Goal: Task Accomplishment & Management: Complete application form

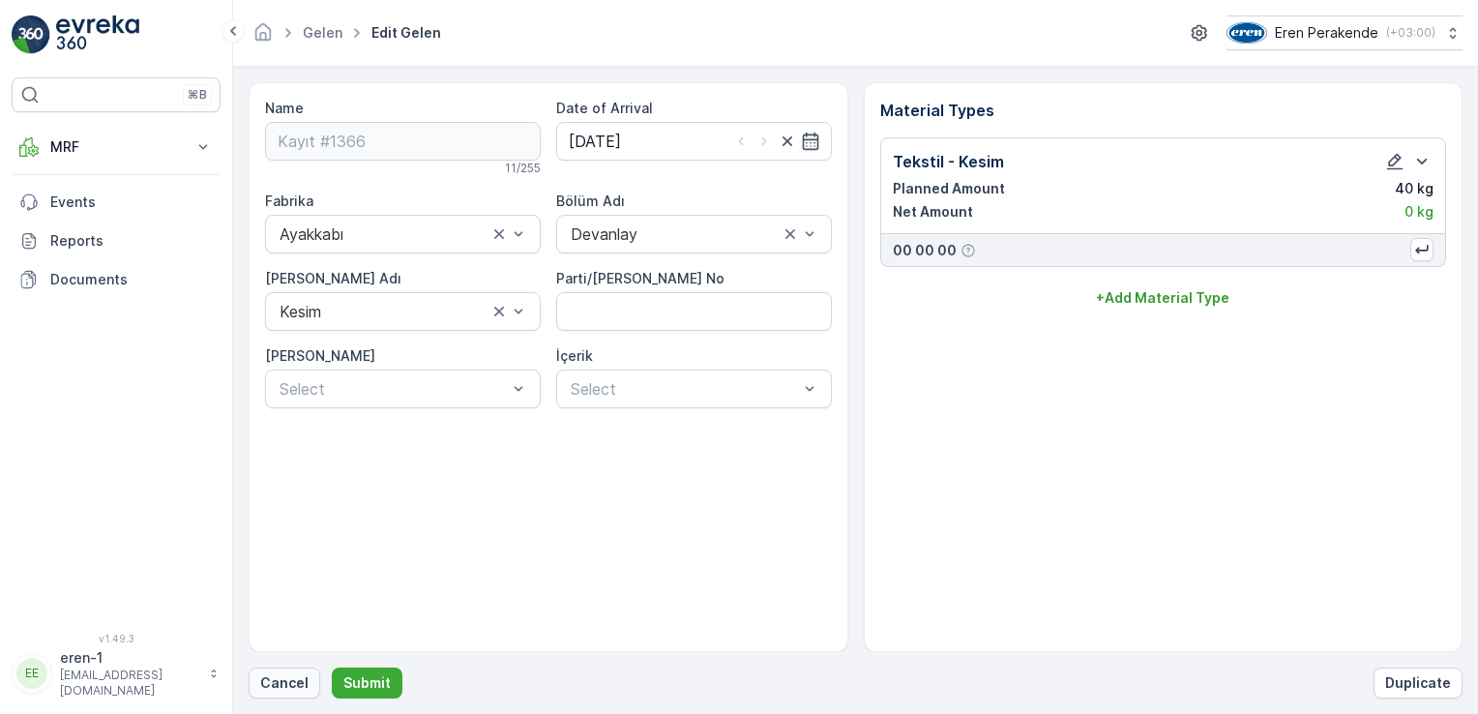
click at [288, 677] on p "Cancel" at bounding box center [284, 682] width 48 height 19
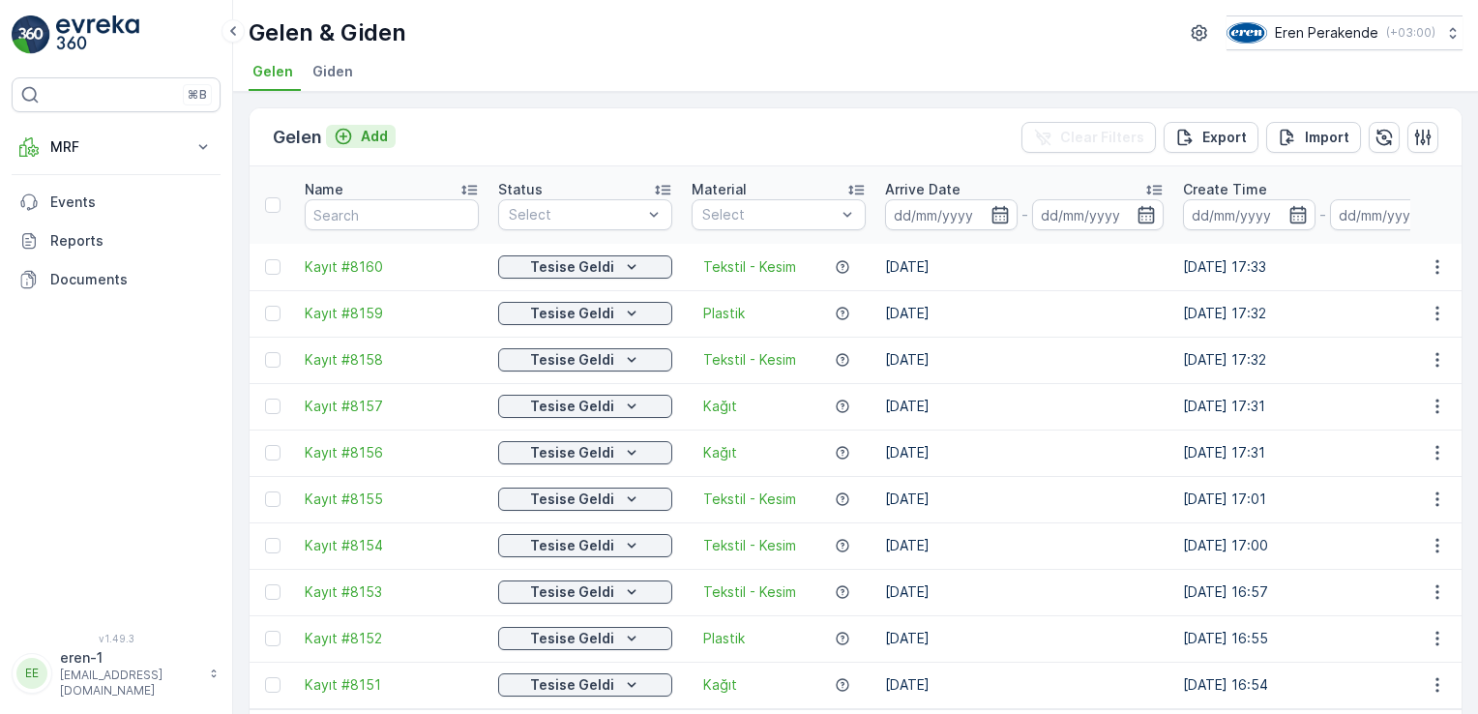
click at [344, 124] on div "Gelen Add" at bounding box center [334, 137] width 123 height 27
click at [348, 129] on icon "Add" at bounding box center [343, 136] width 19 height 19
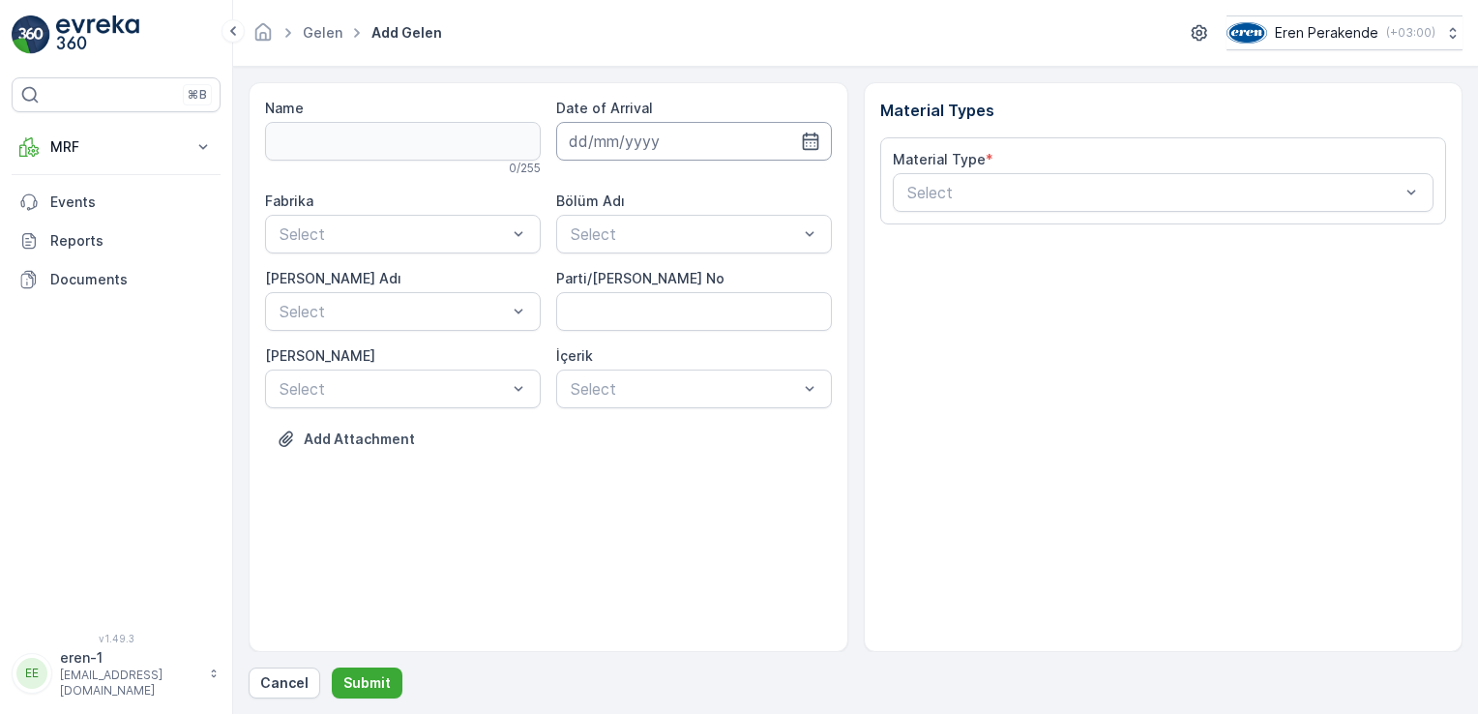
click at [618, 141] on input at bounding box center [694, 141] width 276 height 39
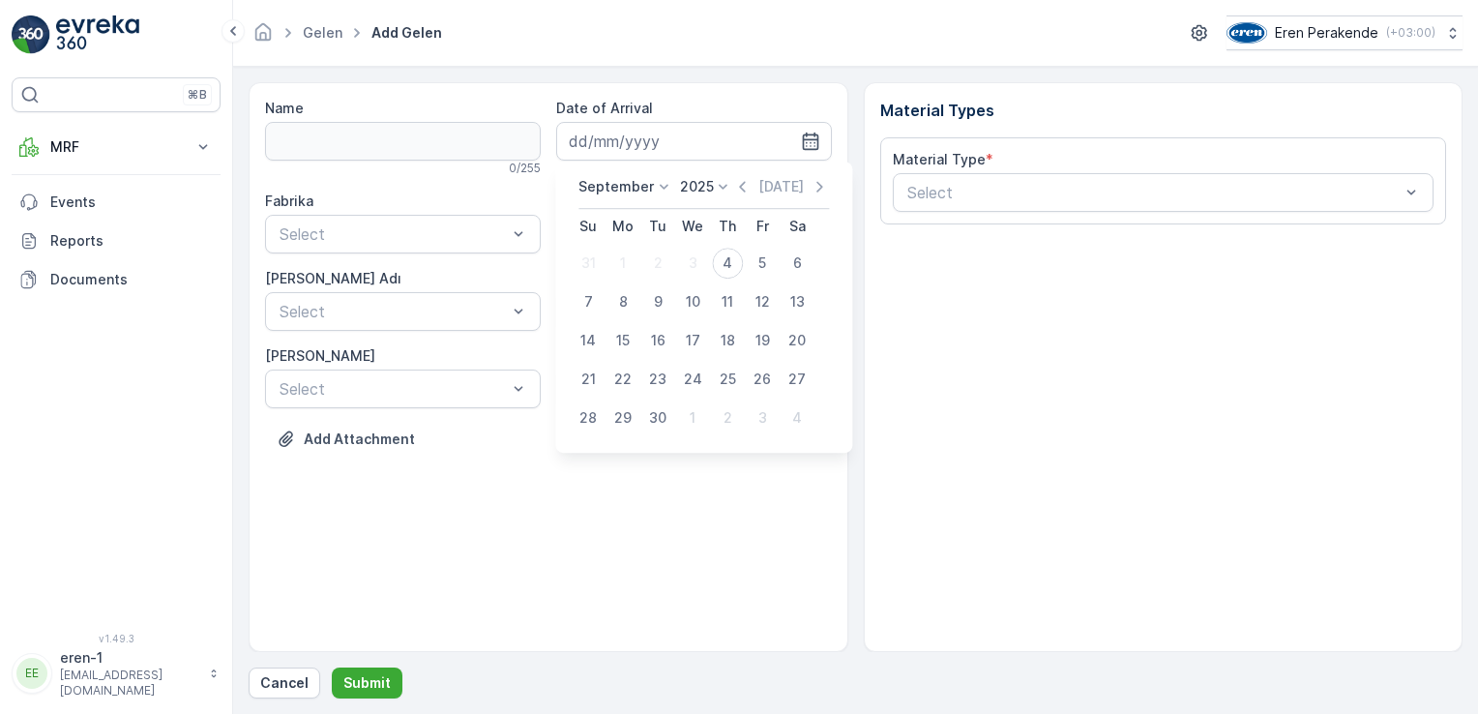
click at [741, 250] on td "4" at bounding box center [727, 263] width 35 height 39
click at [711, 283] on td "11" at bounding box center [727, 301] width 35 height 39
drag, startPoint x: 722, startPoint y: 262, endPoint x: 711, endPoint y: 257, distance: 11.7
click at [723, 262] on div "4" at bounding box center [727, 263] width 31 height 31
type input "[DATE]"
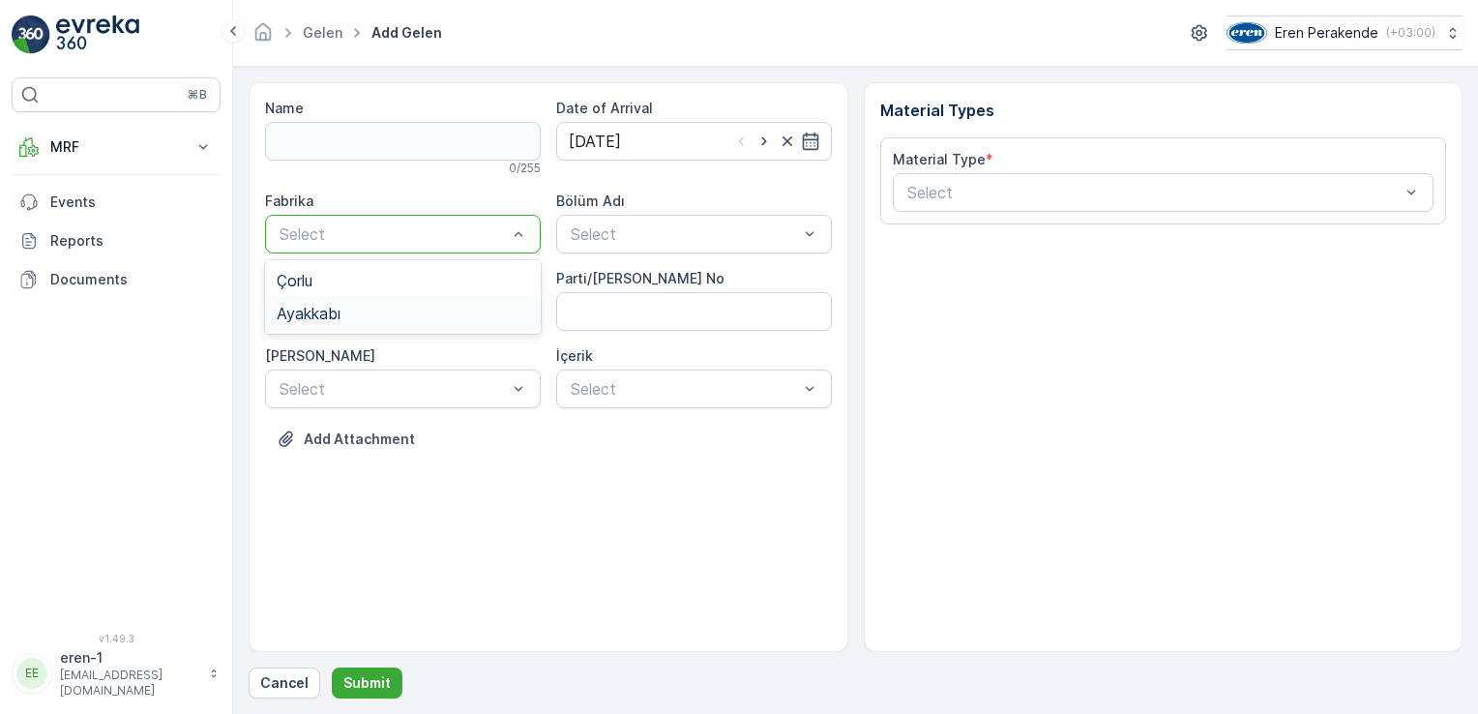
click at [410, 315] on div "Ayakkabı" at bounding box center [403, 313] width 252 height 17
click at [618, 215] on div "Select" at bounding box center [694, 234] width 276 height 39
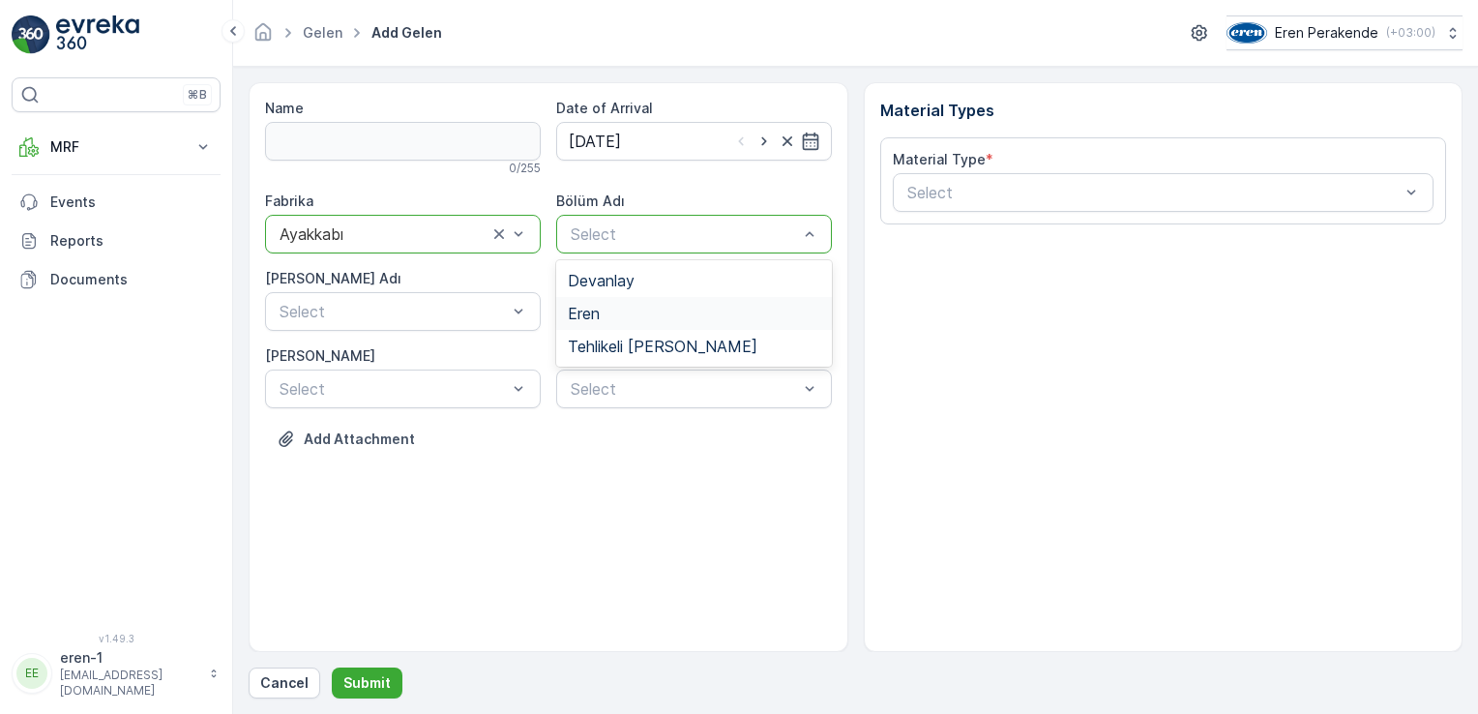
click at [603, 301] on div "Eren" at bounding box center [694, 313] width 276 height 33
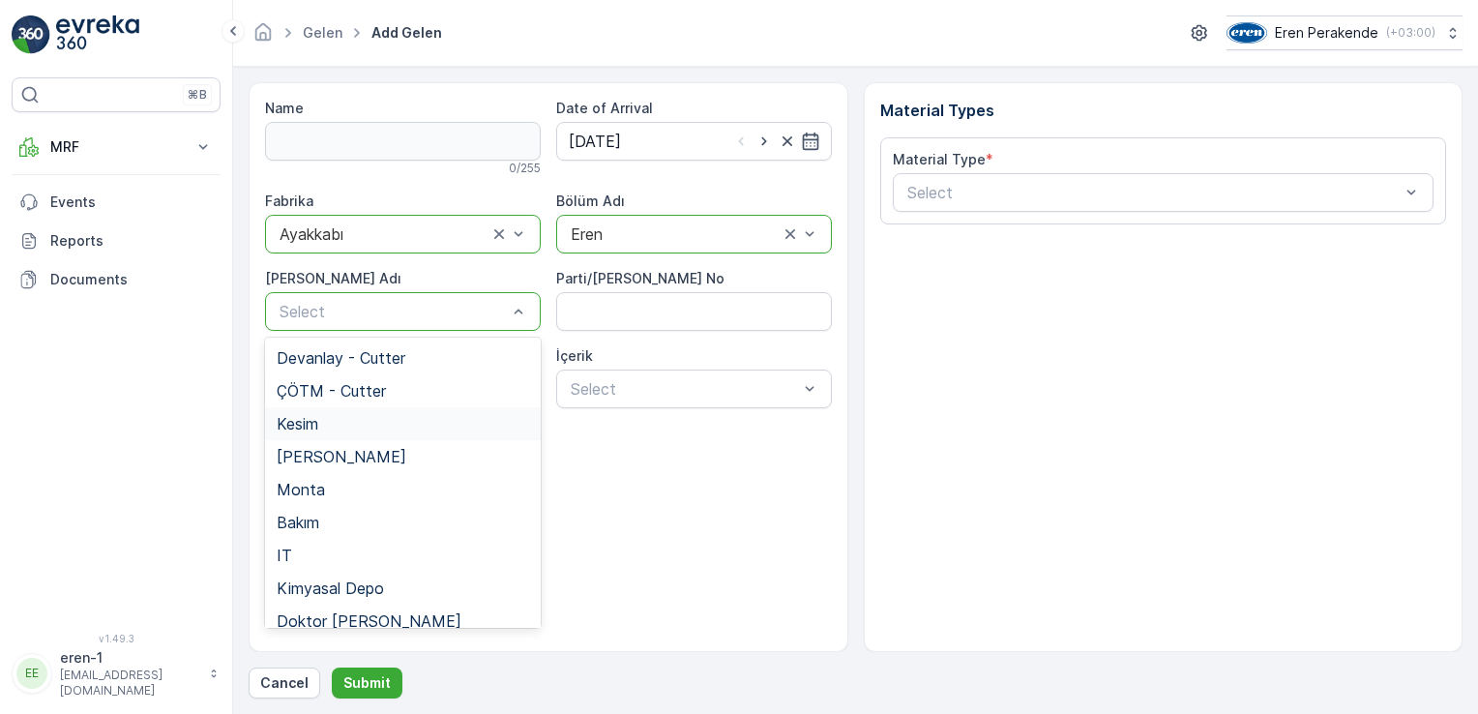
click at [356, 429] on div "Kesim" at bounding box center [403, 423] width 252 height 17
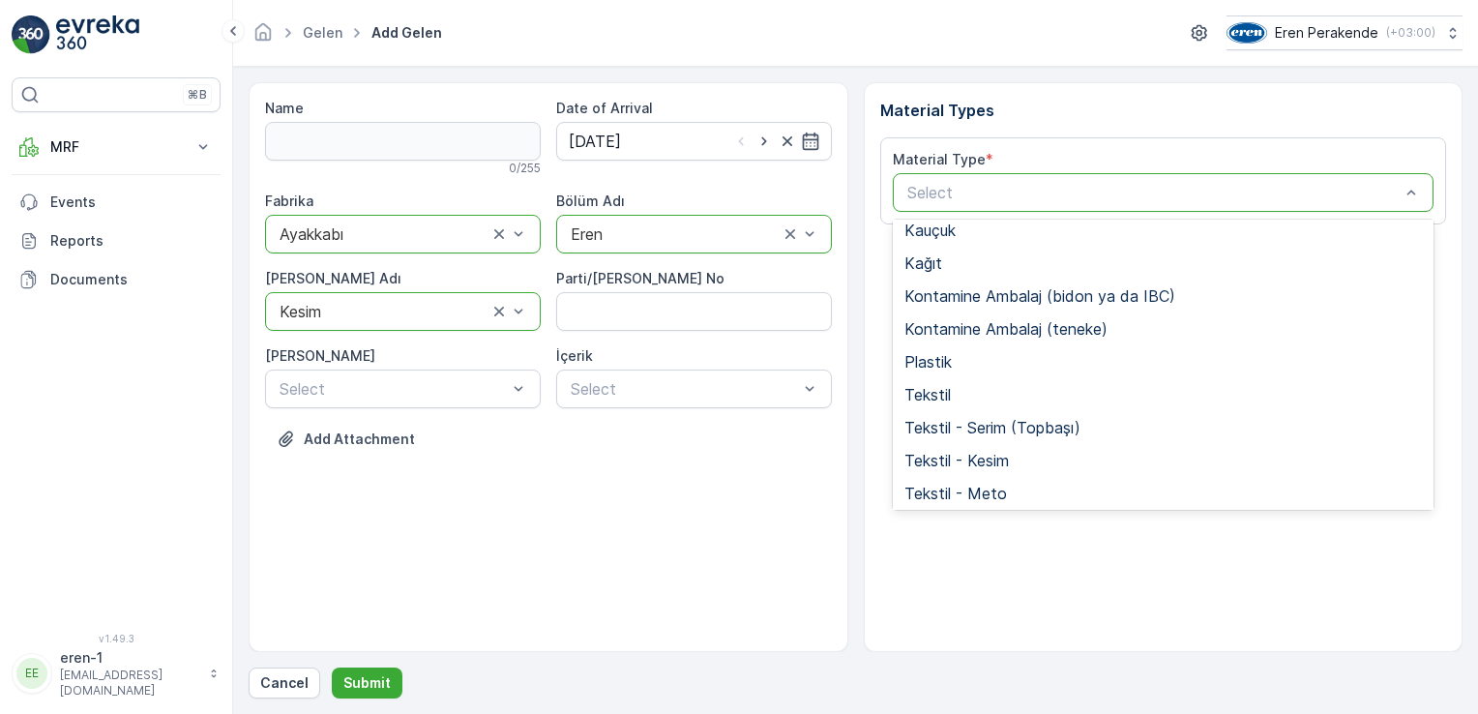
scroll to position [257, 0]
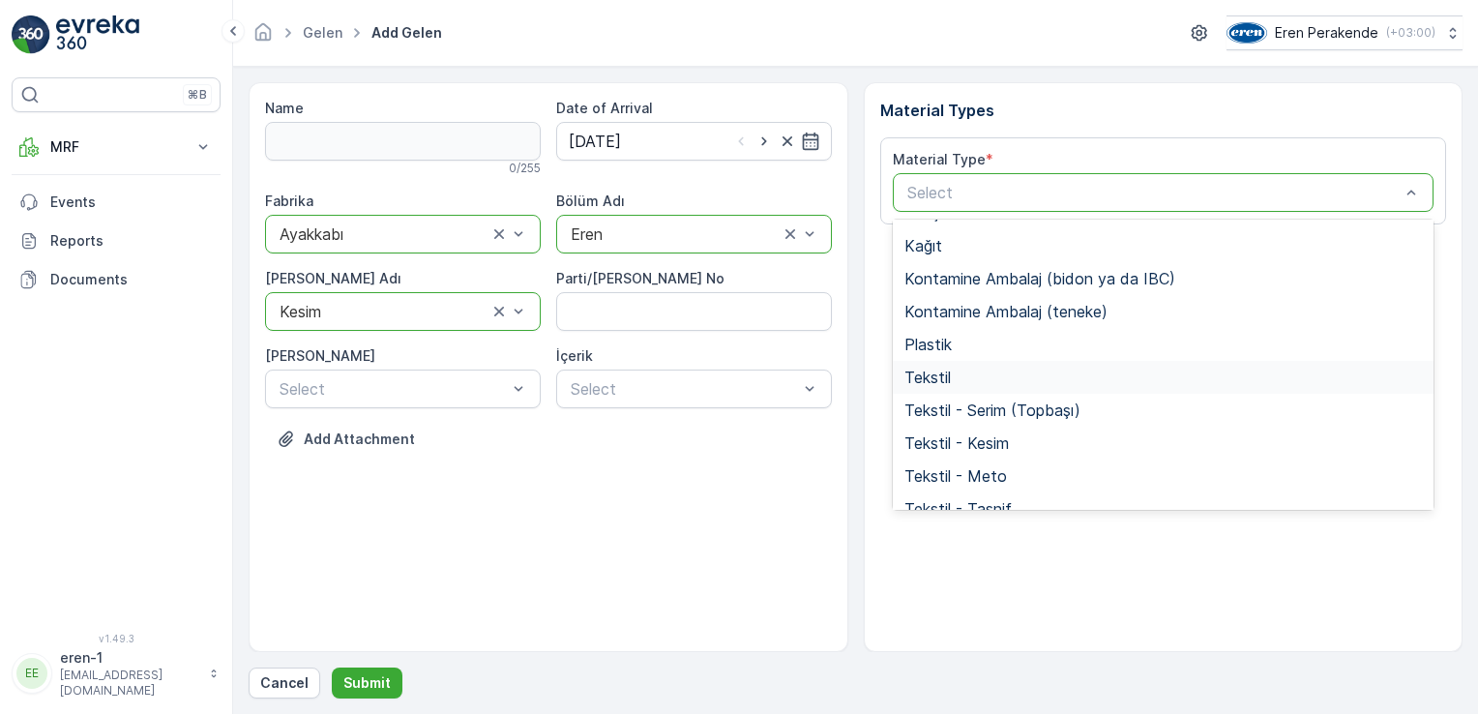
click at [1012, 369] on div "Tekstil" at bounding box center [1163, 377] width 518 height 17
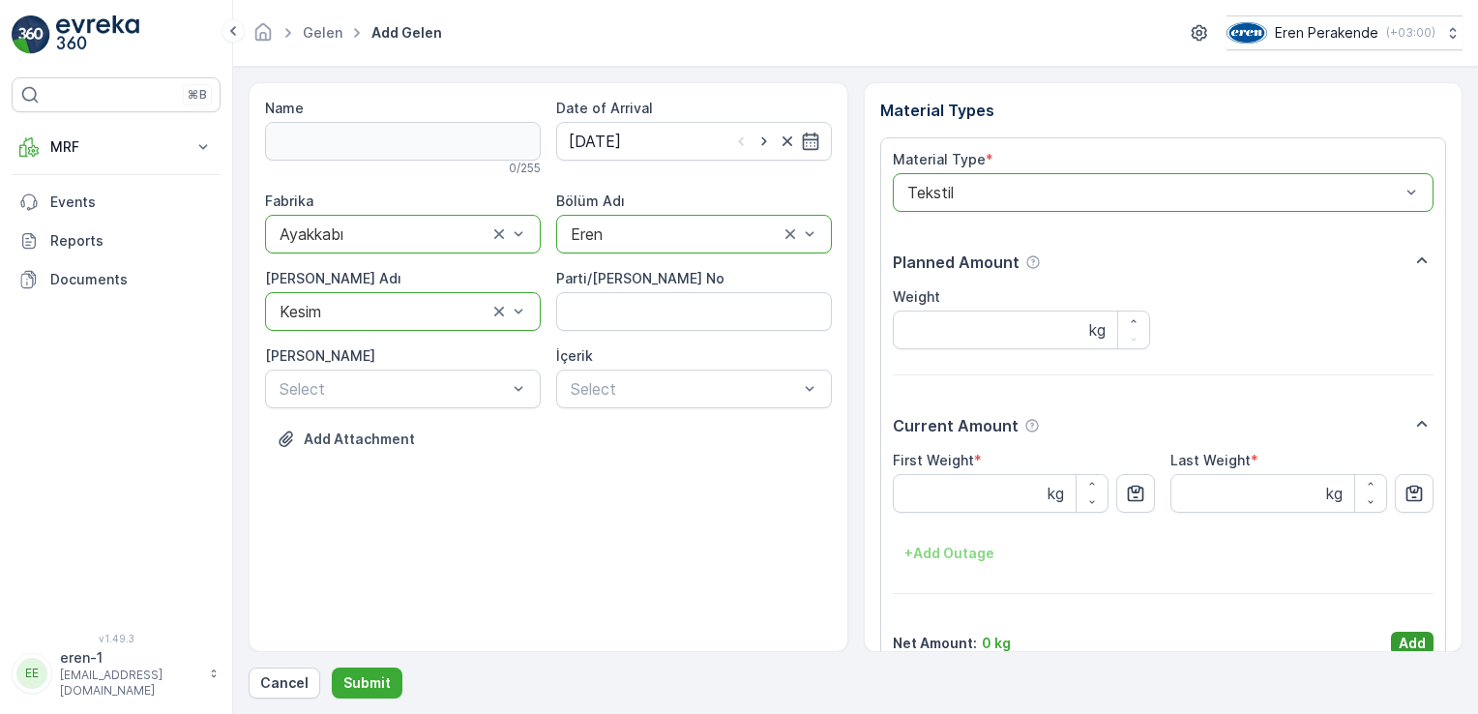
click at [1392, 641] on button "Add" at bounding box center [1412, 643] width 43 height 23
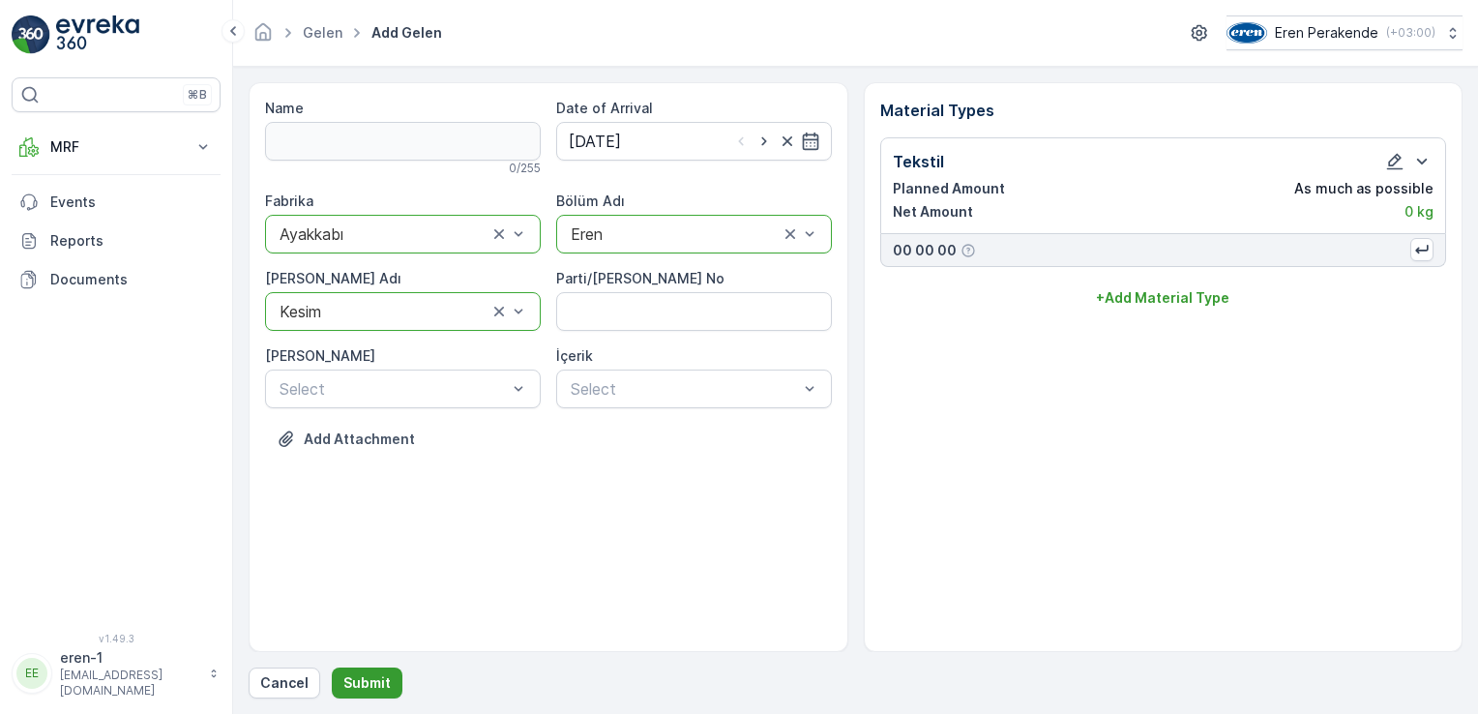
click at [356, 687] on p "Submit" at bounding box center [366, 682] width 47 height 19
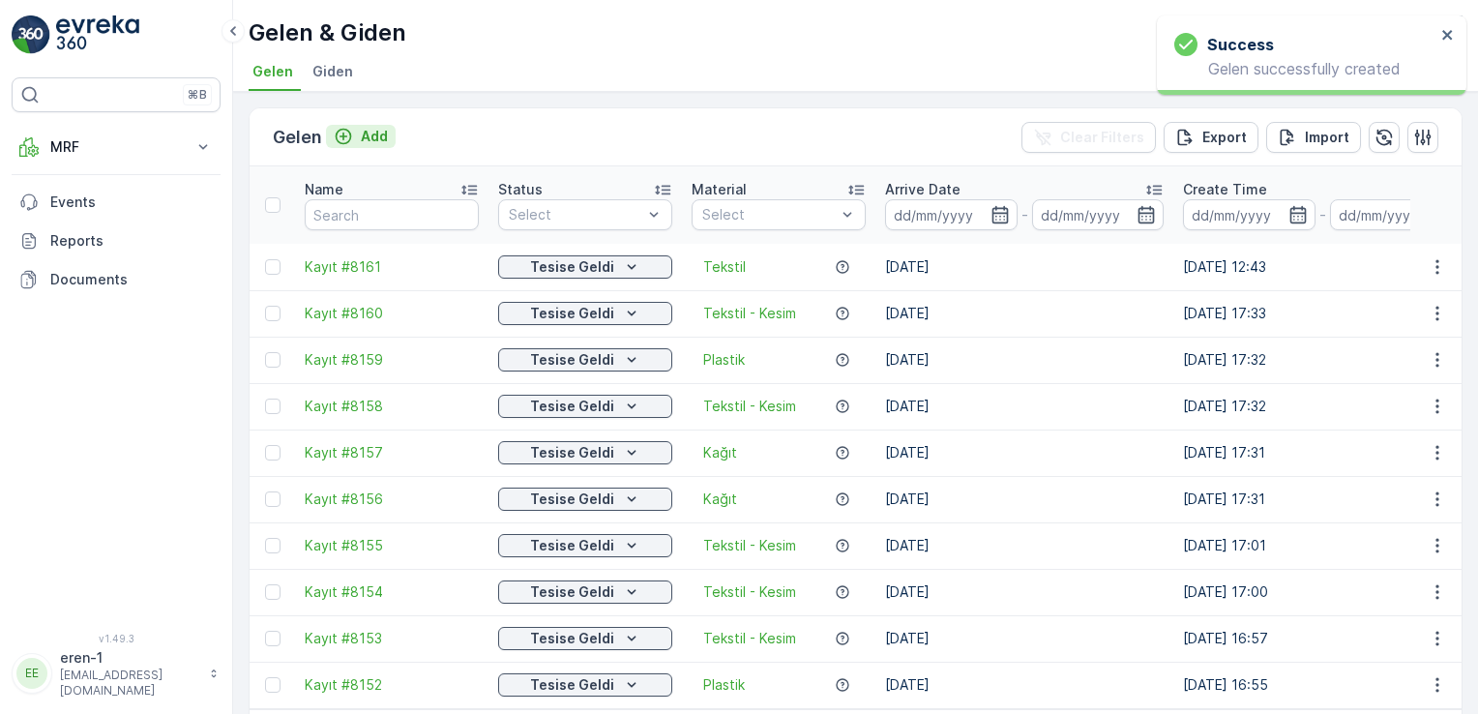
click at [370, 133] on p "Add" at bounding box center [374, 136] width 27 height 19
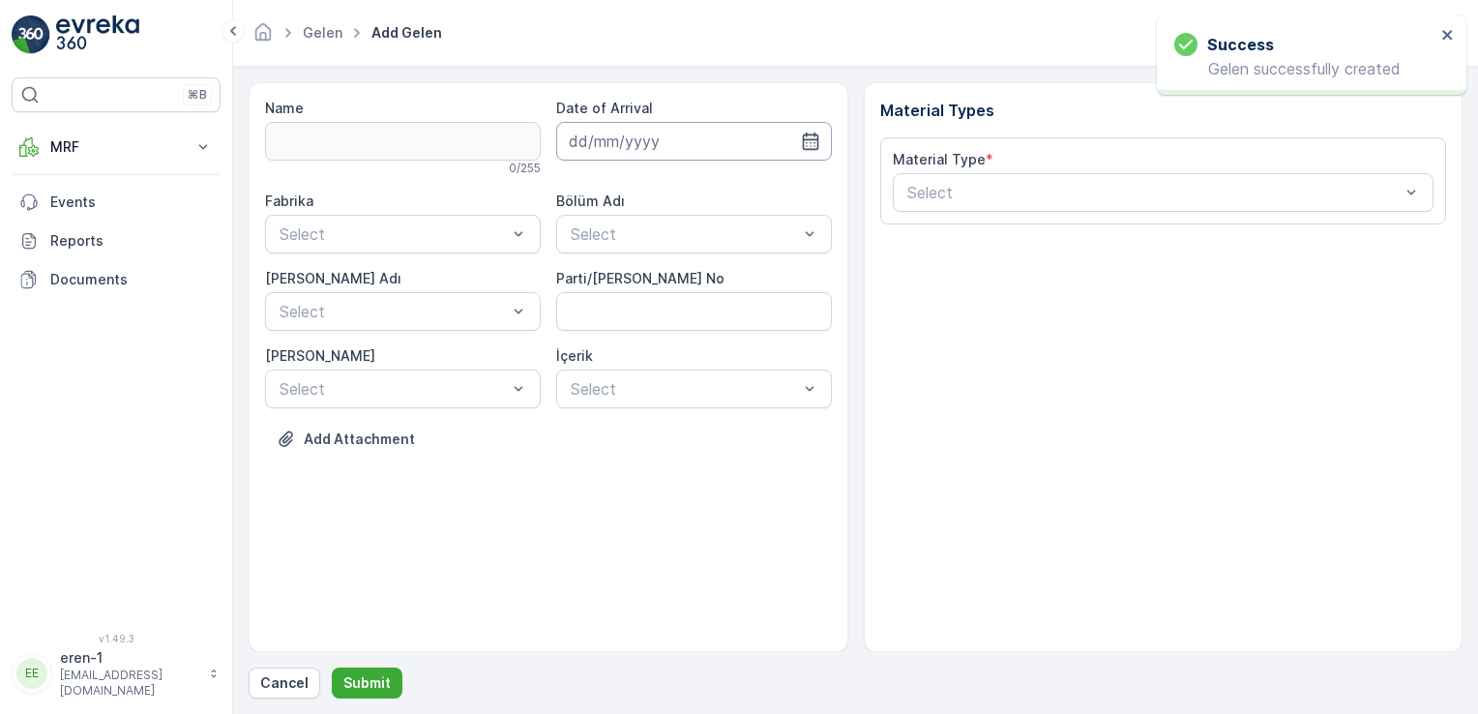
click at [631, 153] on input at bounding box center [694, 141] width 276 height 39
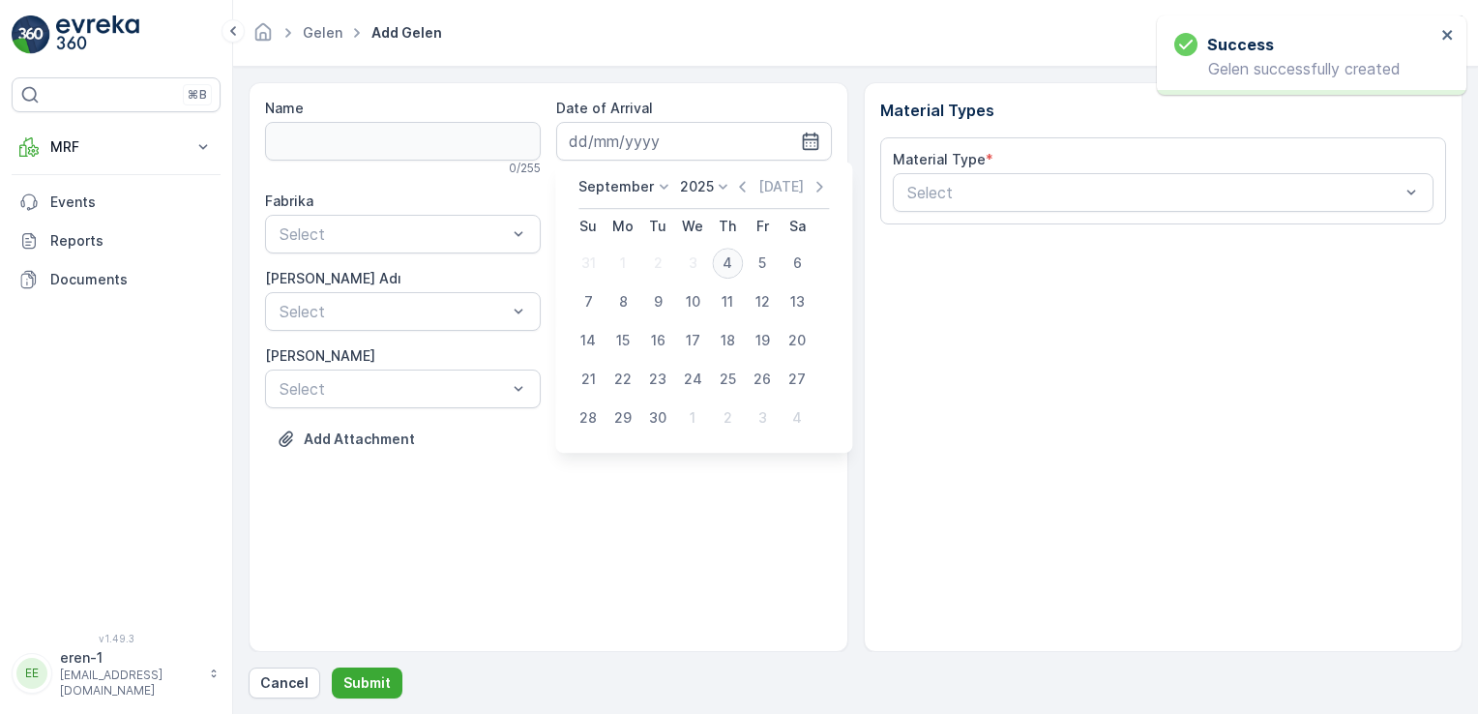
click at [728, 256] on div "4" at bounding box center [727, 263] width 31 height 31
type input "[DATE]"
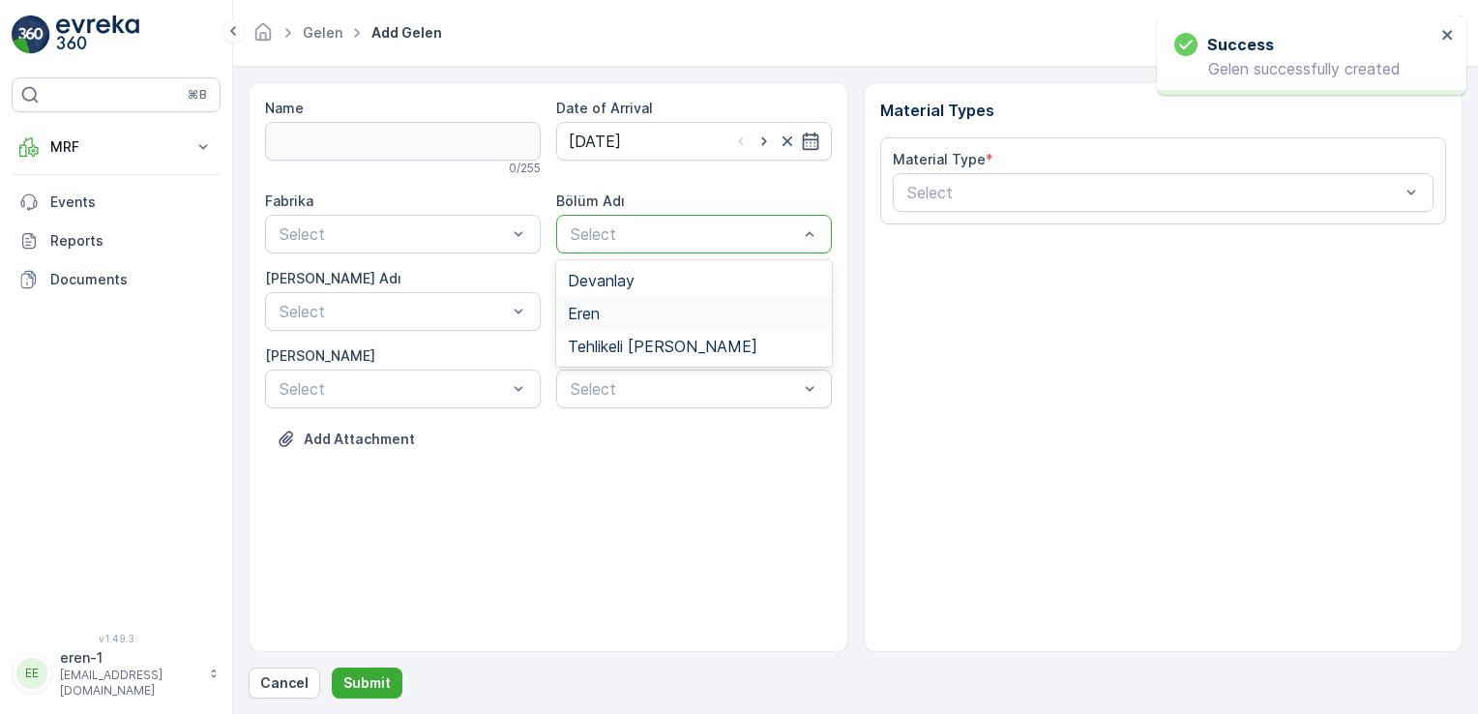
click at [618, 305] on div "Eren" at bounding box center [694, 313] width 252 height 17
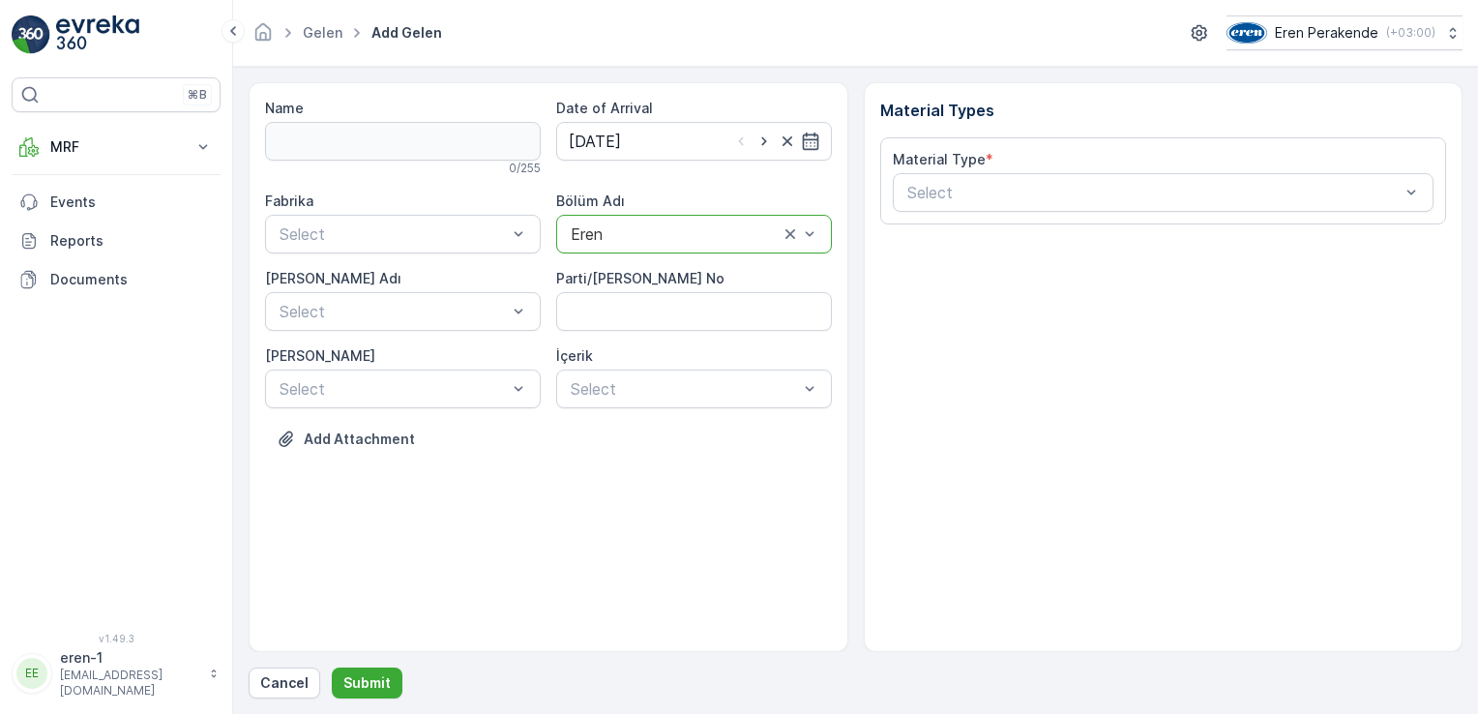
click at [366, 248] on div "Select" at bounding box center [403, 234] width 276 height 39
click at [344, 317] on div "Ayakkabı" at bounding box center [403, 313] width 252 height 17
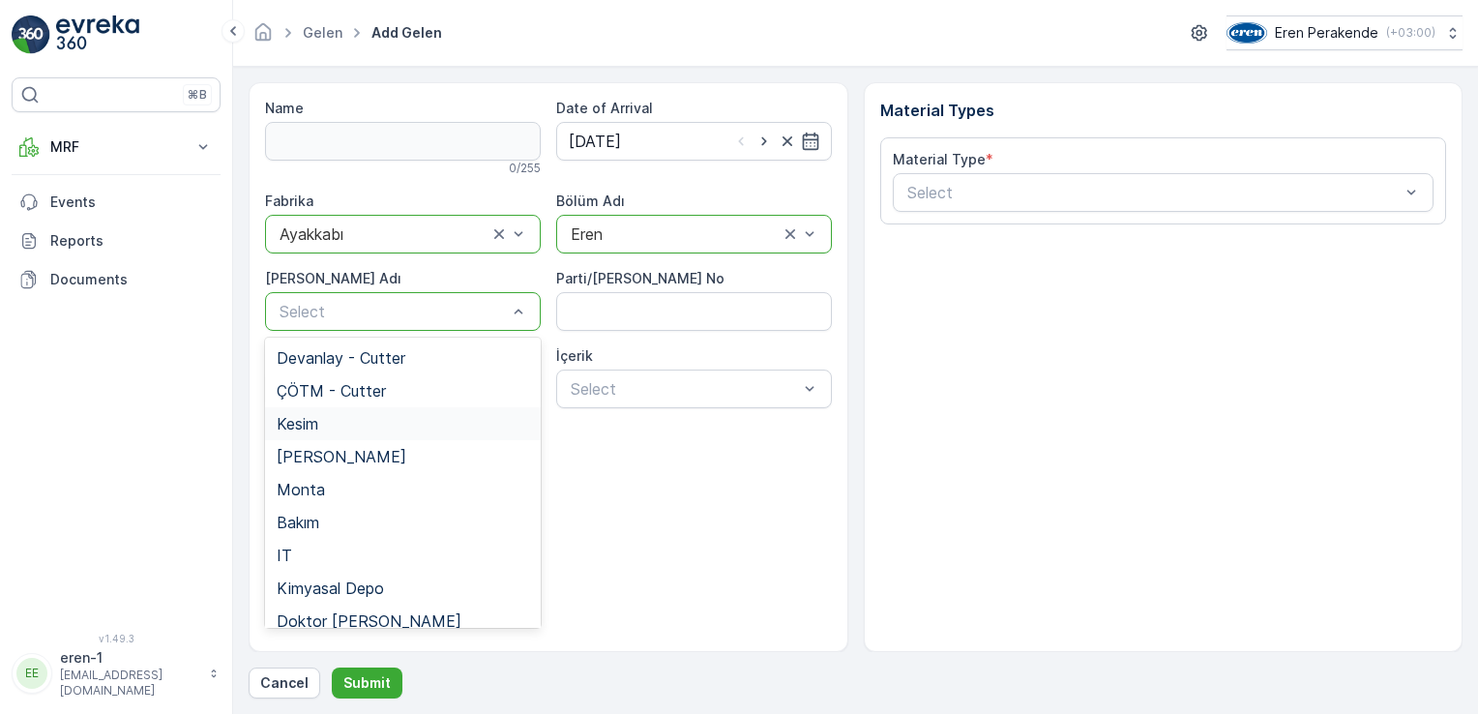
click at [337, 425] on div "Kesim" at bounding box center [403, 423] width 252 height 17
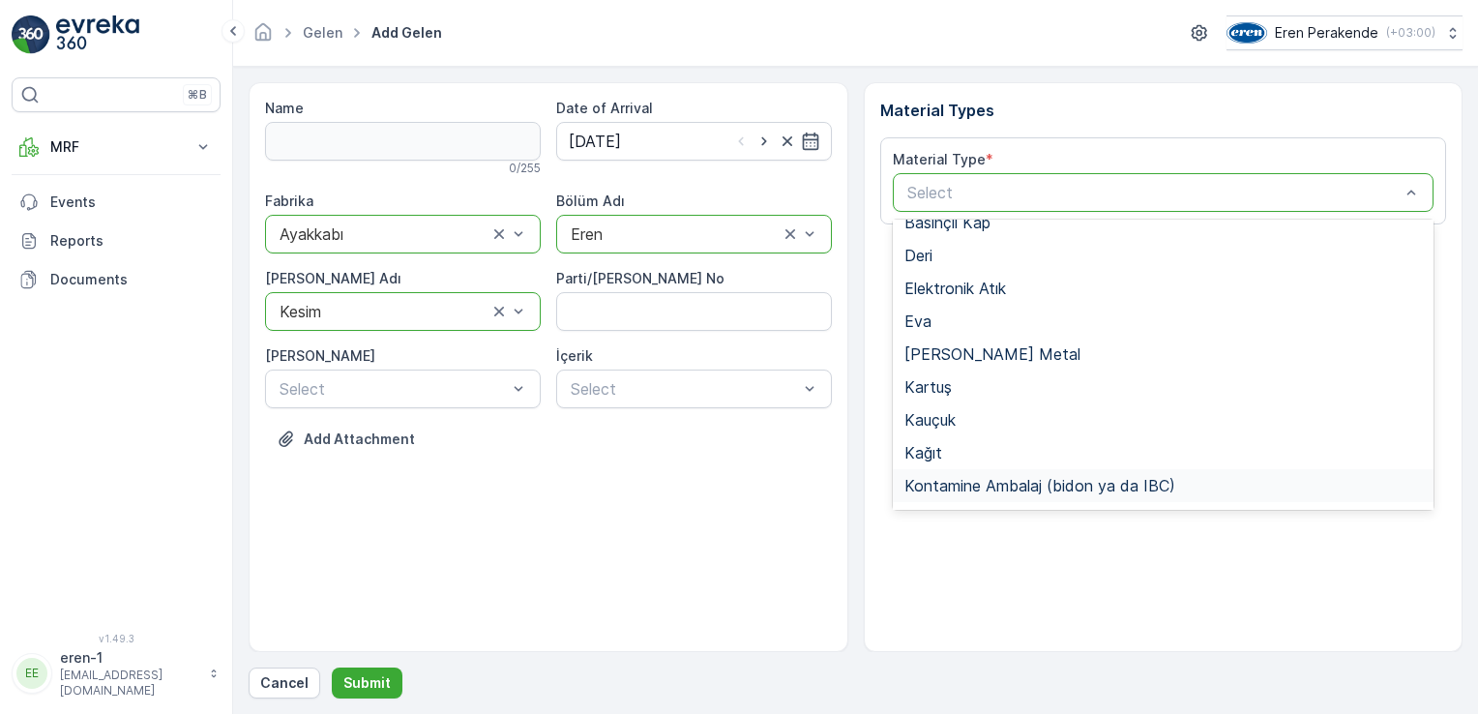
scroll to position [290, 0]
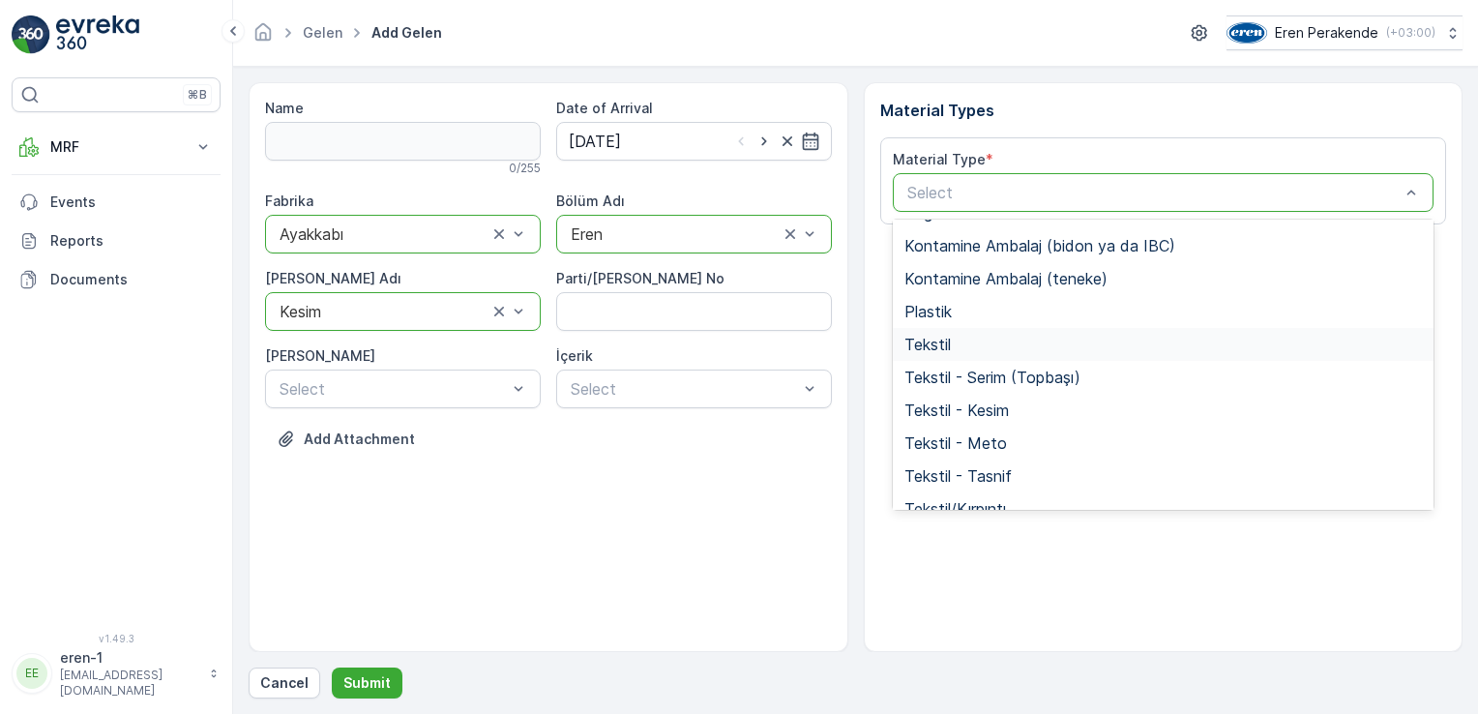
click at [982, 328] on div "Tekstil" at bounding box center [1164, 344] width 542 height 33
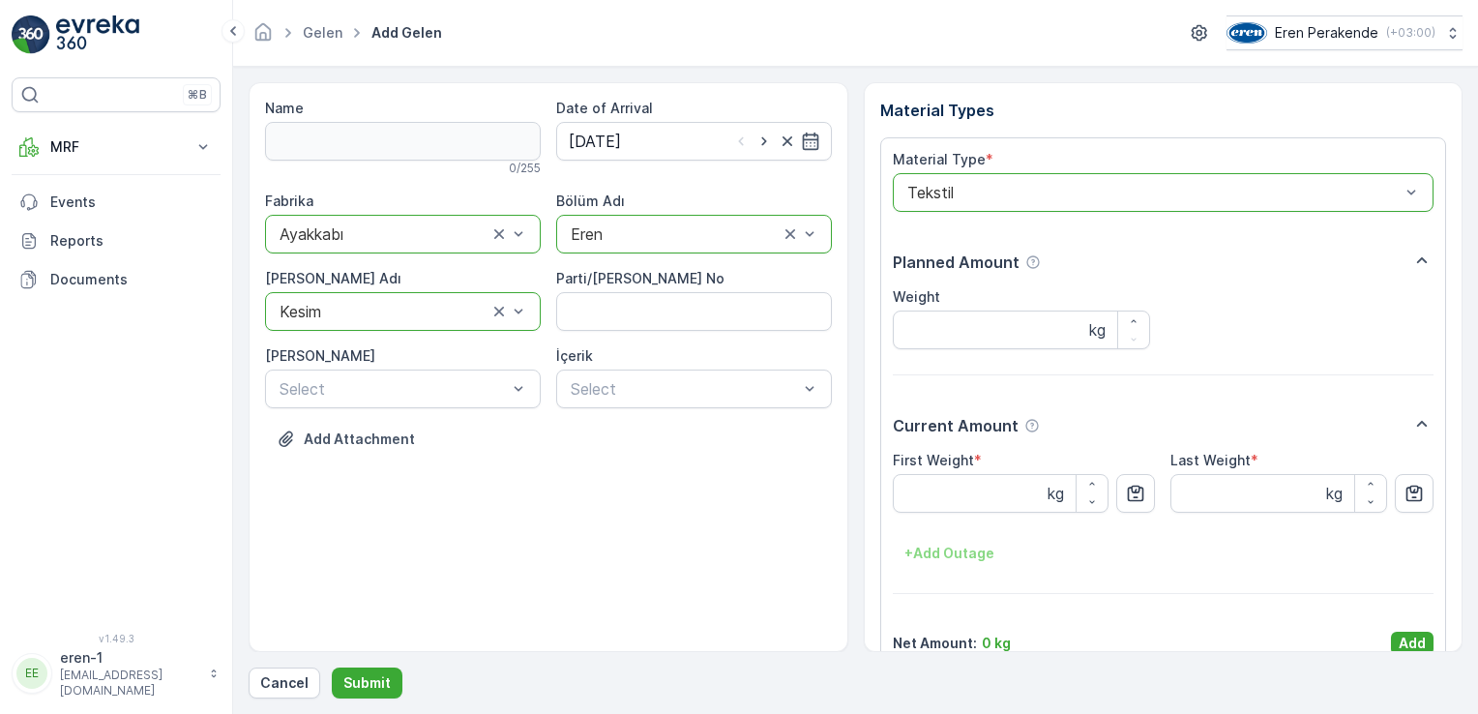
drag, startPoint x: 1420, startPoint y: 650, endPoint x: 1343, endPoint y: 661, distance: 78.1
click at [1418, 645] on p "Add" at bounding box center [1412, 643] width 27 height 19
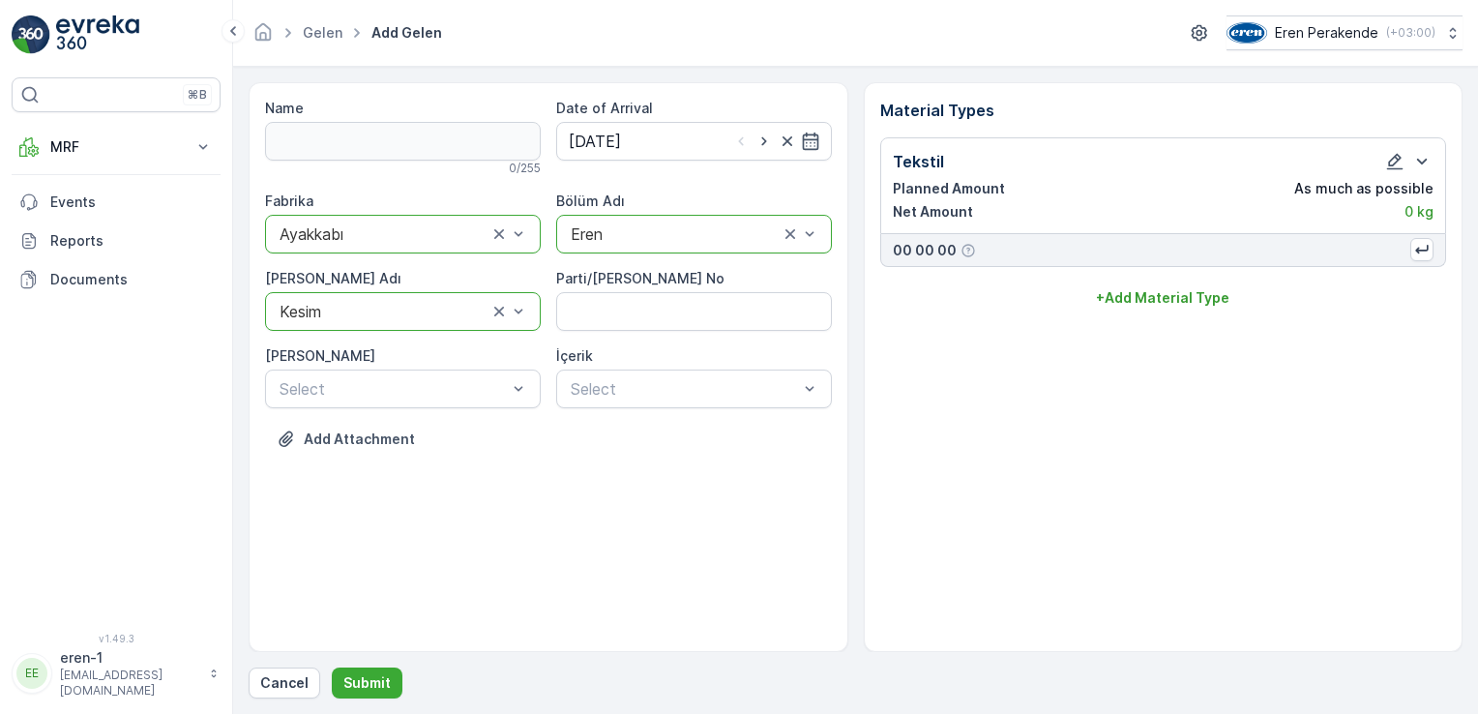
click at [406, 682] on div "Cancel Submit" at bounding box center [856, 682] width 1214 height 31
click at [383, 682] on p "Submit" at bounding box center [366, 682] width 47 height 19
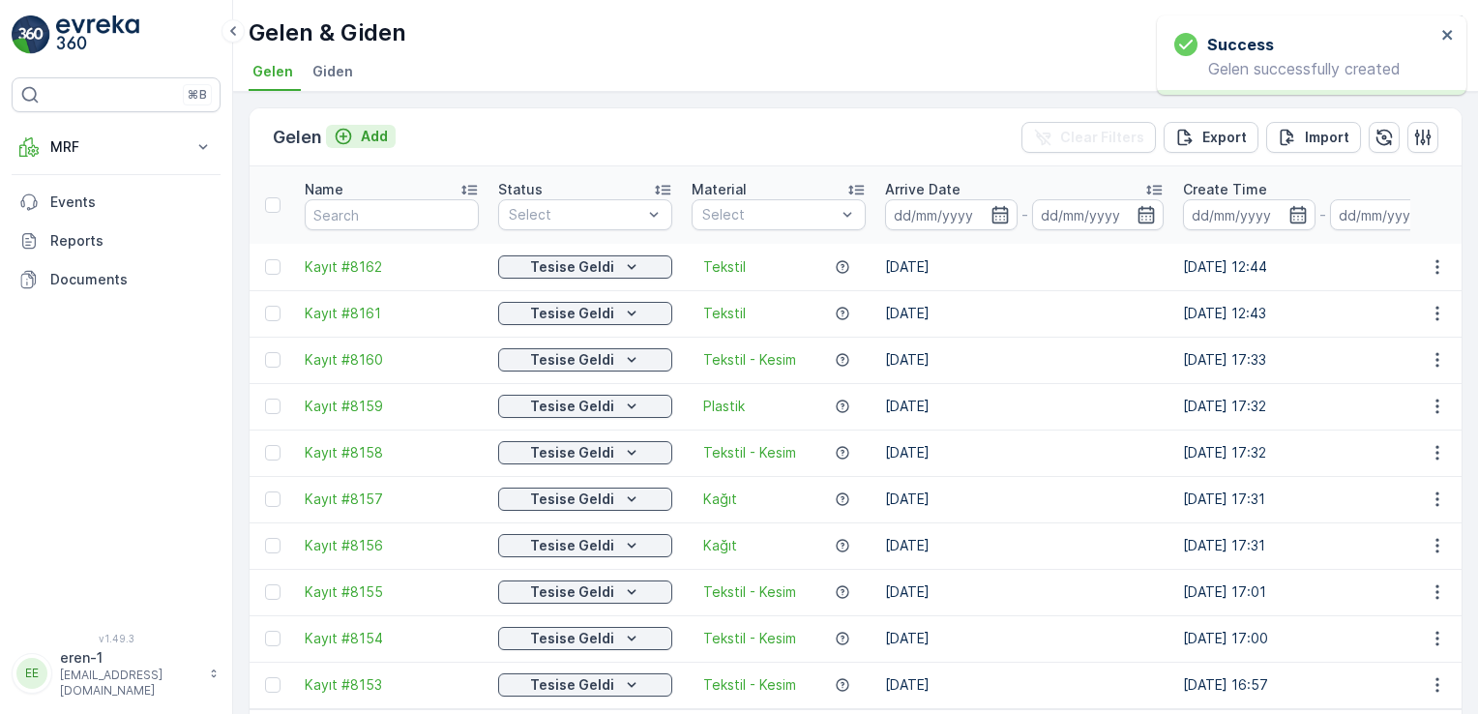
click at [358, 135] on div "Add" at bounding box center [361, 136] width 54 height 19
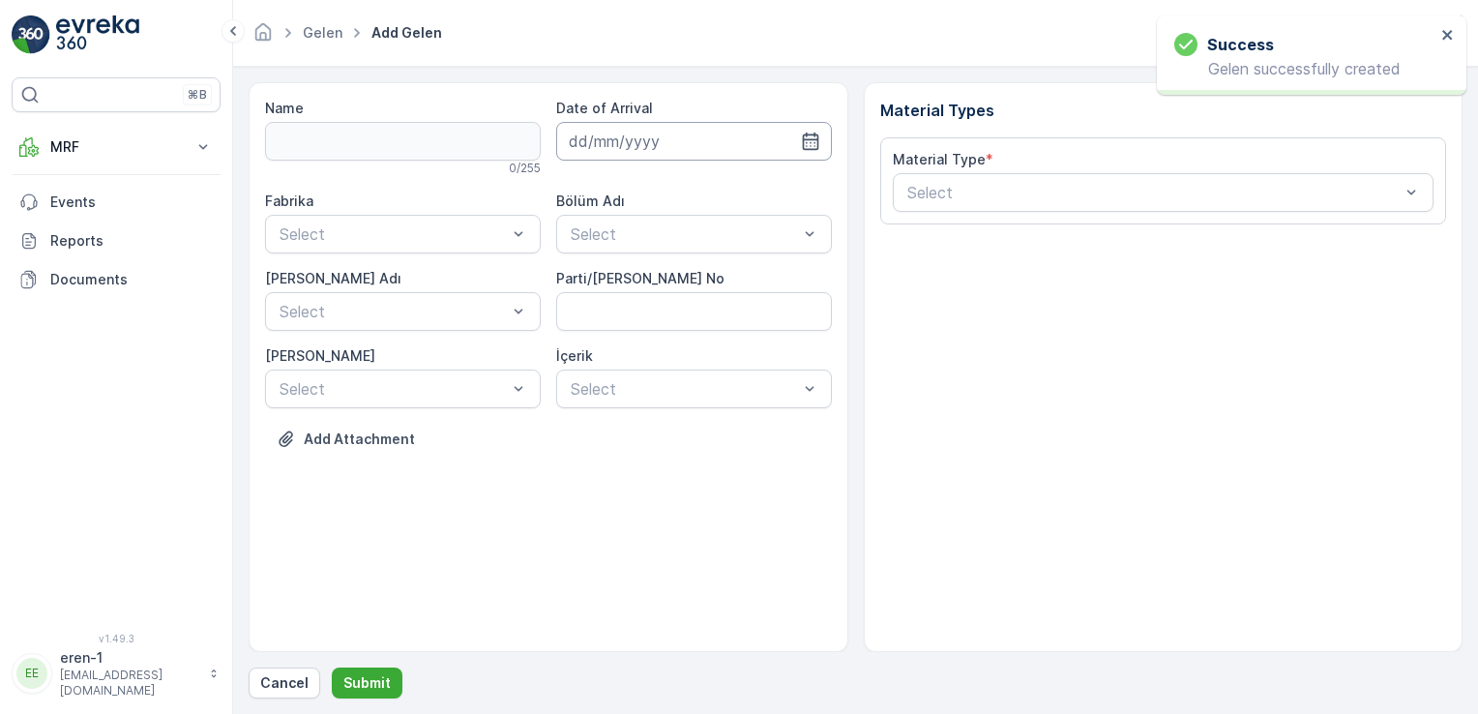
click at [611, 128] on input at bounding box center [694, 141] width 276 height 39
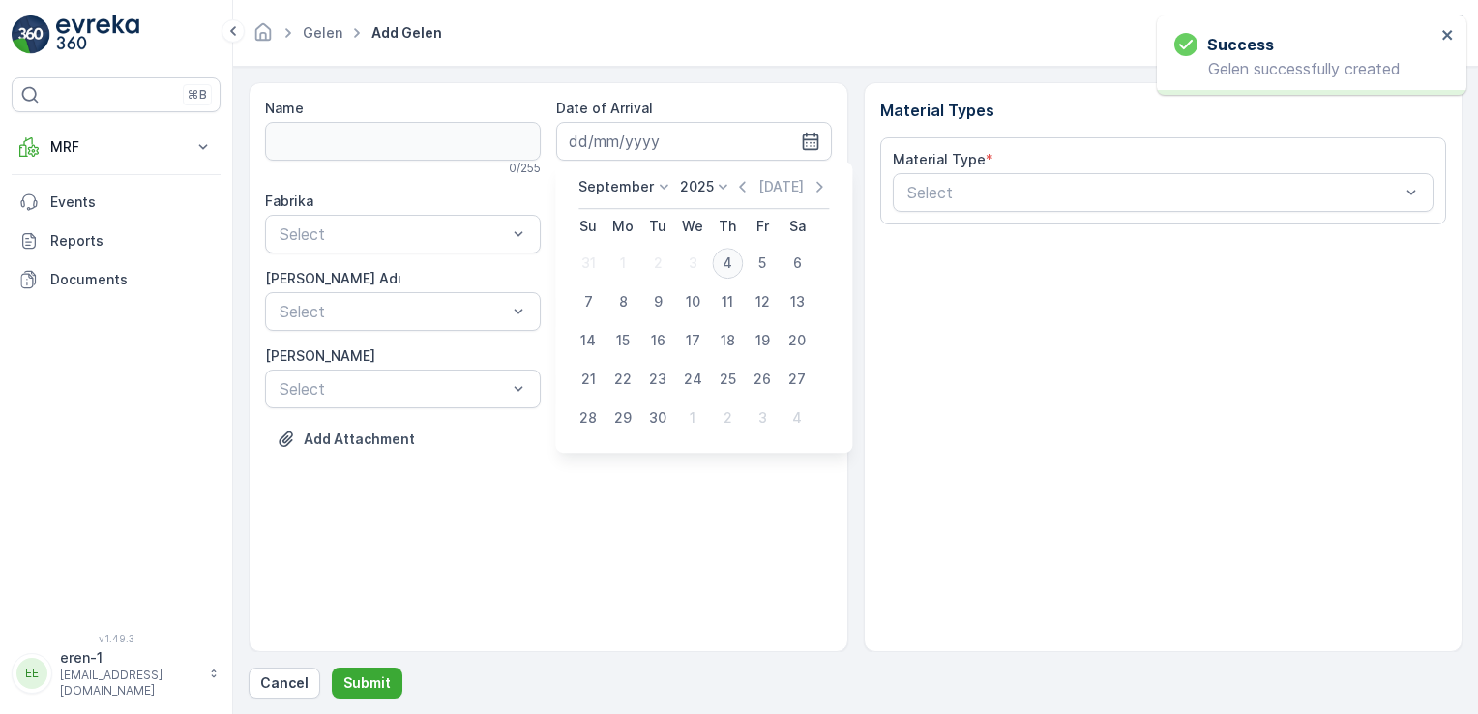
click at [728, 247] on td "4" at bounding box center [727, 263] width 35 height 39
click at [729, 268] on div "4" at bounding box center [727, 263] width 31 height 31
type input "[DATE]"
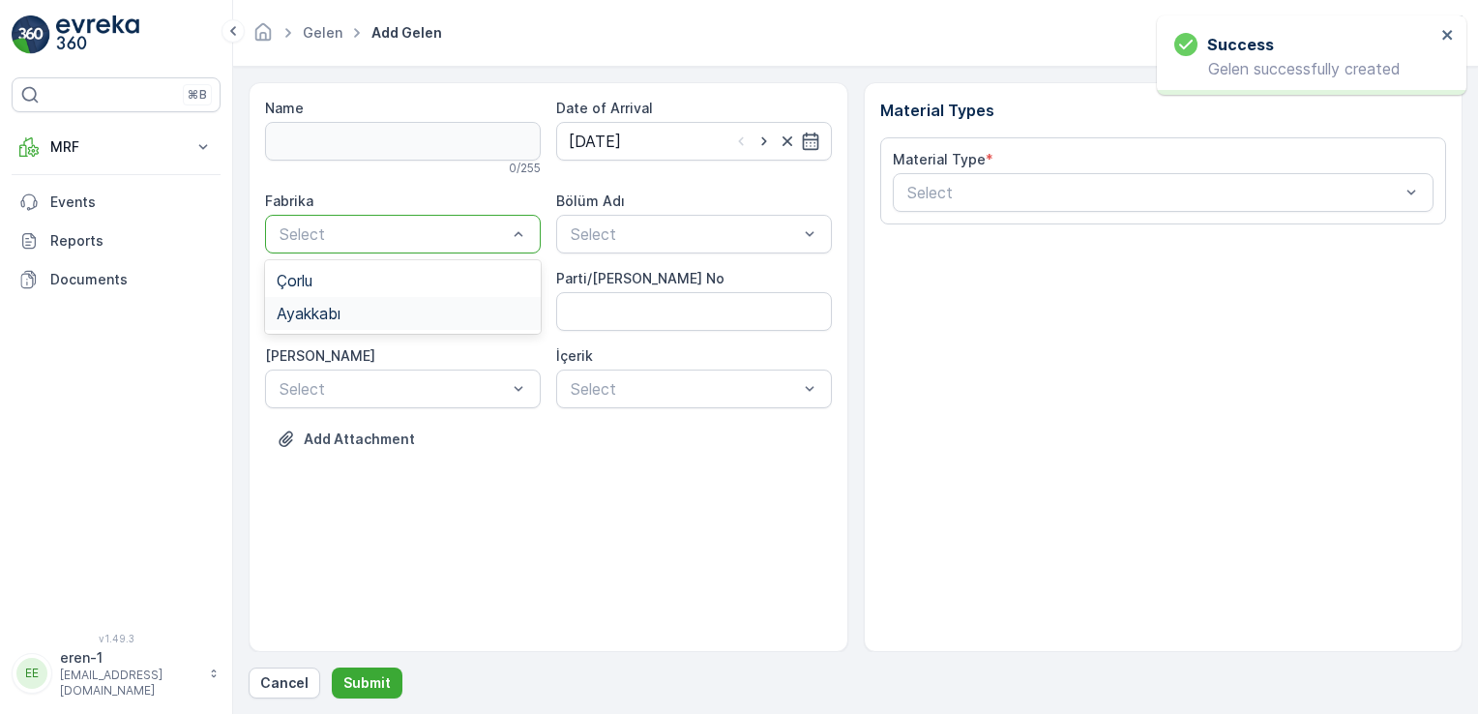
click at [394, 308] on div "Ayakkabı" at bounding box center [403, 313] width 252 height 17
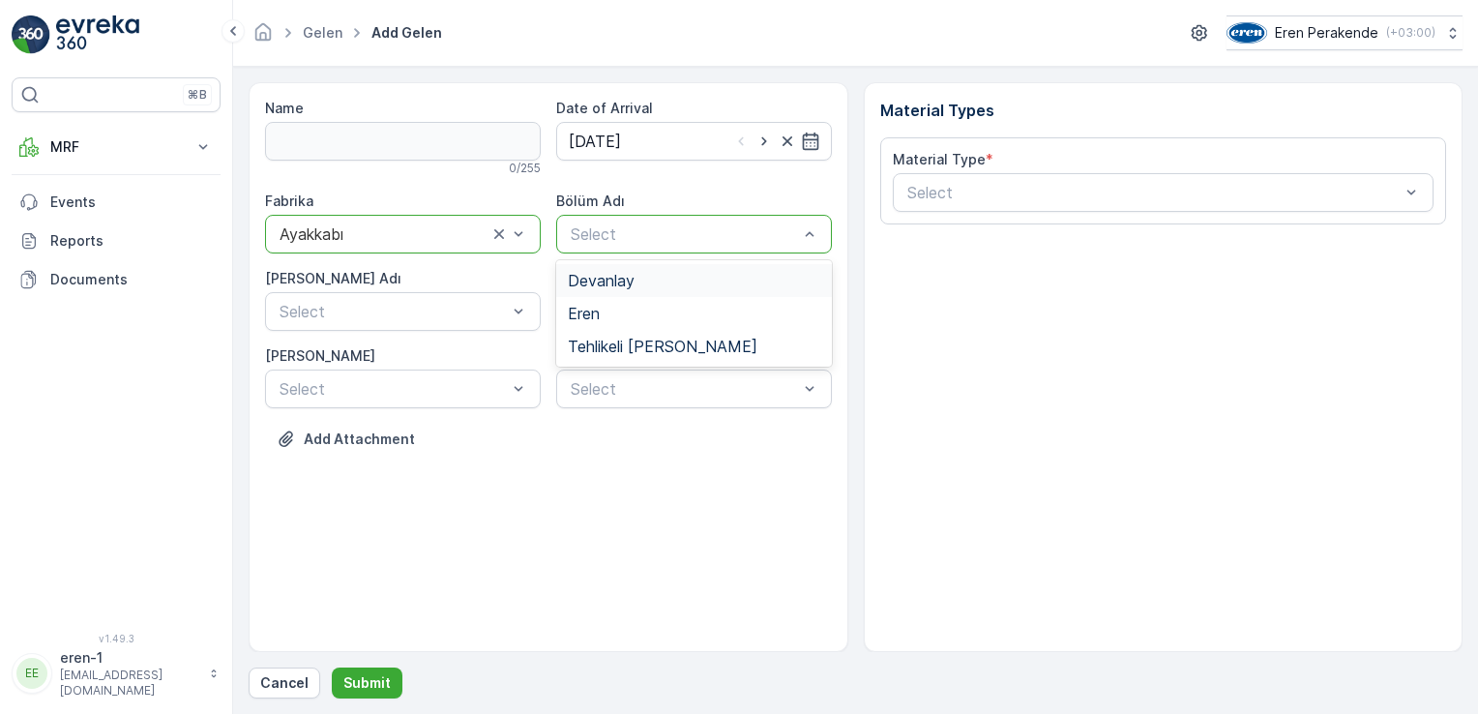
click at [619, 286] on span "Devanlay" at bounding box center [601, 280] width 67 height 17
click at [598, 232] on div at bounding box center [675, 233] width 212 height 17
click at [608, 307] on div "Eren" at bounding box center [694, 313] width 252 height 17
click at [538, 295] on div "Select" at bounding box center [403, 311] width 276 height 39
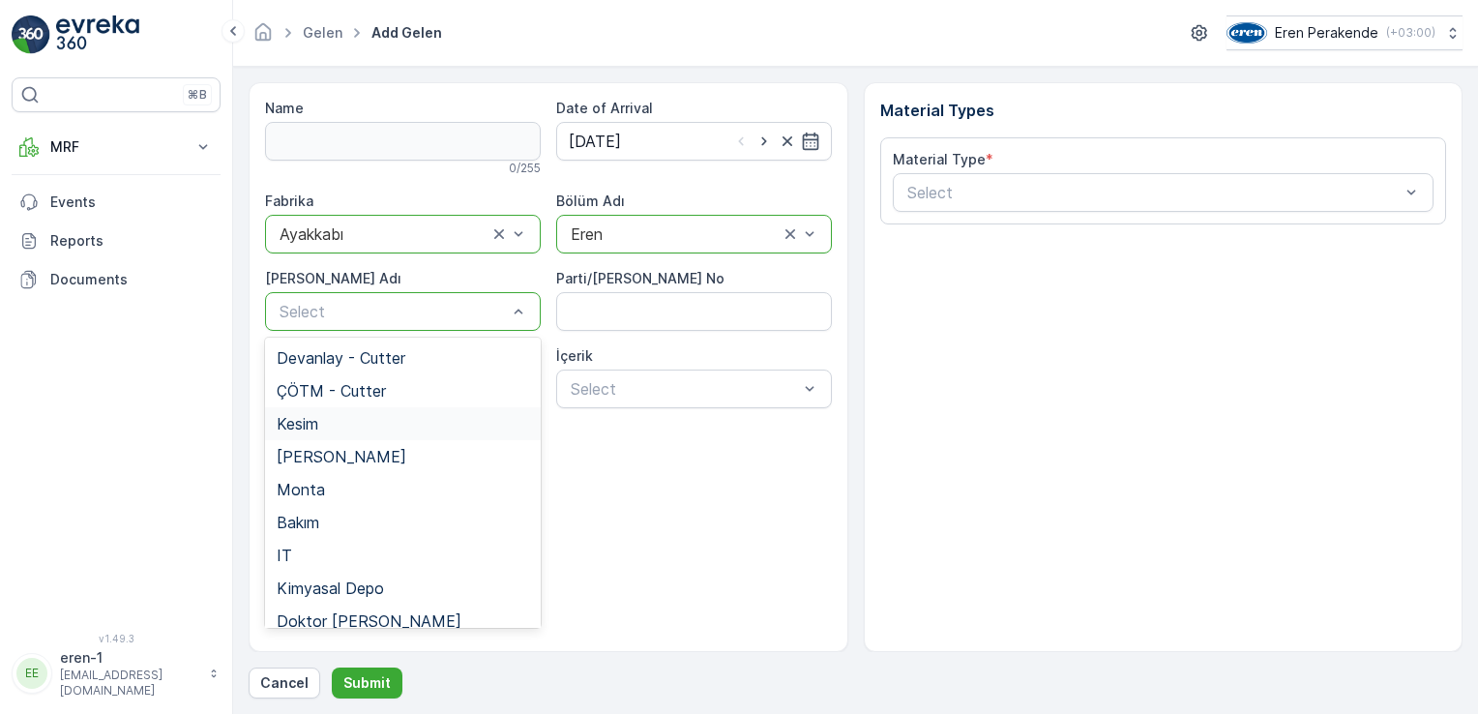
click at [398, 417] on div "Kesim" at bounding box center [403, 423] width 252 height 17
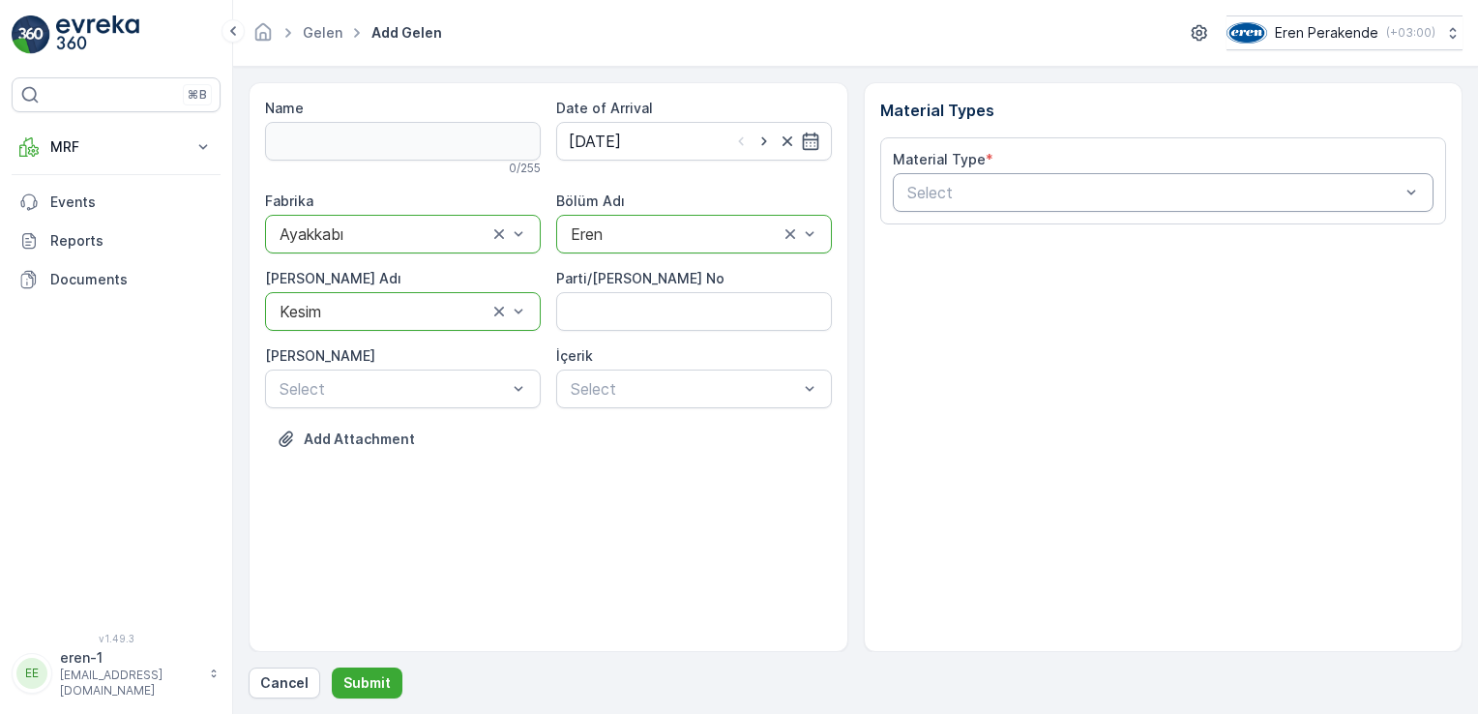
click at [1041, 179] on div "Select" at bounding box center [1164, 192] width 542 height 39
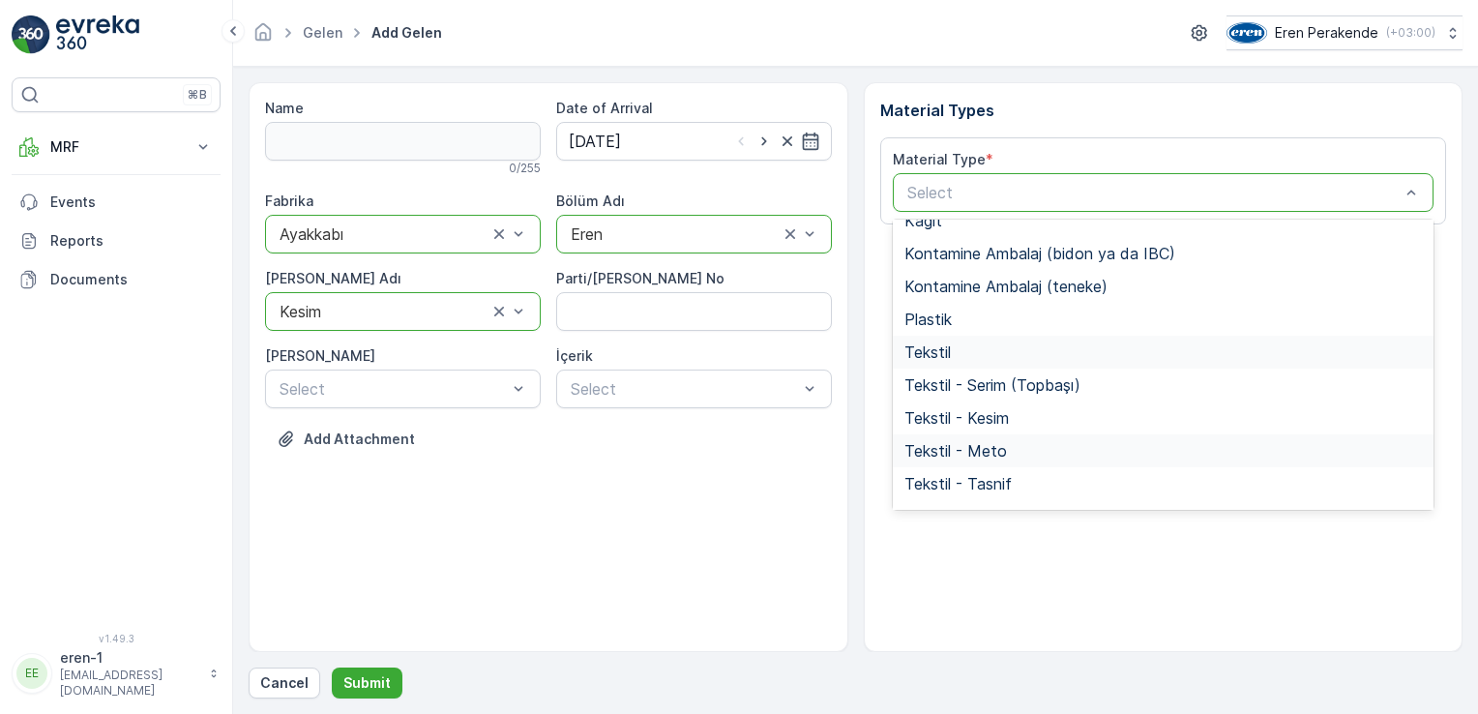
scroll to position [290, 0]
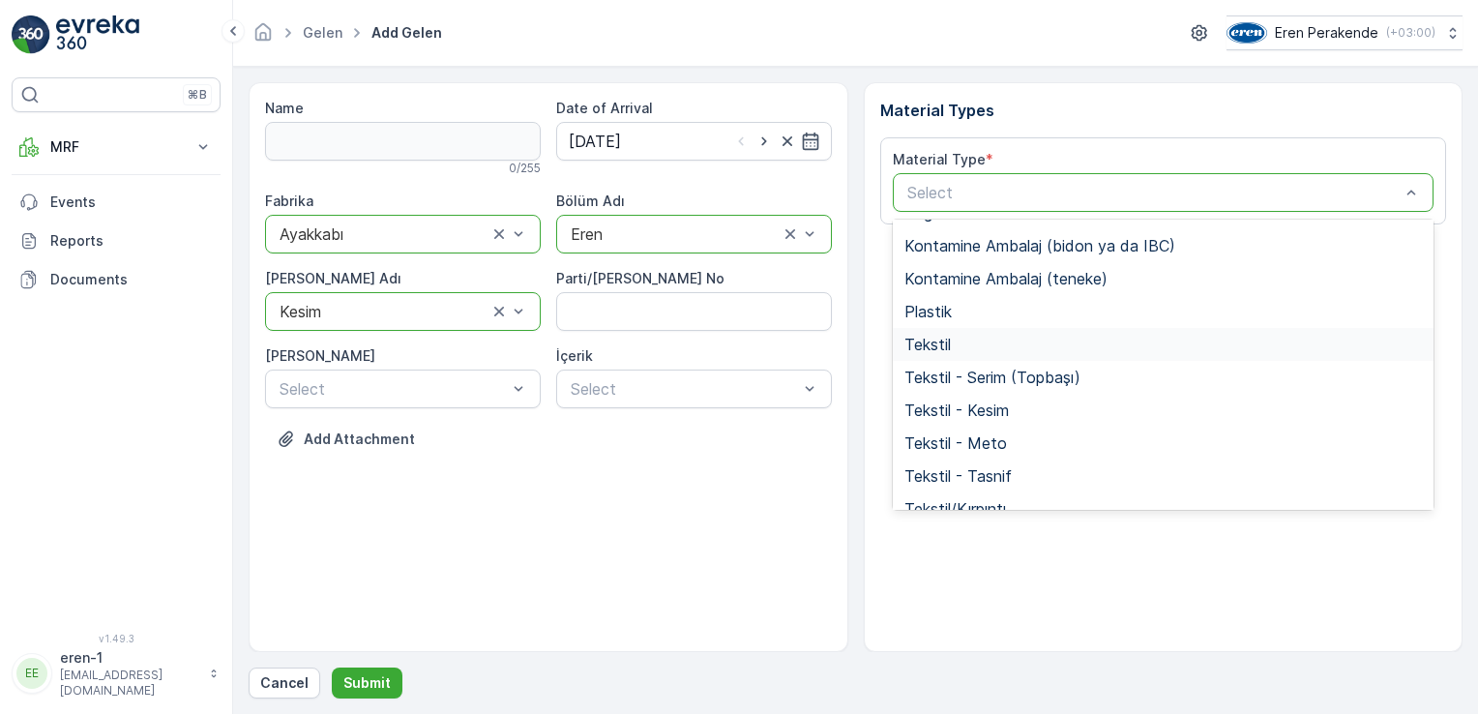
click at [948, 346] on span "Tekstil" at bounding box center [927, 344] width 46 height 17
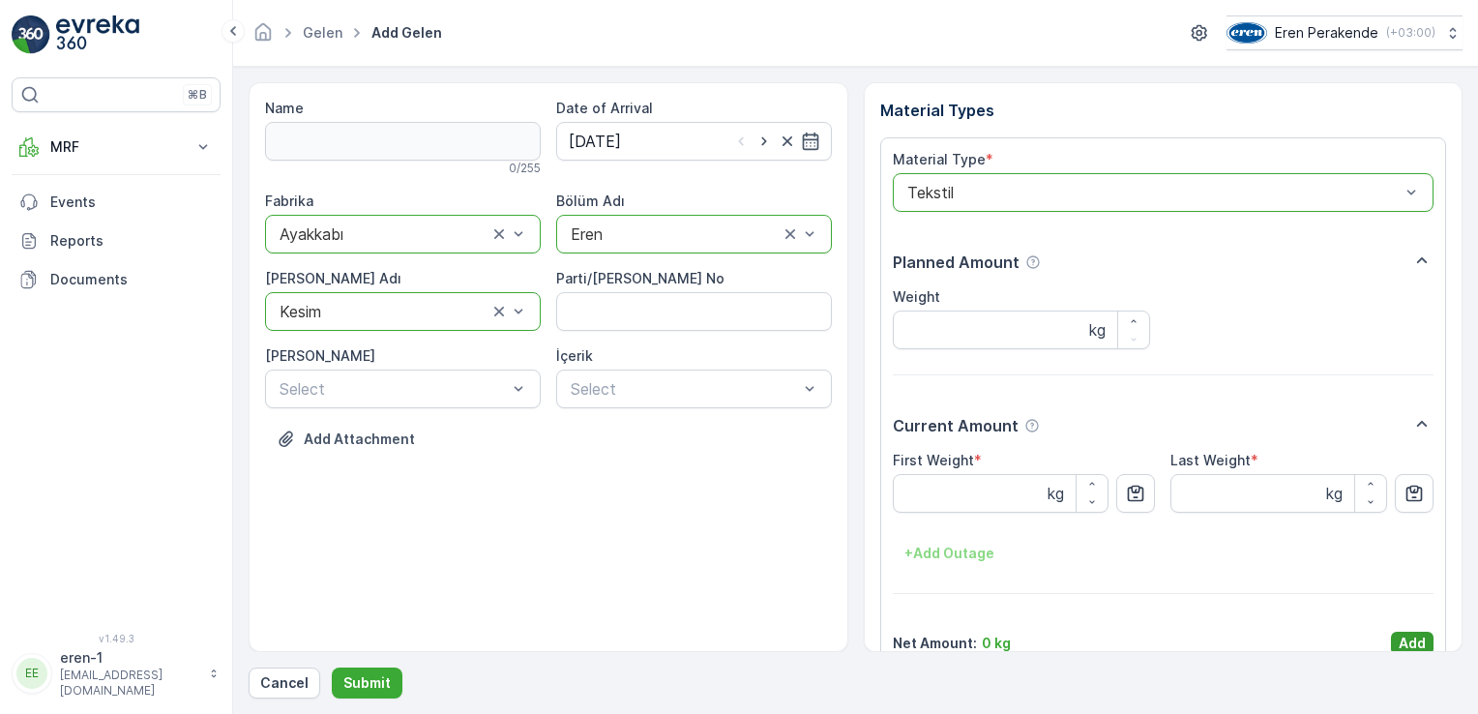
click at [1401, 637] on p "Add" at bounding box center [1412, 643] width 27 height 19
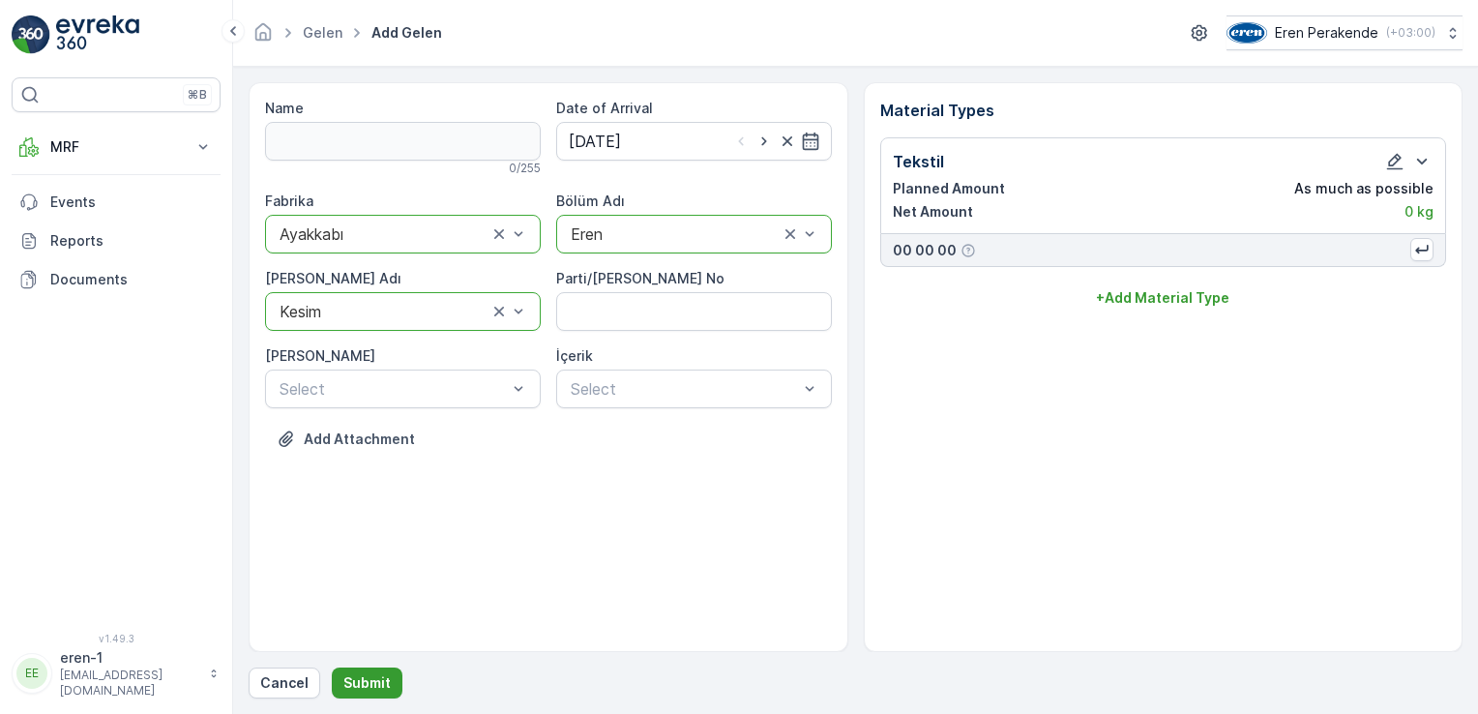
click at [383, 688] on p "Submit" at bounding box center [366, 682] width 47 height 19
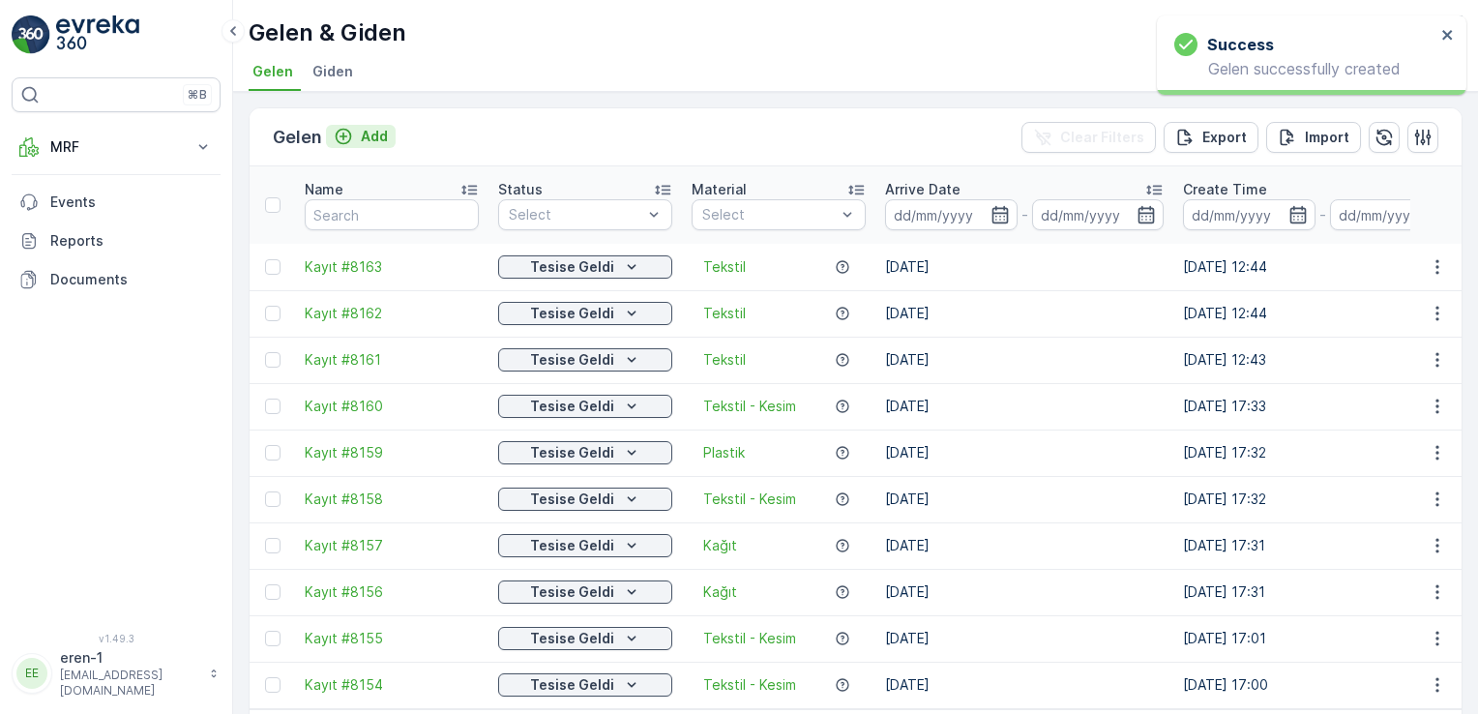
click at [372, 130] on p "Add" at bounding box center [374, 136] width 27 height 19
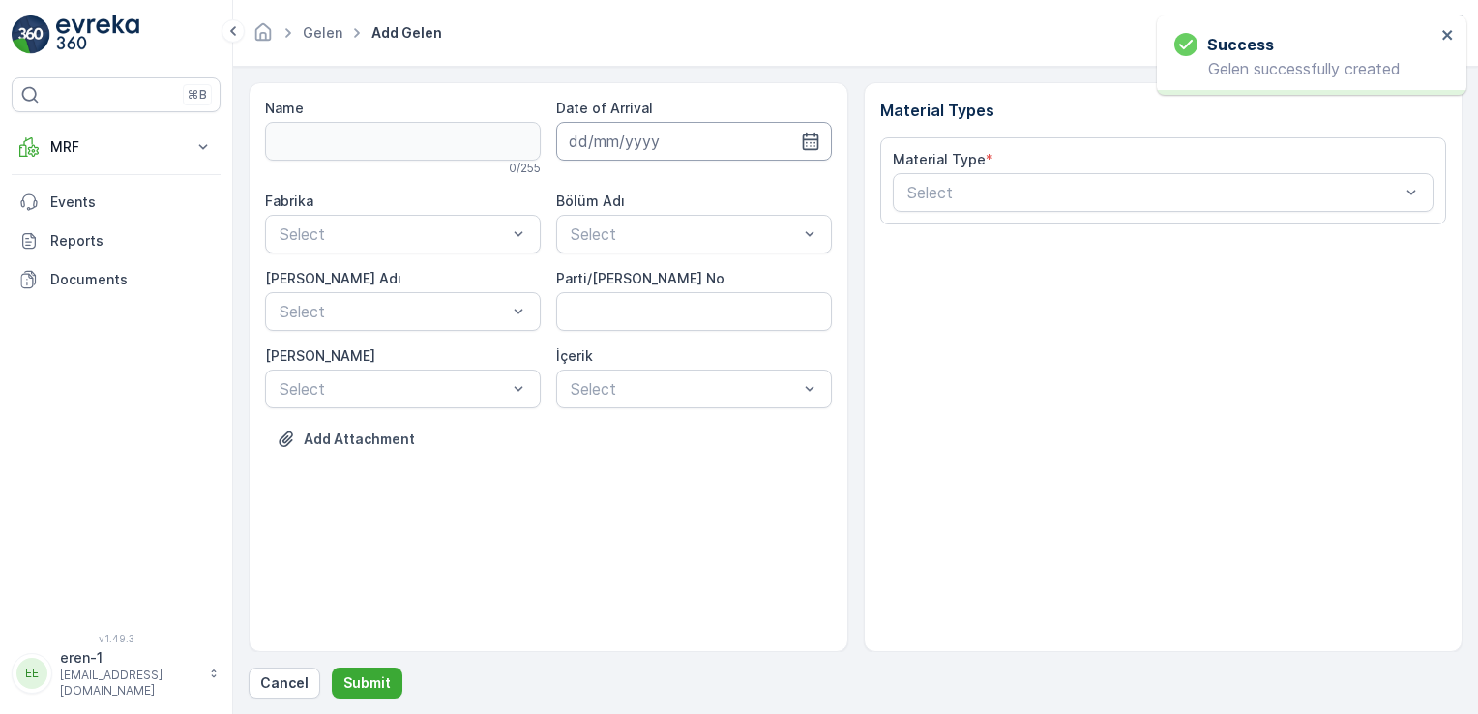
click at [754, 154] on input at bounding box center [694, 141] width 276 height 39
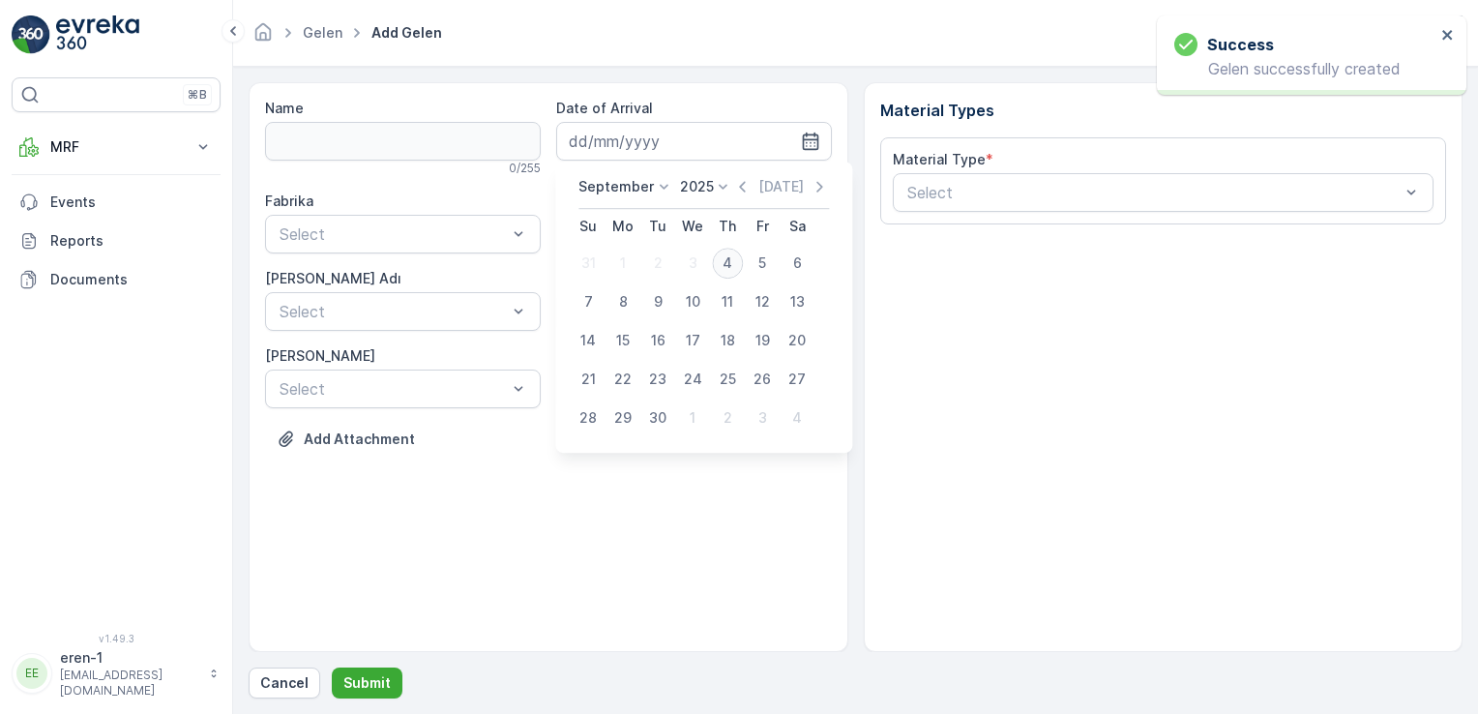
click at [728, 255] on div "4" at bounding box center [727, 263] width 31 height 31
type input "[DATE]"
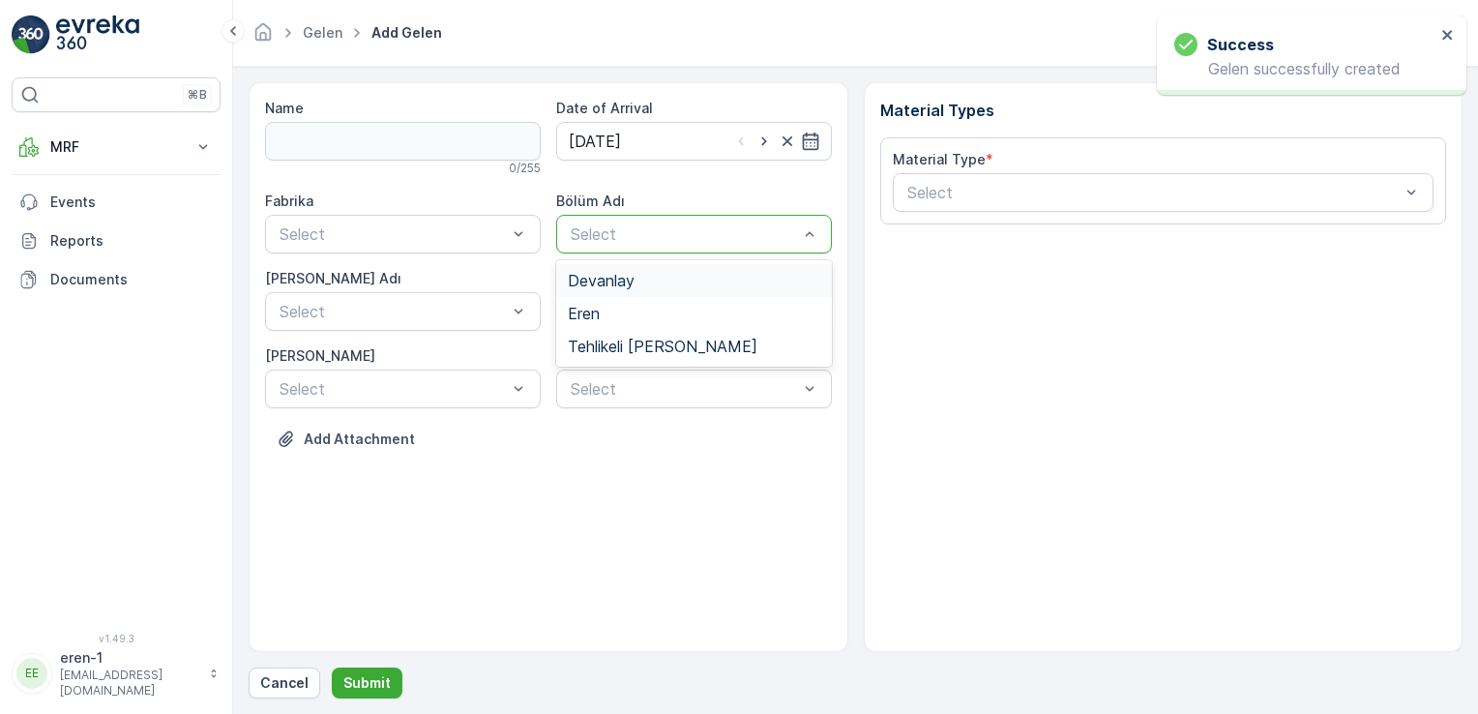
click at [590, 293] on div "Devanlay" at bounding box center [694, 280] width 276 height 33
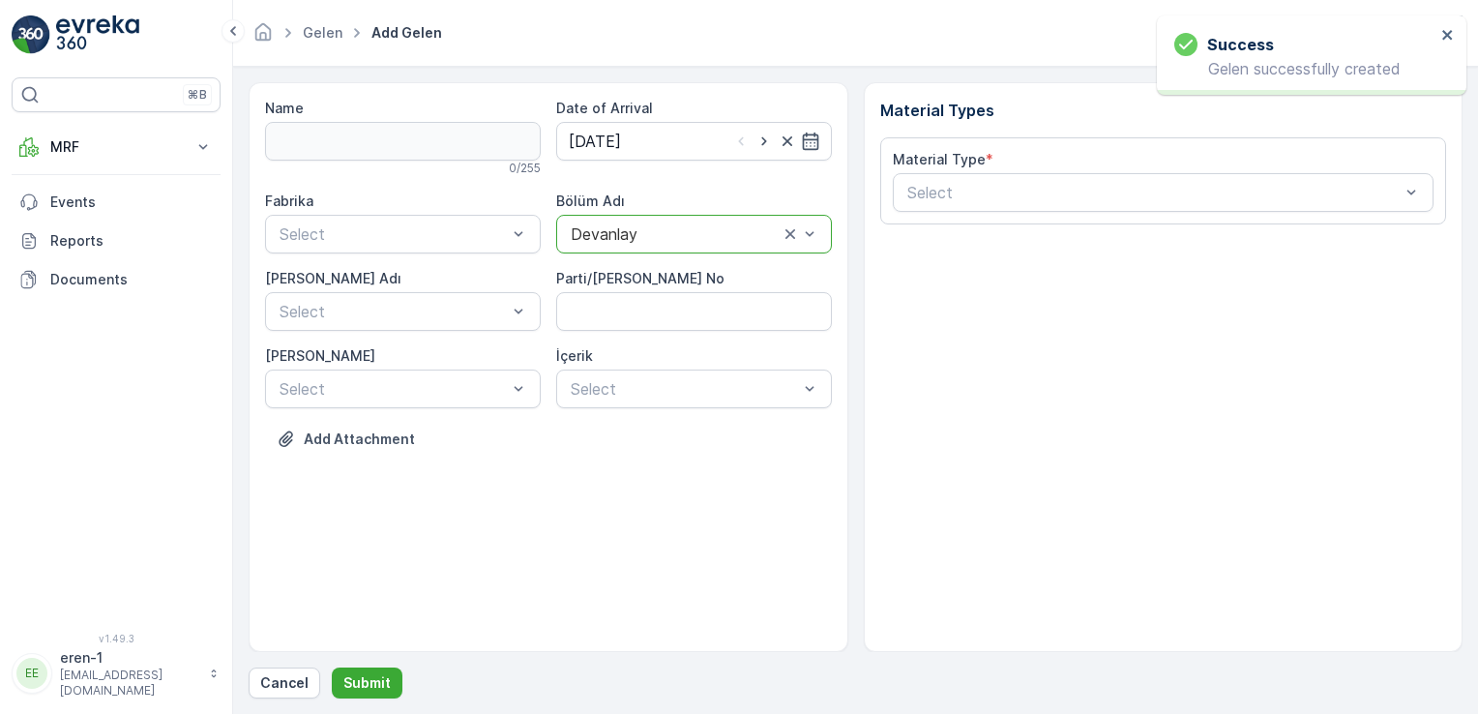
click at [593, 235] on div at bounding box center [675, 233] width 212 height 17
click at [595, 311] on span "Eren" at bounding box center [584, 313] width 32 height 17
drag, startPoint x: 426, startPoint y: 273, endPoint x: 410, endPoint y: 247, distance: 30.4
click at [426, 273] on div "[PERSON_NAME] Adı" at bounding box center [403, 278] width 276 height 19
click at [410, 247] on div "Select" at bounding box center [403, 234] width 276 height 39
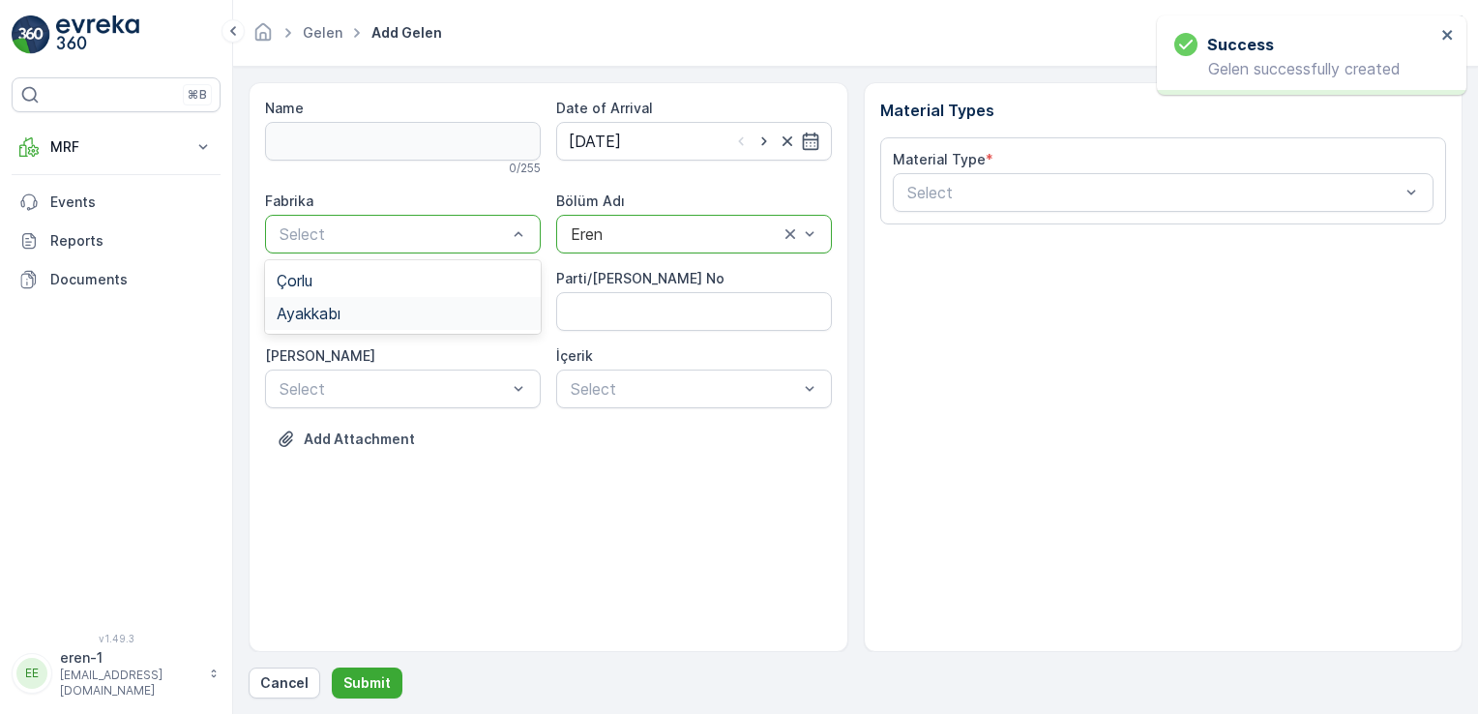
click at [399, 308] on div "Ayakkabı" at bounding box center [403, 313] width 252 height 17
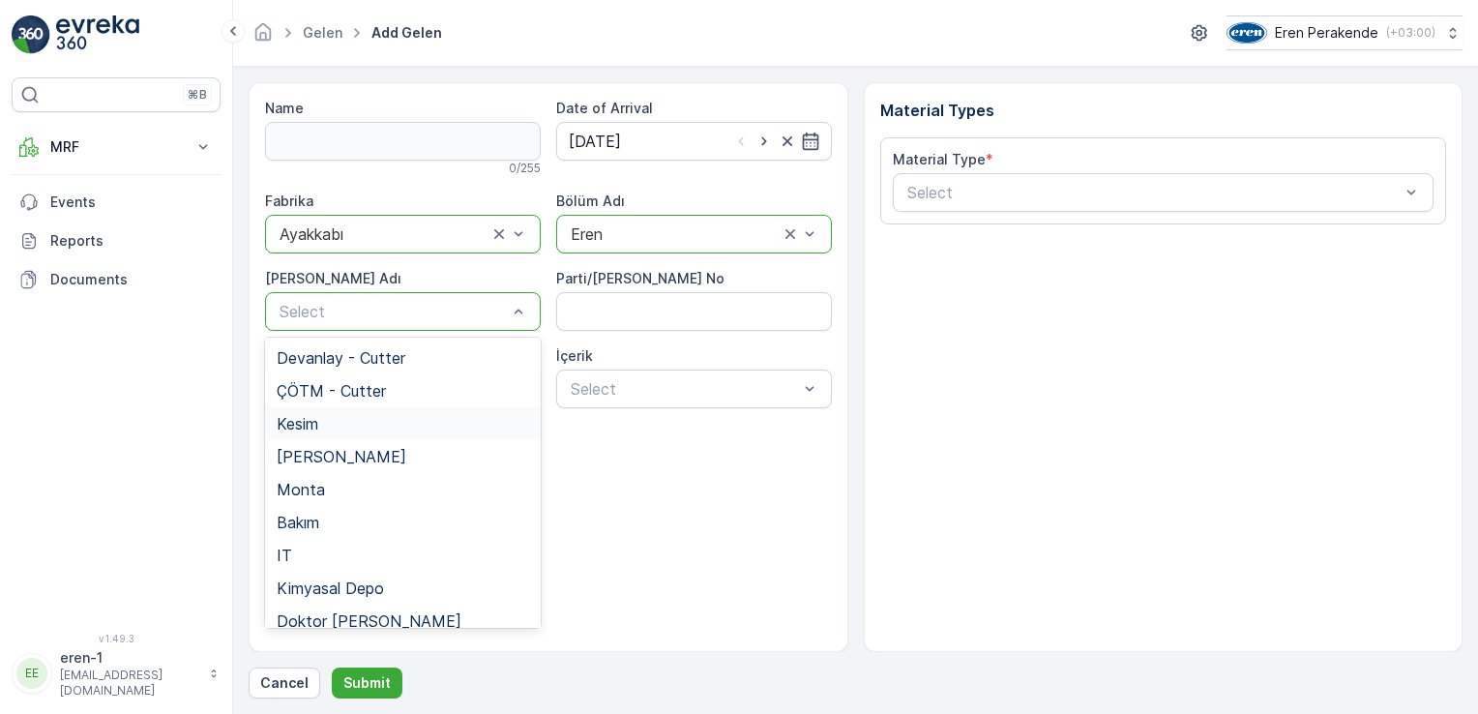
click at [406, 420] on div "Kesim" at bounding box center [403, 423] width 252 height 17
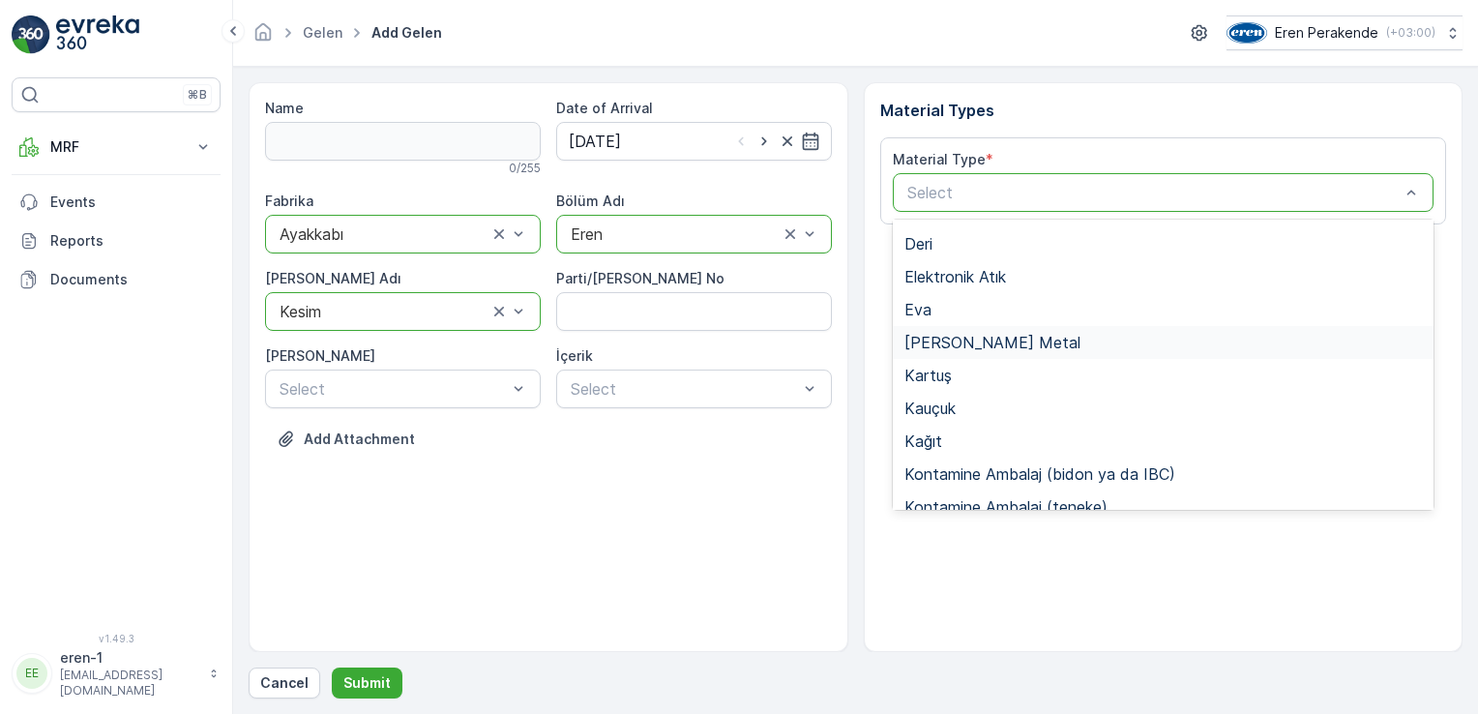
scroll to position [290, 0]
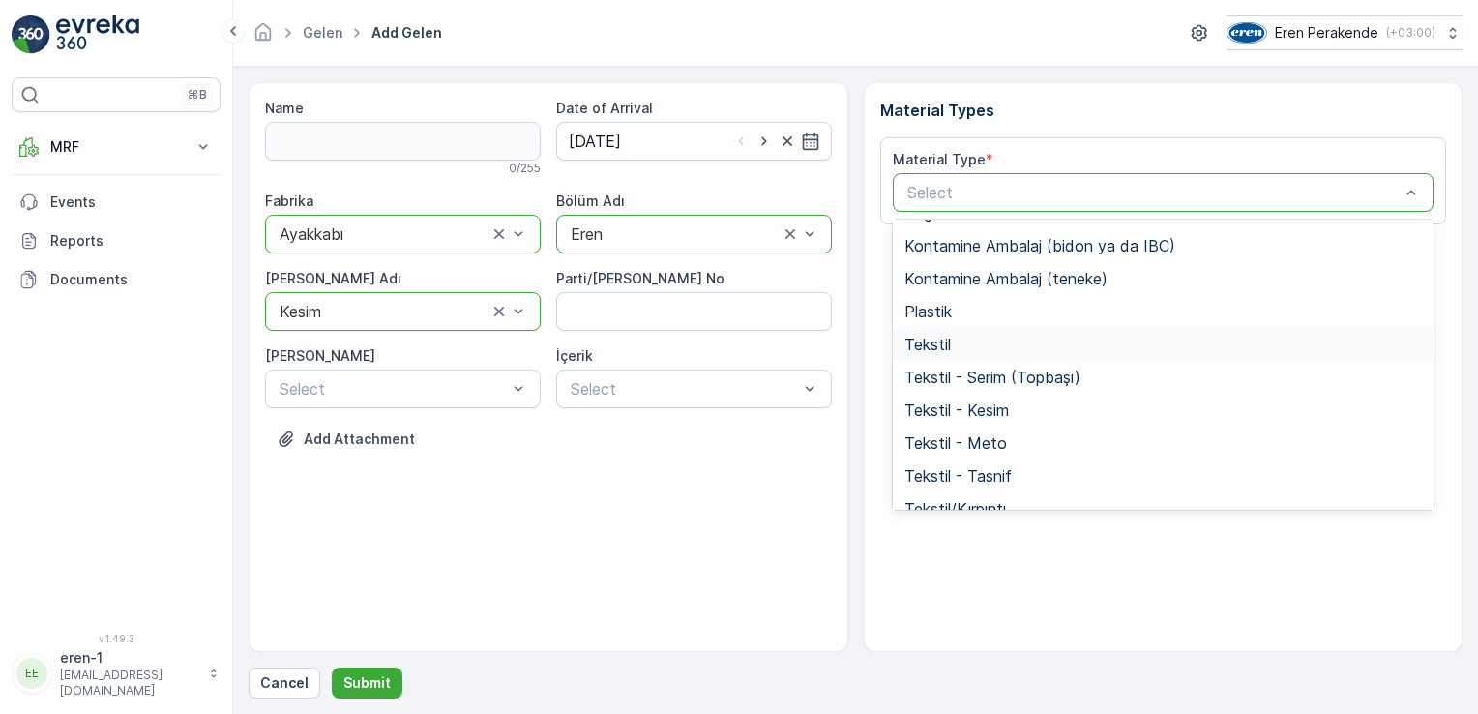
click at [992, 347] on div "Tekstil" at bounding box center [1163, 344] width 518 height 17
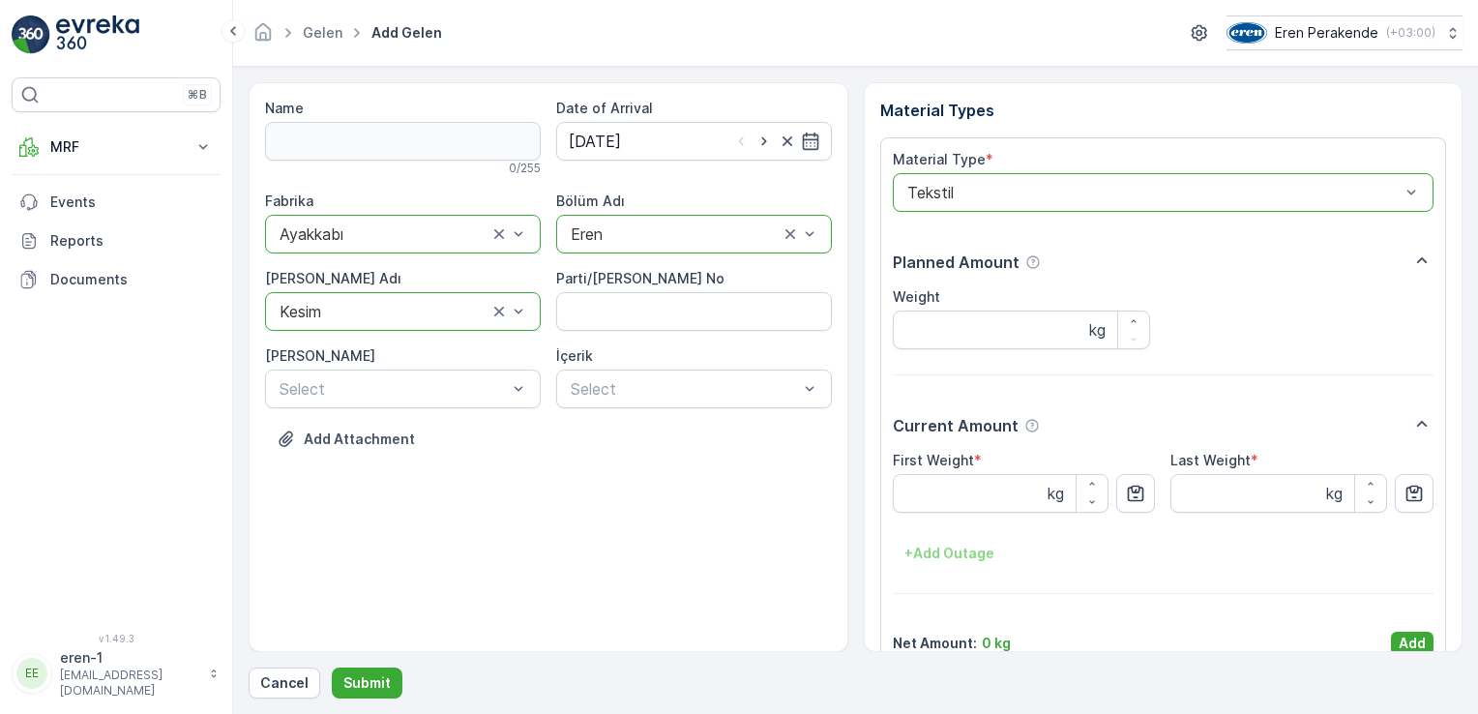
click at [1408, 640] on p "Add" at bounding box center [1412, 643] width 27 height 19
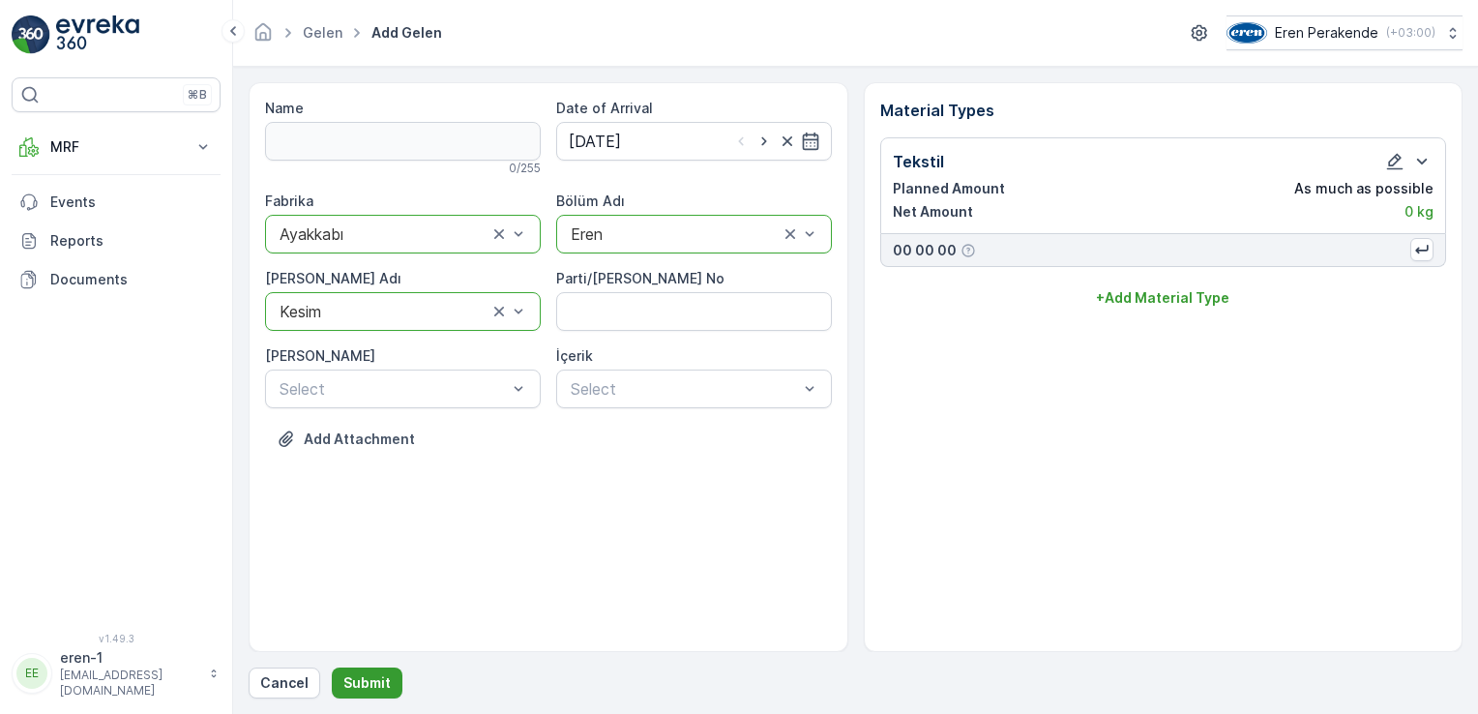
click at [363, 672] on button "Submit" at bounding box center [367, 682] width 71 height 31
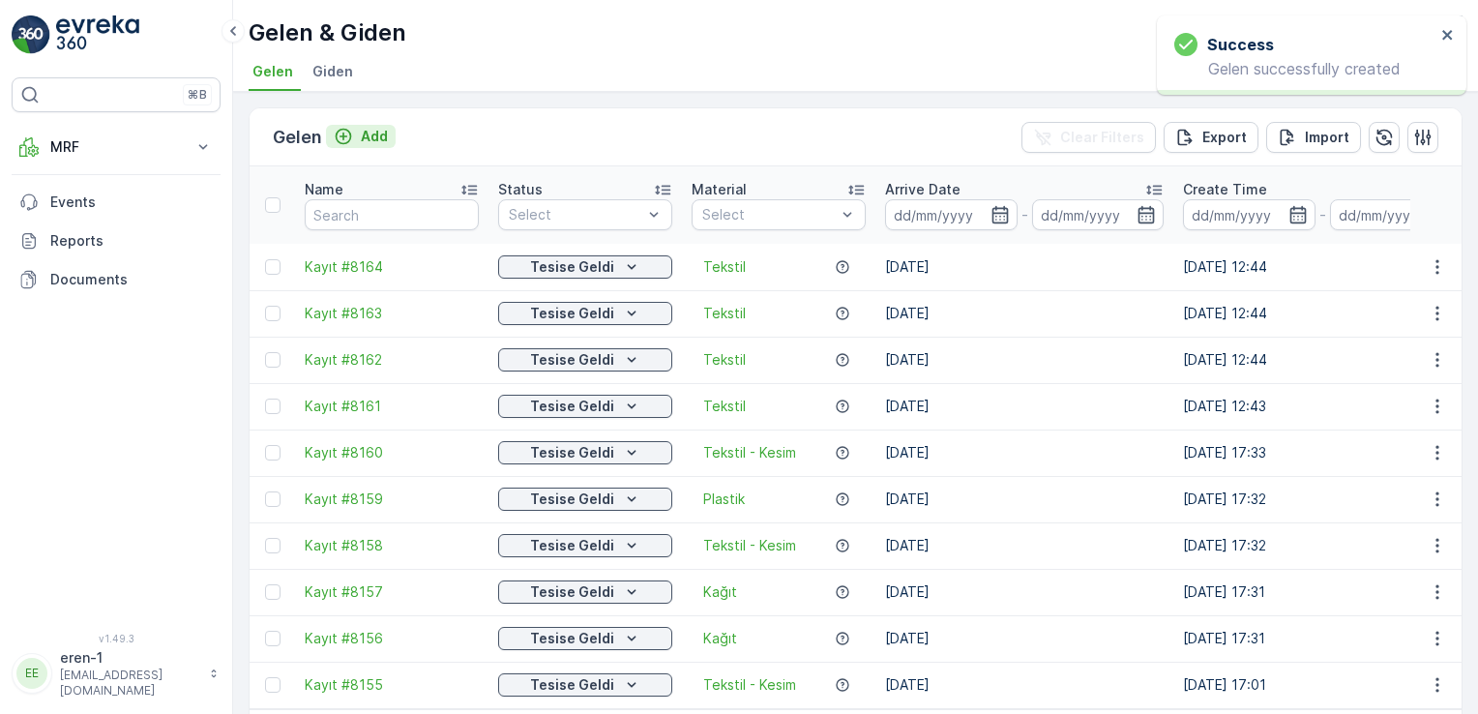
click at [368, 129] on p "Add" at bounding box center [374, 136] width 27 height 19
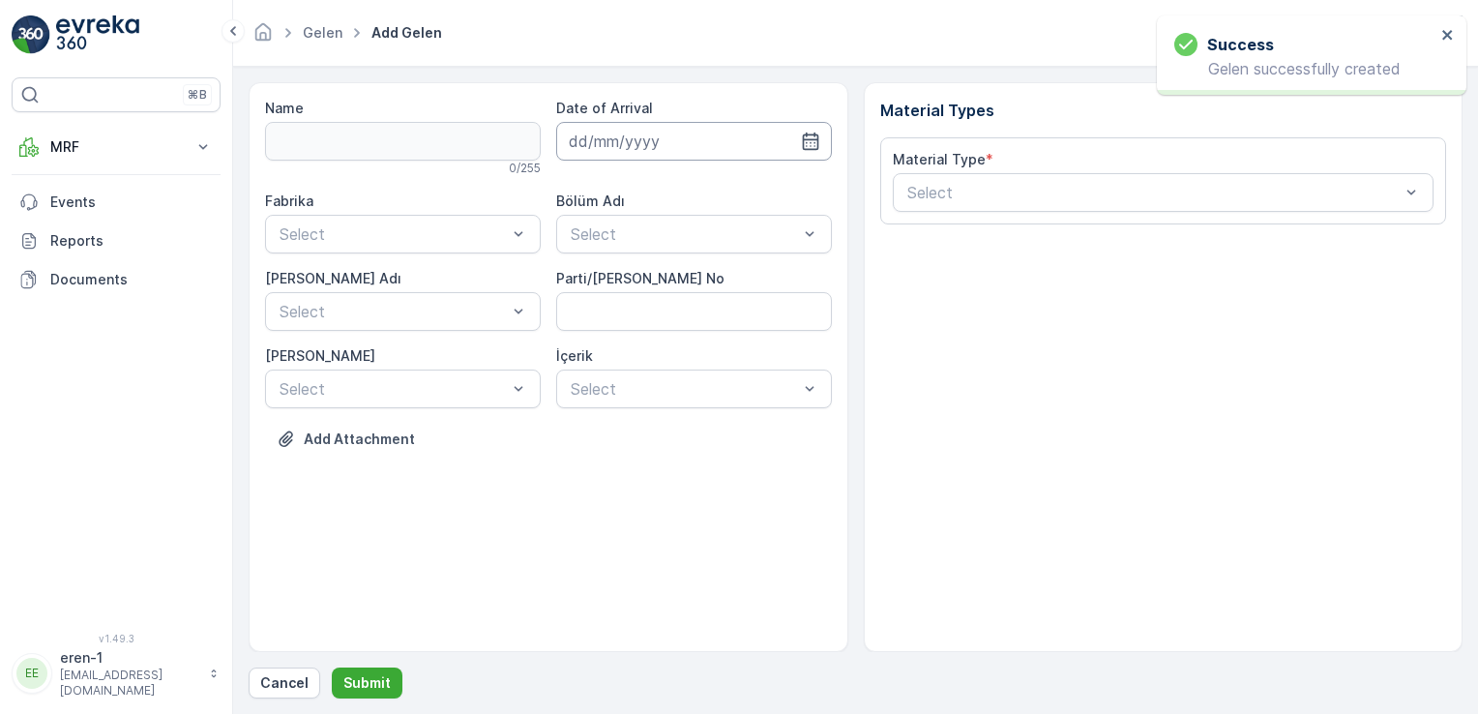
click at [599, 145] on input at bounding box center [694, 141] width 276 height 39
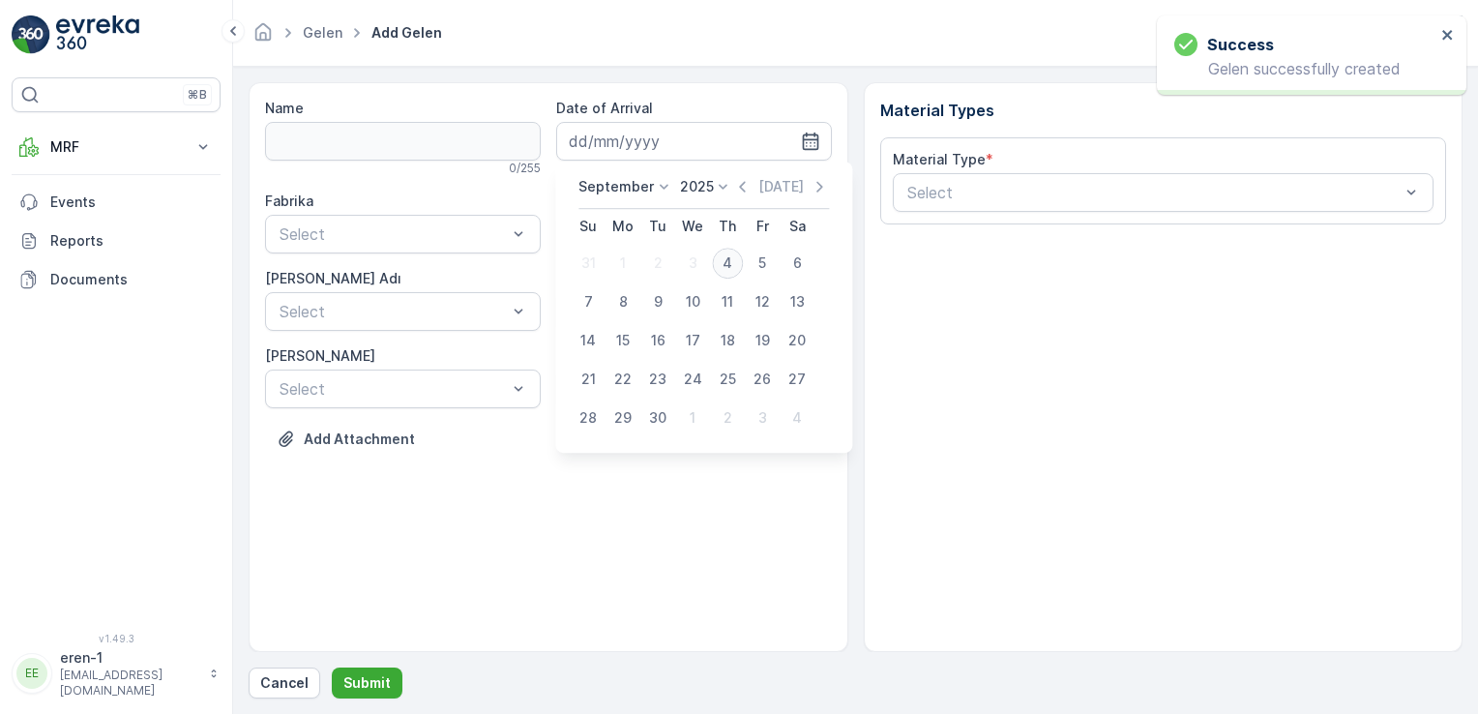
click at [724, 277] on div "4" at bounding box center [727, 263] width 31 height 31
type input "[DATE]"
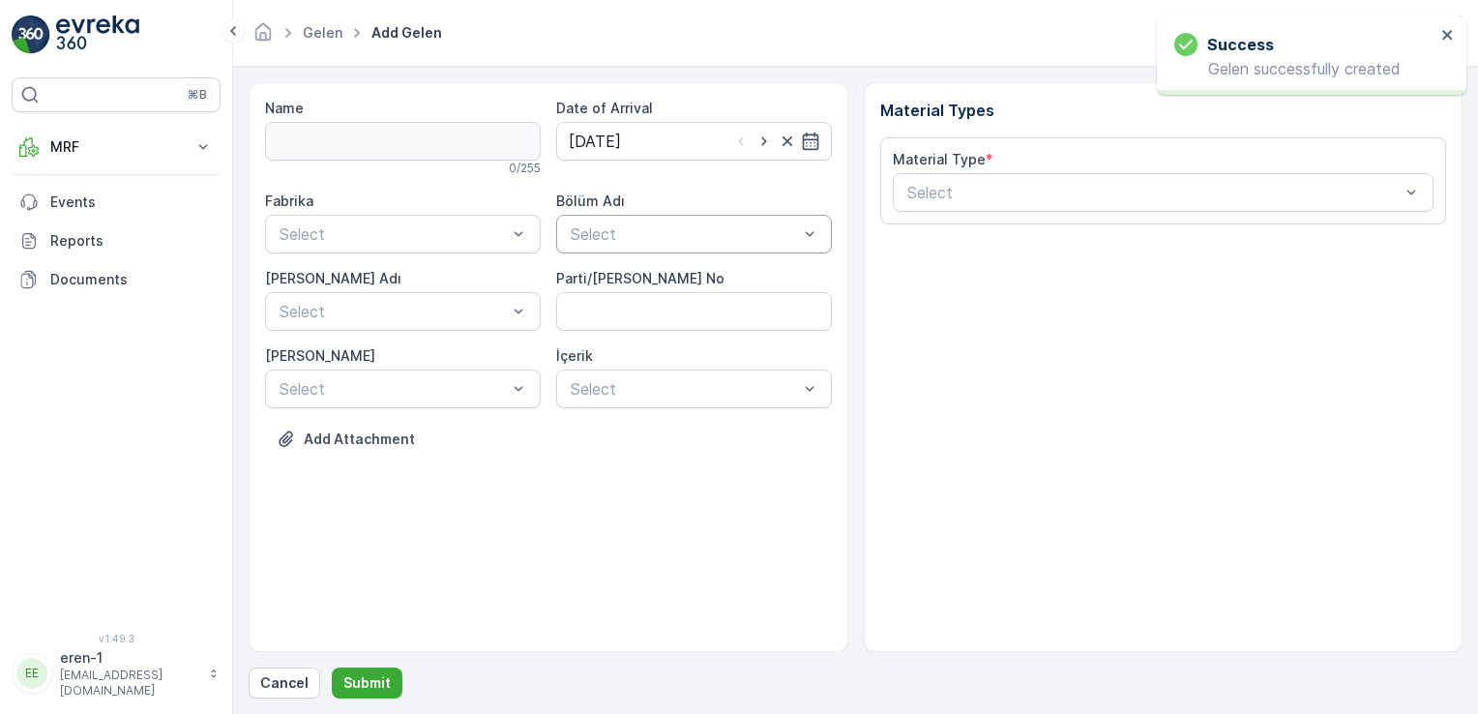
click at [558, 243] on div "Select" at bounding box center [694, 234] width 276 height 39
click at [603, 318] on div "Eren" at bounding box center [694, 313] width 252 height 17
click at [318, 325] on div "Ayakkabı" at bounding box center [403, 313] width 276 height 33
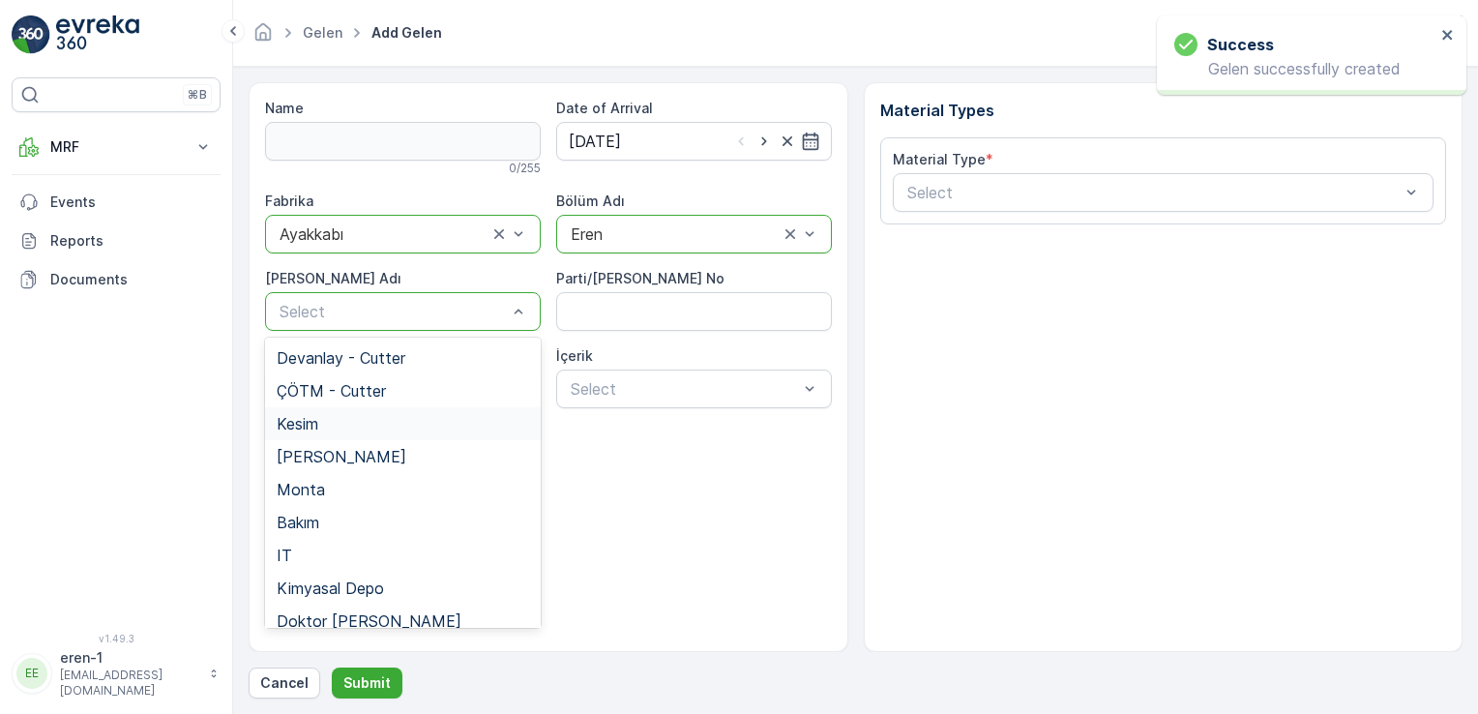
click at [337, 430] on div "Kesim" at bounding box center [403, 423] width 276 height 33
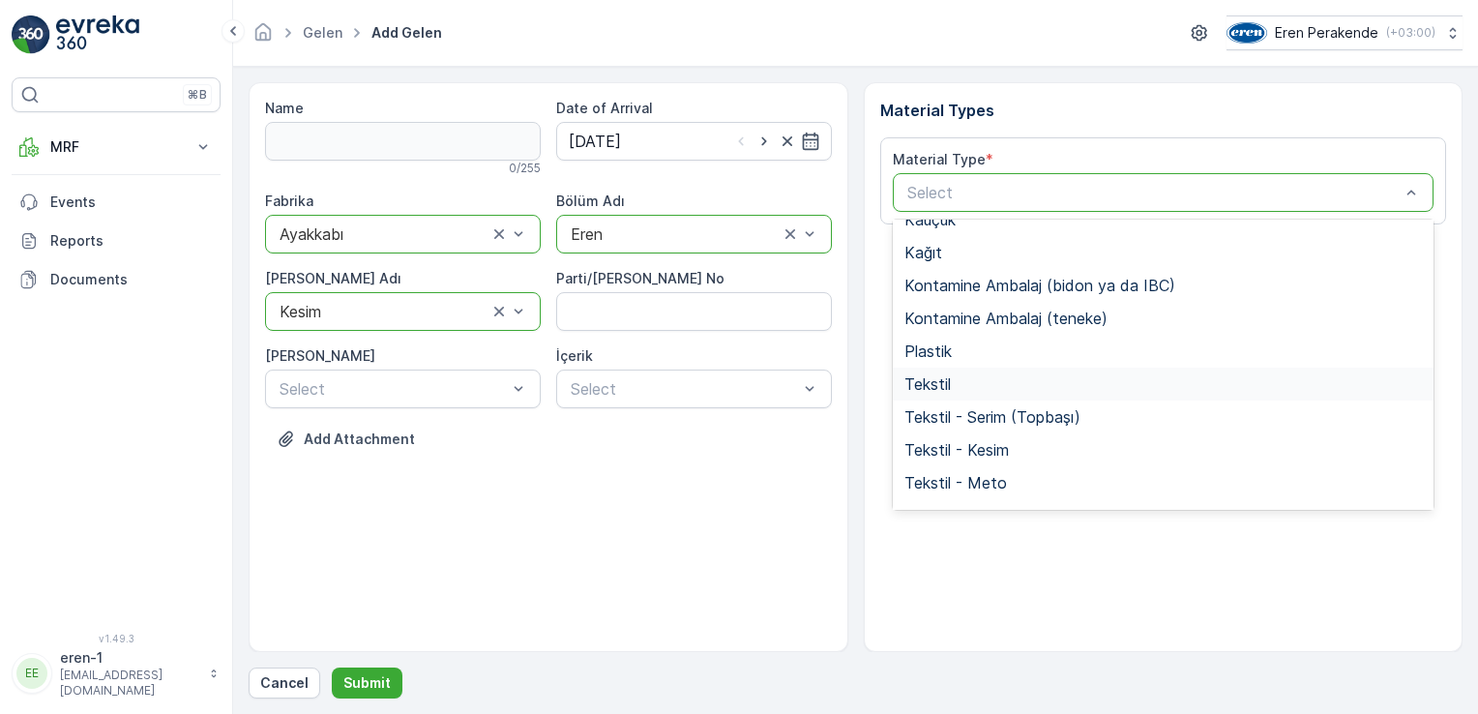
scroll to position [257, 0]
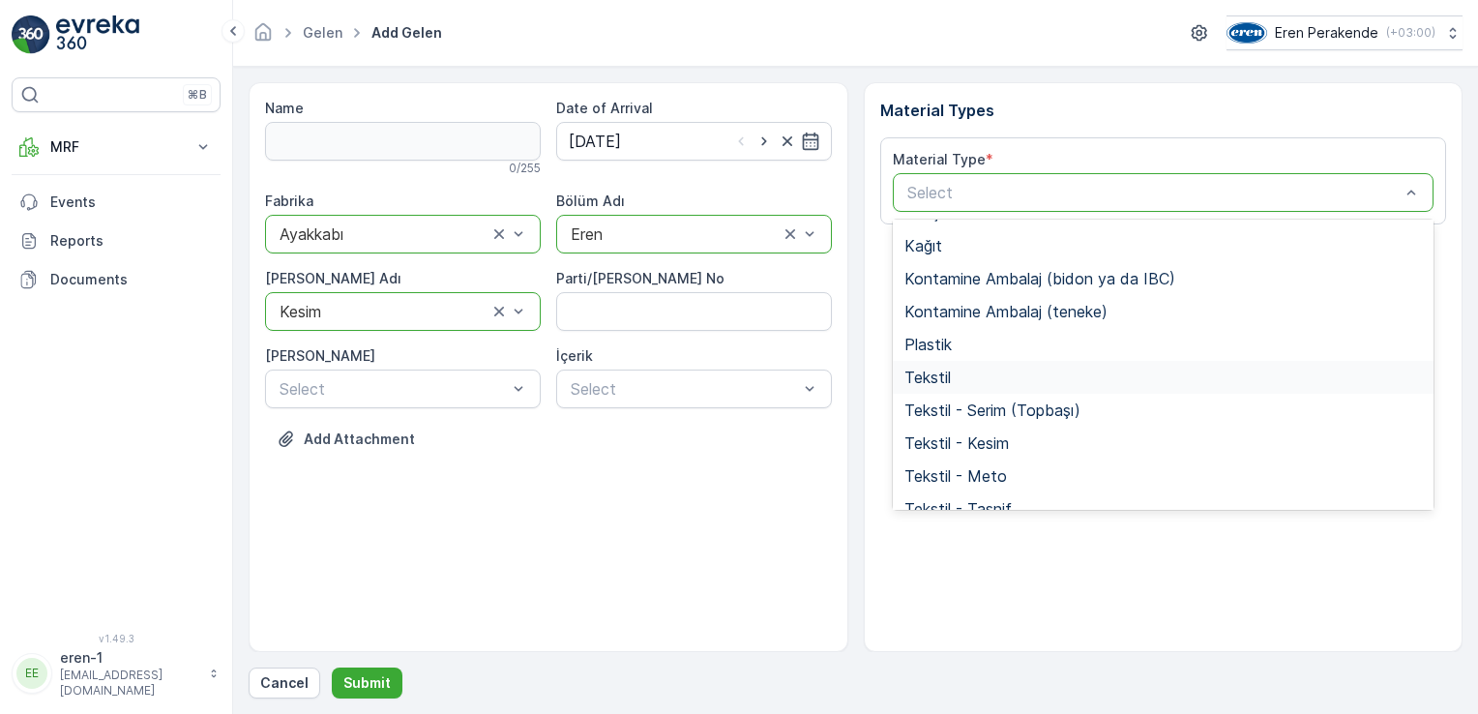
click at [996, 378] on div "Tekstil" at bounding box center [1163, 377] width 518 height 17
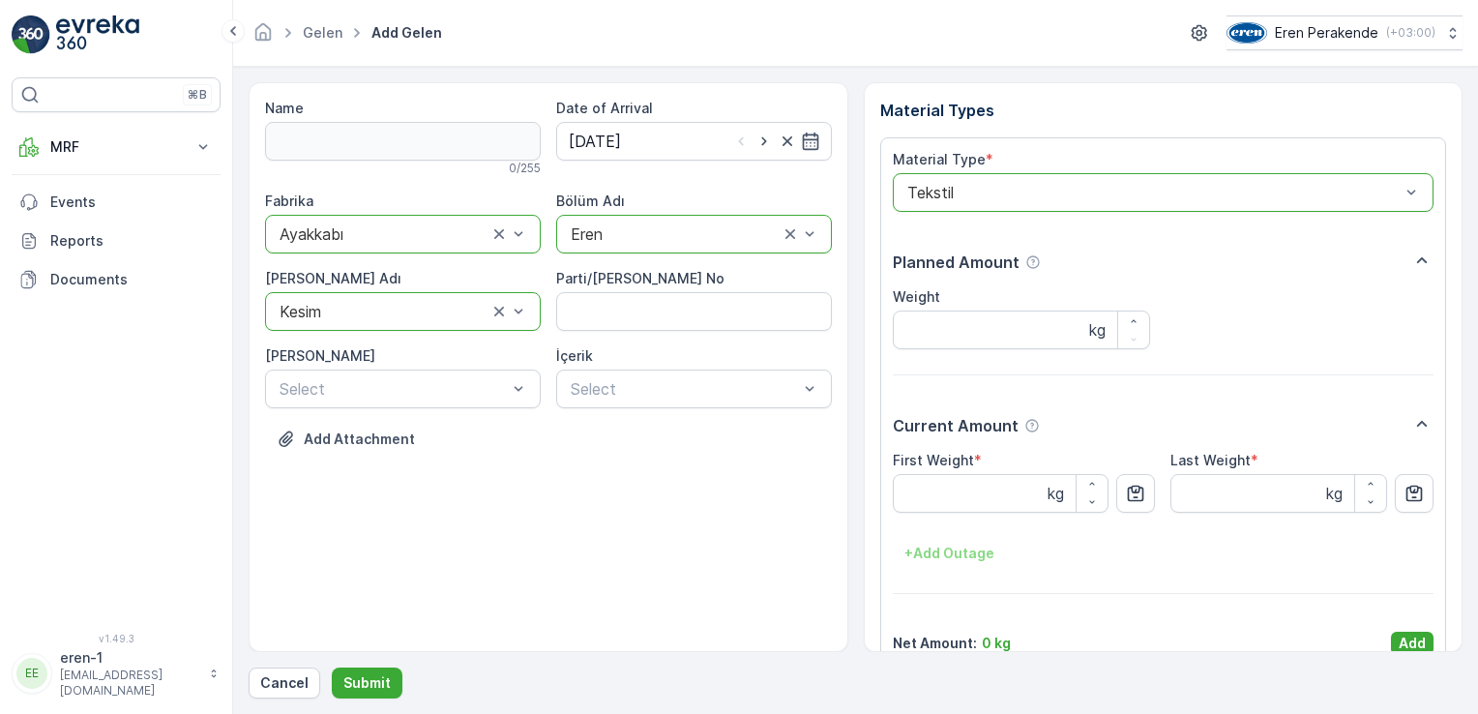
drag, startPoint x: 1412, startPoint y: 644, endPoint x: 1206, endPoint y: 681, distance: 209.3
click at [1412, 644] on p "Add" at bounding box center [1412, 643] width 27 height 19
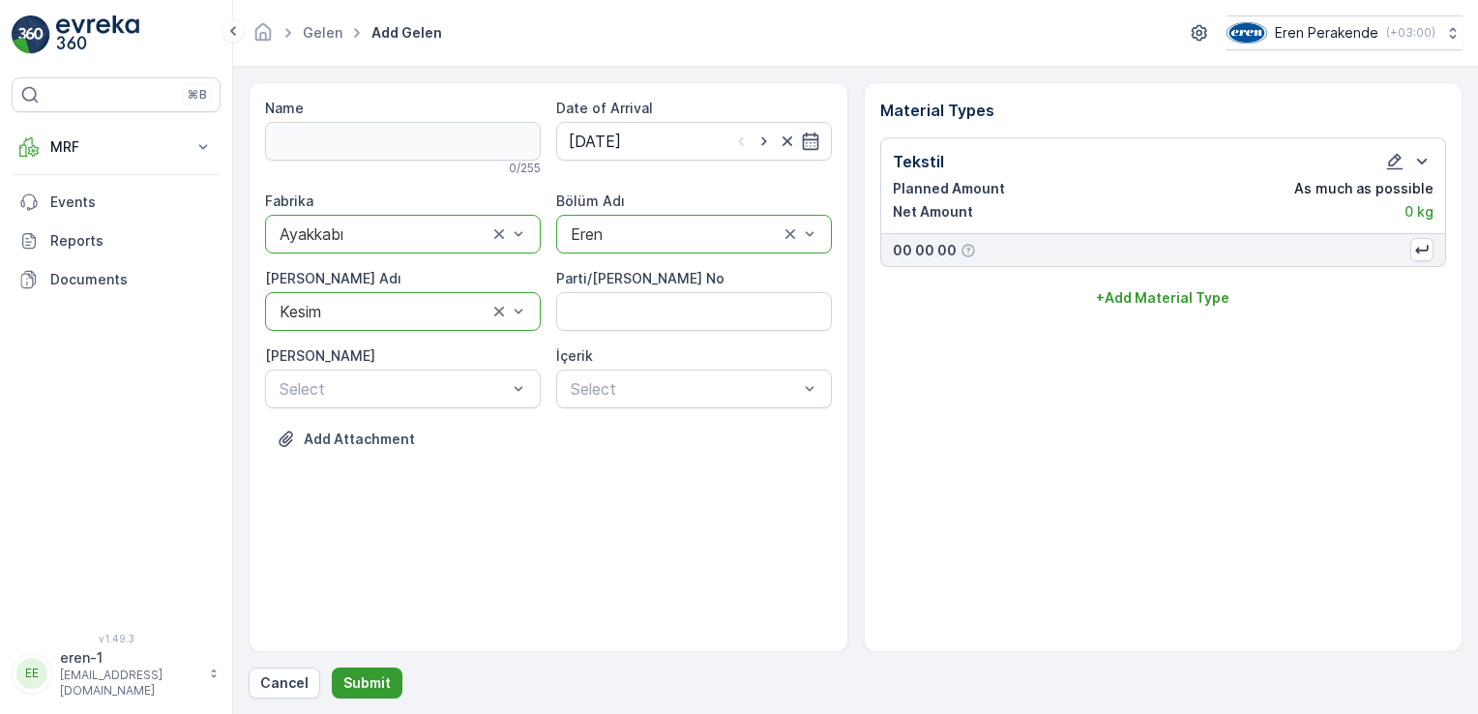
click at [382, 677] on p "Submit" at bounding box center [366, 682] width 47 height 19
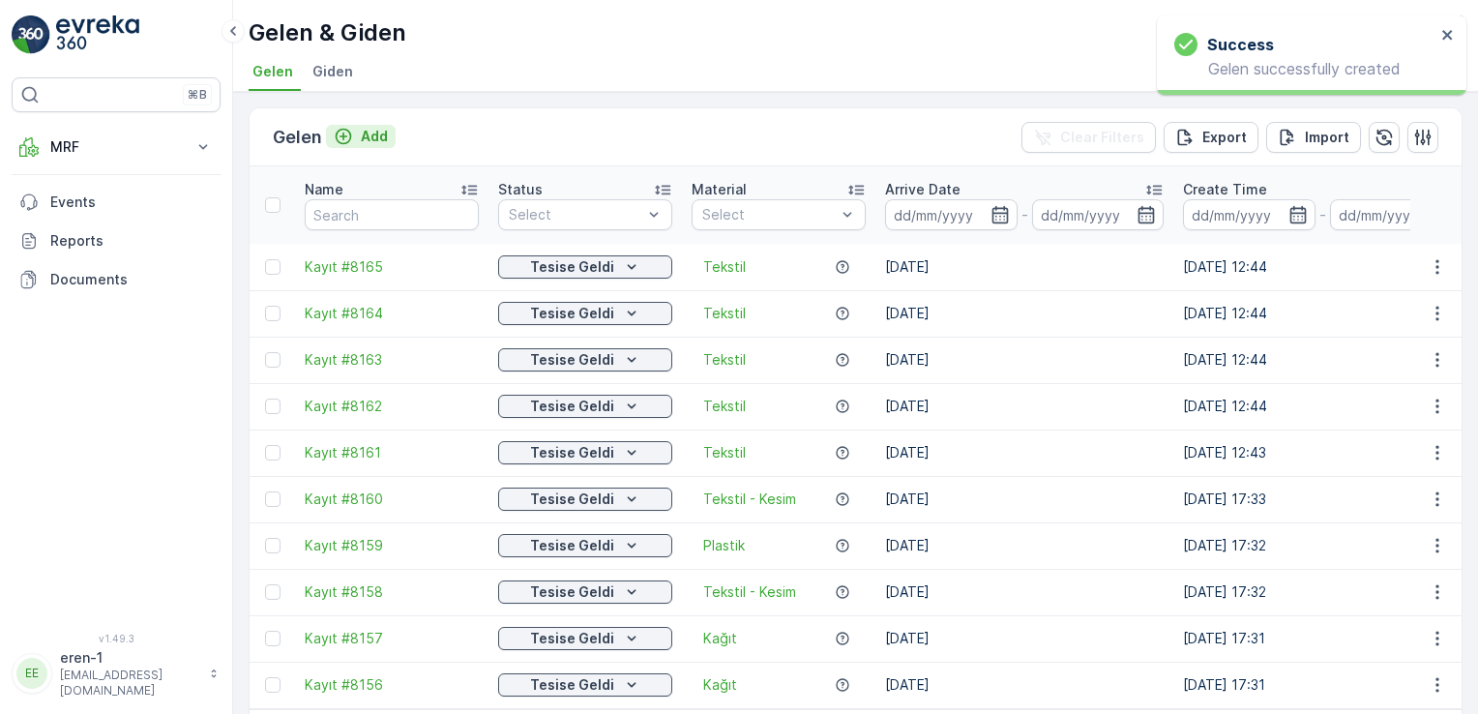
click at [376, 143] on p "Add" at bounding box center [374, 136] width 27 height 19
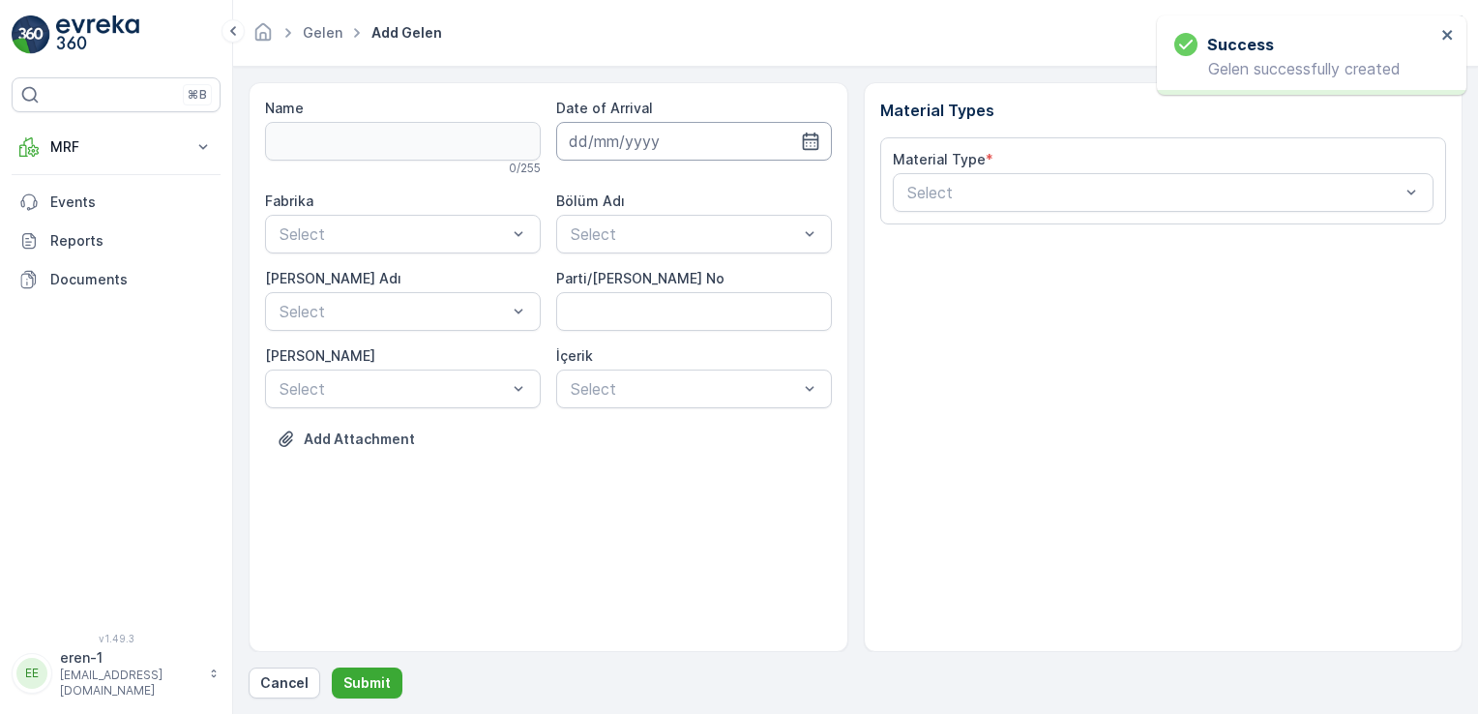
click at [646, 134] on input at bounding box center [694, 141] width 276 height 39
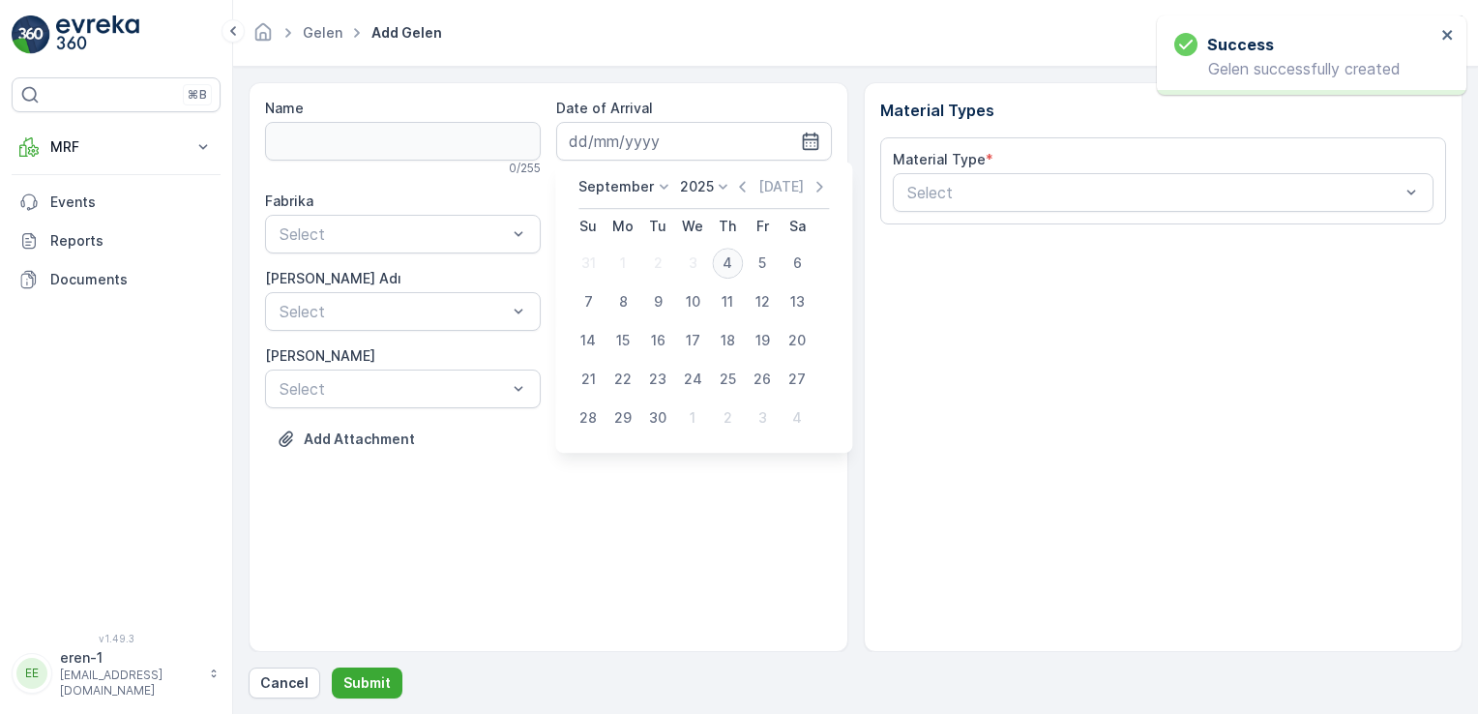
click at [735, 265] on div "4" at bounding box center [727, 263] width 31 height 31
type input "[DATE]"
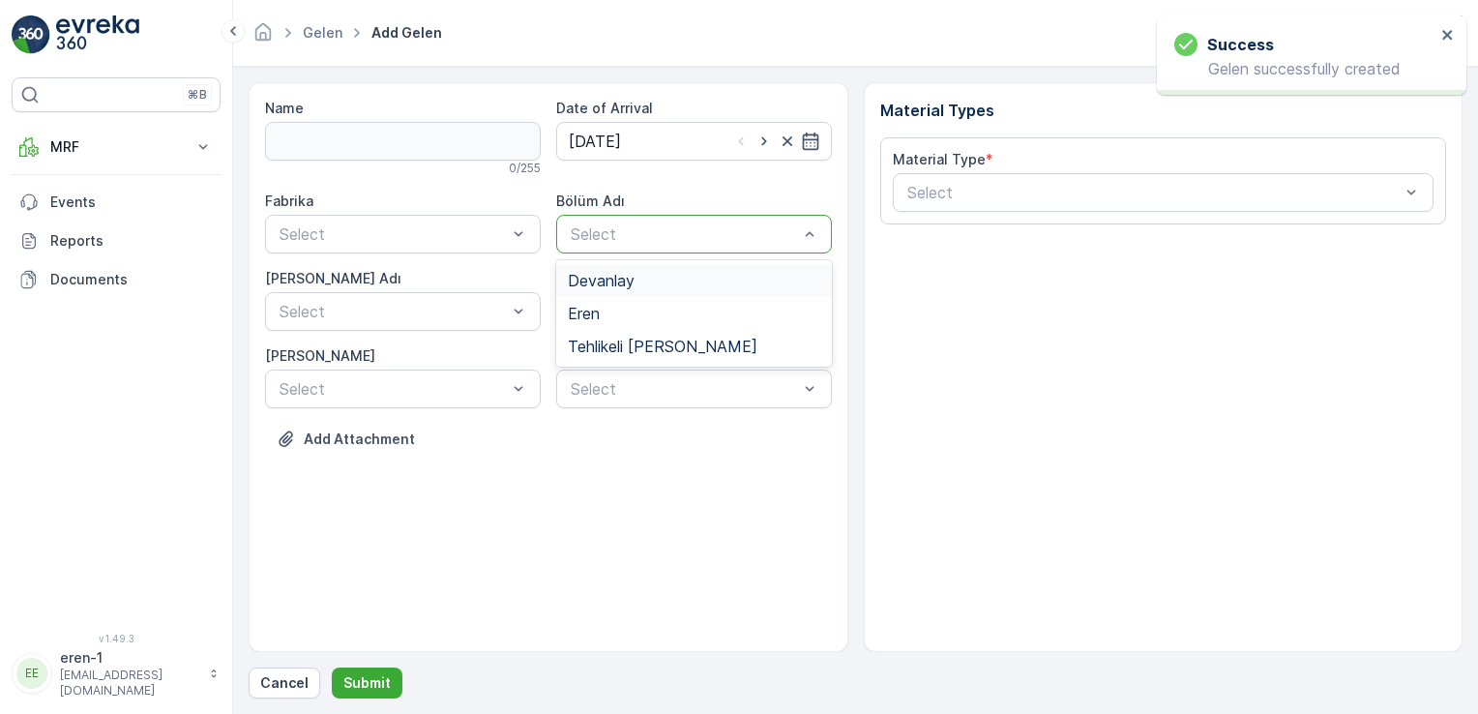
click at [612, 220] on div "Select" at bounding box center [694, 234] width 276 height 39
click at [601, 317] on div "Eren" at bounding box center [694, 313] width 252 height 17
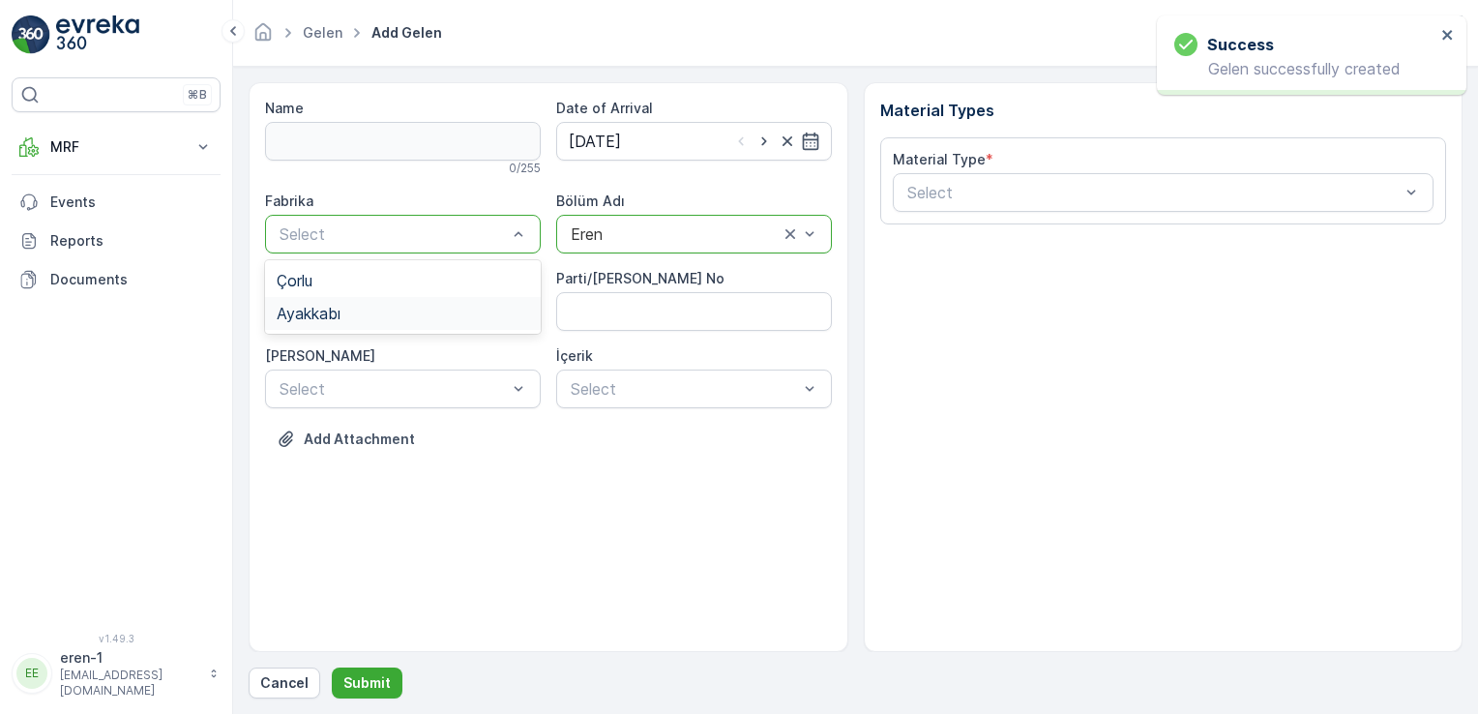
click at [336, 323] on div "Ayakkabı" at bounding box center [403, 313] width 276 height 33
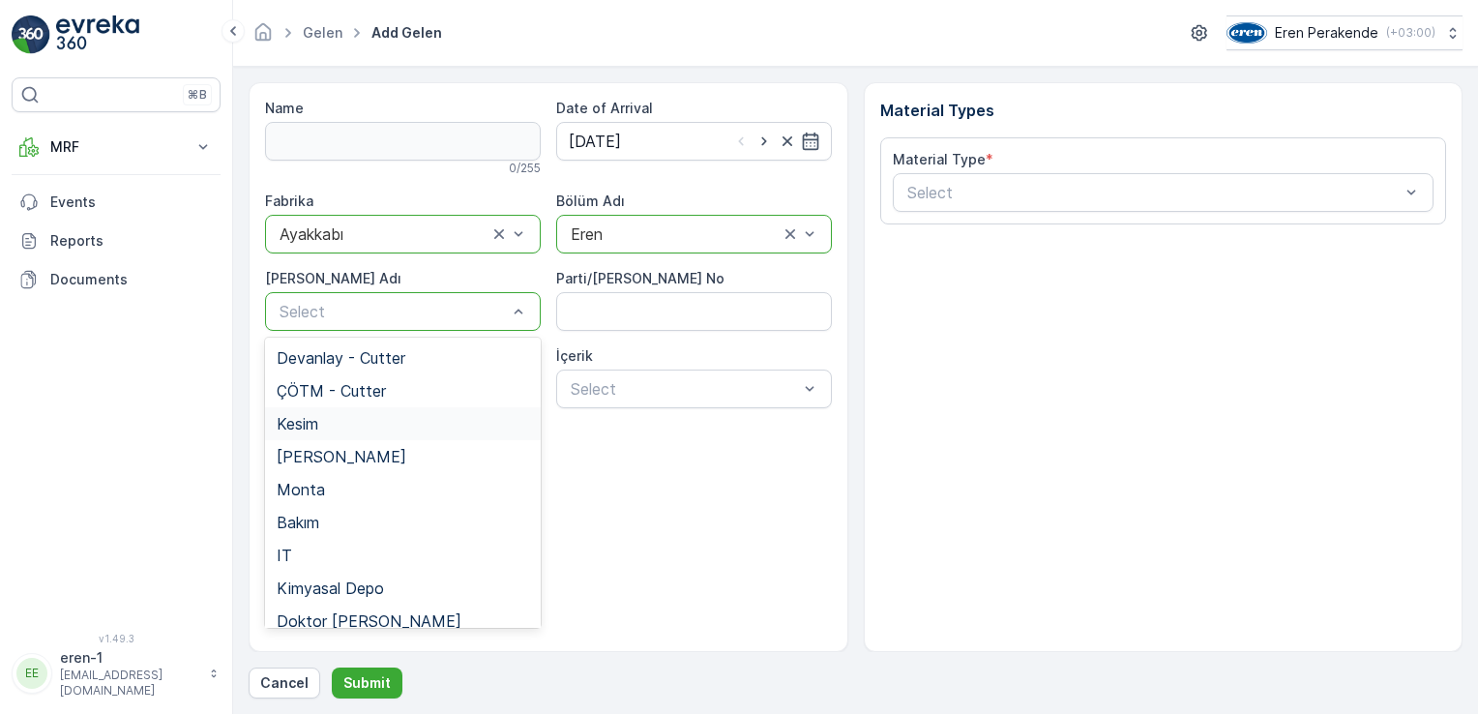
click at [346, 428] on div "Kesim" at bounding box center [403, 423] width 252 height 17
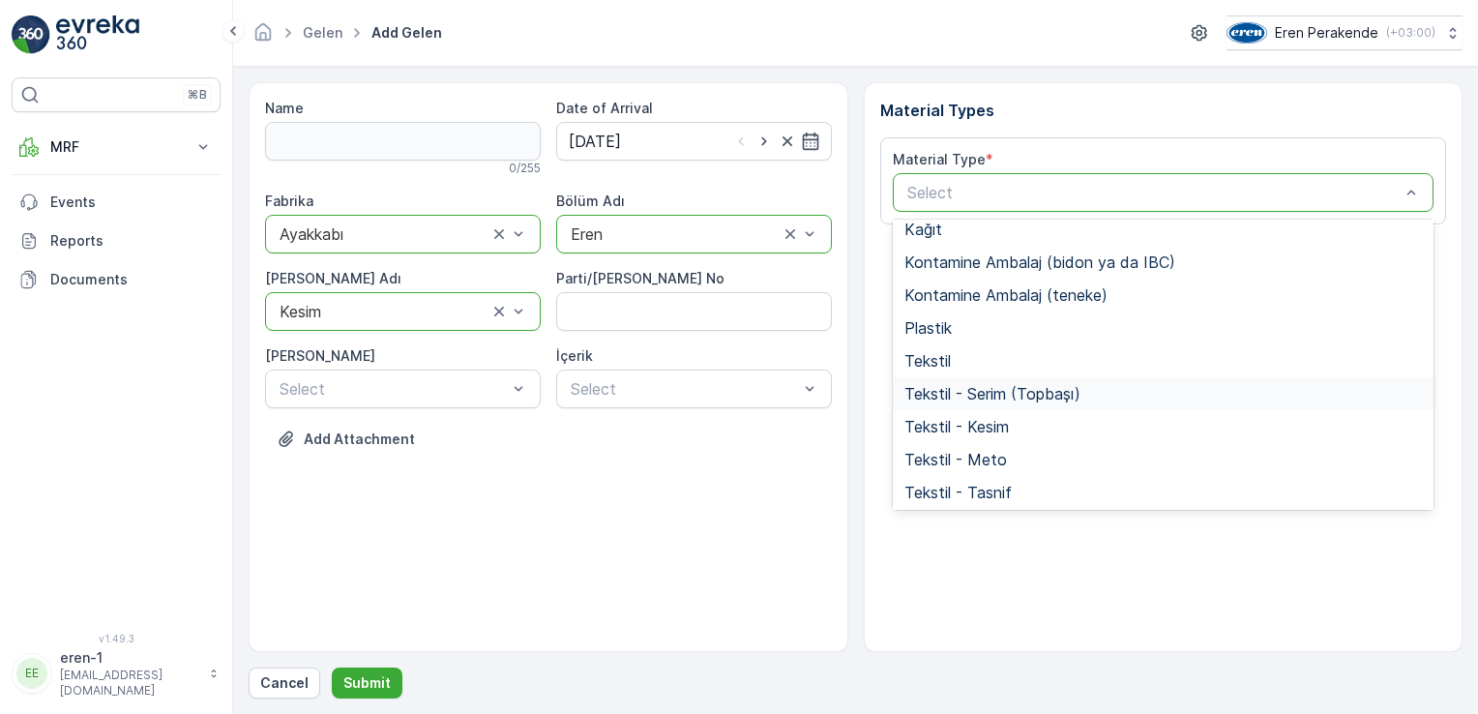
scroll to position [375, 0]
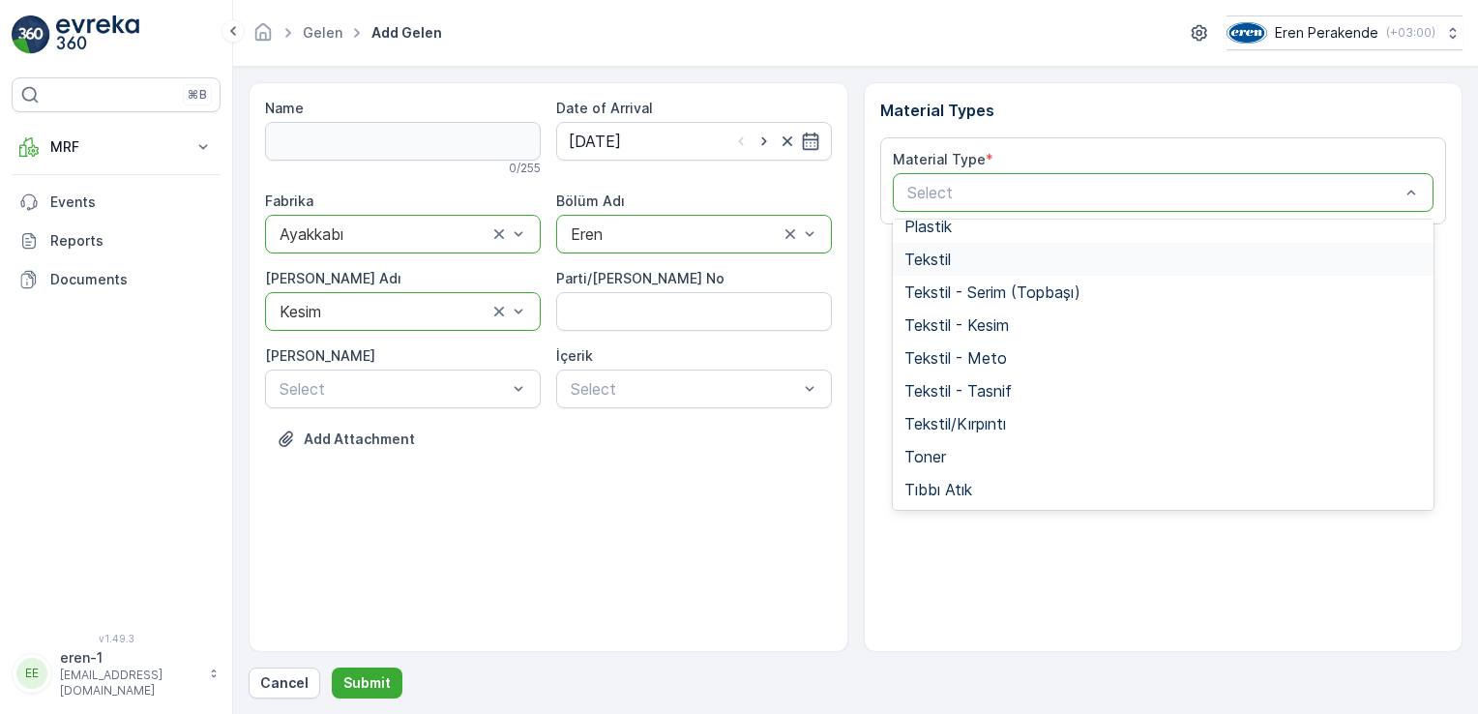
click at [946, 268] on div "Tekstil" at bounding box center [1164, 259] width 542 height 33
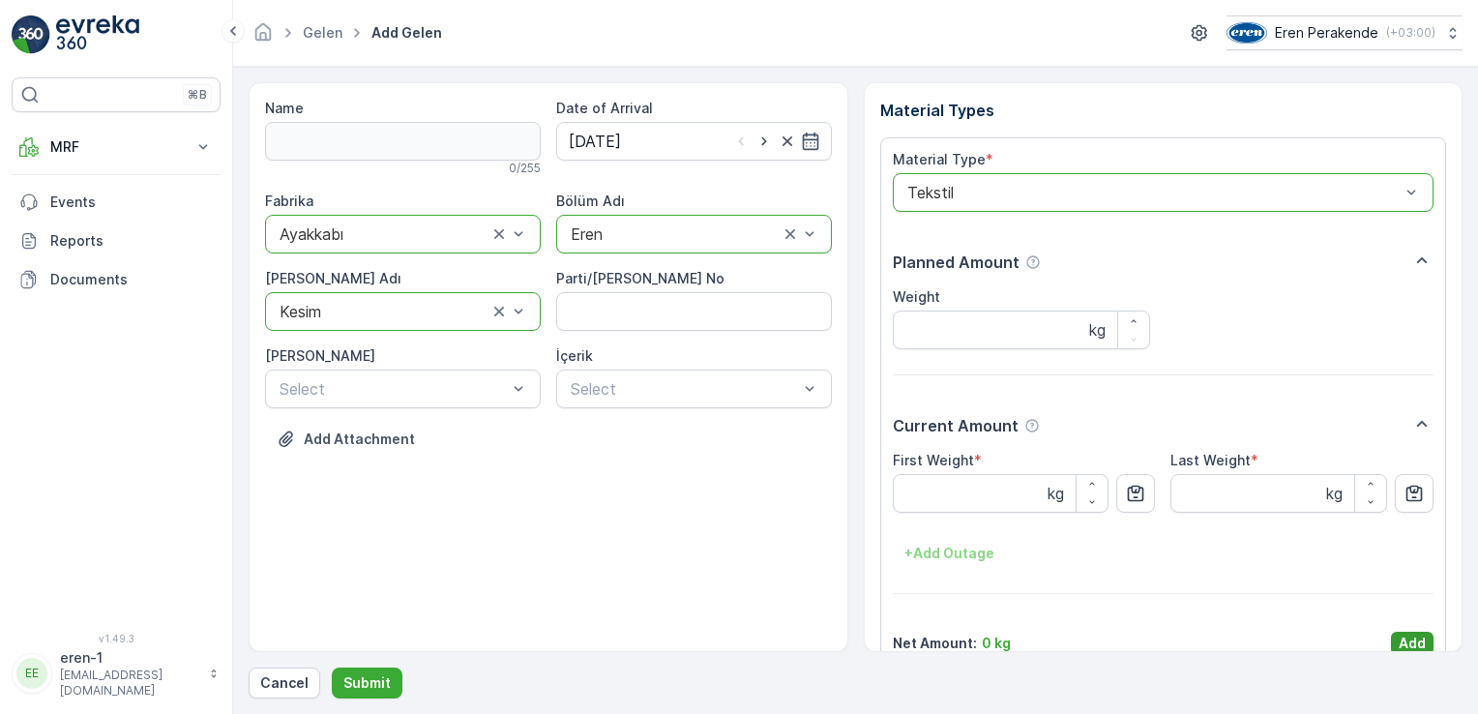
click at [1406, 637] on p "Add" at bounding box center [1412, 643] width 27 height 19
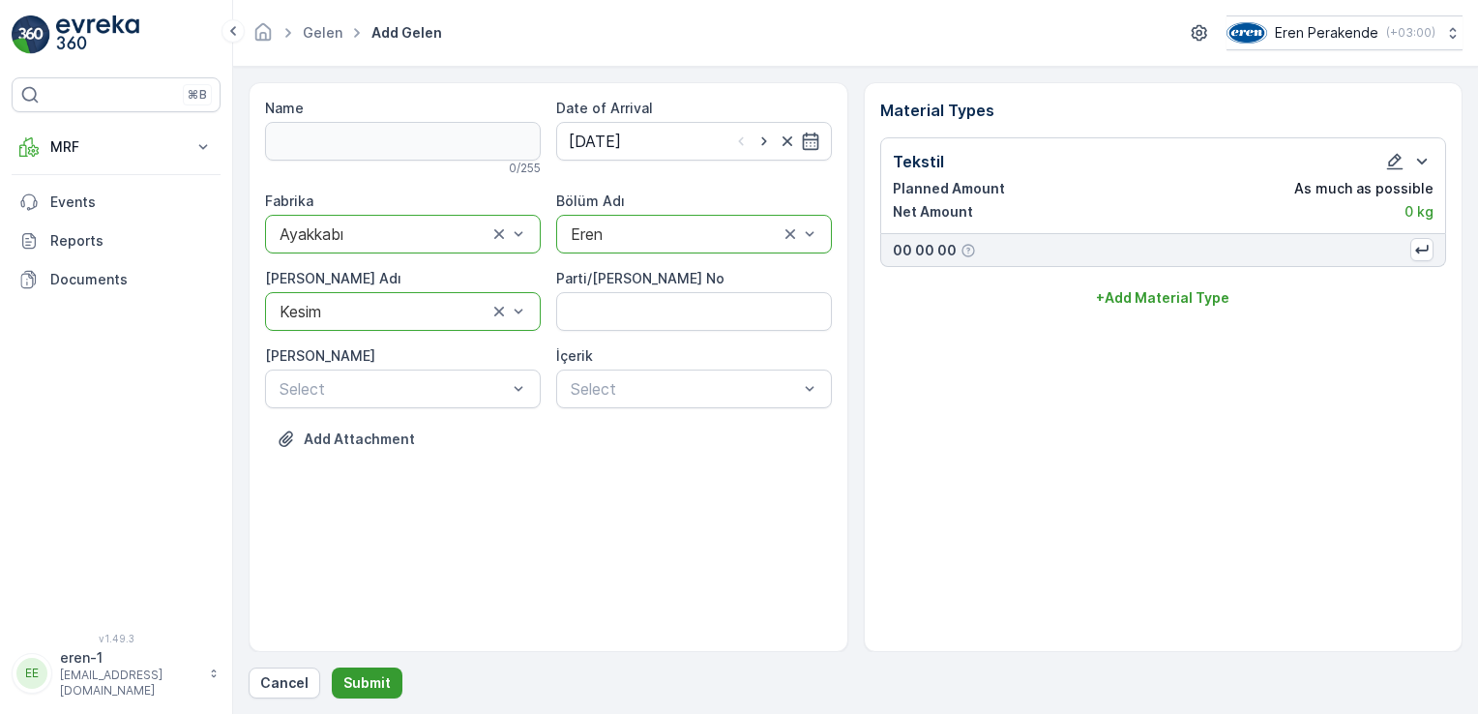
click at [346, 683] on p "Submit" at bounding box center [366, 682] width 47 height 19
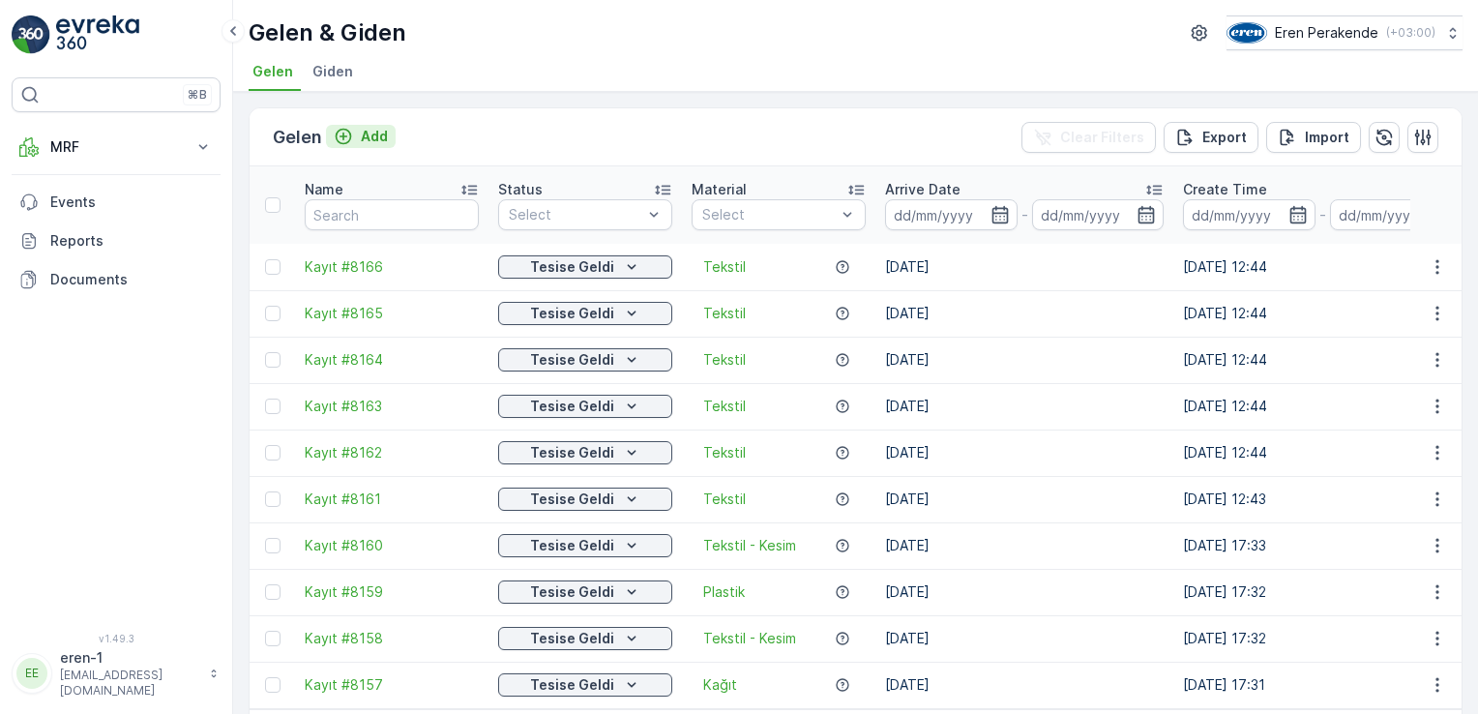
click at [372, 127] on p "Add" at bounding box center [374, 136] width 27 height 19
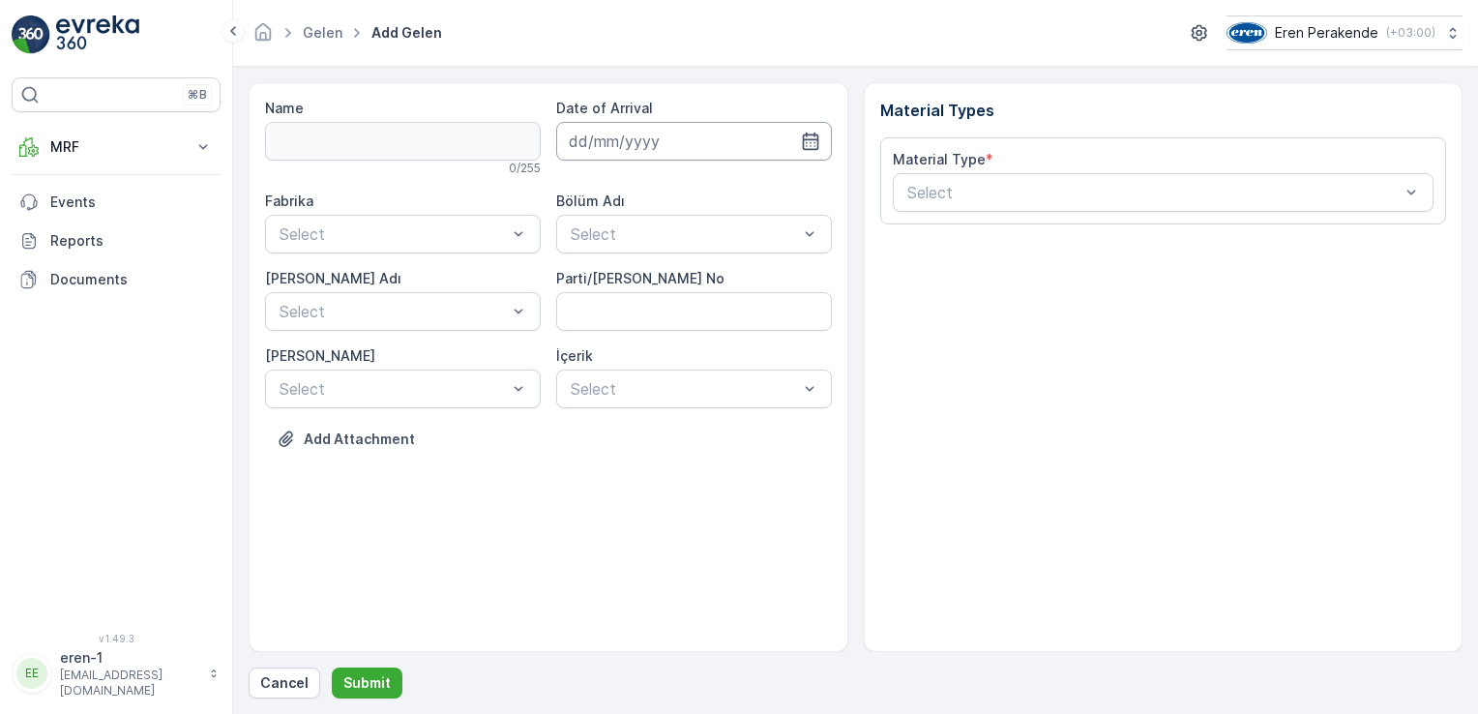
click at [638, 145] on input at bounding box center [694, 141] width 276 height 39
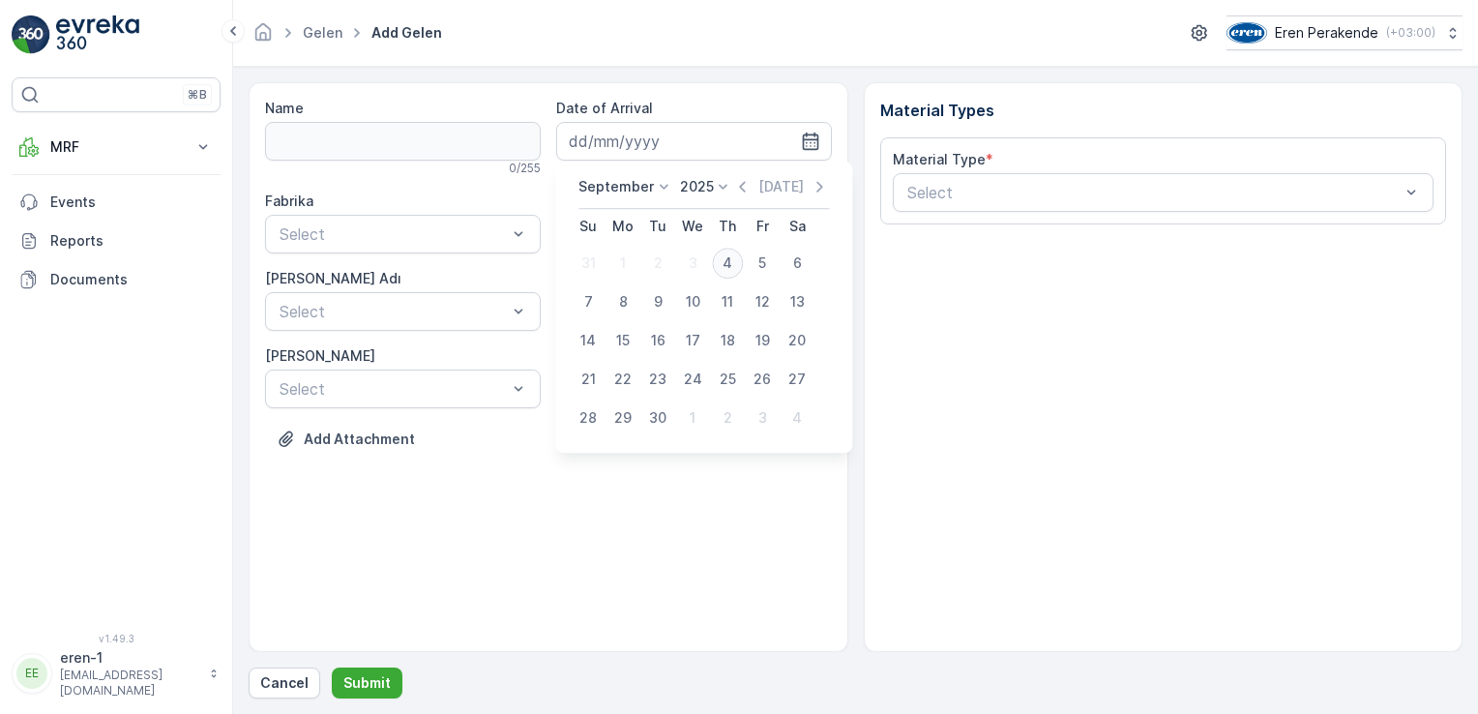
click at [731, 265] on div "4" at bounding box center [727, 263] width 31 height 31
type input "[DATE]"
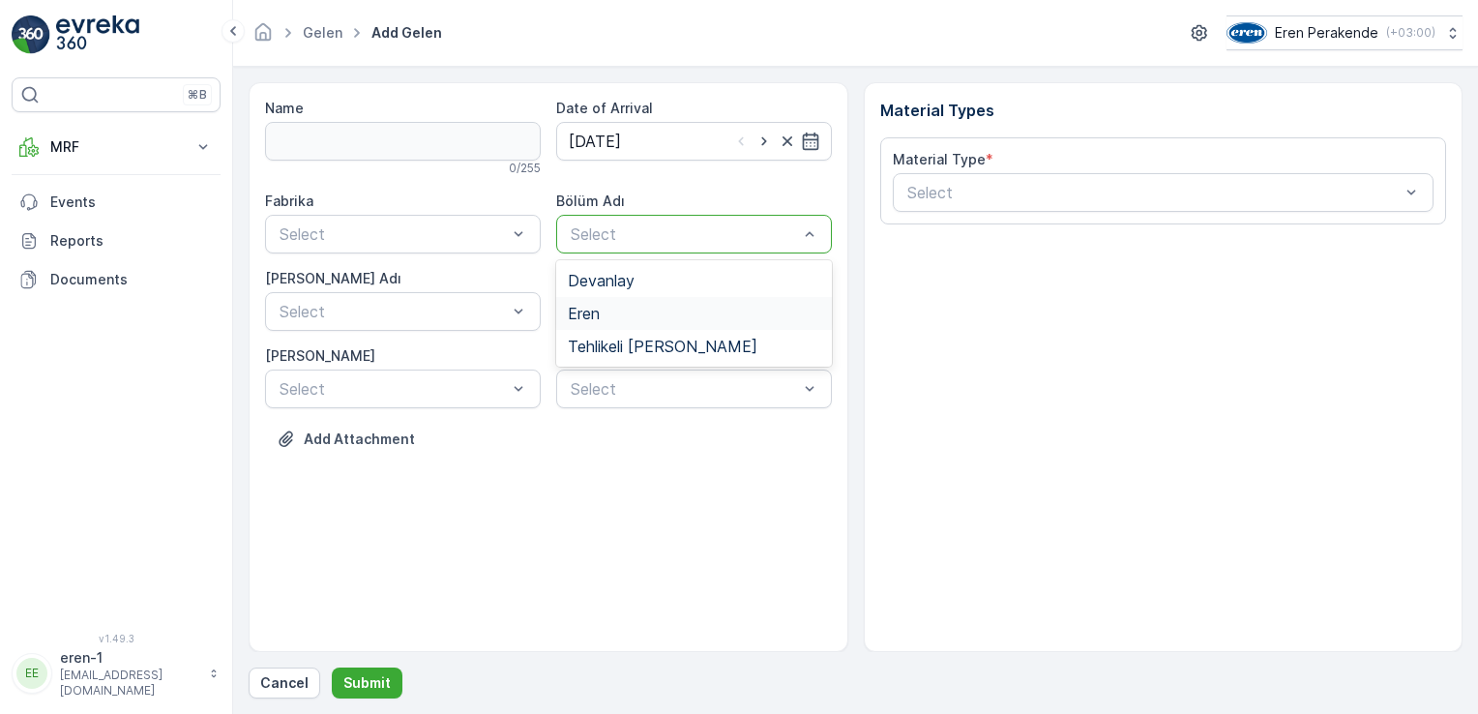
click at [612, 304] on div "Eren" at bounding box center [694, 313] width 276 height 33
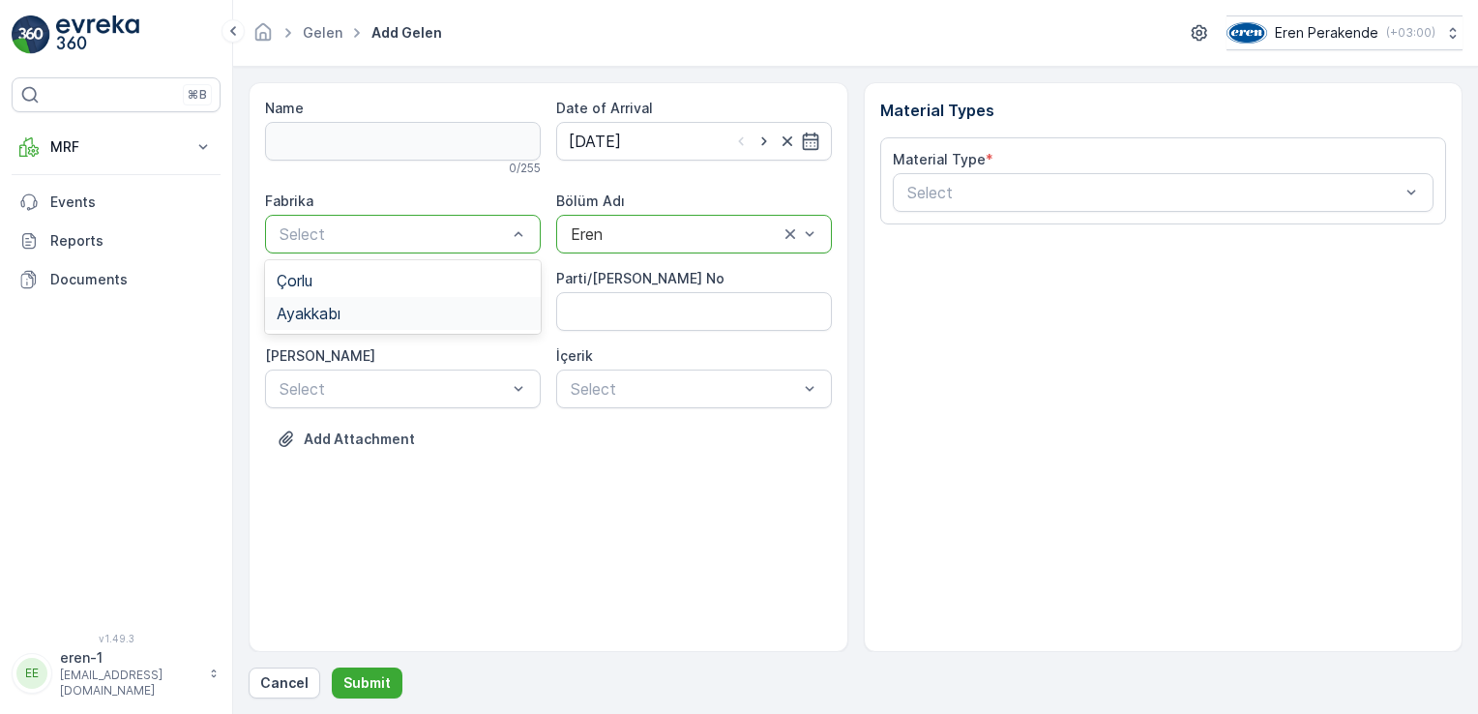
click at [364, 322] on div "Çorlu Ayakkabı" at bounding box center [403, 297] width 276 height 74
click at [364, 315] on div "Ayakkabı" at bounding box center [403, 313] width 252 height 17
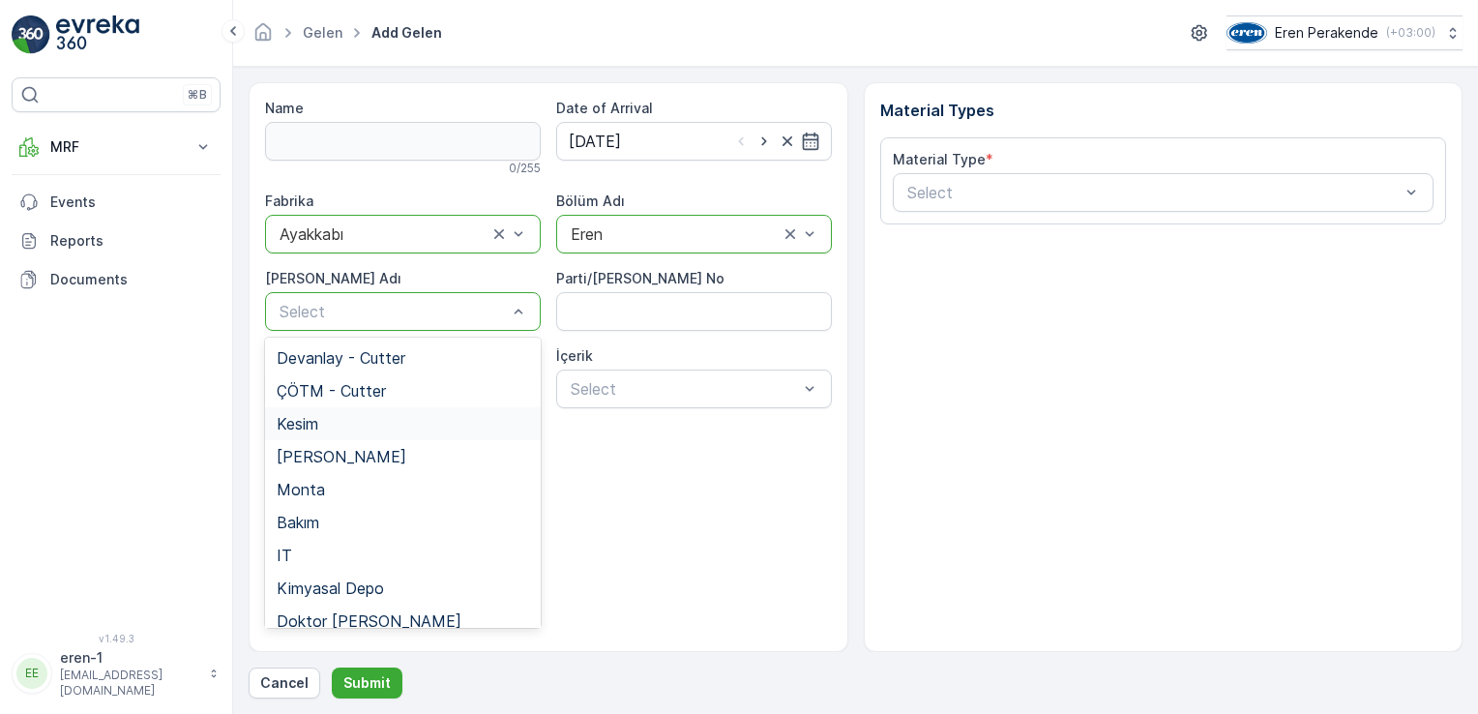
drag, startPoint x: 340, startPoint y: 422, endPoint x: 851, endPoint y: 300, distance: 526.0
click at [340, 421] on div "Kesim" at bounding box center [403, 423] width 252 height 17
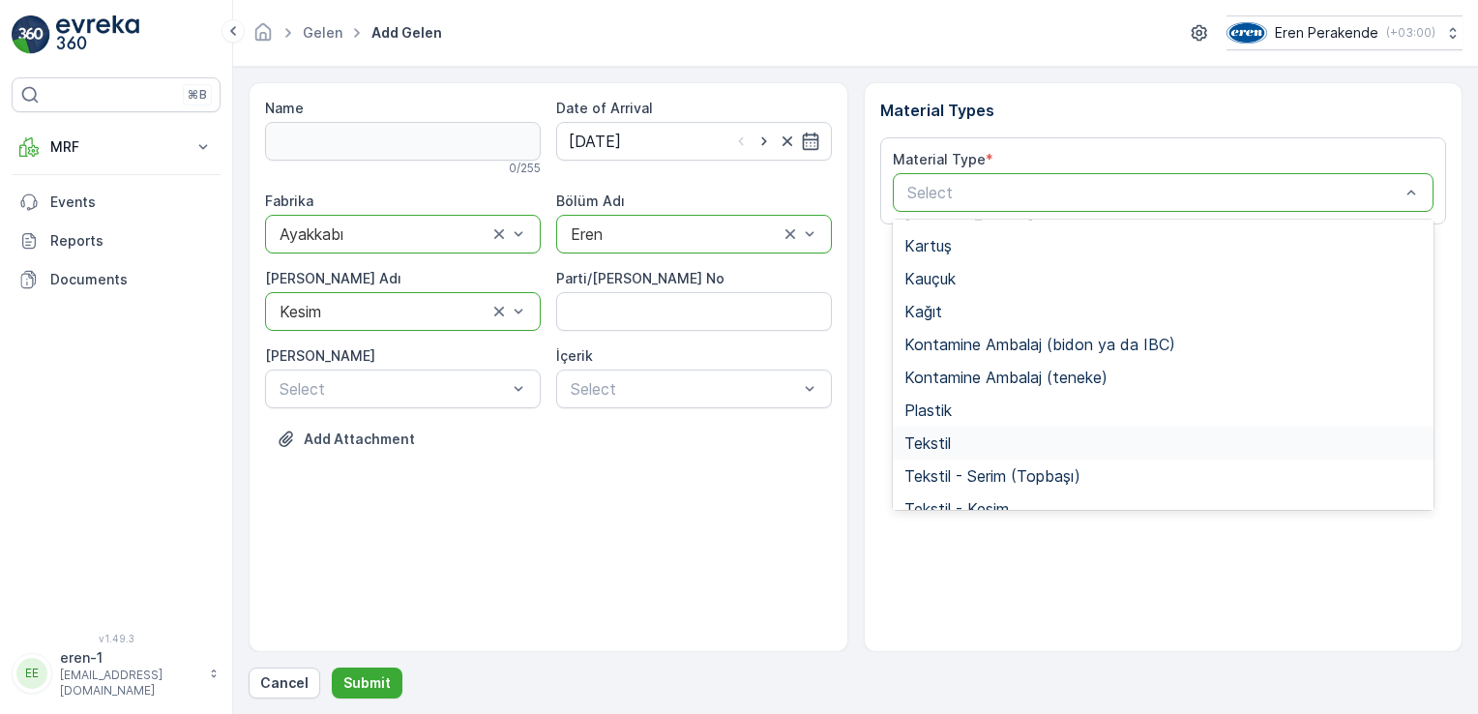
scroll to position [257, 0]
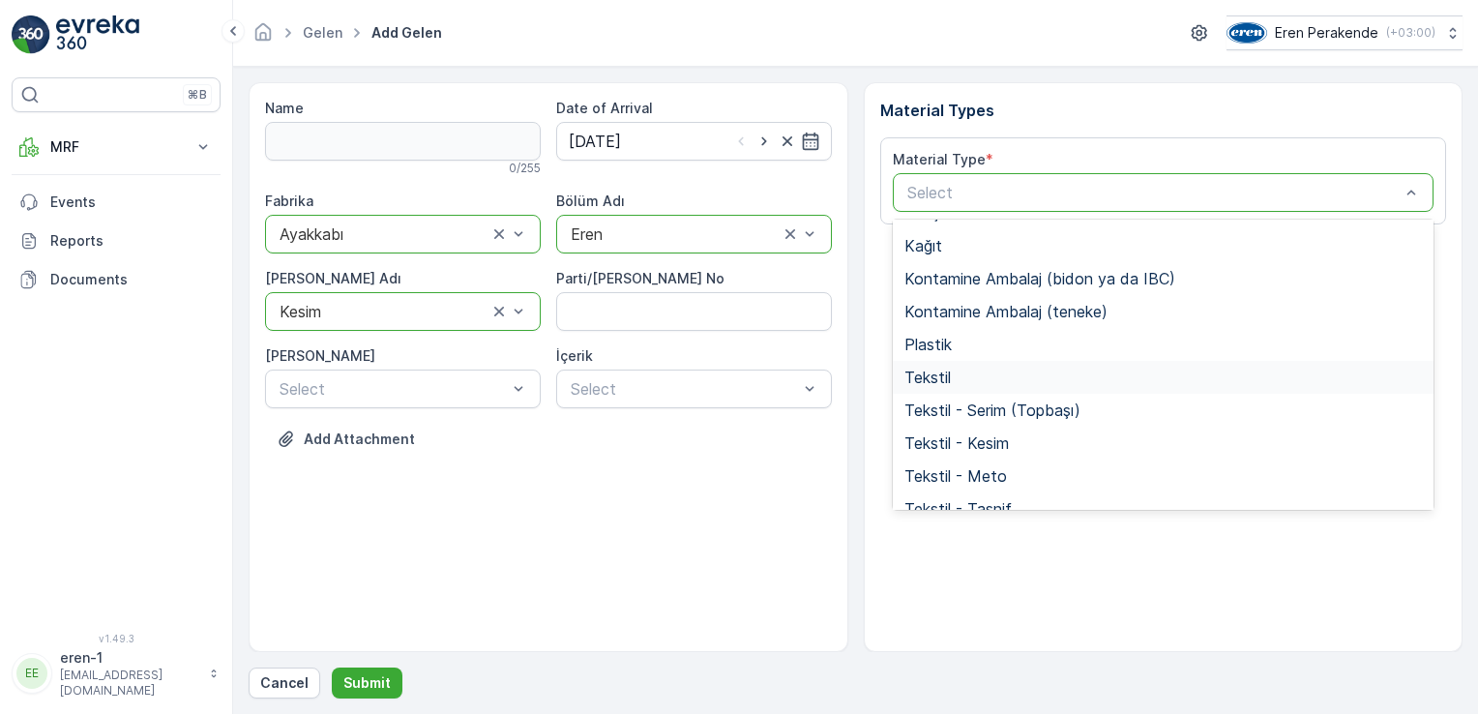
click at [982, 370] on div "Tekstil" at bounding box center [1163, 377] width 518 height 17
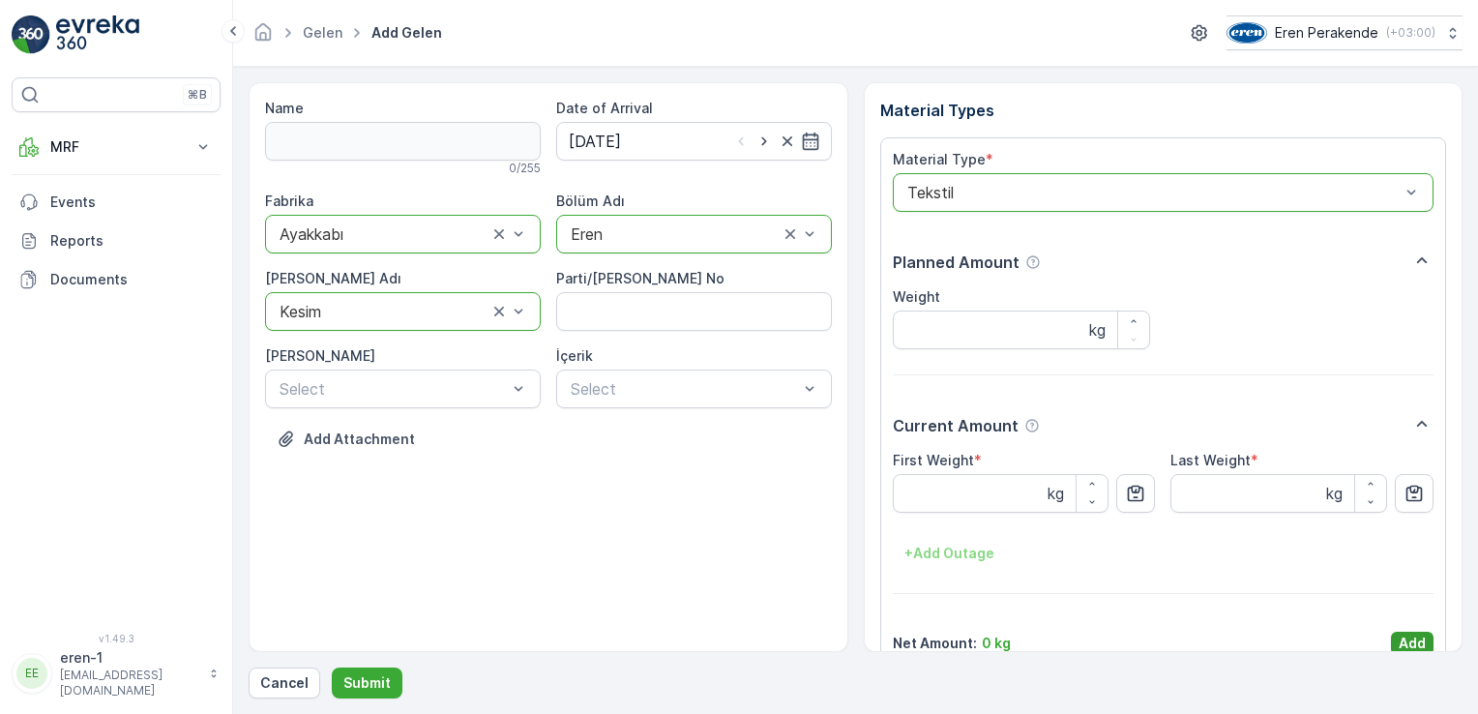
click at [1402, 648] on p "Add" at bounding box center [1412, 643] width 27 height 19
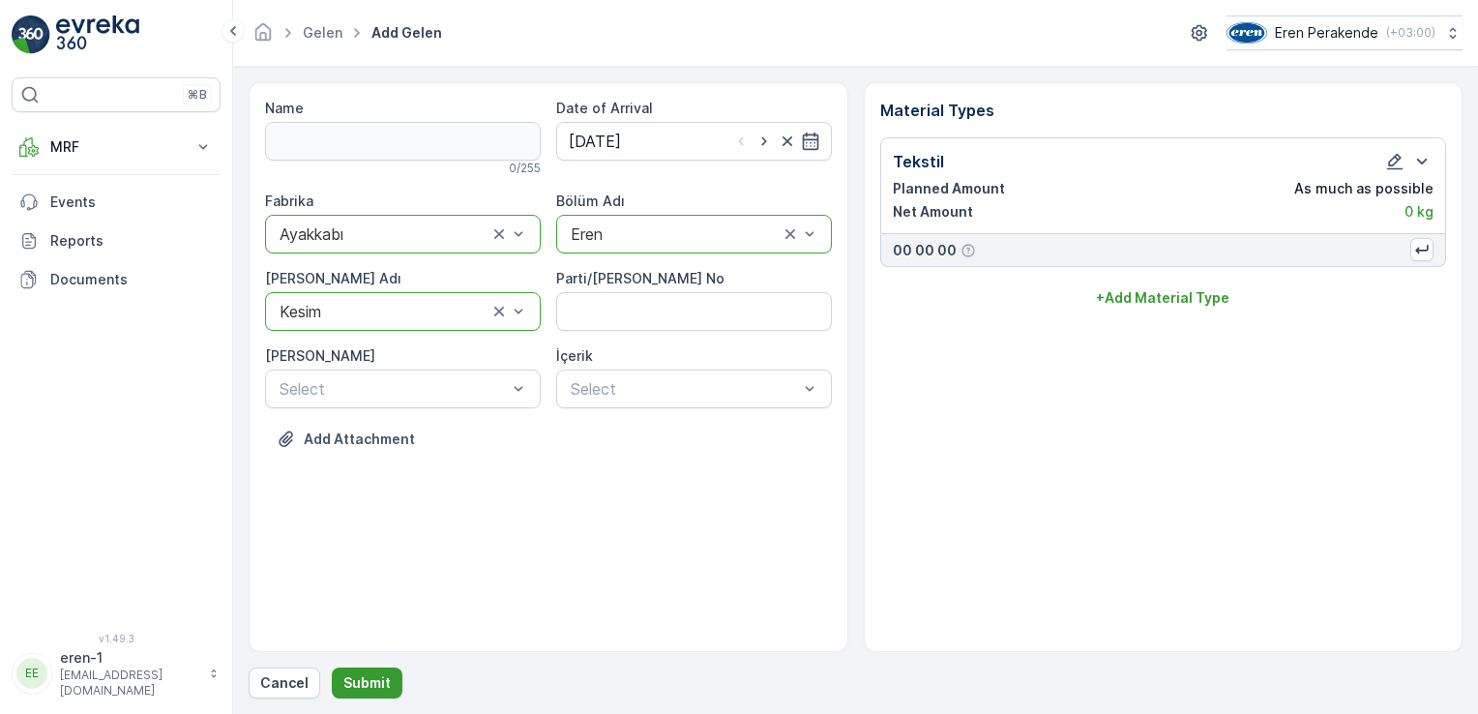
click at [362, 675] on p "Submit" at bounding box center [366, 682] width 47 height 19
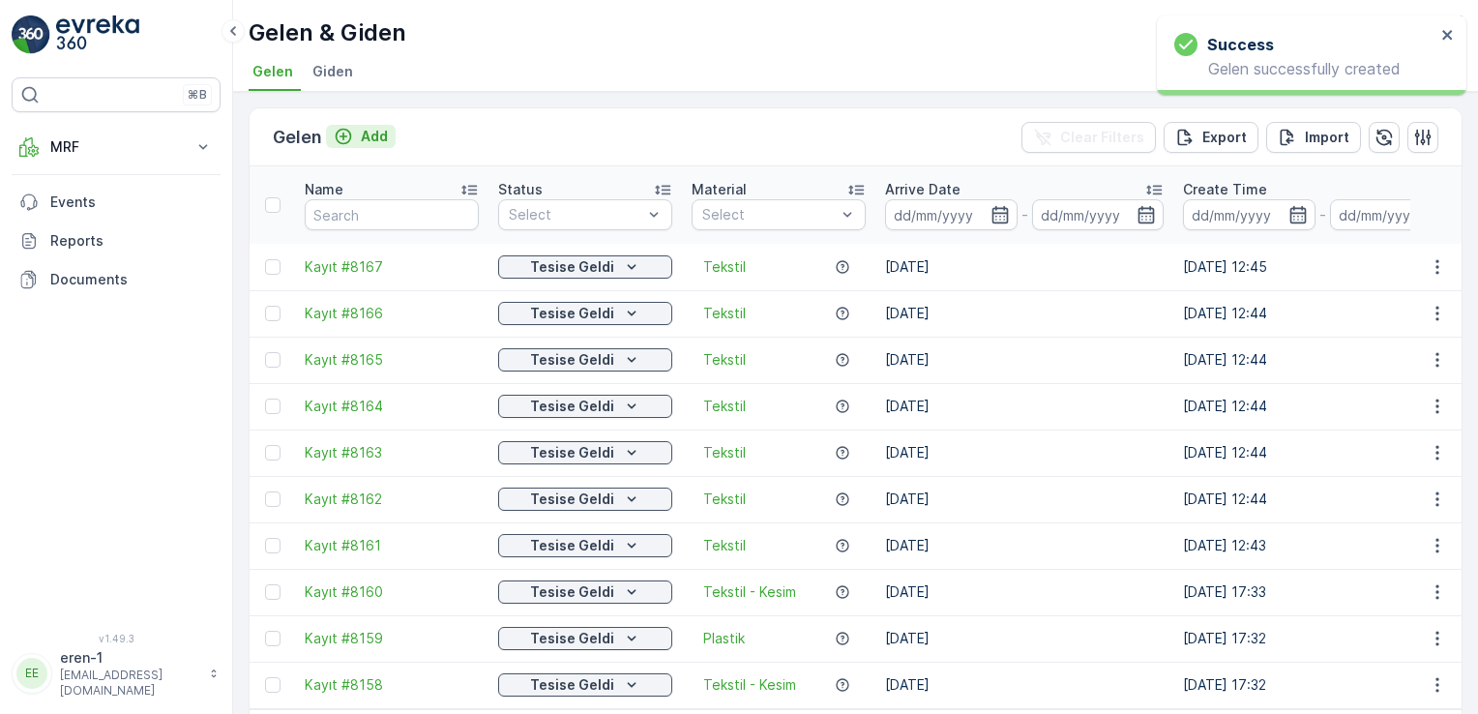
click at [353, 131] on div "Add" at bounding box center [361, 136] width 54 height 19
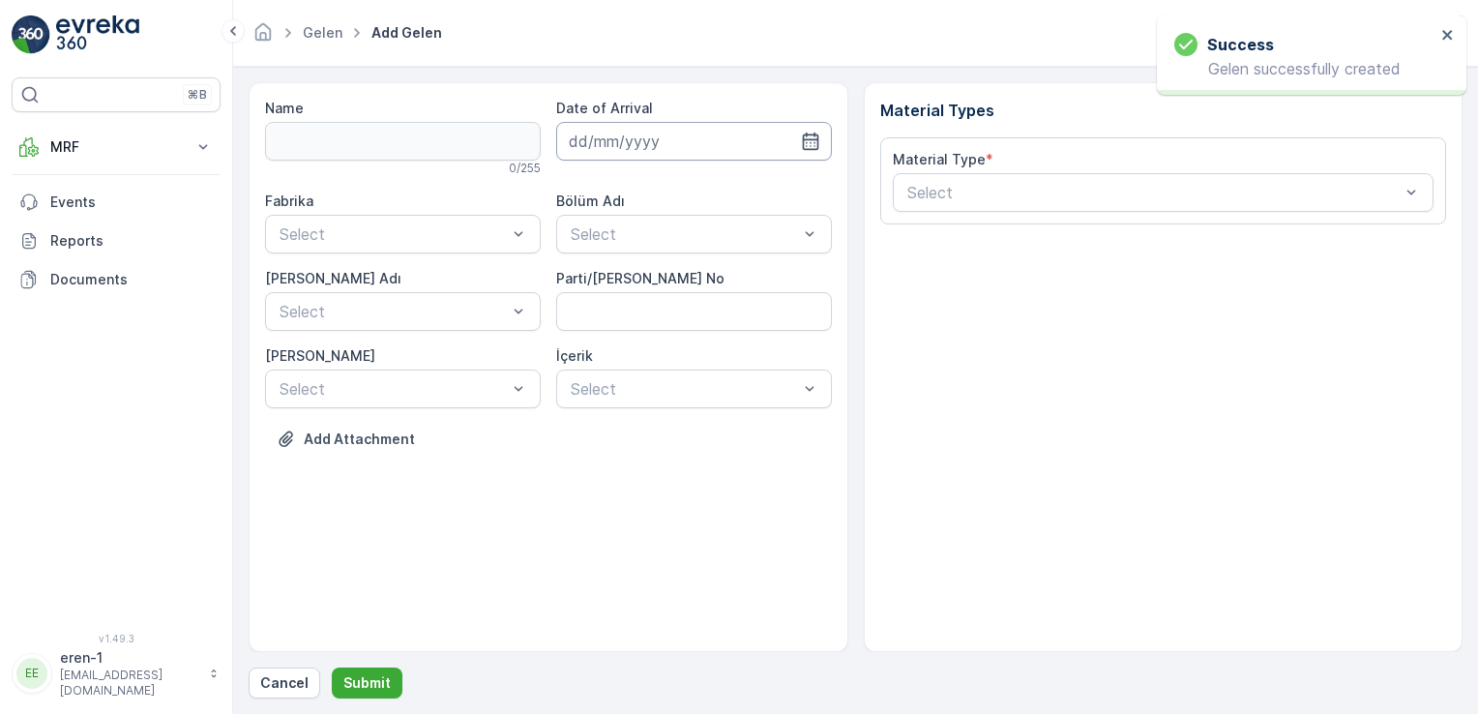
click at [667, 144] on input at bounding box center [694, 141] width 276 height 39
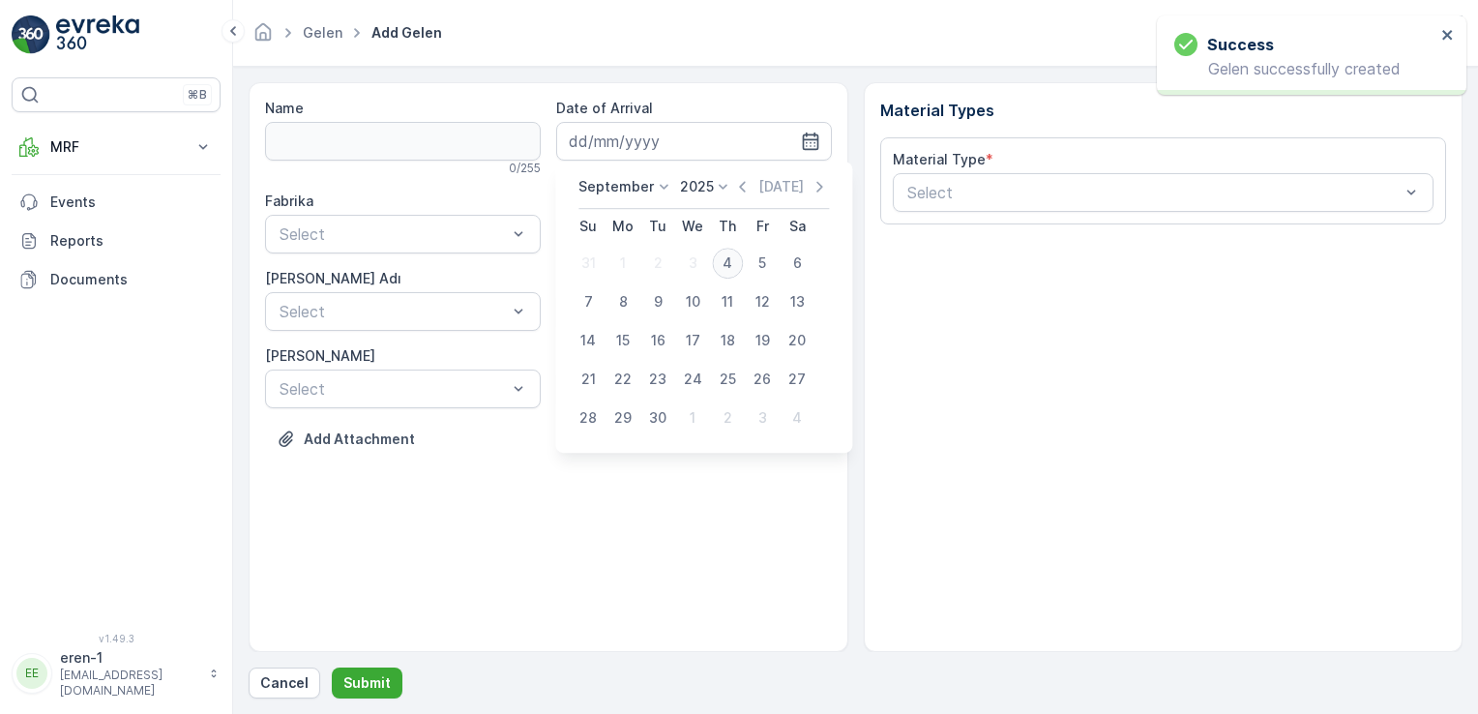
click at [734, 265] on div "4" at bounding box center [727, 263] width 31 height 31
type input "[DATE]"
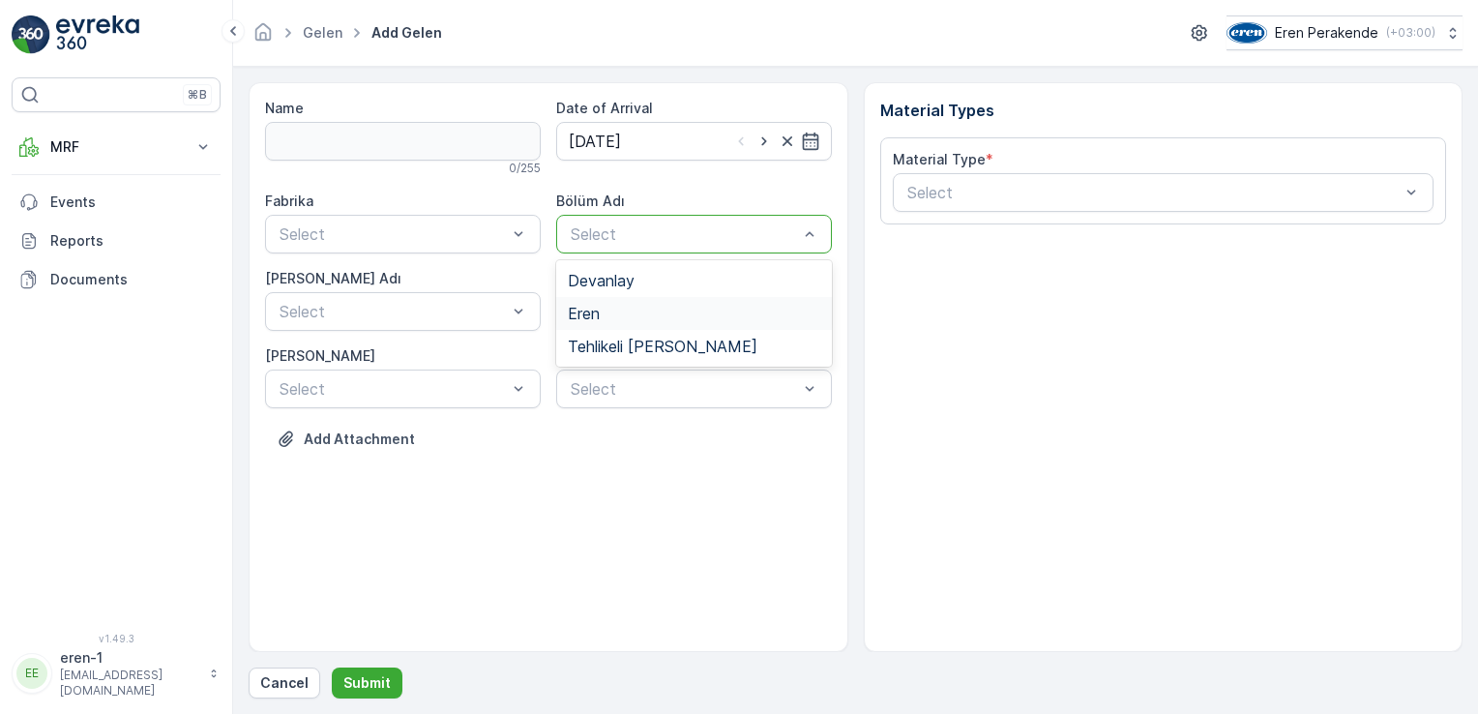
click at [594, 317] on span "Eren" at bounding box center [584, 313] width 32 height 17
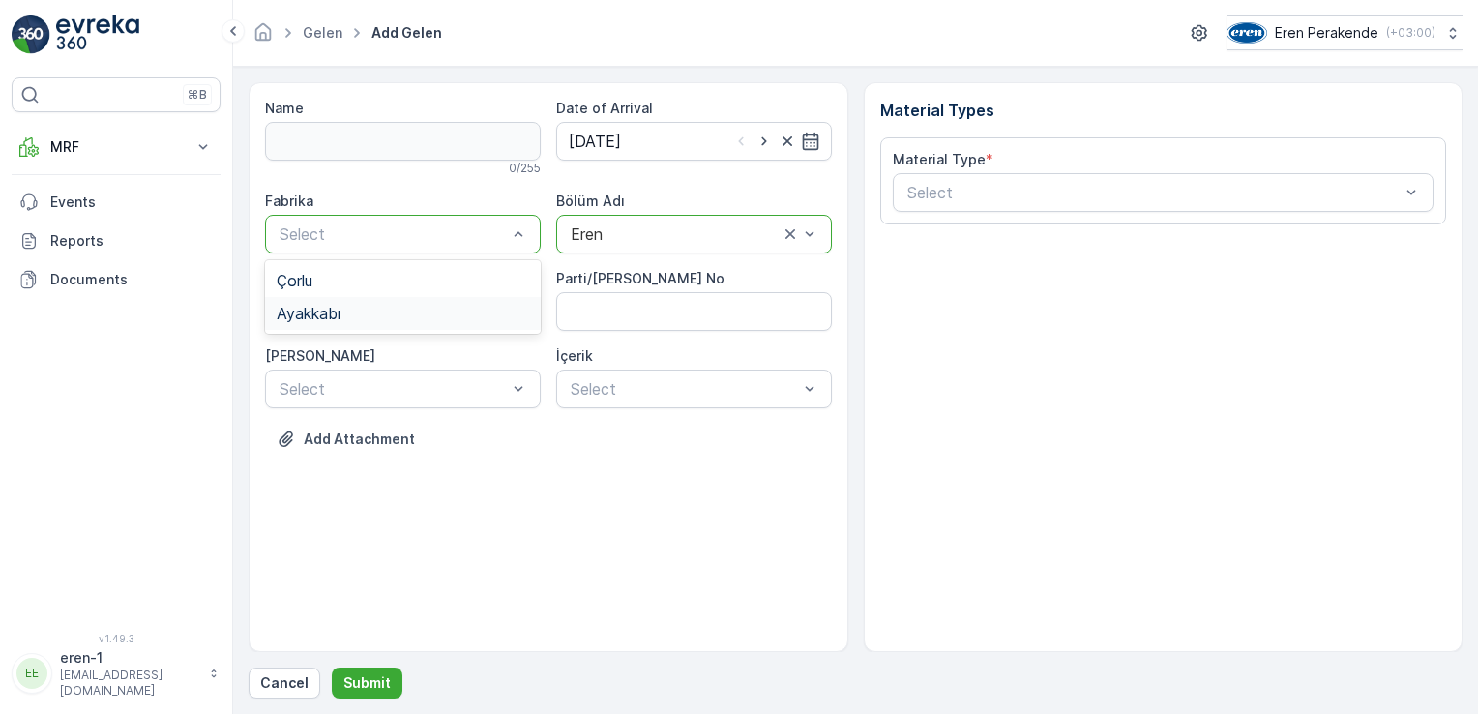
click at [382, 307] on div "Ayakkabı" at bounding box center [403, 313] width 252 height 17
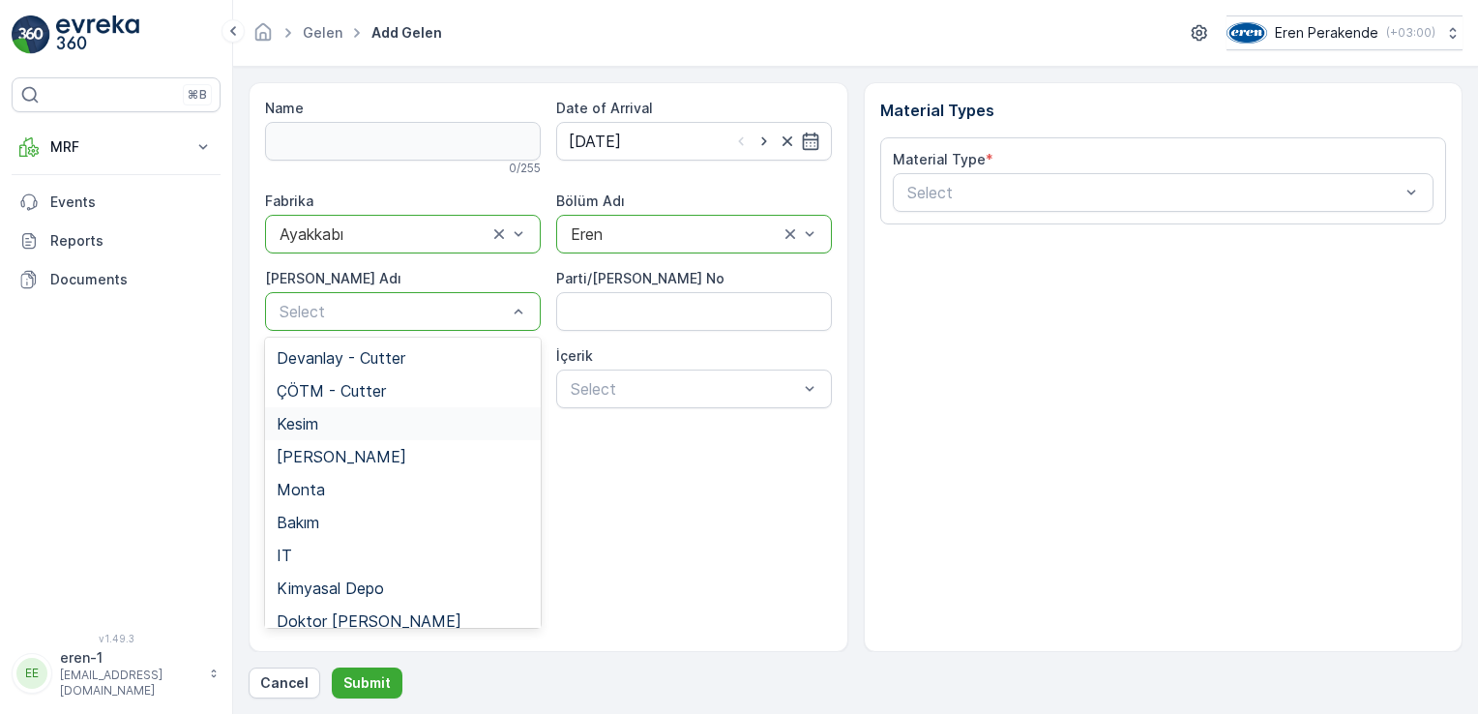
click at [345, 415] on div "Kesim" at bounding box center [403, 423] width 252 height 17
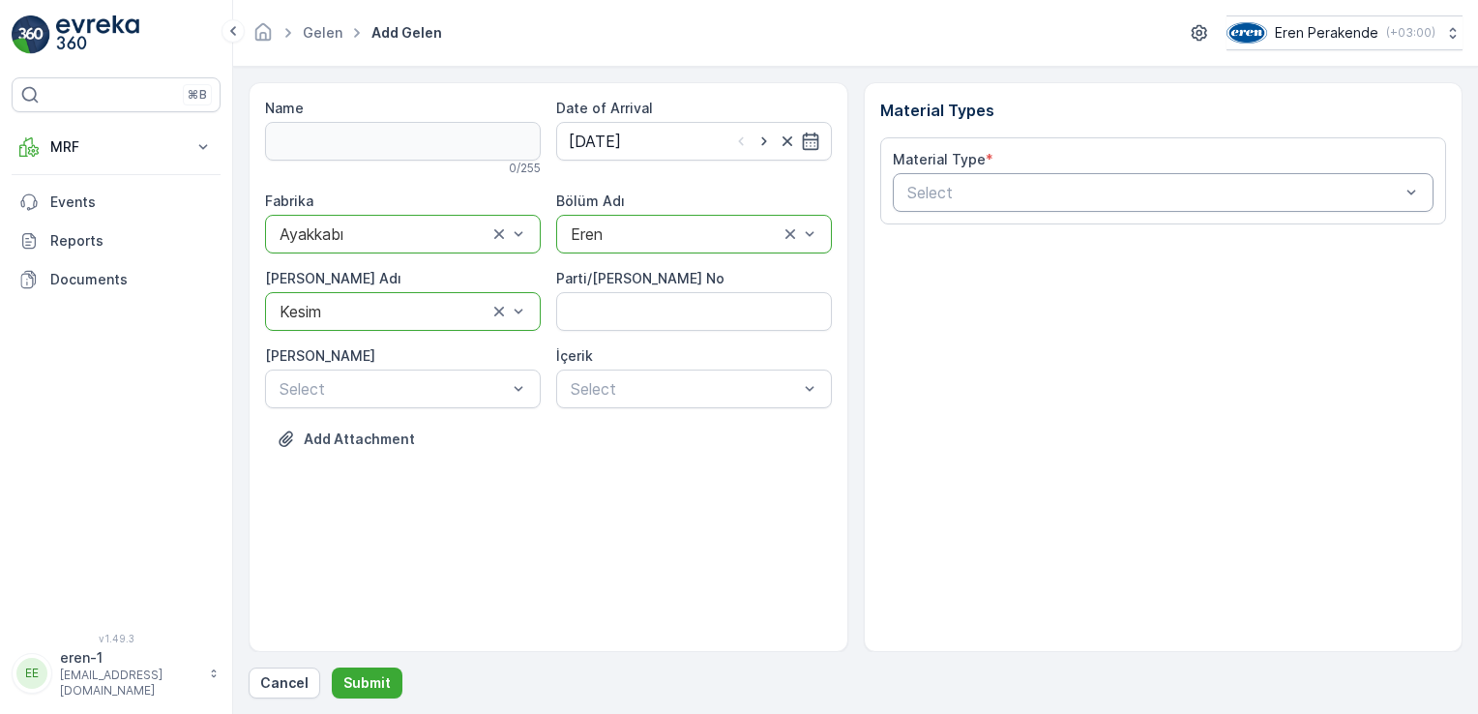
click at [1084, 204] on div "Select" at bounding box center [1164, 192] width 542 height 39
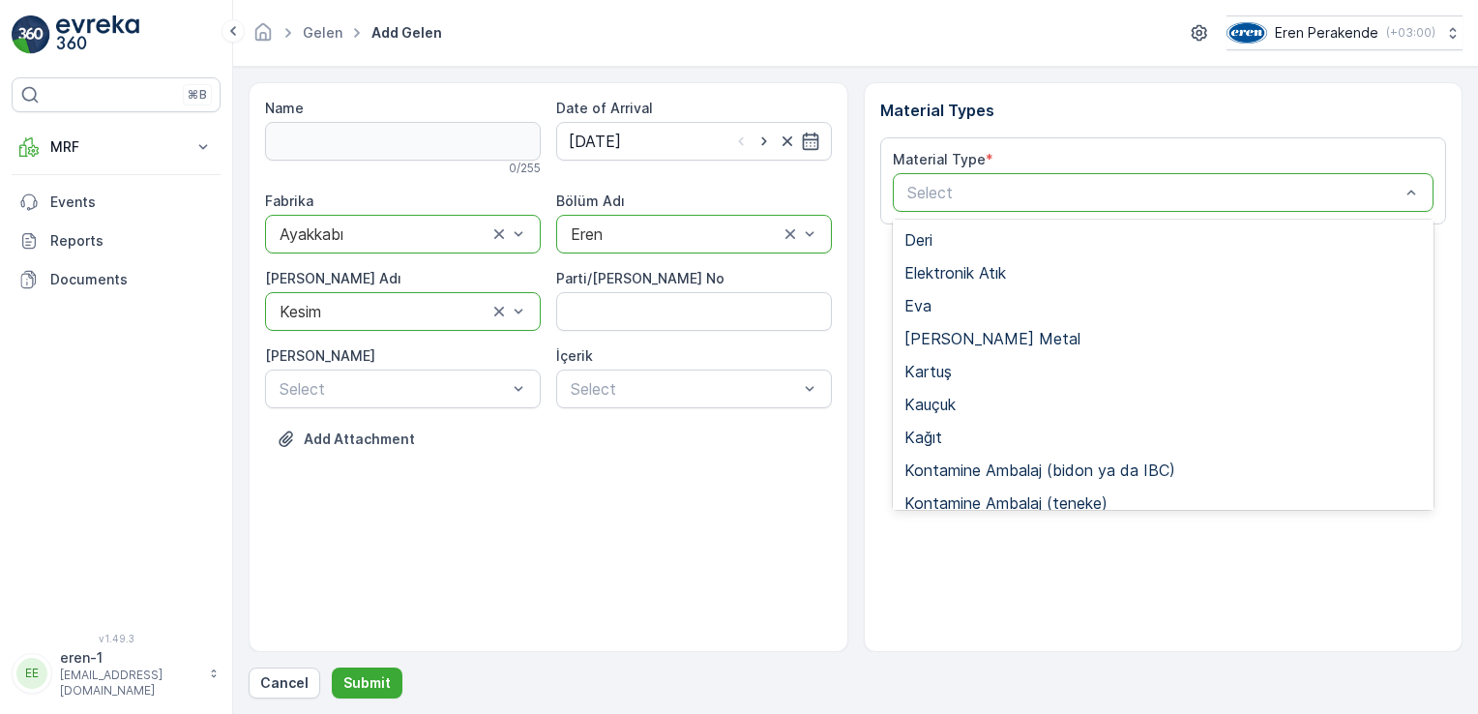
scroll to position [257, 0]
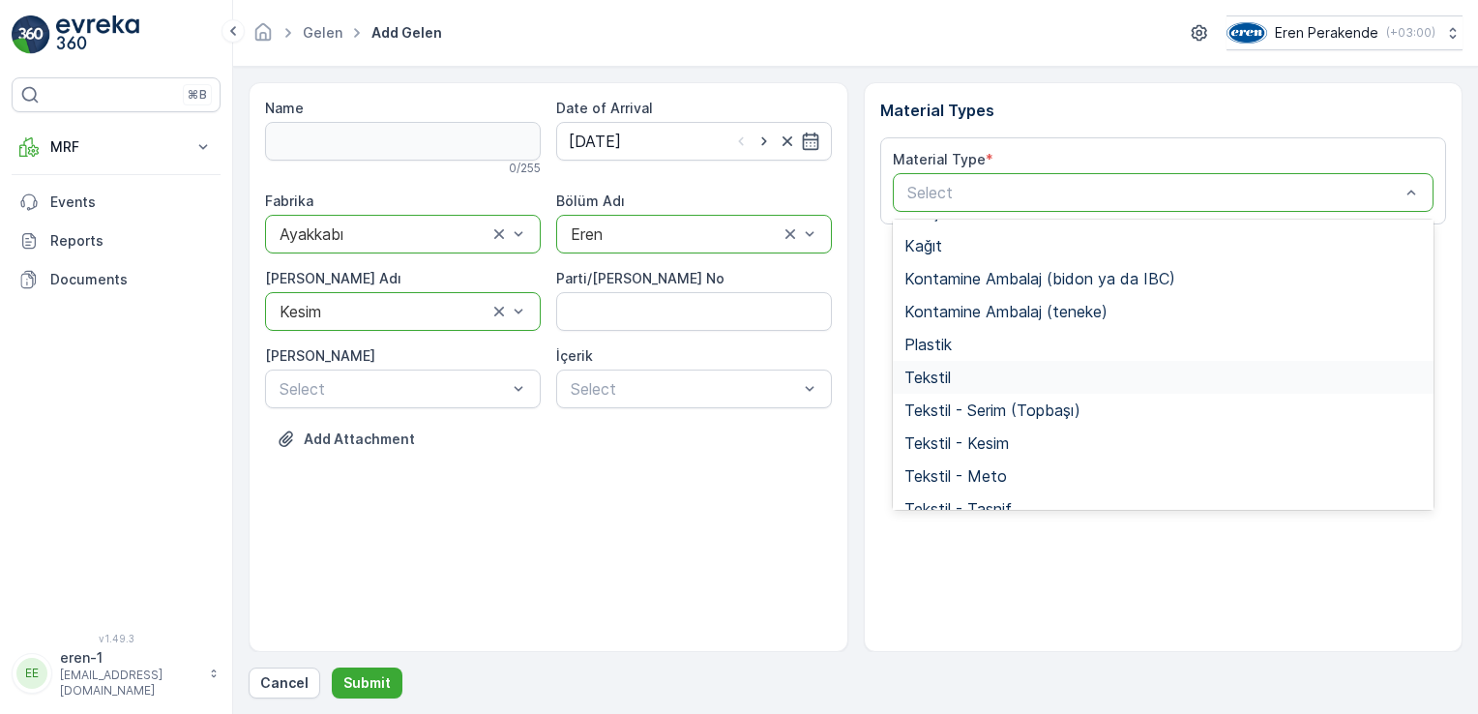
click at [995, 381] on div "Tekstil" at bounding box center [1163, 377] width 518 height 17
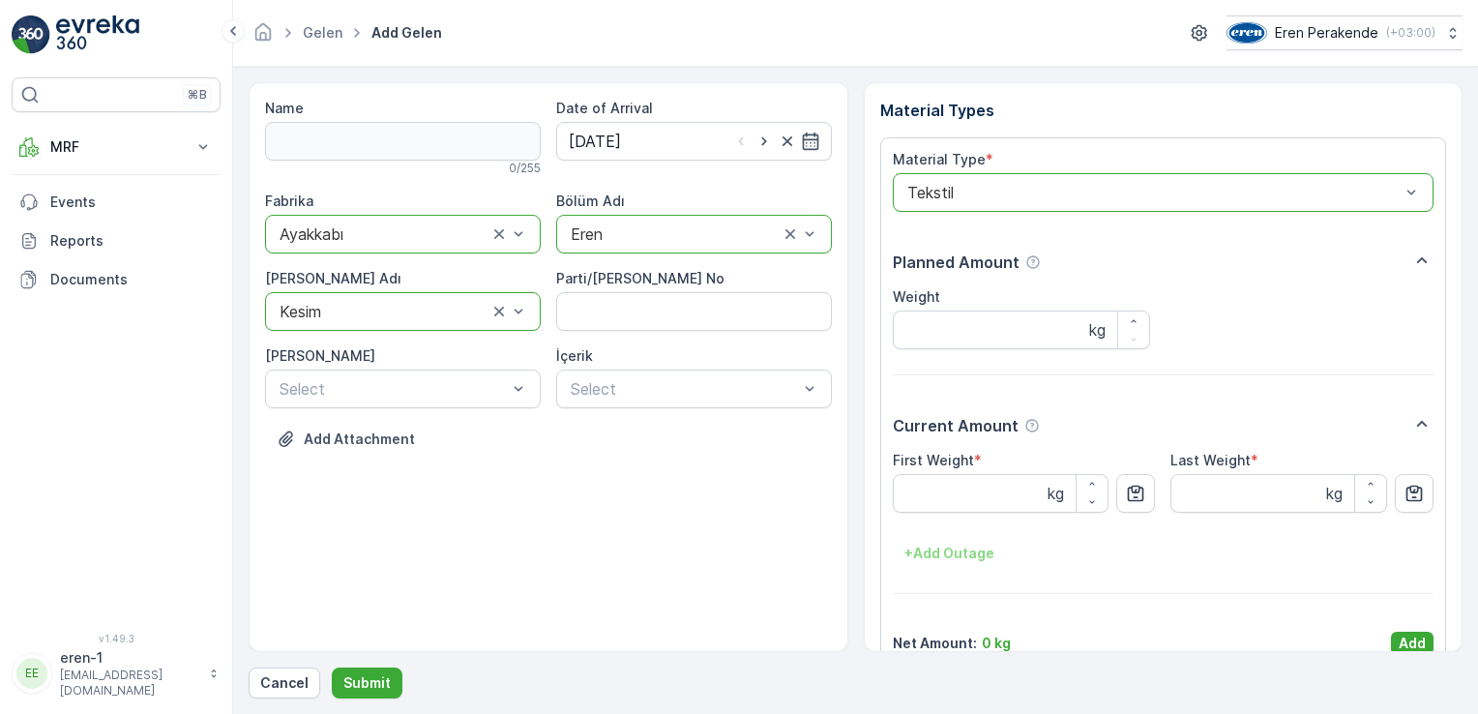
click at [1412, 626] on div "Material Type * option Tekstil, selected. Tekstil Planned Amount Weight kg Curr…" at bounding box center [1164, 402] width 542 height 505
click at [1412, 636] on p "Add" at bounding box center [1412, 643] width 27 height 19
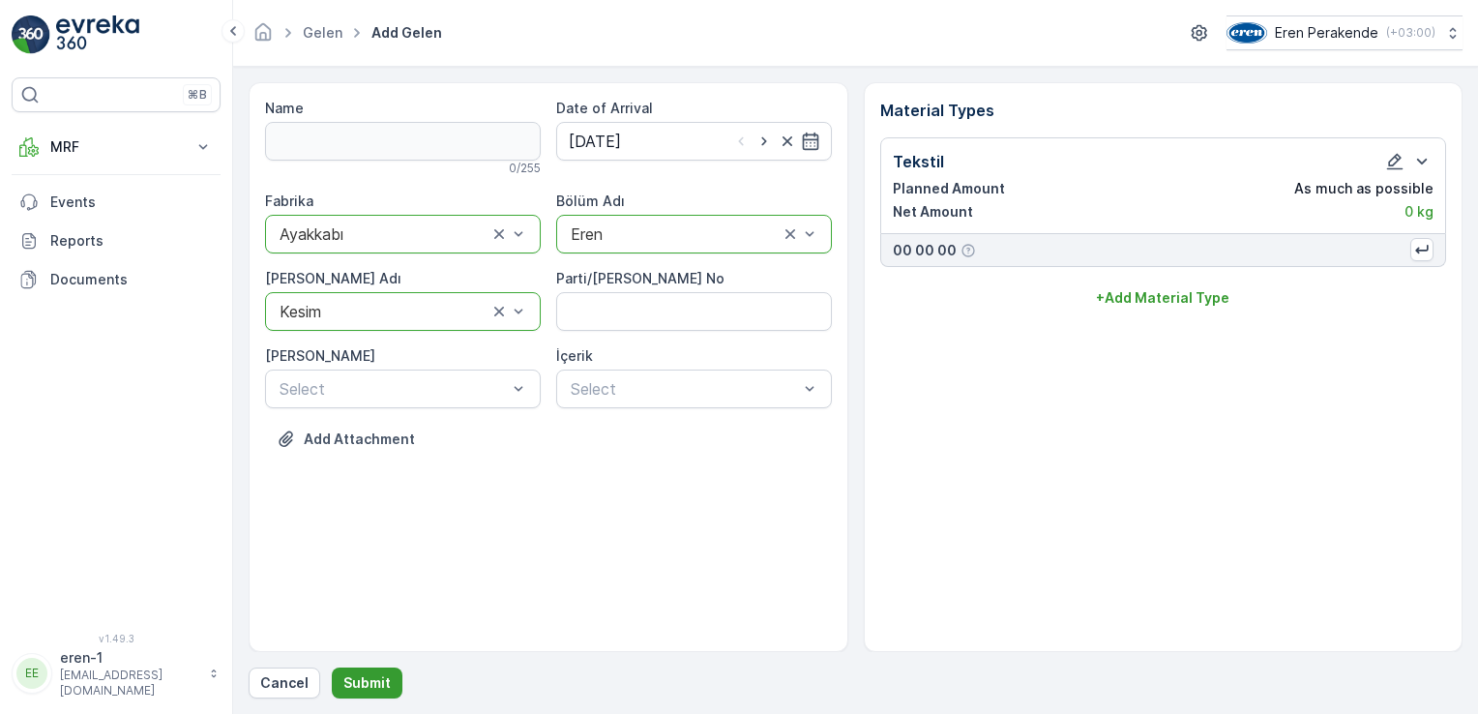
click at [360, 695] on button "Submit" at bounding box center [367, 682] width 71 height 31
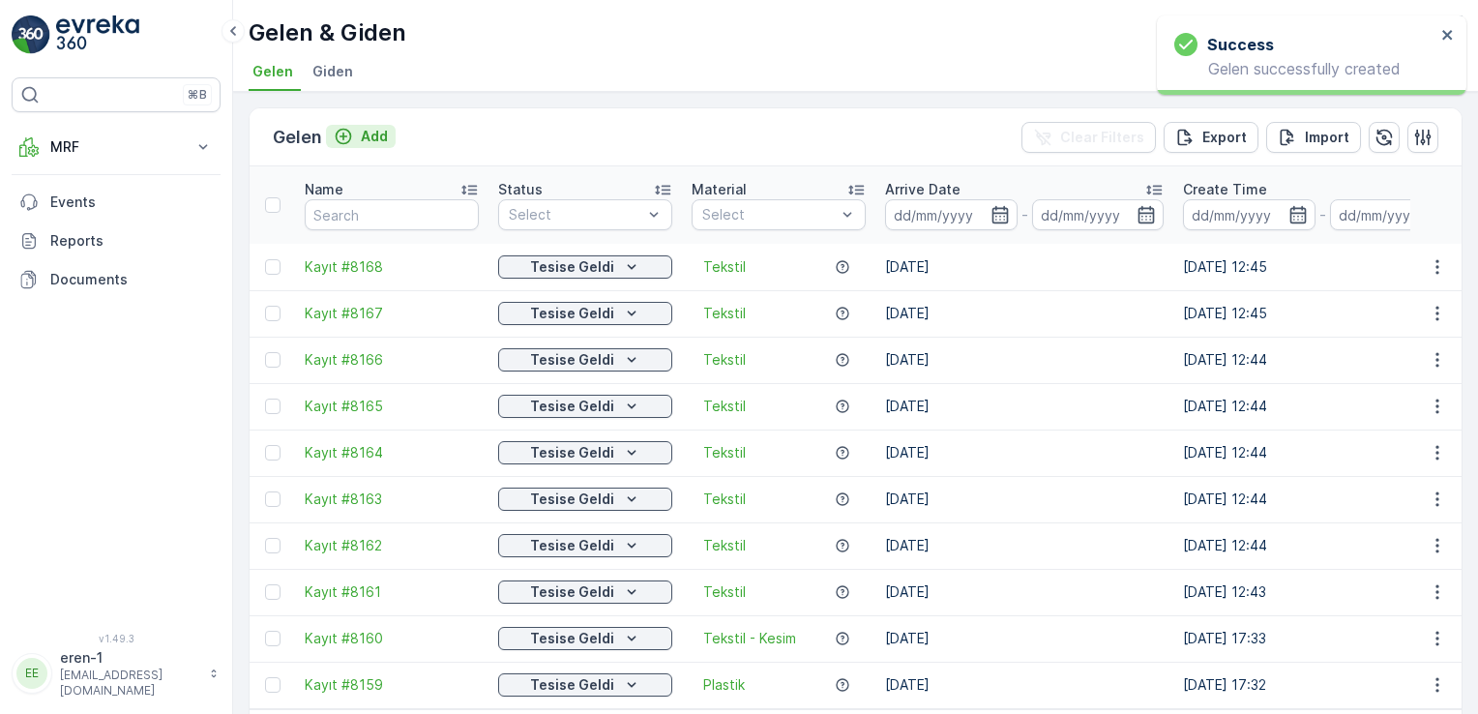
click at [352, 133] on icon "Add" at bounding box center [343, 136] width 19 height 19
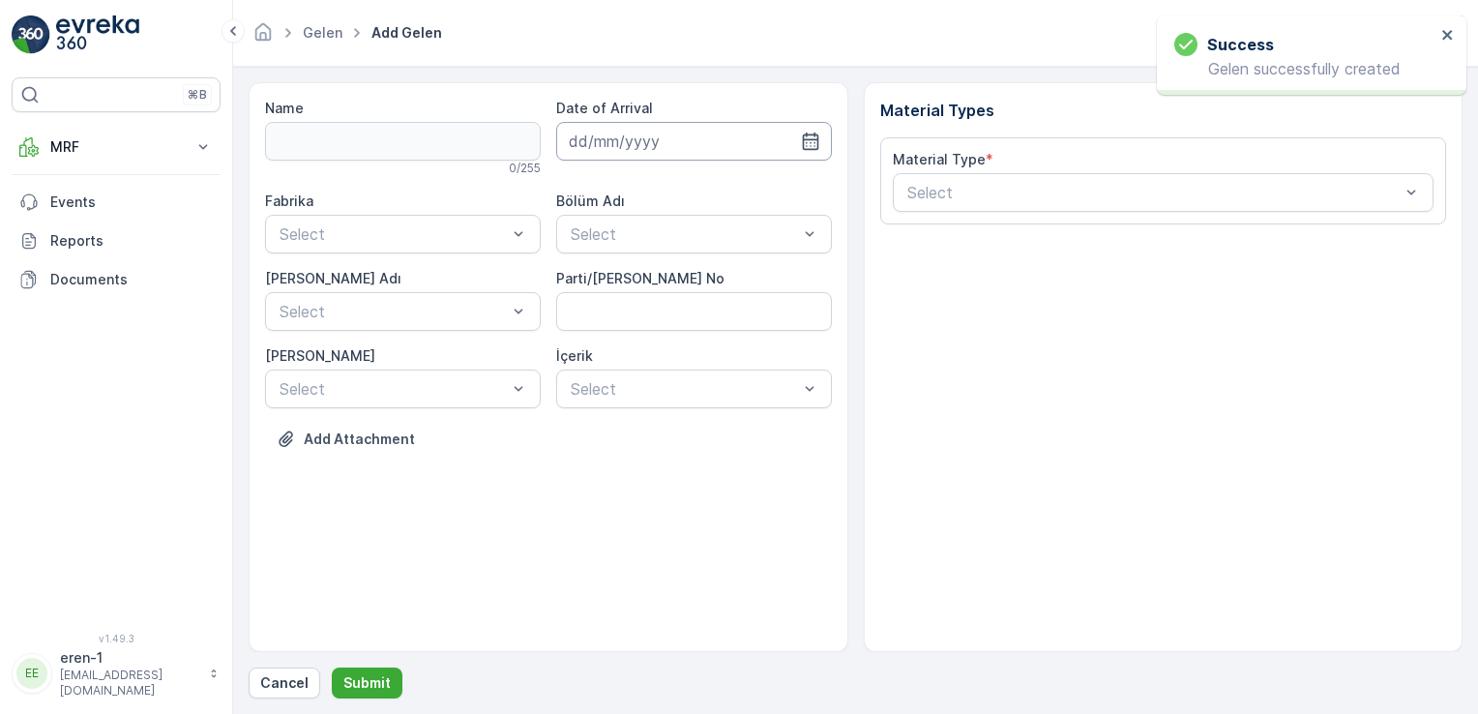
click at [631, 145] on input at bounding box center [694, 141] width 276 height 39
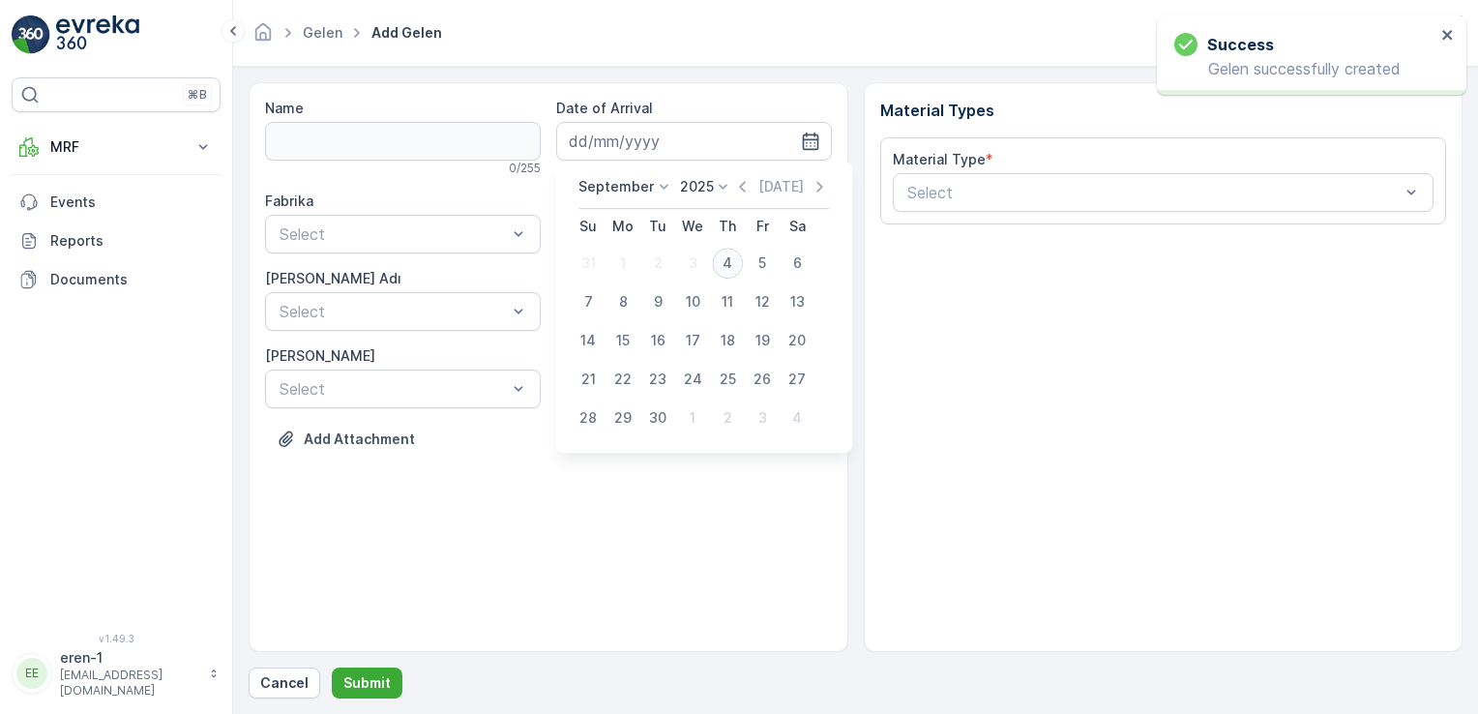
click at [738, 261] on div "4" at bounding box center [727, 263] width 31 height 31
type input "[DATE]"
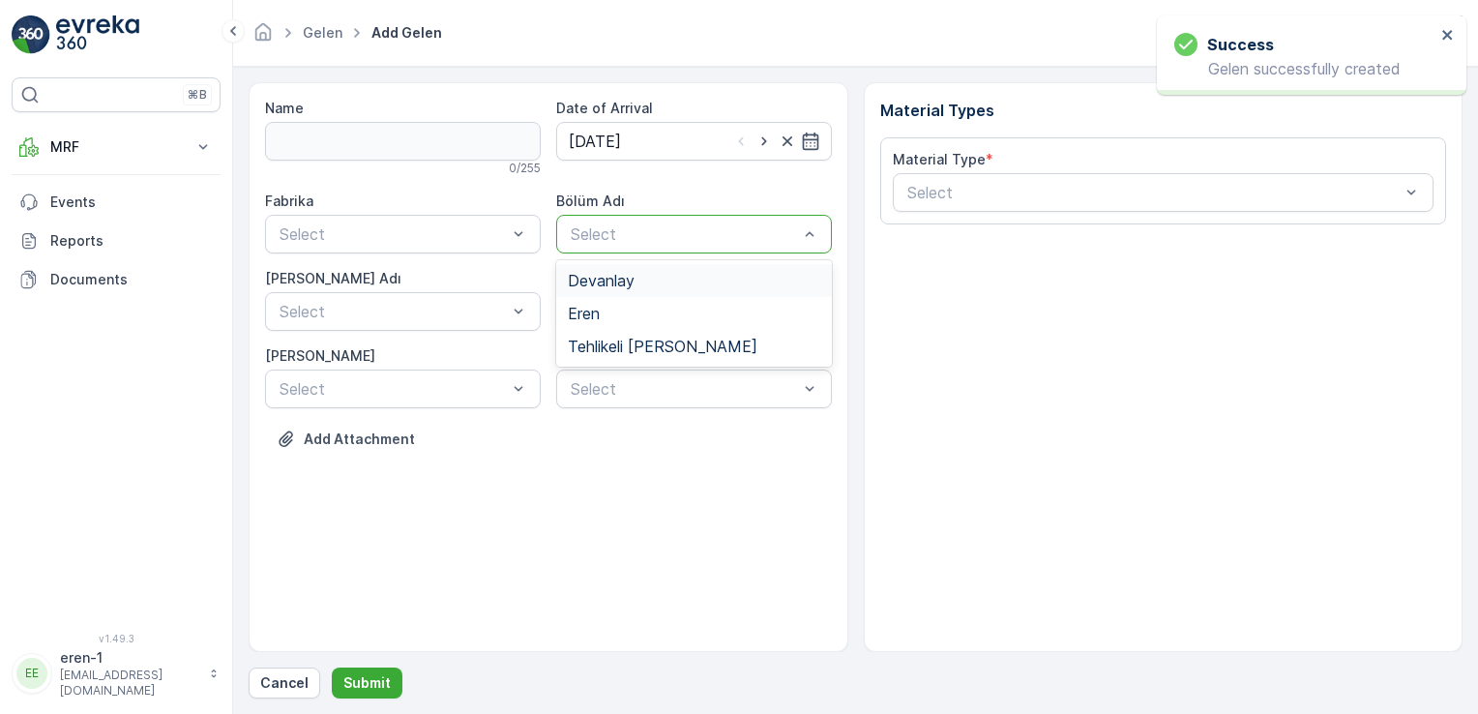
click at [687, 246] on div "Select" at bounding box center [694, 234] width 276 height 39
click at [590, 305] on span "Eren" at bounding box center [584, 313] width 32 height 17
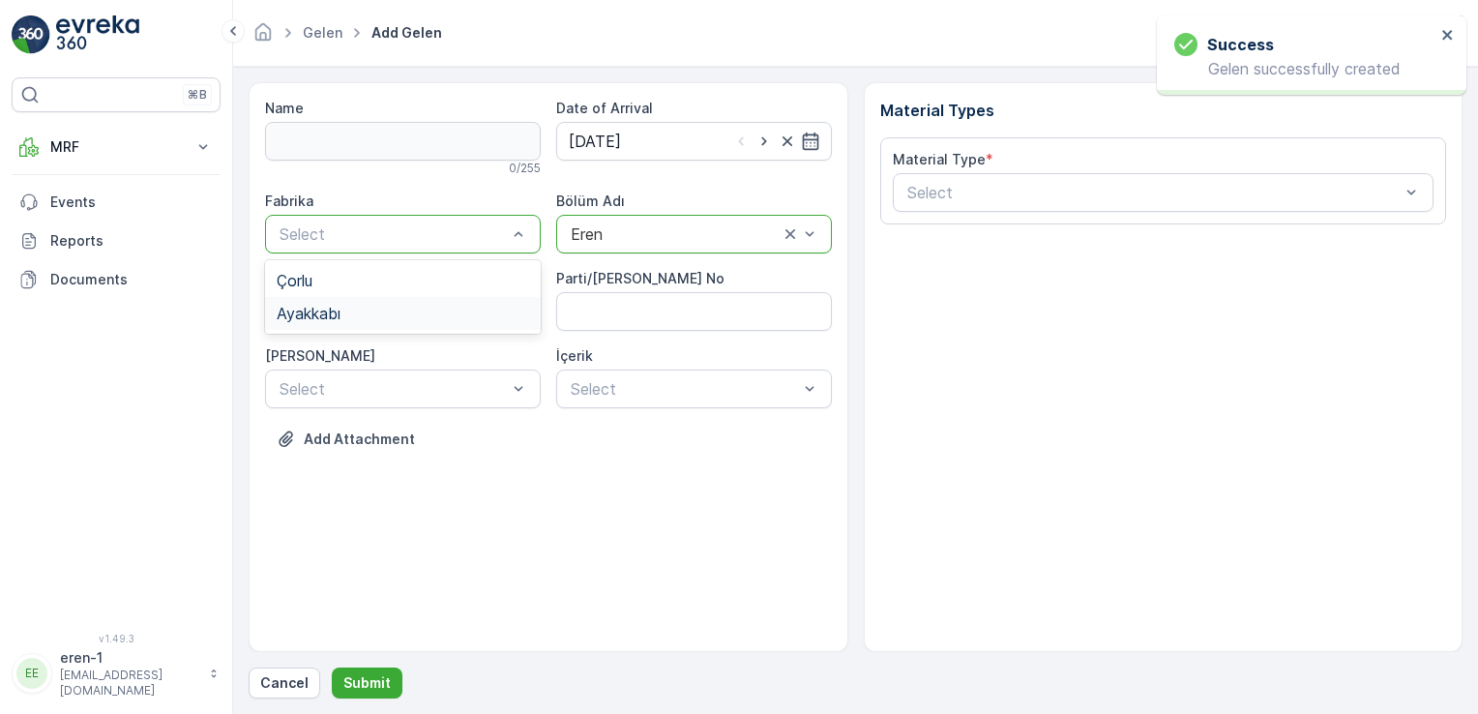
click at [395, 305] on div "Ayakkabı" at bounding box center [403, 313] width 252 height 17
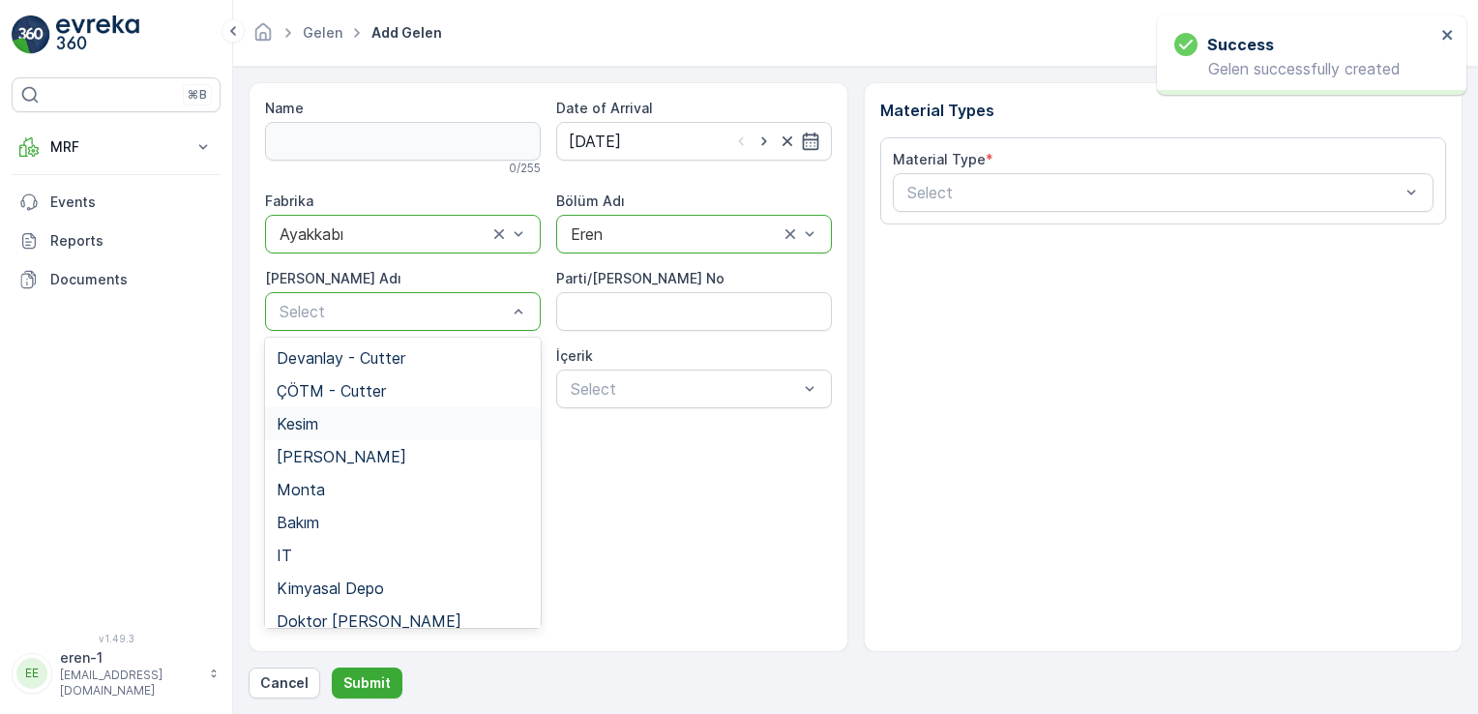
click at [370, 423] on div "Kesim" at bounding box center [403, 423] width 252 height 17
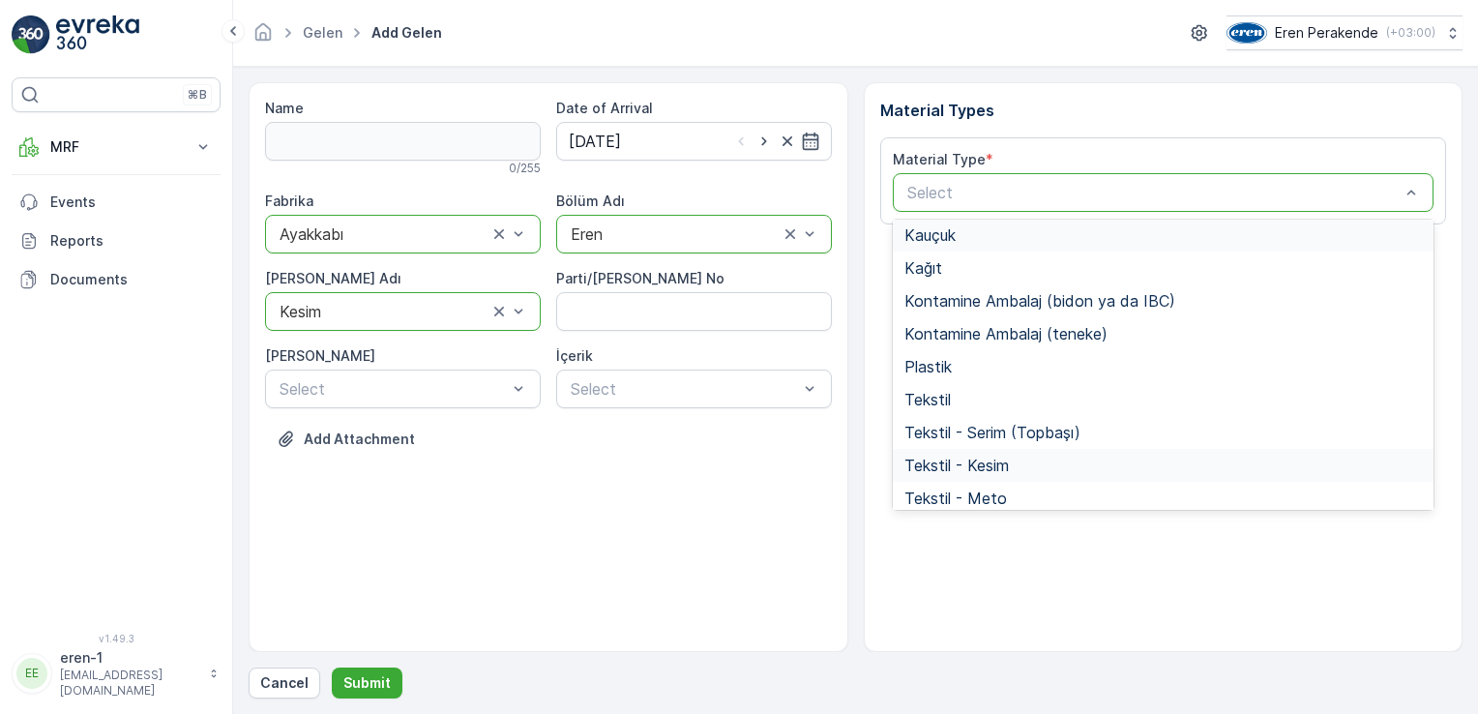
scroll to position [322, 0]
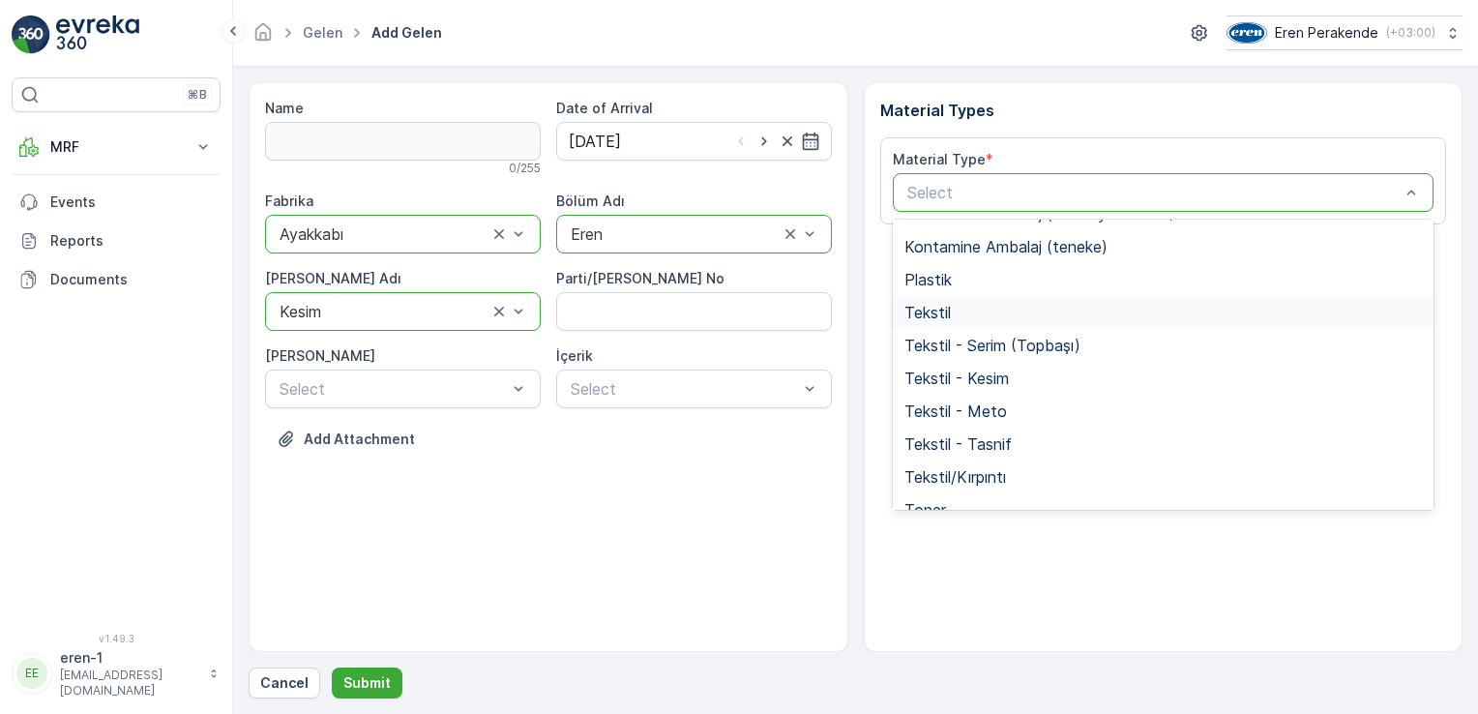
click at [933, 306] on span "Tekstil" at bounding box center [927, 312] width 46 height 17
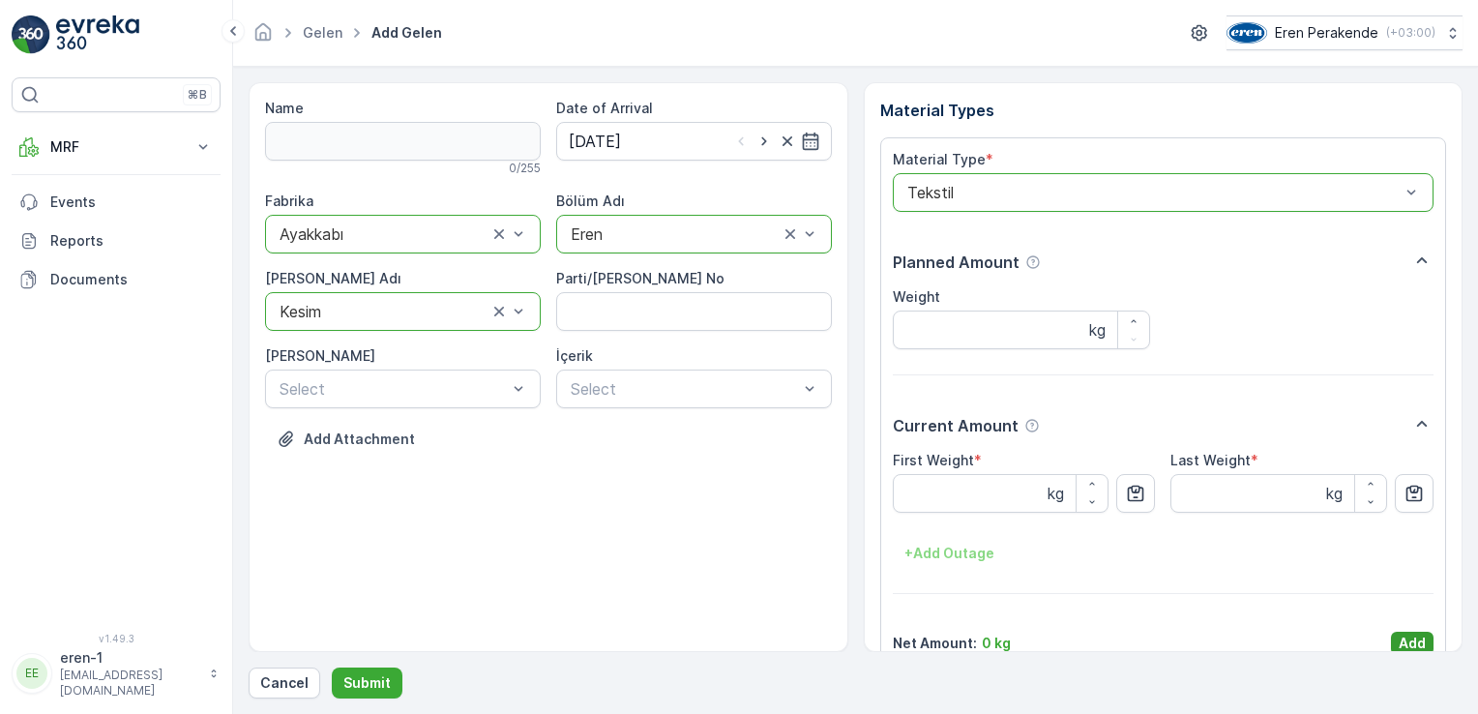
click at [1409, 644] on p "Add" at bounding box center [1412, 643] width 27 height 19
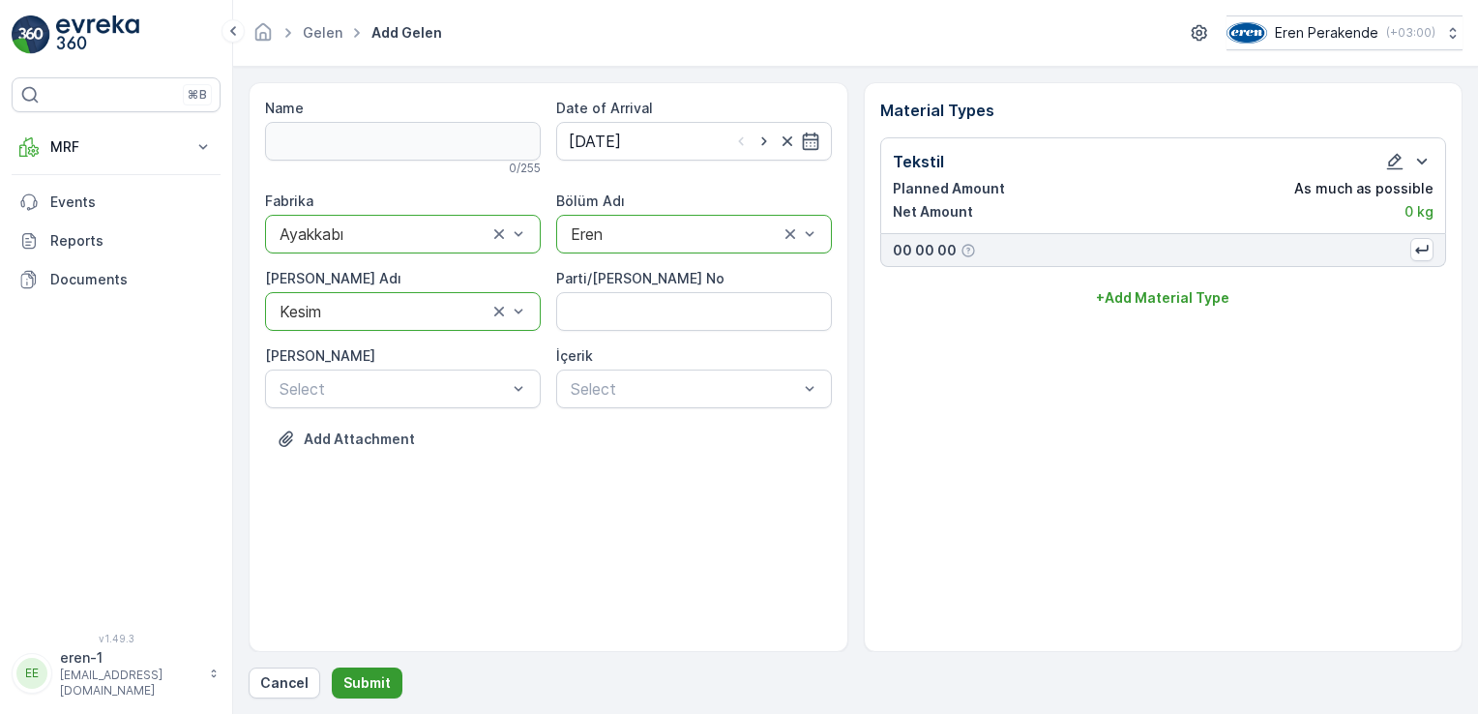
click at [364, 686] on p "Submit" at bounding box center [366, 682] width 47 height 19
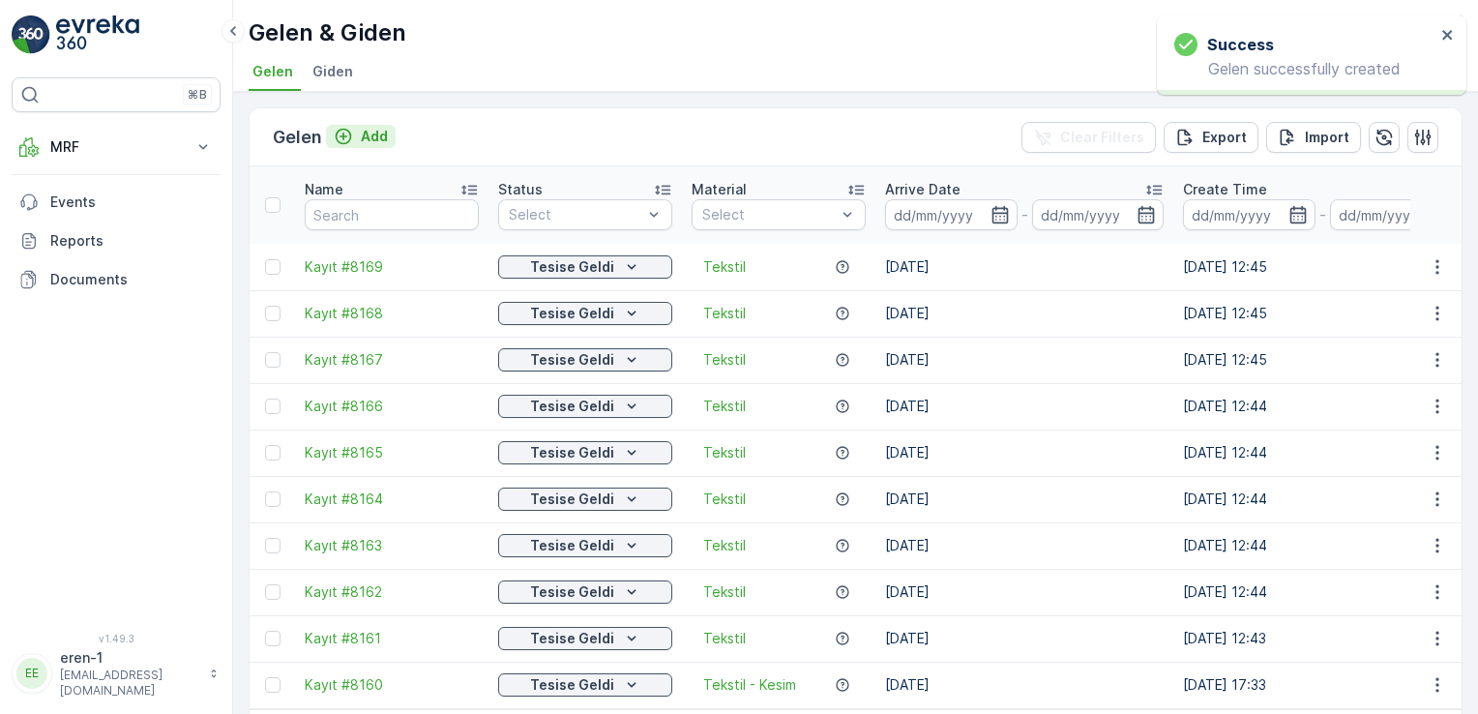
click at [372, 133] on p "Add" at bounding box center [374, 136] width 27 height 19
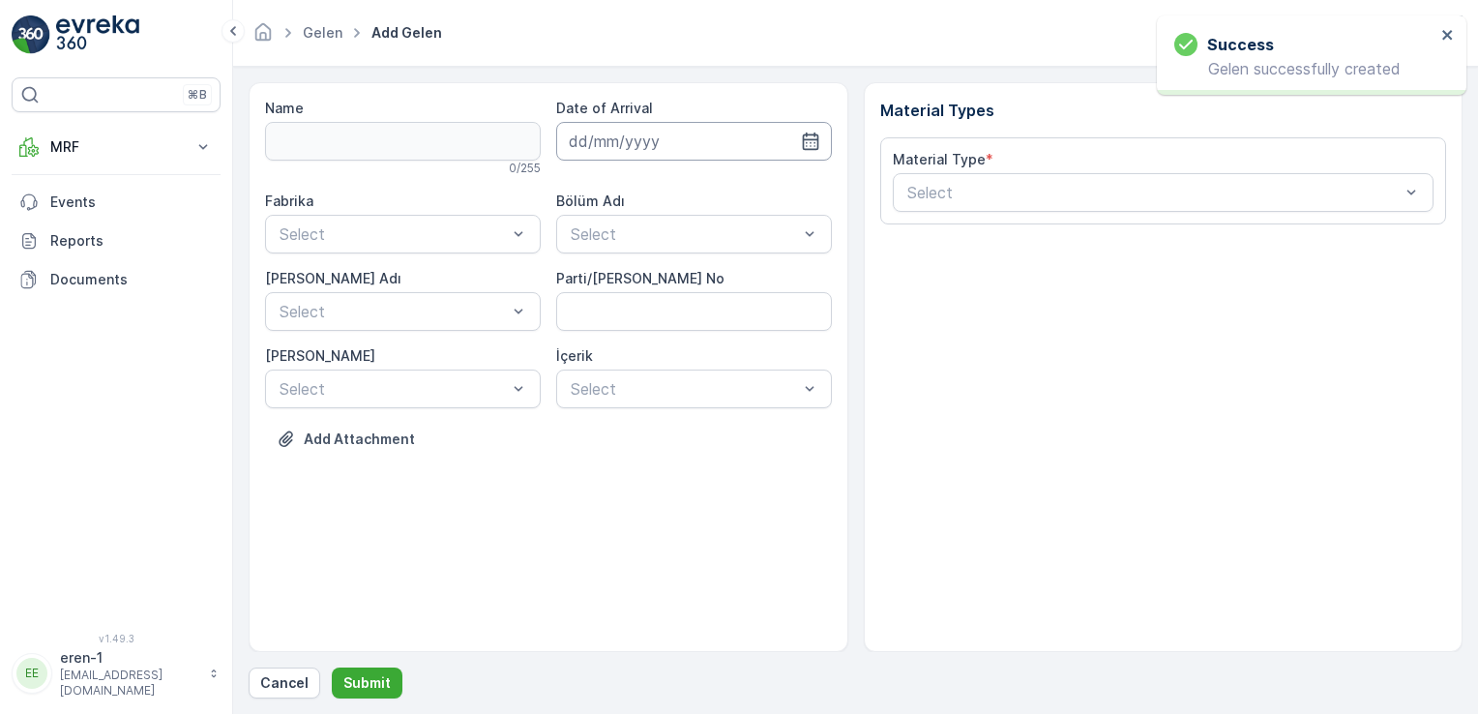
click at [709, 141] on input at bounding box center [694, 141] width 276 height 39
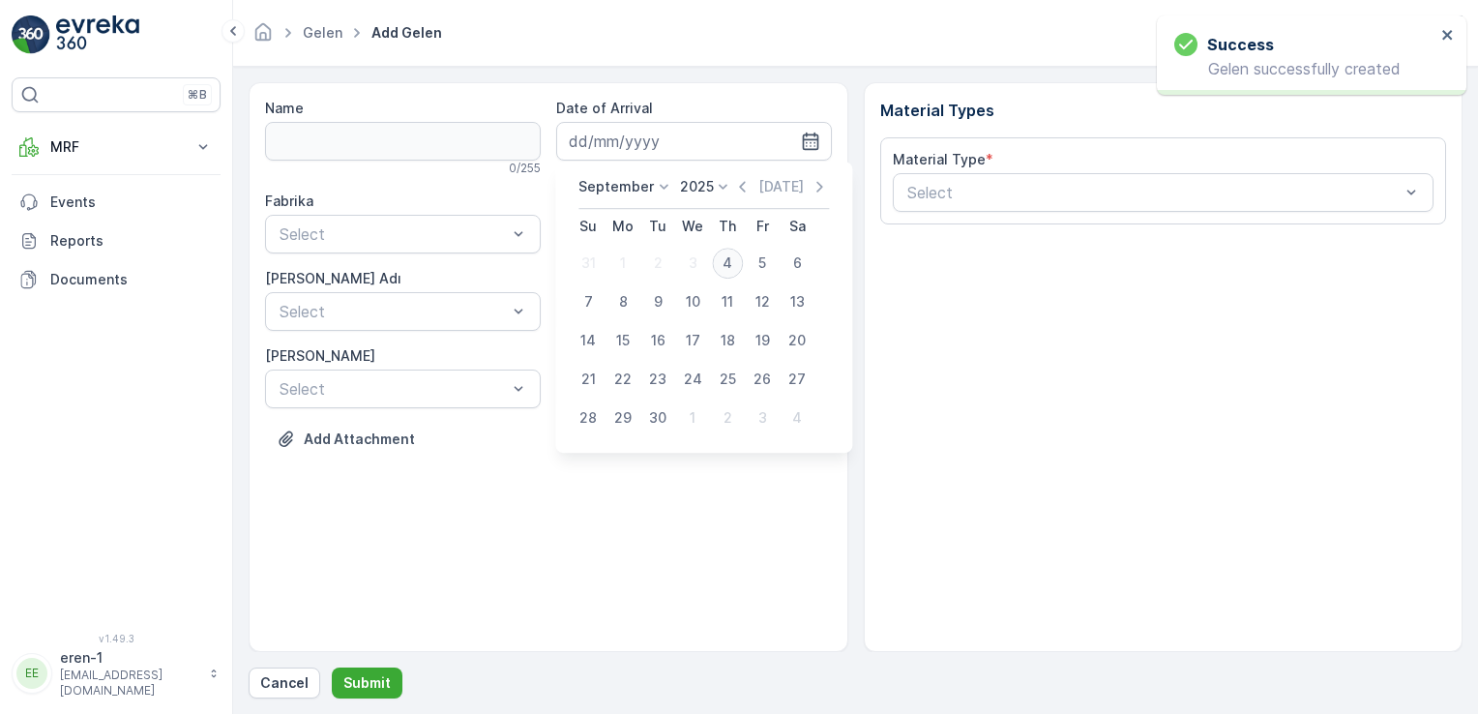
click at [721, 265] on div "4" at bounding box center [727, 263] width 31 height 31
type input "[DATE]"
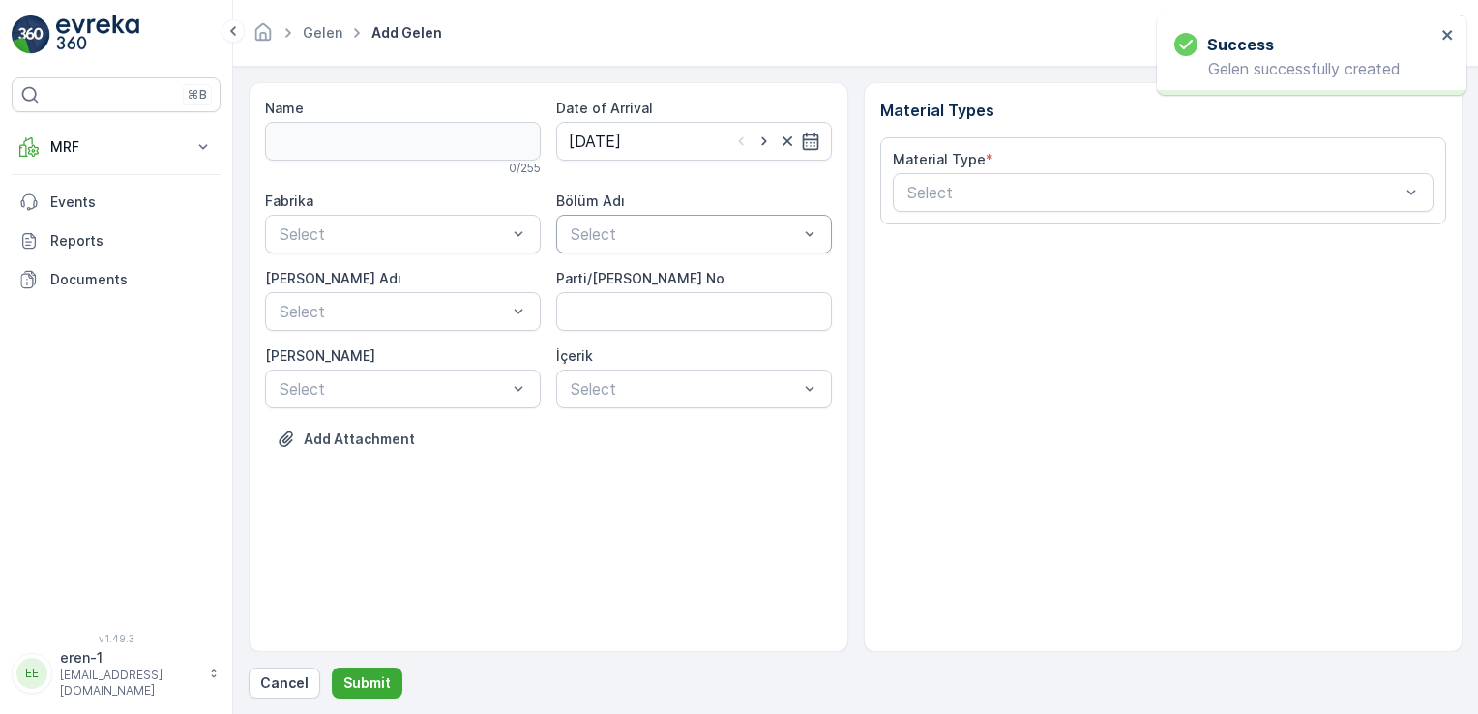
click at [633, 219] on div "Select" at bounding box center [694, 234] width 276 height 39
click at [579, 312] on span "Eren" at bounding box center [584, 313] width 32 height 17
click at [348, 319] on div "Ayakkabı" at bounding box center [403, 313] width 252 height 17
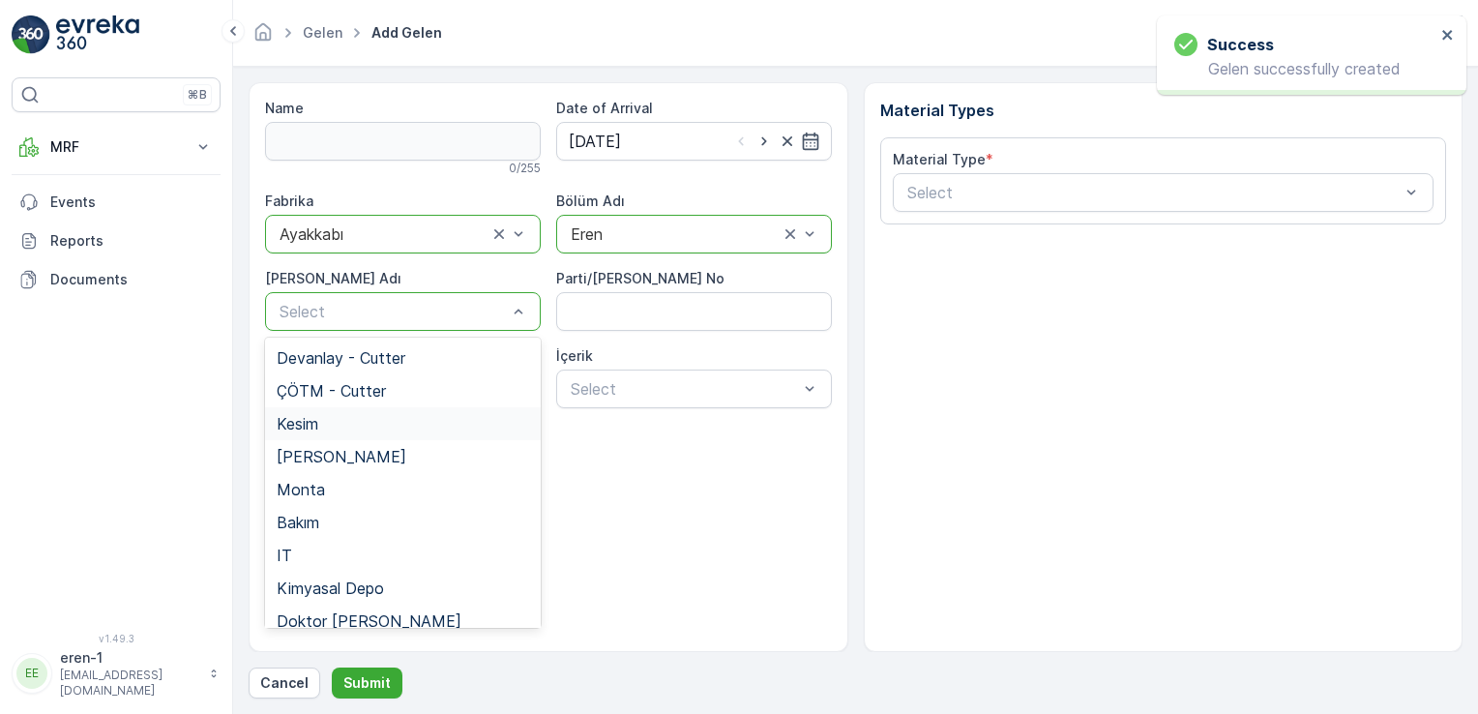
click at [361, 430] on div "Kesim" at bounding box center [403, 423] width 252 height 17
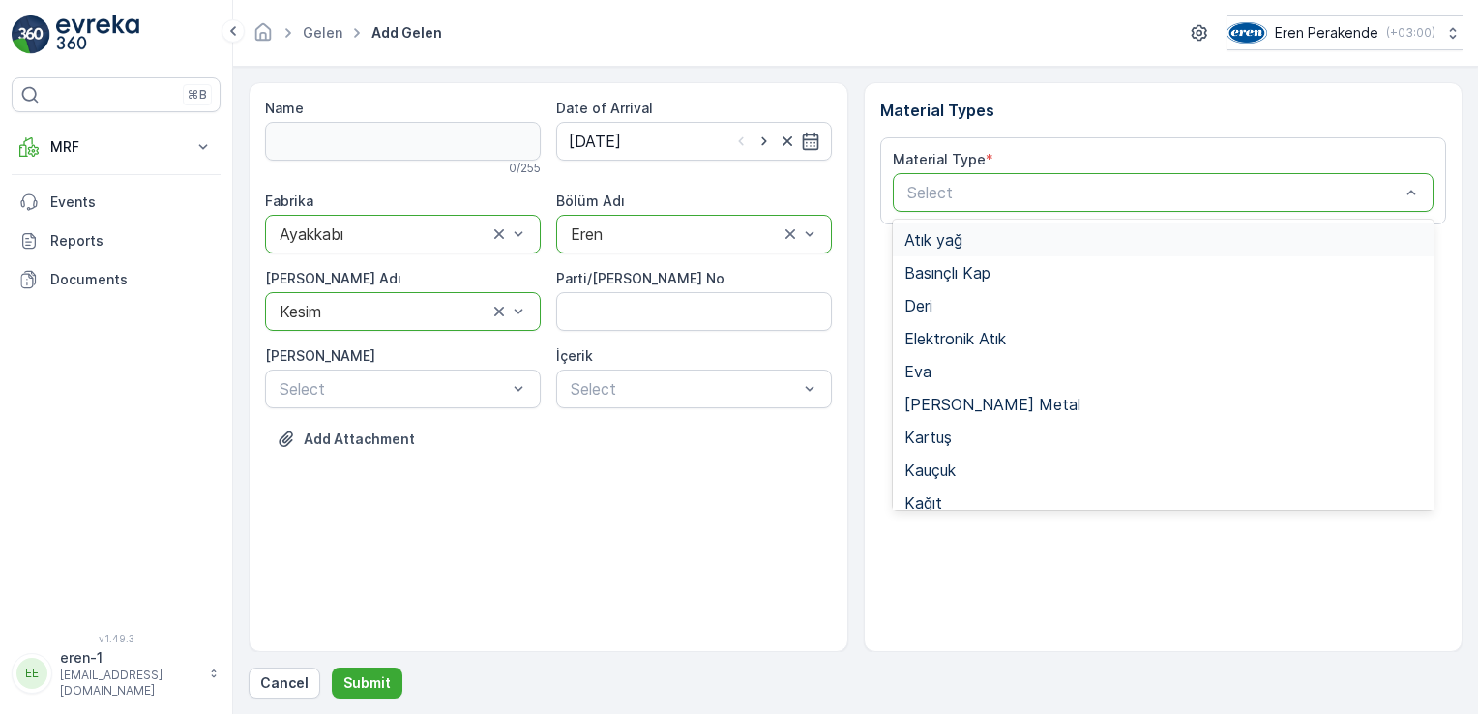
click at [1089, 176] on div "Select" at bounding box center [1164, 192] width 542 height 39
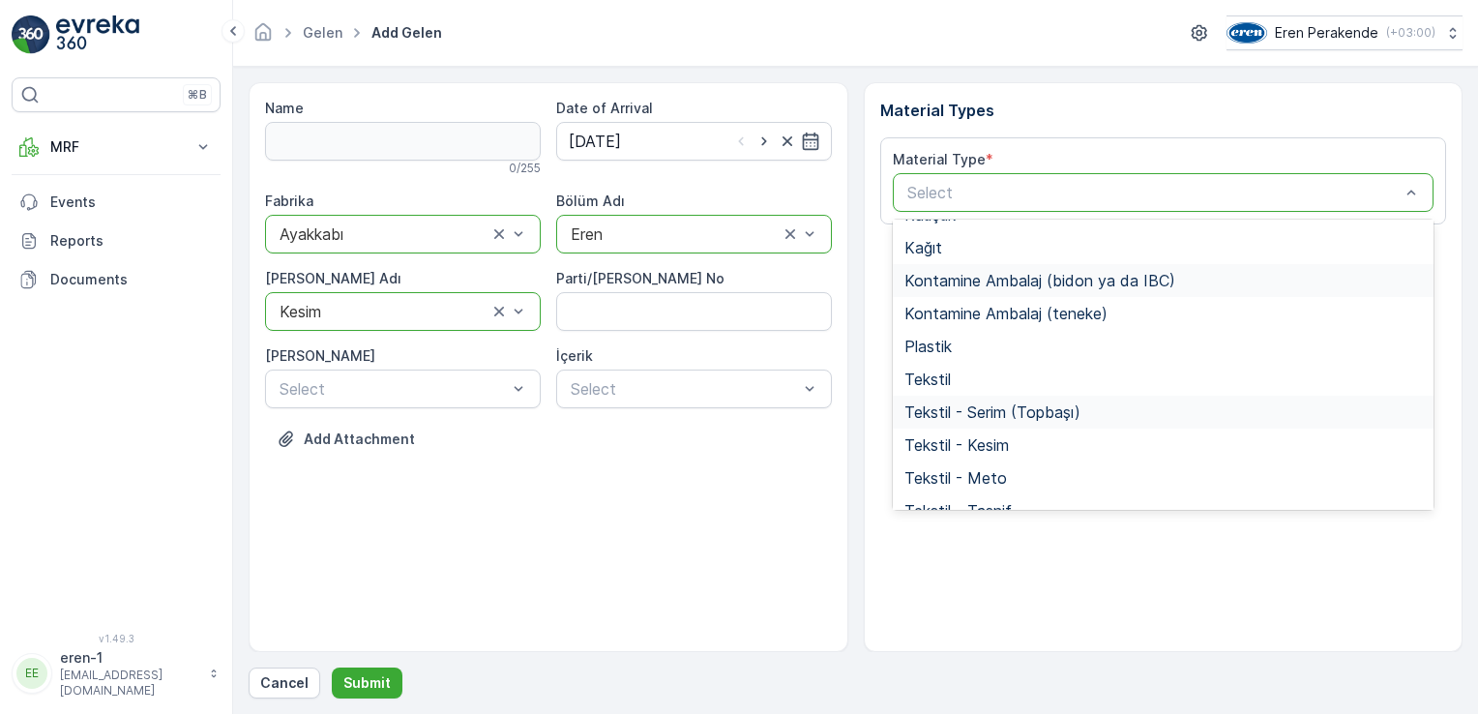
scroll to position [290, 0]
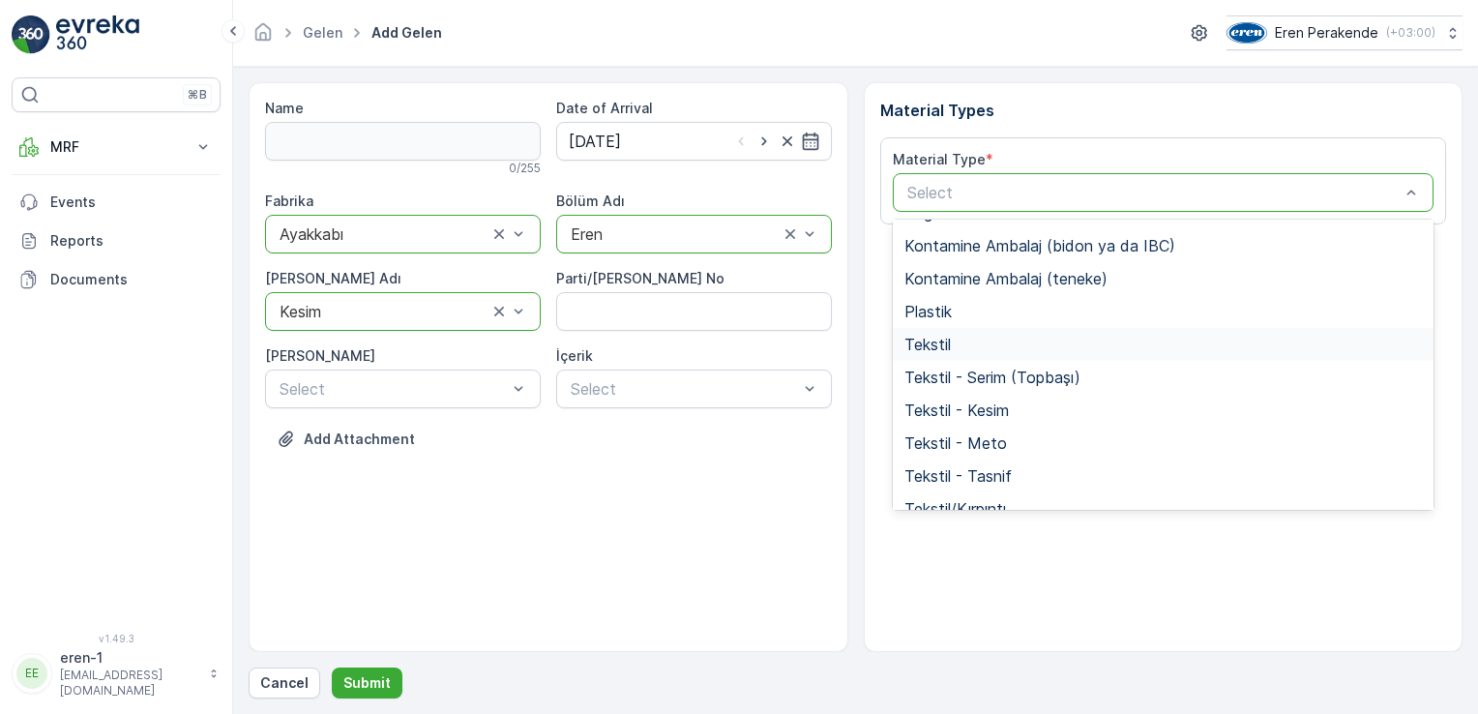
click at [933, 340] on span "Tekstil" at bounding box center [927, 344] width 46 height 17
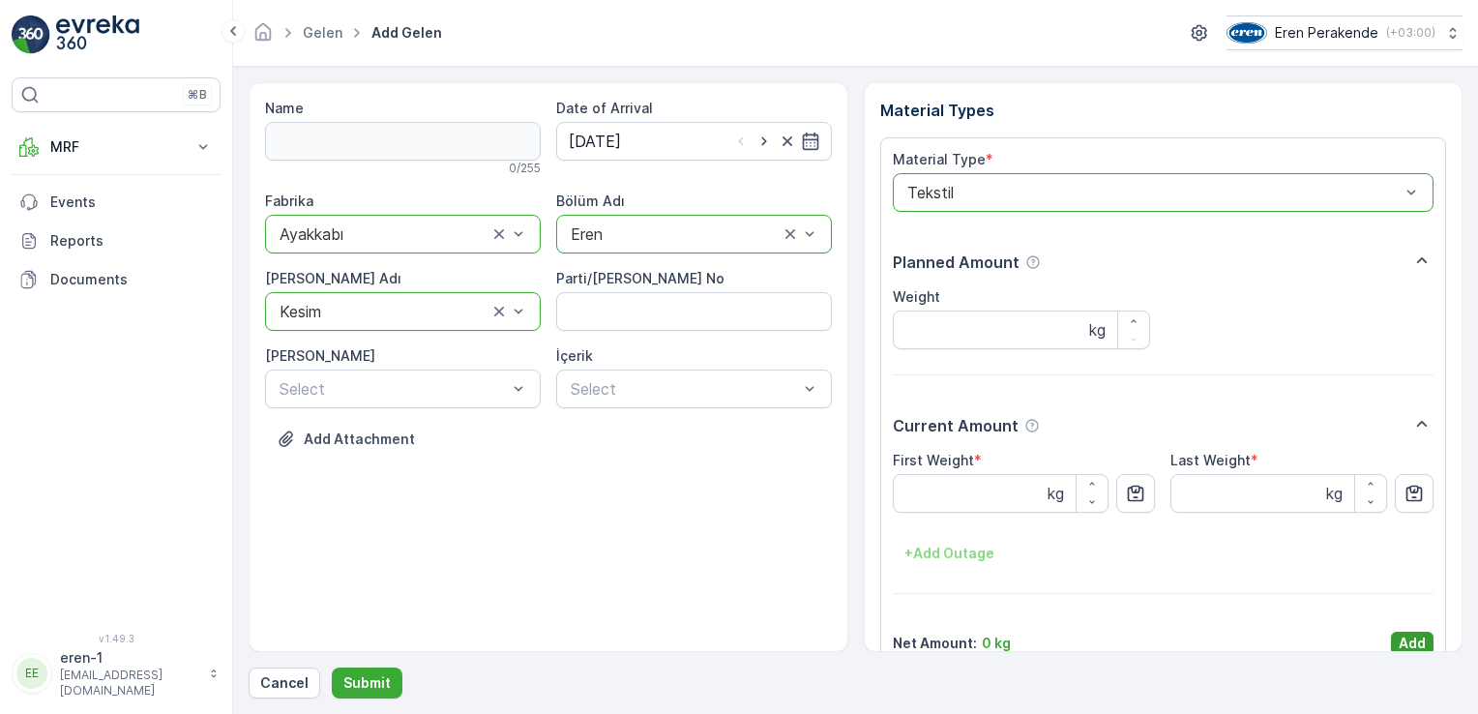
click at [1417, 641] on p "Add" at bounding box center [1412, 643] width 27 height 19
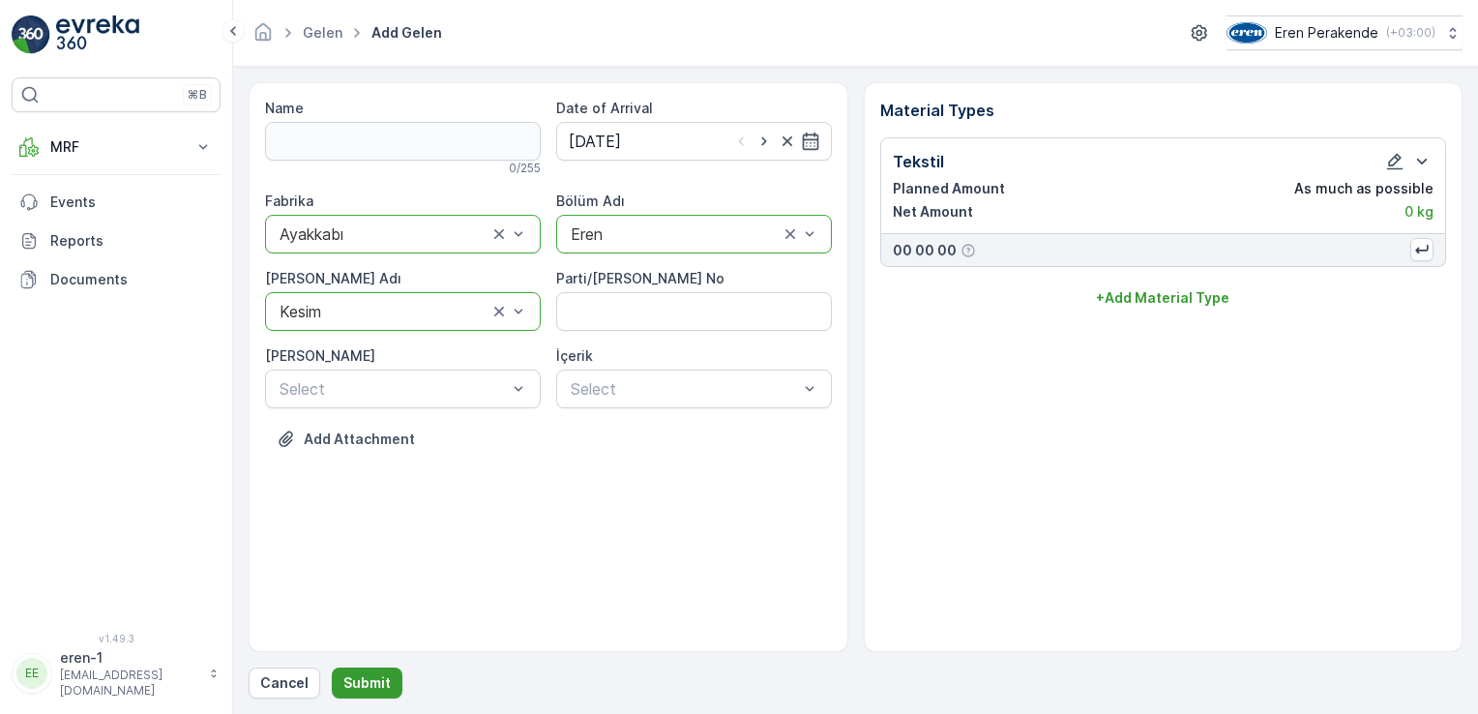
click at [343, 675] on p "Submit" at bounding box center [366, 682] width 47 height 19
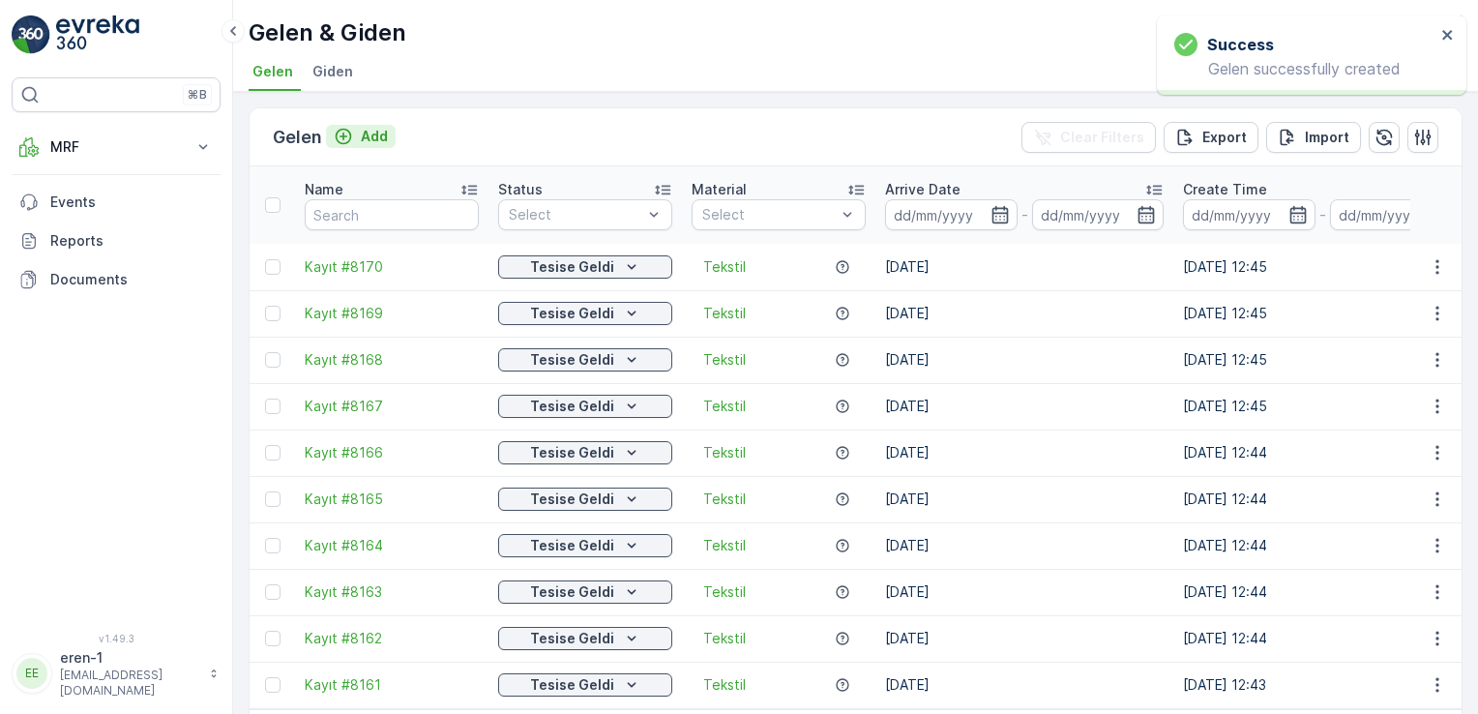
click at [364, 129] on p "Add" at bounding box center [374, 136] width 27 height 19
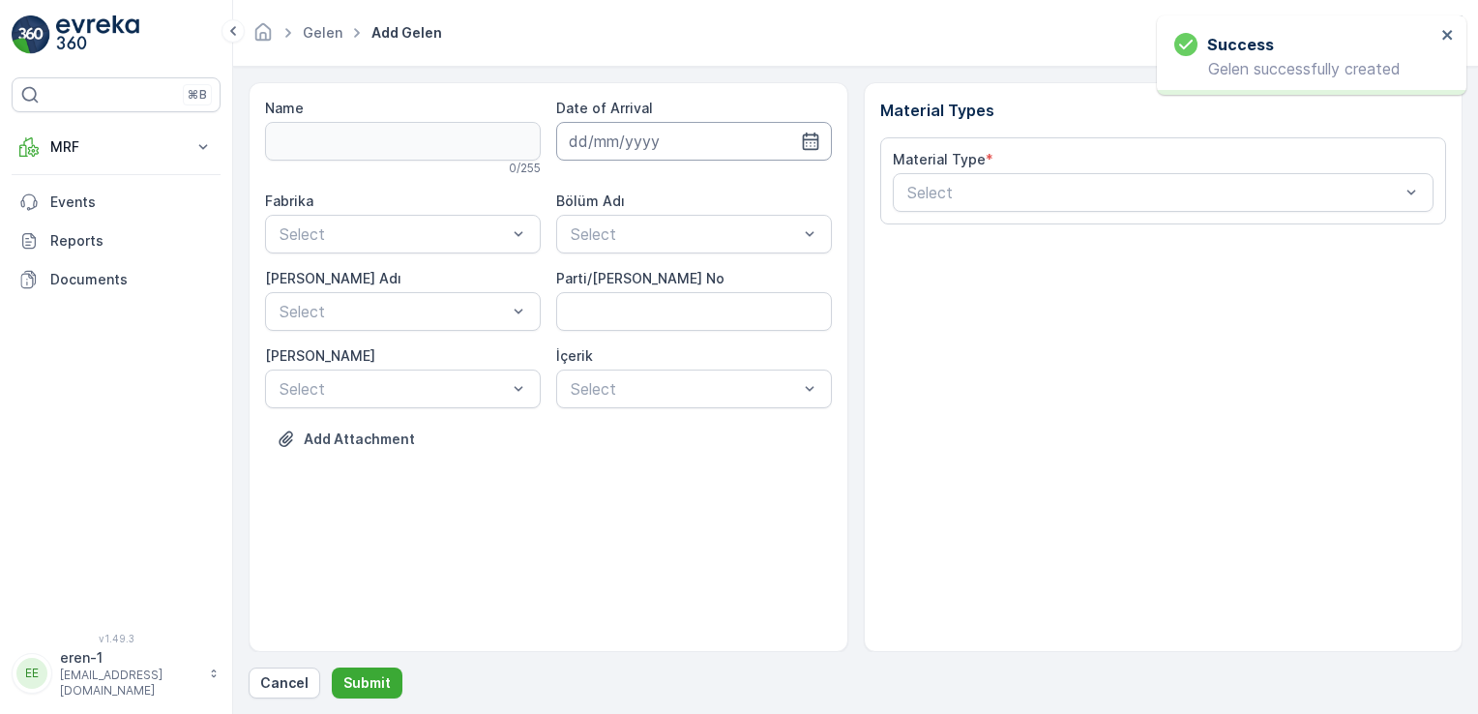
click at [628, 149] on input at bounding box center [694, 141] width 276 height 39
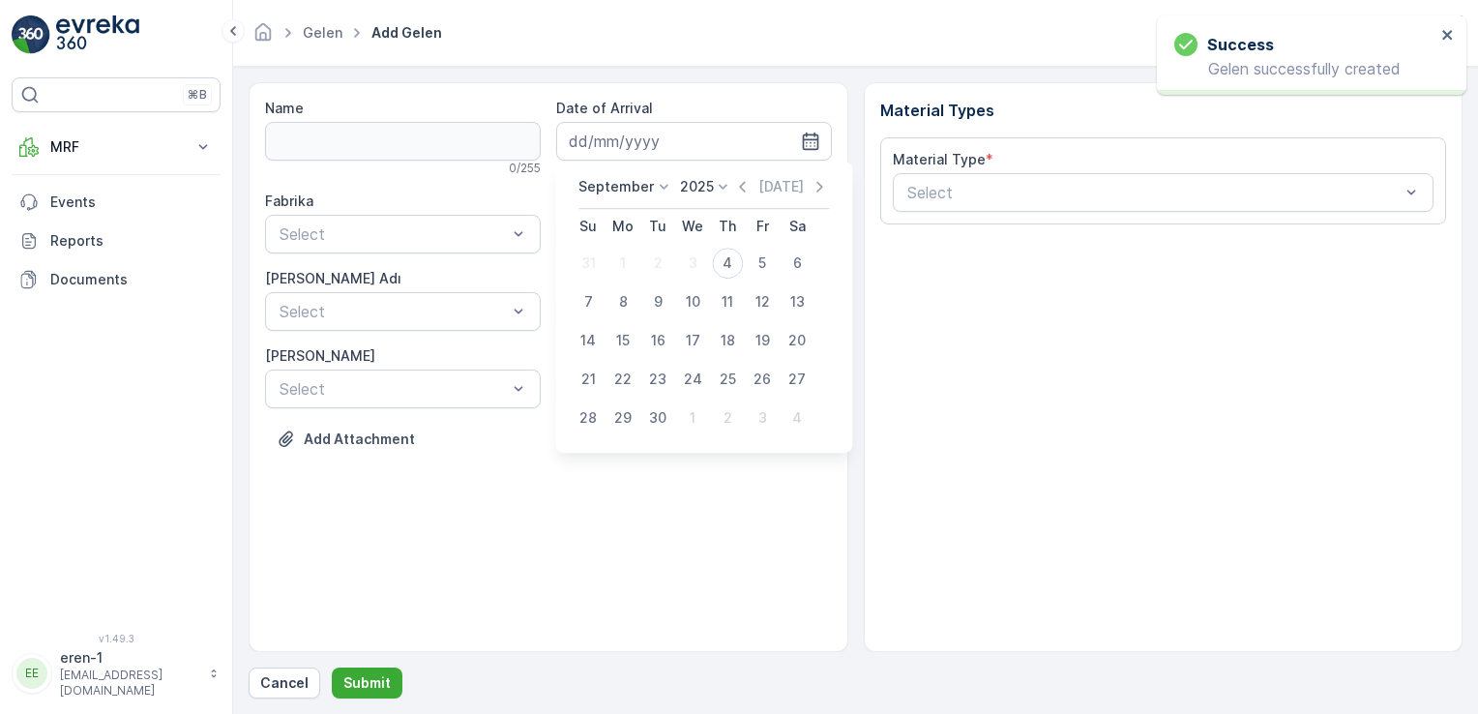
click at [719, 271] on div "4" at bounding box center [727, 263] width 31 height 31
type input "[DATE]"
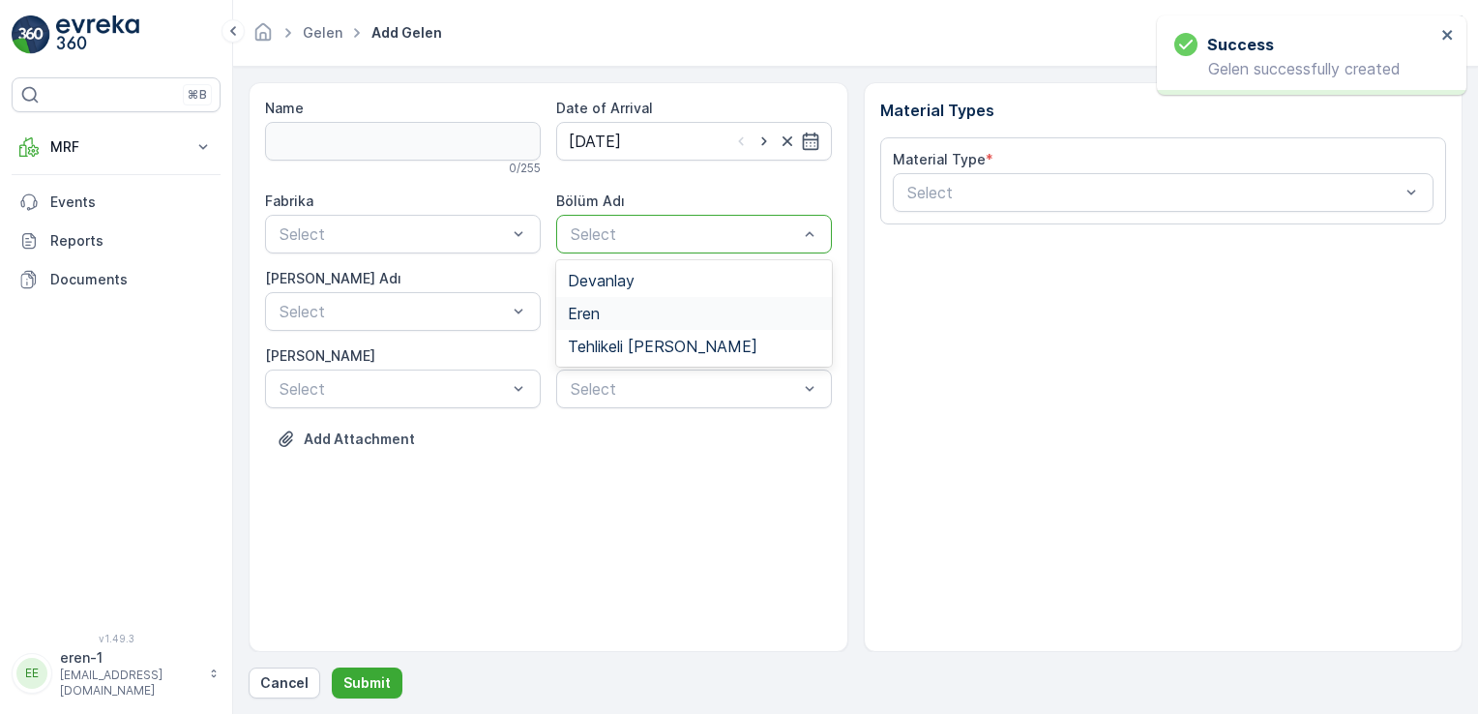
click at [598, 324] on div "Eren" at bounding box center [694, 313] width 276 height 33
click at [455, 253] on div "Fabrika Select Bölüm Adı option Eren, selected. Eren [PERSON_NAME] Adı Select P…" at bounding box center [548, 300] width 567 height 217
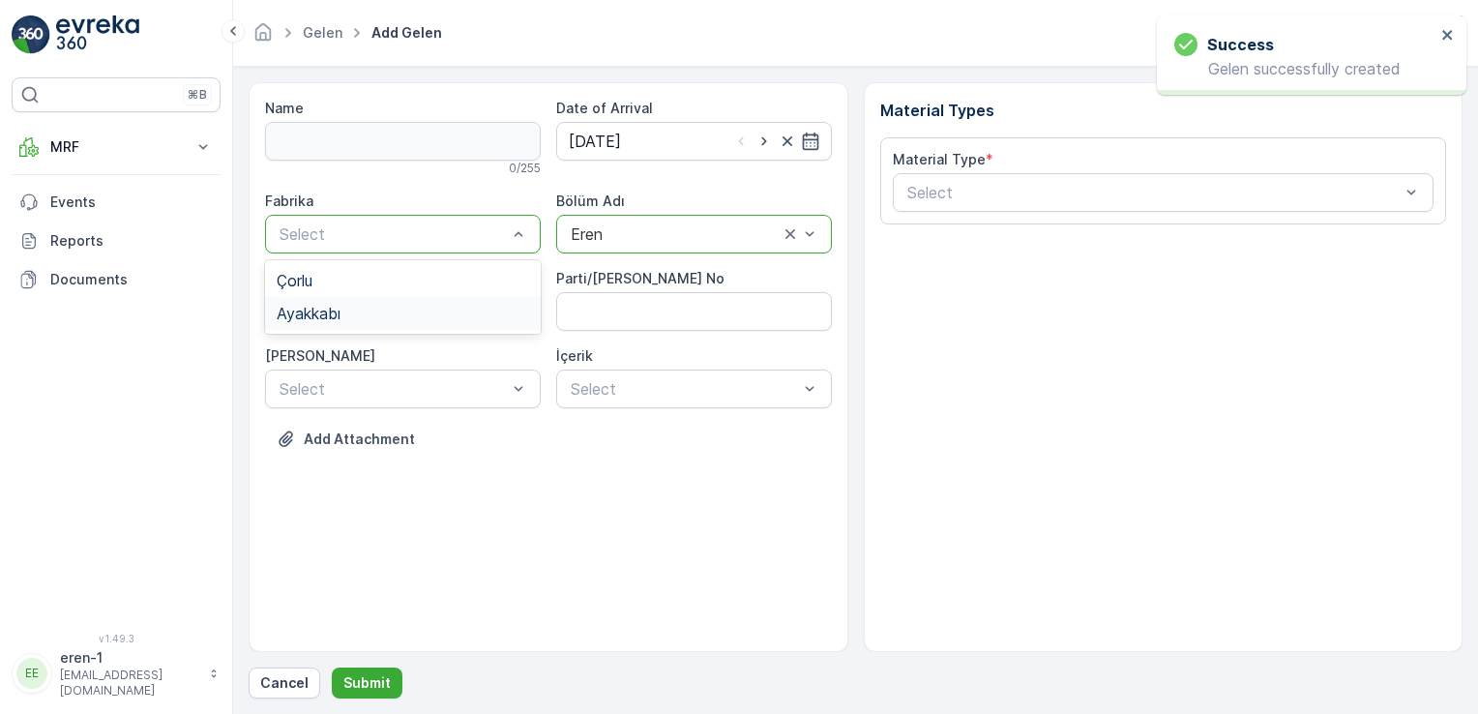
click at [407, 308] on div "Ayakkabı" at bounding box center [403, 313] width 252 height 17
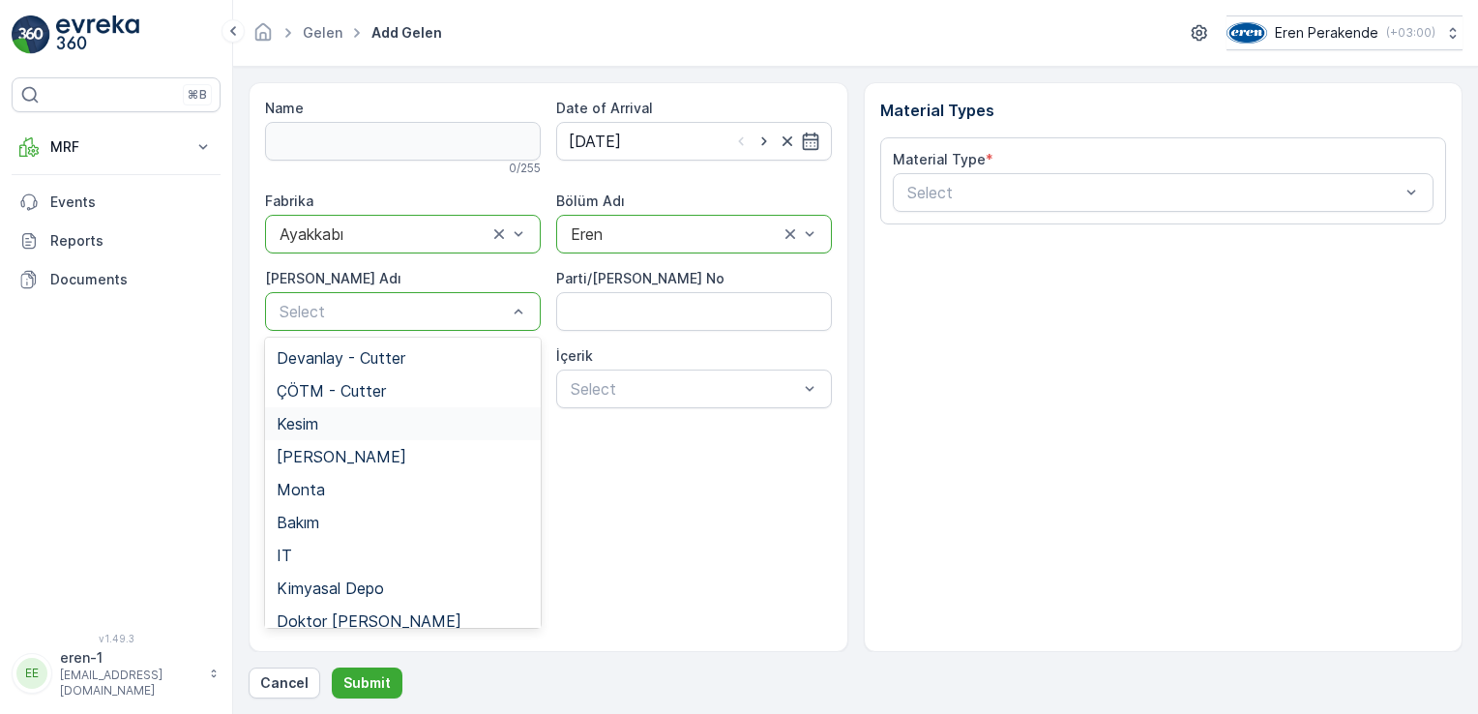
click at [357, 422] on div "Kesim" at bounding box center [403, 423] width 252 height 17
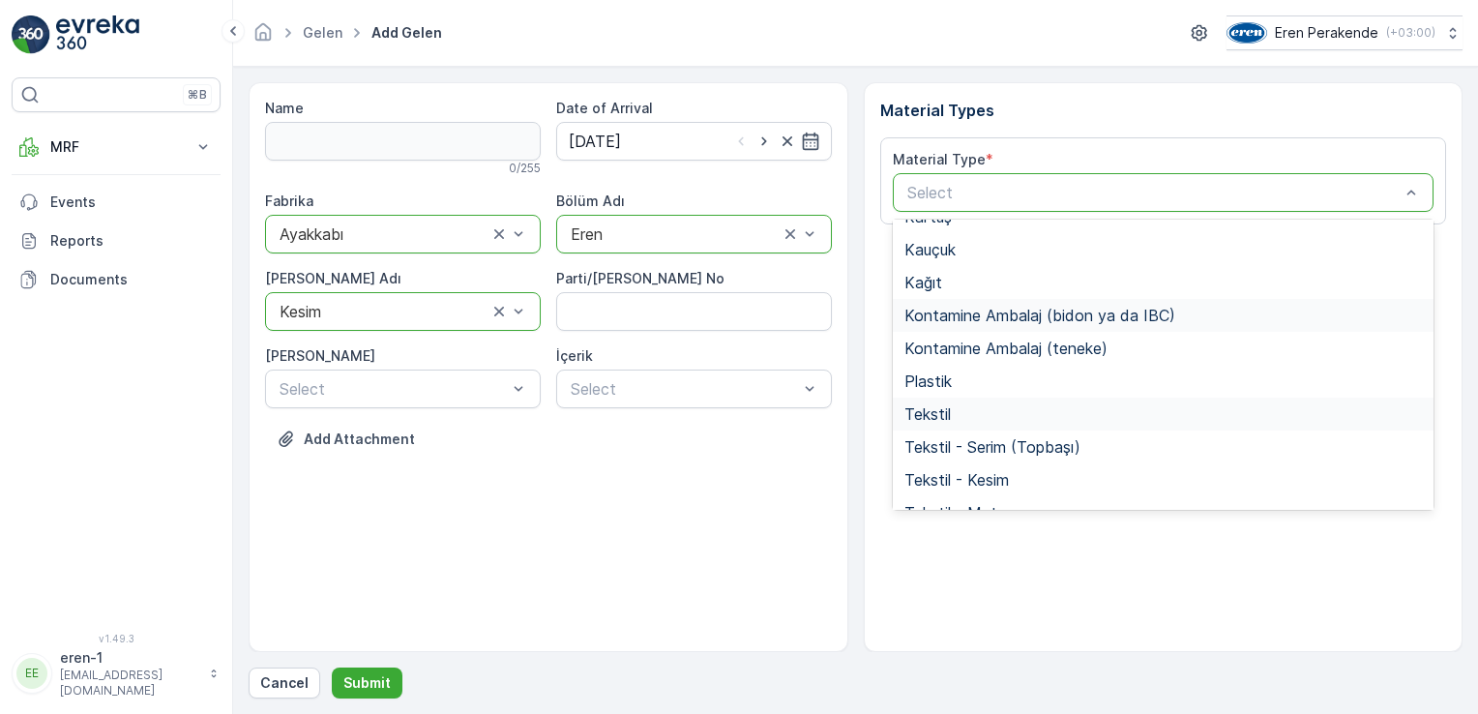
scroll to position [225, 0]
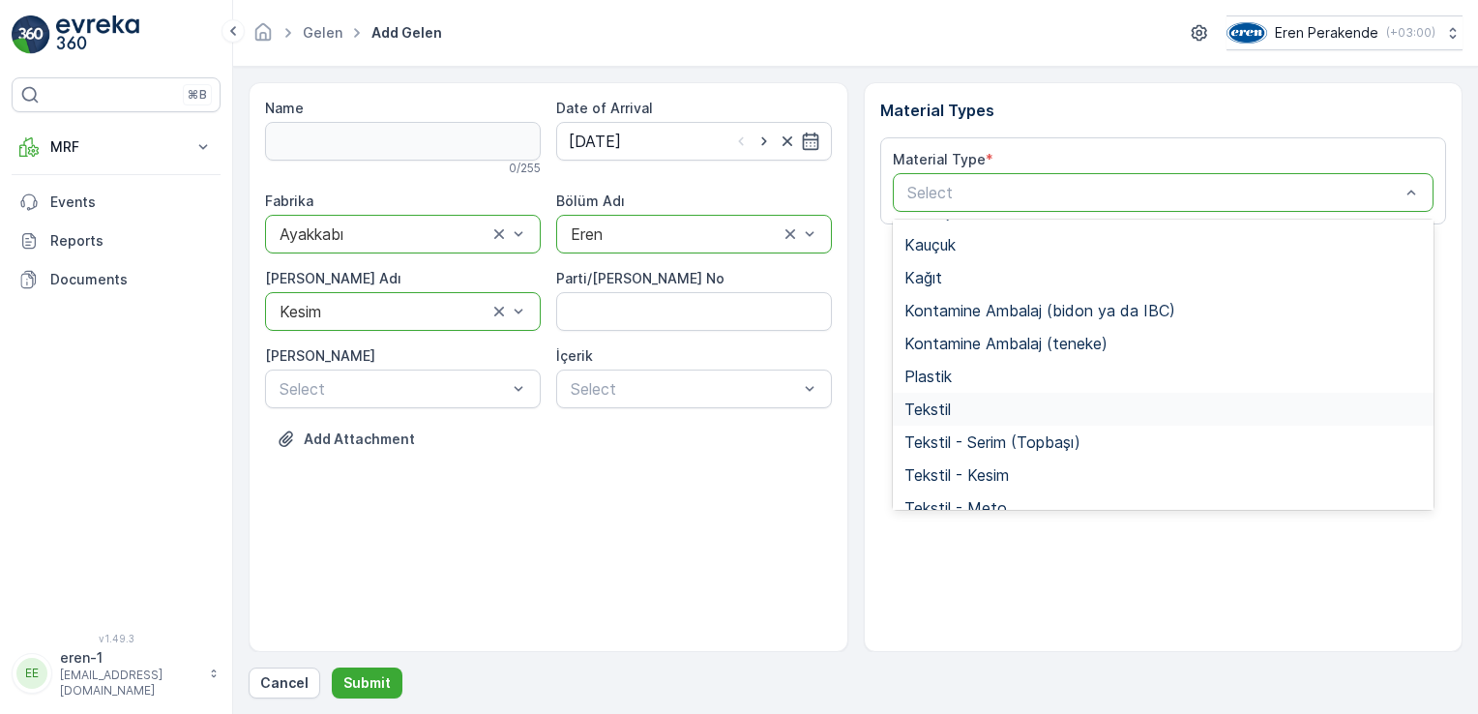
click at [983, 404] on div "Tekstil" at bounding box center [1163, 408] width 518 height 17
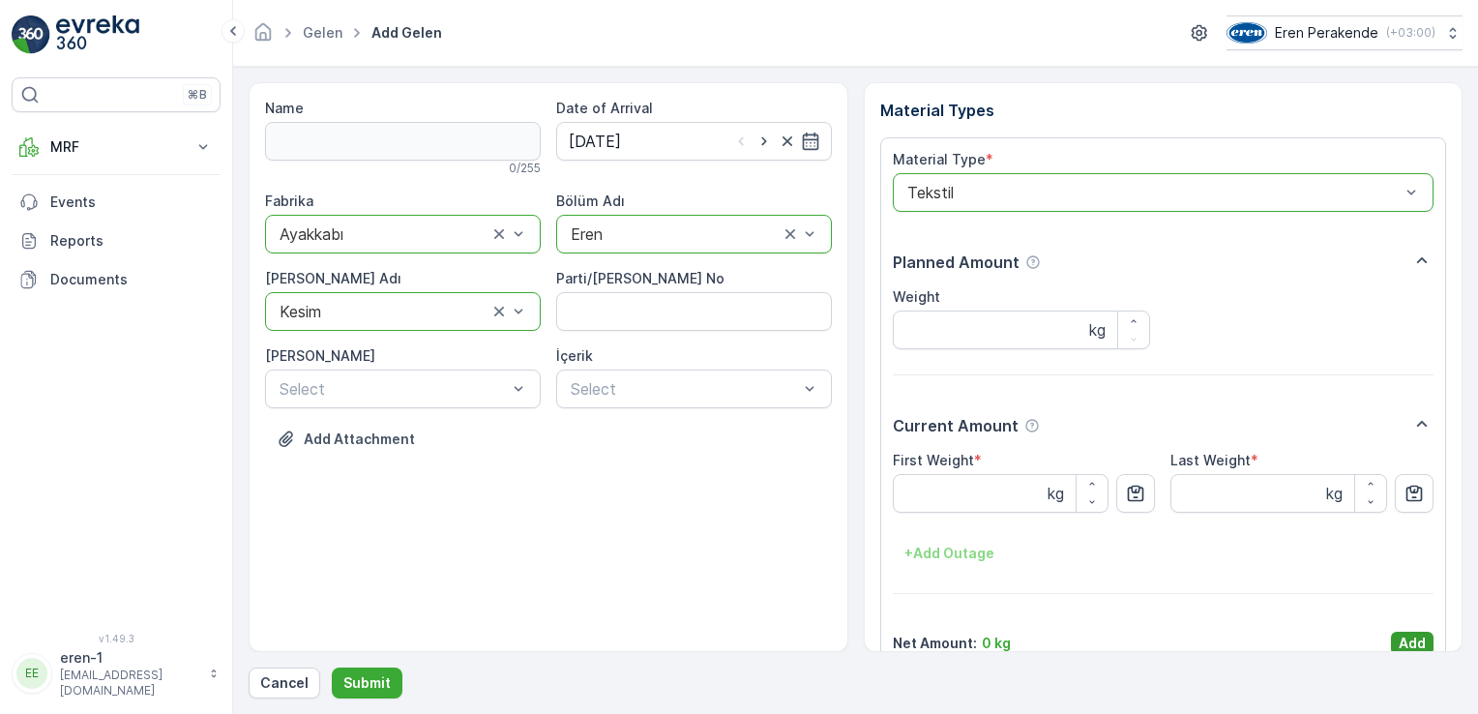
click at [1399, 642] on p "Add" at bounding box center [1412, 643] width 27 height 19
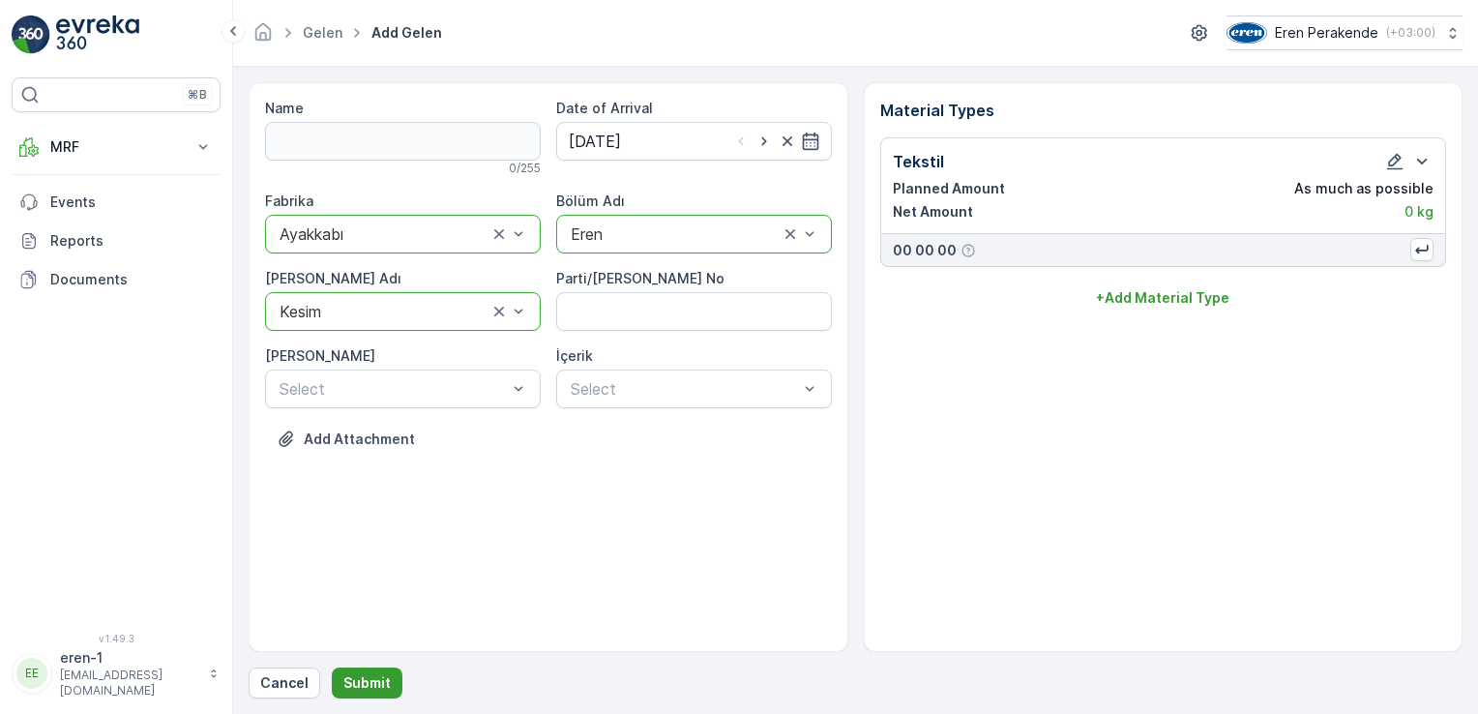
click at [380, 681] on p "Submit" at bounding box center [366, 682] width 47 height 19
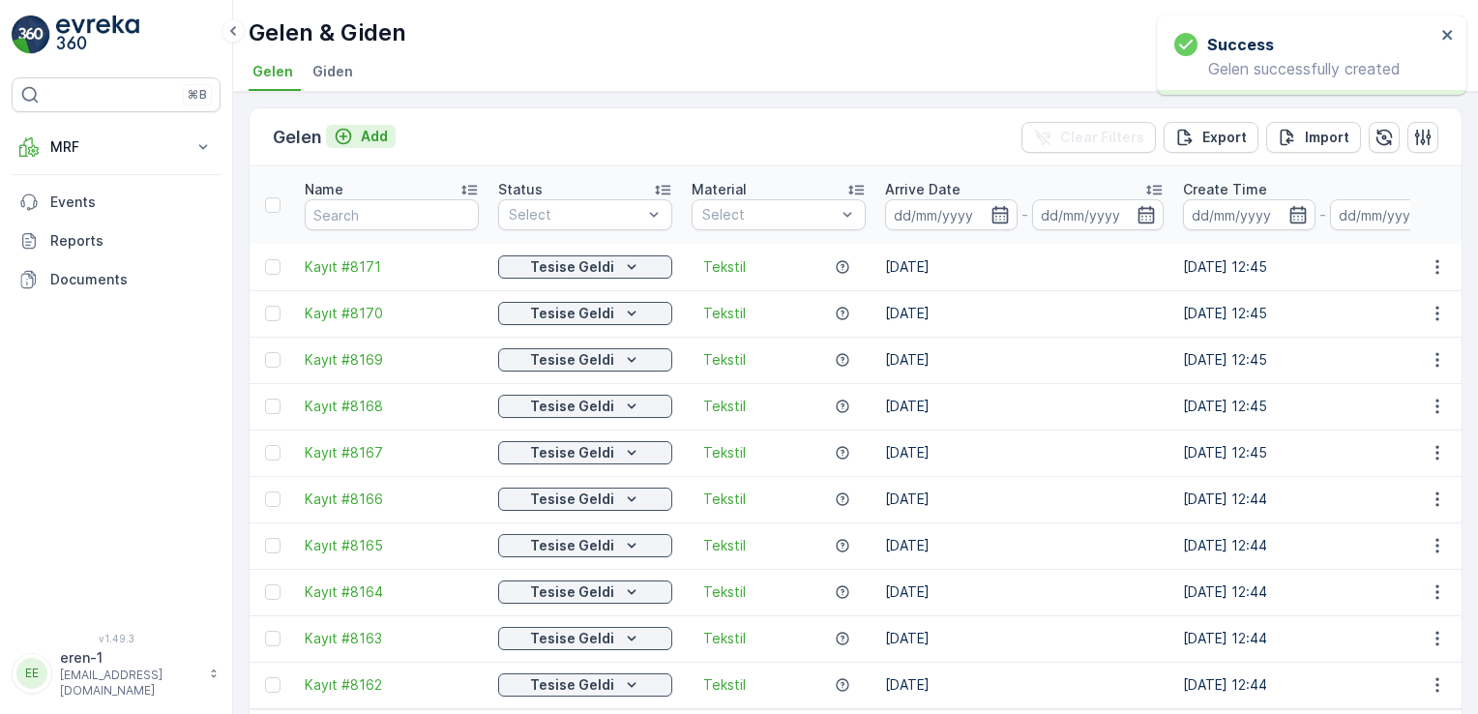
click at [377, 129] on p "Add" at bounding box center [374, 136] width 27 height 19
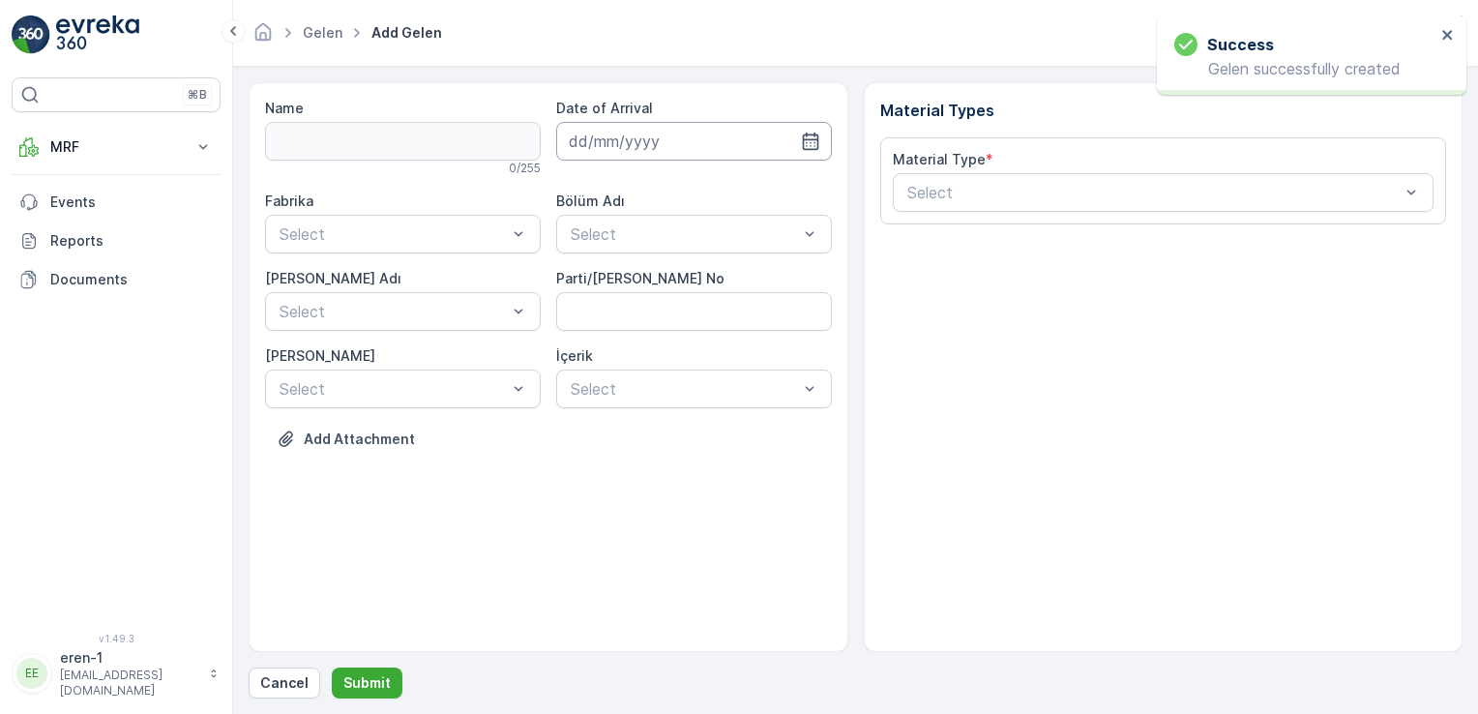
click at [691, 144] on input at bounding box center [694, 141] width 276 height 39
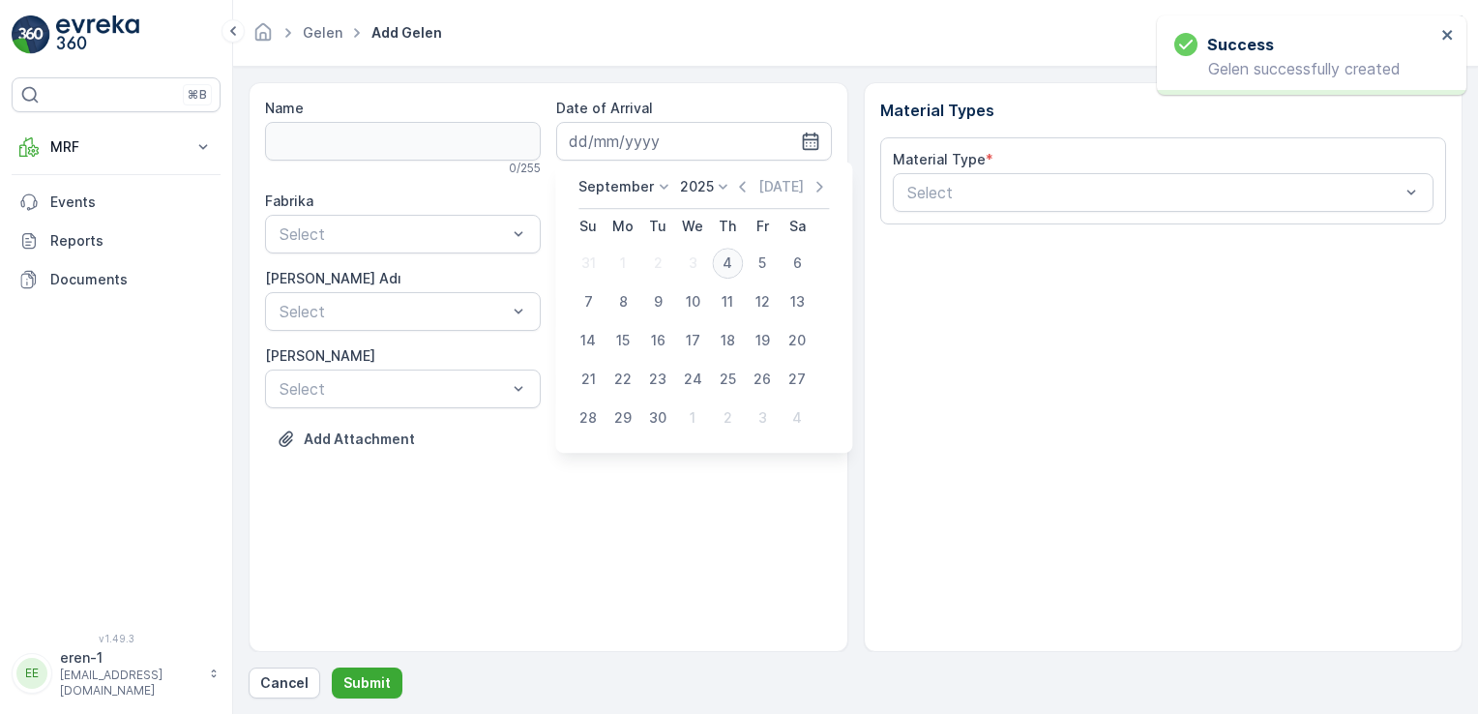
click at [735, 258] on div "4" at bounding box center [727, 263] width 31 height 31
type input "[DATE]"
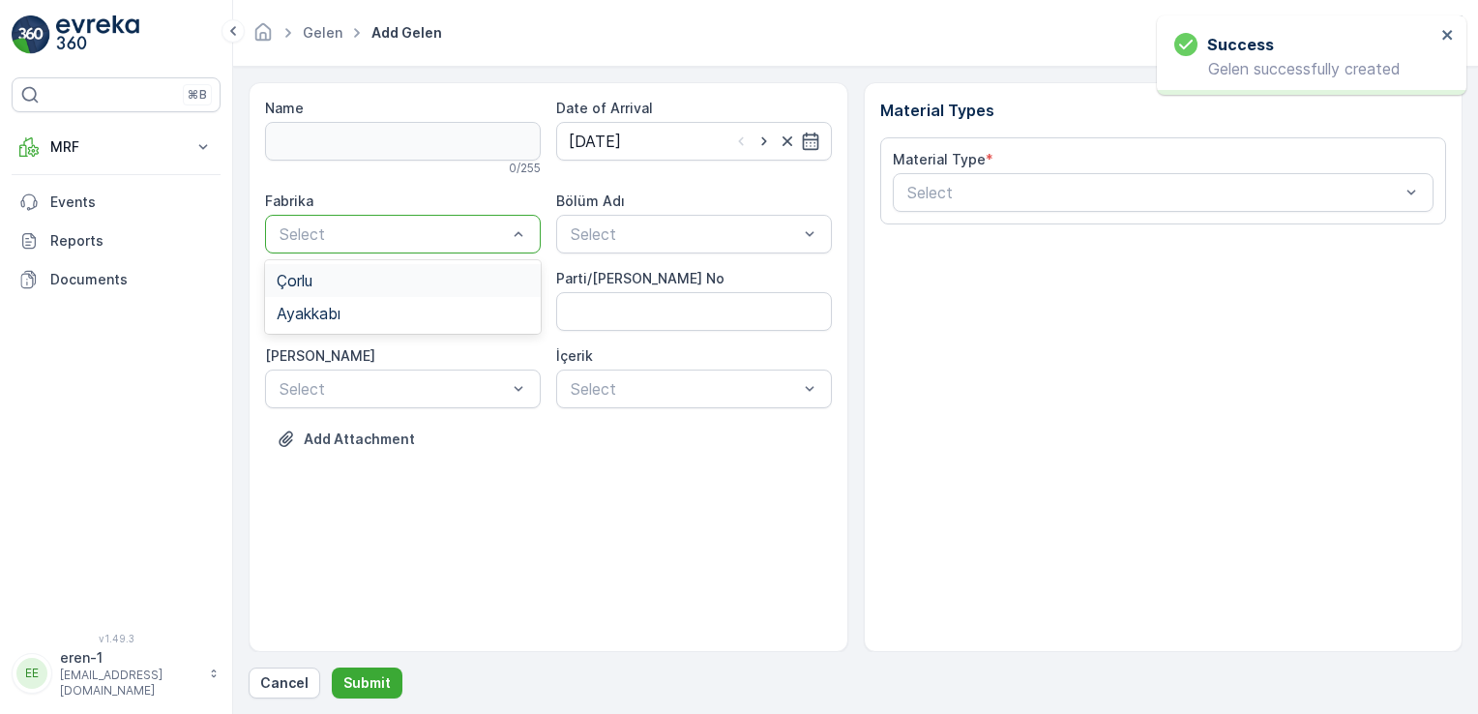
click at [389, 288] on div "Çorlu" at bounding box center [403, 280] width 252 height 17
click at [394, 249] on div "Çorlu" at bounding box center [403, 234] width 276 height 39
click at [393, 311] on div "Ayakkabı" at bounding box center [403, 313] width 252 height 17
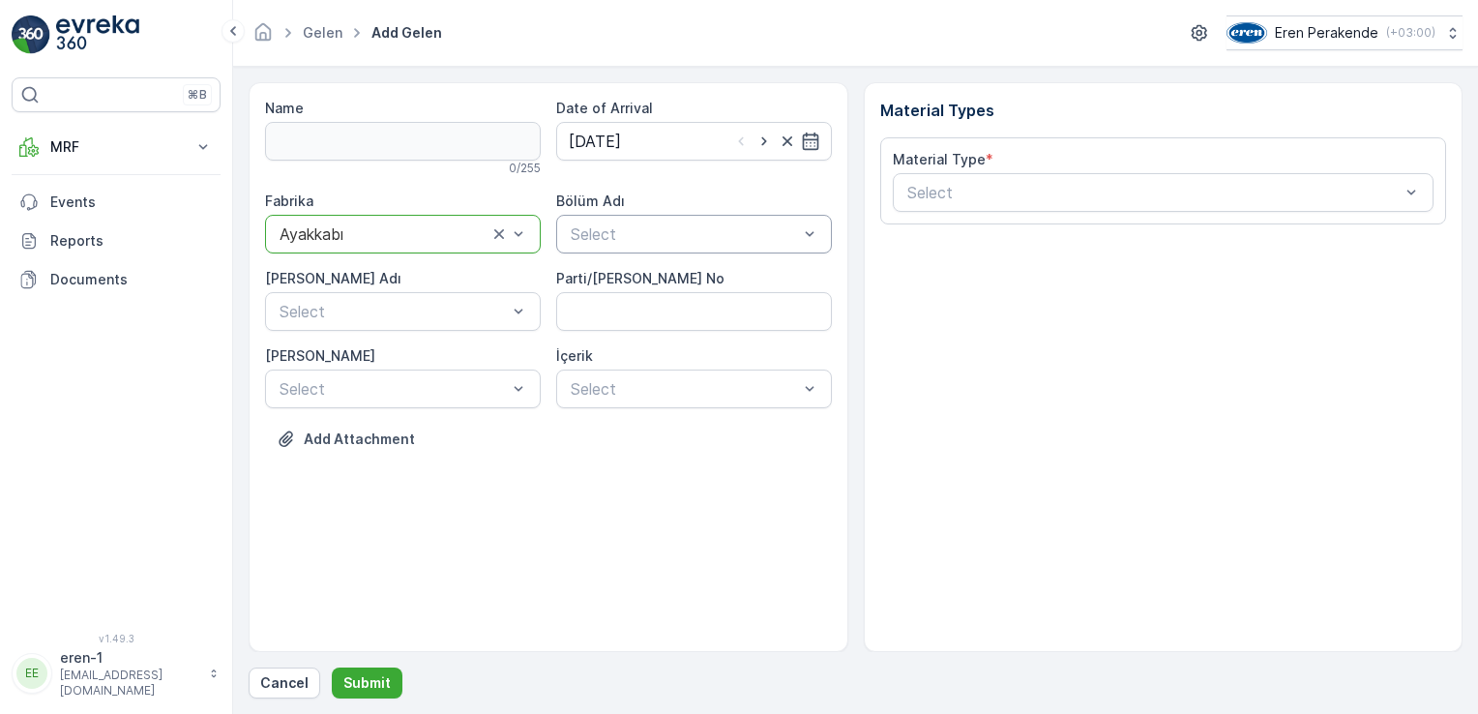
click at [708, 218] on div "Select" at bounding box center [694, 234] width 276 height 39
drag, startPoint x: 615, startPoint y: 322, endPoint x: 445, endPoint y: 276, distance: 176.5
click at [615, 322] on div "Eren" at bounding box center [694, 313] width 276 height 33
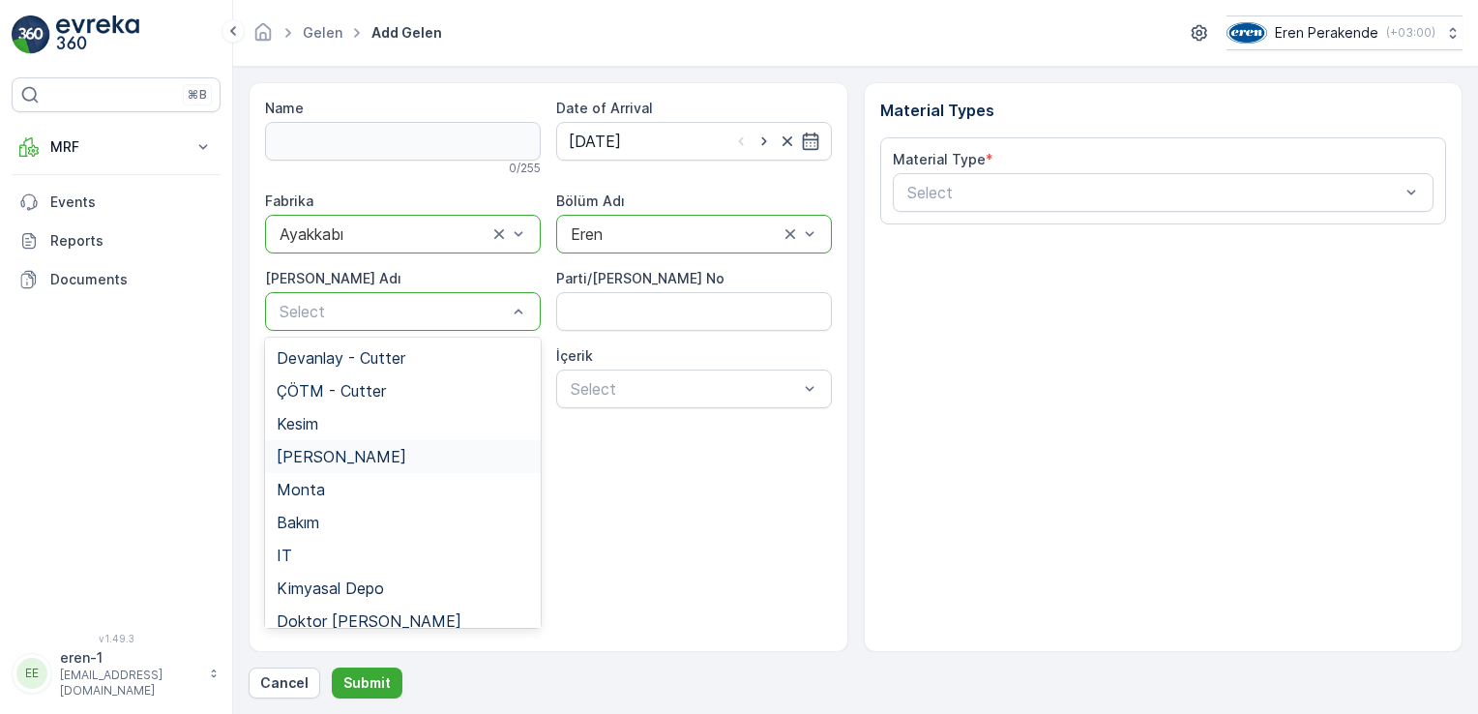
click at [340, 443] on div "[PERSON_NAME]" at bounding box center [403, 456] width 276 height 33
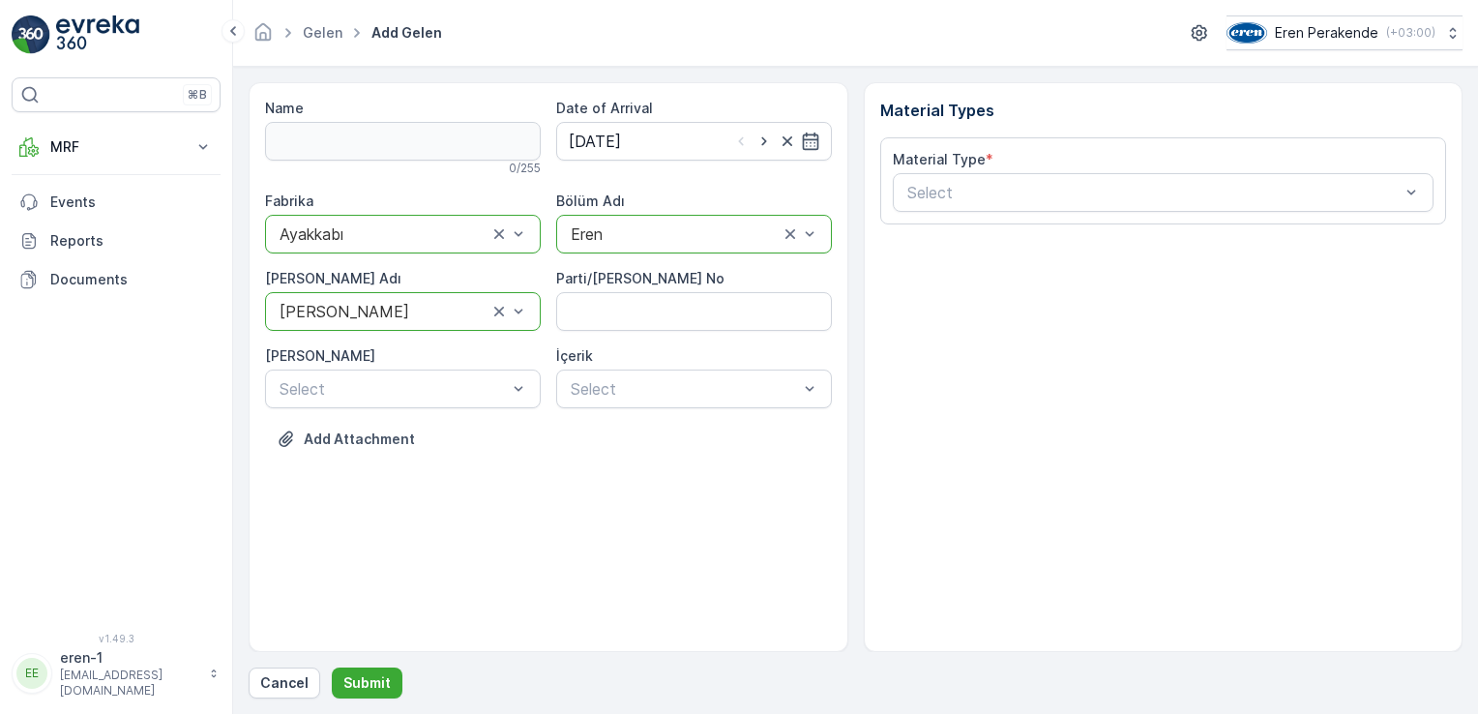
click at [355, 317] on div at bounding box center [384, 311] width 212 height 17
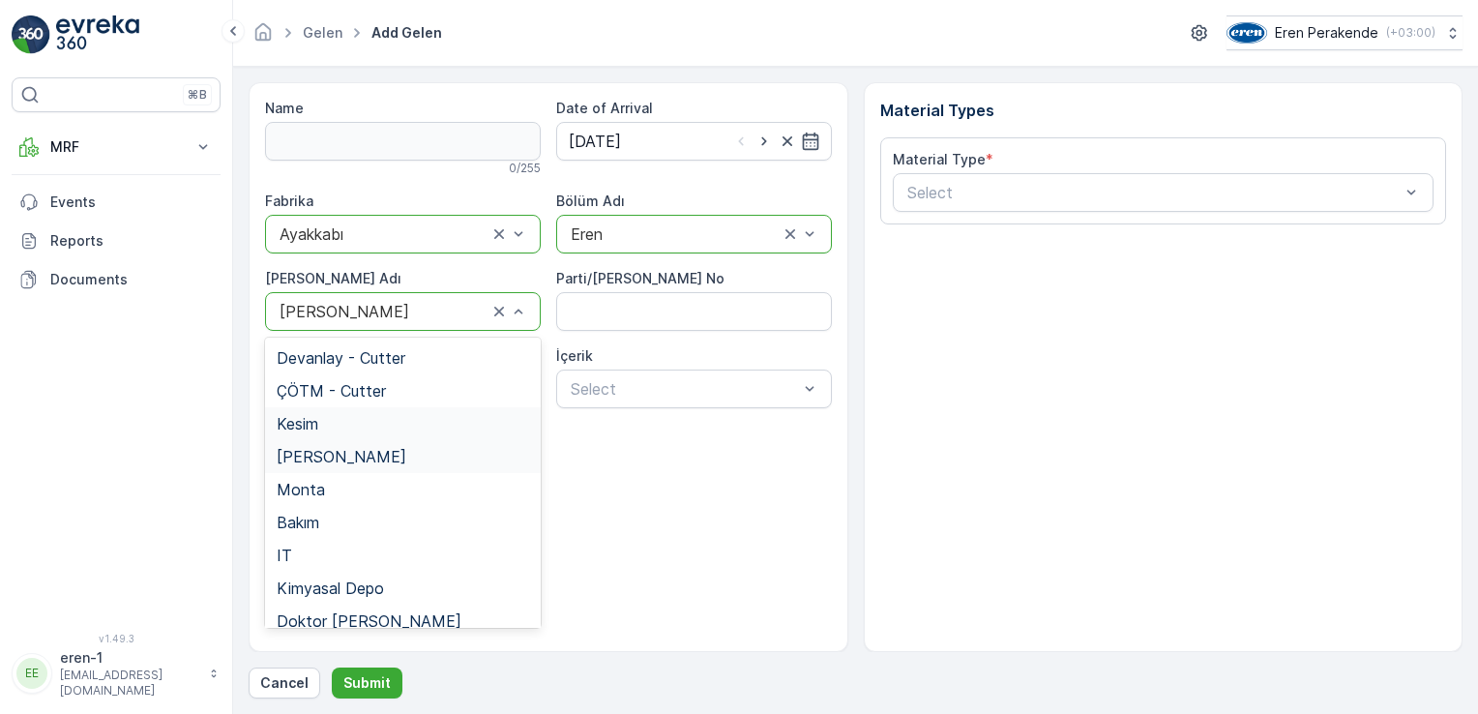
click at [340, 416] on div "Kesim" at bounding box center [403, 423] width 252 height 17
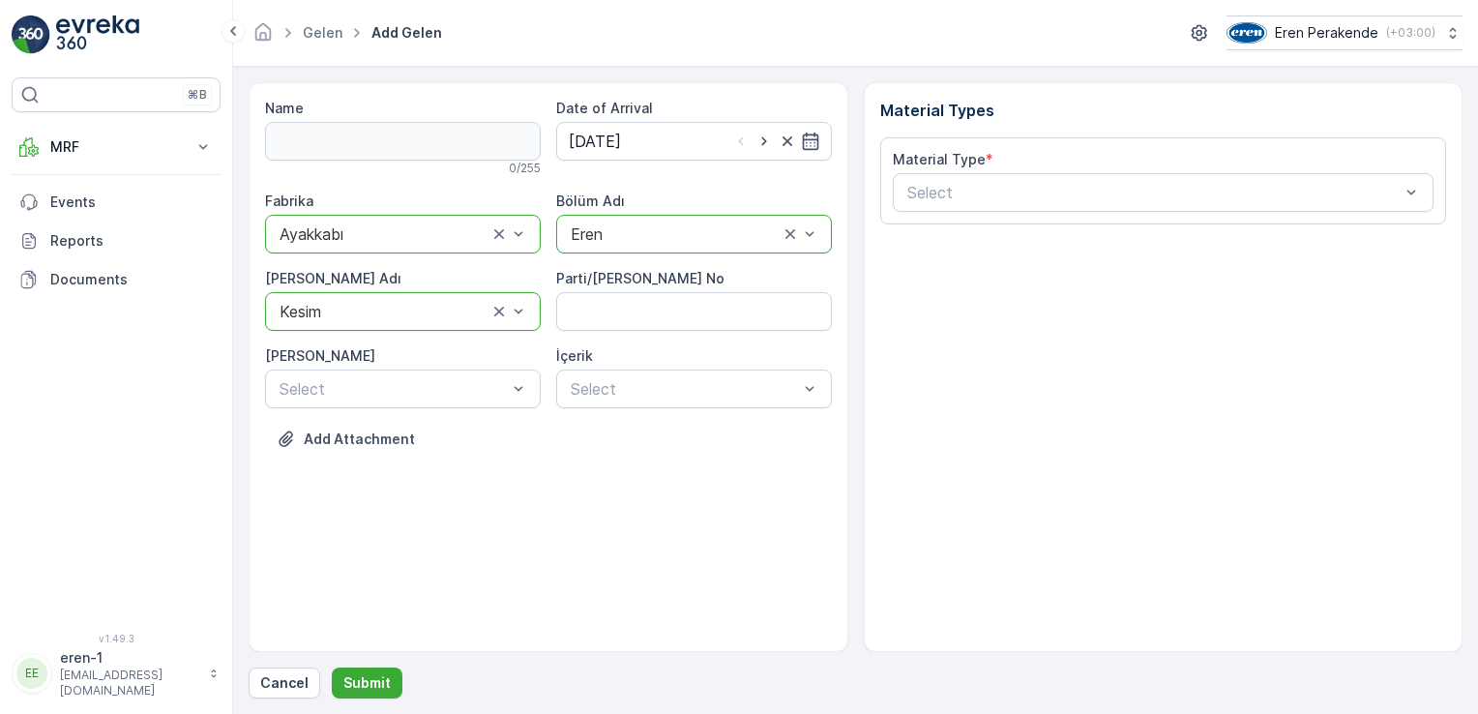
click at [1196, 170] on div "Material Type * Select" at bounding box center [1164, 181] width 542 height 62
click at [1175, 169] on div "Material Type * Select" at bounding box center [1164, 181] width 542 height 62
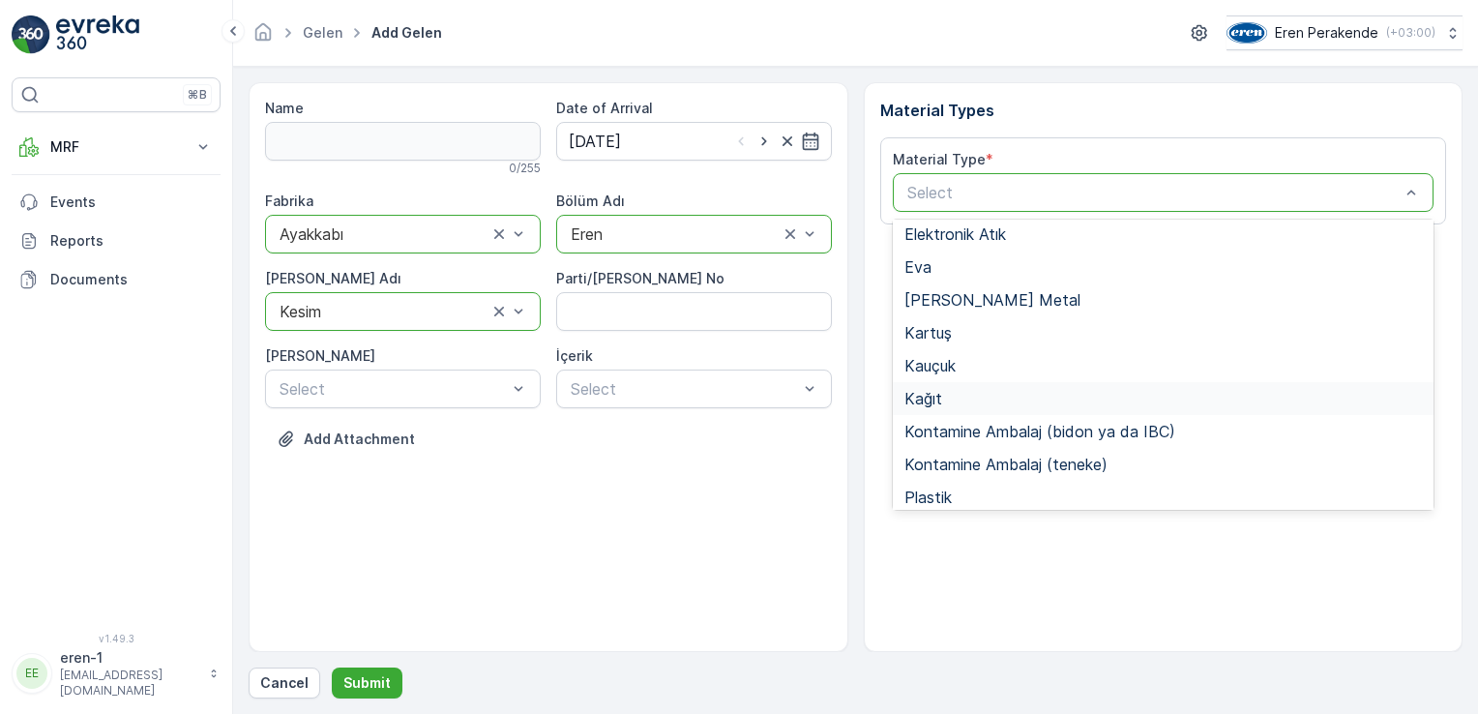
scroll to position [290, 0]
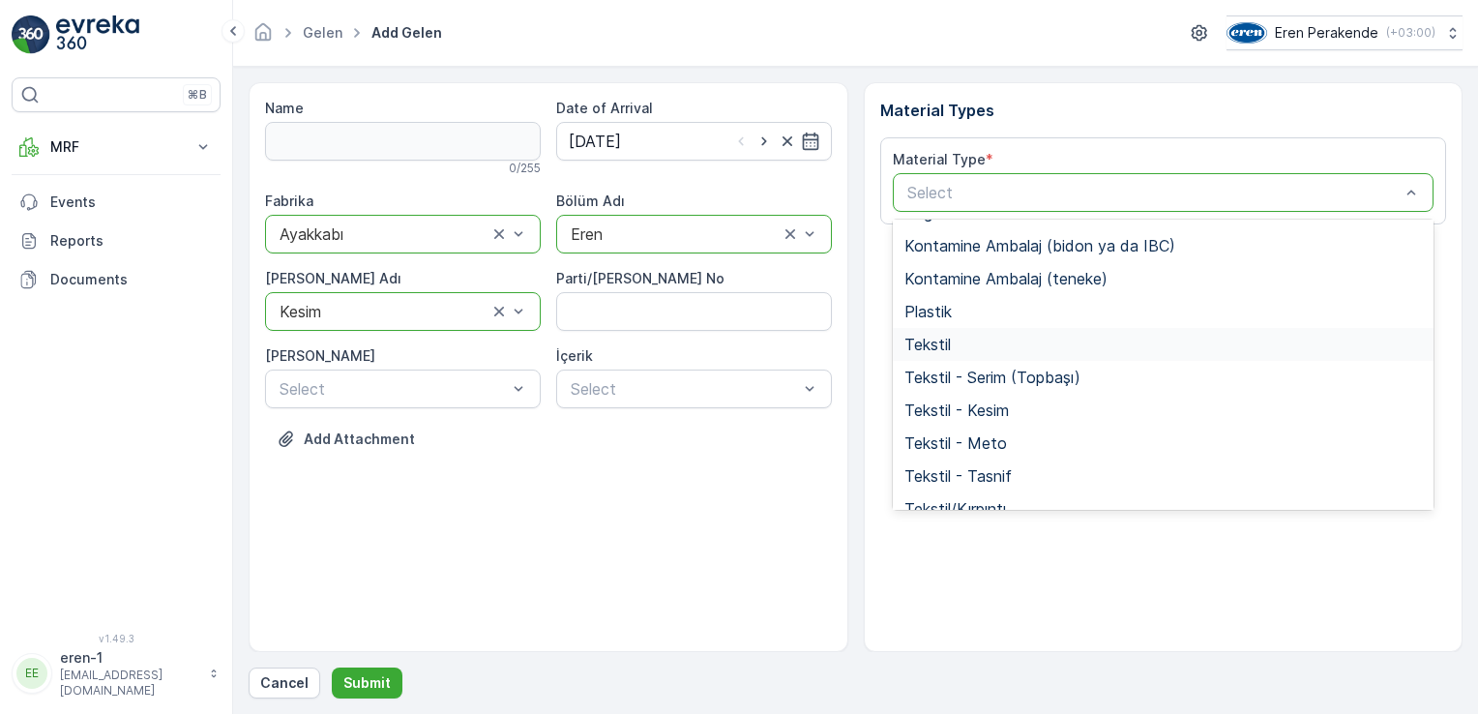
click at [971, 346] on div "Tekstil" at bounding box center [1163, 344] width 518 height 17
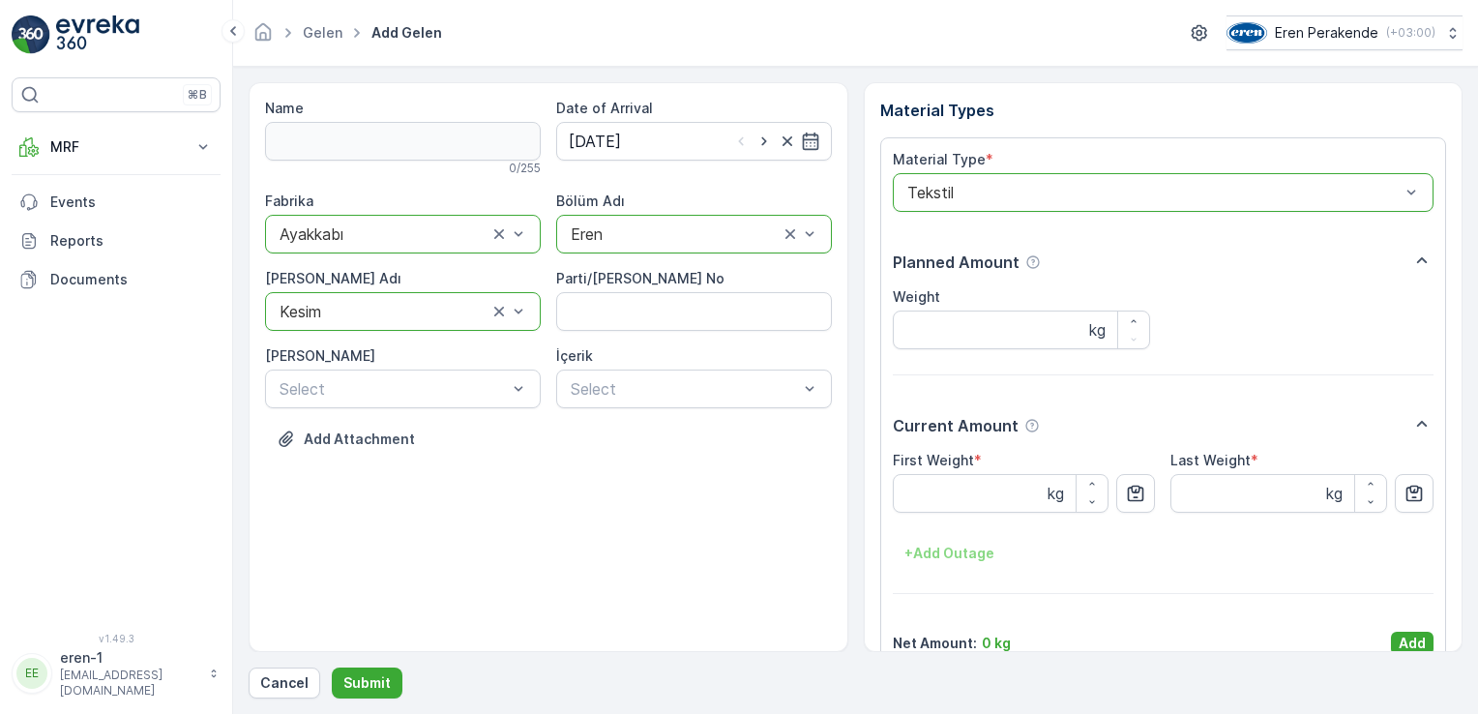
click at [1399, 637] on p "Add" at bounding box center [1412, 643] width 27 height 19
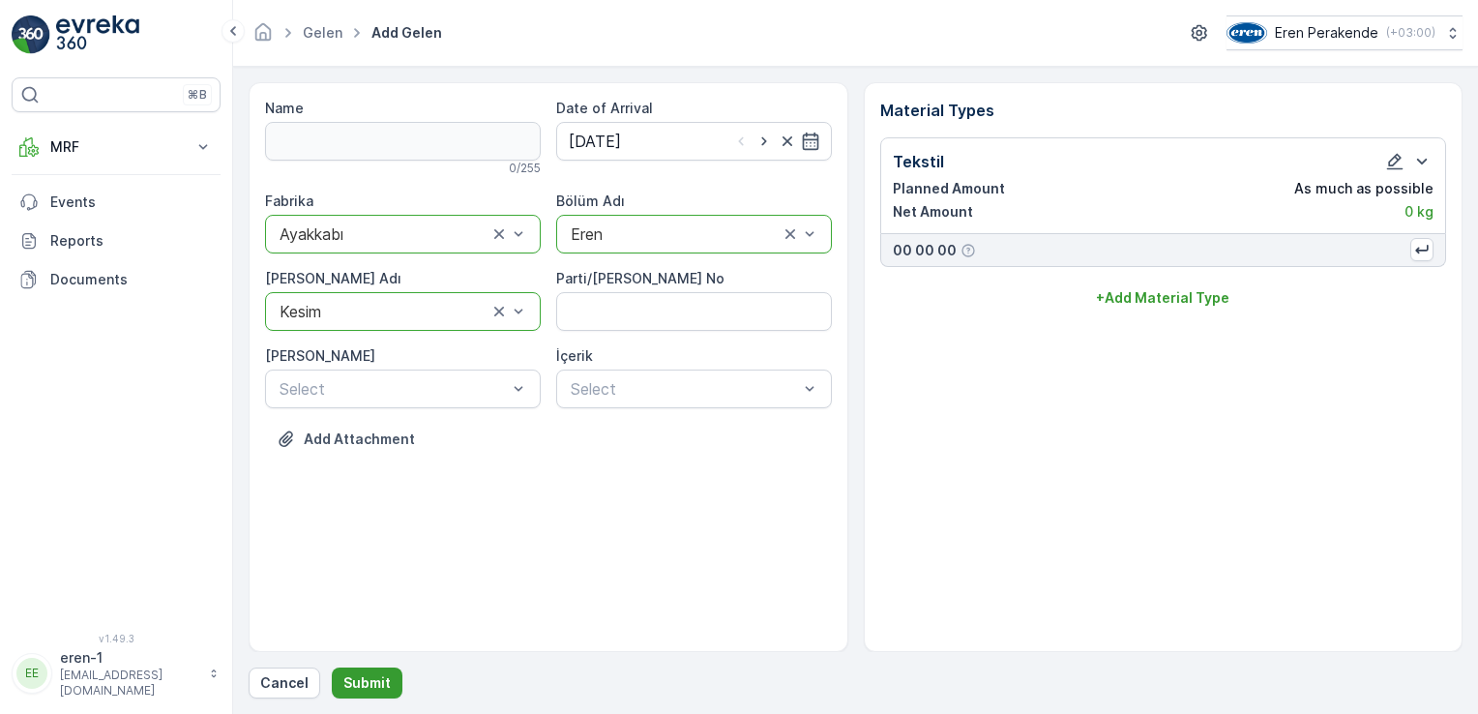
click at [355, 687] on p "Submit" at bounding box center [366, 682] width 47 height 19
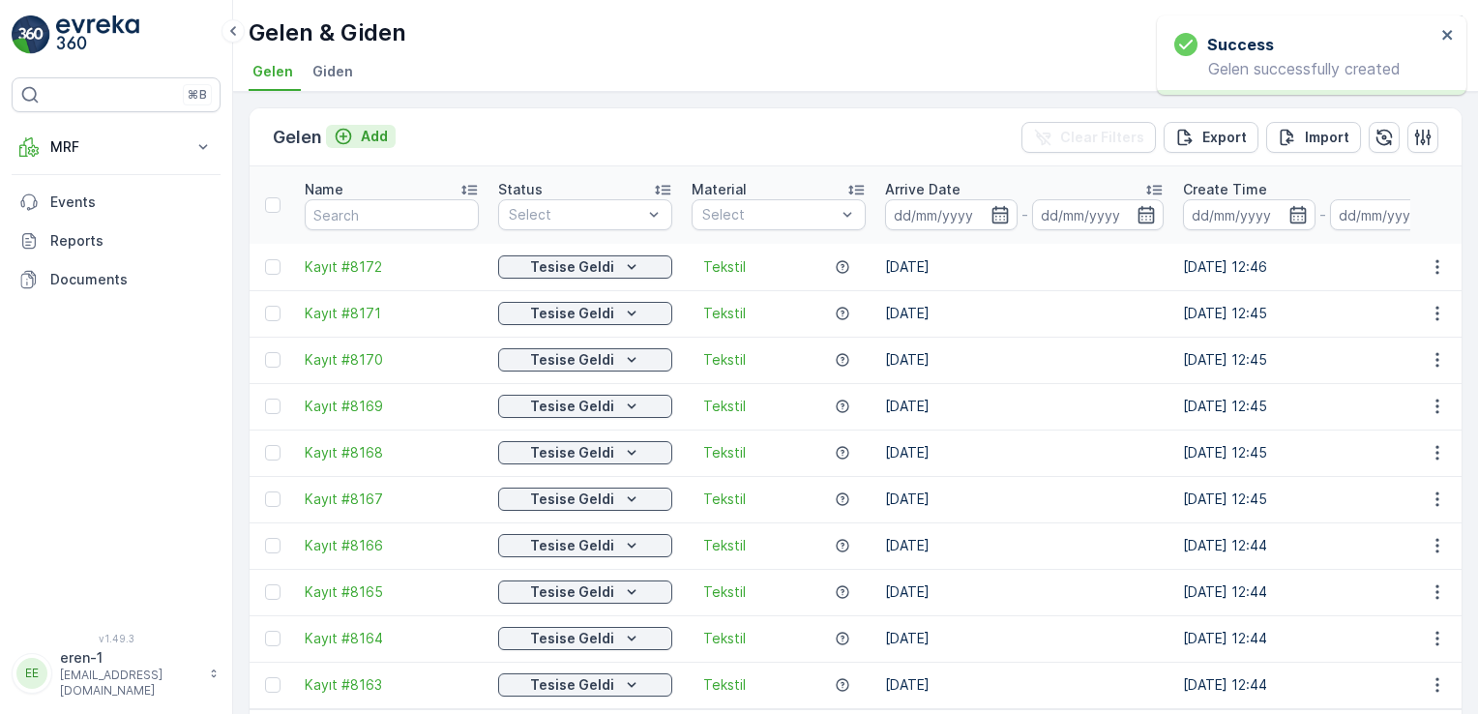
click at [350, 144] on icon "Add" at bounding box center [343, 136] width 19 height 19
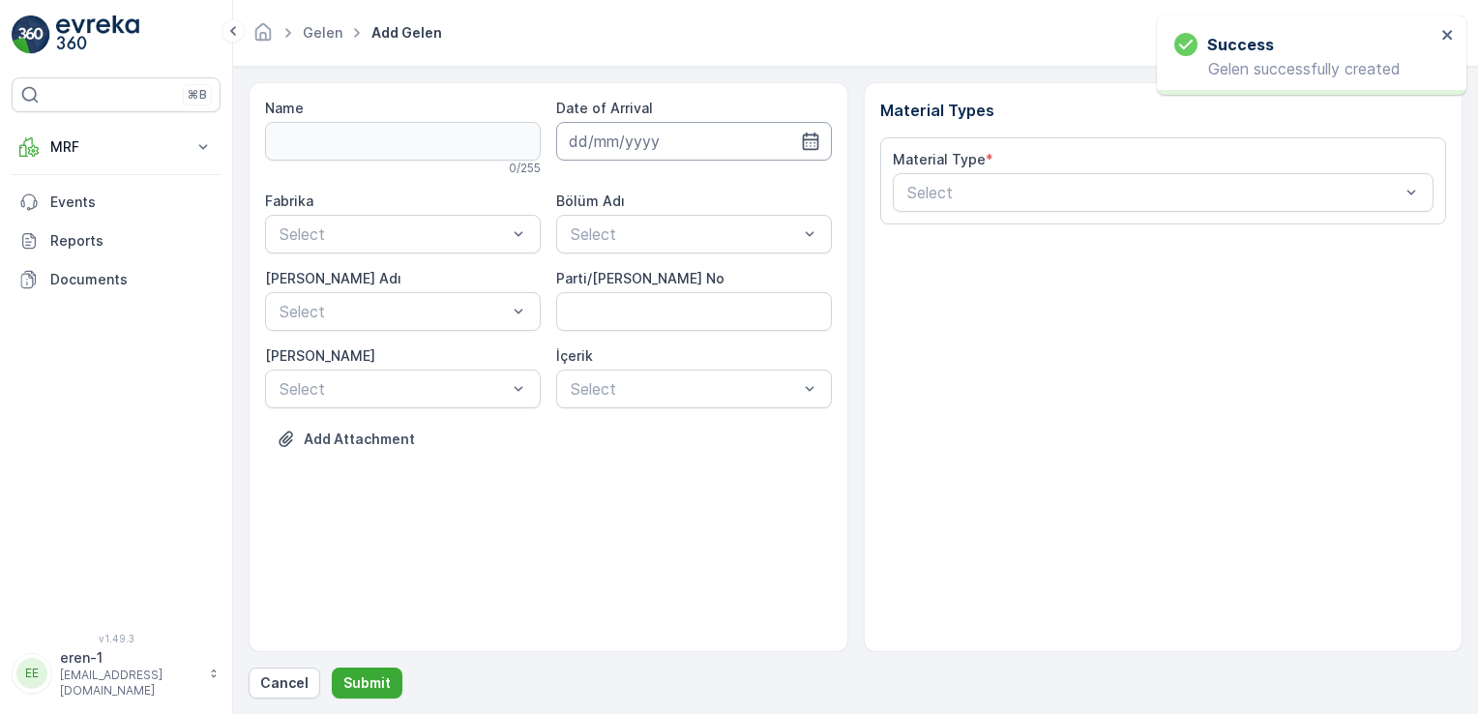
click at [712, 153] on input at bounding box center [694, 141] width 276 height 39
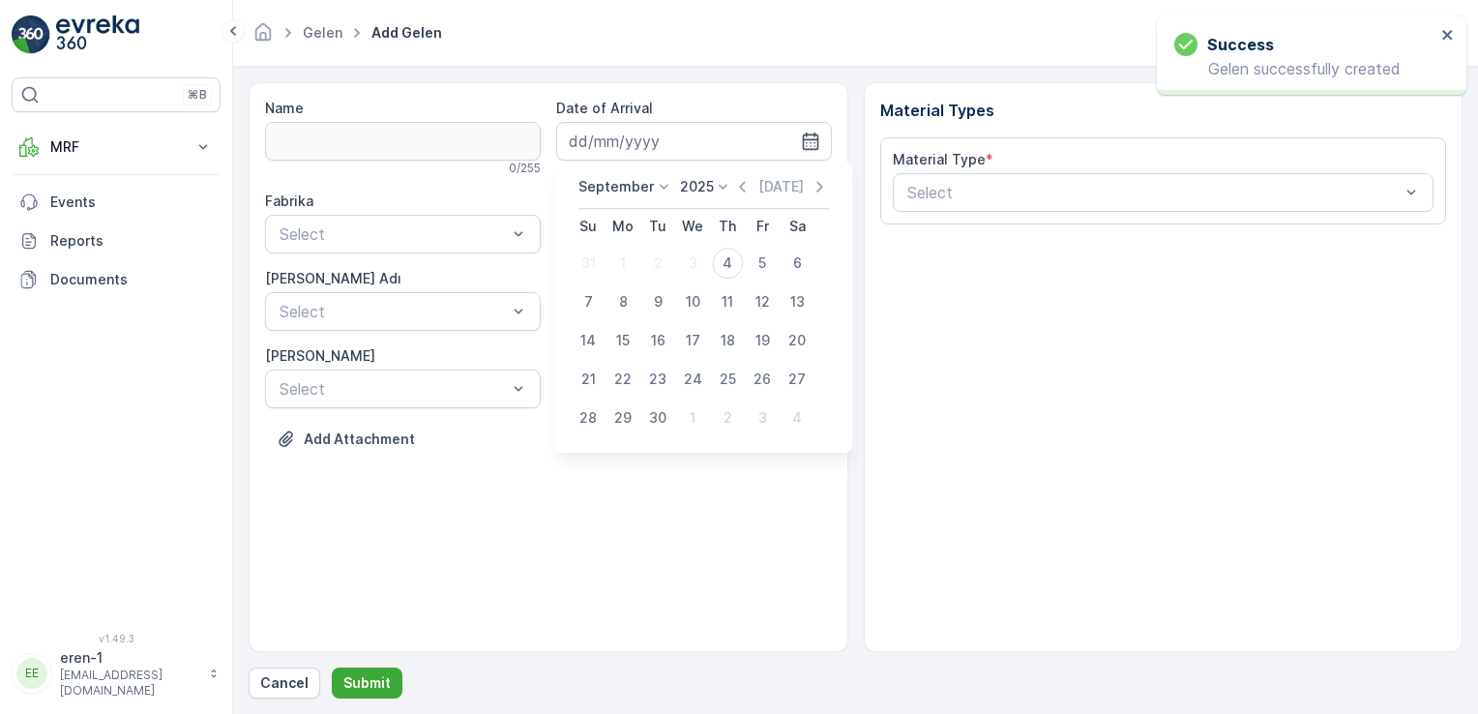
click at [729, 260] on div "4" at bounding box center [727, 263] width 31 height 31
type input "[DATE]"
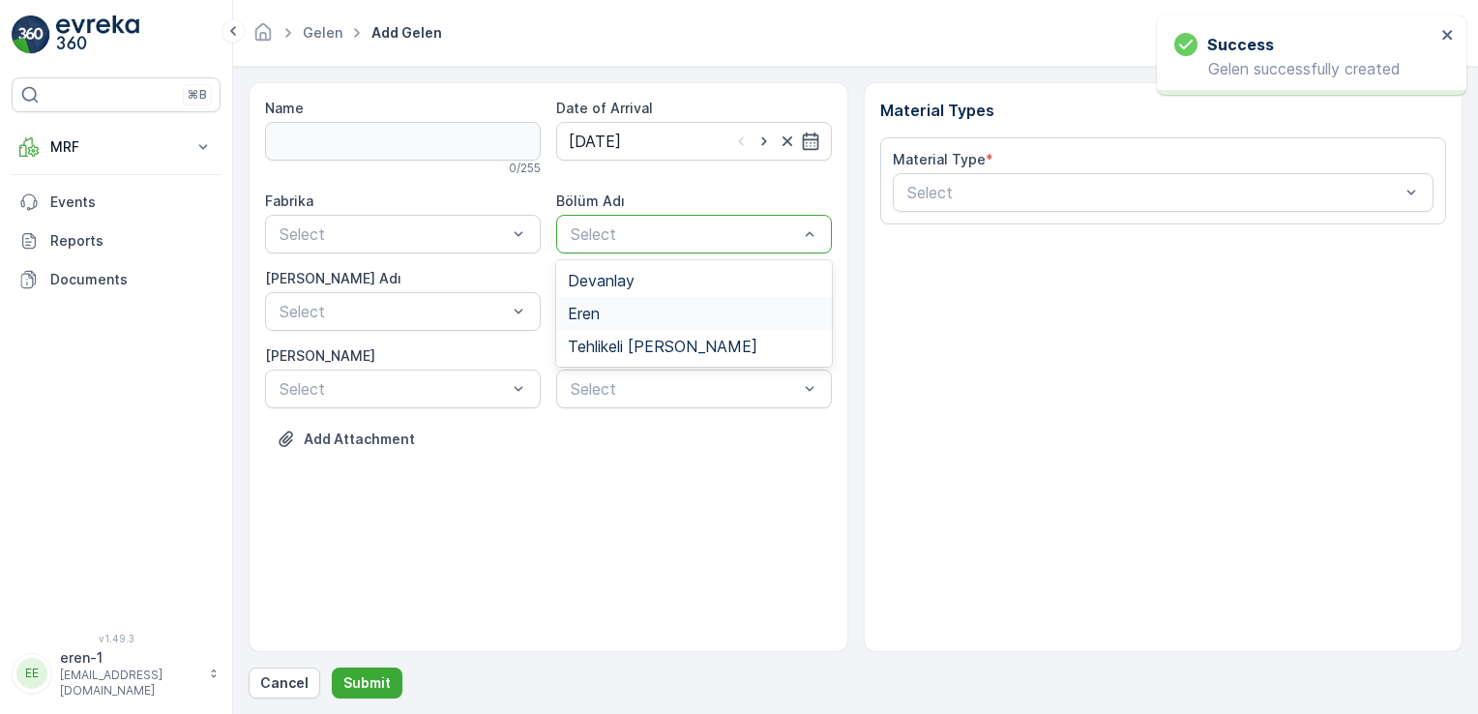
click at [588, 308] on span "Eren" at bounding box center [584, 313] width 32 height 17
drag, startPoint x: 489, startPoint y: 273, endPoint x: 441, endPoint y: 234, distance: 61.9
click at [488, 273] on div "[PERSON_NAME] Adı" at bounding box center [403, 278] width 276 height 19
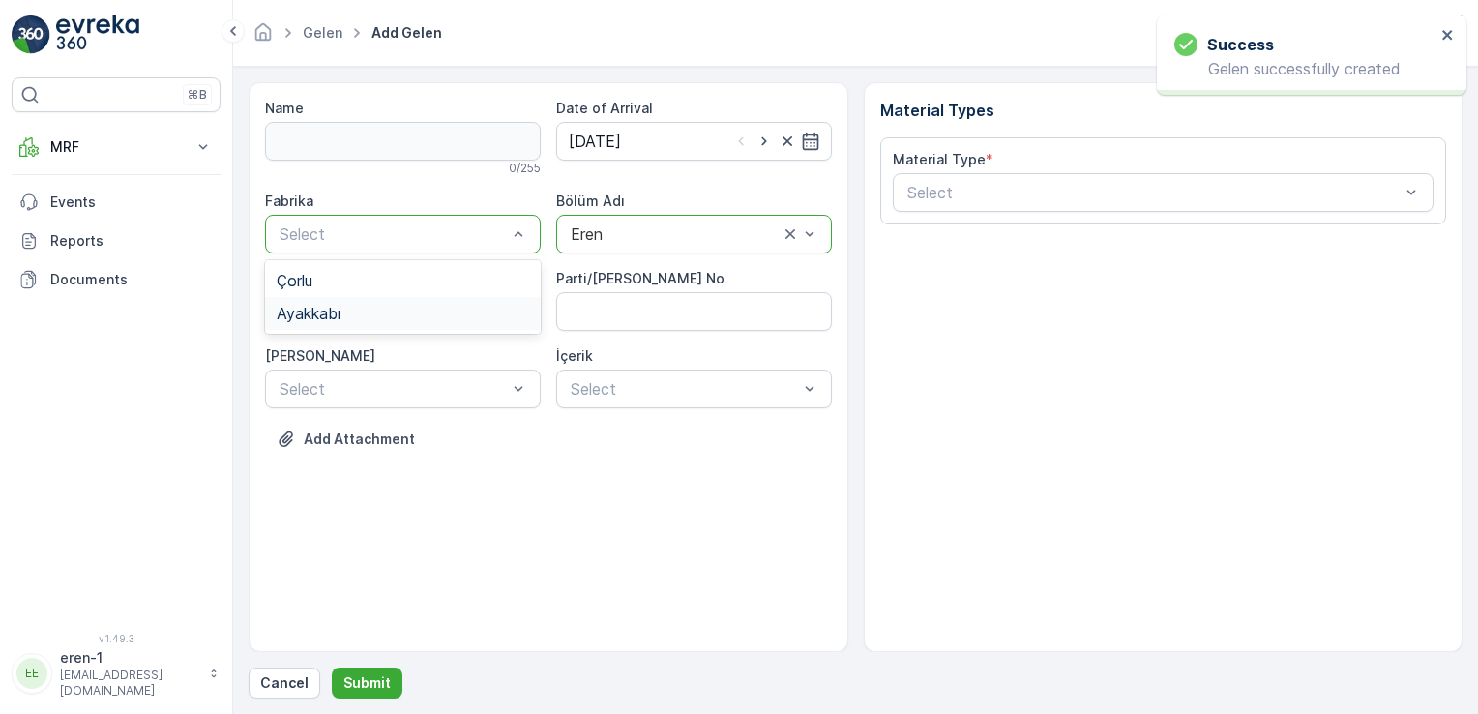
click at [426, 314] on div "Ayakkabı" at bounding box center [403, 313] width 252 height 17
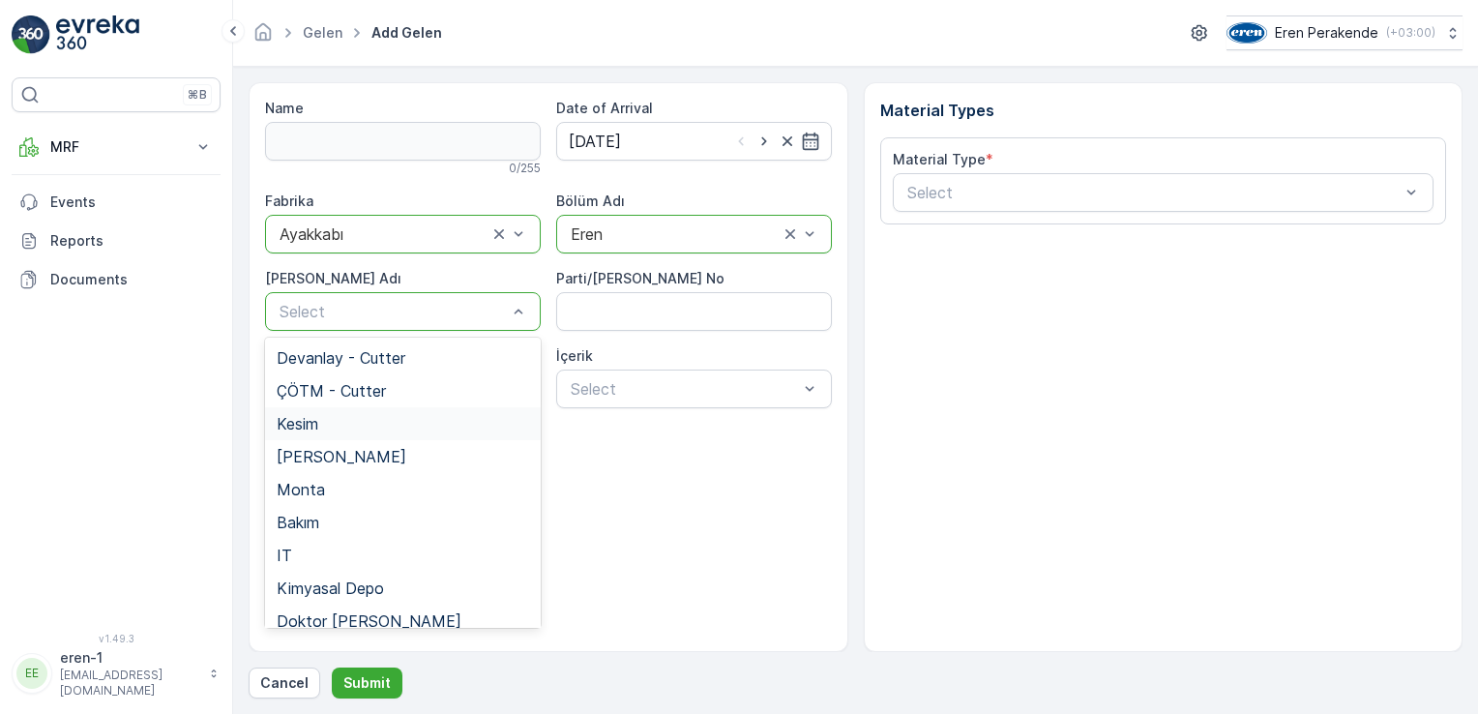
click at [332, 438] on div "Kesim" at bounding box center [403, 423] width 276 height 33
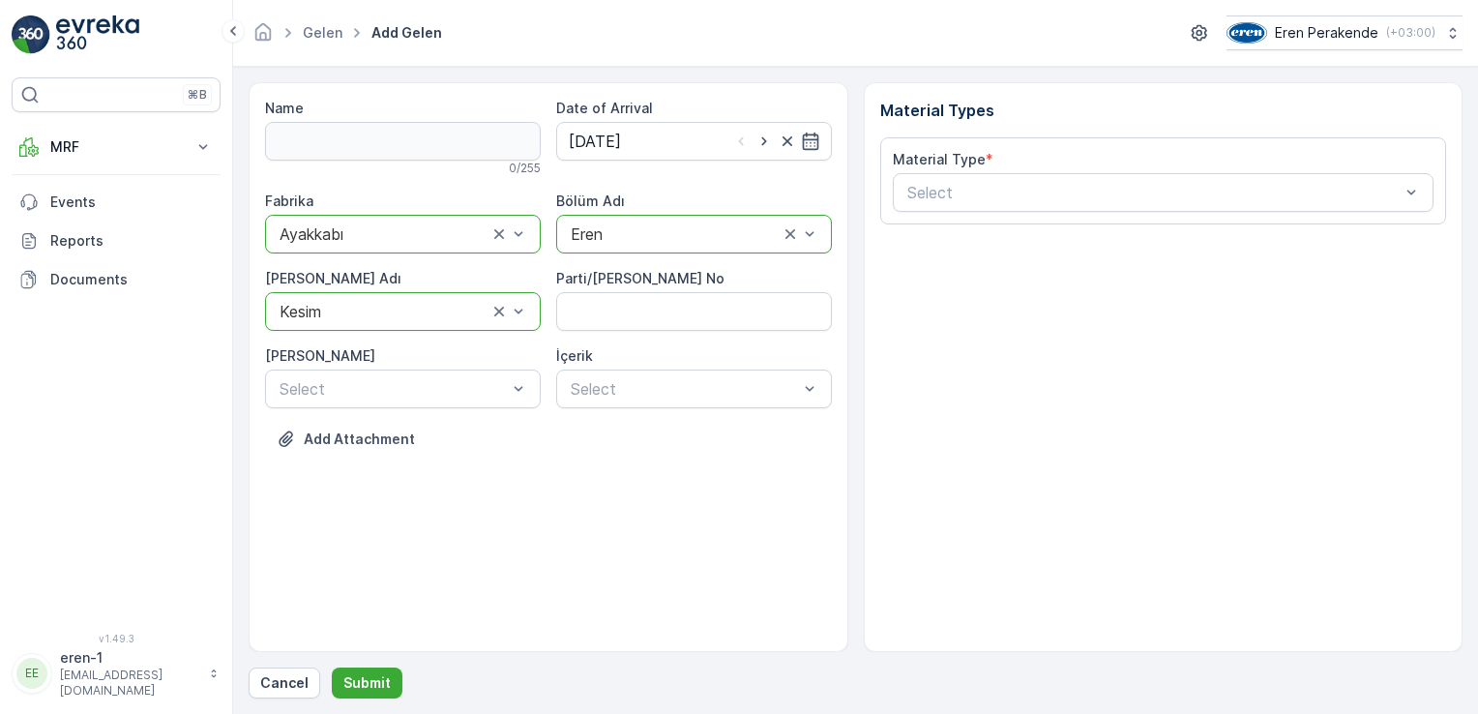
click at [1027, 170] on div "Material Type * Select" at bounding box center [1164, 181] width 542 height 62
click at [924, 173] on div "Select" at bounding box center [1164, 192] width 542 height 39
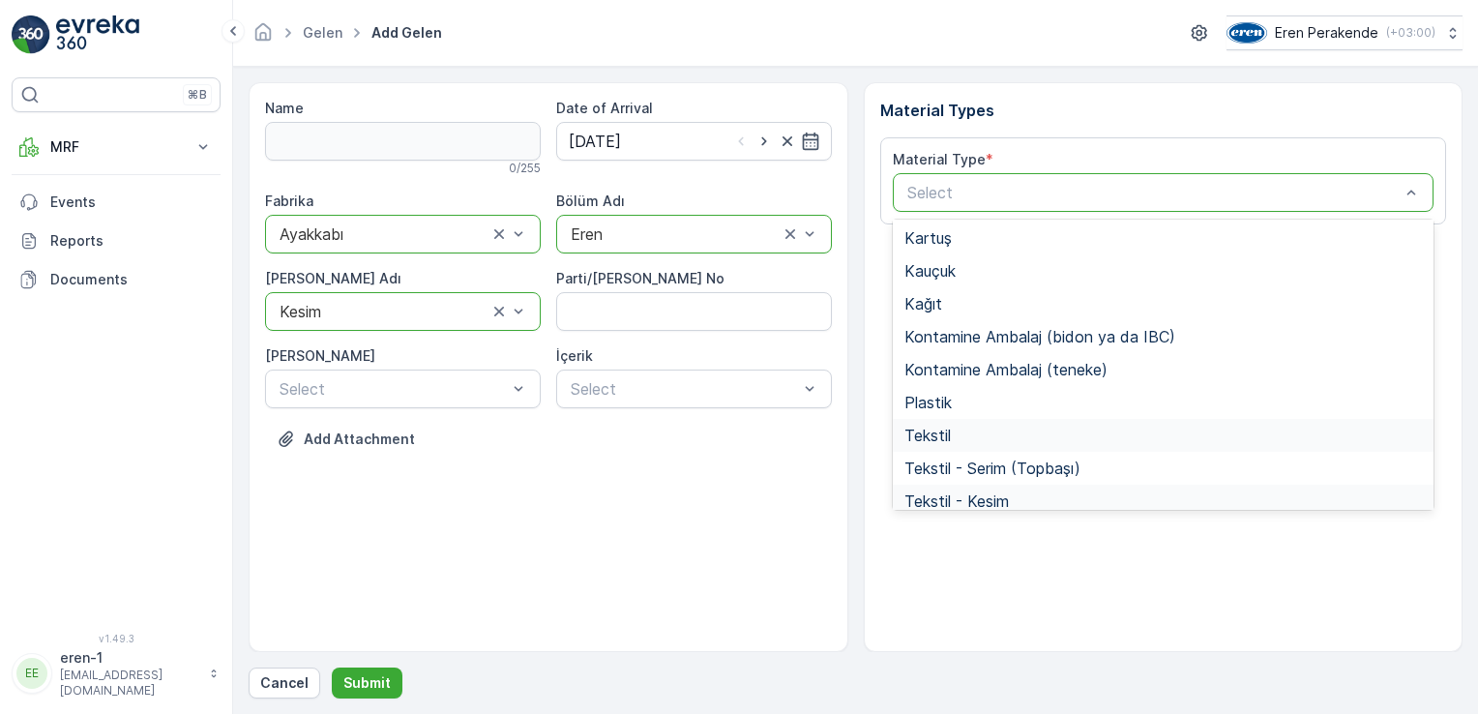
scroll to position [290, 0]
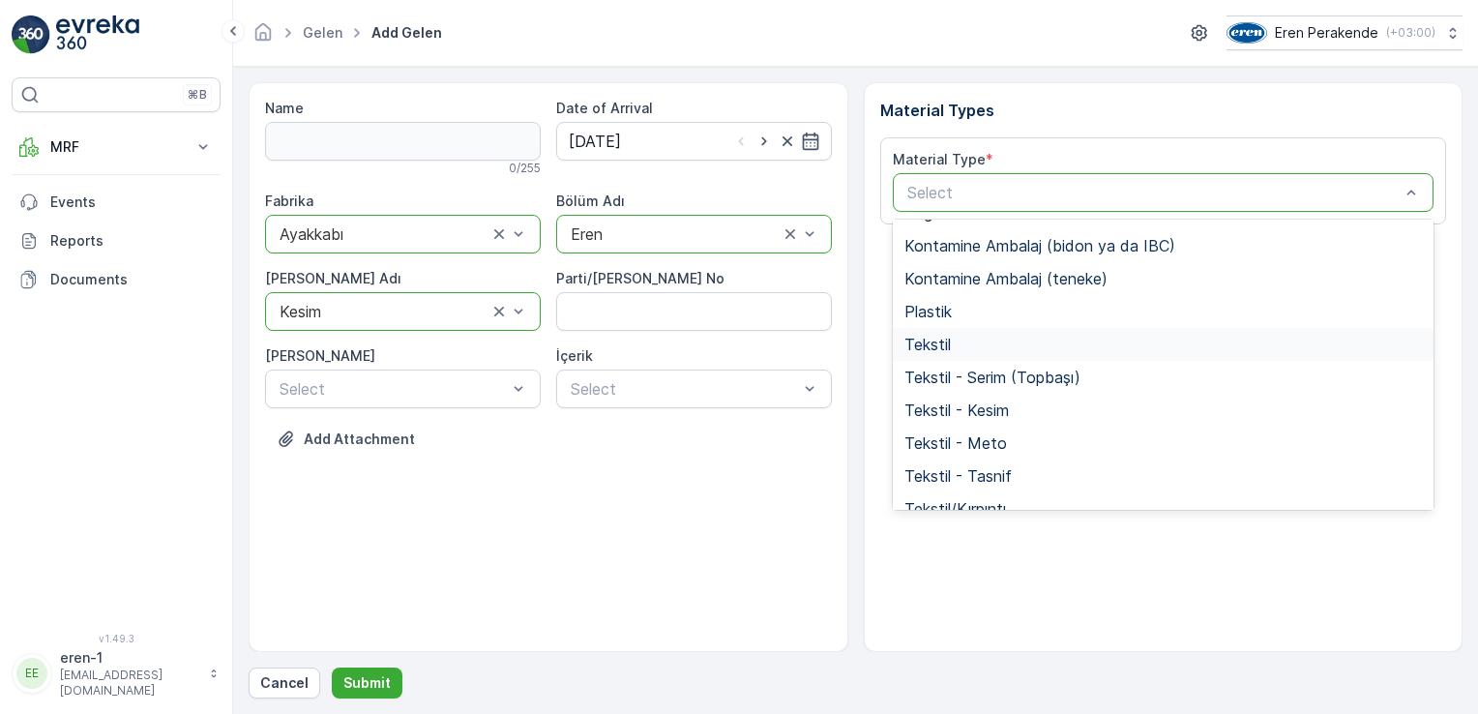
click at [933, 352] on div "Tekstil" at bounding box center [1164, 344] width 542 height 33
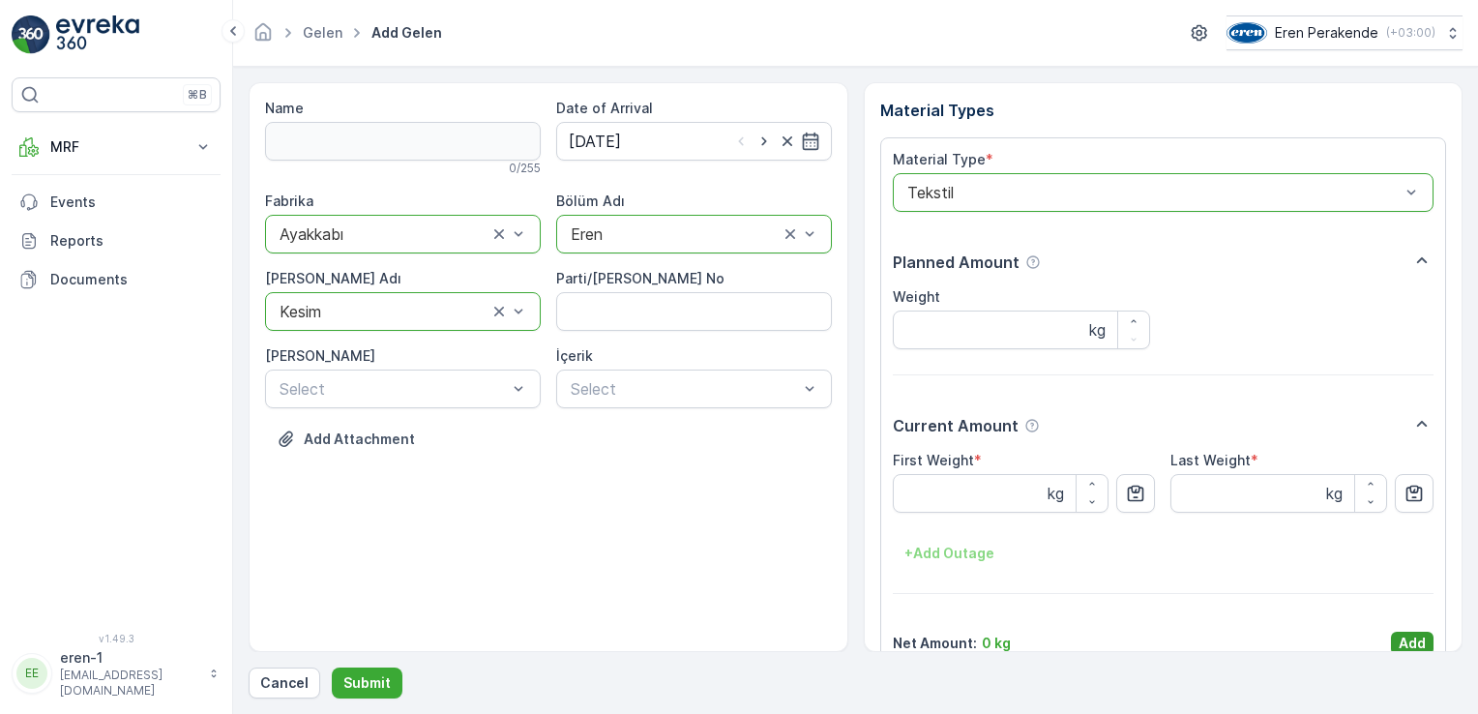
click at [1416, 647] on p "Add" at bounding box center [1412, 643] width 27 height 19
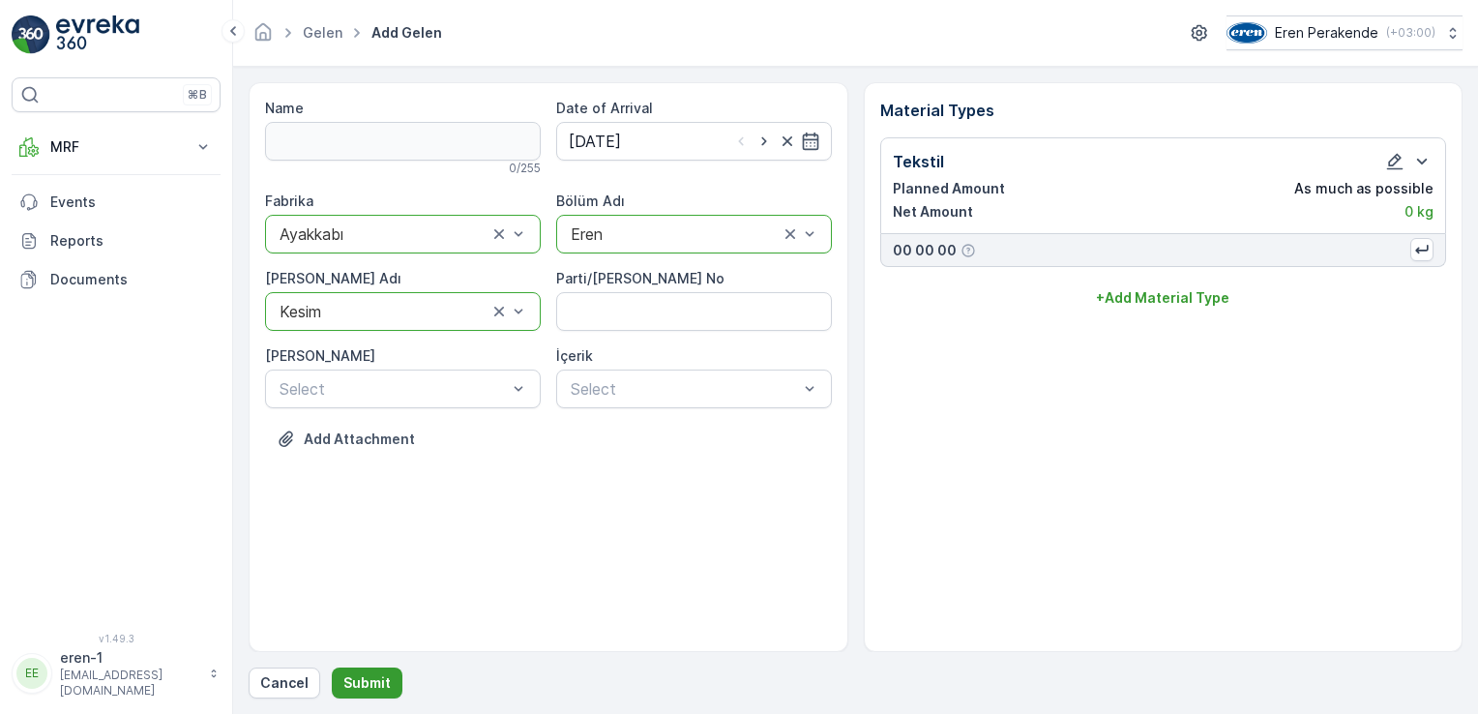
drag, startPoint x: 397, startPoint y: 698, endPoint x: 375, endPoint y: 683, distance: 26.3
click at [397, 698] on form "Name 0 / 255 Date of Arrival [DATE] Fabrika option Ayakkabı, selected. Ayakkabı…" at bounding box center [855, 390] width 1245 height 647
click at [369, 681] on p "Submit" at bounding box center [366, 682] width 47 height 19
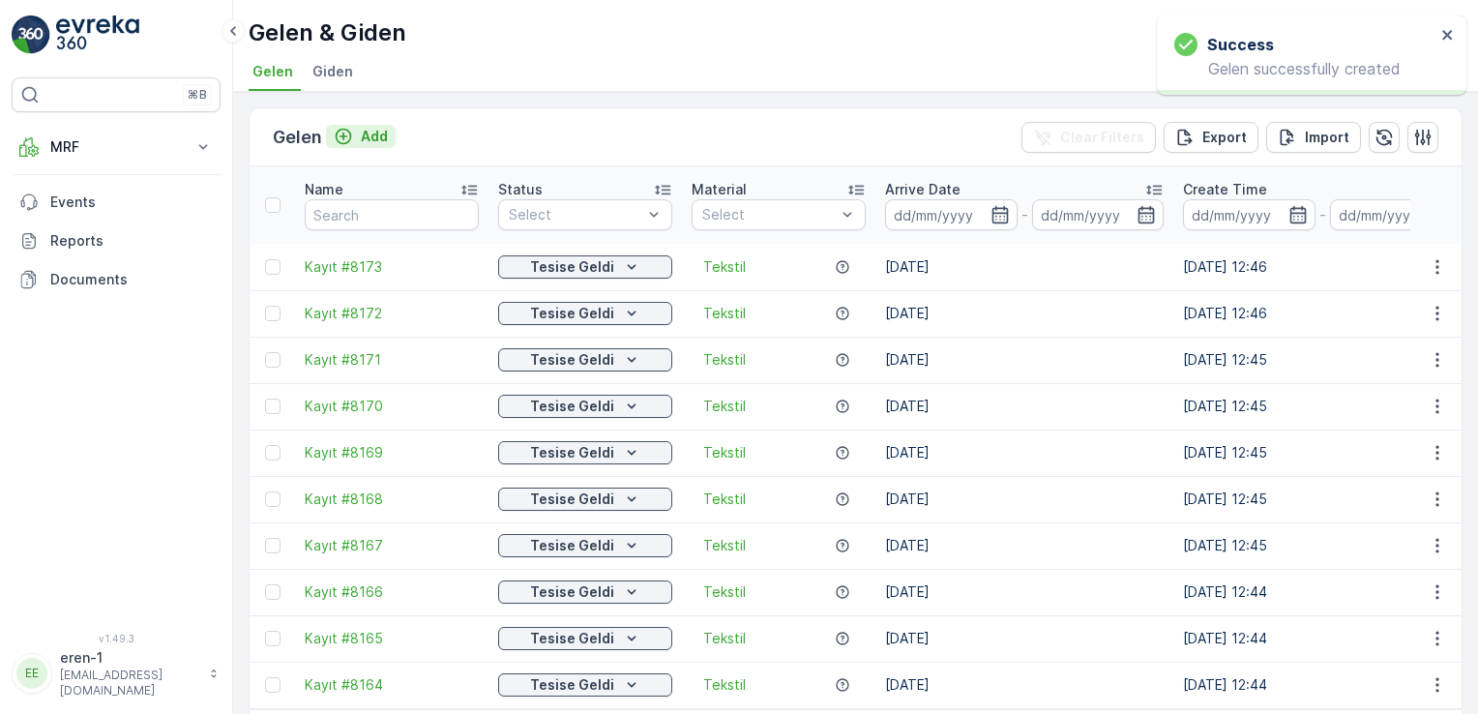
click at [332, 133] on button "Add" at bounding box center [361, 136] width 70 height 23
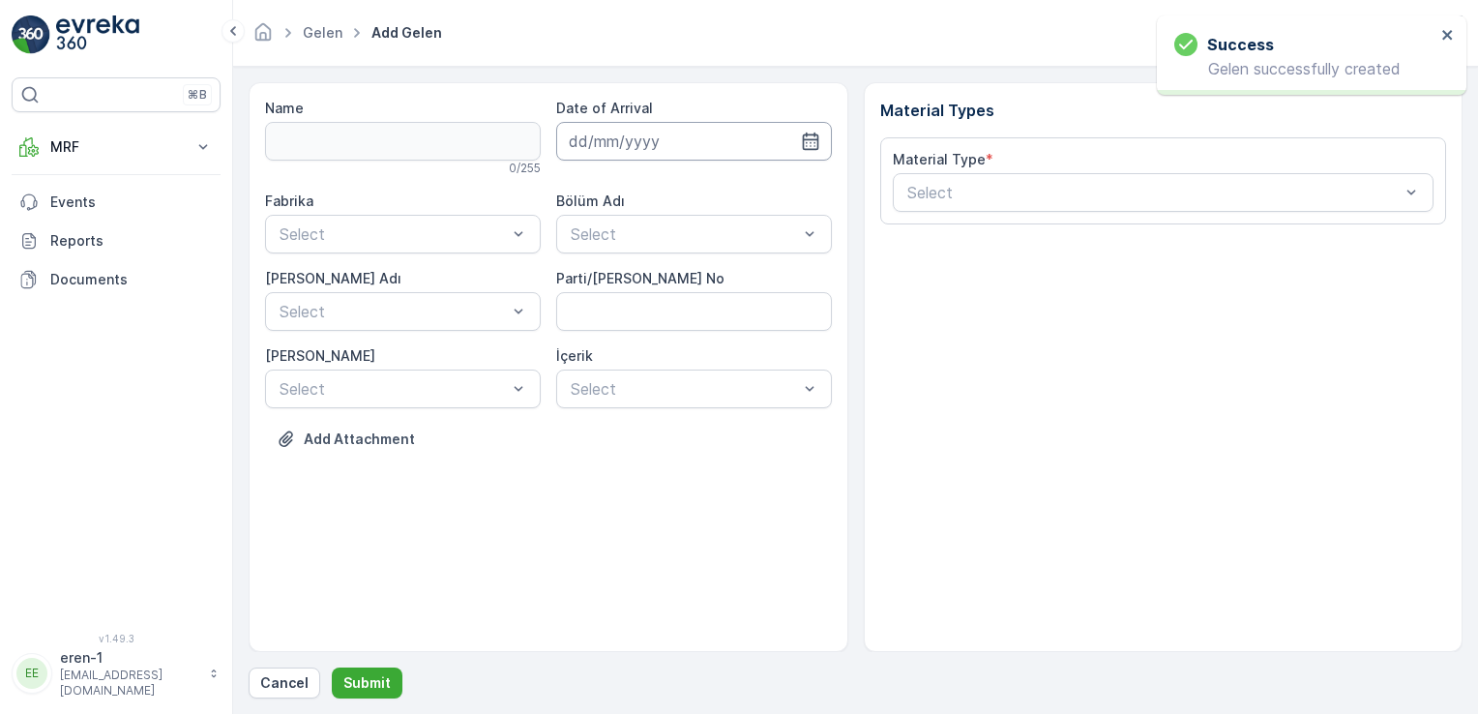
click at [637, 150] on input at bounding box center [694, 141] width 276 height 39
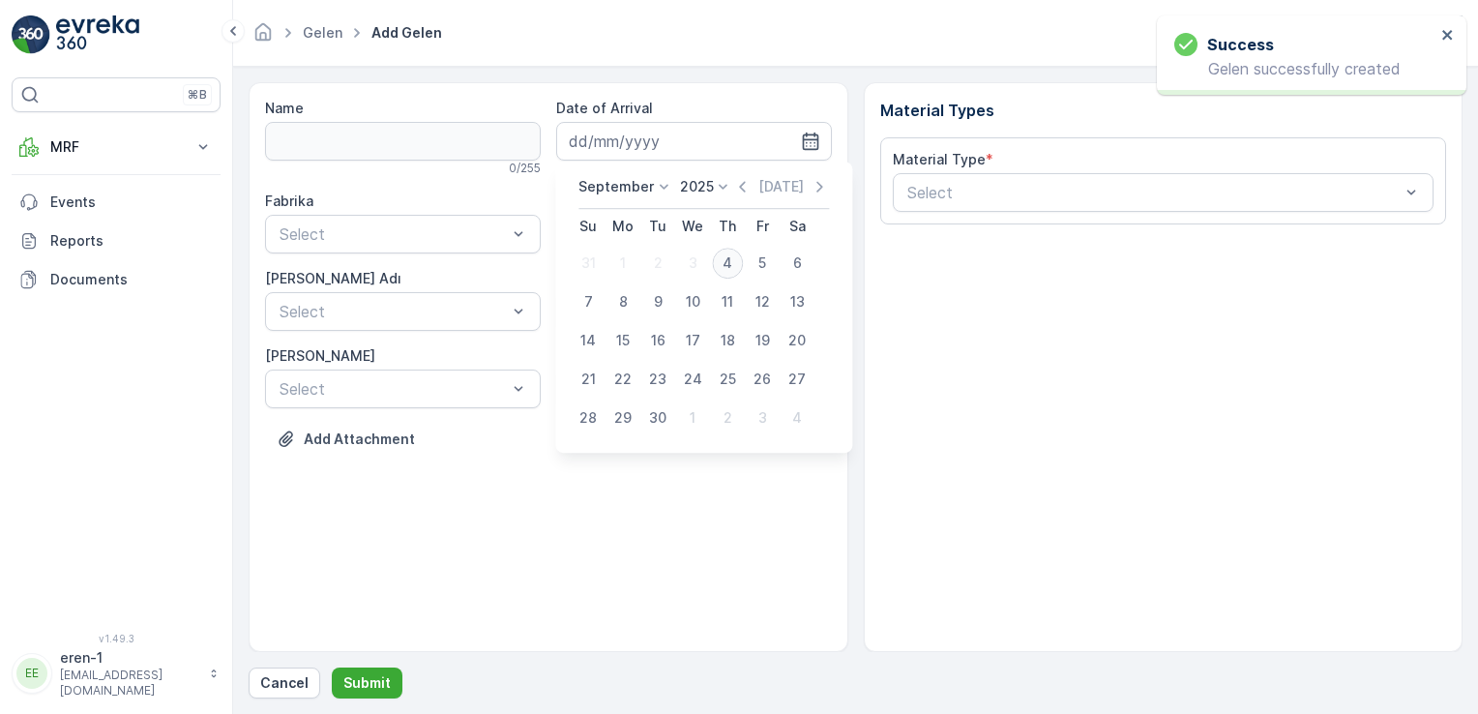
click at [731, 275] on div "4" at bounding box center [727, 263] width 31 height 31
type input "[DATE]"
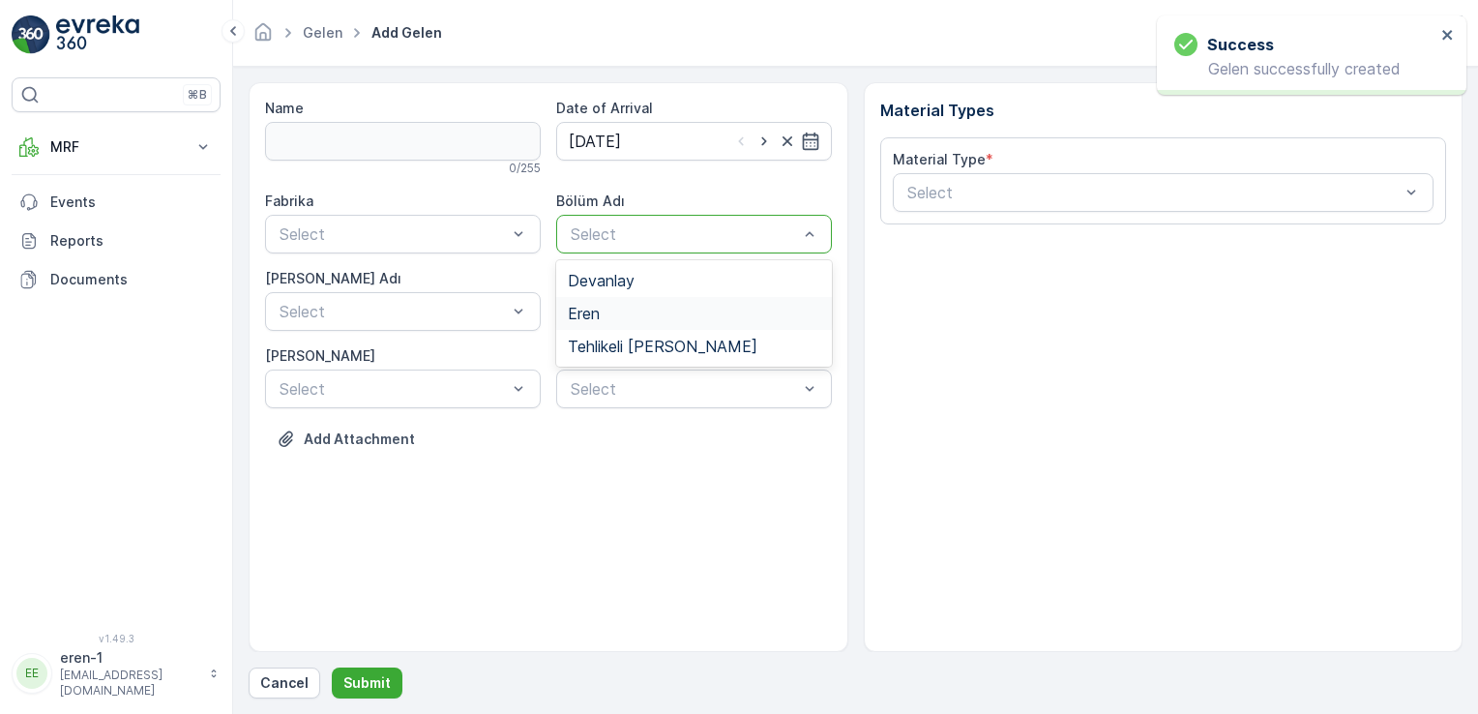
click at [612, 311] on div "Eren" at bounding box center [694, 313] width 252 height 17
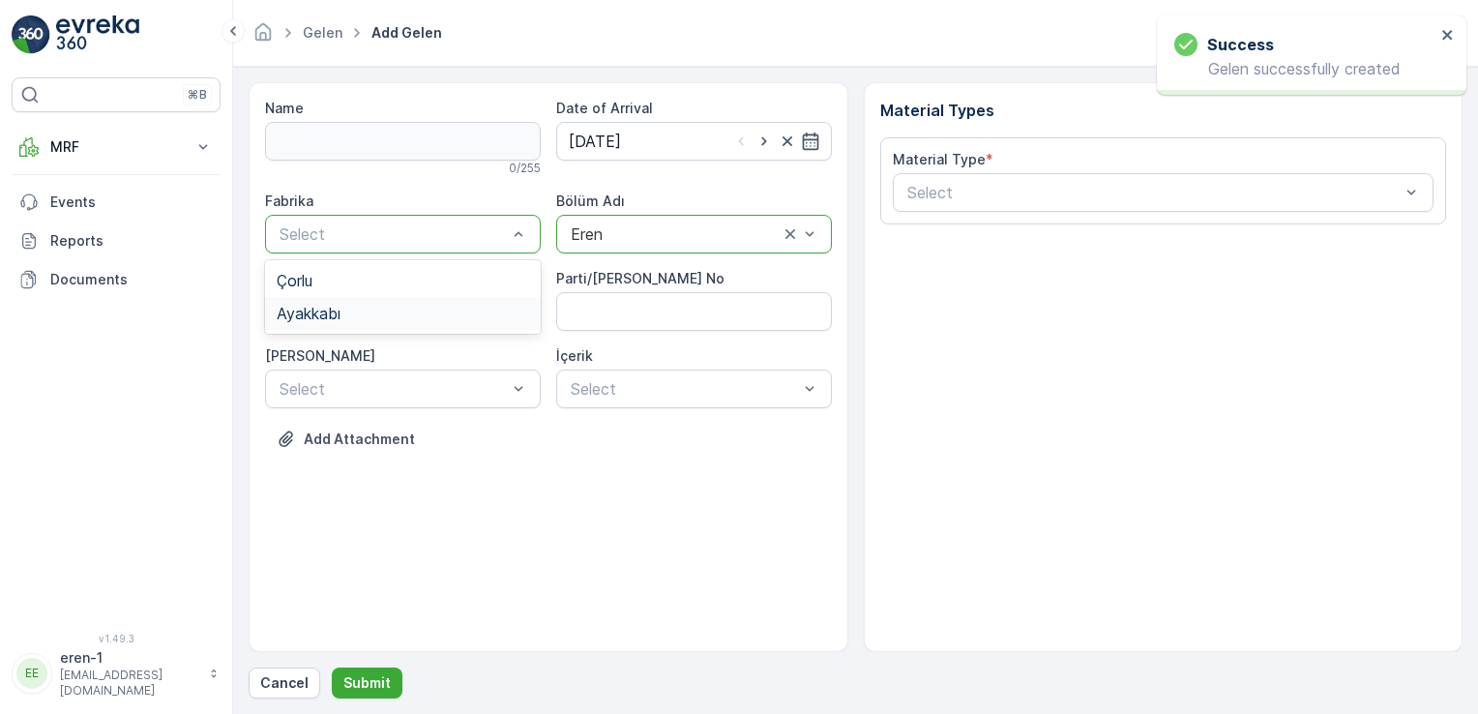
click at [320, 305] on span "Ayakkabı" at bounding box center [309, 313] width 64 height 17
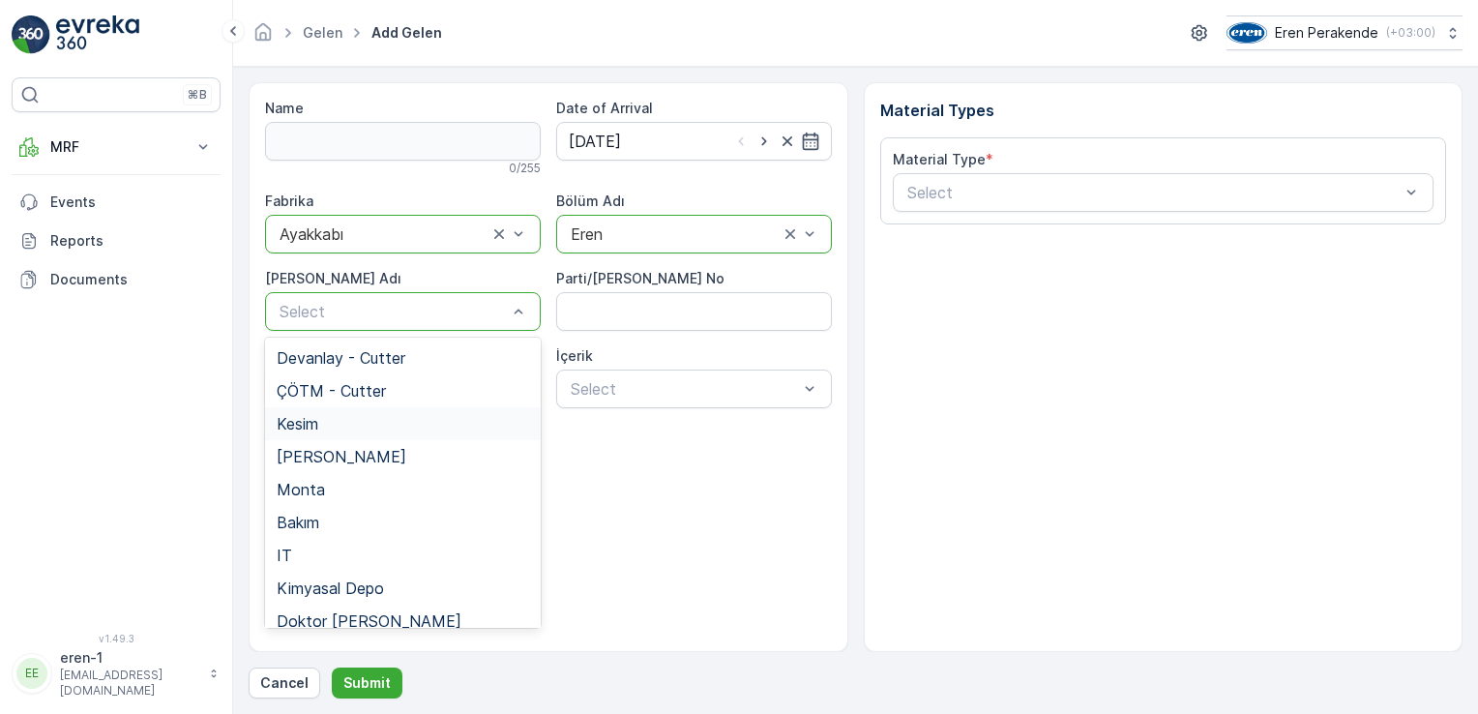
click at [350, 431] on div "Kesim" at bounding box center [403, 423] width 252 height 17
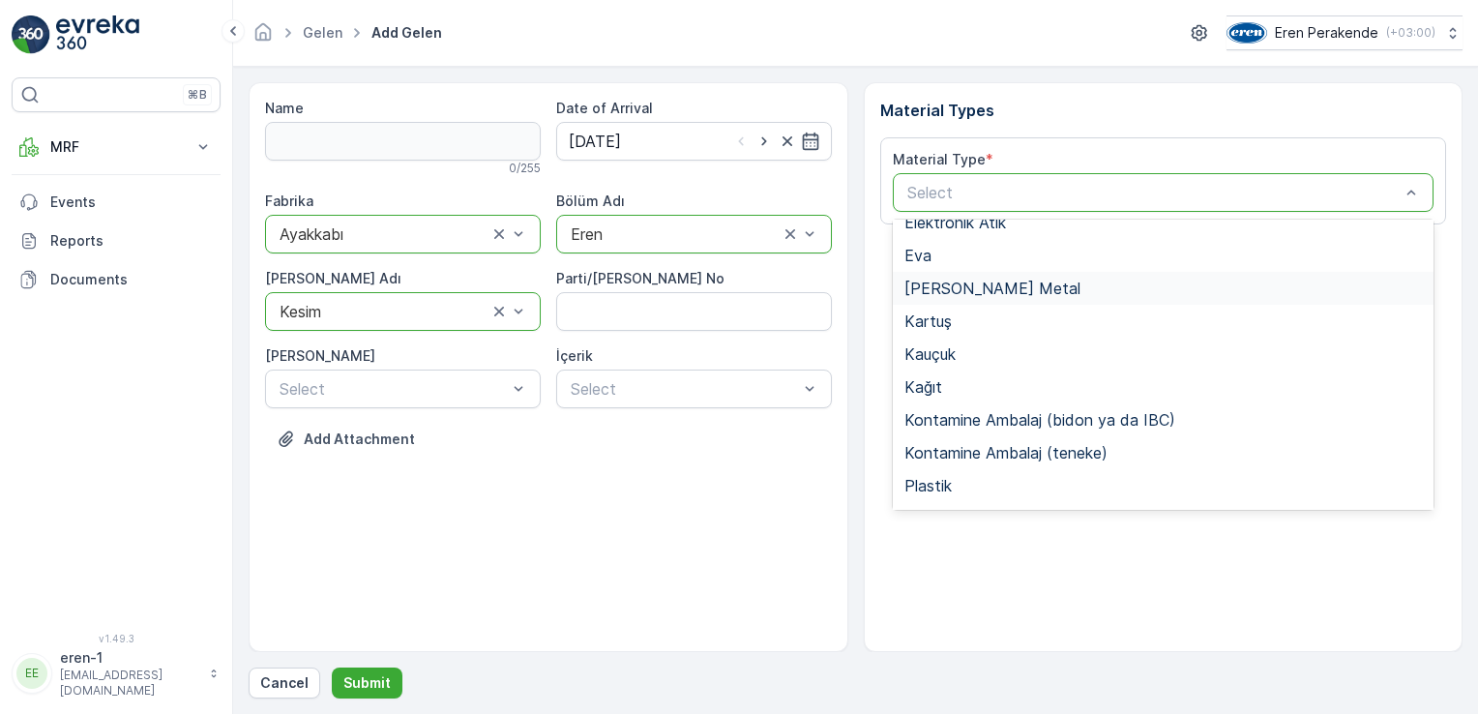
scroll to position [290, 0]
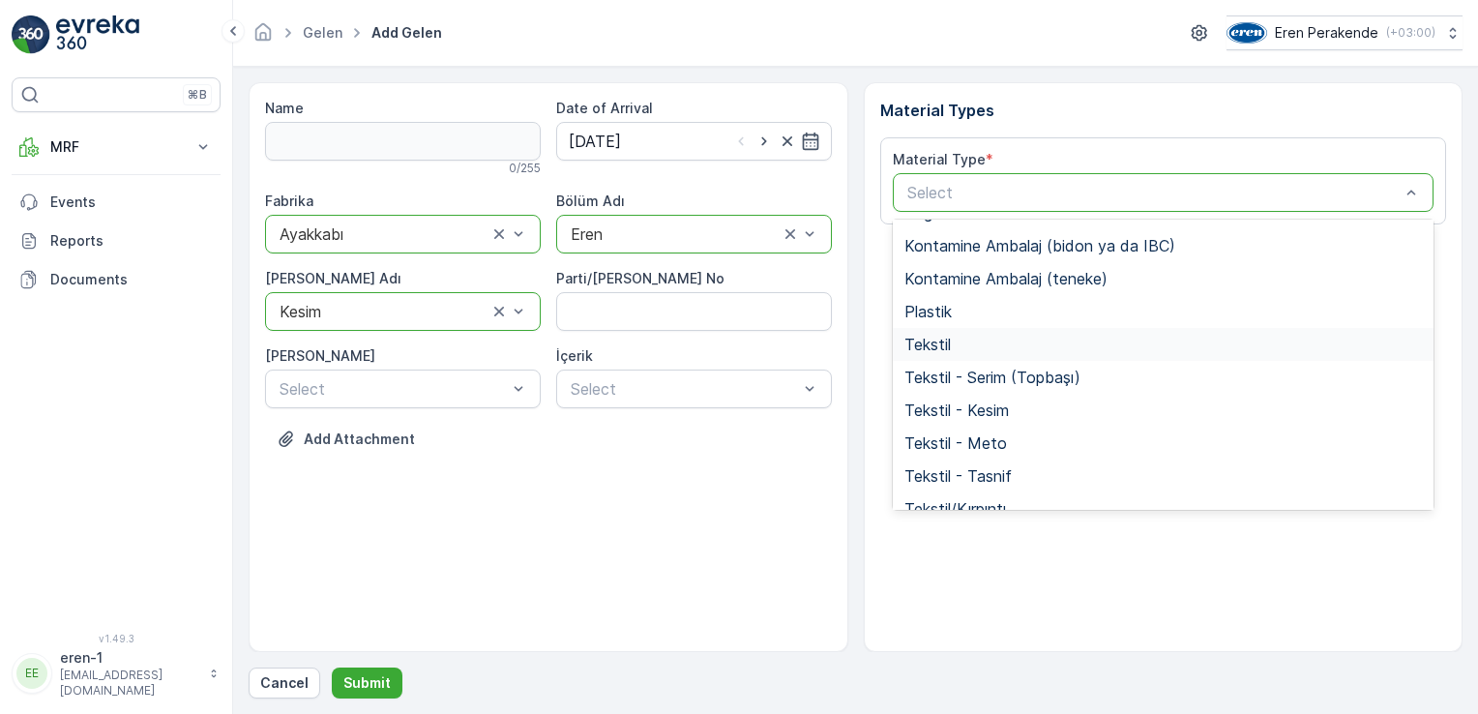
click at [918, 338] on span "Tekstil" at bounding box center [927, 344] width 46 height 17
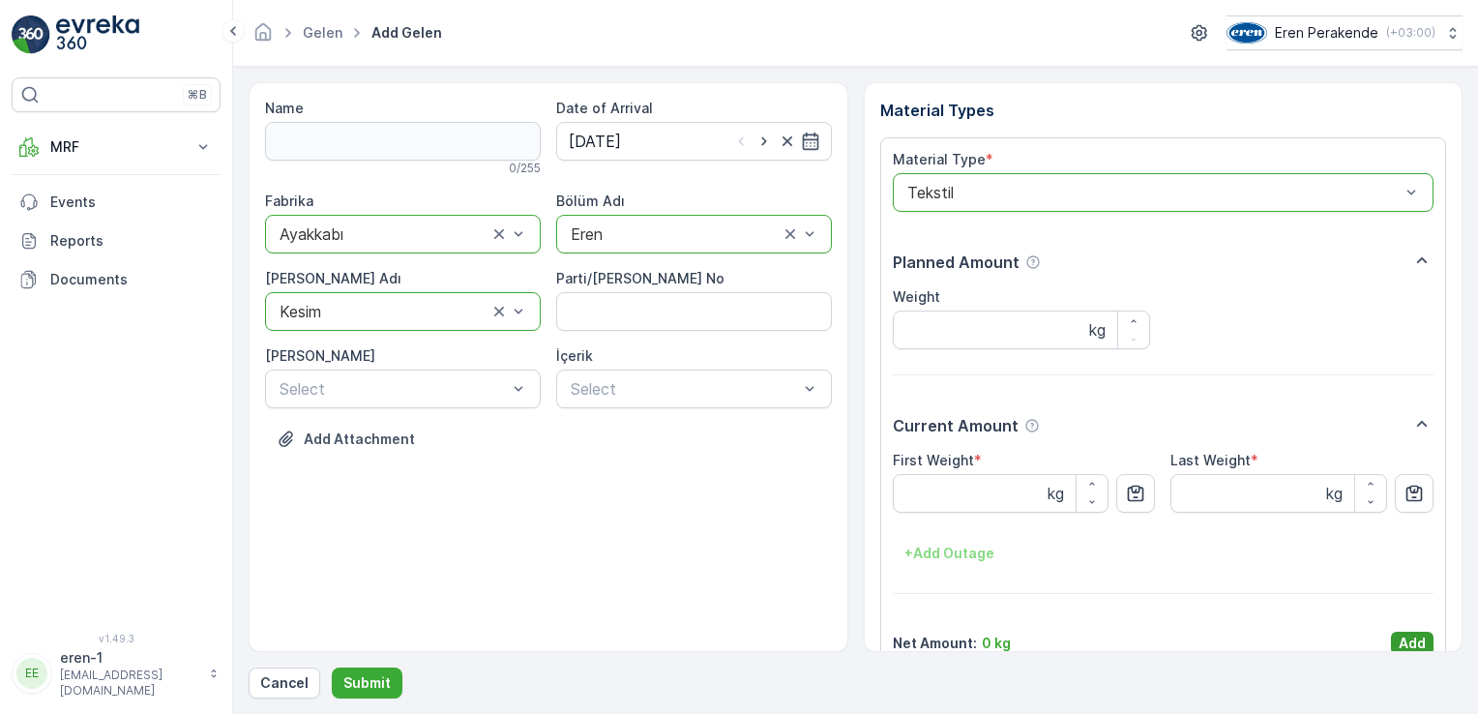
click at [1403, 648] on p "Add" at bounding box center [1412, 643] width 27 height 19
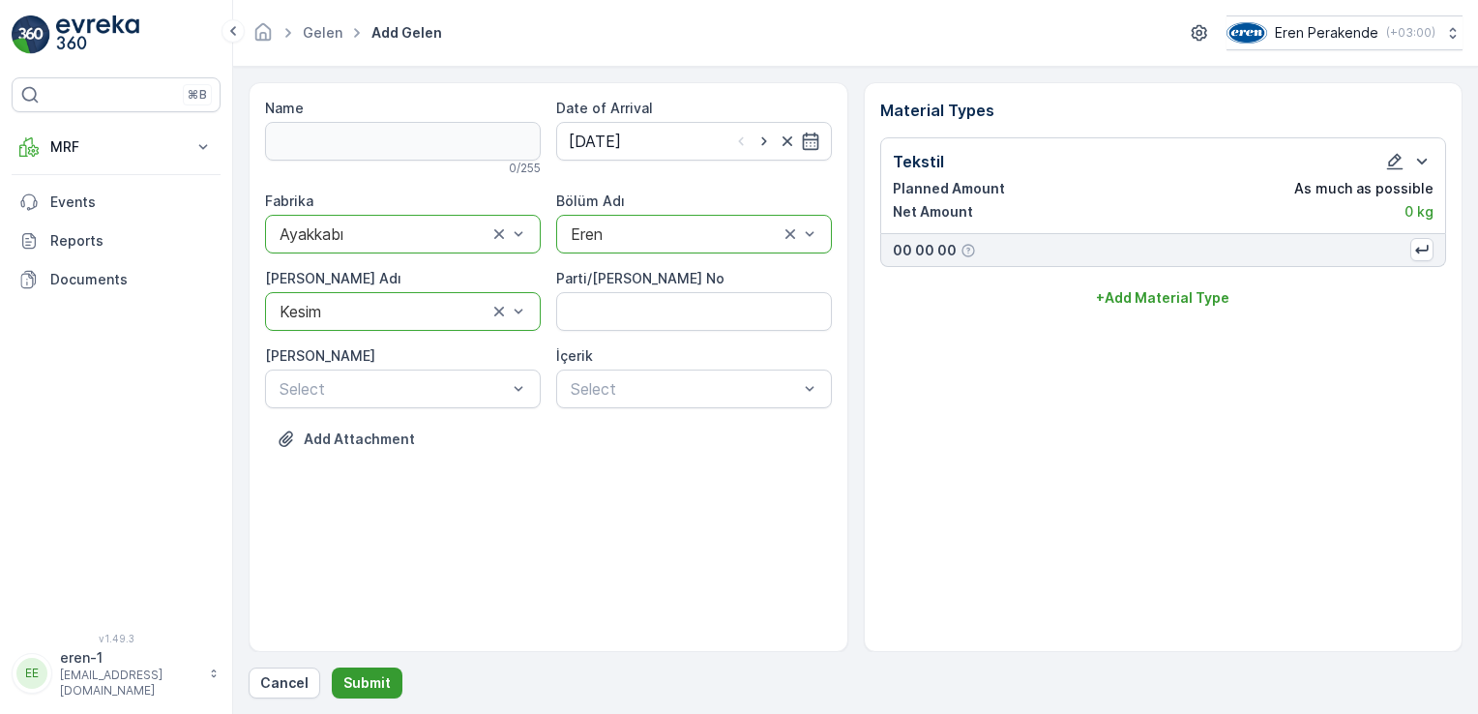
click at [338, 694] on button "Submit" at bounding box center [367, 682] width 71 height 31
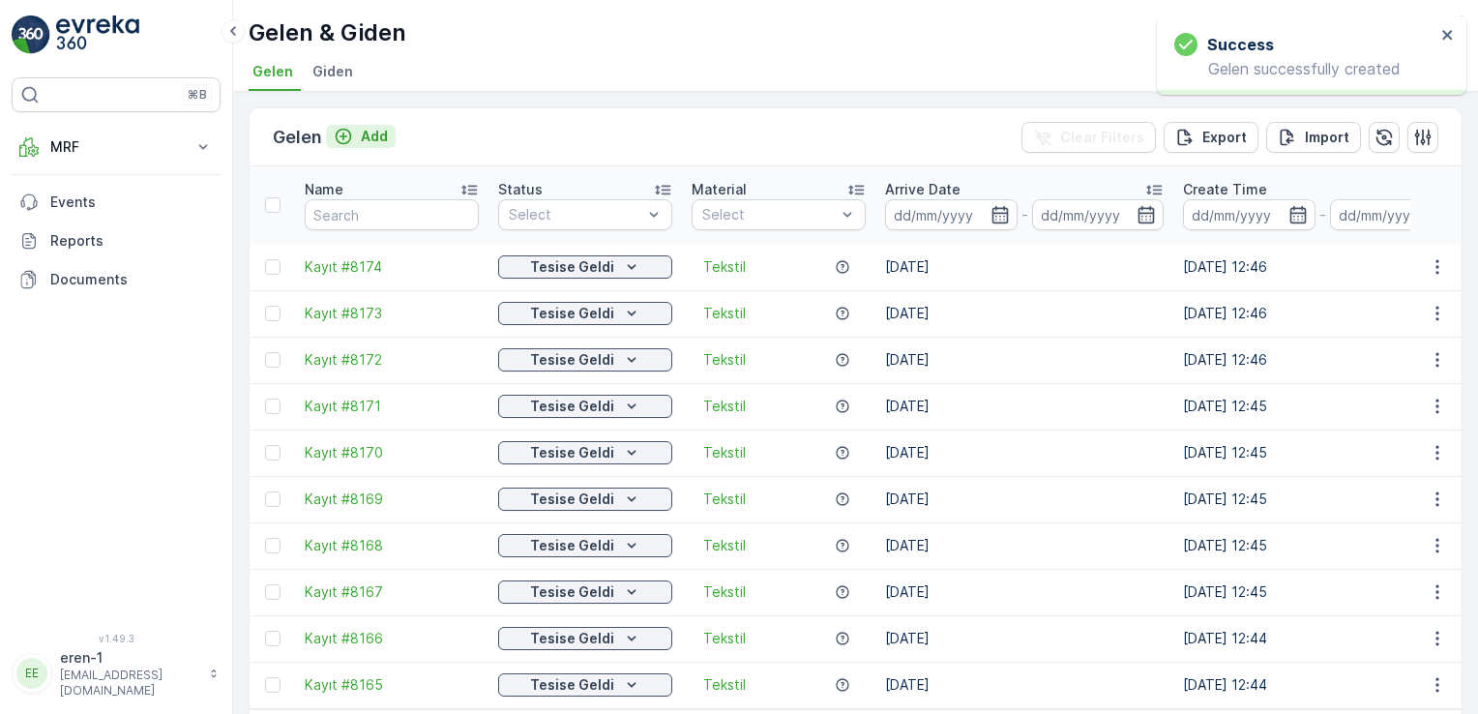
click at [349, 127] on icon "Add" at bounding box center [343, 136] width 19 height 19
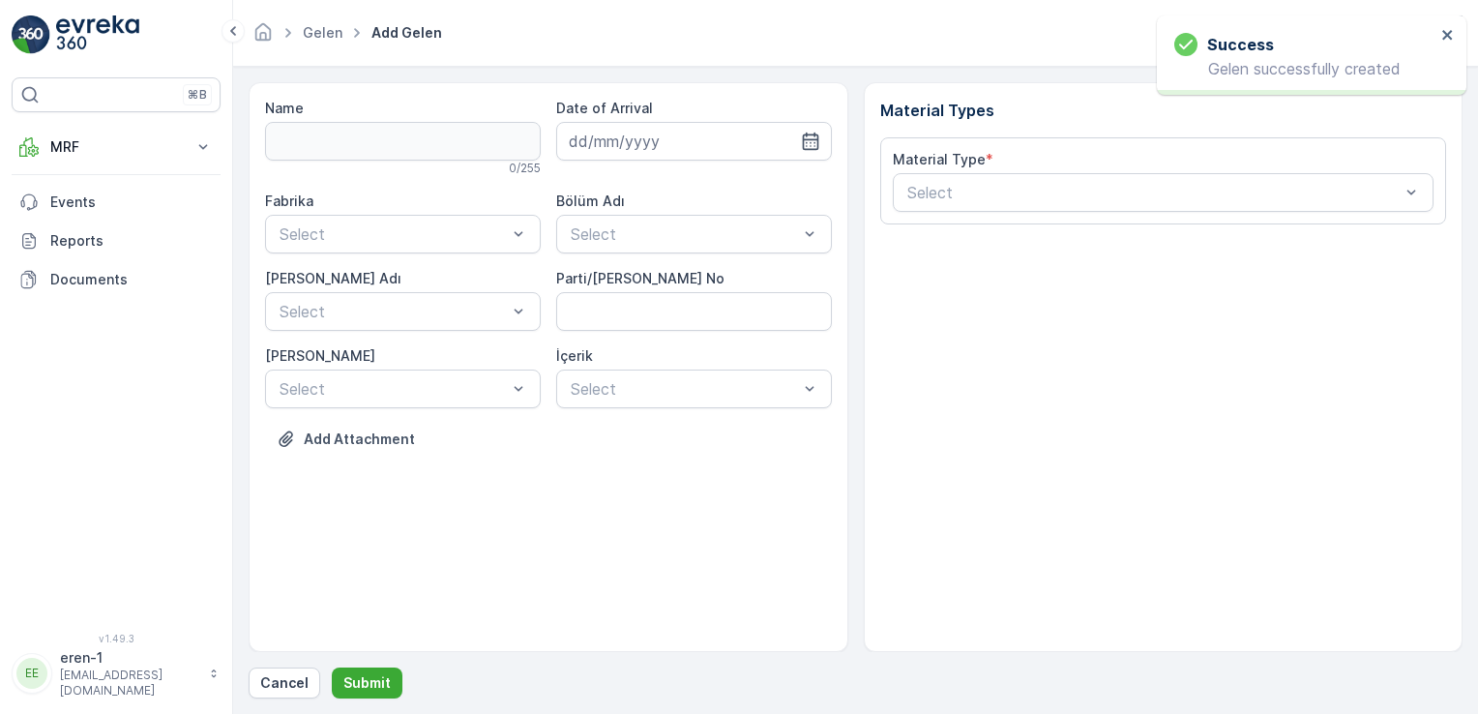
click at [674, 172] on div "Date of Arrival" at bounding box center [694, 137] width 276 height 77
click at [663, 136] on input at bounding box center [694, 141] width 276 height 39
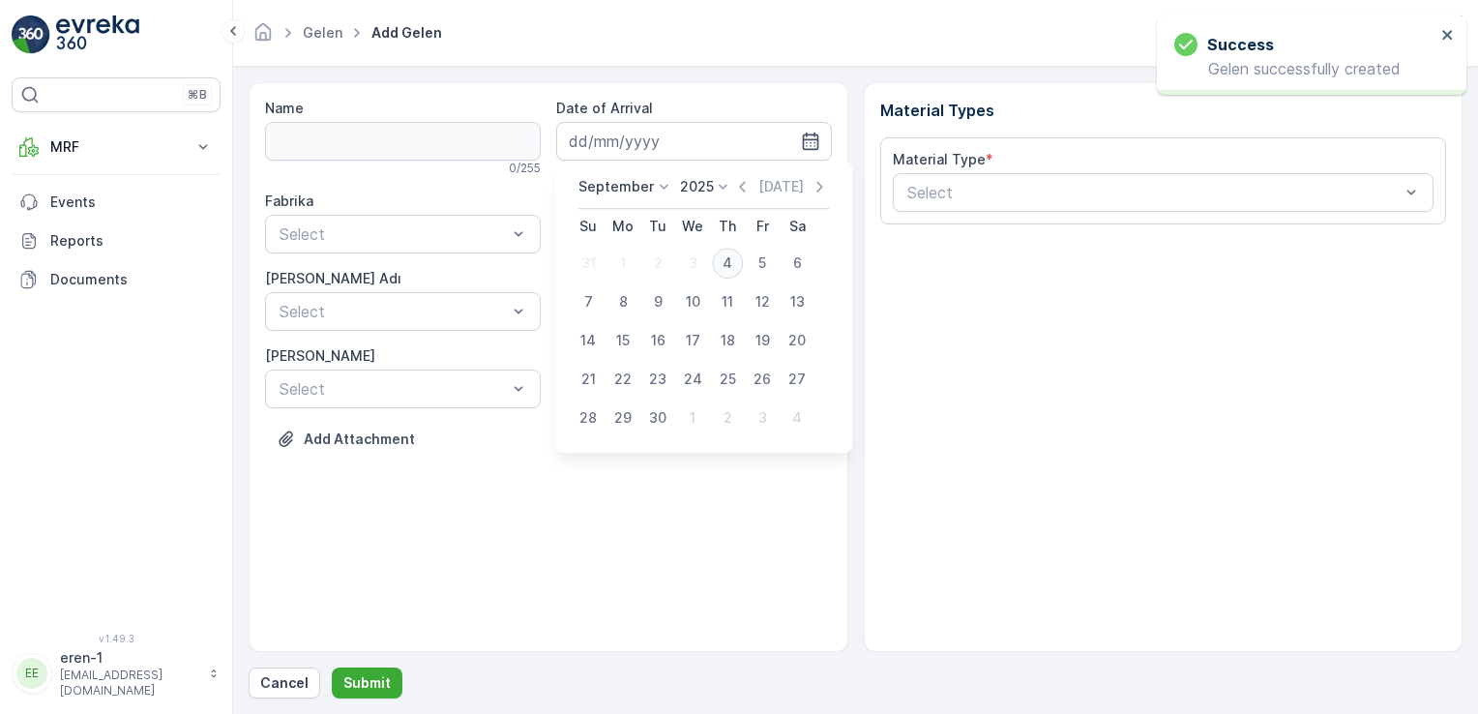
click at [728, 264] on div "4" at bounding box center [727, 263] width 31 height 31
type input "[DATE]"
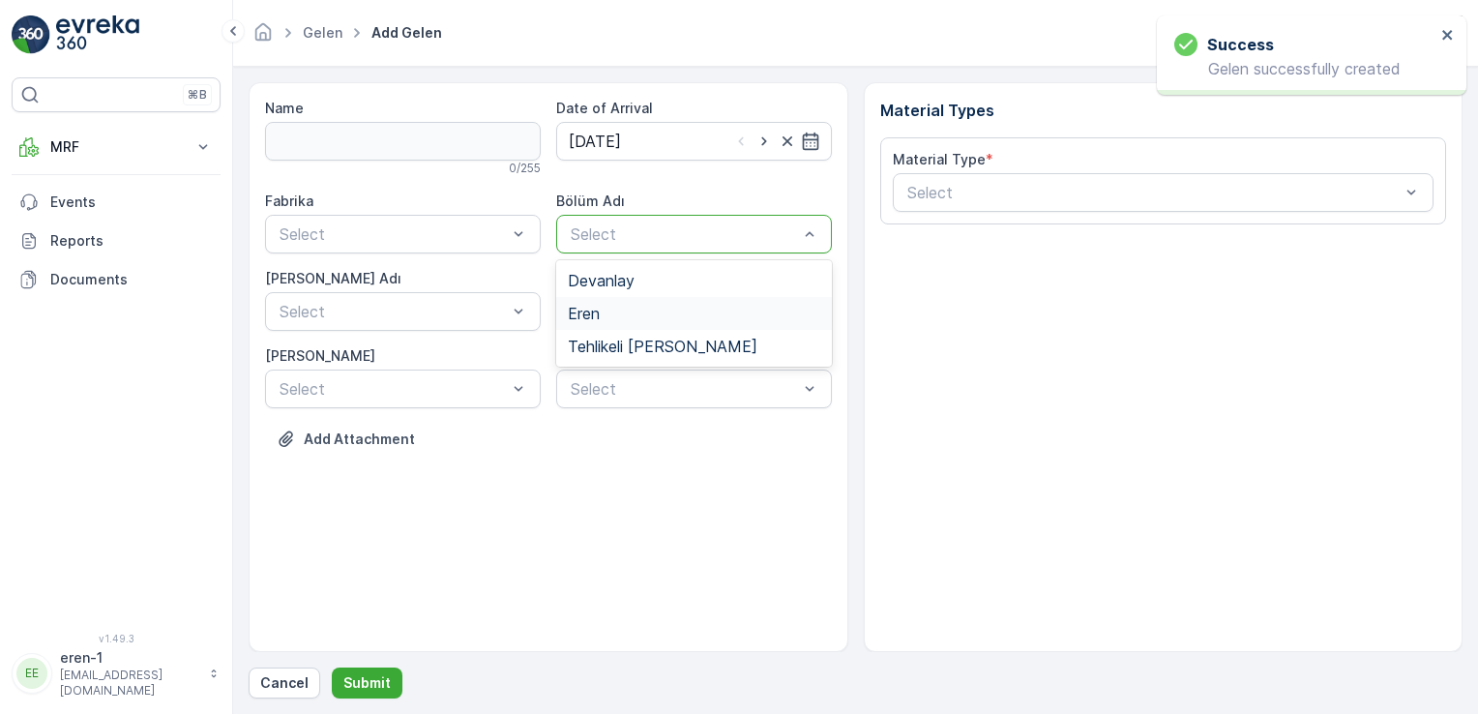
click at [590, 306] on span "Eren" at bounding box center [584, 313] width 32 height 17
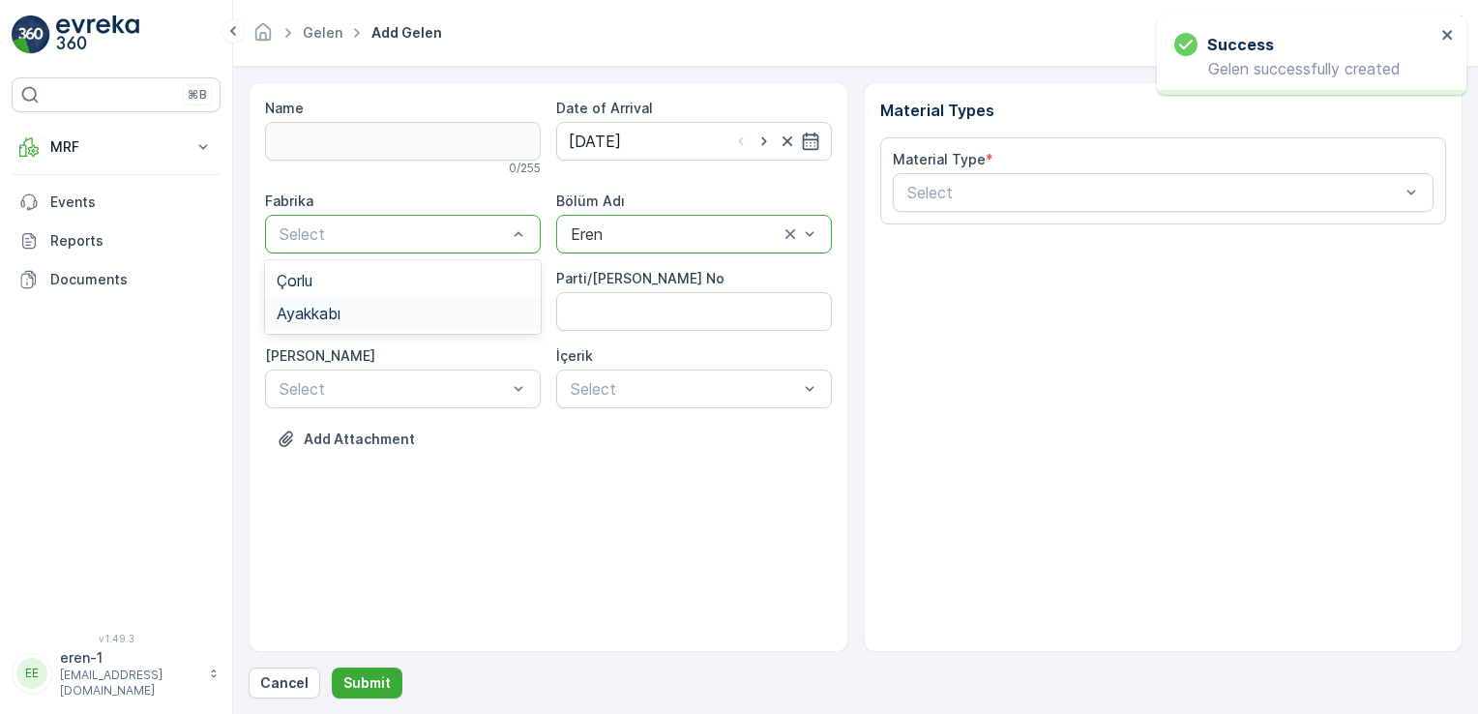
click at [370, 308] on div "Ayakkabı" at bounding box center [403, 313] width 252 height 17
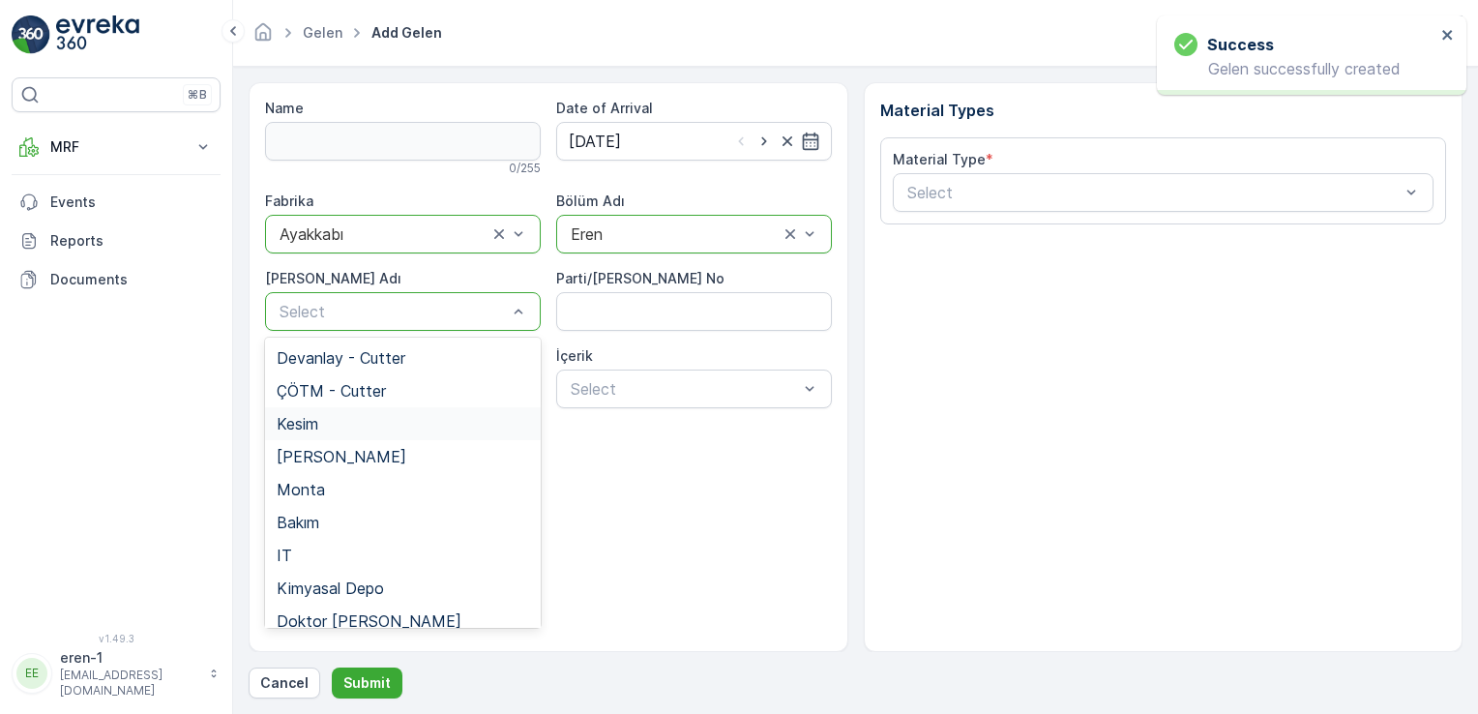
click at [336, 428] on div "Kesim" at bounding box center [403, 423] width 252 height 17
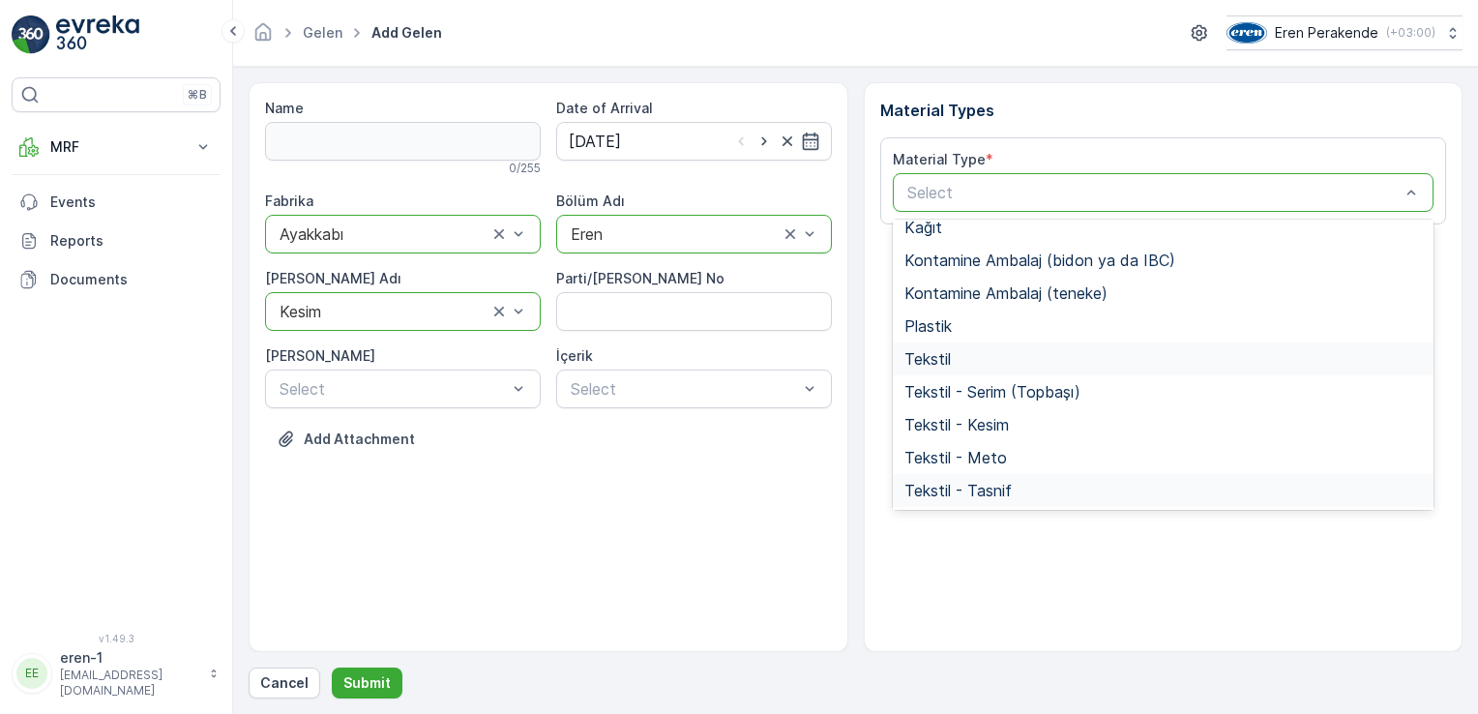
scroll to position [322, 0]
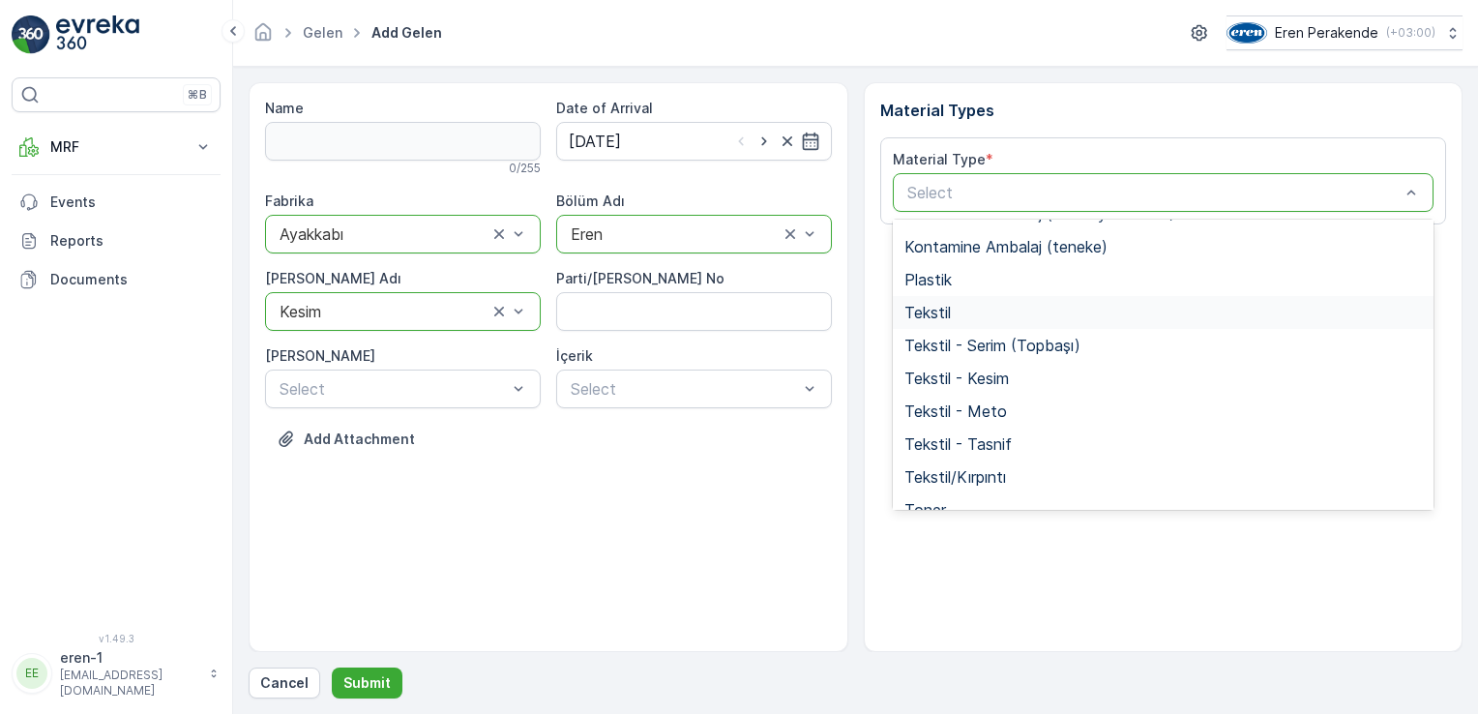
click at [915, 299] on div "Tekstil" at bounding box center [1164, 312] width 542 height 33
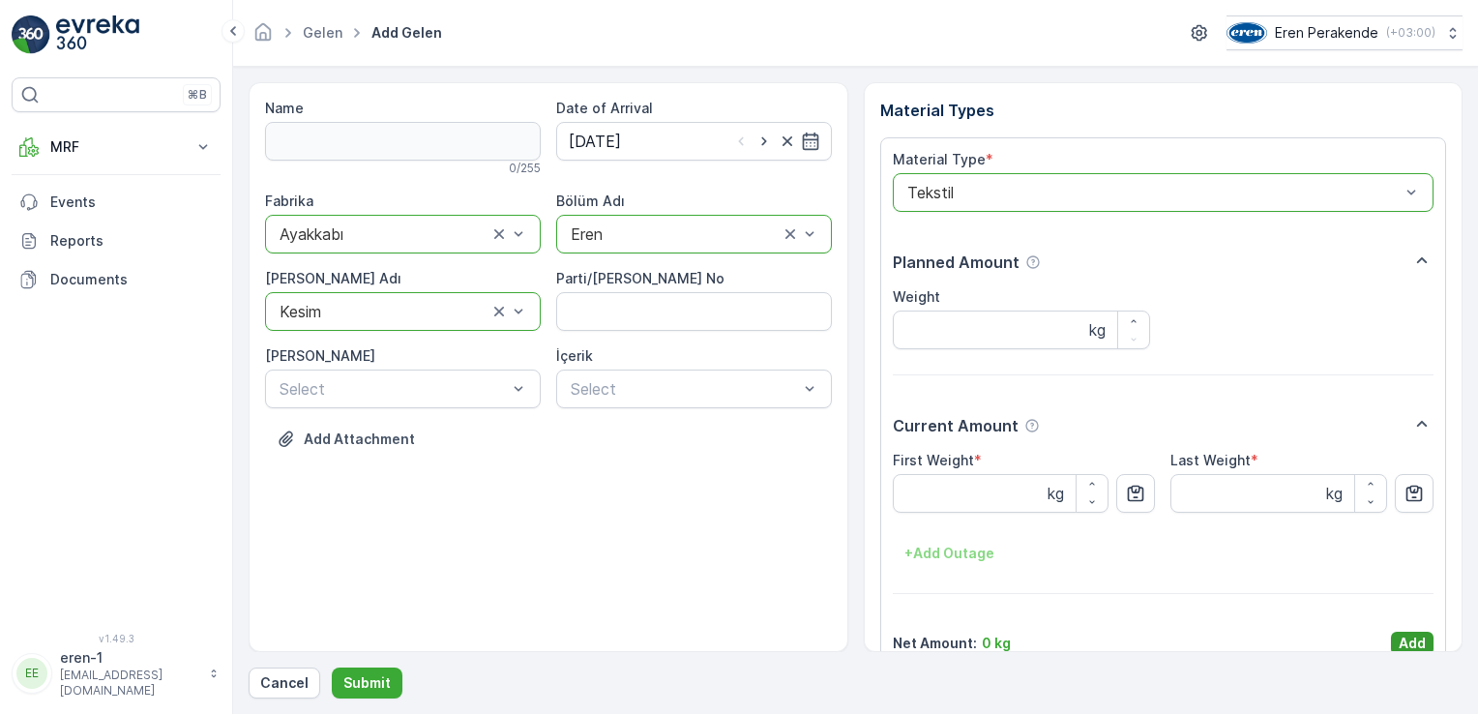
click at [1402, 639] on p "Add" at bounding box center [1412, 643] width 27 height 19
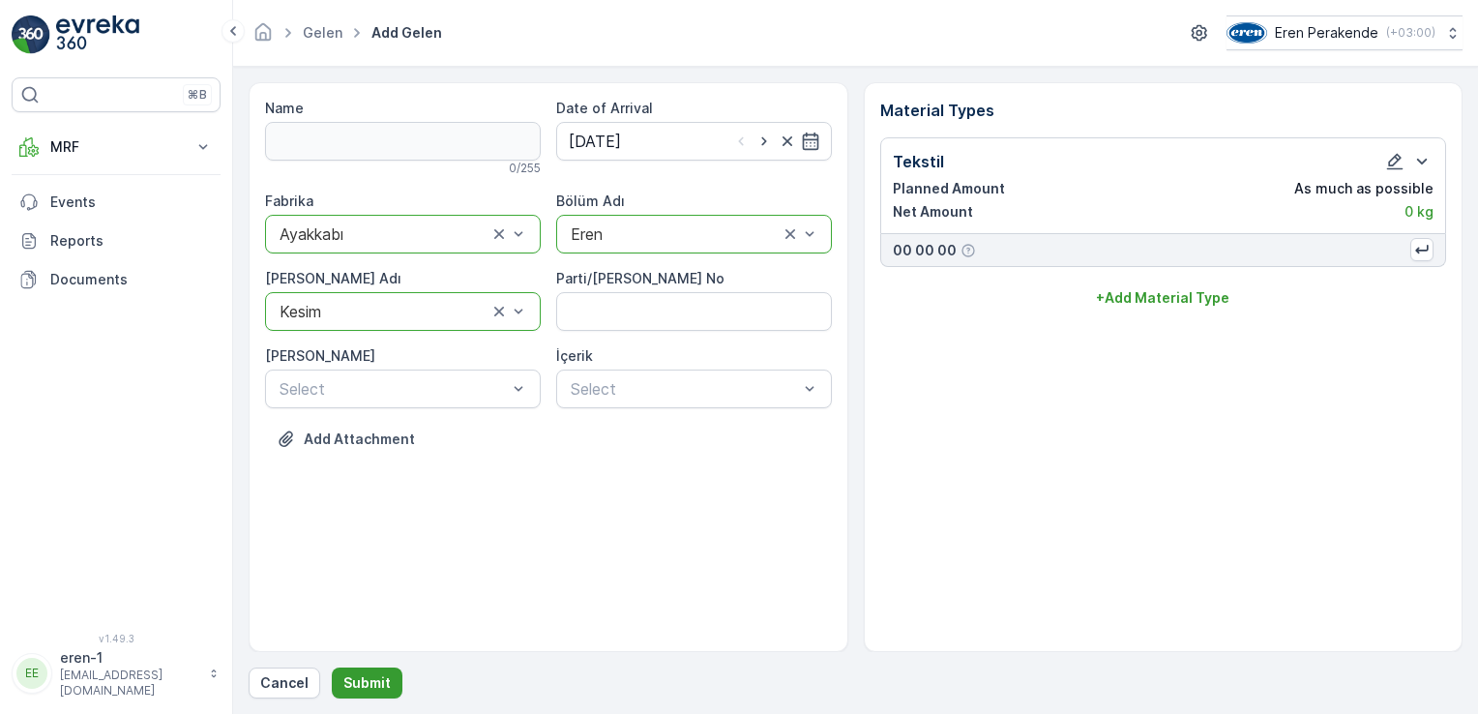
click at [362, 697] on button "Submit" at bounding box center [367, 682] width 71 height 31
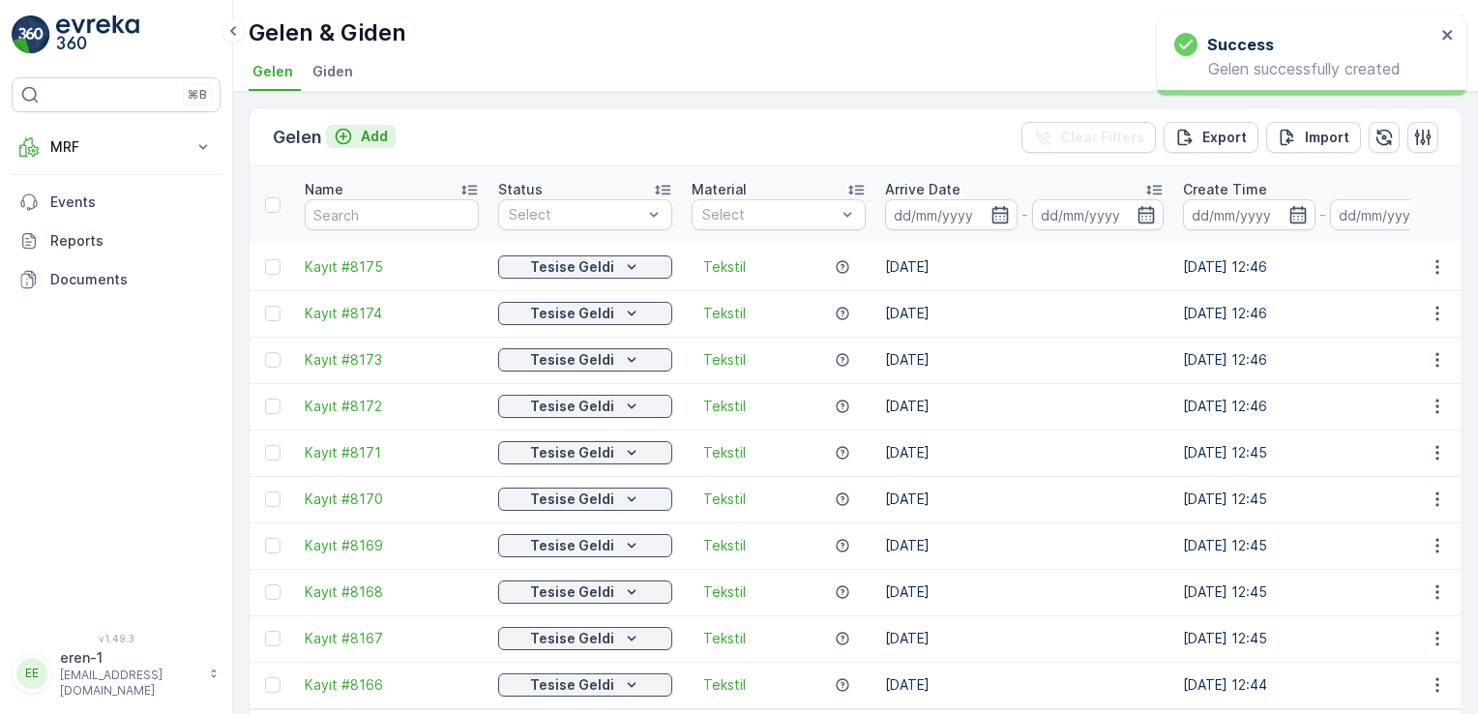
click at [362, 137] on p "Add" at bounding box center [374, 136] width 27 height 19
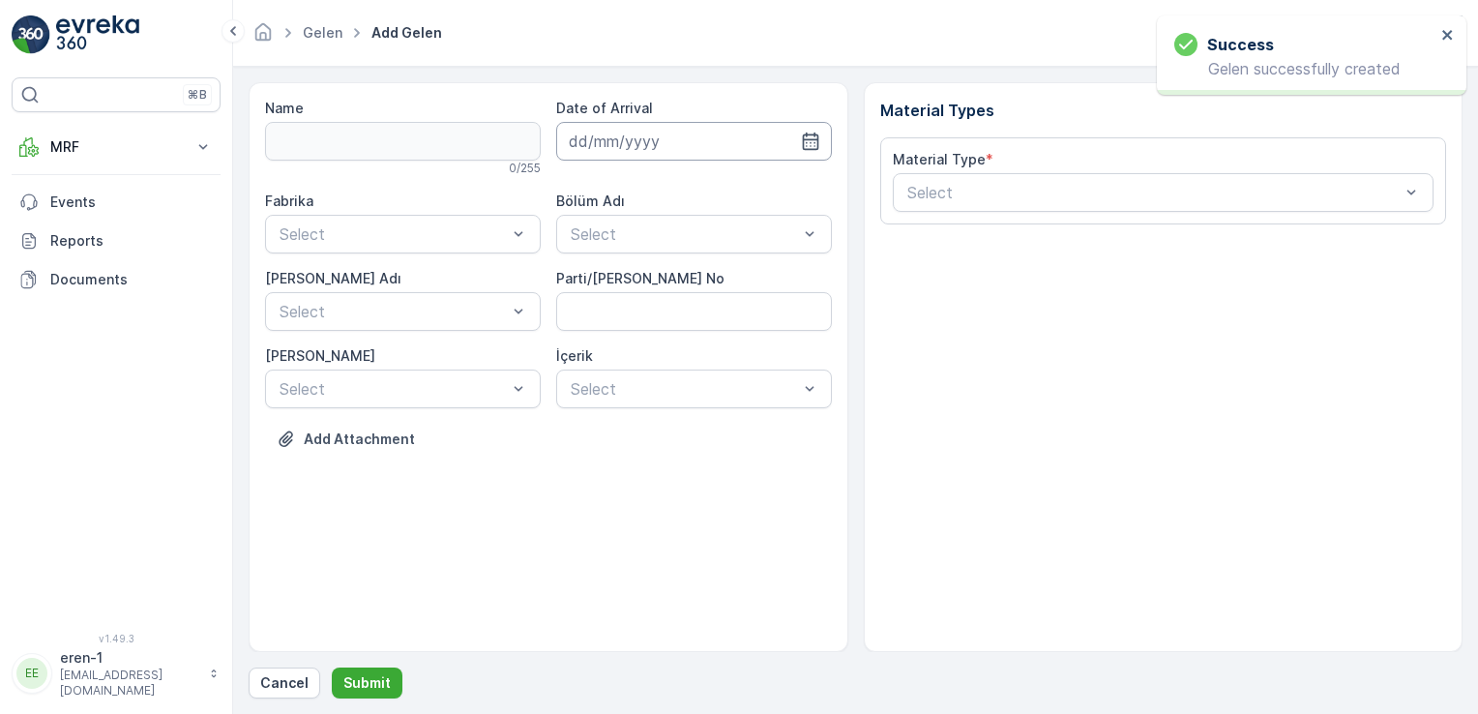
click at [649, 145] on input at bounding box center [694, 141] width 276 height 39
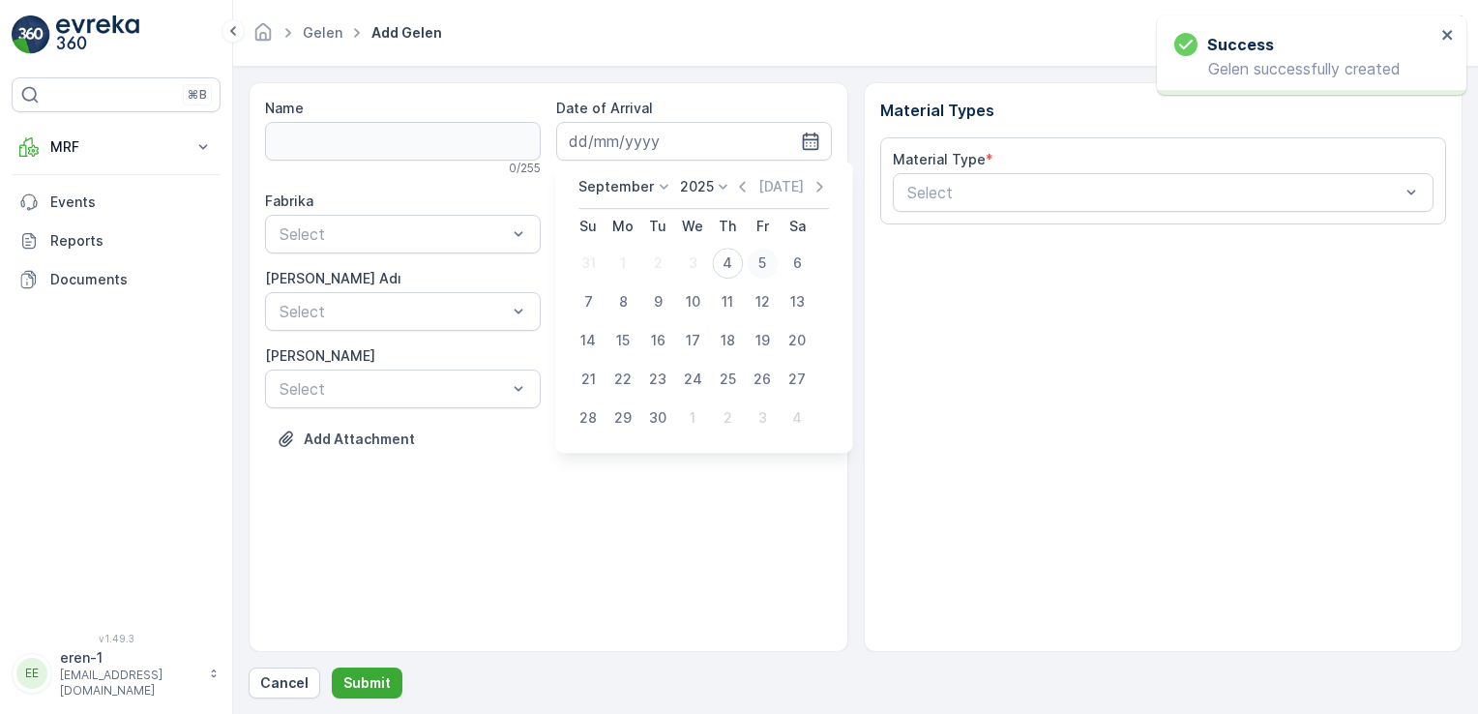
click at [746, 263] on button "5" at bounding box center [762, 263] width 35 height 35
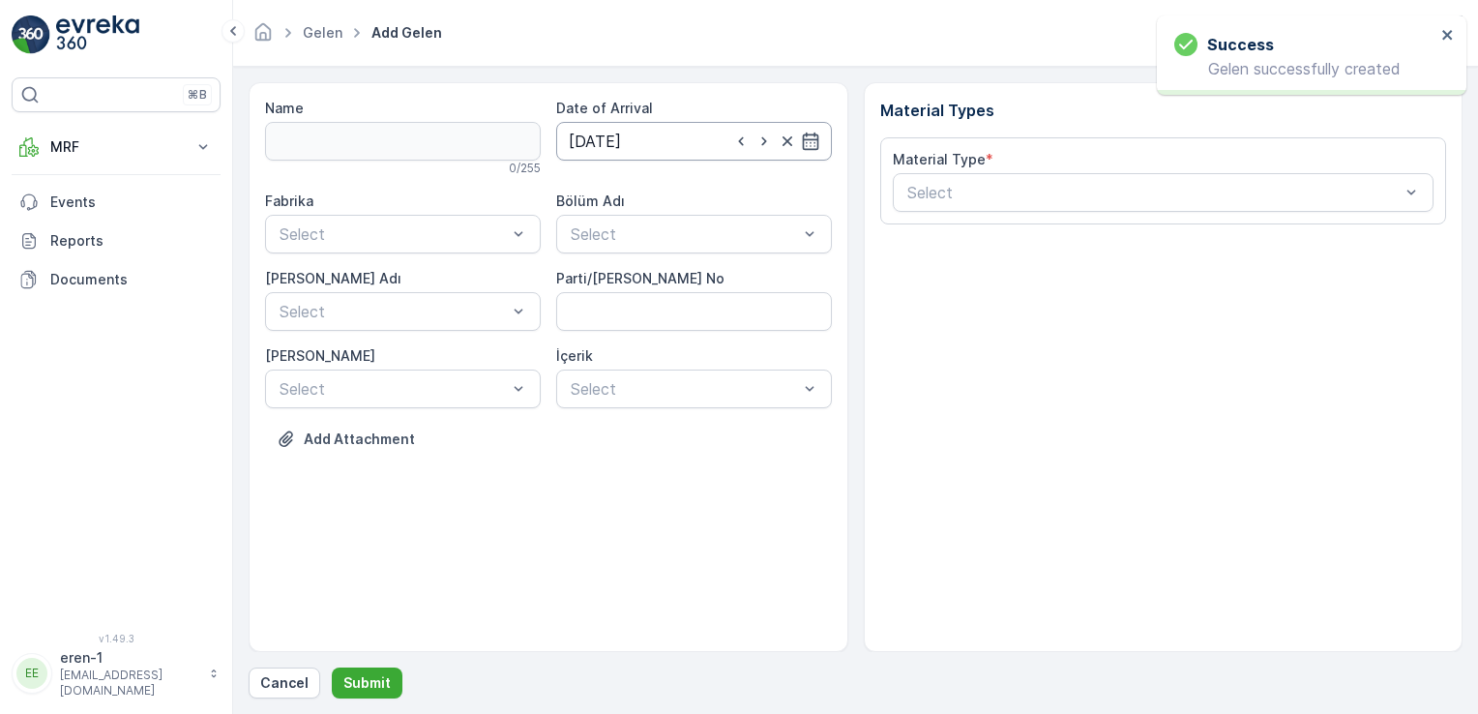
click at [668, 147] on input "[DATE]" at bounding box center [694, 141] width 276 height 39
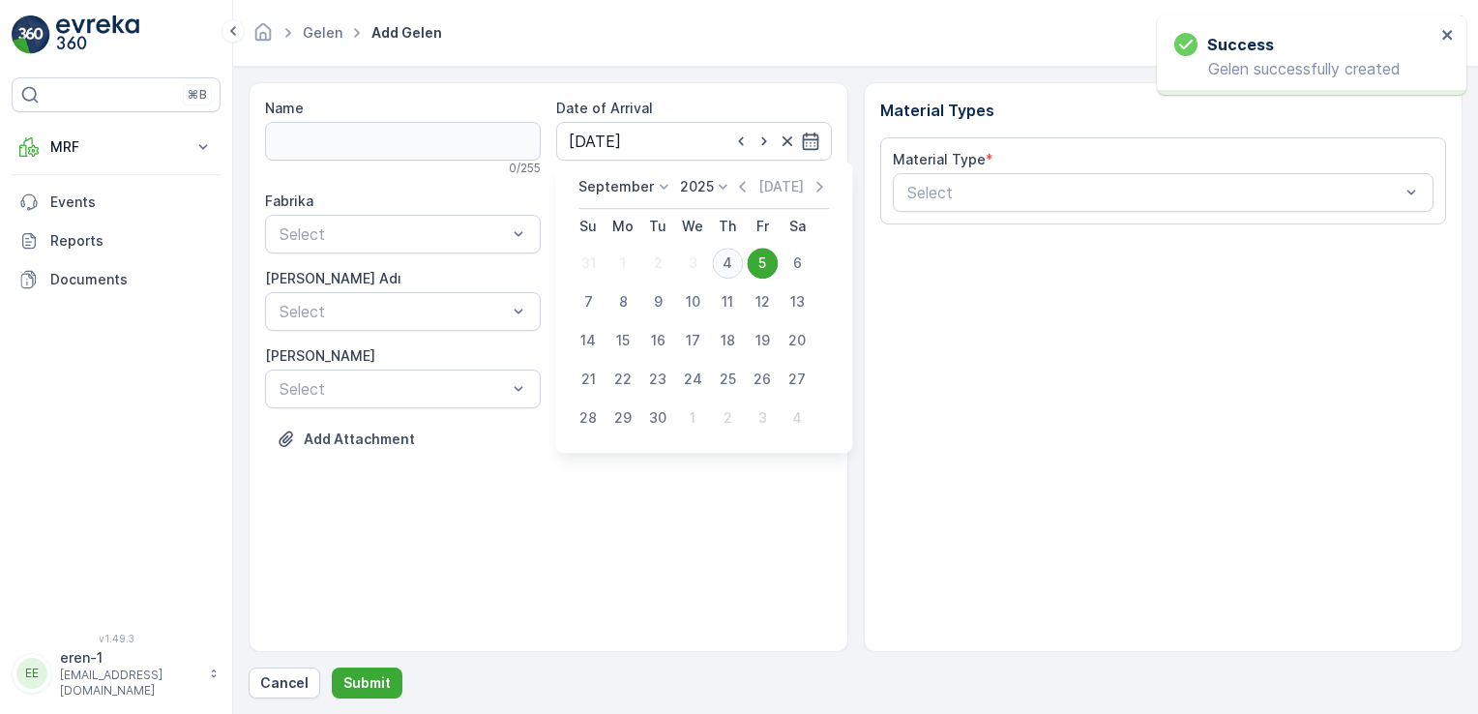
click at [729, 259] on div "4" at bounding box center [727, 263] width 31 height 31
type input "[DATE]"
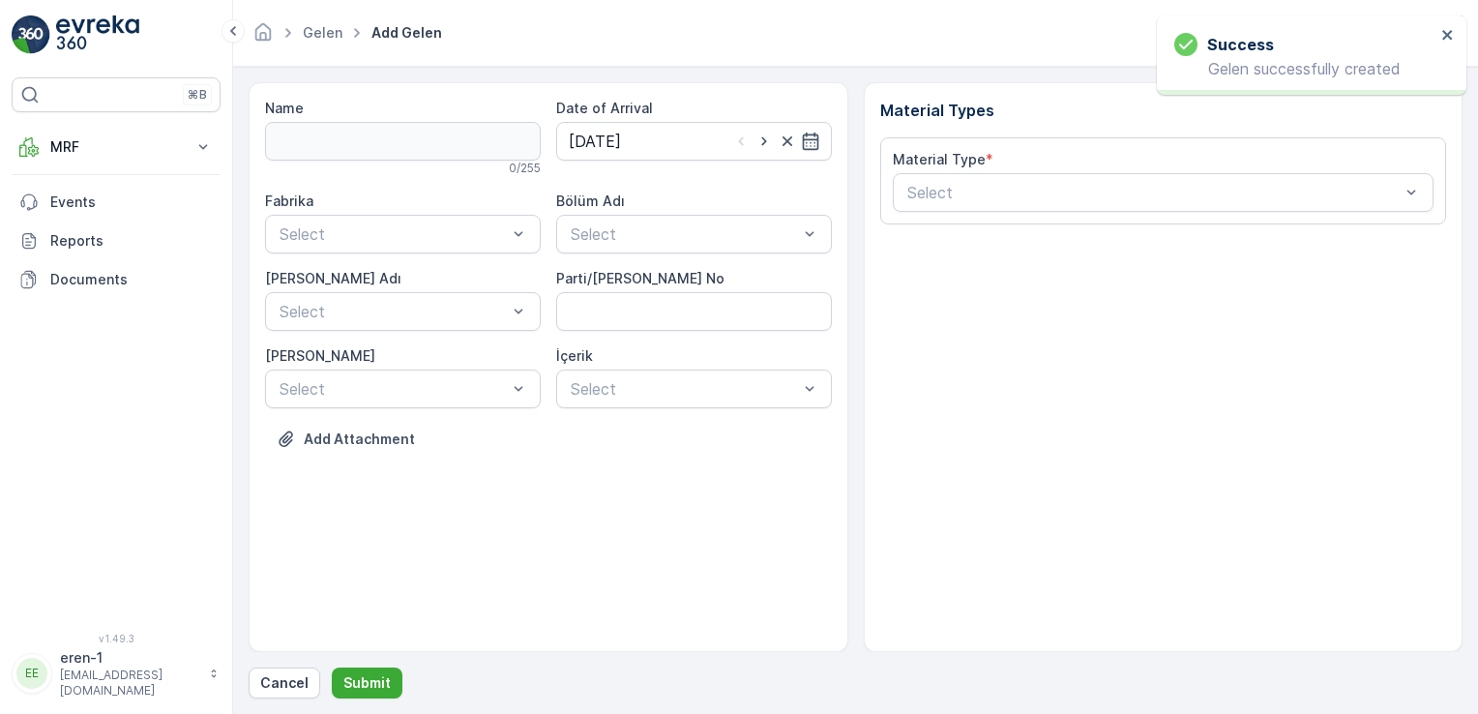
click at [660, 193] on div "Bölüm Adı" at bounding box center [694, 201] width 276 height 19
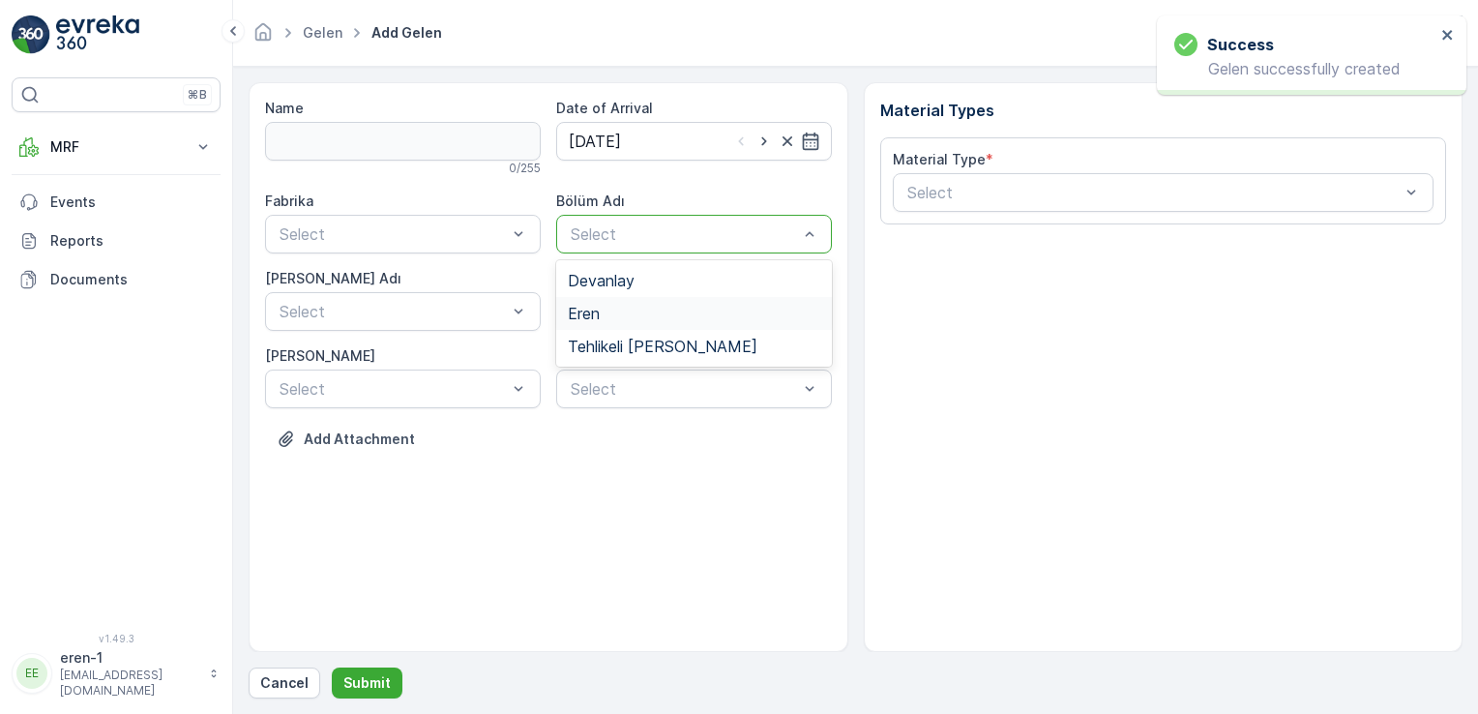
click at [617, 311] on div "Eren" at bounding box center [694, 313] width 252 height 17
click at [379, 252] on div "Fabrika Select Bölüm Adı option Eren, selected. Eren [PERSON_NAME] Adı Select P…" at bounding box center [548, 300] width 567 height 217
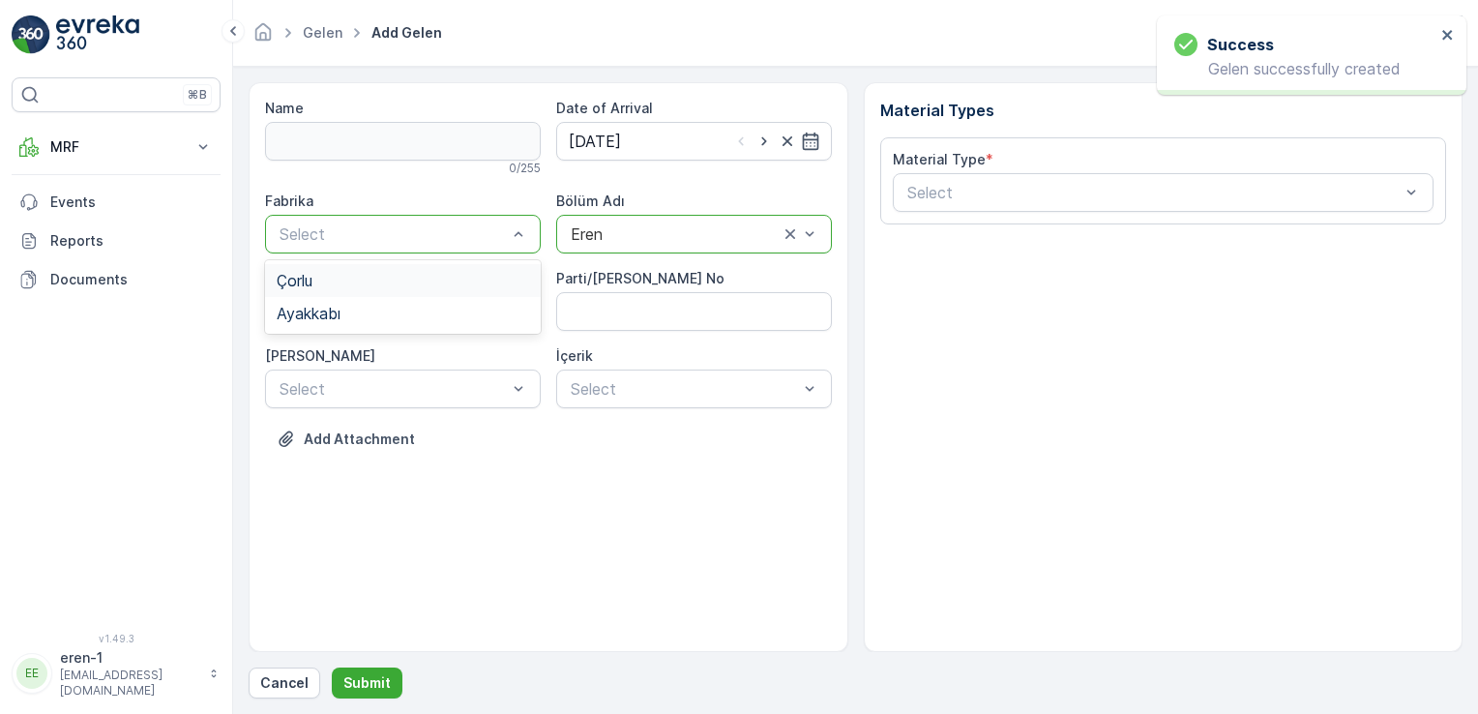
drag, startPoint x: 378, startPoint y: 226, endPoint x: 379, endPoint y: 274, distance: 47.4
click at [380, 324] on div "Ayakkabı" at bounding box center [403, 313] width 276 height 33
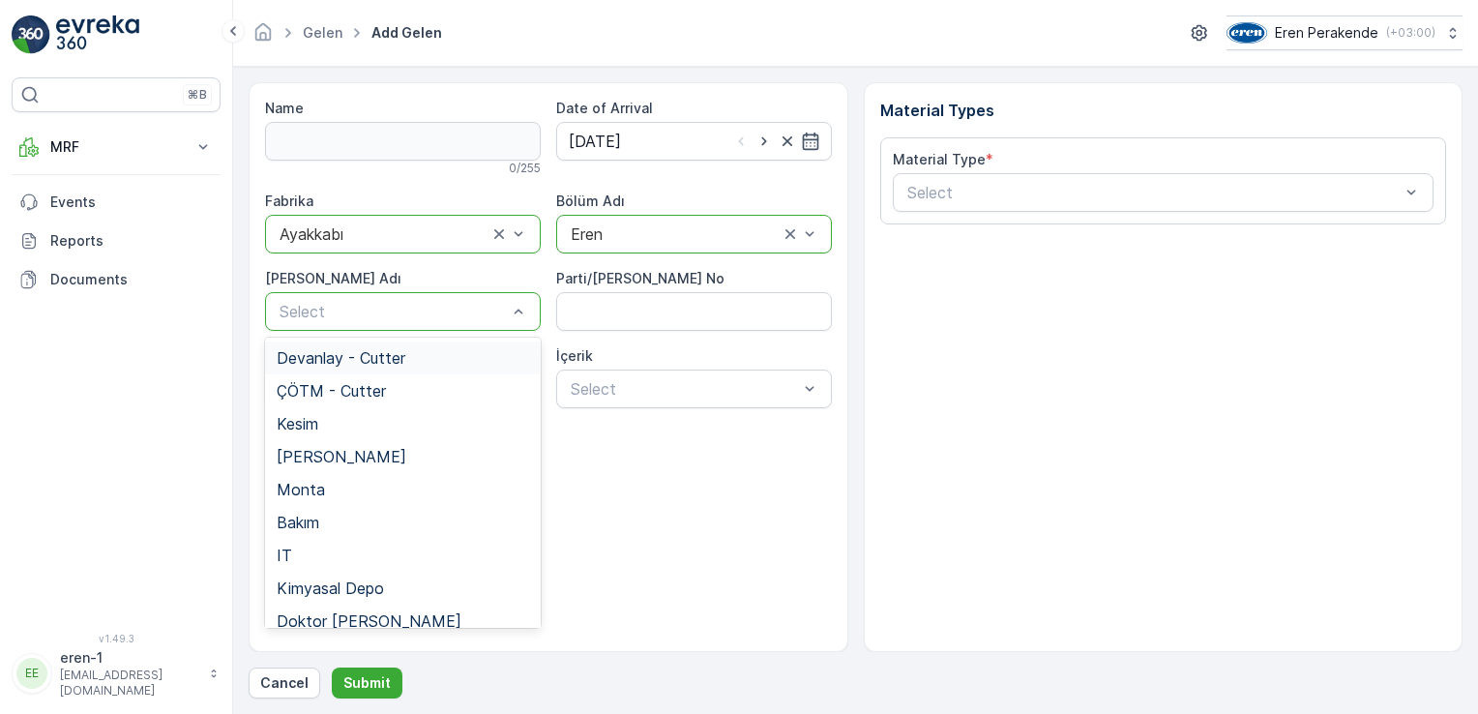
click at [379, 322] on div "Select" at bounding box center [403, 311] width 276 height 39
click at [329, 441] on div "[PERSON_NAME]" at bounding box center [403, 456] width 276 height 33
click at [331, 315] on div at bounding box center [384, 311] width 212 height 17
click at [332, 429] on div "Kesim" at bounding box center [403, 423] width 252 height 17
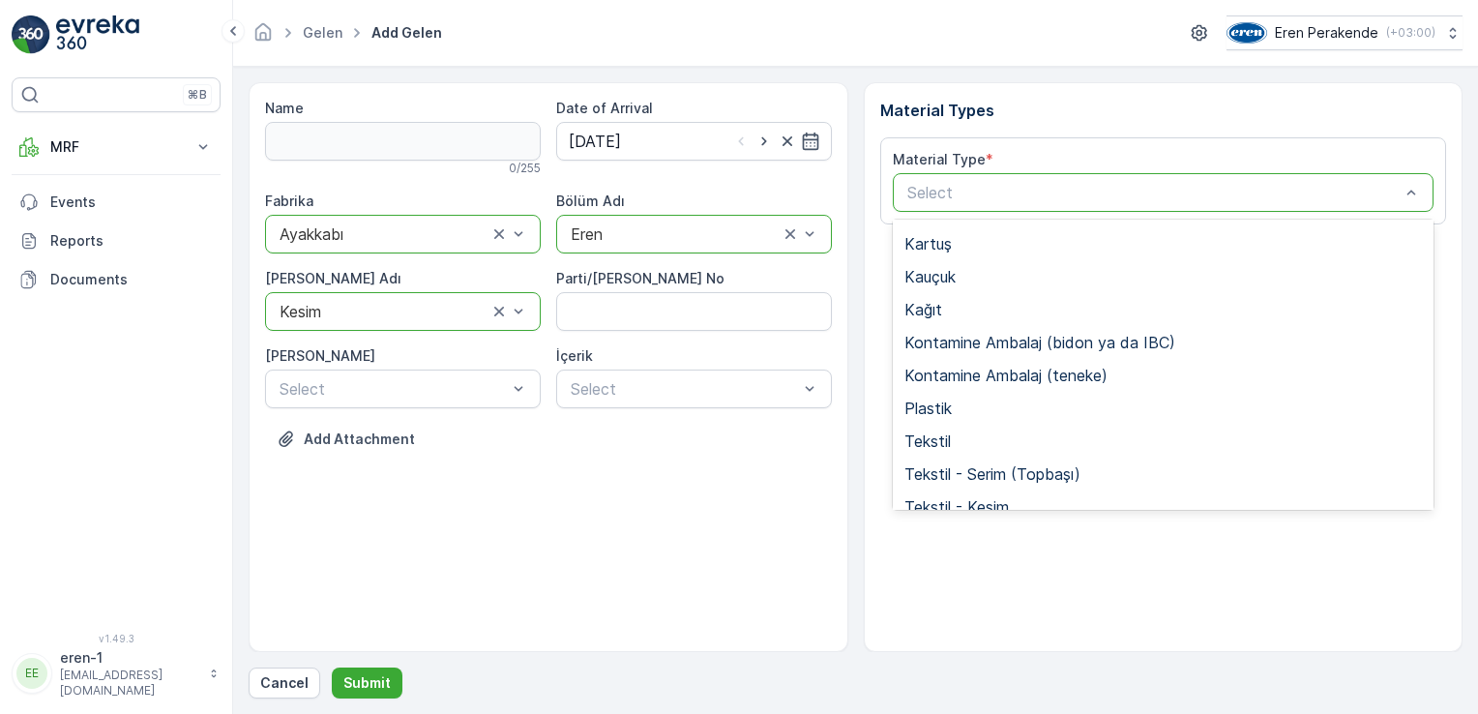
scroll to position [257, 0]
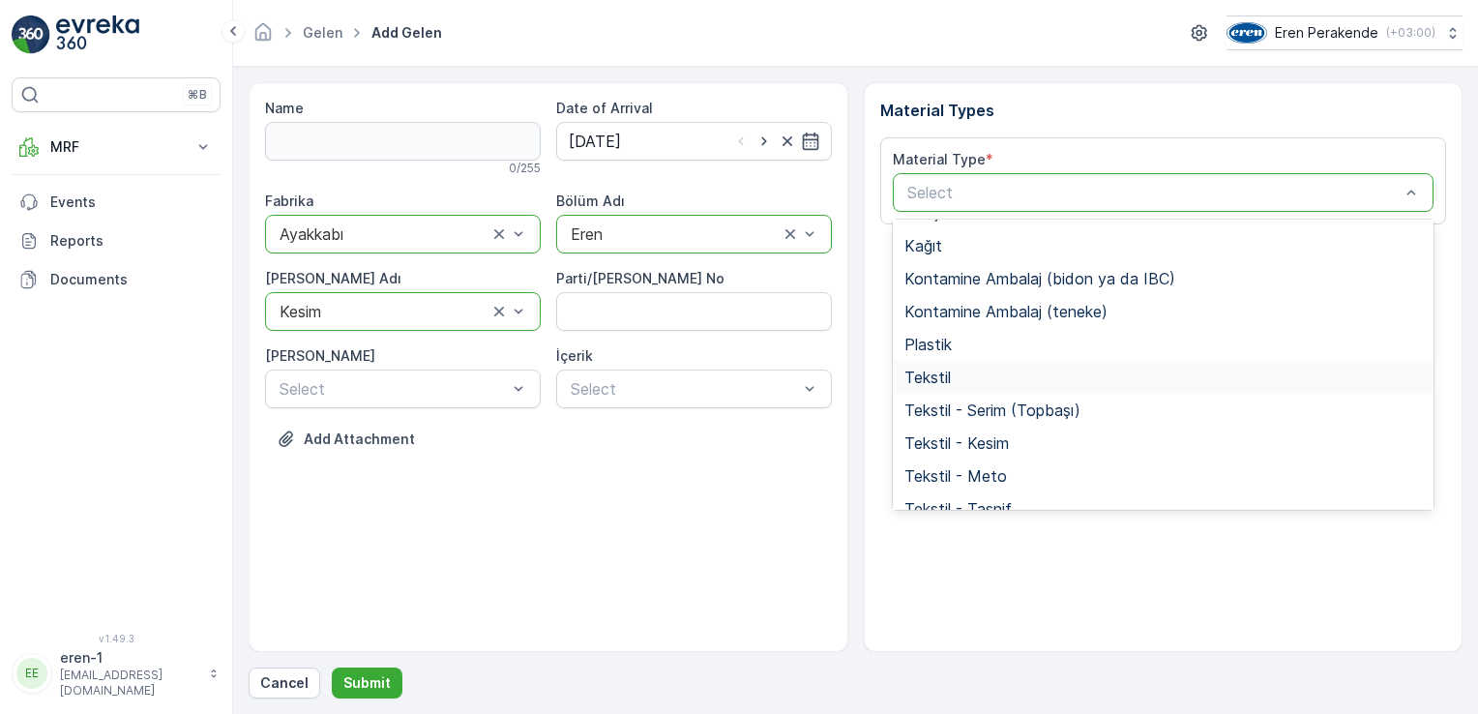
click at [1014, 369] on div "Tekstil" at bounding box center [1163, 377] width 518 height 17
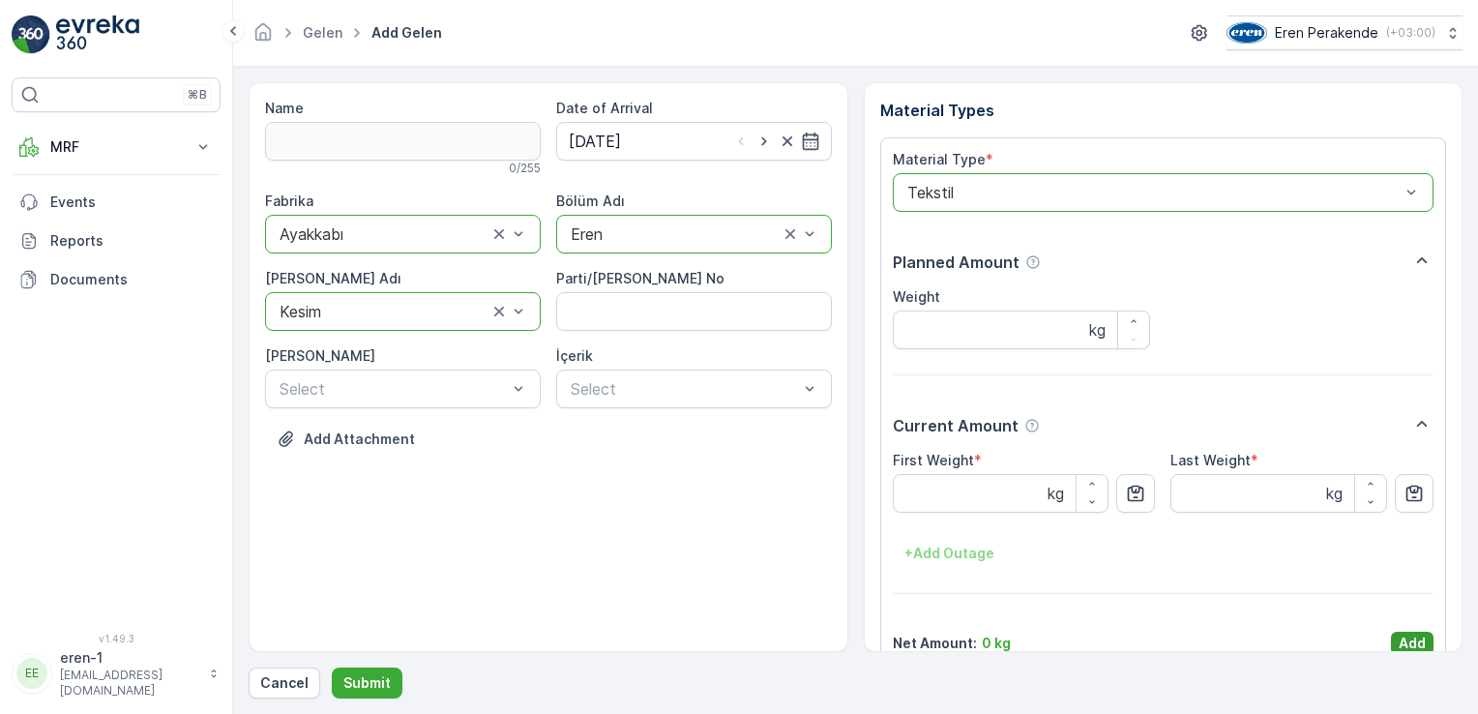
click at [1399, 648] on p "Add" at bounding box center [1412, 643] width 27 height 19
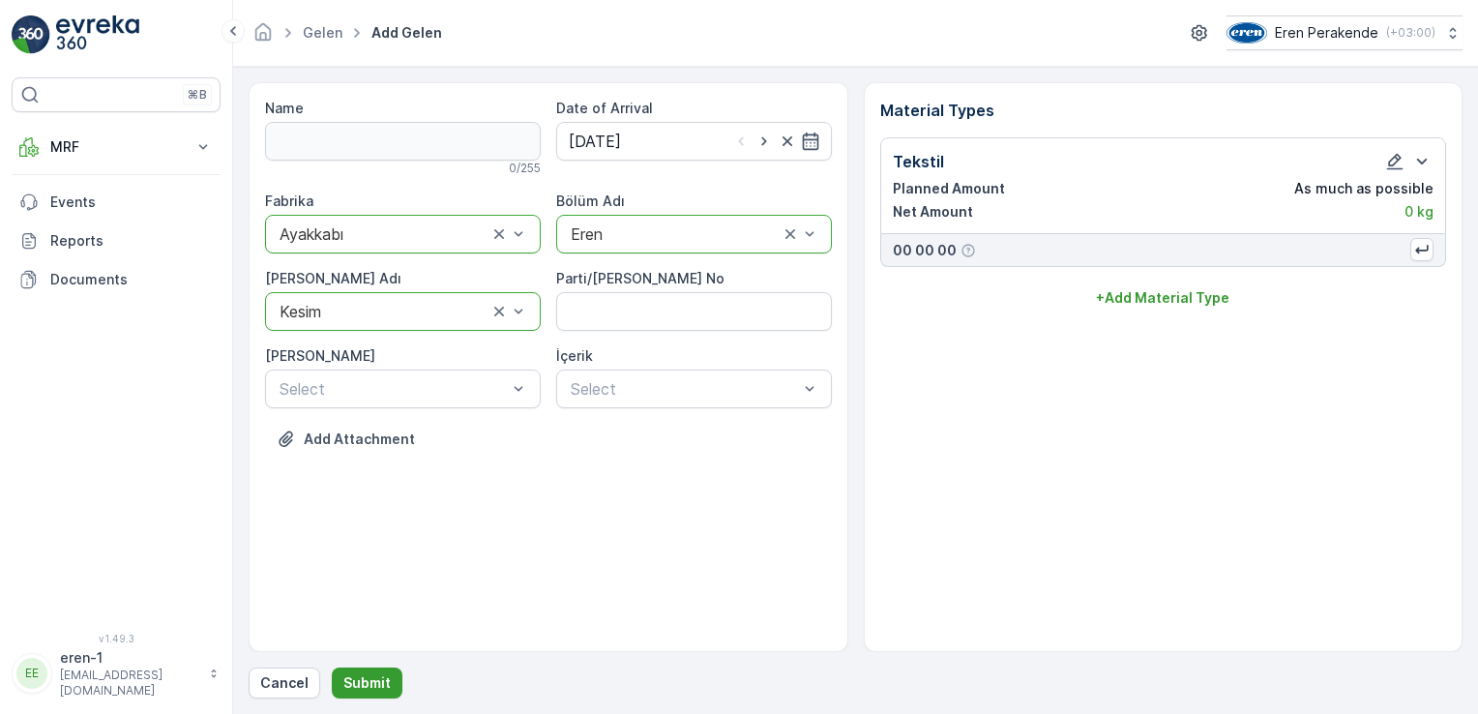
click at [375, 695] on button "Submit" at bounding box center [367, 682] width 71 height 31
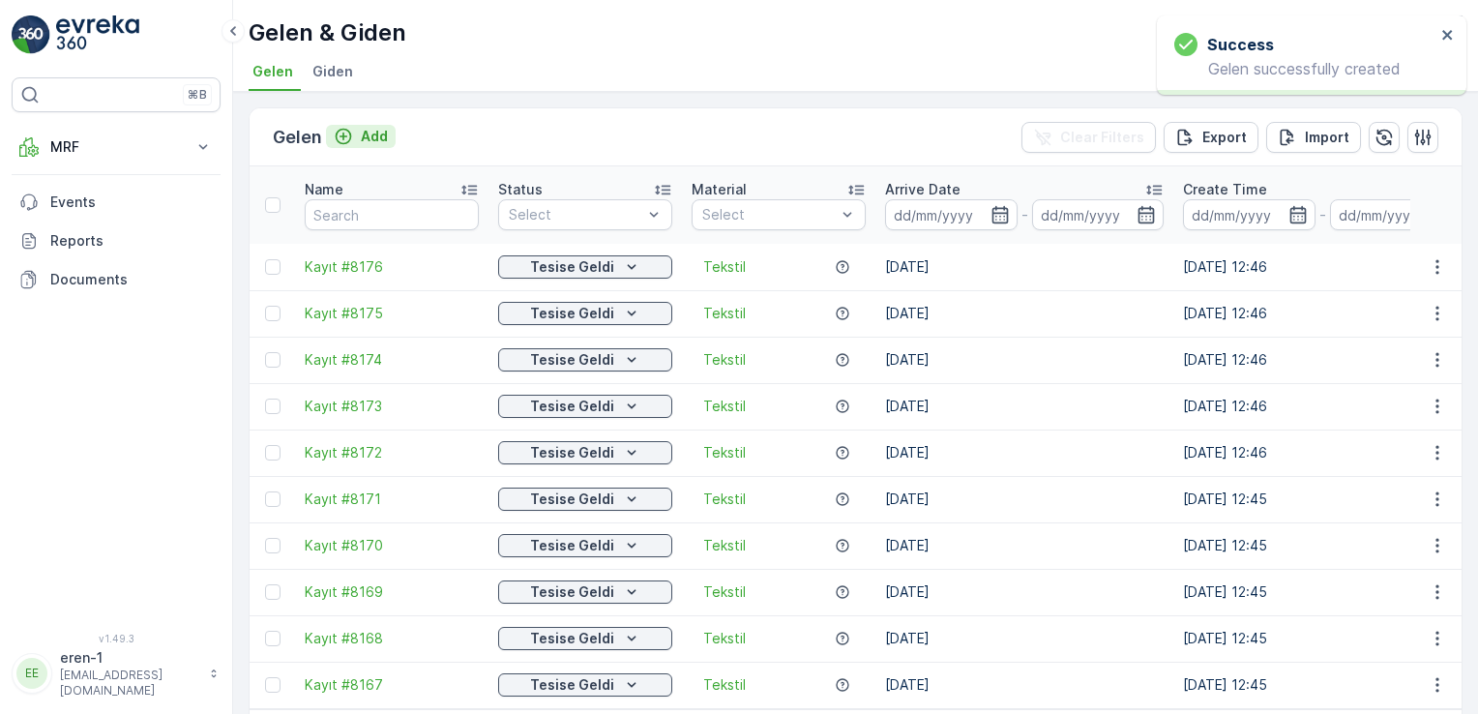
click at [373, 141] on p "Add" at bounding box center [374, 136] width 27 height 19
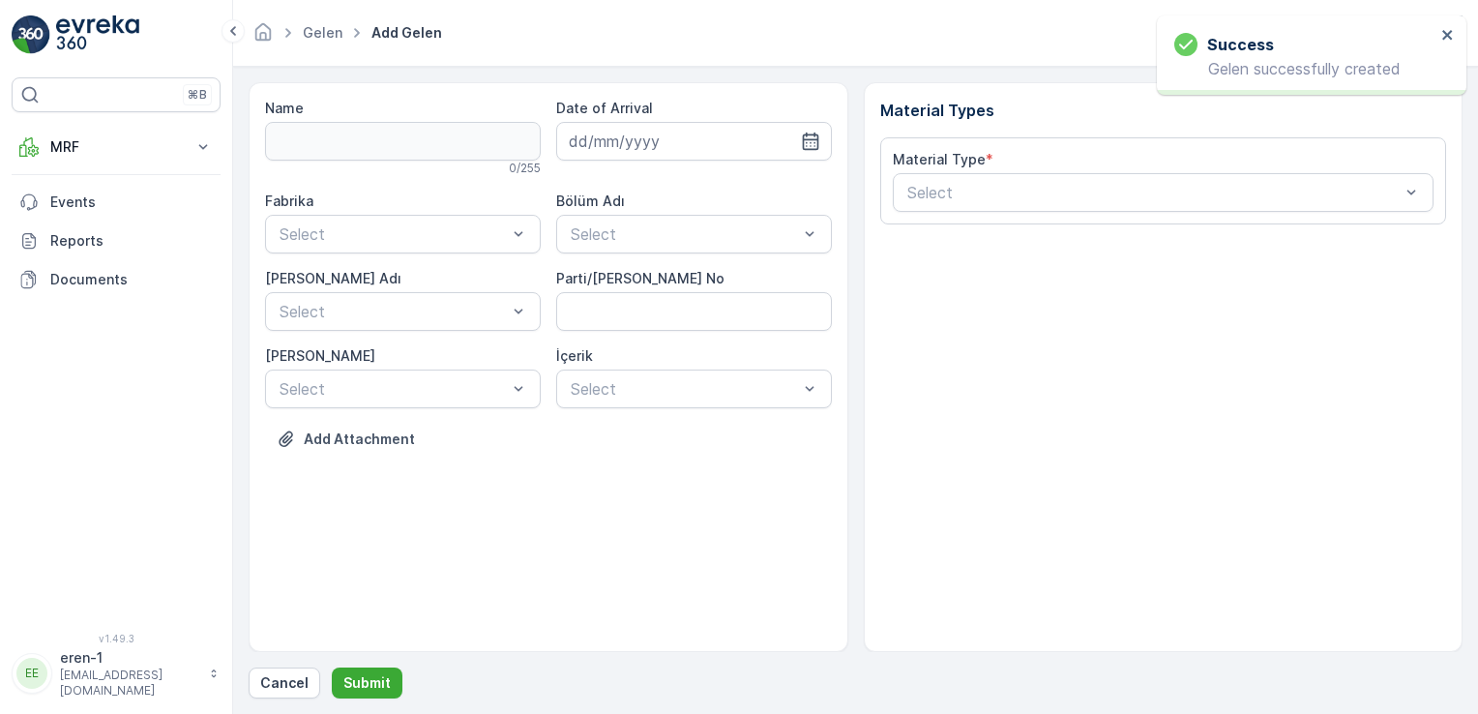
click at [621, 164] on div "Date of Arrival" at bounding box center [694, 137] width 276 height 77
click at [663, 119] on div "Date of Arrival" at bounding box center [694, 130] width 276 height 62
click at [697, 125] on input at bounding box center [694, 141] width 276 height 39
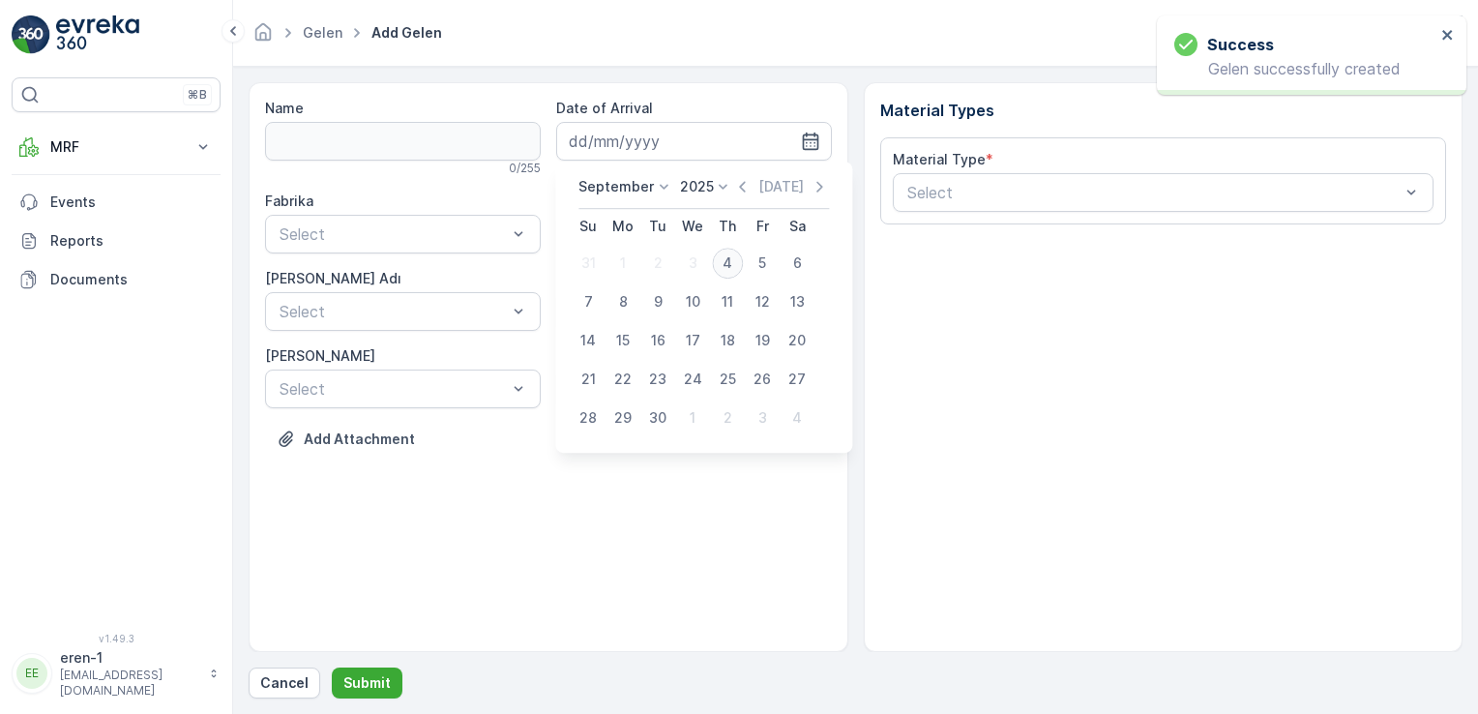
click at [720, 265] on div "4" at bounding box center [727, 263] width 31 height 31
type input "[DATE]"
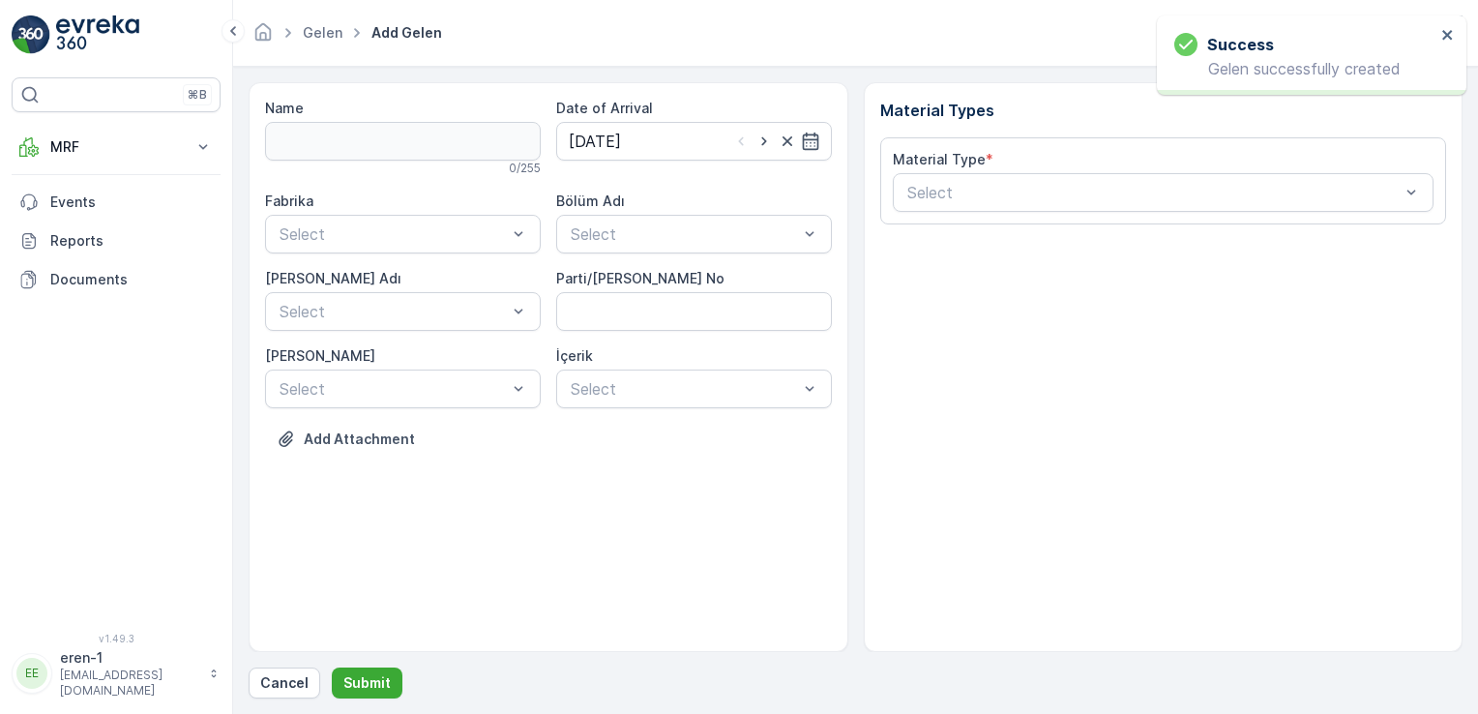
click at [508, 210] on div "Fabrika Select" at bounding box center [403, 223] width 276 height 62
click at [464, 300] on div "Ayakkabı" at bounding box center [403, 313] width 276 height 33
click at [577, 251] on div "Select" at bounding box center [694, 234] width 276 height 39
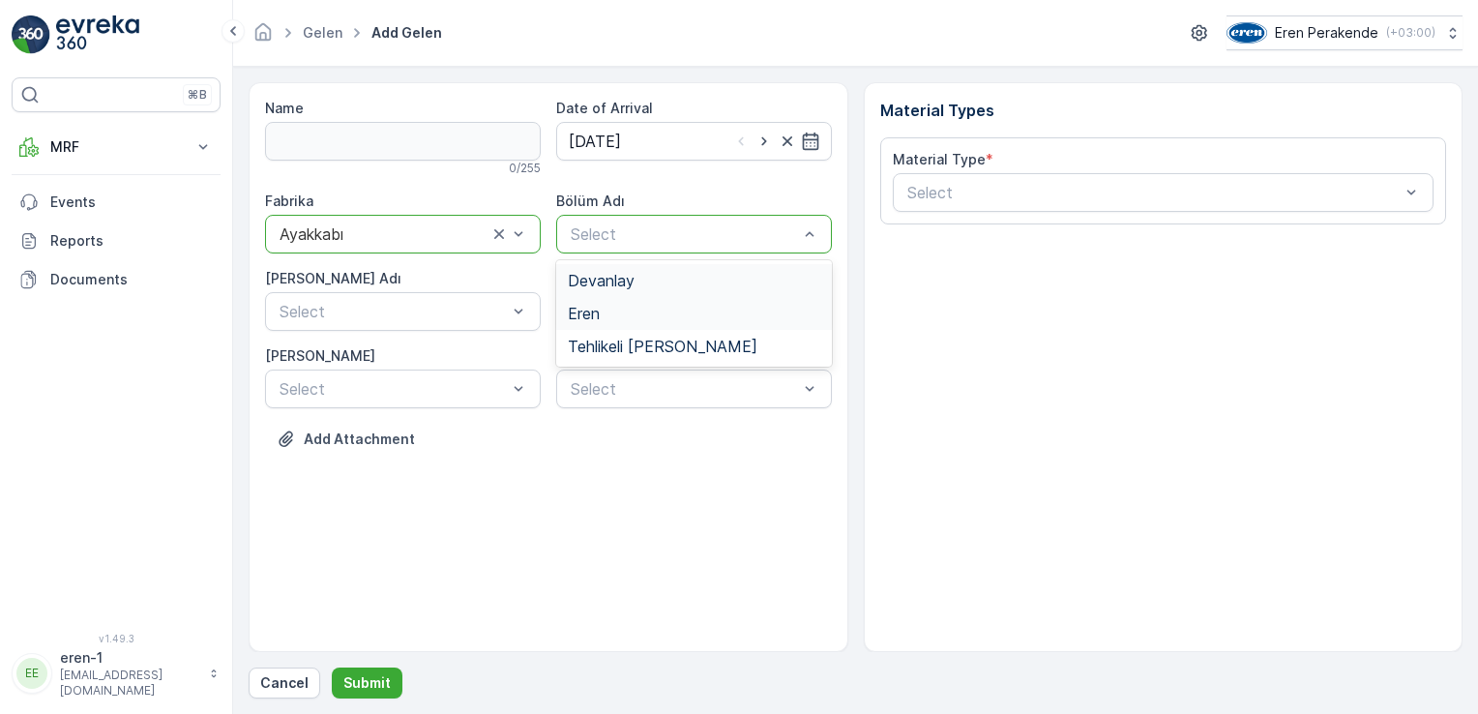
click at [583, 305] on span "Eren" at bounding box center [584, 313] width 32 height 17
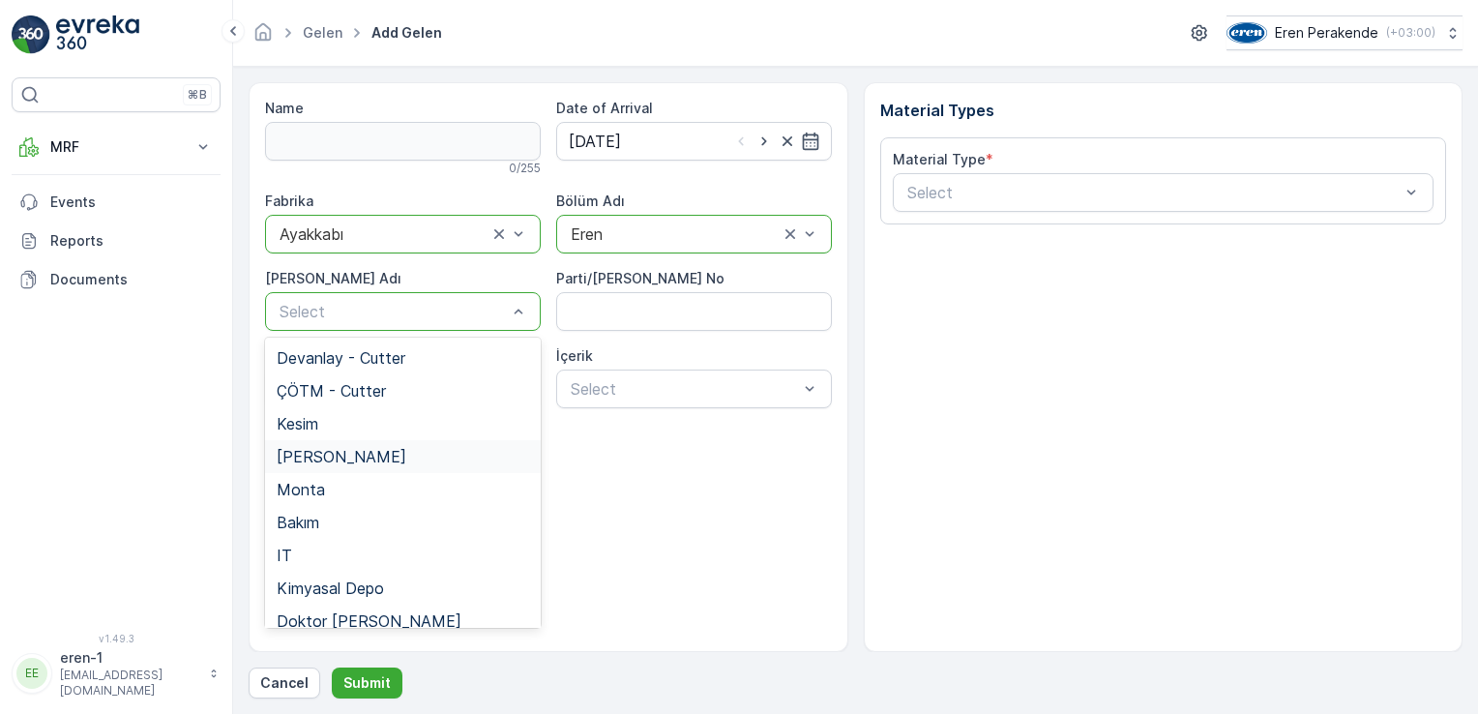
click at [310, 440] on div "[PERSON_NAME]" at bounding box center [403, 456] width 276 height 33
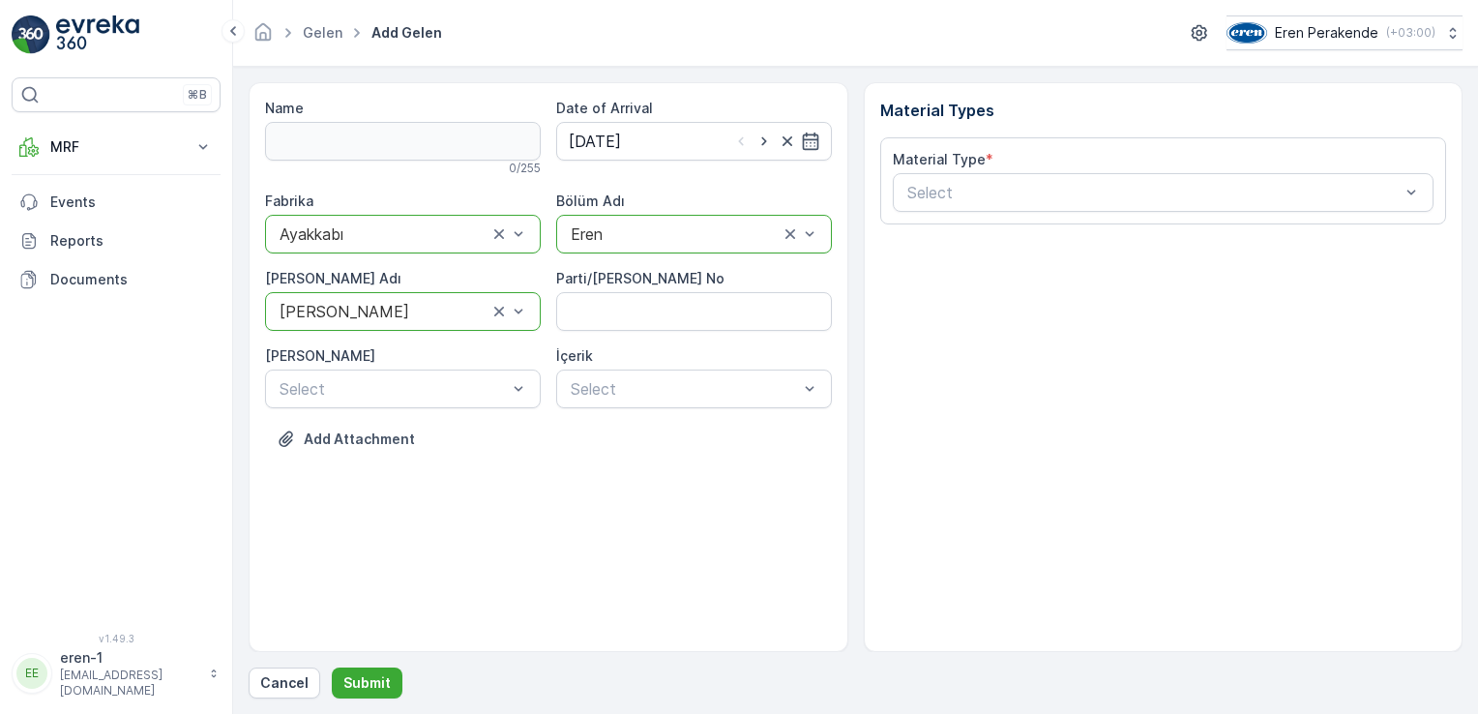
click at [333, 319] on div at bounding box center [384, 311] width 212 height 17
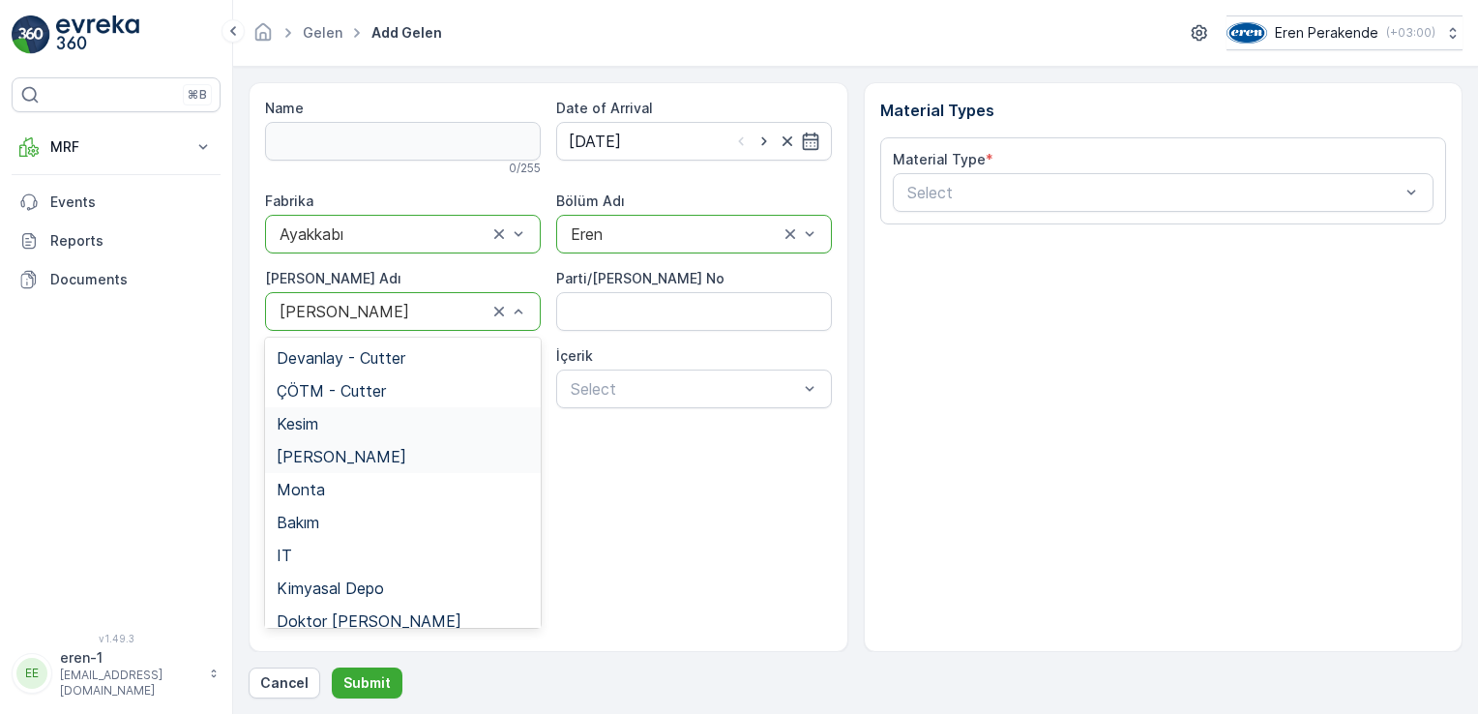
click at [330, 415] on div "Kesim" at bounding box center [403, 423] width 252 height 17
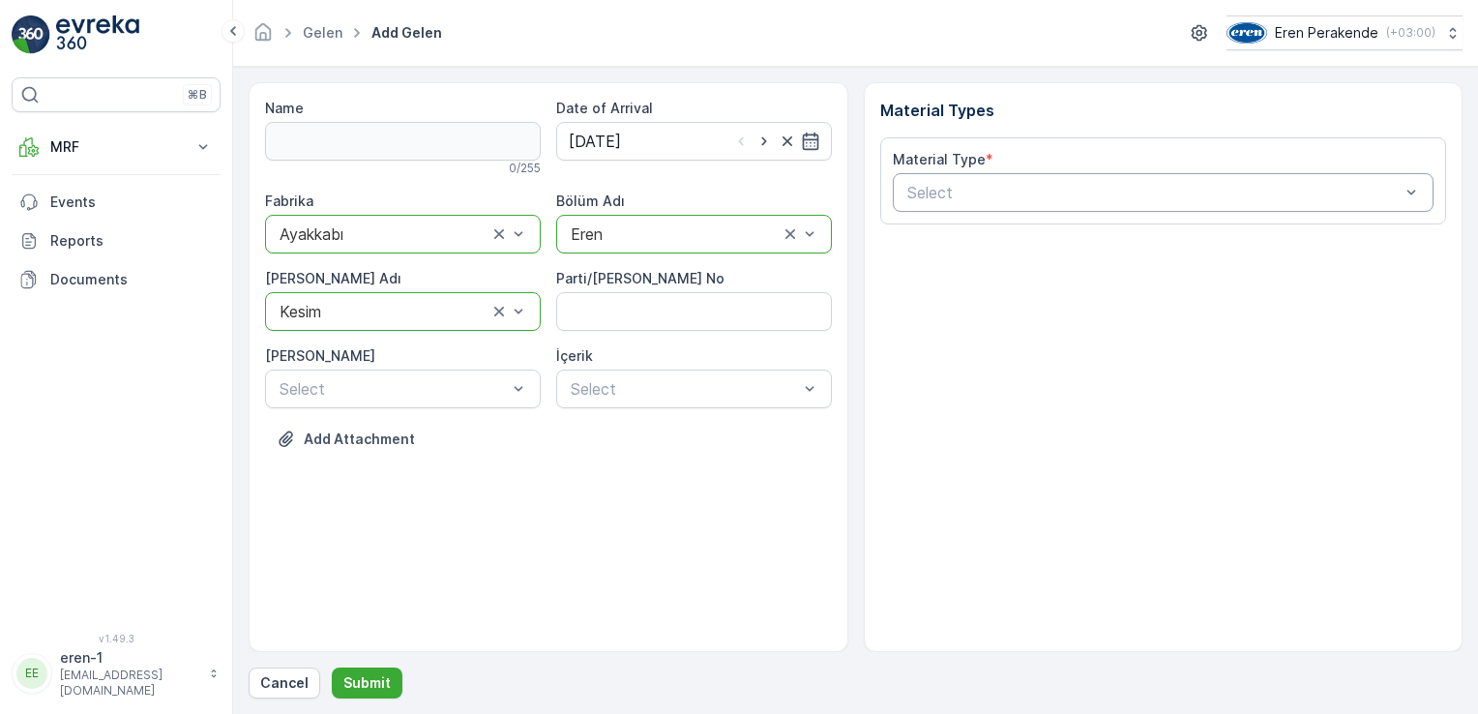
click at [925, 179] on div "Select" at bounding box center [1164, 192] width 542 height 39
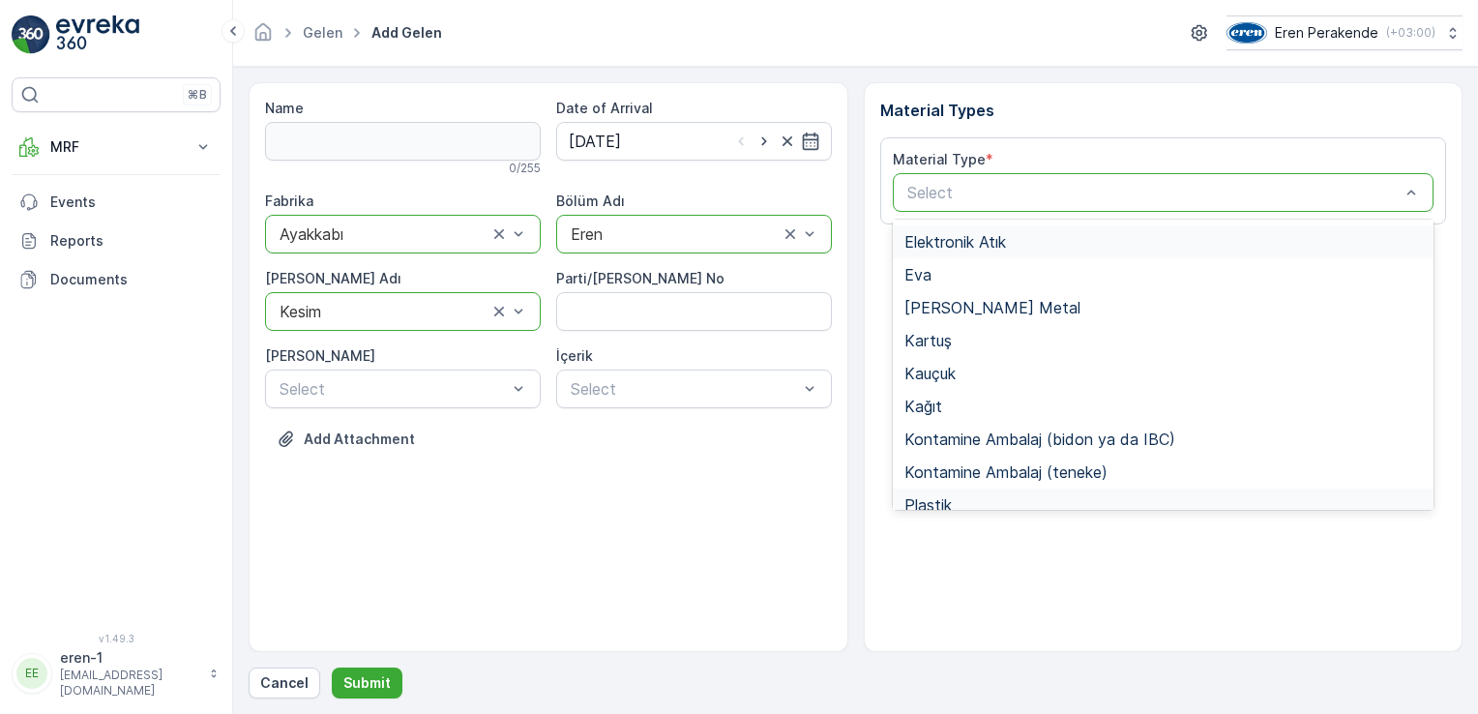
scroll to position [225, 0]
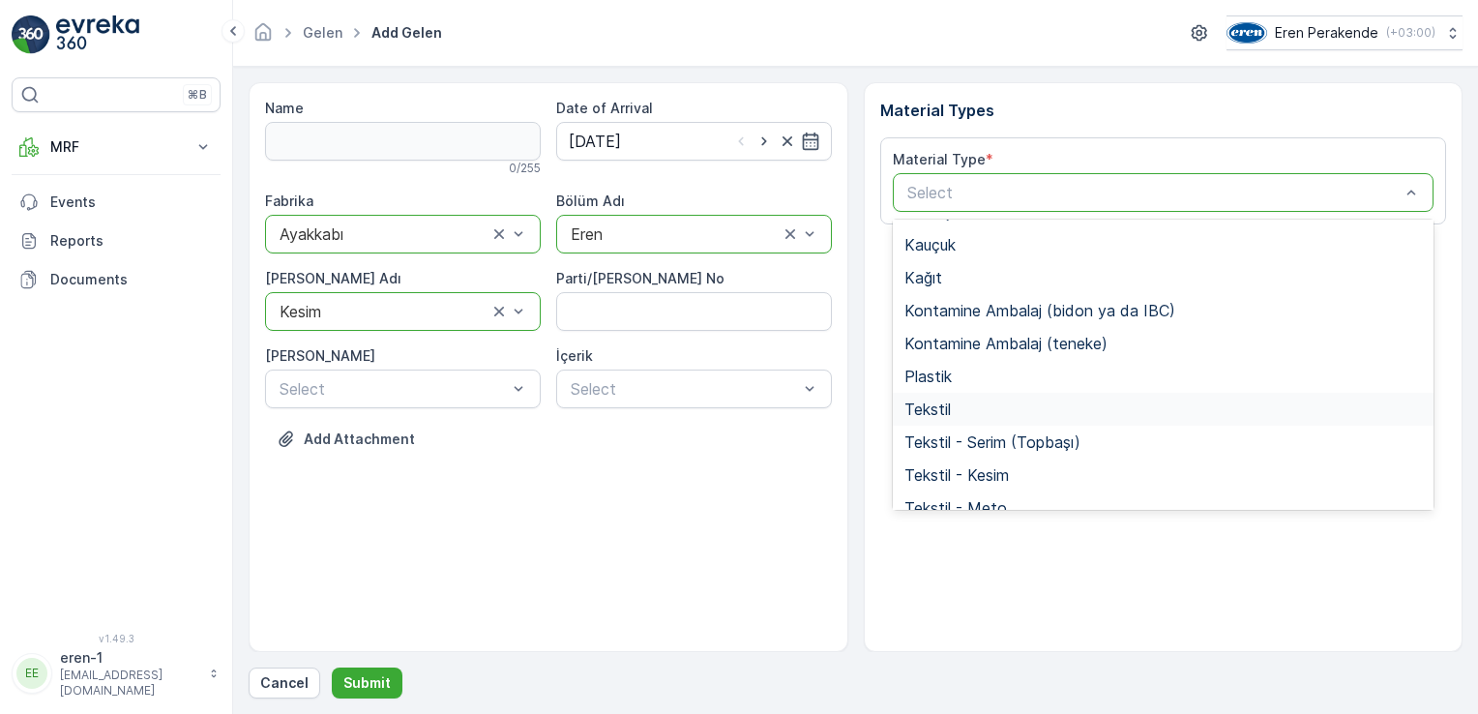
click at [984, 393] on div "Tekstil" at bounding box center [1164, 409] width 542 height 33
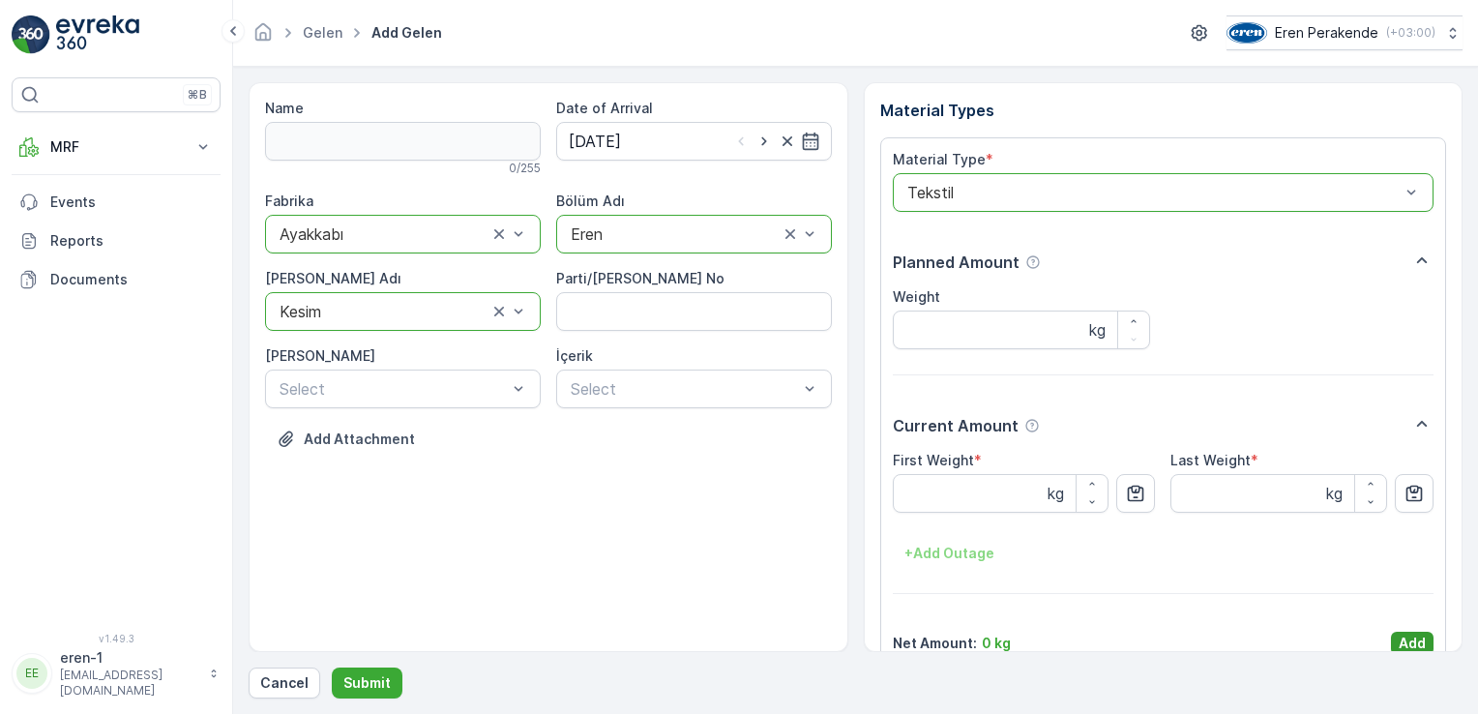
click at [1404, 637] on p "Add" at bounding box center [1412, 643] width 27 height 19
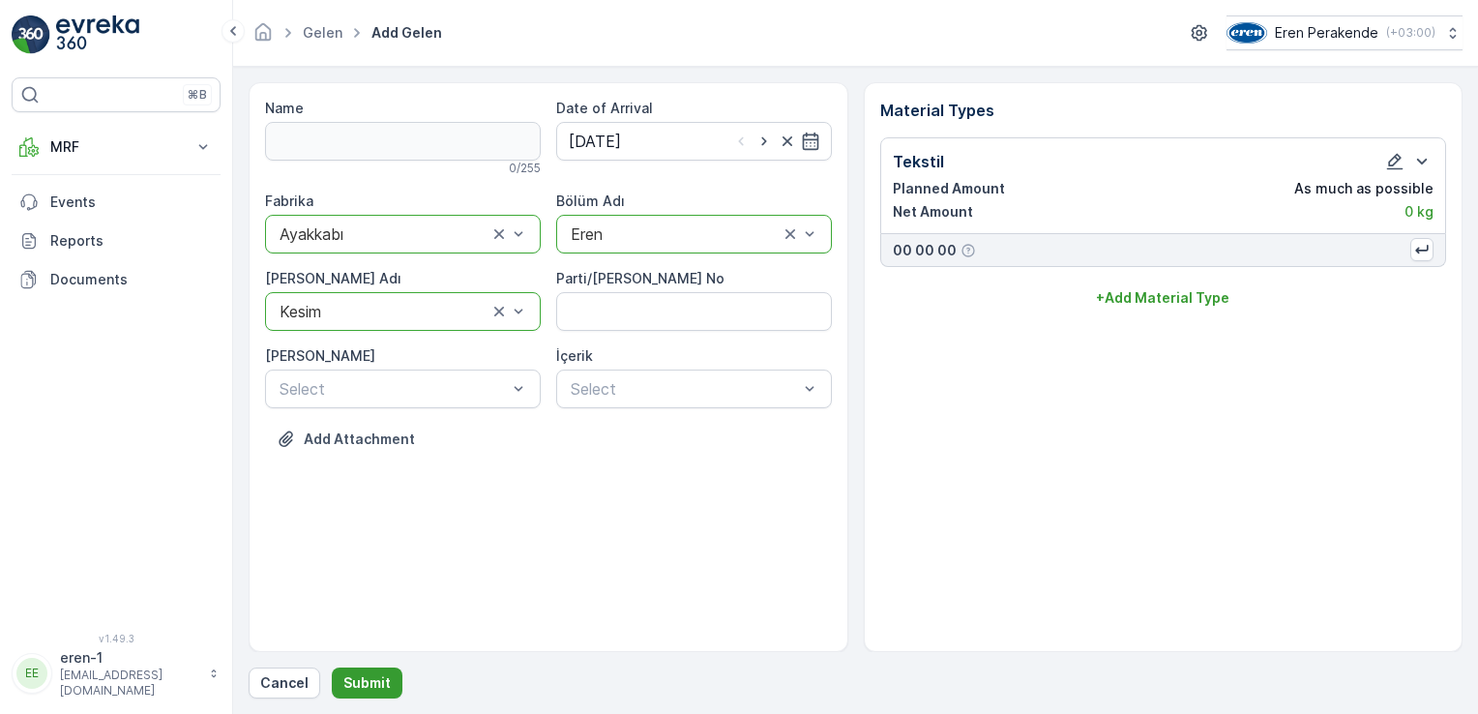
click at [360, 687] on p "Submit" at bounding box center [366, 682] width 47 height 19
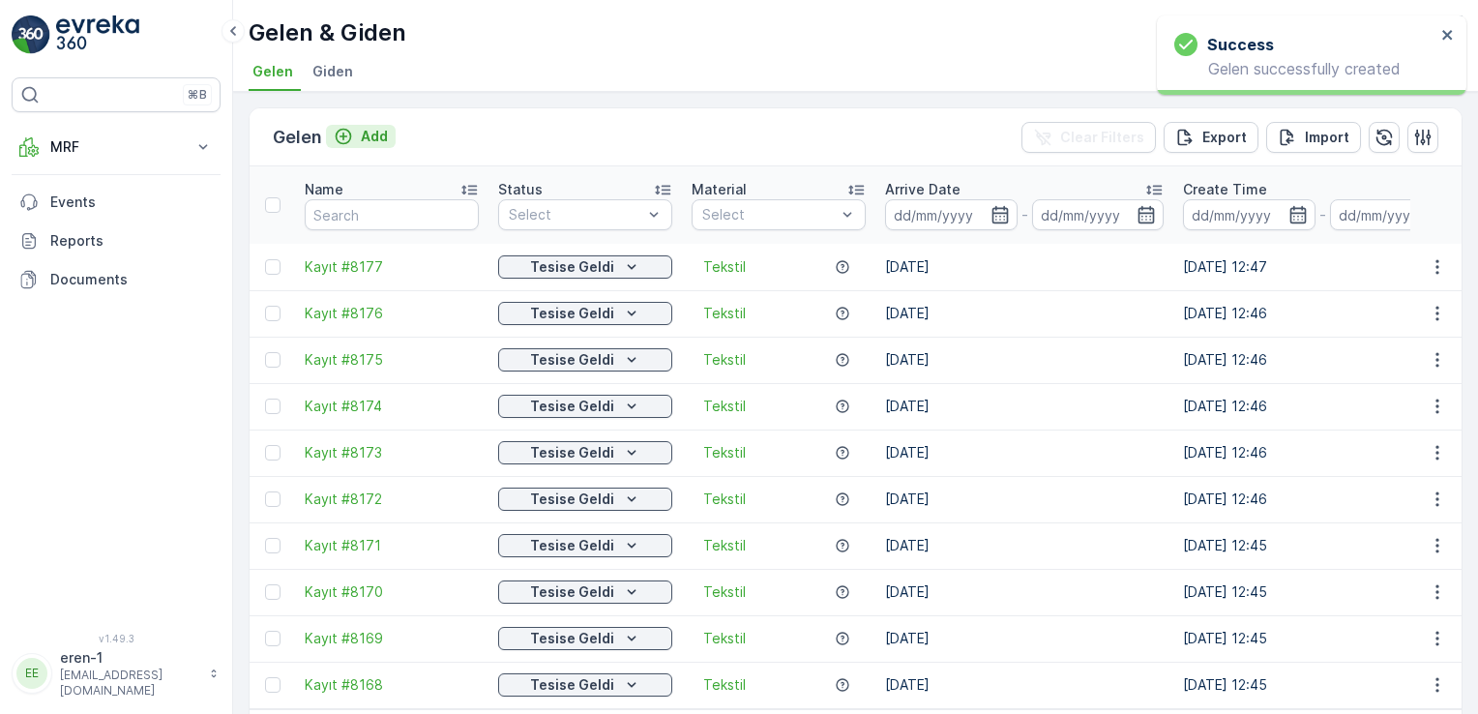
click at [341, 135] on icon "Add" at bounding box center [344, 137] width 16 height 16
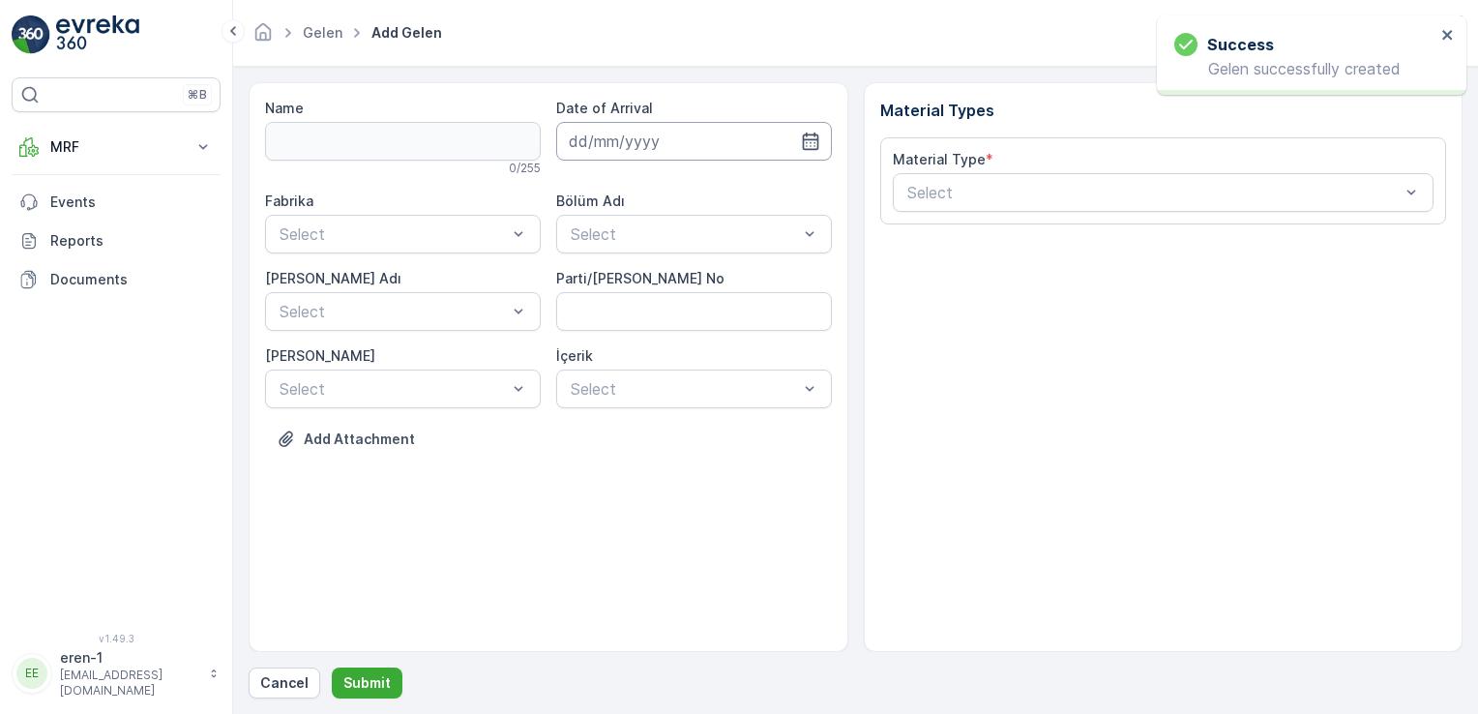
click at [642, 145] on input at bounding box center [694, 141] width 276 height 39
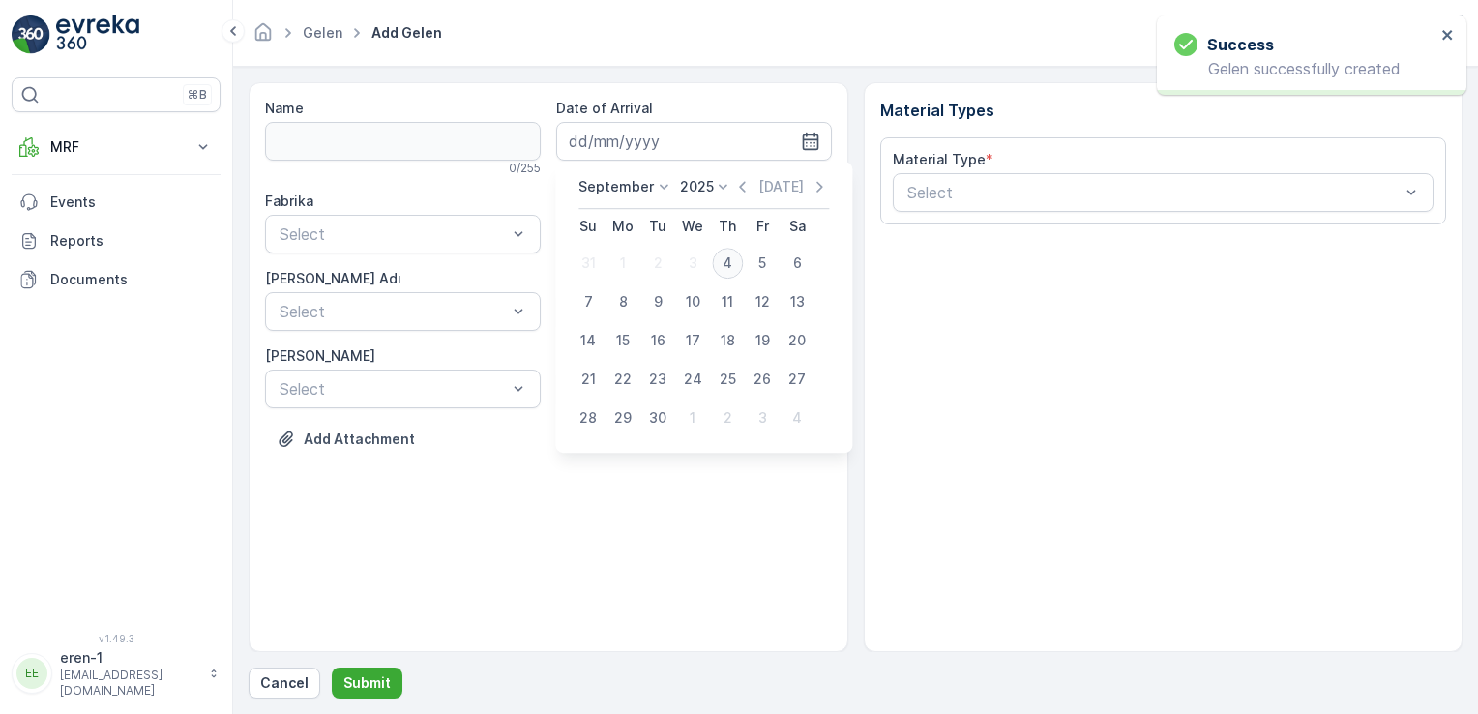
click at [739, 264] on div "4" at bounding box center [727, 263] width 31 height 31
type input "[DATE]"
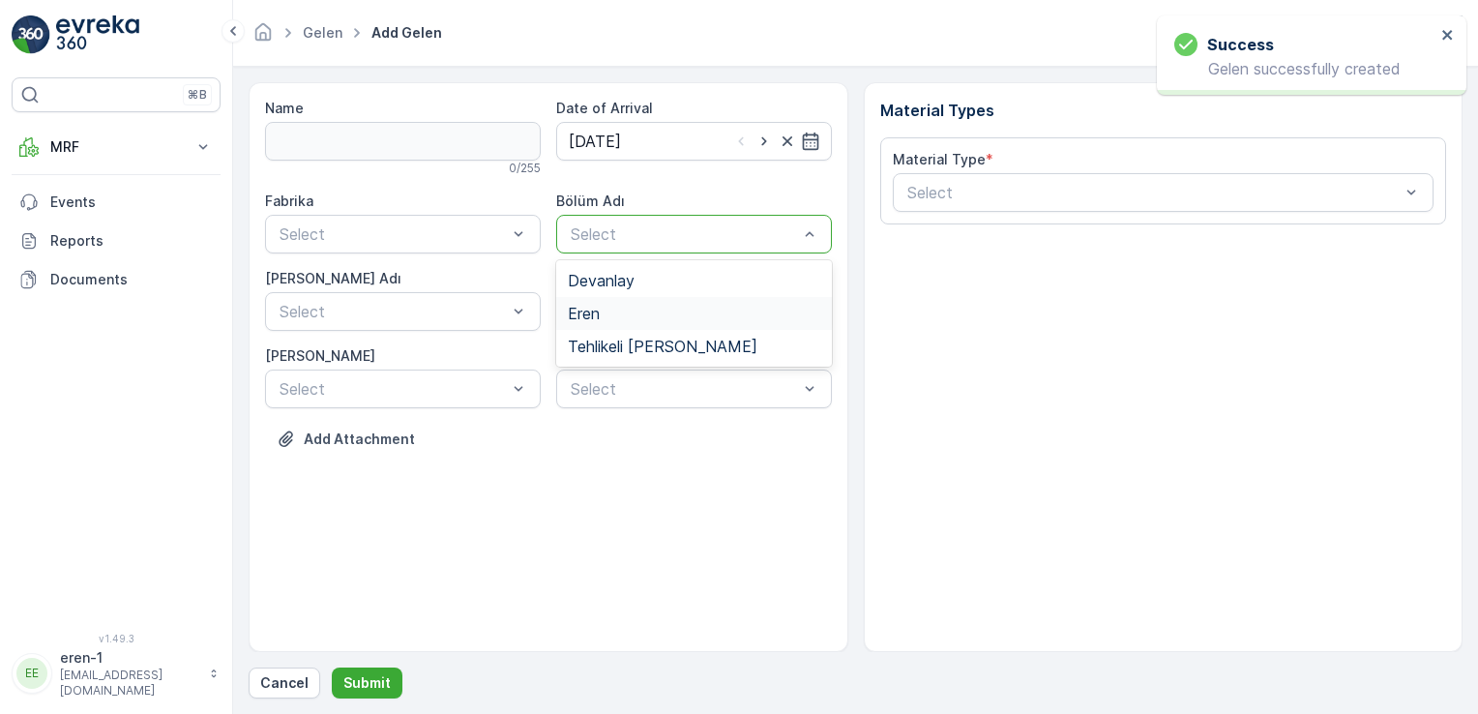
click at [584, 311] on span "Eren" at bounding box center [584, 313] width 32 height 17
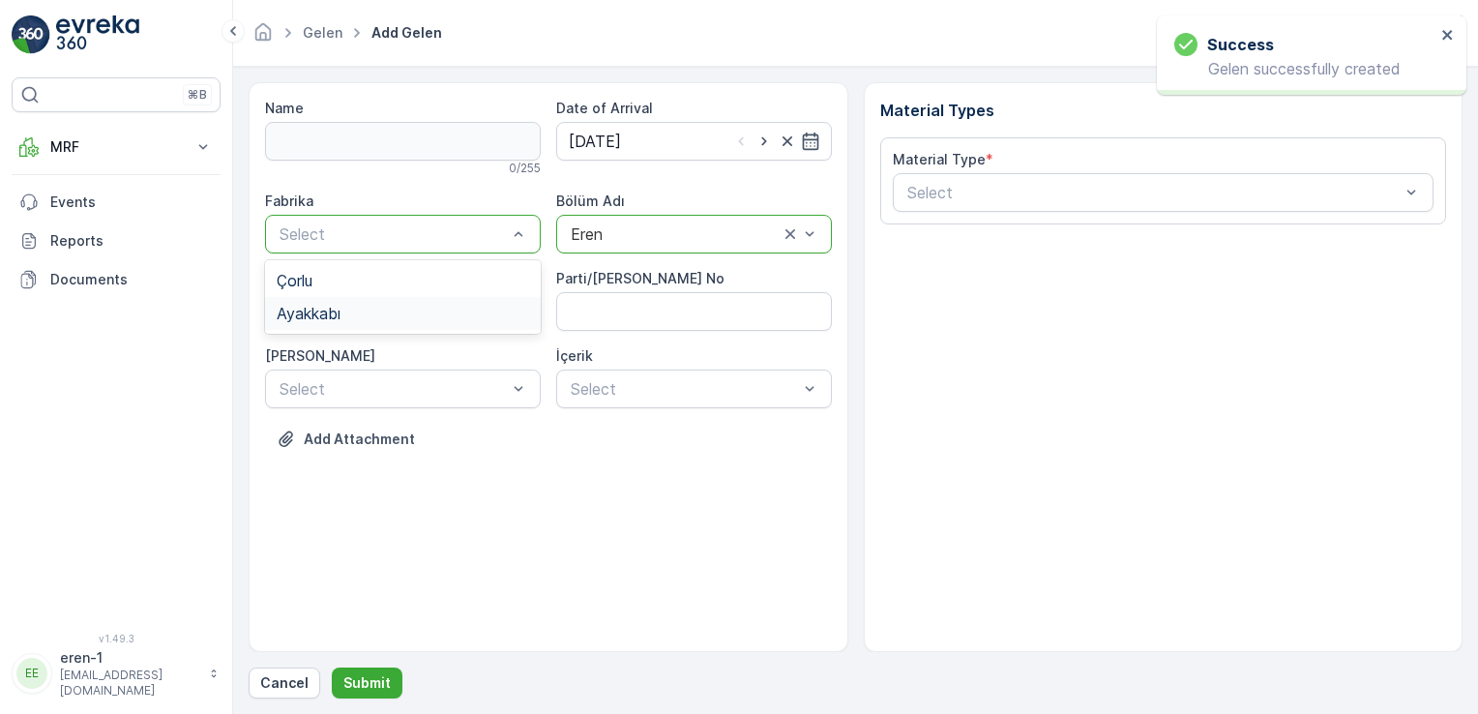
click at [353, 317] on div "Ayakkabı" at bounding box center [403, 313] width 252 height 17
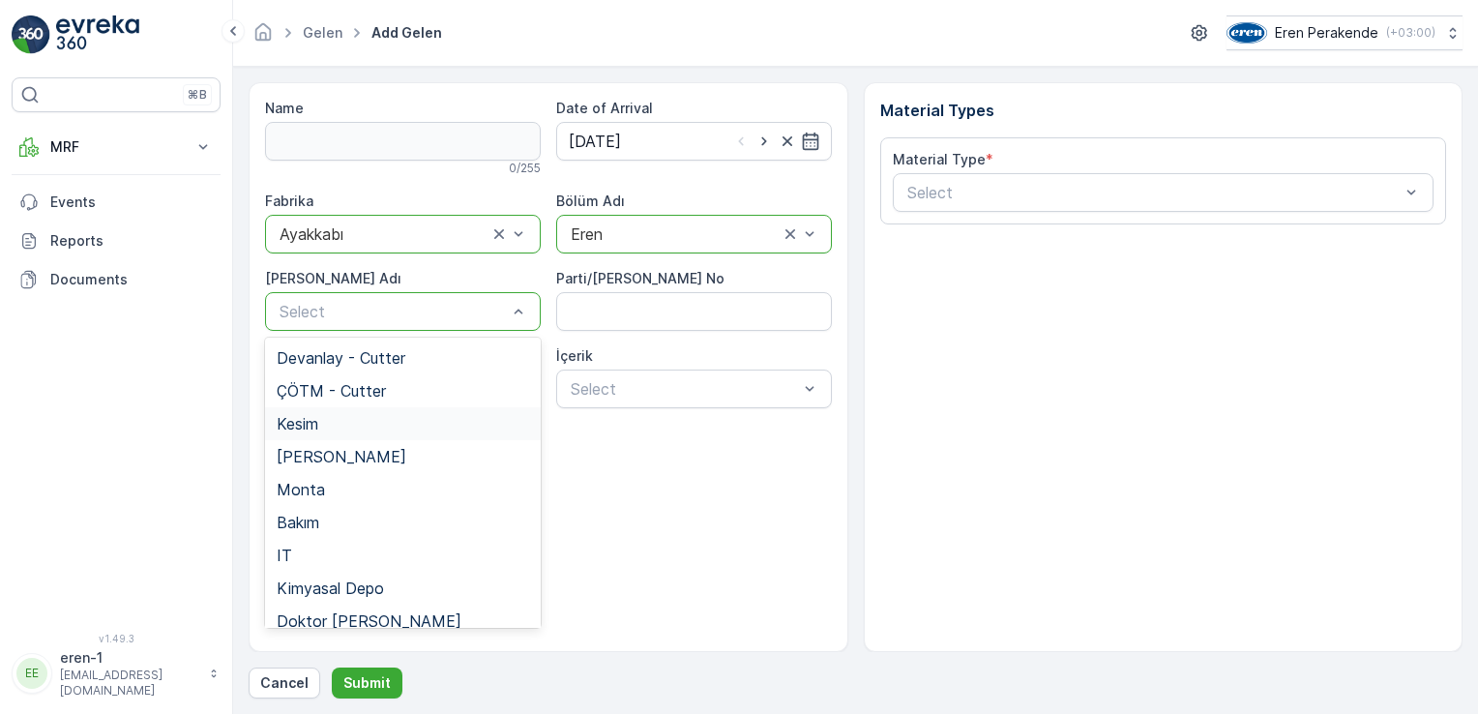
click at [342, 431] on div "Kesim" at bounding box center [403, 423] width 252 height 17
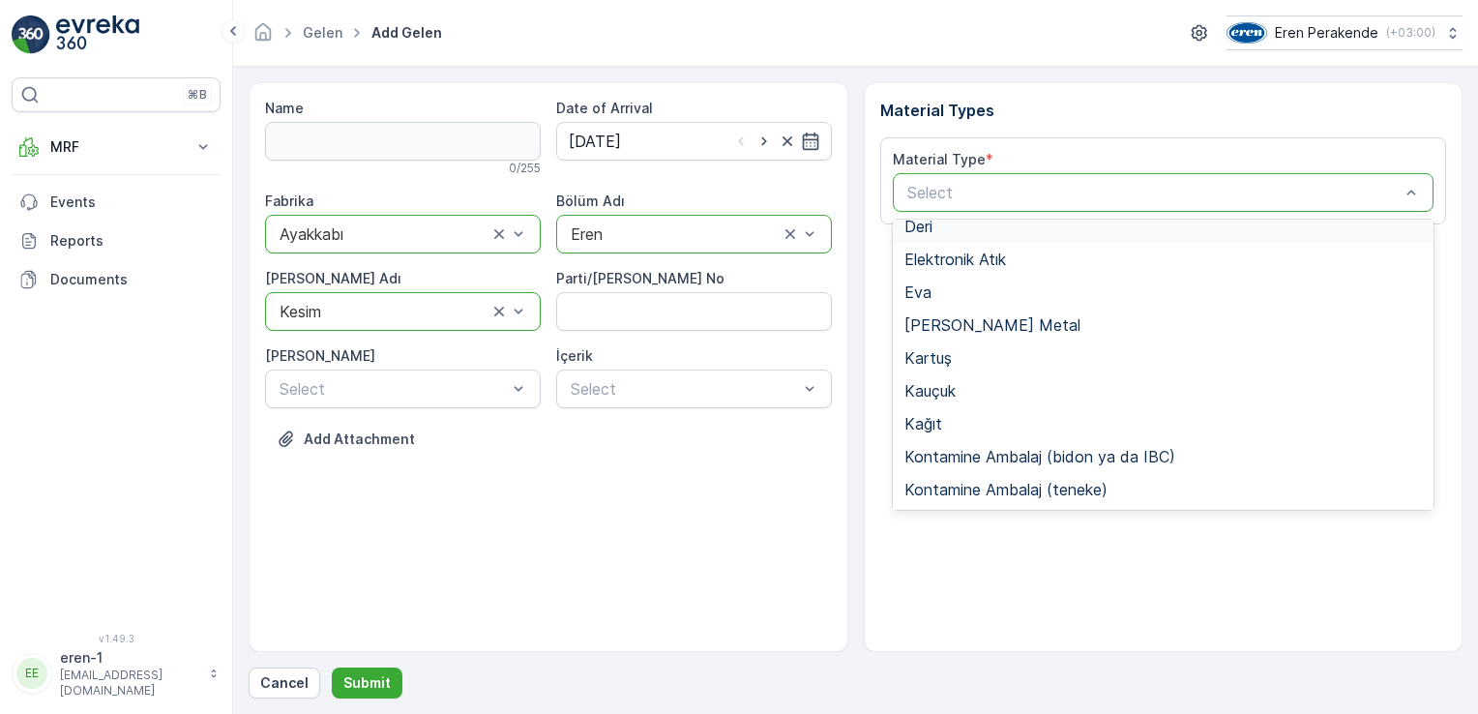
scroll to position [257, 0]
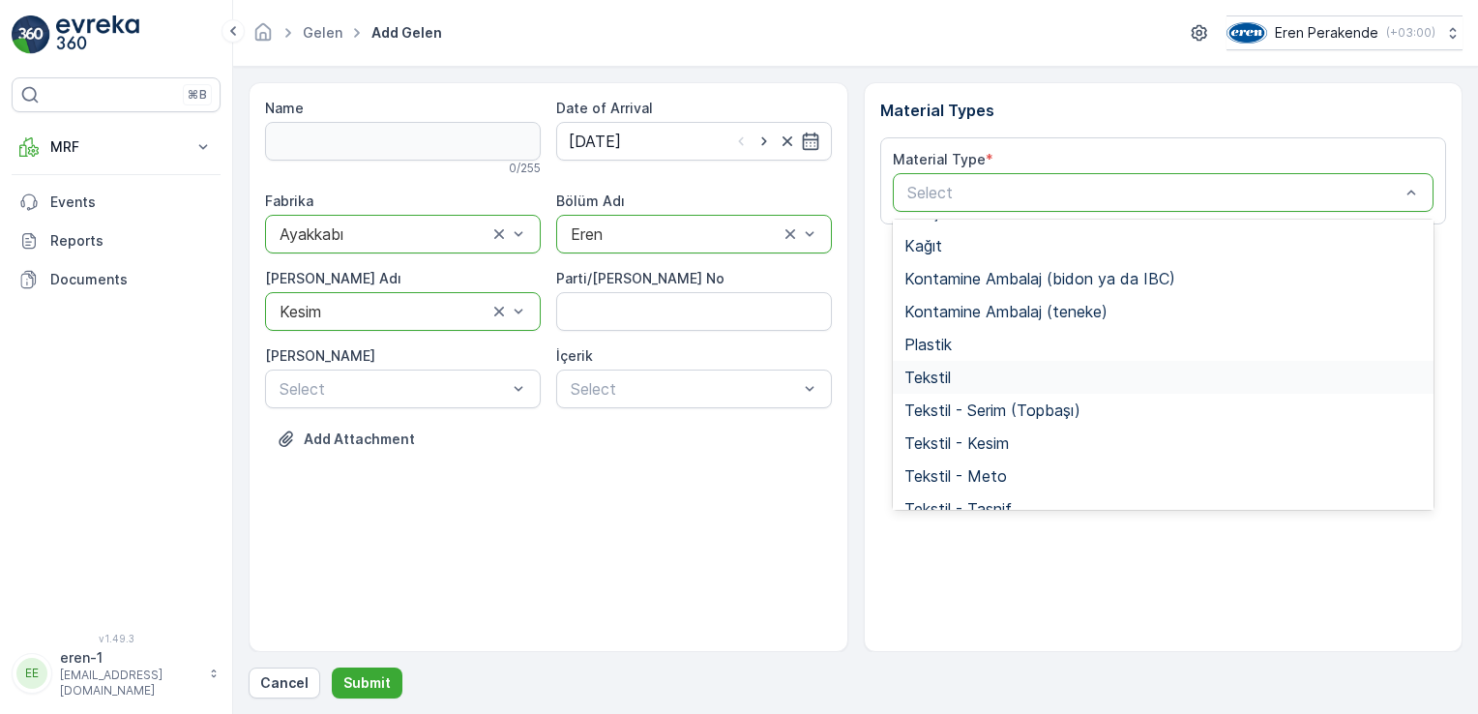
click at [944, 369] on span "Tekstil" at bounding box center [927, 377] width 46 height 17
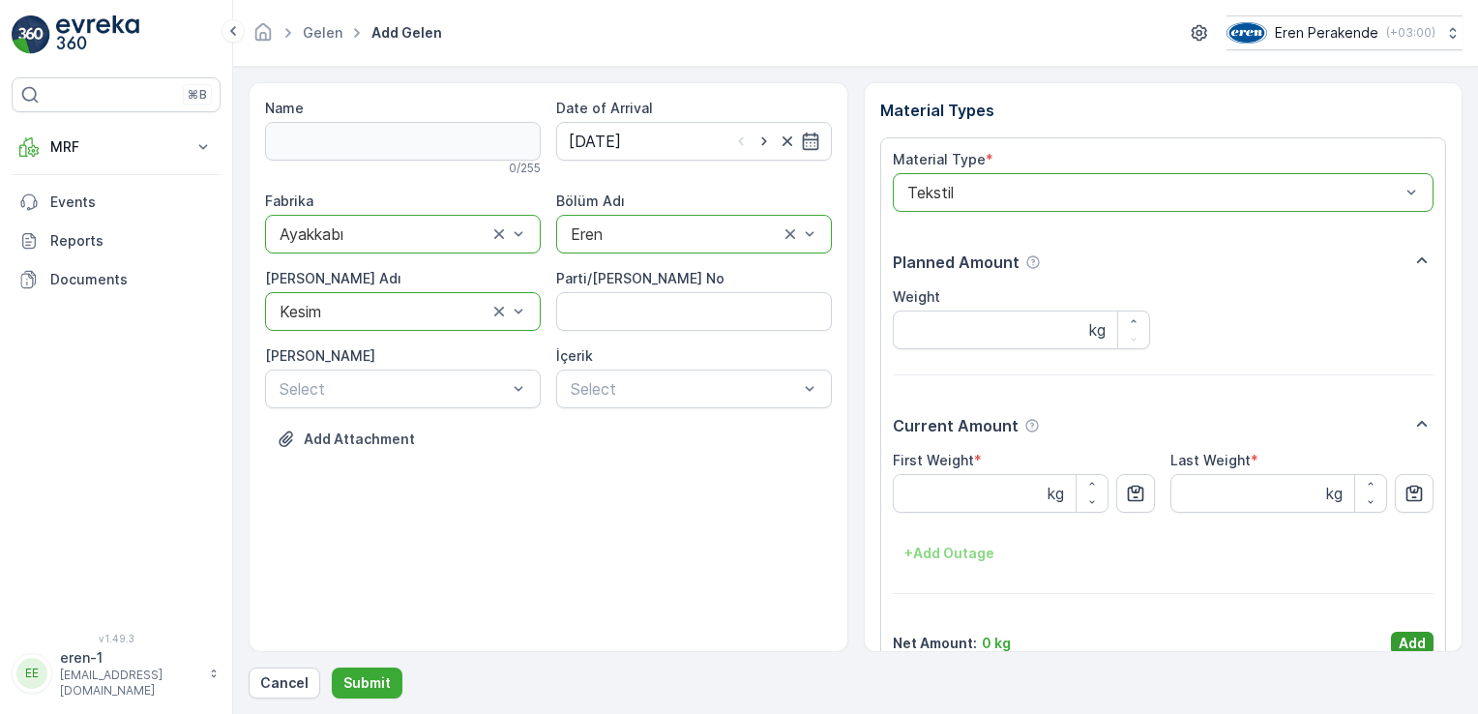
click at [1417, 641] on p "Add" at bounding box center [1412, 643] width 27 height 19
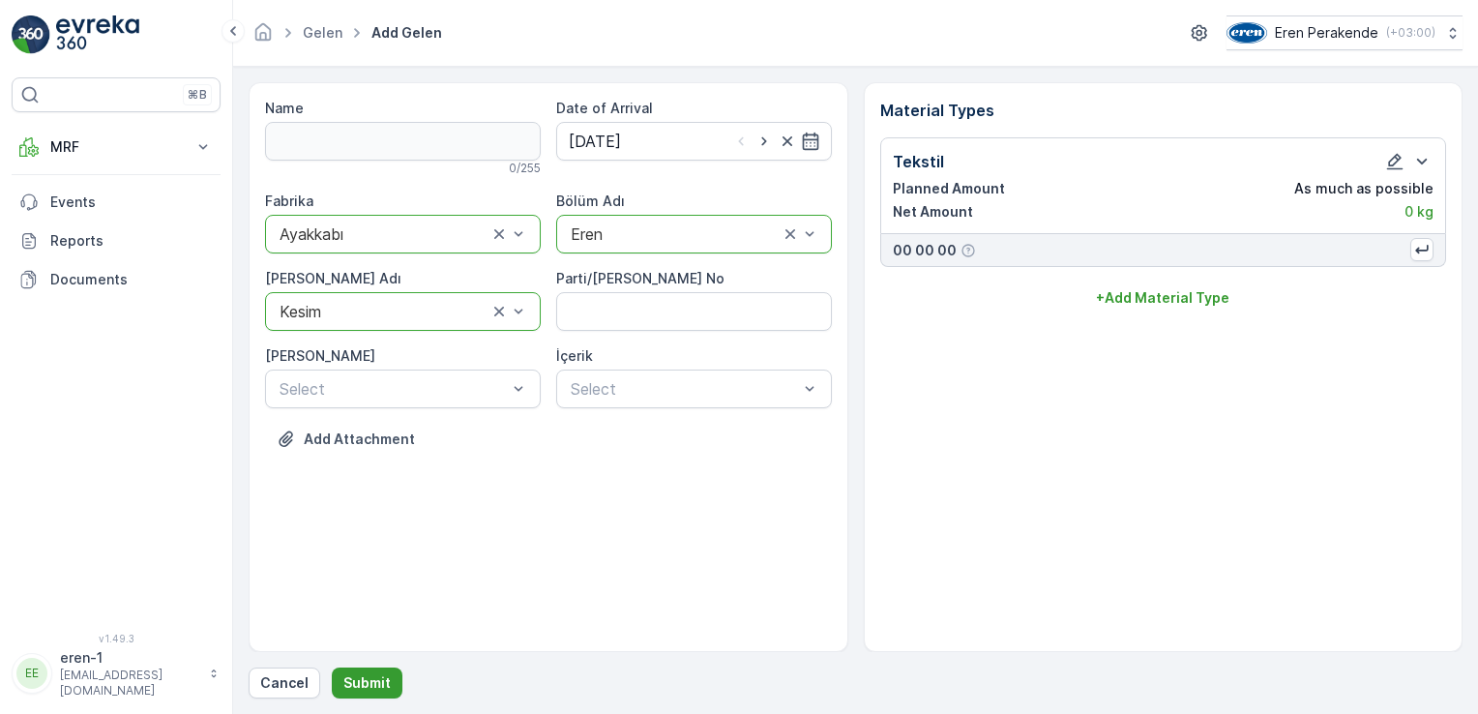
click at [358, 675] on p "Submit" at bounding box center [366, 682] width 47 height 19
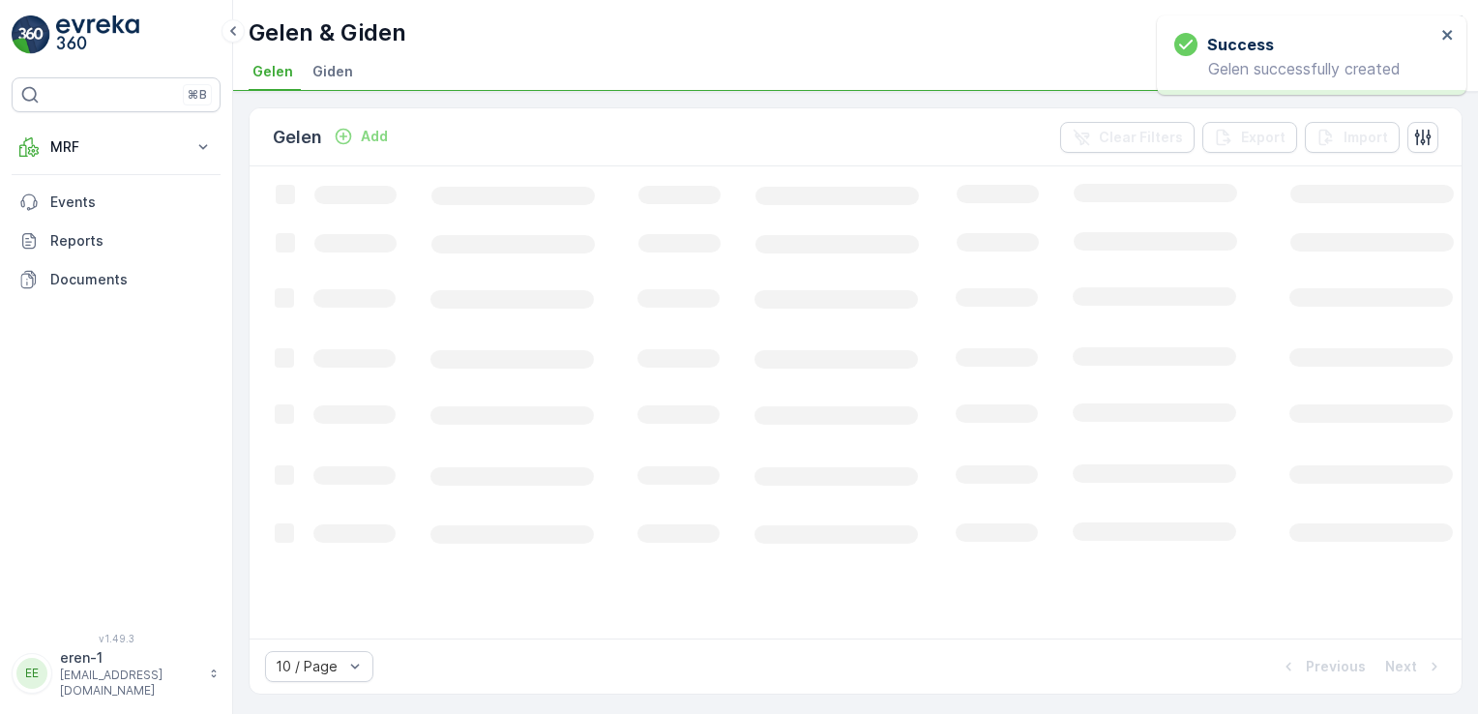
click at [361, 136] on p "Add" at bounding box center [374, 136] width 27 height 19
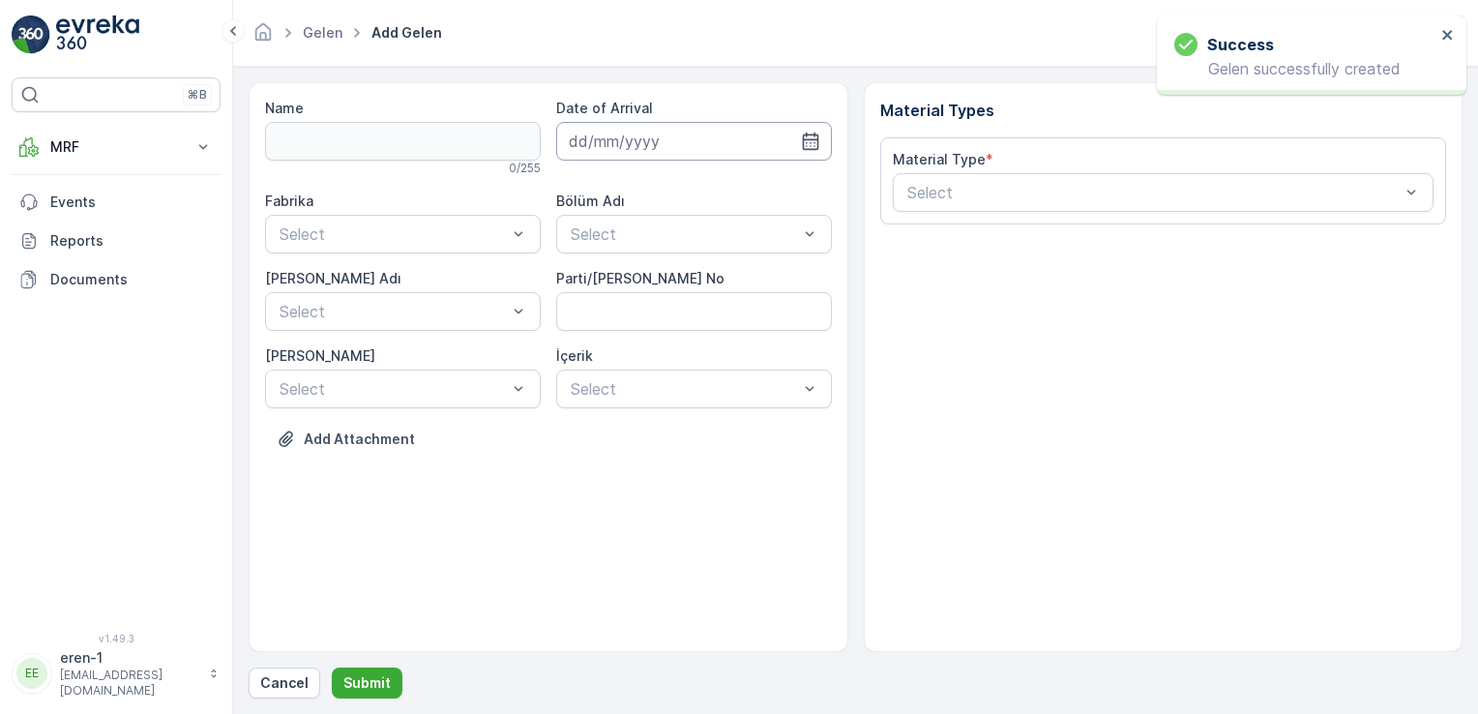
click at [624, 143] on input at bounding box center [694, 141] width 276 height 39
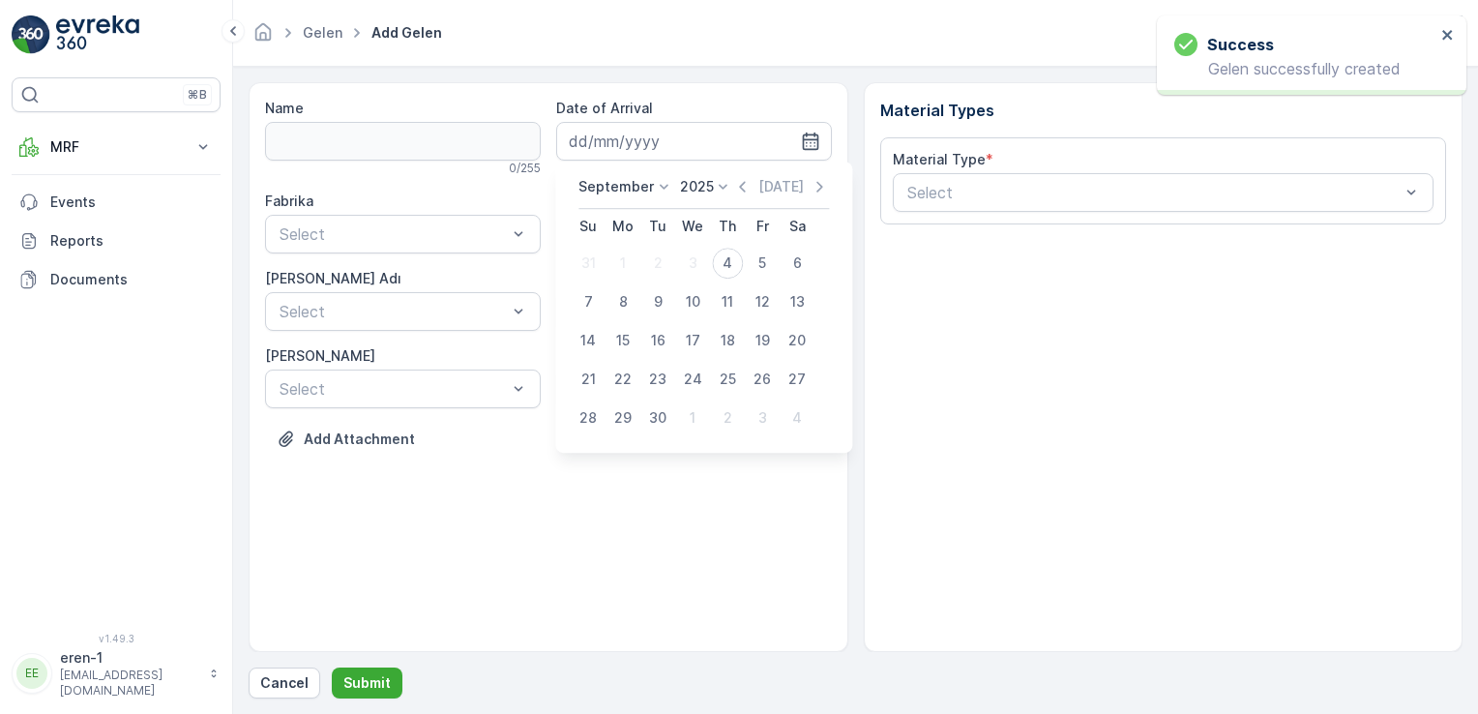
click at [725, 267] on div "4" at bounding box center [727, 263] width 31 height 31
type input "[DATE]"
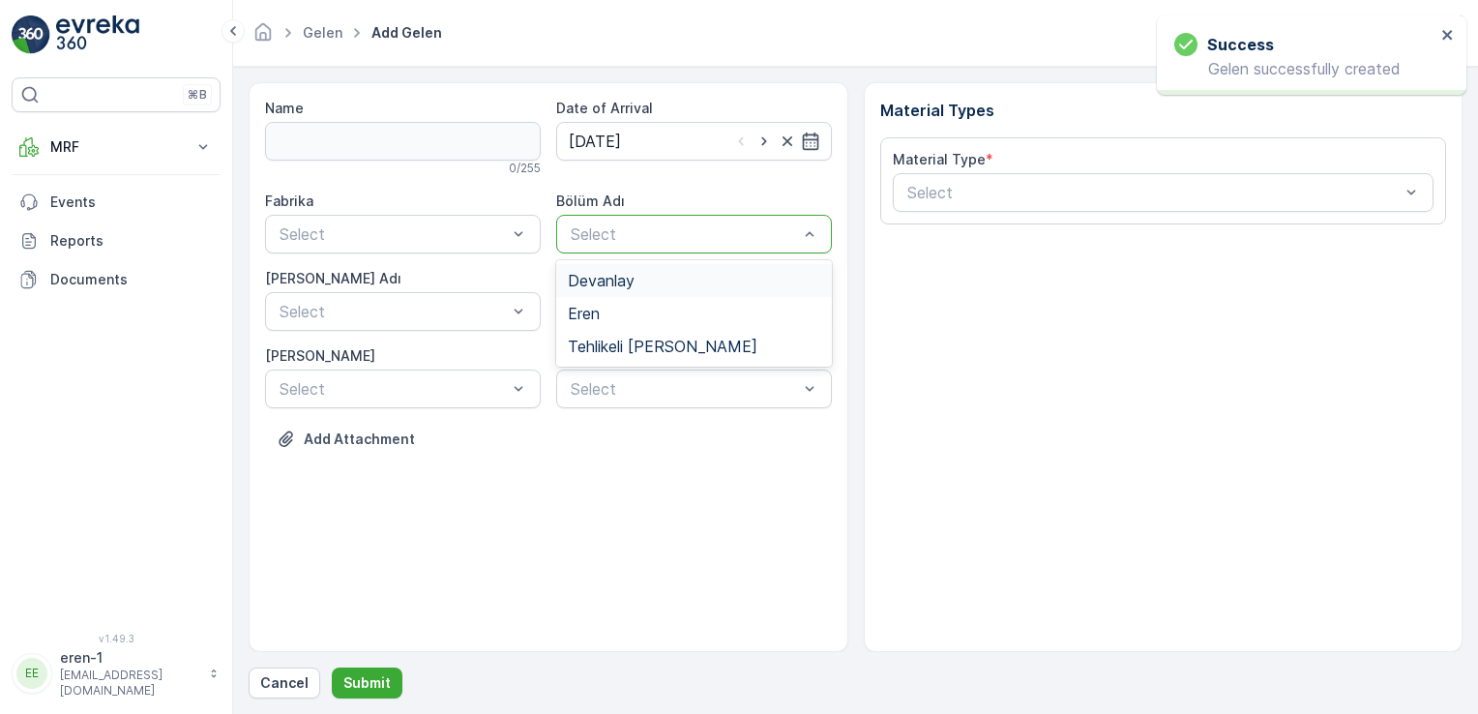
click at [563, 238] on div "Select" at bounding box center [694, 234] width 276 height 39
click at [562, 304] on div "Eren" at bounding box center [694, 313] width 276 height 33
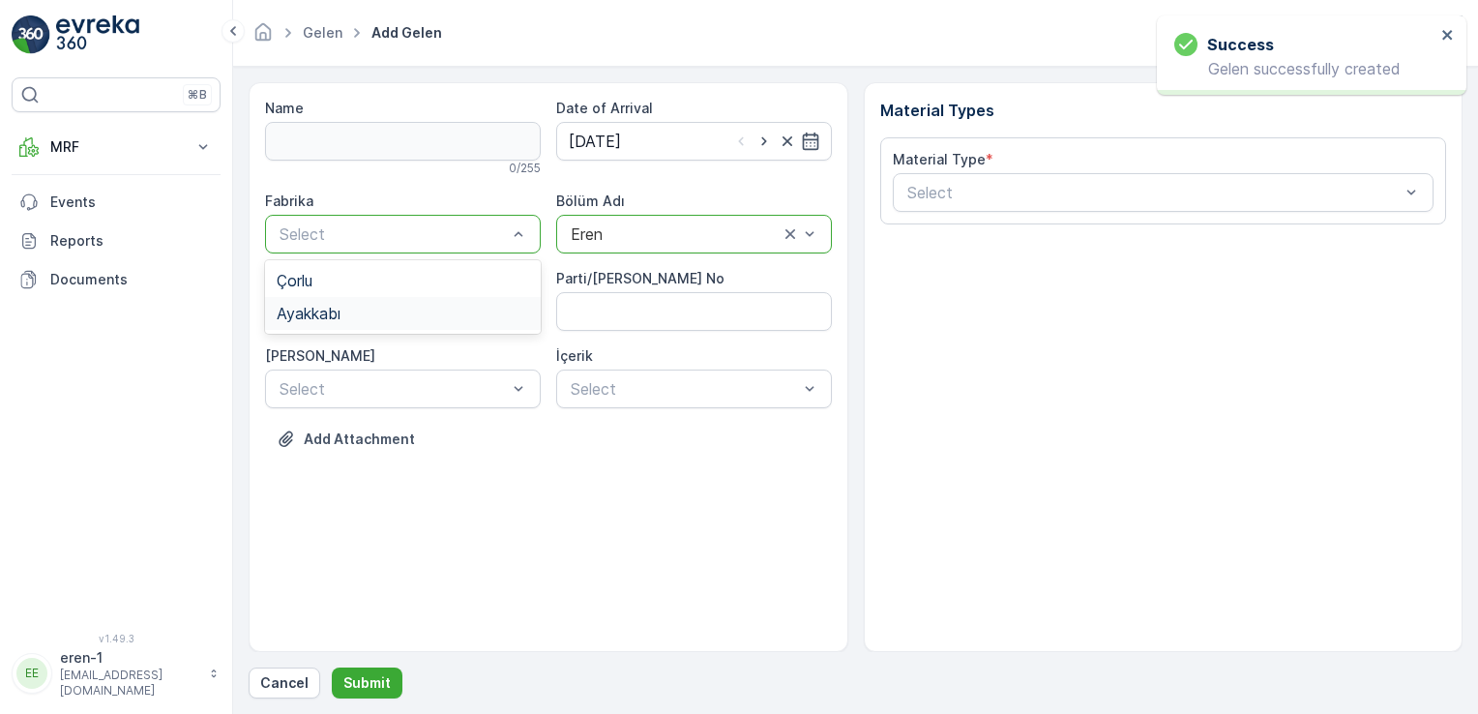
click at [337, 310] on span "Ayakkabı" at bounding box center [309, 313] width 64 height 17
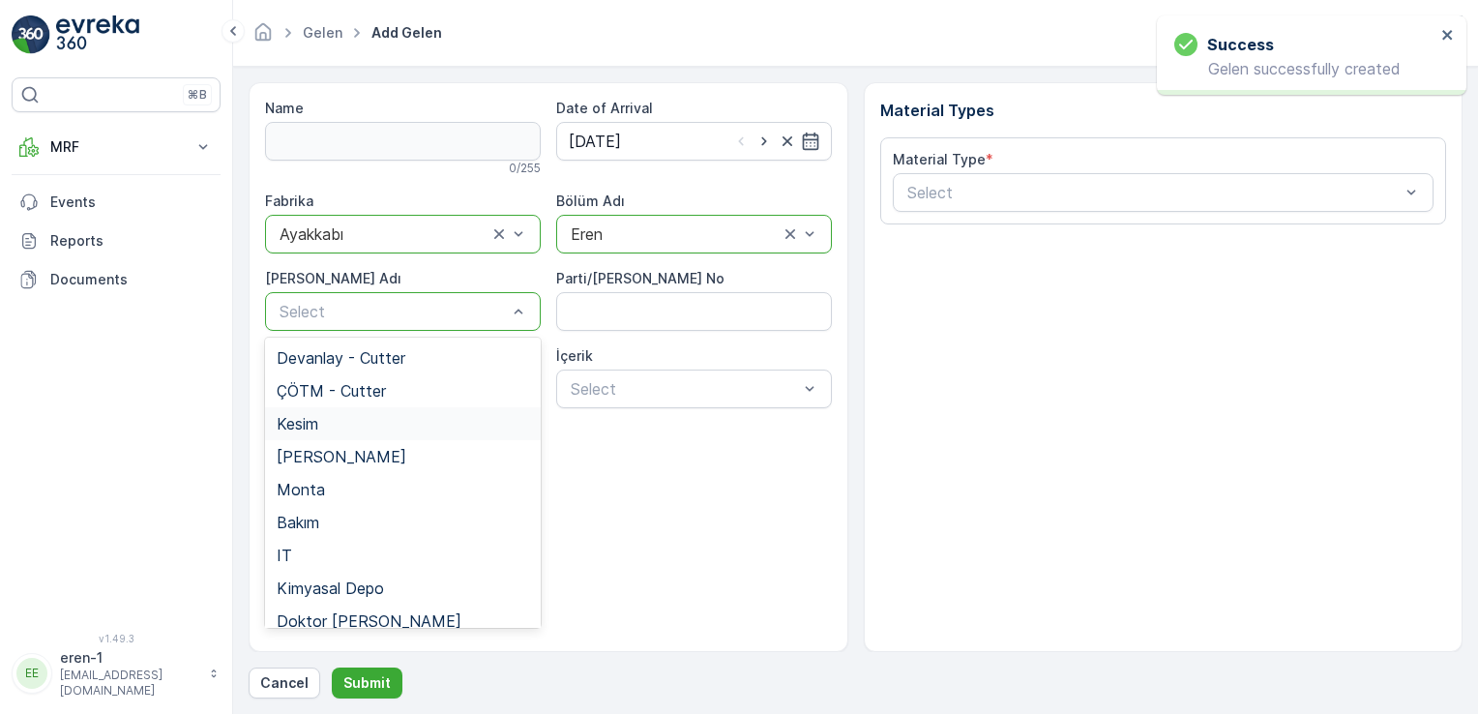
click at [333, 425] on div "Kesim" at bounding box center [403, 423] width 252 height 17
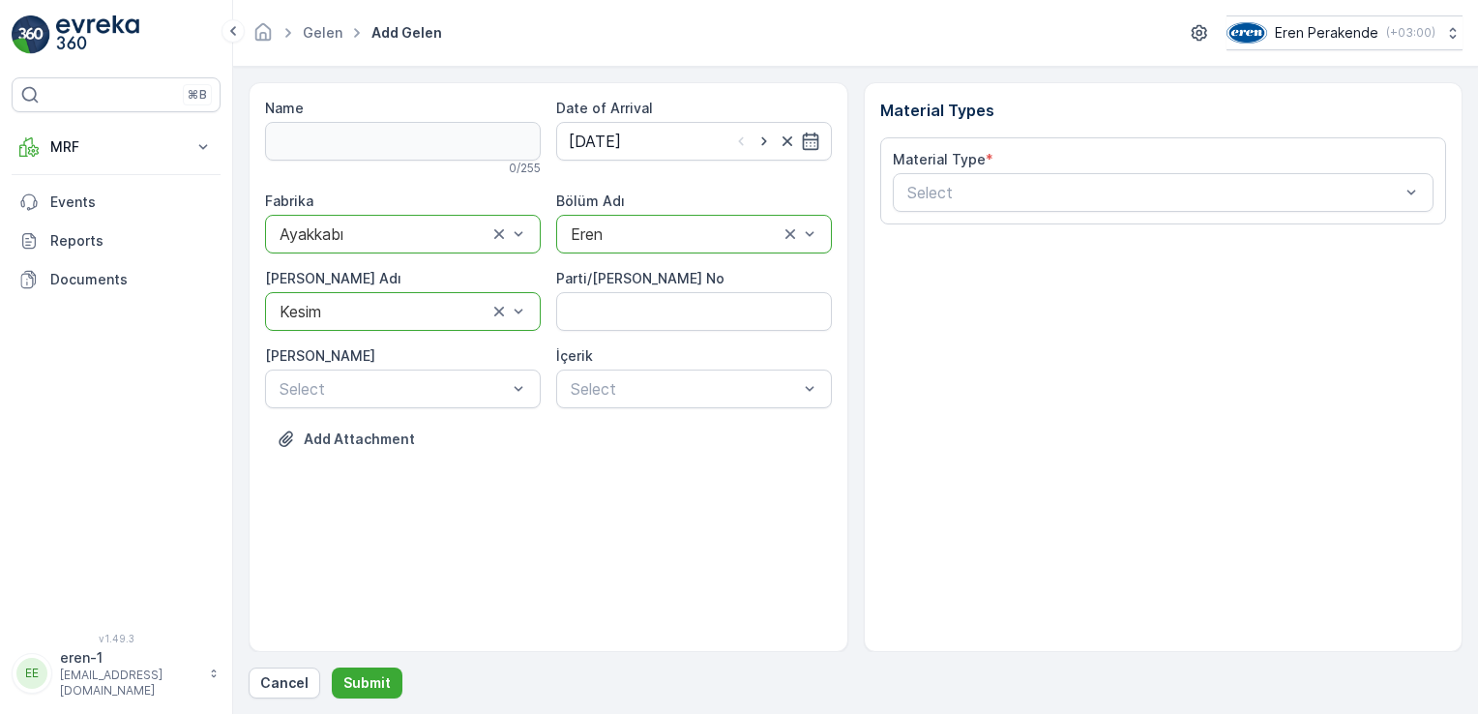
click at [1010, 159] on div "Material Type *" at bounding box center [1164, 159] width 542 height 19
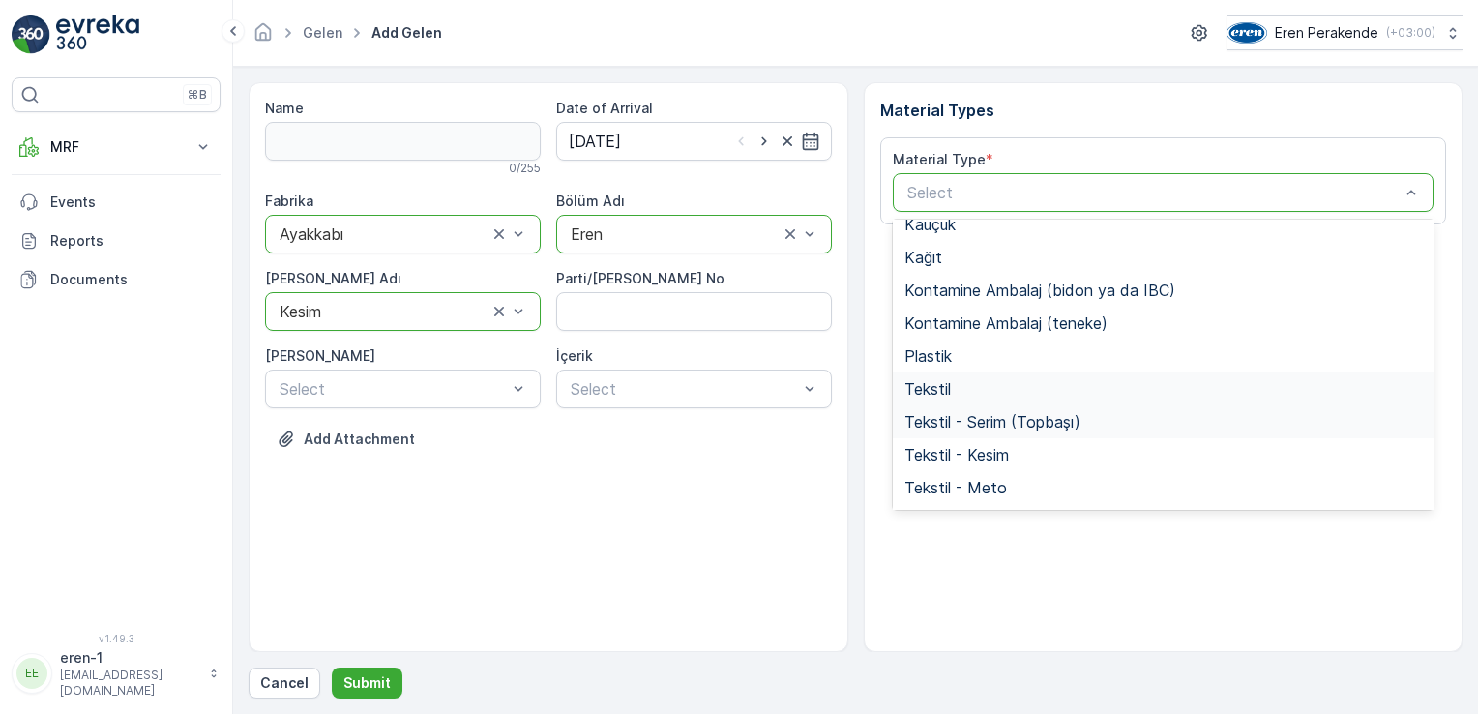
scroll to position [257, 0]
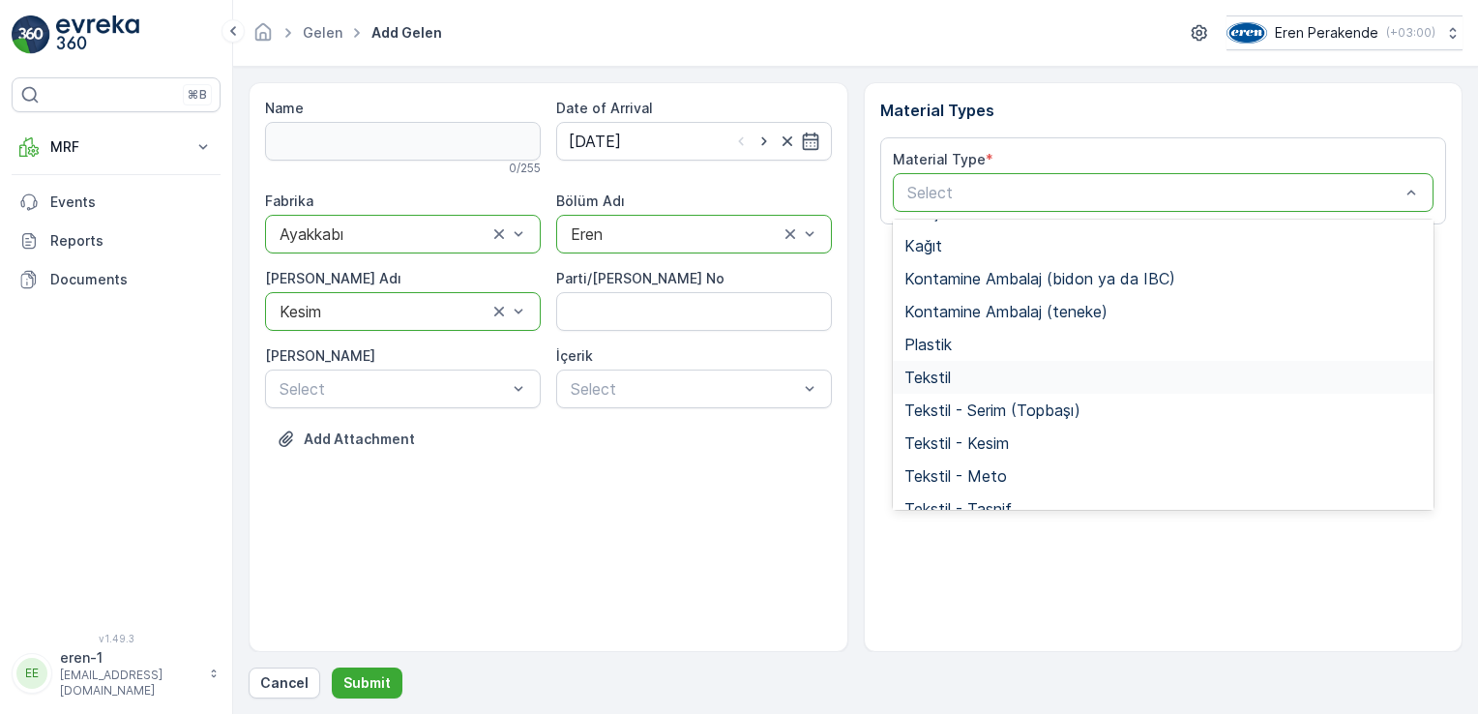
click at [936, 381] on span "Tekstil" at bounding box center [927, 377] width 46 height 17
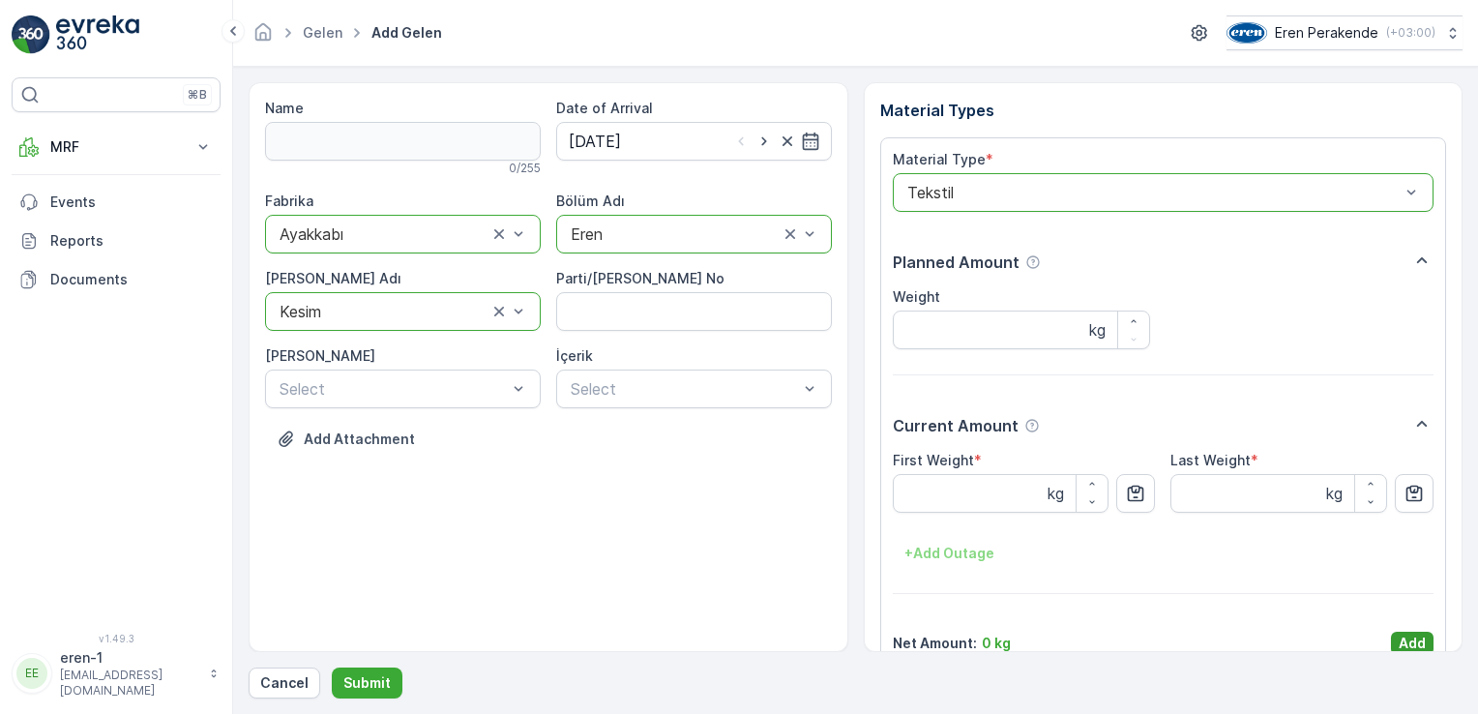
click at [1401, 644] on p "Add" at bounding box center [1412, 643] width 27 height 19
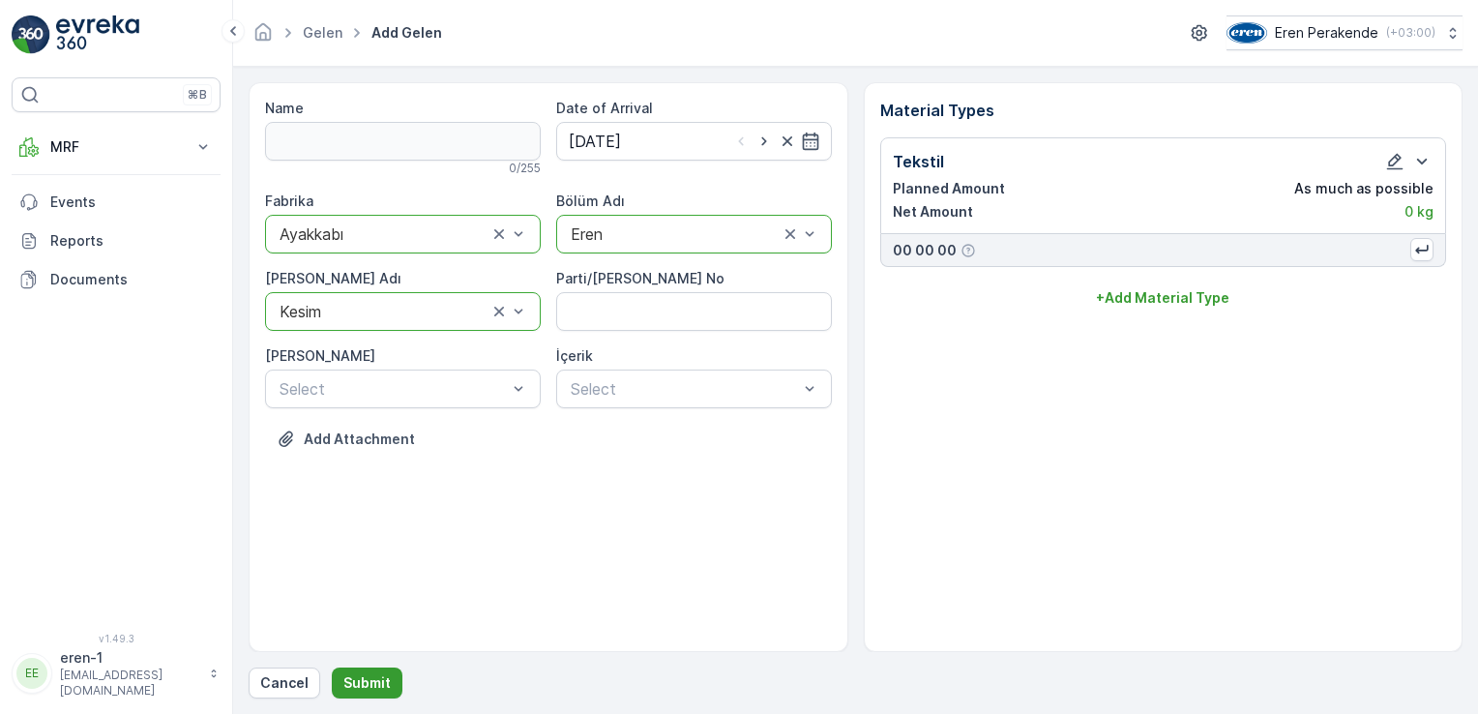
click at [387, 681] on button "Submit" at bounding box center [367, 682] width 71 height 31
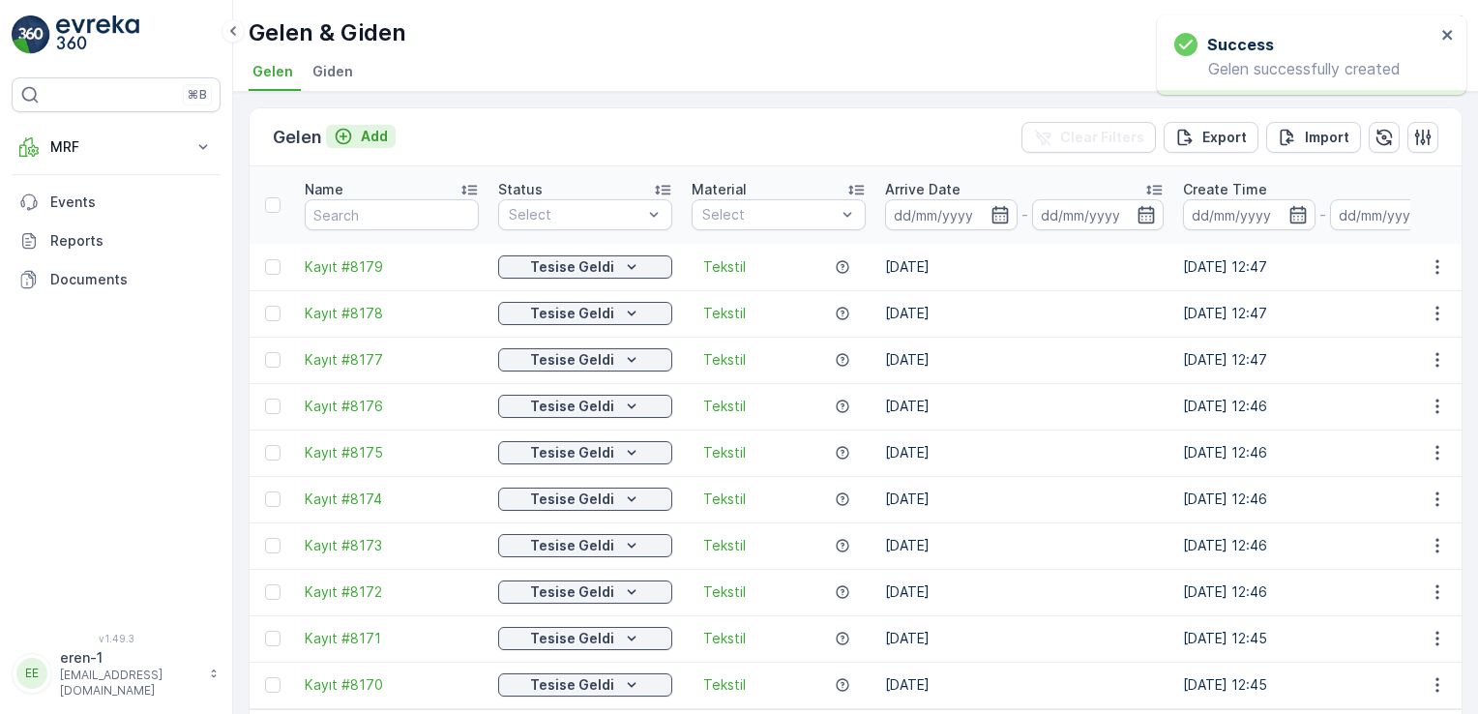
click at [374, 133] on p "Add" at bounding box center [374, 136] width 27 height 19
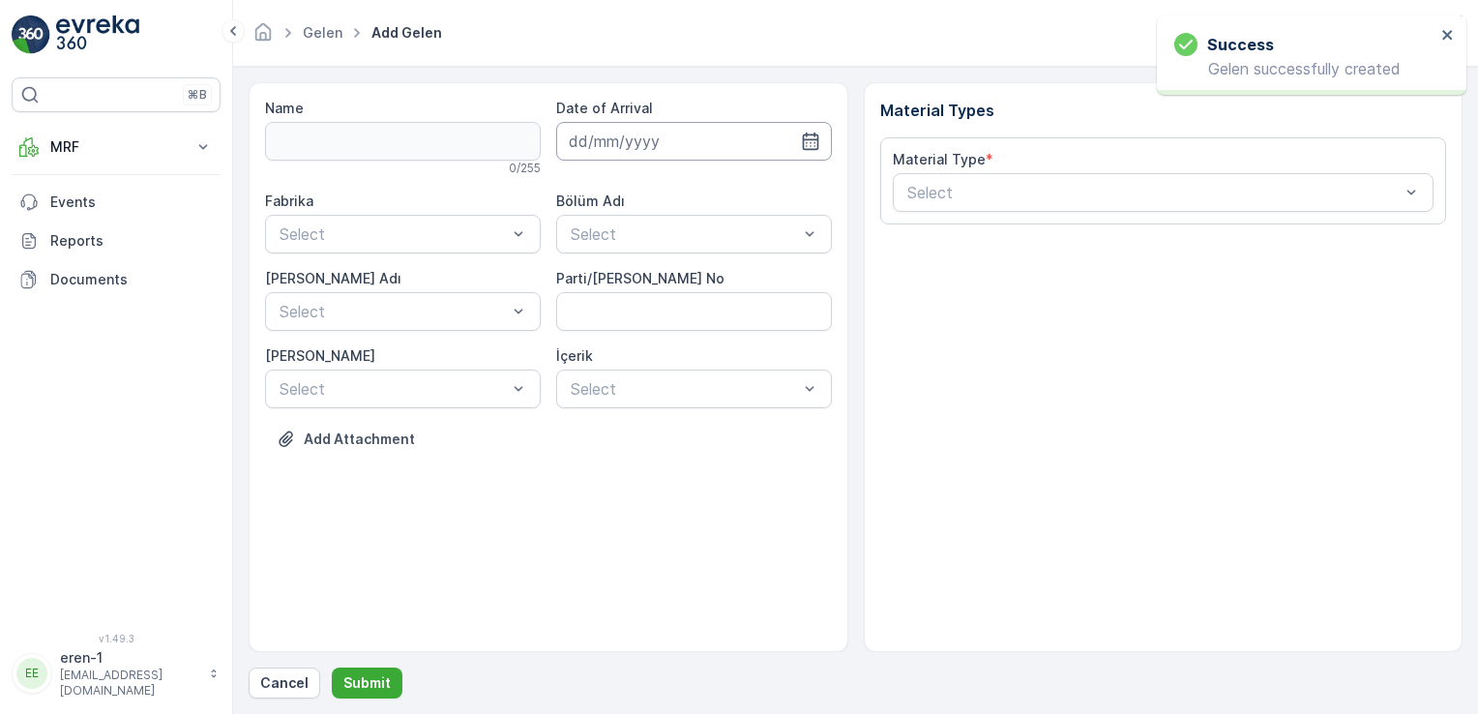
click at [624, 130] on input at bounding box center [694, 141] width 276 height 39
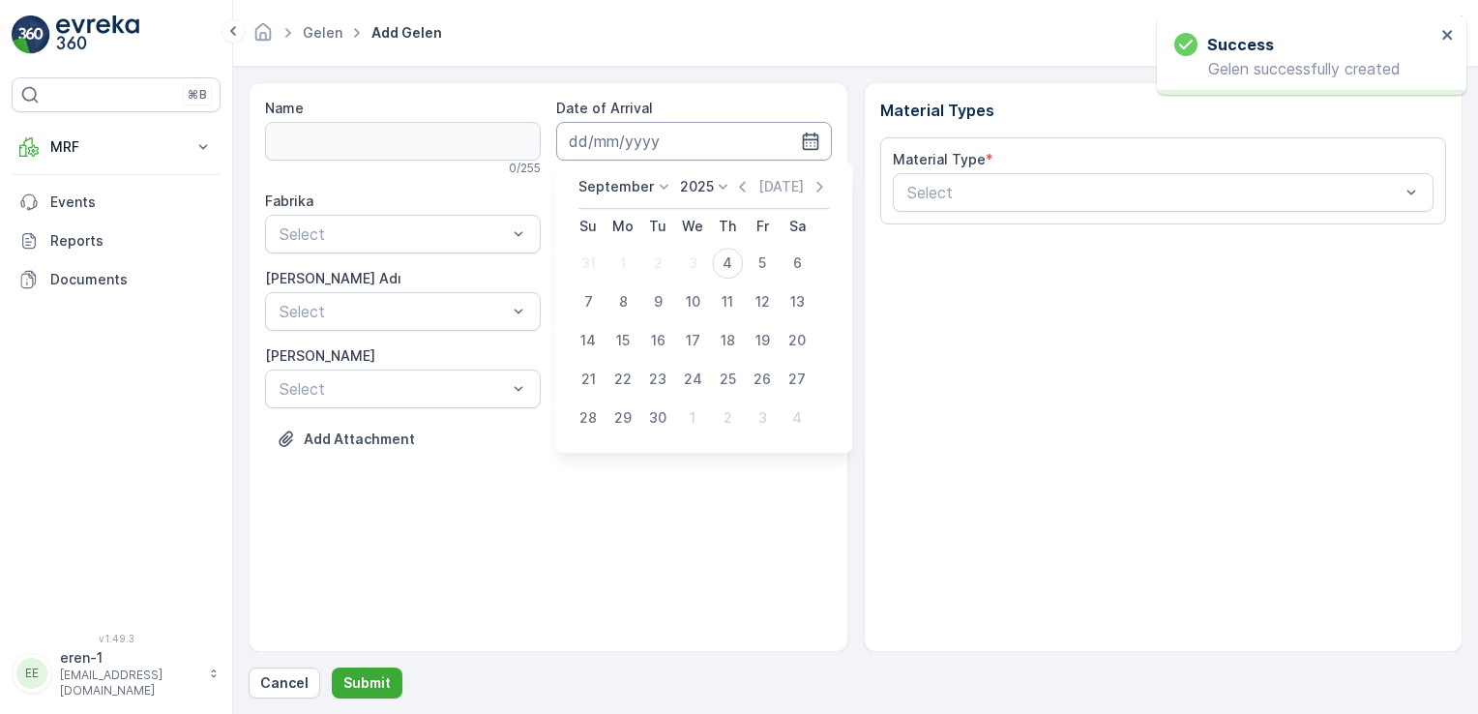
click at [717, 265] on div "4" at bounding box center [727, 263] width 31 height 31
type input "[DATE]"
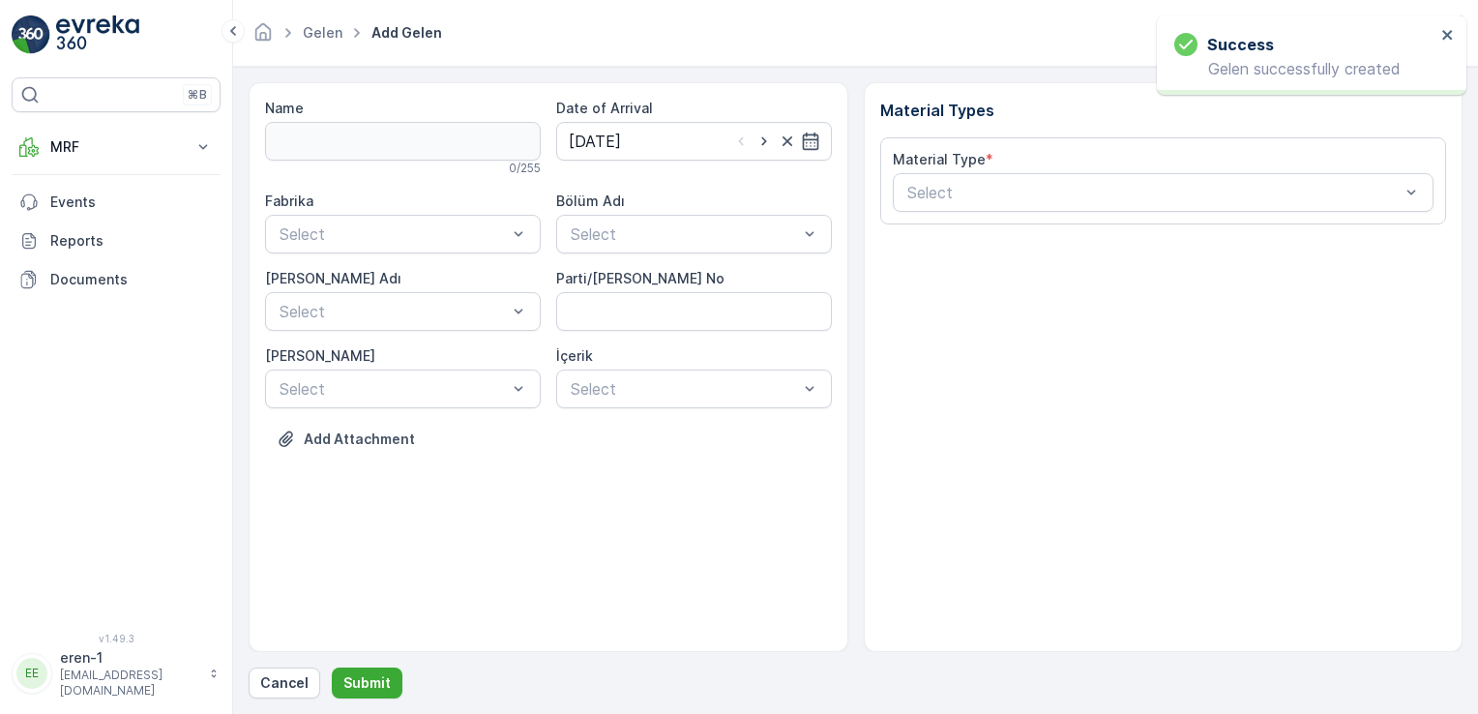
click at [599, 202] on label "Bölüm Adı" at bounding box center [590, 200] width 69 height 16
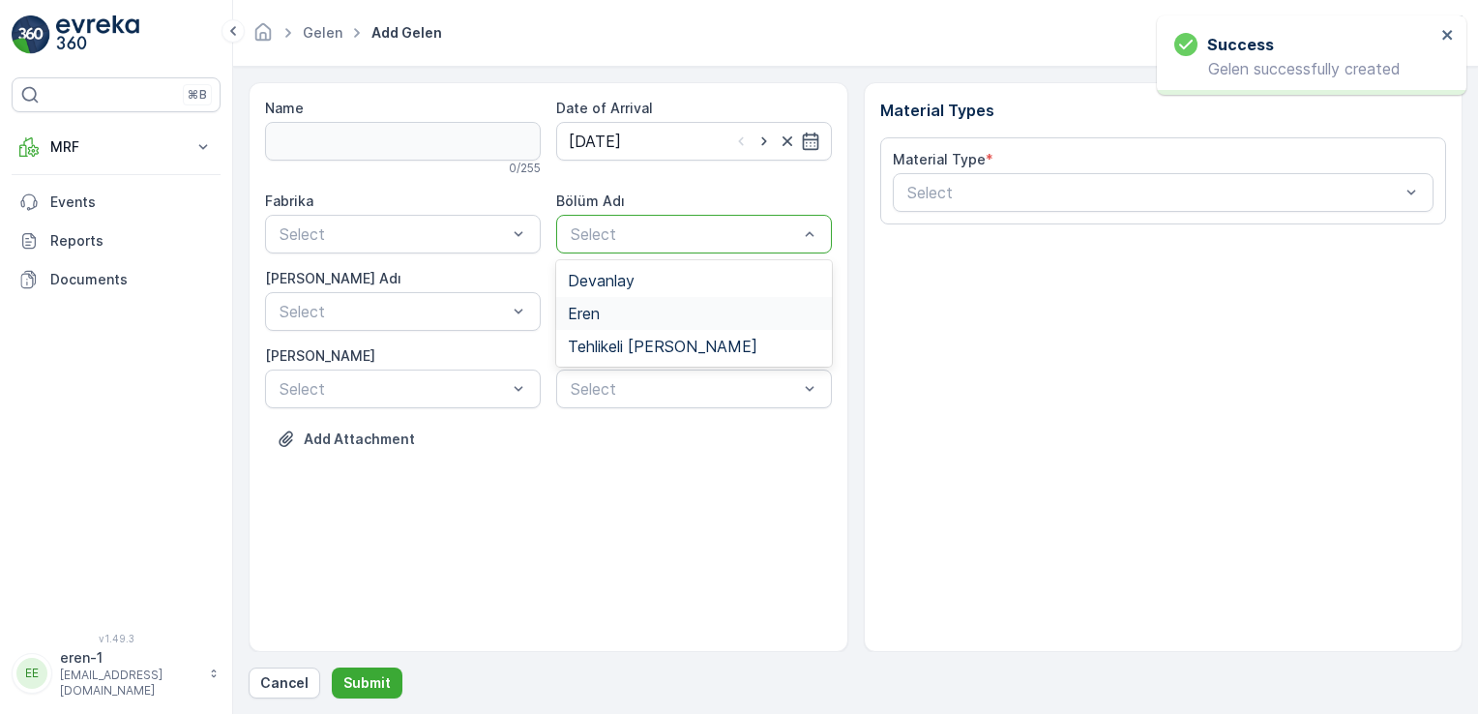
click at [594, 307] on span "Eren" at bounding box center [584, 313] width 32 height 17
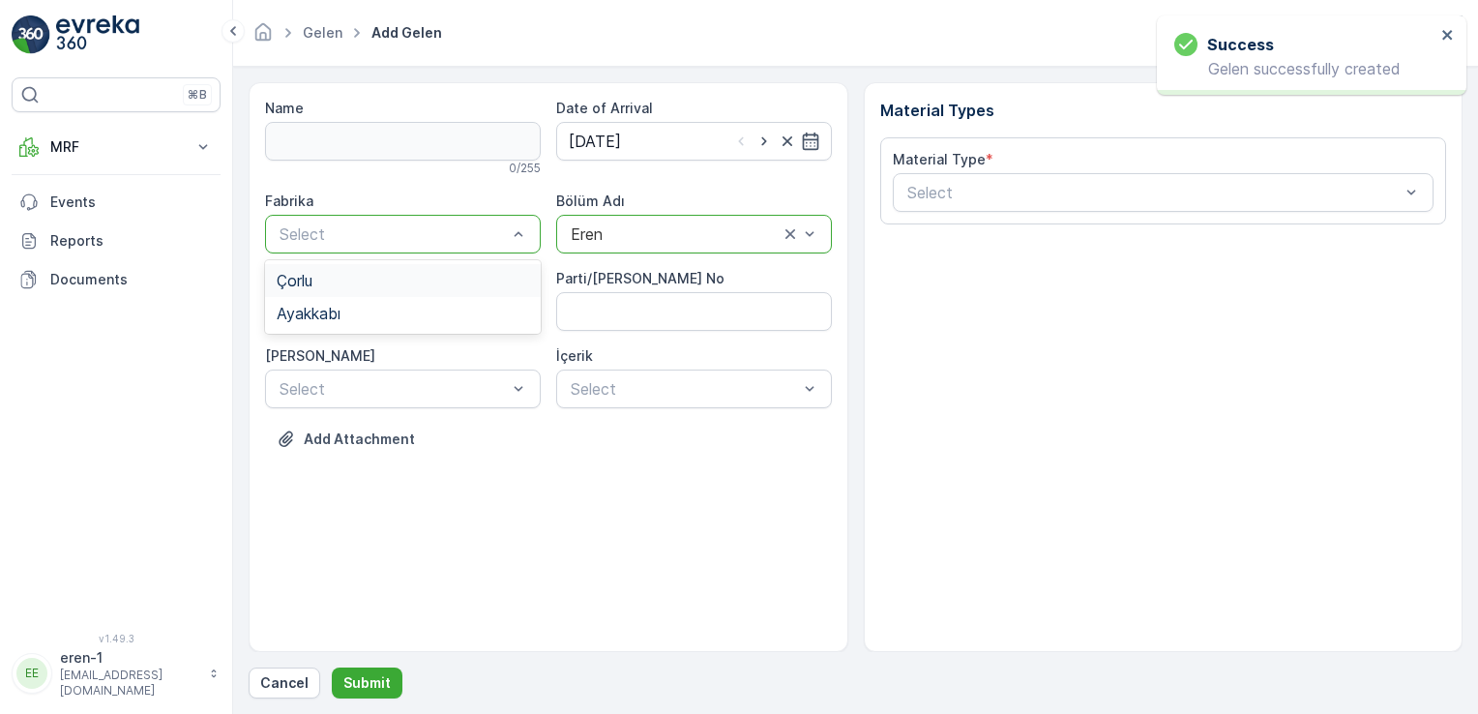
click at [422, 249] on div "Select" at bounding box center [403, 234] width 276 height 39
click at [360, 309] on div "Ayakkabı" at bounding box center [403, 313] width 252 height 17
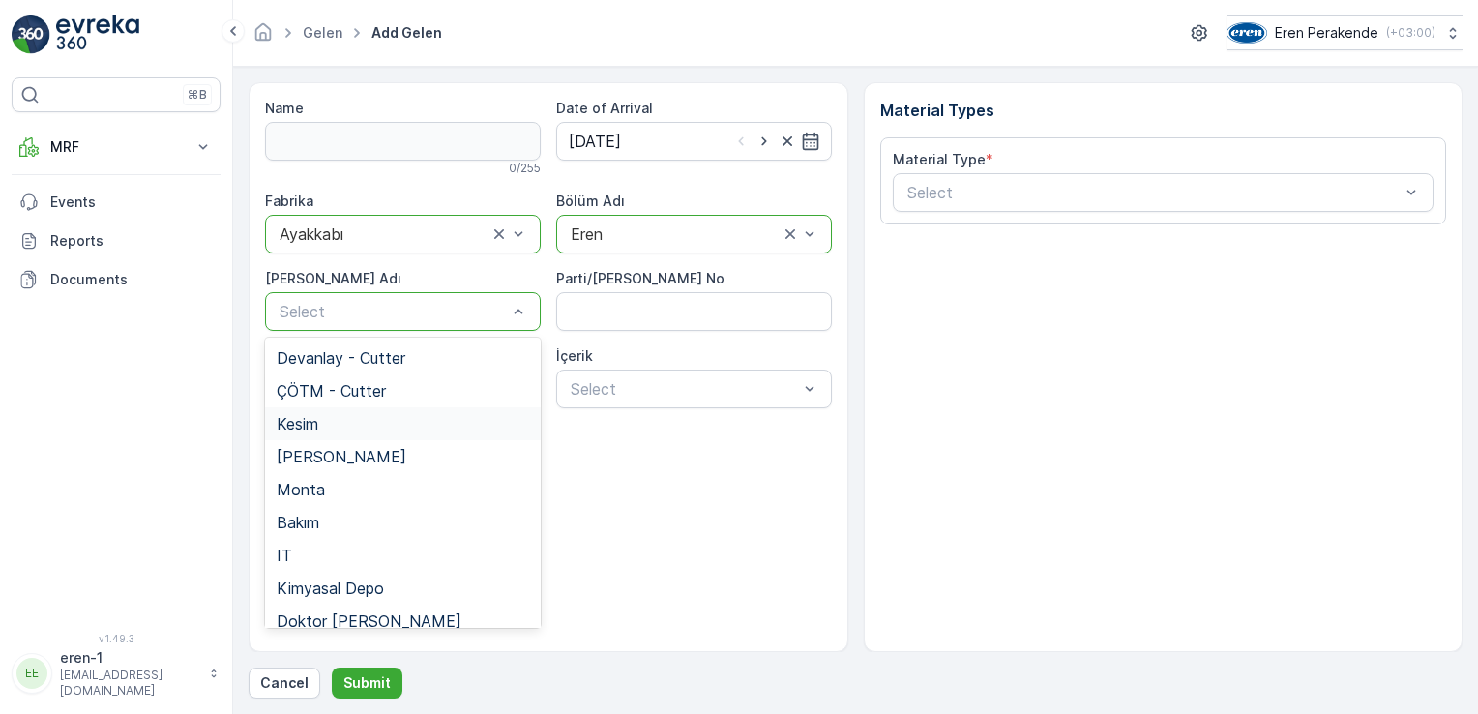
drag, startPoint x: 348, startPoint y: 420, endPoint x: 477, endPoint y: 370, distance: 137.8
click at [352, 420] on div "Kesim" at bounding box center [403, 423] width 252 height 17
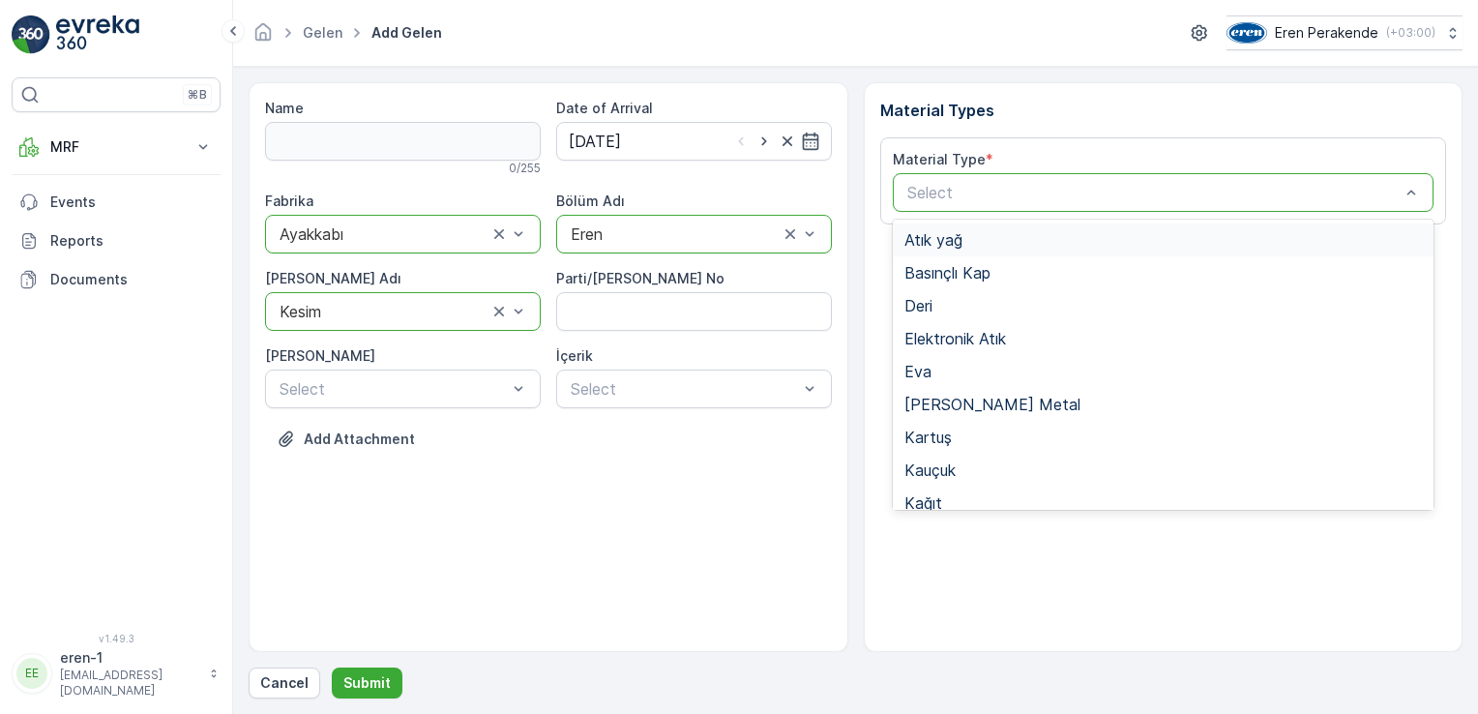
click at [961, 203] on div "Select" at bounding box center [1164, 192] width 542 height 39
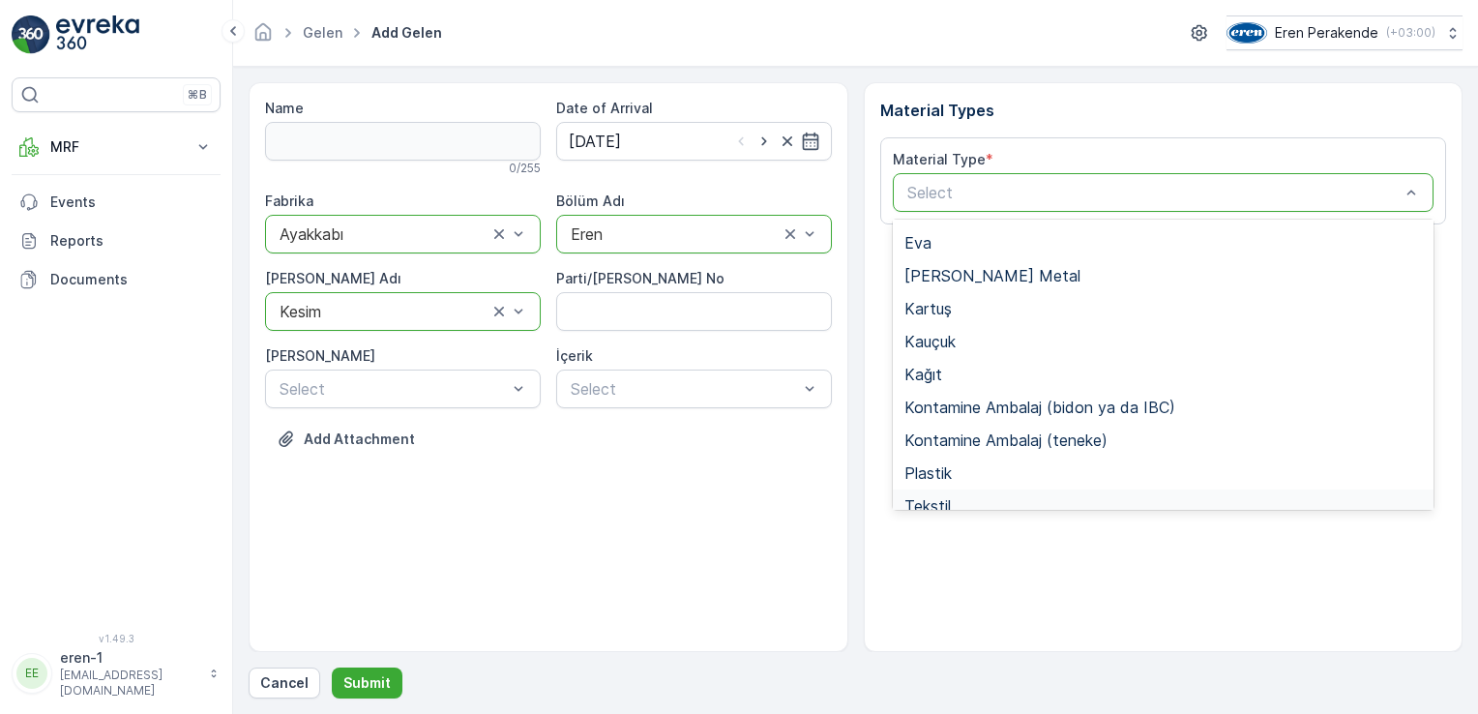
click at [937, 506] on div "Material Types Material Type * 20 results available. Use Up and Down to choose …" at bounding box center [1164, 367] width 600 height 570
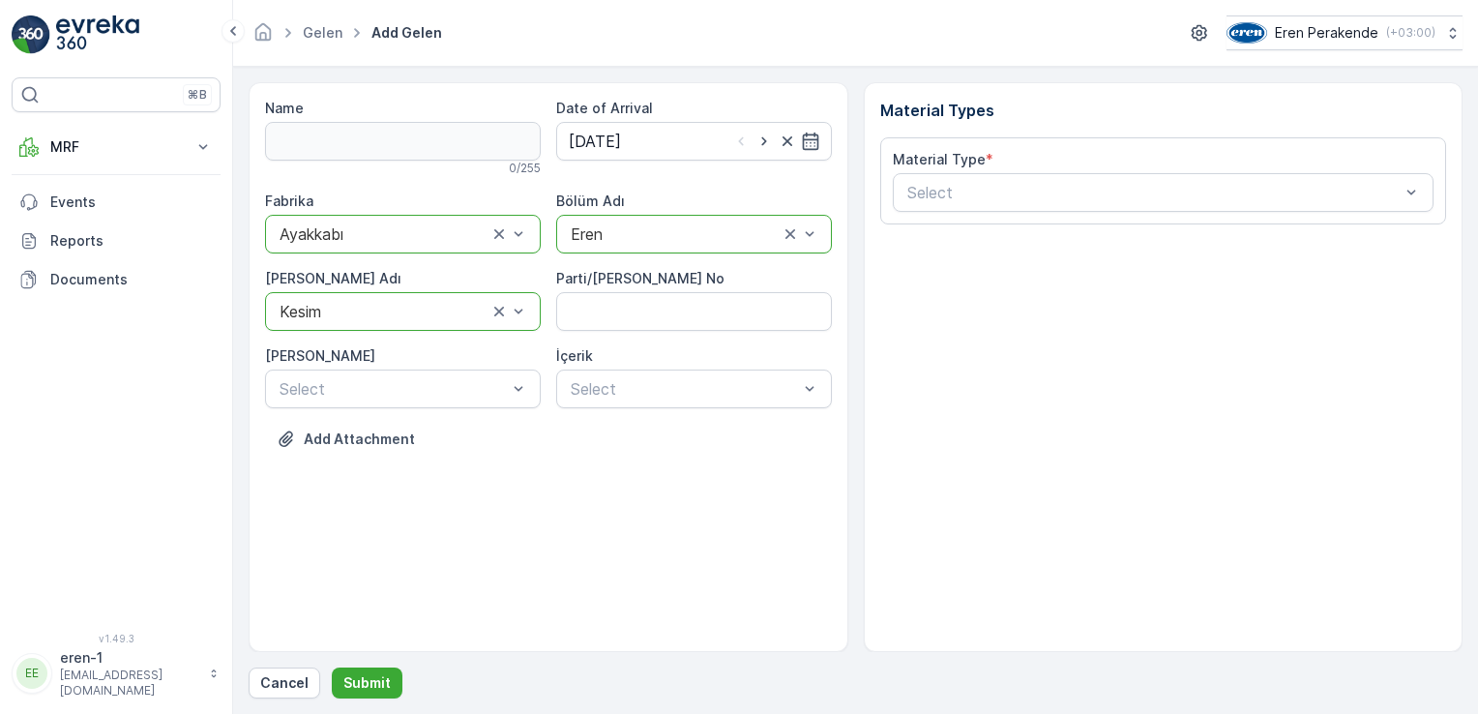
click at [967, 144] on div "Material Type * Select" at bounding box center [1163, 180] width 567 height 87
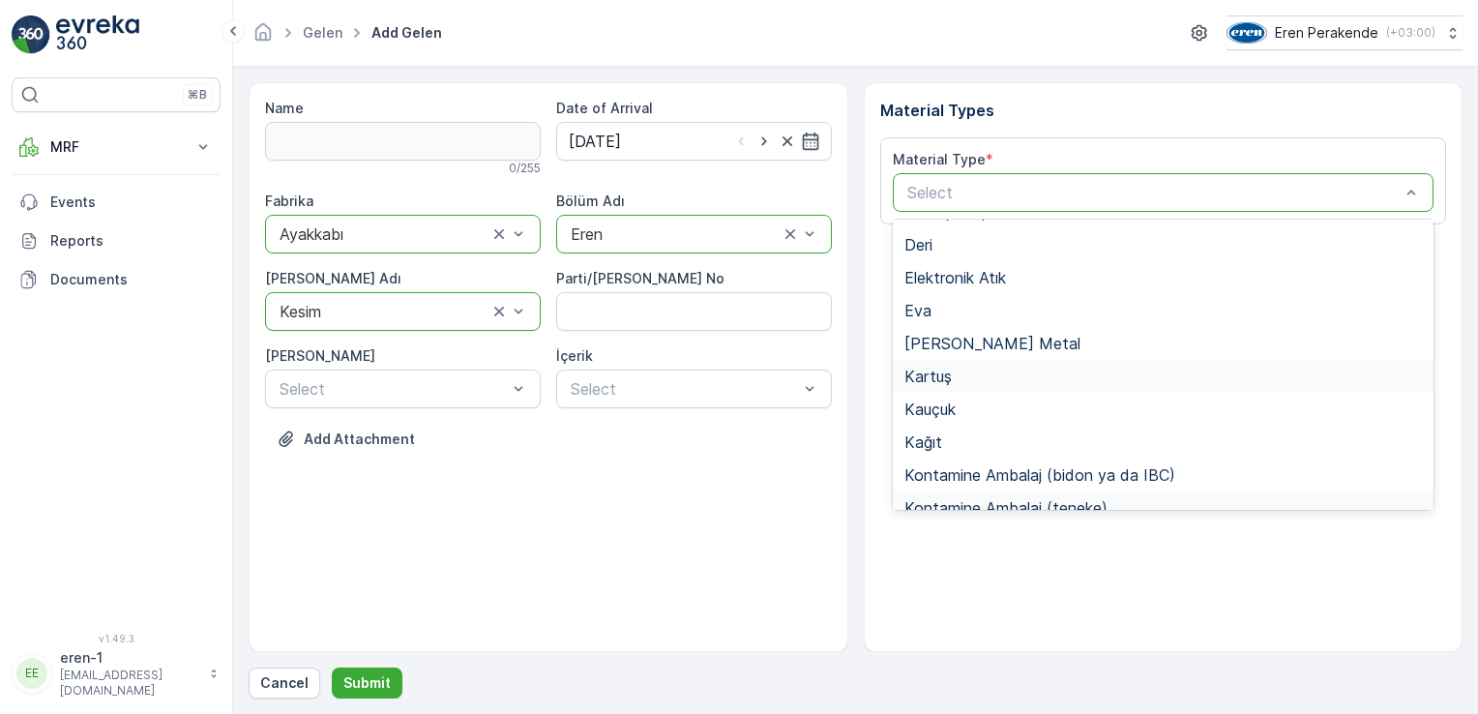
scroll to position [161, 0]
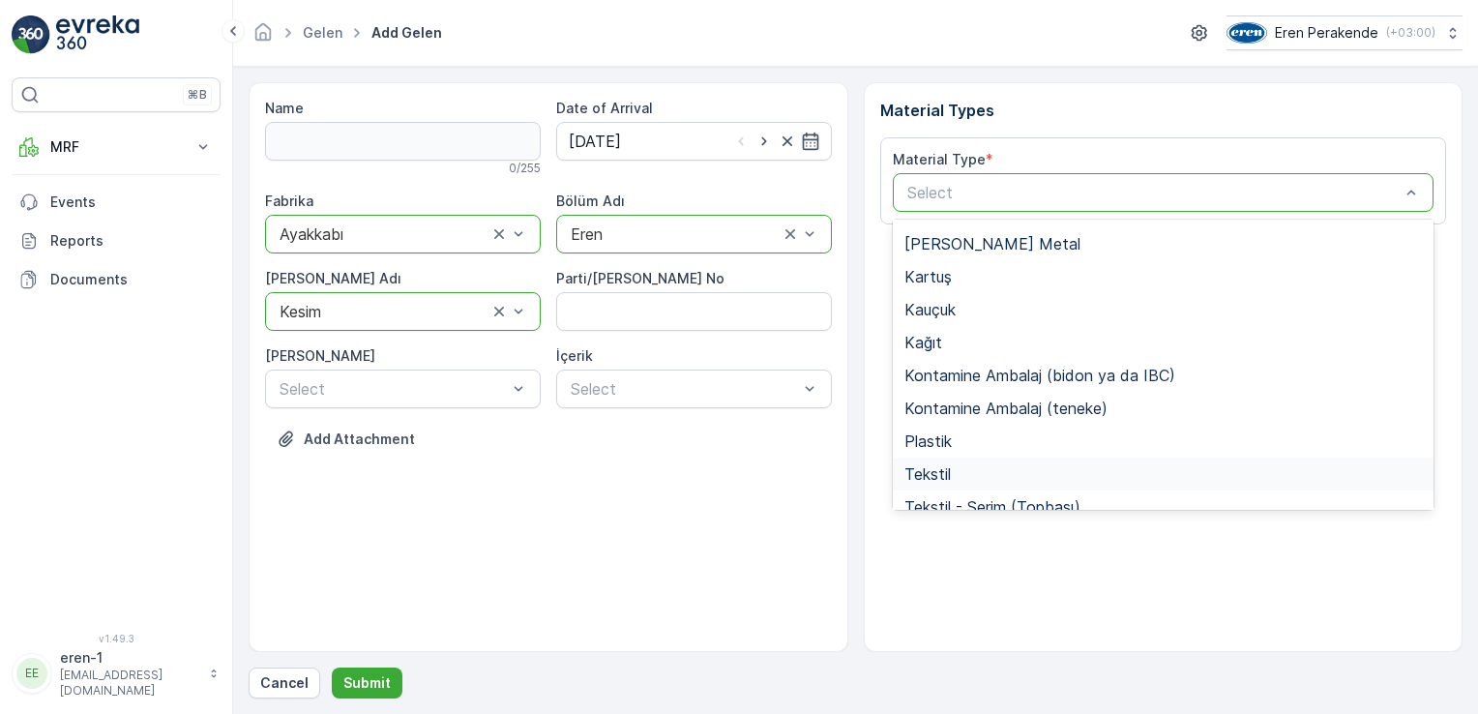
click at [959, 473] on div "Tekstil" at bounding box center [1163, 473] width 518 height 17
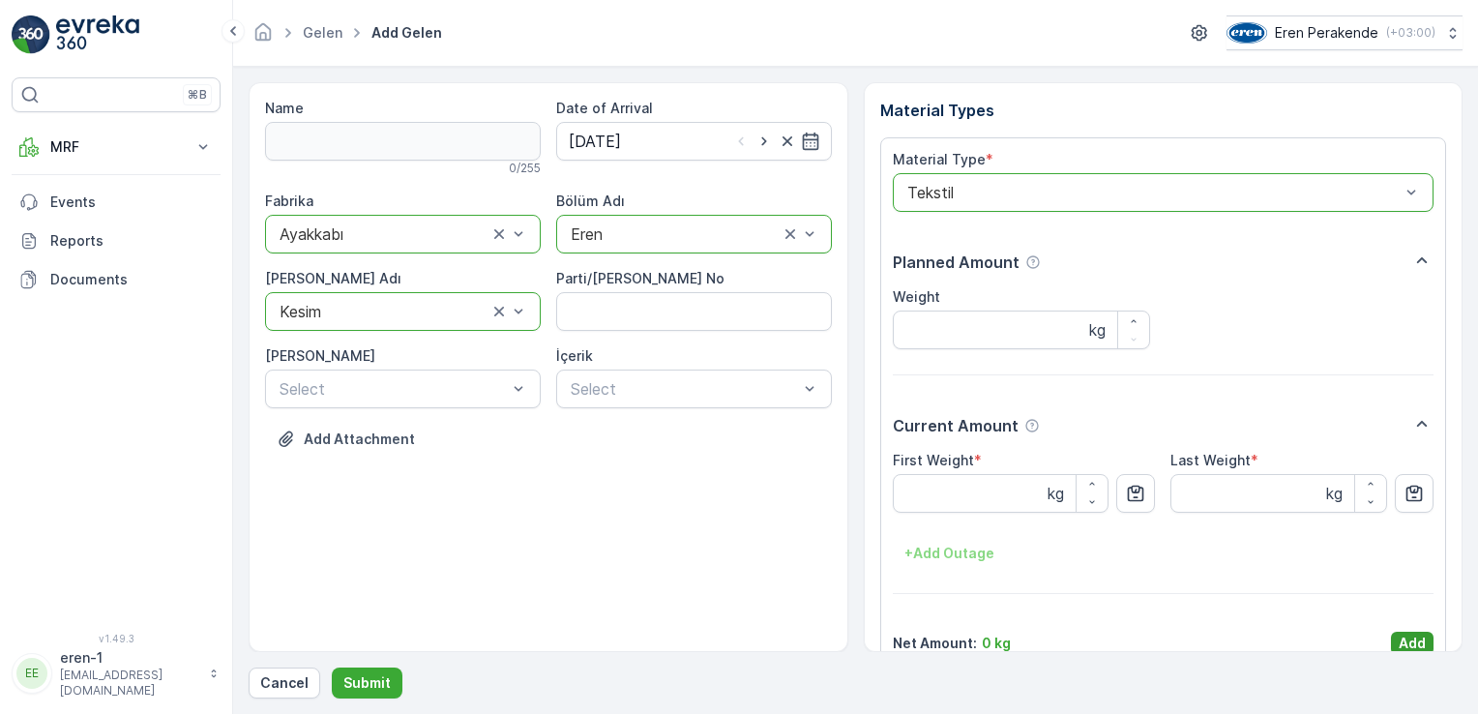
drag, startPoint x: 1405, startPoint y: 647, endPoint x: 1356, endPoint y: 648, distance: 48.4
click at [1405, 647] on p "Add" at bounding box center [1412, 643] width 27 height 19
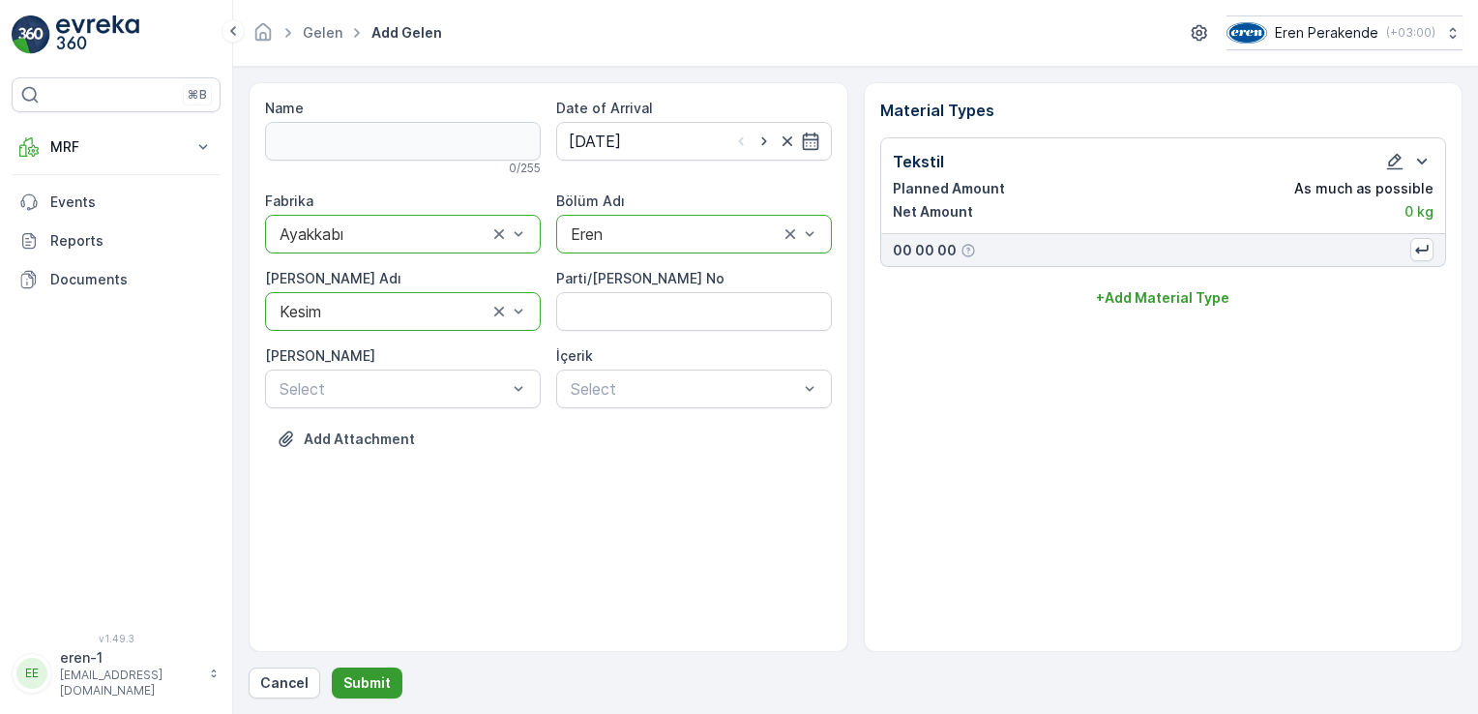
click at [368, 674] on p "Submit" at bounding box center [366, 682] width 47 height 19
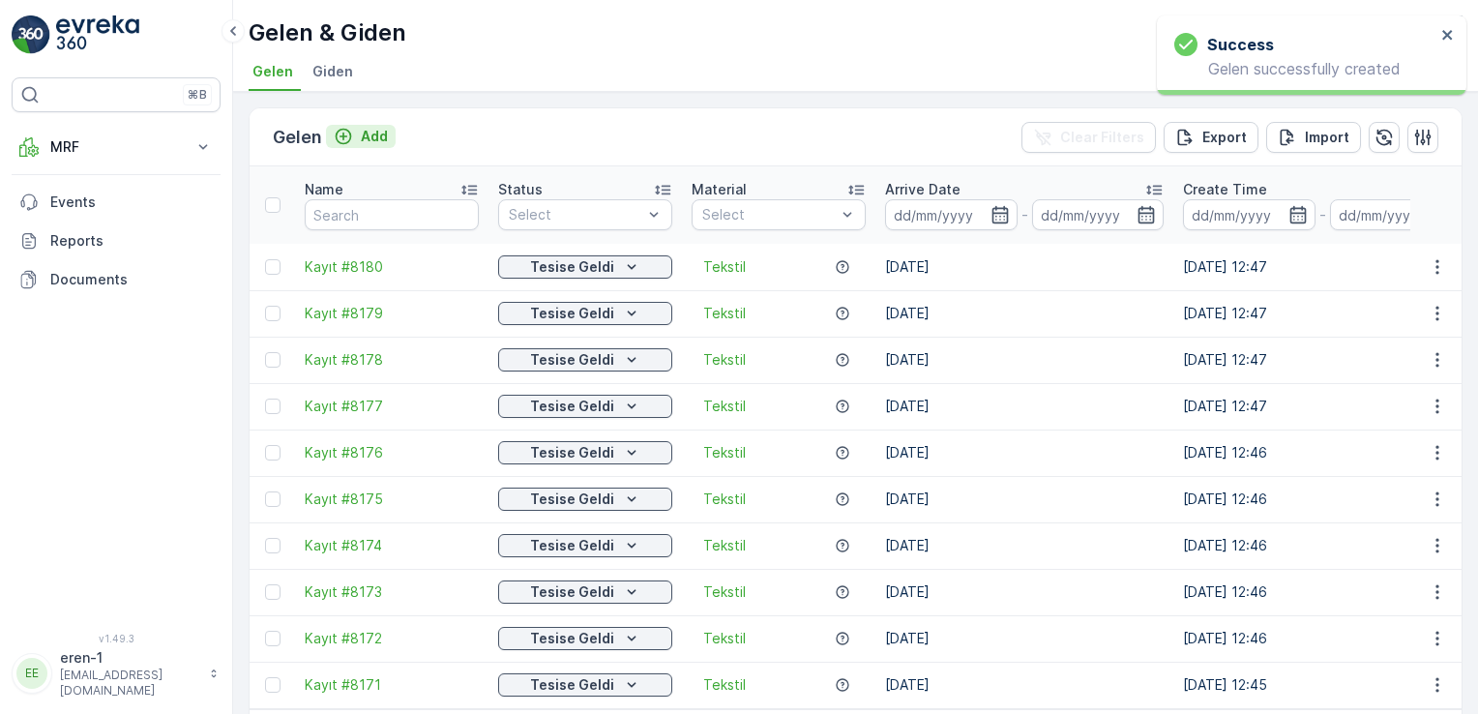
click at [359, 125] on button "Add" at bounding box center [361, 136] width 70 height 23
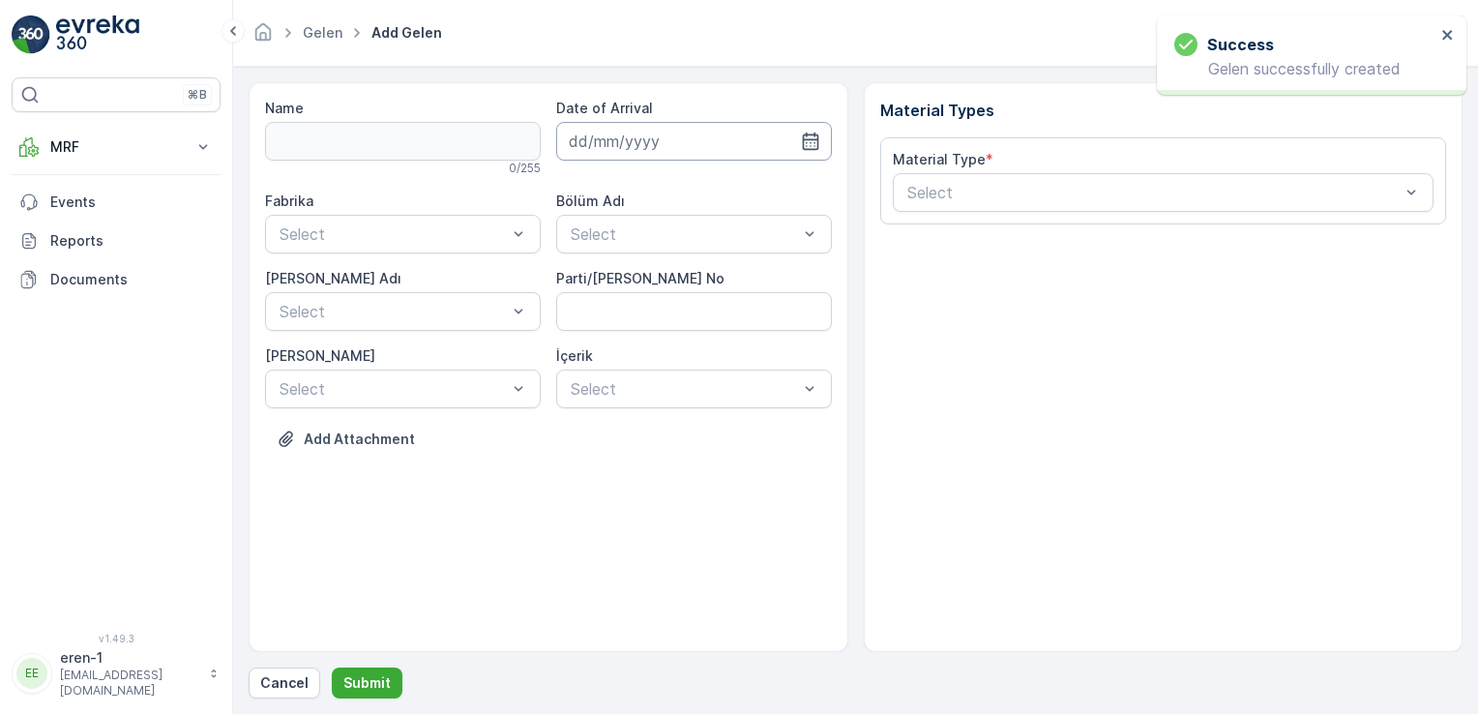
click at [572, 143] on input at bounding box center [694, 141] width 276 height 39
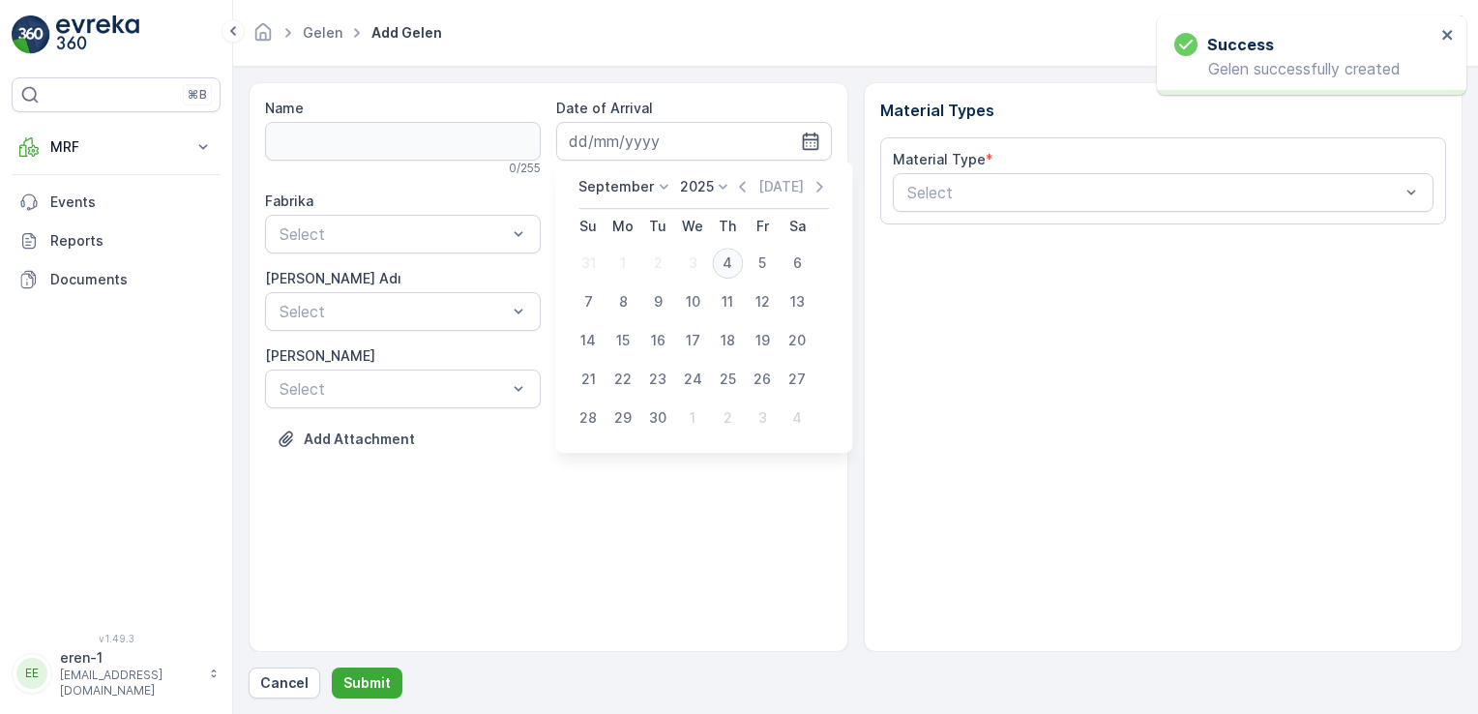
click at [736, 264] on div "4" at bounding box center [727, 263] width 31 height 31
type input "[DATE]"
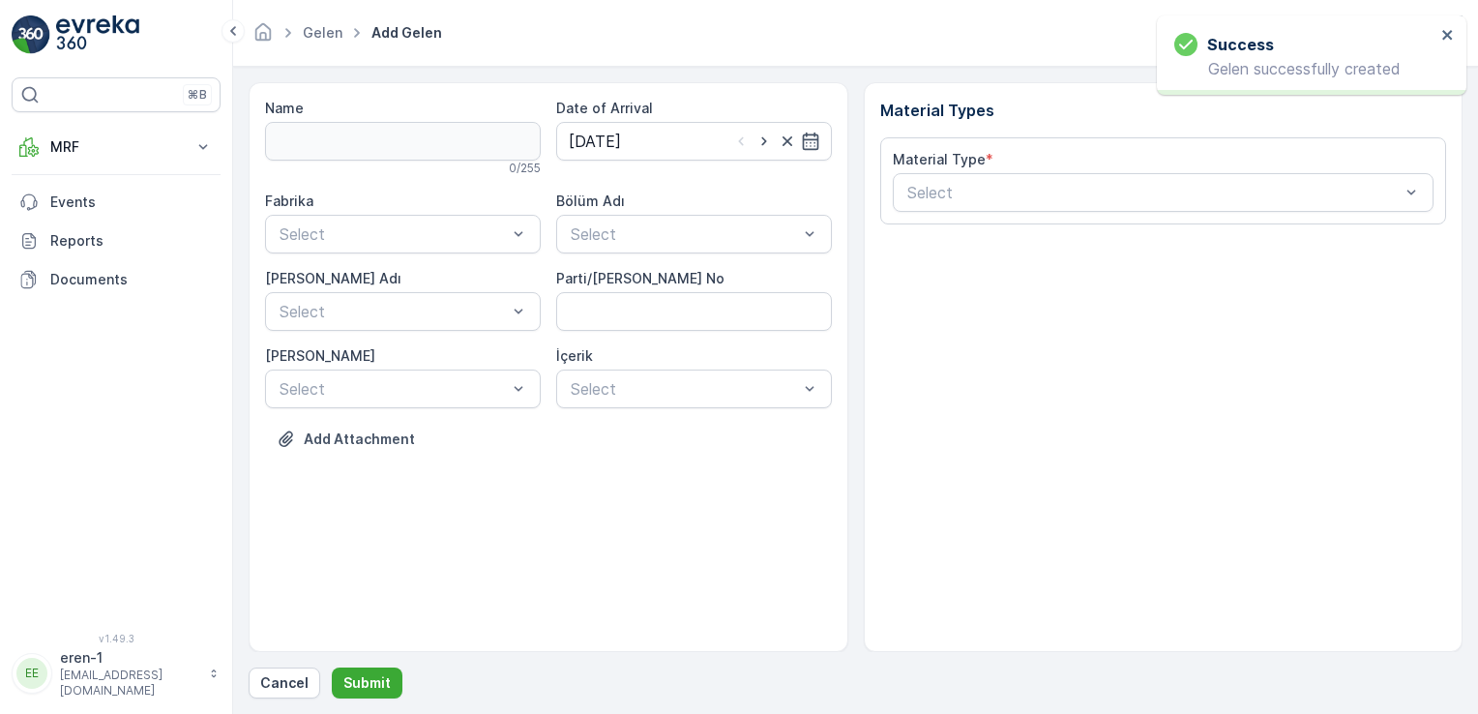
drag, startPoint x: 675, startPoint y: 258, endPoint x: 620, endPoint y: 200, distance: 80.1
click at [672, 258] on div "Fabrika Select Bölüm Adı Select [PERSON_NAME] Adı Select Parti/Kesim Föyü No [P…" at bounding box center [548, 300] width 567 height 217
click at [619, 205] on label "Bölüm Adı" at bounding box center [590, 200] width 69 height 16
click at [619, 216] on div "Select" at bounding box center [694, 234] width 276 height 39
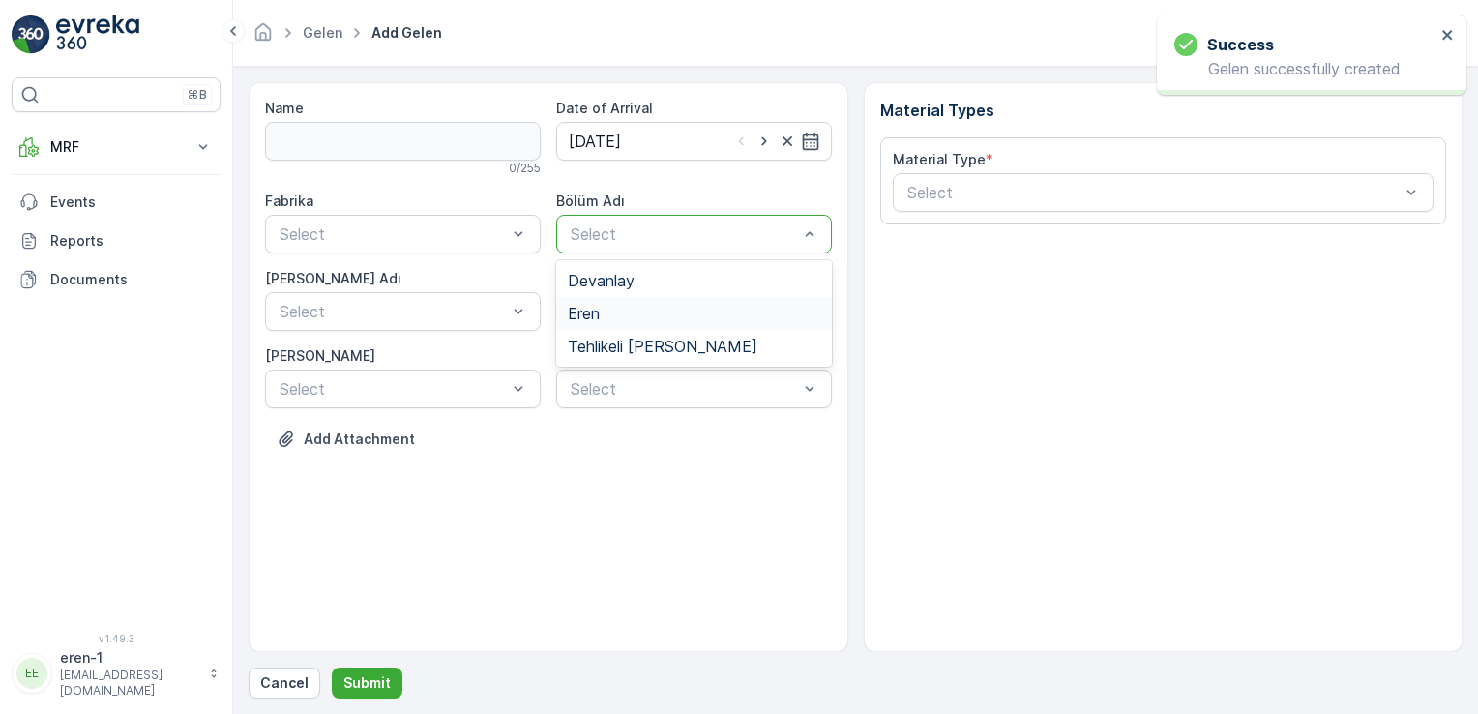
click at [582, 312] on span "Eren" at bounding box center [584, 313] width 32 height 17
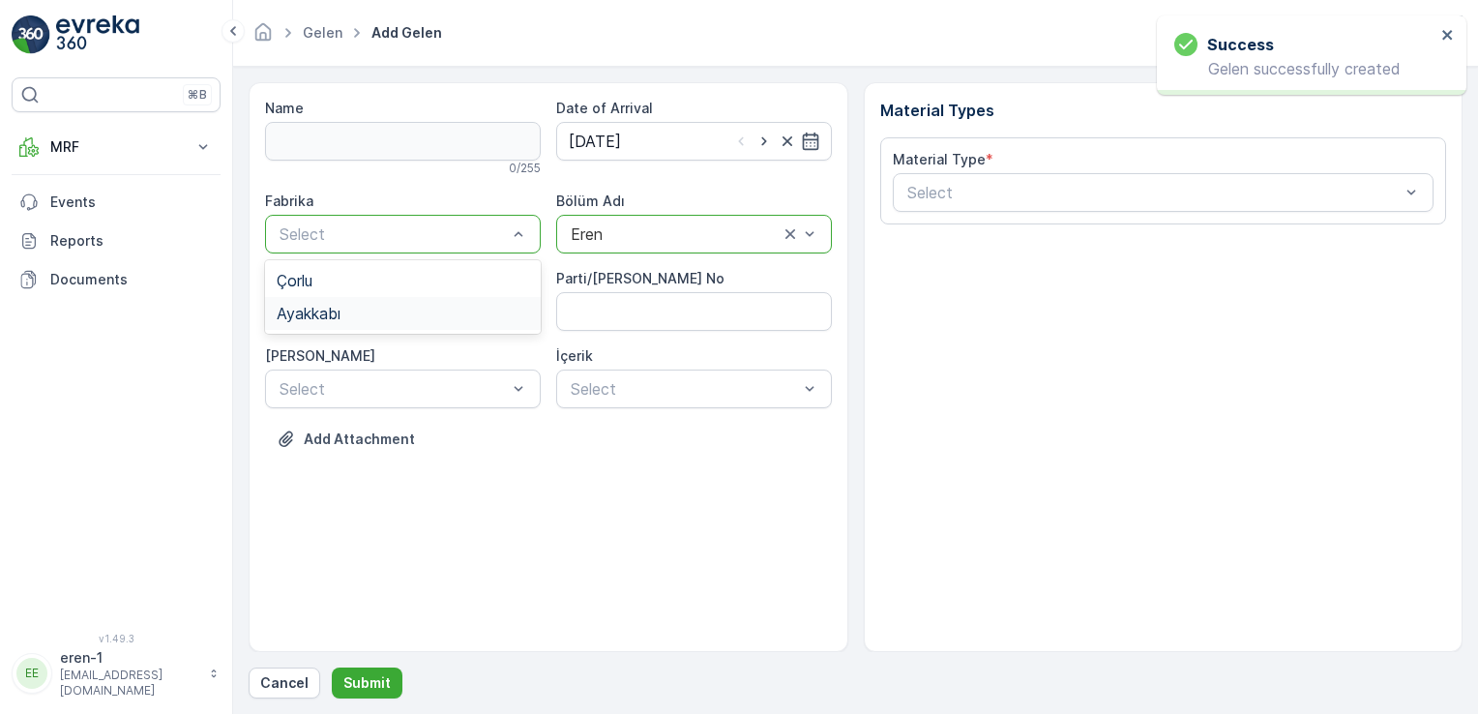
click at [353, 300] on div "Ayakkabı" at bounding box center [403, 313] width 276 height 33
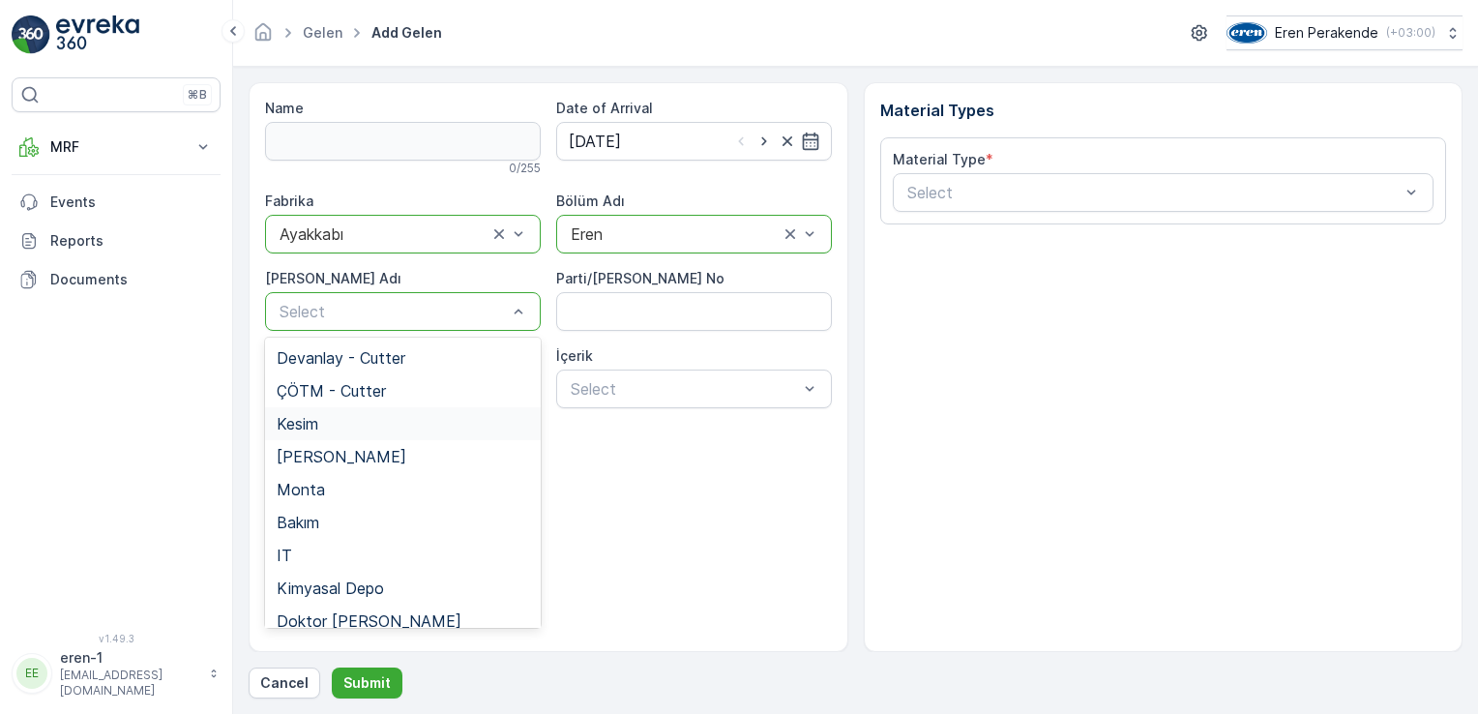
click at [353, 431] on div "Kesim" at bounding box center [403, 423] width 252 height 17
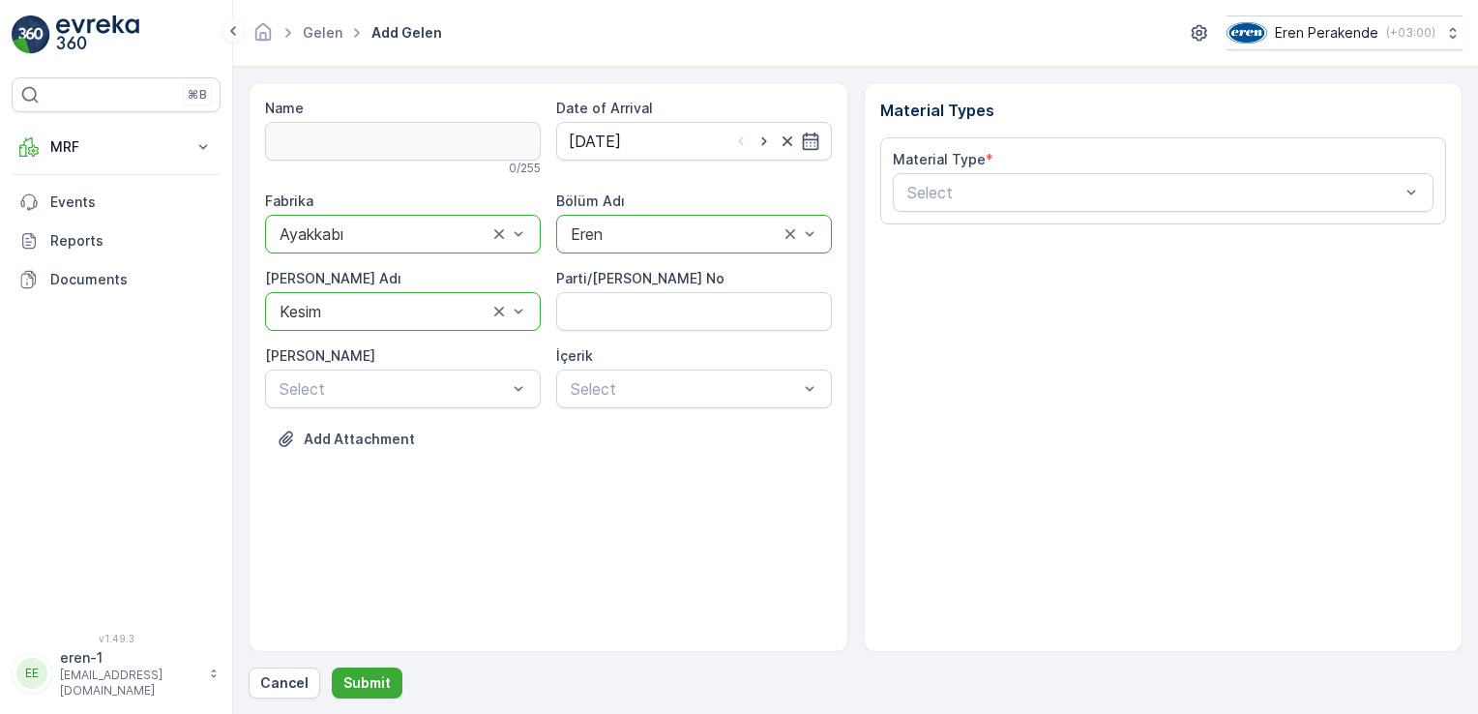
click at [941, 213] on div "Material Type * Select" at bounding box center [1163, 180] width 567 height 87
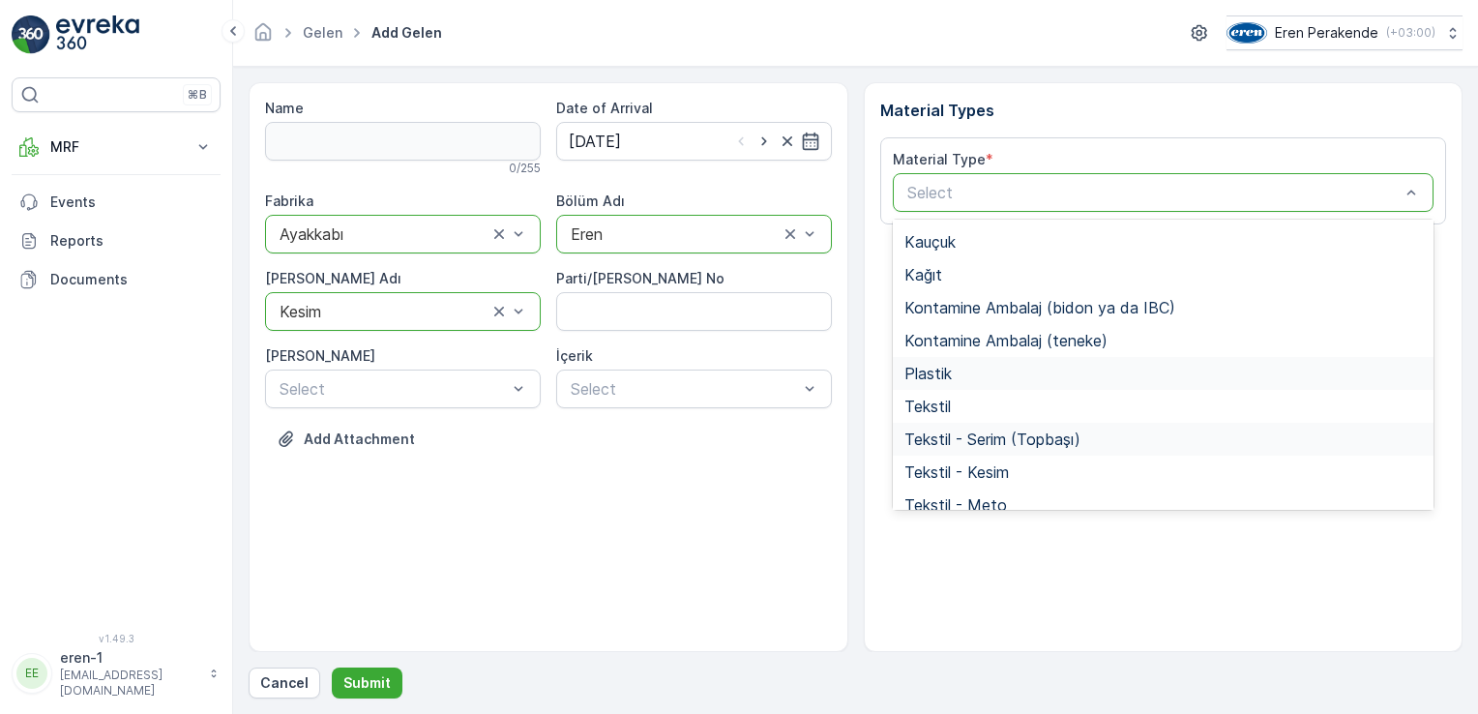
scroll to position [290, 0]
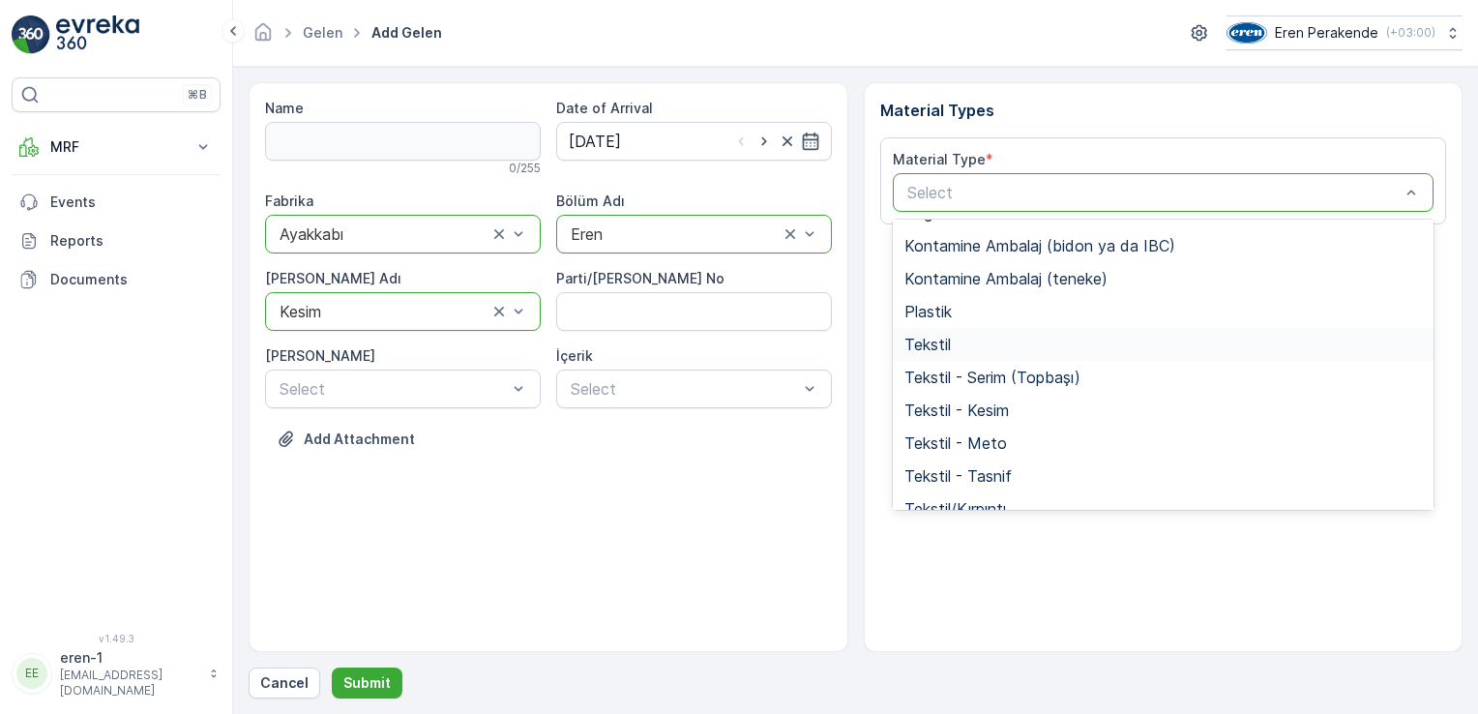
click at [970, 345] on div "Tekstil" at bounding box center [1163, 344] width 518 height 17
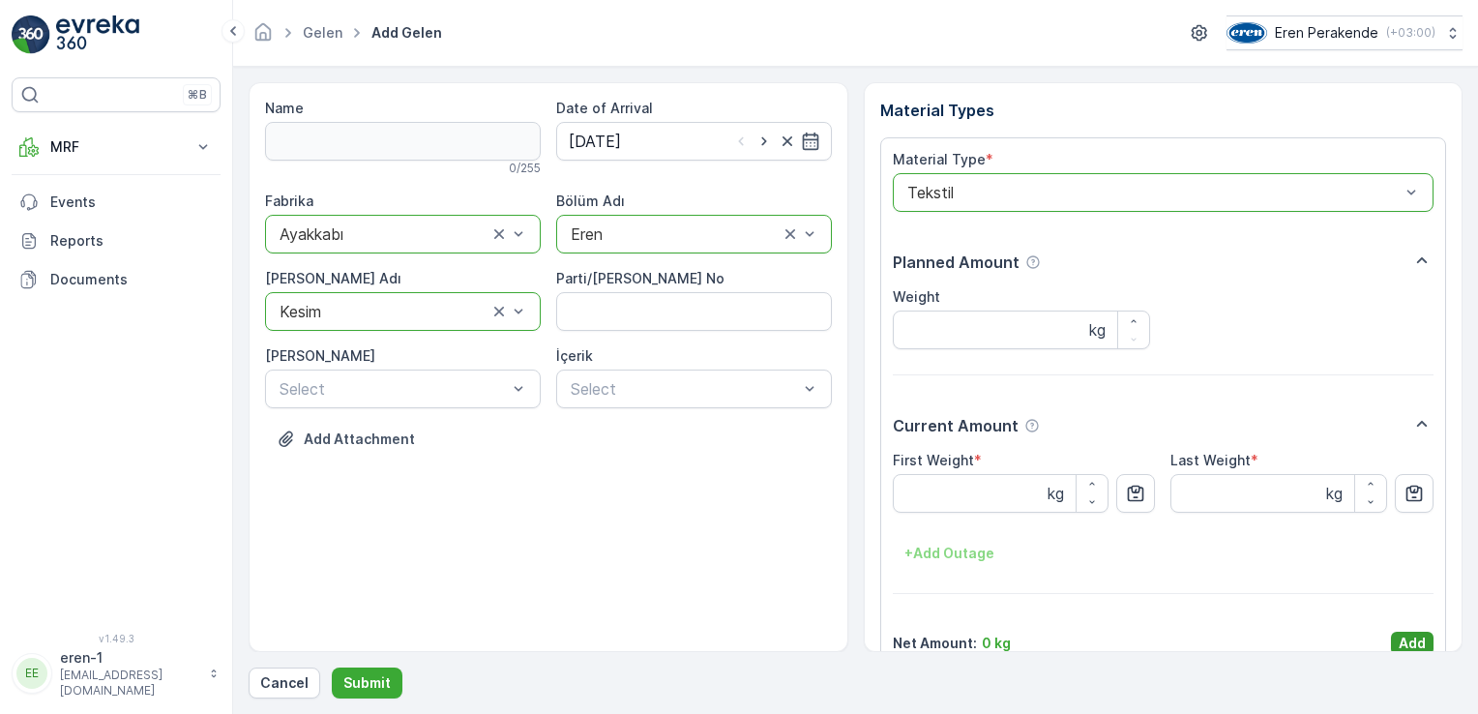
click at [1409, 649] on p "Add" at bounding box center [1412, 643] width 27 height 19
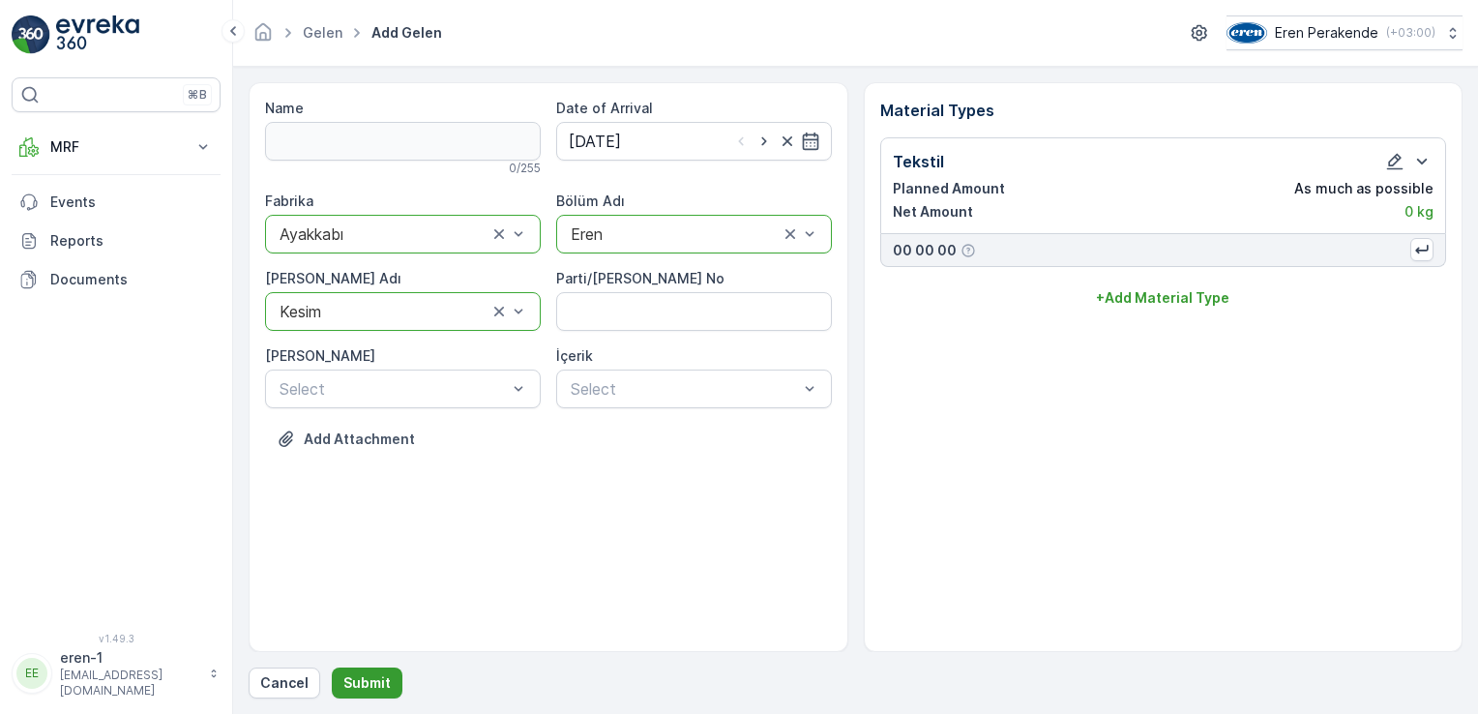
click at [371, 671] on button "Submit" at bounding box center [367, 682] width 71 height 31
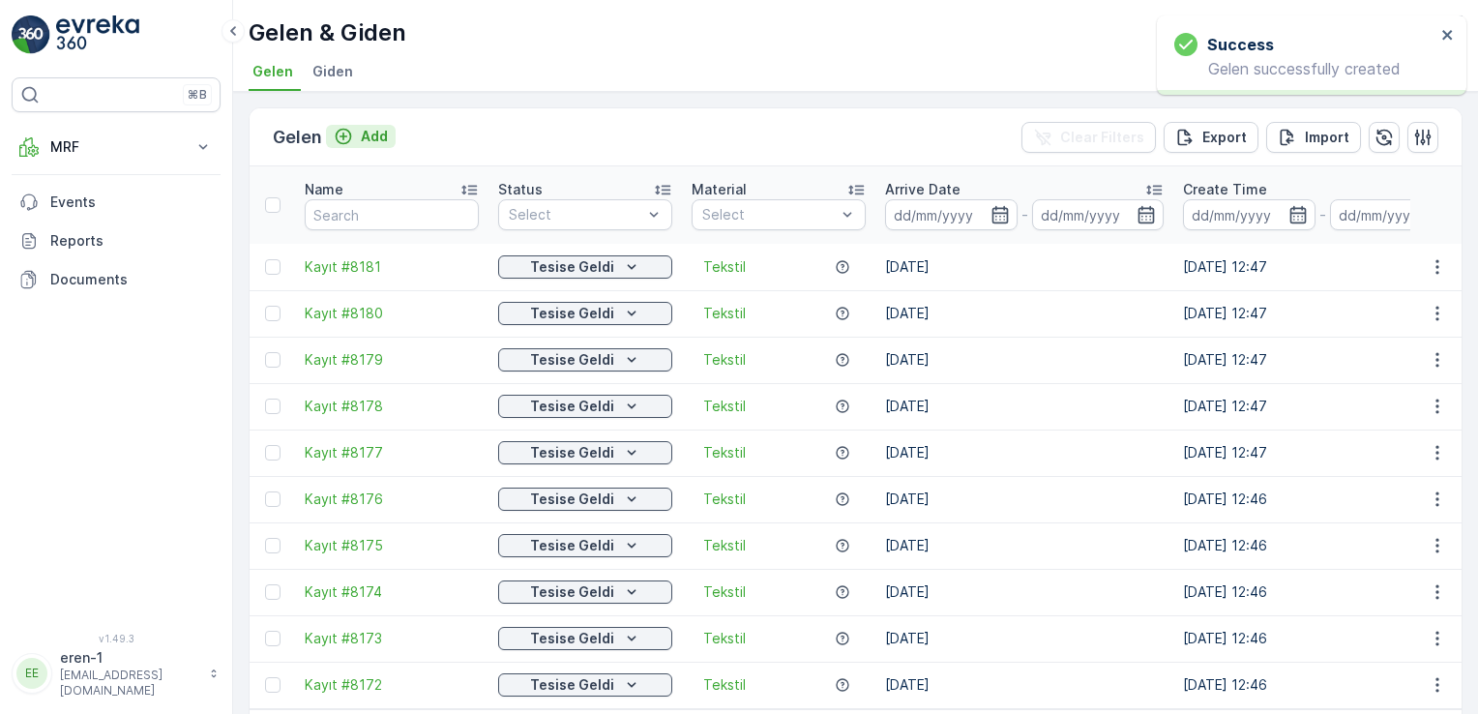
click at [342, 129] on icon "Add" at bounding box center [344, 137] width 16 height 16
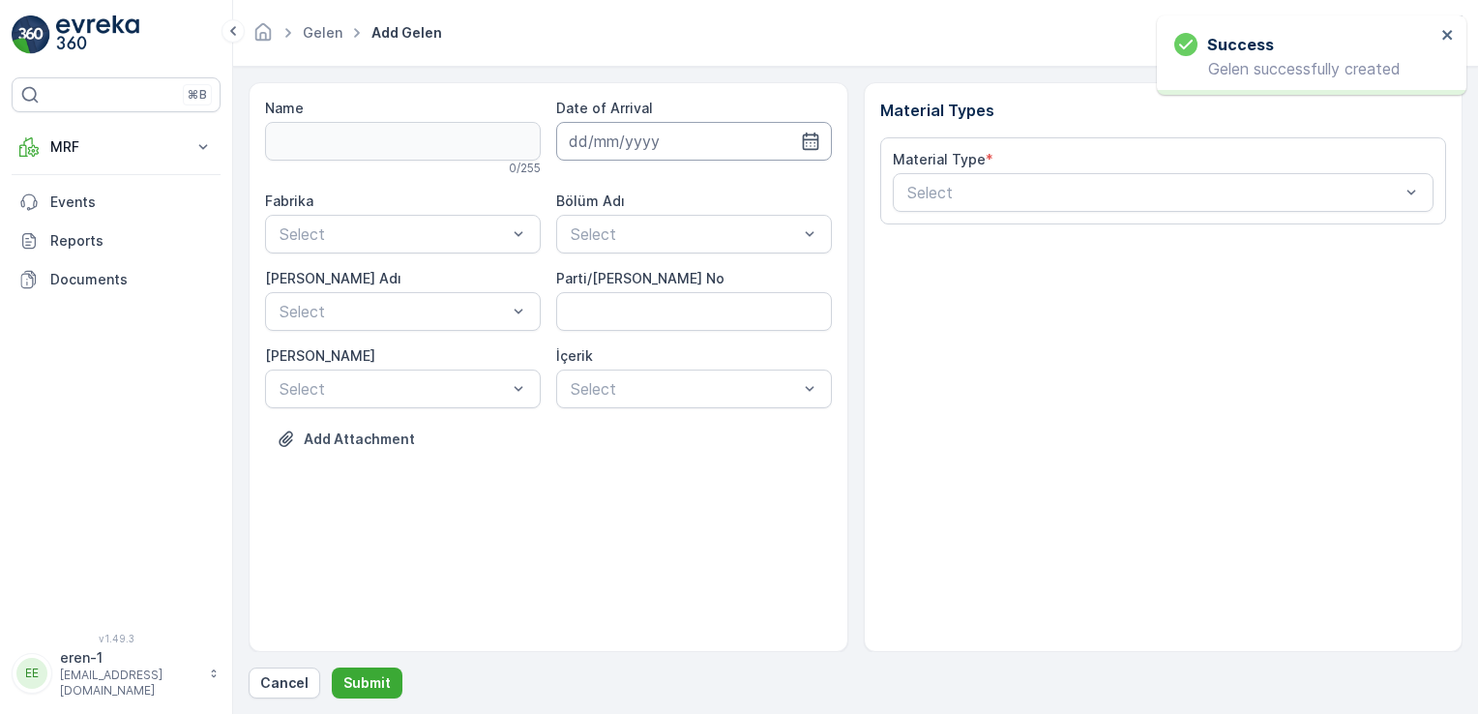
click at [634, 122] on input at bounding box center [694, 141] width 276 height 39
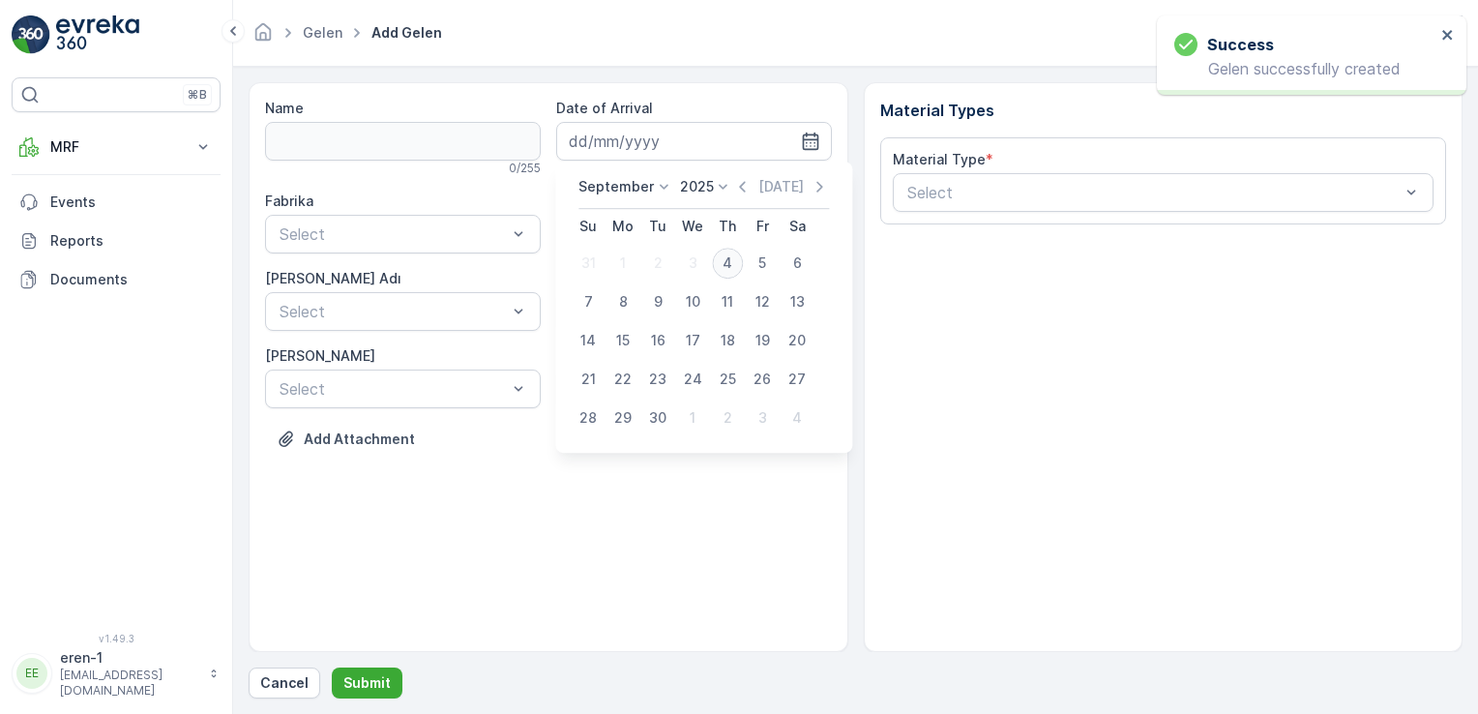
click at [735, 264] on div "4" at bounding box center [727, 263] width 31 height 31
type input "[DATE]"
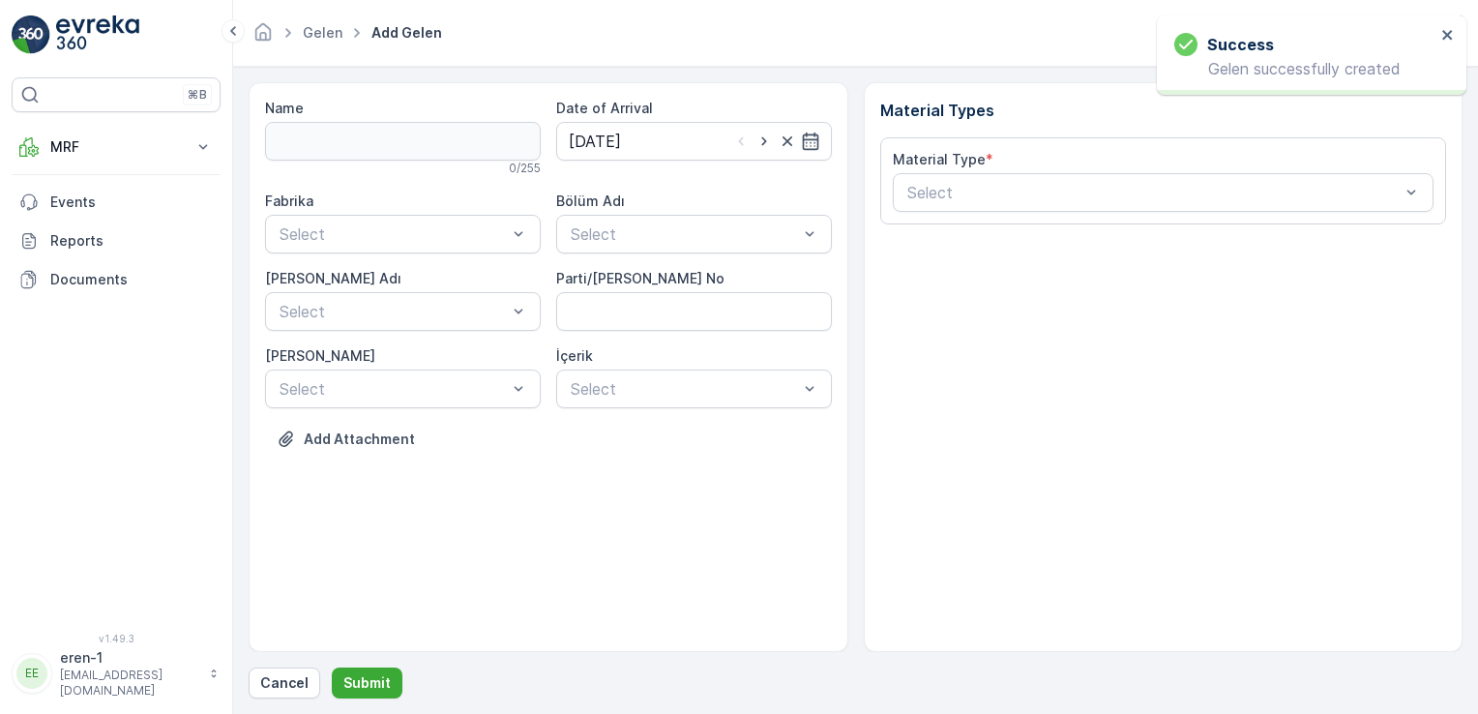
click at [618, 190] on div "Name 0 / 255 Date of Arrival [DATE] Fabrika Select Bölüm Adı Select [PERSON_NAM…" at bounding box center [548, 288] width 567 height 379
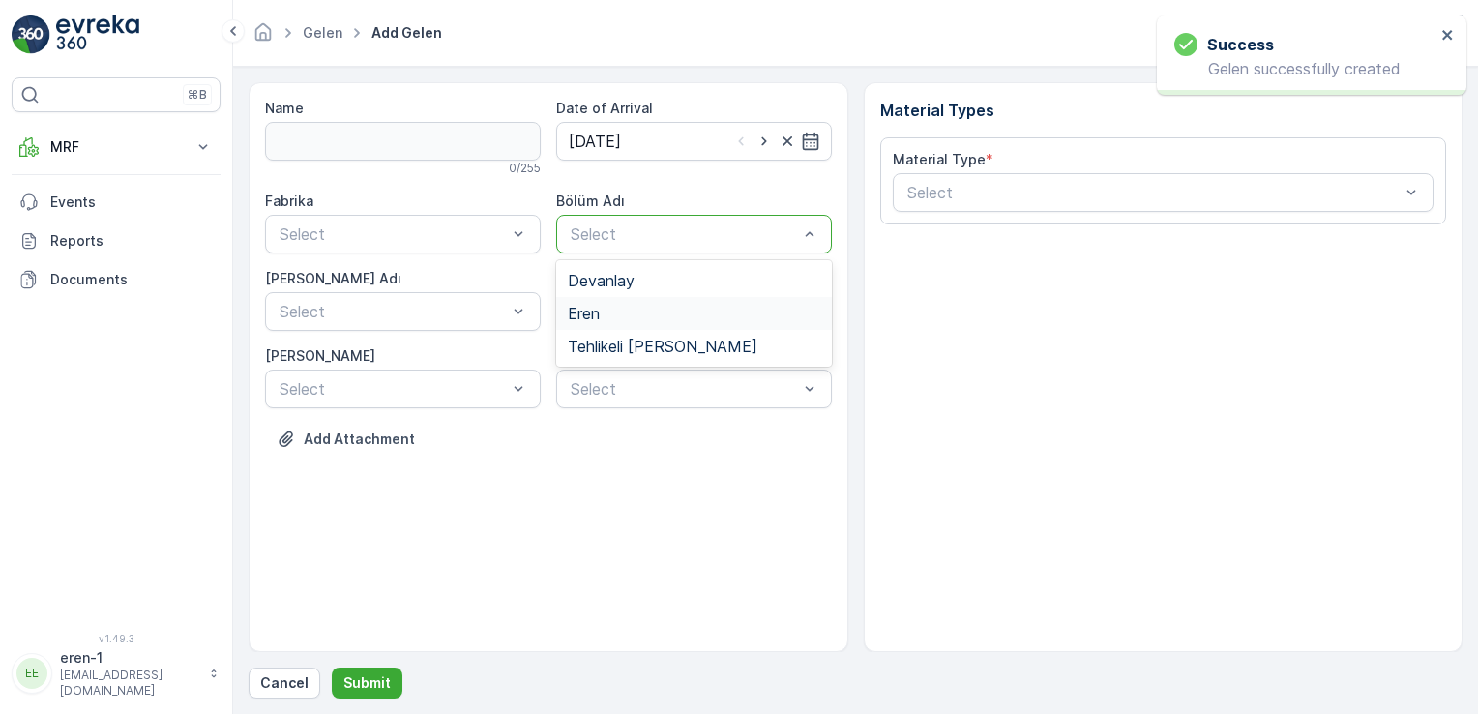
click at [607, 319] on div "Eren" at bounding box center [694, 313] width 252 height 17
drag, startPoint x: 490, startPoint y: 257, endPoint x: 473, endPoint y: 239, distance: 25.3
click at [489, 257] on div "Fabrika Select Bölüm Adı option Eren, selected. Eren [PERSON_NAME] Adı Select P…" at bounding box center [548, 300] width 567 height 217
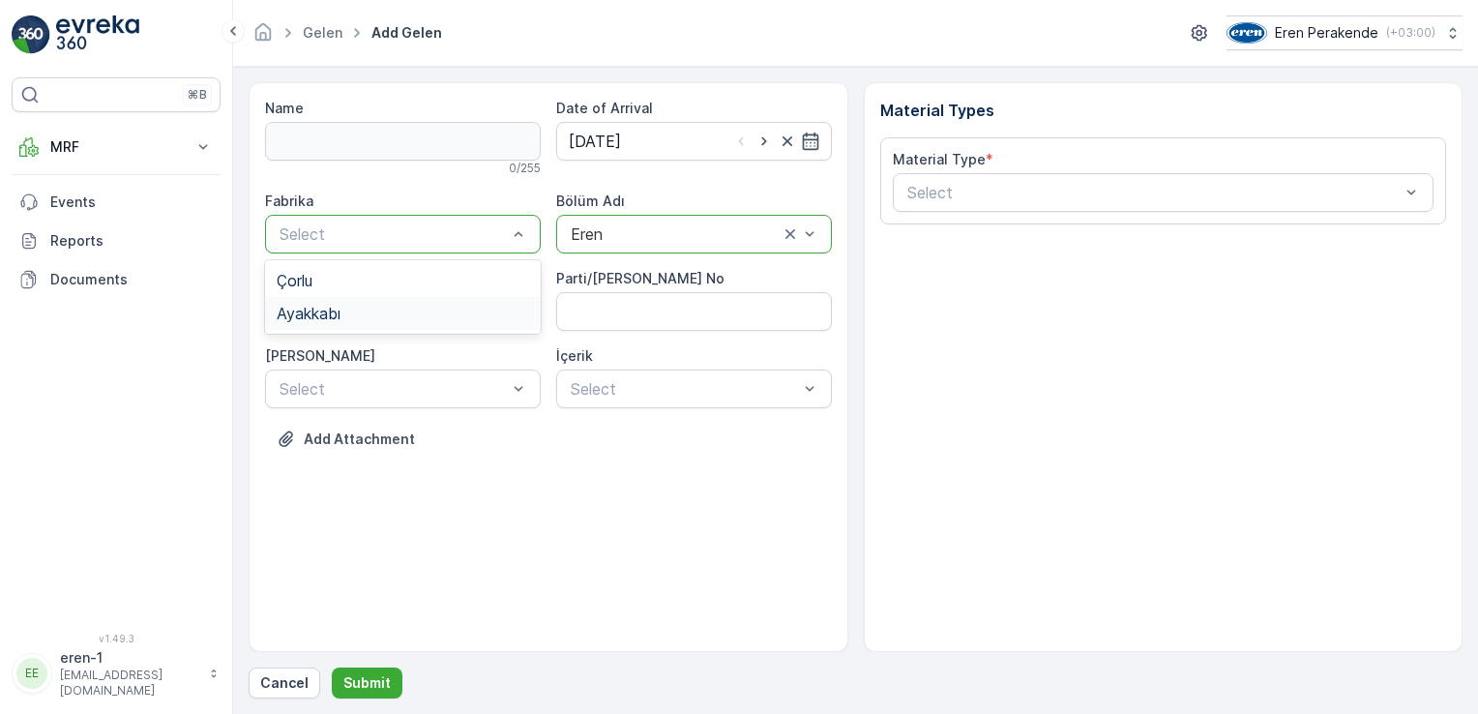
click at [476, 313] on div "Ayakkabı" at bounding box center [403, 313] width 252 height 17
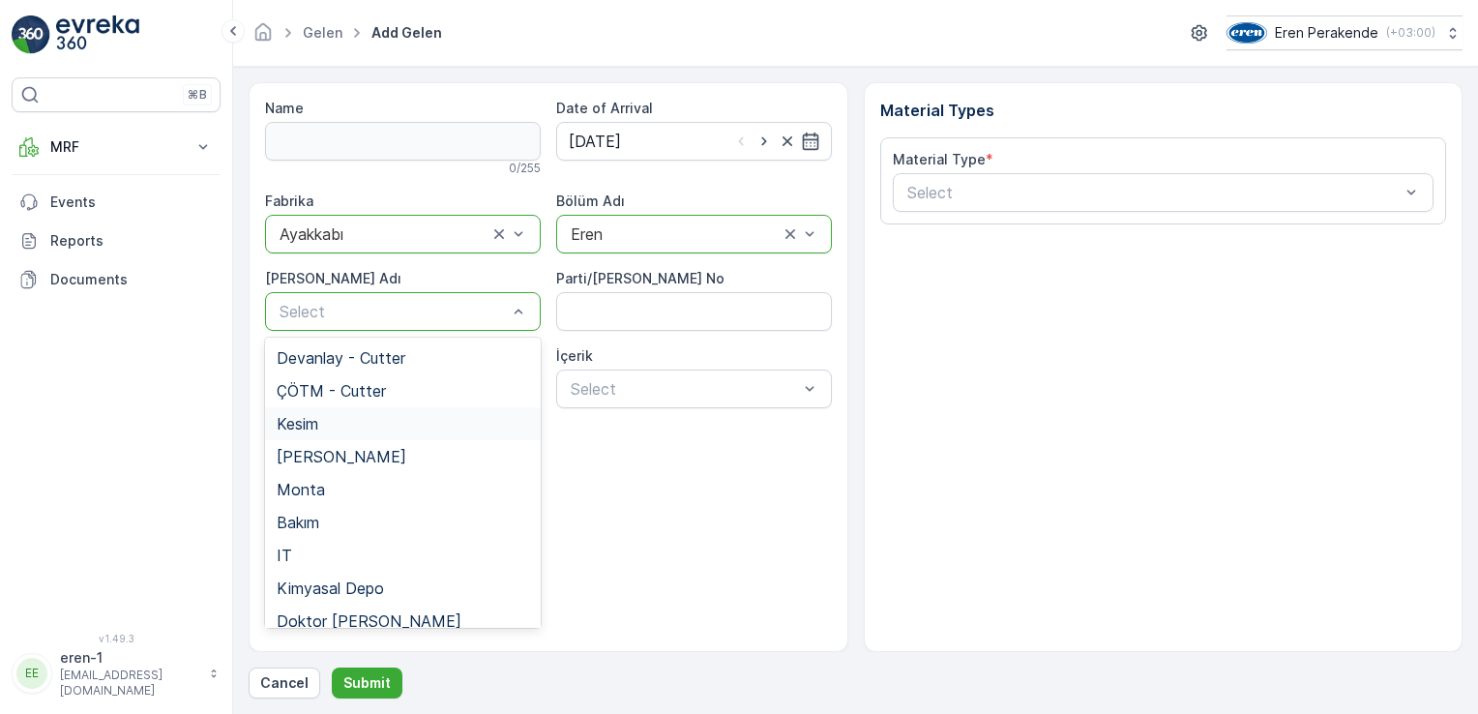
click at [371, 428] on div "Kesim" at bounding box center [403, 423] width 252 height 17
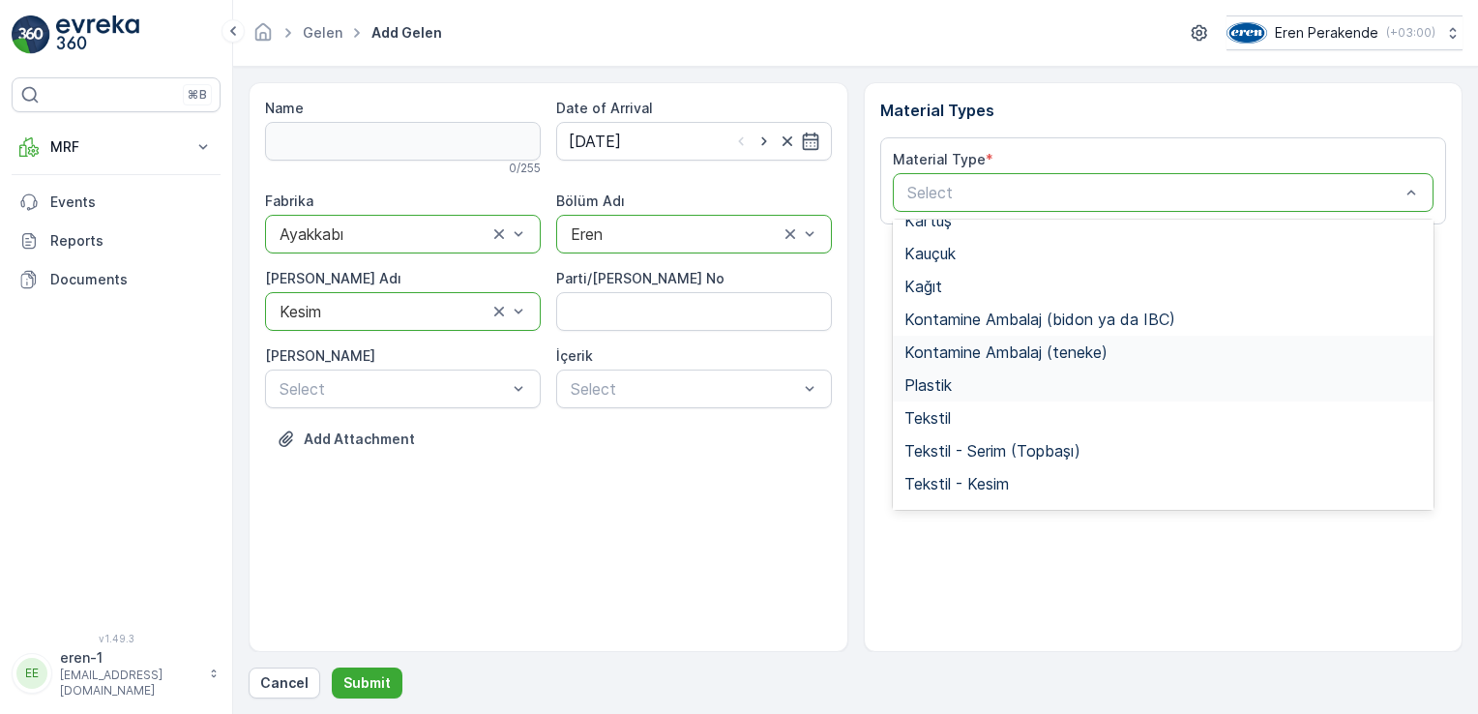
scroll to position [225, 0]
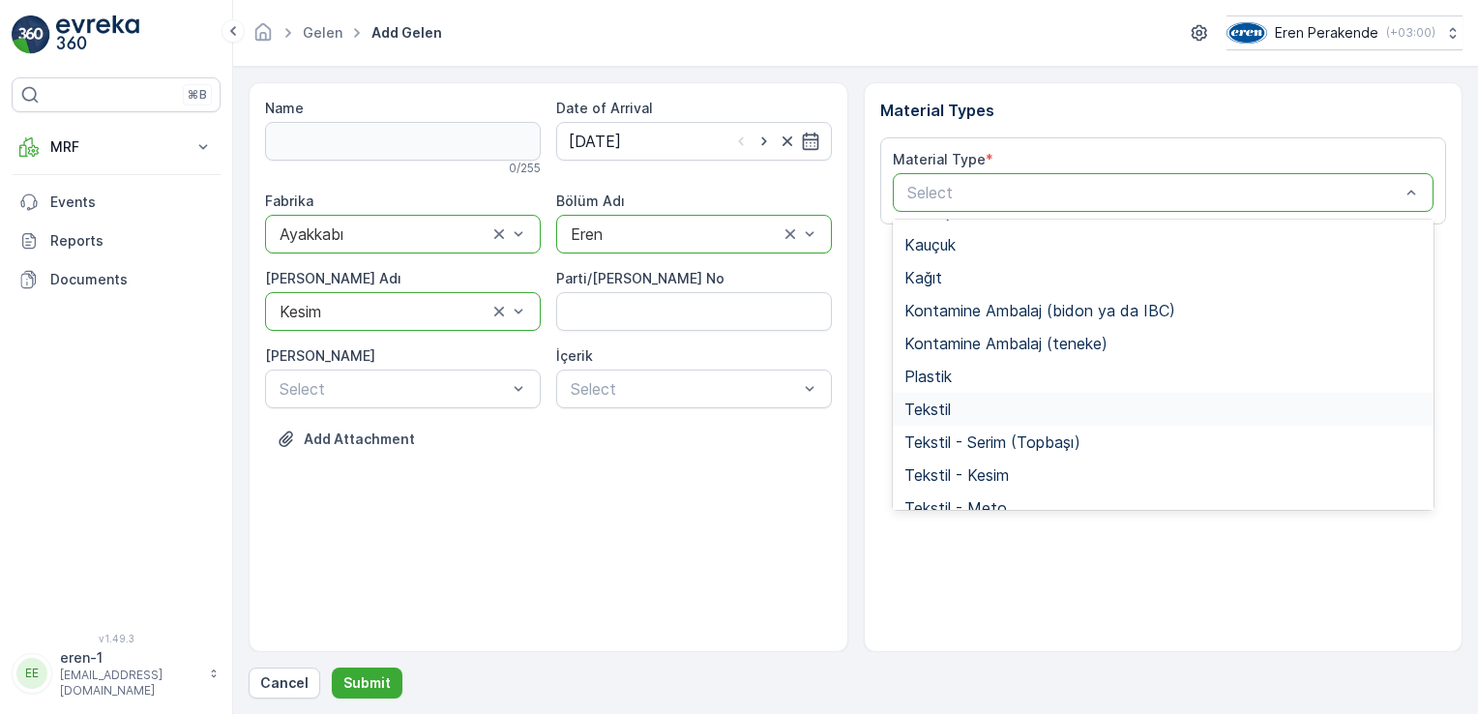
click at [1004, 406] on div "Tekstil" at bounding box center [1163, 408] width 518 height 17
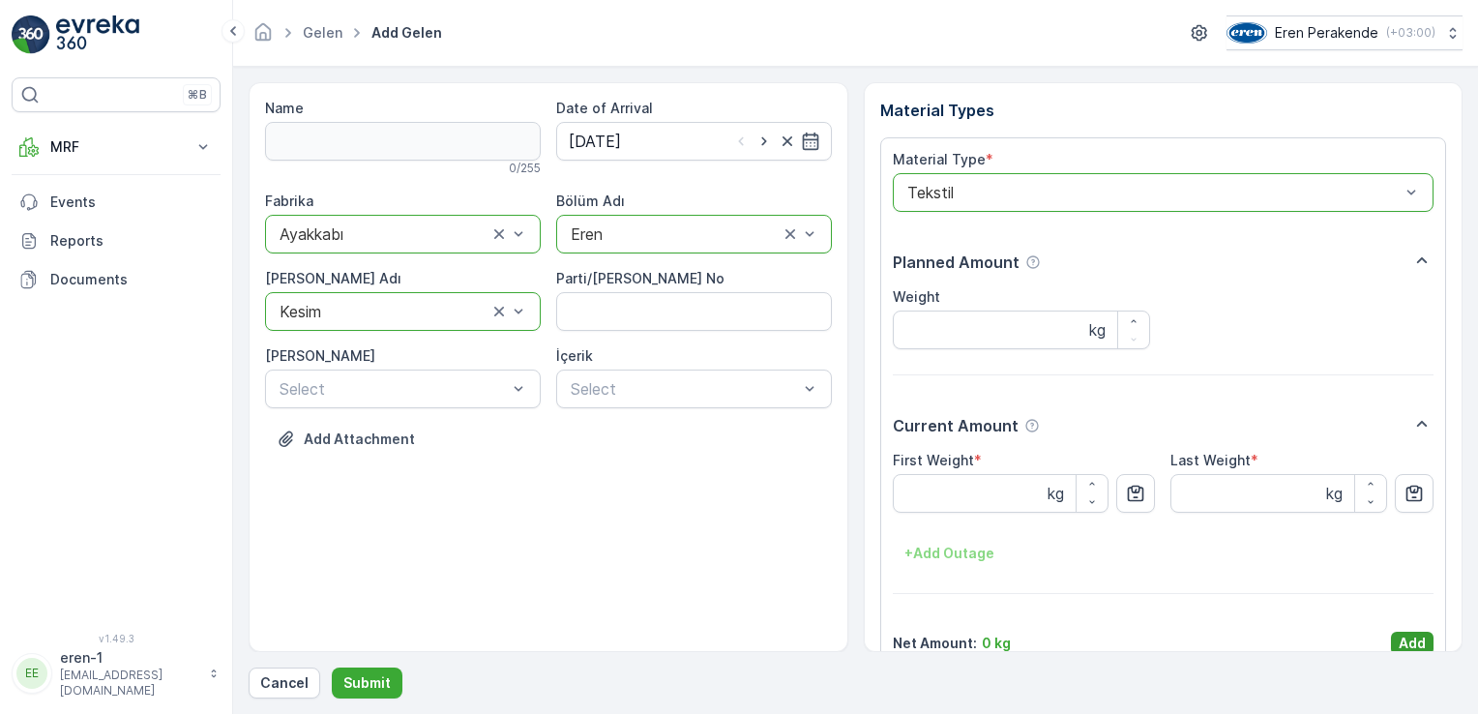
click at [1391, 644] on button "Add" at bounding box center [1412, 643] width 43 height 23
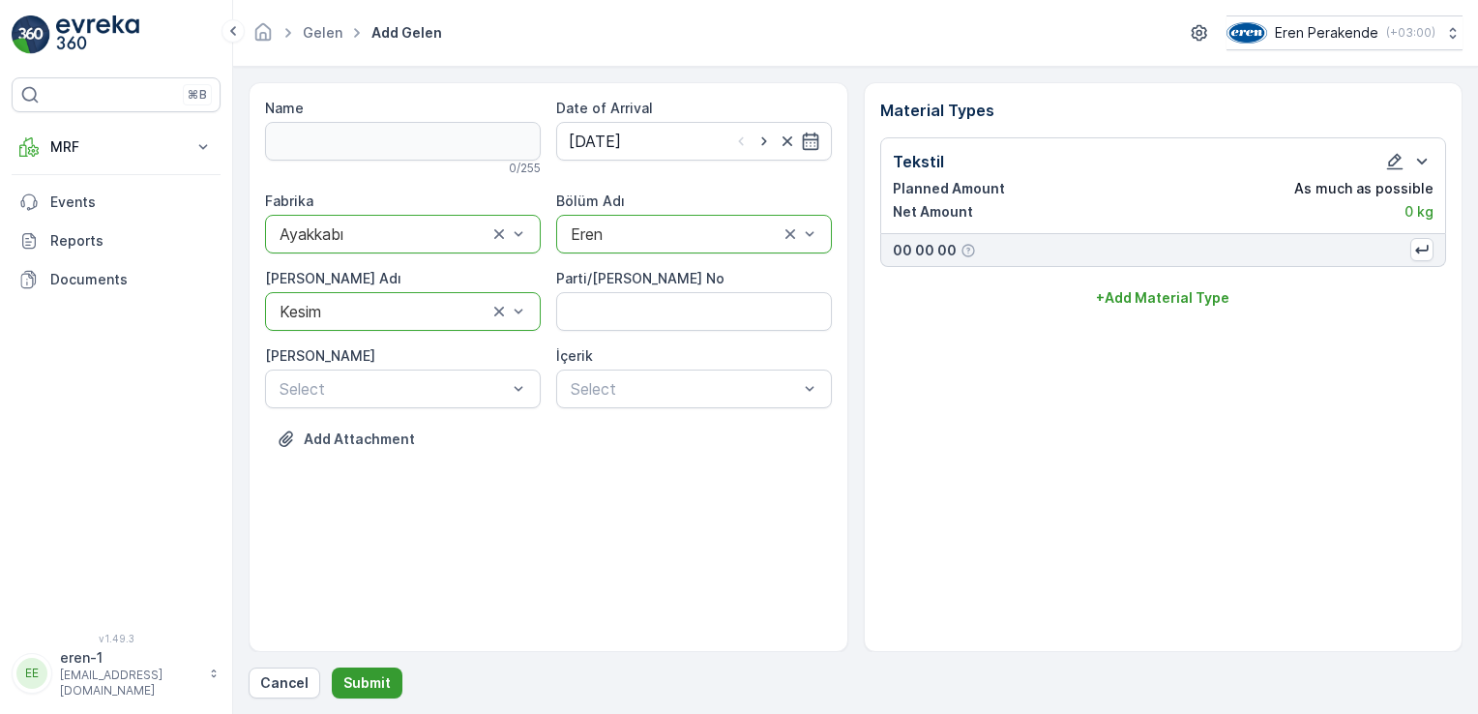
click at [359, 693] on button "Submit" at bounding box center [367, 682] width 71 height 31
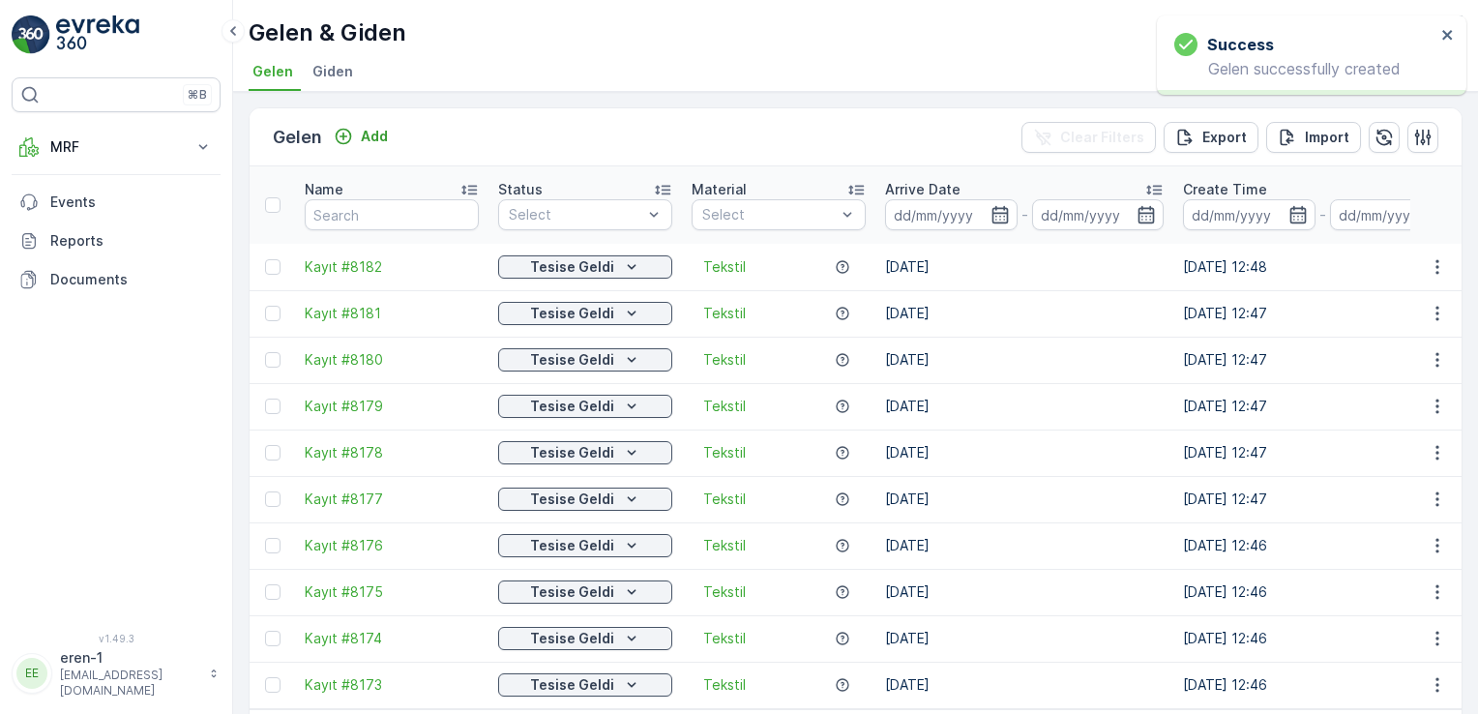
click at [360, 149] on div "Gelen Add" at bounding box center [334, 137] width 123 height 27
click at [364, 141] on p "Add" at bounding box center [374, 136] width 27 height 19
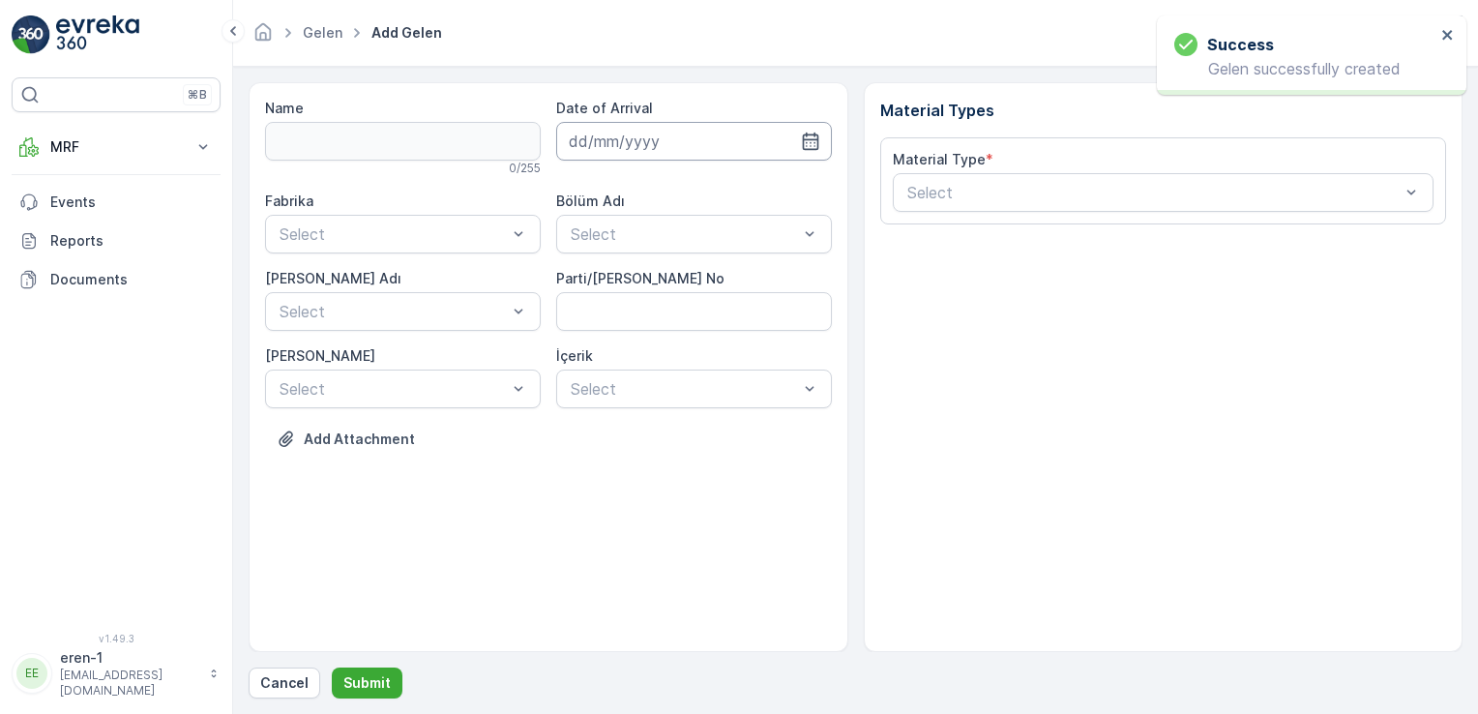
click at [651, 141] on input at bounding box center [694, 141] width 276 height 39
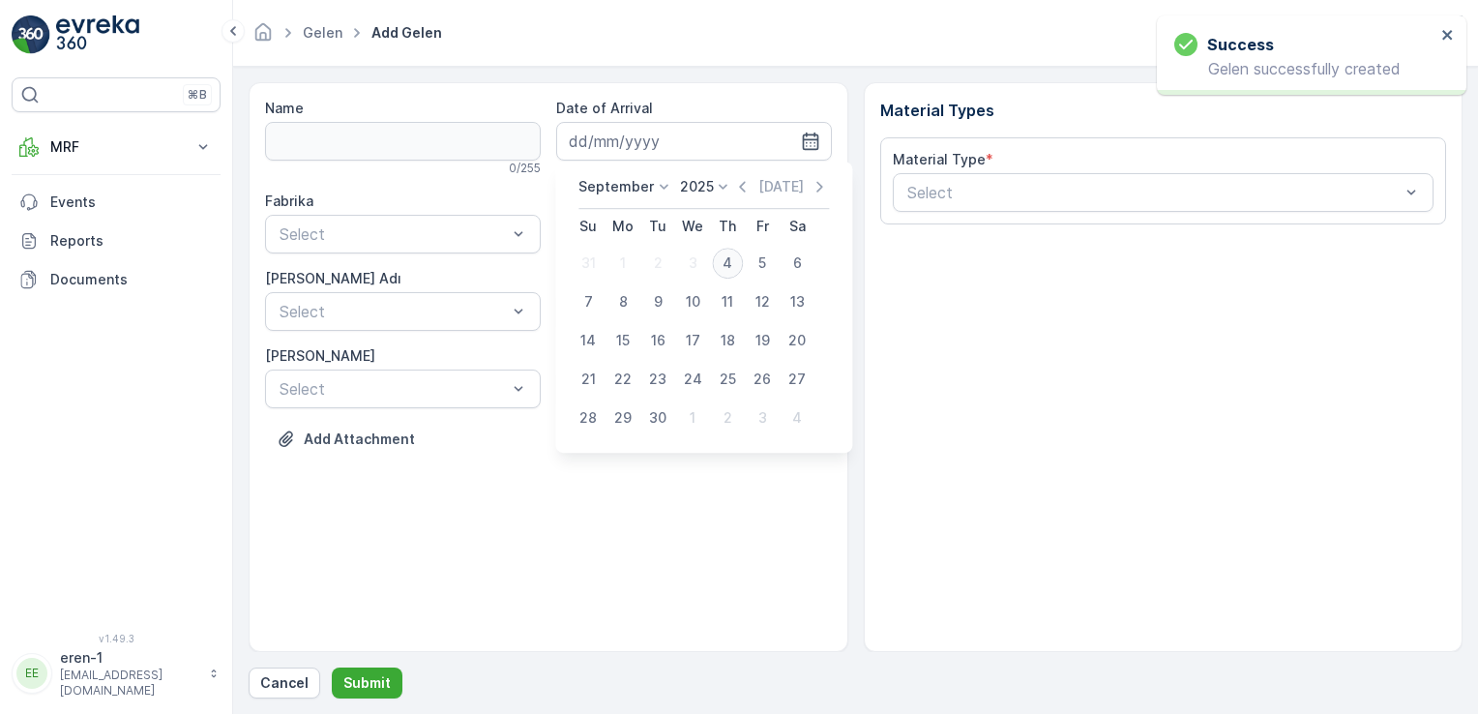
click at [734, 268] on div "4" at bounding box center [727, 263] width 31 height 31
type input "[DATE]"
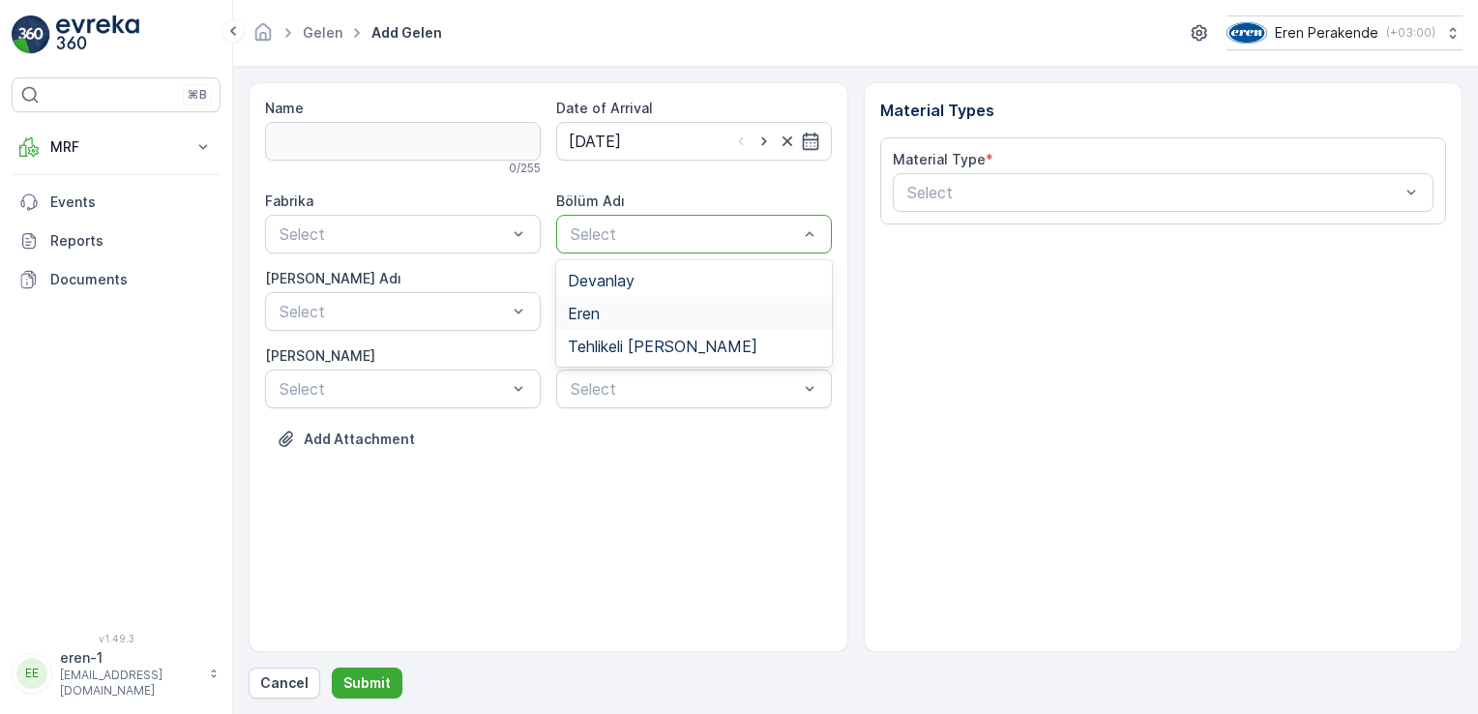
click at [588, 305] on span "Eren" at bounding box center [584, 313] width 32 height 17
click at [446, 246] on div "Select" at bounding box center [403, 234] width 276 height 39
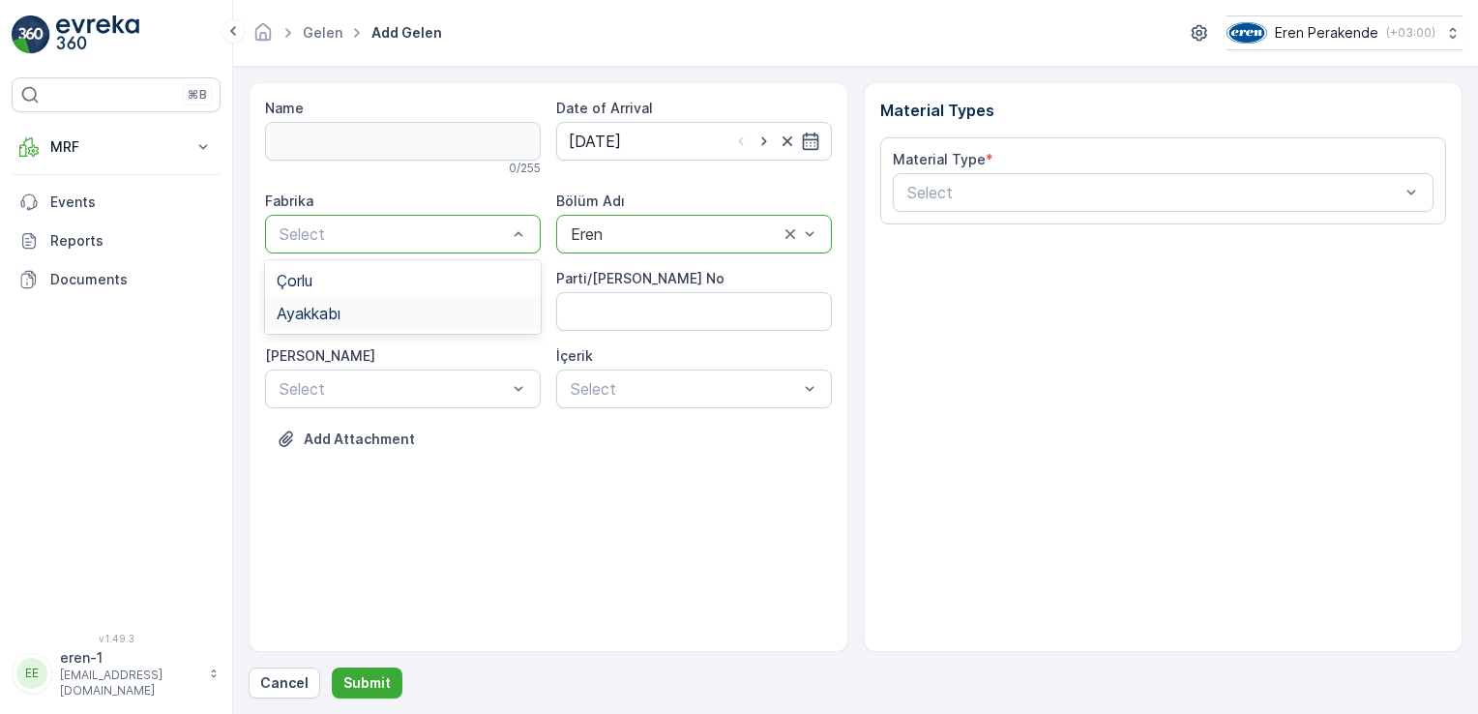
click at [356, 308] on div "Ayakkabı" at bounding box center [403, 313] width 252 height 17
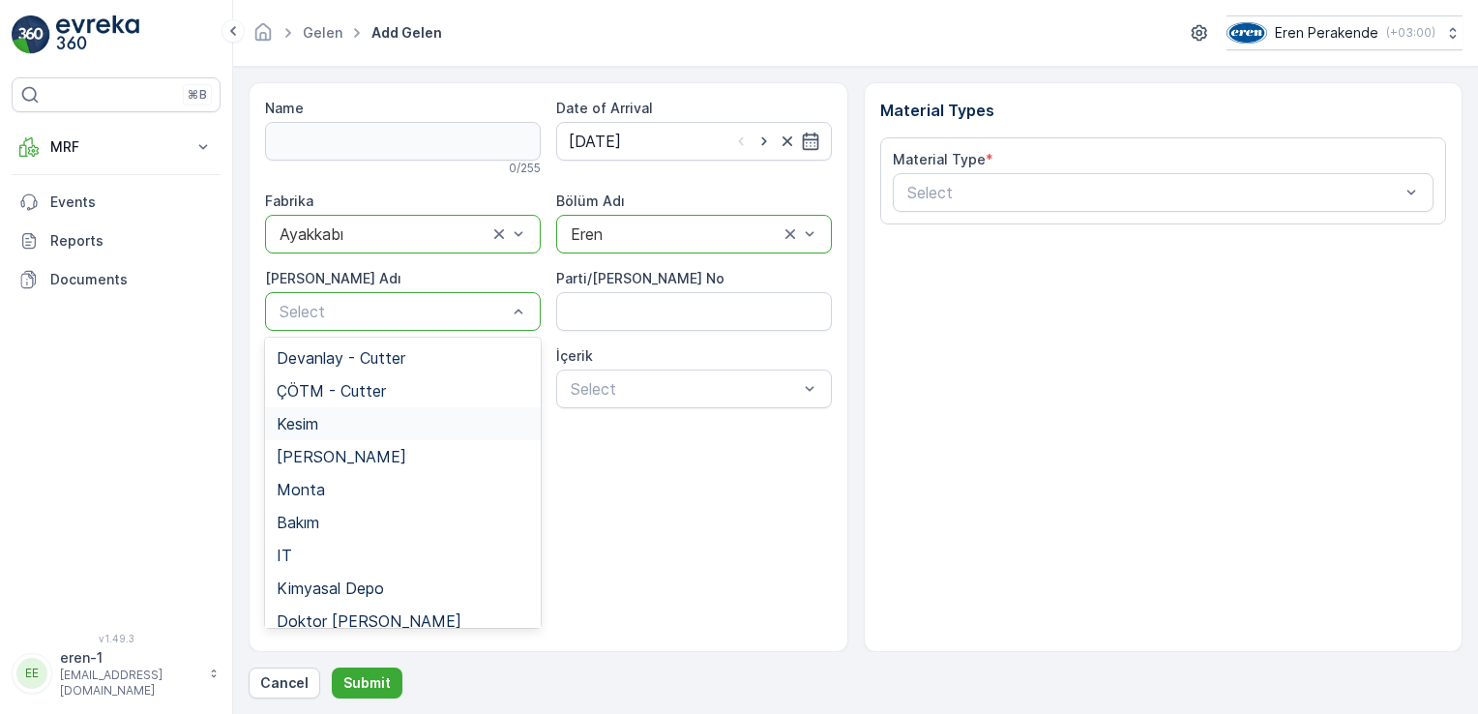
click at [346, 429] on div "Kesim" at bounding box center [403, 423] width 252 height 17
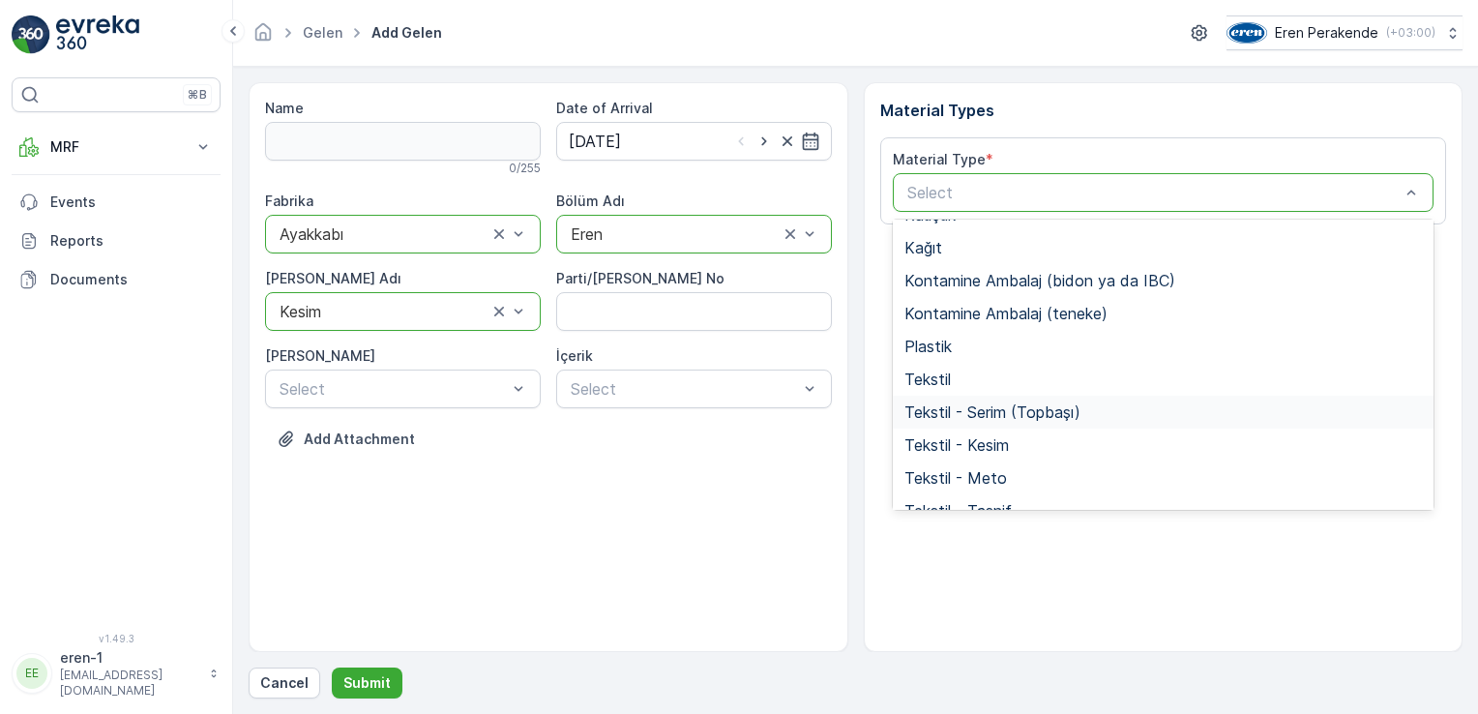
scroll to position [257, 0]
click at [933, 381] on span "Tekstil" at bounding box center [927, 377] width 46 height 17
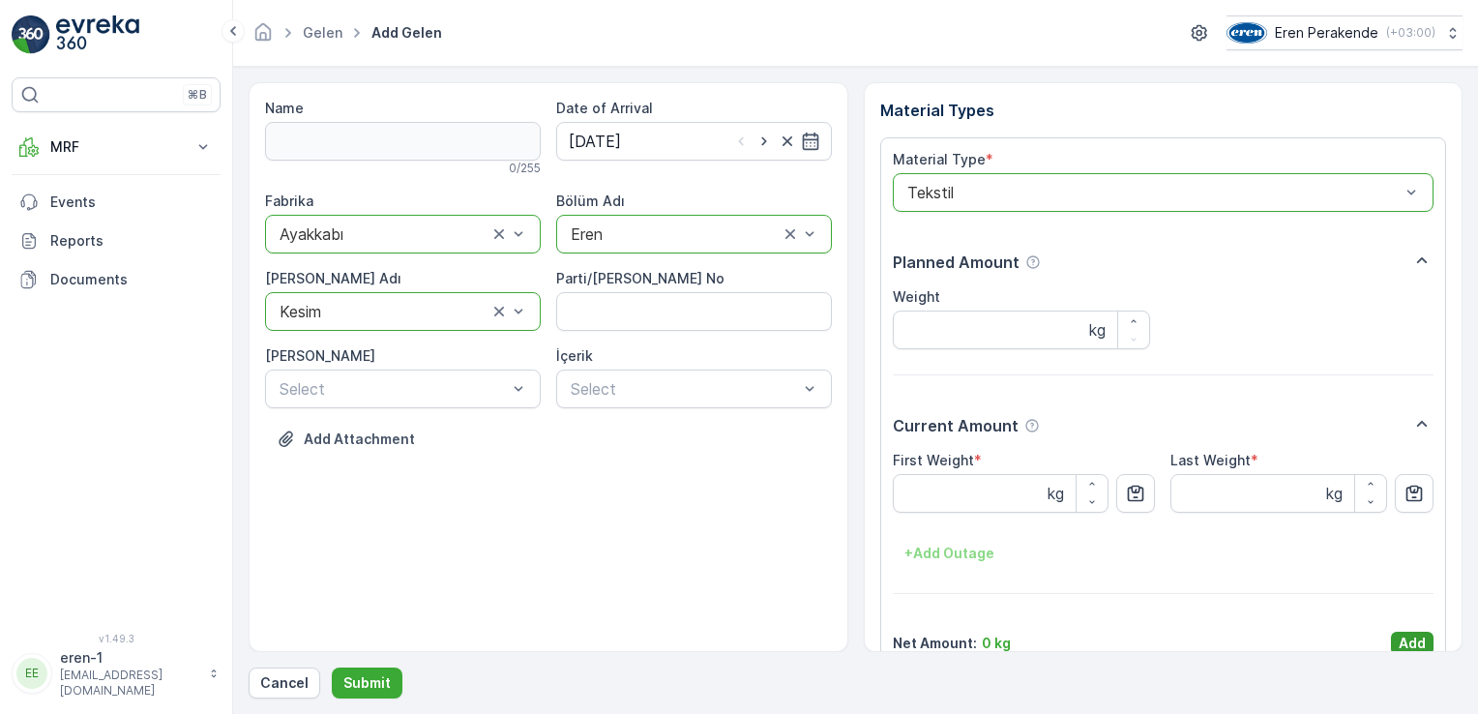
click at [1407, 648] on p "Add" at bounding box center [1412, 643] width 27 height 19
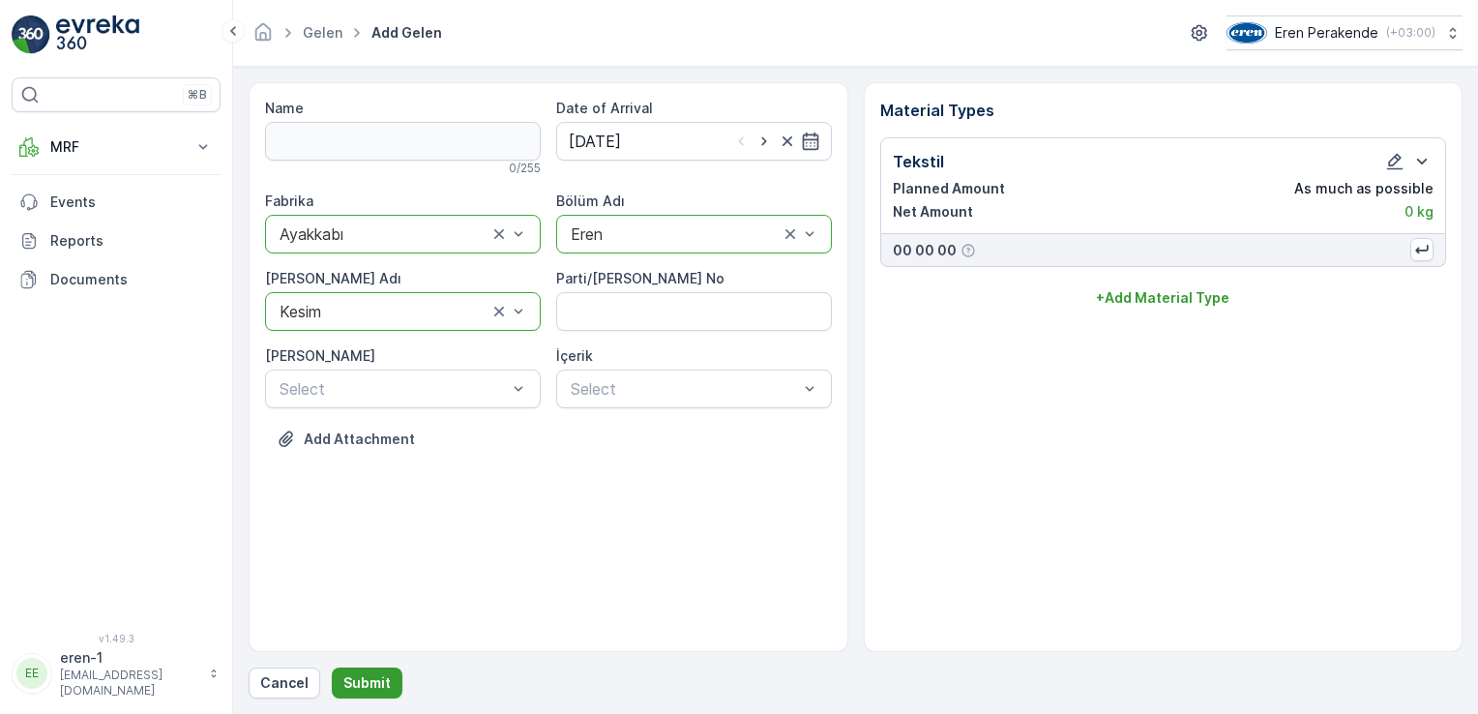
click at [354, 684] on p "Submit" at bounding box center [366, 682] width 47 height 19
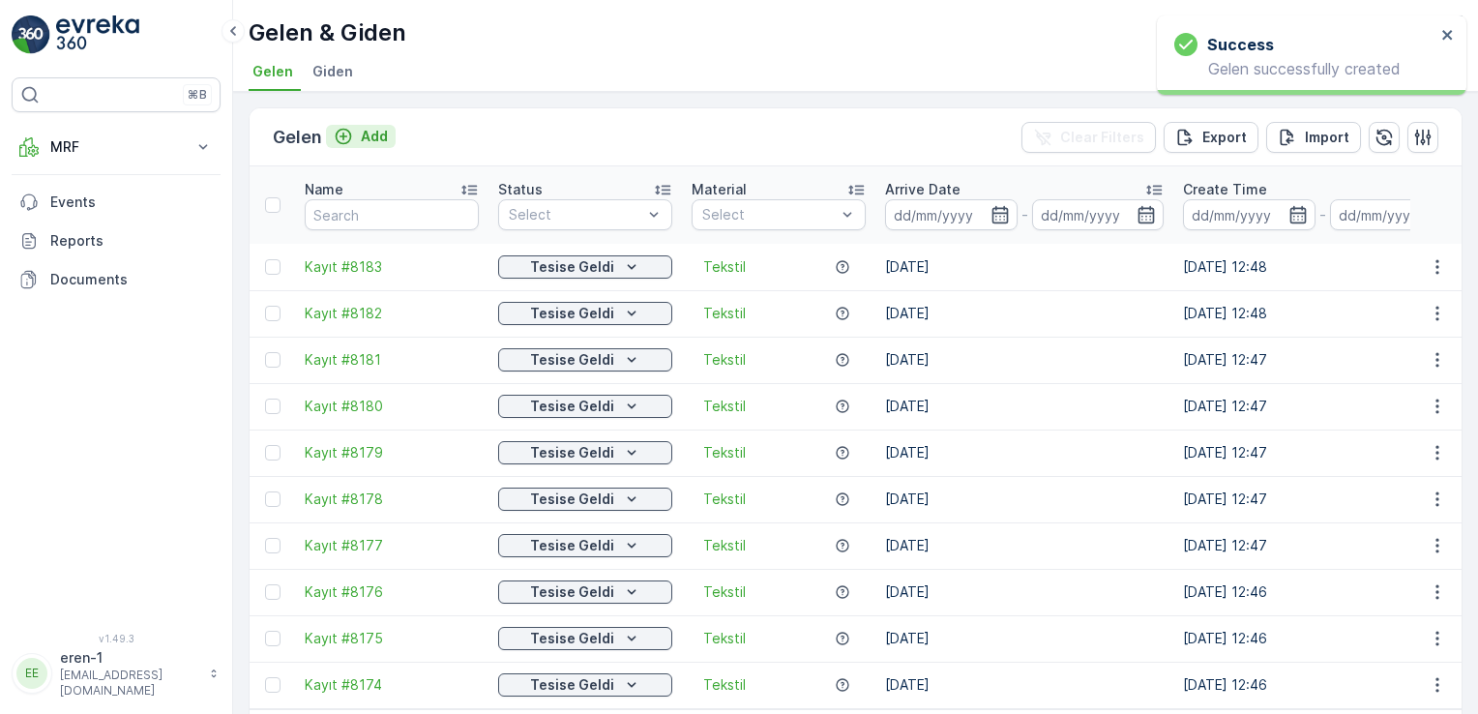
click at [367, 145] on button "Add" at bounding box center [361, 136] width 70 height 23
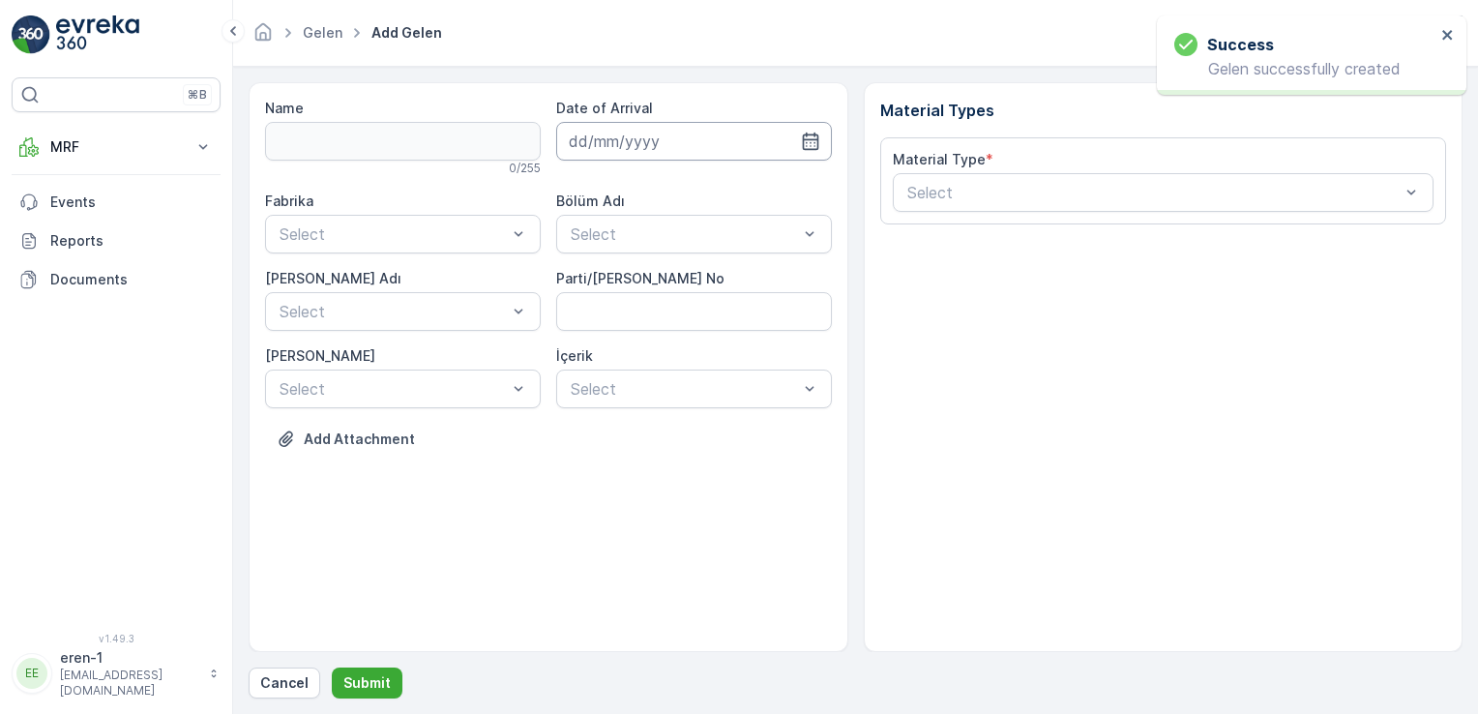
click at [643, 125] on input at bounding box center [694, 141] width 276 height 39
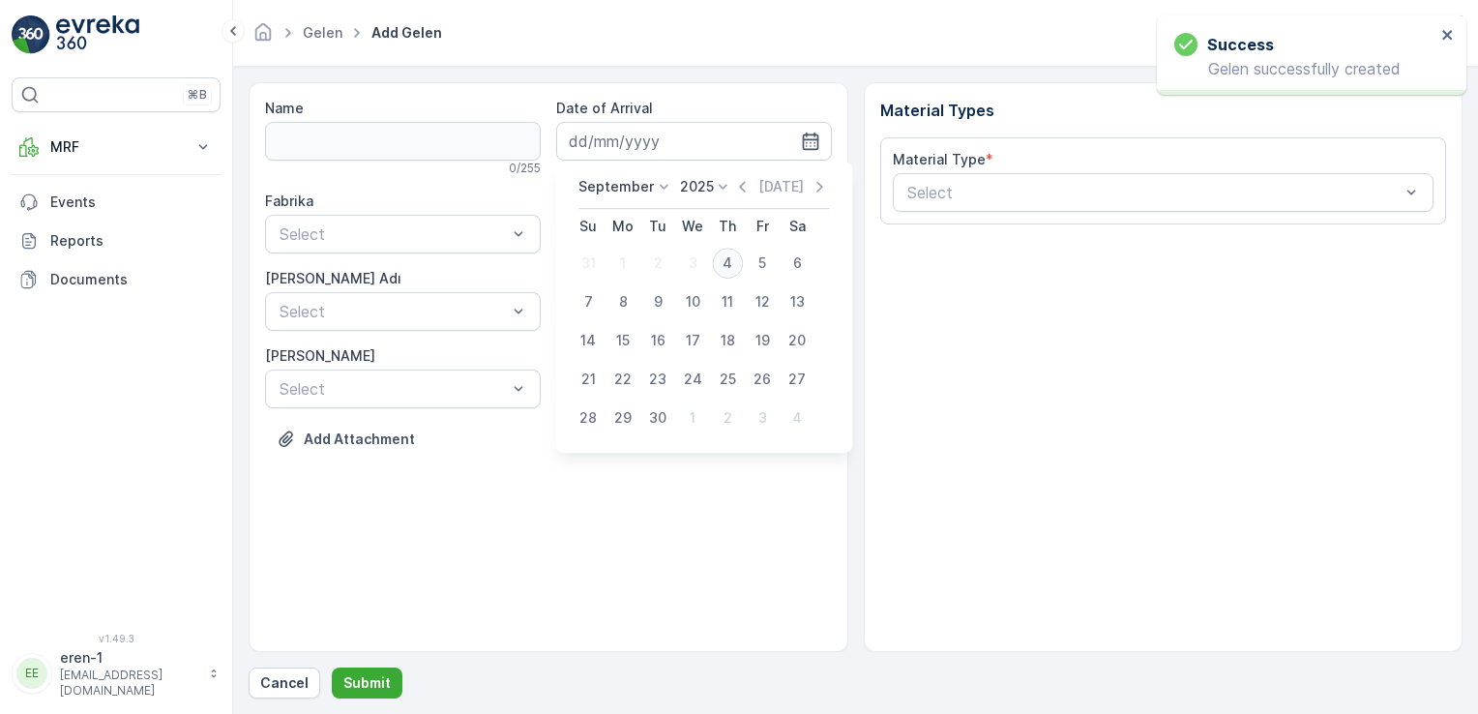
click at [718, 257] on div "4" at bounding box center [727, 263] width 31 height 31
type input "[DATE]"
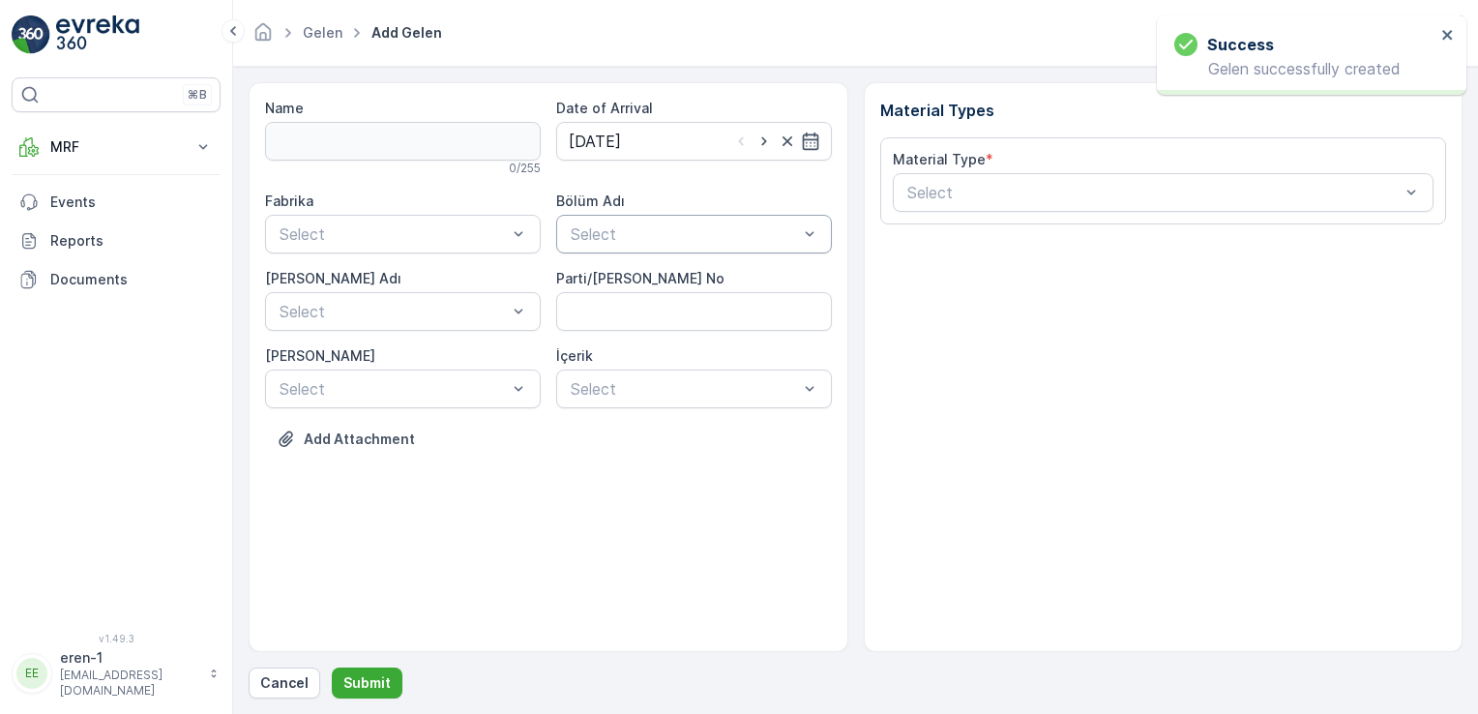
click at [619, 247] on div "Select" at bounding box center [694, 234] width 276 height 39
click at [603, 303] on div "Eren" at bounding box center [694, 313] width 276 height 33
click at [312, 328] on div "Ayakkabı" at bounding box center [403, 313] width 276 height 33
click at [312, 328] on div "Select" at bounding box center [403, 311] width 276 height 39
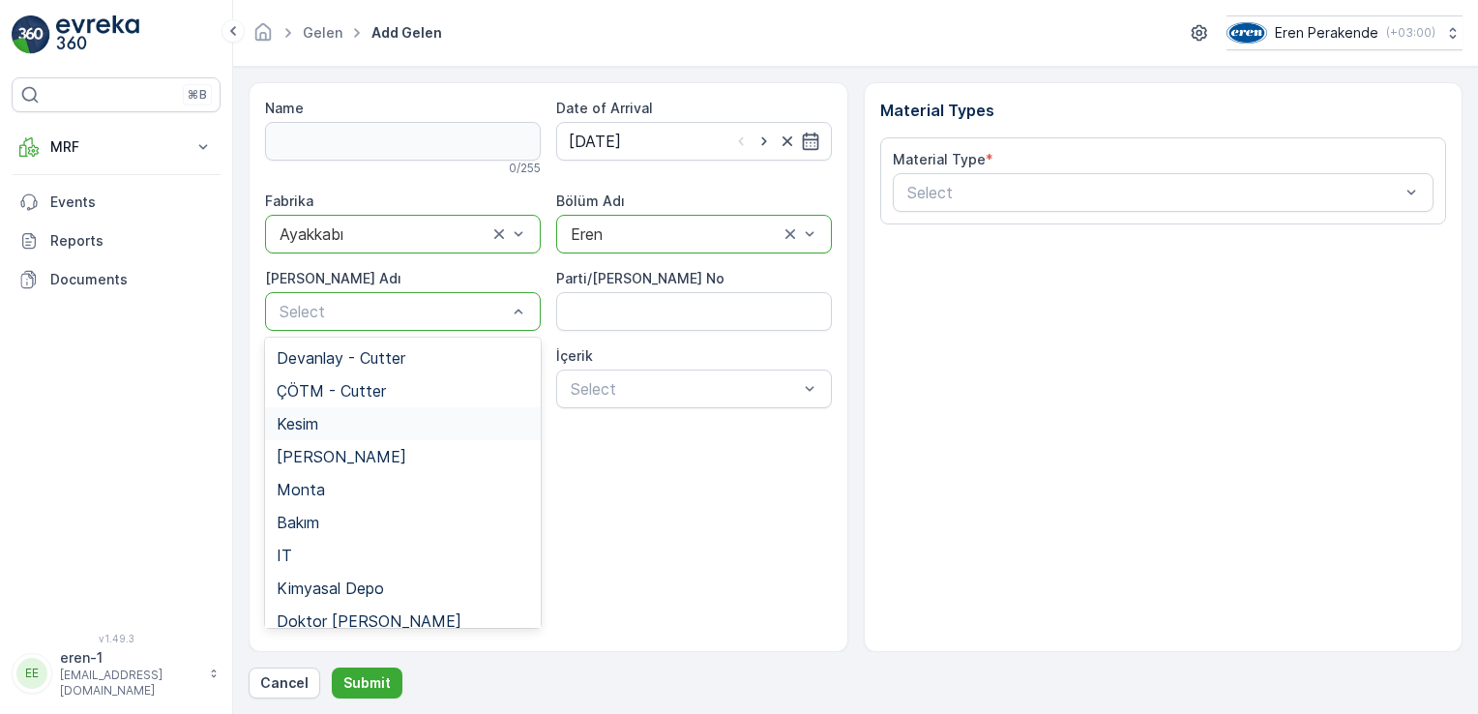
click at [317, 420] on span "Kesim" at bounding box center [298, 423] width 42 height 17
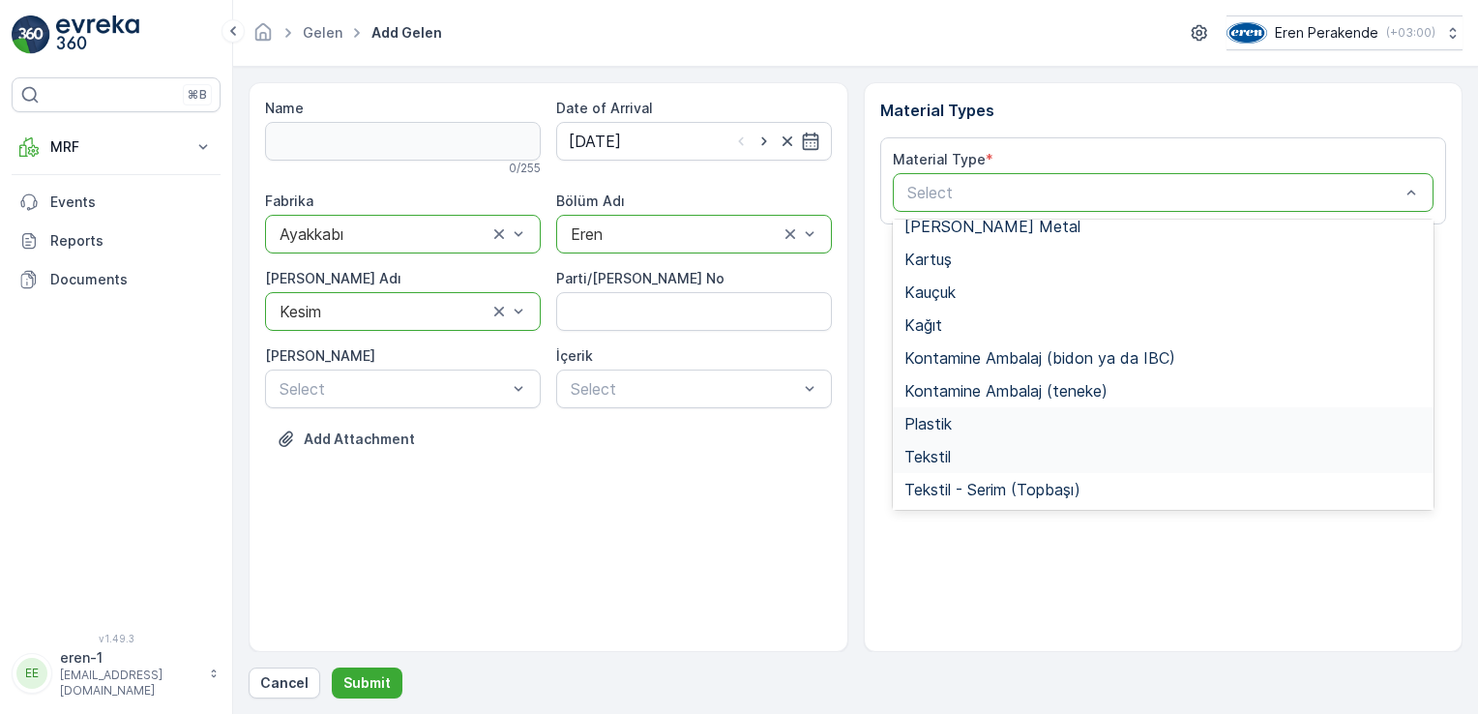
scroll to position [193, 0]
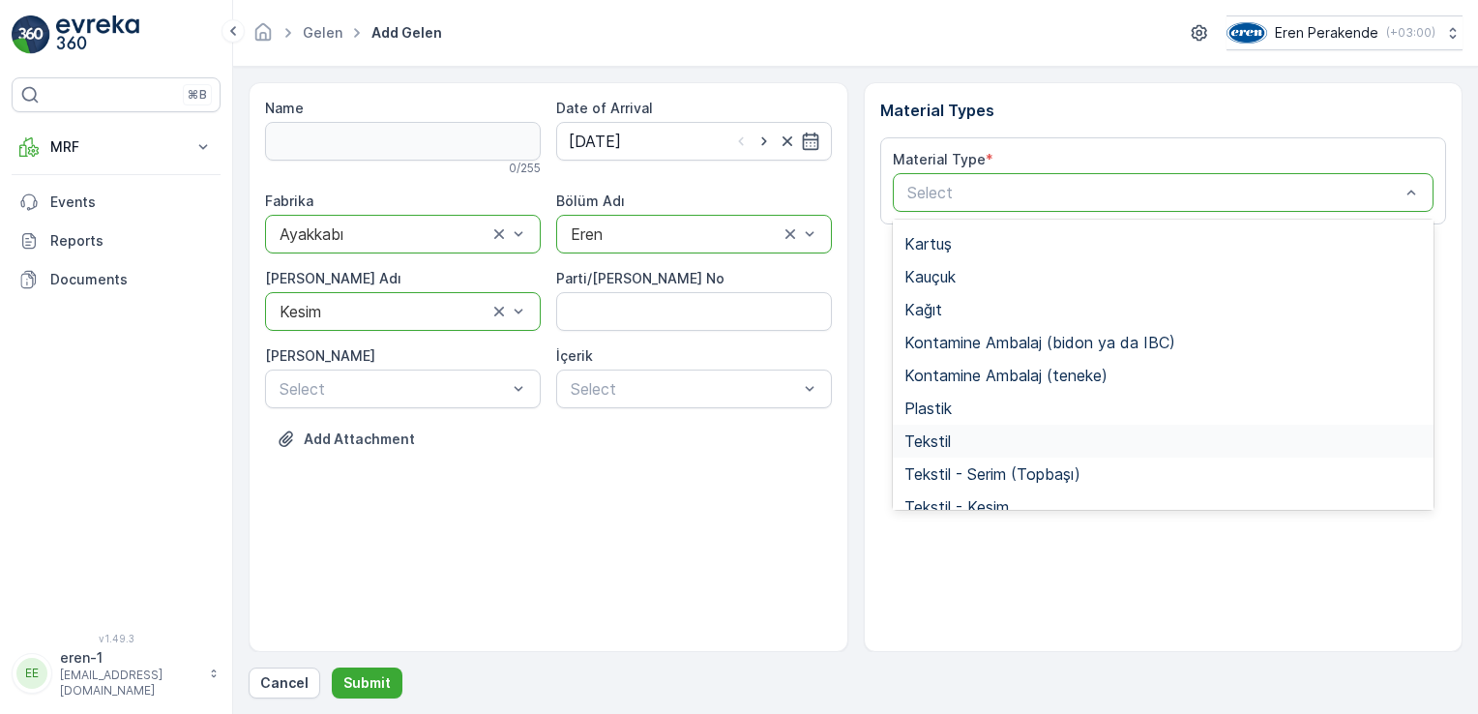
drag, startPoint x: 978, startPoint y: 441, endPoint x: 1477, endPoint y: 490, distance: 501.6
click at [979, 441] on div "Tekstil" at bounding box center [1163, 440] width 518 height 17
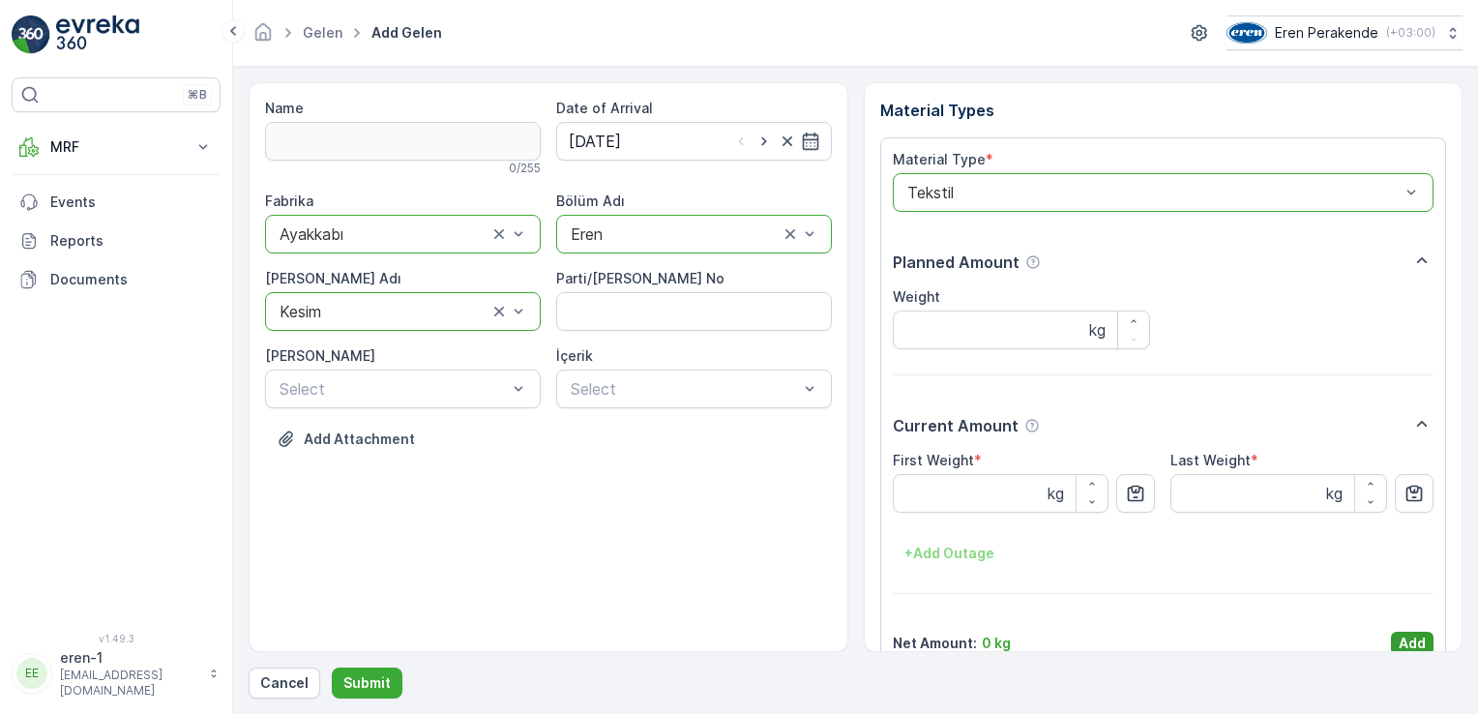
click at [1412, 640] on p "Add" at bounding box center [1412, 643] width 27 height 19
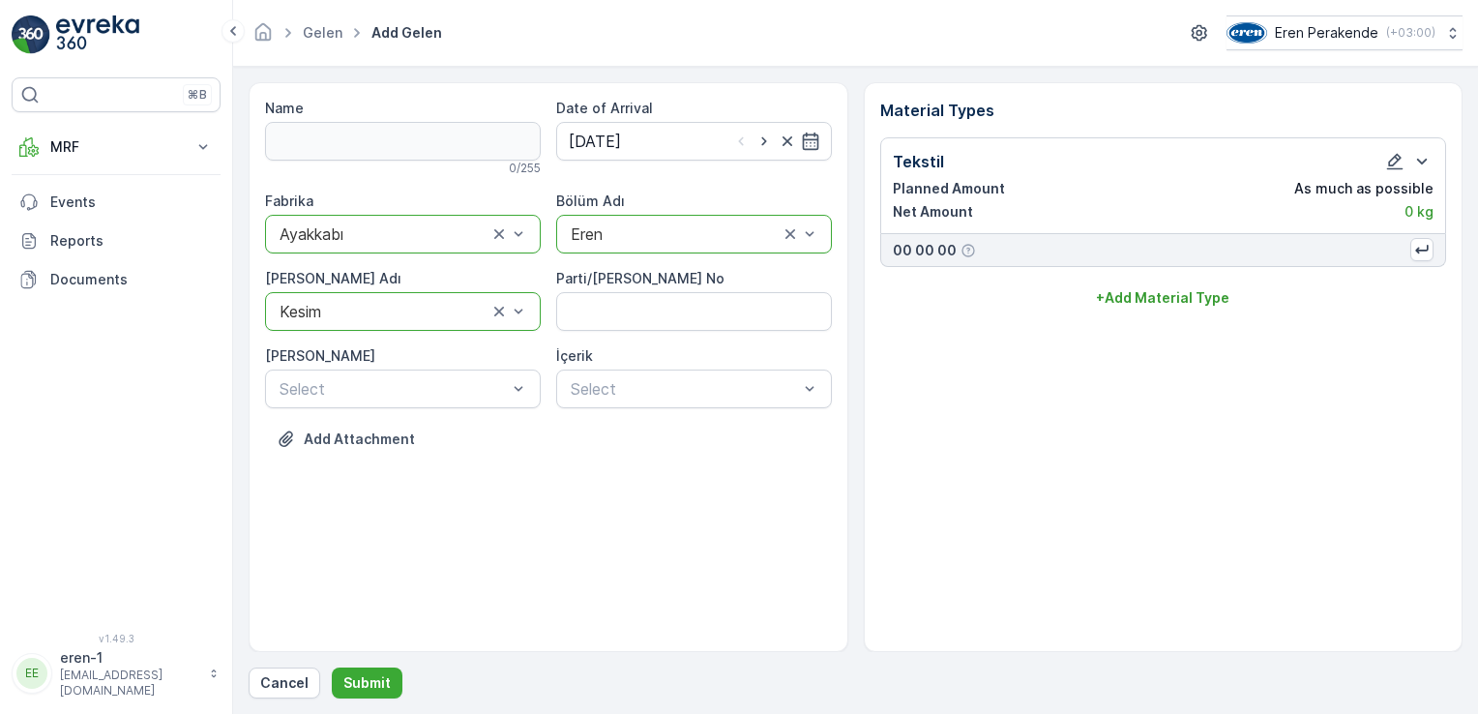
click at [356, 656] on div "Name 0 / 255 Date of Arrival [DATE] Fabrika option Ayakkabı, selected. Ayakkabı…" at bounding box center [856, 390] width 1214 height 616
click at [368, 691] on p "Submit" at bounding box center [366, 682] width 47 height 19
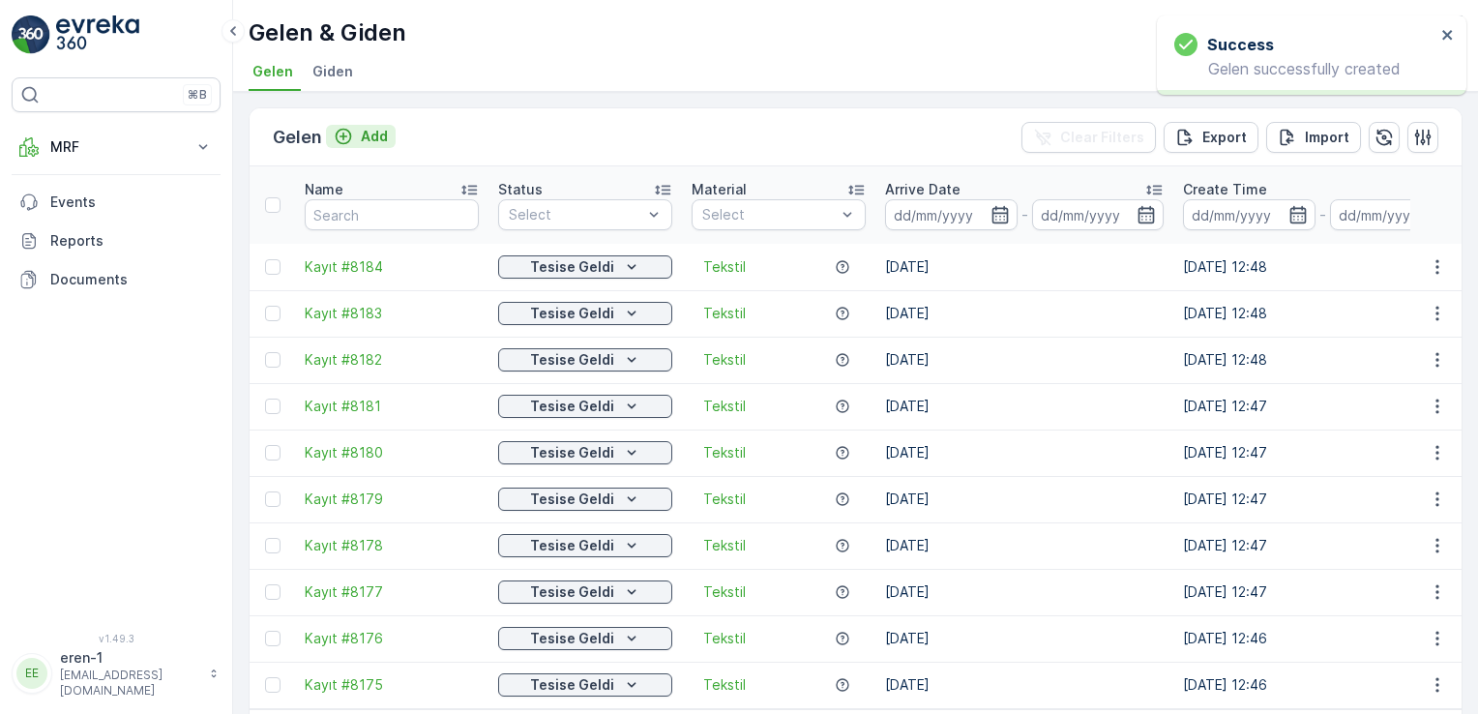
click at [373, 131] on p "Add" at bounding box center [374, 136] width 27 height 19
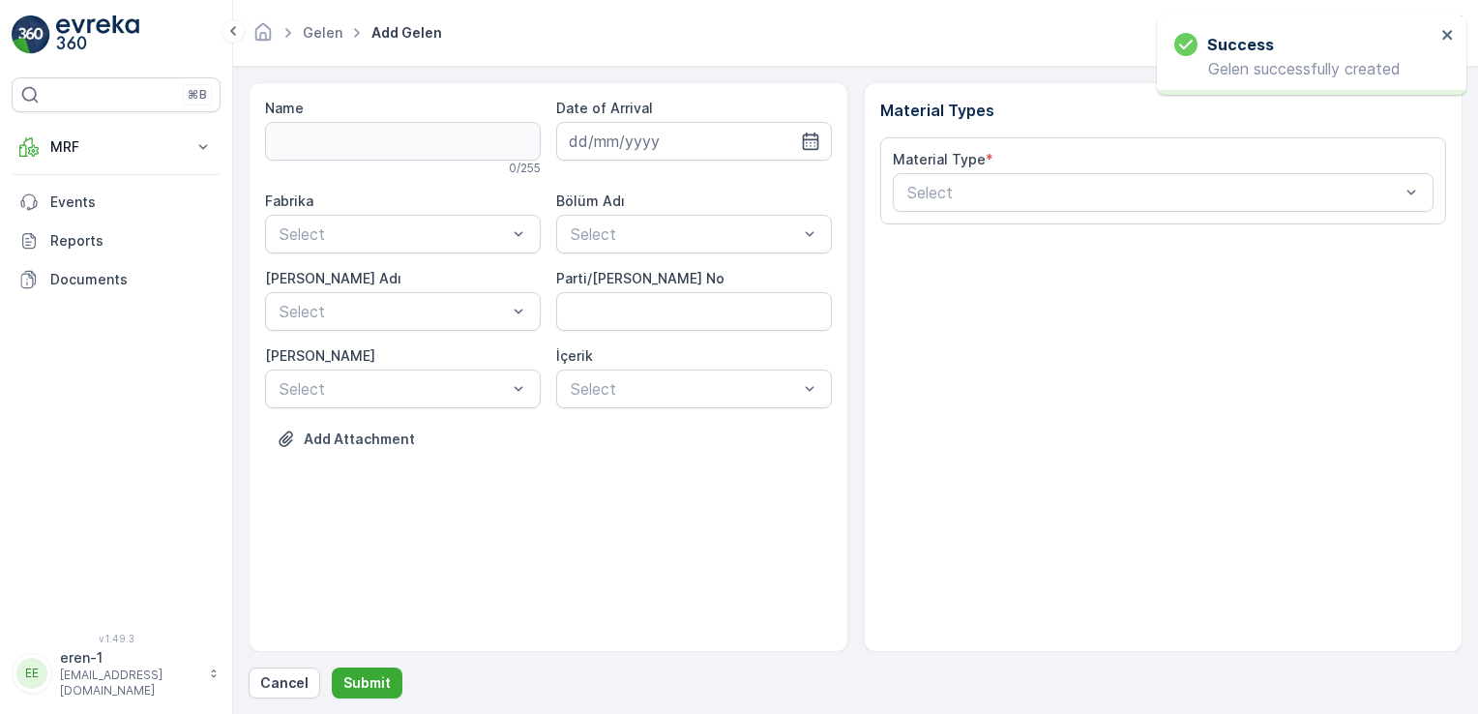
click at [623, 169] on div "Date of Arrival" at bounding box center [694, 137] width 276 height 77
click at [616, 148] on input at bounding box center [694, 141] width 276 height 39
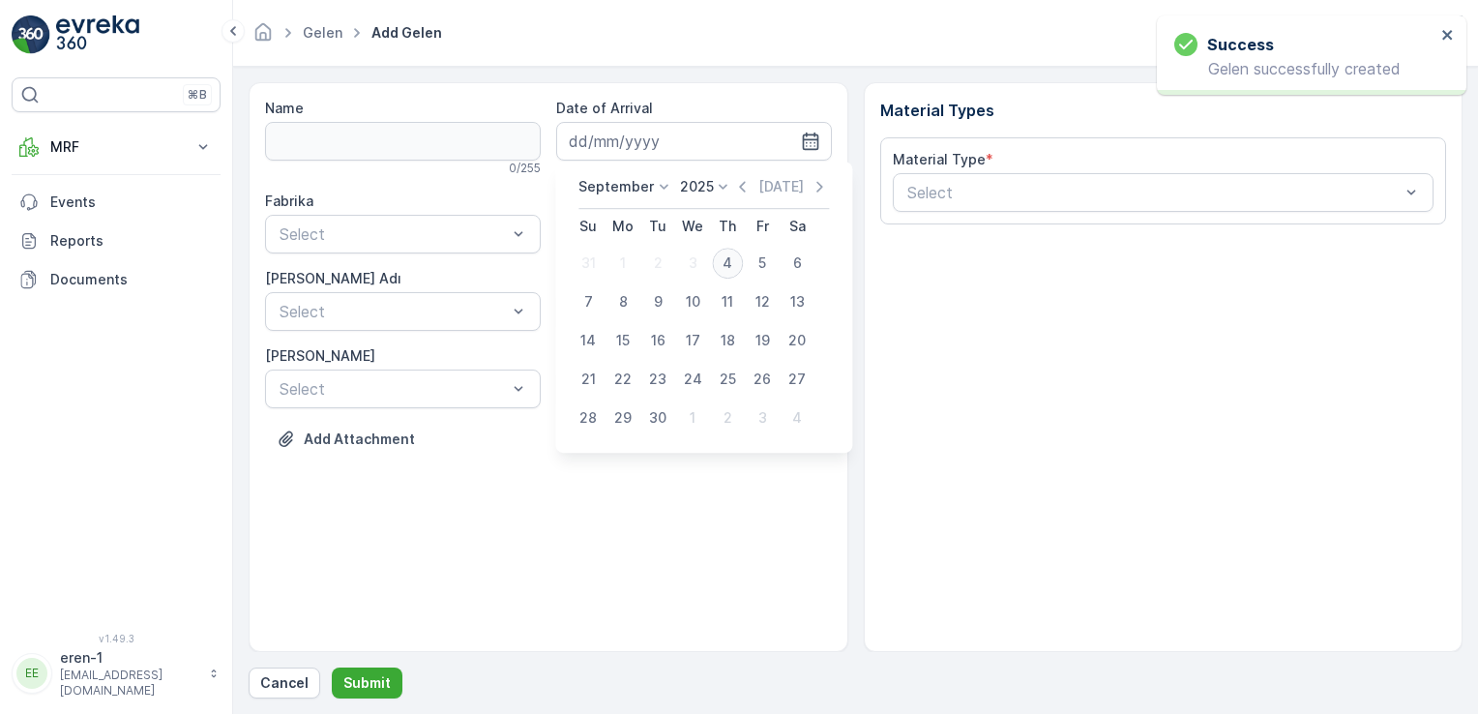
click at [733, 252] on div "4" at bounding box center [727, 263] width 31 height 31
type input "[DATE]"
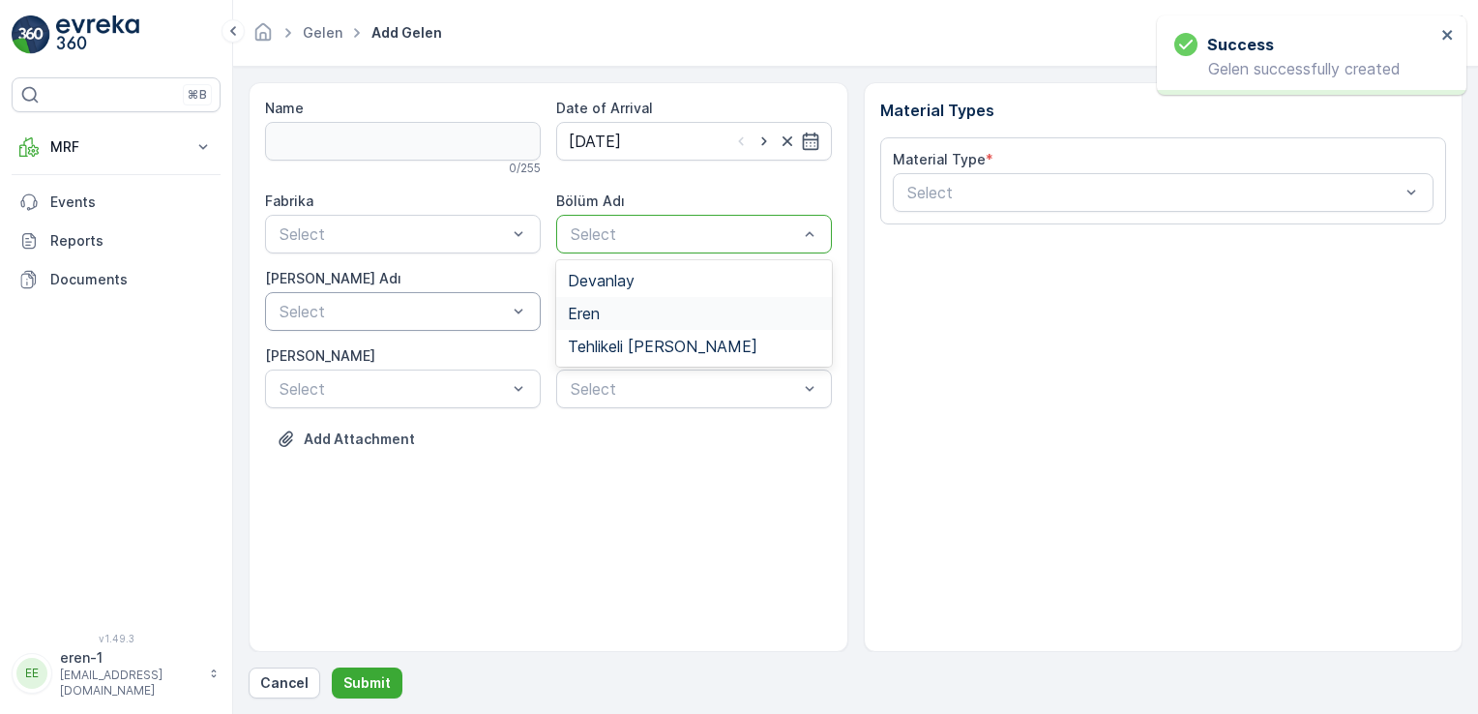
drag, startPoint x: 610, startPoint y: 316, endPoint x: 520, endPoint y: 311, distance: 90.1
click at [609, 317] on div "Eren" at bounding box center [694, 313] width 252 height 17
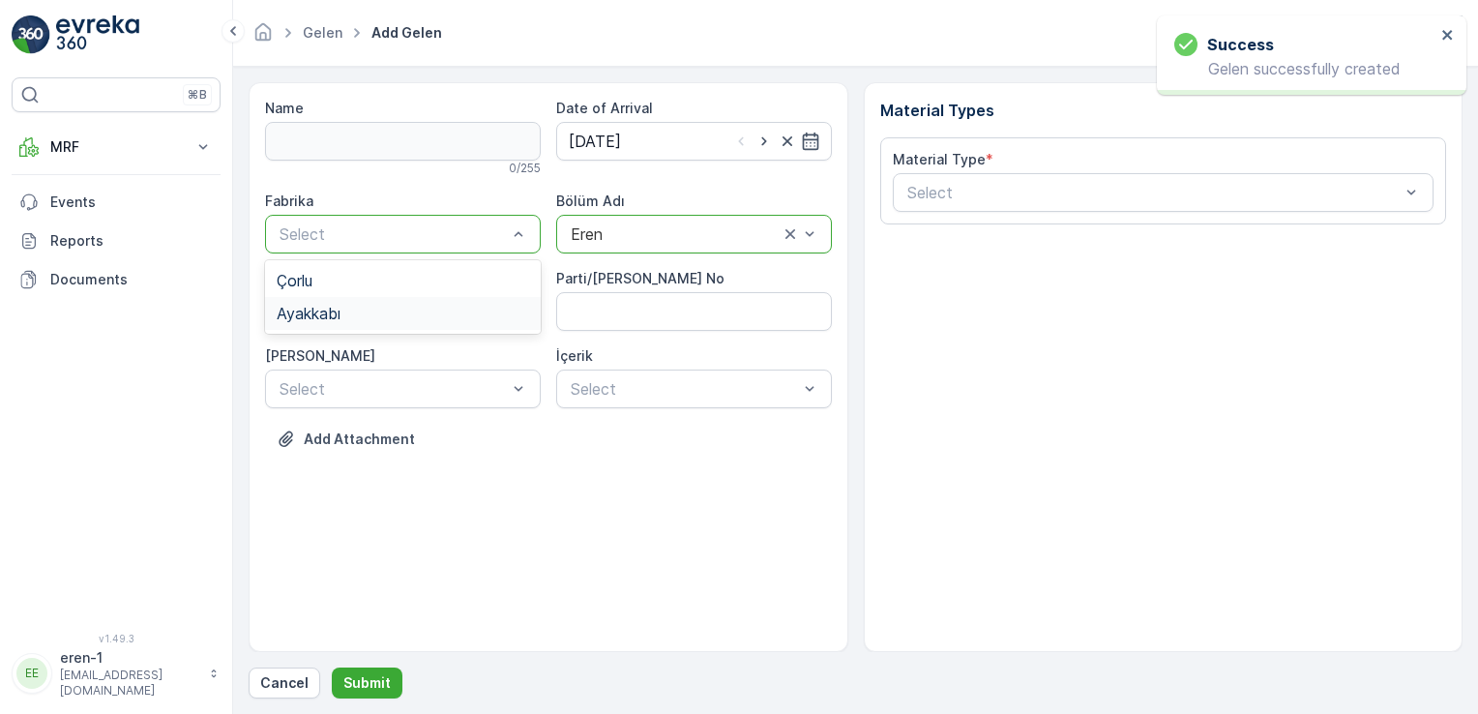
click at [402, 305] on div "Ayakkabı" at bounding box center [403, 313] width 252 height 17
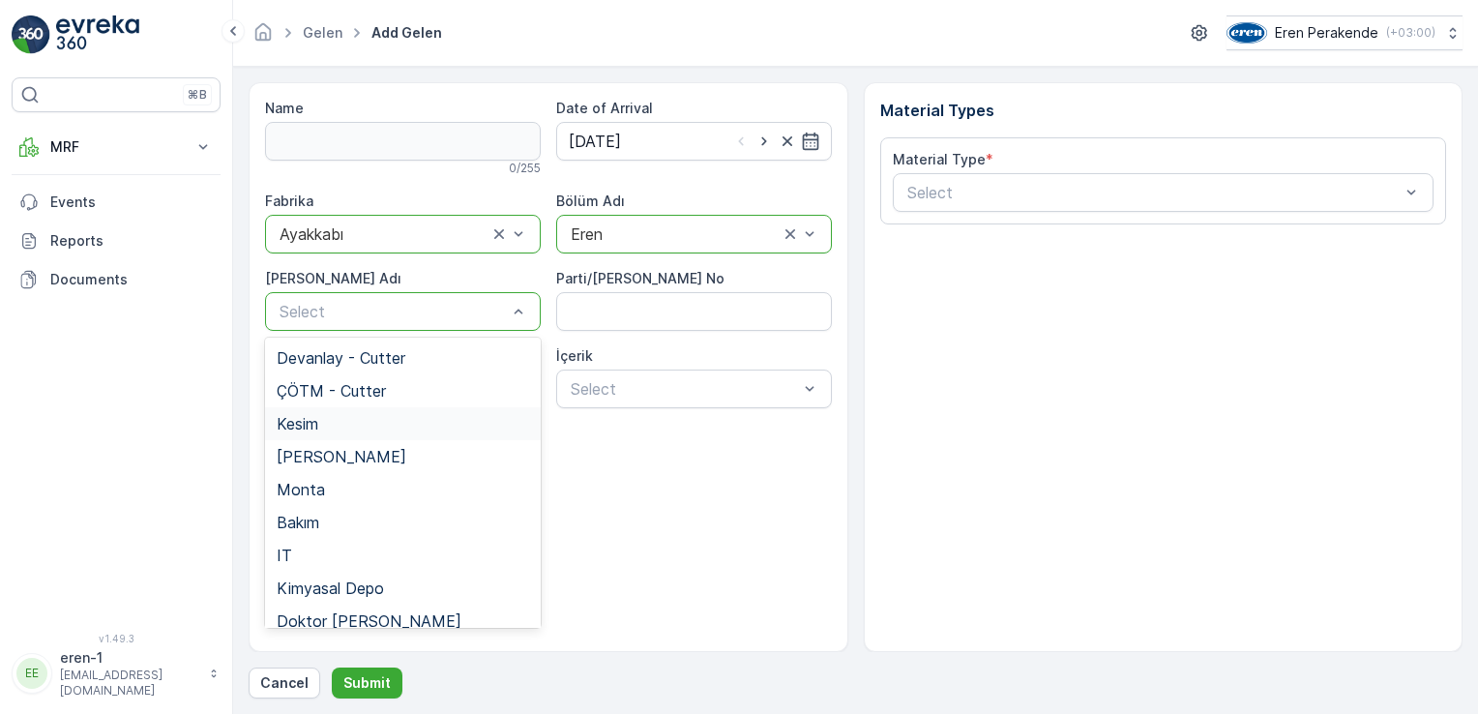
click at [378, 429] on div "Kesim" at bounding box center [403, 423] width 252 height 17
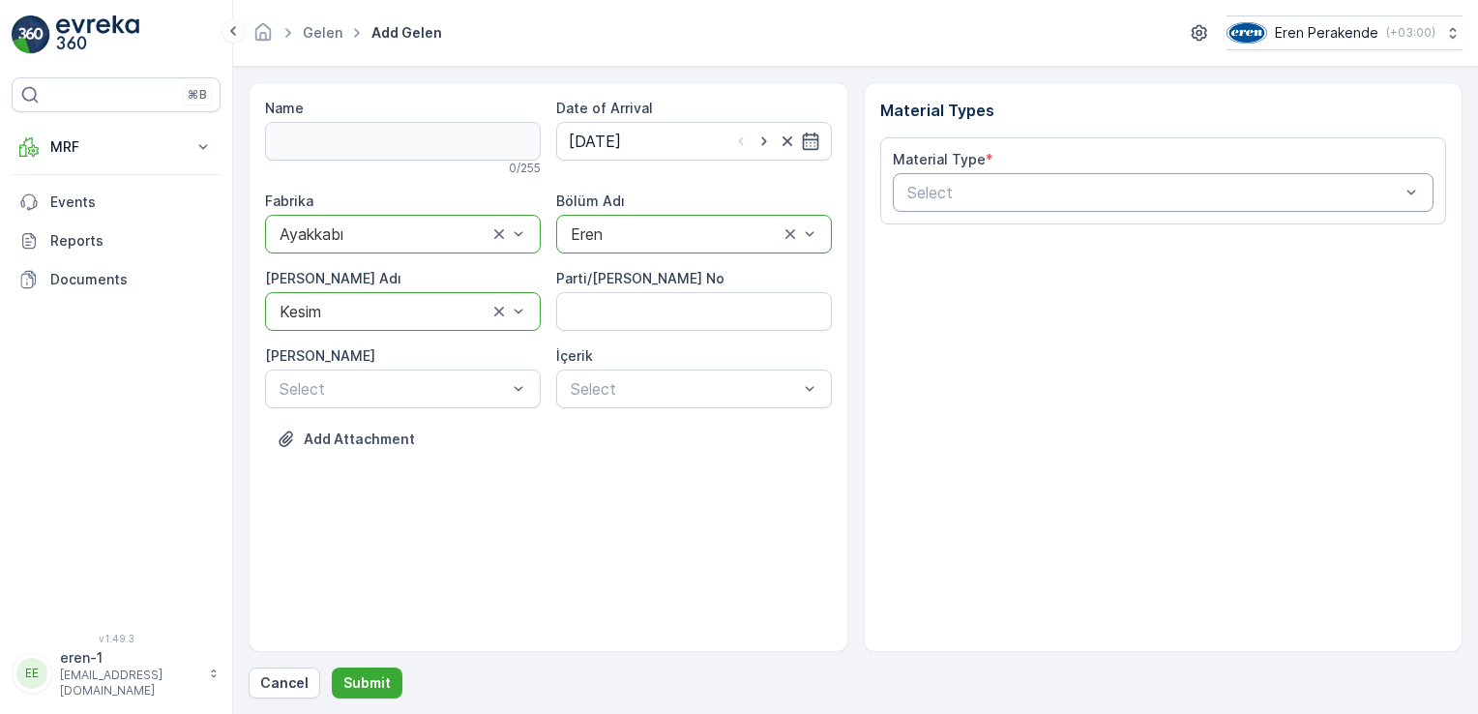
click at [1001, 203] on div "Select" at bounding box center [1164, 192] width 542 height 39
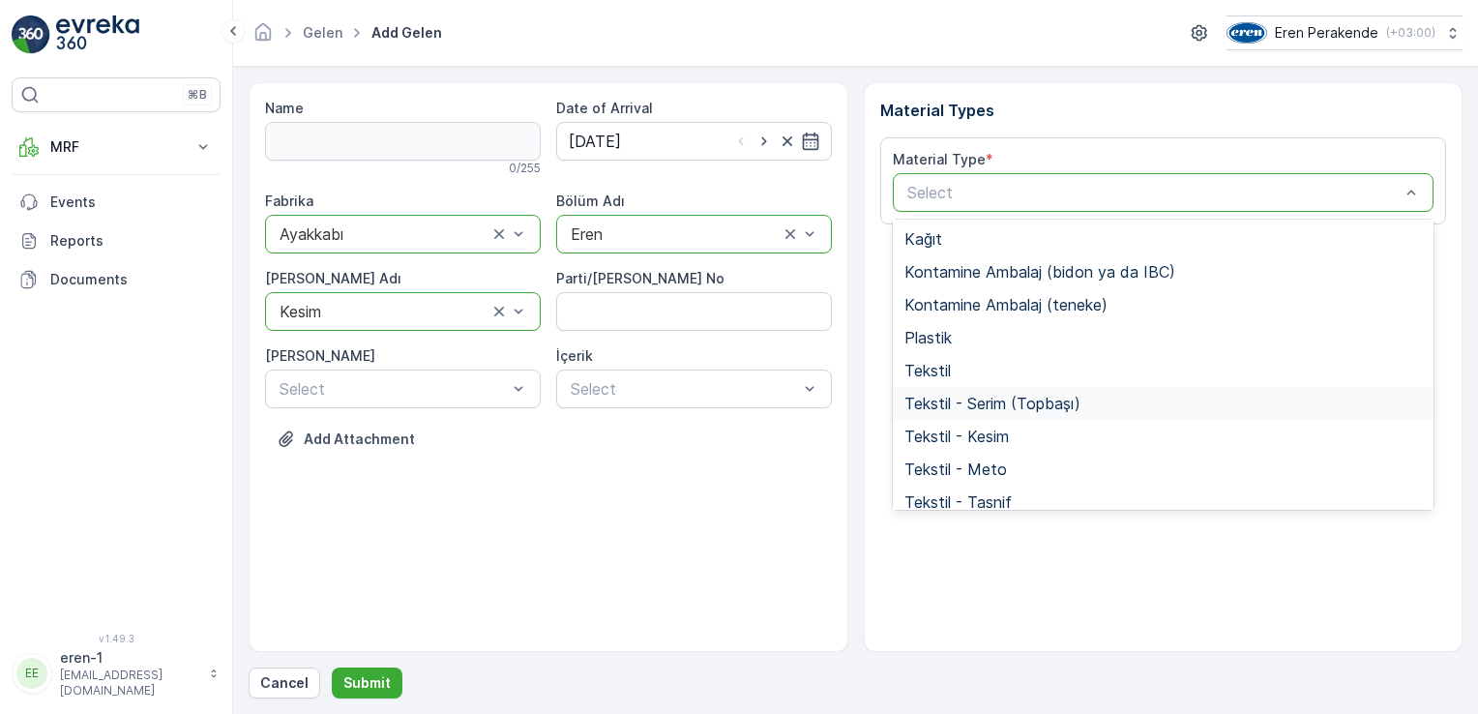
scroll to position [290, 0]
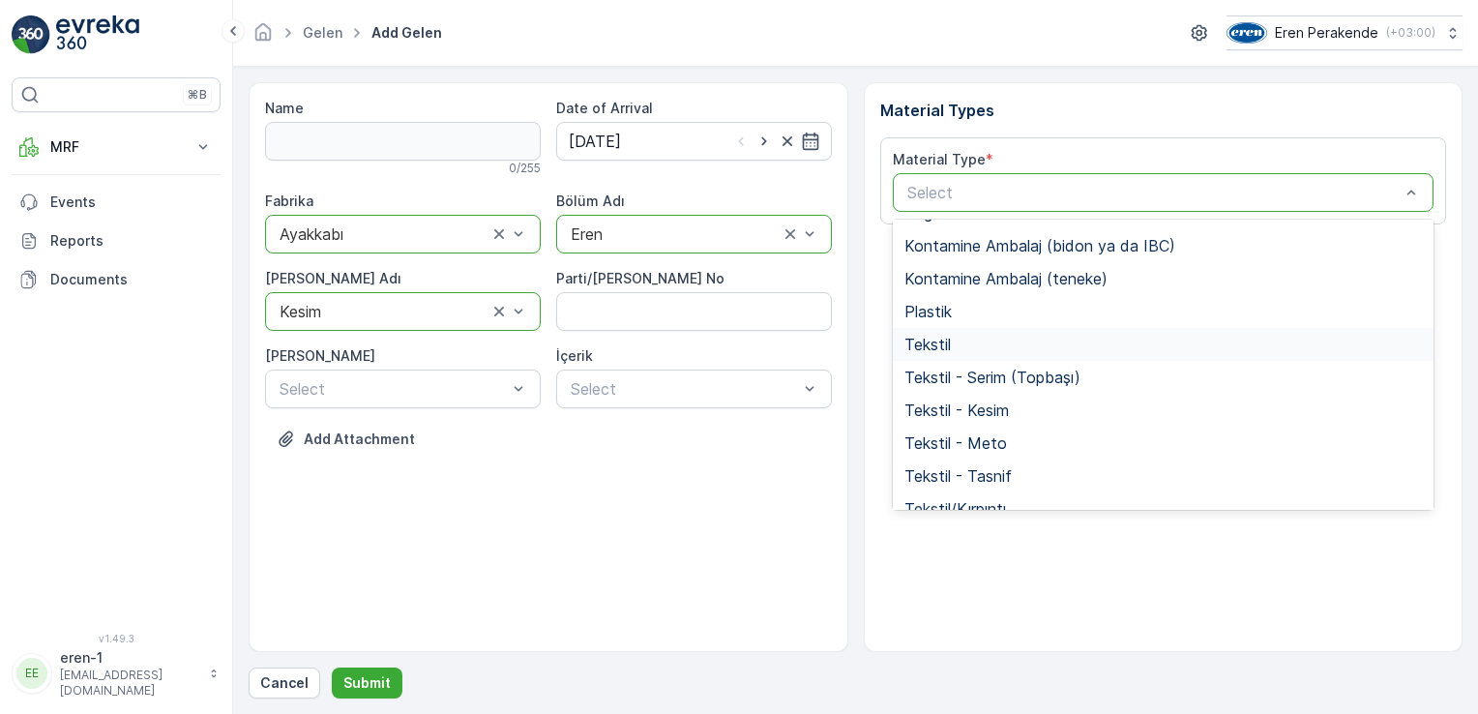
click at [955, 354] on div "Tekstil" at bounding box center [1164, 344] width 542 height 33
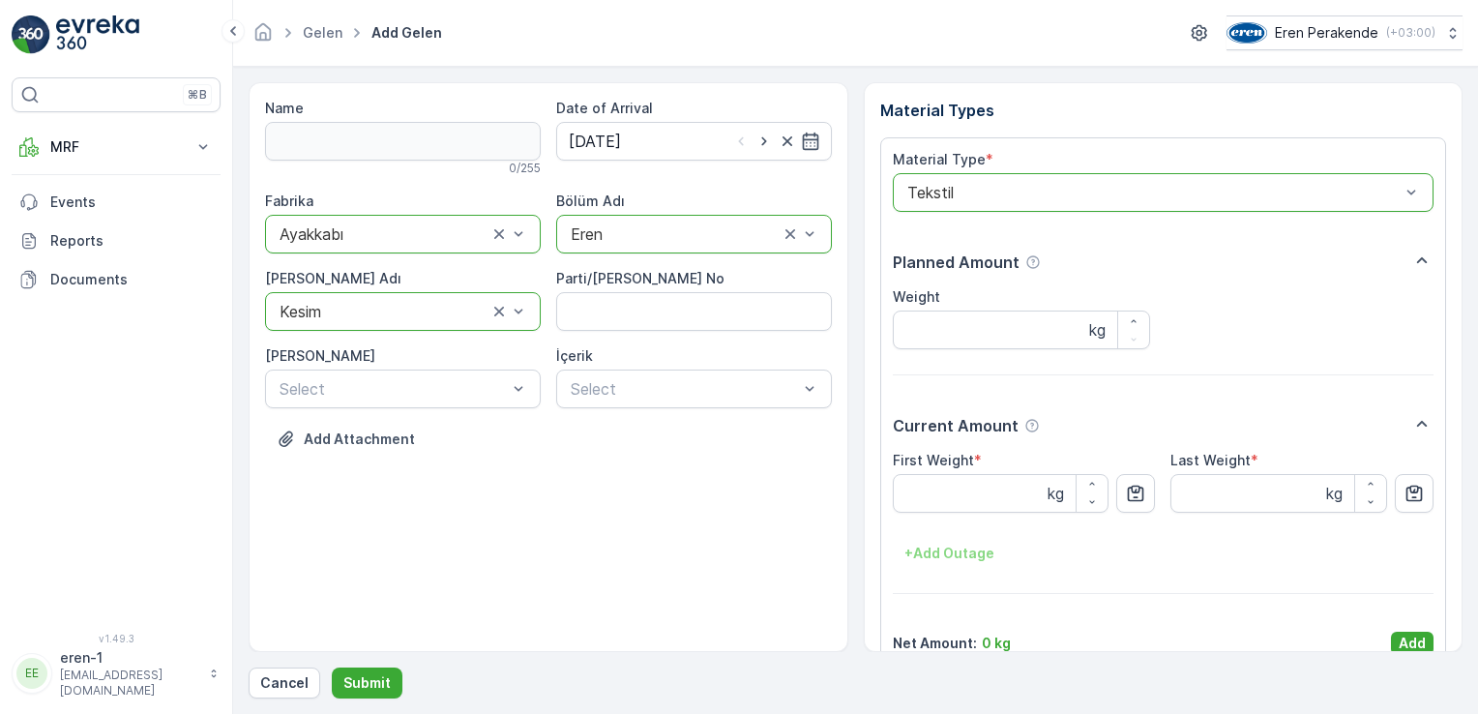
click at [1406, 638] on p "Add" at bounding box center [1412, 643] width 27 height 19
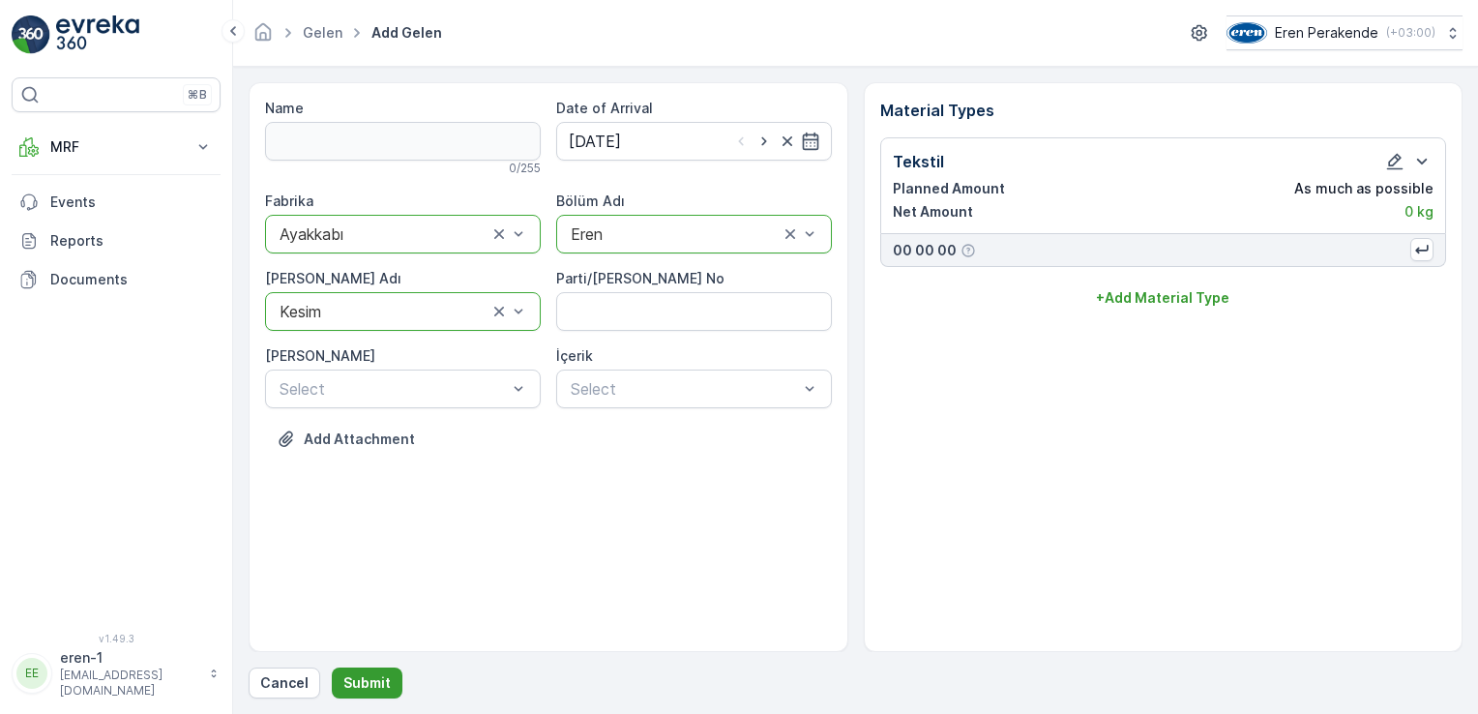
click at [390, 689] on button "Submit" at bounding box center [367, 682] width 71 height 31
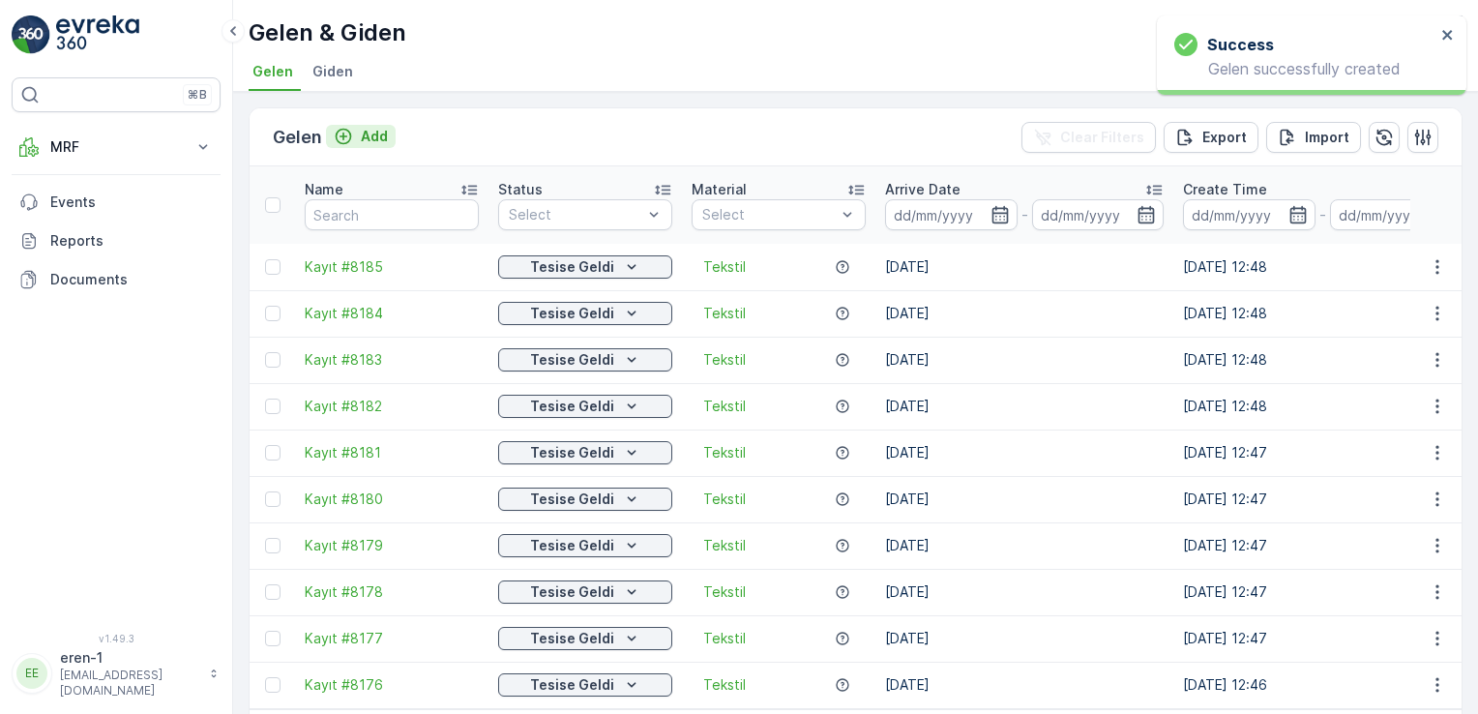
click at [361, 135] on p "Add" at bounding box center [374, 136] width 27 height 19
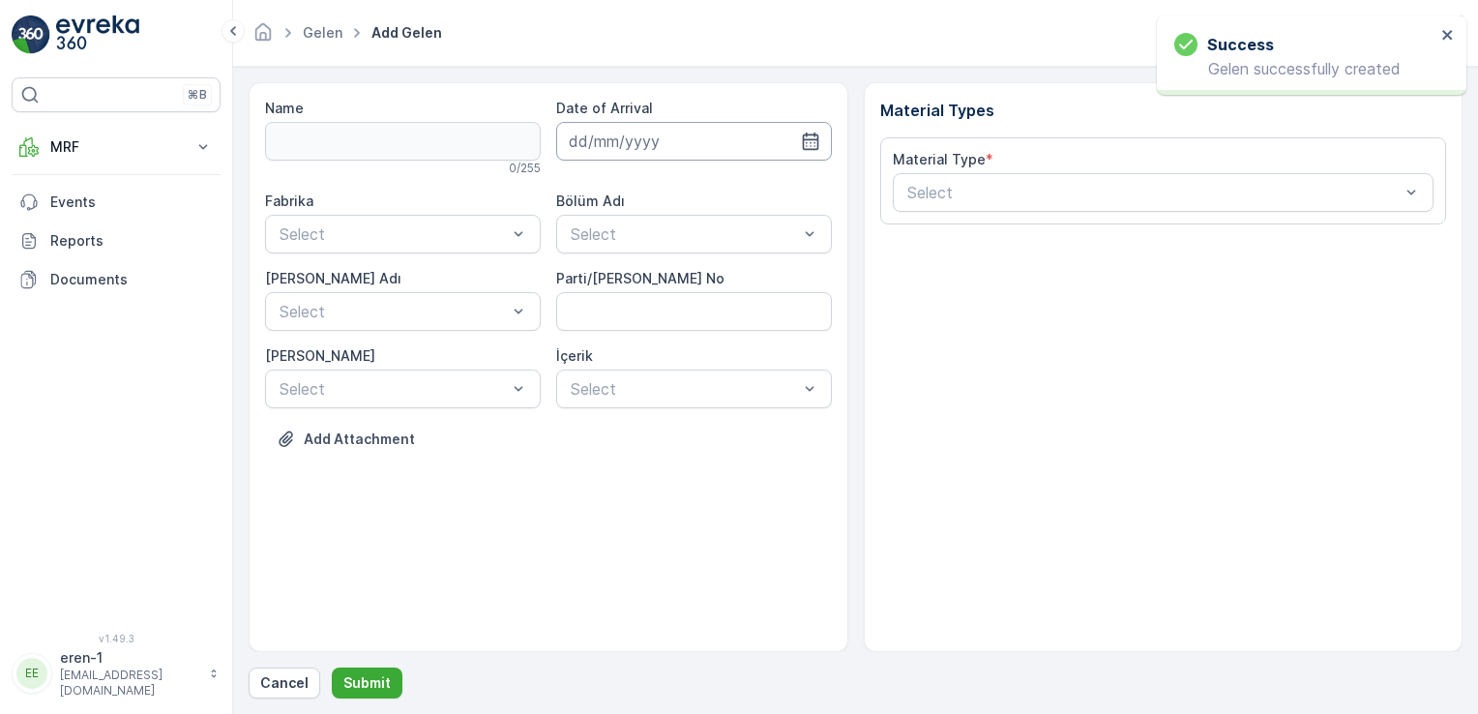
click at [731, 138] on input at bounding box center [694, 141] width 276 height 39
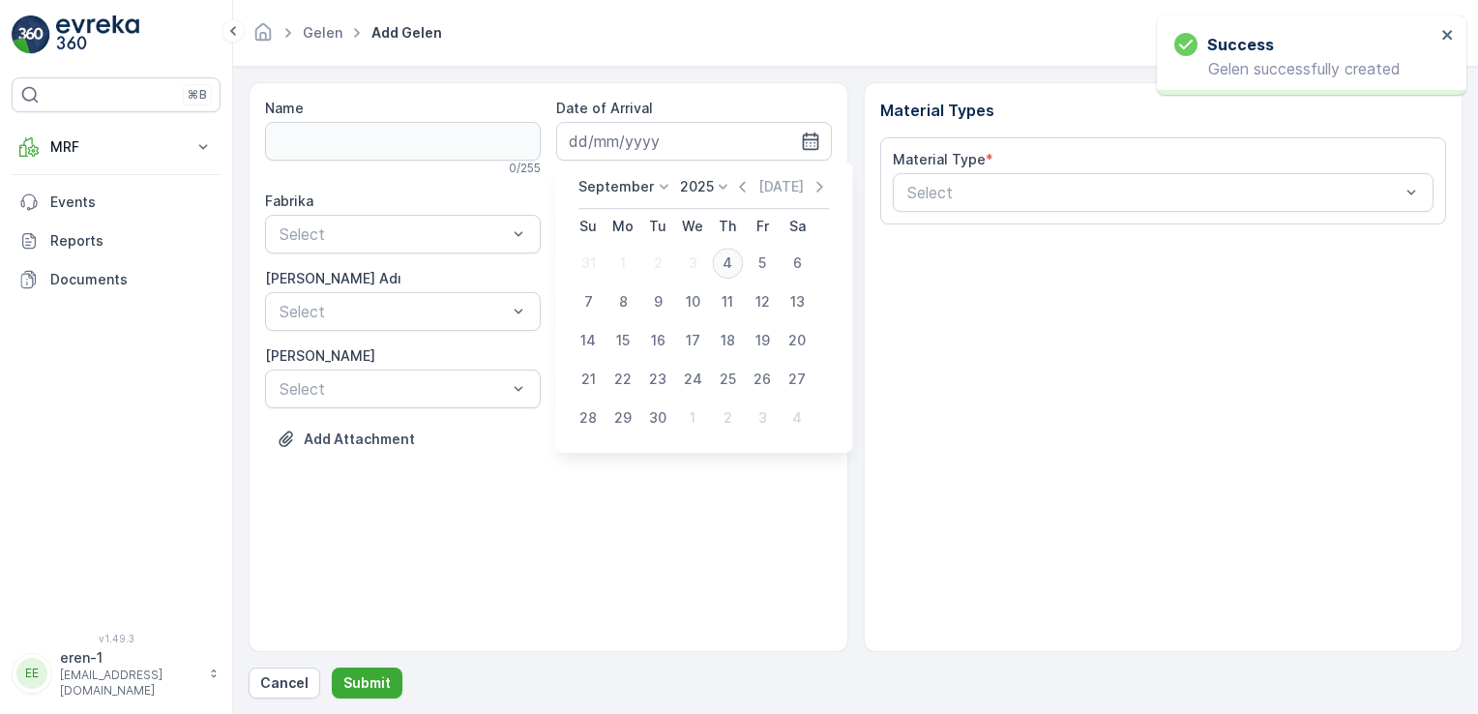
click at [729, 253] on div "4" at bounding box center [727, 263] width 31 height 31
type input "[DATE]"
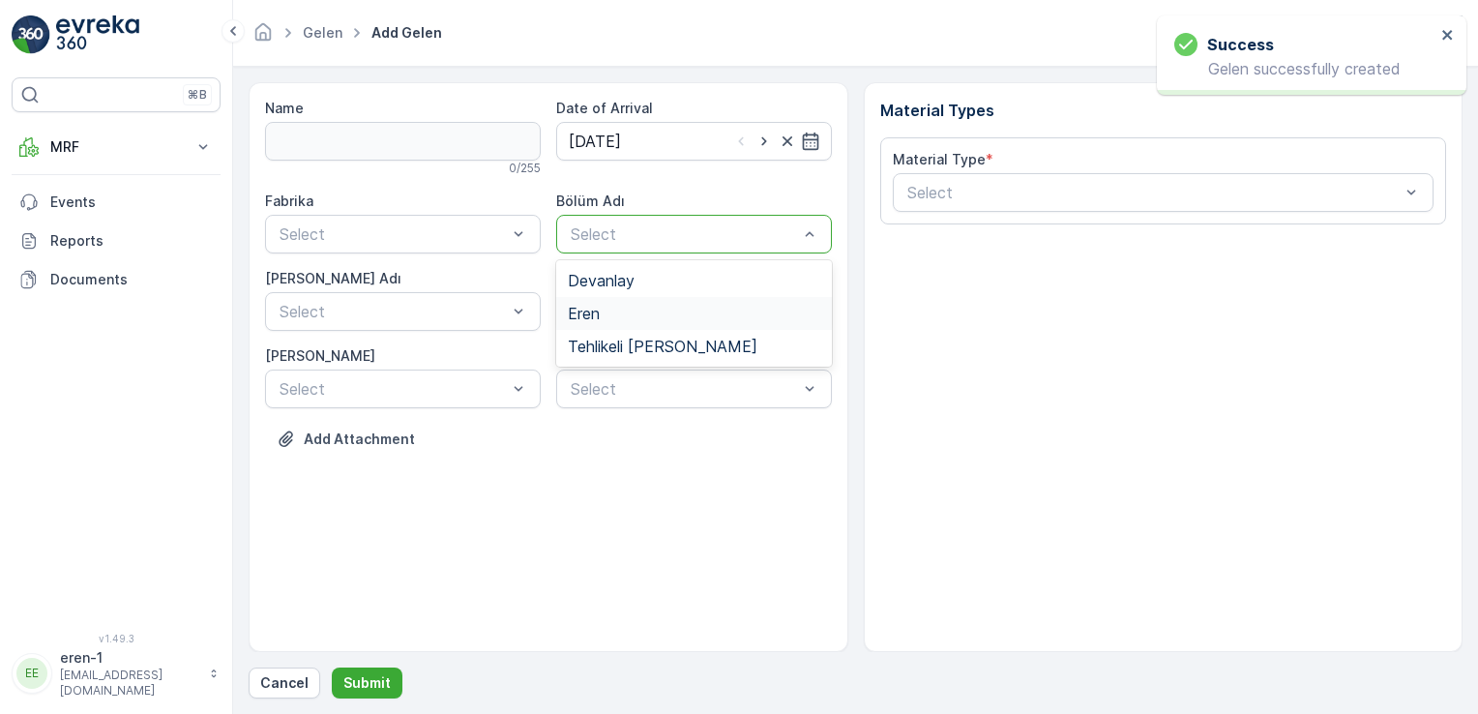
click at [577, 311] on span "Eren" at bounding box center [584, 313] width 32 height 17
click at [413, 252] on div "Fabrika Select Bölüm Adı option Eren, selected. Eren [PERSON_NAME] Adı Select P…" at bounding box center [548, 300] width 567 height 217
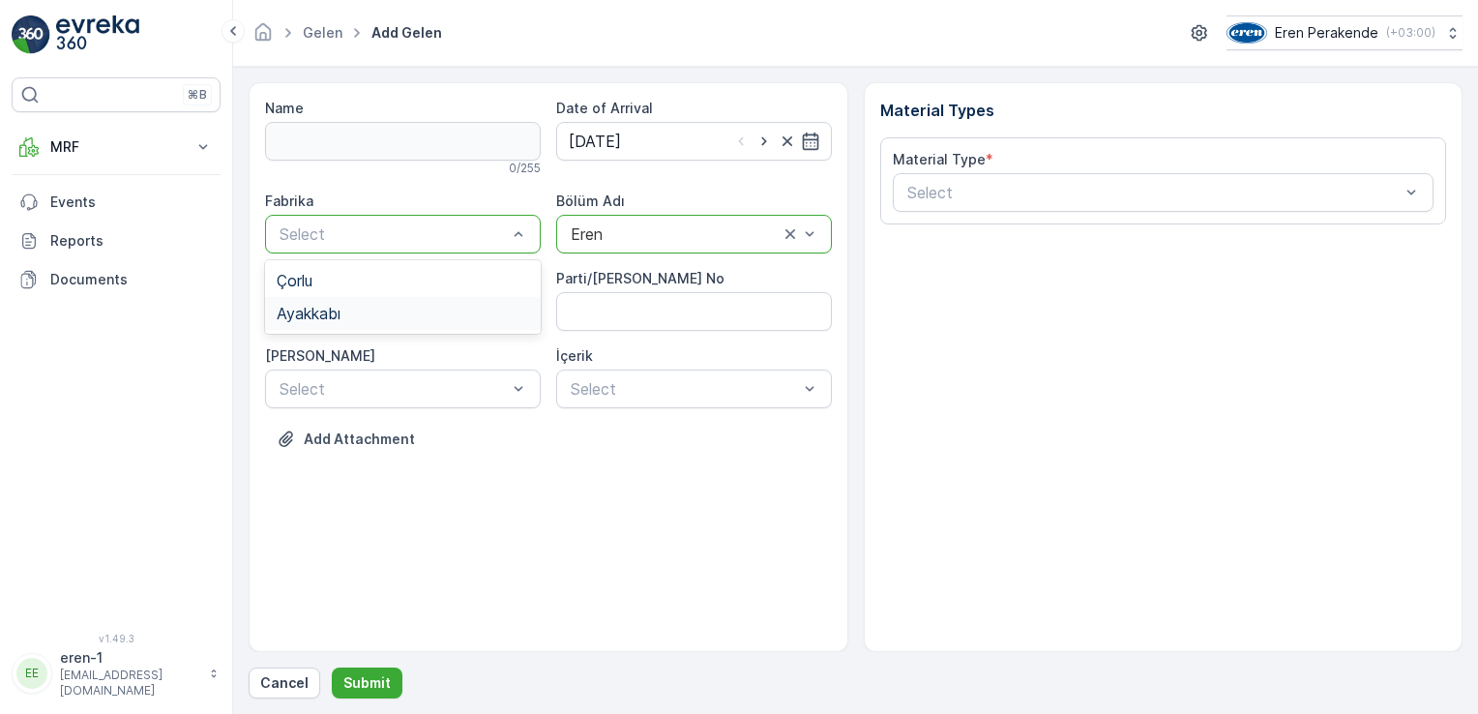
click at [383, 309] on div "Ayakkabı" at bounding box center [403, 313] width 252 height 17
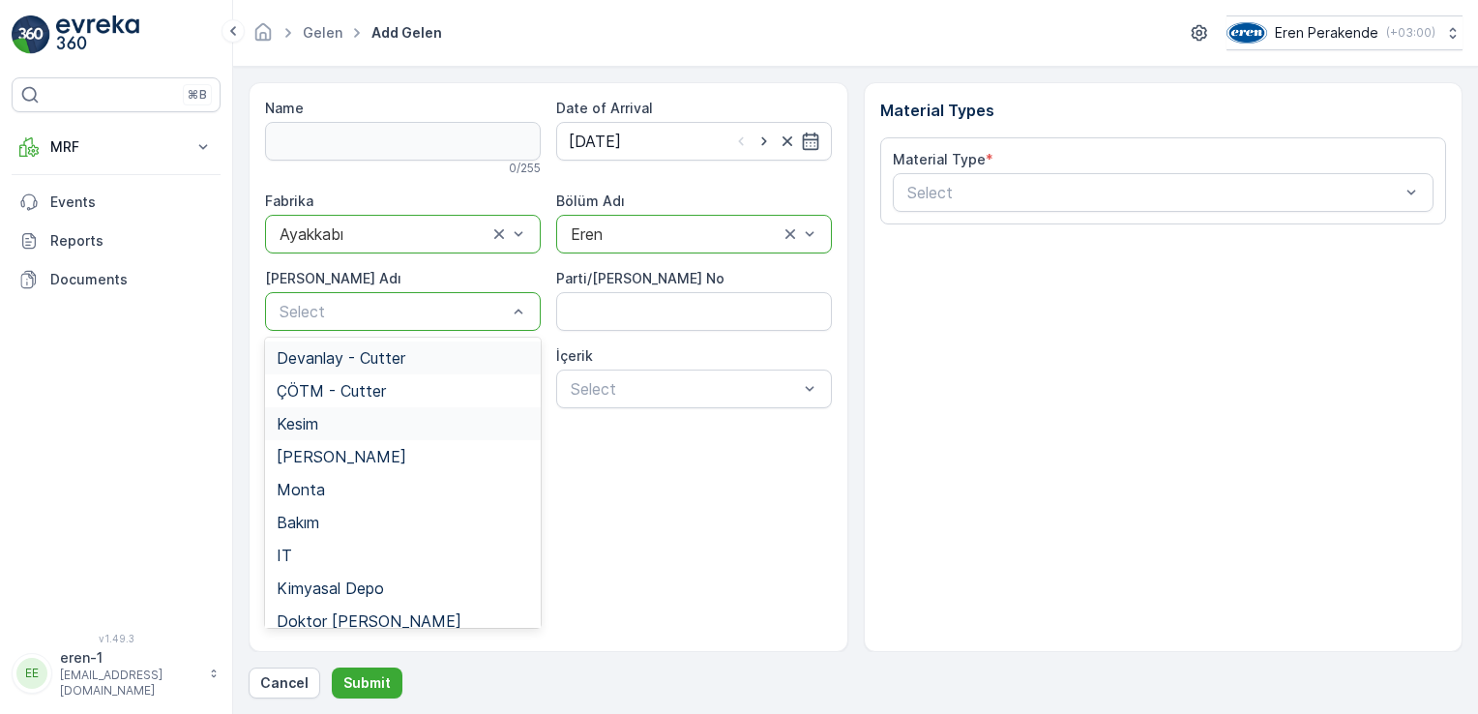
drag, startPoint x: 382, startPoint y: 309, endPoint x: 415, endPoint y: 427, distance: 122.5
click at [340, 421] on div "Kesim" at bounding box center [403, 423] width 252 height 17
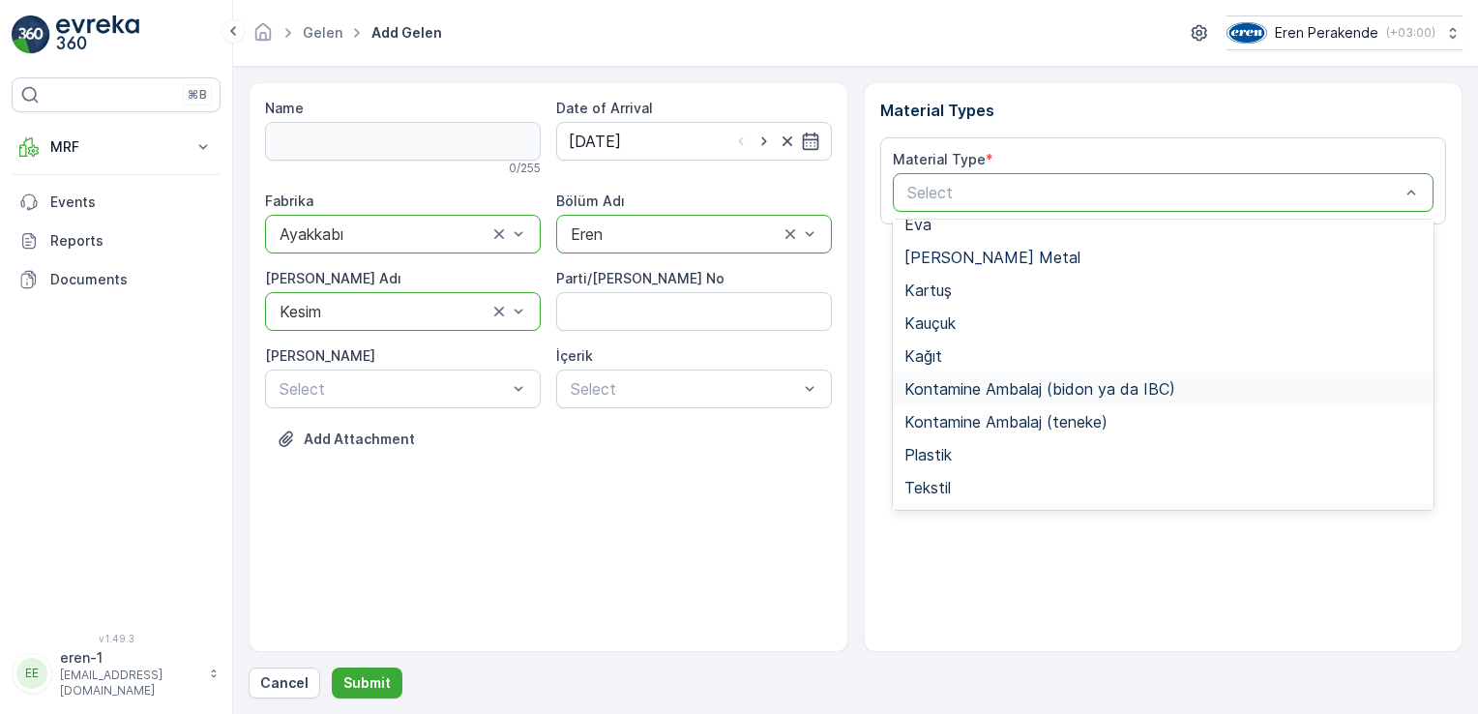
scroll to position [257, 0]
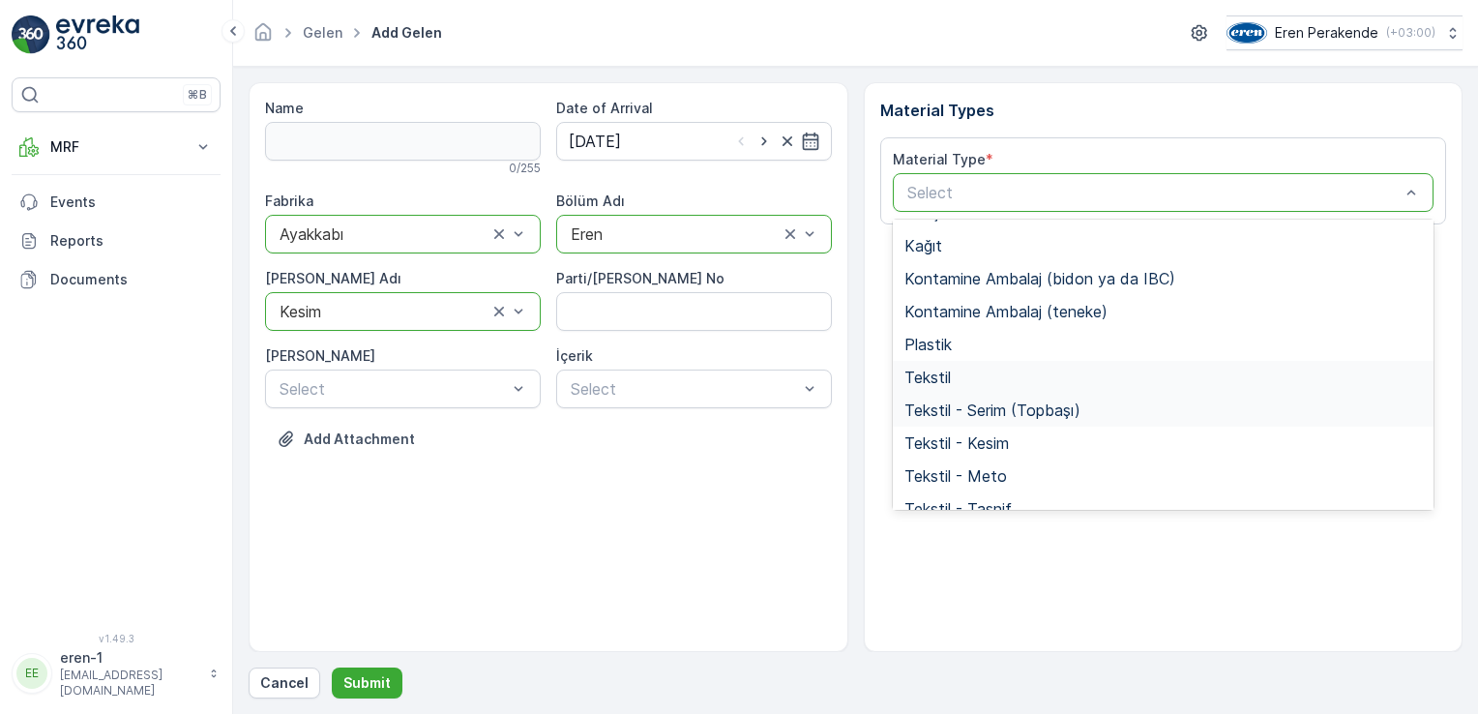
click at [944, 379] on span "Tekstil" at bounding box center [927, 377] width 46 height 17
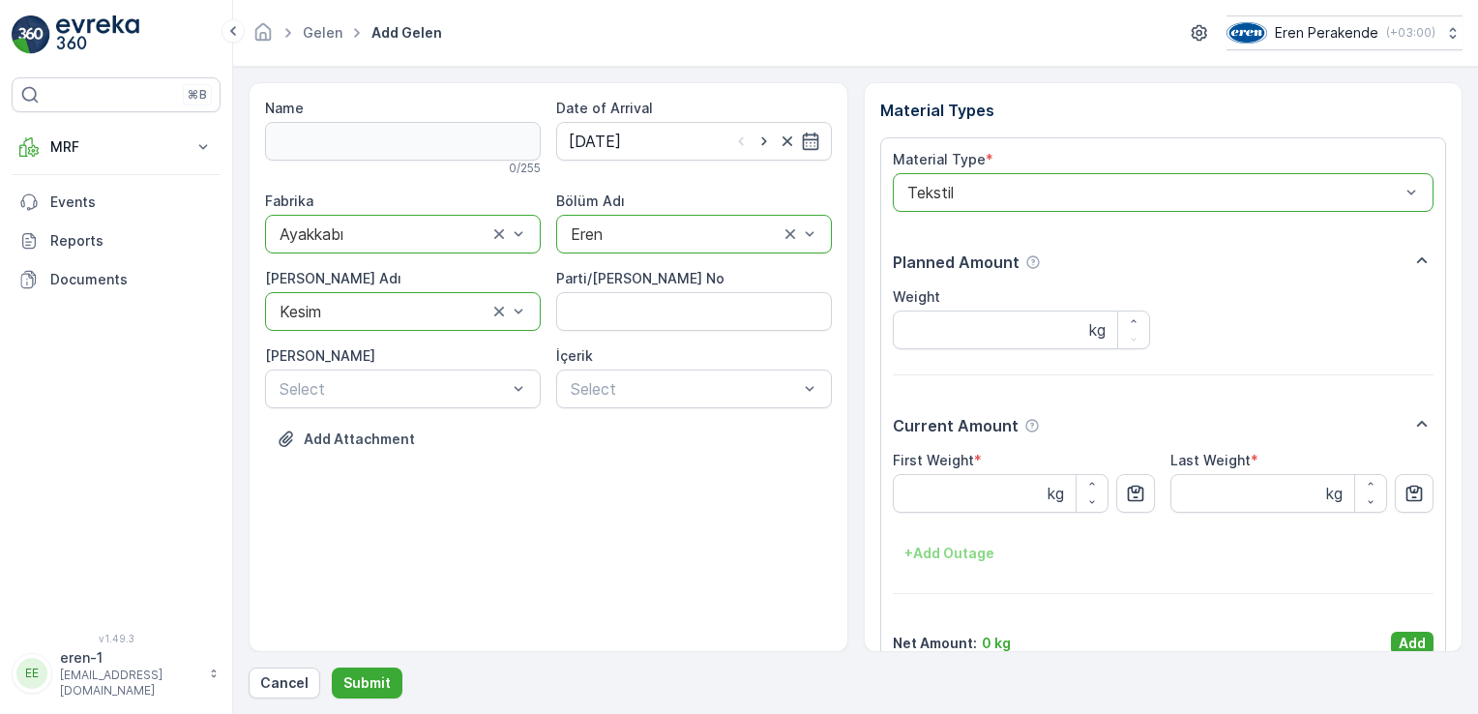
click at [1411, 652] on div "Material Types Material Type * option Tekstil, selected. Tekstil Planned Amount…" at bounding box center [1164, 367] width 600 height 570
click at [1401, 637] on p "Add" at bounding box center [1412, 643] width 27 height 19
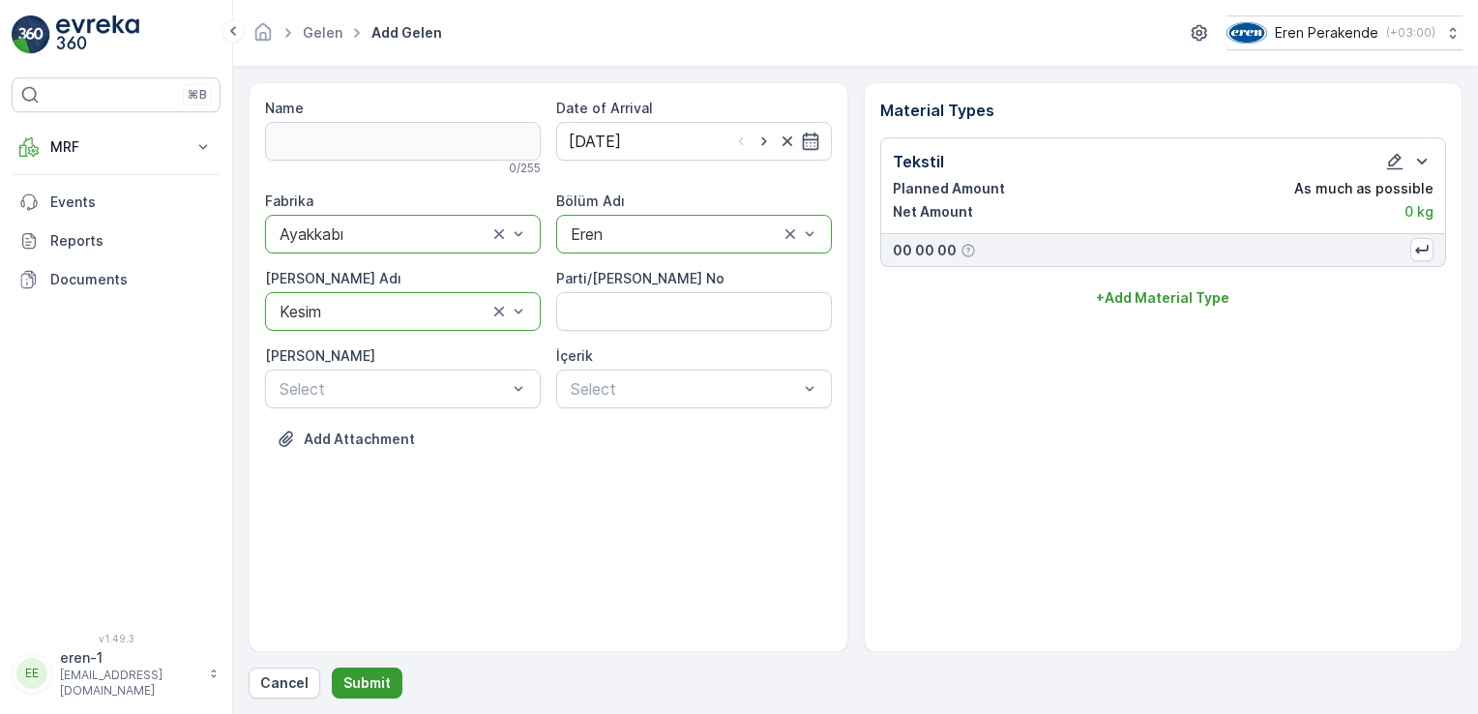
click at [340, 671] on button "Submit" at bounding box center [367, 682] width 71 height 31
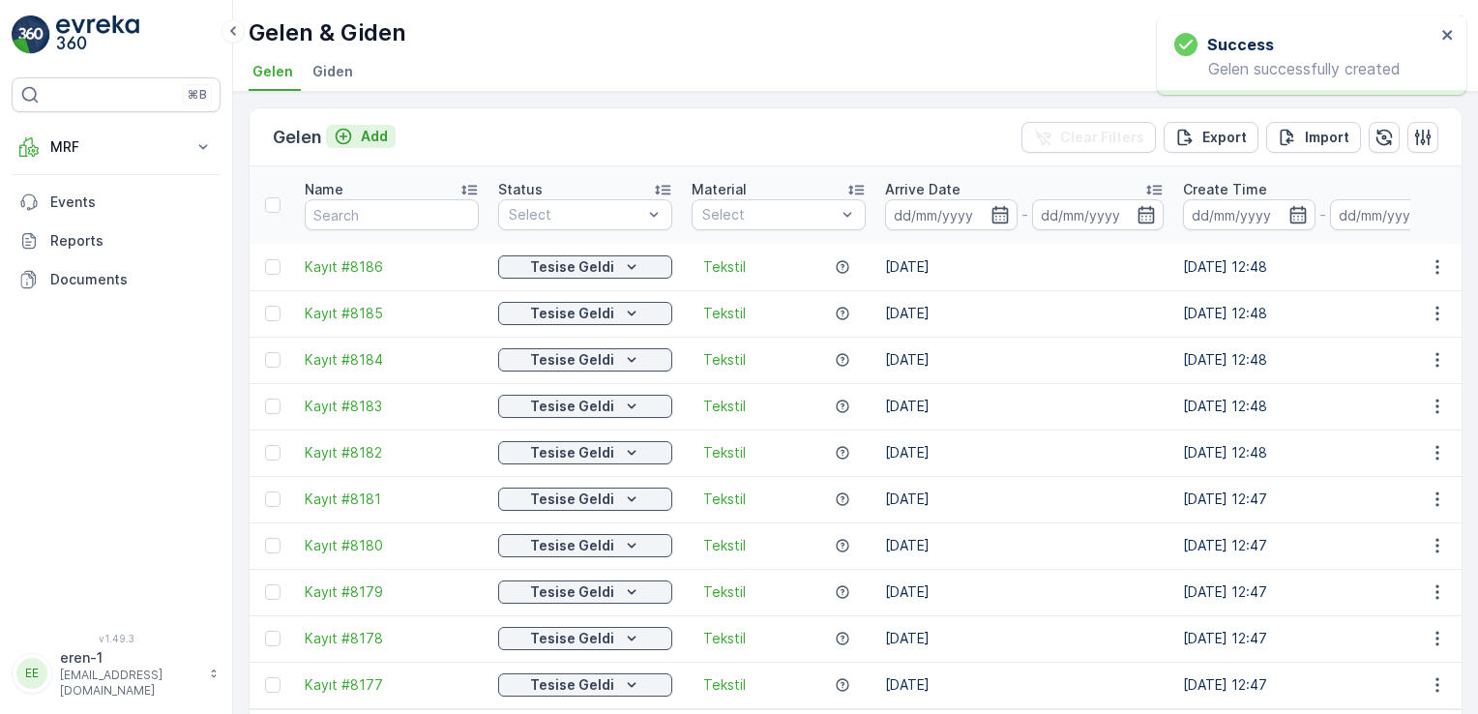
click at [385, 145] on button "Add" at bounding box center [361, 136] width 70 height 23
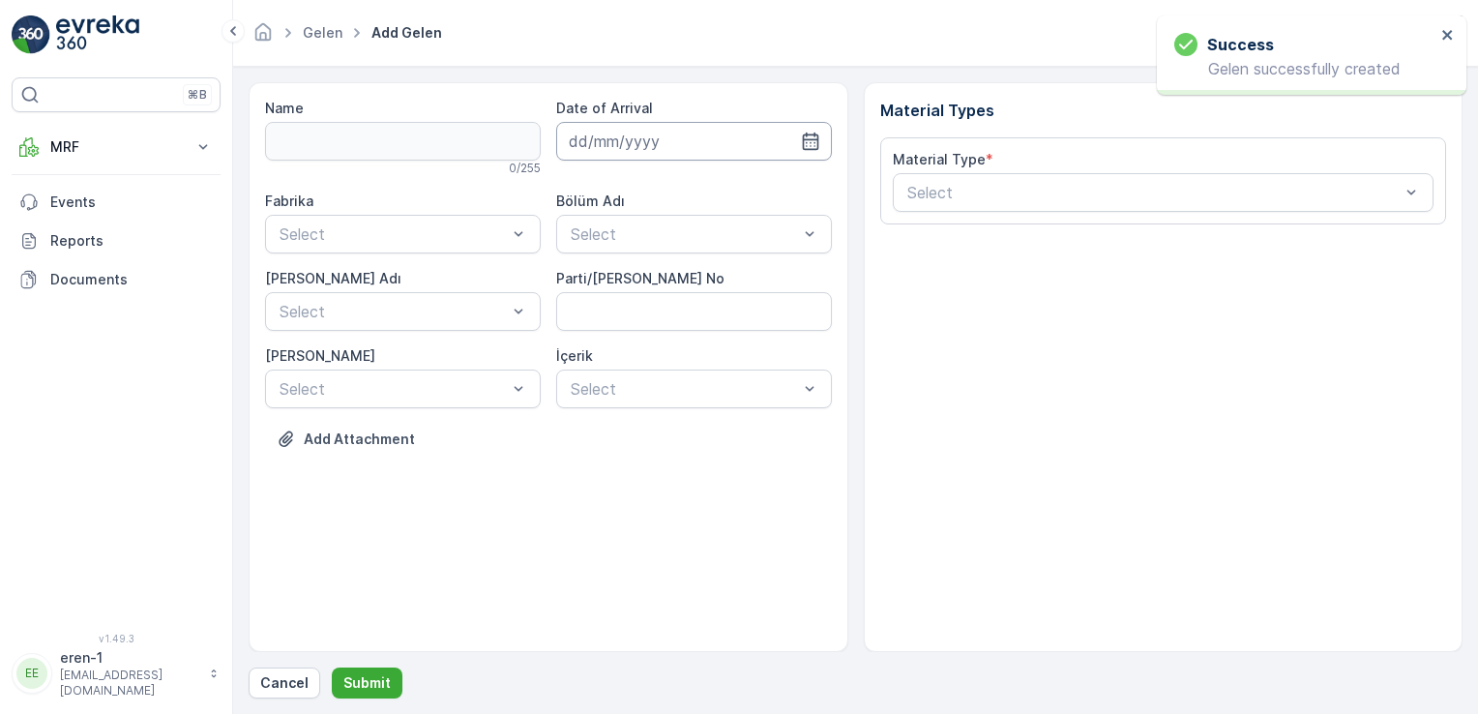
drag, startPoint x: 576, startPoint y: 118, endPoint x: 681, endPoint y: 137, distance: 107.2
click at [577, 118] on div "Date of Arrival" at bounding box center [694, 130] width 276 height 62
click at [687, 139] on input at bounding box center [694, 141] width 276 height 39
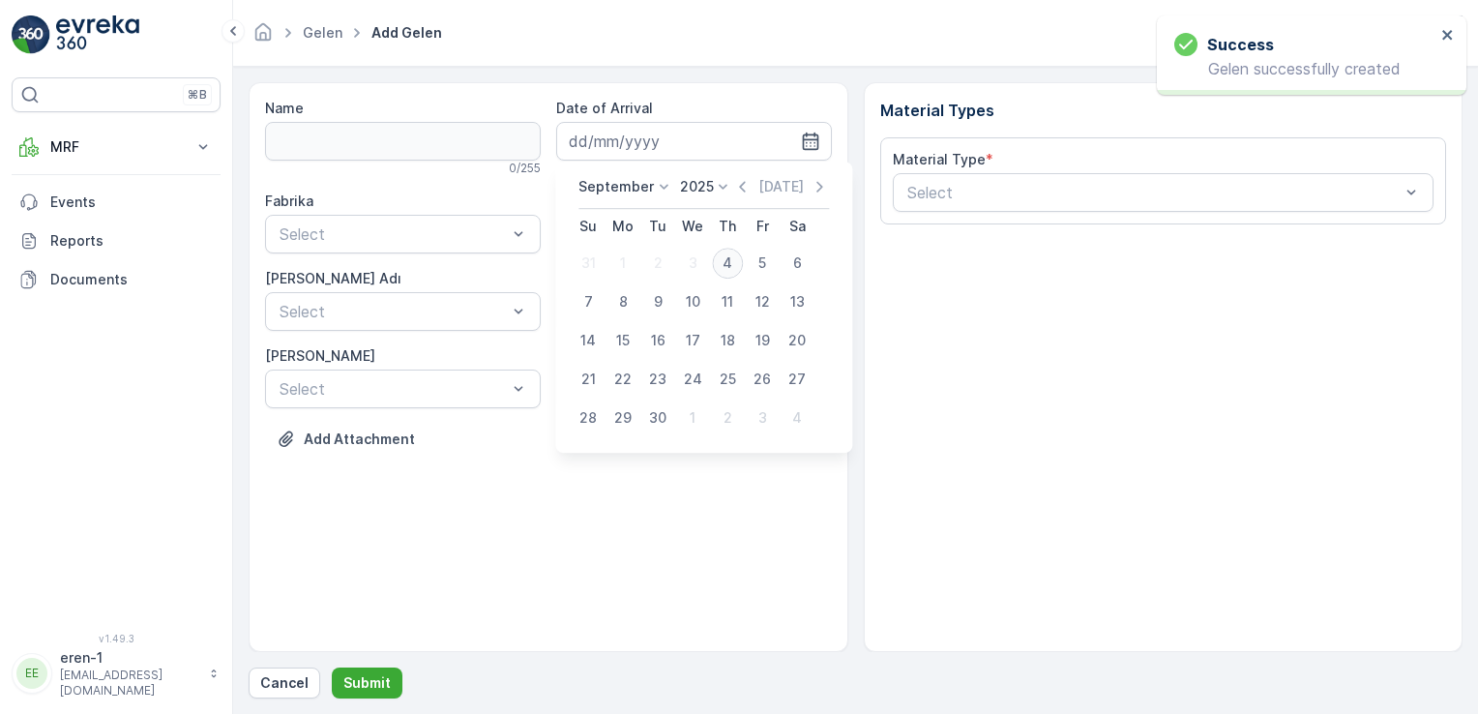
click at [728, 270] on div "4" at bounding box center [727, 263] width 31 height 31
type input "[DATE]"
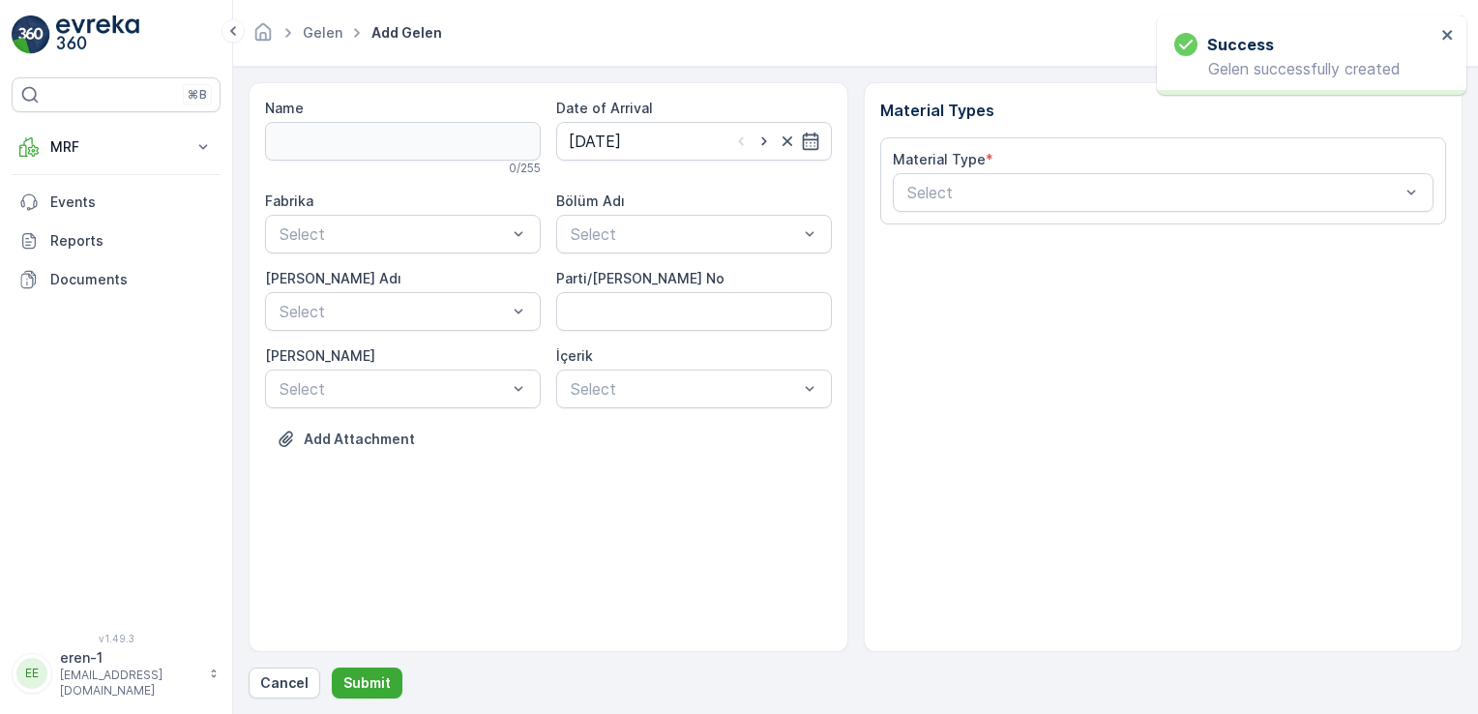
click at [290, 202] on label "Fabrika" at bounding box center [289, 200] width 48 height 16
drag, startPoint x: 315, startPoint y: 232, endPoint x: 316, endPoint y: 254, distance: 22.3
click at [335, 304] on div "Ayakkabı" at bounding box center [403, 313] width 276 height 33
click at [690, 261] on div "Fabrika option Ayakkabı, selected. Ayakkabı Bölüm Adı Select [PERSON_NAME] Adı …" at bounding box center [548, 300] width 567 height 217
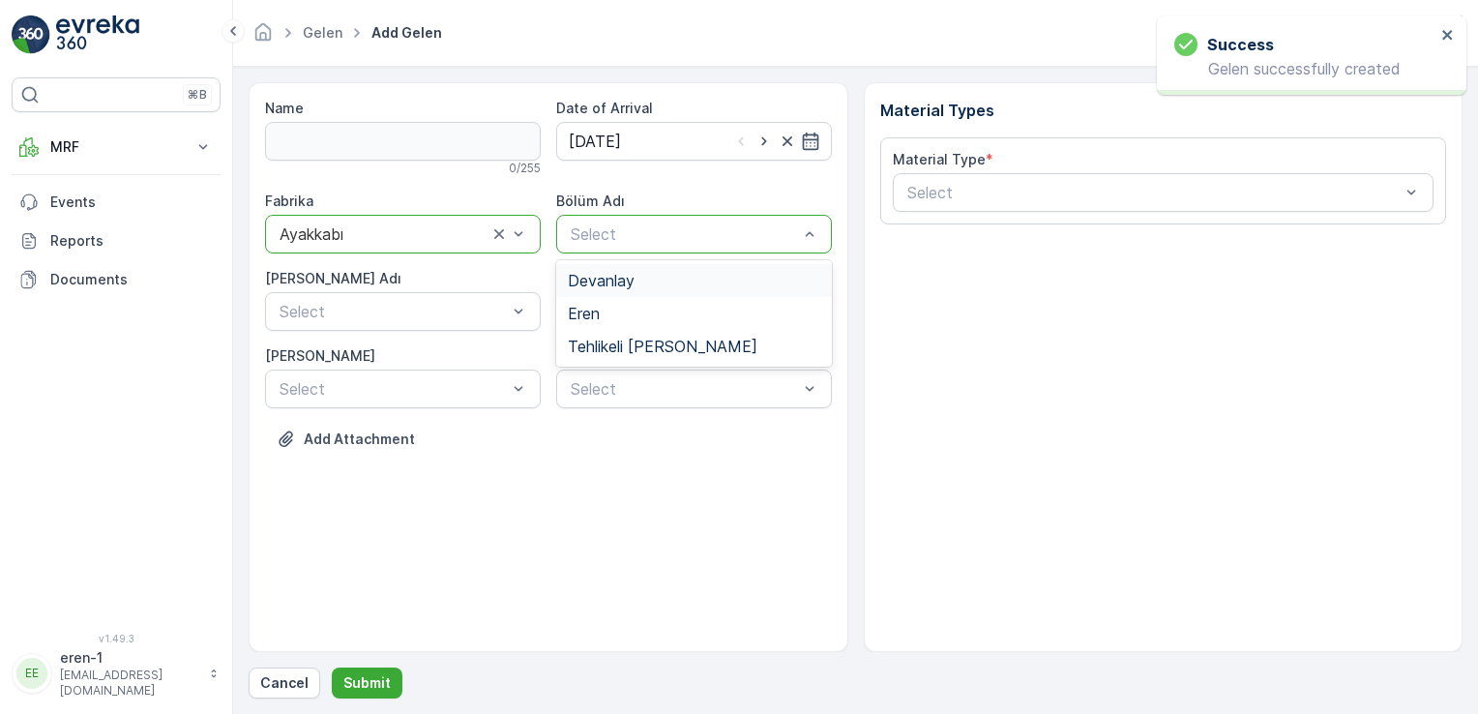
drag, startPoint x: 666, startPoint y: 221, endPoint x: 653, endPoint y: 243, distance: 25.6
click at [665, 221] on div "Select" at bounding box center [694, 234] width 276 height 39
click at [591, 327] on div "Eren" at bounding box center [694, 313] width 276 height 33
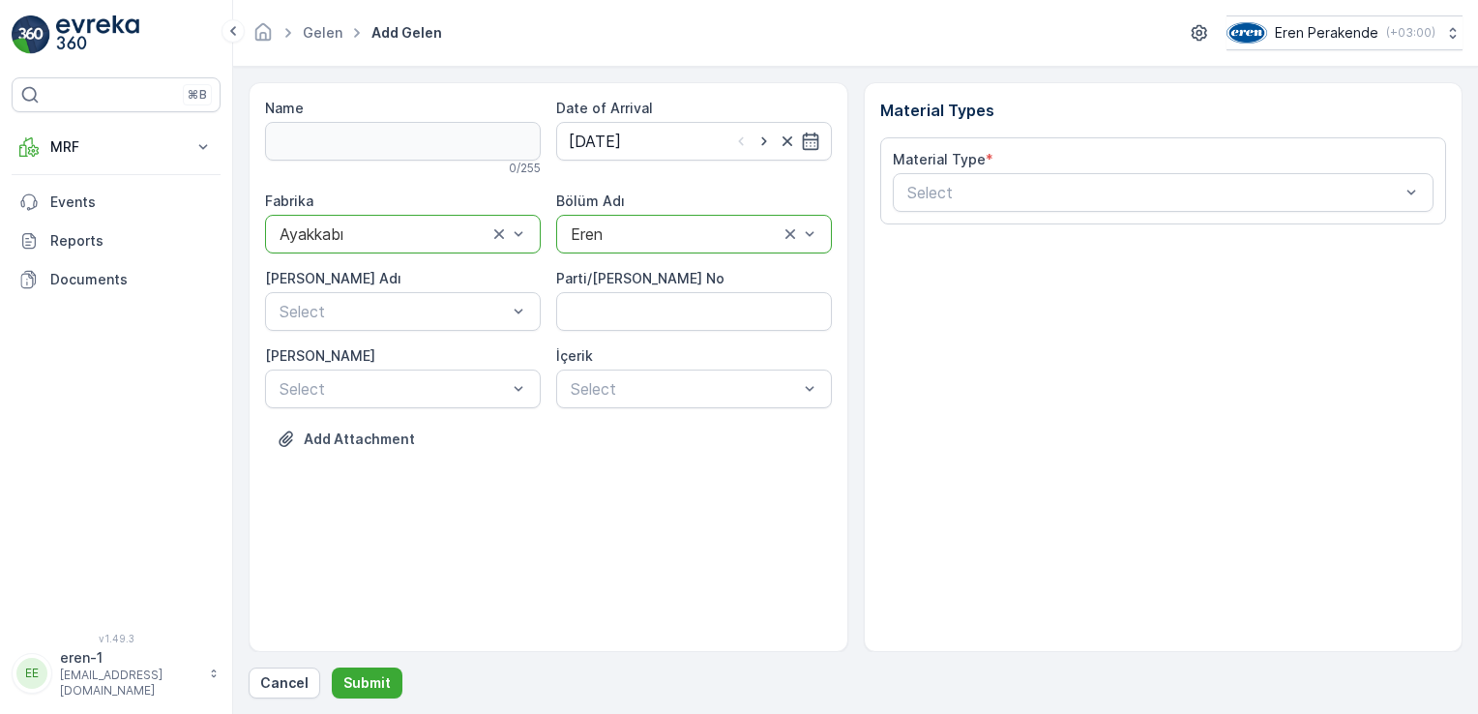
click at [380, 281] on div "[PERSON_NAME] Adı" at bounding box center [403, 278] width 276 height 19
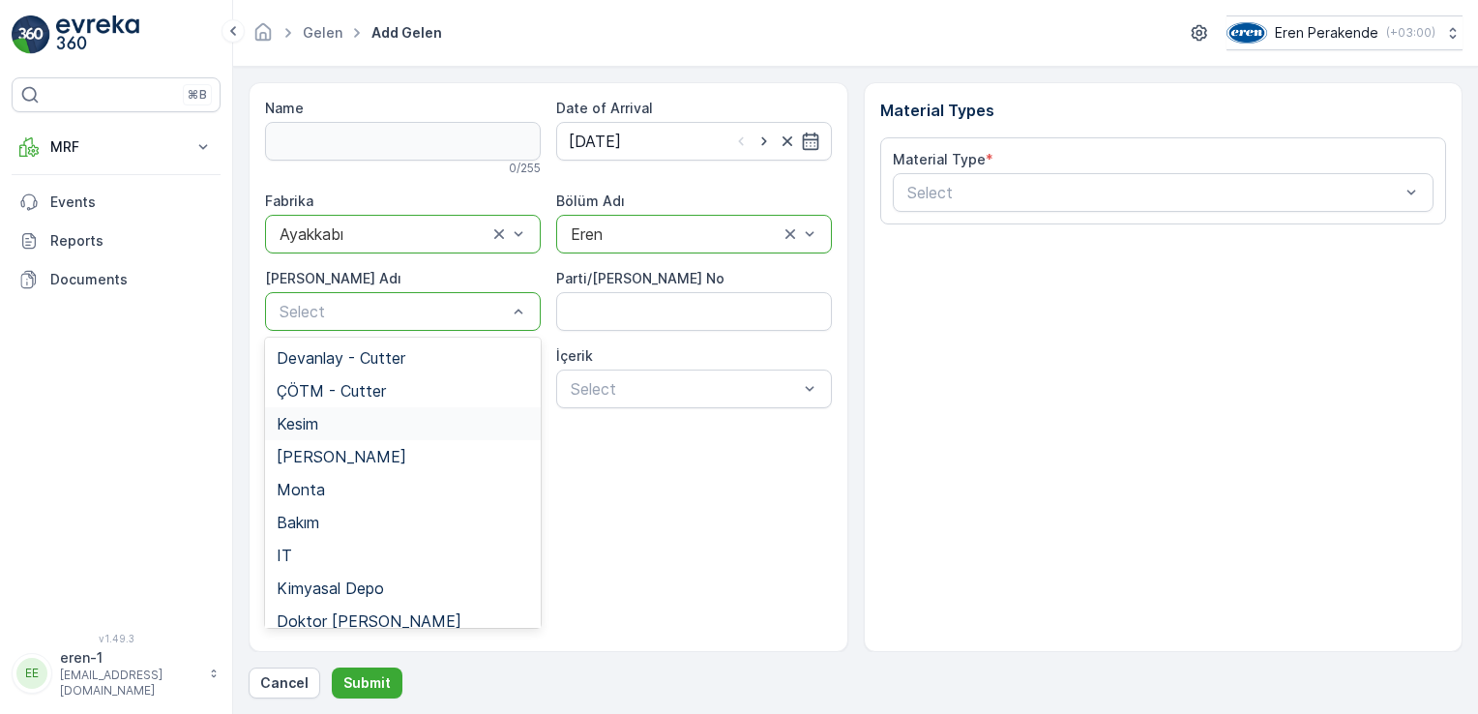
click at [371, 428] on div "Kesim" at bounding box center [403, 423] width 252 height 17
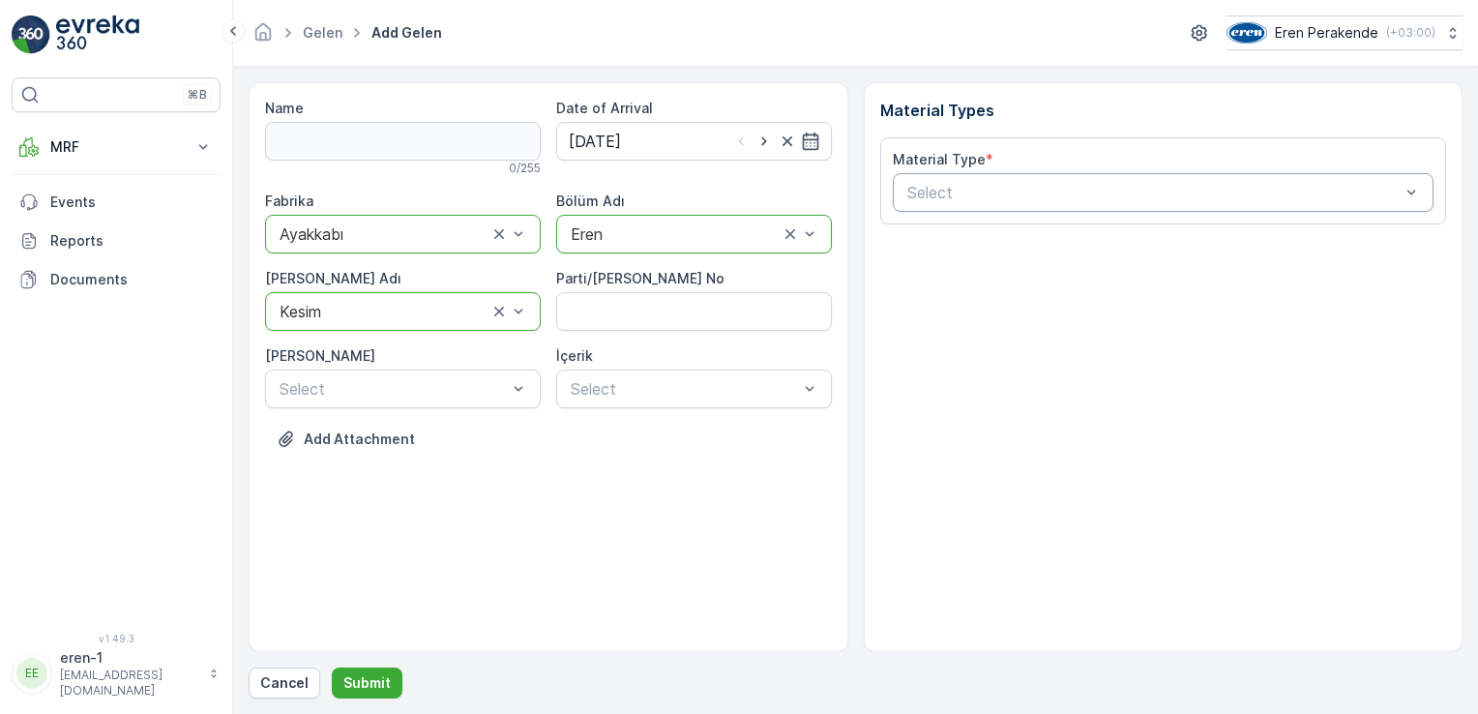
click at [943, 204] on div "Select" at bounding box center [1164, 192] width 542 height 39
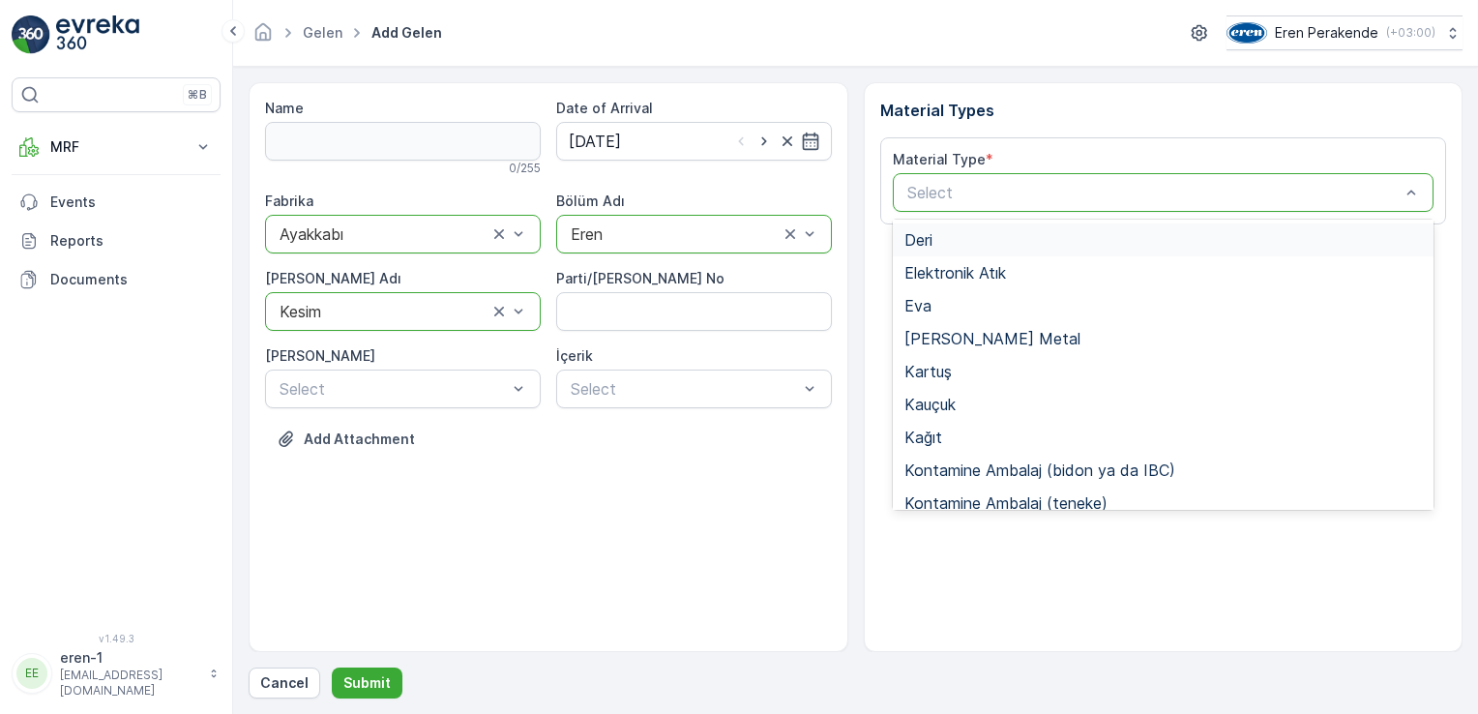
scroll to position [257, 0]
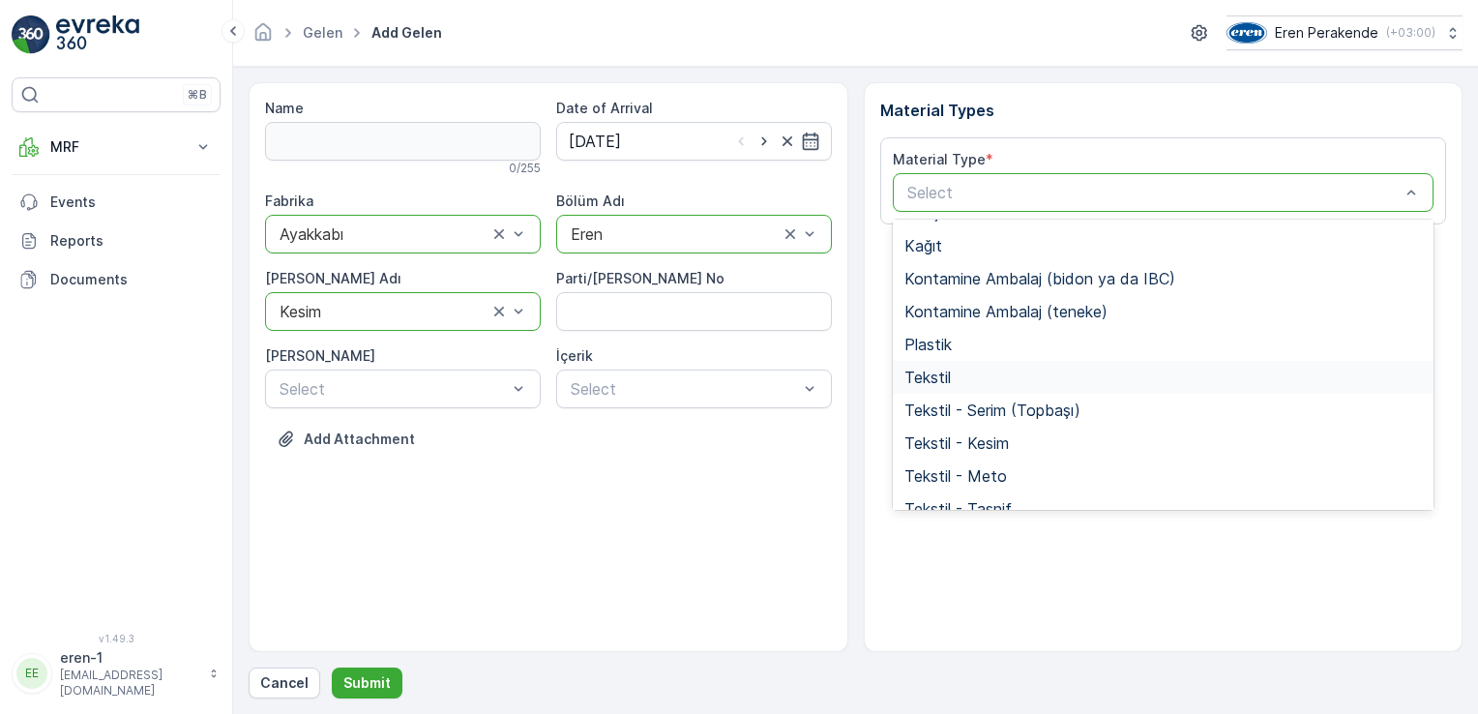
click at [976, 381] on div "Tekstil" at bounding box center [1163, 377] width 518 height 17
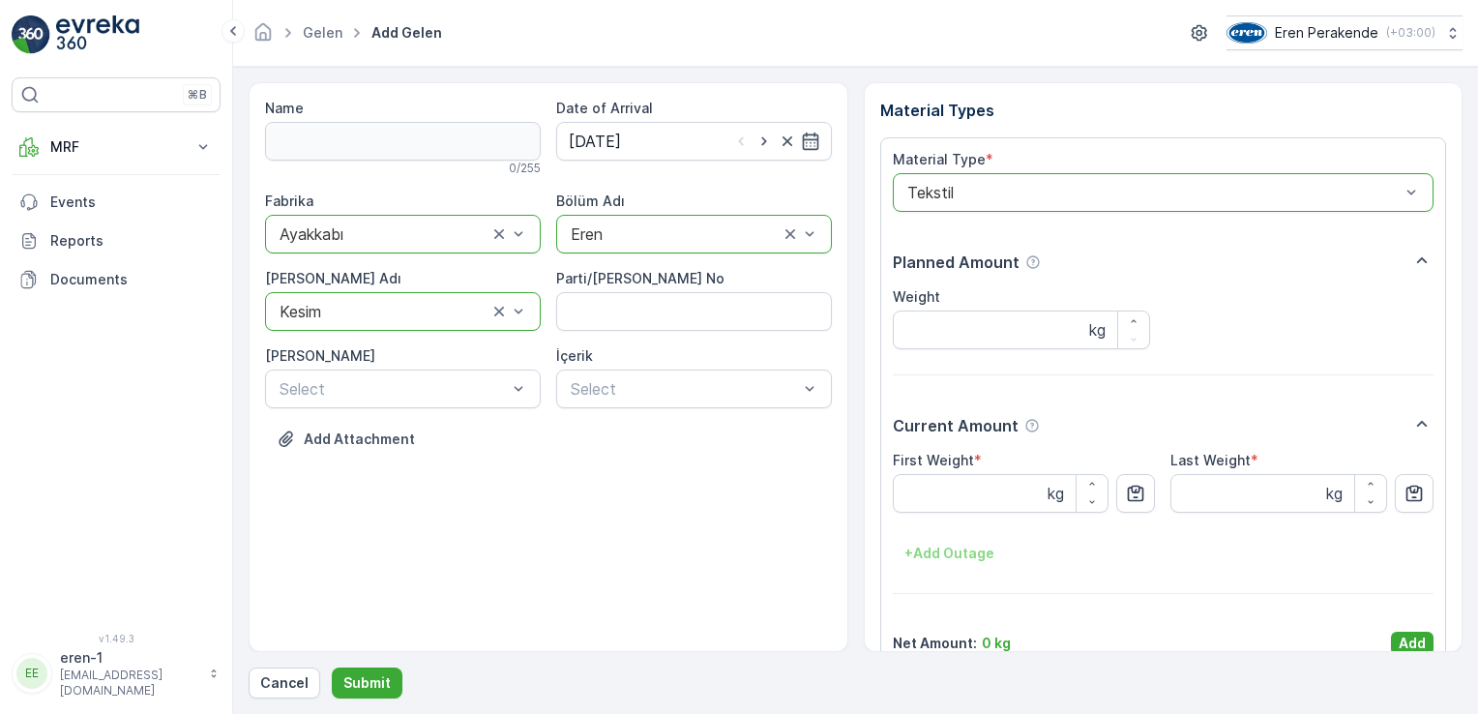
click at [1395, 625] on div "Material Type * option Tekstil, selected. Tekstil Planned Amount Weight kg Curr…" at bounding box center [1164, 402] width 542 height 505
click at [1401, 659] on div "Name 0 / 255 Date of Arrival [DATE] Fabrika option Ayakkabı, selected. Ayakkabı…" at bounding box center [856, 390] width 1214 height 616
click at [1408, 645] on p "Add" at bounding box center [1412, 643] width 27 height 19
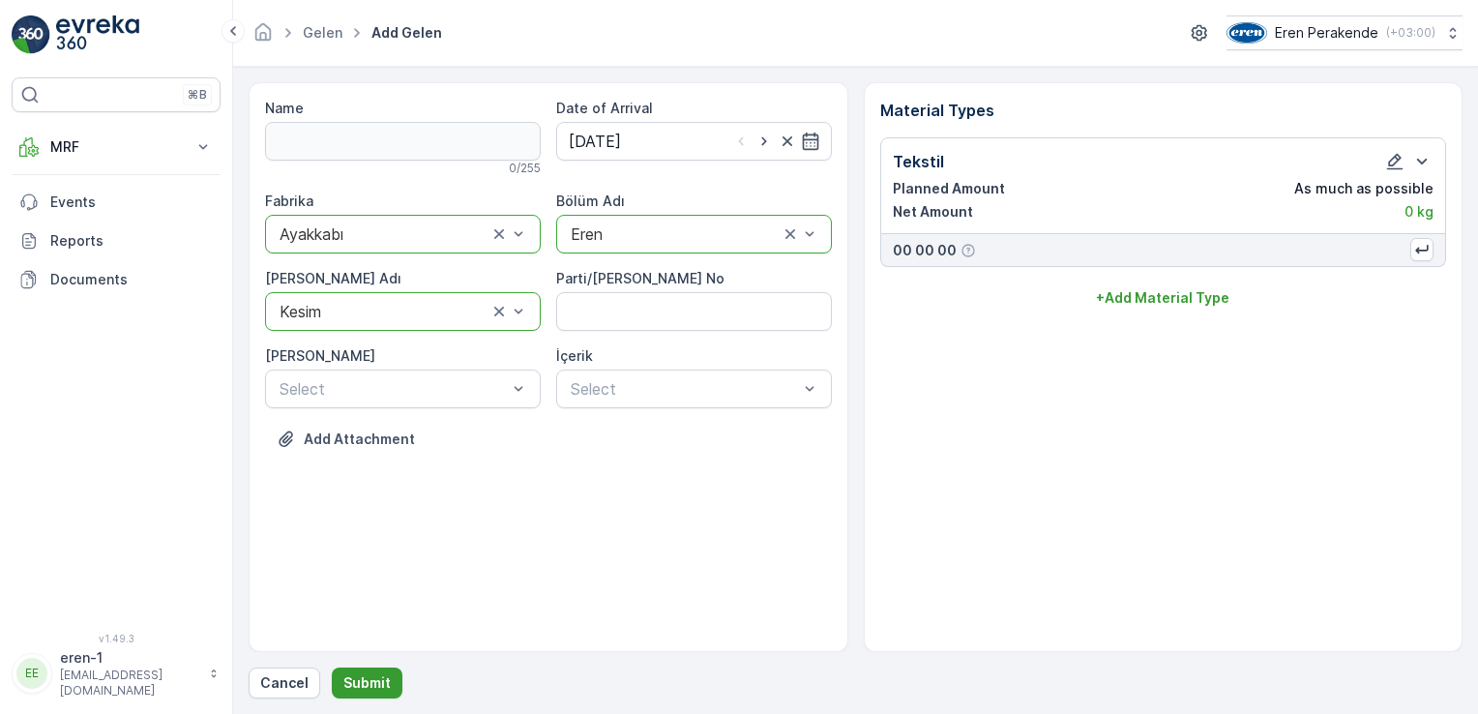
click at [332, 691] on button "Submit" at bounding box center [367, 682] width 71 height 31
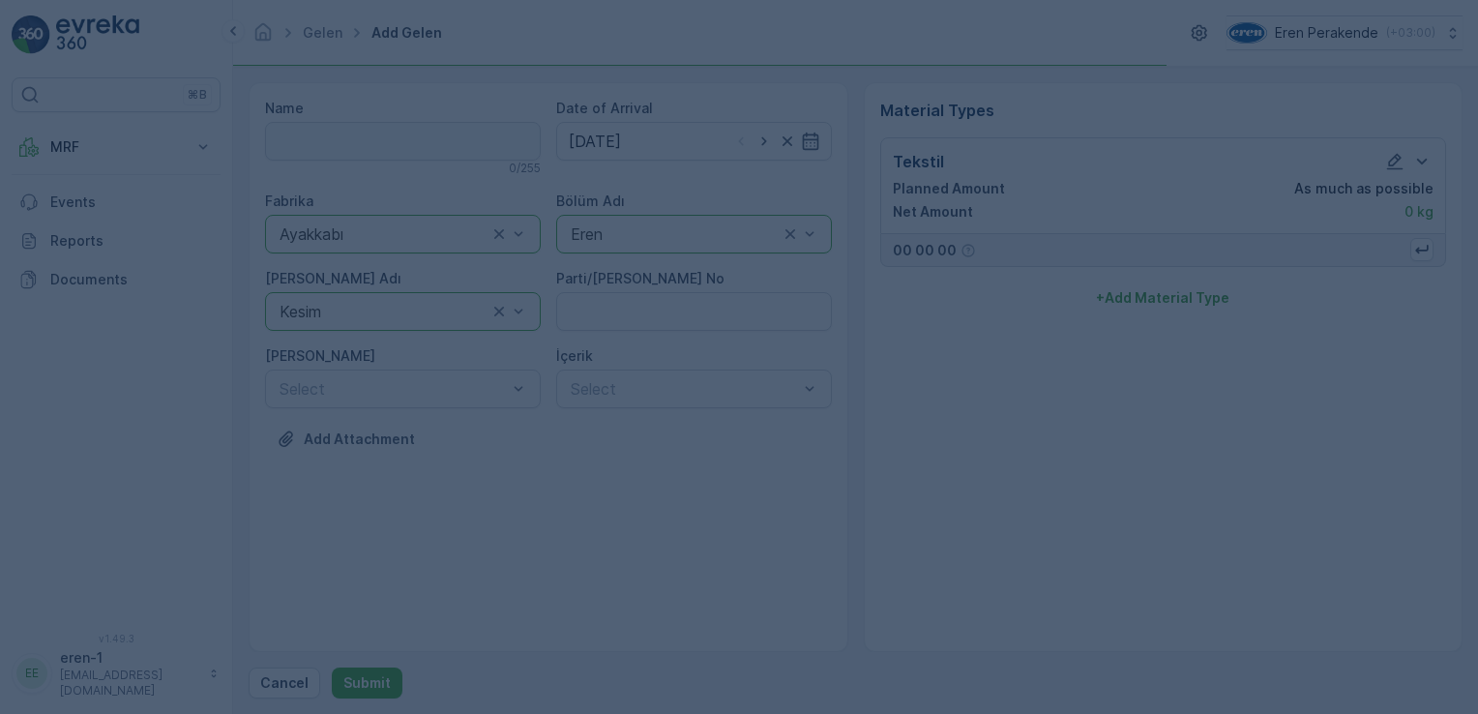
click at [369, 668] on div at bounding box center [739, 357] width 1478 height 714
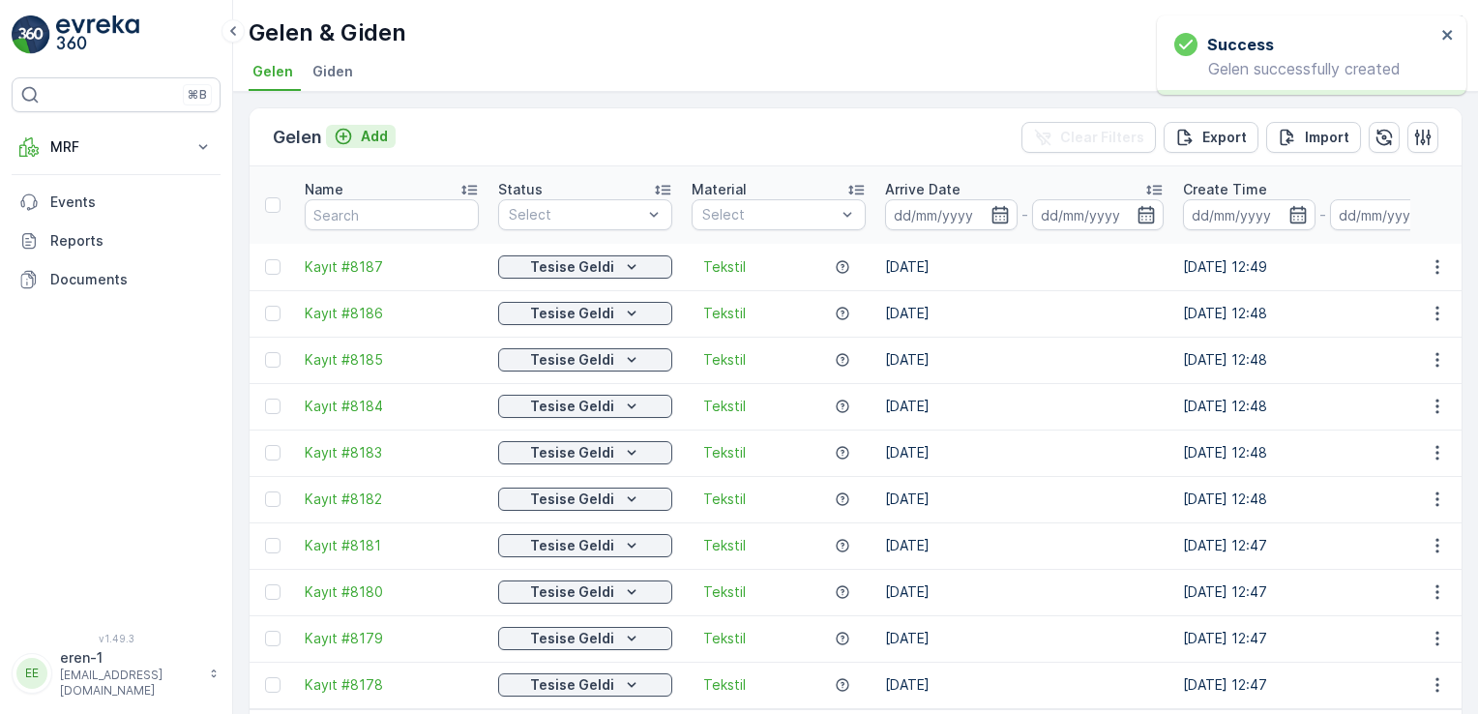
click at [365, 136] on p "Add" at bounding box center [374, 136] width 27 height 19
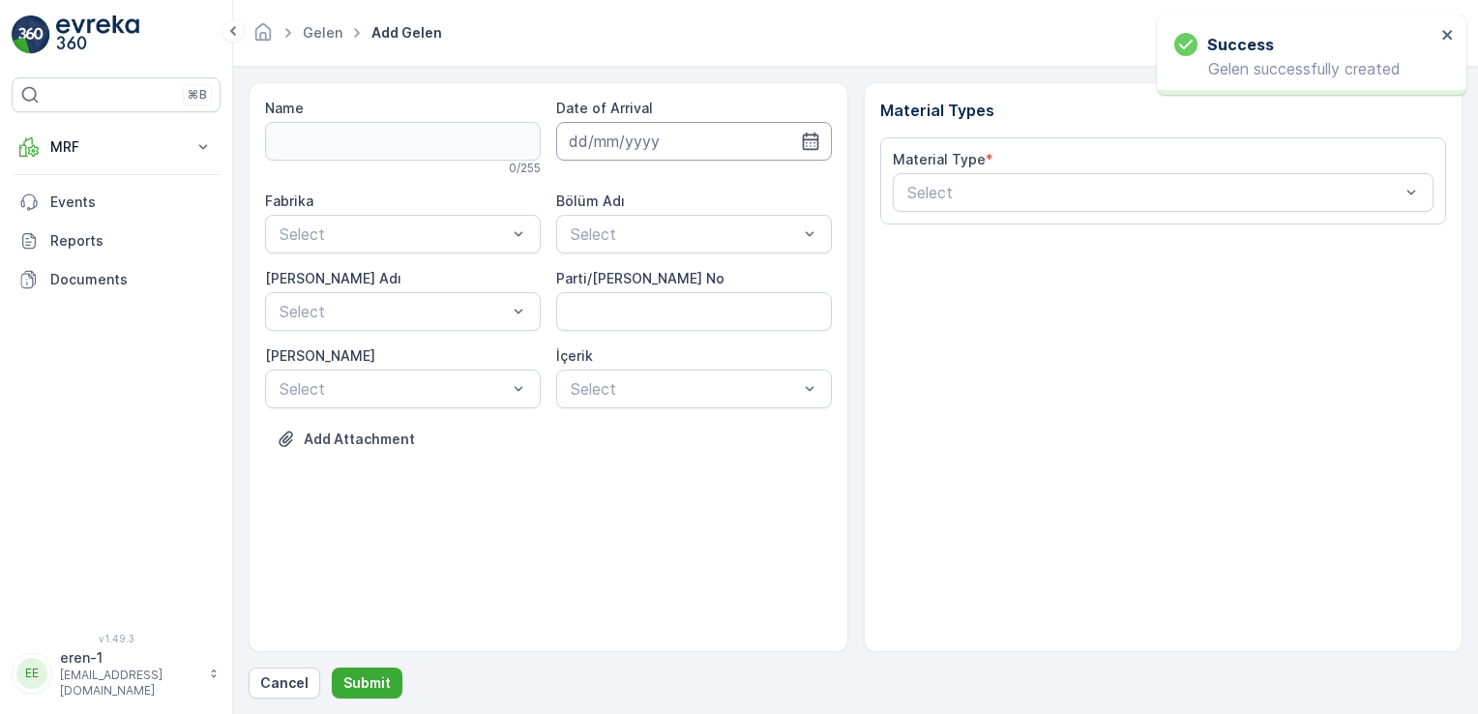
click at [652, 145] on input at bounding box center [694, 141] width 276 height 39
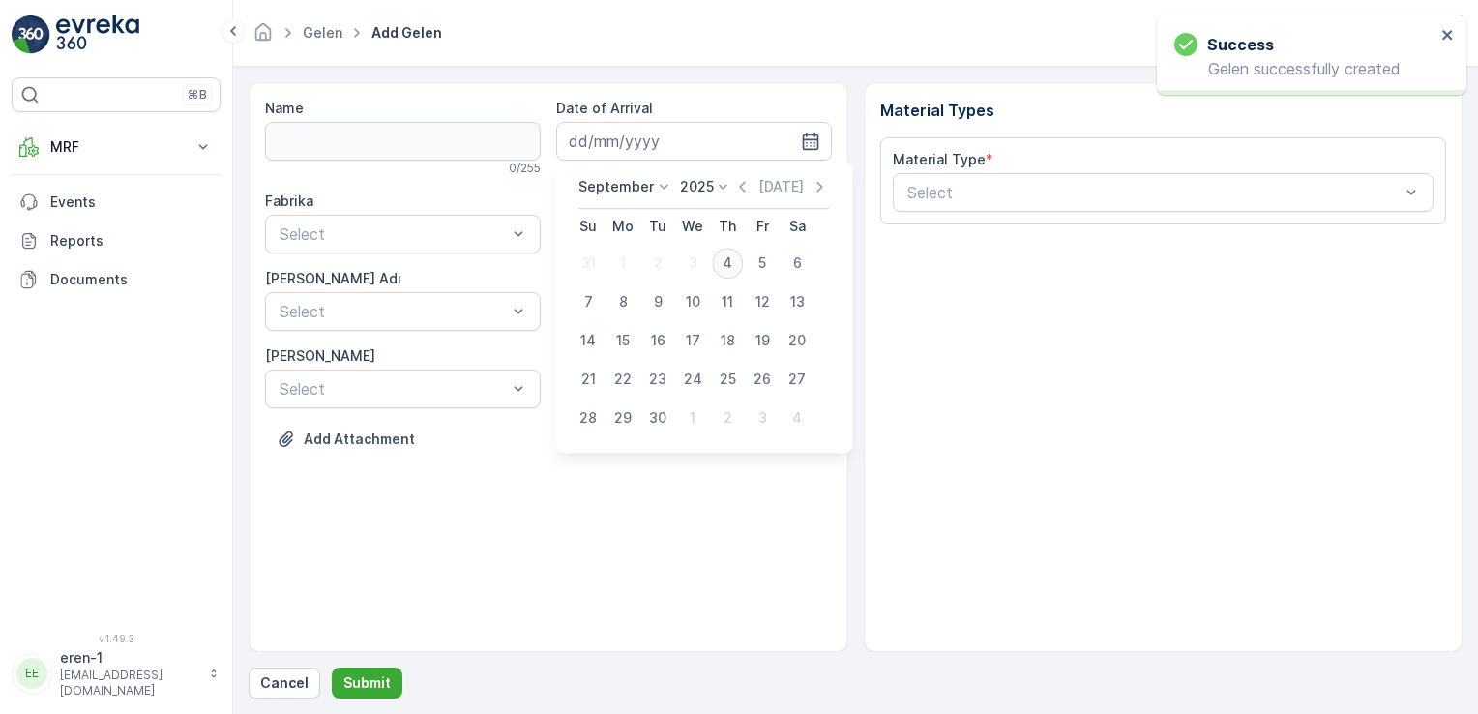
click at [735, 264] on div "4" at bounding box center [727, 263] width 31 height 31
type input "[DATE]"
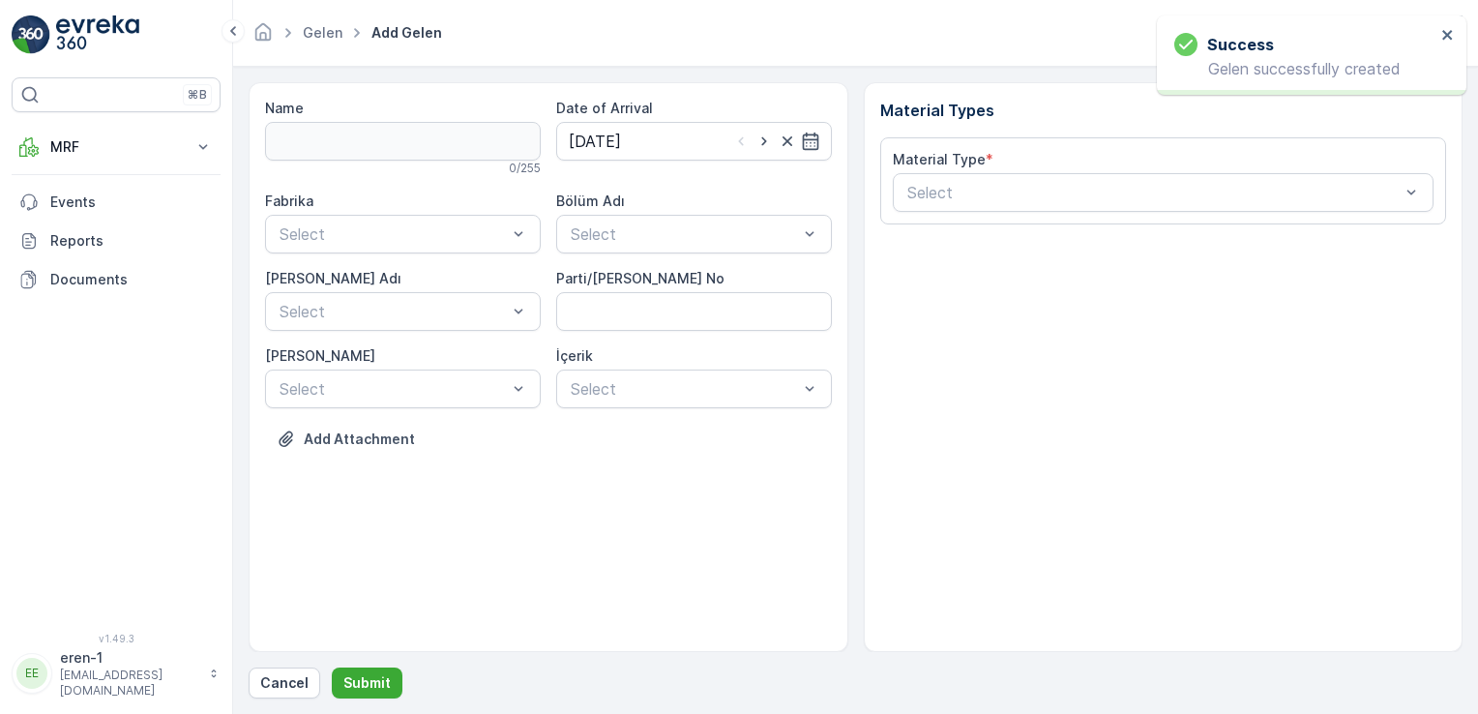
drag, startPoint x: 677, startPoint y: 254, endPoint x: 665, endPoint y: 256, distance: 12.7
click at [677, 256] on div "Fabrika Select Bölüm Adı Select [PERSON_NAME] Adı Select Parti/Kesim Föyü No [P…" at bounding box center [548, 300] width 567 height 217
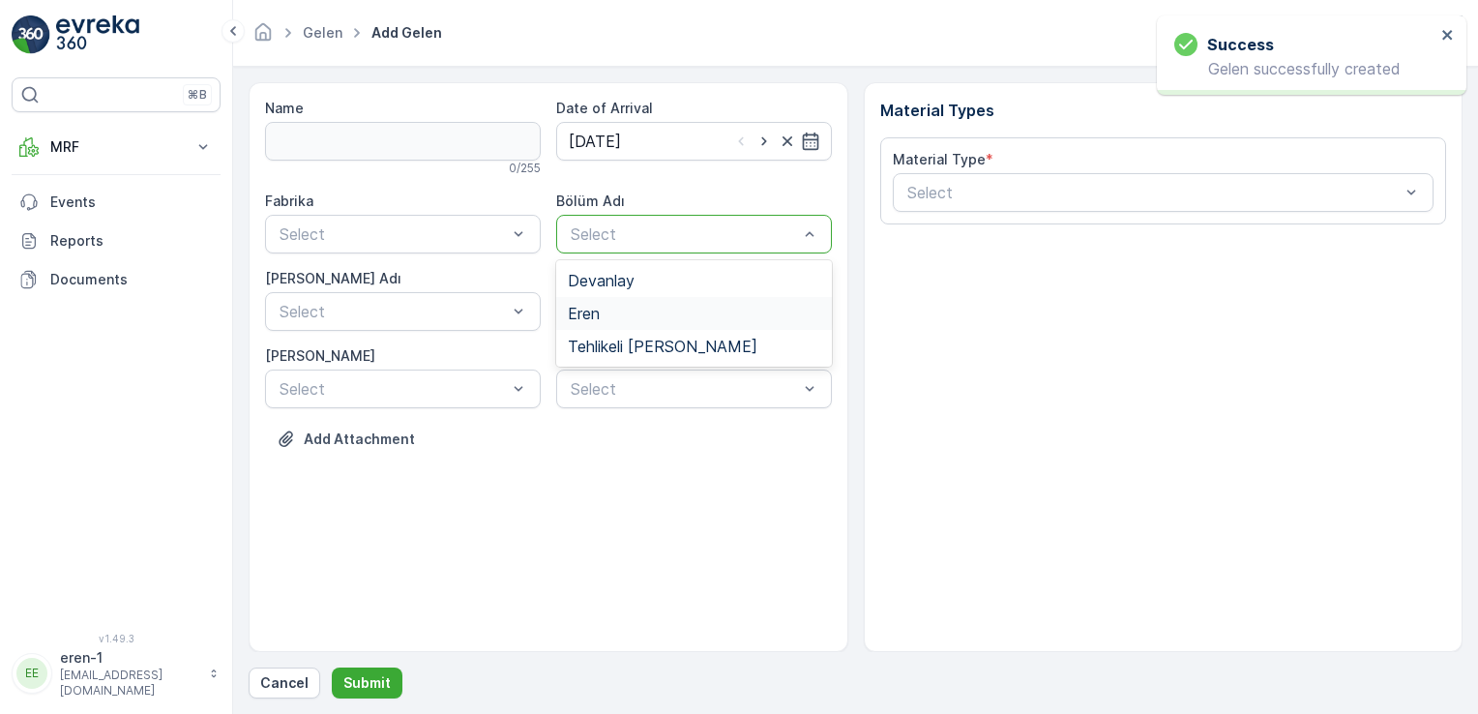
click at [623, 305] on div "Eren" at bounding box center [694, 313] width 252 height 17
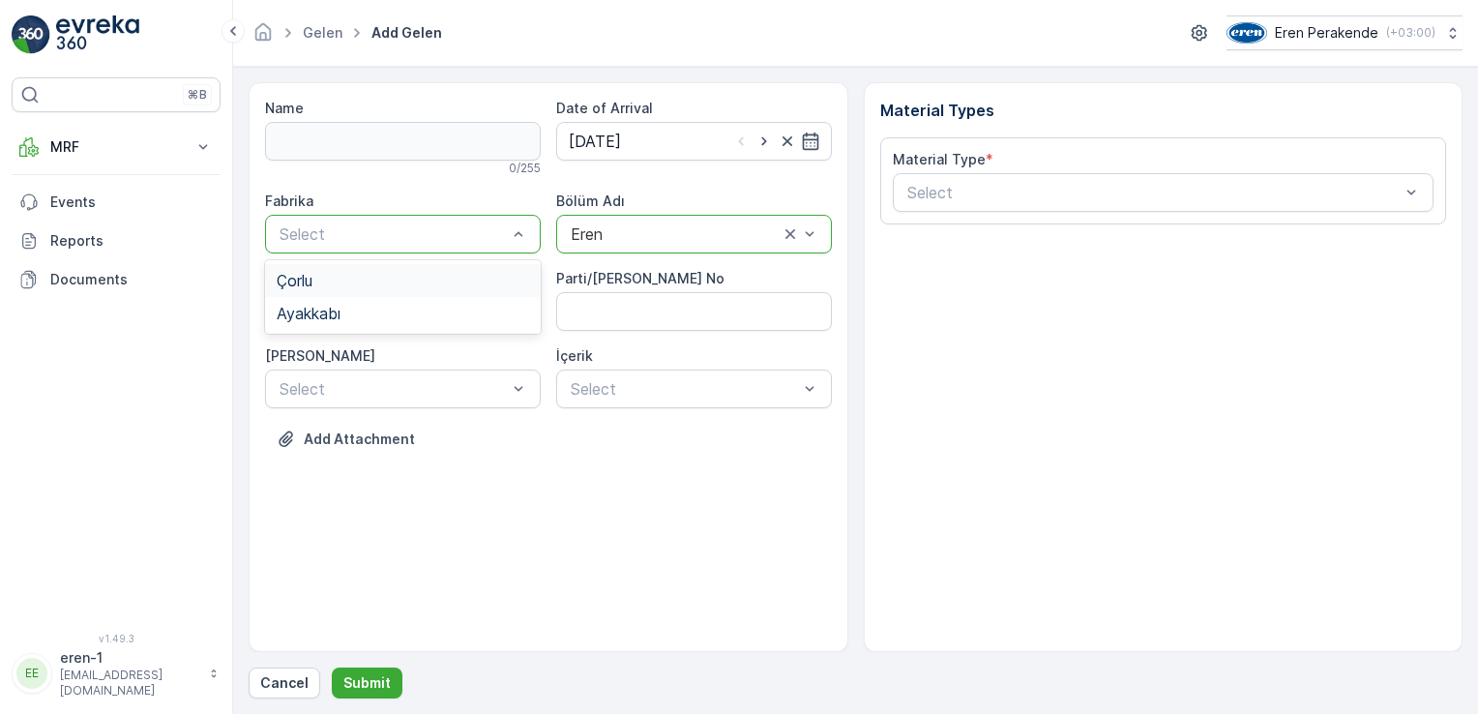
click at [395, 295] on div "Çorlu" at bounding box center [403, 280] width 276 height 33
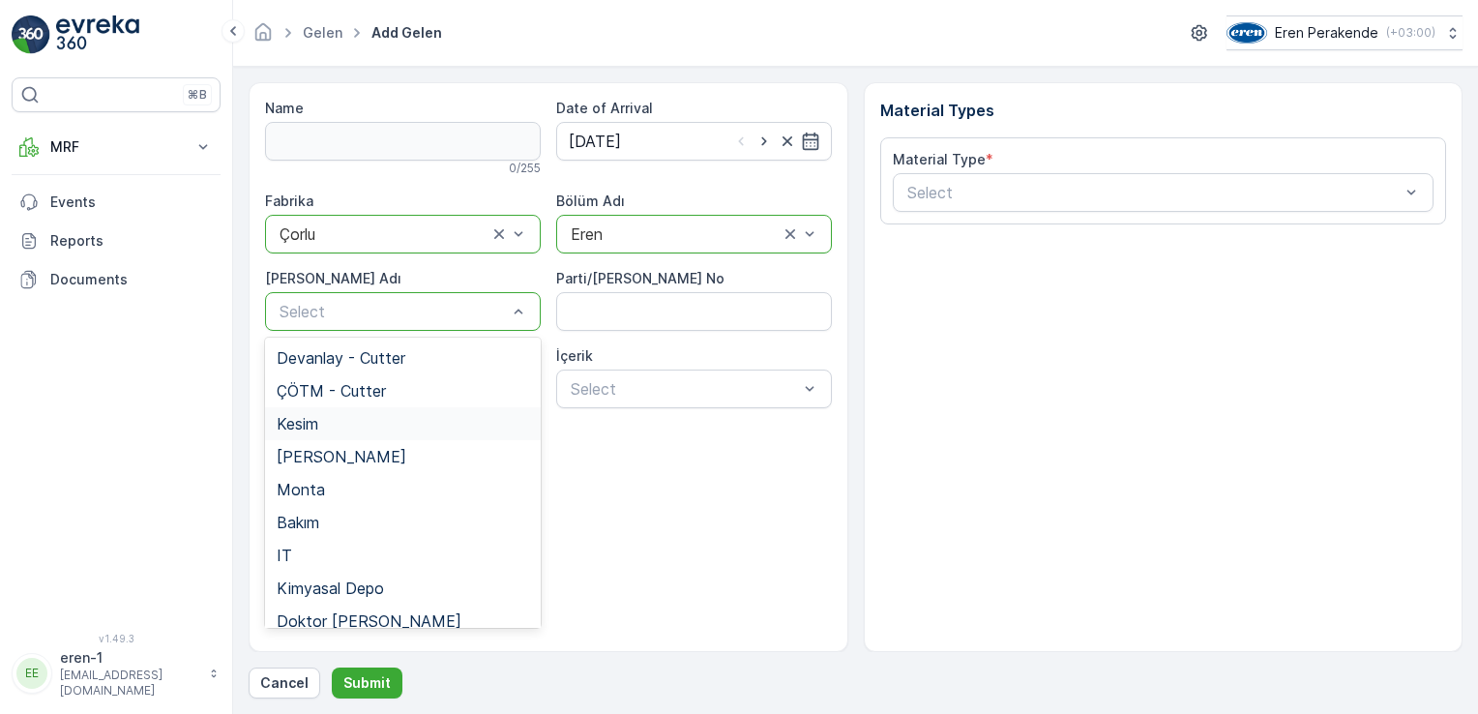
click at [333, 419] on div "Kesim" at bounding box center [403, 423] width 252 height 17
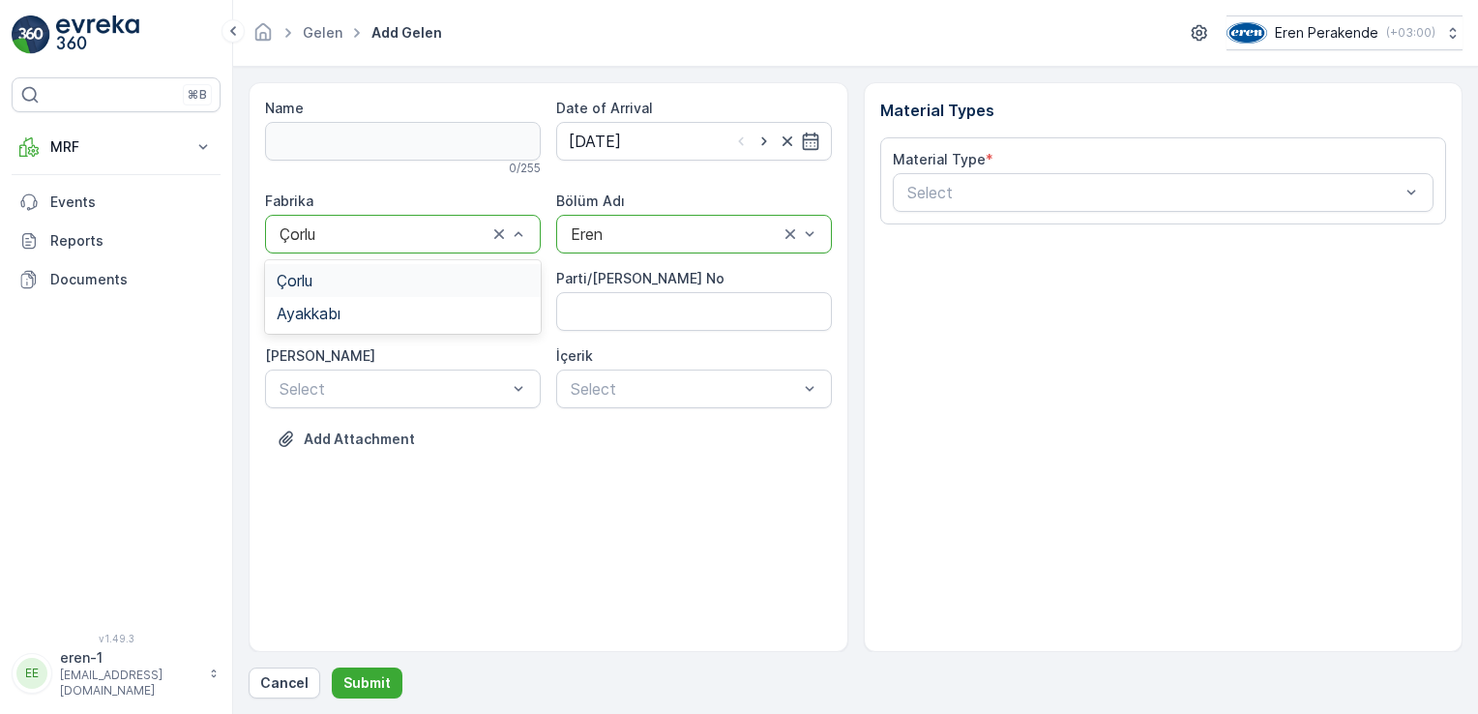
click at [363, 249] on div "Çorlu" at bounding box center [403, 234] width 276 height 39
click at [363, 311] on div "Ayakkabı" at bounding box center [403, 313] width 252 height 17
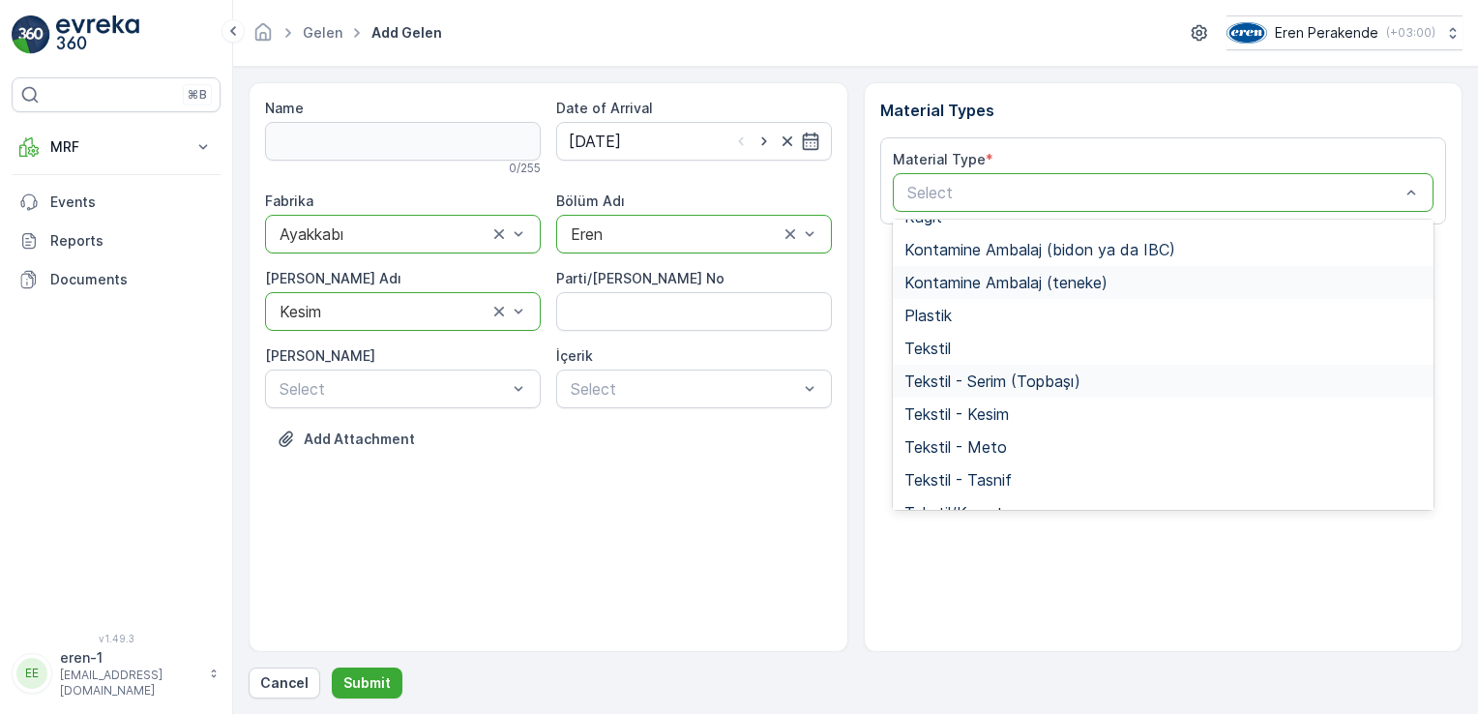
scroll to position [290, 0]
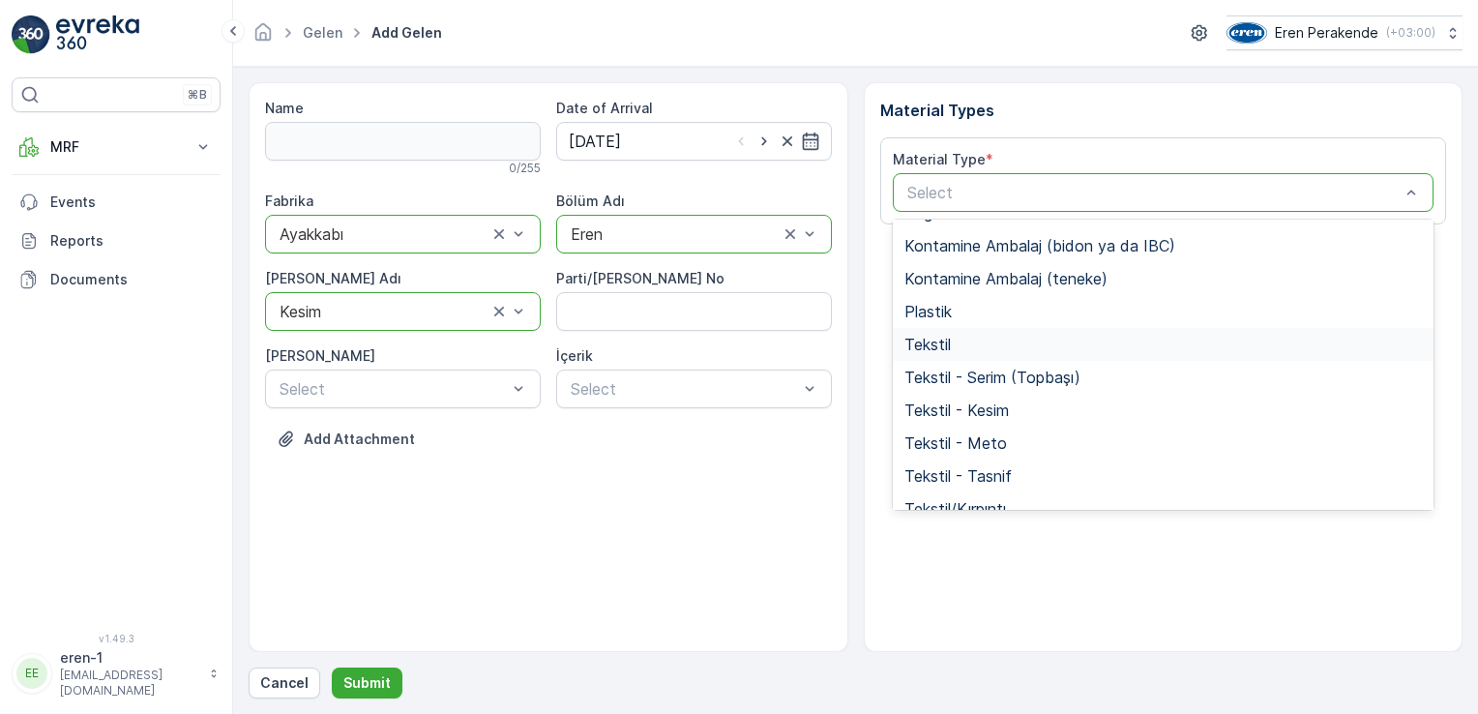
click at [949, 340] on span "Tekstil" at bounding box center [927, 344] width 46 height 17
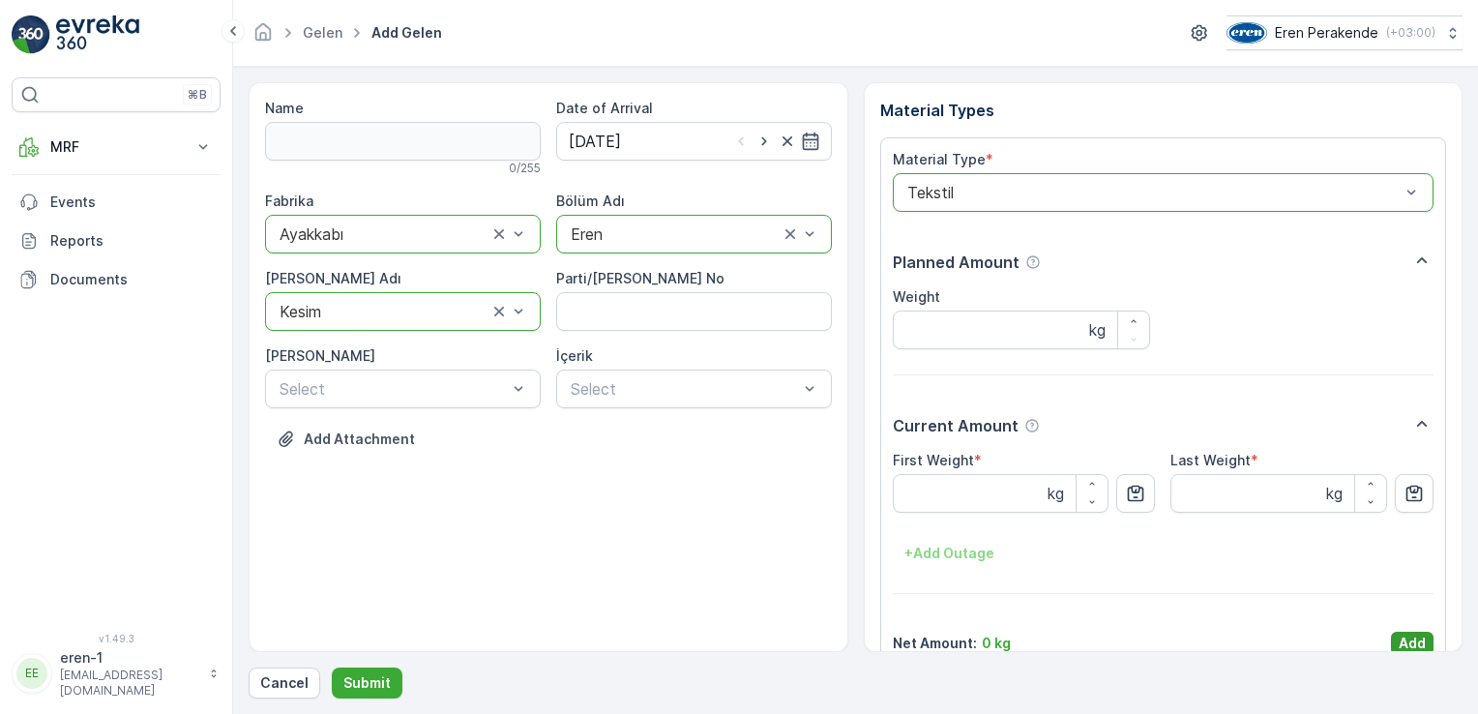
click at [1402, 646] on p "Add" at bounding box center [1412, 643] width 27 height 19
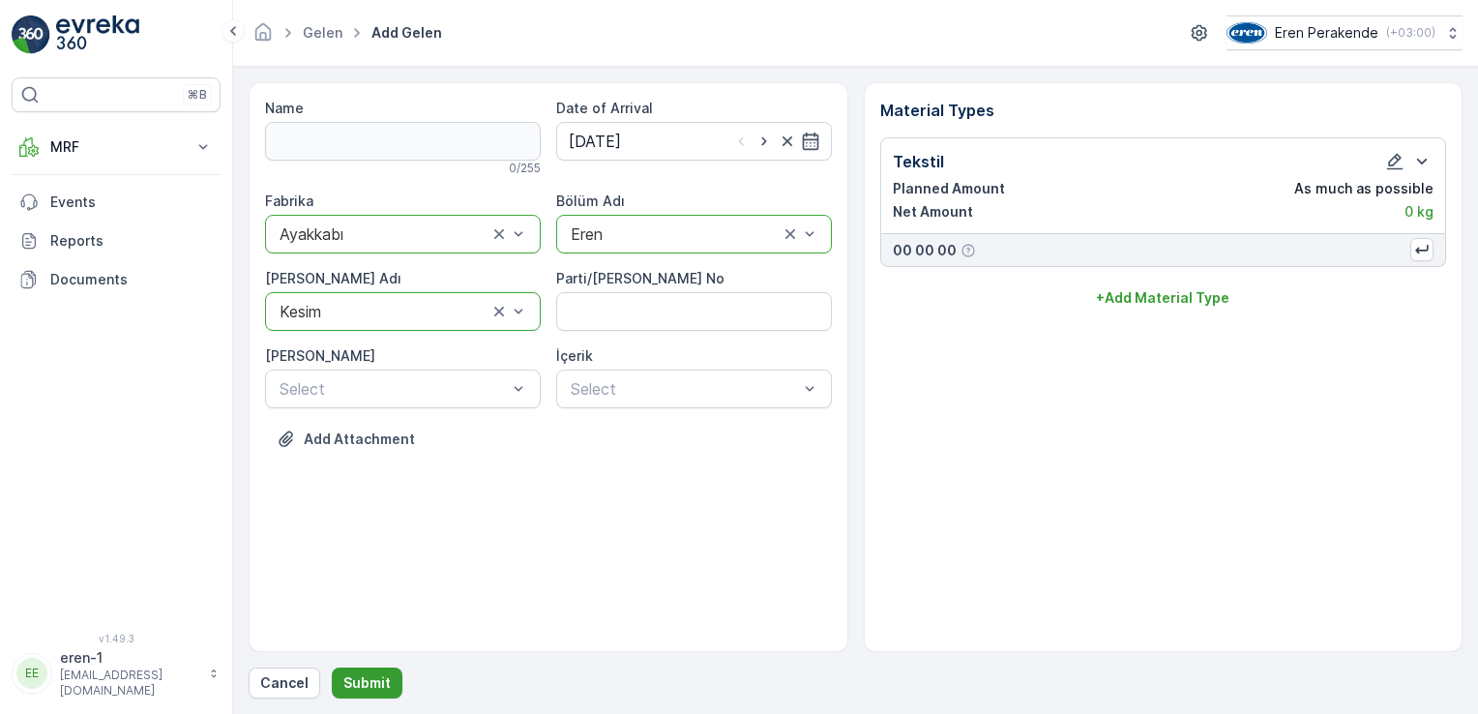
click at [381, 683] on p "Submit" at bounding box center [366, 682] width 47 height 19
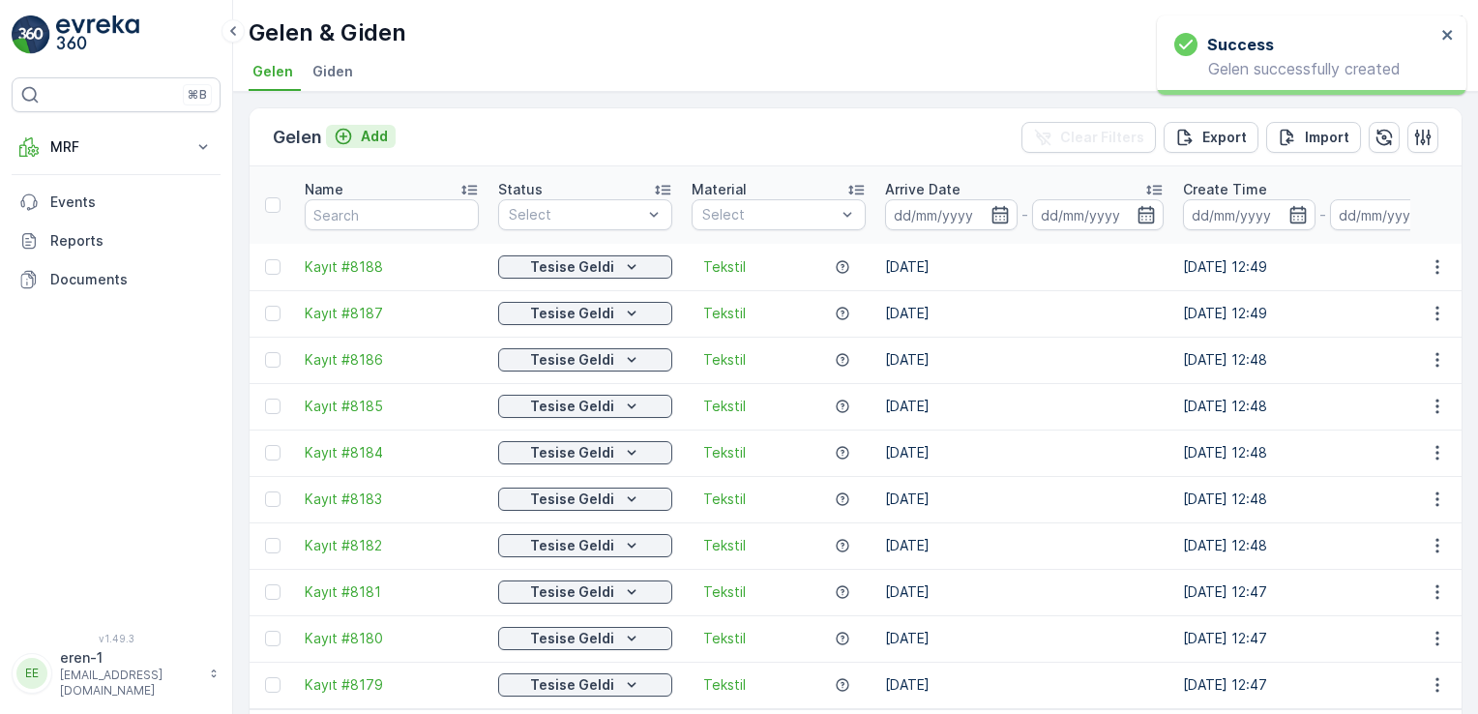
click at [376, 133] on p "Add" at bounding box center [374, 136] width 27 height 19
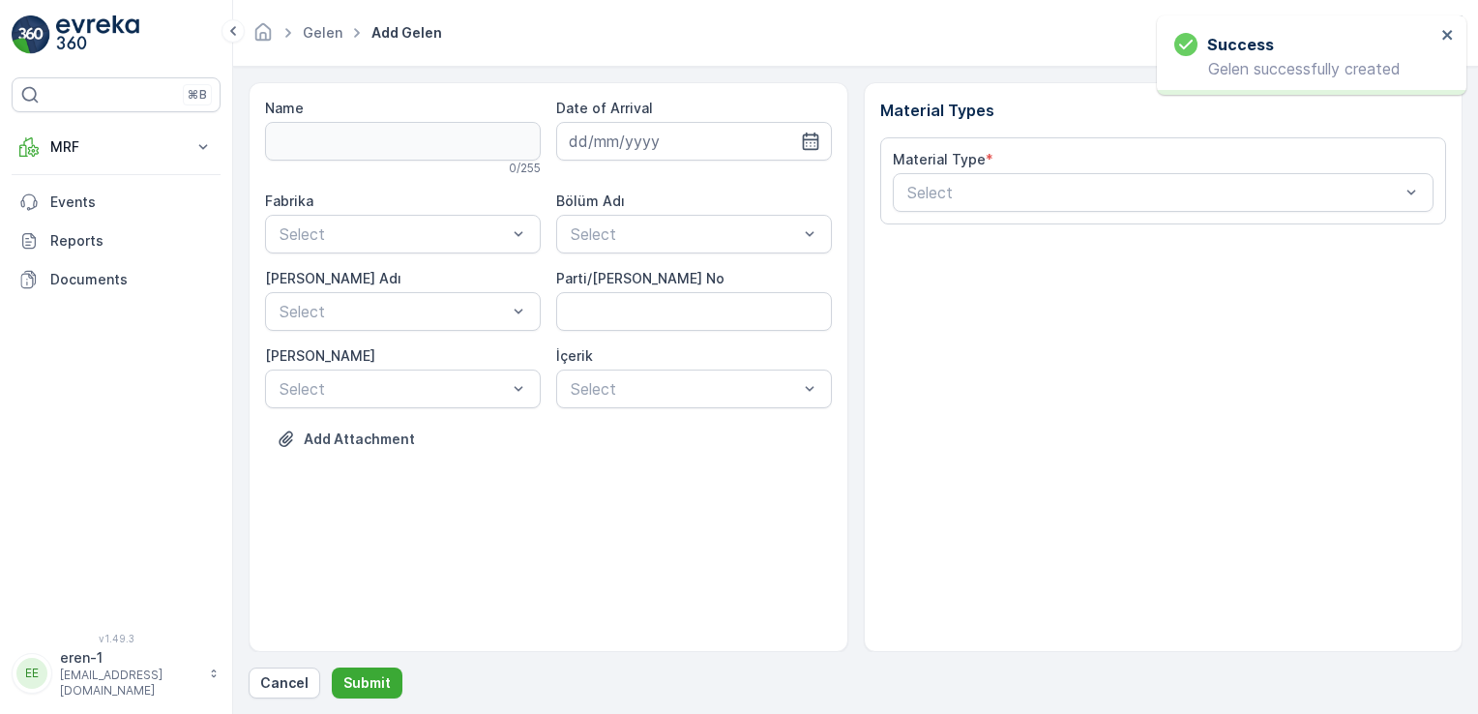
click at [751, 184] on div "Name 0 / 255 Date of Arrival Fabrika Select Bölüm Adı Select [PERSON_NAME] Adı …" at bounding box center [548, 288] width 567 height 379
click at [704, 133] on input at bounding box center [694, 141] width 276 height 39
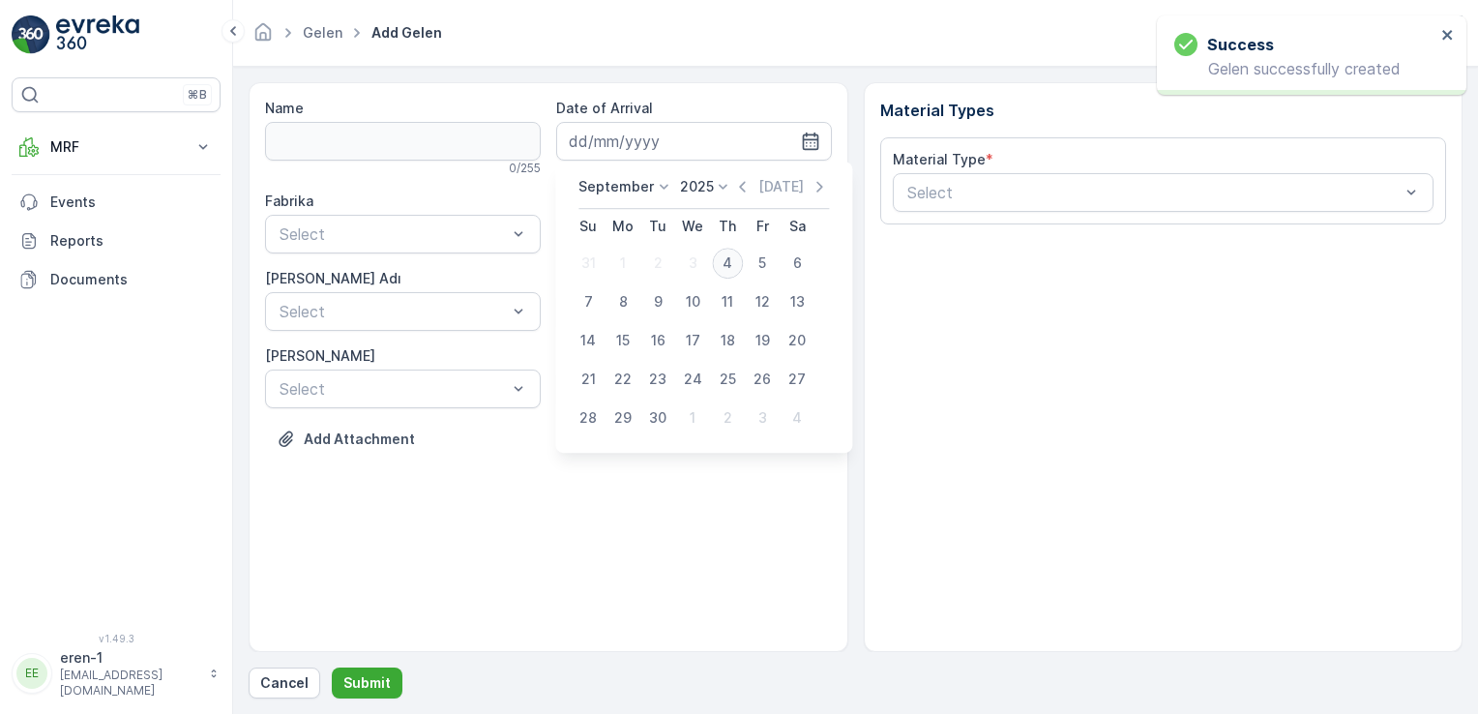
click at [726, 261] on div "4" at bounding box center [727, 263] width 31 height 31
type input "[DATE]"
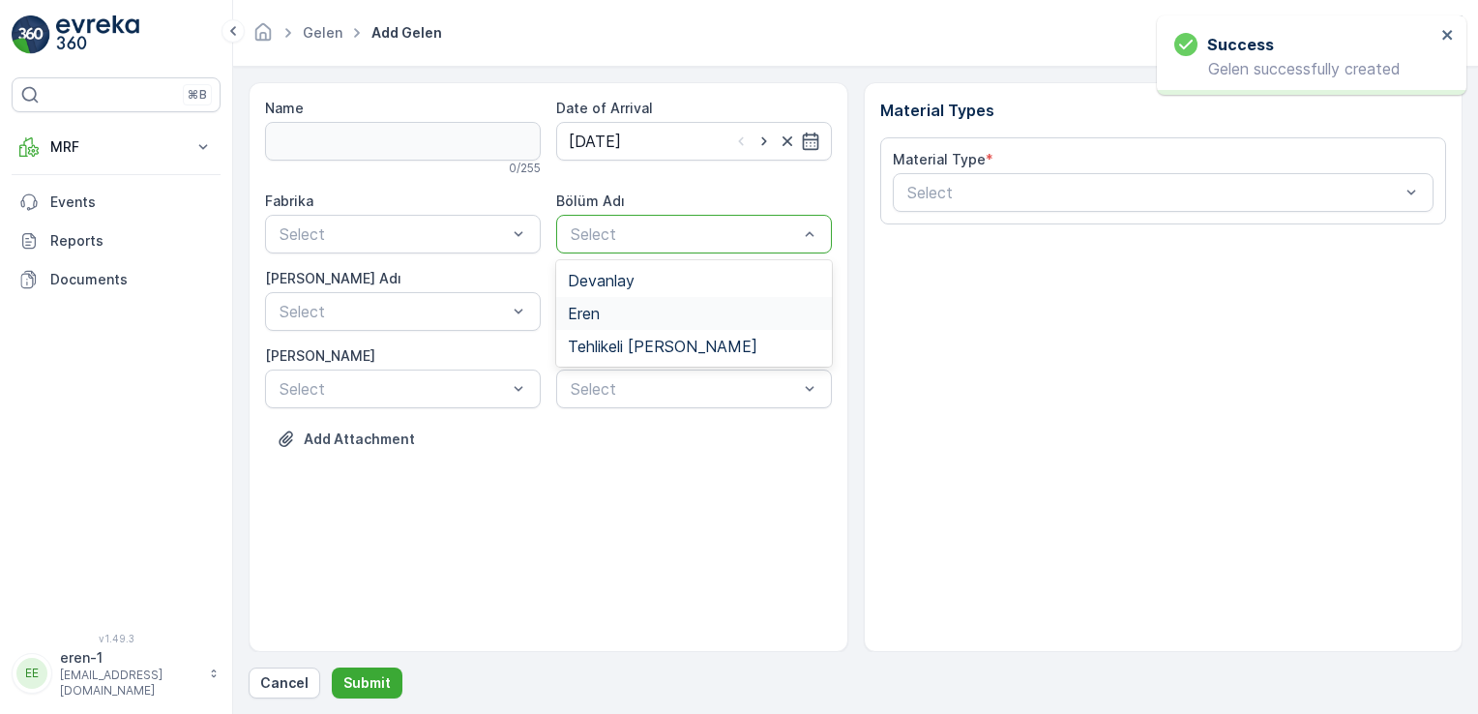
click at [590, 311] on span "Eren" at bounding box center [584, 313] width 32 height 17
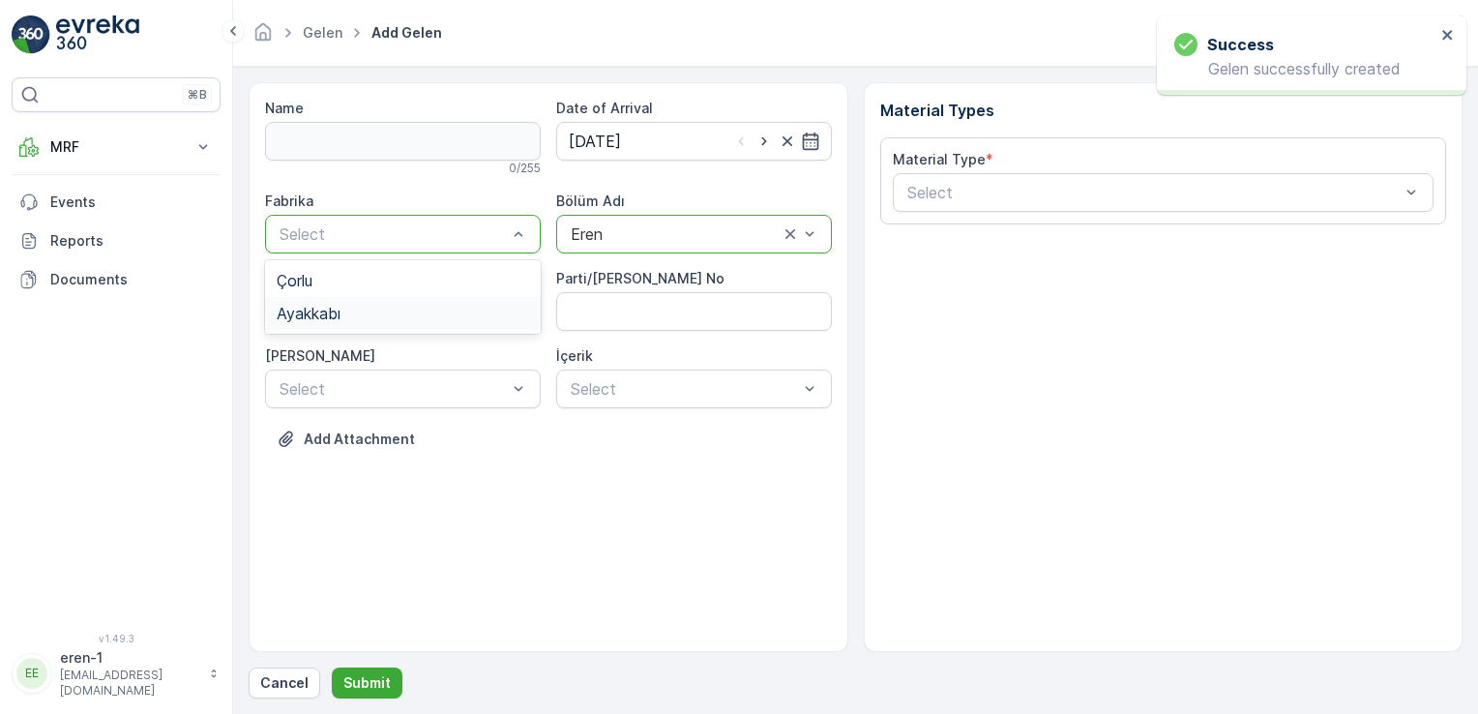
click at [341, 311] on div "Ayakkabı" at bounding box center [403, 313] width 252 height 17
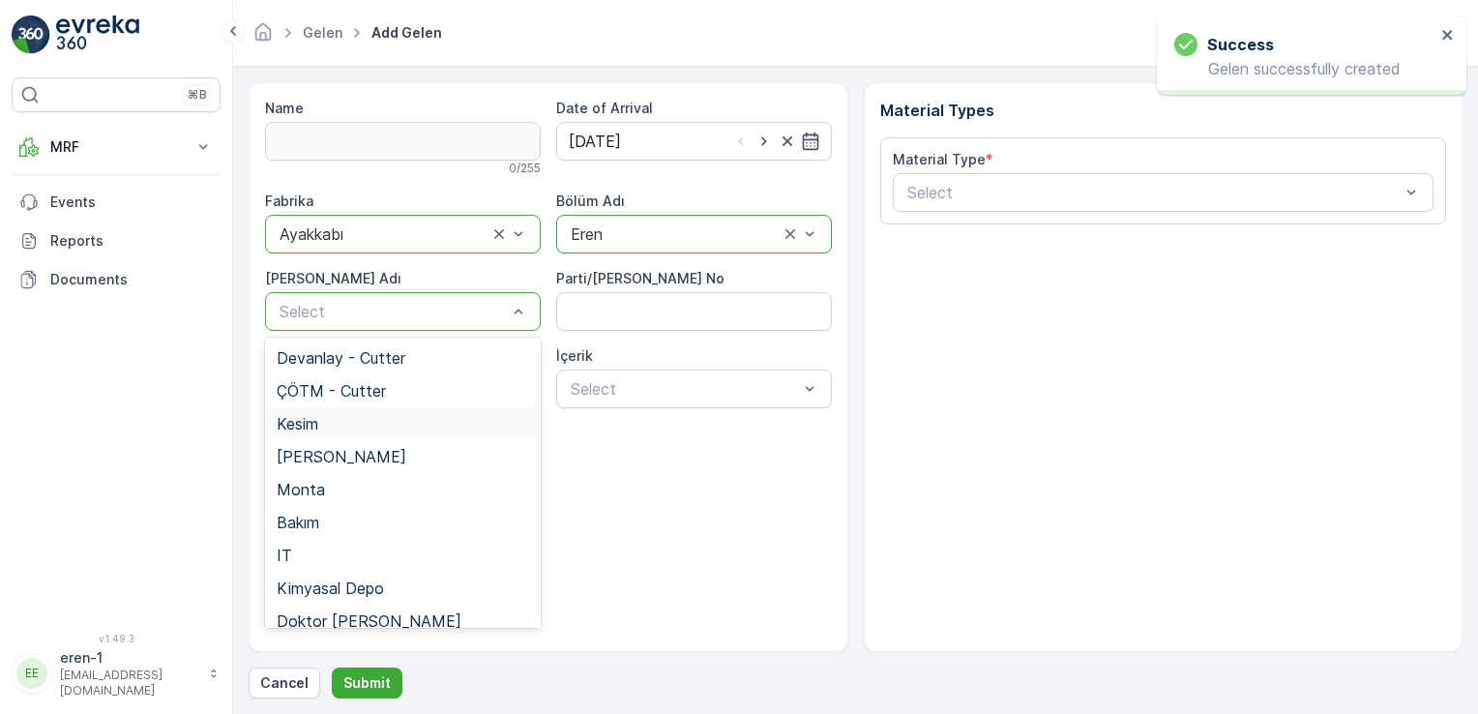
click at [340, 437] on div "Kesim" at bounding box center [403, 423] width 276 height 33
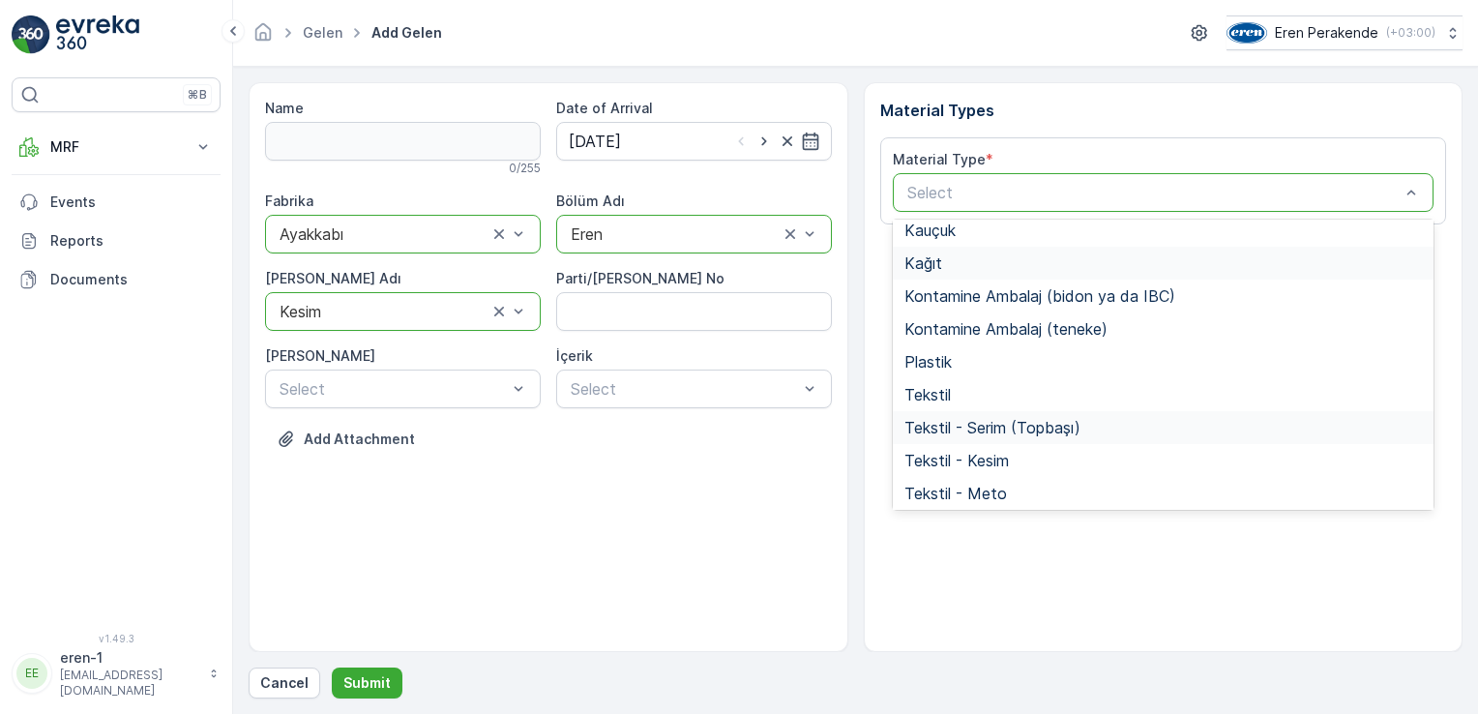
scroll to position [257, 0]
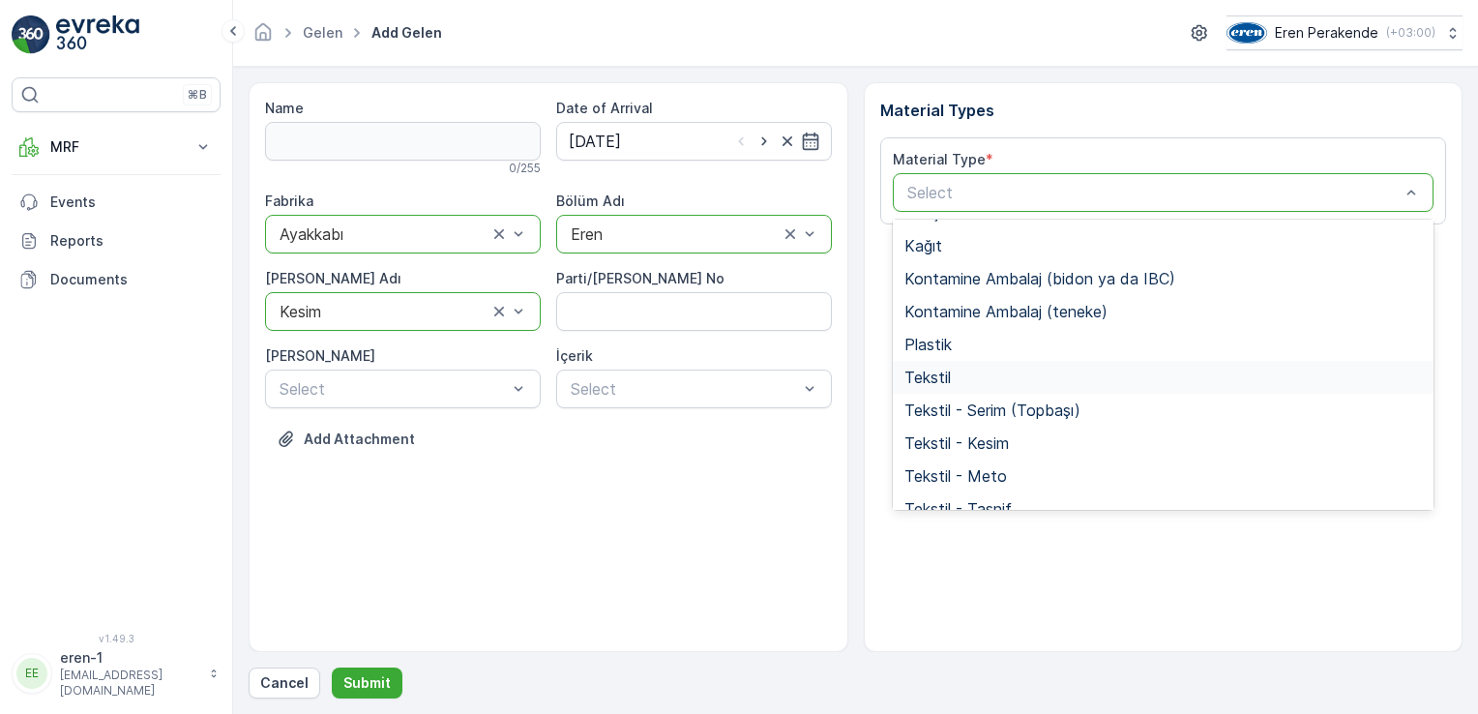
click at [996, 383] on div "Tekstil" at bounding box center [1163, 377] width 518 height 17
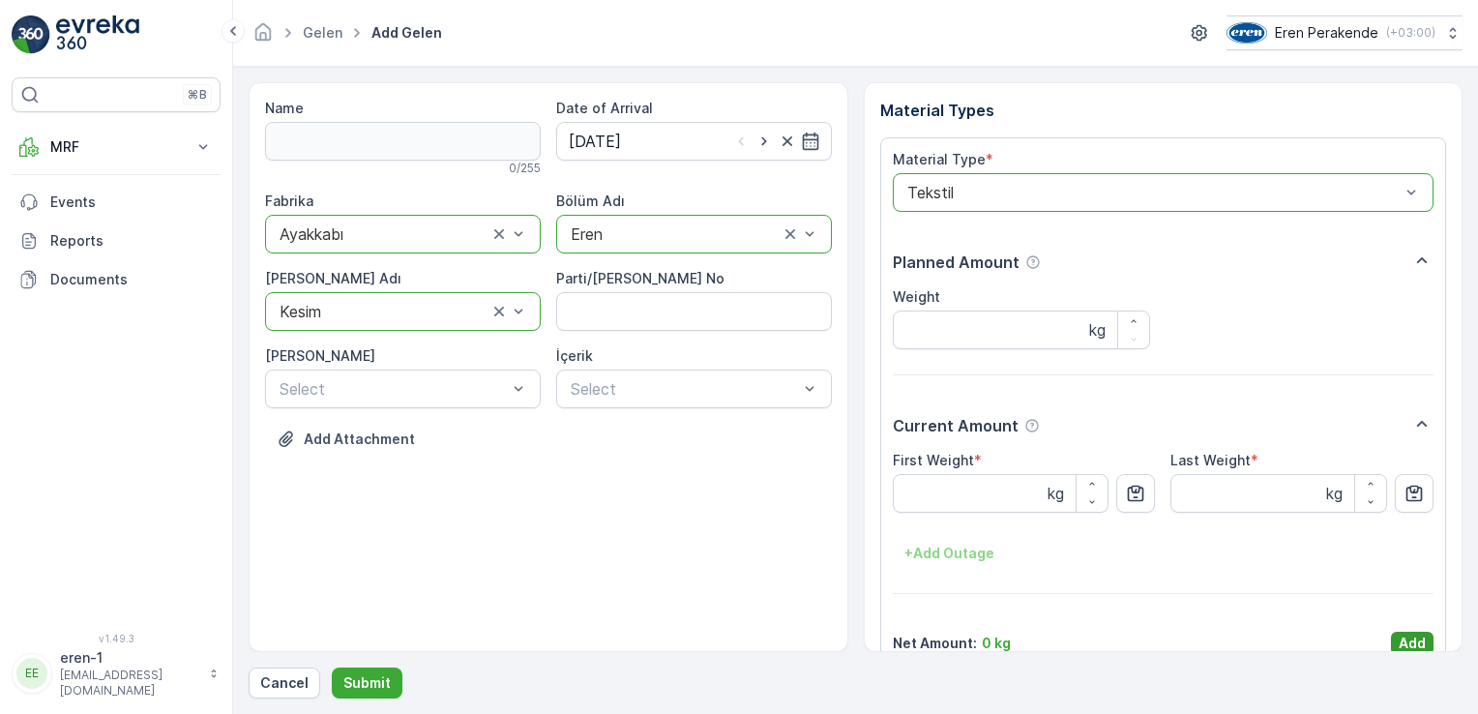
click at [1420, 649] on p "Add" at bounding box center [1412, 643] width 27 height 19
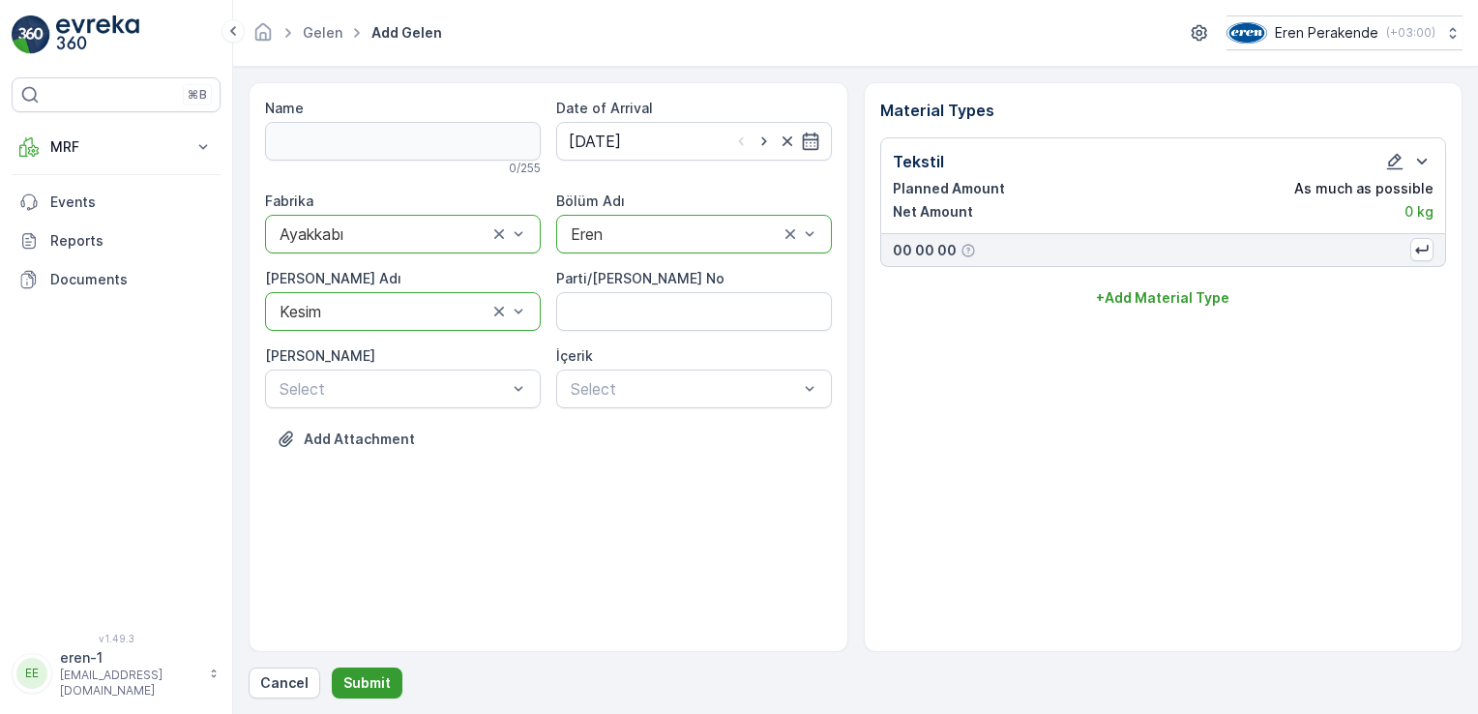
click at [381, 688] on p "Submit" at bounding box center [366, 682] width 47 height 19
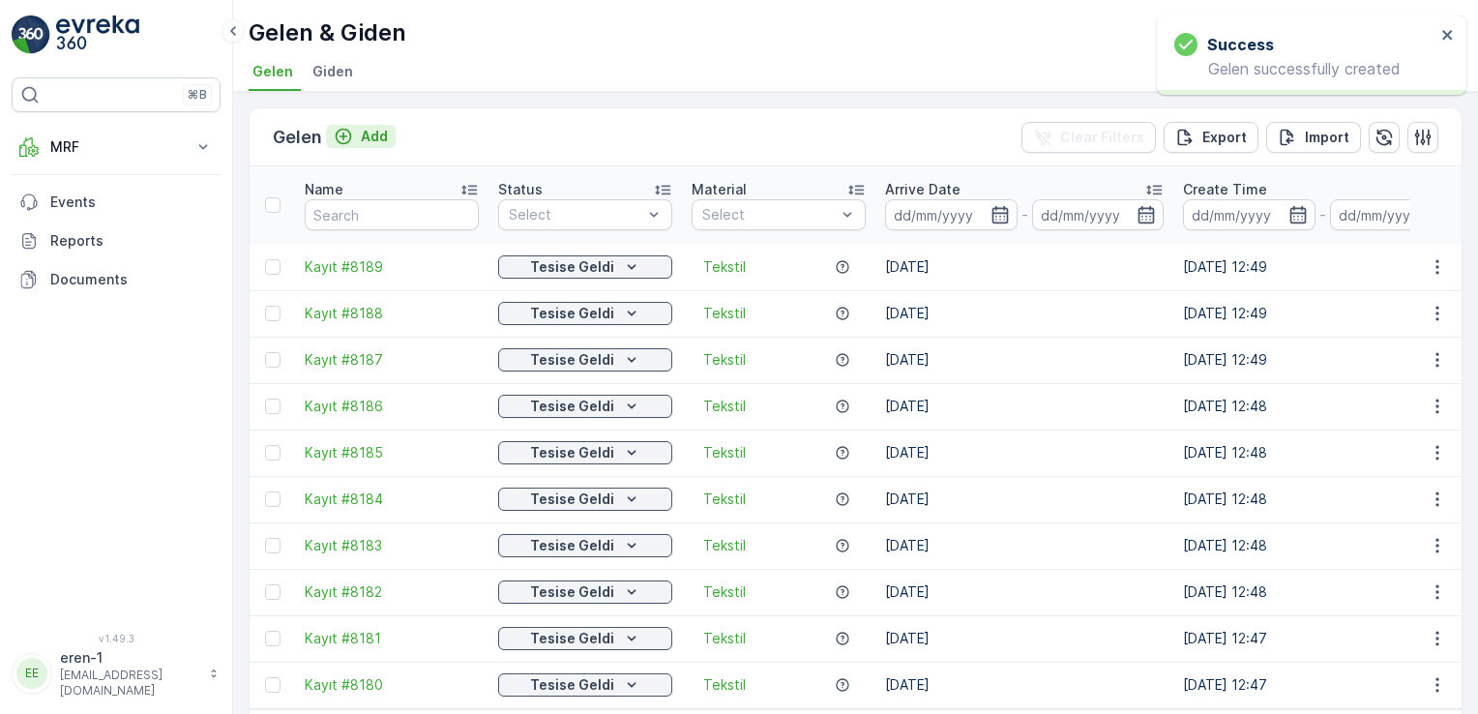
click at [364, 131] on p "Add" at bounding box center [374, 136] width 27 height 19
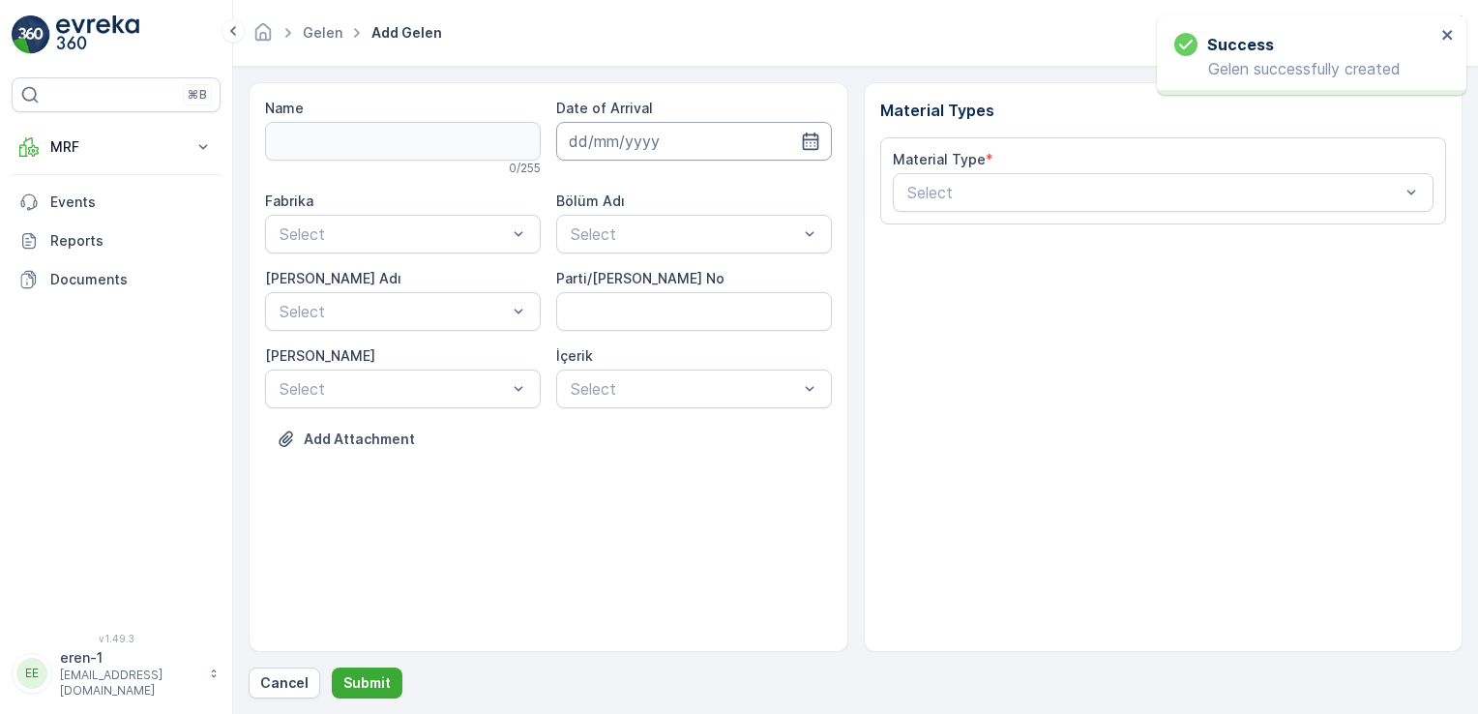
click at [633, 132] on input at bounding box center [694, 141] width 276 height 39
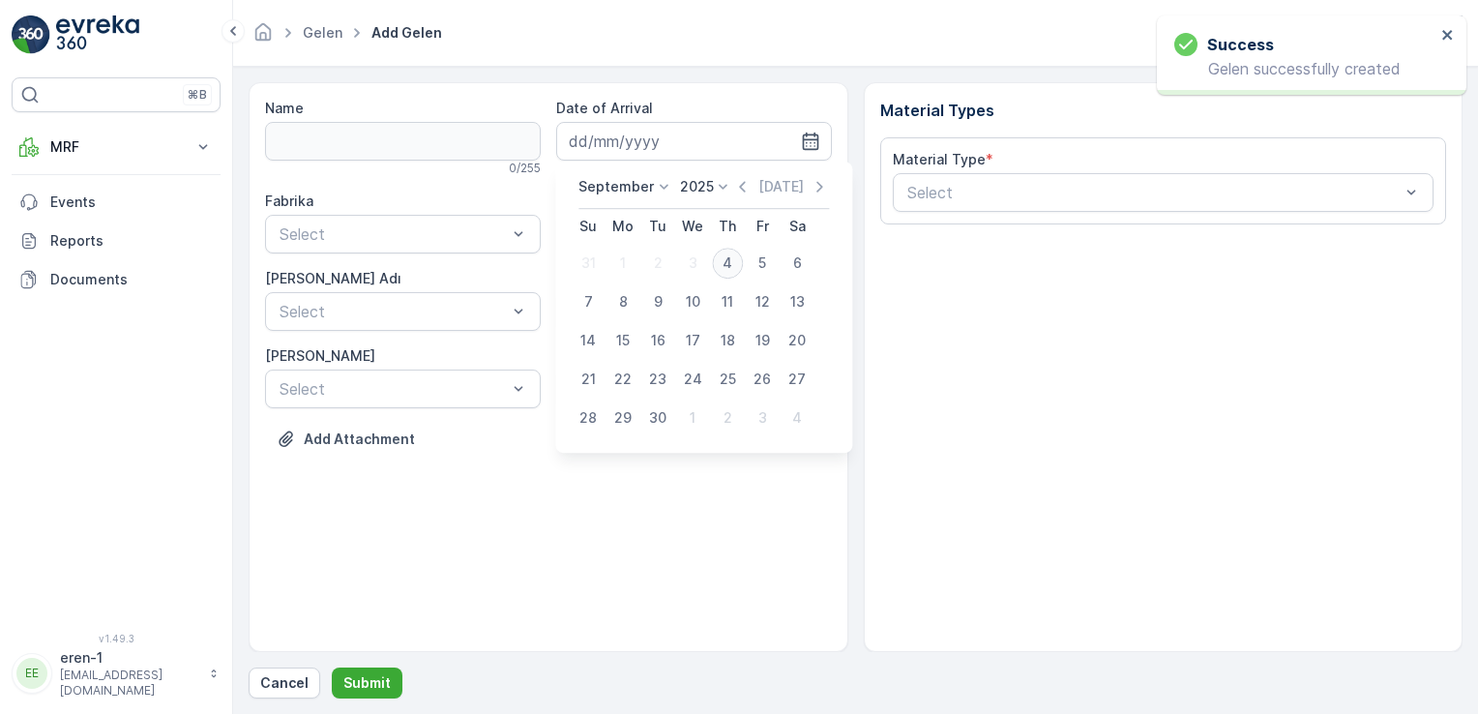
click at [731, 257] on div "4" at bounding box center [727, 263] width 31 height 31
type input "[DATE]"
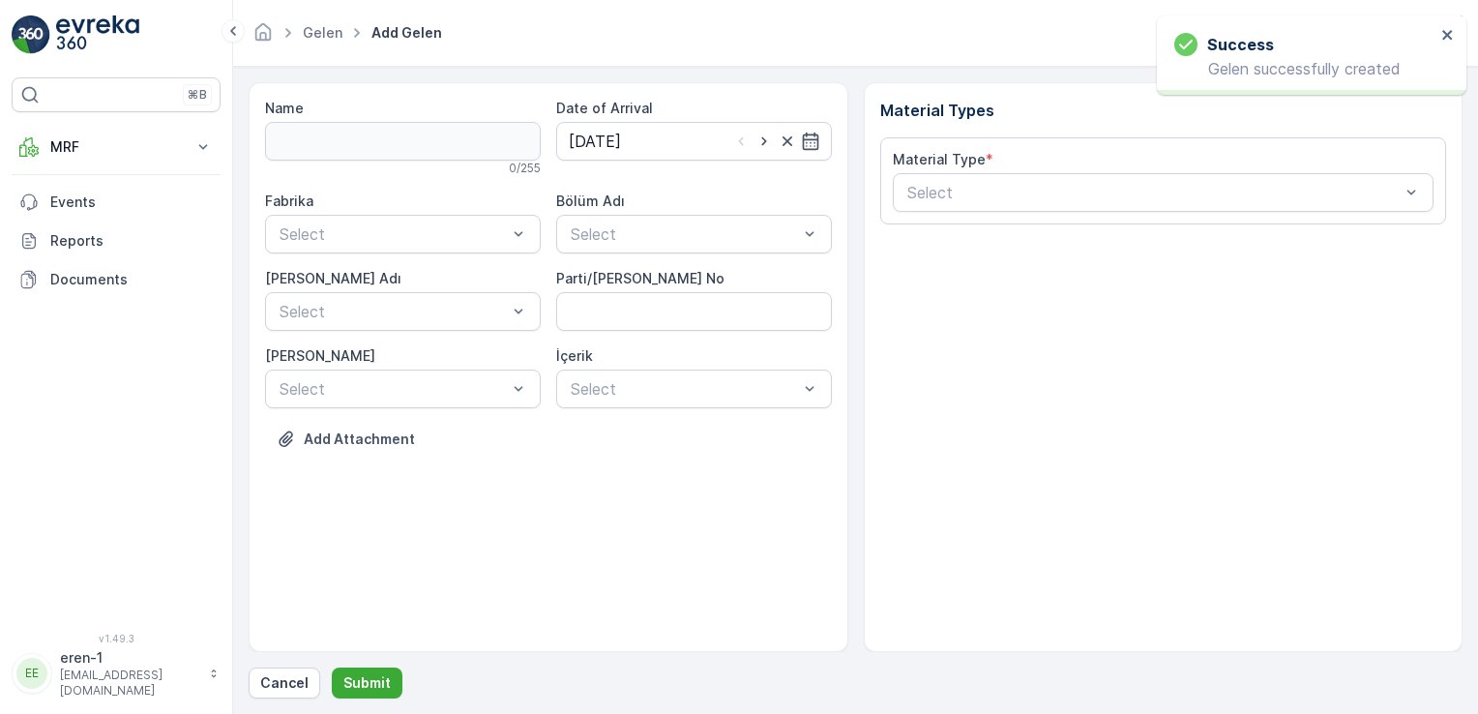
click at [325, 256] on div "Fabrika Select Bölüm Adı Select [PERSON_NAME] Adı Select Parti/Kesim Föyü No [P…" at bounding box center [548, 300] width 567 height 217
click at [360, 325] on div "Ayakkabı" at bounding box center [403, 313] width 276 height 33
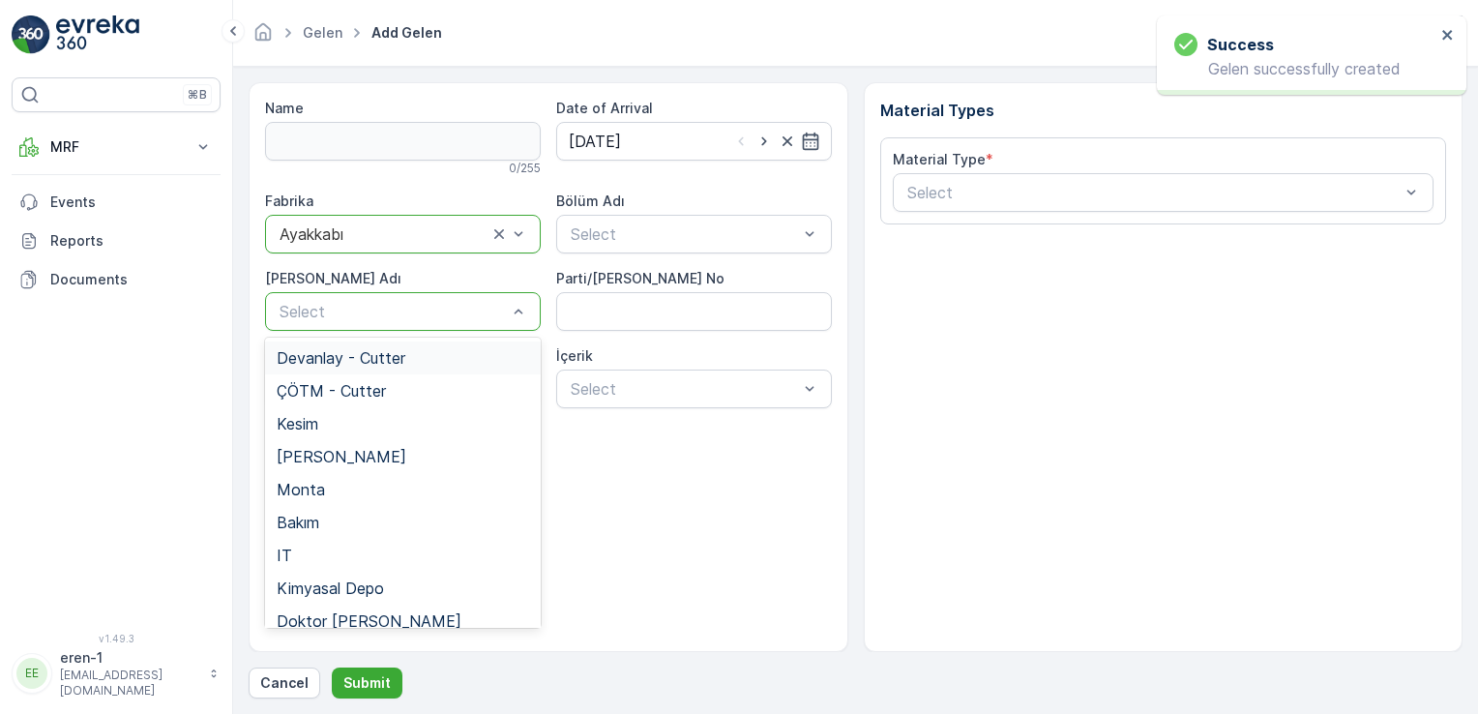
click at [361, 325] on div "Select" at bounding box center [403, 311] width 276 height 39
click at [345, 420] on div "Kesim" at bounding box center [403, 423] width 252 height 17
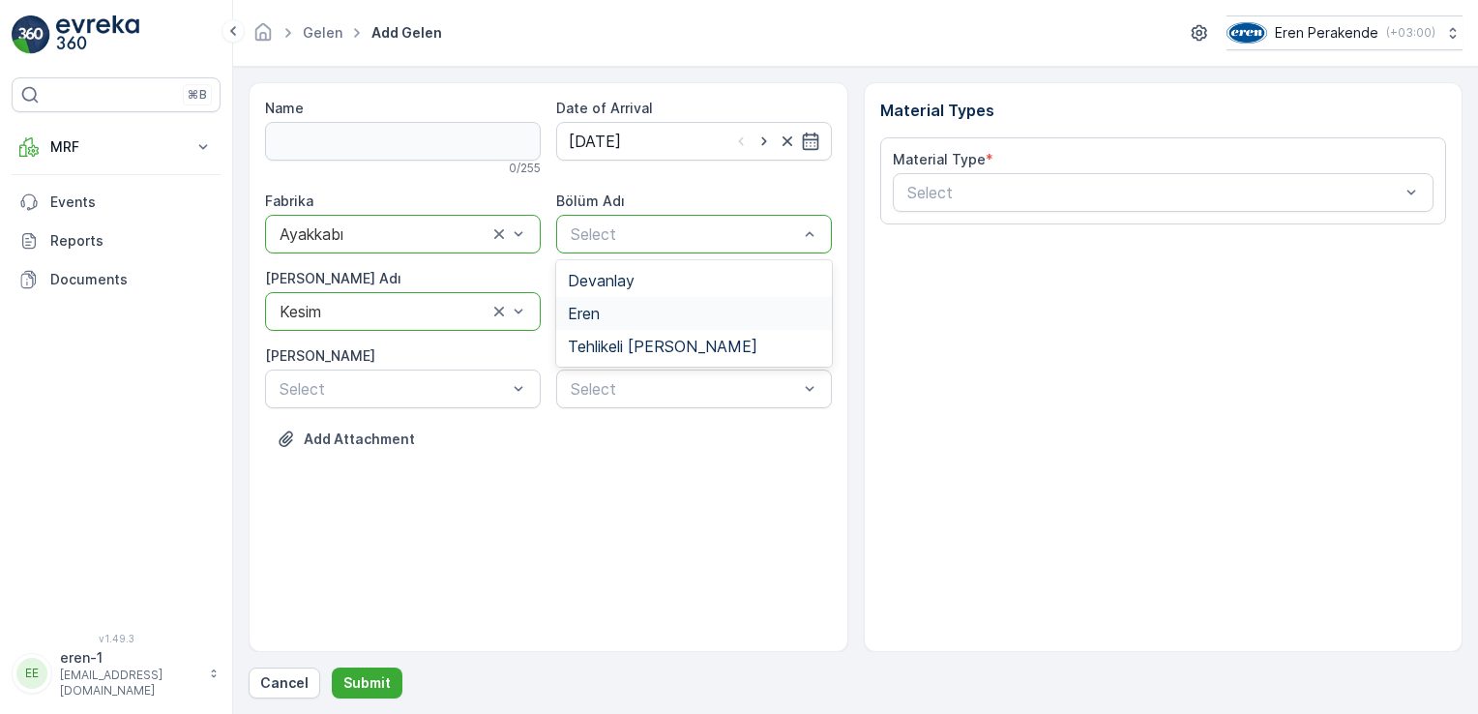
click at [656, 311] on div "Eren" at bounding box center [694, 313] width 252 height 17
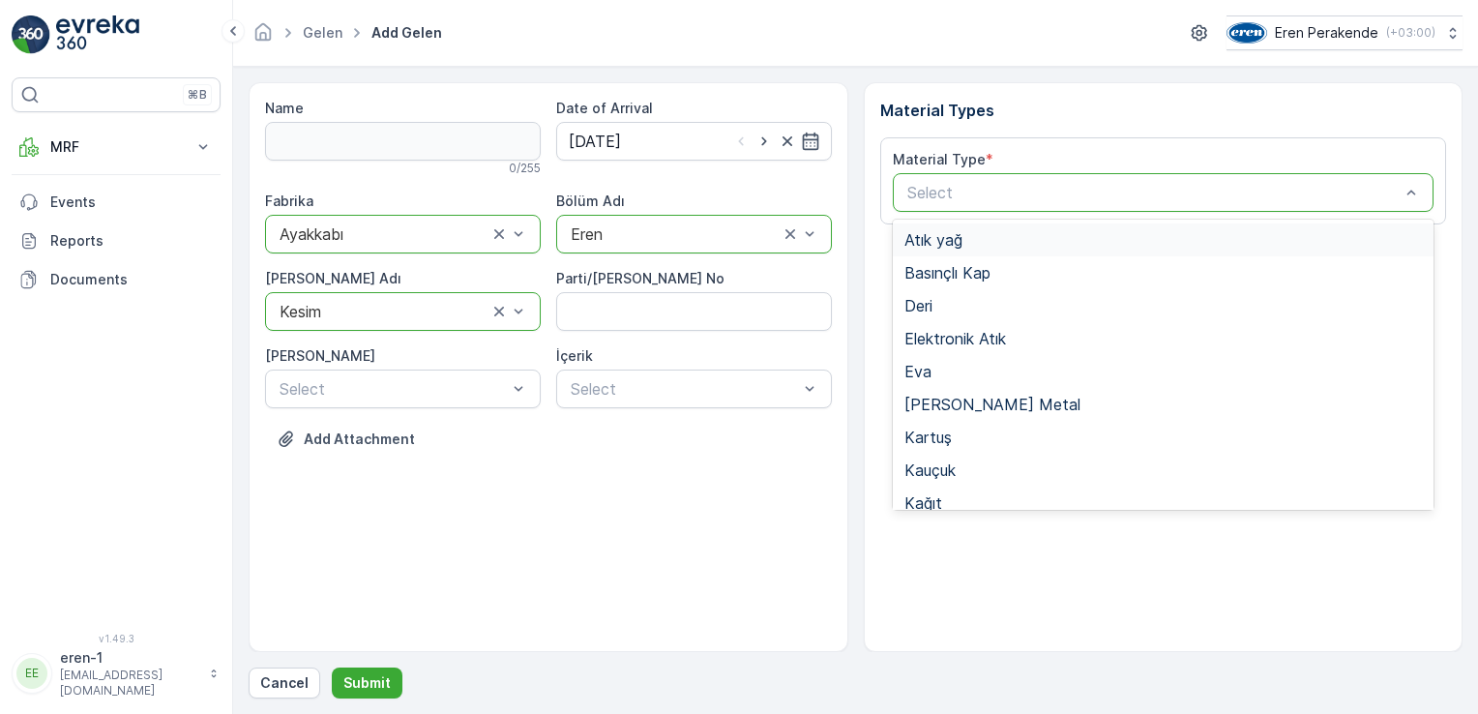
click at [1055, 174] on div "Select" at bounding box center [1164, 192] width 542 height 39
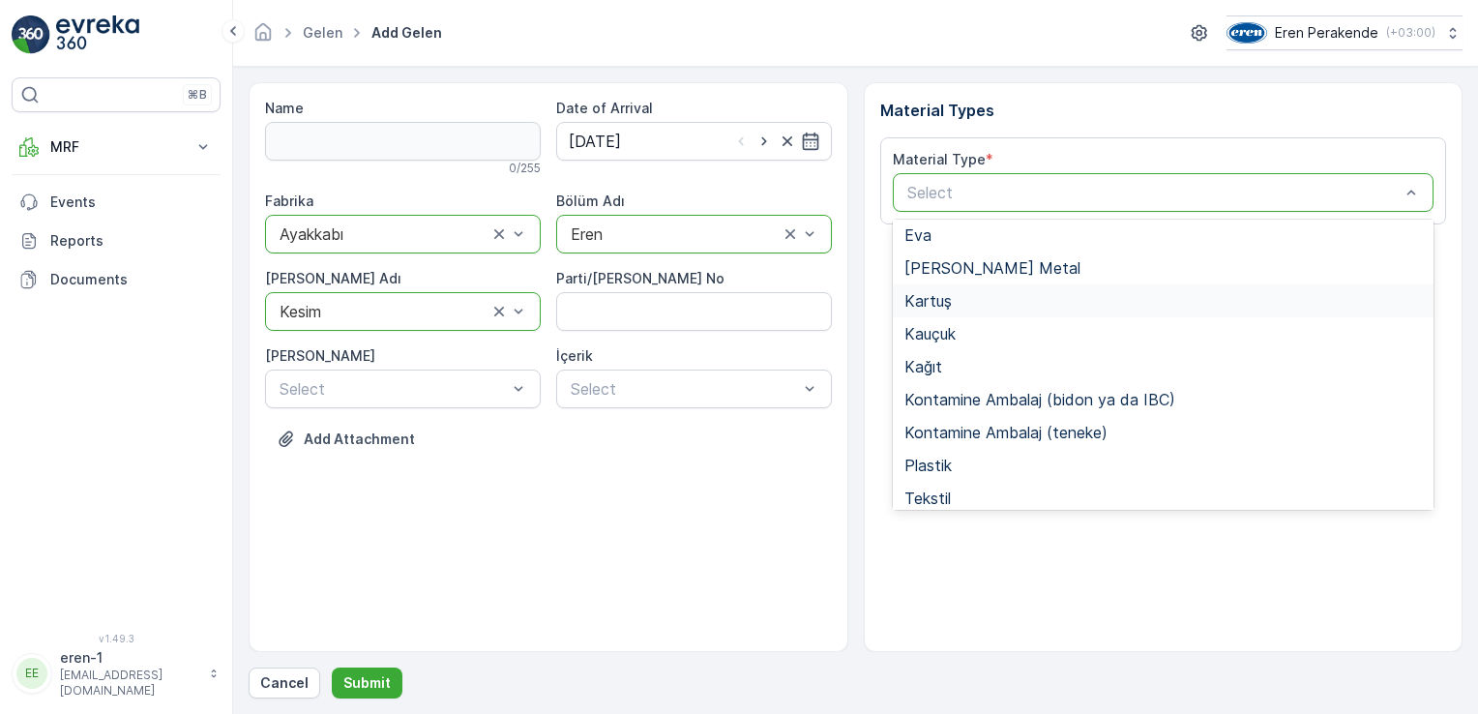
scroll to position [290, 0]
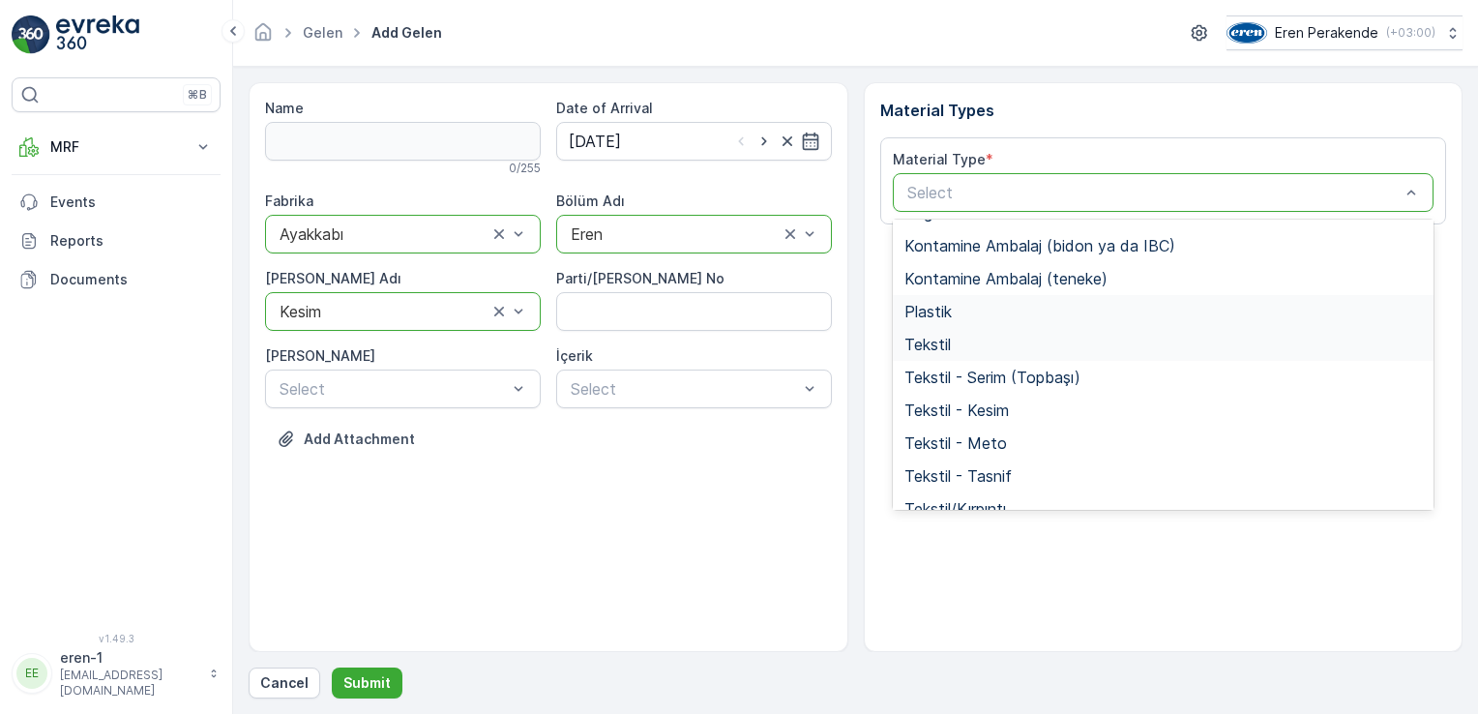
click at [934, 326] on div "Plastik" at bounding box center [1164, 311] width 542 height 33
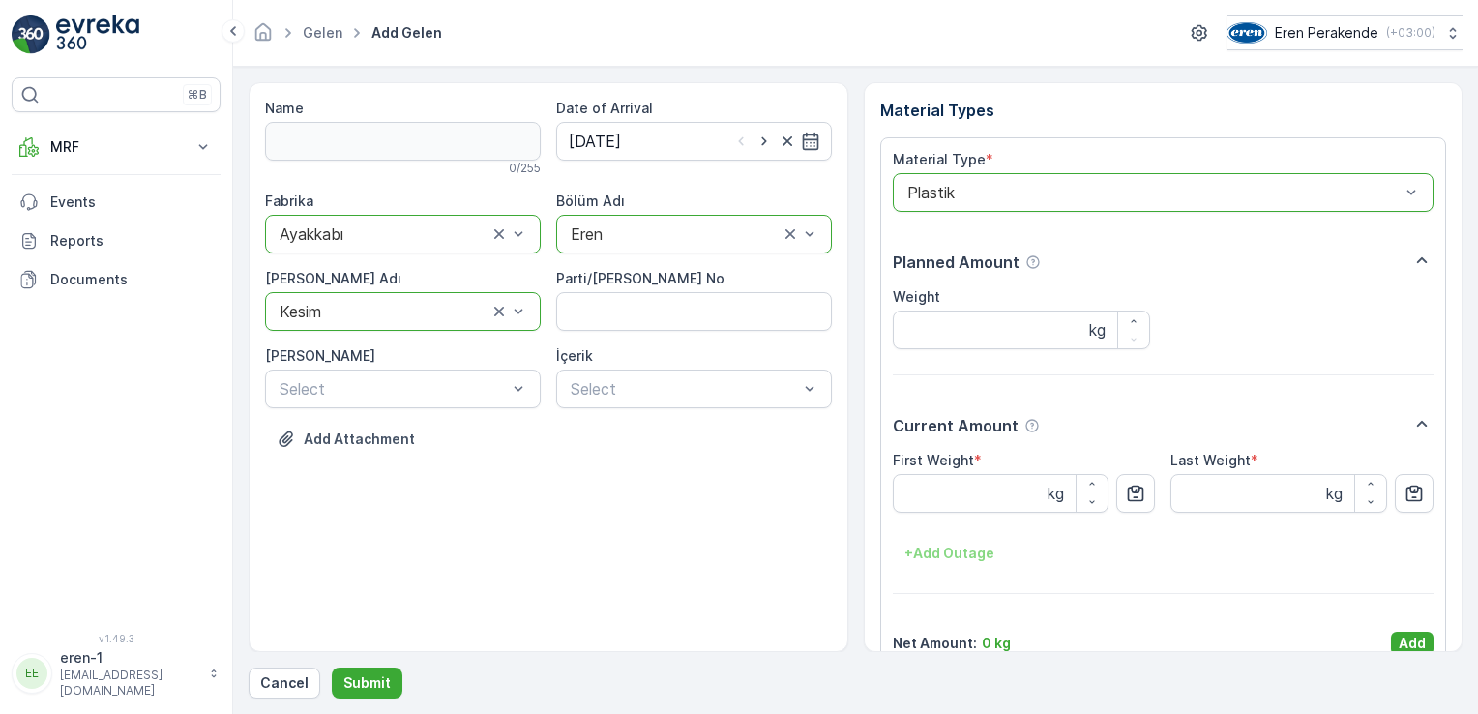
click at [938, 199] on div at bounding box center [1153, 192] width 497 height 17
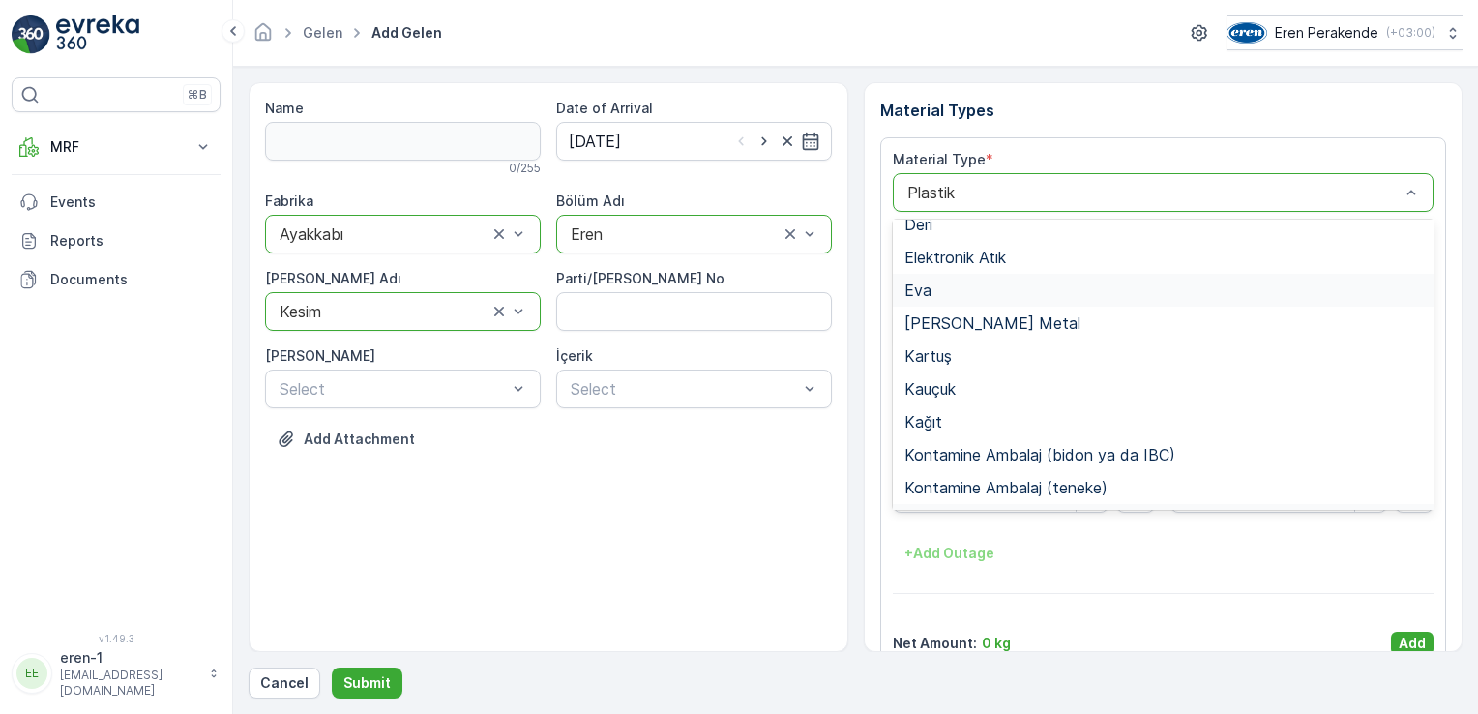
scroll to position [225, 0]
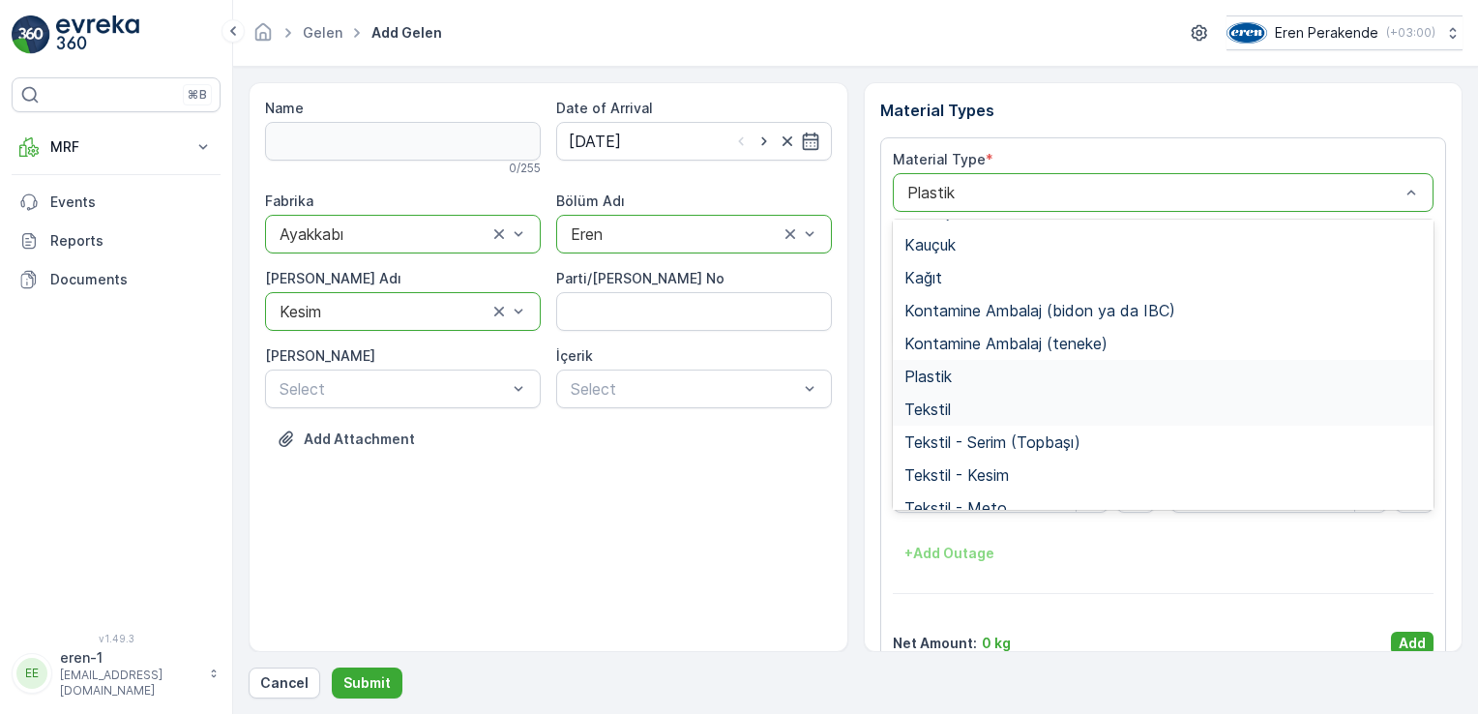
click at [957, 412] on div "Tekstil" at bounding box center [1163, 408] width 518 height 17
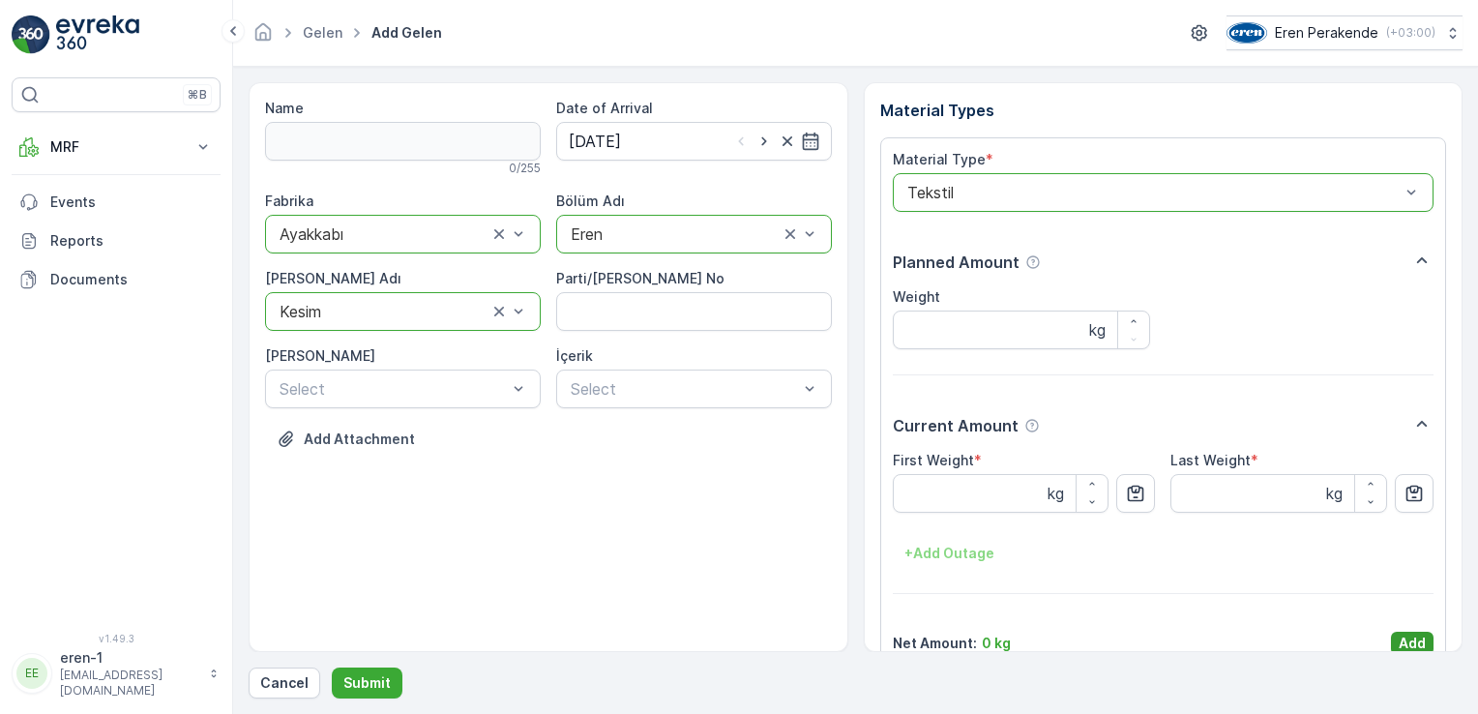
click at [1408, 641] on p "Add" at bounding box center [1412, 643] width 27 height 19
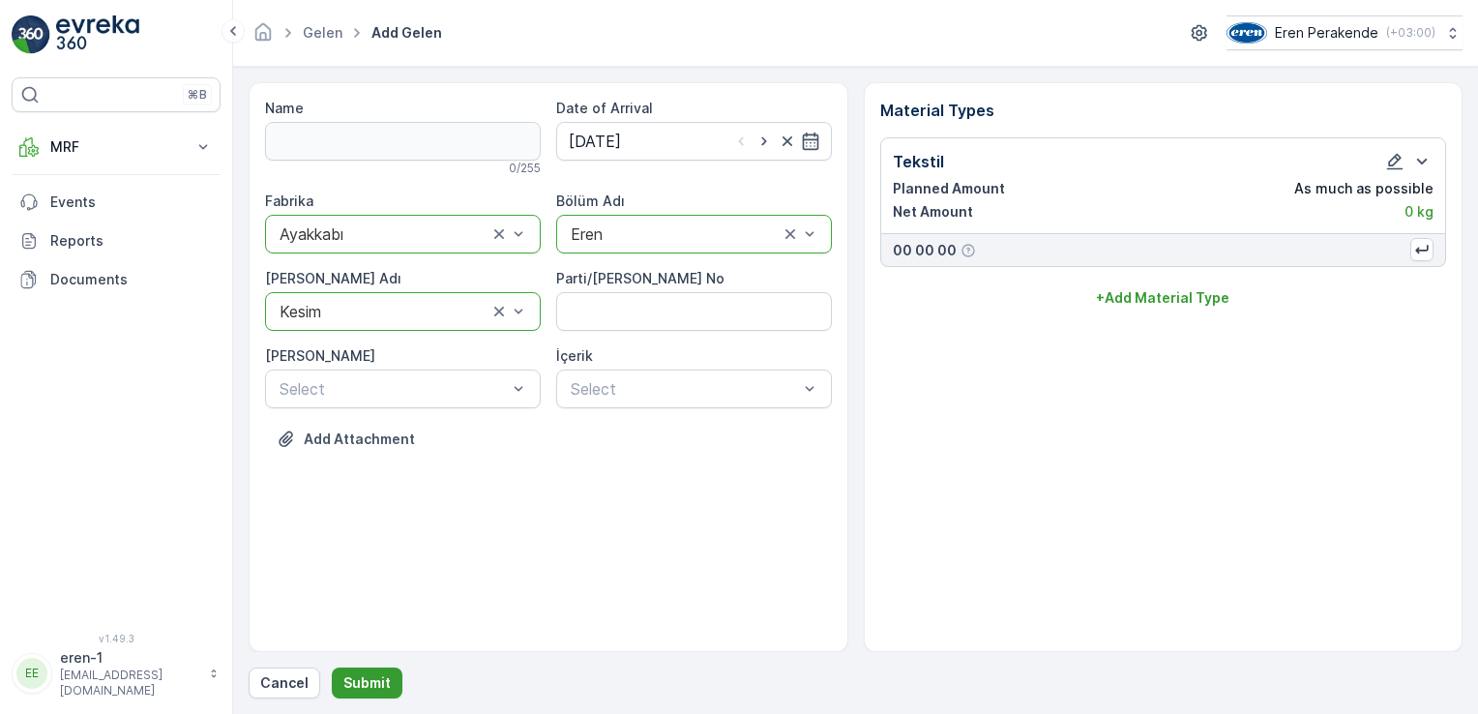
click at [387, 687] on button "Submit" at bounding box center [367, 682] width 71 height 31
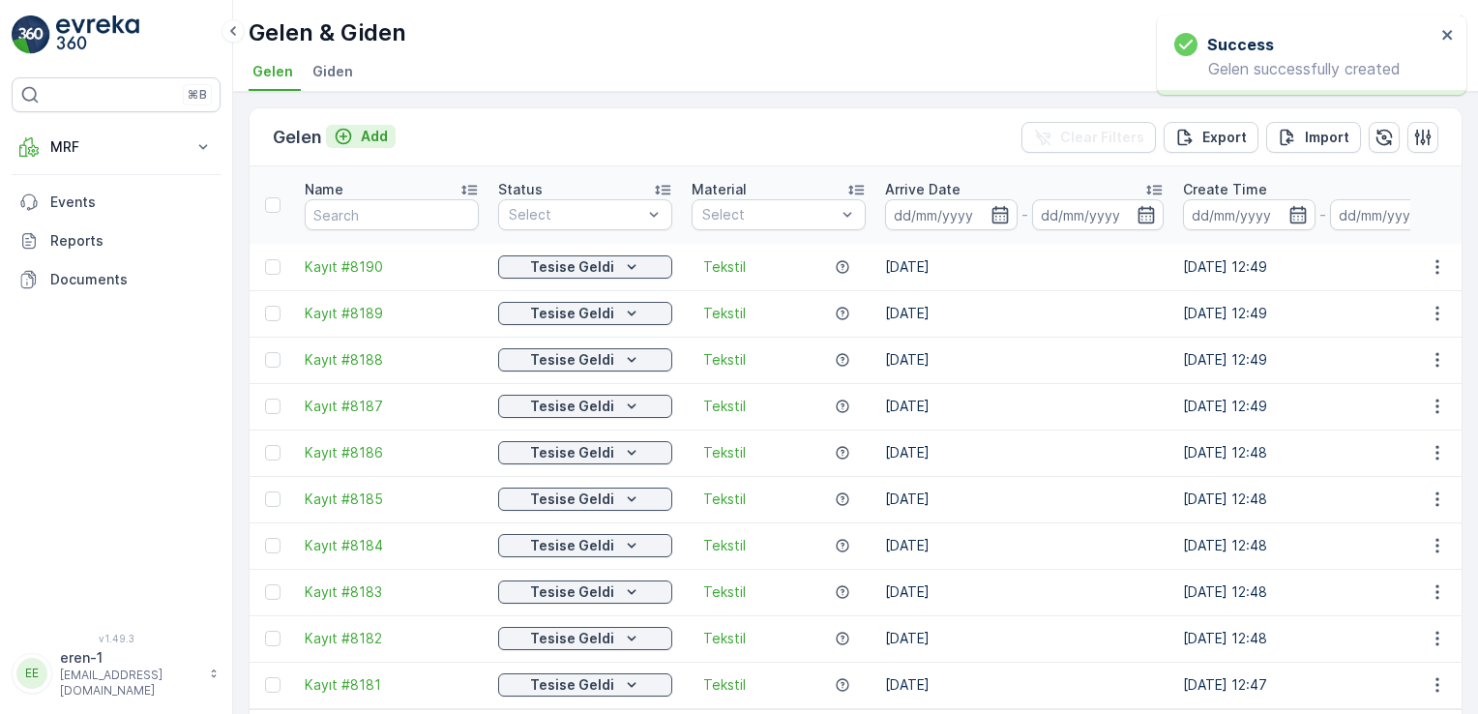
click at [348, 131] on icon "Add" at bounding box center [344, 137] width 16 height 16
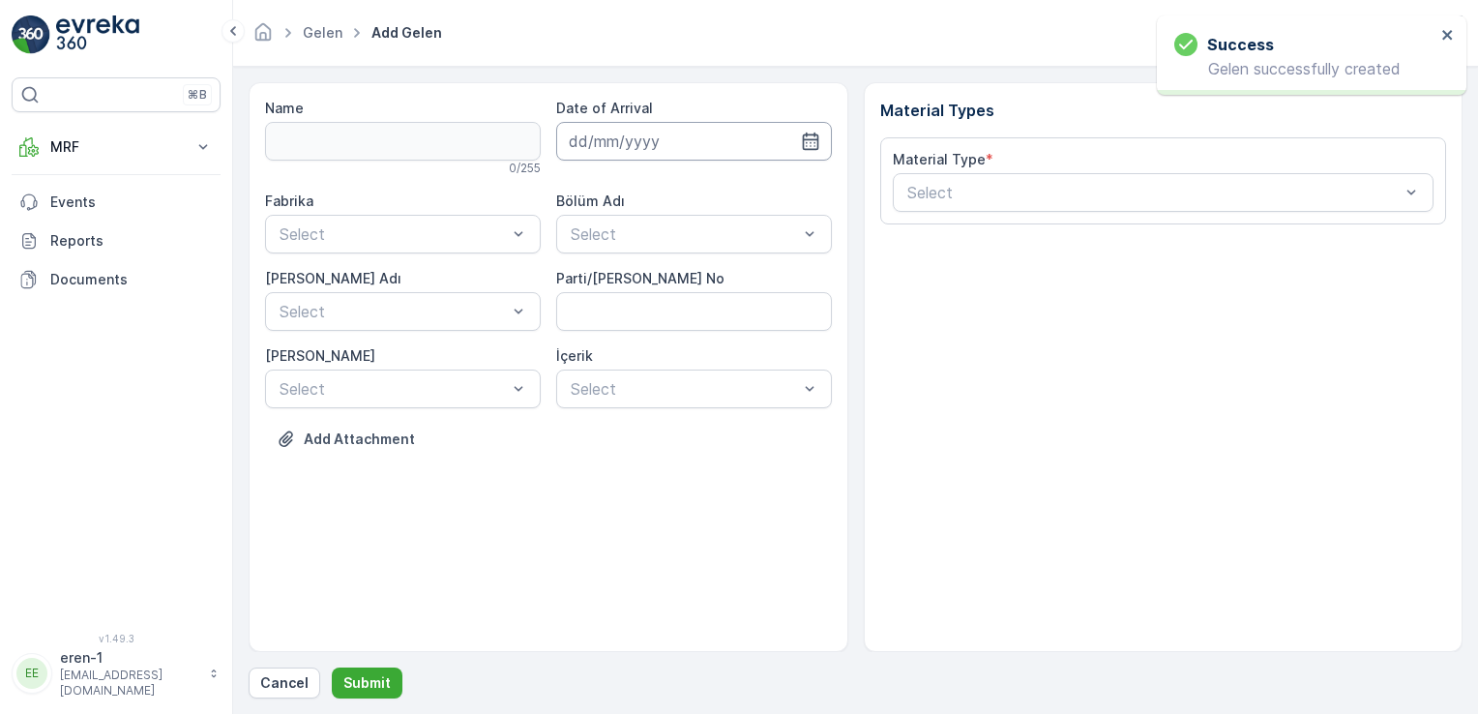
click at [644, 146] on input at bounding box center [694, 141] width 276 height 39
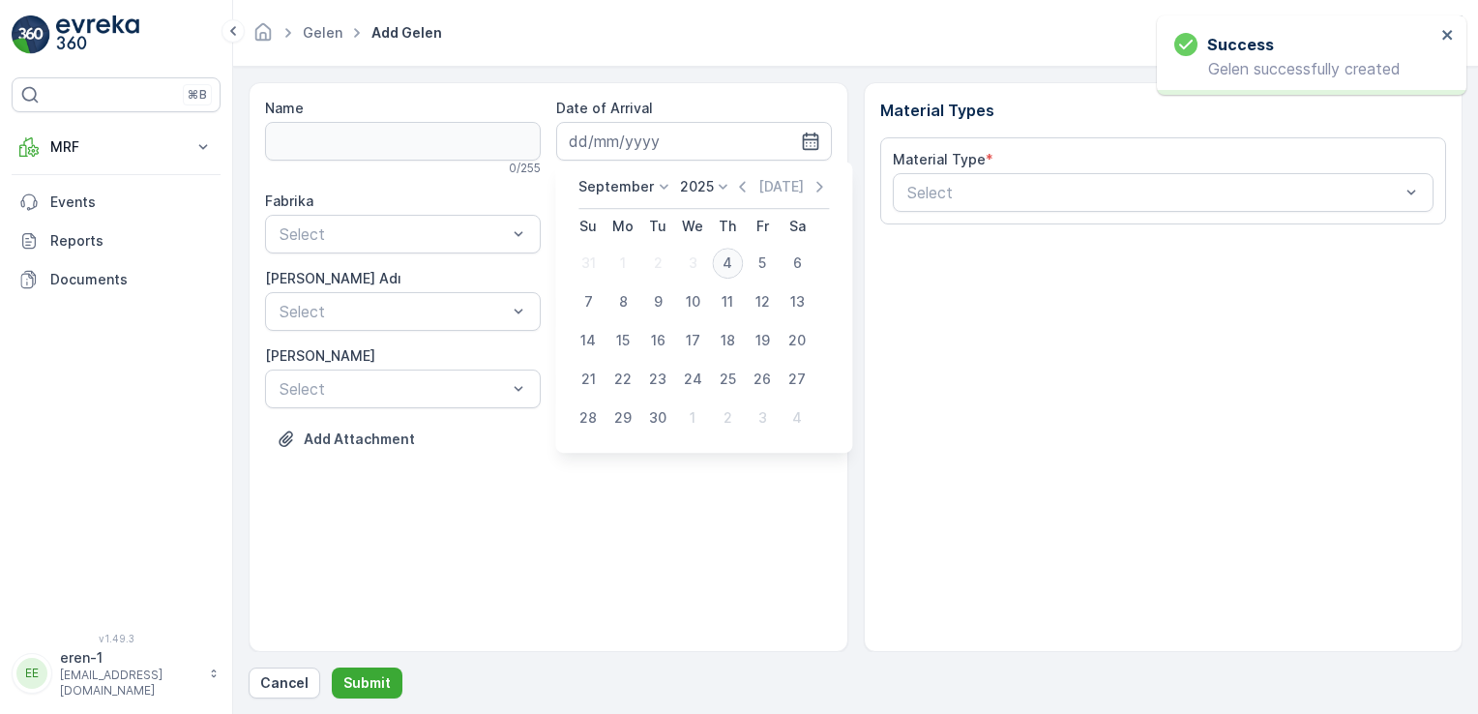
click at [732, 253] on div "4" at bounding box center [727, 263] width 31 height 31
type input "[DATE]"
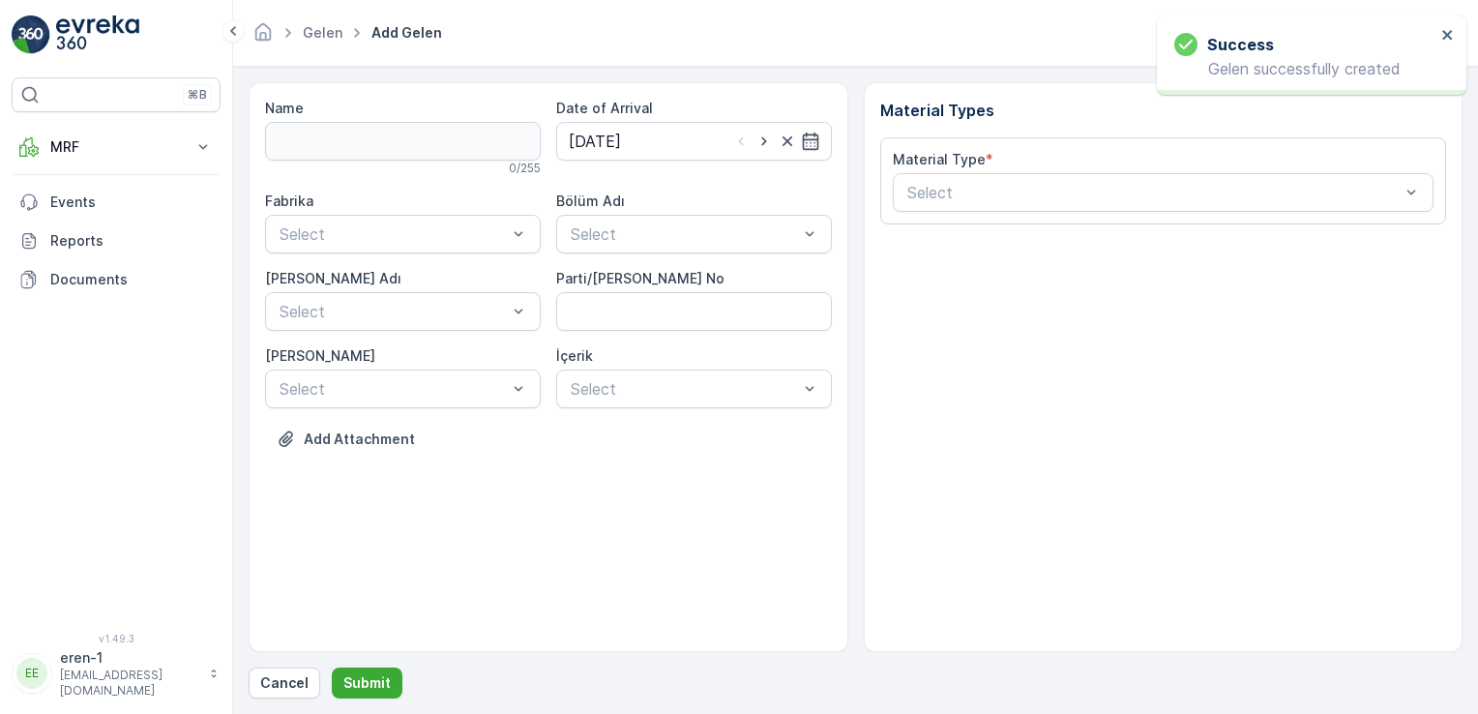
click at [261, 224] on div "Name 0 / 255 Date of Arrival [DATE] Fabrika Select Bölüm Adı Select [PERSON_NAM…" at bounding box center [549, 367] width 600 height 570
click at [403, 258] on div "Fabrika Select Bölüm Adı Select [PERSON_NAME] Adı Select Parti/Kesim Föyü No [P…" at bounding box center [548, 300] width 567 height 217
click at [329, 297] on div "Ayakkabı" at bounding box center [403, 313] width 276 height 33
click at [401, 297] on div "Select" at bounding box center [403, 311] width 276 height 39
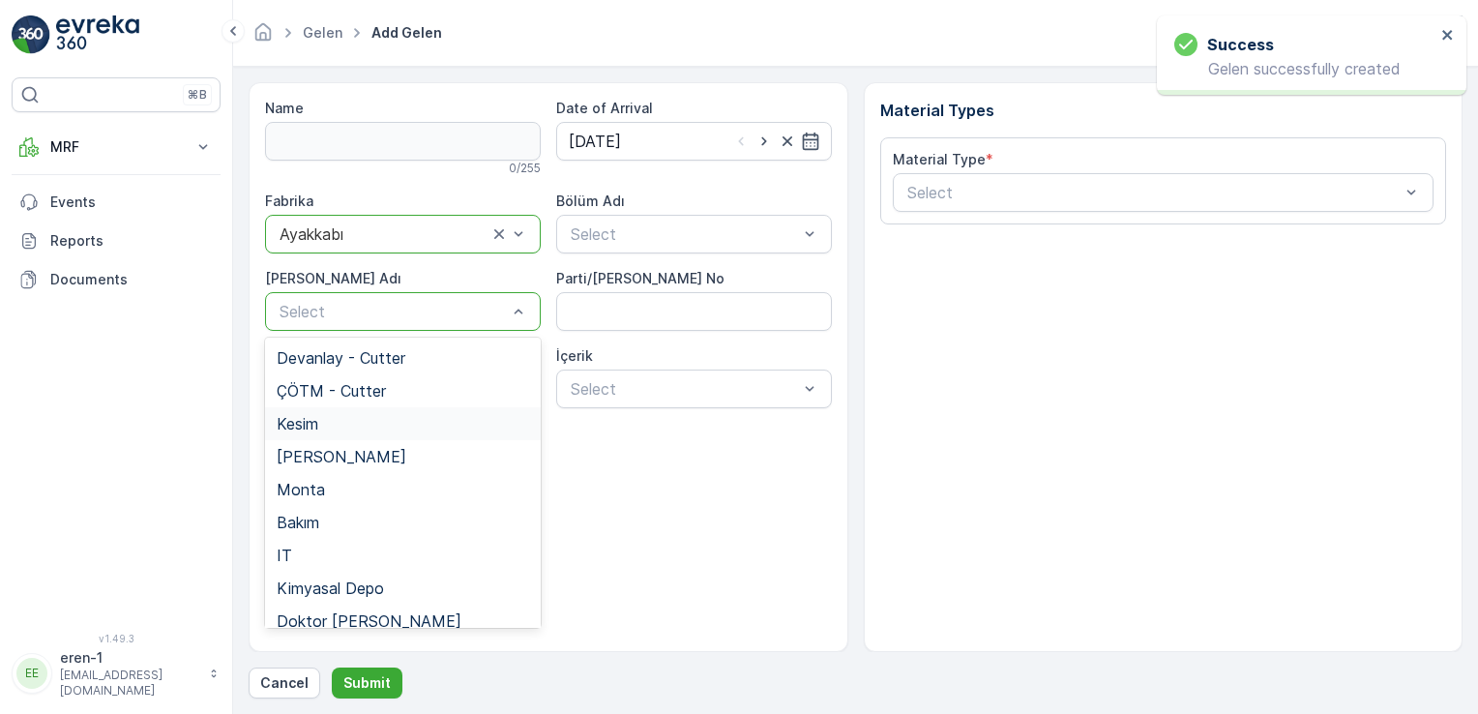
click at [337, 435] on div "Kesim" at bounding box center [403, 423] width 276 height 33
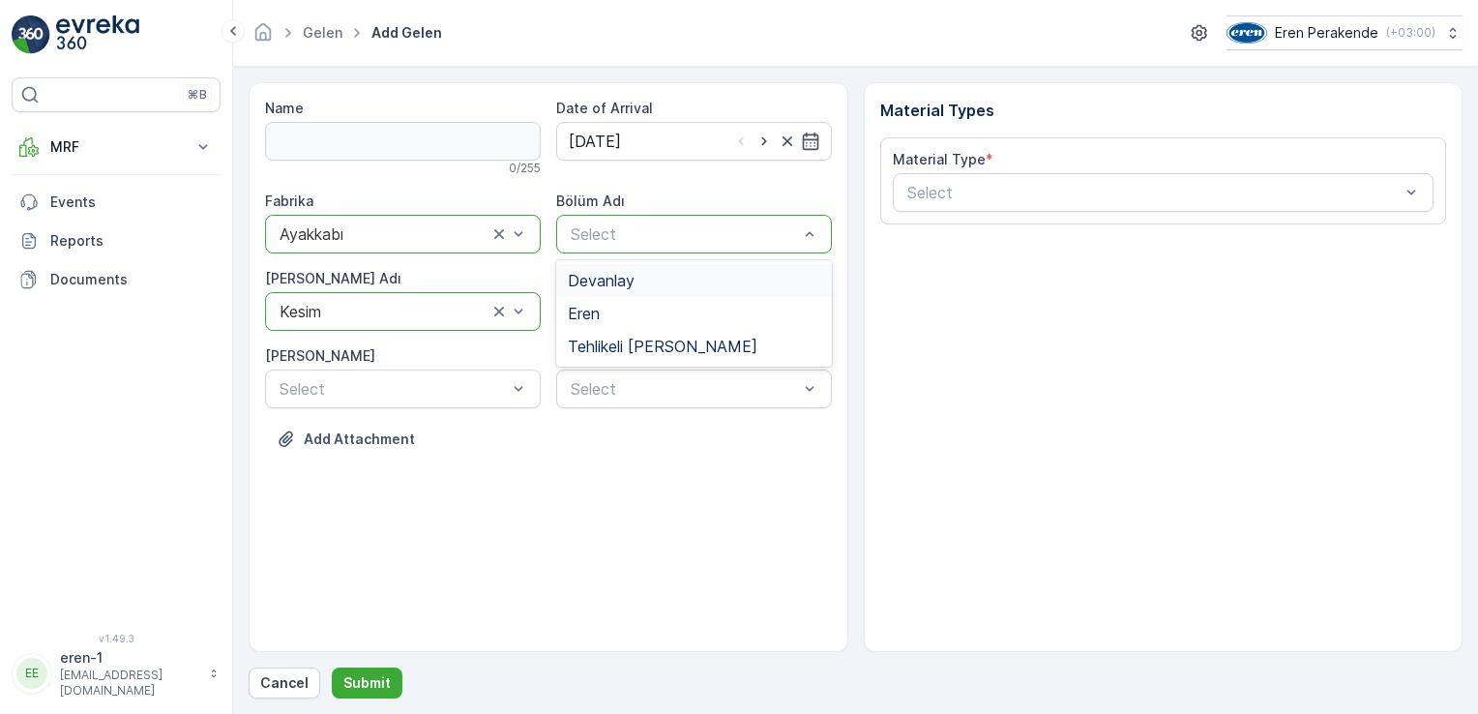
click at [640, 280] on div "Devanlay" at bounding box center [694, 280] width 252 height 17
click at [629, 245] on div "Devanlay" at bounding box center [694, 234] width 276 height 39
click at [633, 310] on div "Eren" at bounding box center [694, 313] width 252 height 17
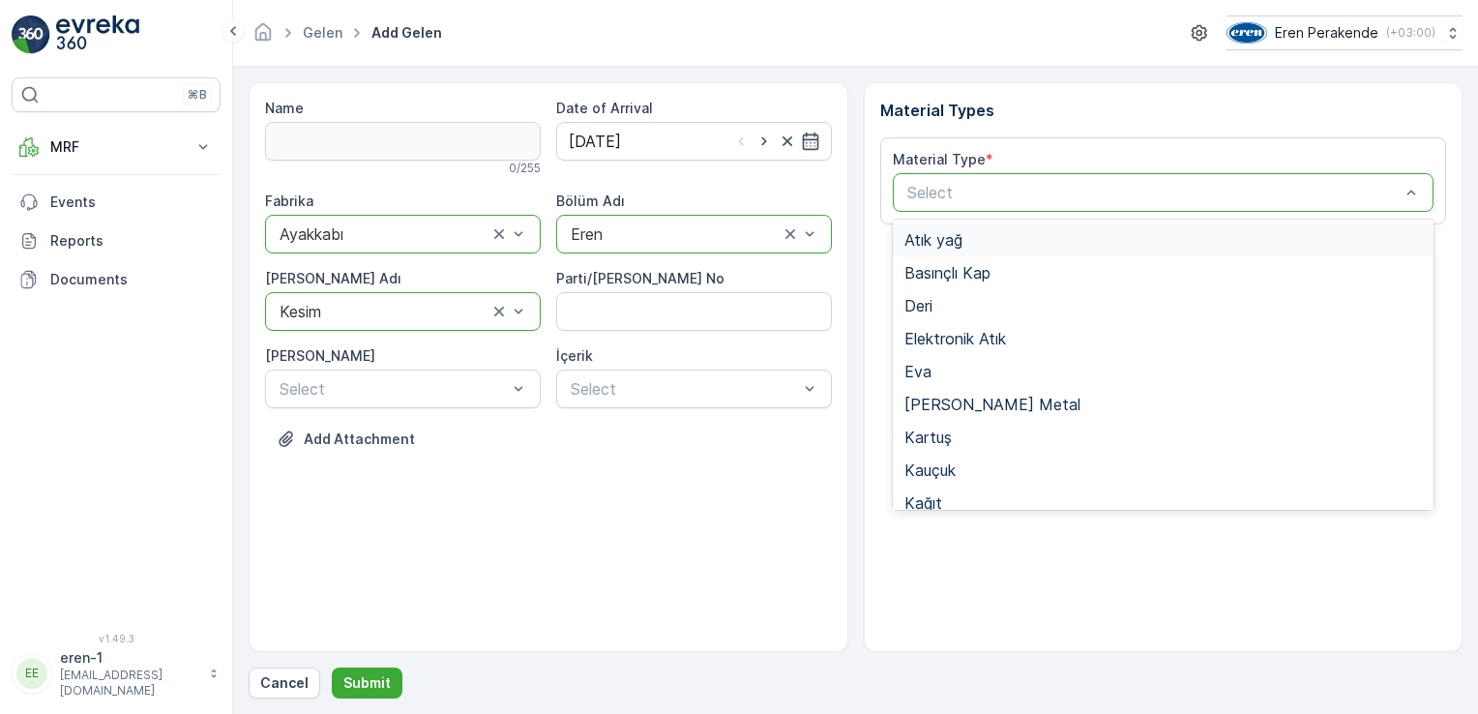
click at [963, 178] on div "Select" at bounding box center [1164, 192] width 542 height 39
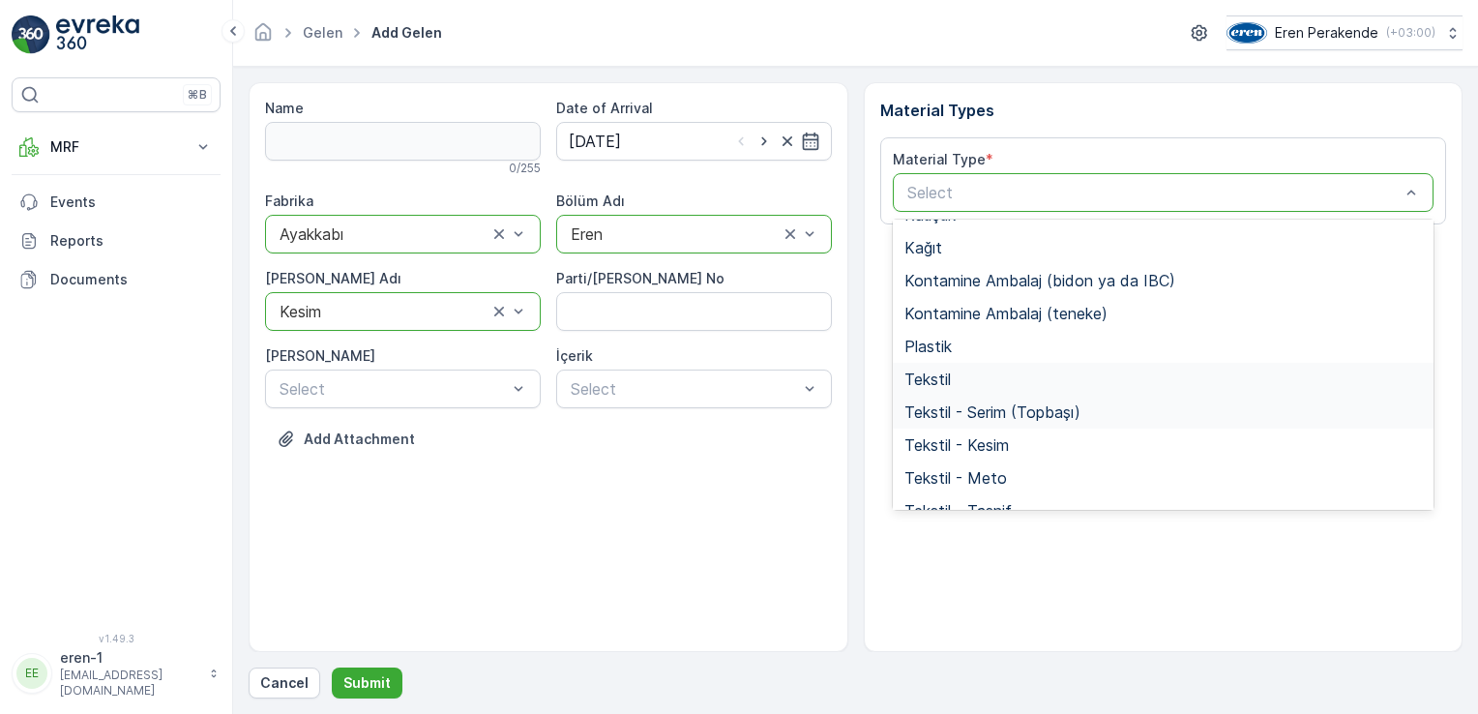
scroll to position [257, 0]
click at [957, 374] on div "Tekstil" at bounding box center [1163, 377] width 518 height 17
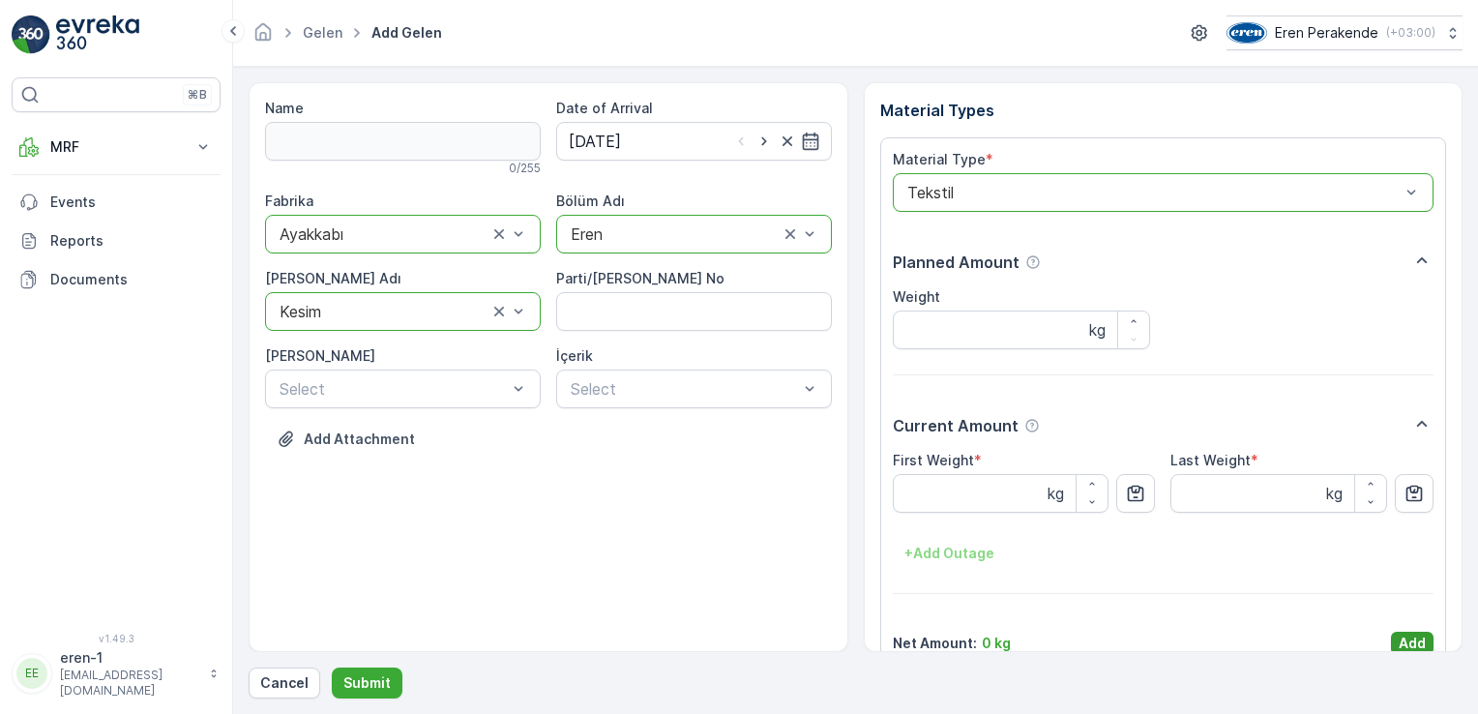
click at [1399, 636] on p "Add" at bounding box center [1412, 643] width 27 height 19
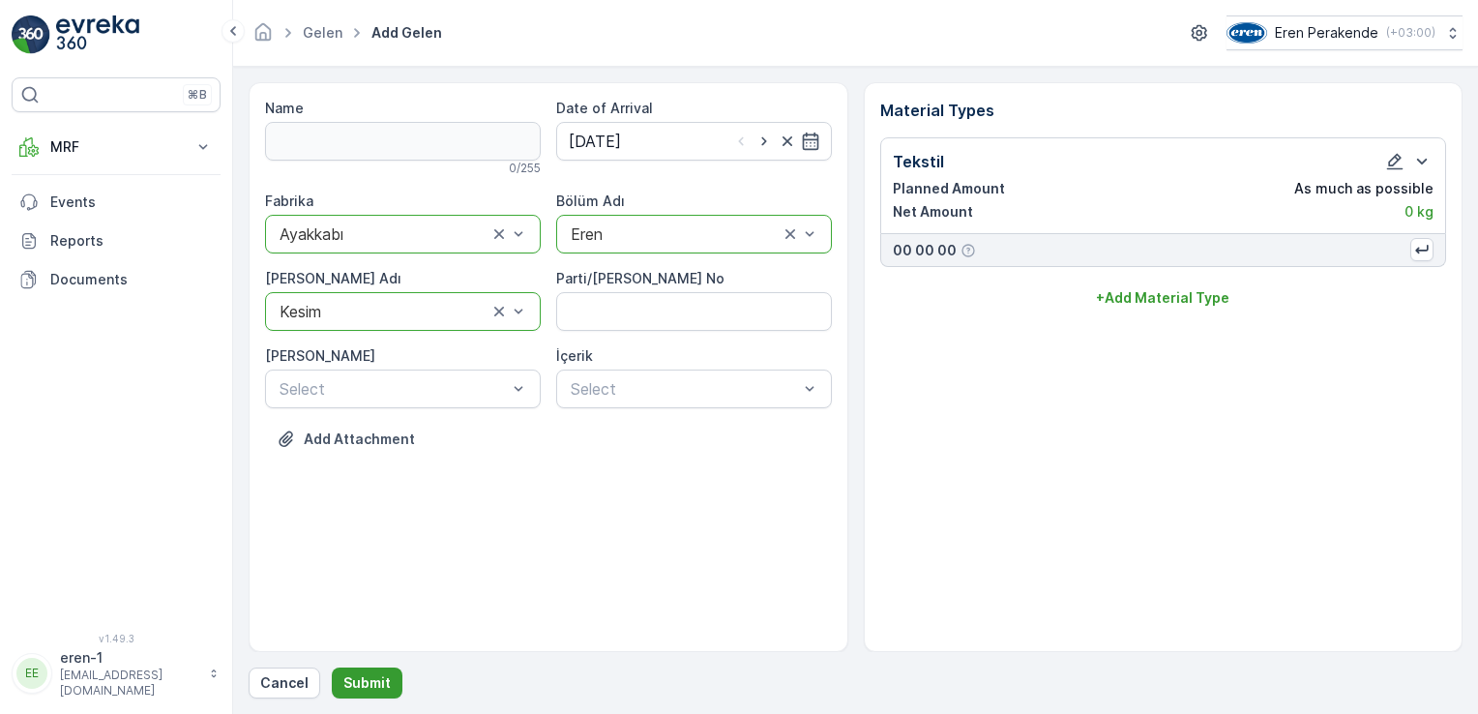
click at [376, 690] on p "Submit" at bounding box center [366, 682] width 47 height 19
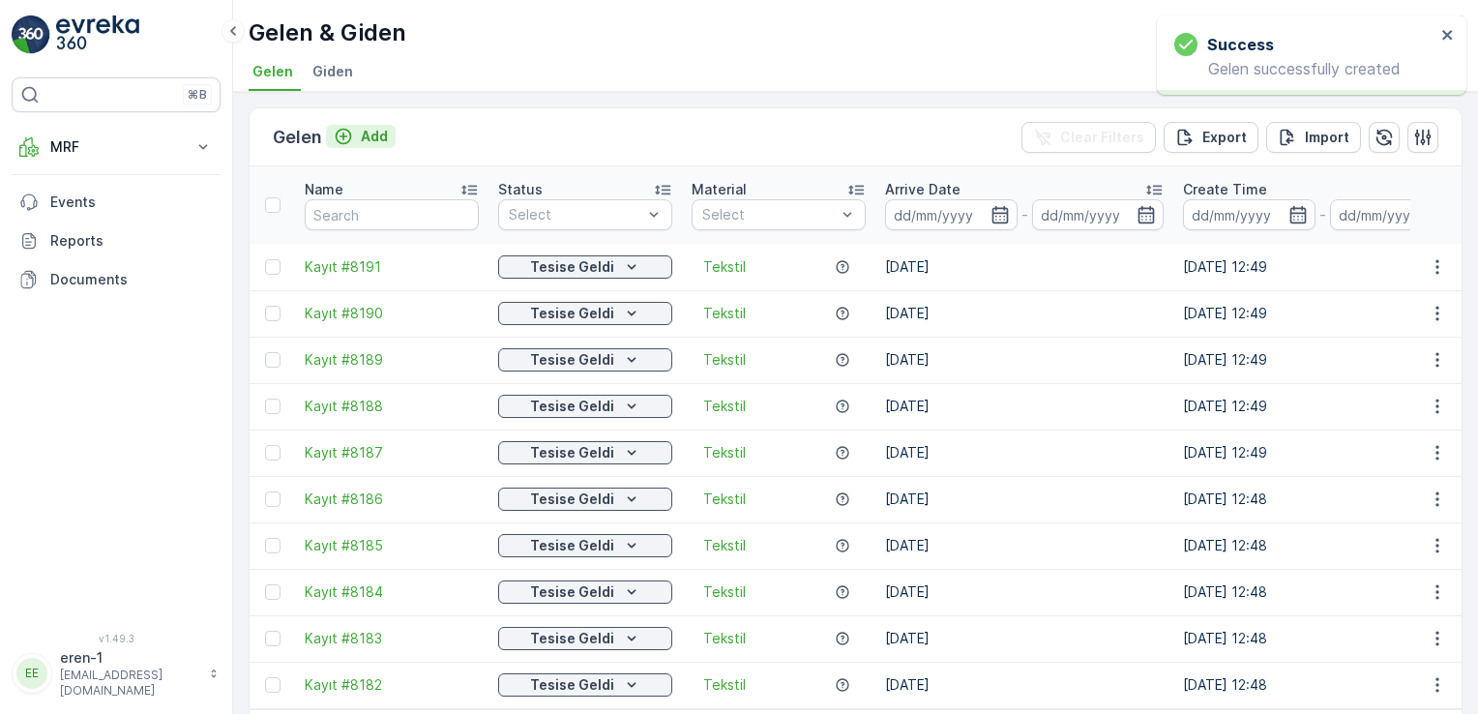
click at [373, 127] on p "Add" at bounding box center [374, 136] width 27 height 19
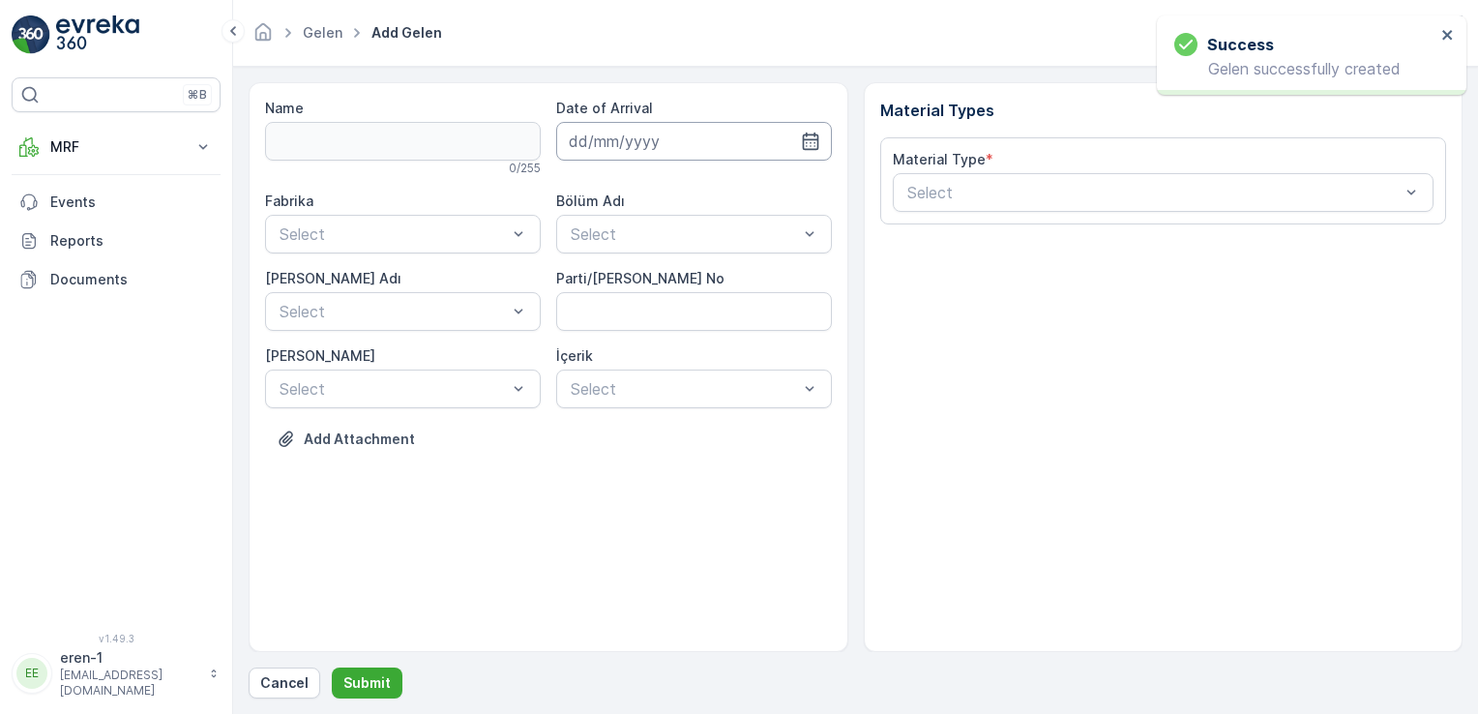
click at [638, 127] on input at bounding box center [694, 141] width 276 height 39
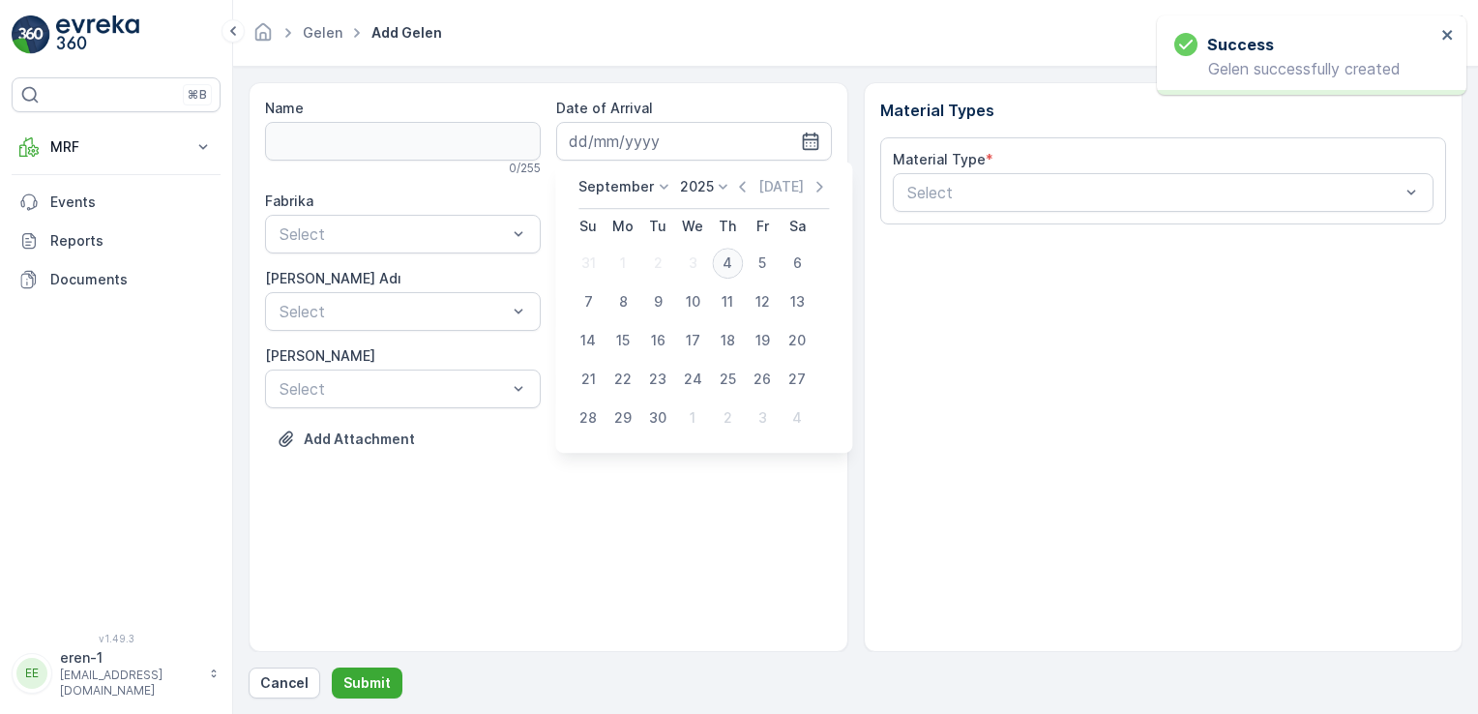
click at [721, 259] on div "4" at bounding box center [727, 263] width 31 height 31
type input "[DATE]"
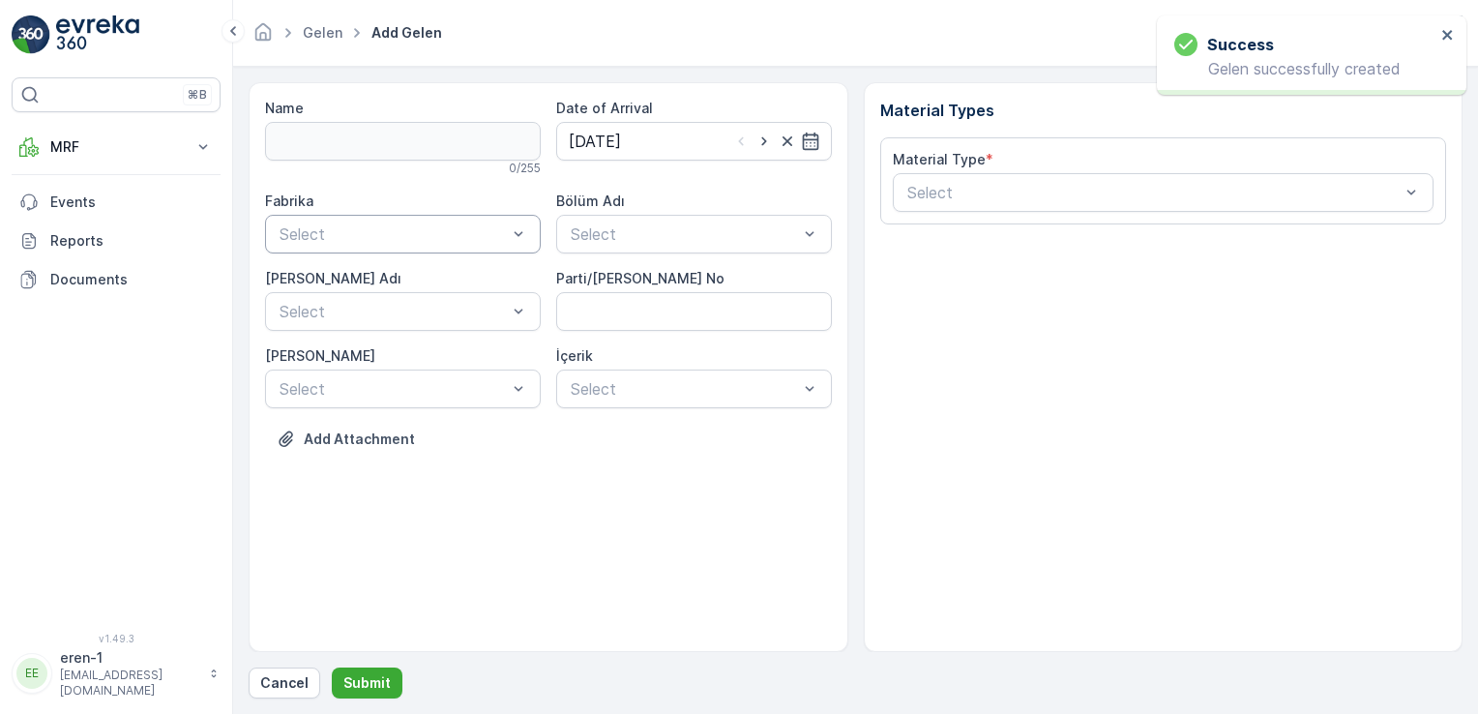
drag, startPoint x: 316, startPoint y: 253, endPoint x: 325, endPoint y: 230, distance: 24.8
click at [318, 250] on div "Fabrika Select Bölüm Adı Select [PERSON_NAME] Adı Select Parti/Kesim Föyü No [P…" at bounding box center [548, 300] width 567 height 217
click at [324, 308] on span "Ayakkabı" at bounding box center [309, 313] width 64 height 17
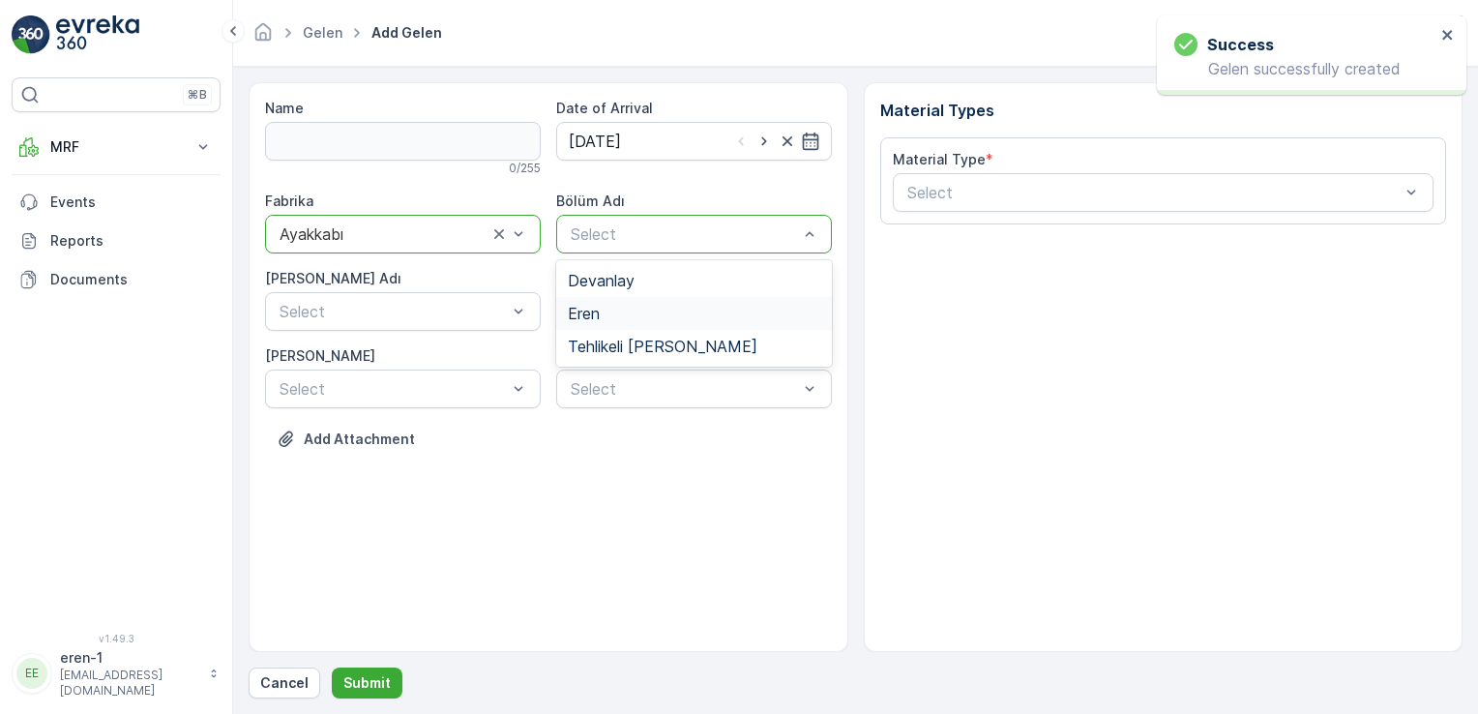
click at [617, 301] on div "Eren" at bounding box center [694, 313] width 276 height 33
click at [485, 292] on div "Select" at bounding box center [403, 311] width 276 height 39
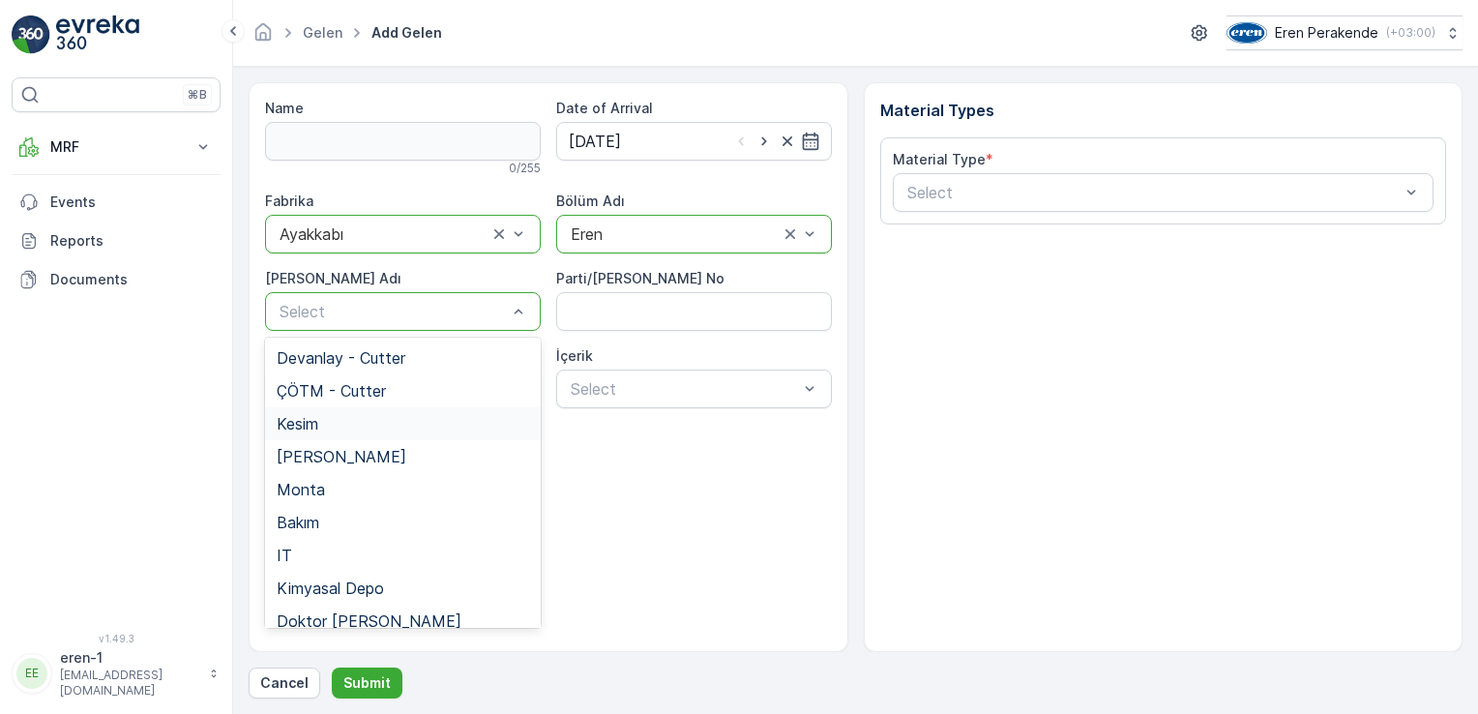
click at [382, 415] on div "Kesim" at bounding box center [403, 423] width 252 height 17
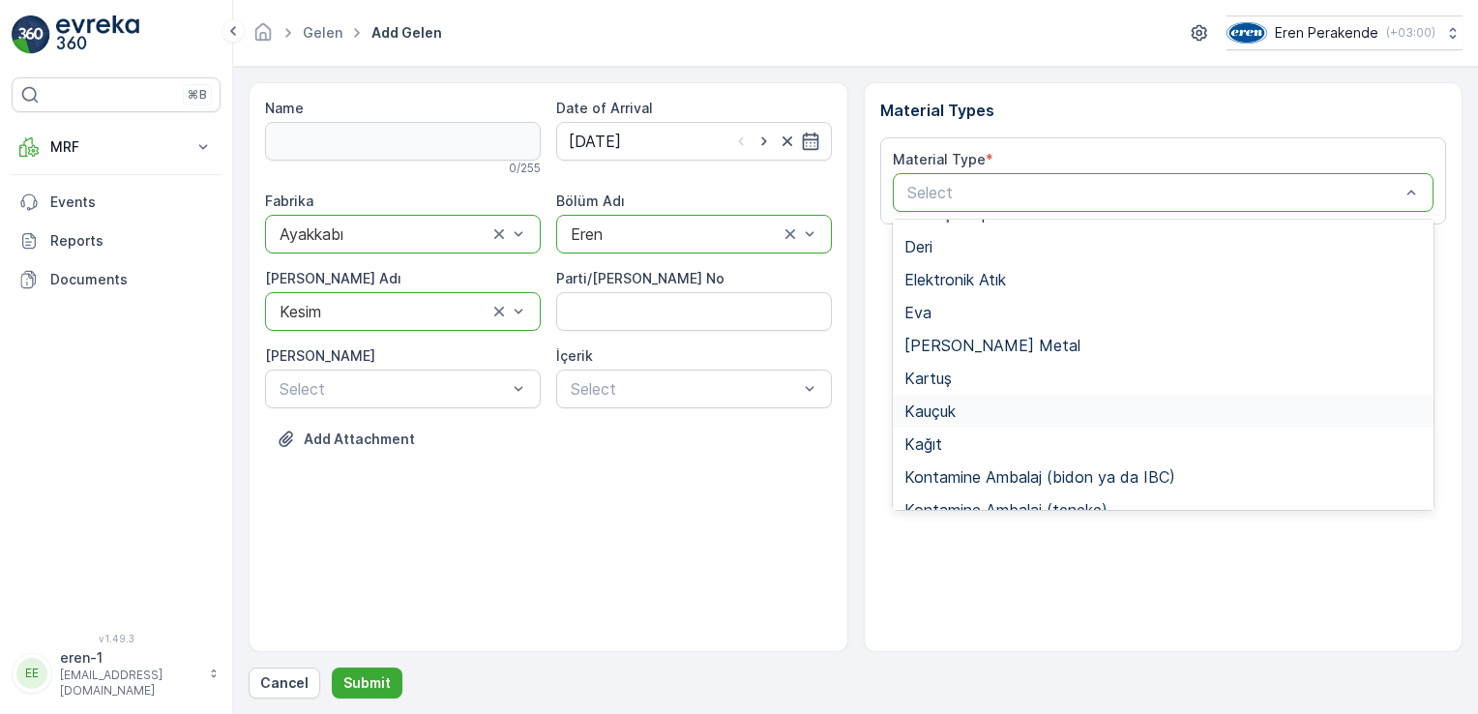
scroll to position [161, 0]
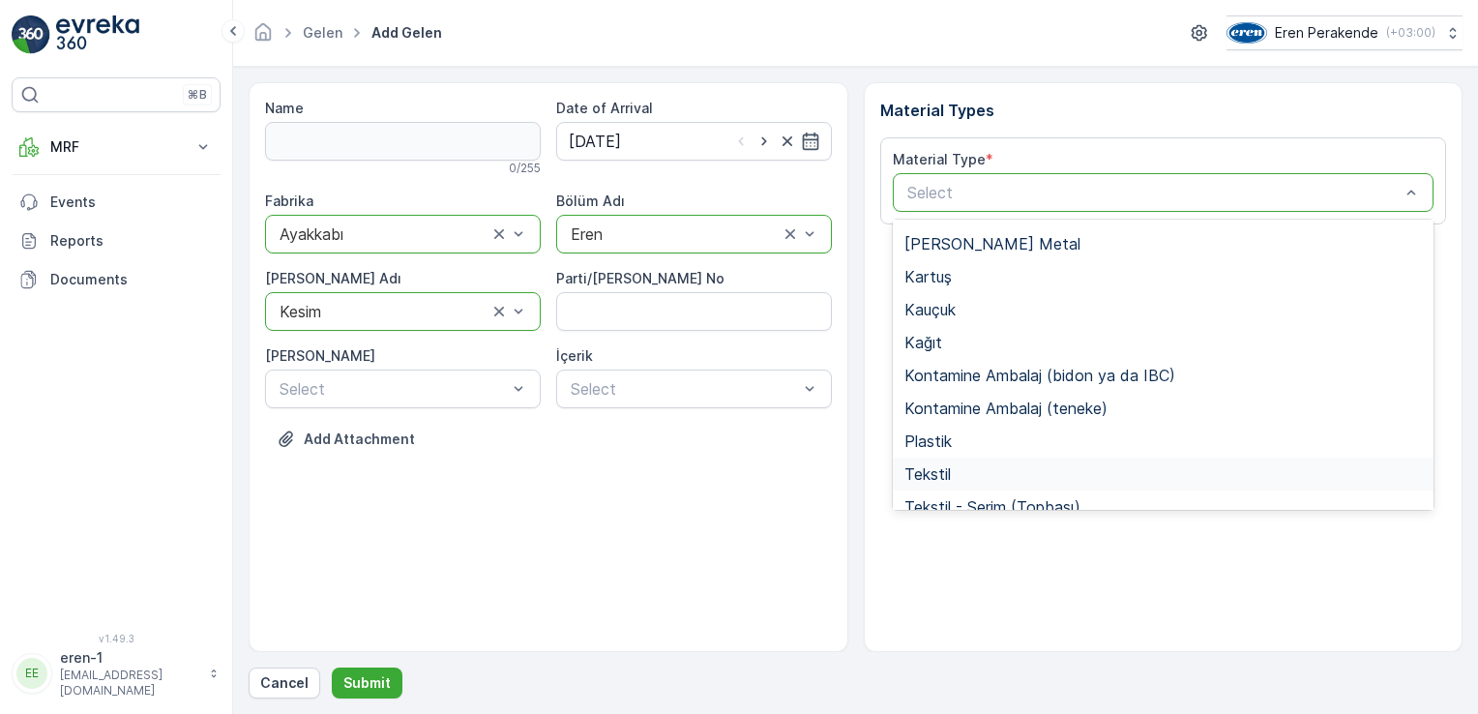
click at [989, 471] on div "Tekstil" at bounding box center [1163, 473] width 518 height 17
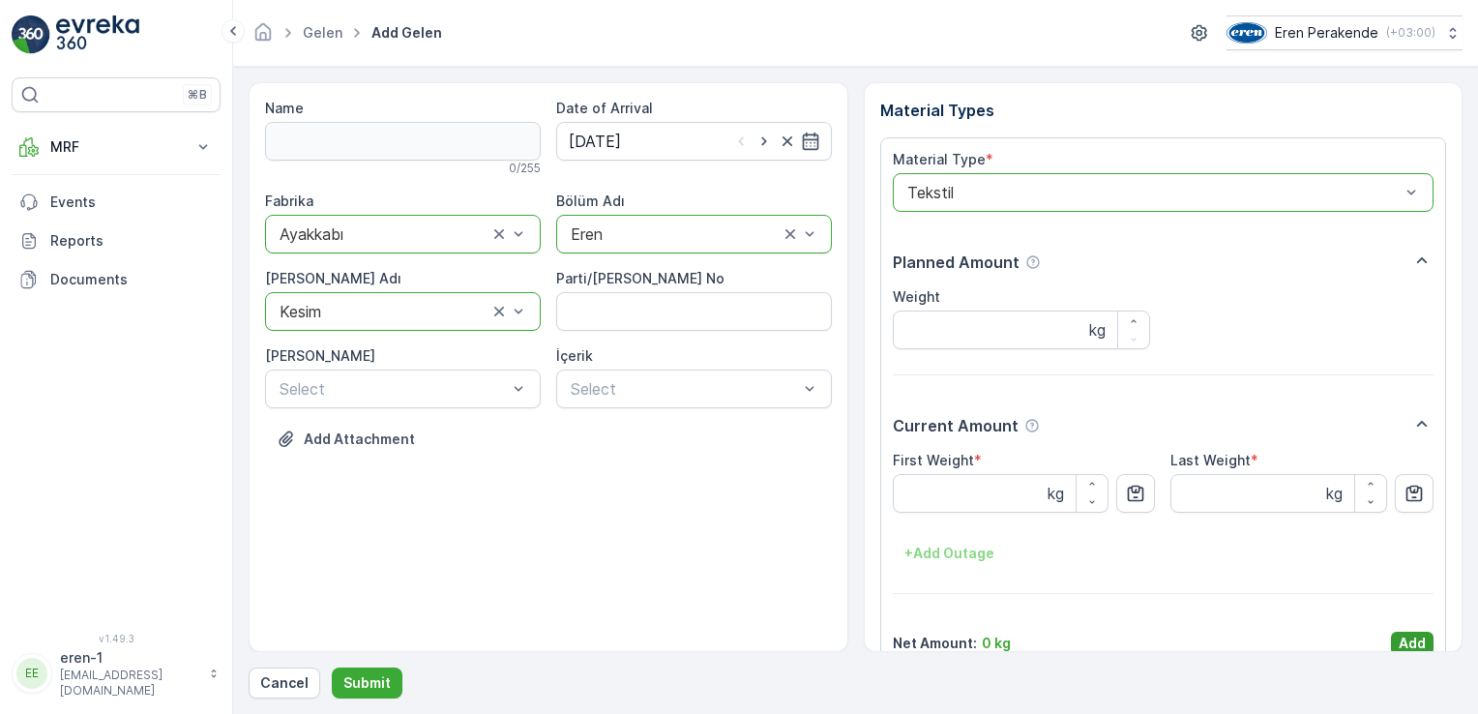
click at [1409, 642] on p "Add" at bounding box center [1412, 643] width 27 height 19
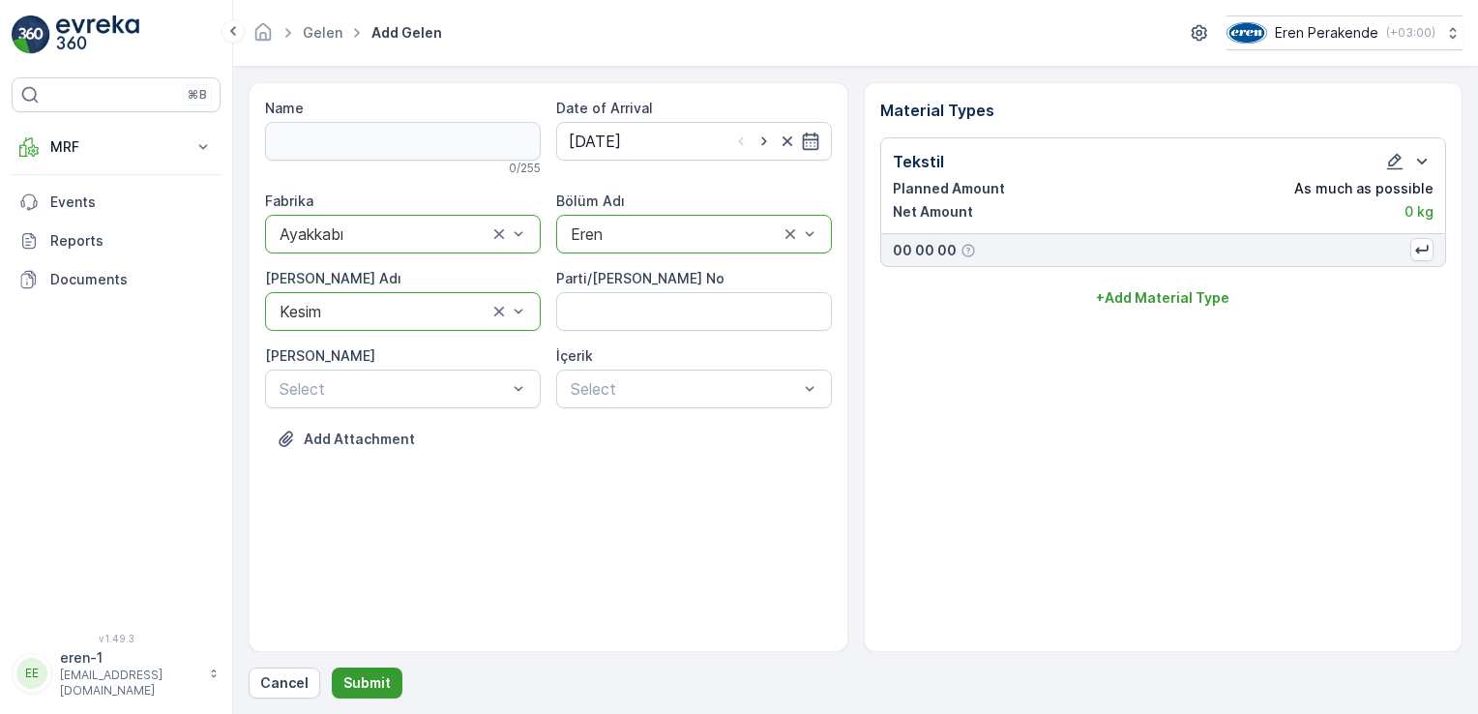
click at [352, 689] on p "Submit" at bounding box center [366, 682] width 47 height 19
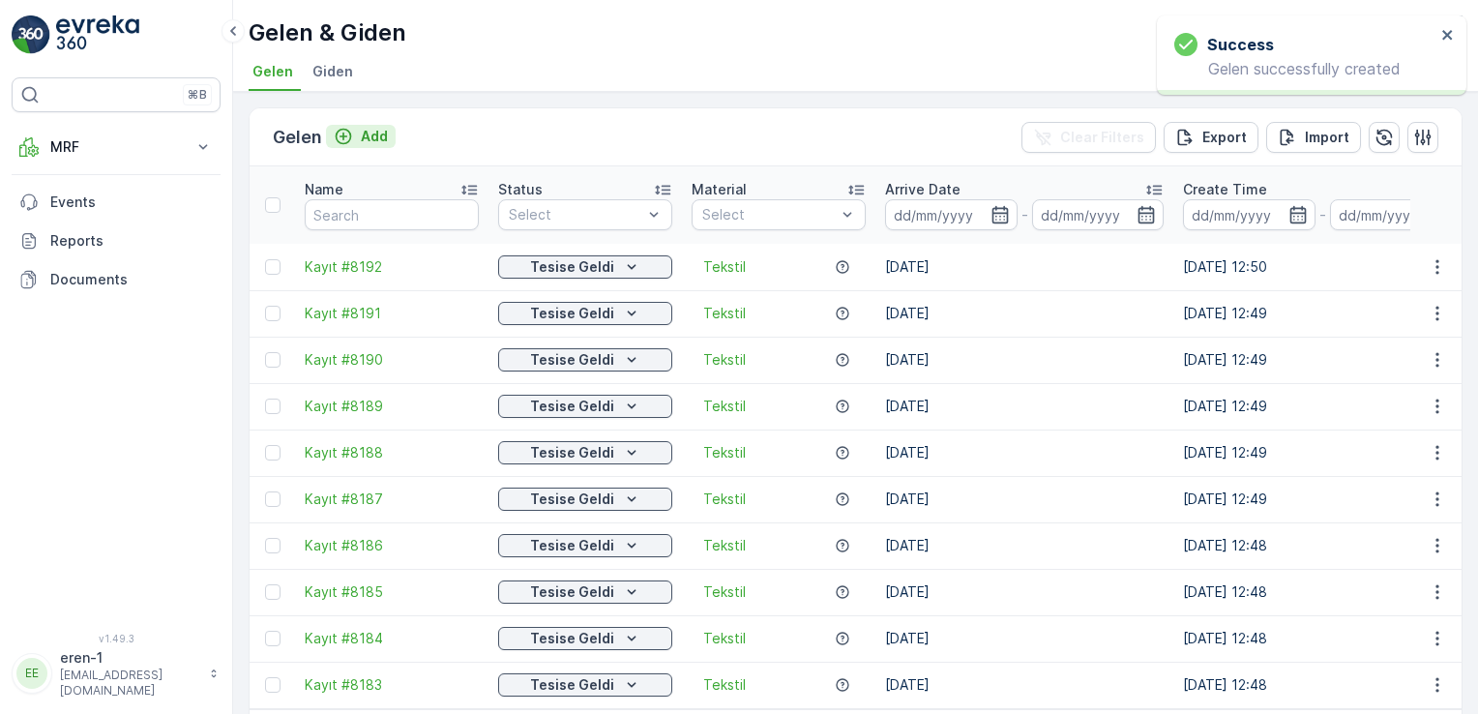
click at [371, 130] on p "Add" at bounding box center [374, 136] width 27 height 19
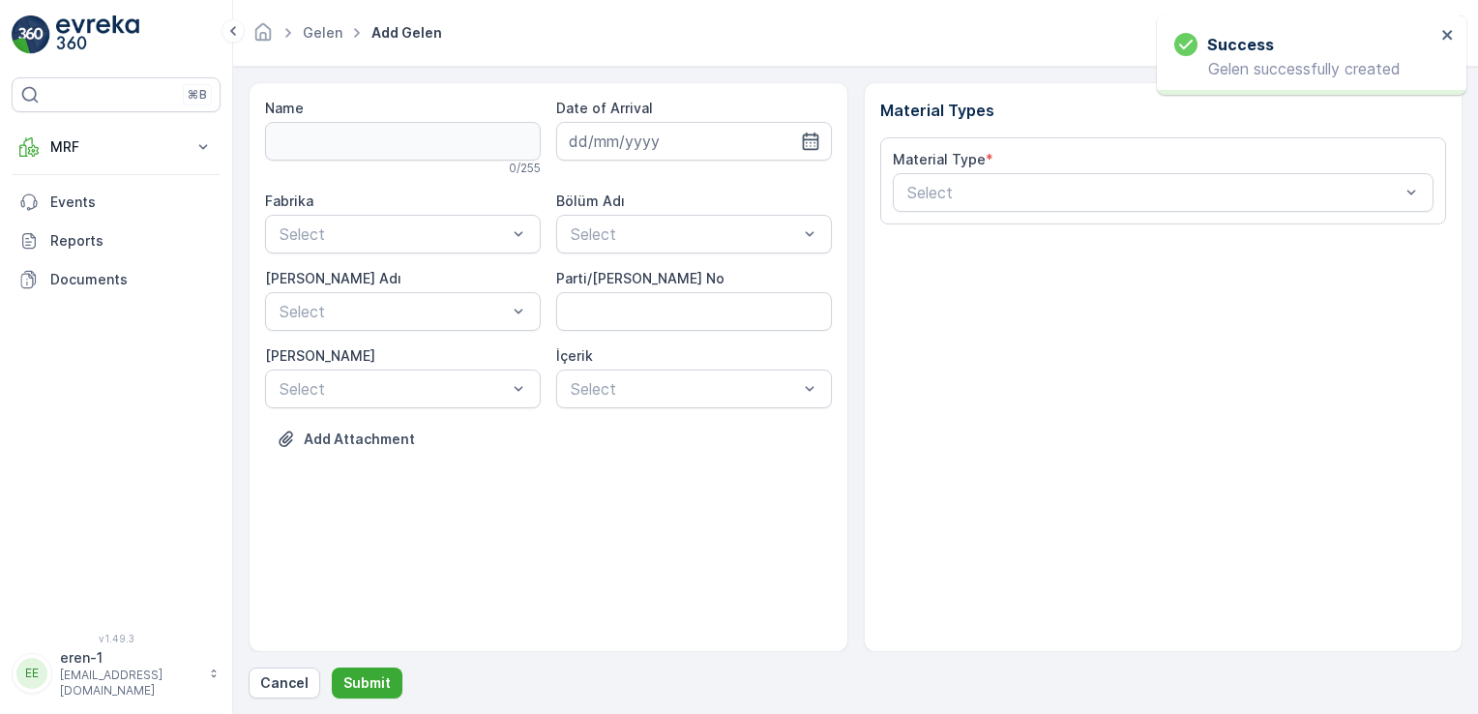
click at [689, 106] on div "Date of Arrival" at bounding box center [694, 108] width 276 height 19
click at [684, 136] on input at bounding box center [694, 141] width 276 height 39
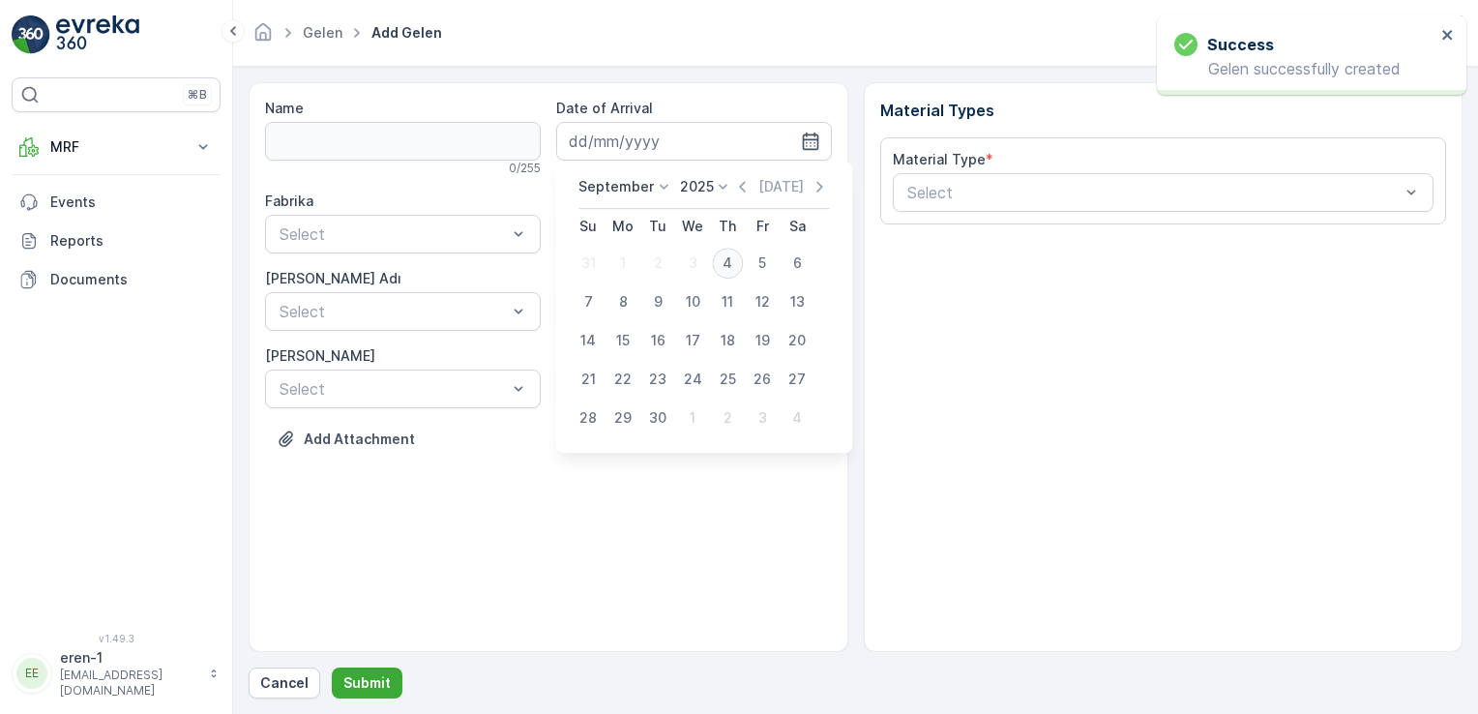
click at [731, 252] on div "4" at bounding box center [727, 263] width 31 height 31
type input "[DATE]"
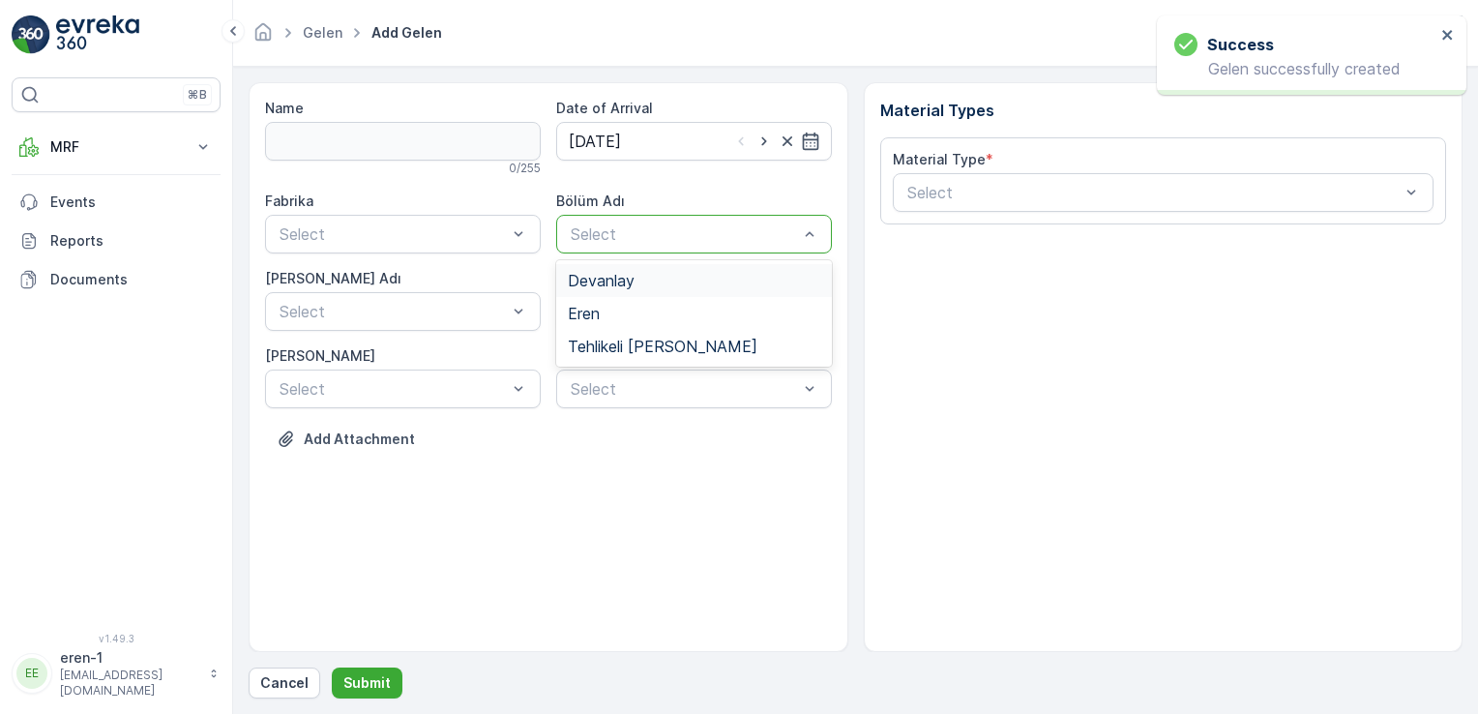
click at [627, 216] on div "Select" at bounding box center [694, 234] width 276 height 39
drag, startPoint x: 605, startPoint y: 315, endPoint x: 518, endPoint y: 293, distance: 88.9
click at [604, 315] on div "Eren" at bounding box center [694, 313] width 252 height 17
click at [363, 220] on div "Select" at bounding box center [403, 234] width 276 height 39
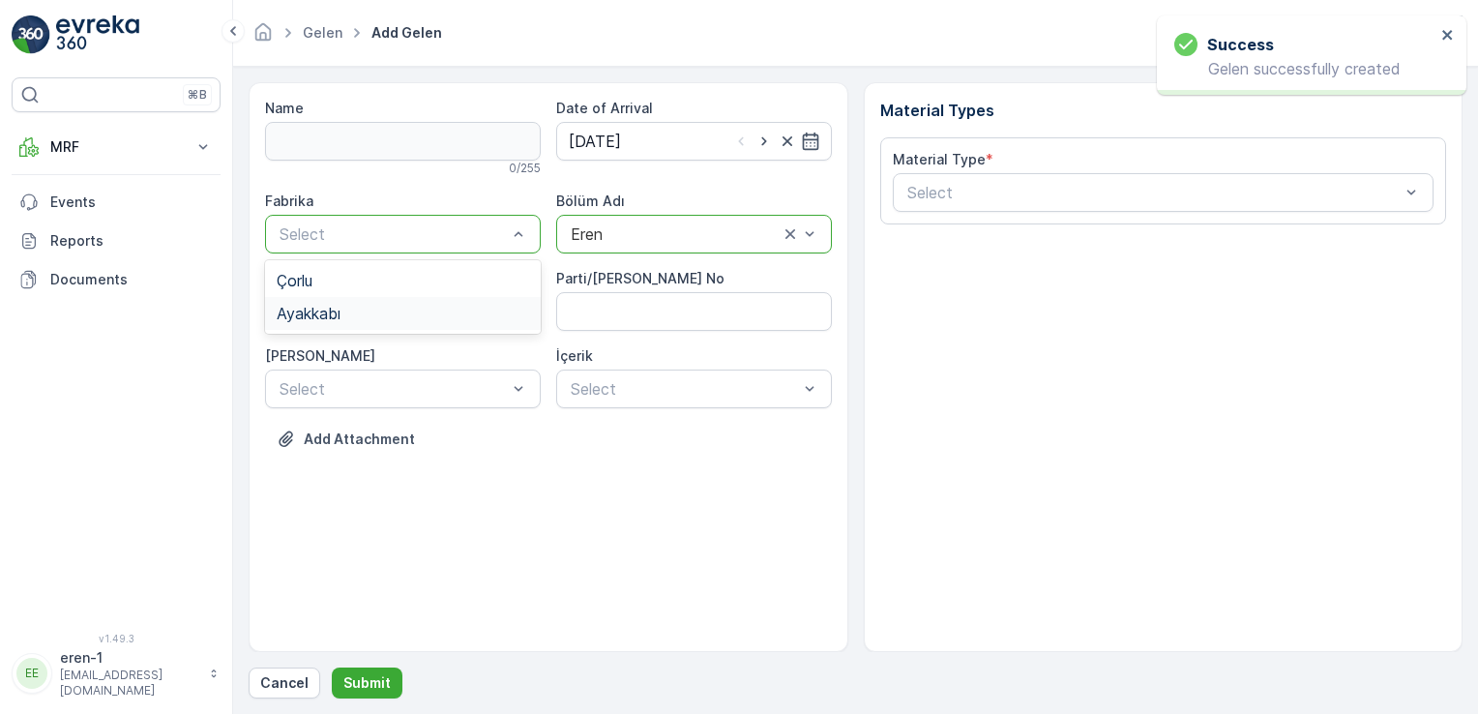
click at [360, 312] on div "Ayakkabı" at bounding box center [403, 313] width 252 height 17
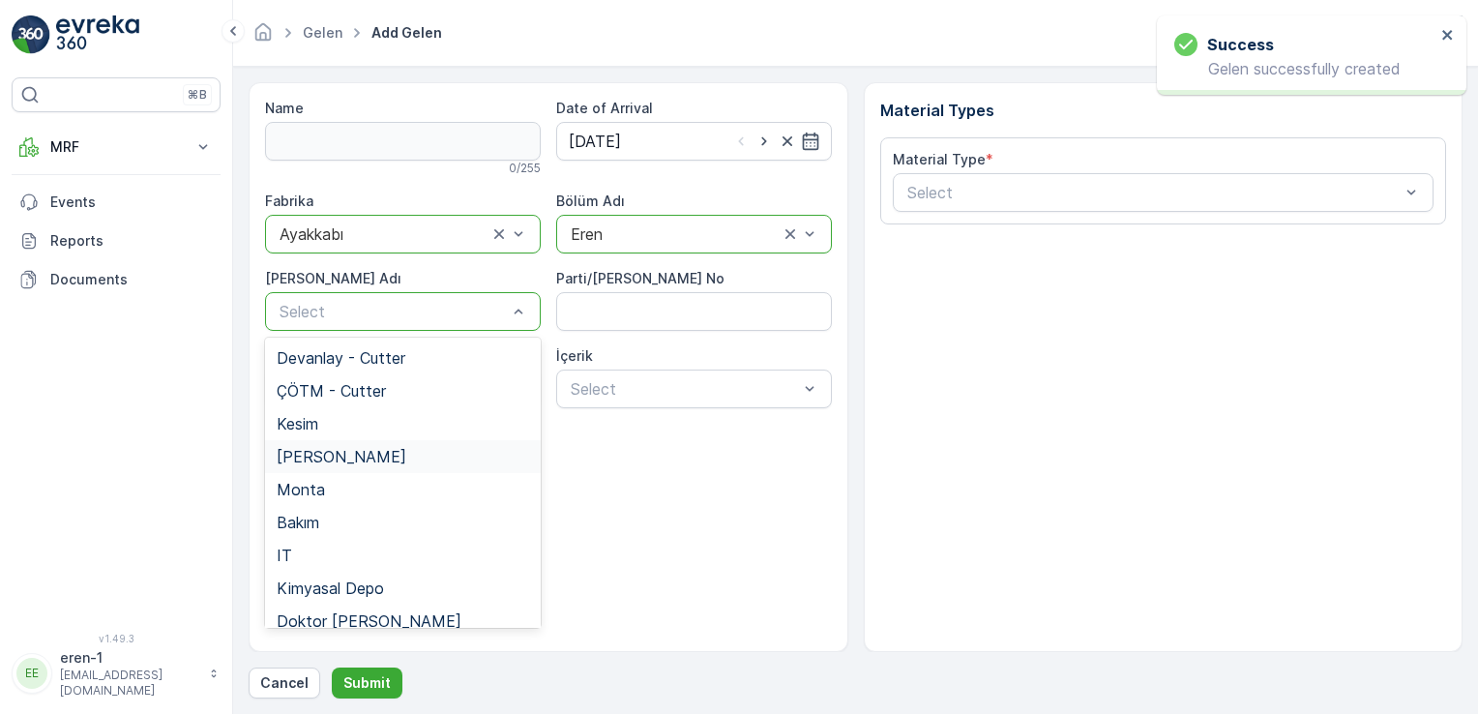
click at [418, 440] on div "[PERSON_NAME]" at bounding box center [403, 456] width 276 height 33
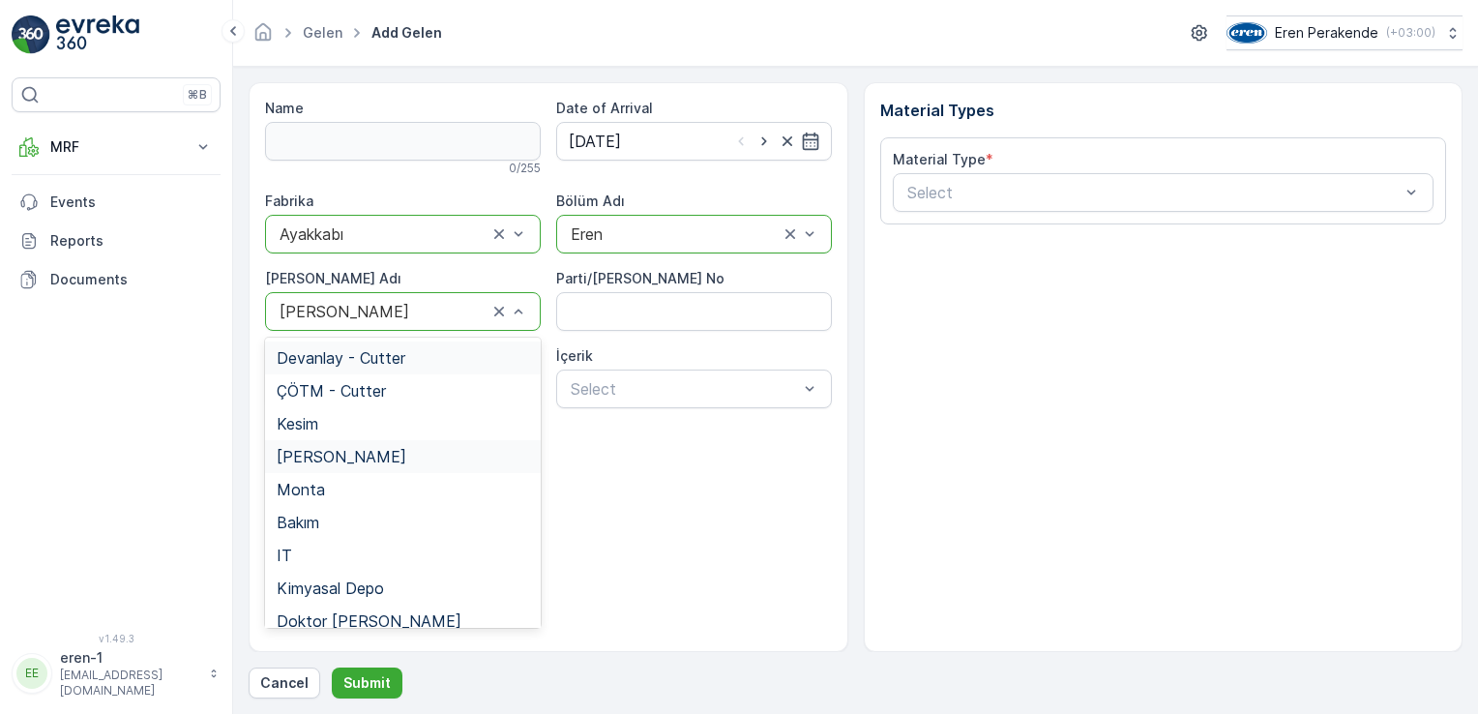
click at [387, 320] on div "[PERSON_NAME]" at bounding box center [403, 311] width 276 height 39
click at [386, 428] on div "Kesim" at bounding box center [403, 423] width 252 height 17
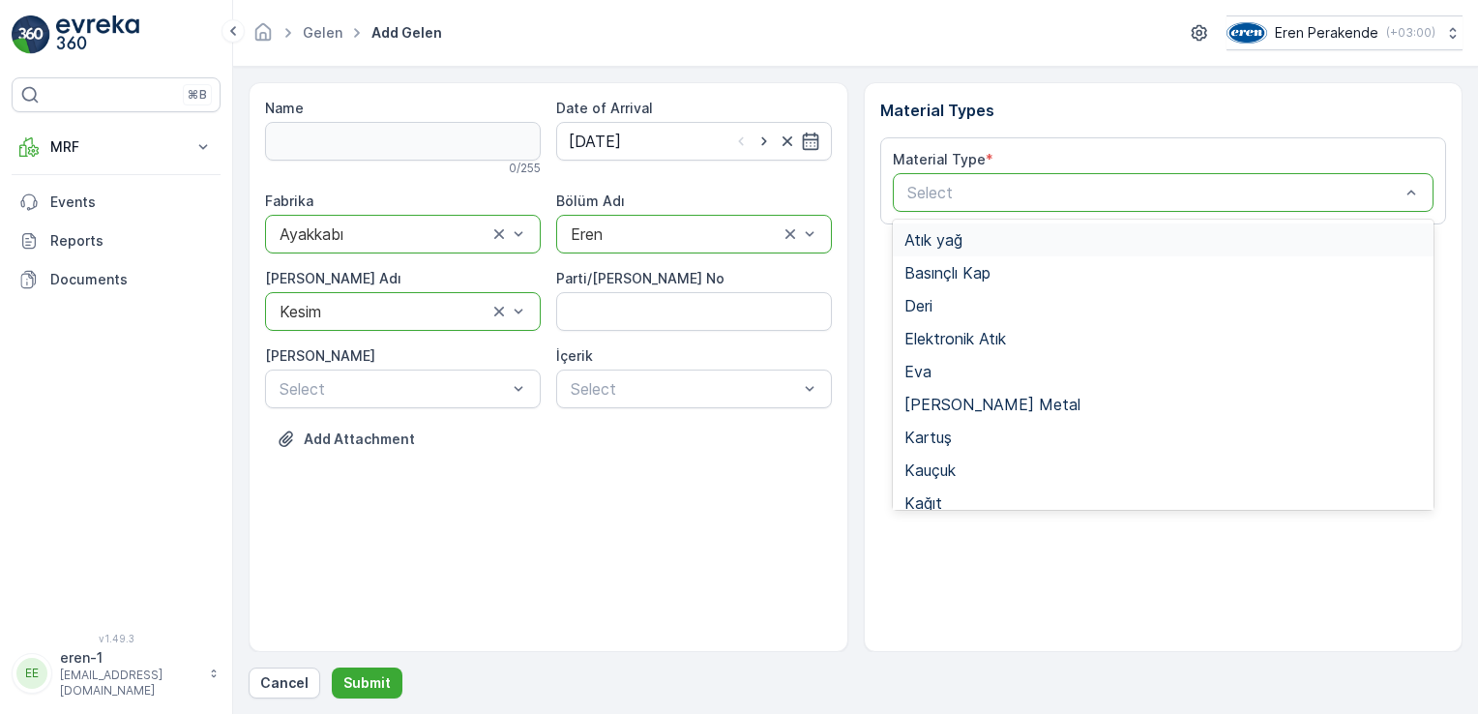
click at [1060, 207] on div "Select" at bounding box center [1164, 192] width 542 height 39
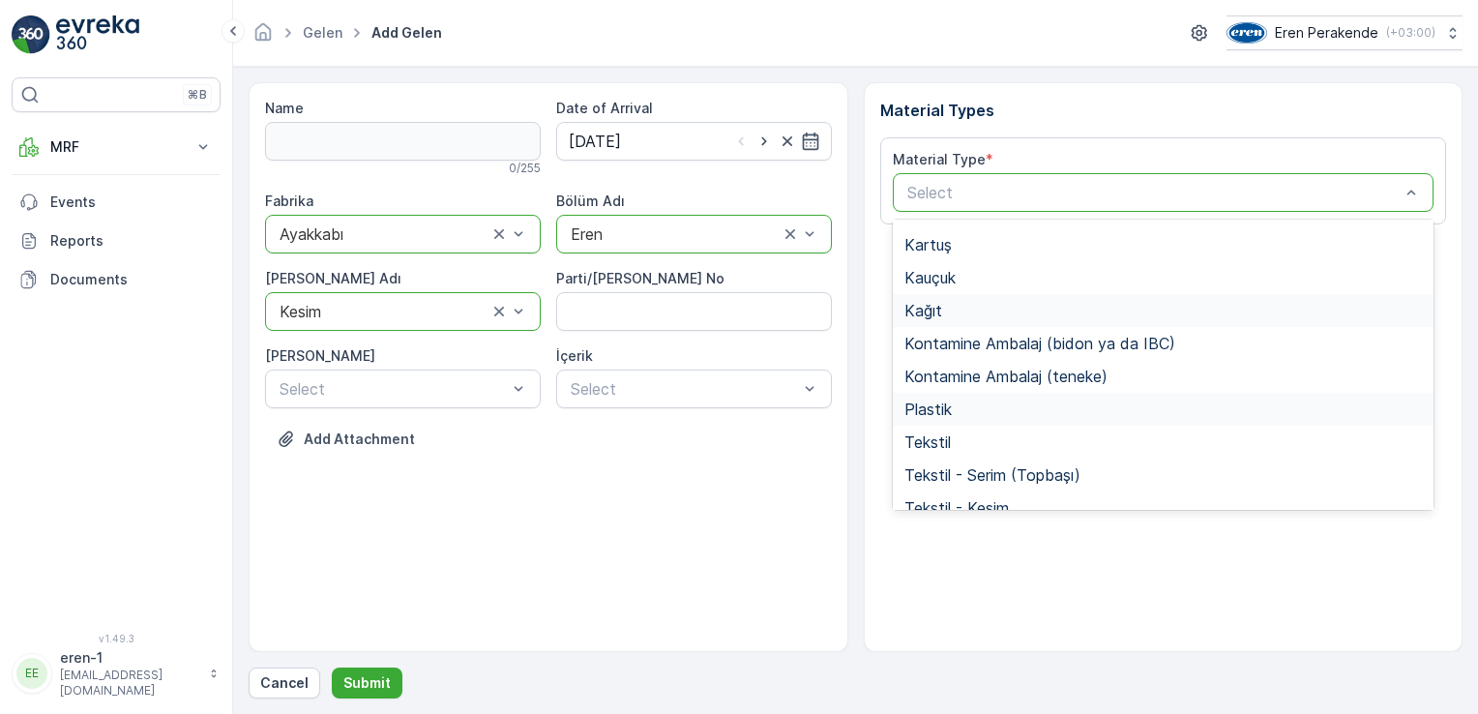
scroll to position [193, 0]
click at [988, 435] on div "Tekstil" at bounding box center [1163, 440] width 518 height 17
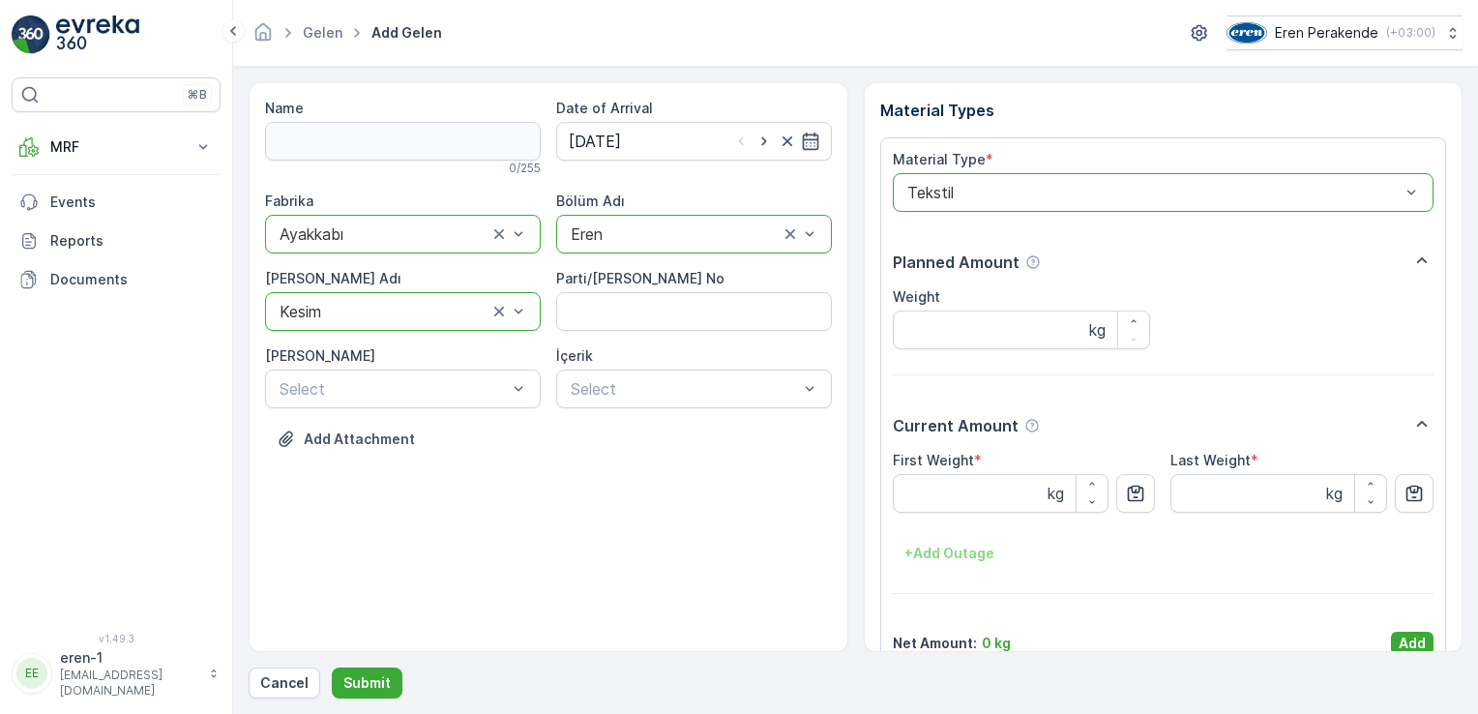
click at [1399, 647] on p "Add" at bounding box center [1412, 643] width 27 height 19
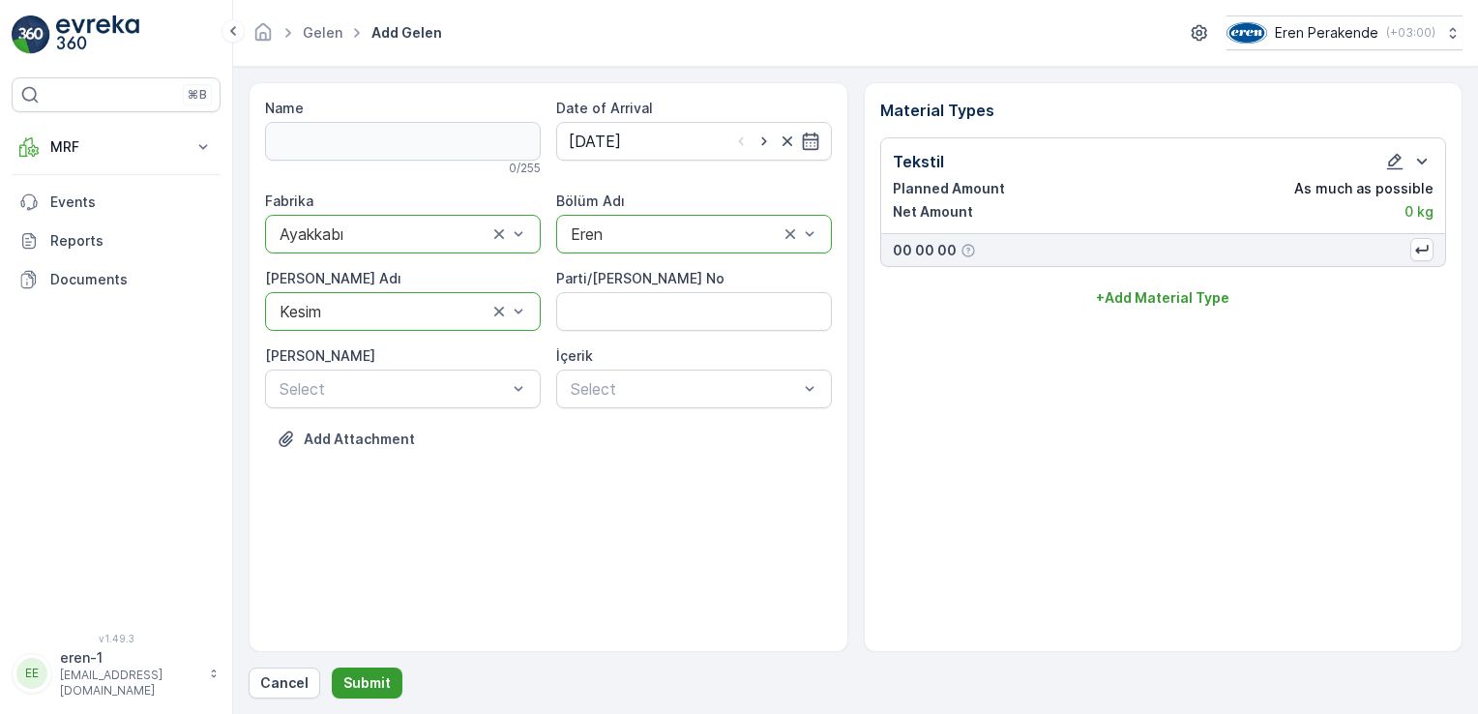
click at [364, 695] on button "Submit" at bounding box center [367, 682] width 71 height 31
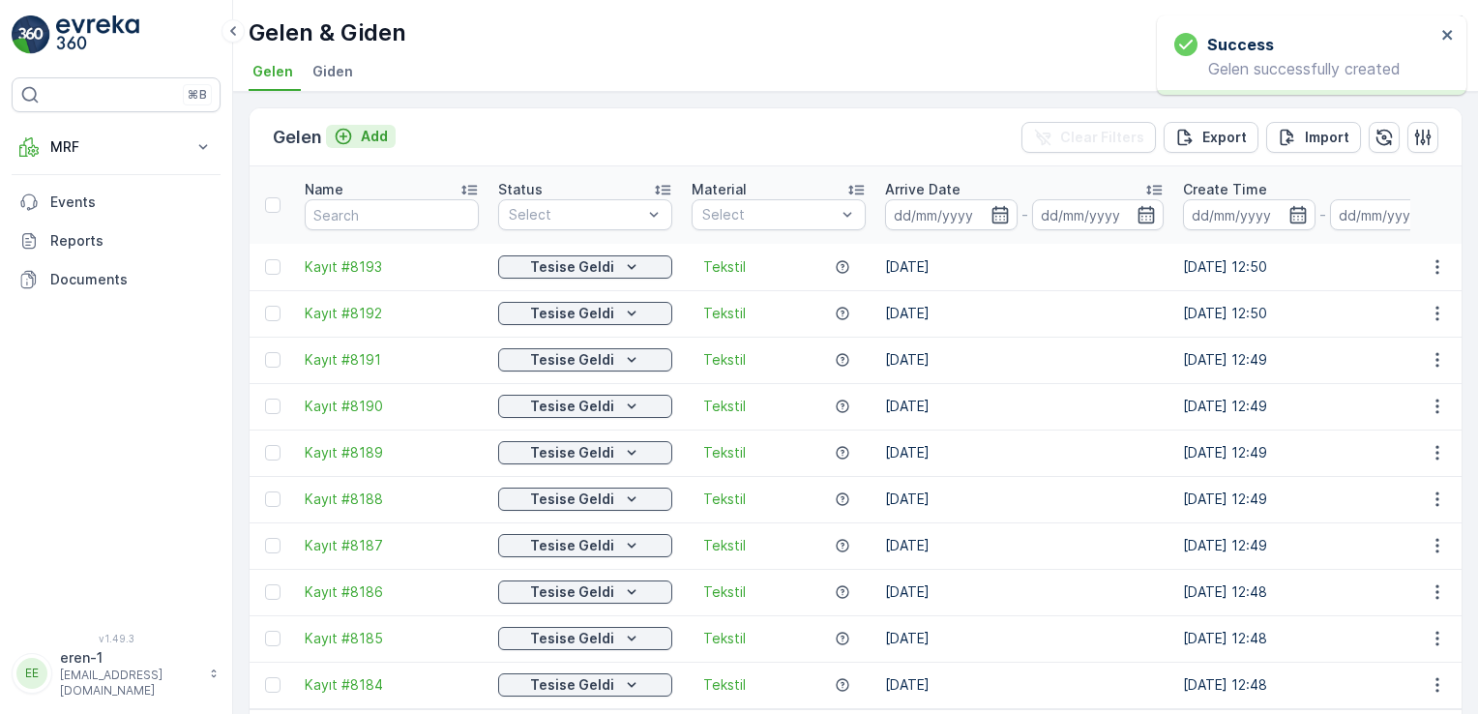
click at [364, 141] on p "Add" at bounding box center [374, 136] width 27 height 19
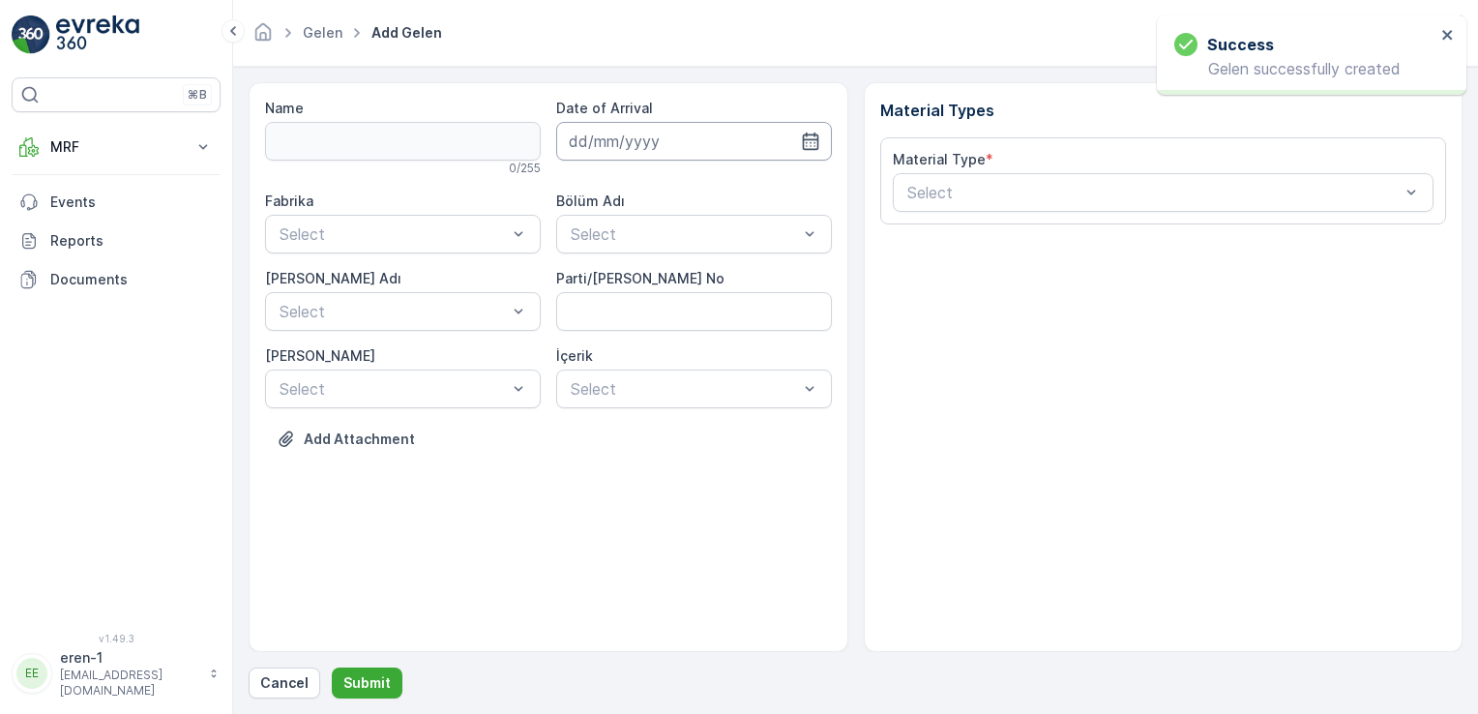
click at [683, 135] on input at bounding box center [694, 141] width 276 height 39
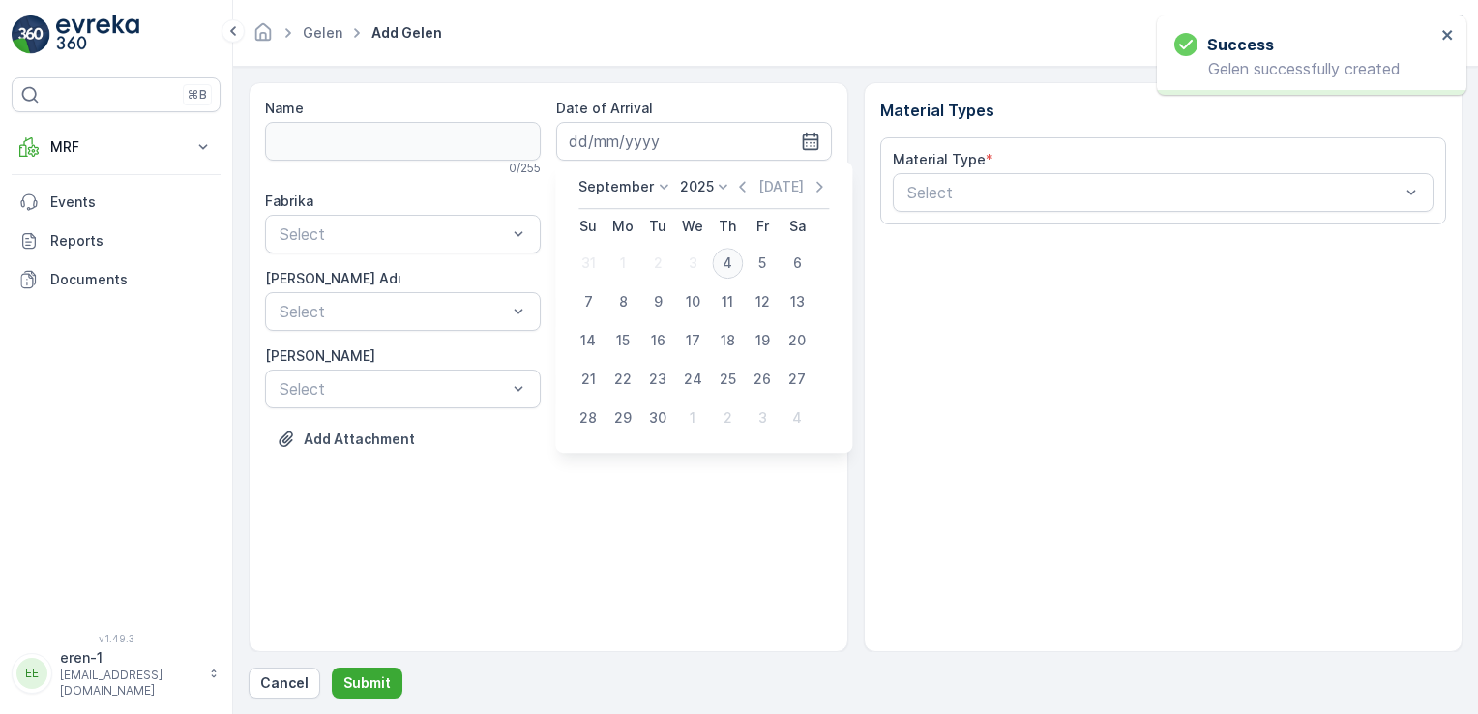
click at [728, 268] on div "4" at bounding box center [727, 263] width 31 height 31
type input "[DATE]"
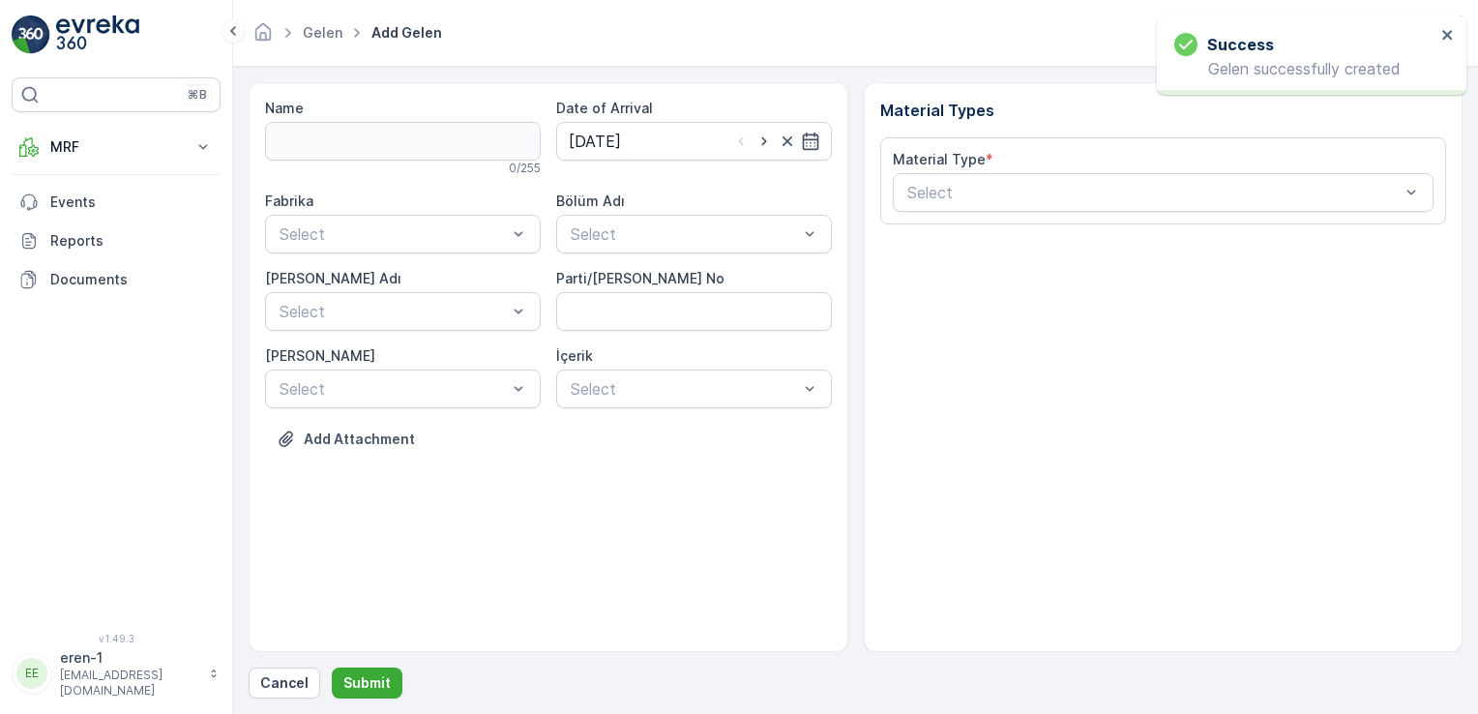
click at [674, 205] on div "Bölüm Adı" at bounding box center [694, 201] width 276 height 19
click at [663, 269] on div "Fabrika Select Bölüm Adı Select [PERSON_NAME] Adı Select Parti/Kesim Föyü No [P…" at bounding box center [548, 300] width 567 height 217
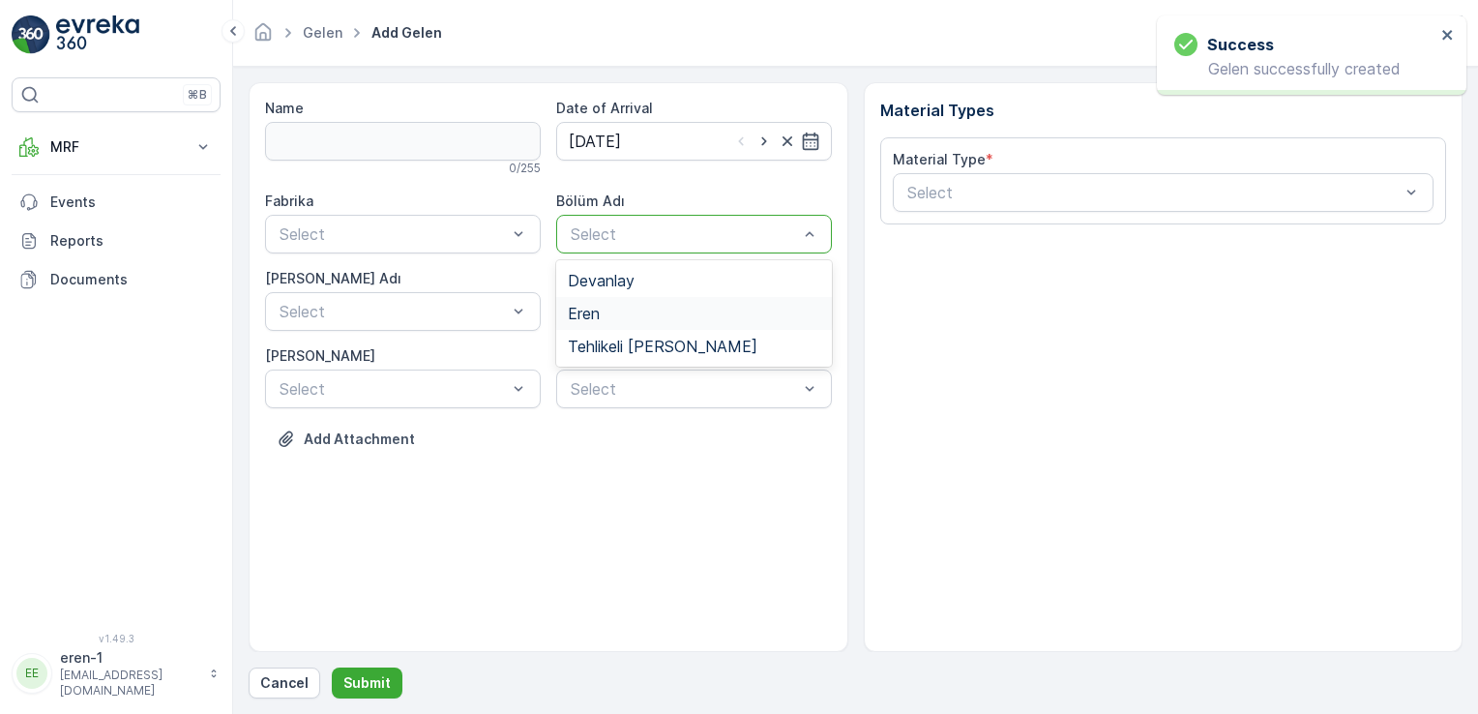
click at [615, 306] on div "Eren" at bounding box center [694, 313] width 252 height 17
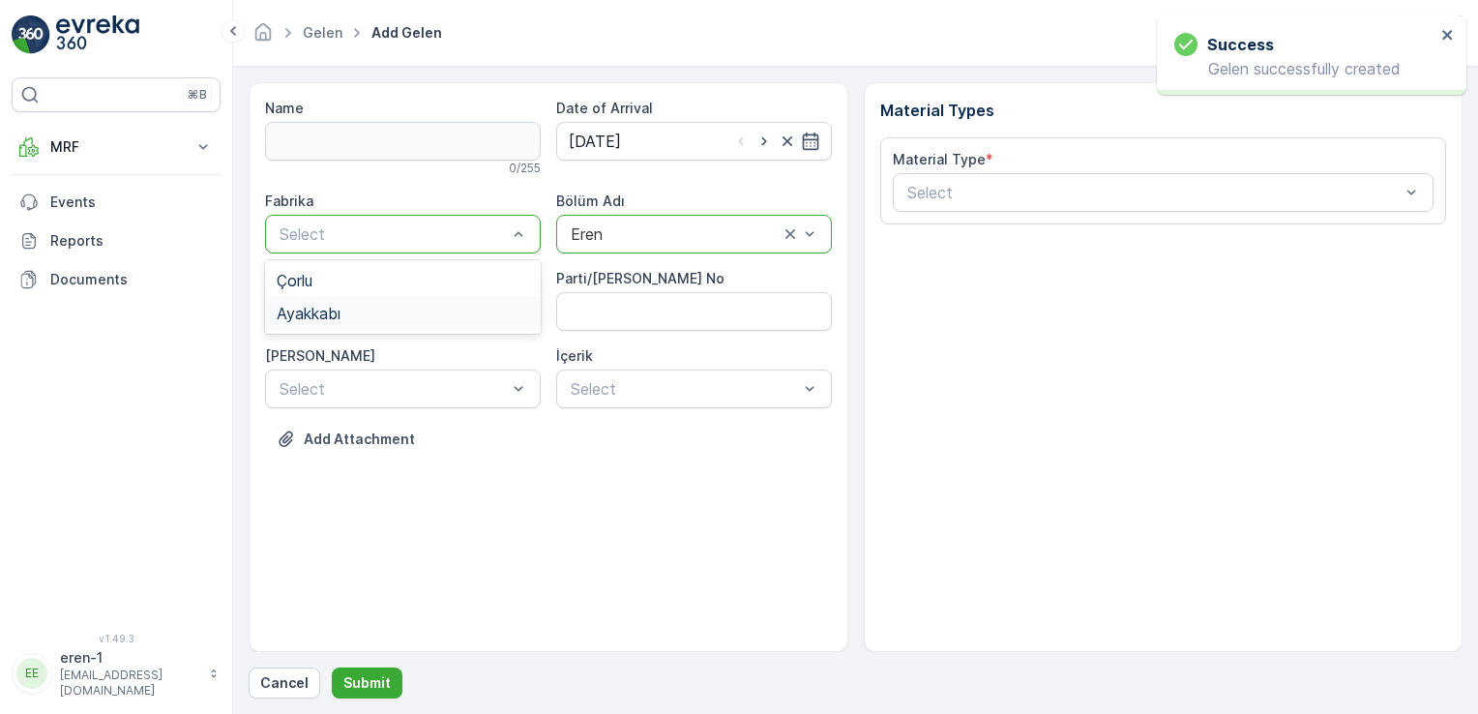
click at [333, 308] on span "Ayakkabı" at bounding box center [309, 313] width 64 height 17
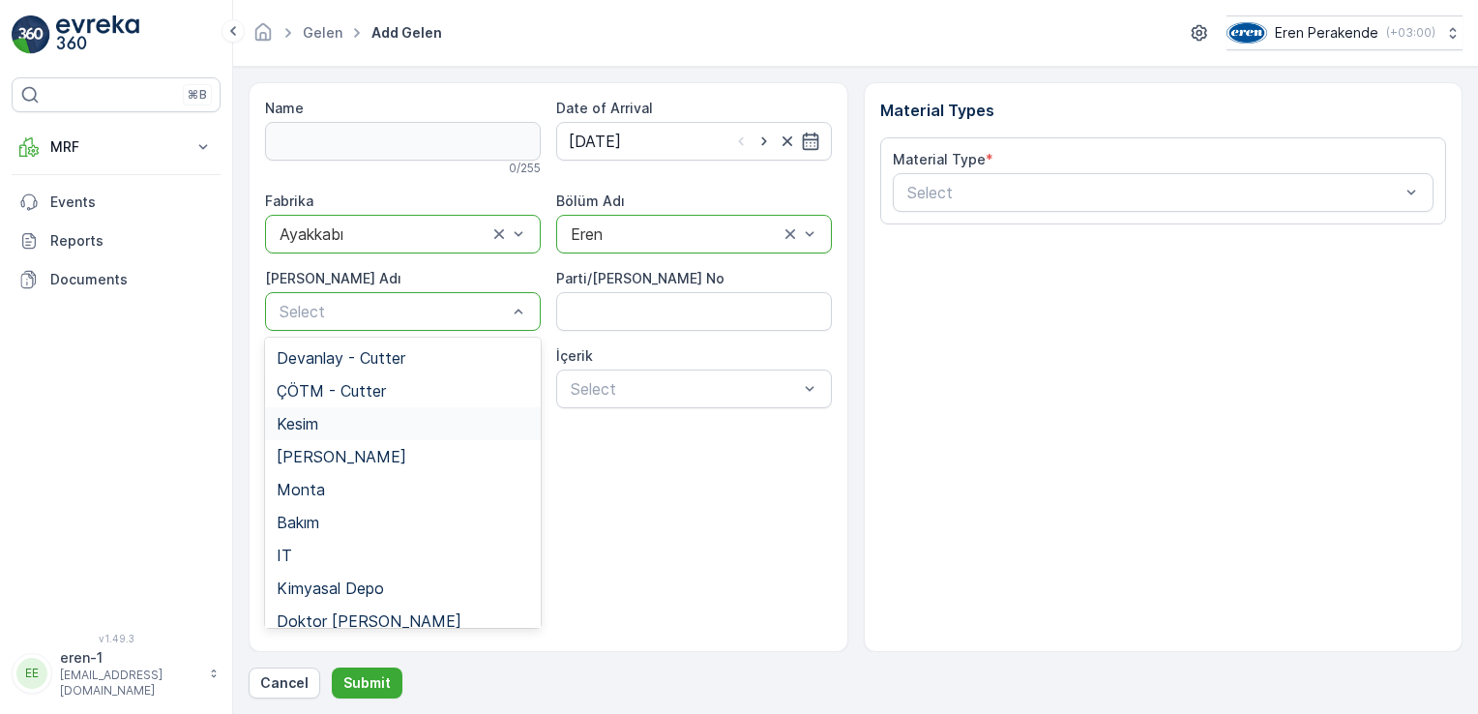
click at [361, 431] on div "Kesim" at bounding box center [403, 423] width 252 height 17
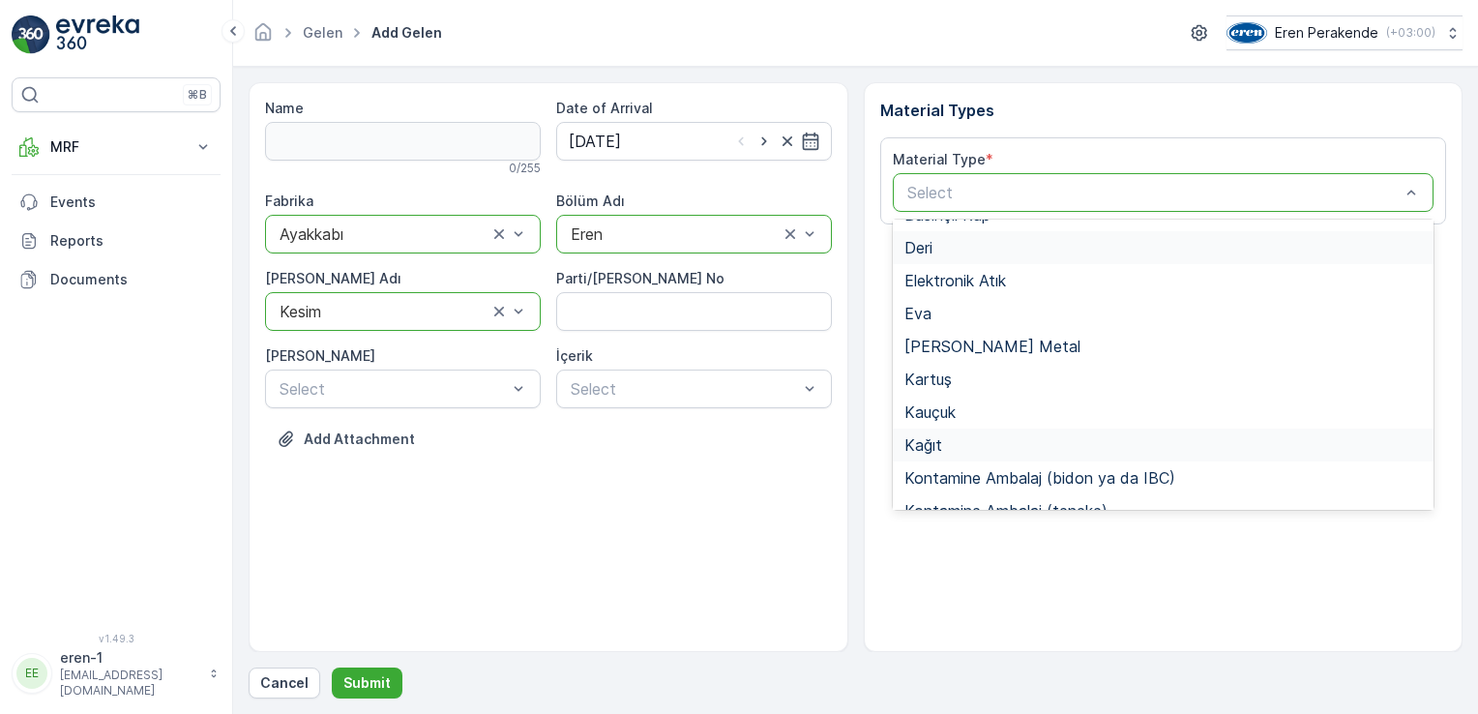
scroll to position [129, 0]
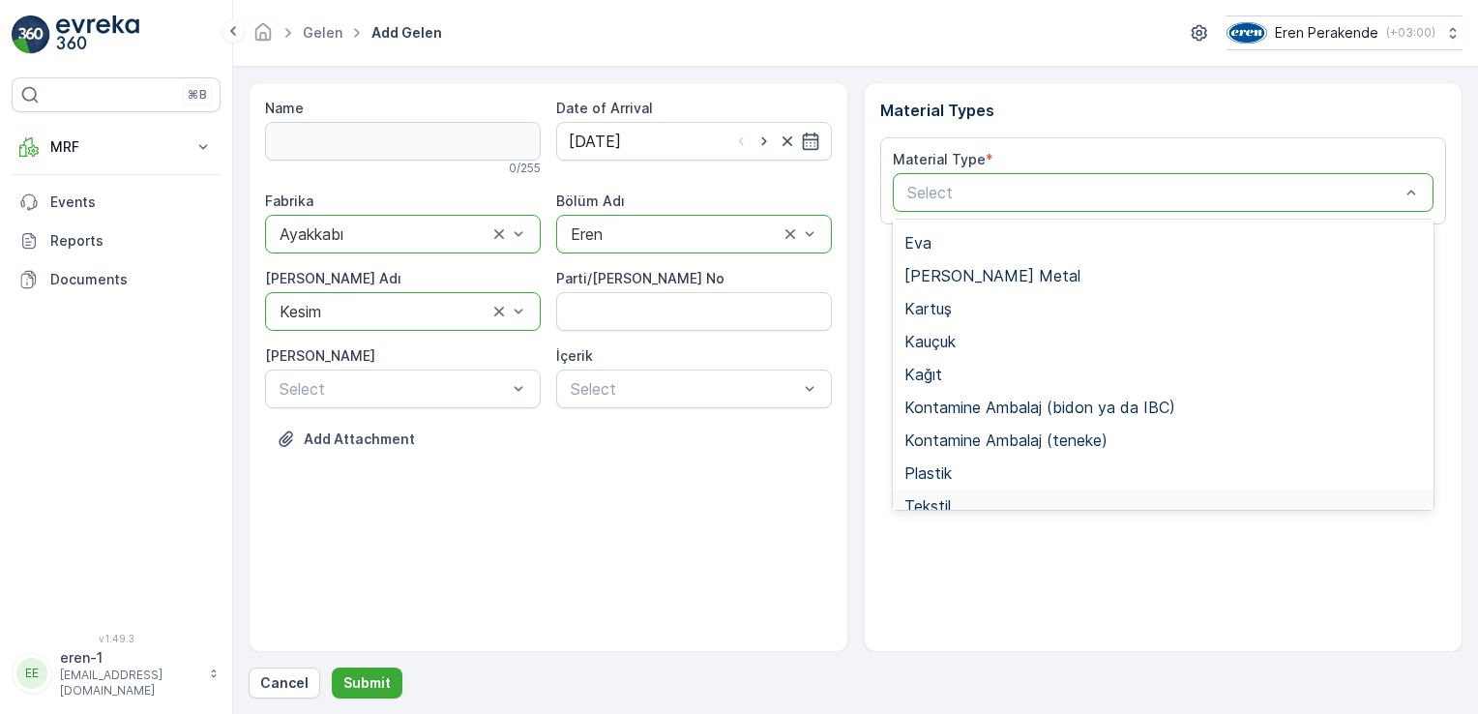
click at [975, 504] on div "Tekstil" at bounding box center [1163, 505] width 518 height 17
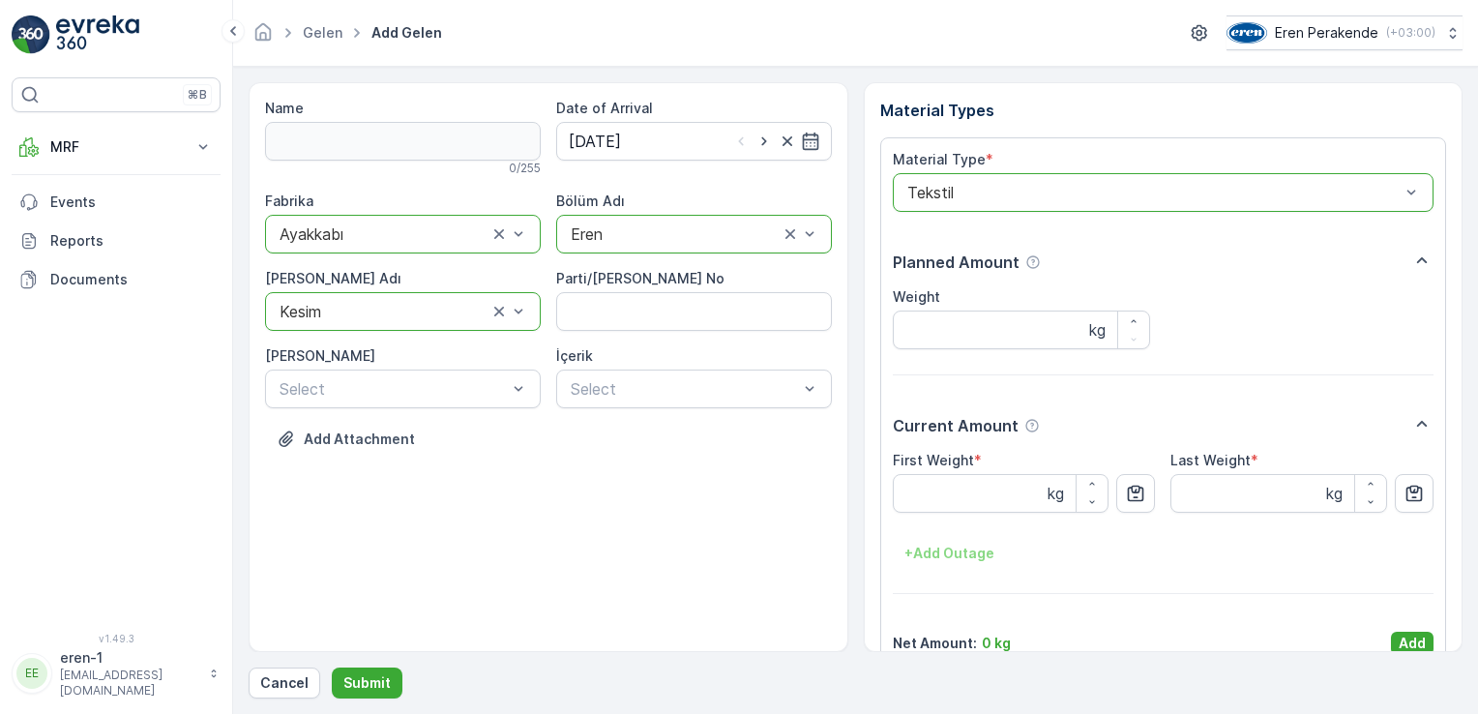
click at [1399, 639] on p "Add" at bounding box center [1412, 643] width 27 height 19
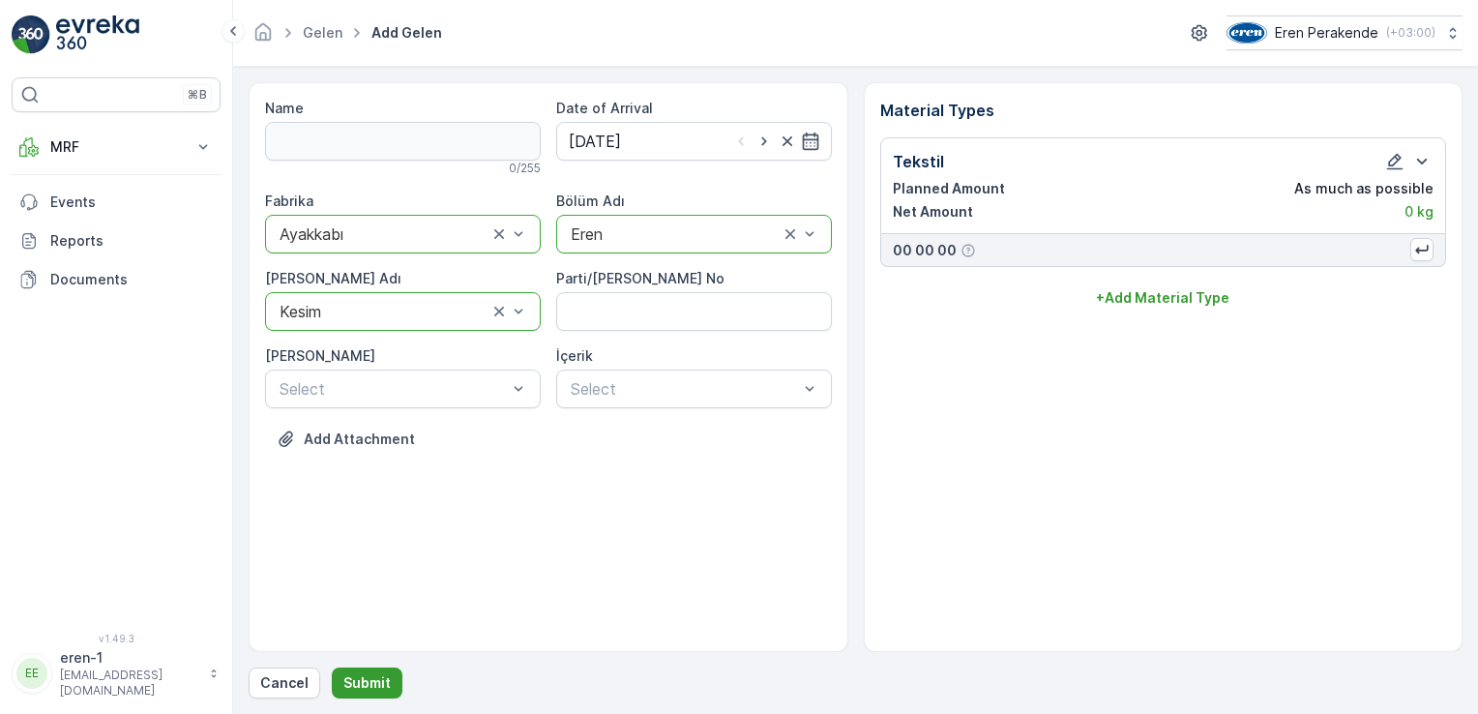
click at [370, 675] on p "Submit" at bounding box center [366, 682] width 47 height 19
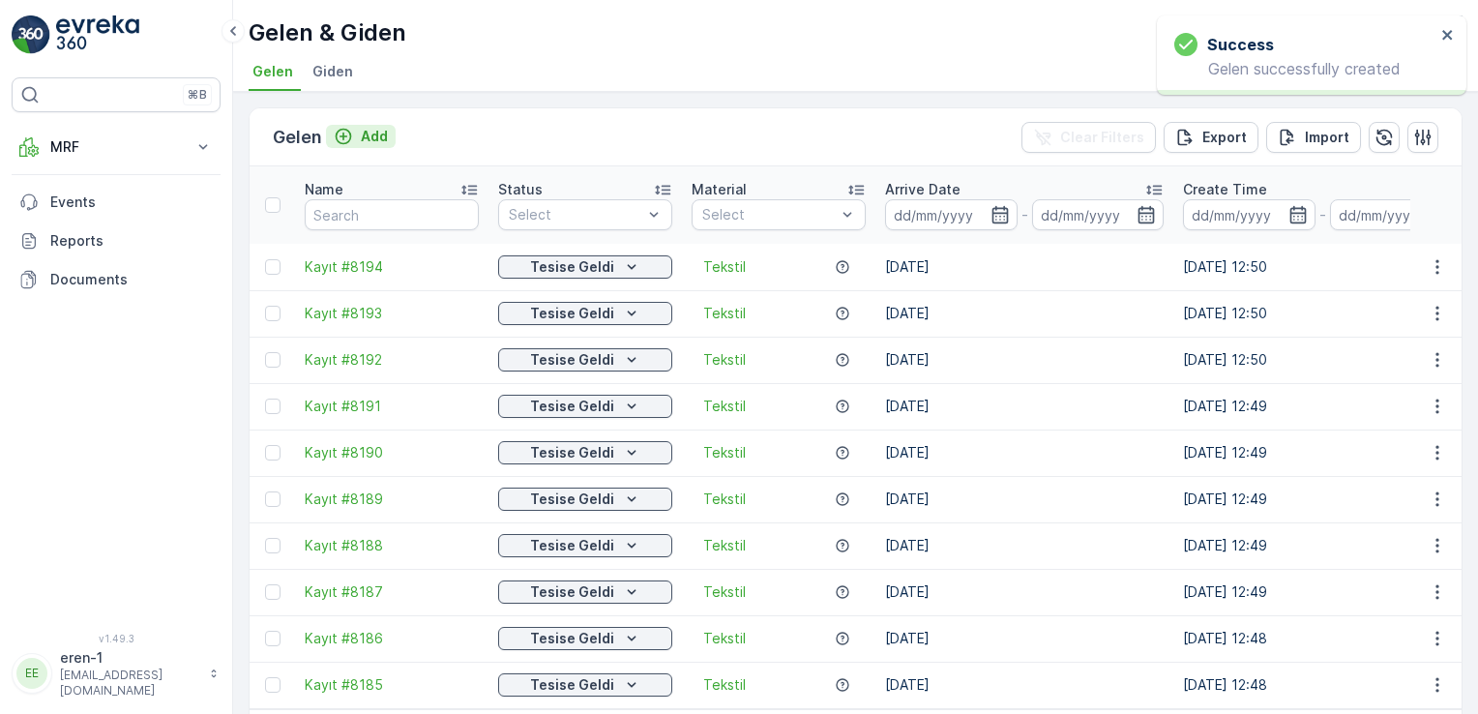
click at [375, 130] on p "Add" at bounding box center [374, 136] width 27 height 19
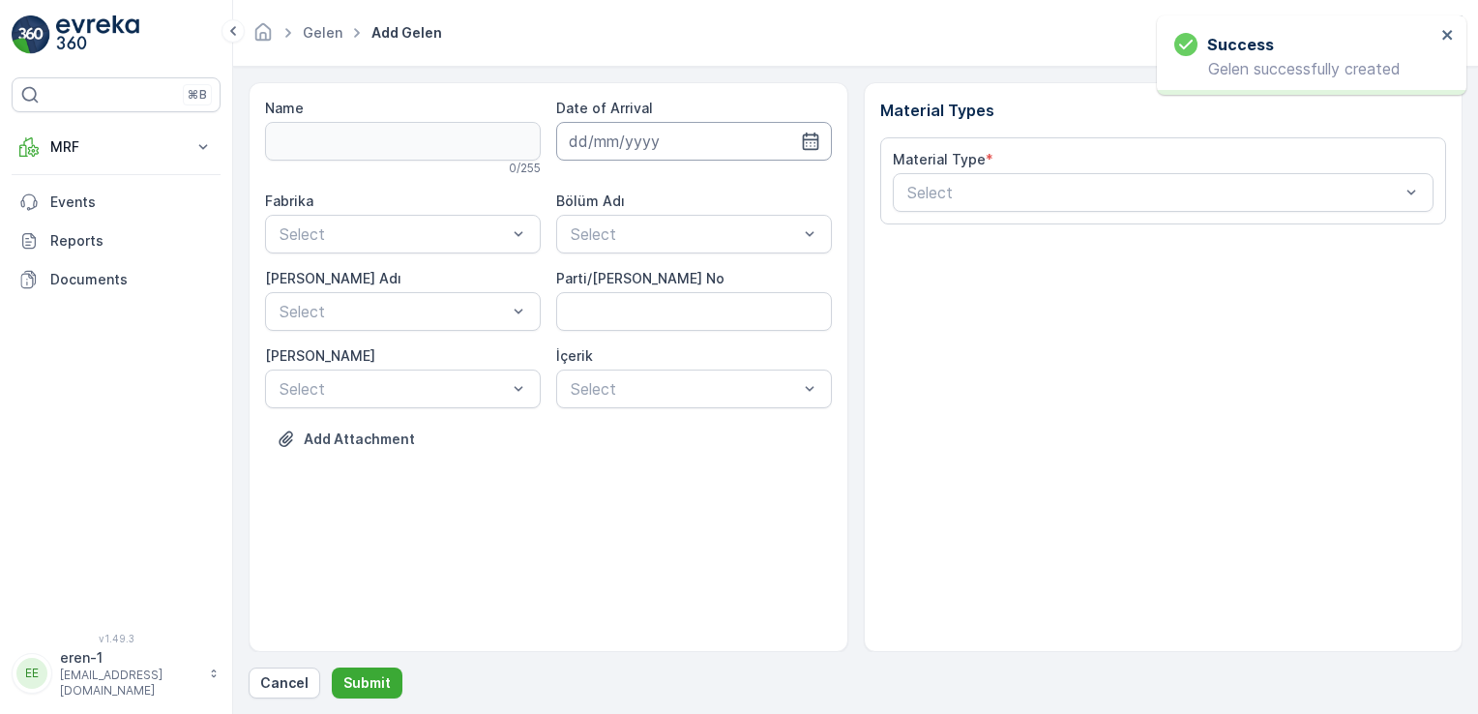
click at [747, 122] on input at bounding box center [694, 141] width 276 height 39
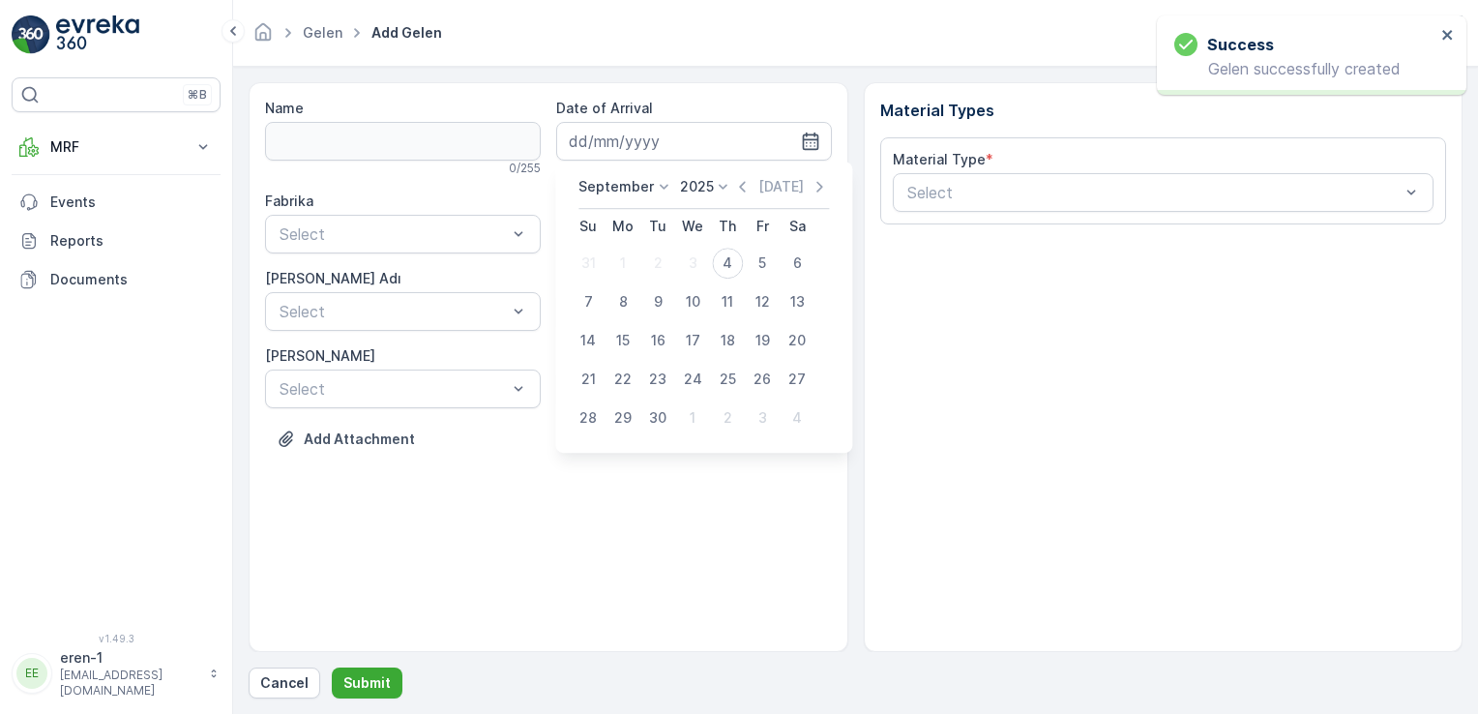
drag, startPoint x: 727, startPoint y: 261, endPoint x: 715, endPoint y: 255, distance: 13.9
click at [724, 262] on div "4" at bounding box center [727, 263] width 31 height 31
type input "[DATE]"
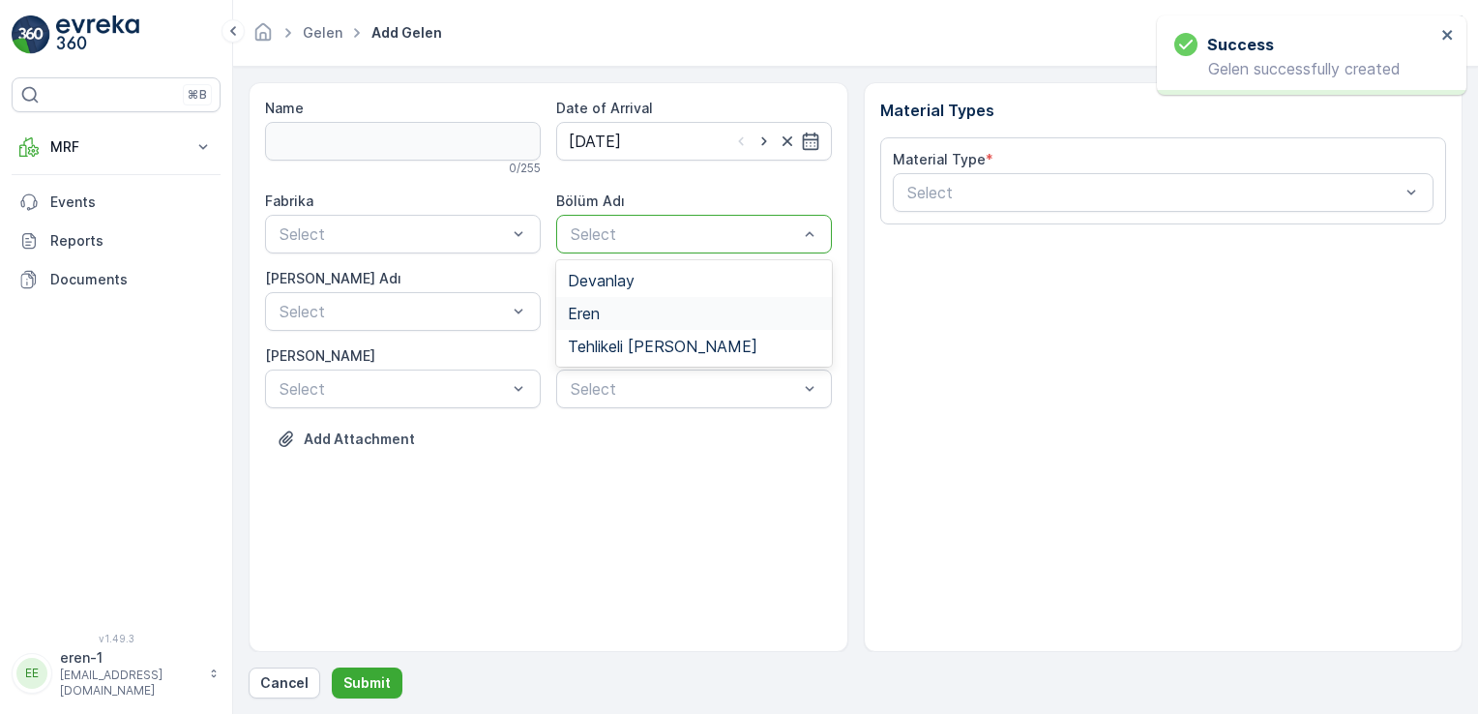
click at [614, 316] on div "Eren" at bounding box center [694, 313] width 252 height 17
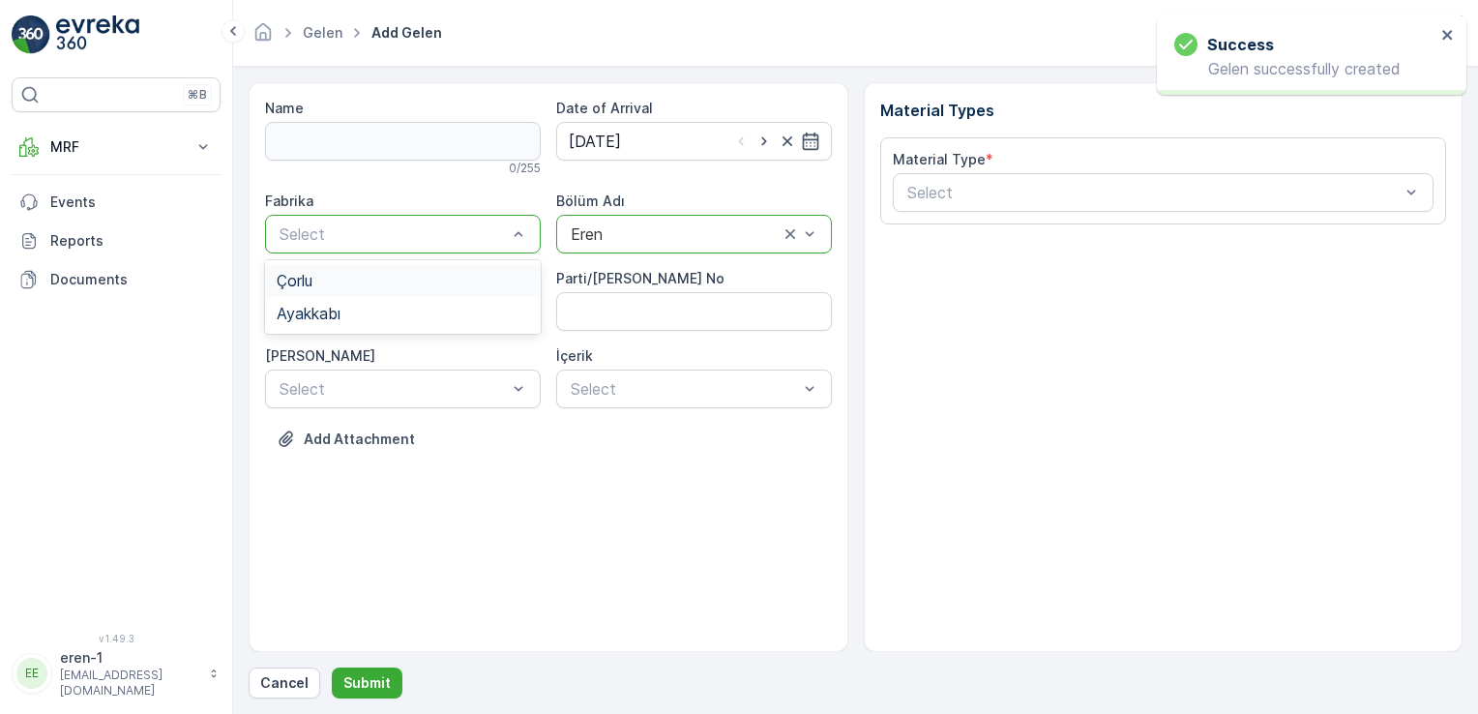
click at [327, 294] on div "Çorlu" at bounding box center [403, 280] width 276 height 33
click at [325, 257] on div "Fabrika option Çorlu, selected. Çorlu Bölüm Adı option Eren, selected. Eren [PE…" at bounding box center [548, 300] width 567 height 217
click at [325, 236] on div at bounding box center [384, 233] width 212 height 17
click at [321, 320] on span "Ayakkabı" at bounding box center [309, 313] width 64 height 17
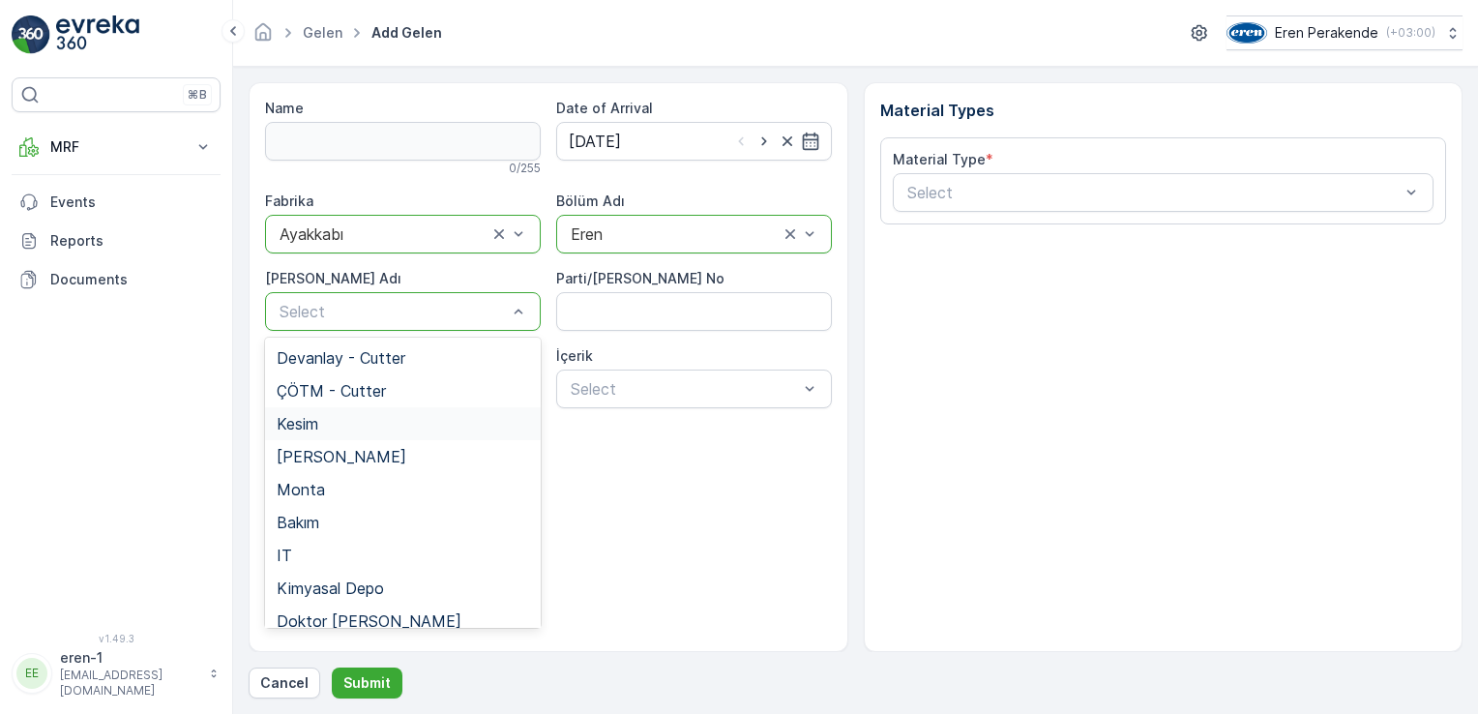
click at [325, 414] on div "Kesim" at bounding box center [403, 423] width 276 height 33
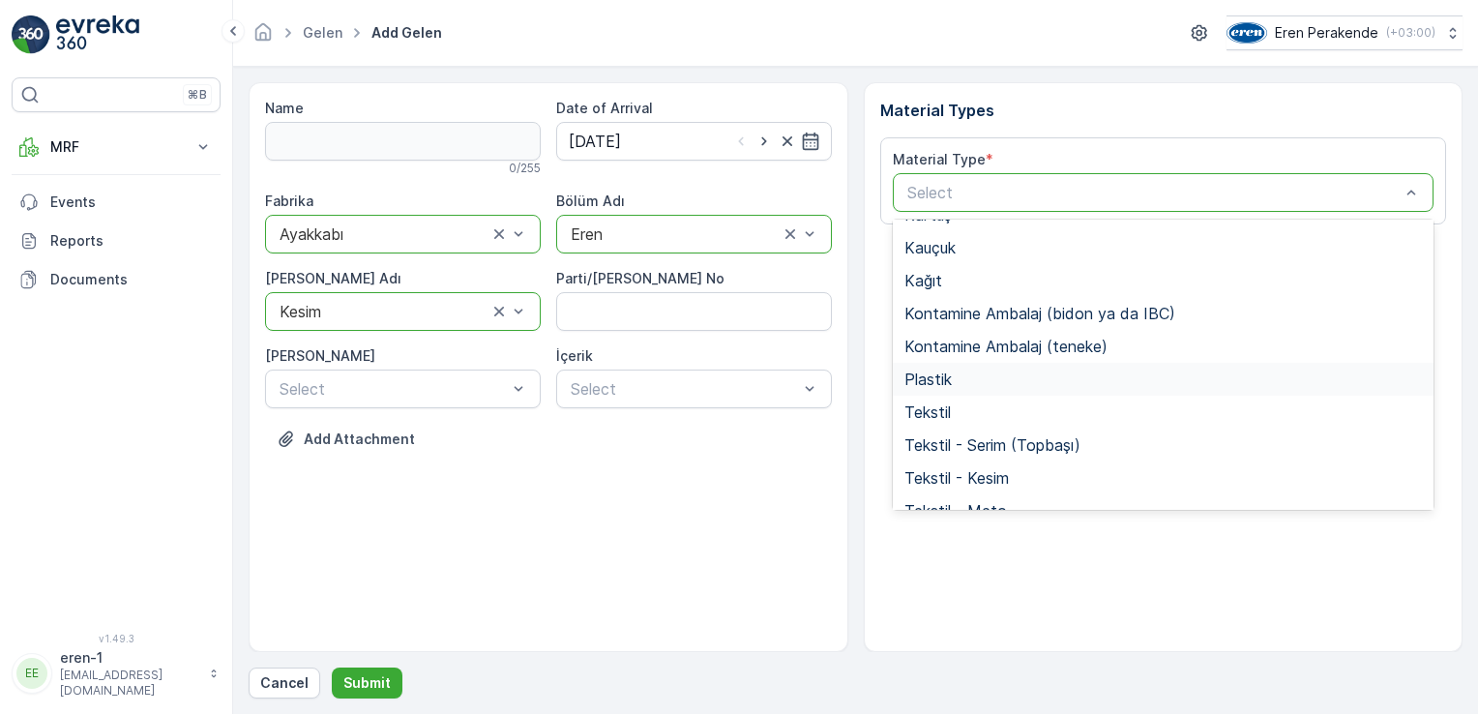
scroll to position [225, 0]
click at [957, 403] on div "Tekstil" at bounding box center [1163, 408] width 518 height 17
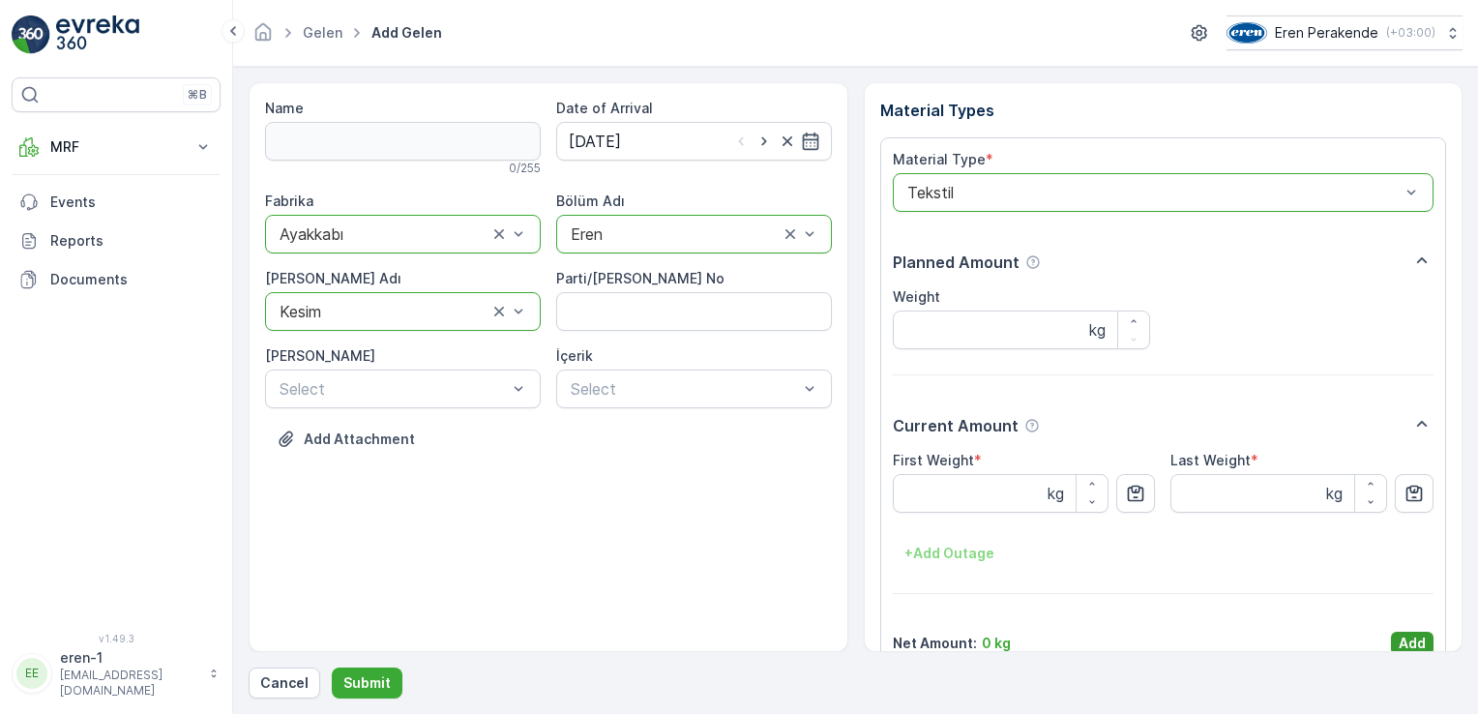
click at [1407, 648] on p "Add" at bounding box center [1412, 643] width 27 height 19
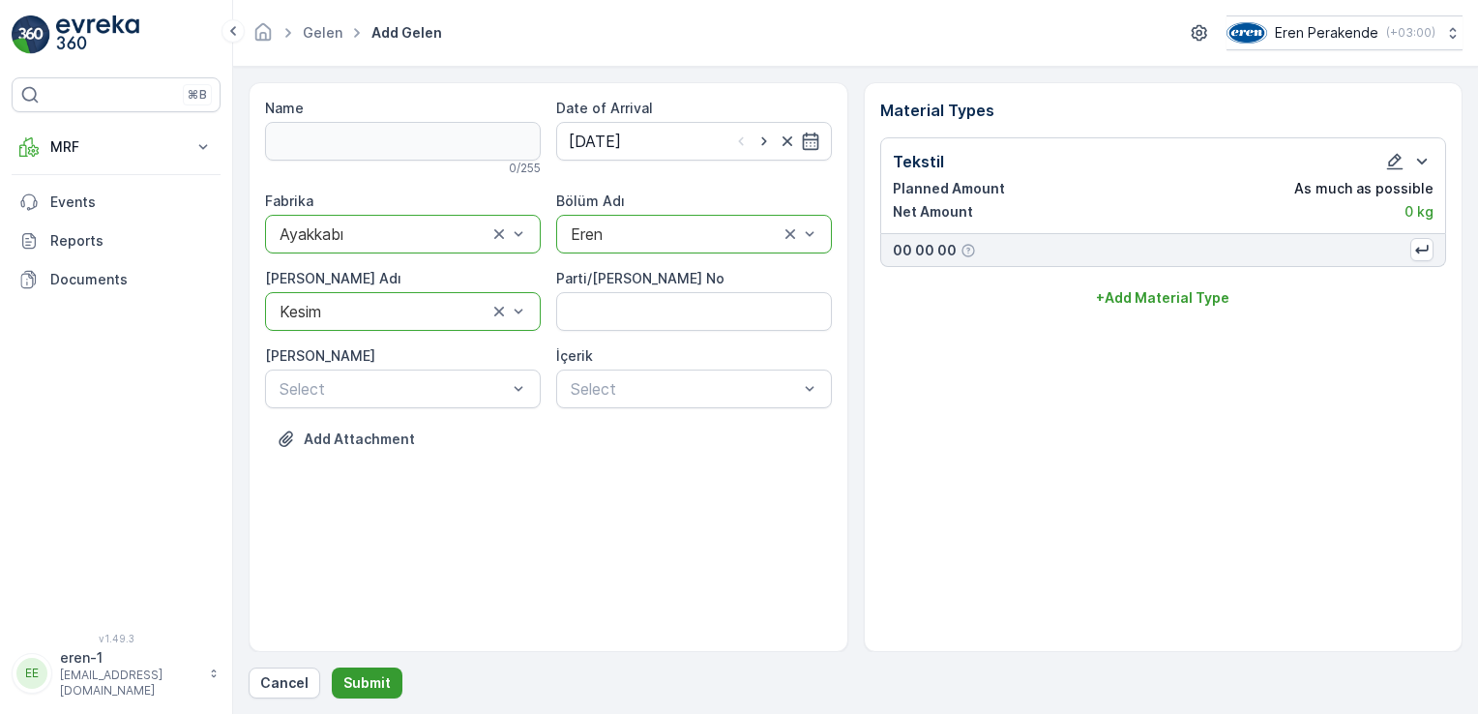
click at [356, 691] on p "Submit" at bounding box center [366, 682] width 47 height 19
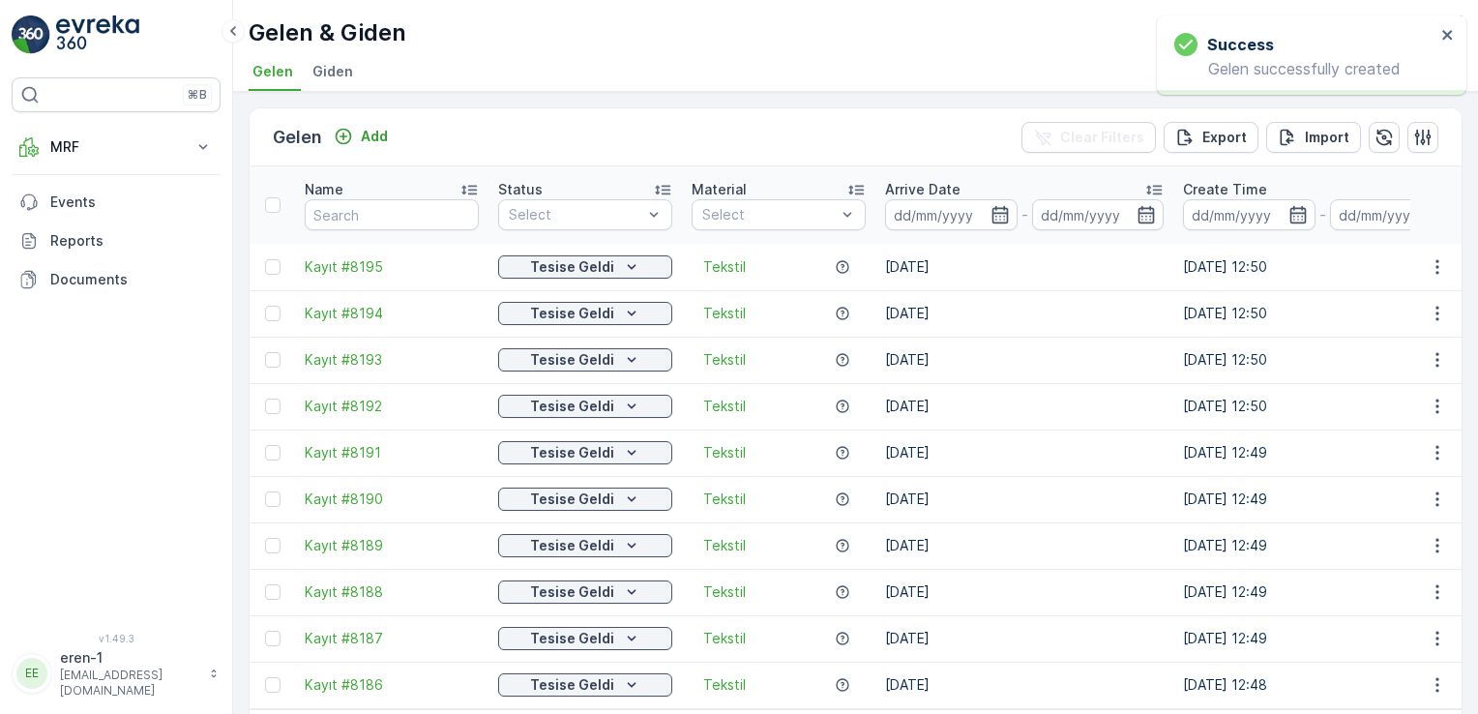
click at [344, 124] on div "Gelen Add" at bounding box center [334, 137] width 123 height 27
click at [370, 141] on p "Add" at bounding box center [374, 136] width 27 height 19
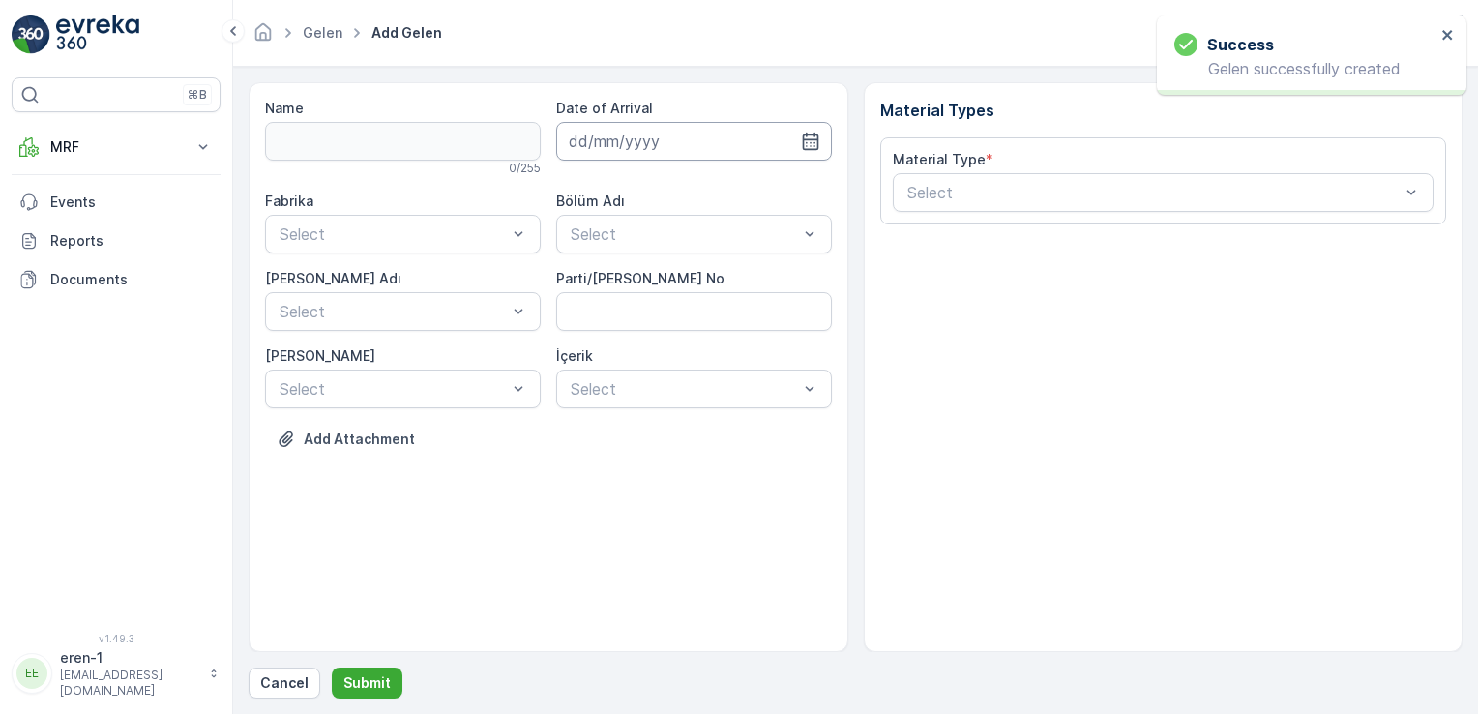
drag, startPoint x: 711, startPoint y: 134, endPoint x: 710, endPoint y: 144, distance: 9.7
click at [710, 134] on input at bounding box center [694, 141] width 276 height 39
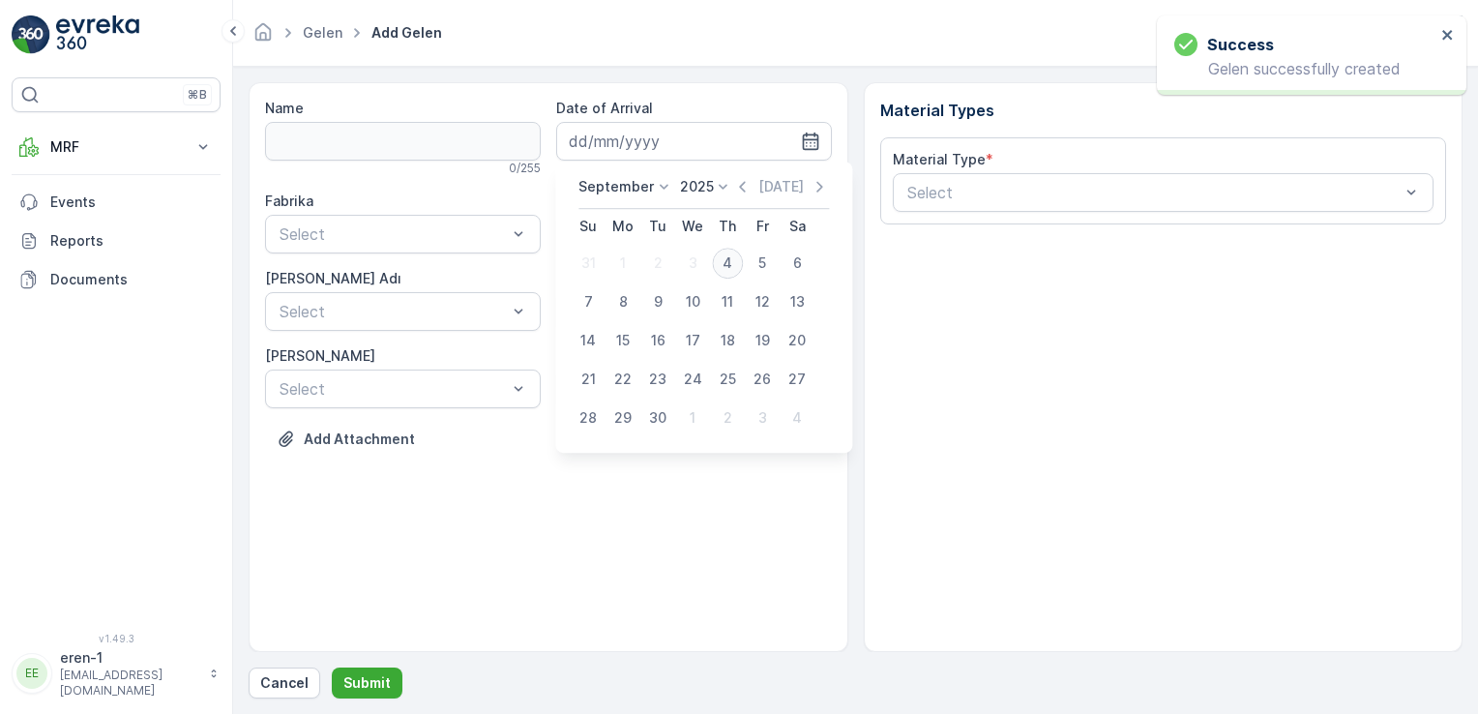
click at [720, 258] on div "4" at bounding box center [727, 263] width 31 height 31
type input "[DATE]"
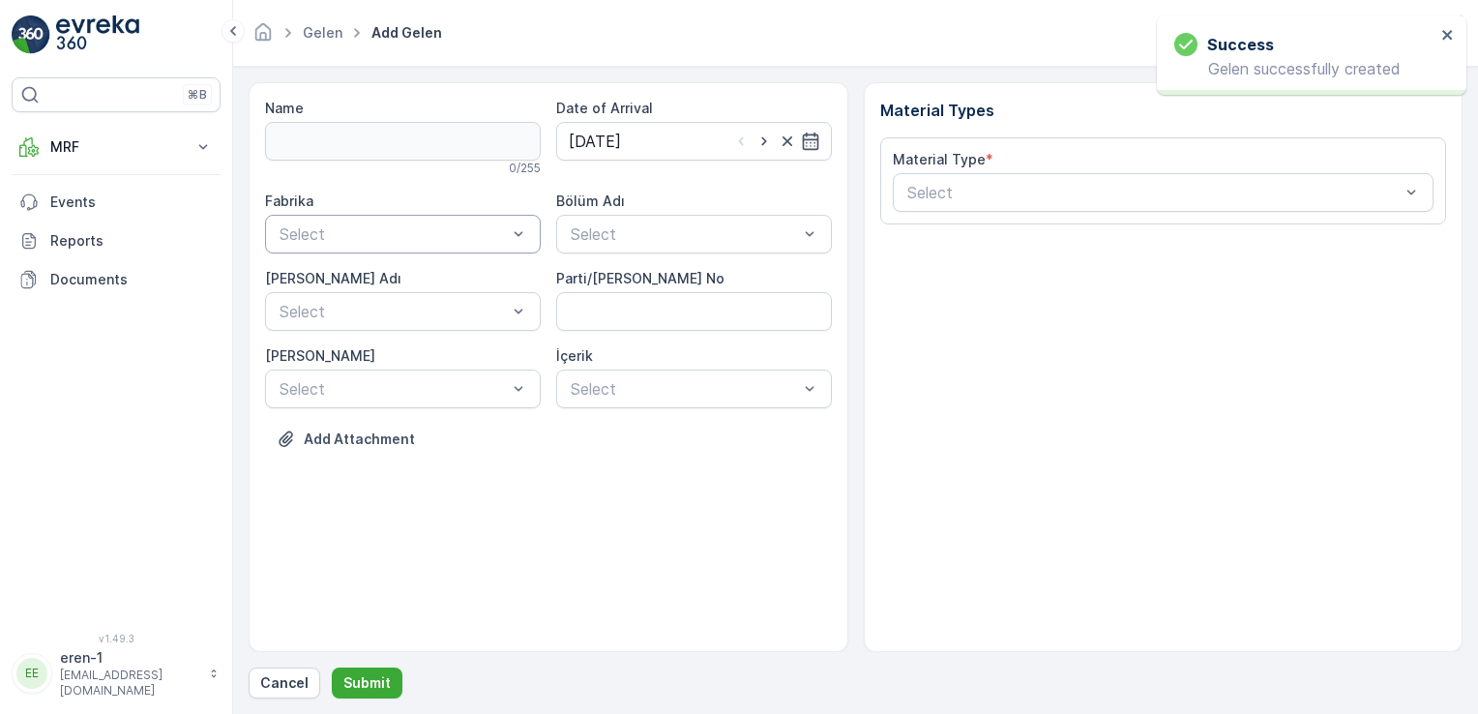
click at [511, 218] on div at bounding box center [518, 234] width 19 height 37
click at [437, 323] on div "Ayakkabı" at bounding box center [403, 313] width 276 height 33
click at [717, 210] on div "Bölüm Adı Select" at bounding box center [694, 223] width 276 height 62
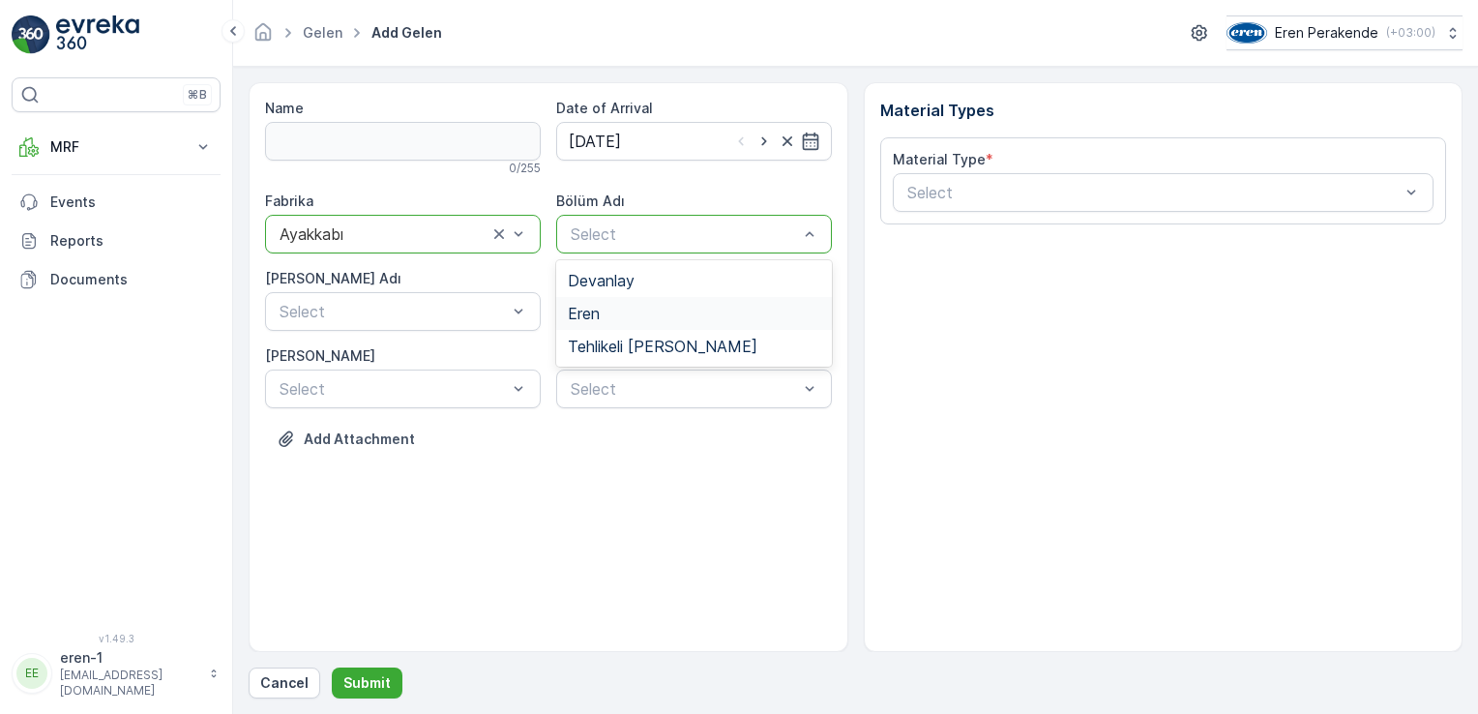
click at [652, 317] on div "Eren" at bounding box center [694, 313] width 252 height 17
click at [569, 312] on No "Parti/[PERSON_NAME] No" at bounding box center [694, 311] width 276 height 39
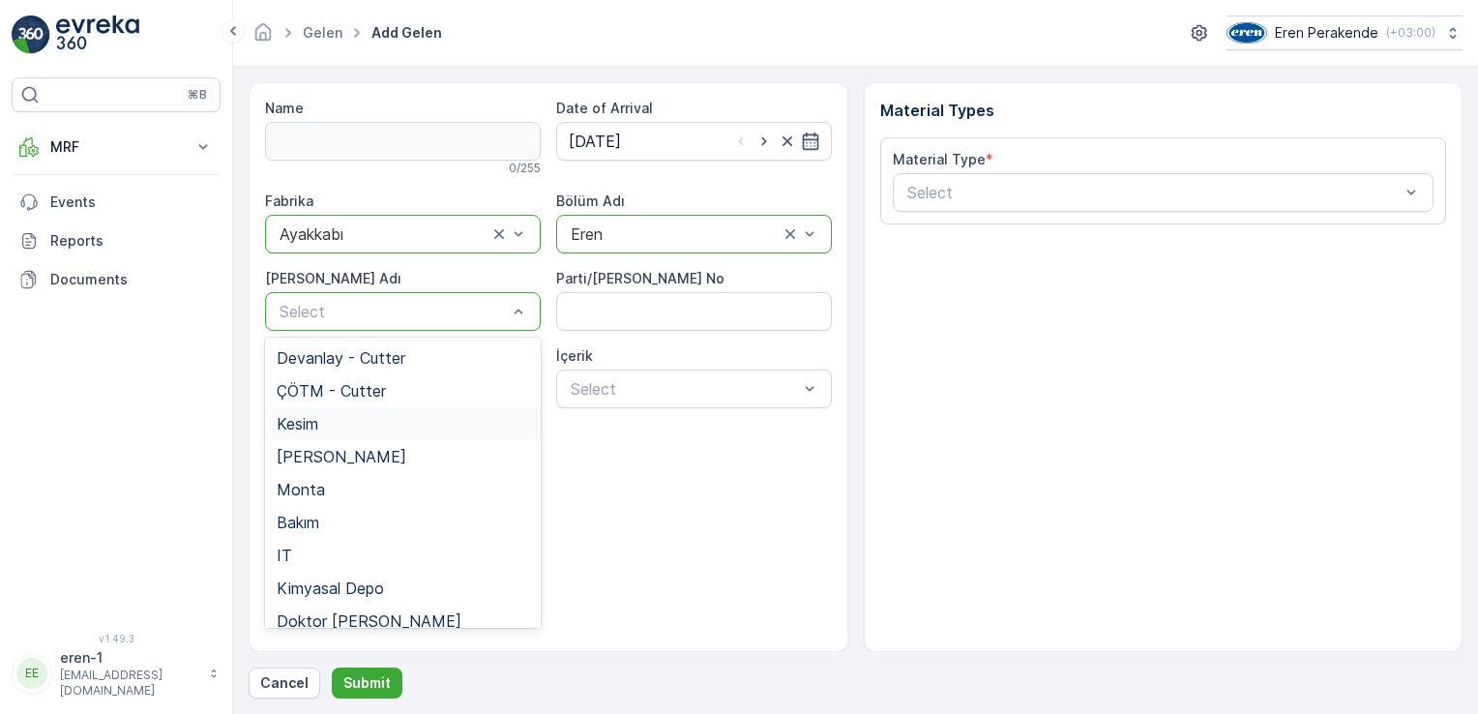
click at [383, 421] on div "Kesim" at bounding box center [403, 423] width 252 height 17
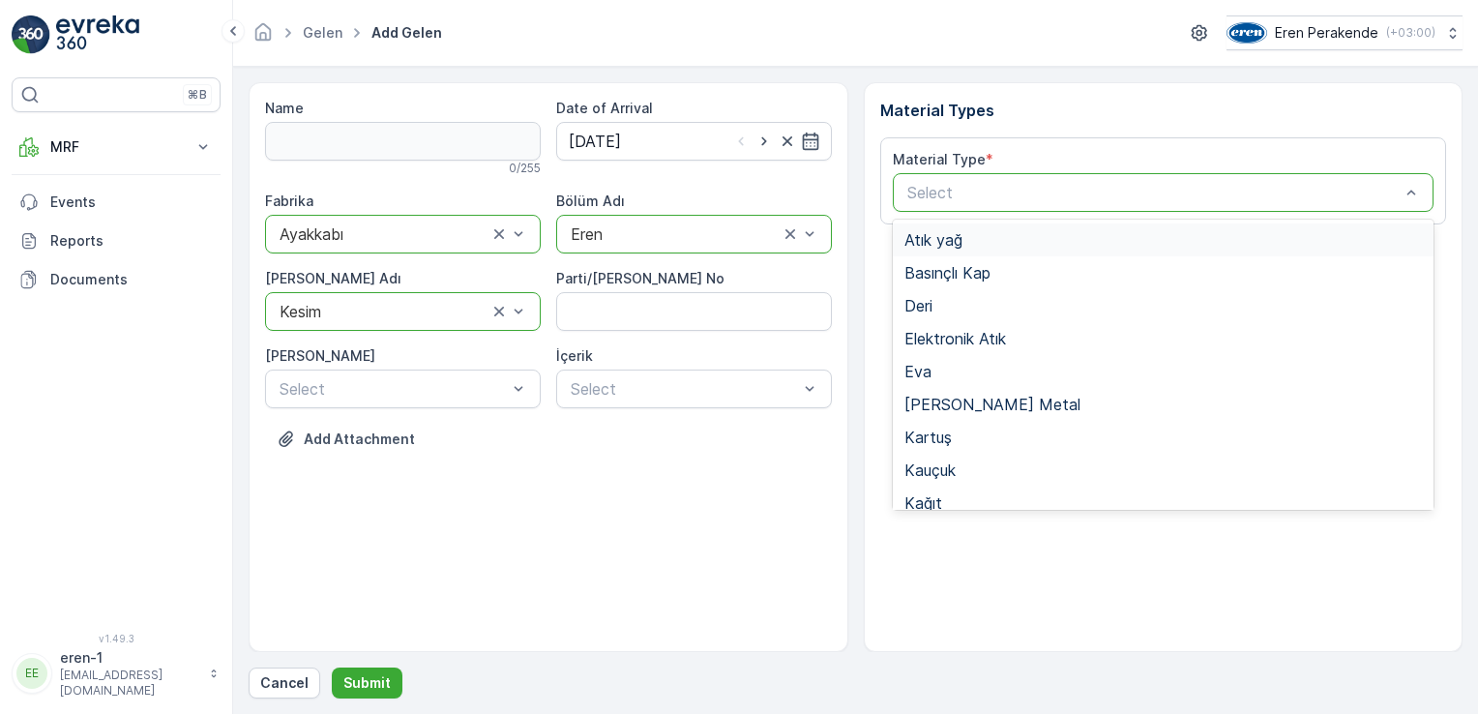
click at [1005, 205] on div "Select" at bounding box center [1164, 192] width 542 height 39
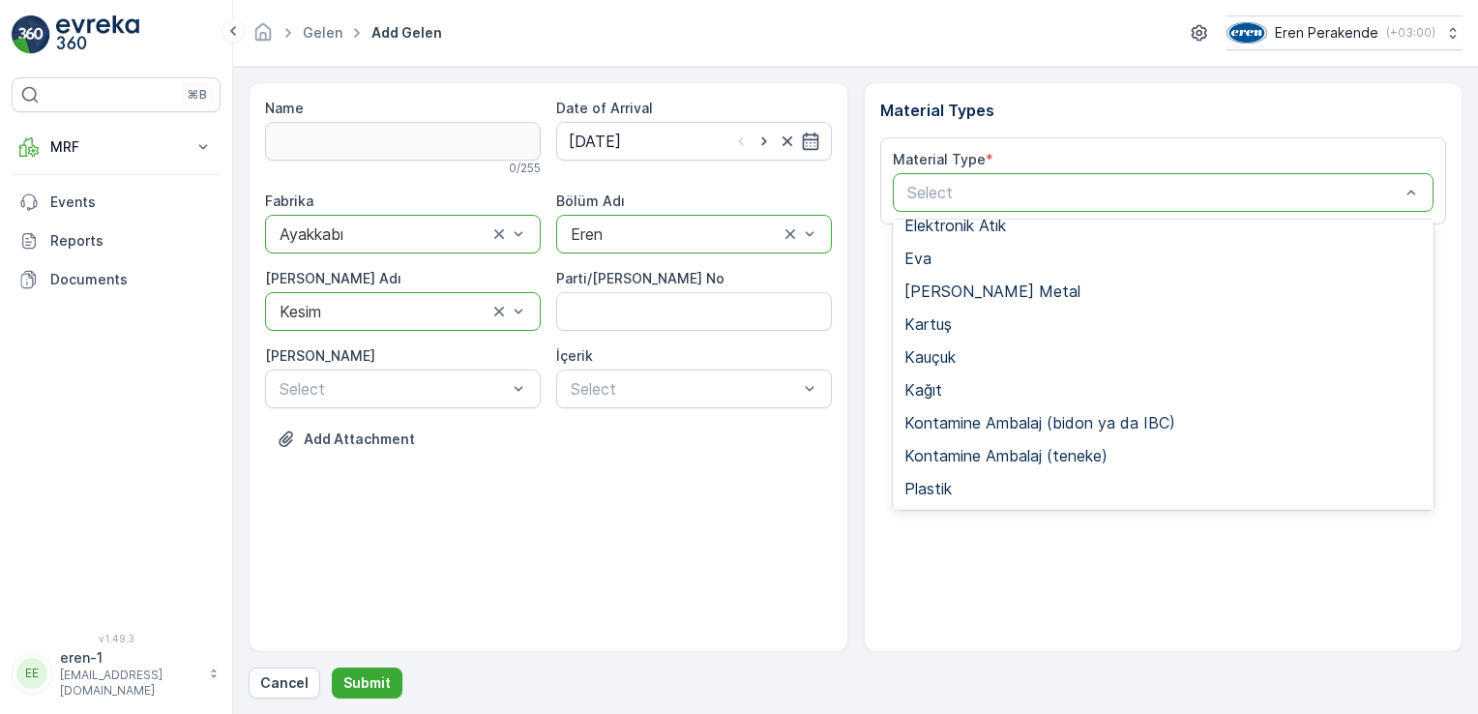
scroll to position [290, 0]
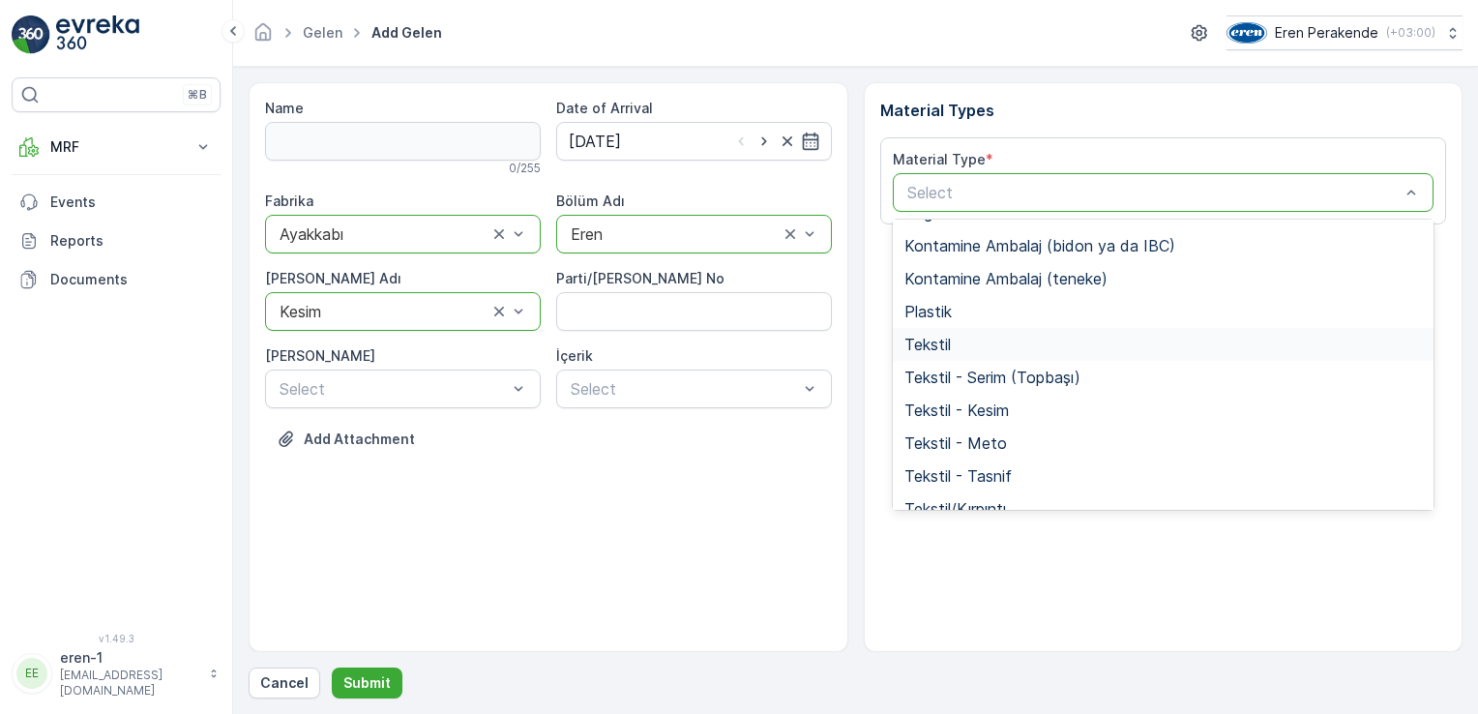
click at [935, 345] on span "Tekstil" at bounding box center [927, 344] width 46 height 17
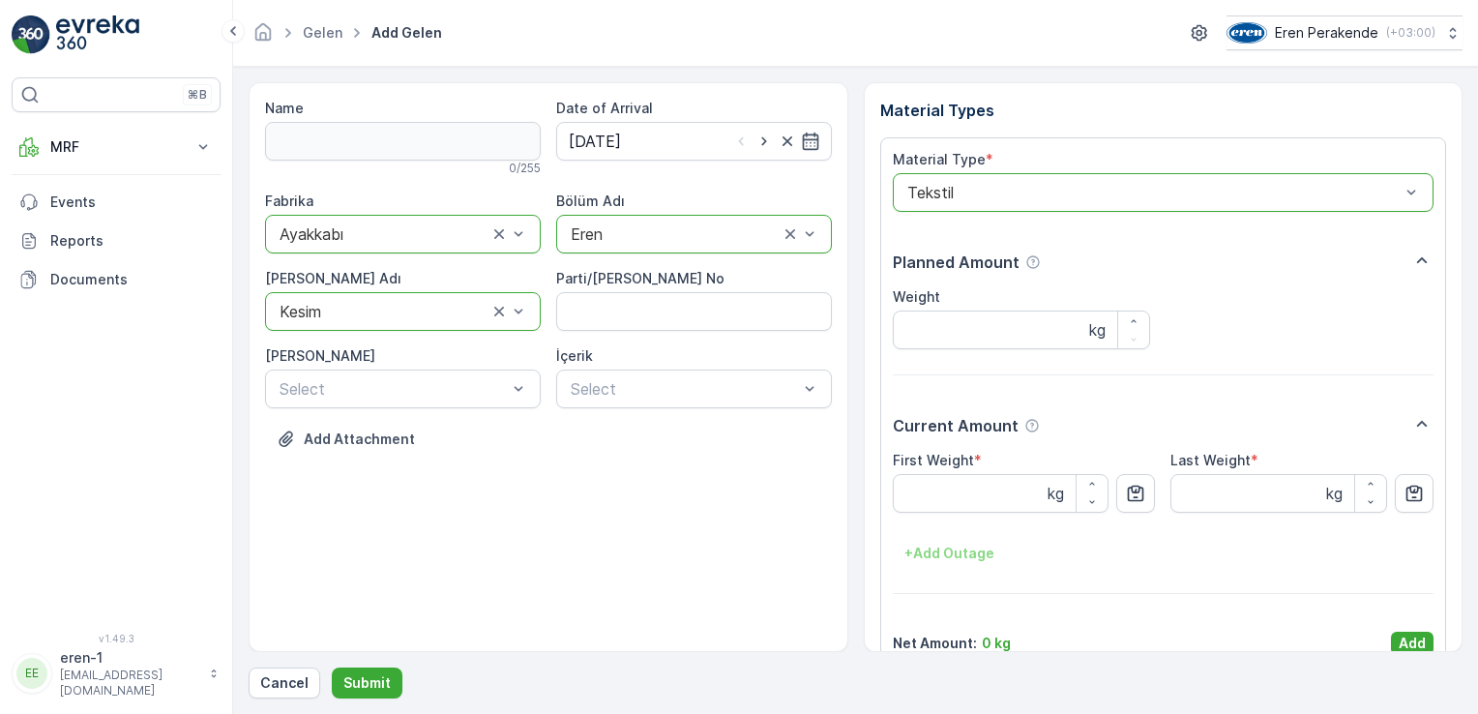
click at [1409, 654] on div "Name 0 / 255 Date of Arrival [DATE] Fabrika option Ayakkabı, selected. Ayakkabı…" at bounding box center [856, 390] width 1214 height 616
click at [1407, 637] on p "Add" at bounding box center [1412, 643] width 27 height 19
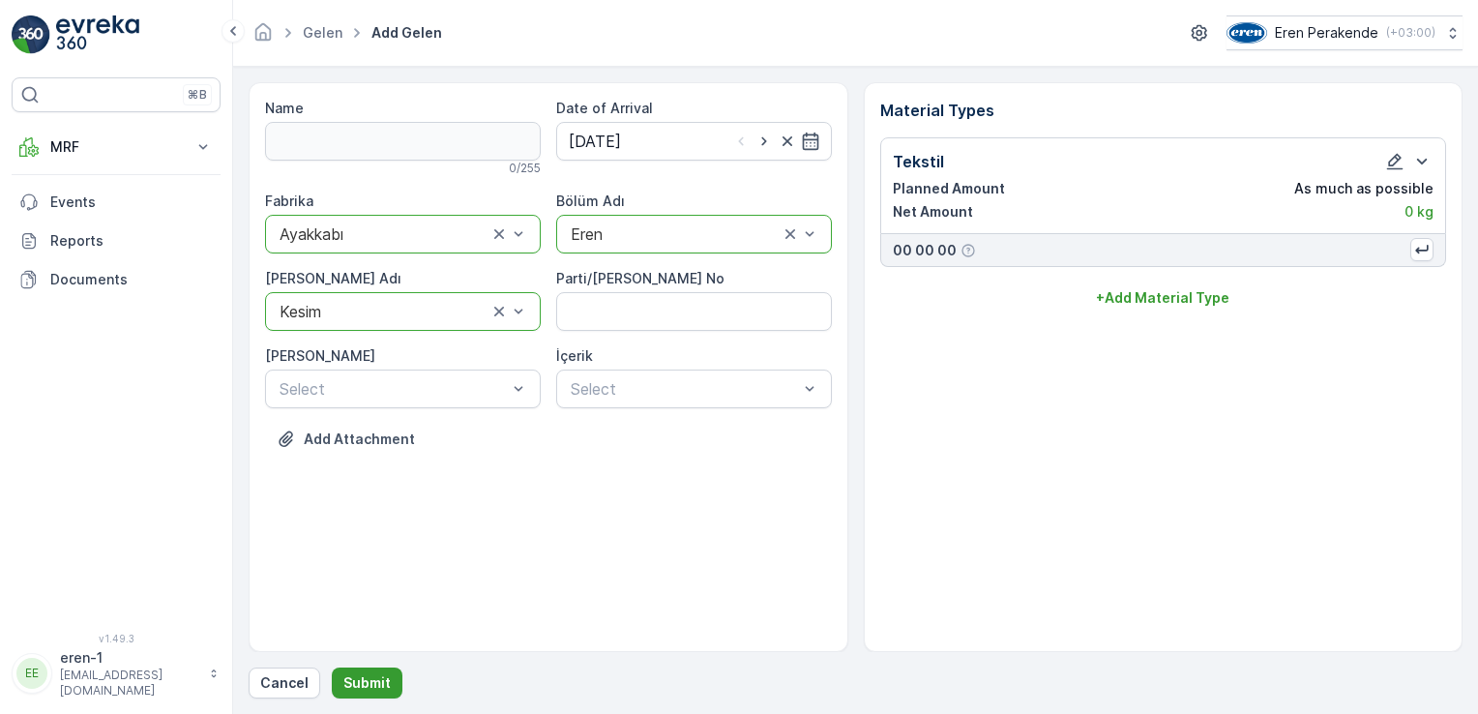
click at [398, 673] on button "Submit" at bounding box center [367, 682] width 71 height 31
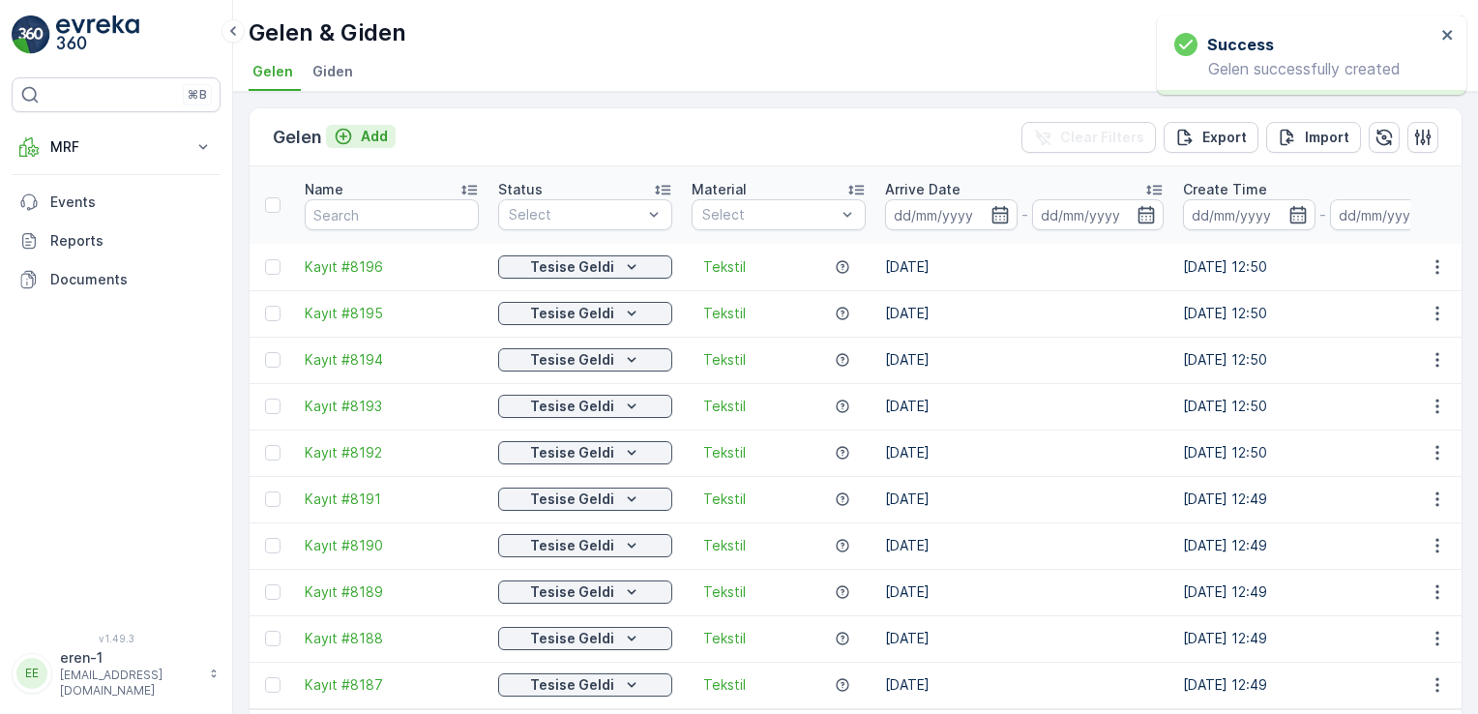
click at [370, 140] on p "Add" at bounding box center [374, 136] width 27 height 19
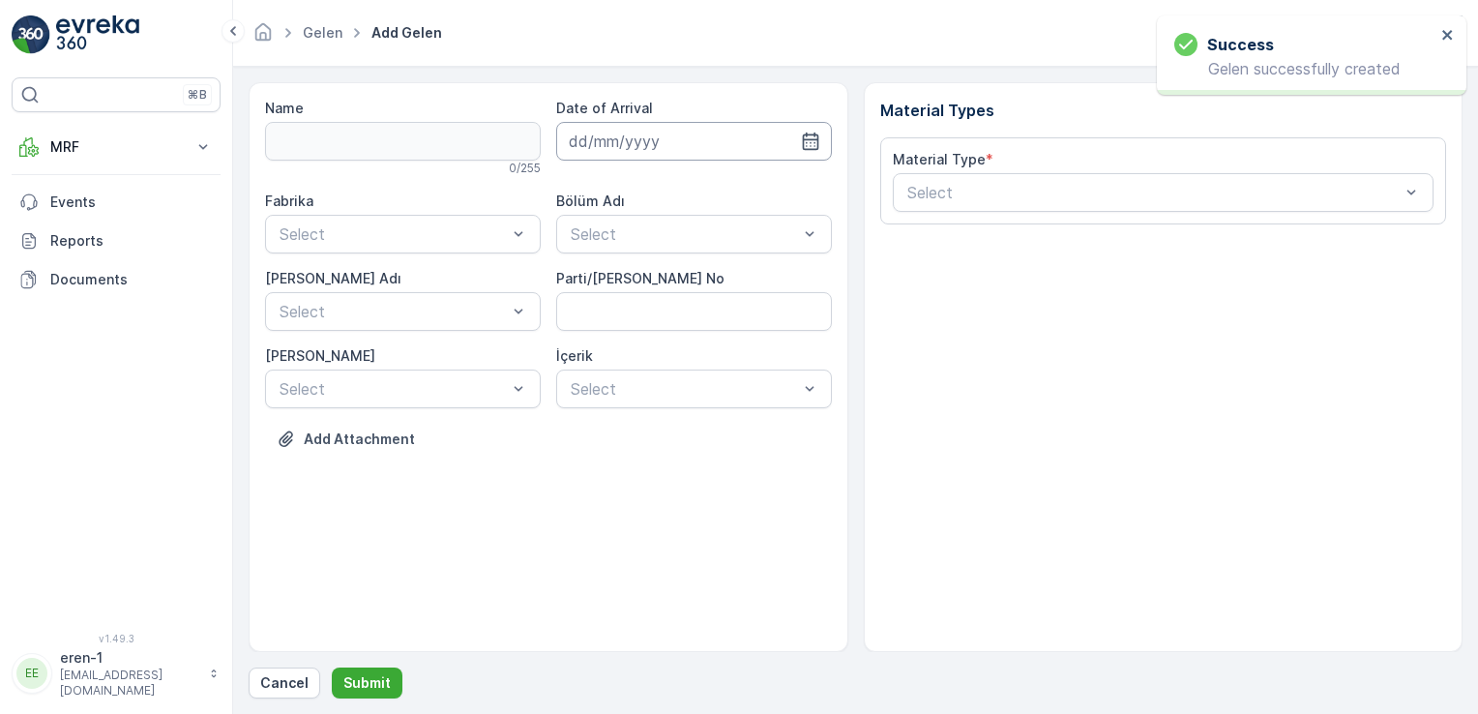
click at [725, 140] on input at bounding box center [694, 141] width 276 height 39
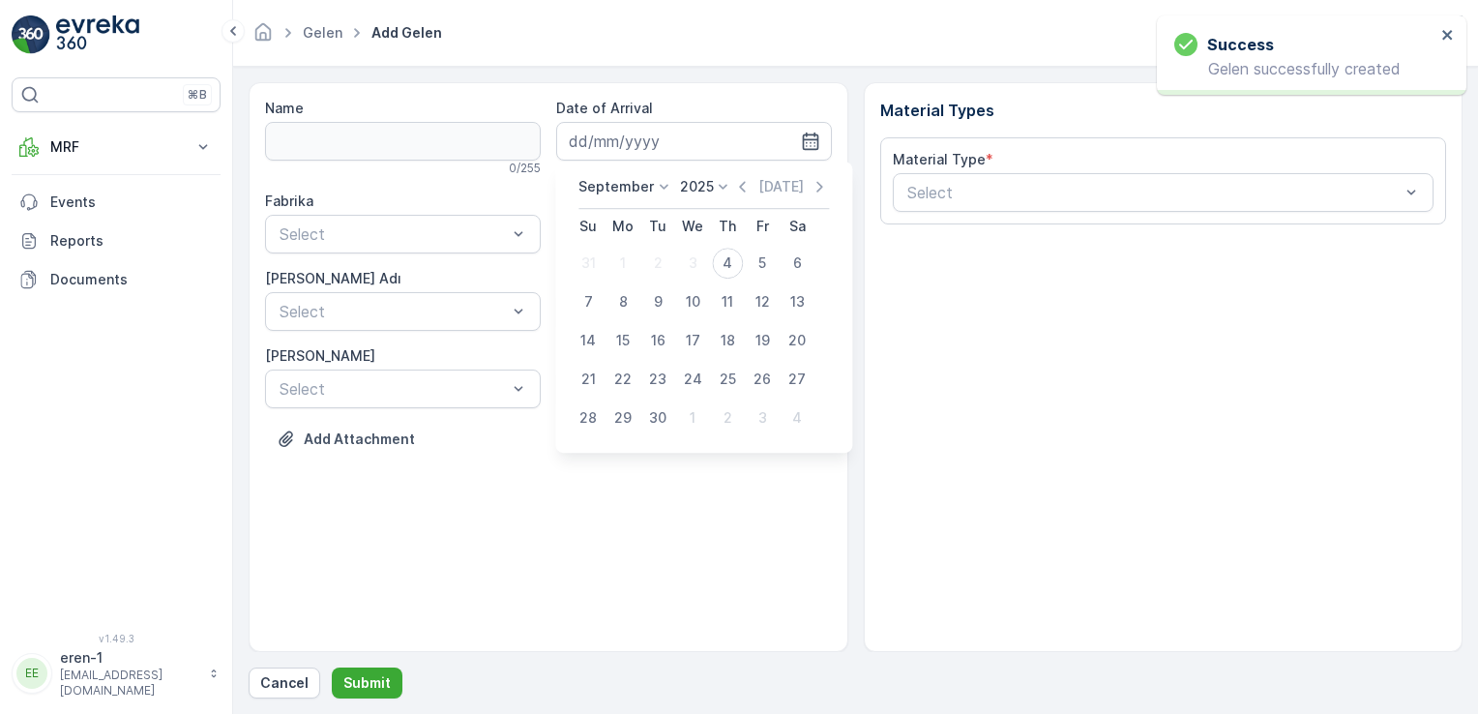
drag, startPoint x: 733, startPoint y: 269, endPoint x: 715, endPoint y: 211, distance: 60.9
click at [732, 267] on div "4" at bounding box center [727, 263] width 31 height 31
type input "[DATE]"
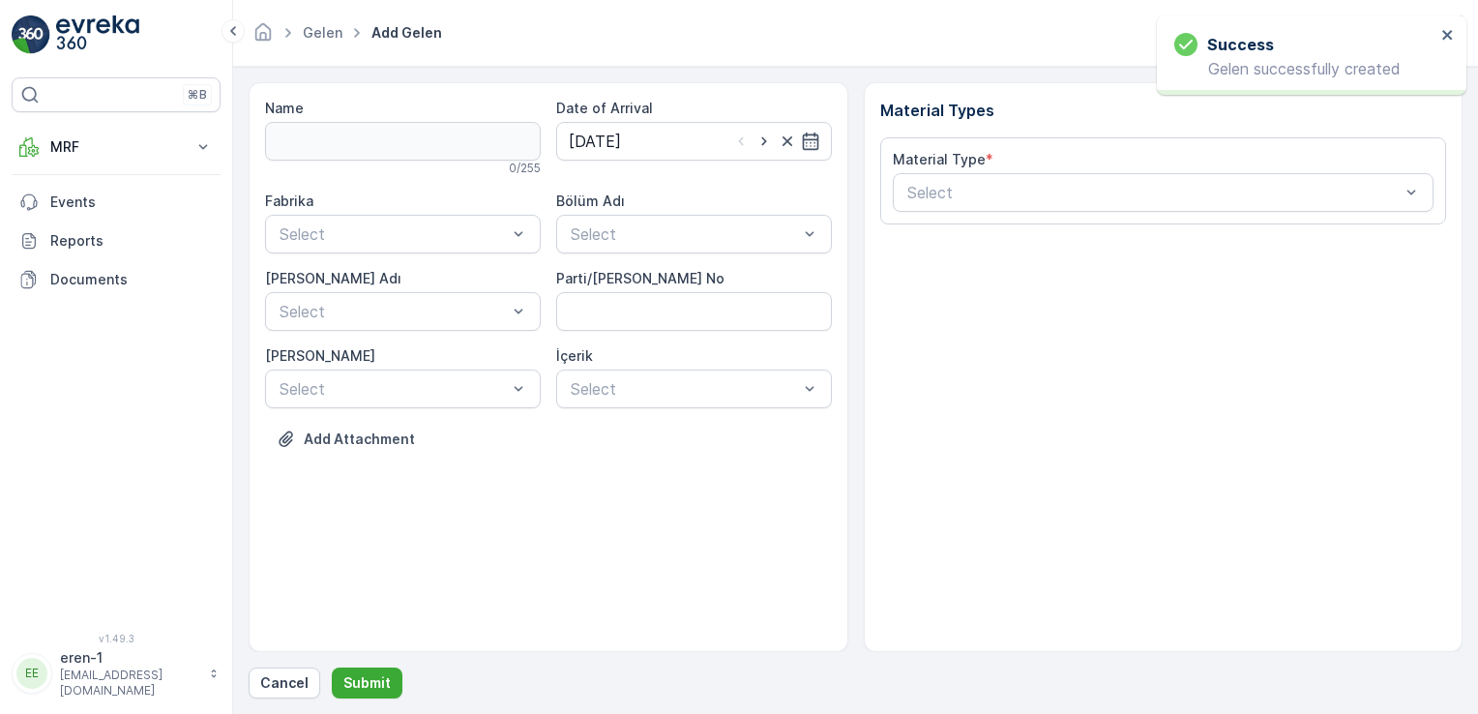
click at [704, 203] on div "Bölüm Adı" at bounding box center [694, 201] width 276 height 19
click at [693, 264] on div "Fabrika Select Bölüm Adı Select [PERSON_NAME] Adı Select Parti/Kesim Föyü No [P…" at bounding box center [548, 300] width 567 height 217
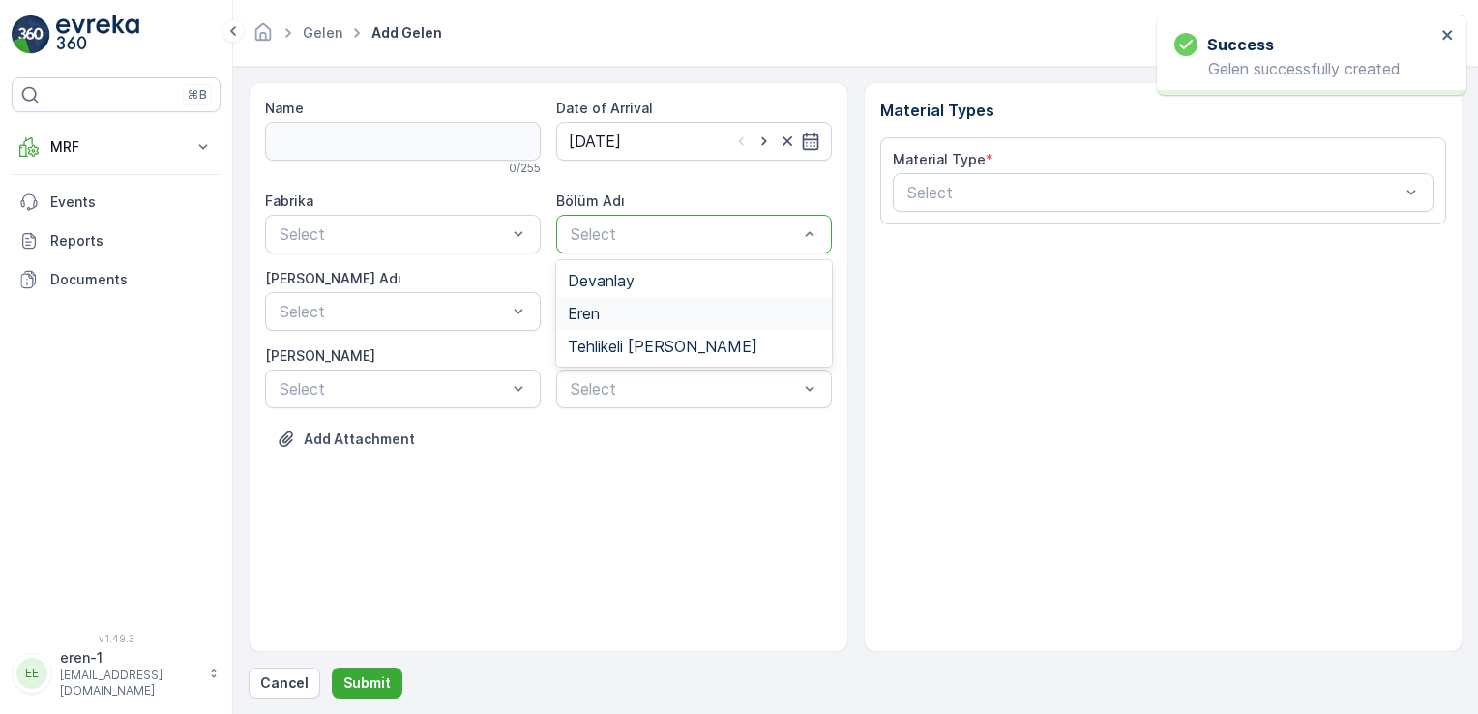
drag, startPoint x: 633, startPoint y: 308, endPoint x: 564, endPoint y: 300, distance: 69.1
click at [632, 308] on div "Eren" at bounding box center [694, 313] width 252 height 17
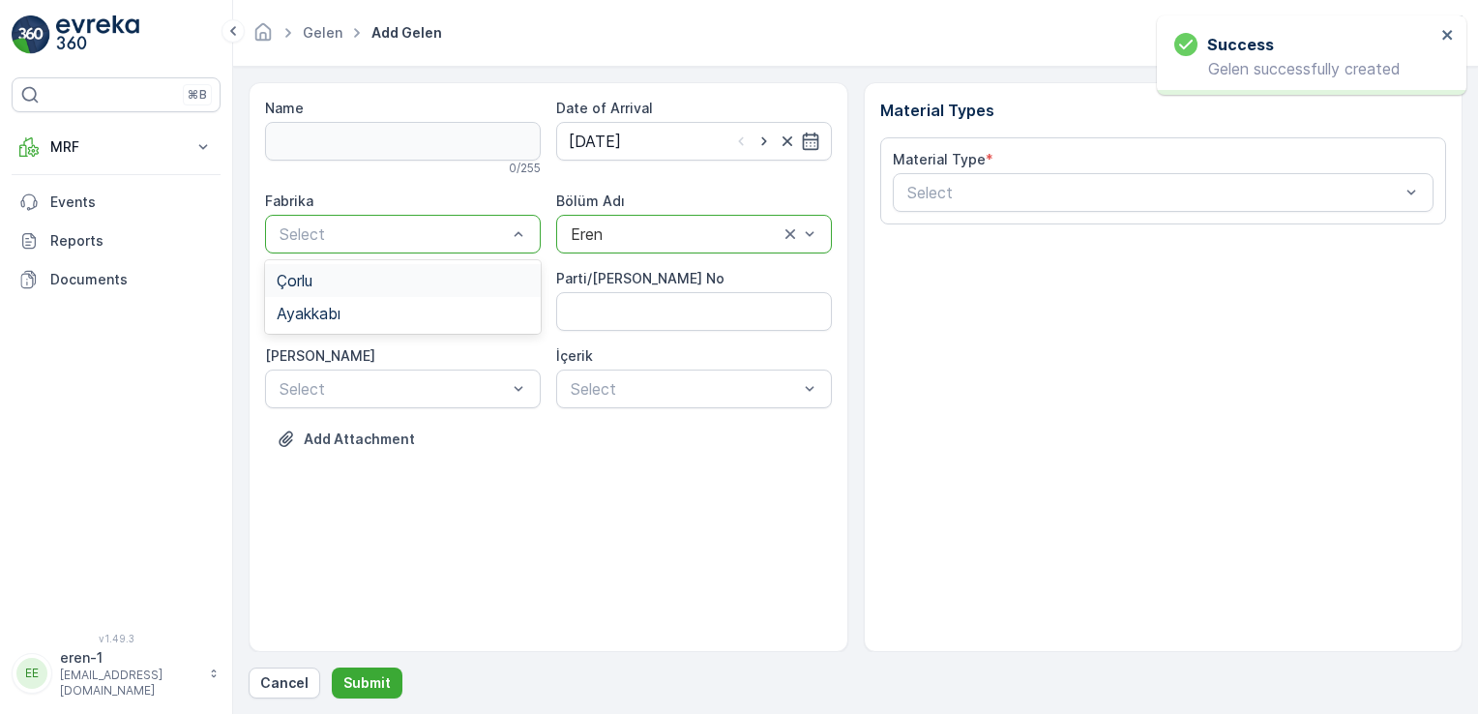
click at [368, 246] on div "Select" at bounding box center [403, 234] width 276 height 39
click at [321, 323] on div "Ayakkabı" at bounding box center [403, 313] width 276 height 33
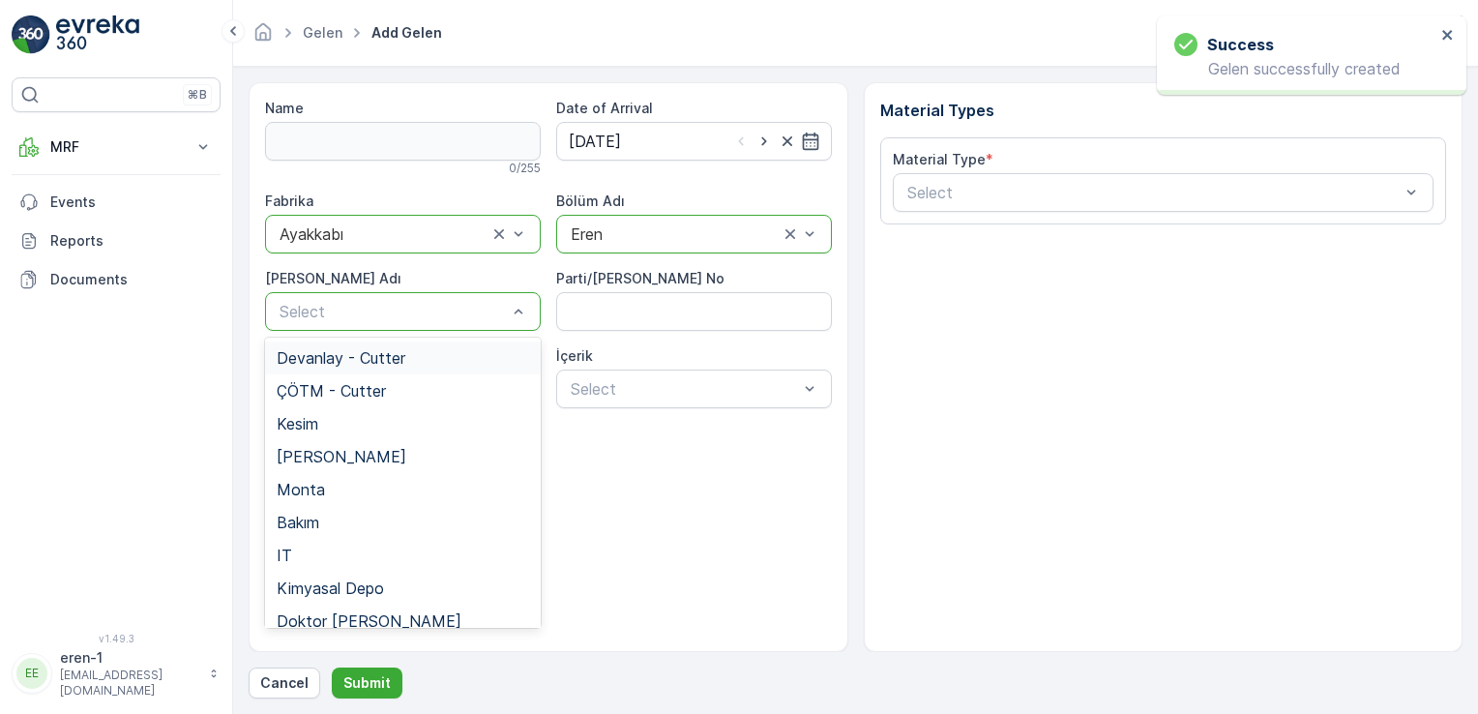
click at [321, 324] on div "Select" at bounding box center [403, 311] width 276 height 39
click at [344, 428] on div "Kesim" at bounding box center [403, 423] width 252 height 17
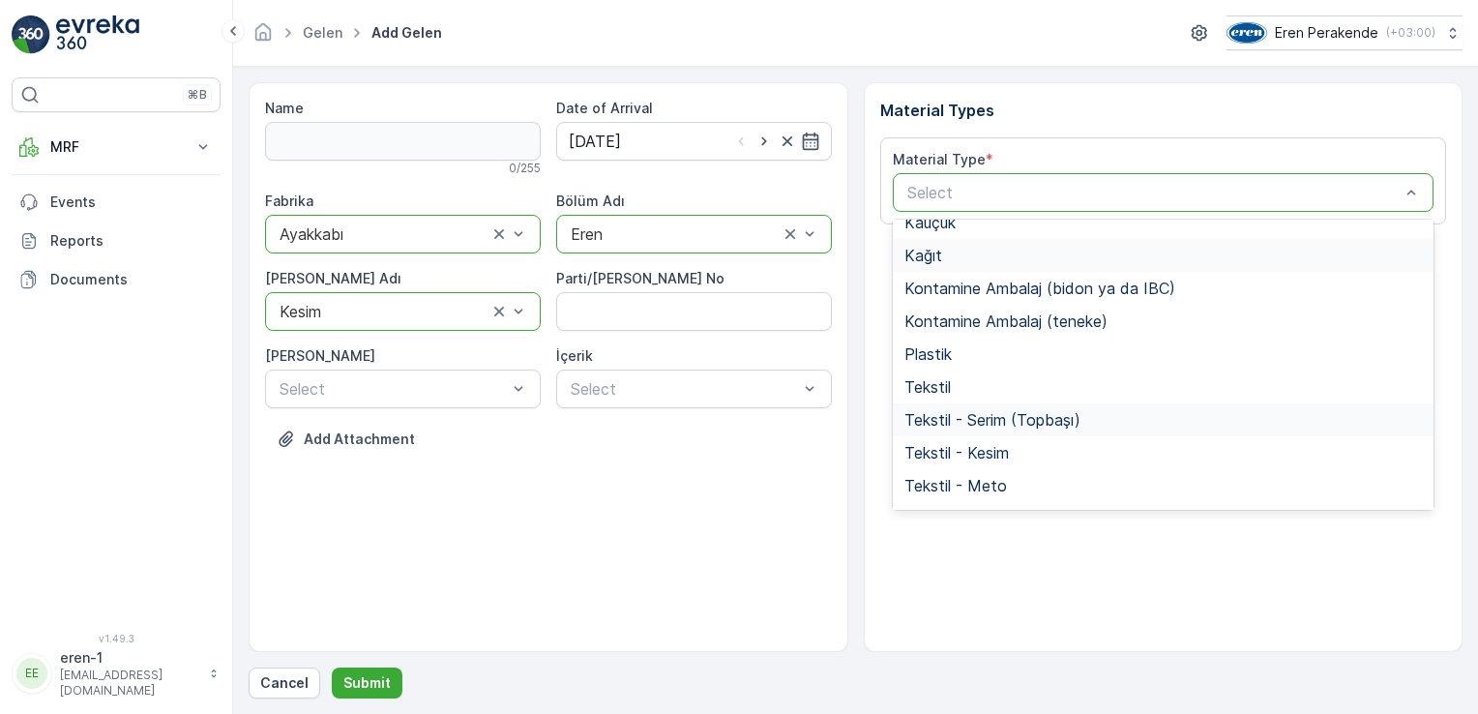
scroll to position [290, 0]
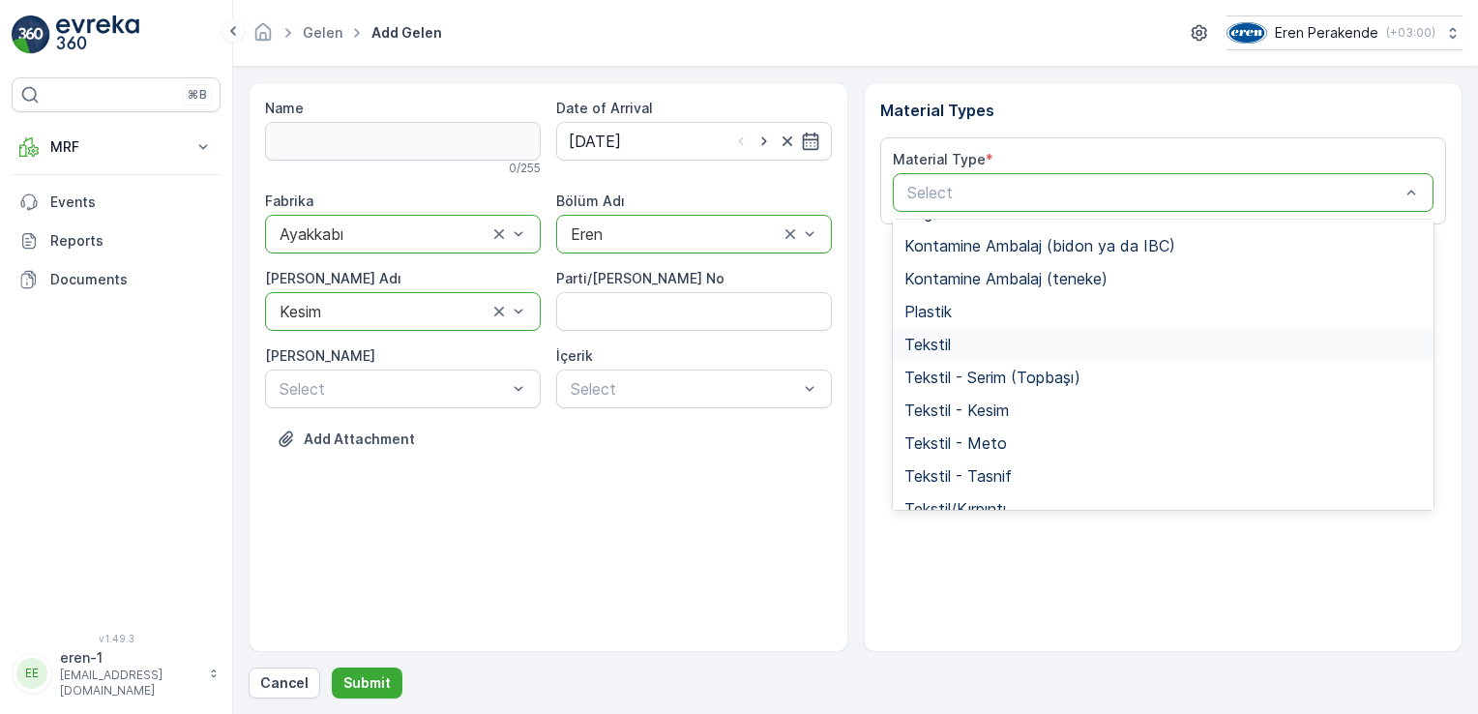
click at [988, 346] on div "Tekstil" at bounding box center [1163, 344] width 518 height 17
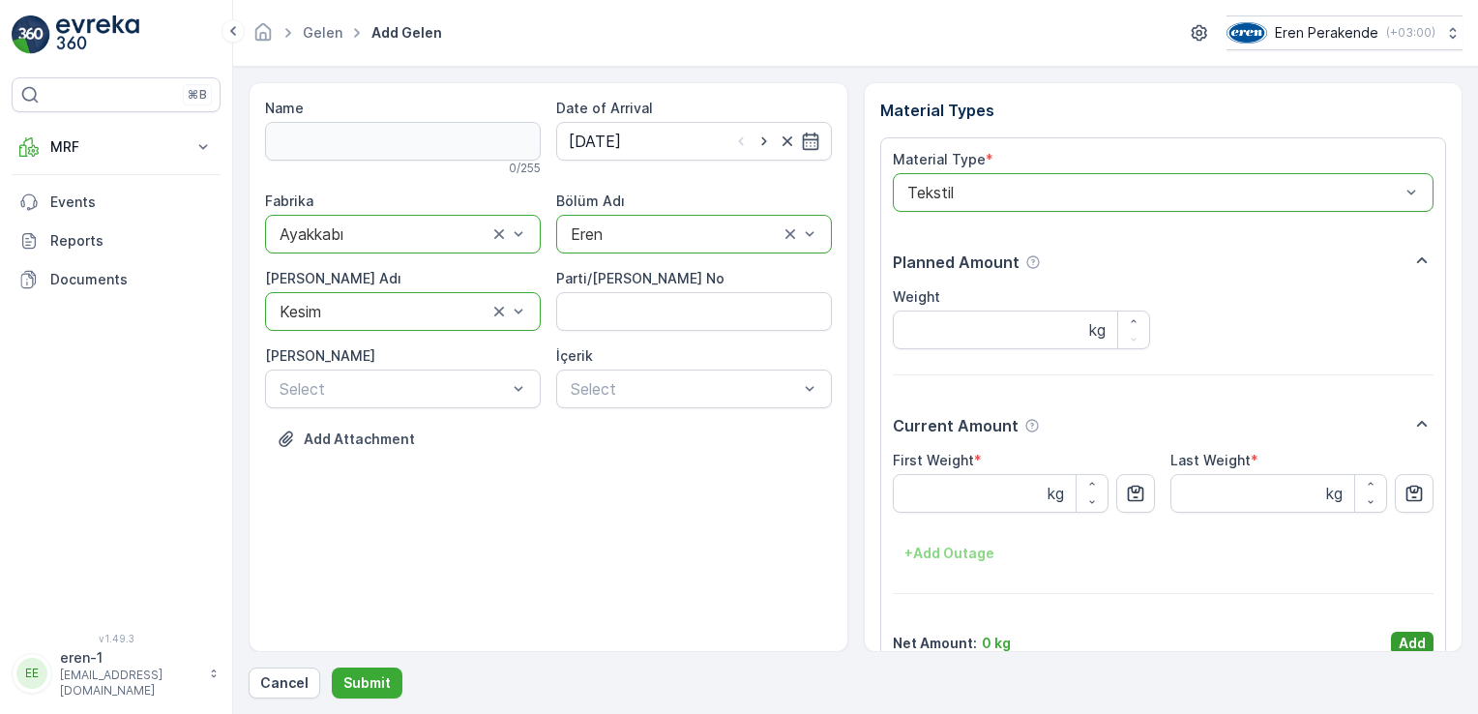
click at [1408, 636] on p "Add" at bounding box center [1412, 643] width 27 height 19
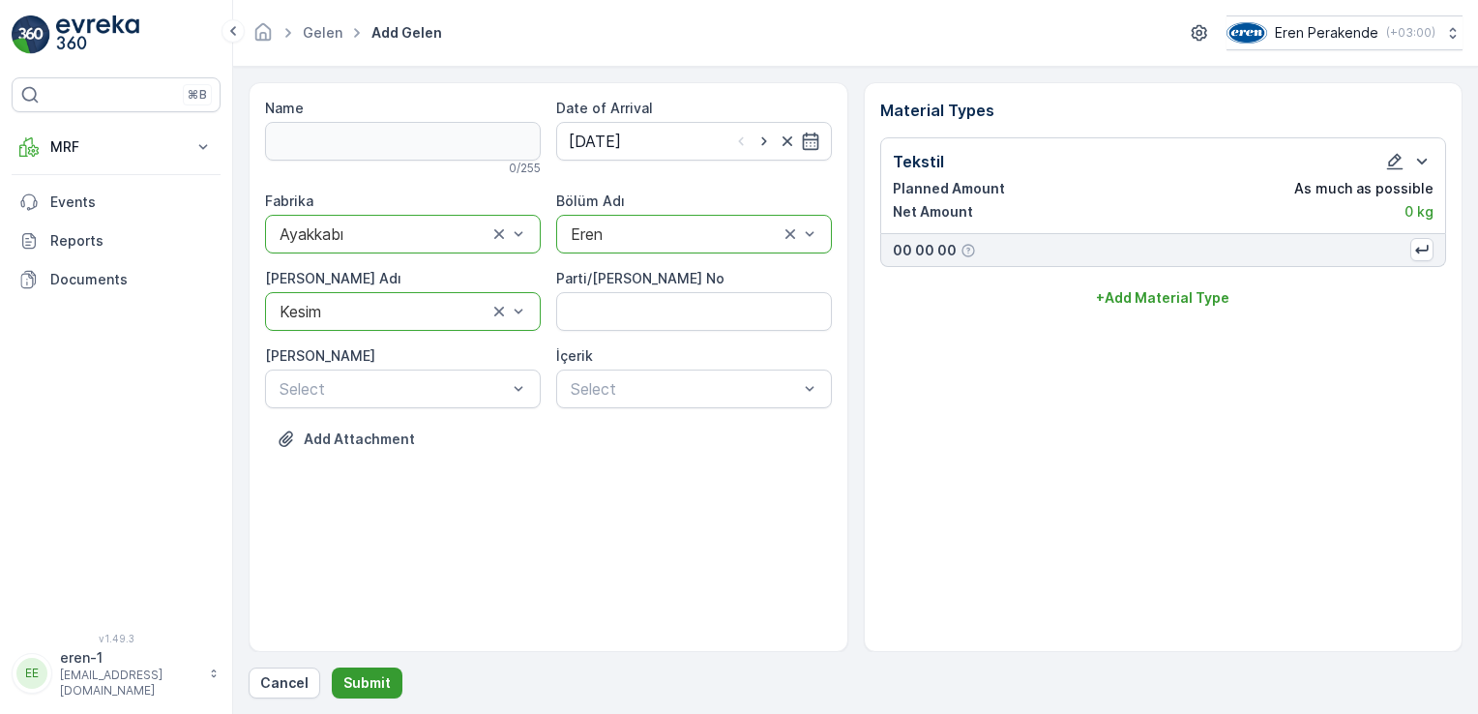
click at [379, 672] on button "Submit" at bounding box center [367, 682] width 71 height 31
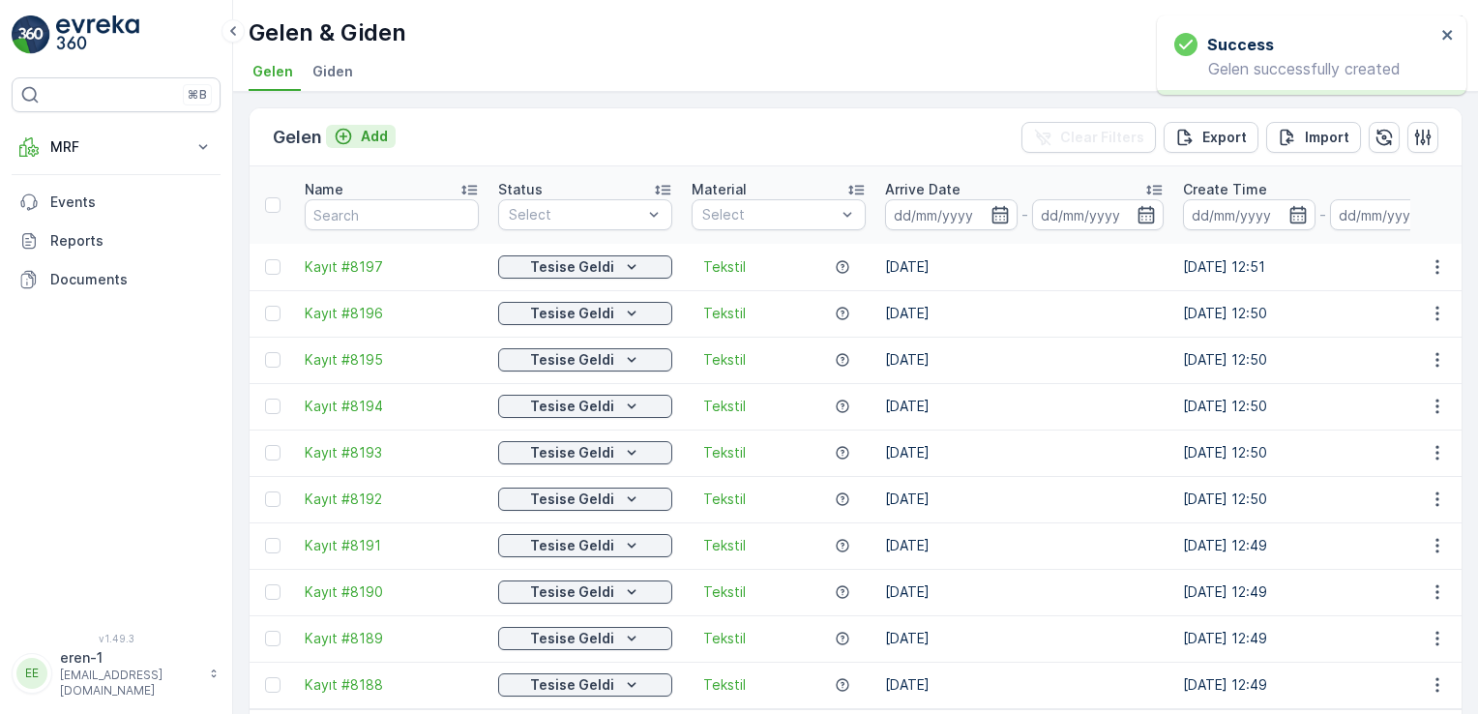
click at [357, 143] on div "Add" at bounding box center [361, 136] width 54 height 19
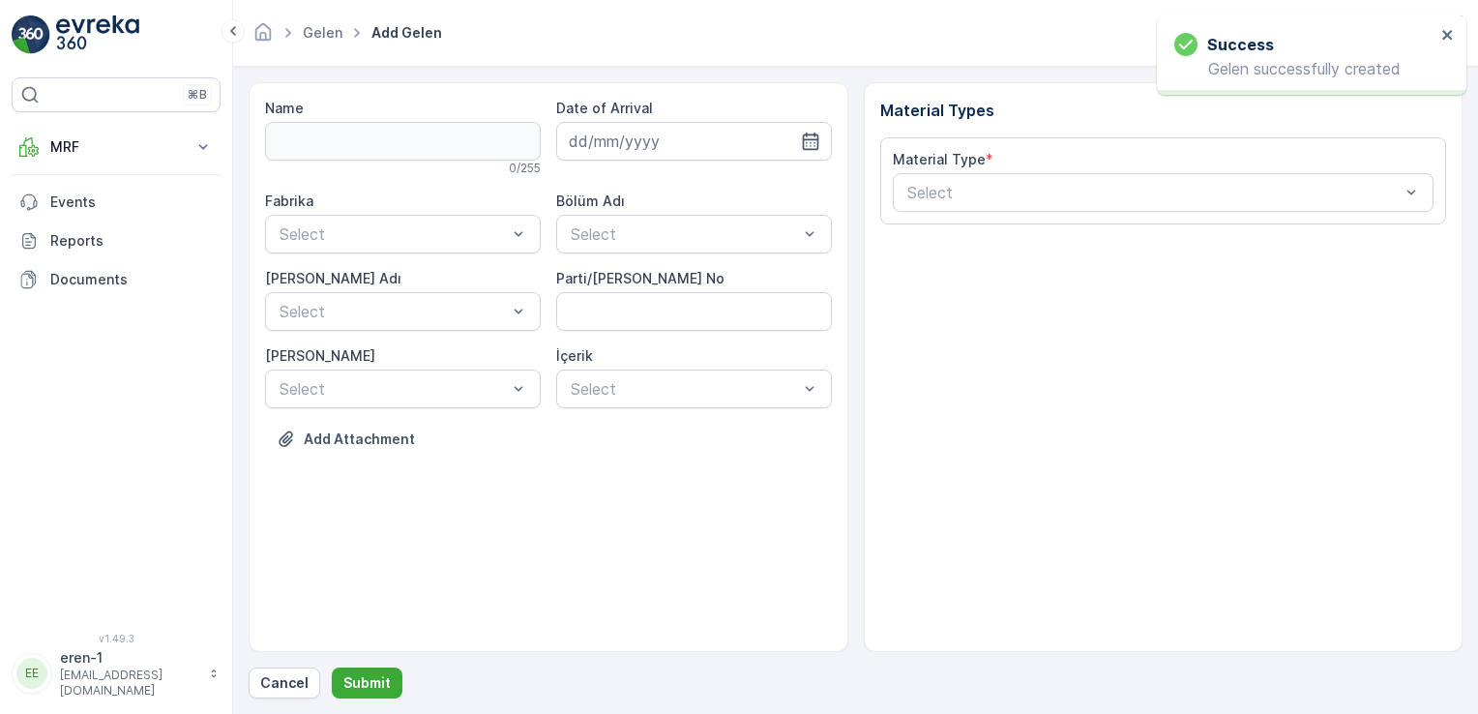
click at [614, 113] on label "Date of Arrival" at bounding box center [604, 108] width 97 height 16
click at [638, 142] on input at bounding box center [694, 141] width 276 height 39
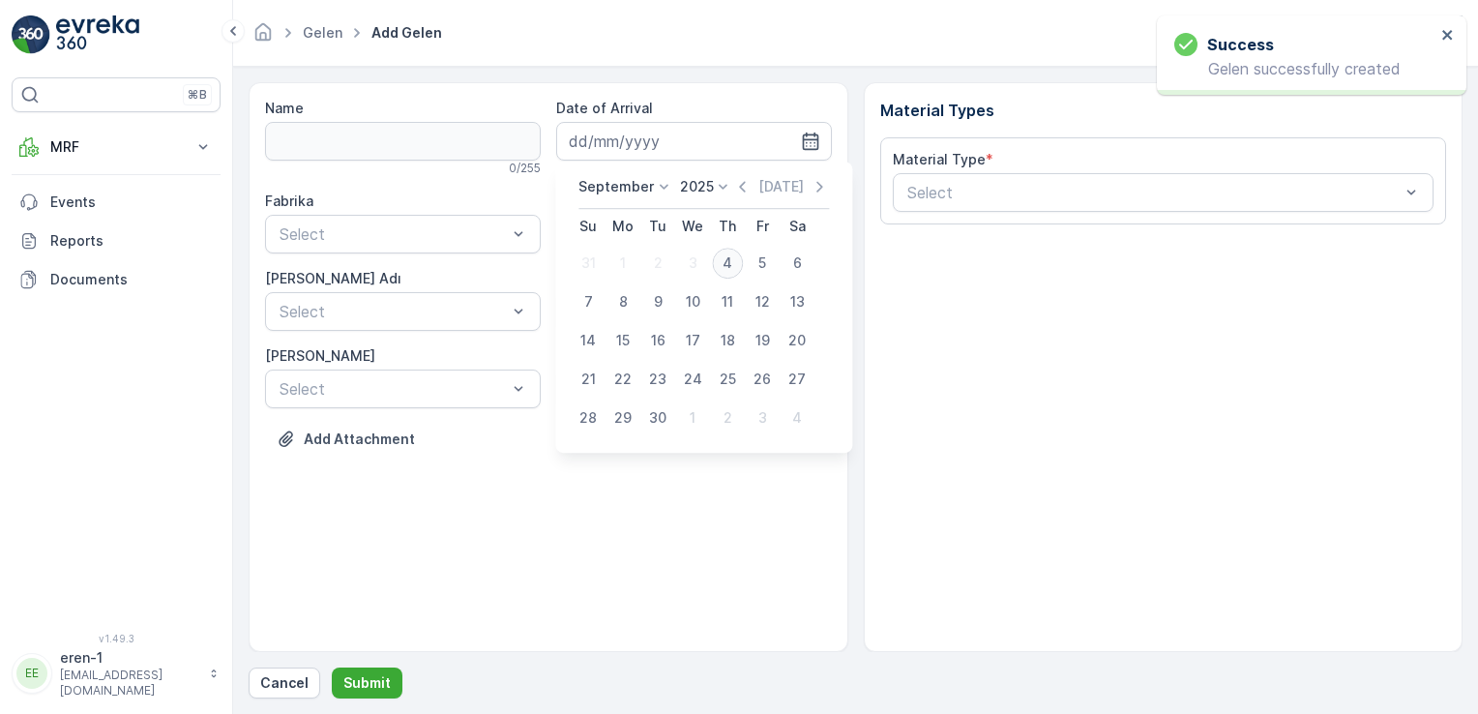
click at [717, 264] on div "4" at bounding box center [727, 263] width 31 height 31
type input "[DATE]"
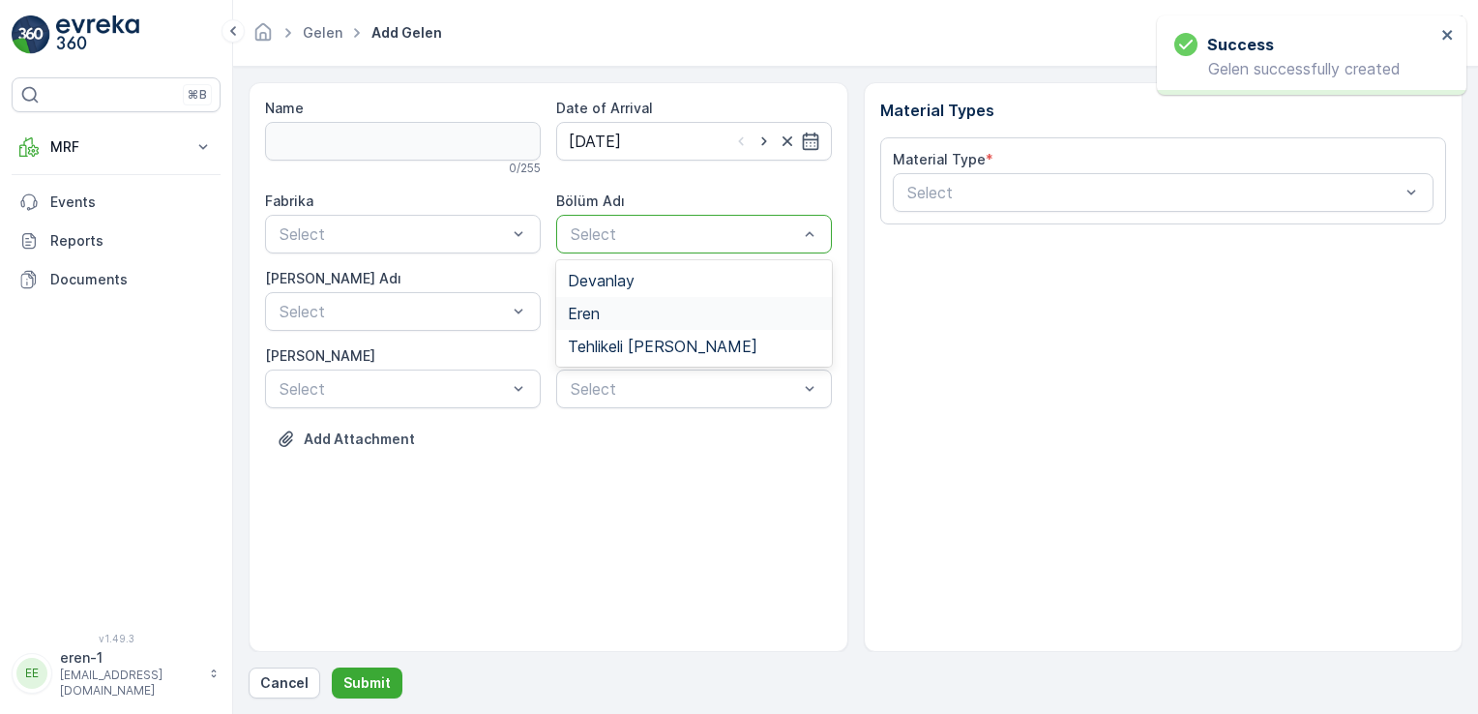
click at [609, 317] on div "Eren" at bounding box center [694, 313] width 252 height 17
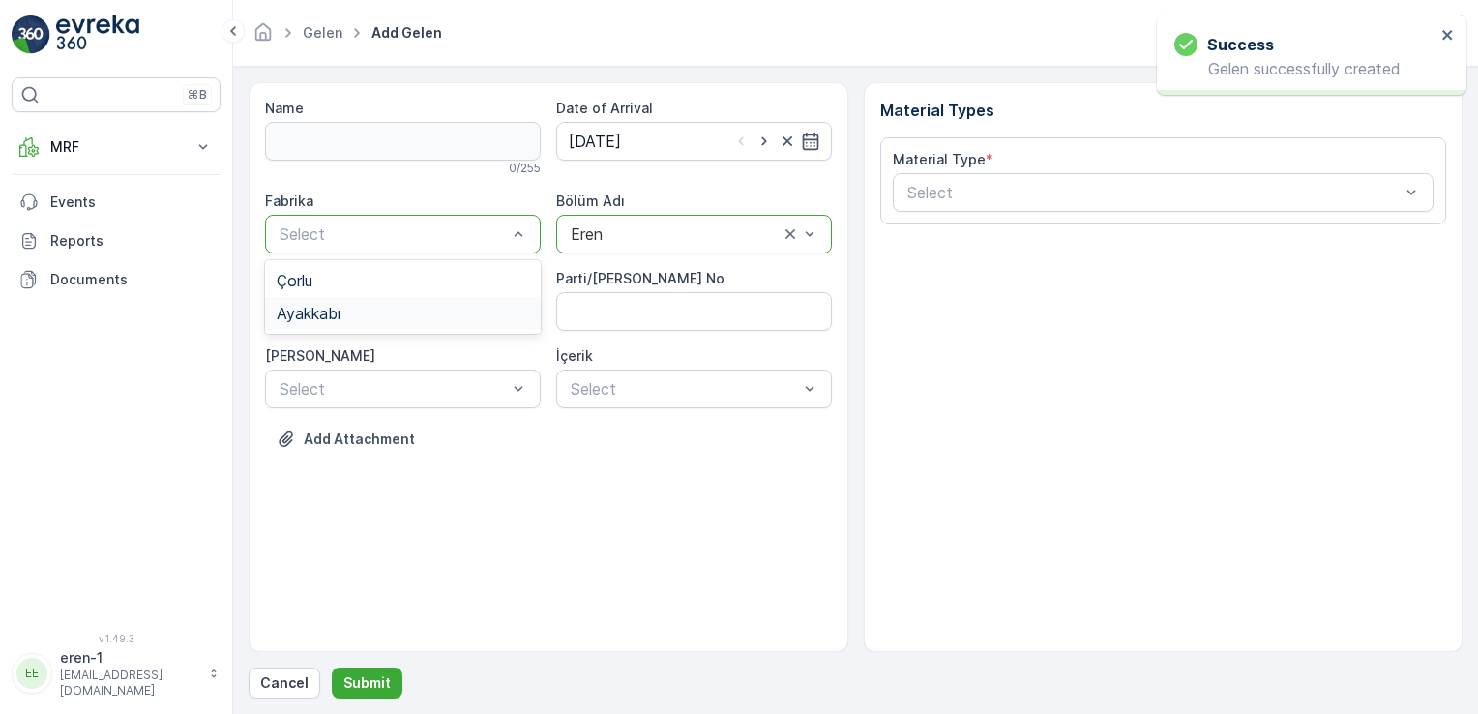
click at [352, 329] on div "Çorlu Ayakkabı" at bounding box center [403, 297] width 276 height 74
click at [352, 321] on div "Ayakkabı" at bounding box center [403, 313] width 252 height 17
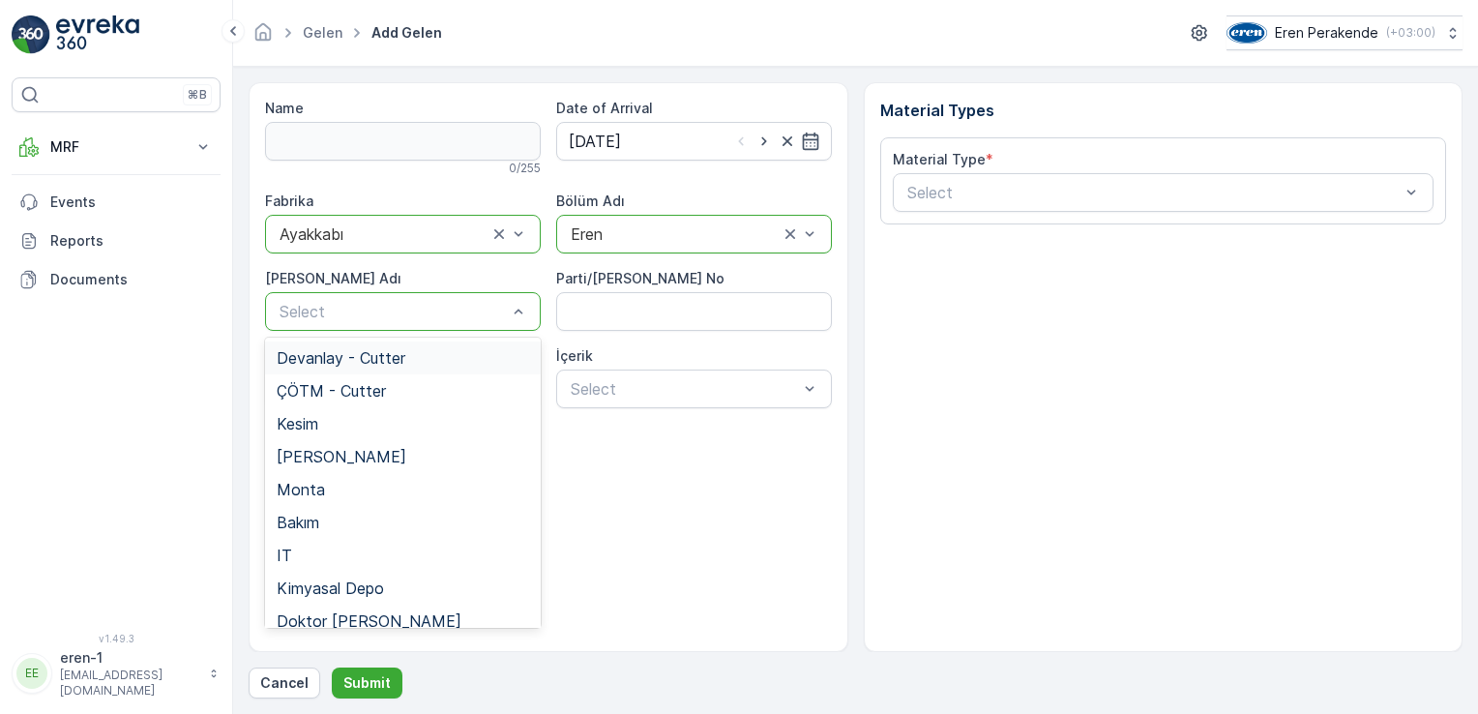
click at [353, 323] on div "Select" at bounding box center [403, 311] width 276 height 39
click at [334, 431] on div "Kesim" at bounding box center [403, 423] width 252 height 17
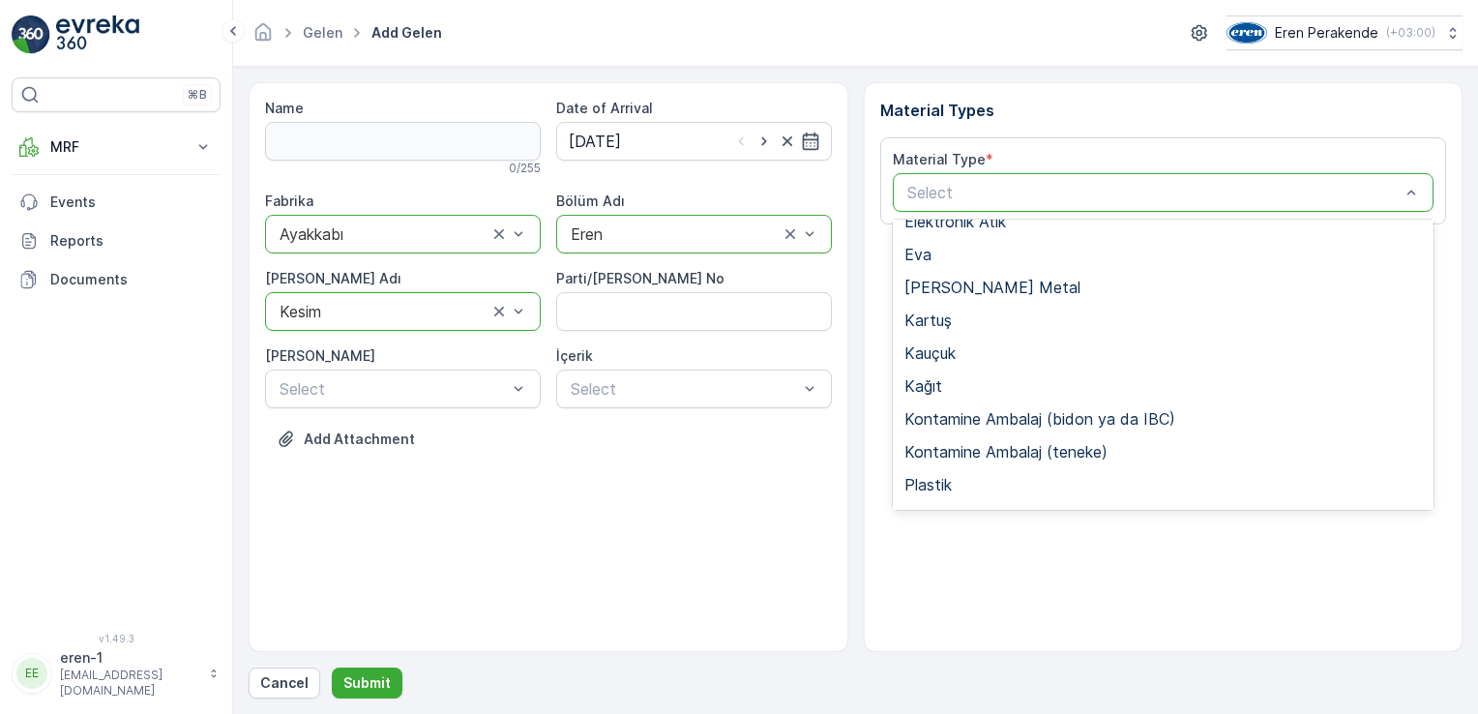
scroll to position [290, 0]
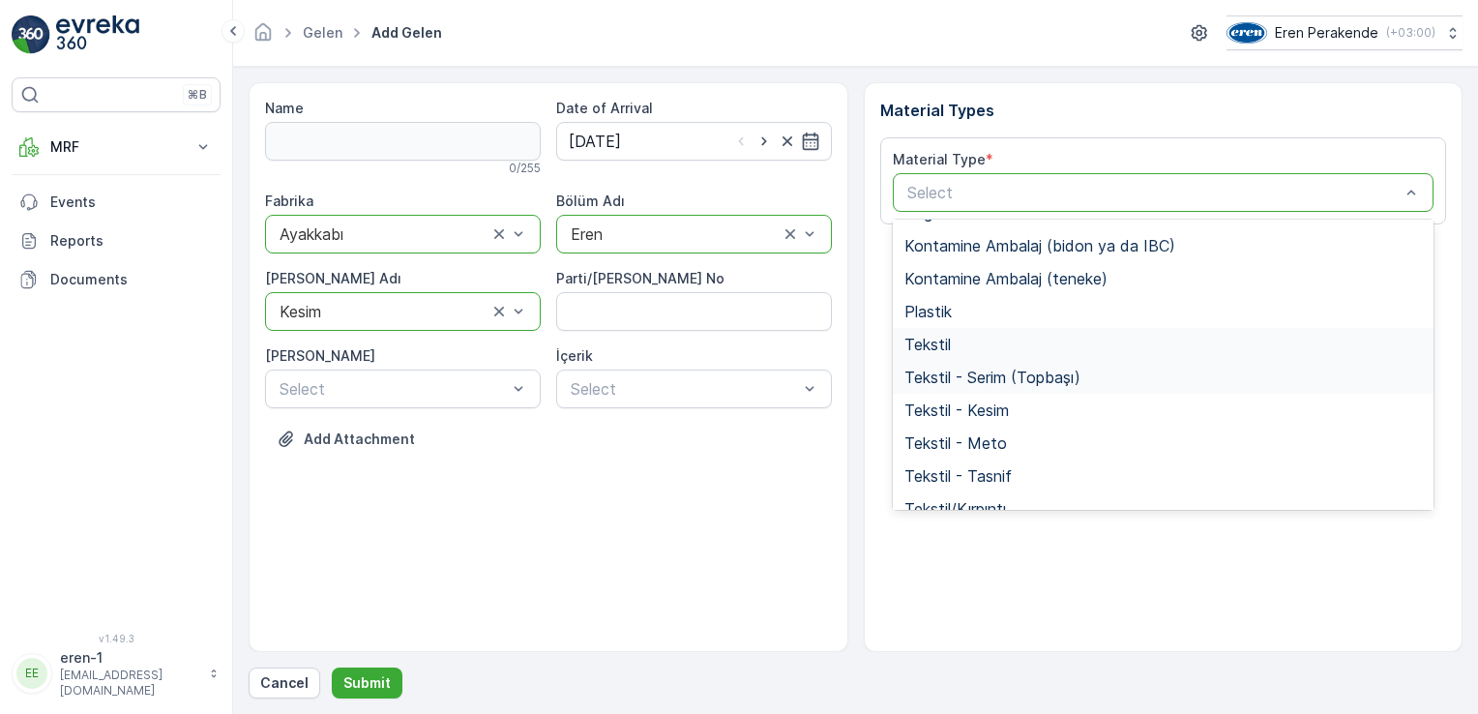
click at [940, 339] on span "Tekstil" at bounding box center [927, 344] width 46 height 17
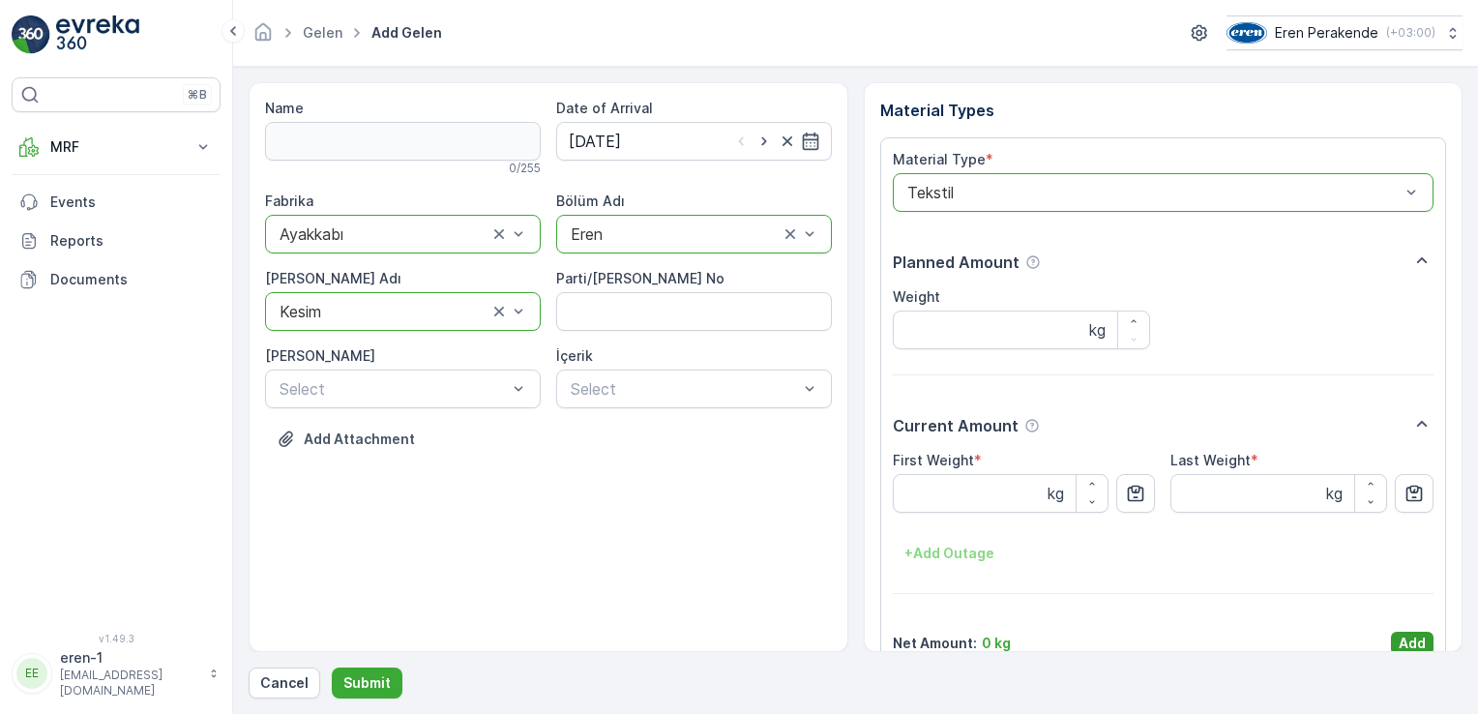
click at [1405, 636] on p "Add" at bounding box center [1412, 643] width 27 height 19
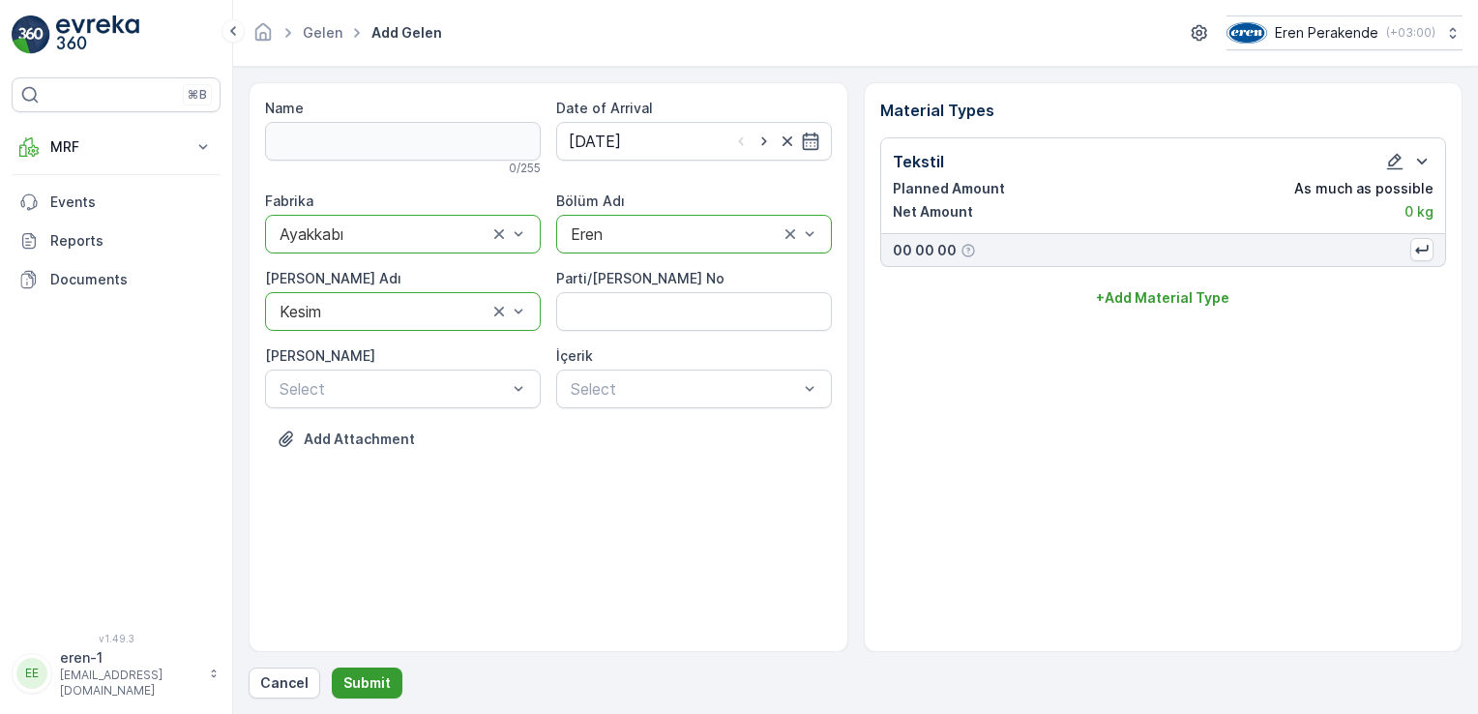
click at [389, 675] on button "Submit" at bounding box center [367, 682] width 71 height 31
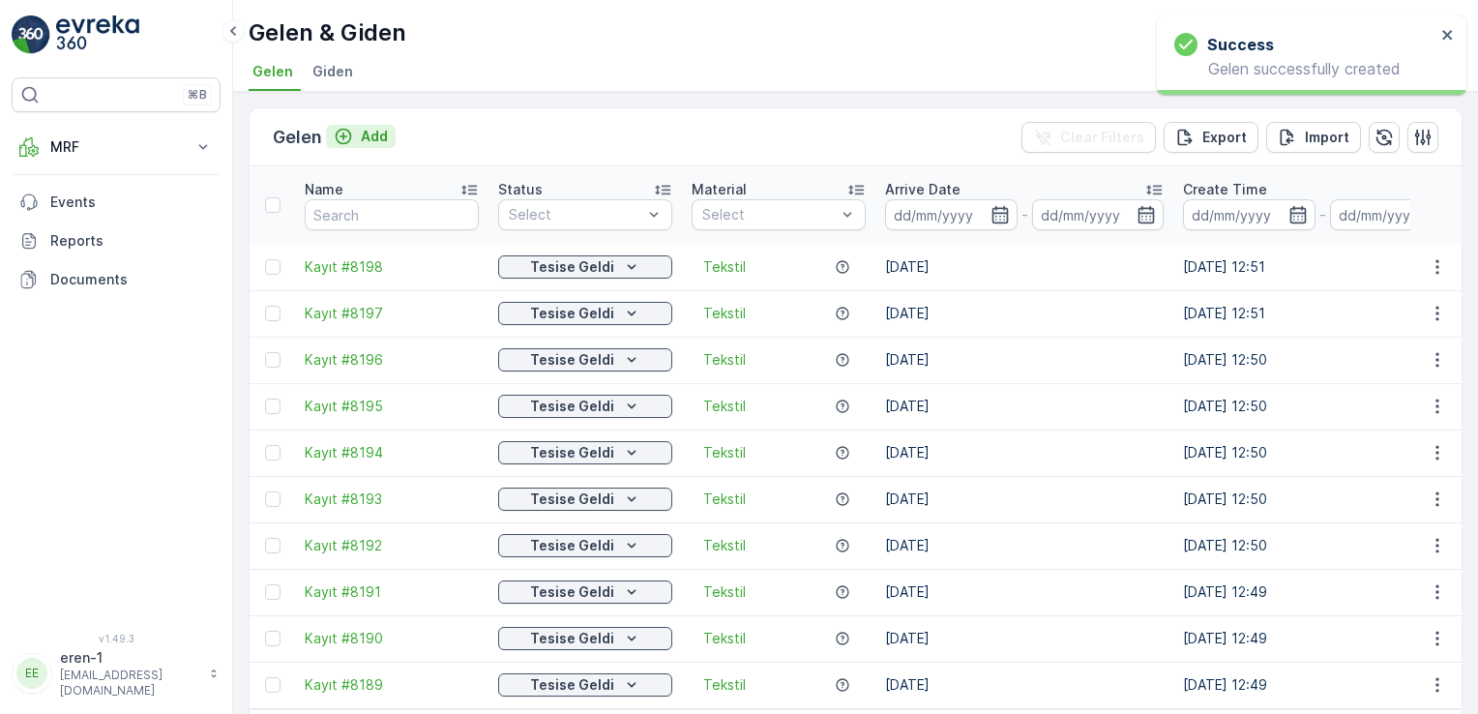
click at [373, 134] on p "Add" at bounding box center [374, 136] width 27 height 19
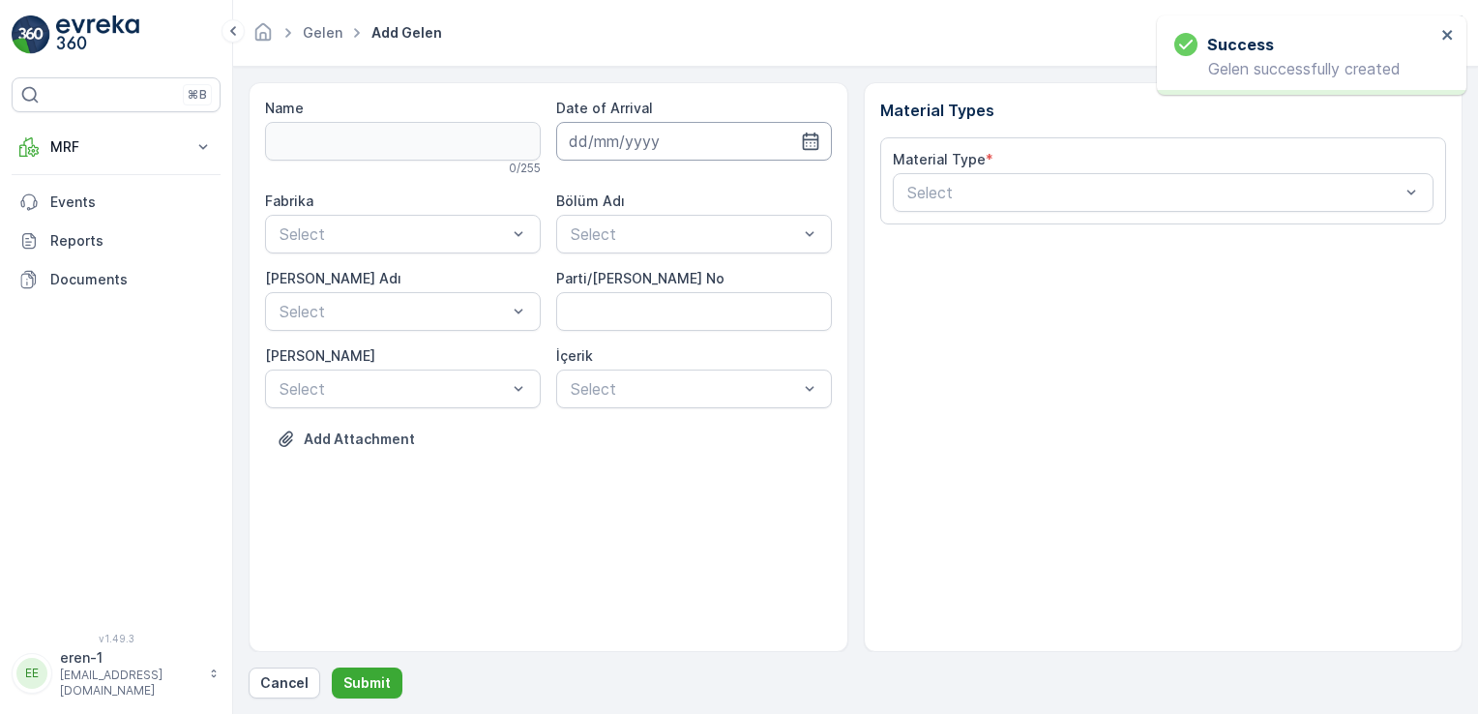
click at [600, 140] on input at bounding box center [694, 141] width 276 height 39
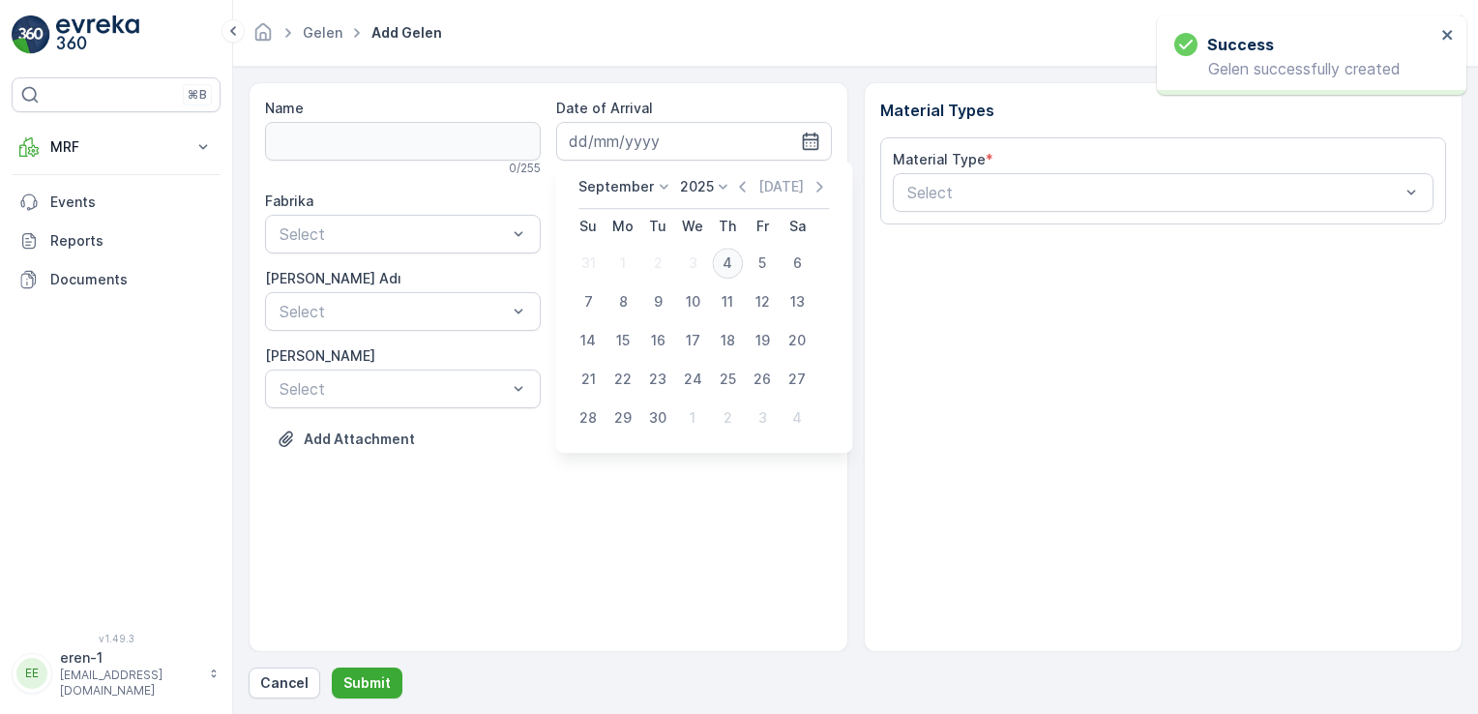
click at [729, 268] on div "4" at bounding box center [727, 263] width 31 height 31
type input "[DATE]"
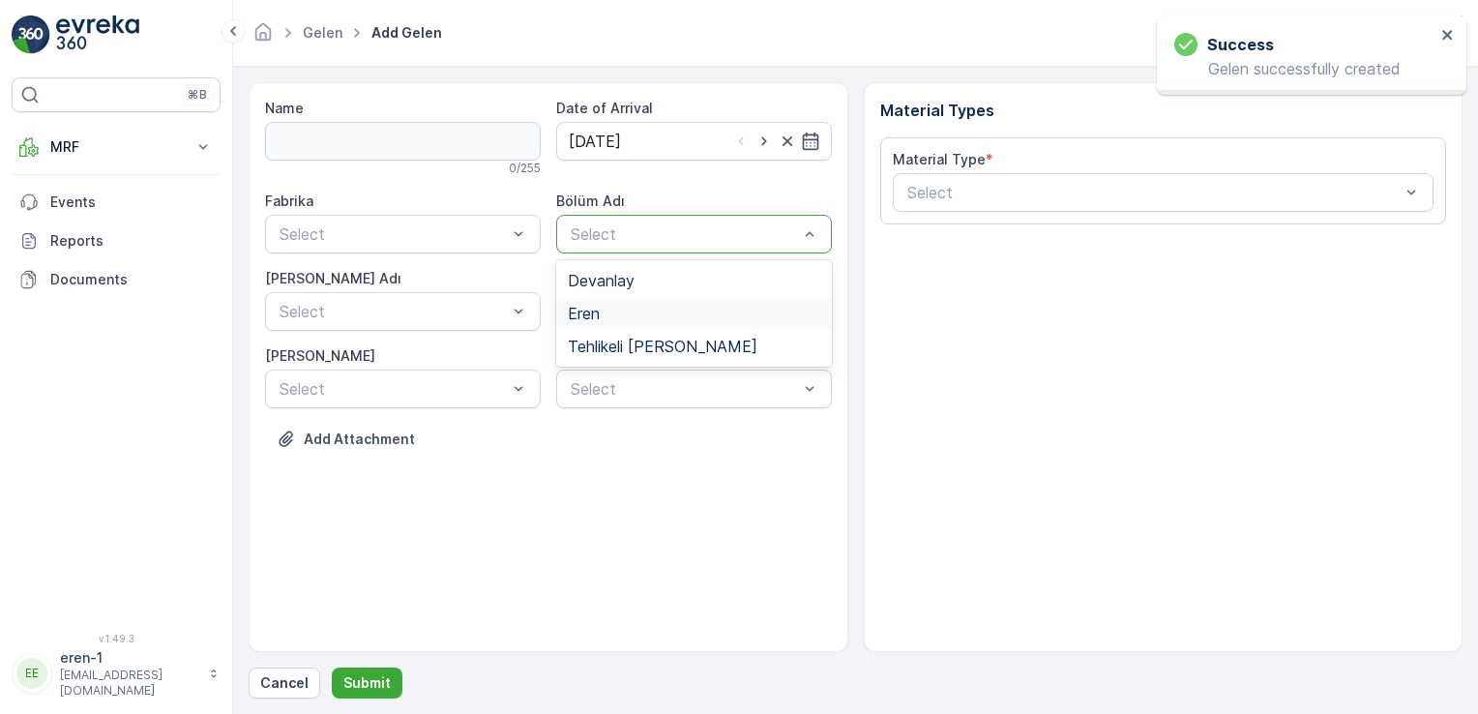
click at [607, 313] on div "Eren" at bounding box center [694, 313] width 252 height 17
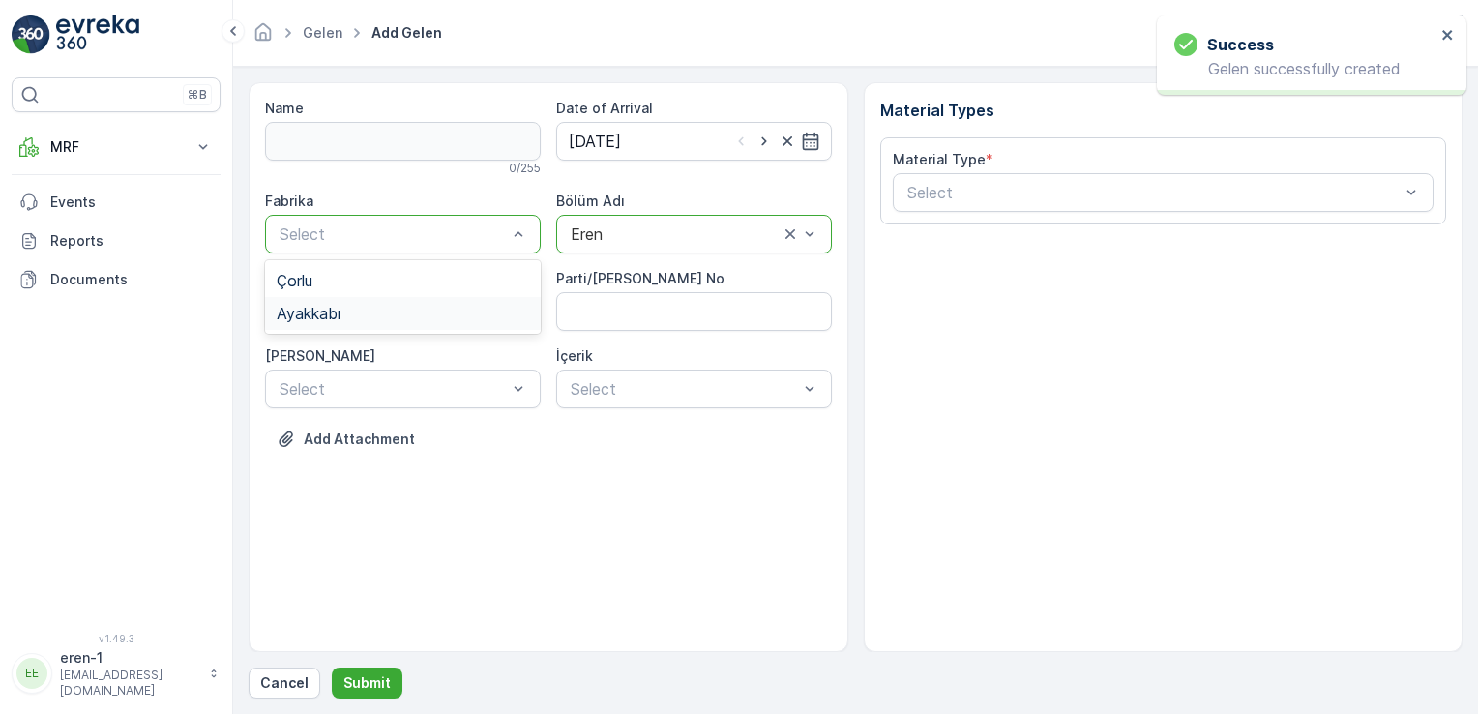
click at [375, 327] on div "Ayakkabı" at bounding box center [403, 313] width 276 height 33
click at [374, 326] on div "Select" at bounding box center [403, 311] width 276 height 39
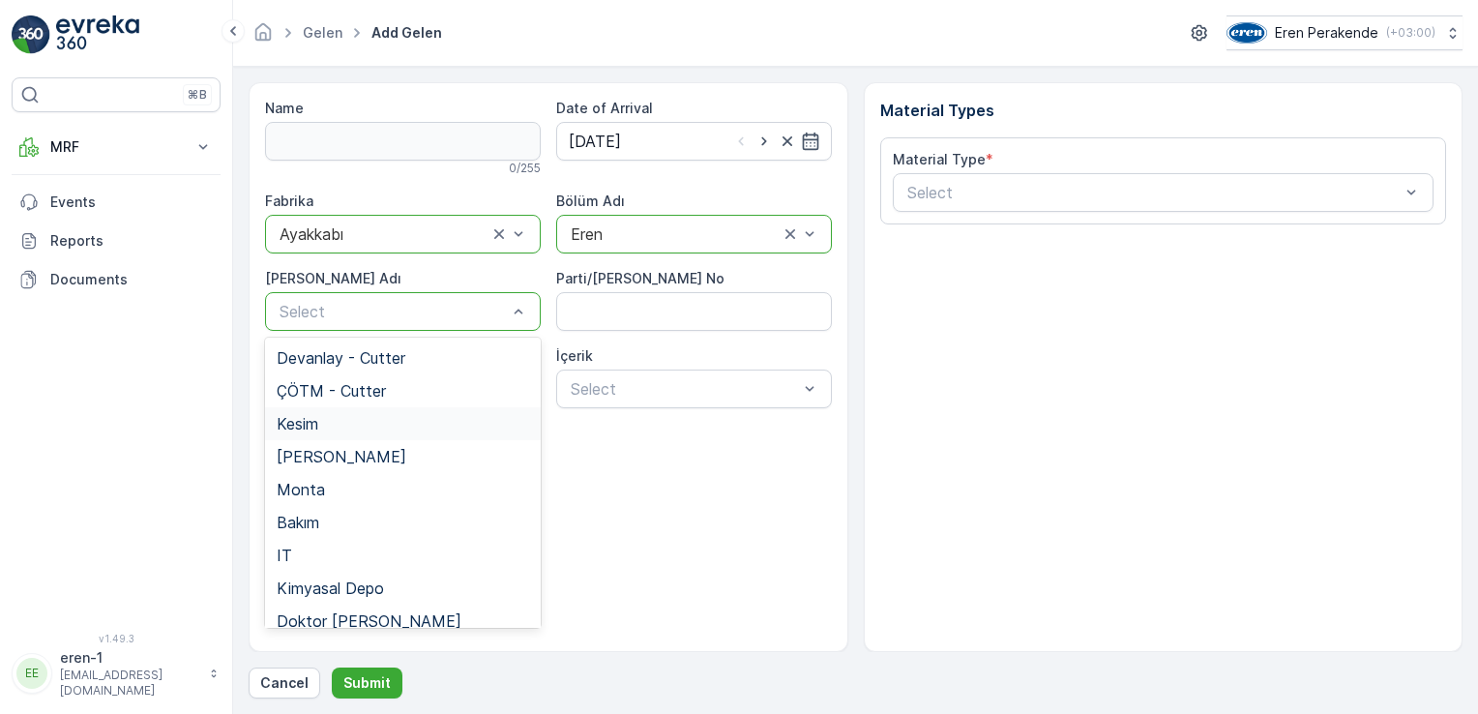
click at [356, 431] on div "Kesim" at bounding box center [403, 423] width 252 height 17
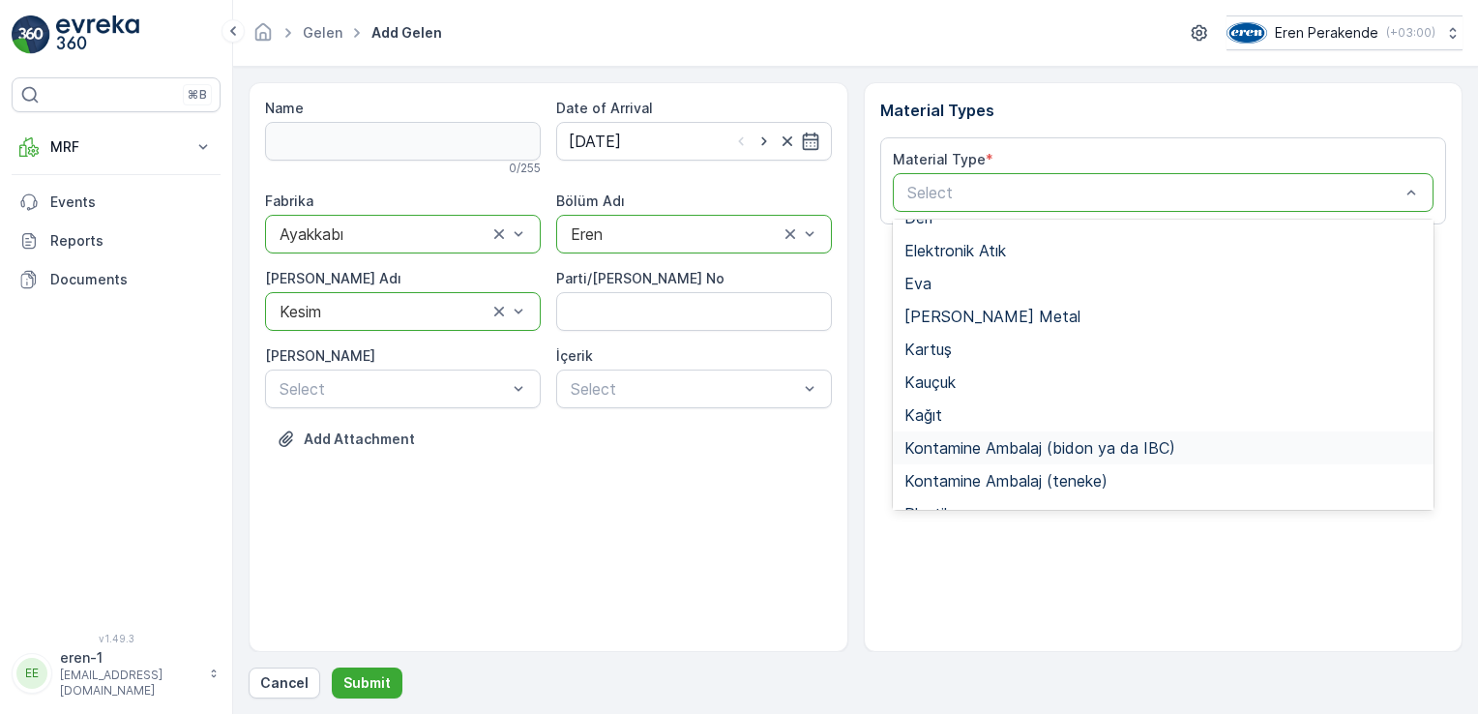
scroll to position [290, 0]
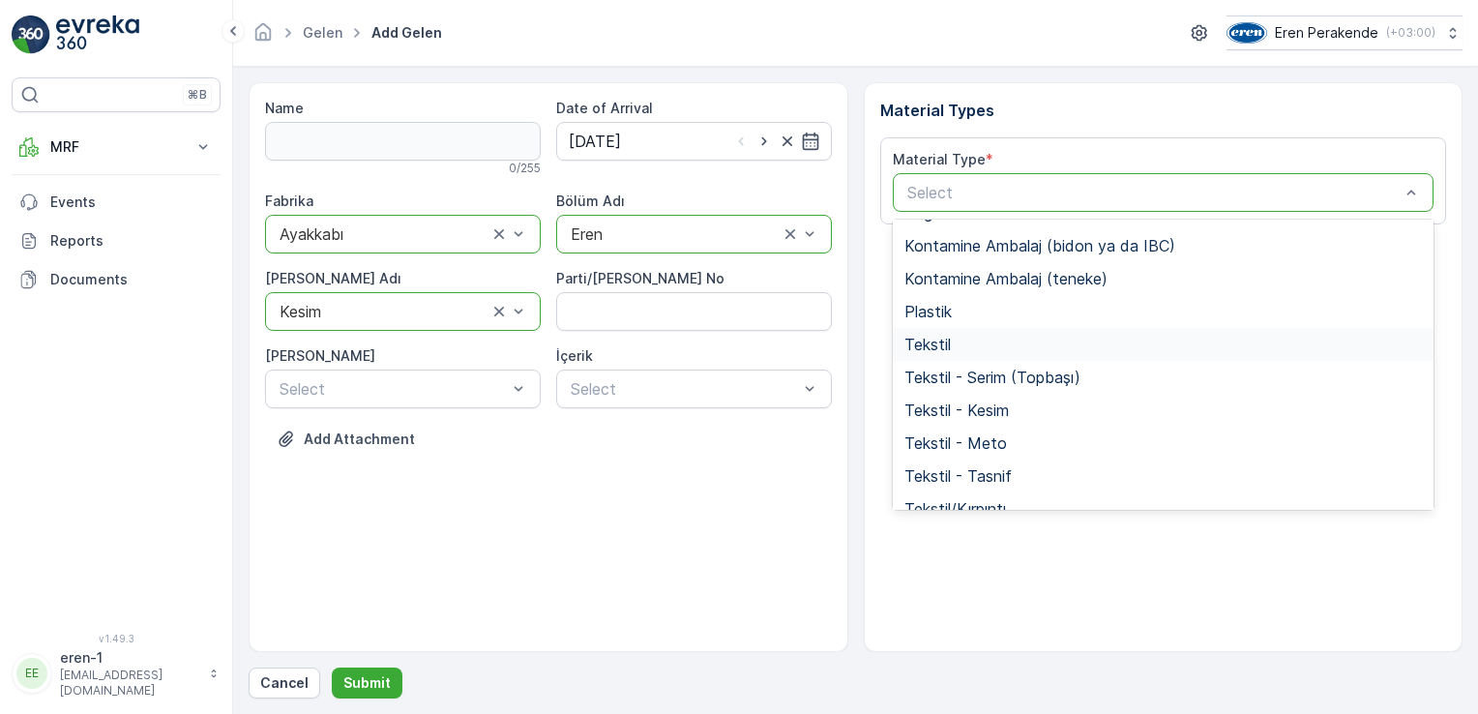
click at [964, 350] on div "Tekstil" at bounding box center [1163, 344] width 518 height 17
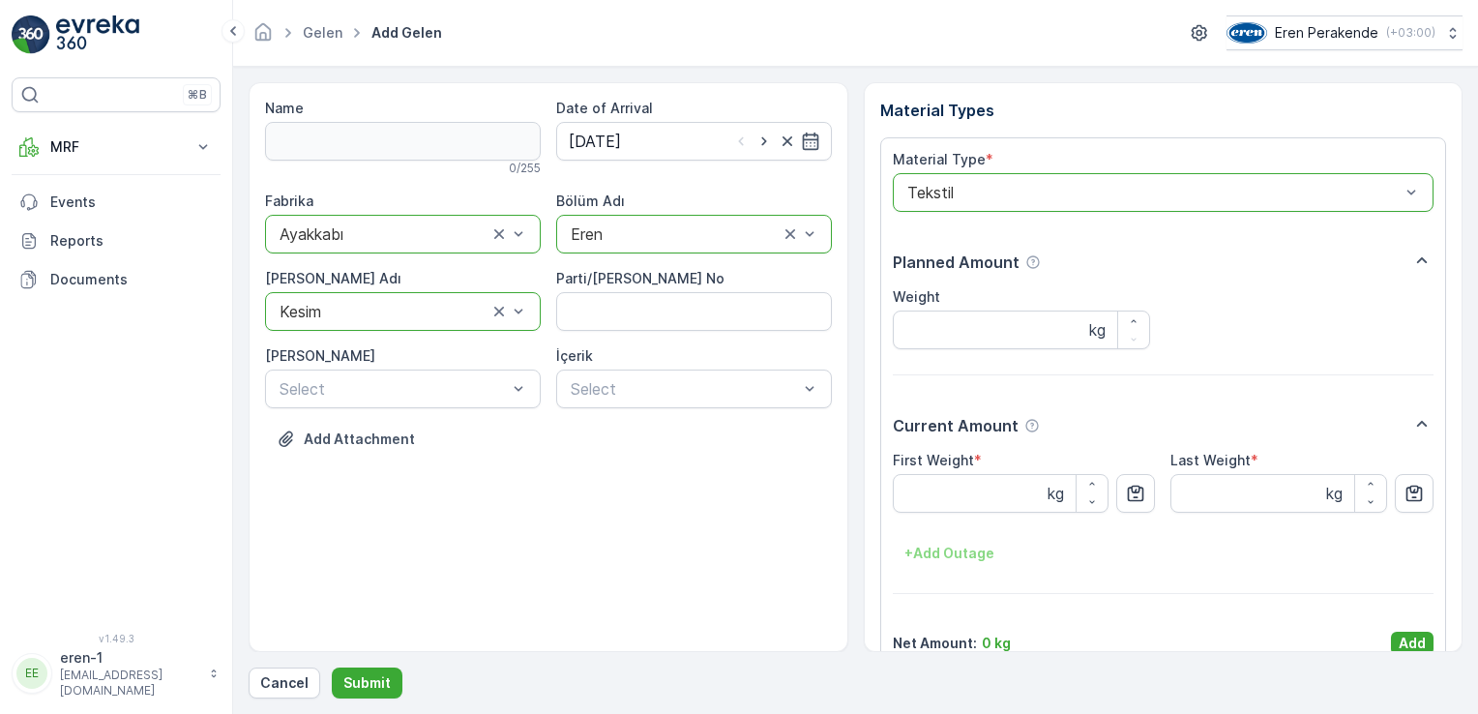
click at [1420, 638] on button "Add" at bounding box center [1412, 643] width 43 height 23
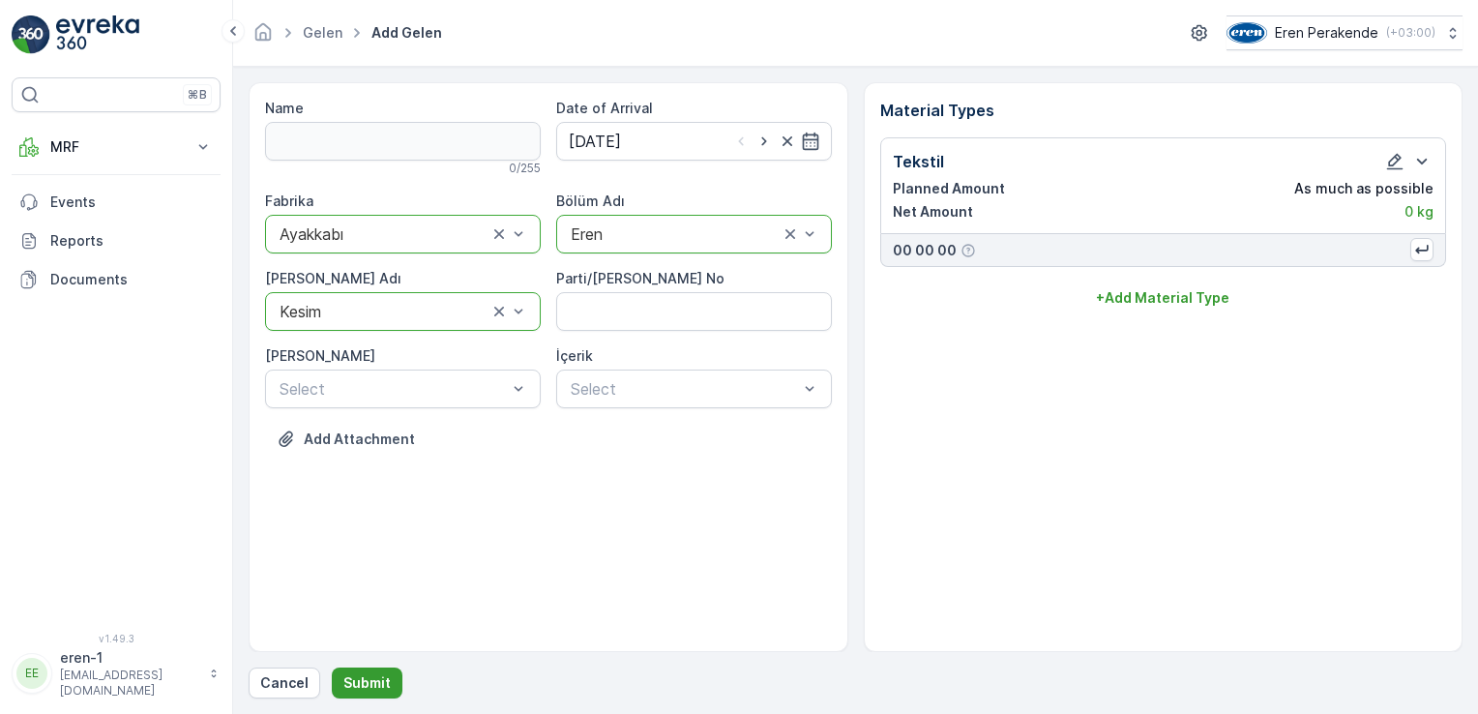
click at [398, 680] on button "Submit" at bounding box center [367, 682] width 71 height 31
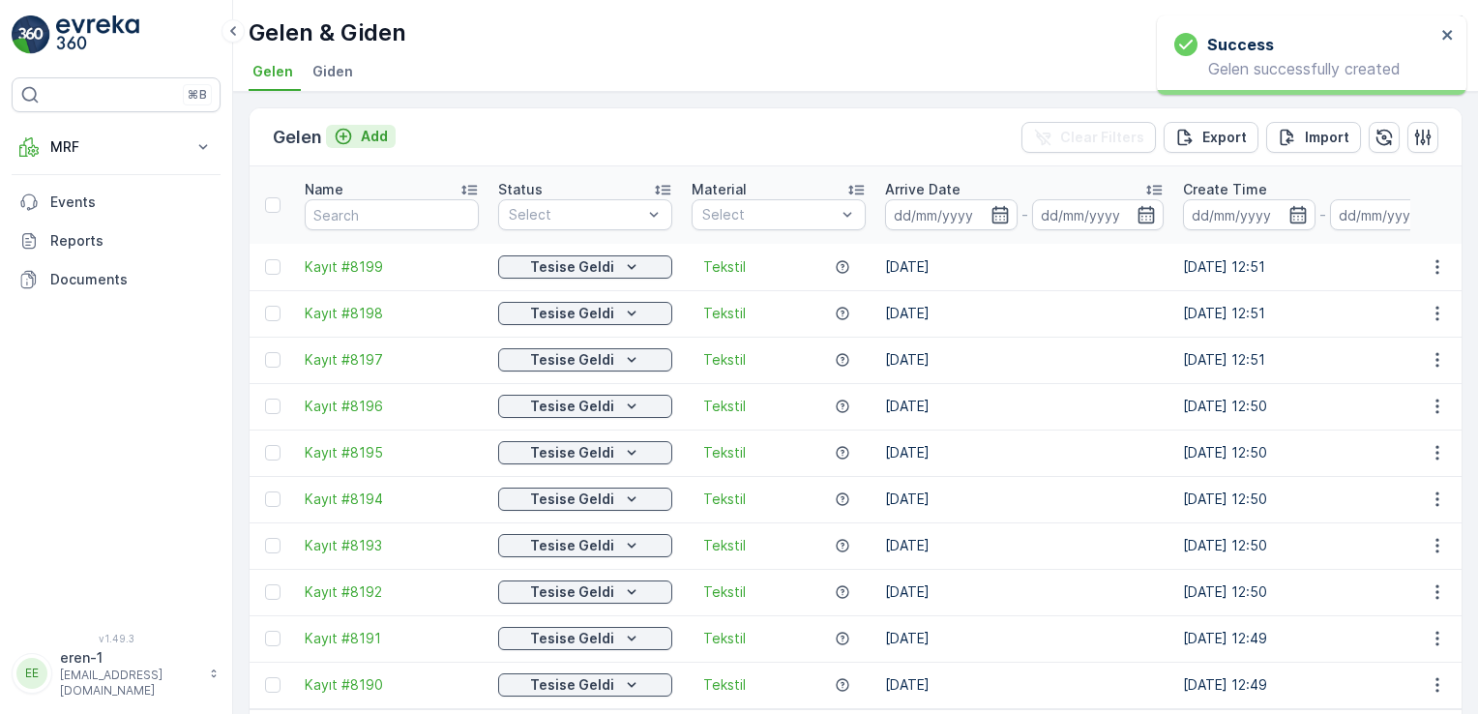
click at [371, 131] on p "Add" at bounding box center [374, 136] width 27 height 19
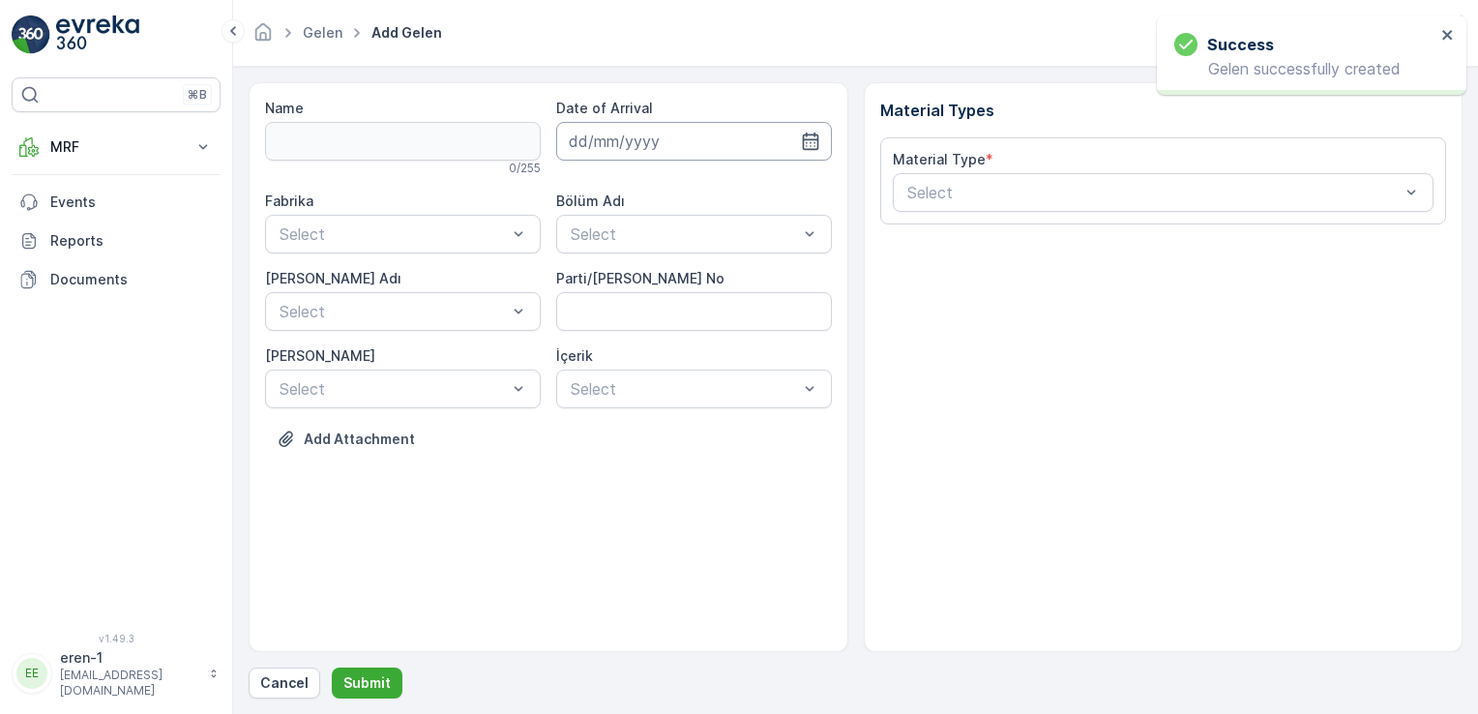
click at [656, 146] on input at bounding box center [694, 141] width 276 height 39
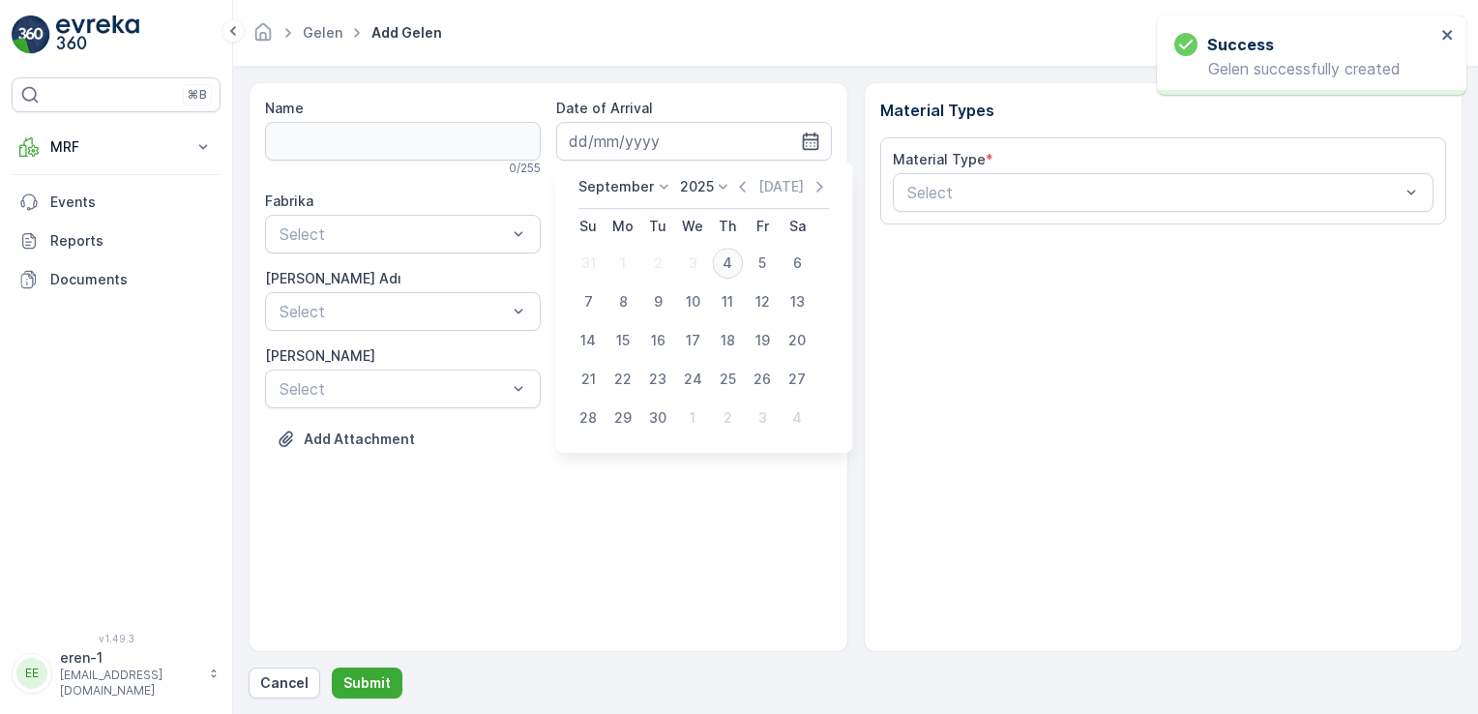
click at [720, 266] on div "4" at bounding box center [727, 263] width 31 height 31
type input "[DATE]"
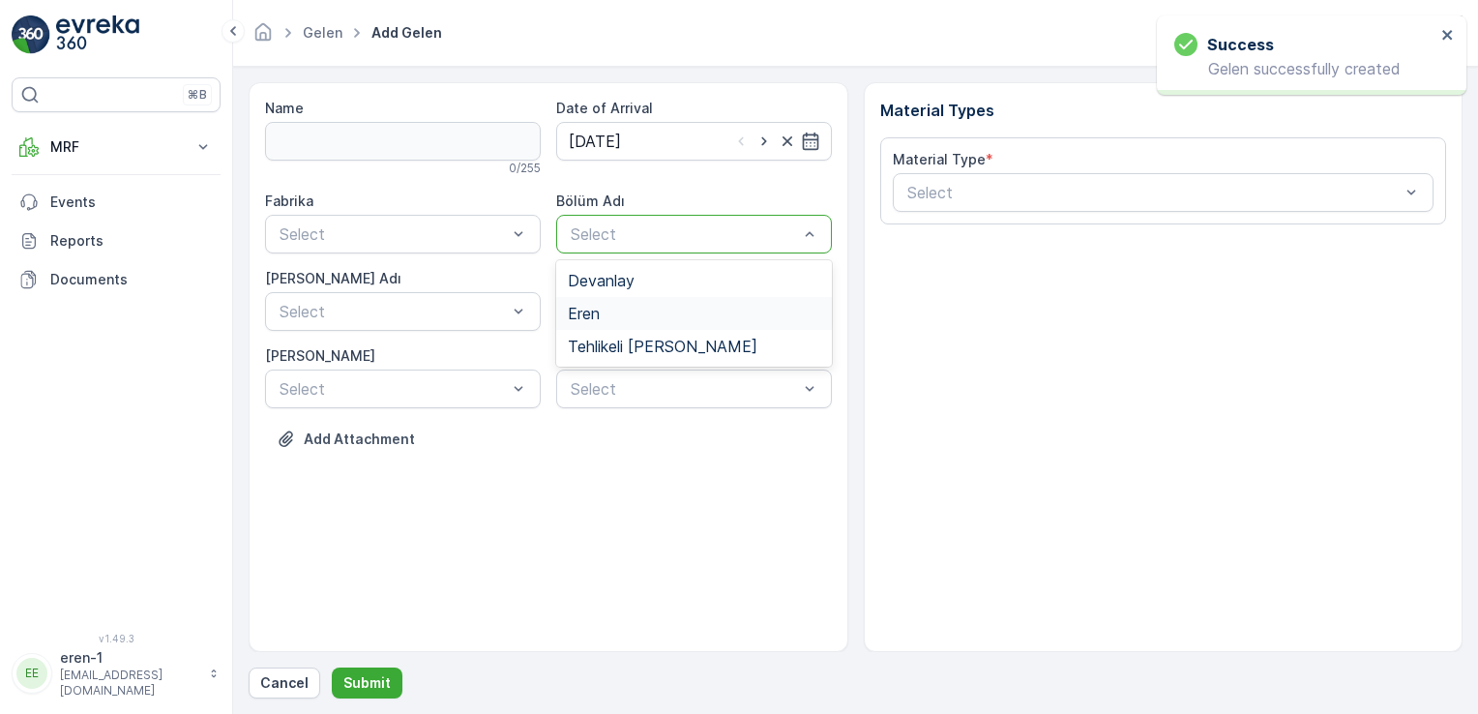
drag, startPoint x: 613, startPoint y: 310, endPoint x: 563, endPoint y: 314, distance: 50.5
click at [613, 311] on div "Eren" at bounding box center [694, 313] width 252 height 17
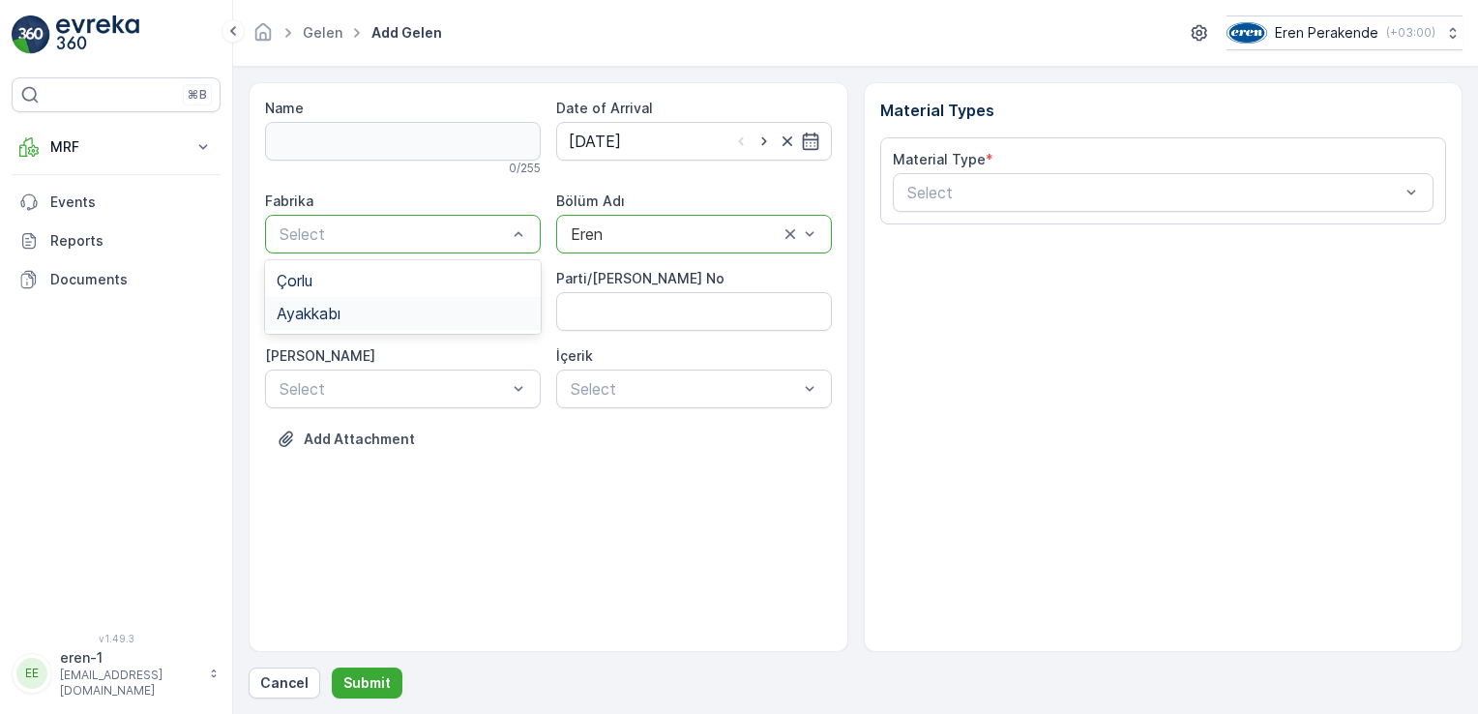
click at [373, 307] on div "Ayakkabı" at bounding box center [403, 313] width 252 height 17
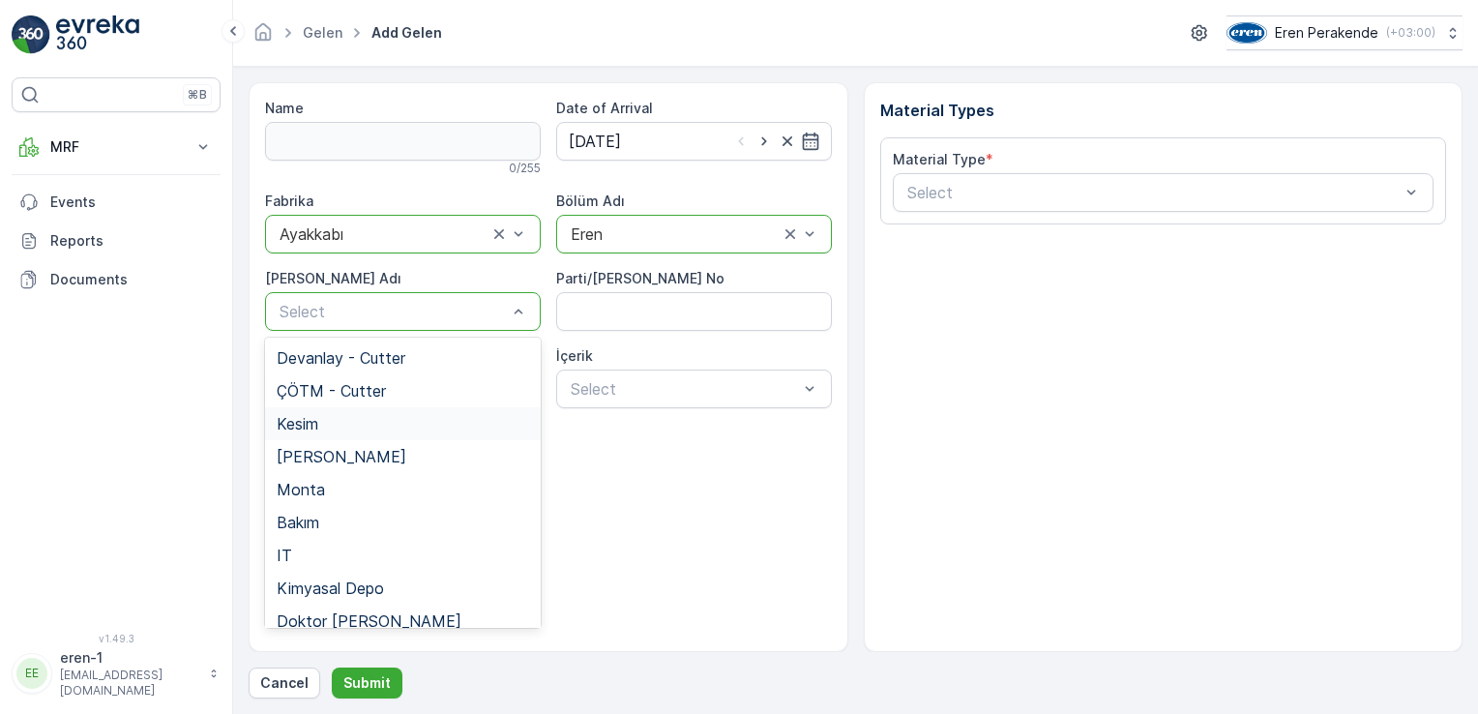
click at [374, 420] on div "Kesim" at bounding box center [403, 423] width 252 height 17
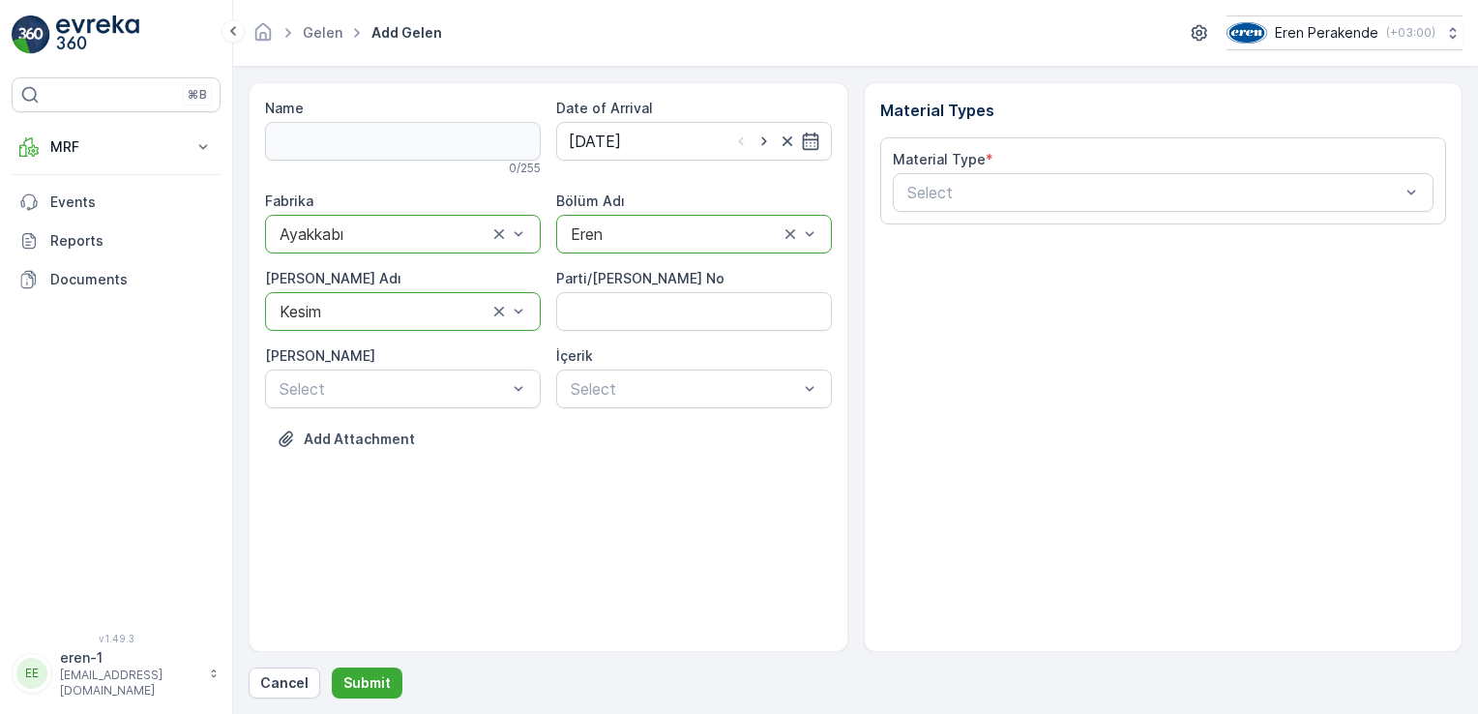
click at [1006, 219] on div "Material Type * Select" at bounding box center [1163, 180] width 567 height 87
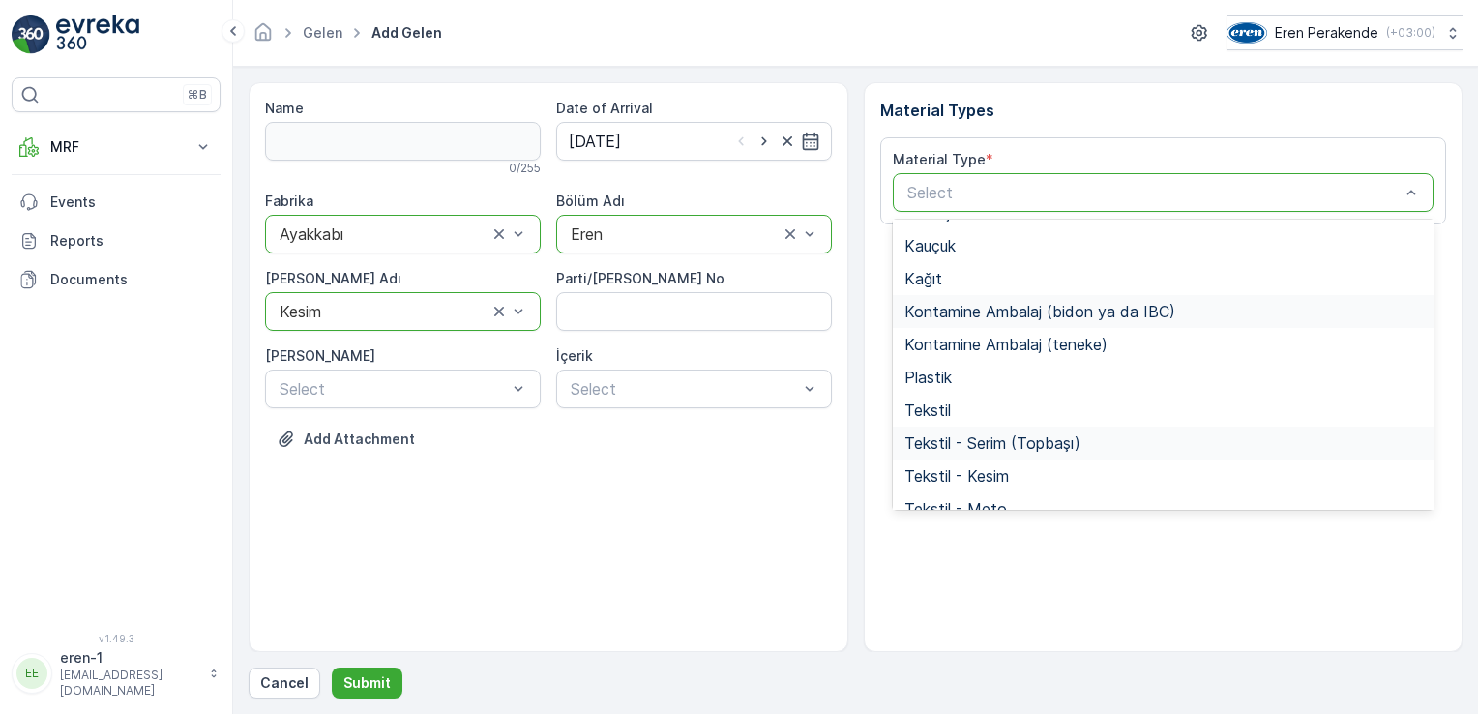
scroll to position [225, 0]
click at [946, 405] on span "Tekstil" at bounding box center [927, 408] width 46 height 17
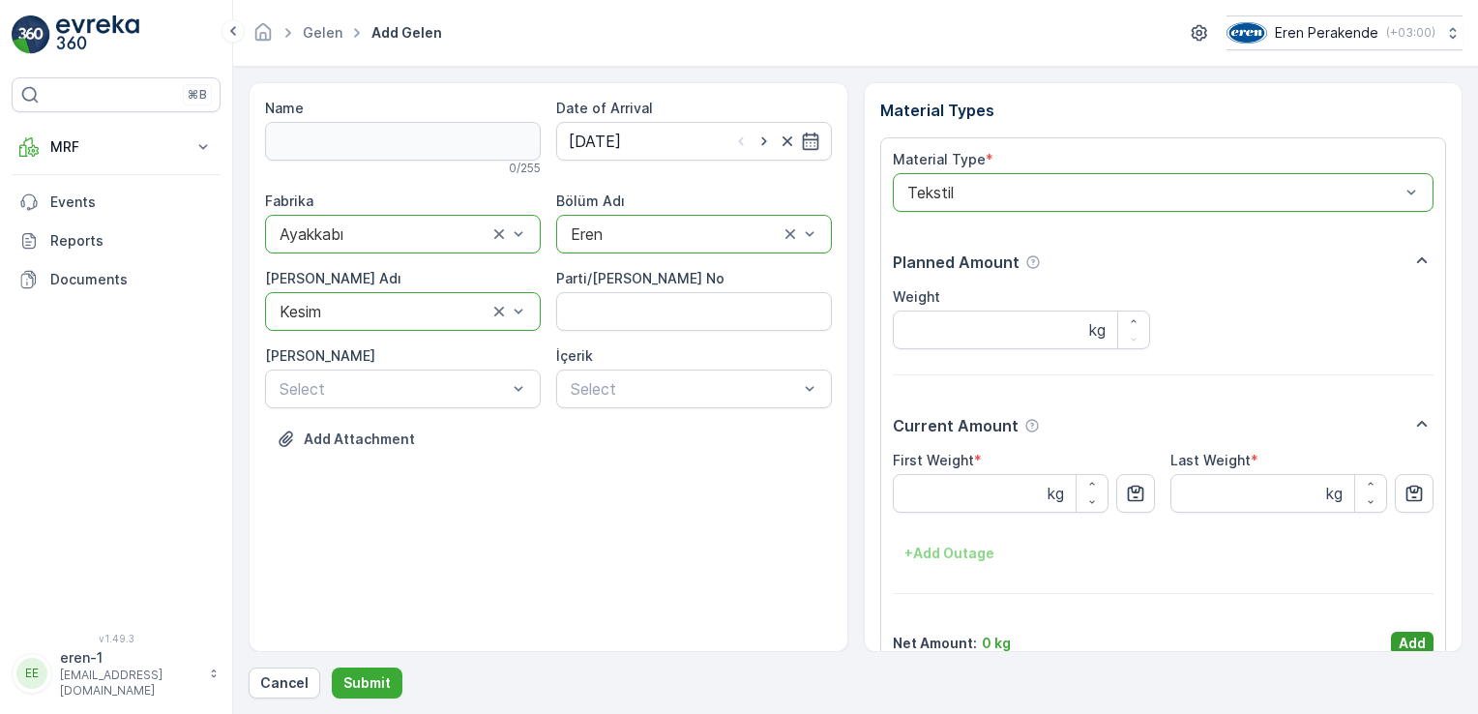
click at [1394, 641] on button "Add" at bounding box center [1412, 643] width 43 height 23
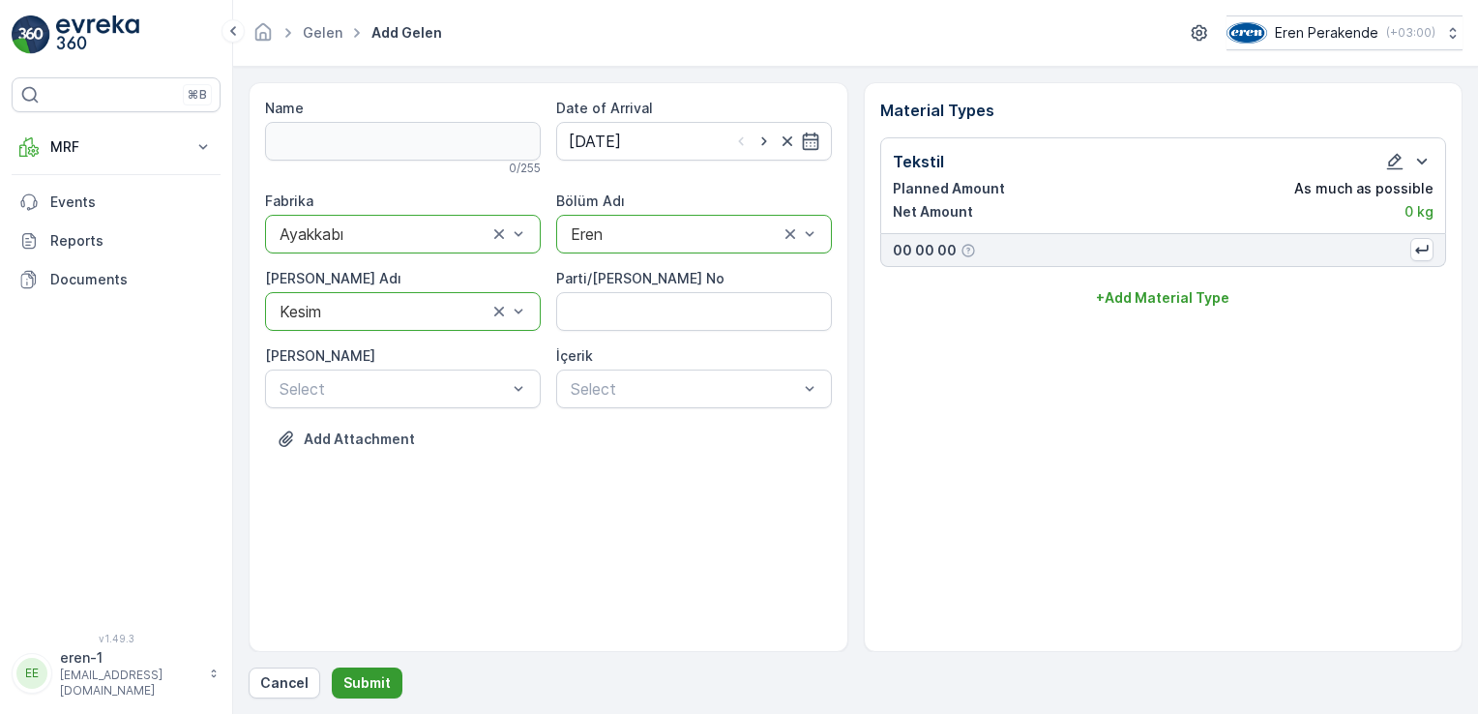
click at [375, 683] on p "Submit" at bounding box center [366, 682] width 47 height 19
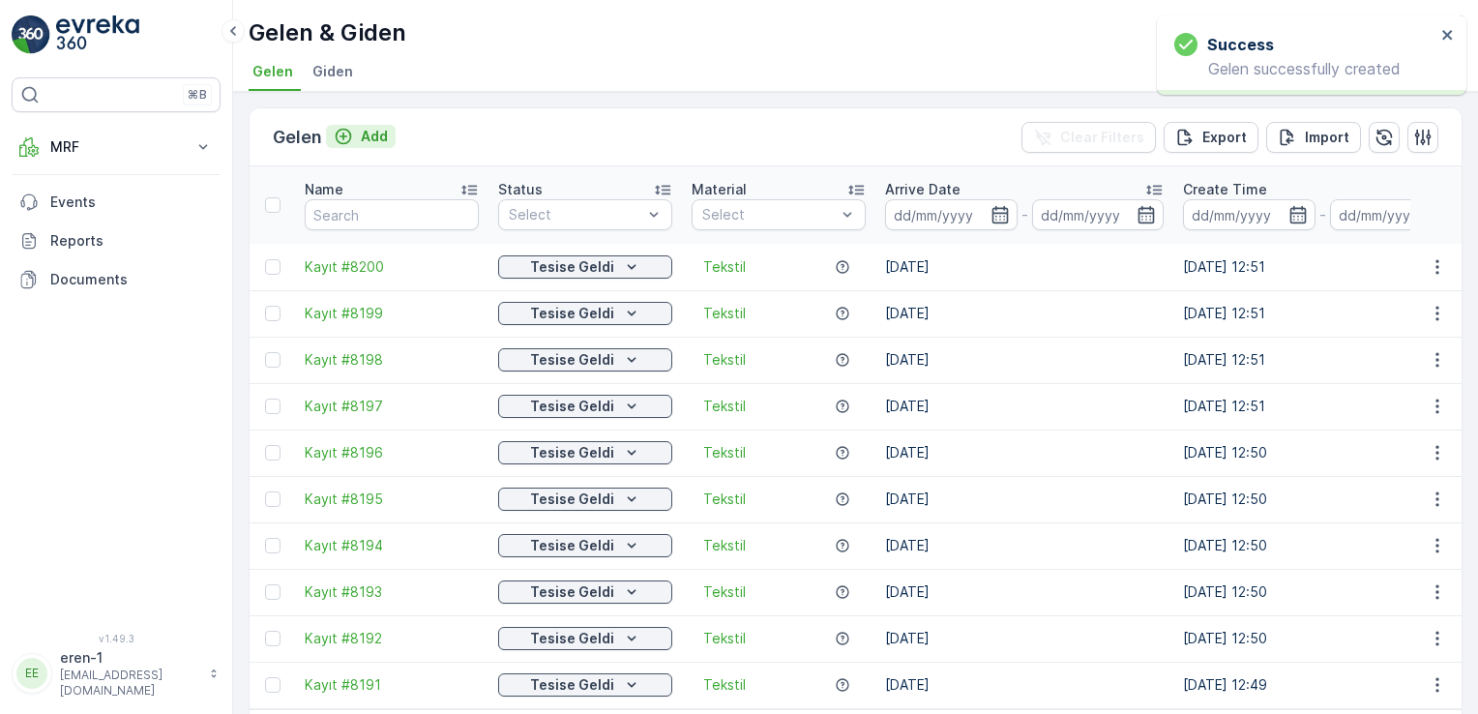
click at [371, 141] on p "Add" at bounding box center [374, 136] width 27 height 19
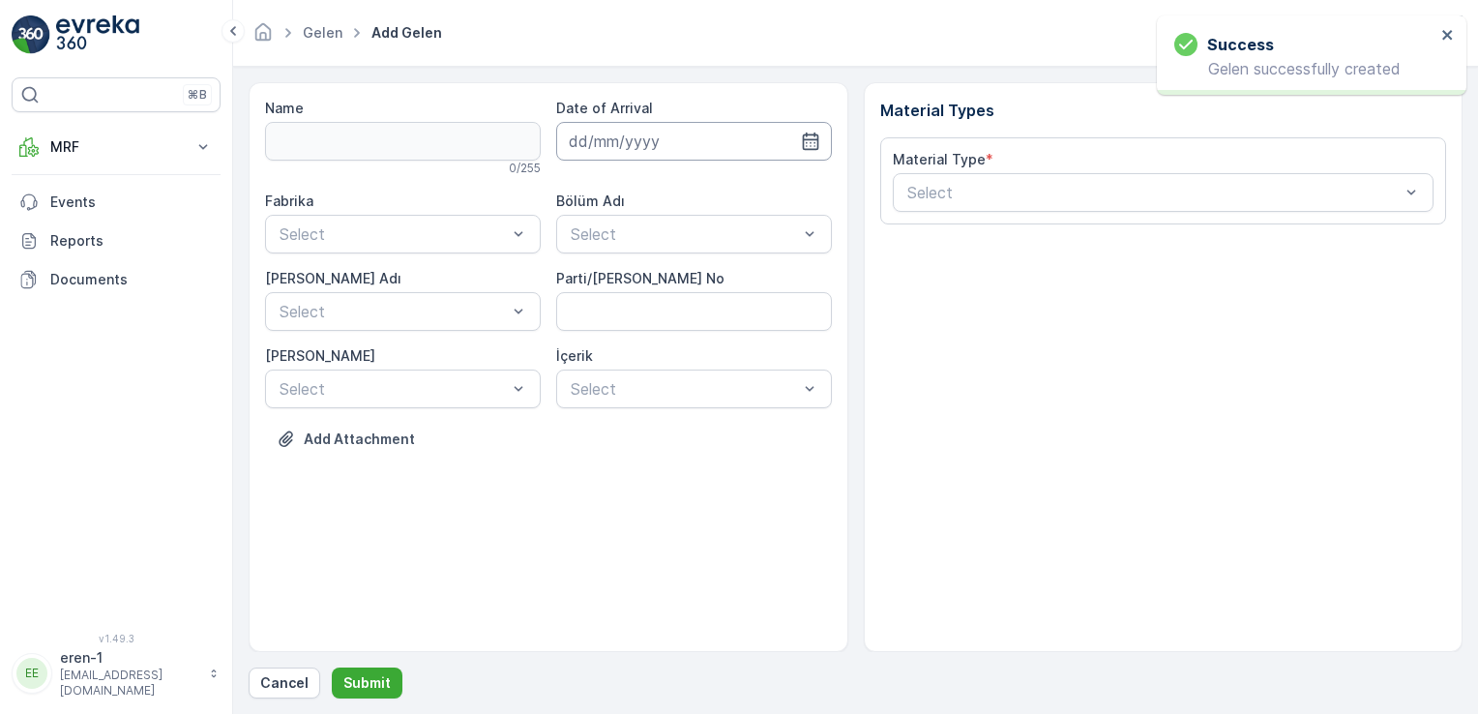
click at [611, 142] on input at bounding box center [694, 141] width 276 height 39
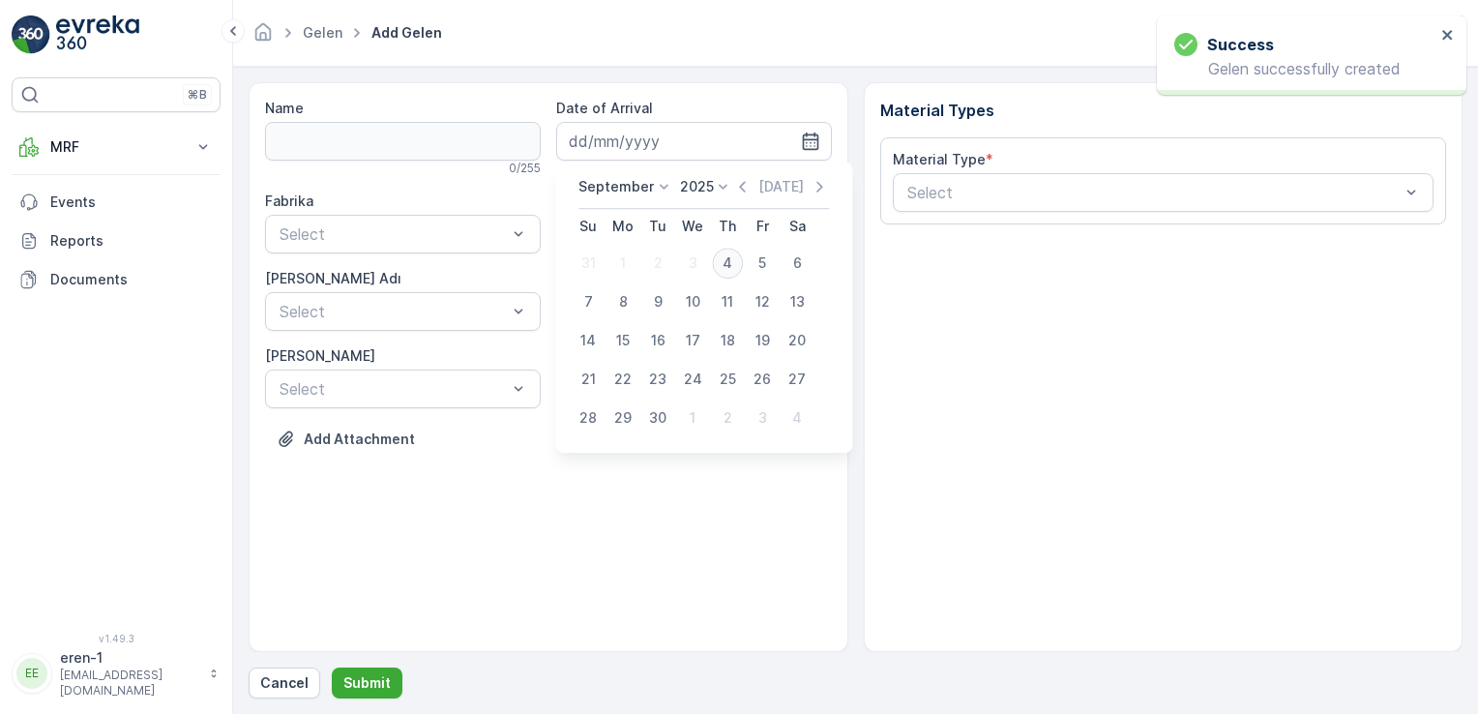
click at [720, 257] on div "4" at bounding box center [727, 263] width 31 height 31
type input "[DATE]"
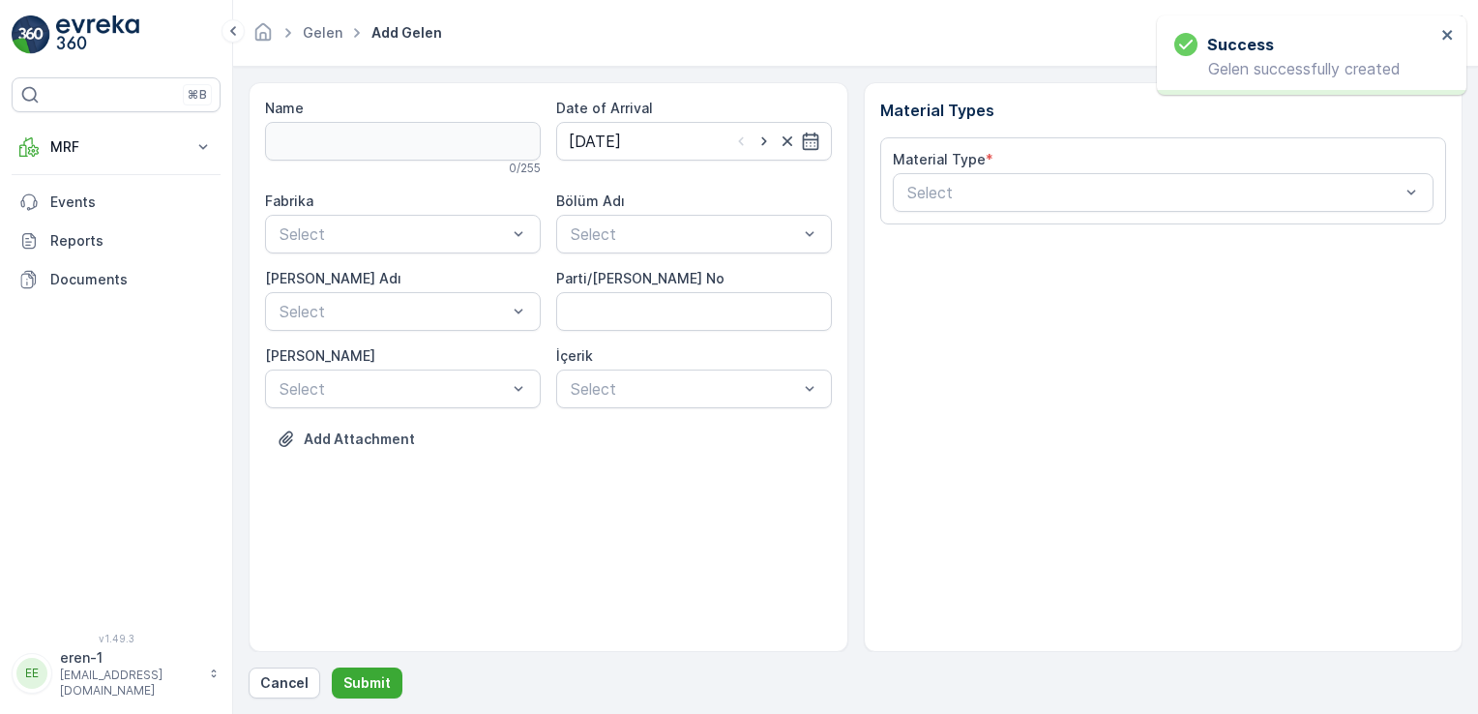
click at [635, 210] on div "Bölüm Adı Select" at bounding box center [694, 223] width 276 height 62
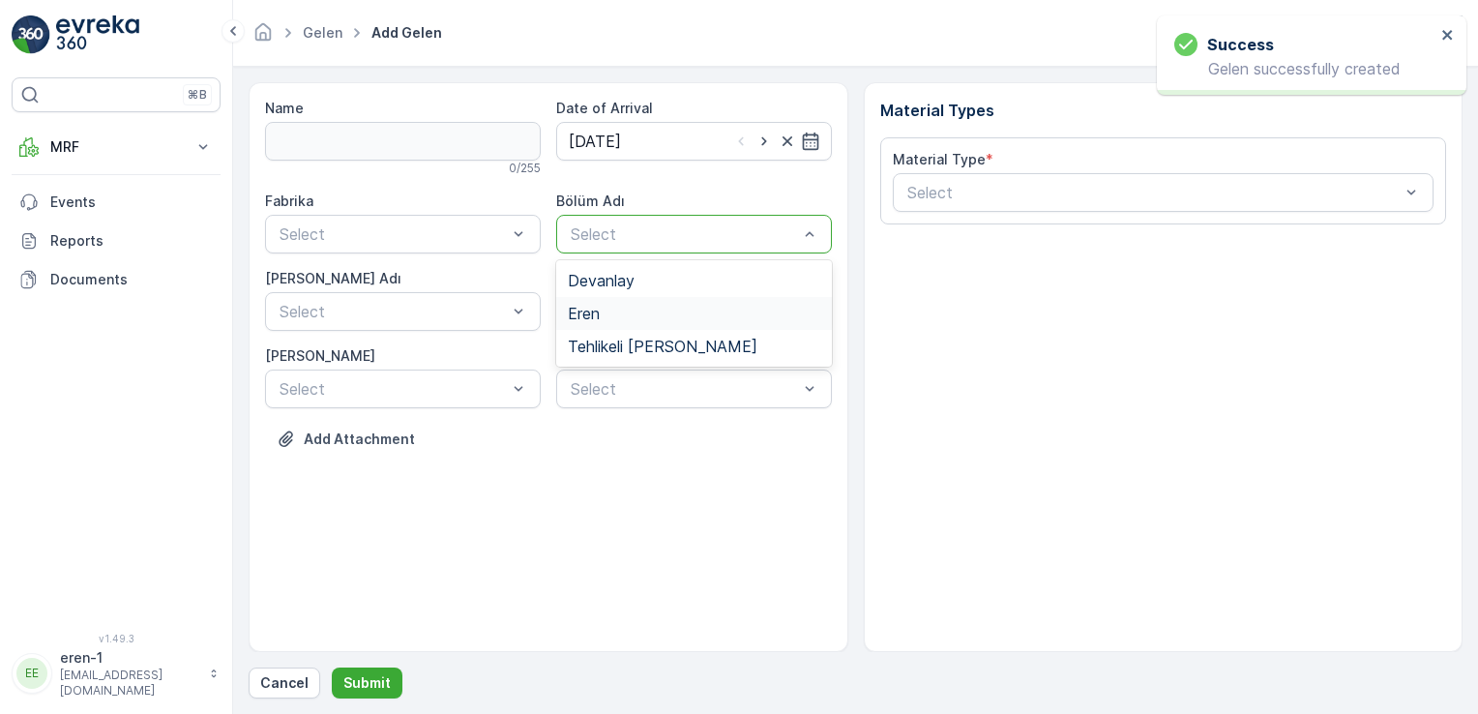
click at [612, 306] on div "Eren" at bounding box center [694, 313] width 252 height 17
drag, startPoint x: 429, startPoint y: 260, endPoint x: 409, endPoint y: 242, distance: 27.4
click at [428, 258] on div "Fabrika Select Bölüm Adı option Eren, selected. Eren [PERSON_NAME] Adı Select P…" at bounding box center [548, 300] width 567 height 217
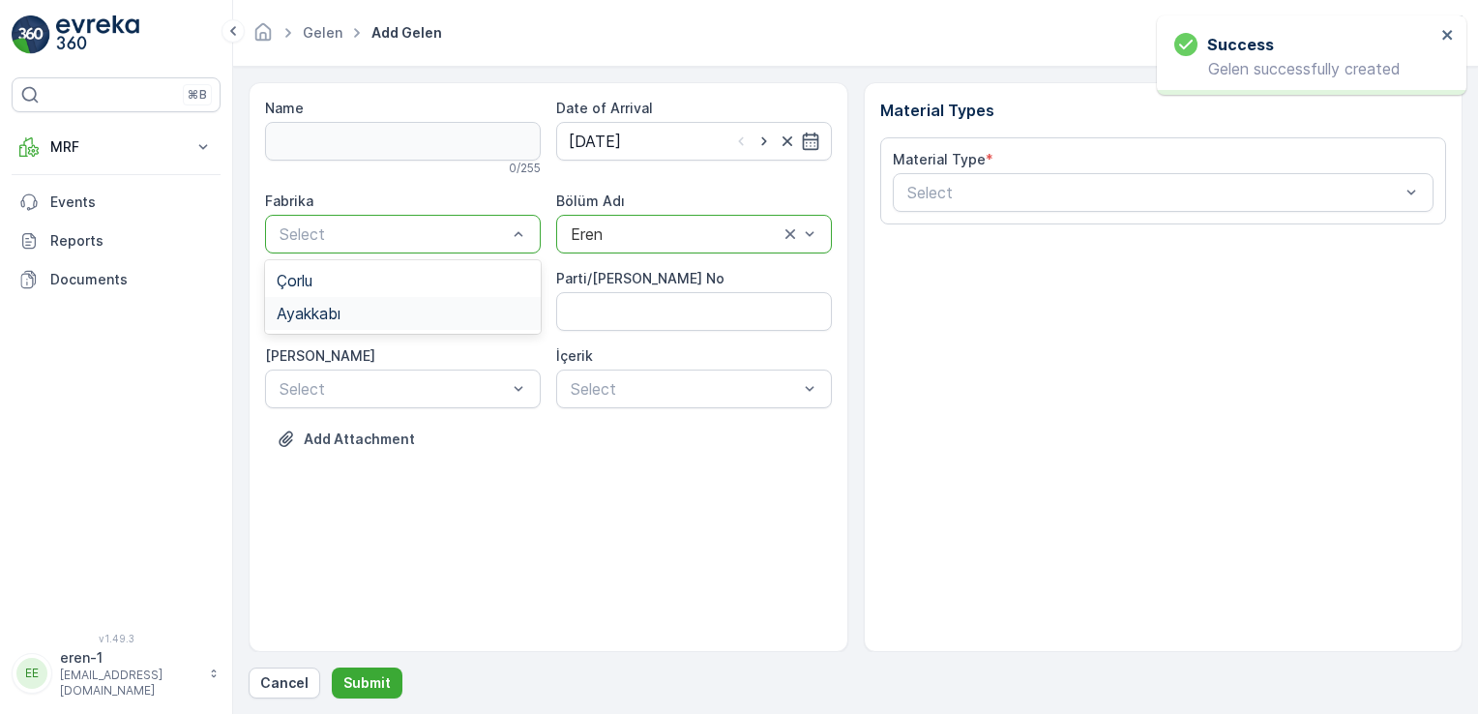
click at [397, 308] on div "Ayakkabı" at bounding box center [403, 313] width 252 height 17
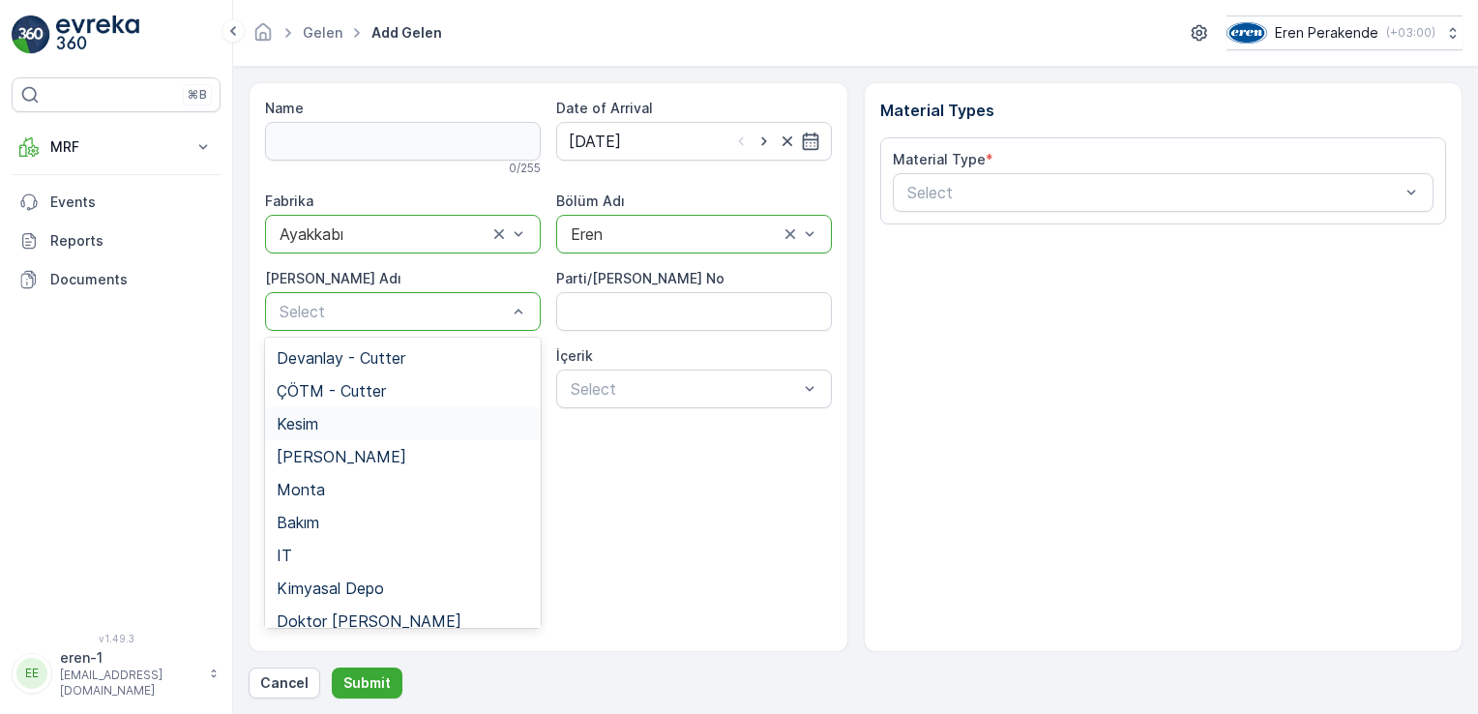
click at [352, 426] on div "Kesim" at bounding box center [403, 423] width 252 height 17
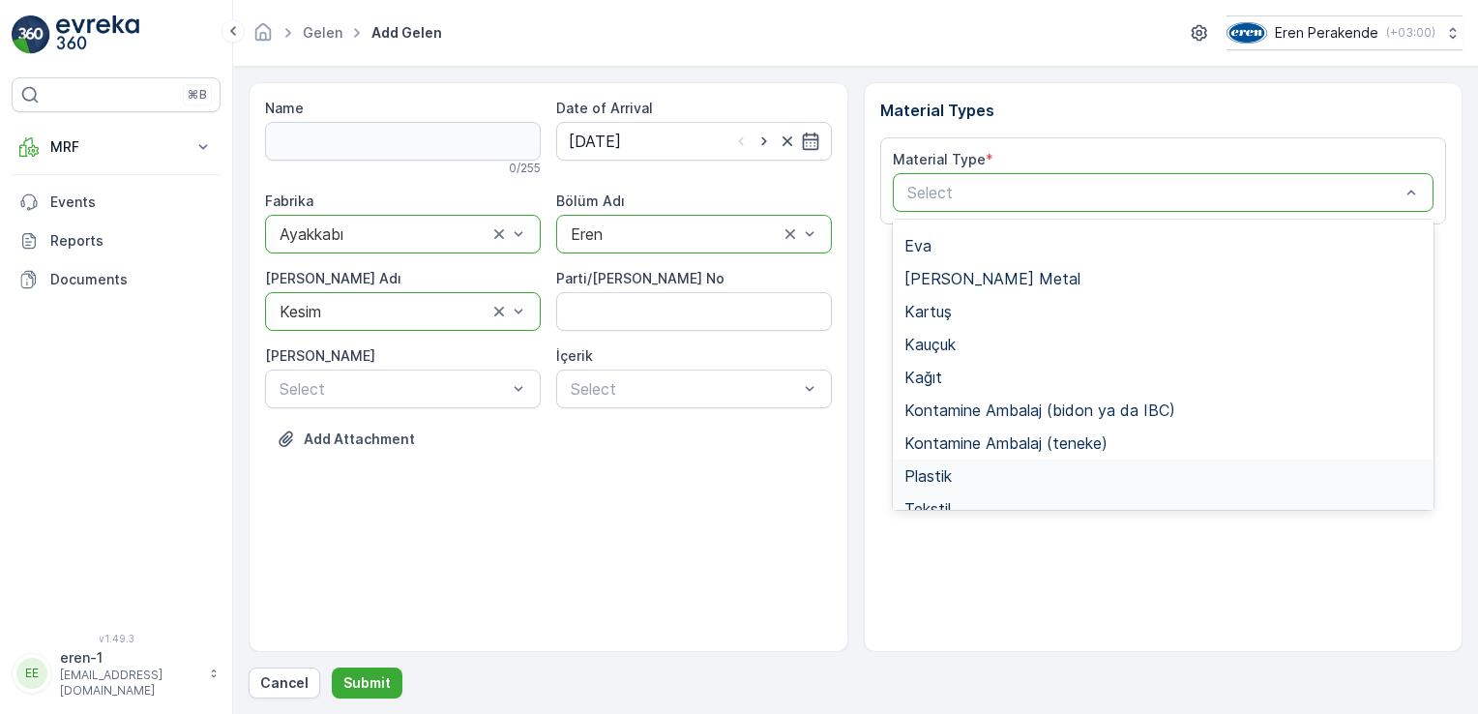
scroll to position [225, 0]
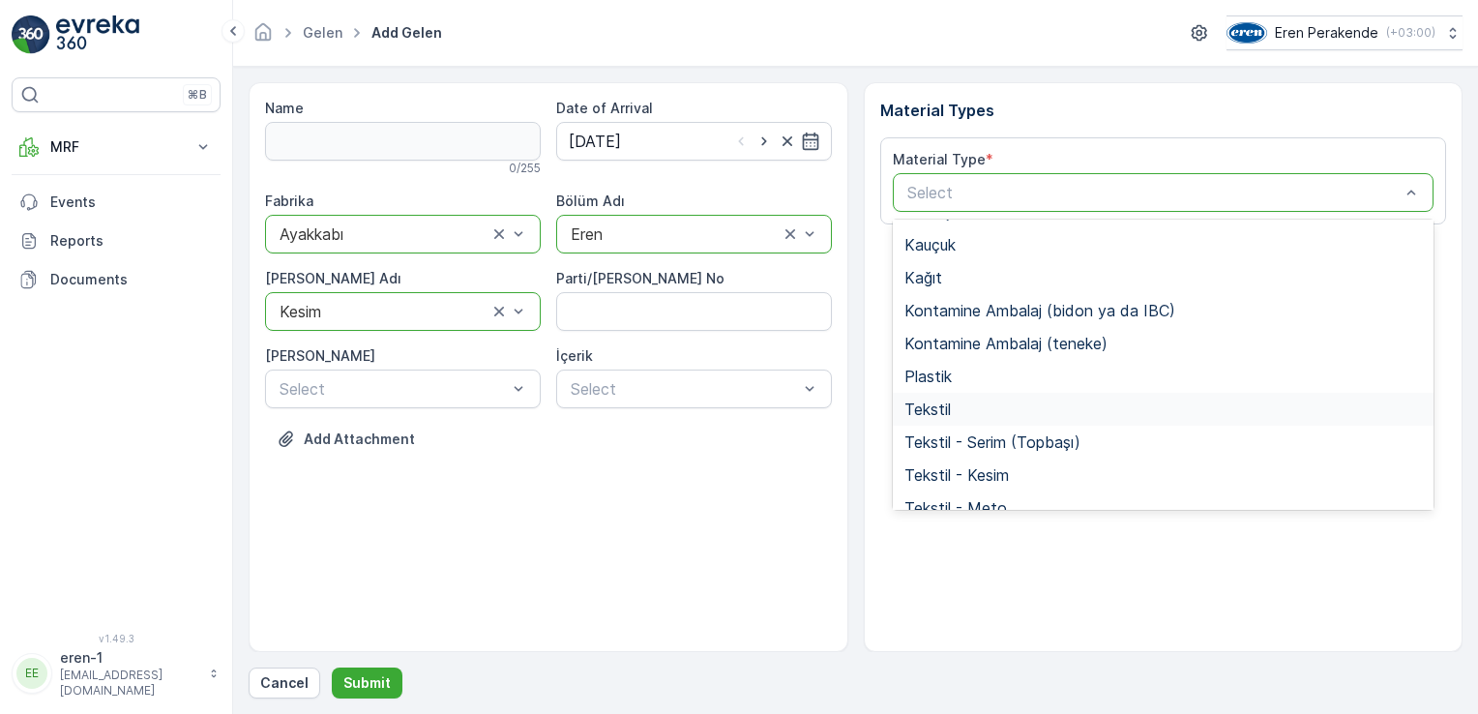
click at [981, 419] on div "Tekstil" at bounding box center [1164, 409] width 542 height 33
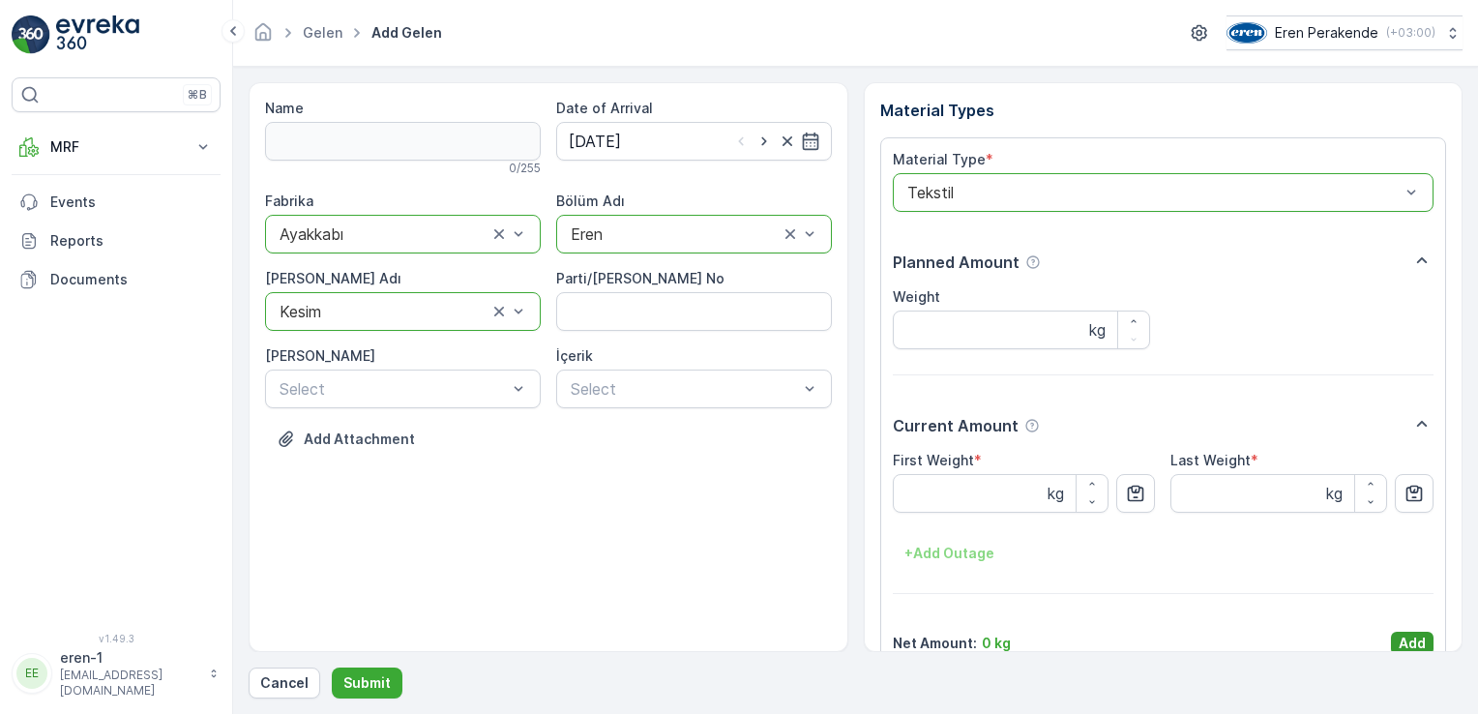
click at [1409, 637] on p "Add" at bounding box center [1412, 643] width 27 height 19
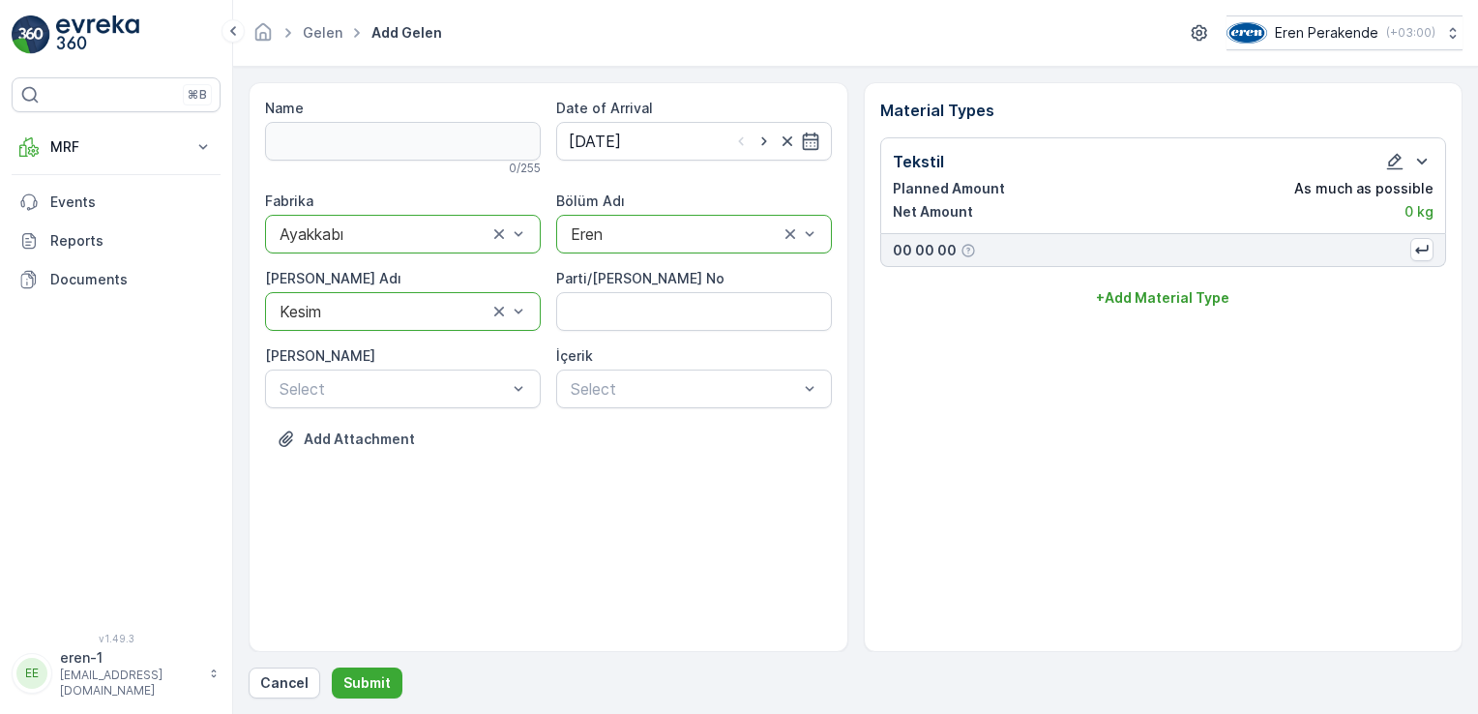
click at [399, 682] on div "Cancel Submit" at bounding box center [856, 682] width 1214 height 31
click at [365, 686] on p "Submit" at bounding box center [366, 682] width 47 height 19
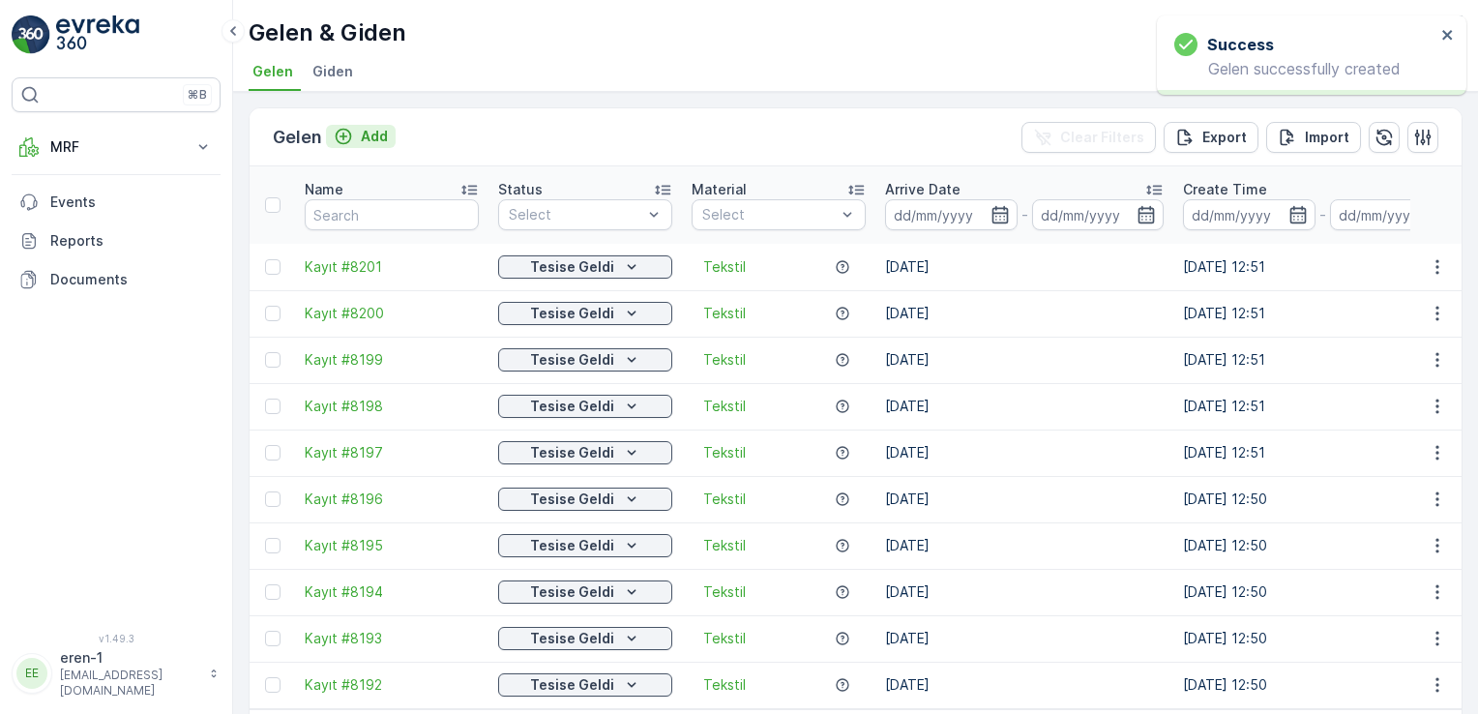
click at [378, 136] on p "Add" at bounding box center [374, 136] width 27 height 19
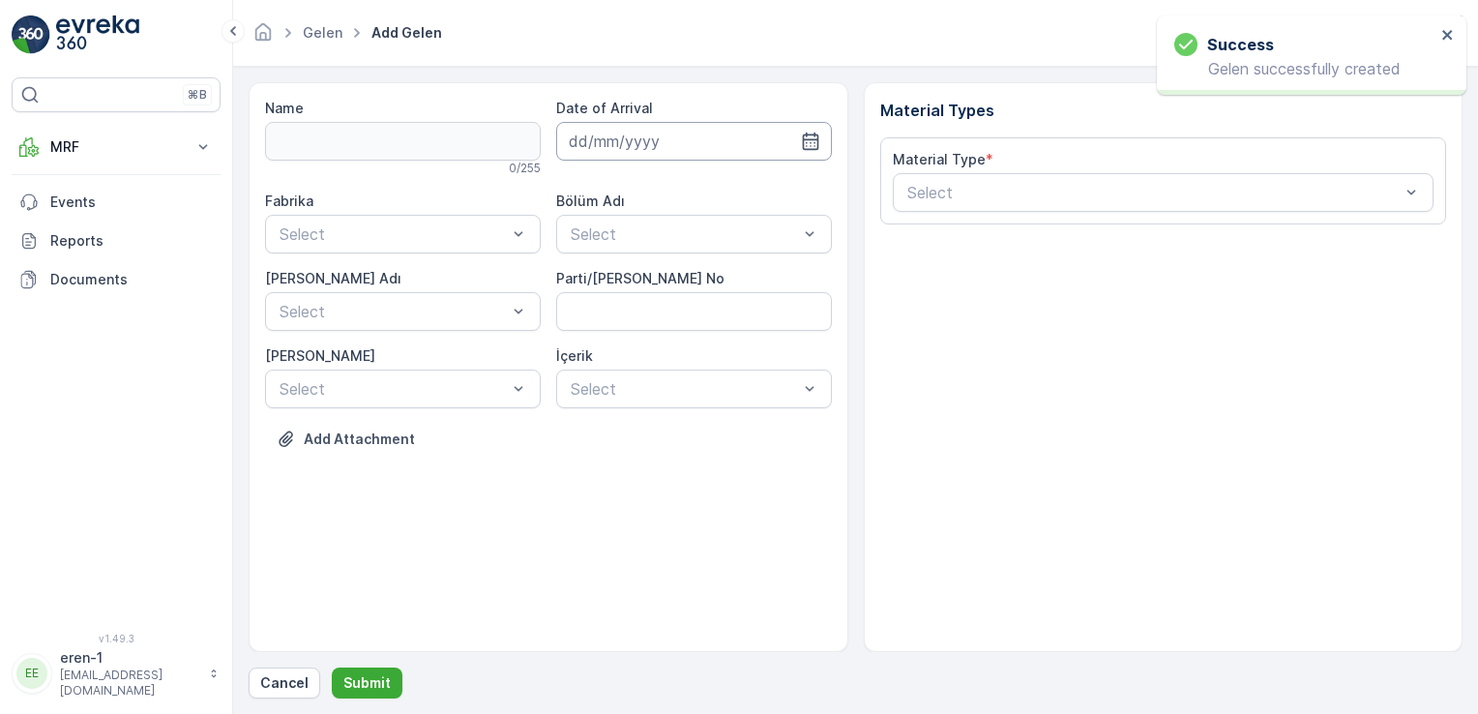
click at [589, 153] on input at bounding box center [694, 141] width 276 height 39
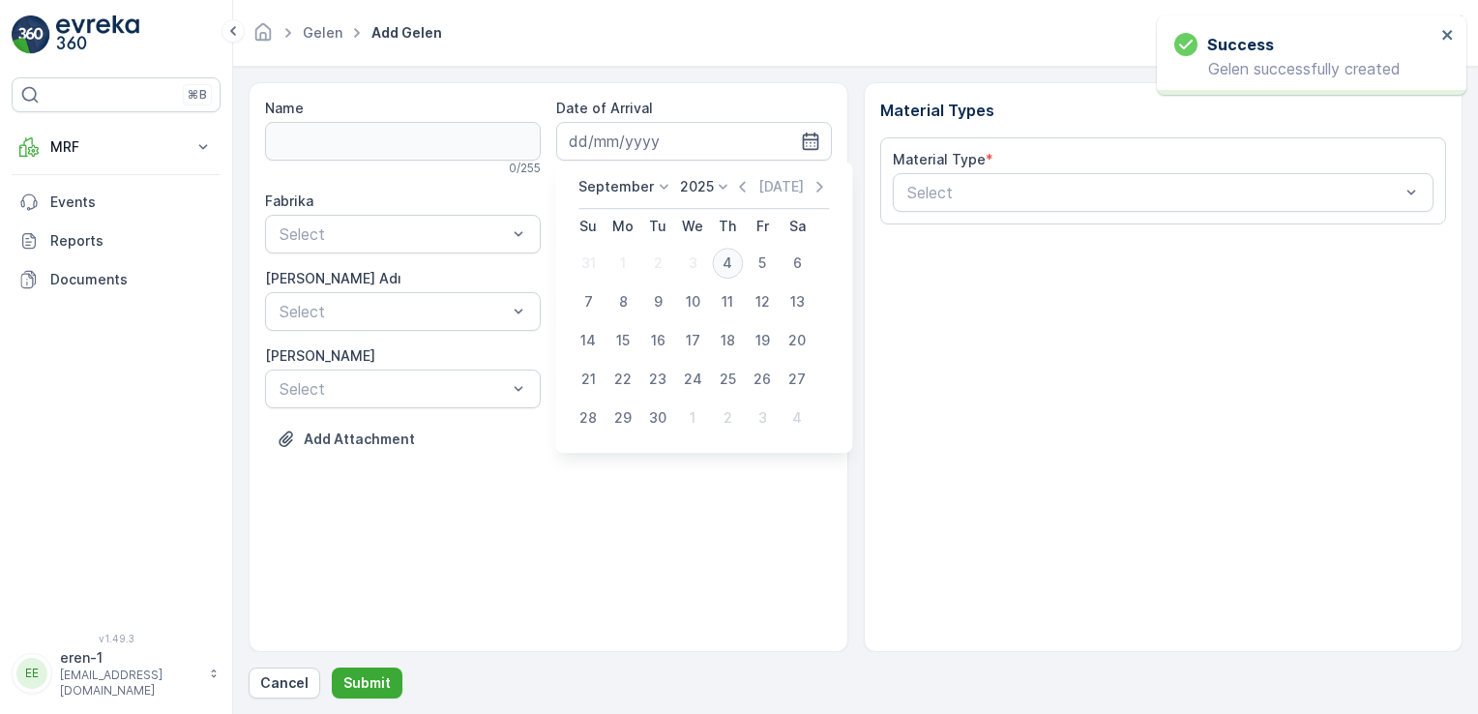
click at [720, 269] on div "4" at bounding box center [727, 263] width 31 height 31
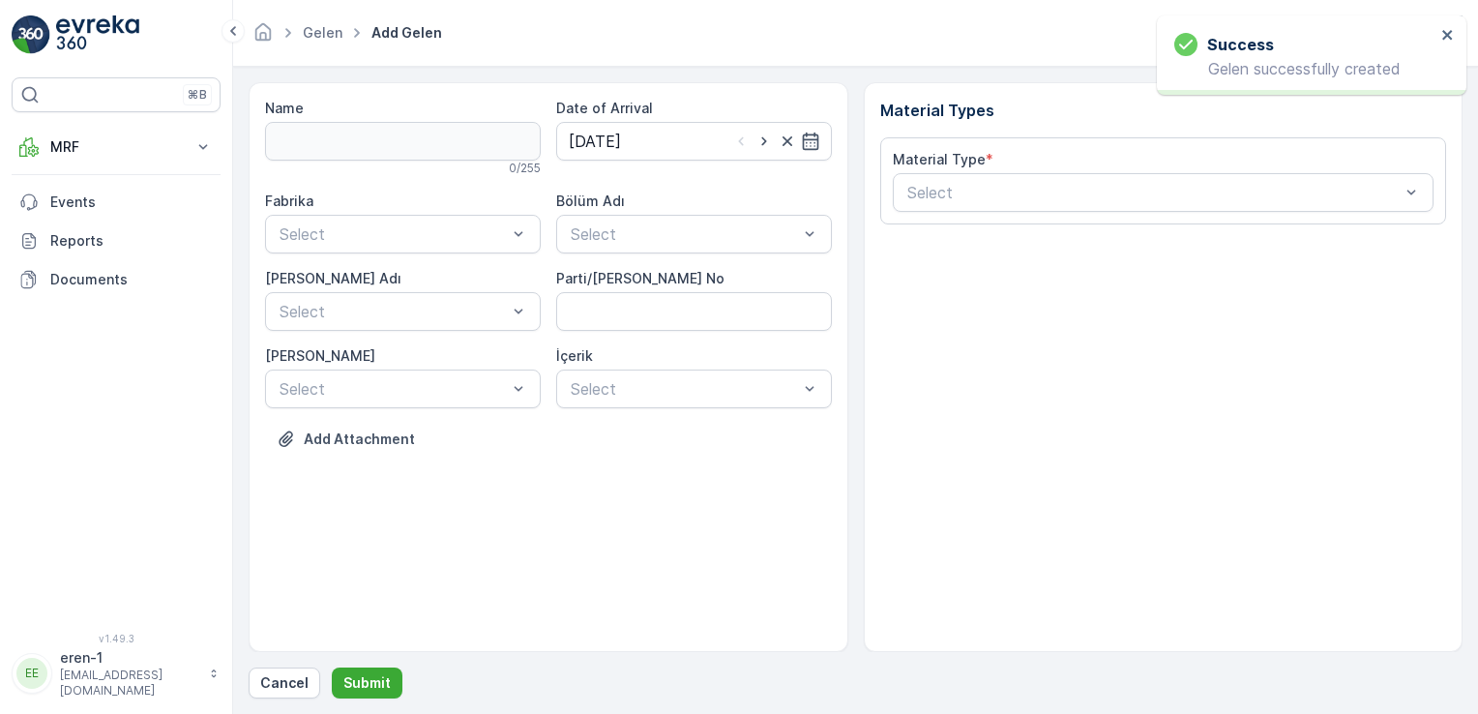
type input "[DATE]"
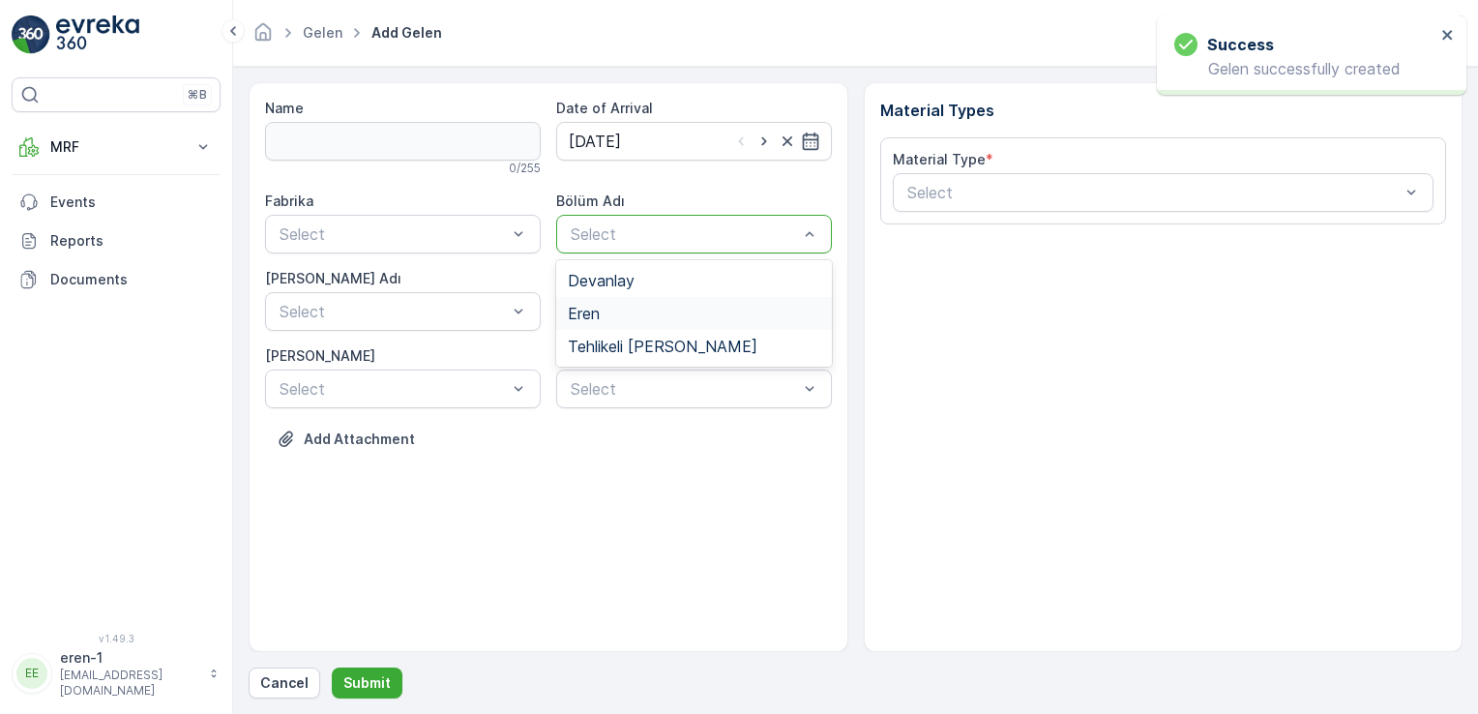
click at [585, 319] on span "Eren" at bounding box center [584, 313] width 32 height 17
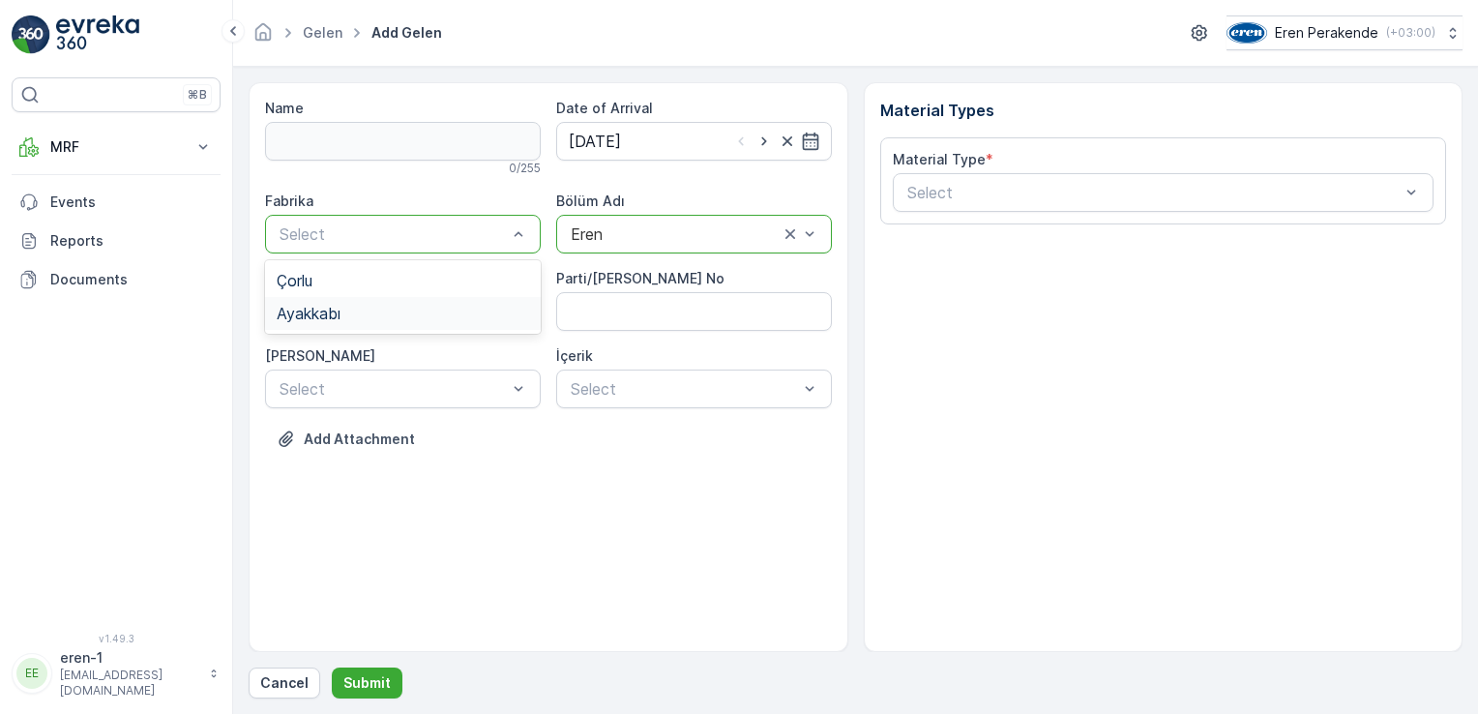
click at [332, 311] on span "Ayakkabı" at bounding box center [309, 313] width 64 height 17
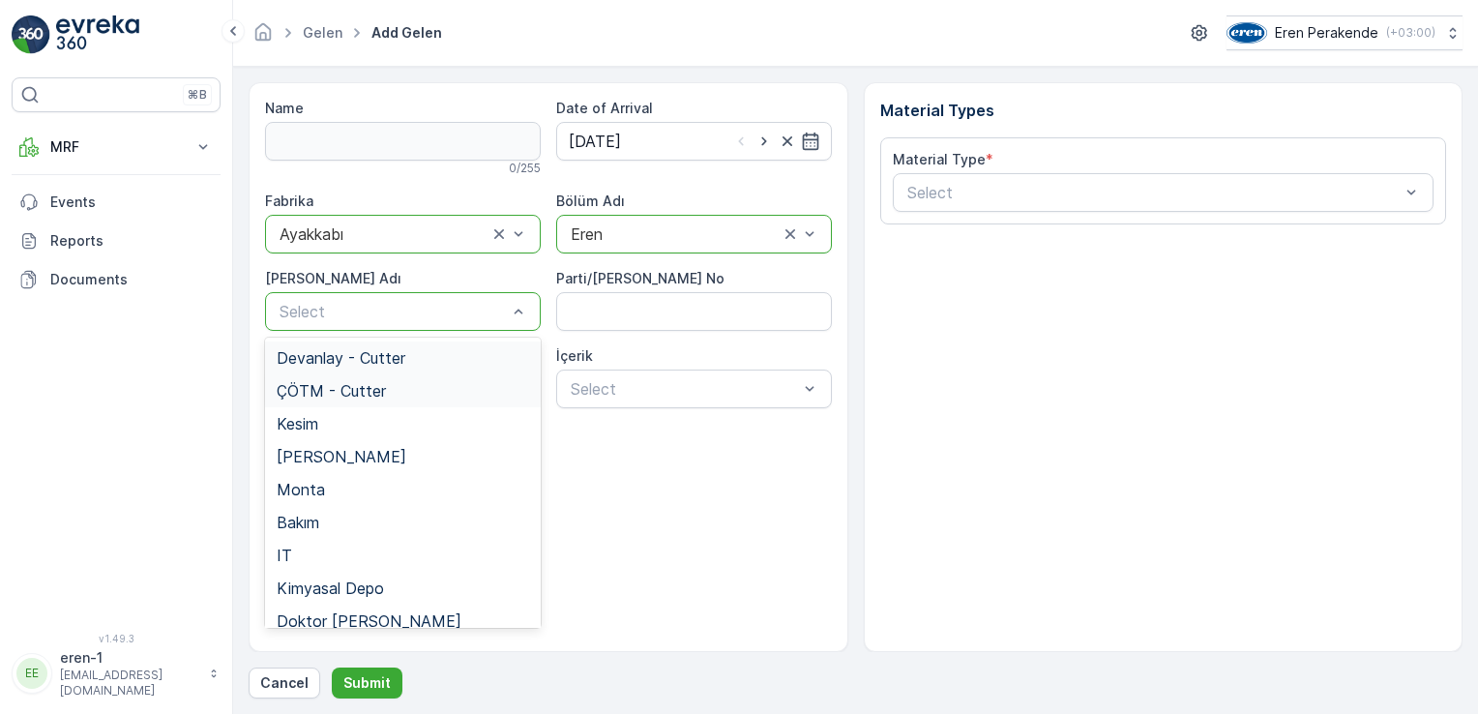
drag, startPoint x: 332, startPoint y: 316, endPoint x: 361, endPoint y: 389, distance: 78.1
drag, startPoint x: 347, startPoint y: 422, endPoint x: 383, endPoint y: 401, distance: 41.2
click at [348, 422] on div "Kesim" at bounding box center [403, 423] width 252 height 17
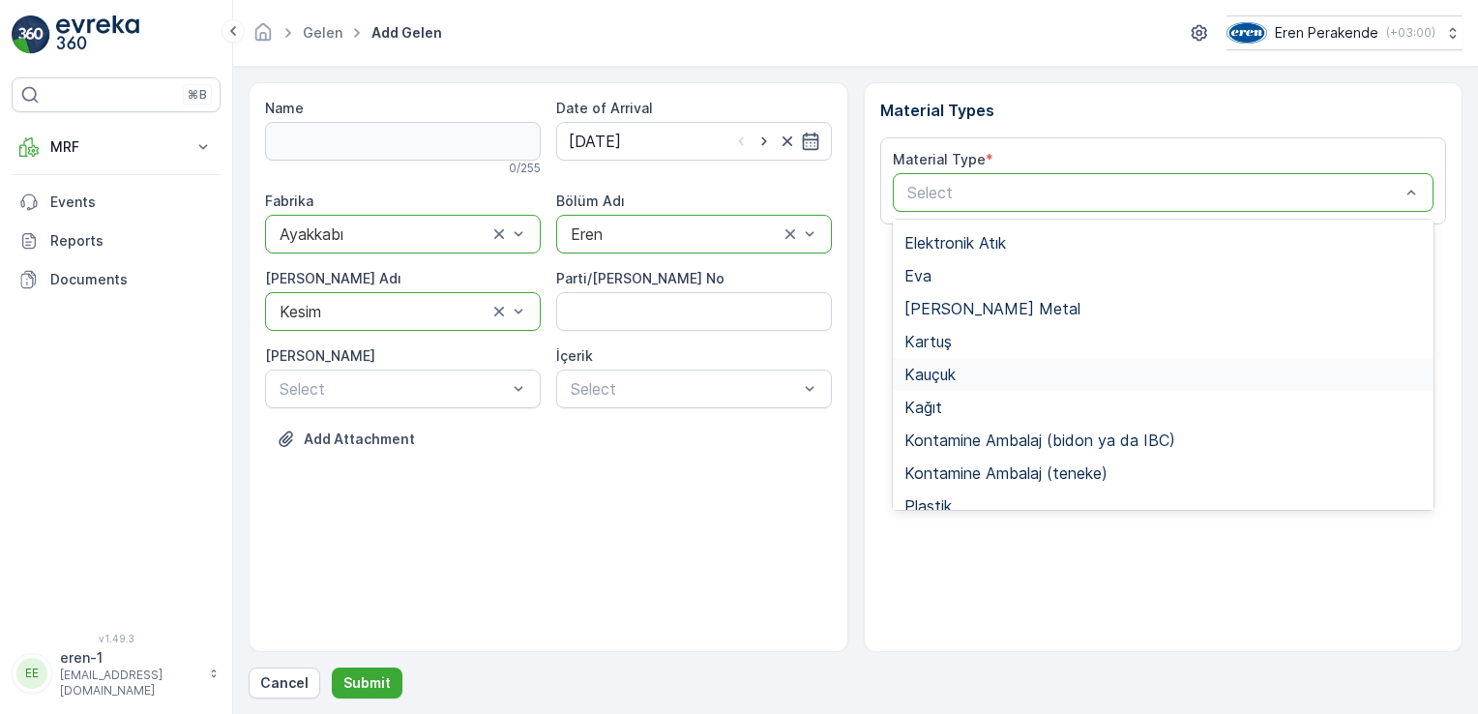
scroll to position [257, 0]
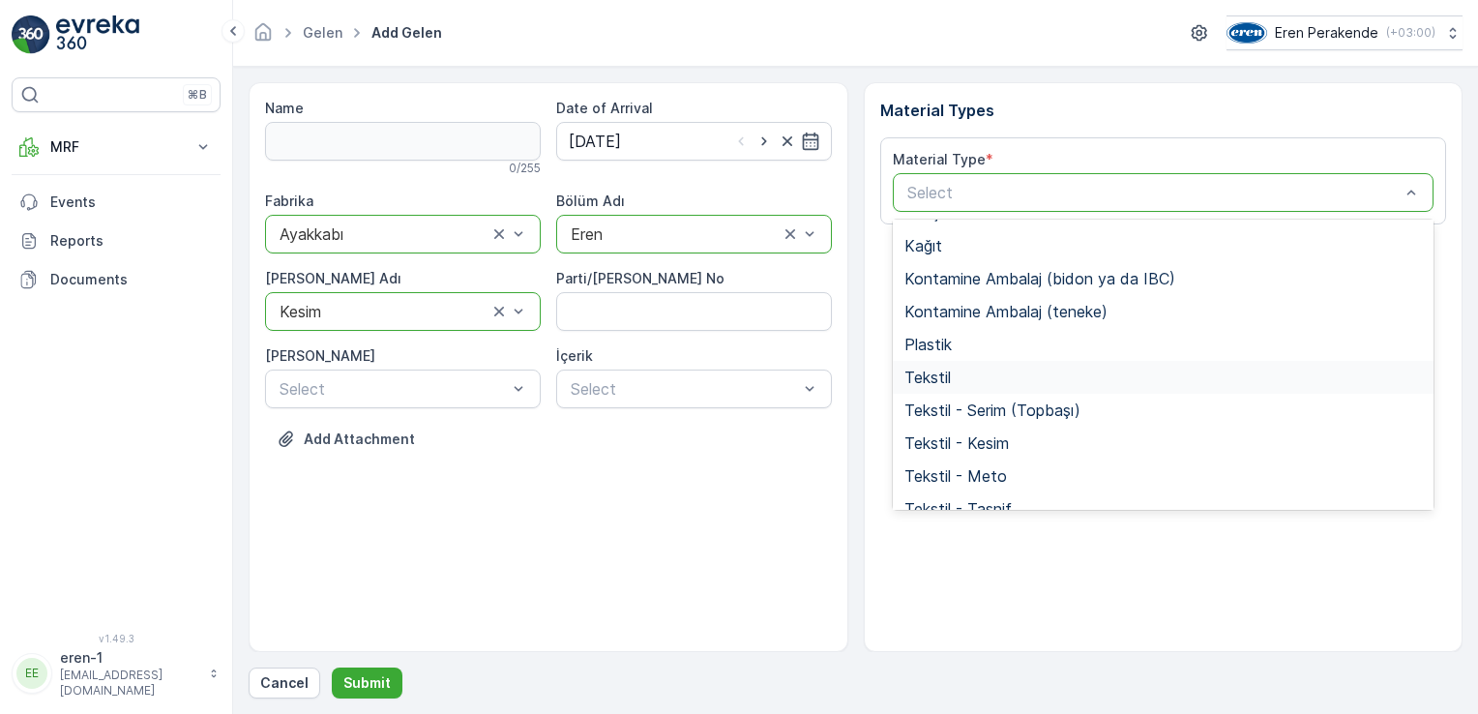
click at [934, 380] on span "Tekstil" at bounding box center [927, 377] width 46 height 17
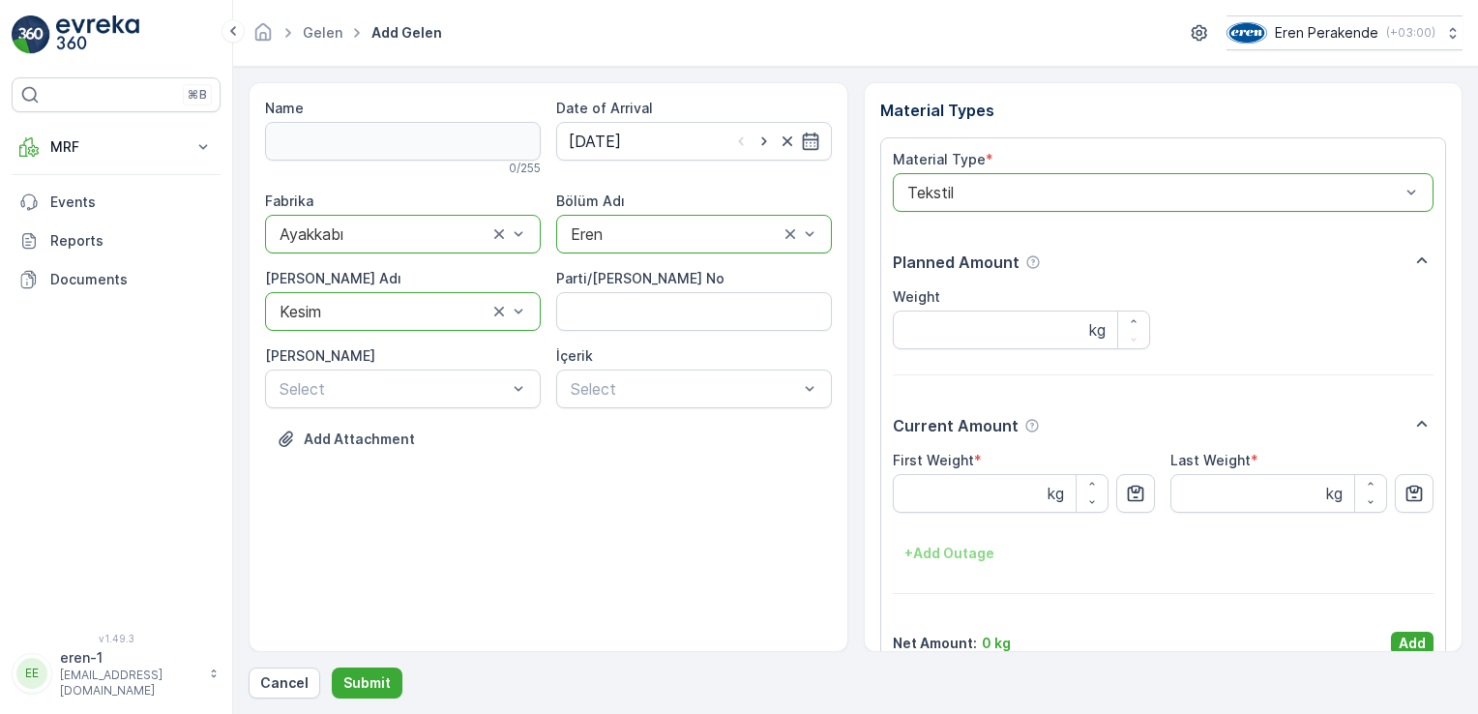
click at [1405, 646] on p "Add" at bounding box center [1412, 643] width 27 height 19
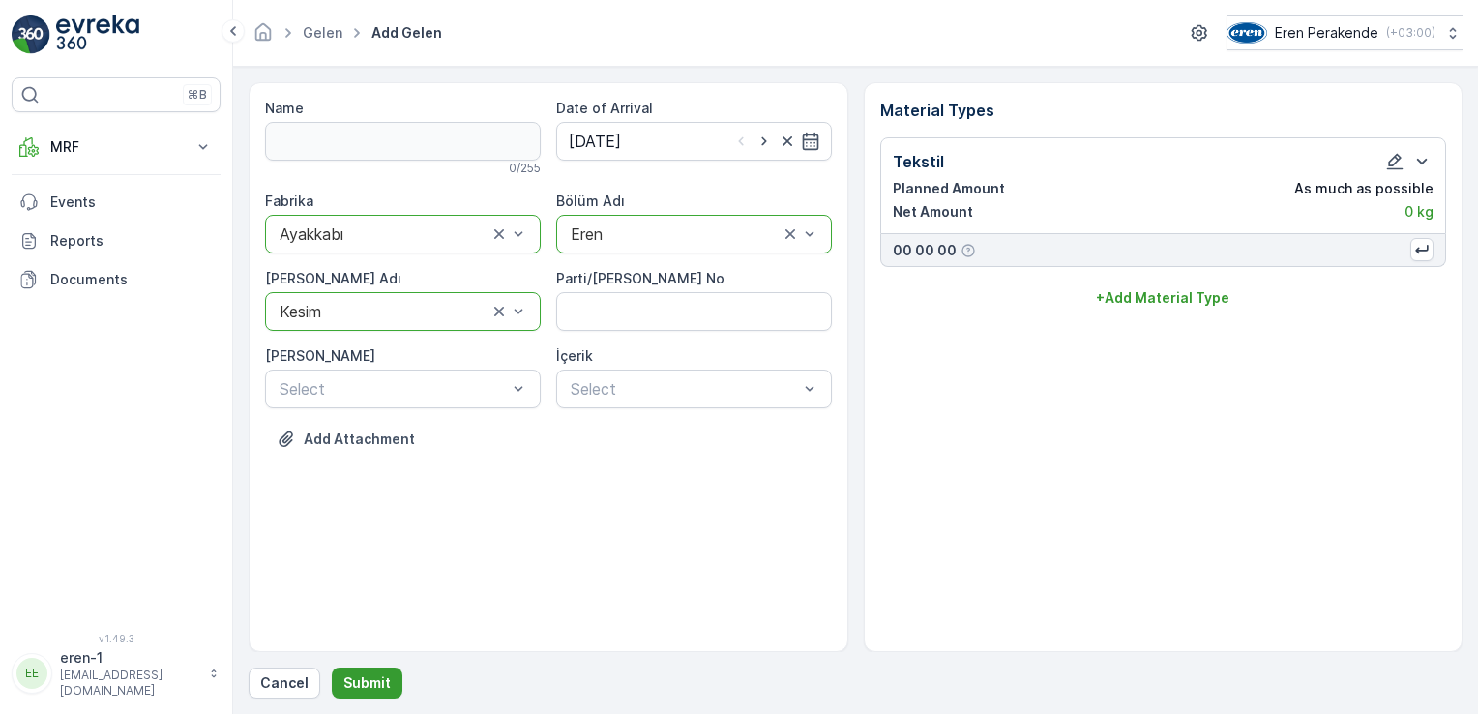
click at [367, 683] on p "Submit" at bounding box center [366, 682] width 47 height 19
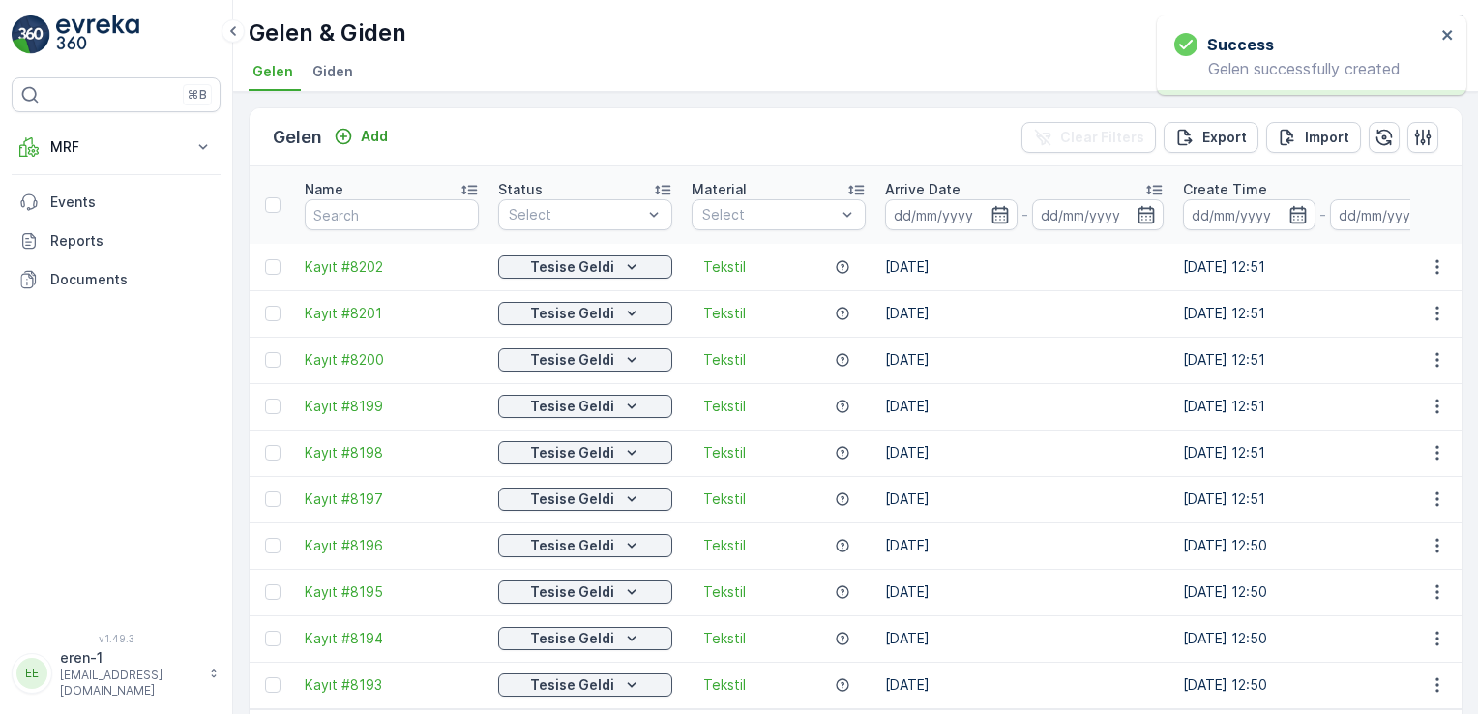
click at [402, 132] on div "Gelen Add Clear Filters Export Import" at bounding box center [856, 137] width 1212 height 58
click at [383, 133] on p "Add" at bounding box center [374, 136] width 27 height 19
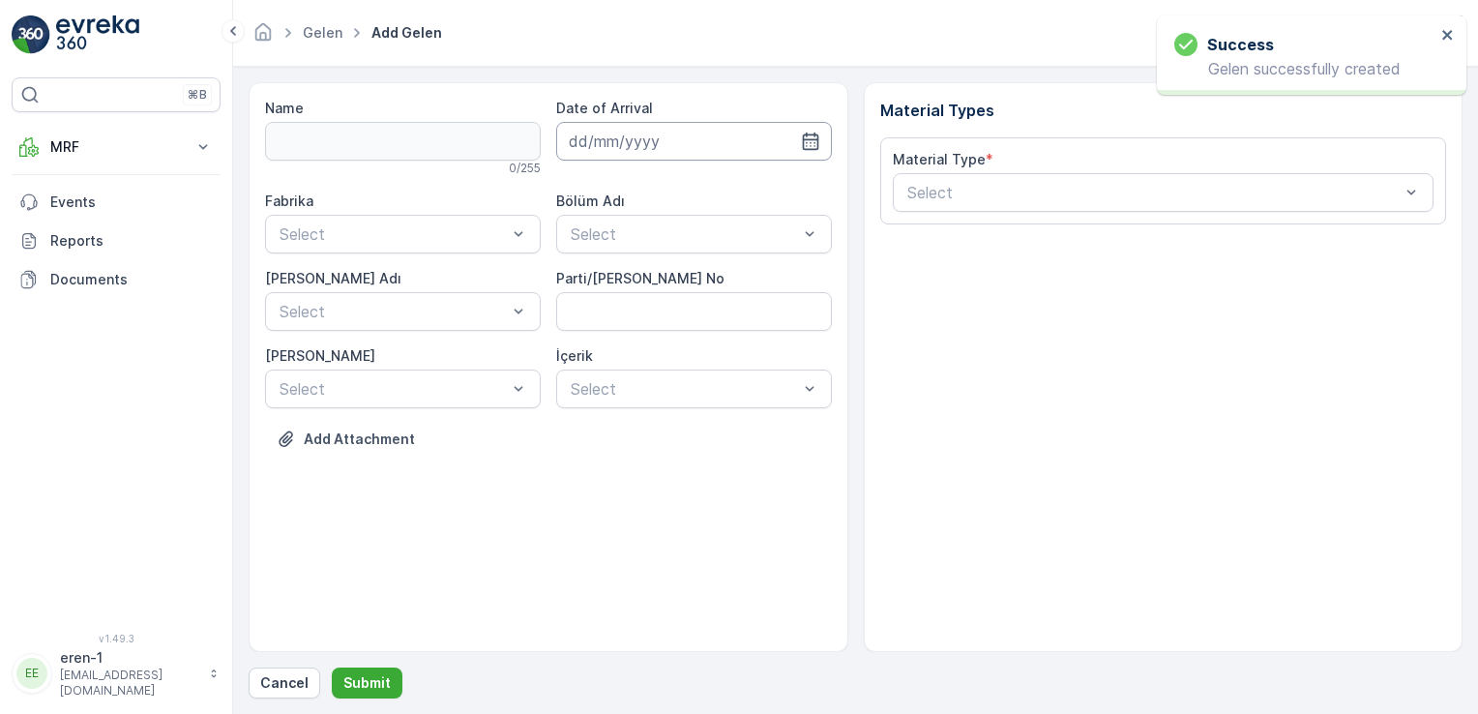
click at [607, 154] on input at bounding box center [694, 141] width 276 height 39
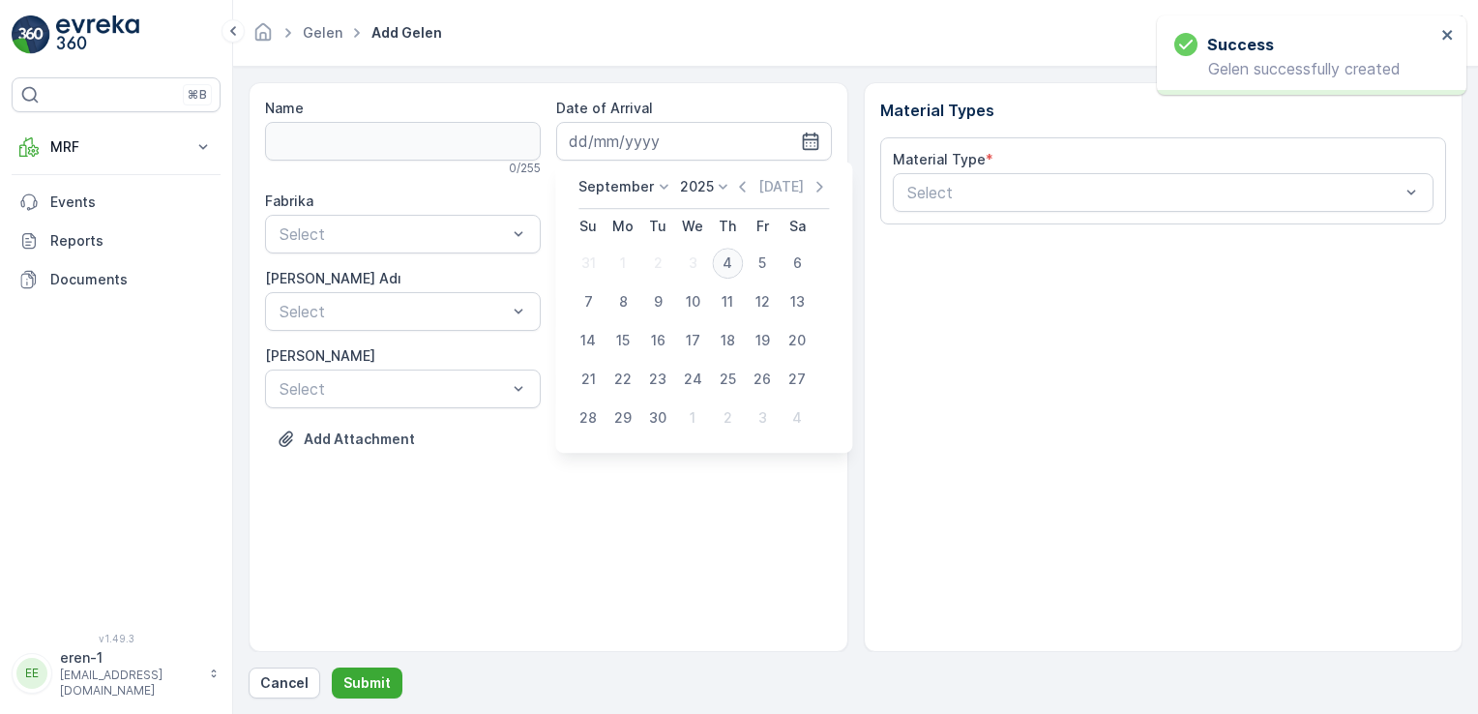
click at [724, 259] on div "4" at bounding box center [727, 263] width 31 height 31
type input "[DATE]"
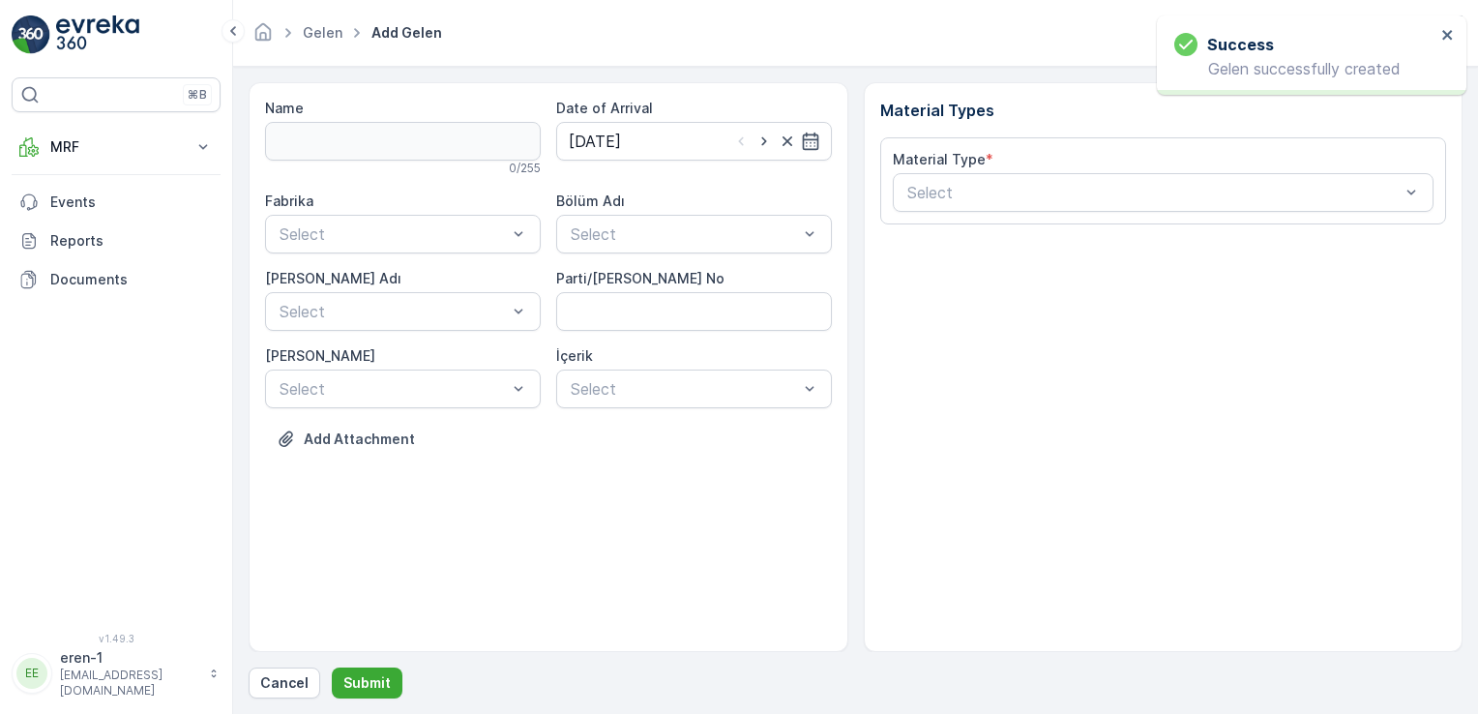
click at [672, 207] on div "Bölüm Adı" at bounding box center [694, 201] width 276 height 19
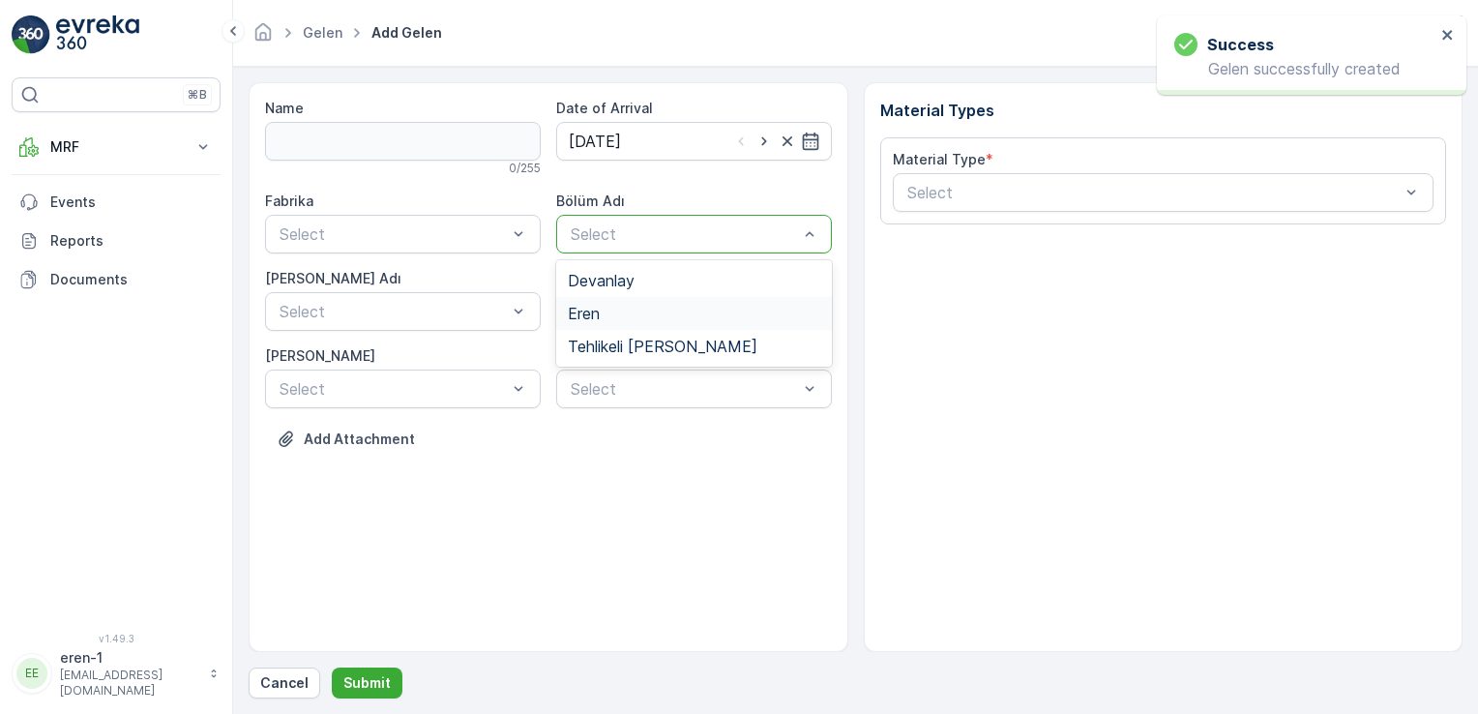
drag, startPoint x: 623, startPoint y: 319, endPoint x: 401, endPoint y: 283, distance: 224.4
click at [622, 319] on div "Eren" at bounding box center [694, 313] width 252 height 17
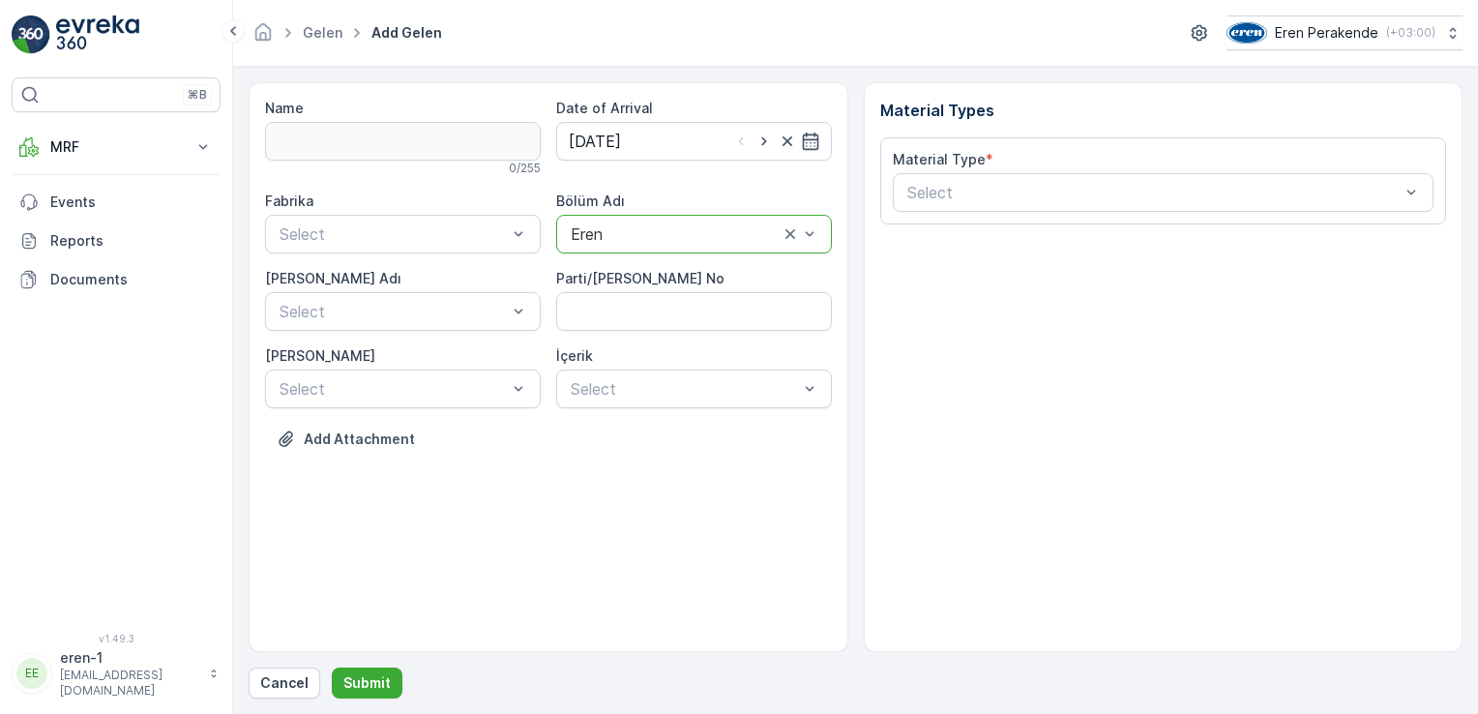
click at [368, 266] on div "Fabrika Select Bölüm Adı option Eren, selected. Eren [PERSON_NAME] Adı Select P…" at bounding box center [548, 300] width 567 height 217
drag, startPoint x: 348, startPoint y: 232, endPoint x: 355, endPoint y: 255, distance: 24.2
click at [340, 317] on span "Ayakkabı" at bounding box center [309, 313] width 64 height 17
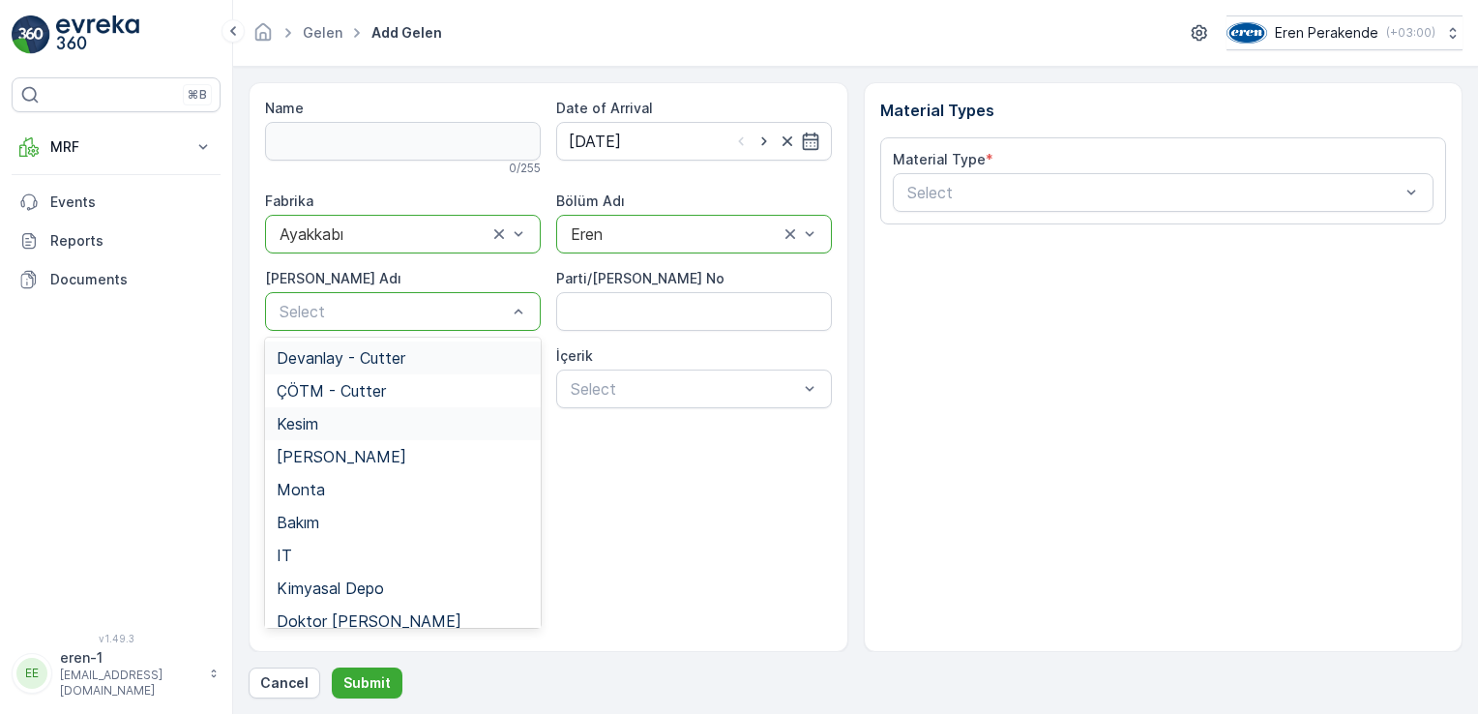
drag, startPoint x: 349, startPoint y: 319, endPoint x: 403, endPoint y: 412, distance: 107.5
click at [383, 441] on div "[PERSON_NAME]" at bounding box center [403, 456] width 276 height 33
click at [365, 319] on div at bounding box center [384, 311] width 212 height 17
click at [370, 428] on div "Kesim" at bounding box center [403, 423] width 252 height 17
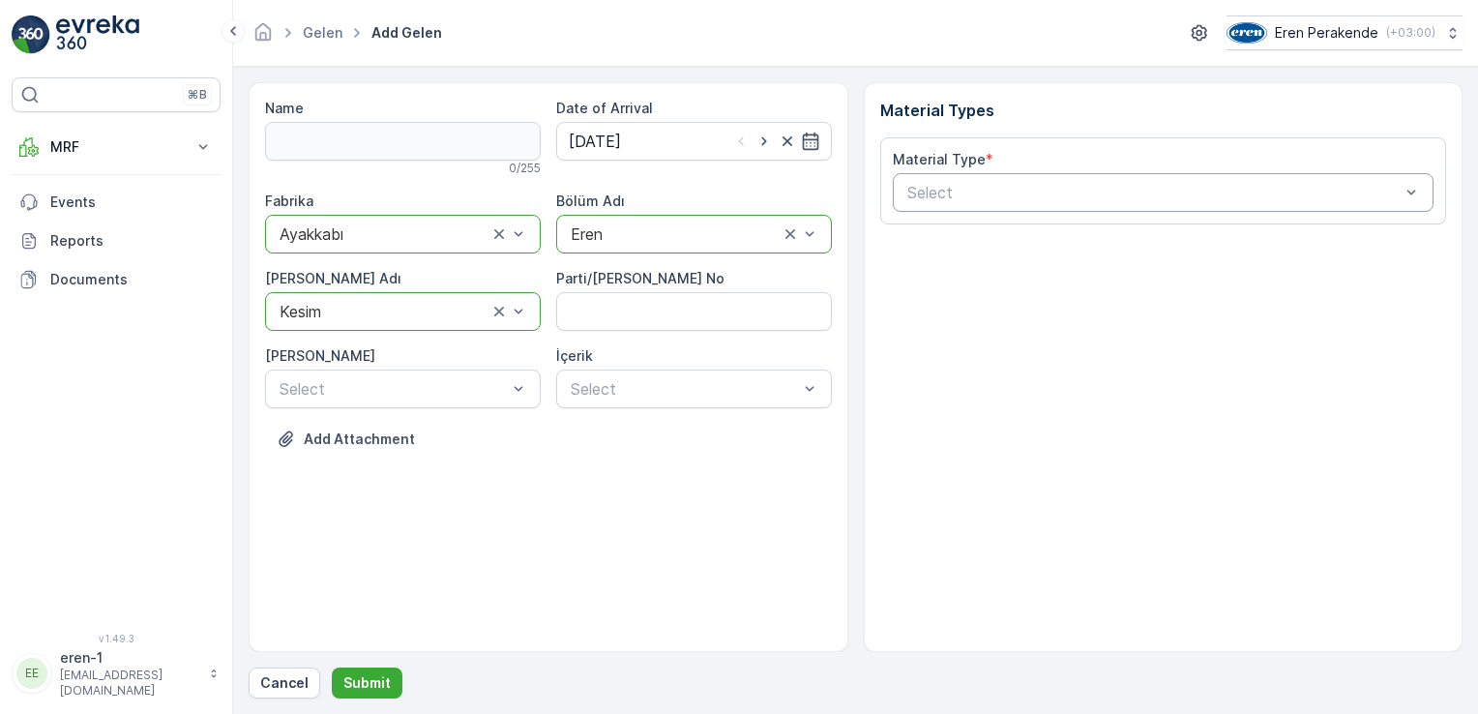
click at [988, 205] on div "Select" at bounding box center [1164, 192] width 542 height 39
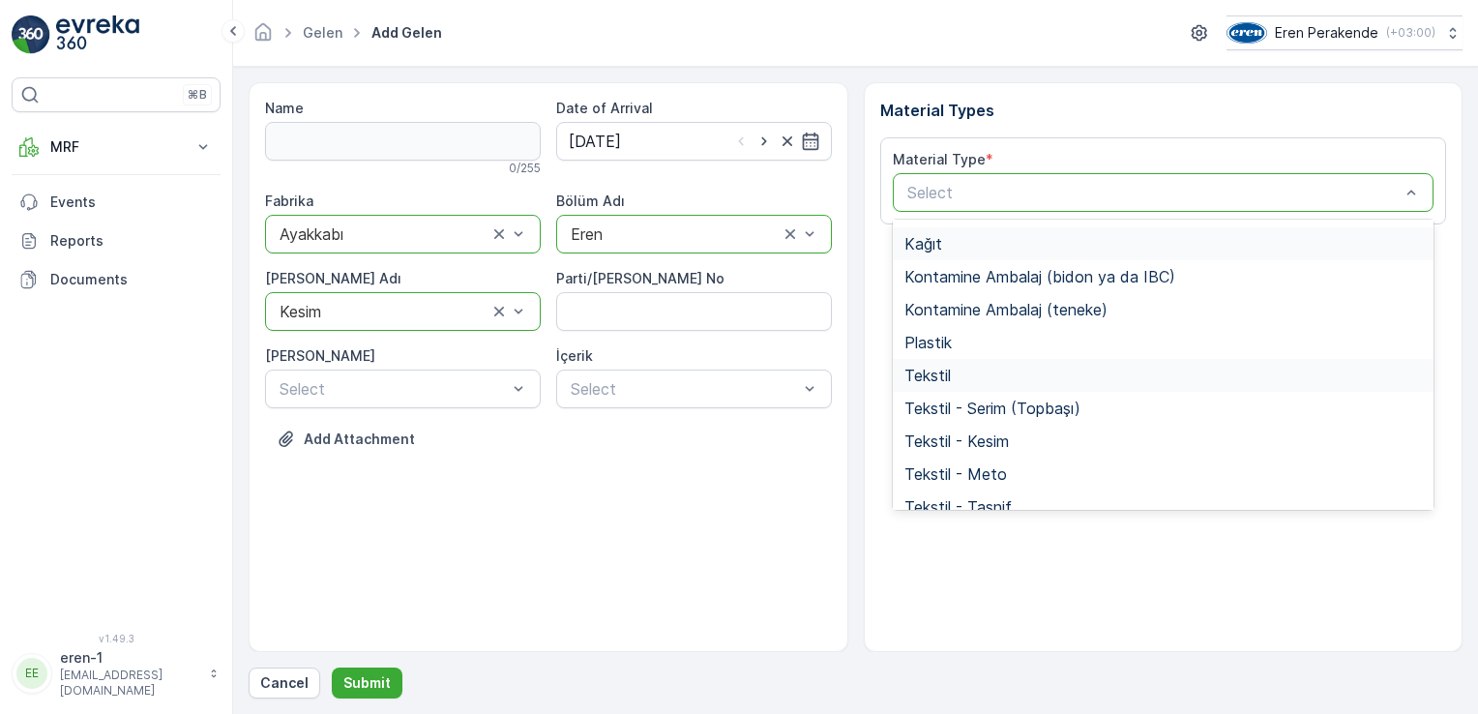
scroll to position [290, 0]
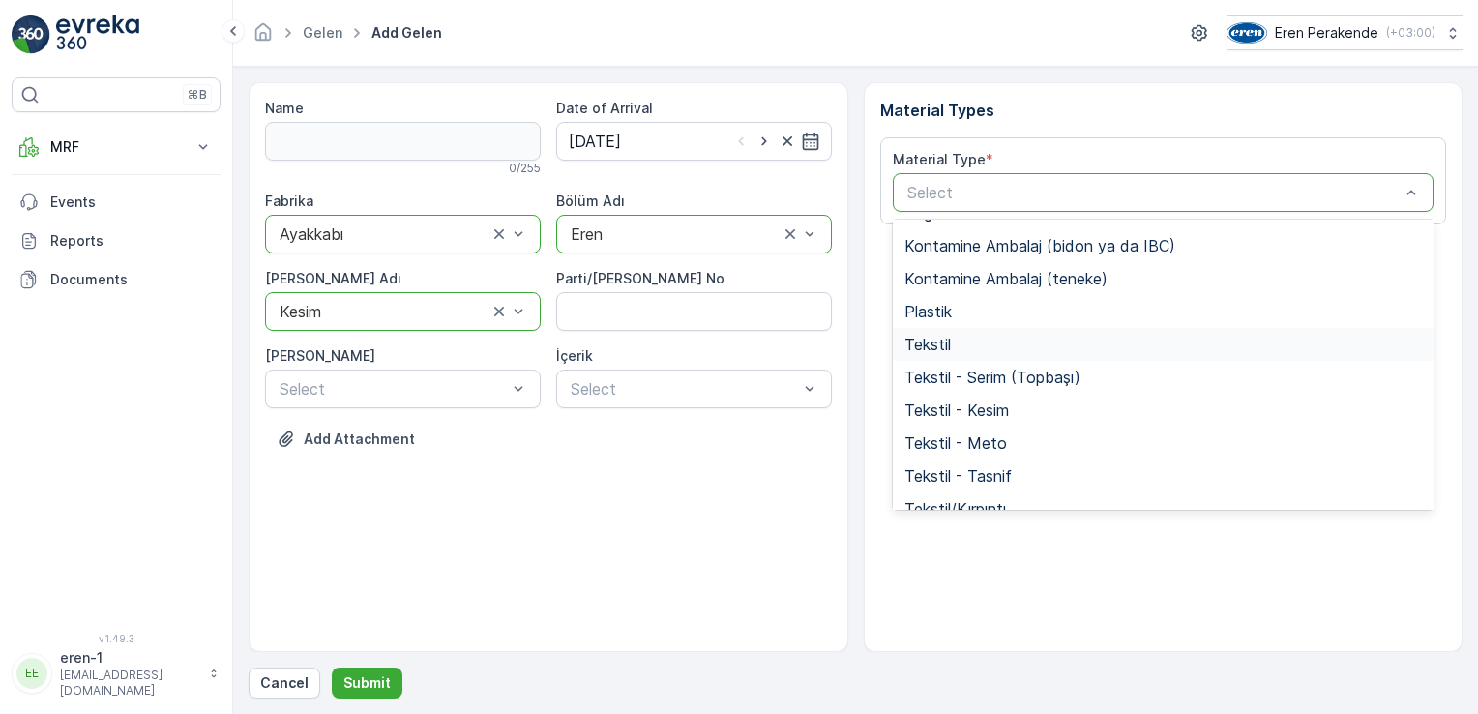
click at [988, 357] on div "Tekstil" at bounding box center [1164, 344] width 542 height 33
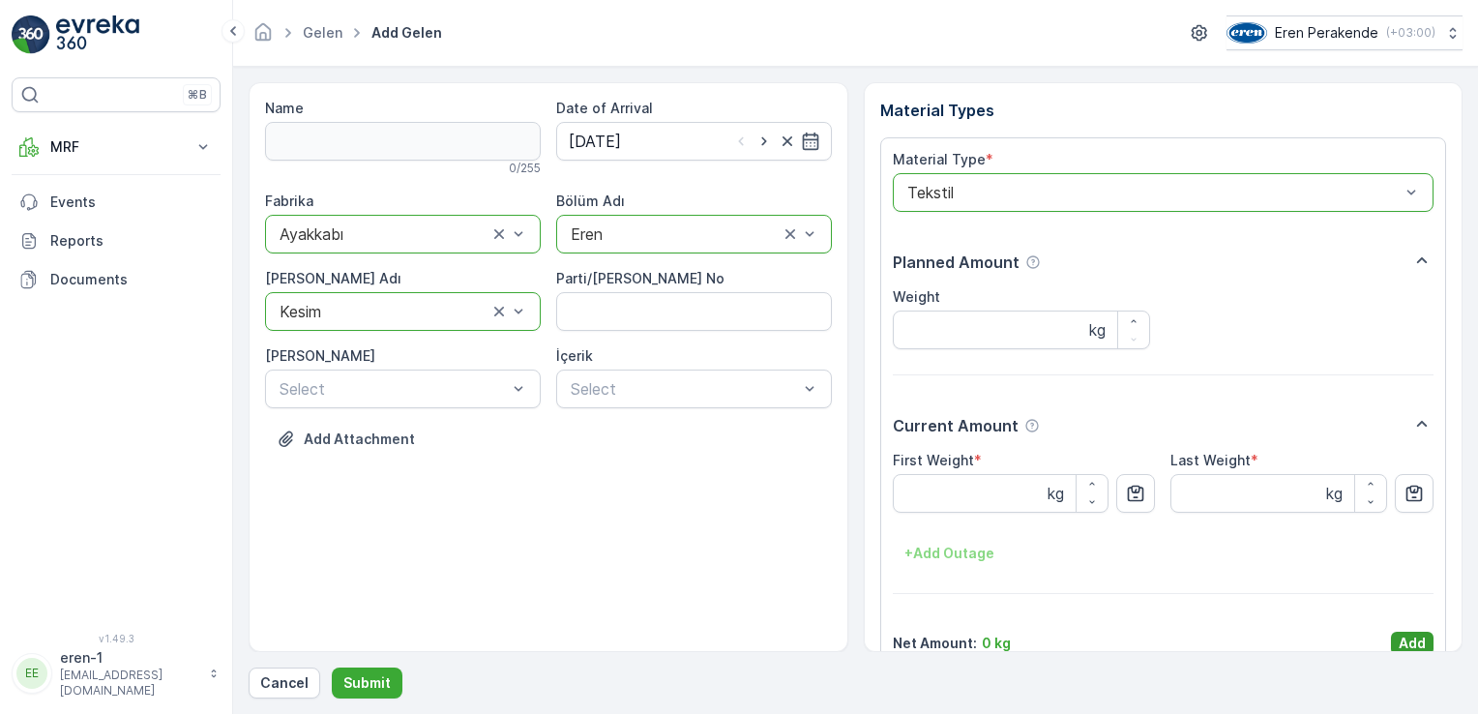
click at [1405, 645] on p "Add" at bounding box center [1412, 643] width 27 height 19
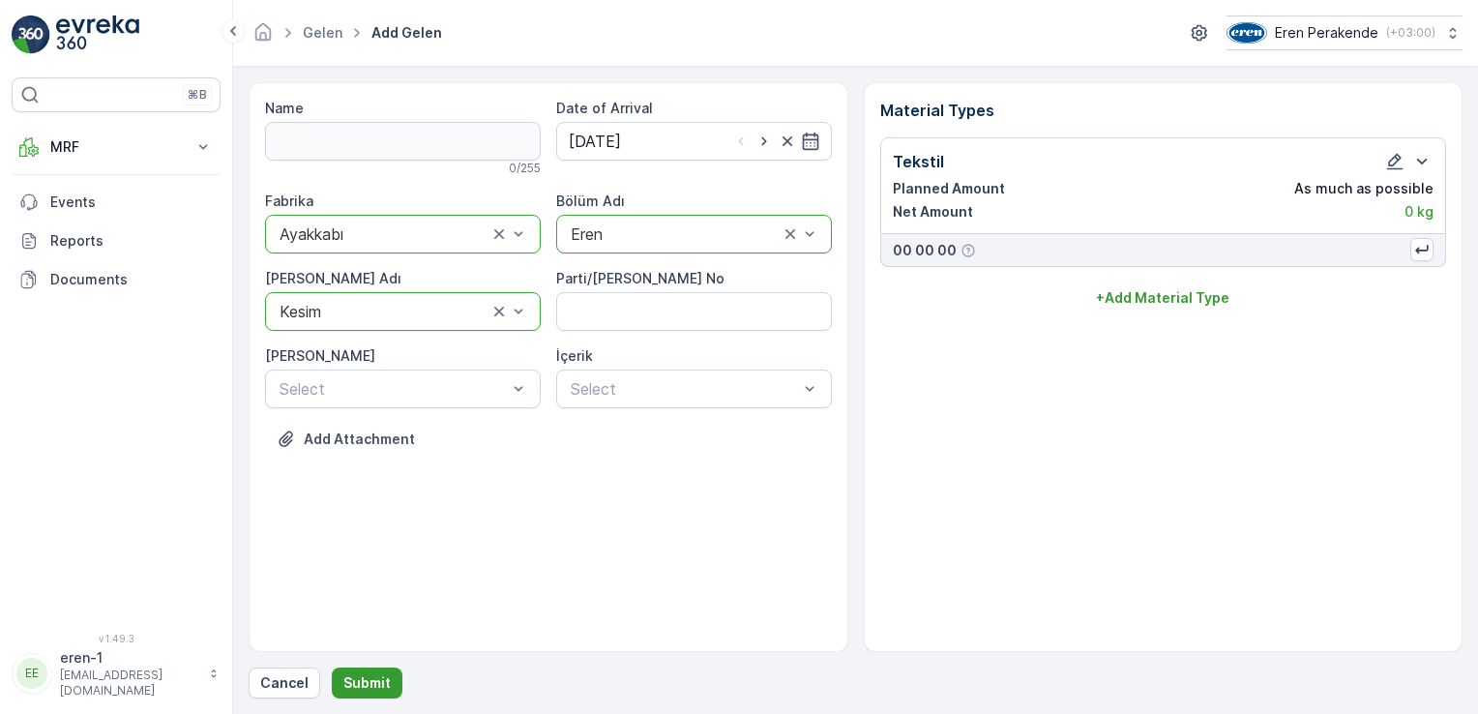
click at [391, 679] on button "Submit" at bounding box center [367, 682] width 71 height 31
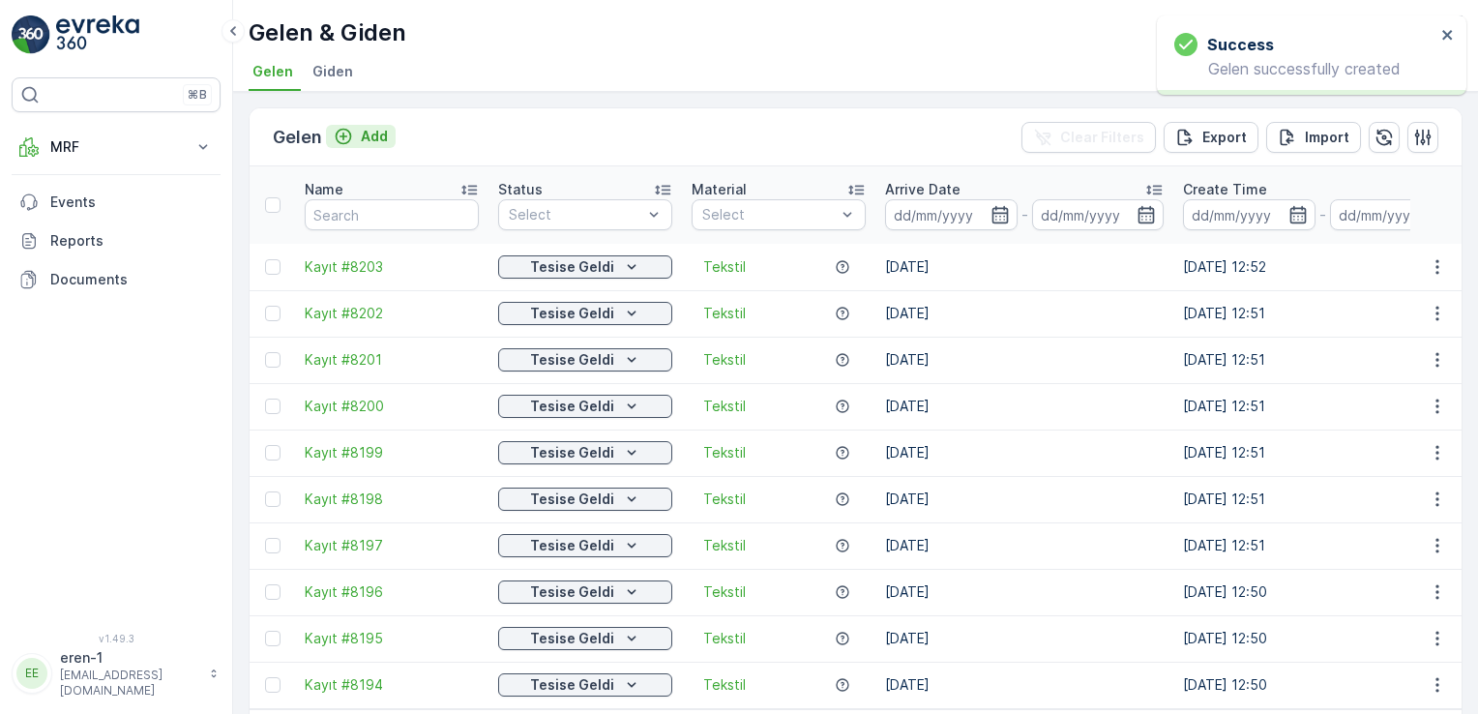
click at [385, 130] on p "Add" at bounding box center [374, 136] width 27 height 19
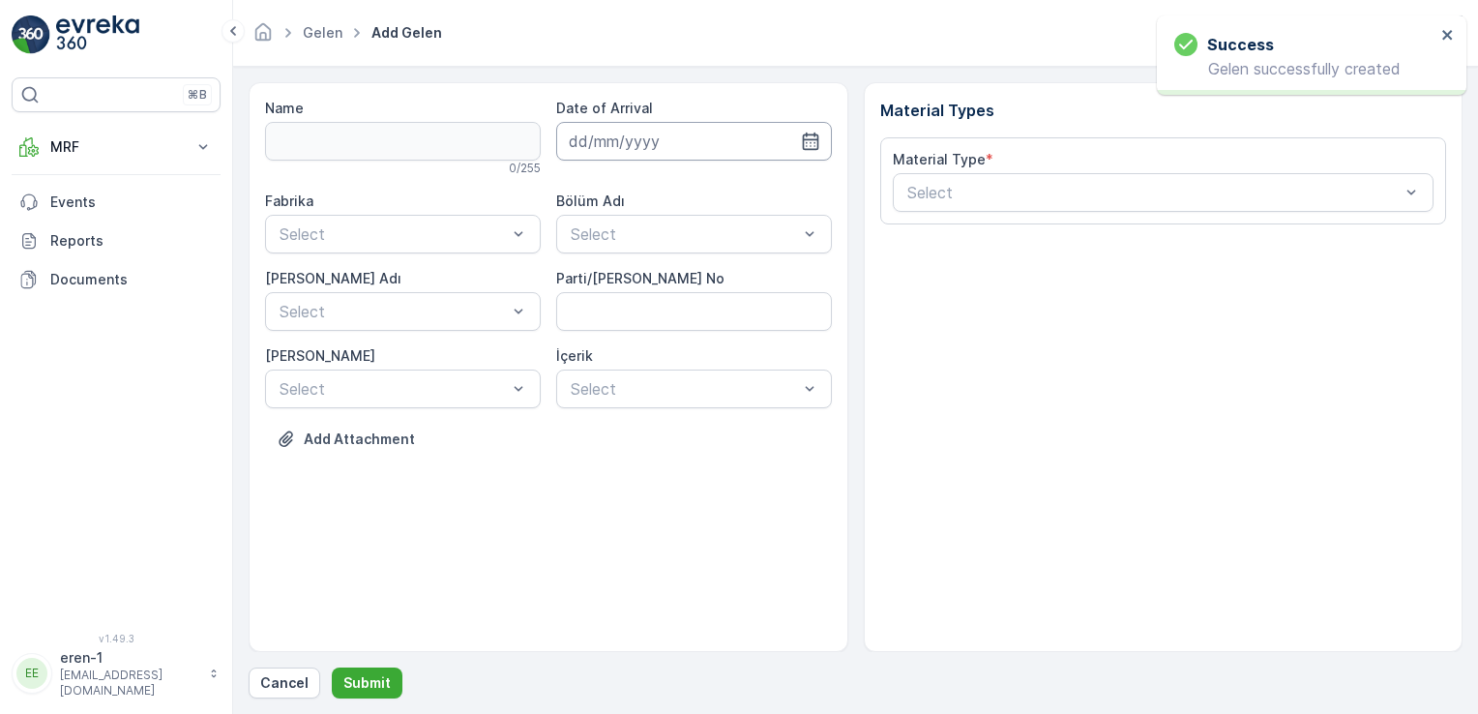
click at [689, 139] on input at bounding box center [694, 141] width 276 height 39
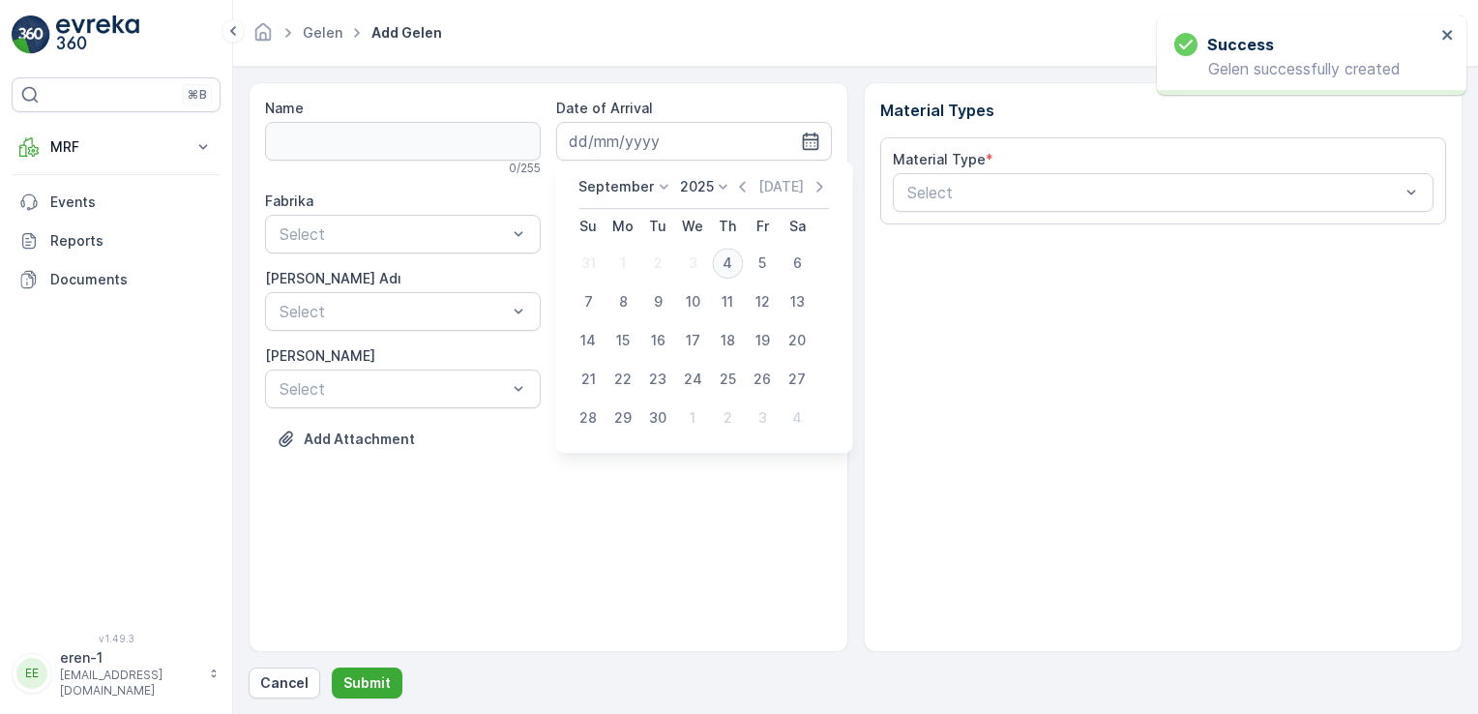
click at [731, 252] on div "4" at bounding box center [727, 263] width 31 height 31
type input "[DATE]"
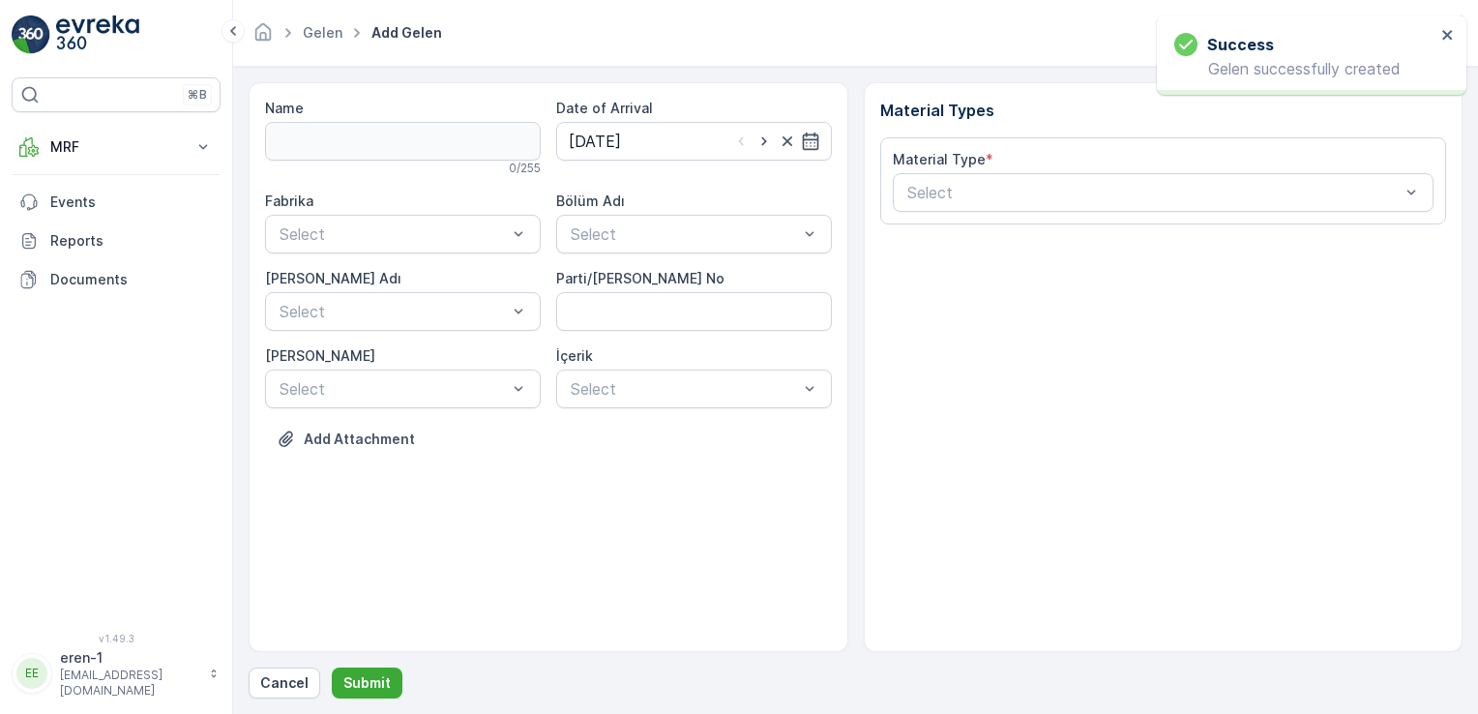
click at [376, 196] on div "Fabrika" at bounding box center [403, 201] width 276 height 19
drag, startPoint x: 384, startPoint y: 304, endPoint x: 411, endPoint y: 302, distance: 27.2
click at [384, 305] on div "Ayakkabı" at bounding box center [403, 313] width 252 height 17
click at [637, 221] on div "Select" at bounding box center [694, 234] width 276 height 39
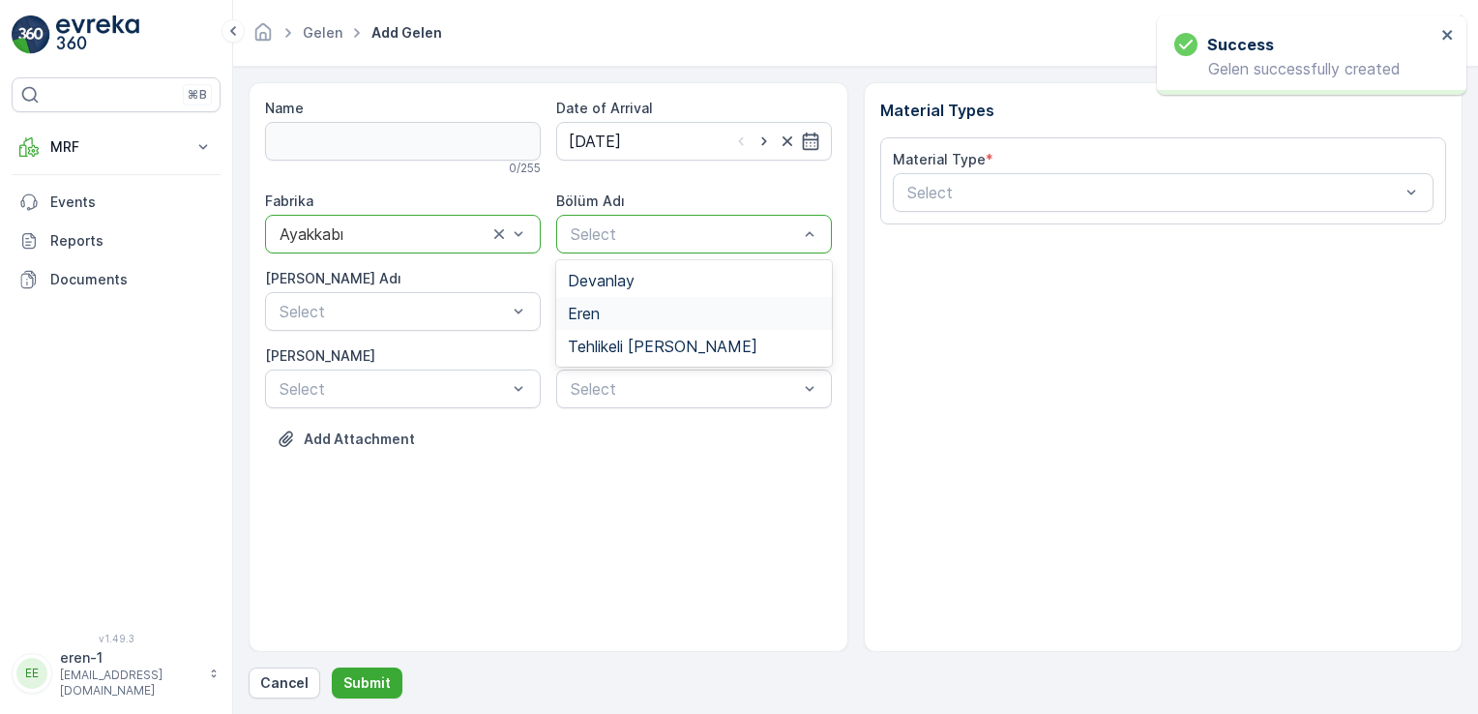
click at [636, 305] on div "Eren" at bounding box center [694, 313] width 252 height 17
drag, startPoint x: 387, startPoint y: 284, endPoint x: 391, endPoint y: 295, distance: 11.3
click at [387, 285] on div "[PERSON_NAME] Adı" at bounding box center [403, 278] width 276 height 19
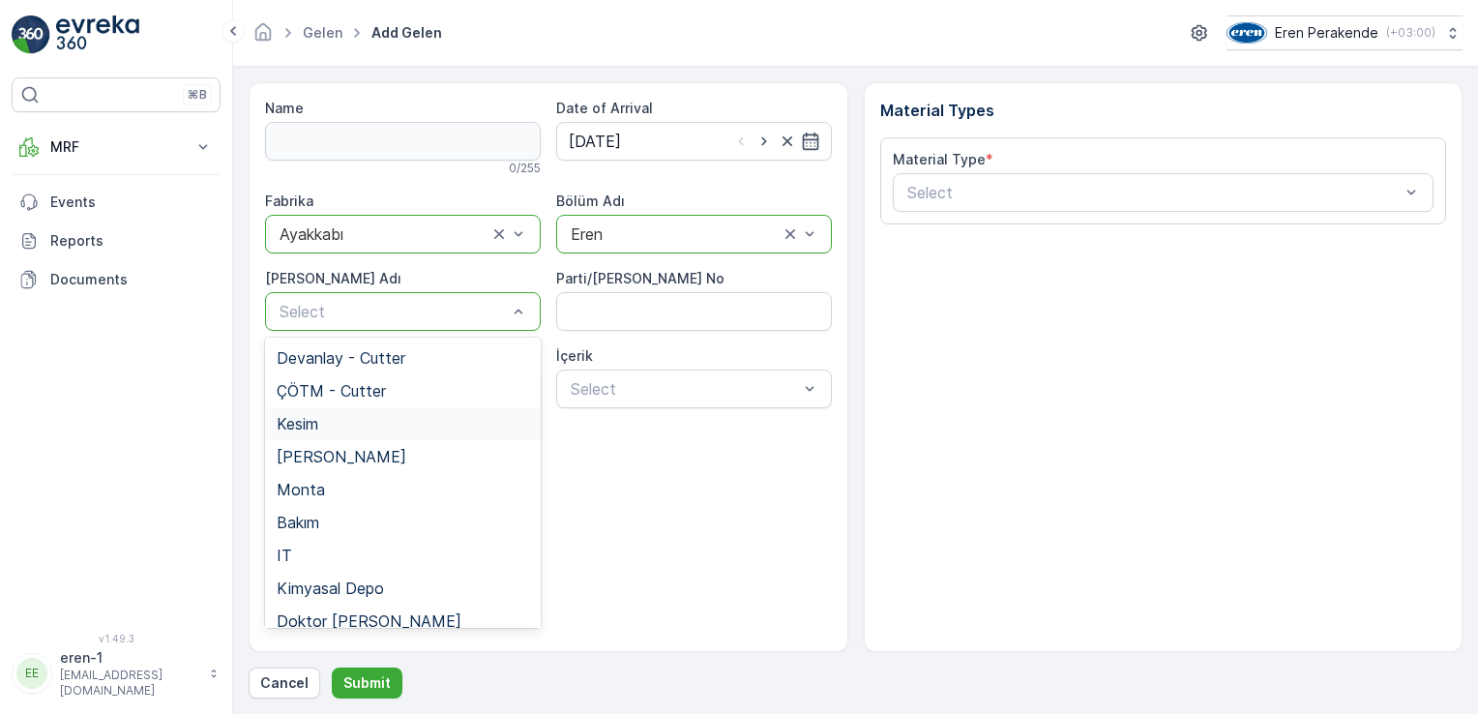
click at [343, 423] on div "Kesim" at bounding box center [403, 423] width 252 height 17
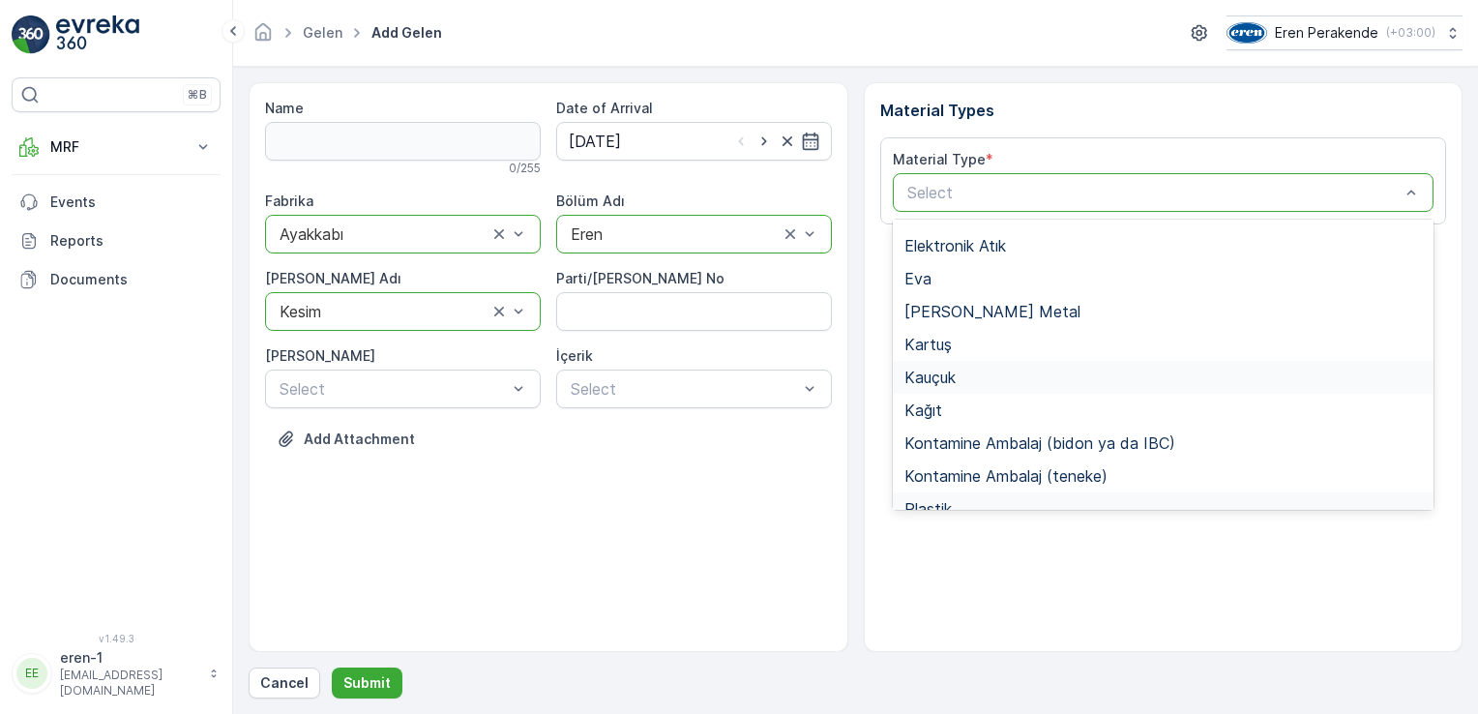
scroll to position [193, 0]
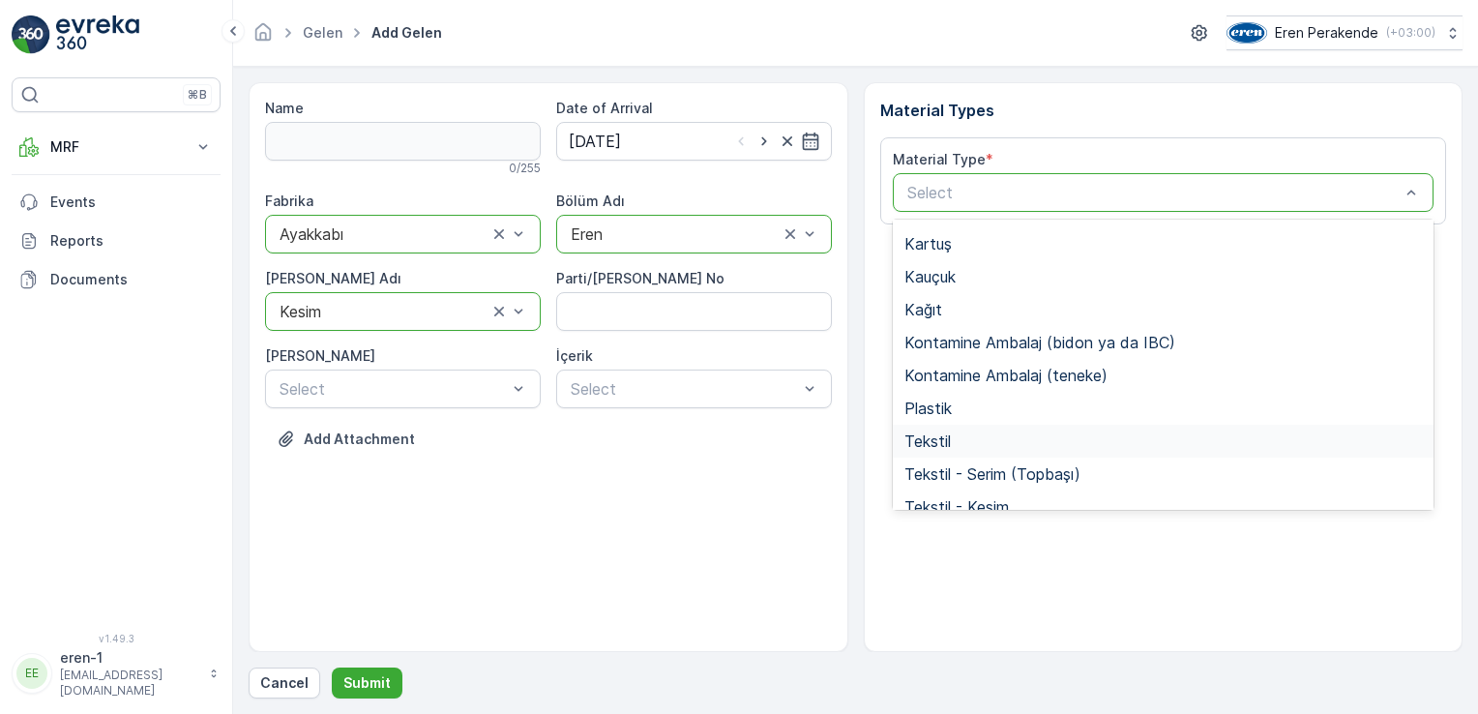
click at [999, 447] on div "Tekstil" at bounding box center [1163, 440] width 518 height 17
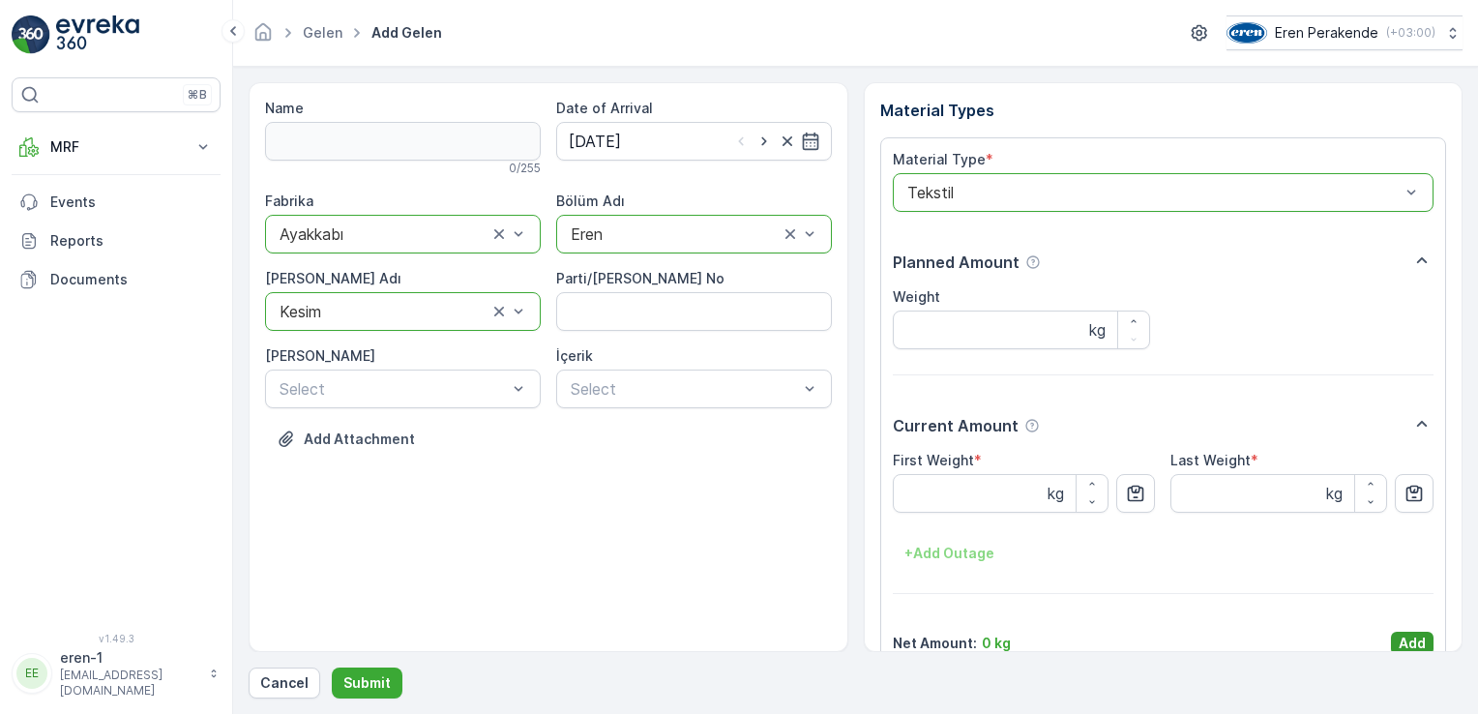
click at [1413, 647] on p "Add" at bounding box center [1412, 643] width 27 height 19
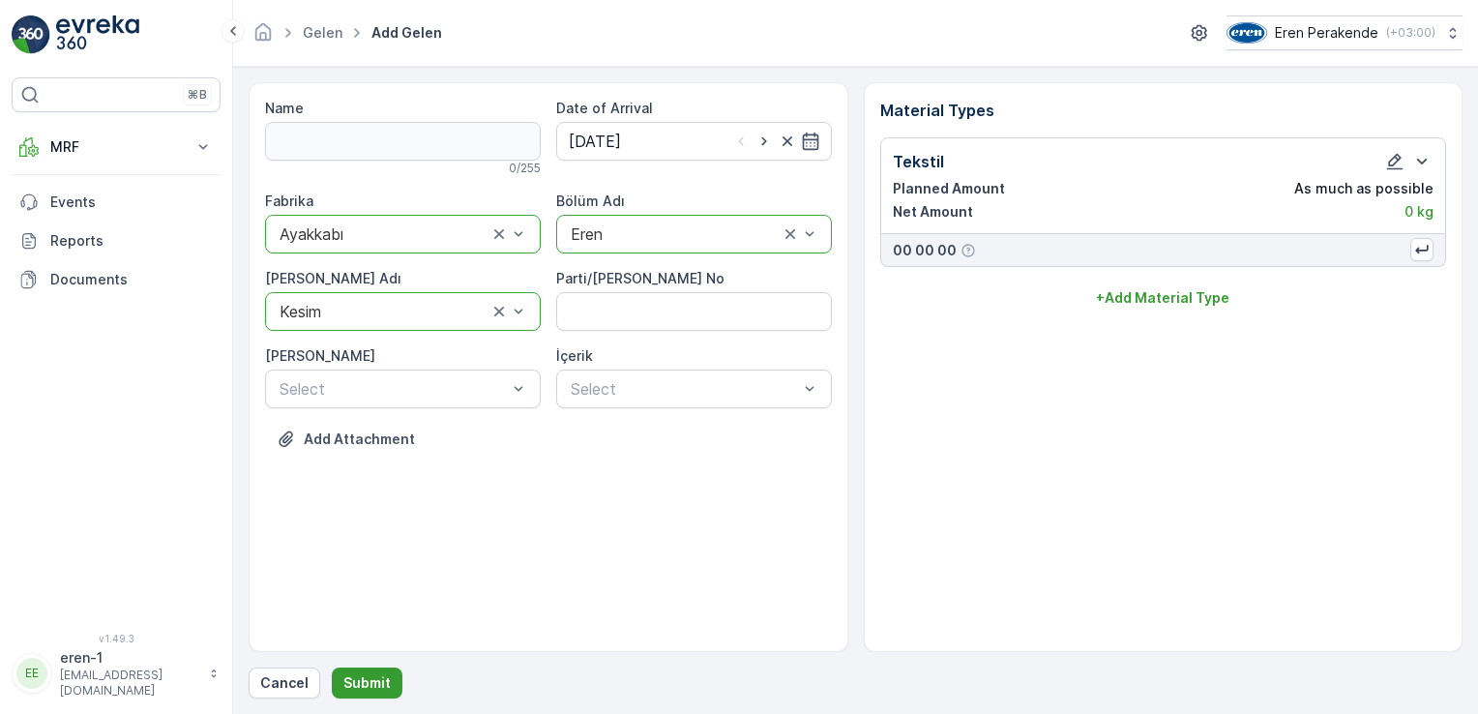
click at [359, 693] on button "Submit" at bounding box center [367, 682] width 71 height 31
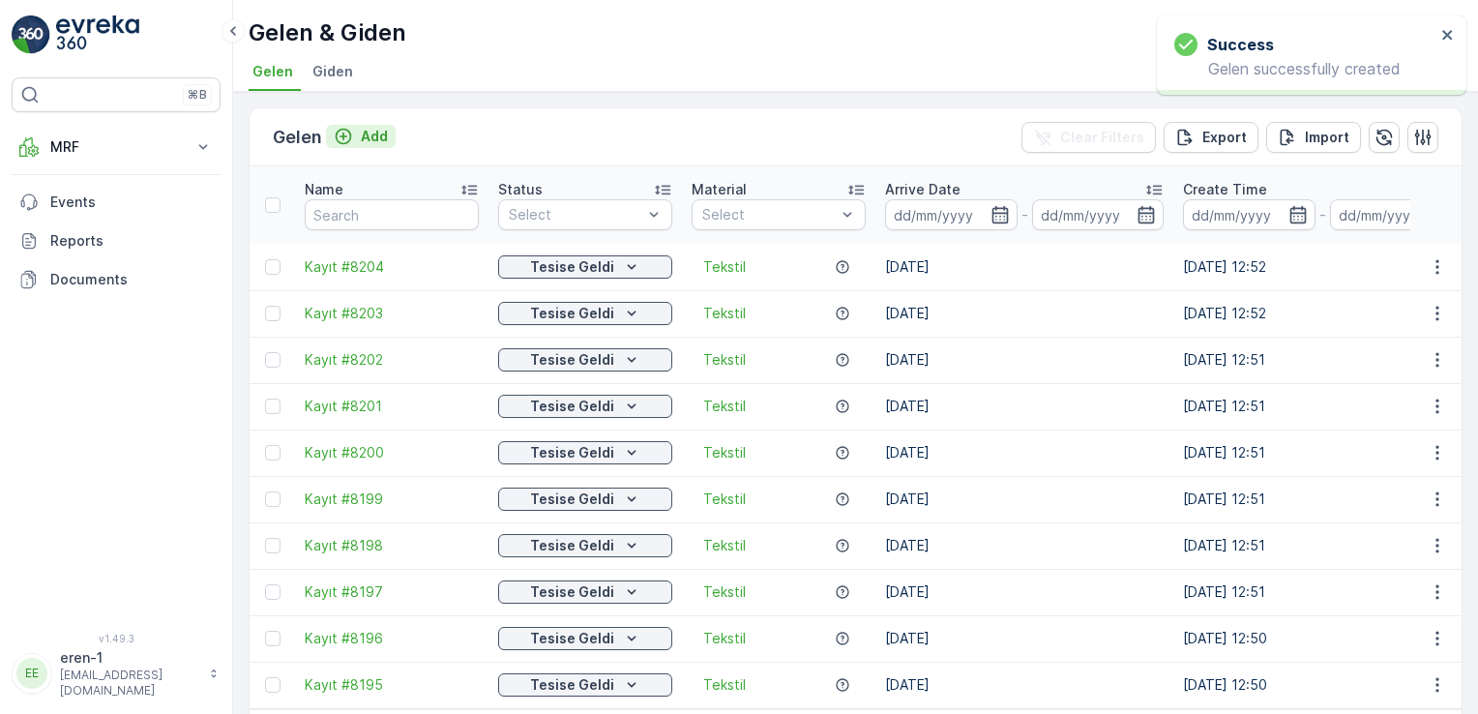
click at [361, 128] on p "Add" at bounding box center [374, 136] width 27 height 19
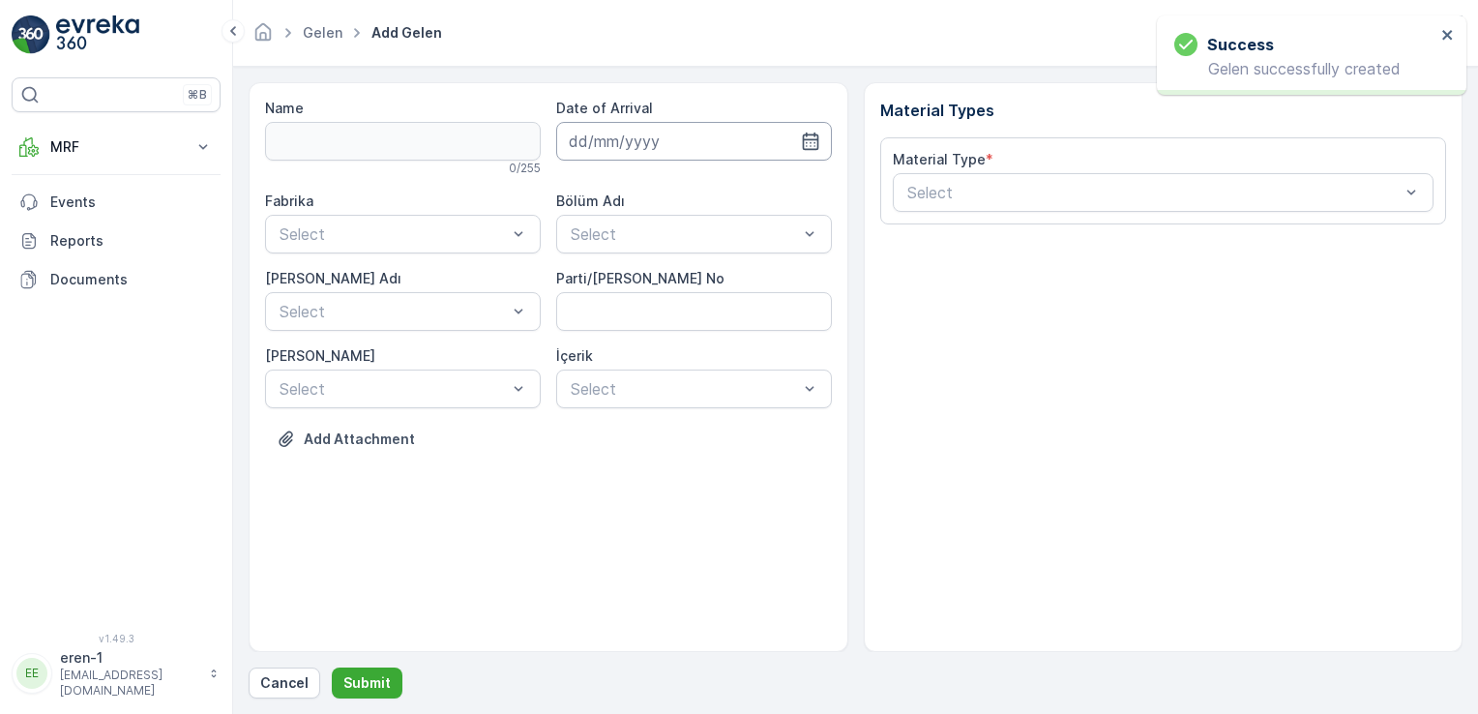
click at [684, 142] on input at bounding box center [694, 141] width 276 height 39
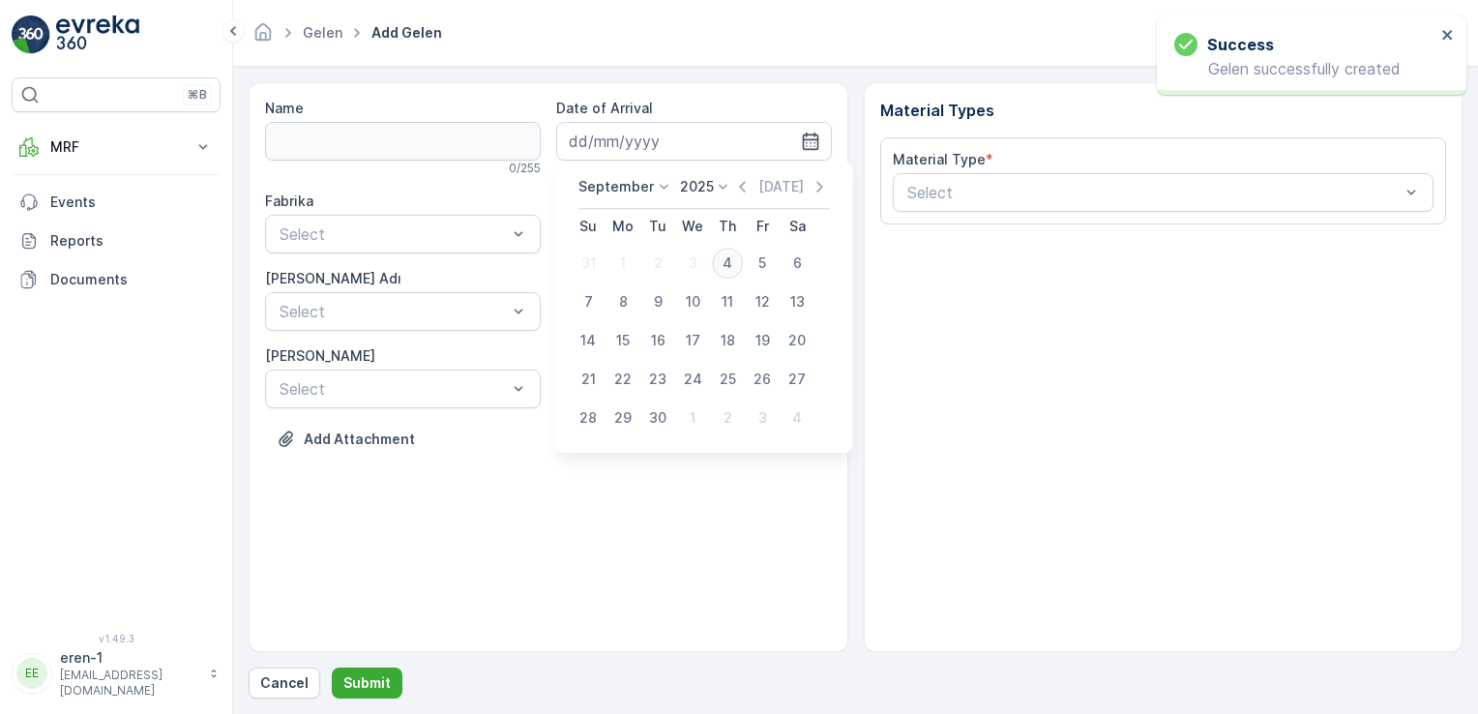
click at [731, 269] on div "4" at bounding box center [727, 263] width 31 height 31
type input "[DATE]"
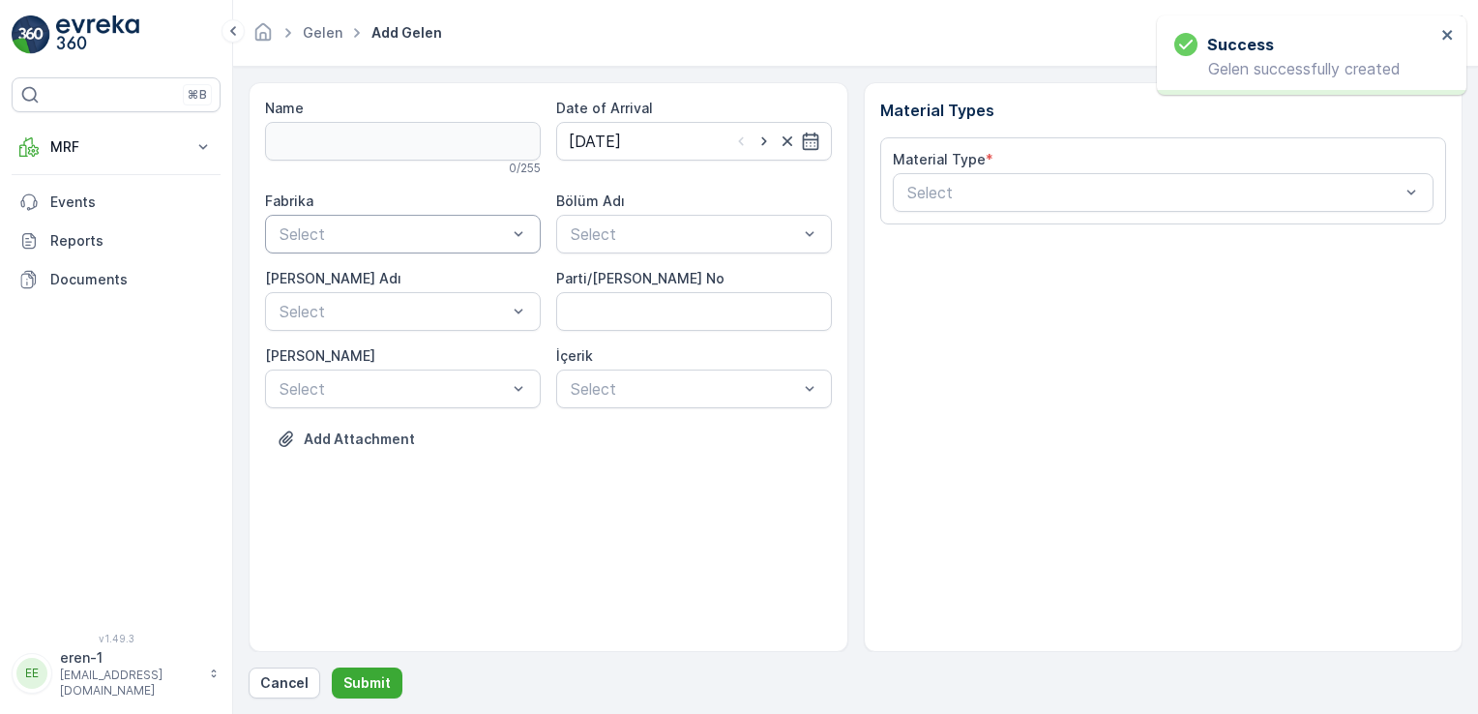
click at [416, 251] on div "Fabrika Select Bölüm Adı Select [PERSON_NAME] Adı Select Parti/Kesim Föyü No [P…" at bounding box center [548, 300] width 567 height 217
drag, startPoint x: 400, startPoint y: 299, endPoint x: 588, endPoint y: 279, distance: 189.7
click at [400, 297] on div "Ayakkabı" at bounding box center [403, 313] width 276 height 33
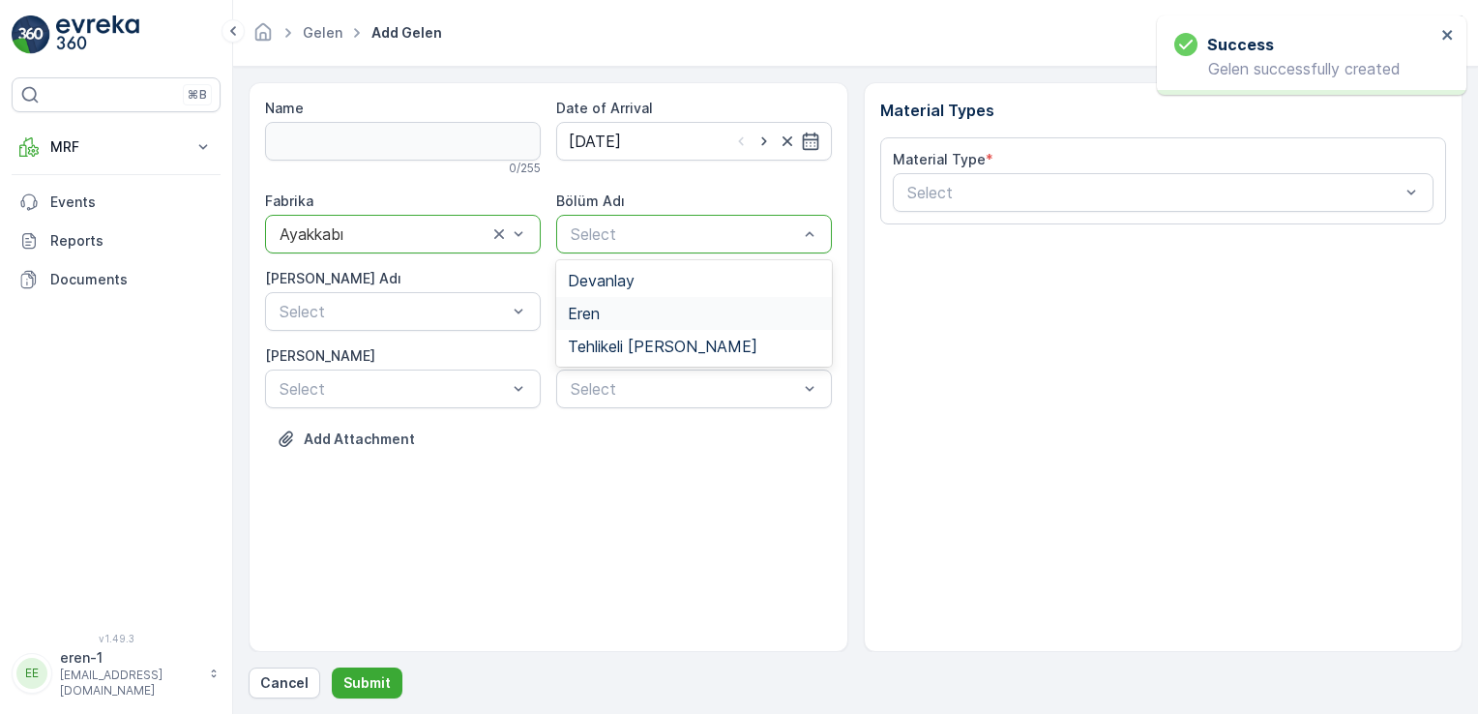
click at [647, 305] on div "Eren" at bounding box center [694, 313] width 252 height 17
click at [440, 284] on div "[PERSON_NAME] Adı" at bounding box center [403, 278] width 276 height 19
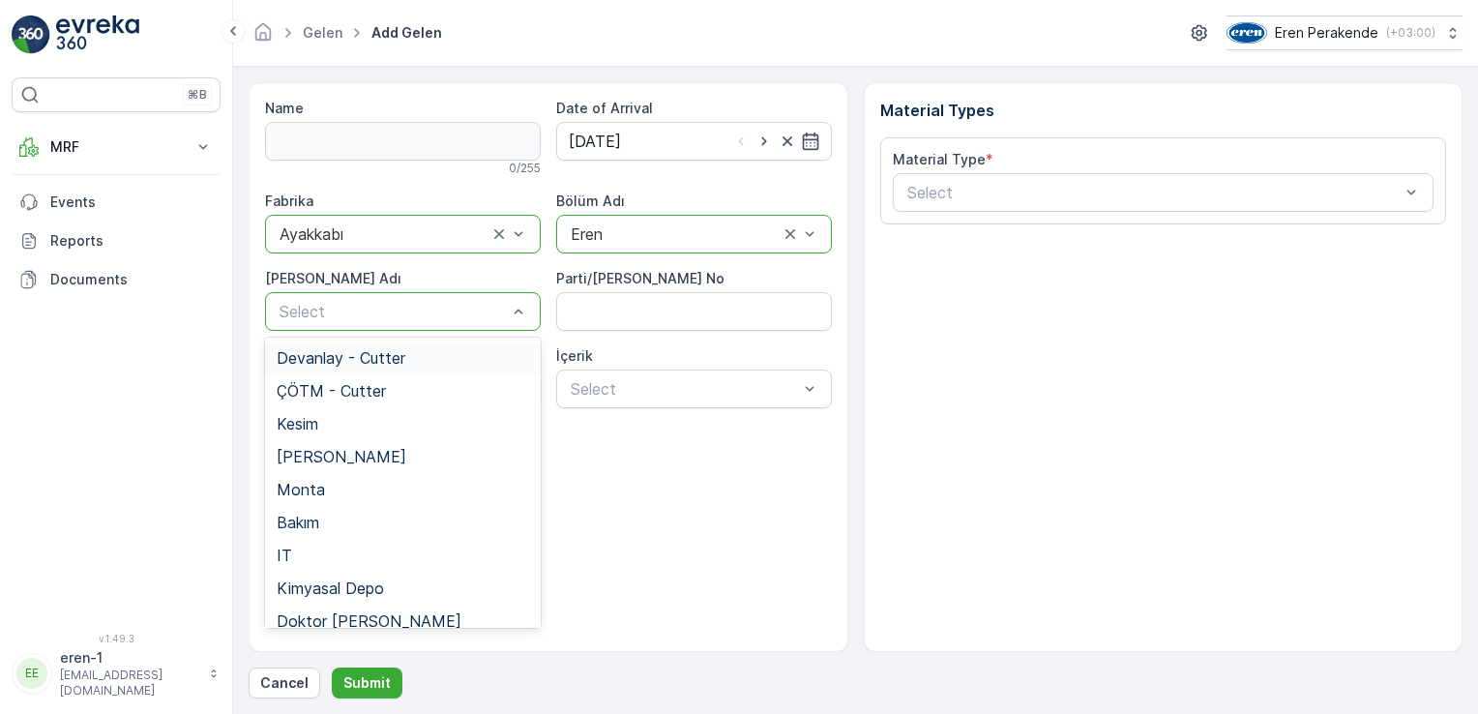
drag, startPoint x: 437, startPoint y: 323, endPoint x: 429, endPoint y: 351, distance: 29.1
click at [432, 344] on body "Success Gelen successfully created ⌘B MRF Waste Dashboard Gelen & Giden Parsell…" at bounding box center [739, 357] width 1478 height 714
click at [409, 429] on div "Kesim" at bounding box center [403, 423] width 252 height 17
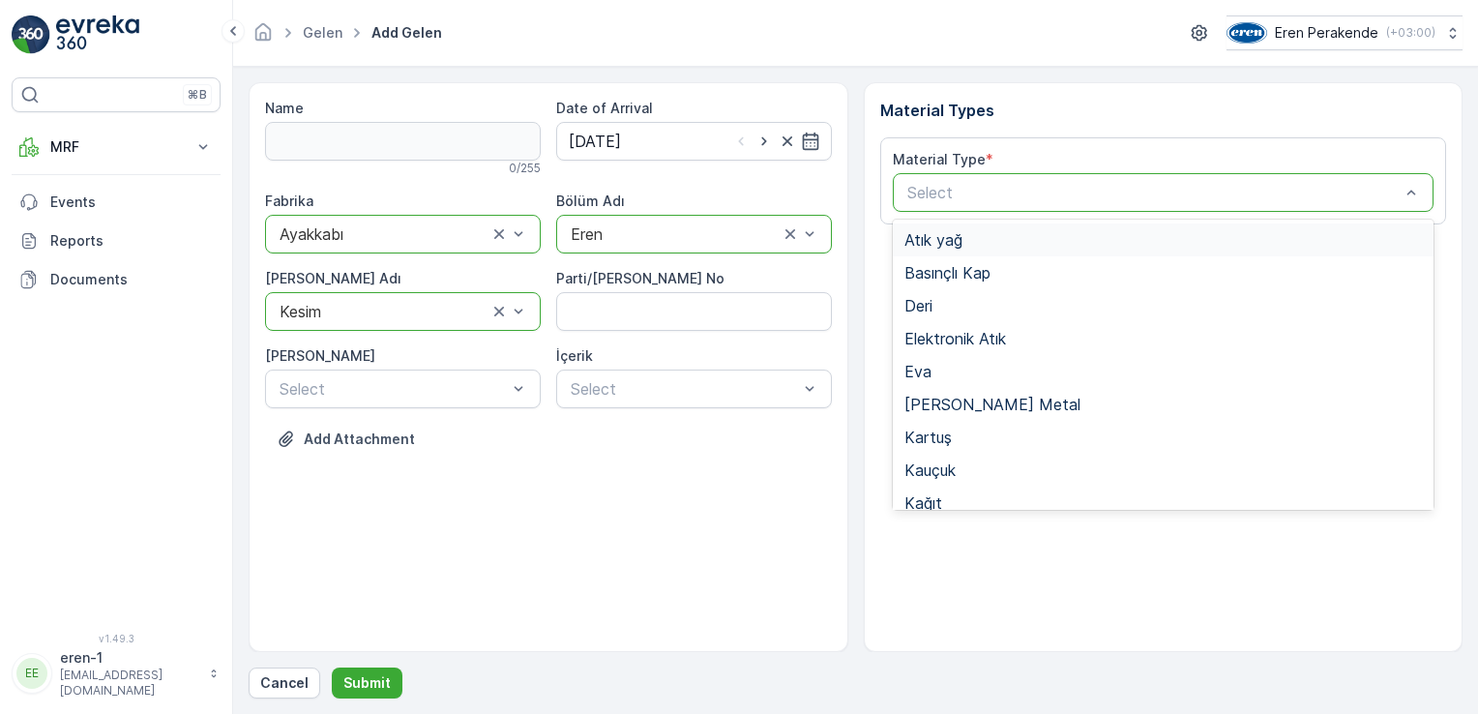
drag, startPoint x: 940, startPoint y: 195, endPoint x: 940, endPoint y: 228, distance: 32.9
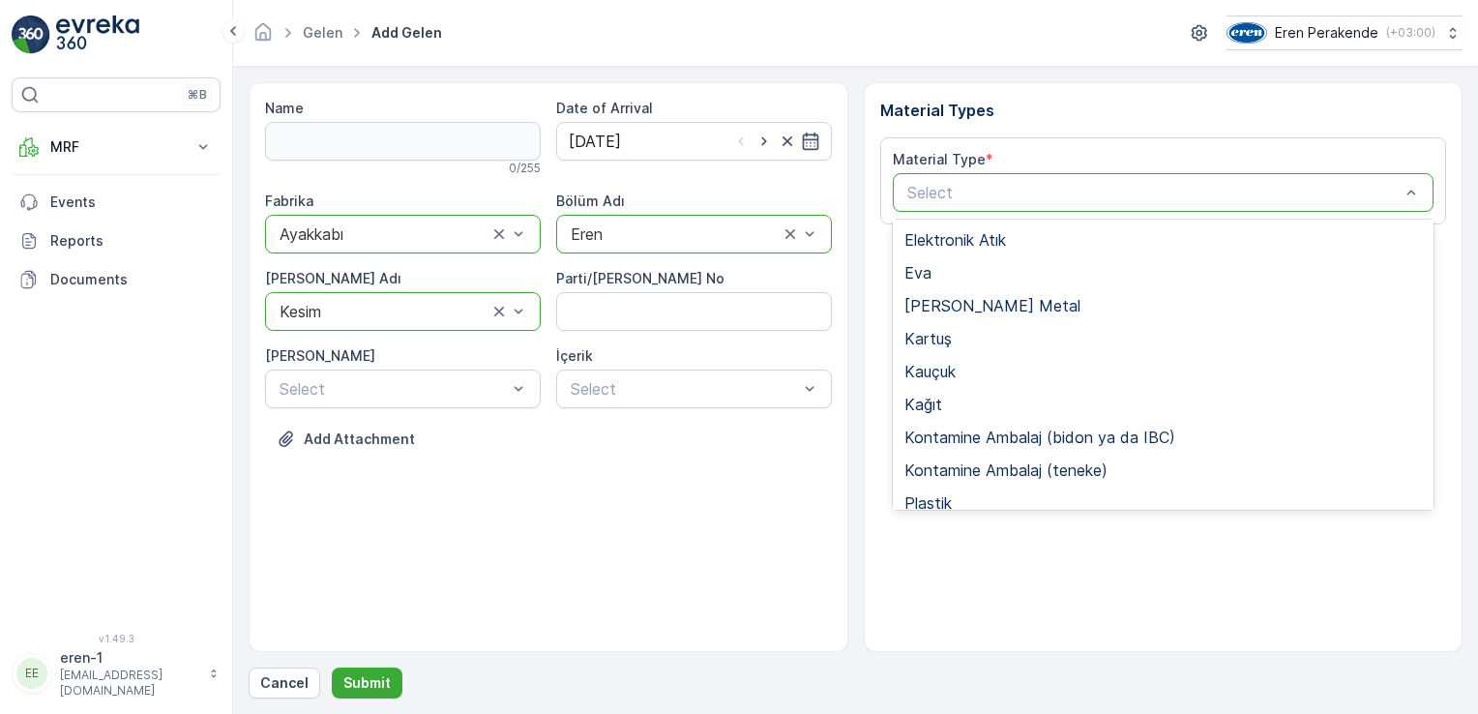
scroll to position [257, 0]
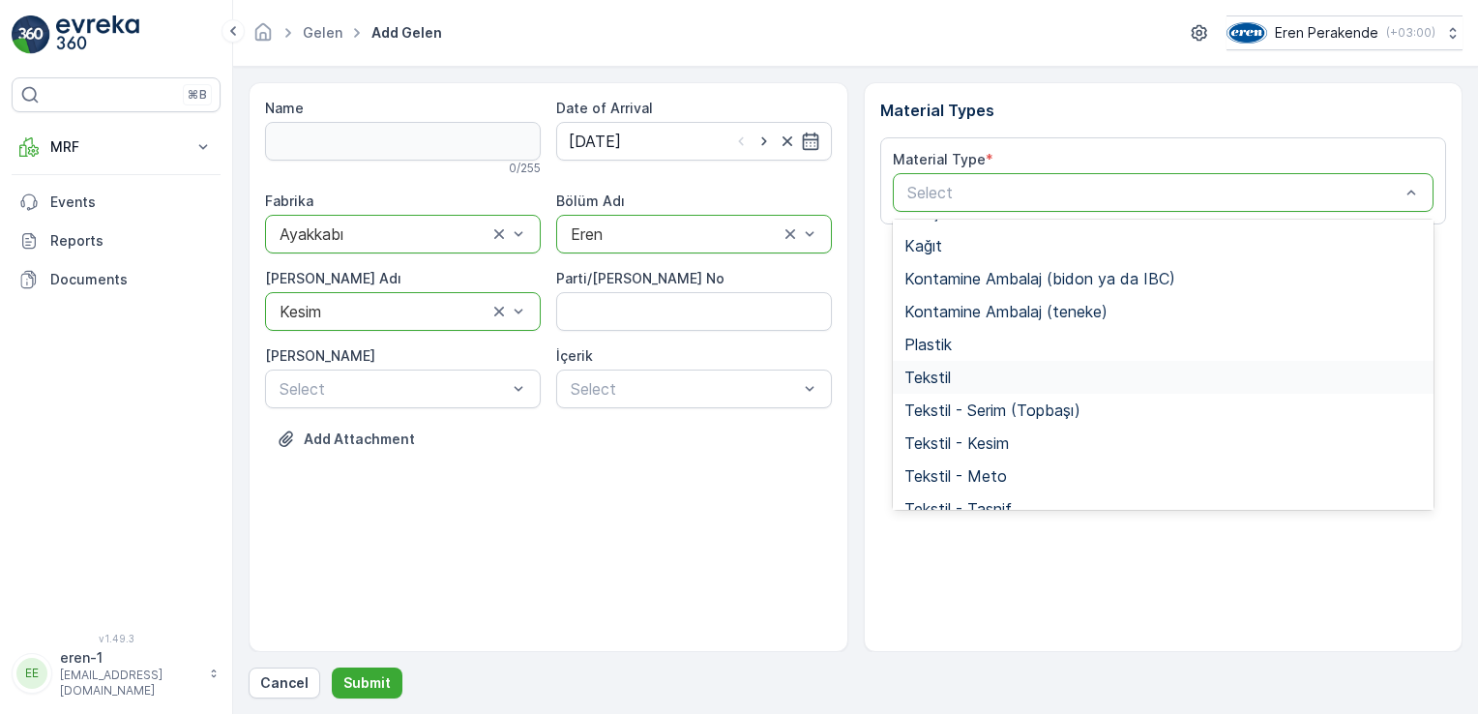
click at [975, 379] on div "Tekstil" at bounding box center [1163, 377] width 518 height 17
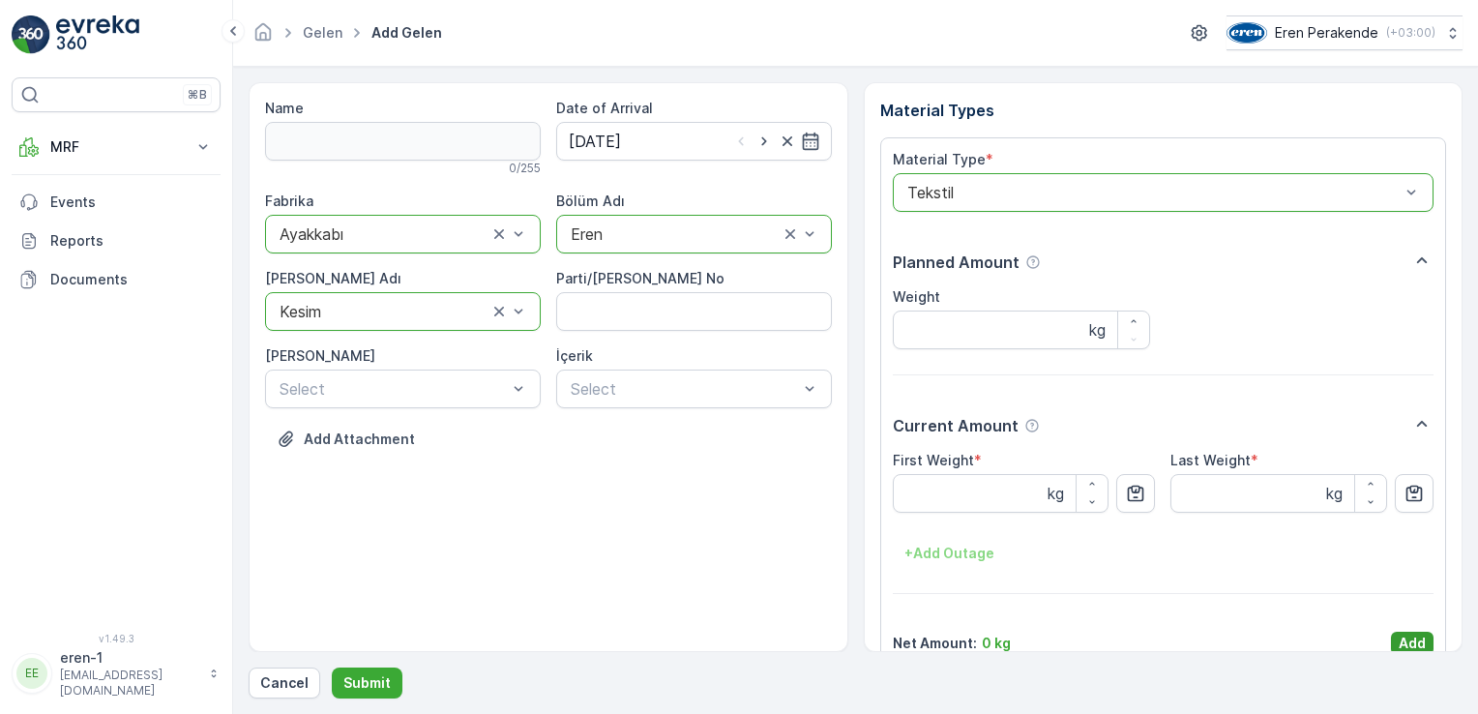
click at [1400, 639] on p "Add" at bounding box center [1412, 643] width 27 height 19
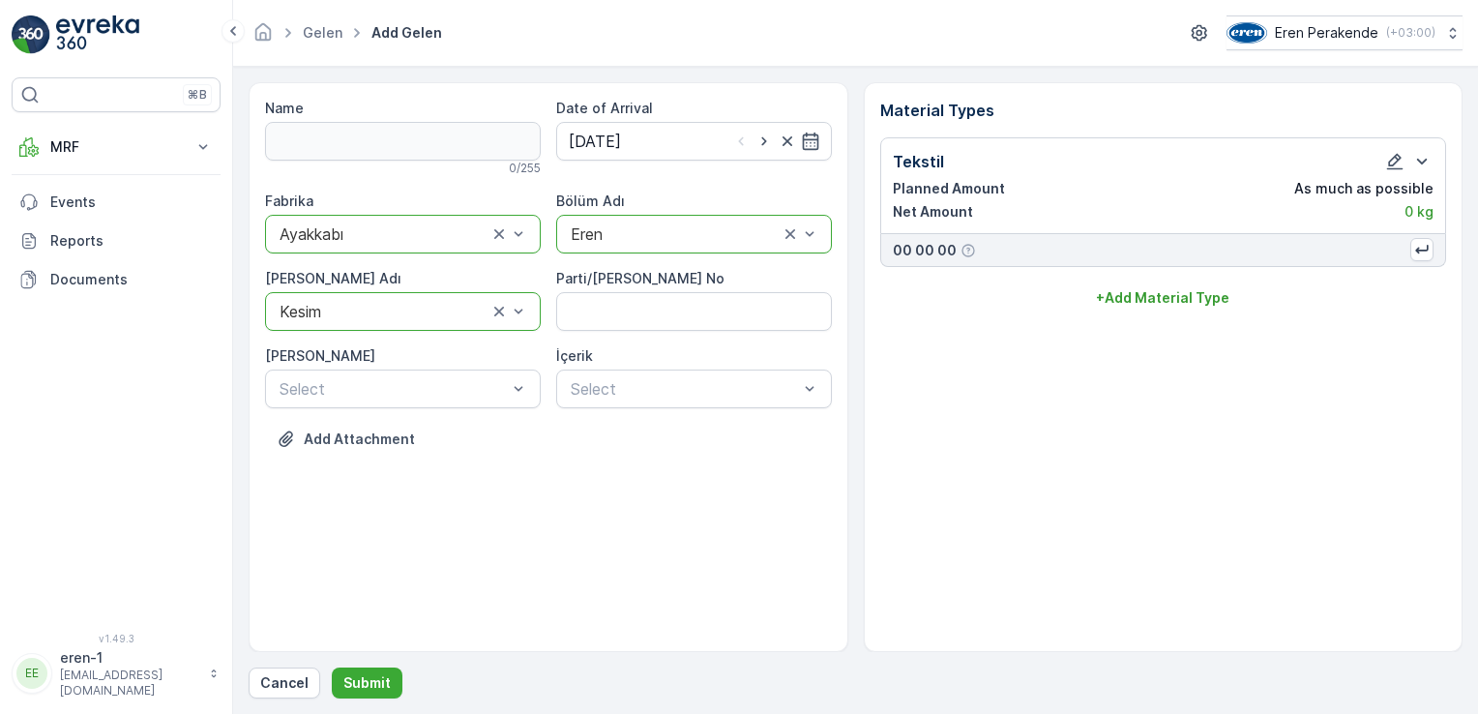
click at [399, 677] on div "Cancel Submit" at bounding box center [856, 682] width 1214 height 31
click at [387, 677] on button "Submit" at bounding box center [367, 682] width 71 height 31
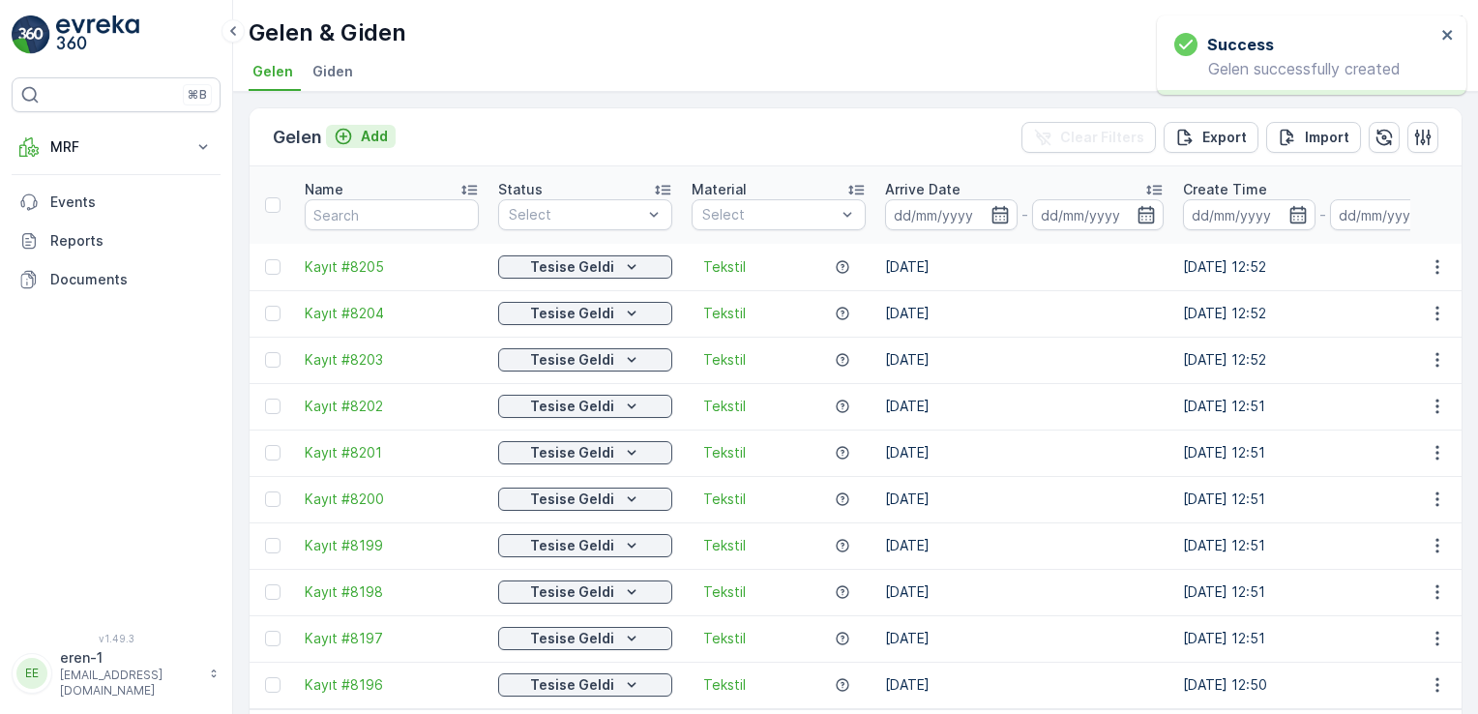
click at [361, 133] on p "Add" at bounding box center [374, 136] width 27 height 19
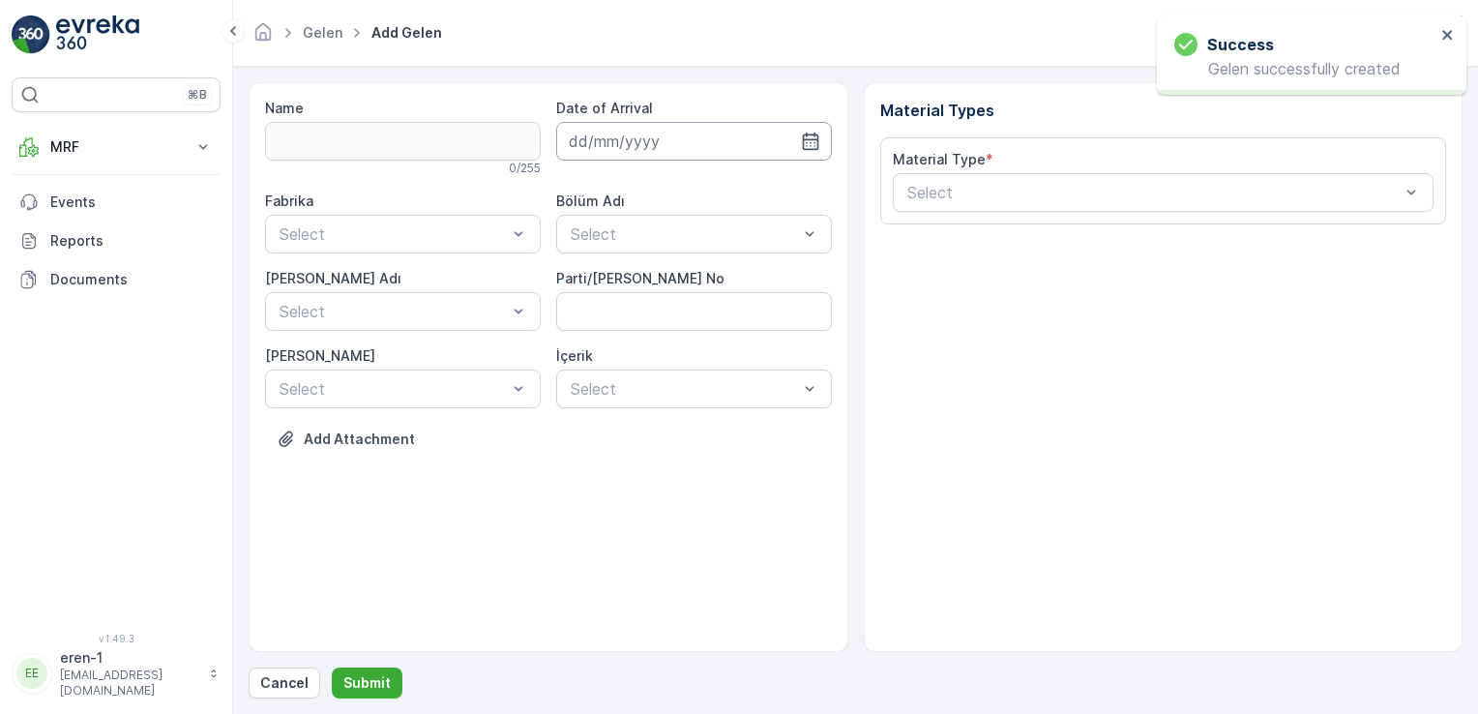
click at [647, 133] on input at bounding box center [694, 141] width 276 height 39
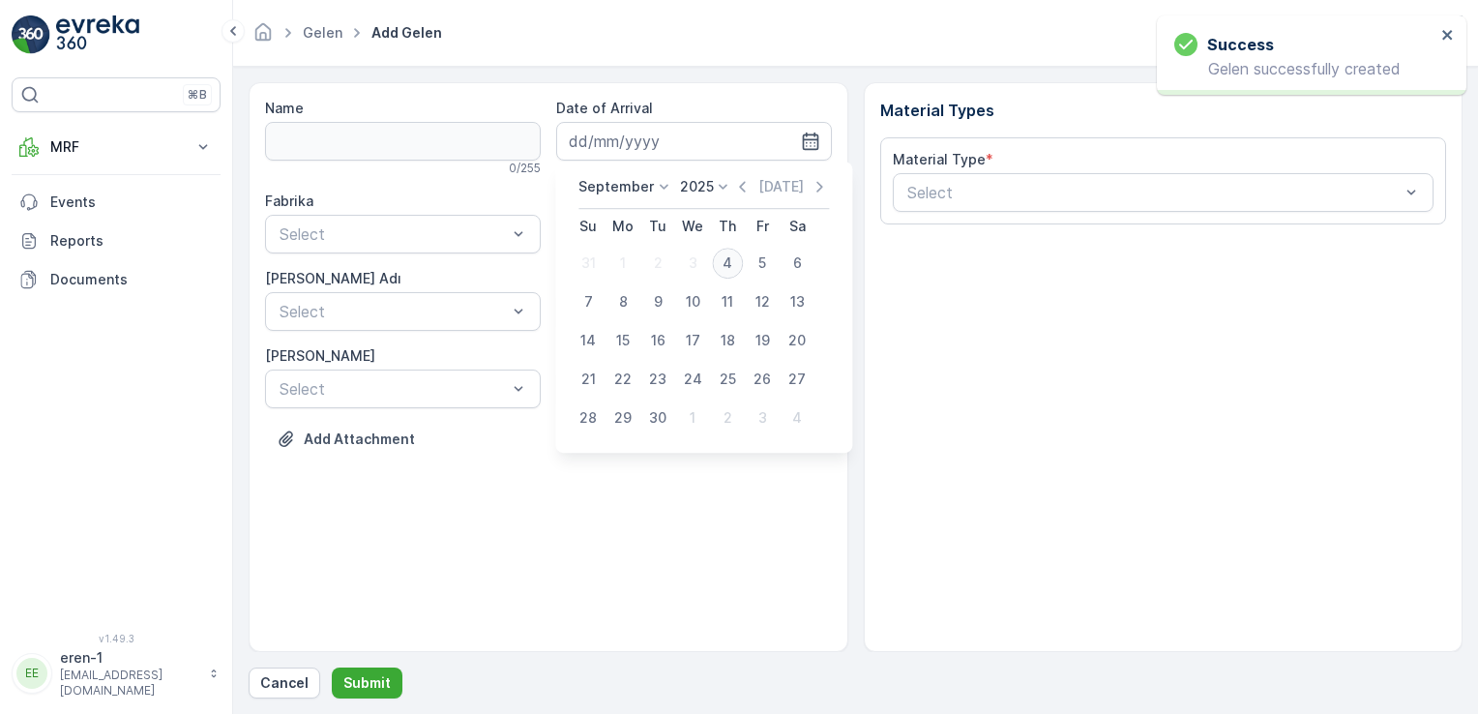
click at [719, 262] on div "4" at bounding box center [727, 263] width 31 height 31
type input "[DATE]"
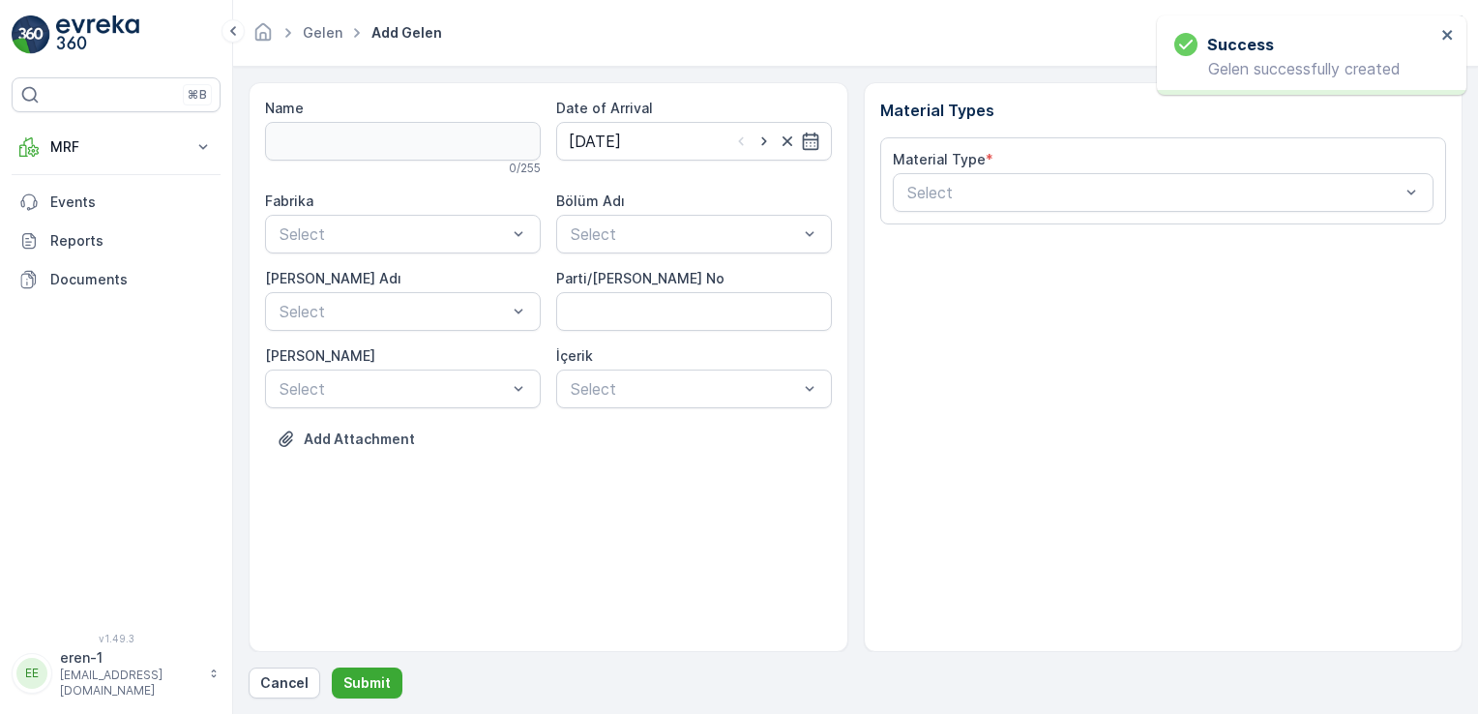
click at [433, 211] on div "Fabrika Select" at bounding box center [403, 223] width 276 height 62
click at [416, 306] on div "Ayakkabı" at bounding box center [403, 313] width 252 height 17
click at [755, 213] on div "Bölüm Adı Select" at bounding box center [694, 223] width 276 height 62
click at [657, 247] on div "Select" at bounding box center [694, 234] width 276 height 39
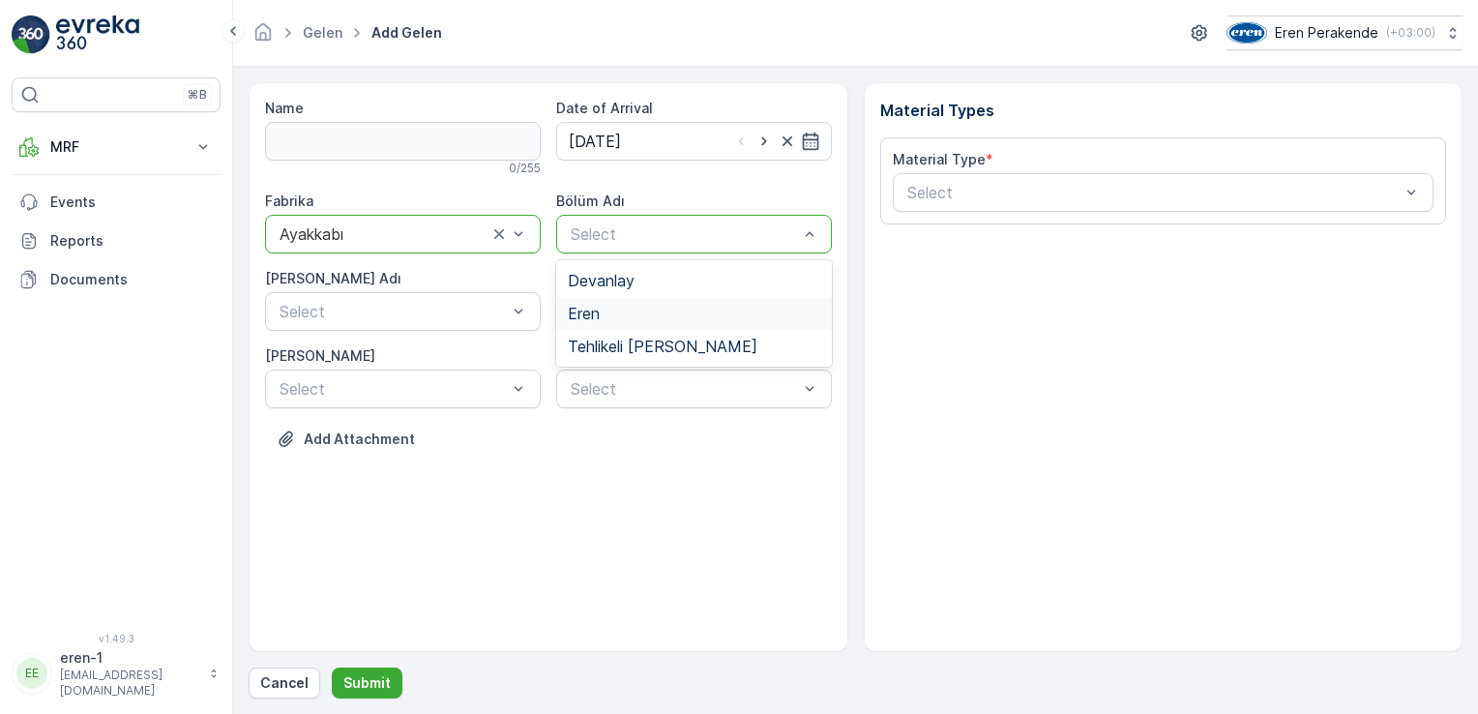
click at [592, 311] on span "Eren" at bounding box center [584, 313] width 32 height 17
click at [410, 335] on div "Fabrika option Ayakkabı, selected. Ayakkabı Bölüm Adı option Eren, selected. Er…" at bounding box center [548, 300] width 567 height 217
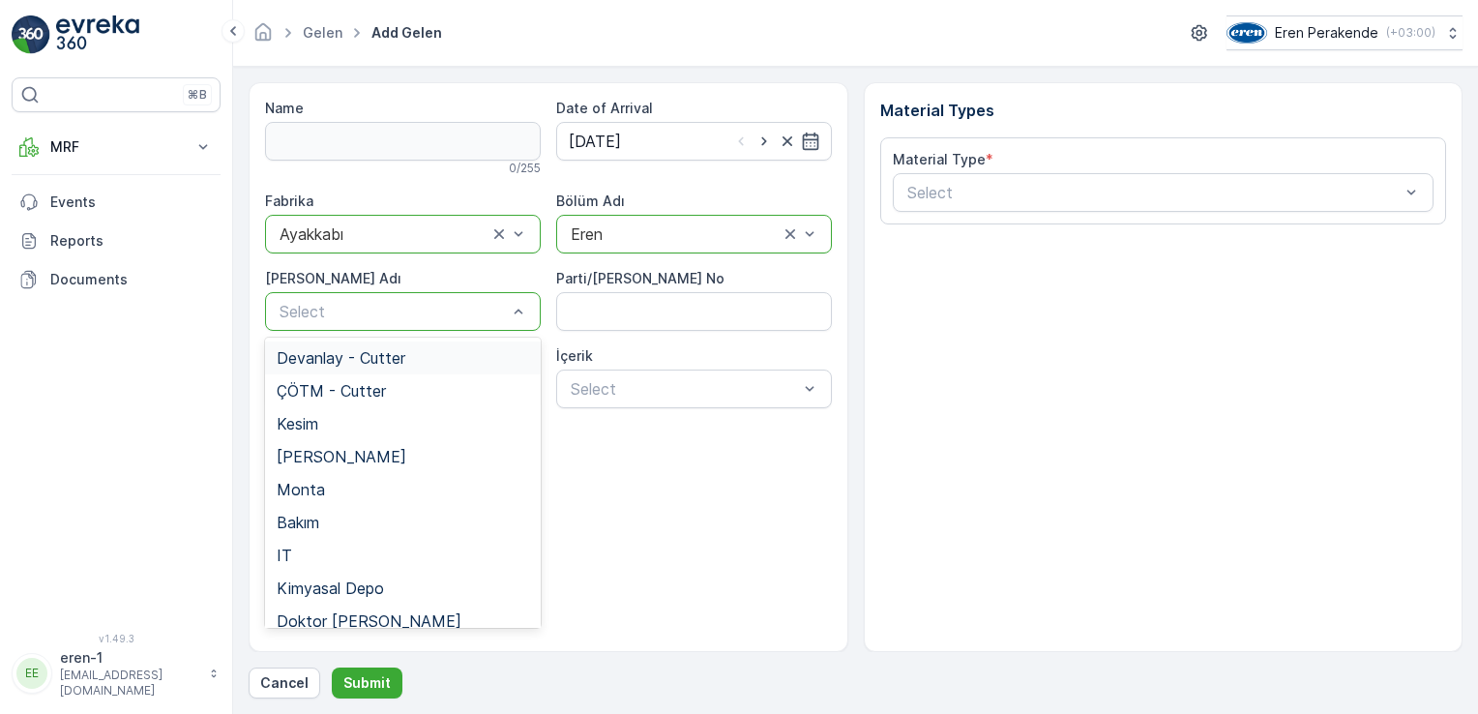
click at [407, 323] on div "Select" at bounding box center [403, 311] width 276 height 39
click at [340, 431] on div "Kesim" at bounding box center [403, 423] width 252 height 17
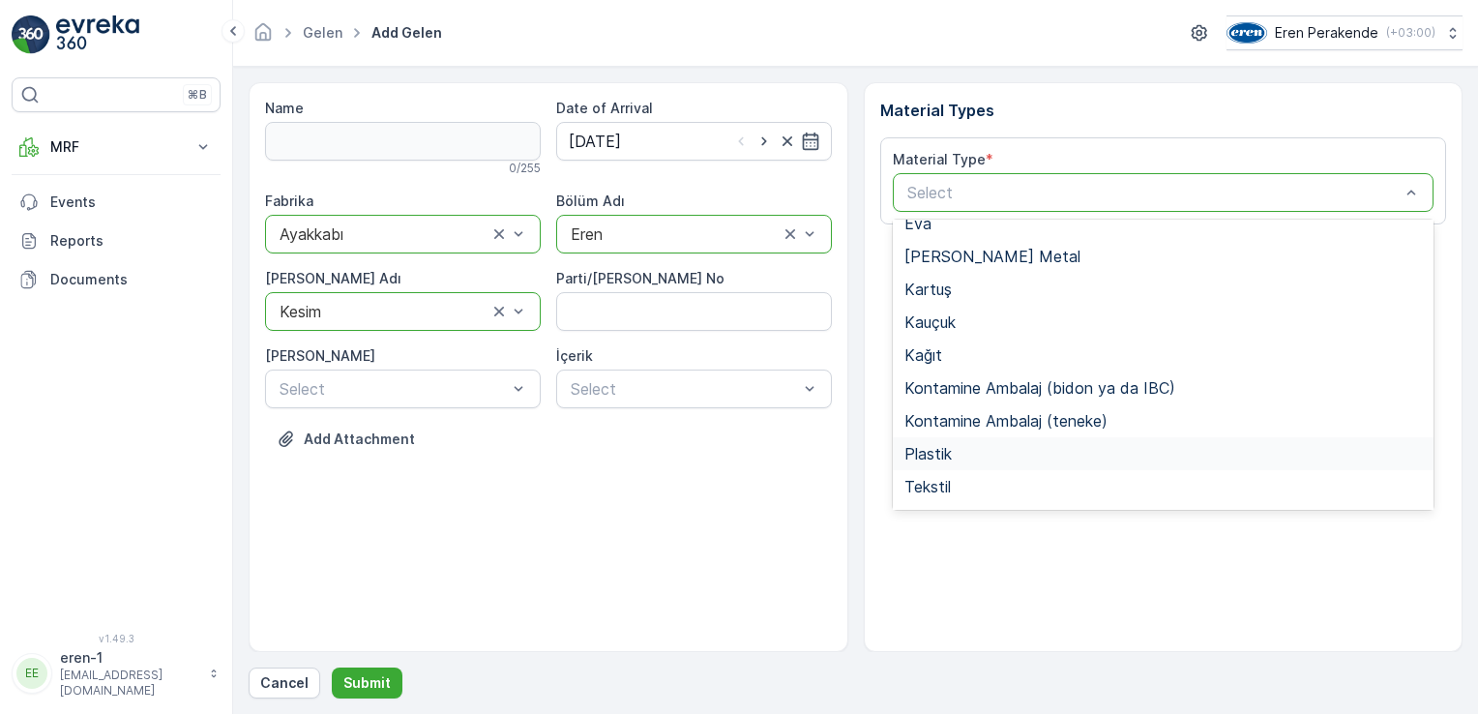
scroll to position [225, 0]
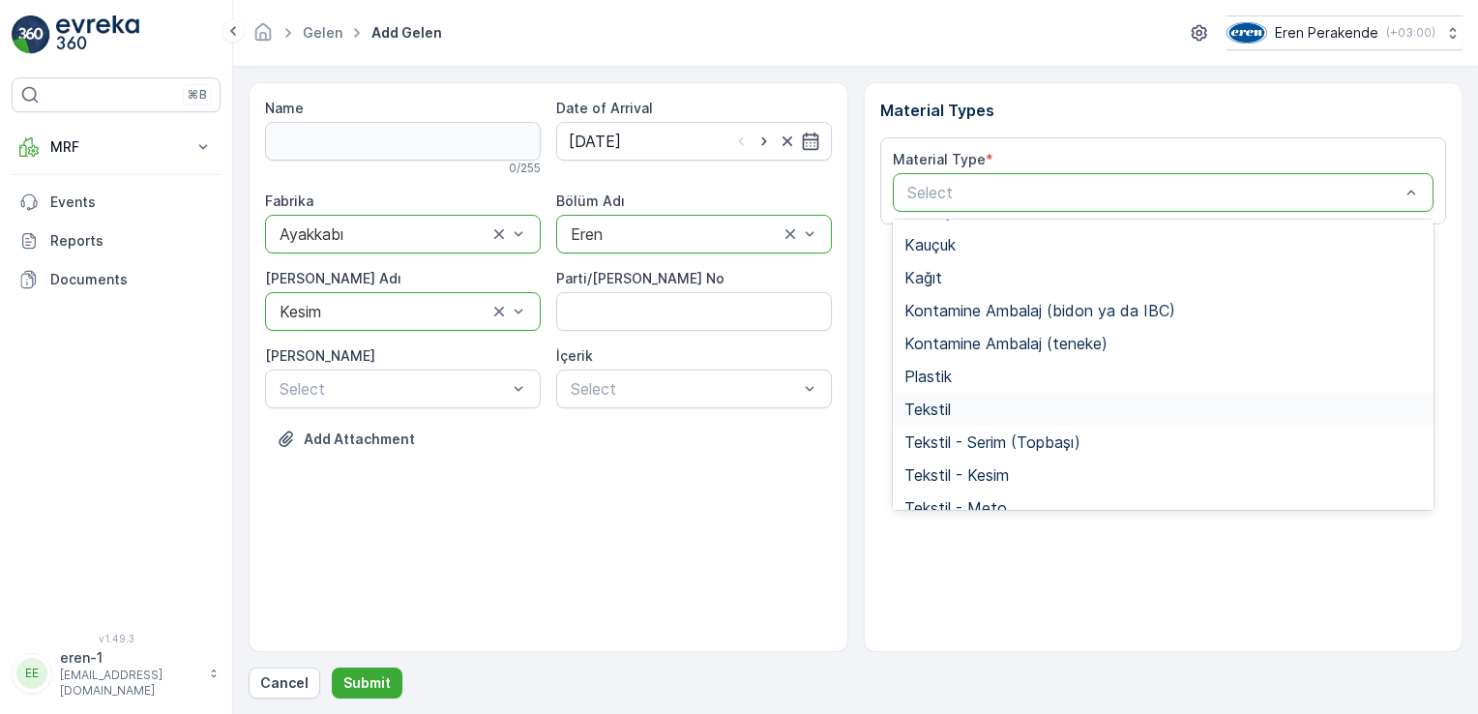
drag, startPoint x: 983, startPoint y: 412, endPoint x: 995, endPoint y: 404, distance: 14.8
click at [985, 409] on div "Tekstil" at bounding box center [1163, 408] width 518 height 17
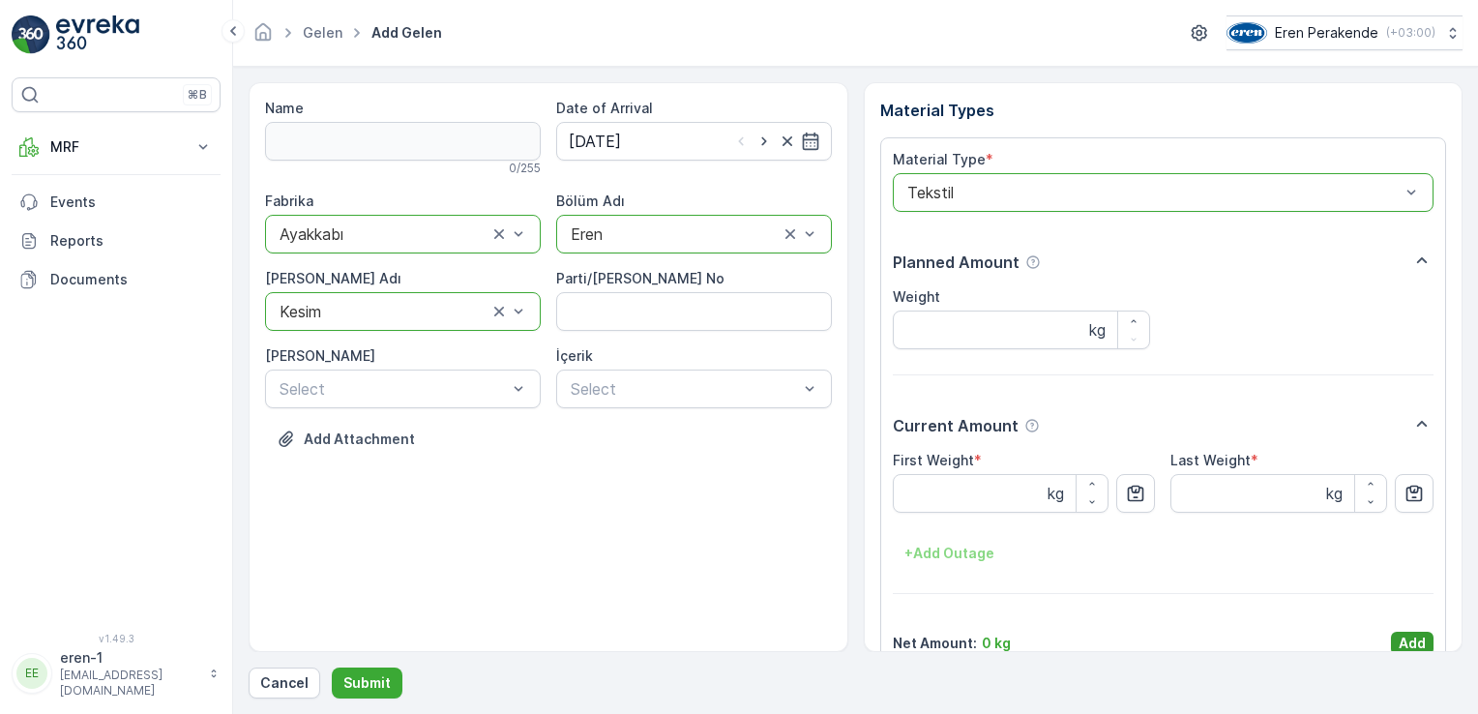
click at [1406, 644] on p "Add" at bounding box center [1412, 643] width 27 height 19
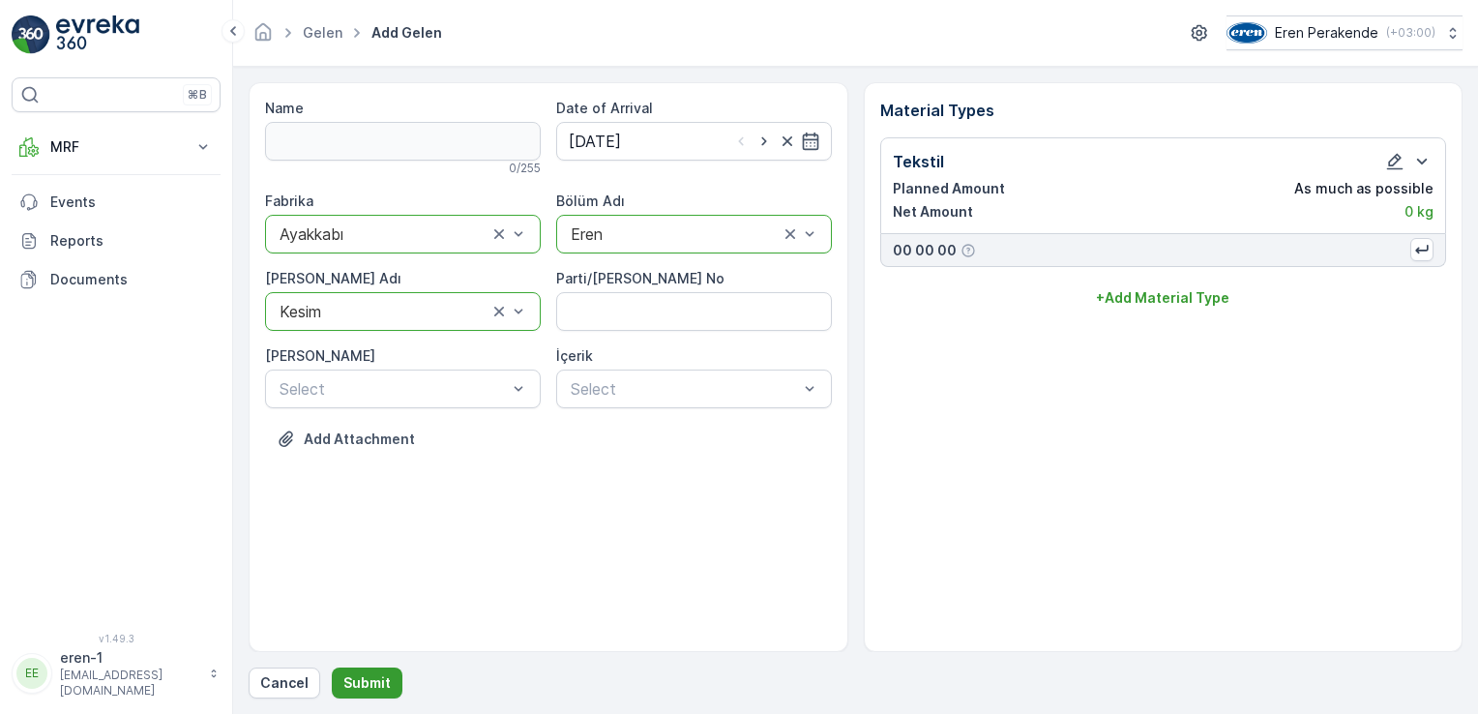
click at [379, 689] on p "Submit" at bounding box center [366, 682] width 47 height 19
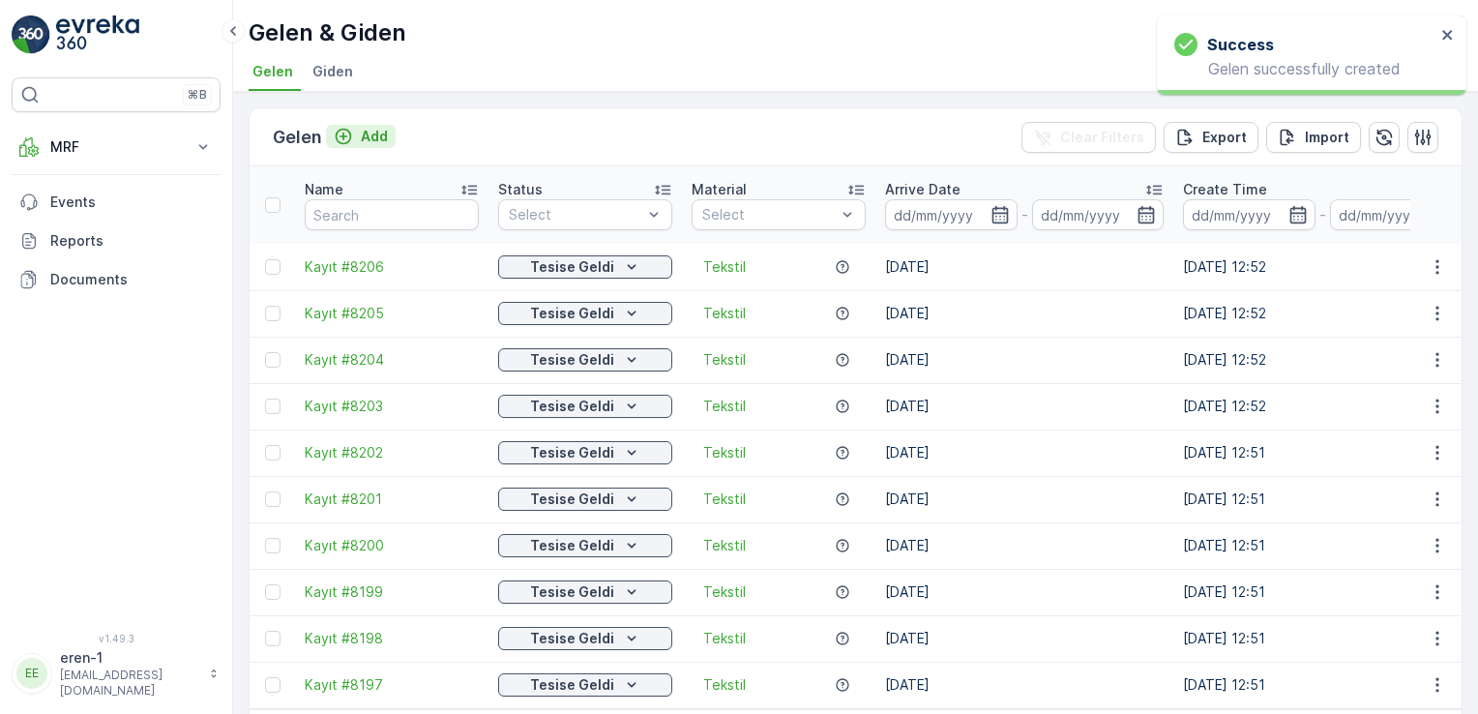
click at [367, 125] on button "Add" at bounding box center [361, 136] width 70 height 23
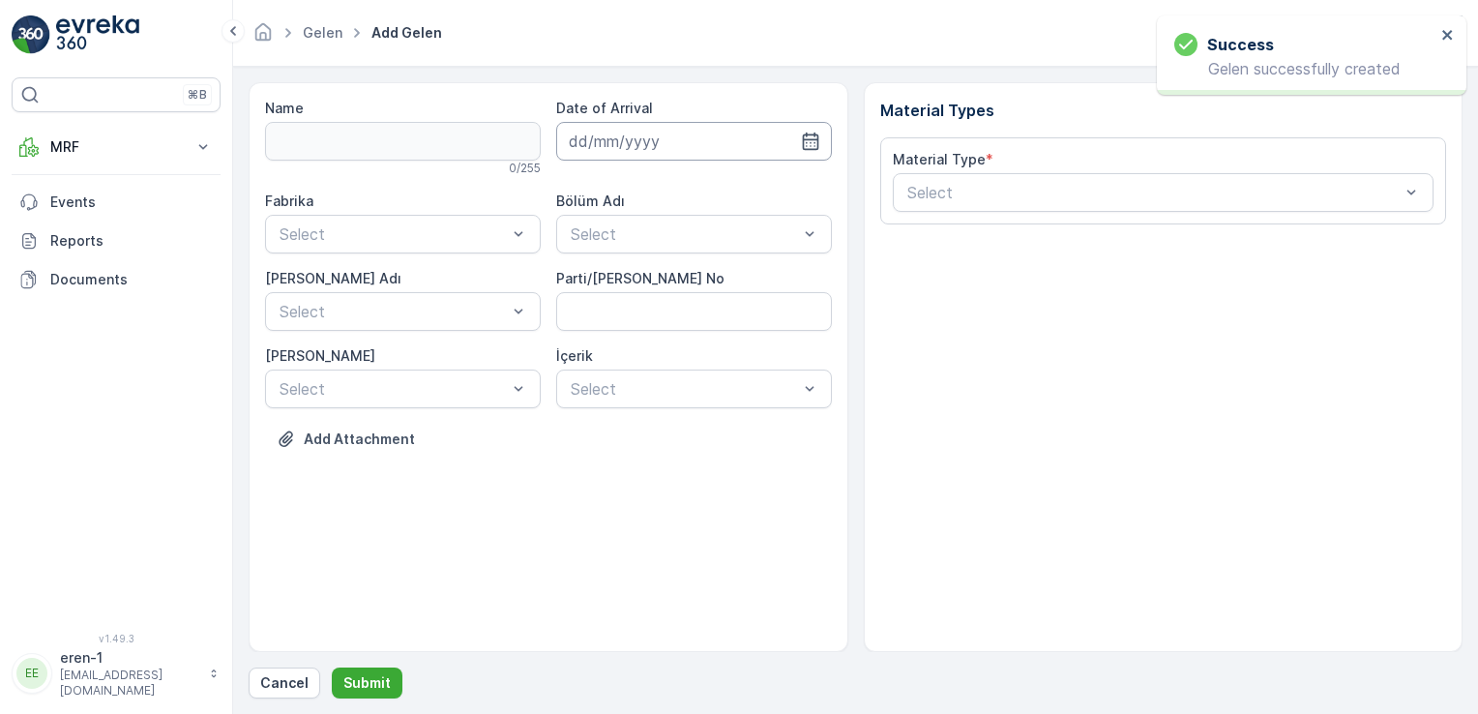
click at [619, 122] on input at bounding box center [694, 141] width 276 height 39
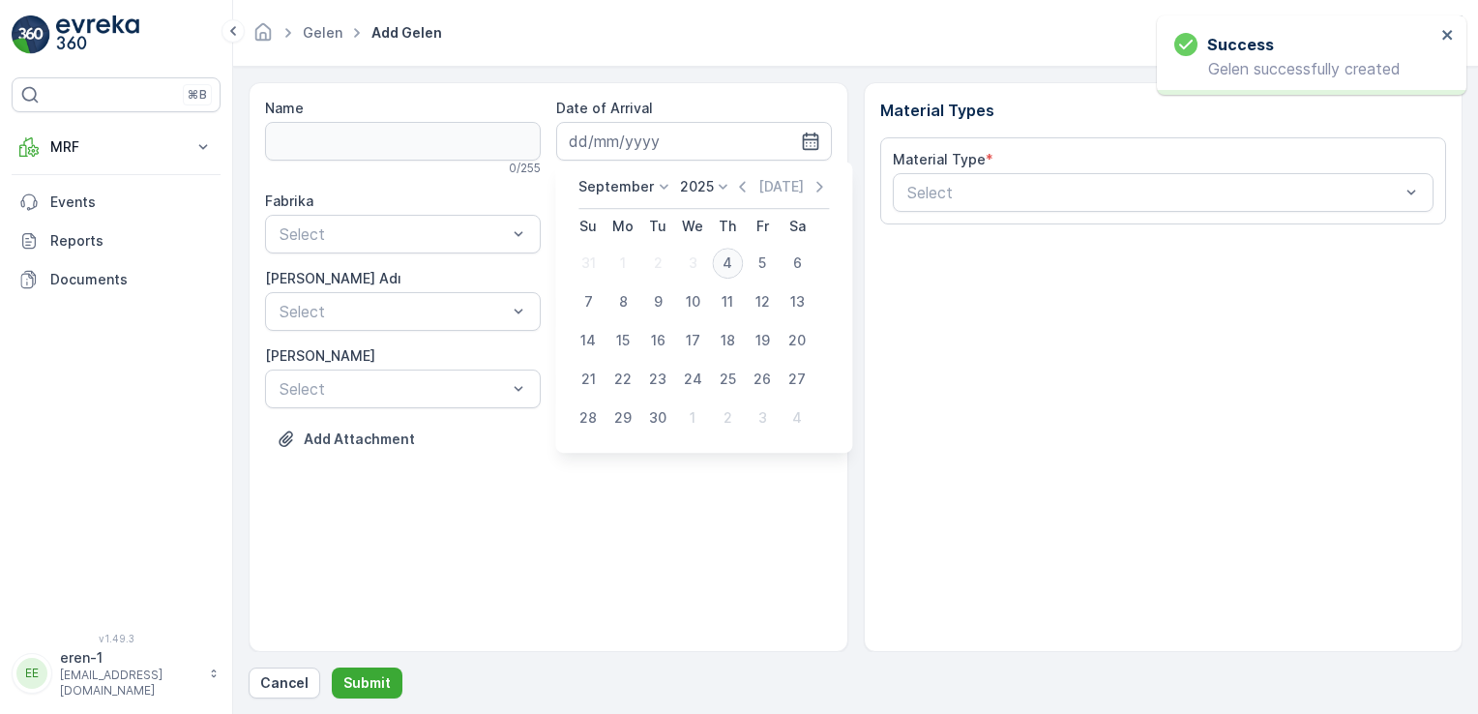
click at [741, 266] on div "4" at bounding box center [727, 263] width 31 height 31
type input "[DATE]"
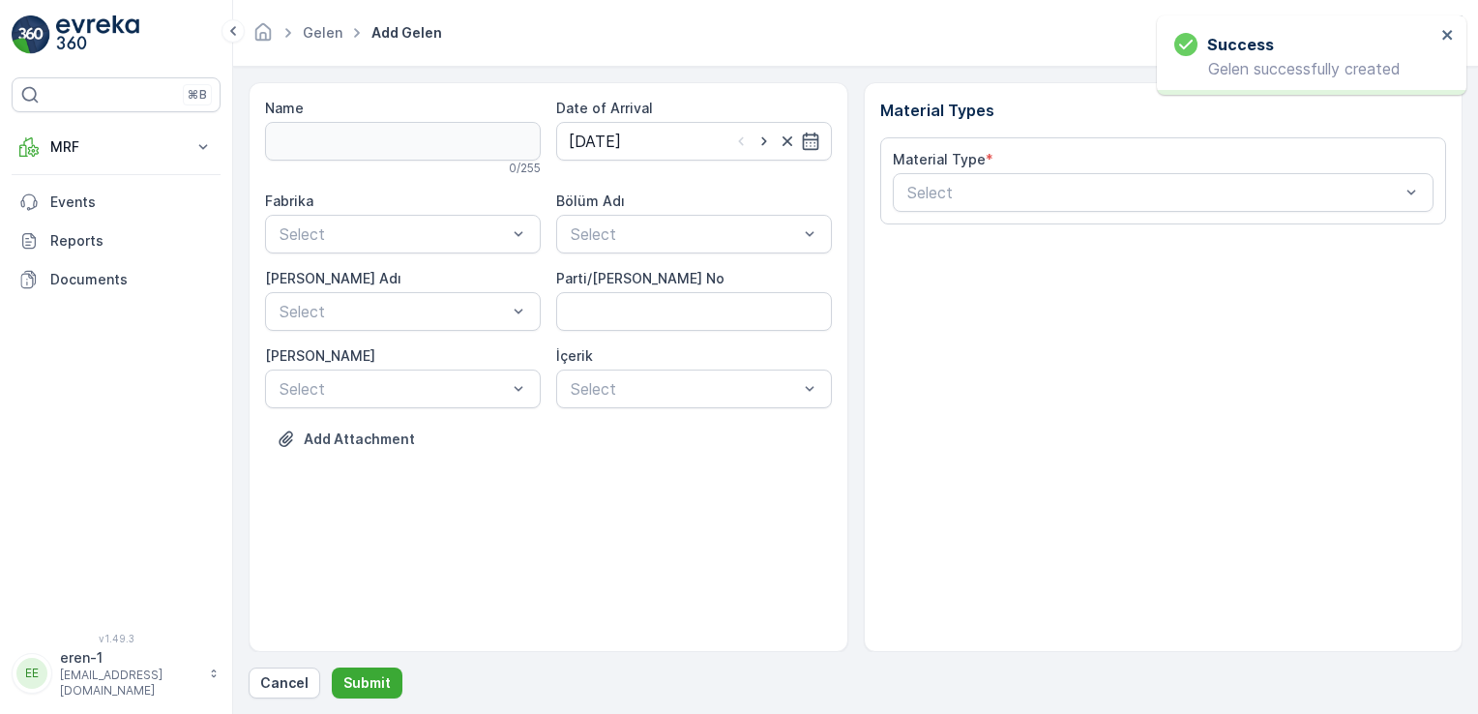
click at [650, 253] on div "Fabrika Select Bölüm Adı Select [PERSON_NAME] Adı Select Parti/Kesim Föyü No [P…" at bounding box center [548, 300] width 567 height 217
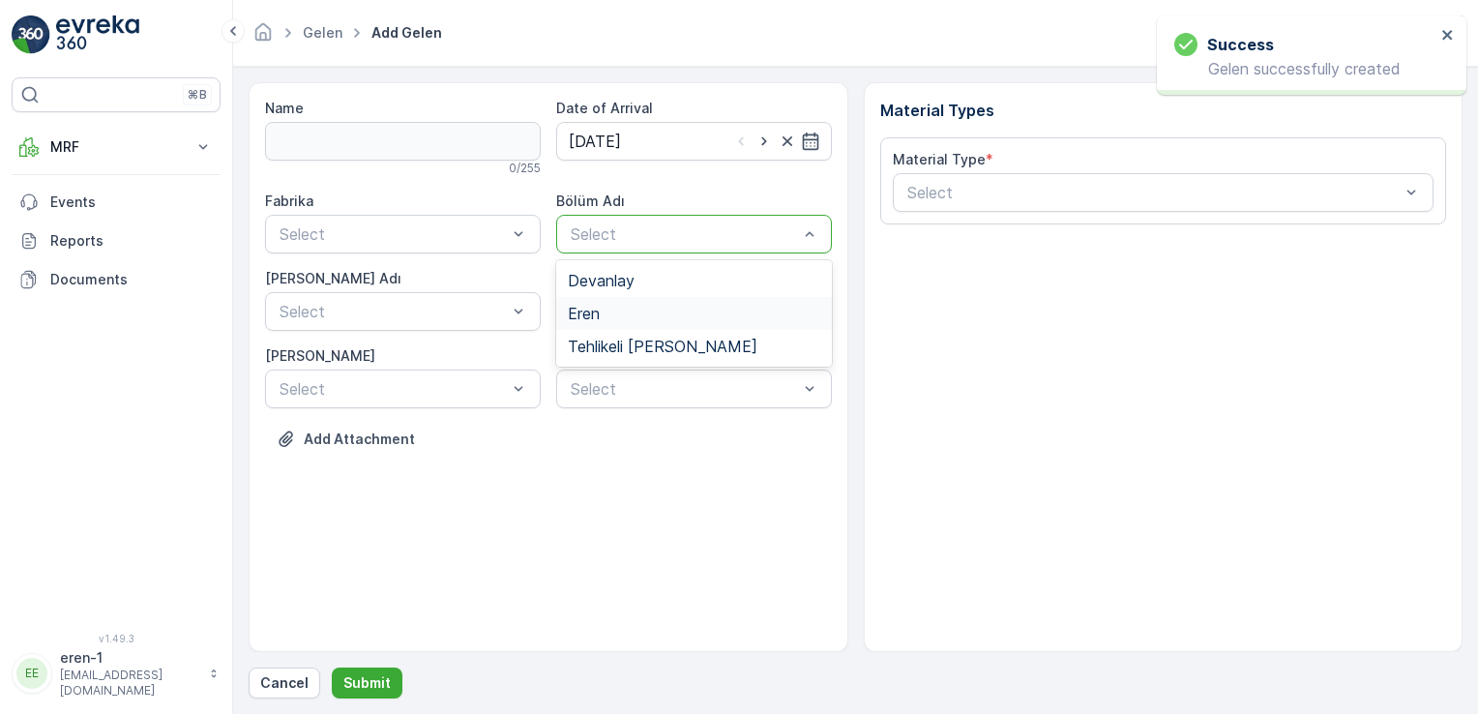
click at [619, 319] on div "Eren" at bounding box center [694, 313] width 252 height 17
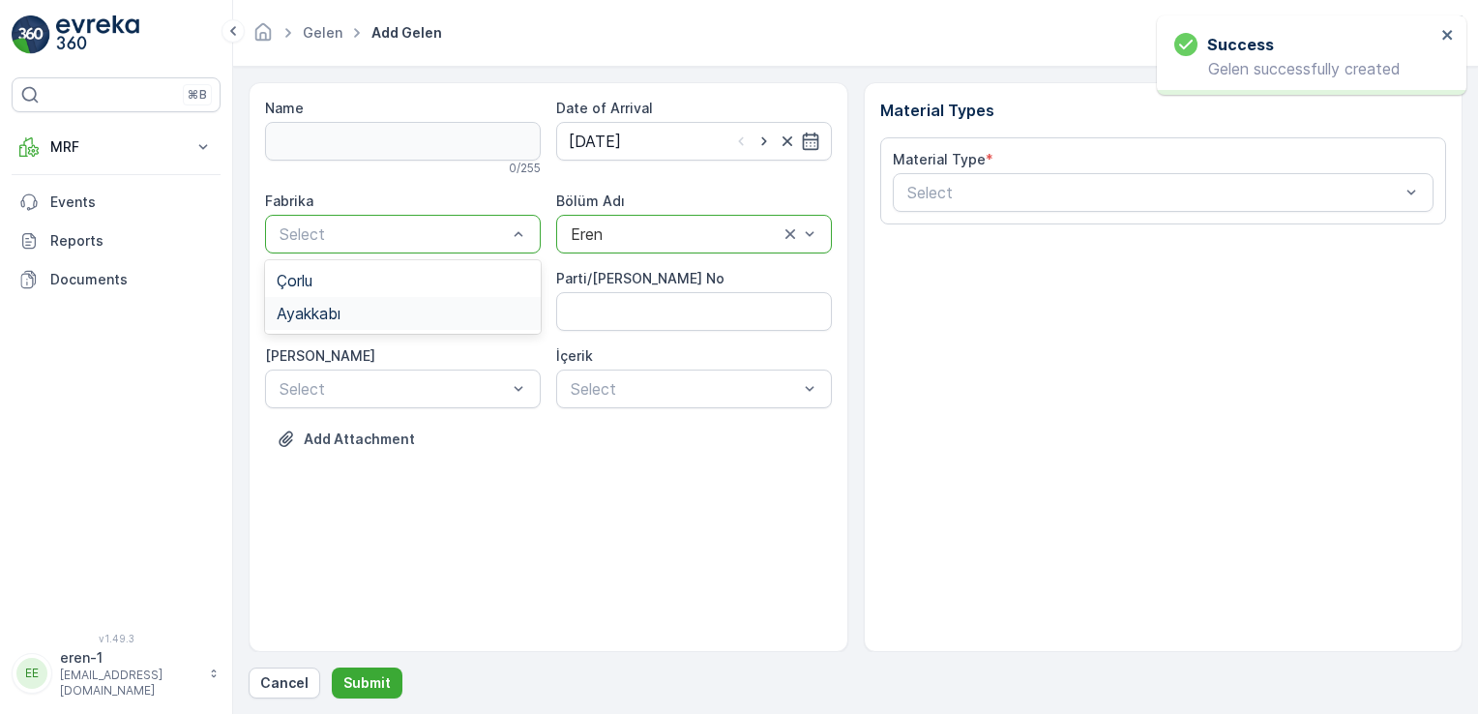
click at [363, 320] on div "Ayakkabı" at bounding box center [403, 313] width 252 height 17
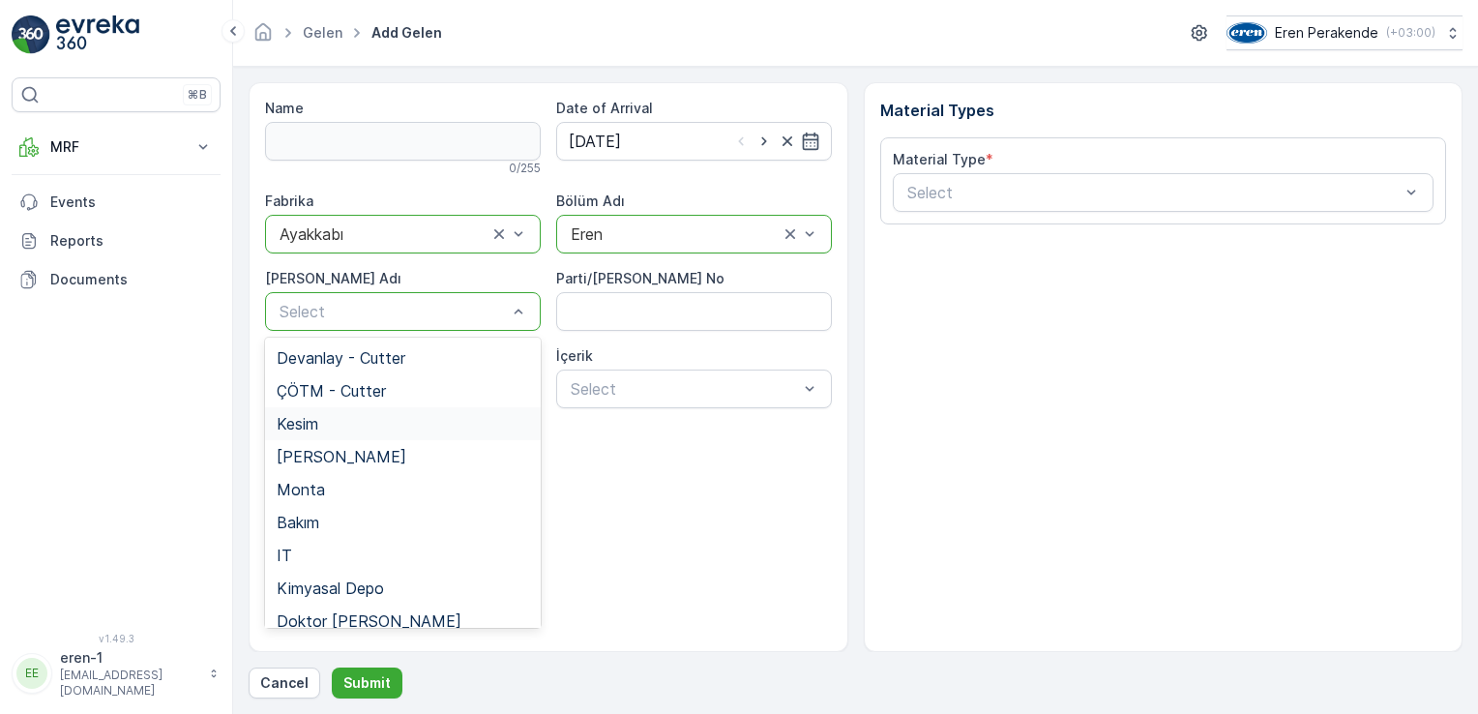
click at [354, 431] on div "Kesim" at bounding box center [403, 423] width 252 height 17
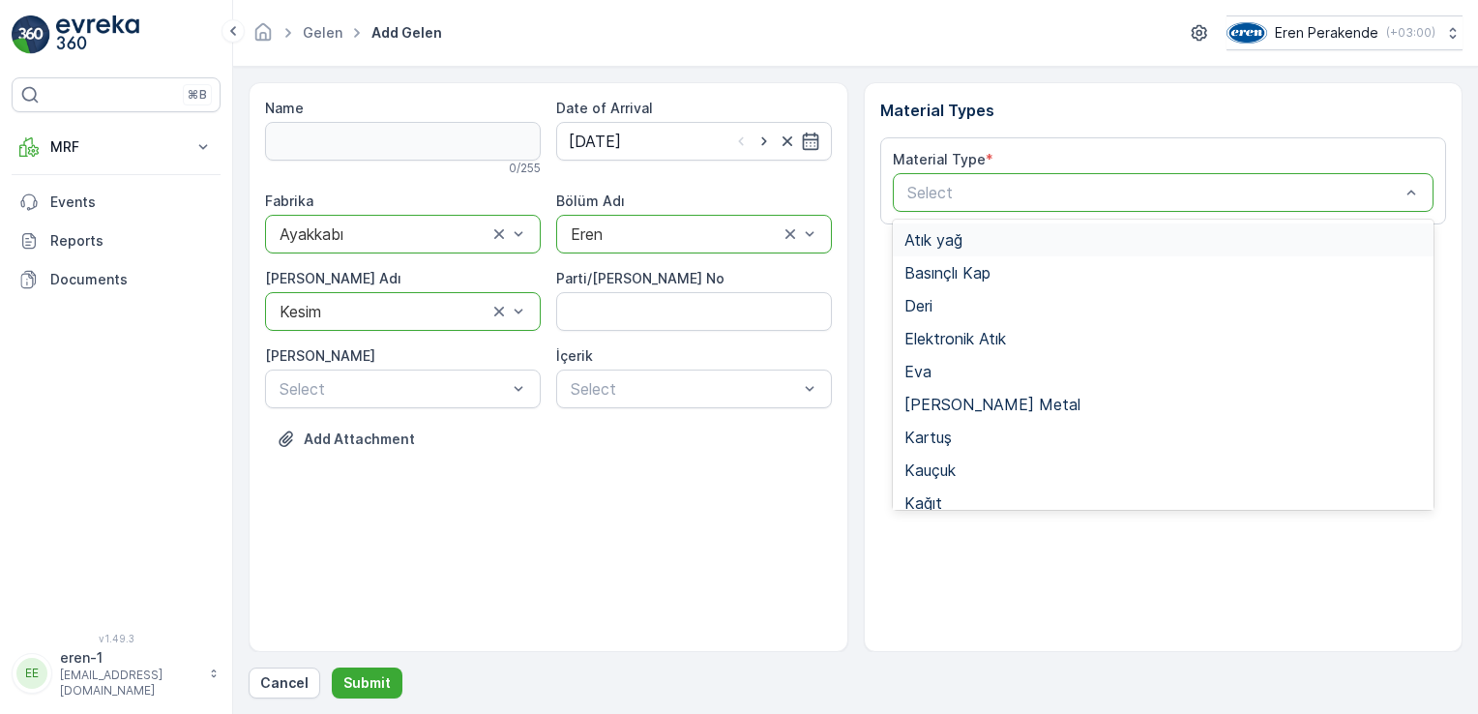
click at [1035, 178] on div "Select" at bounding box center [1164, 192] width 542 height 39
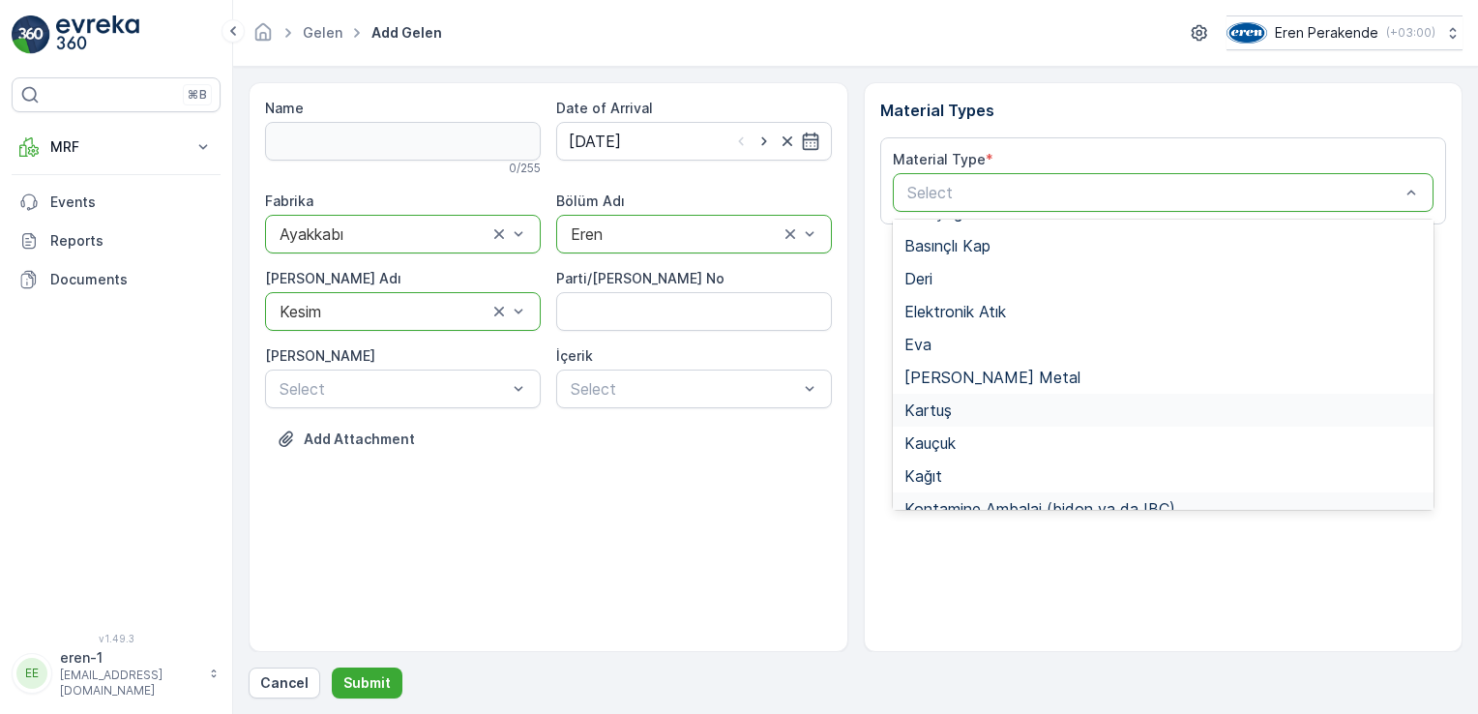
scroll to position [290, 0]
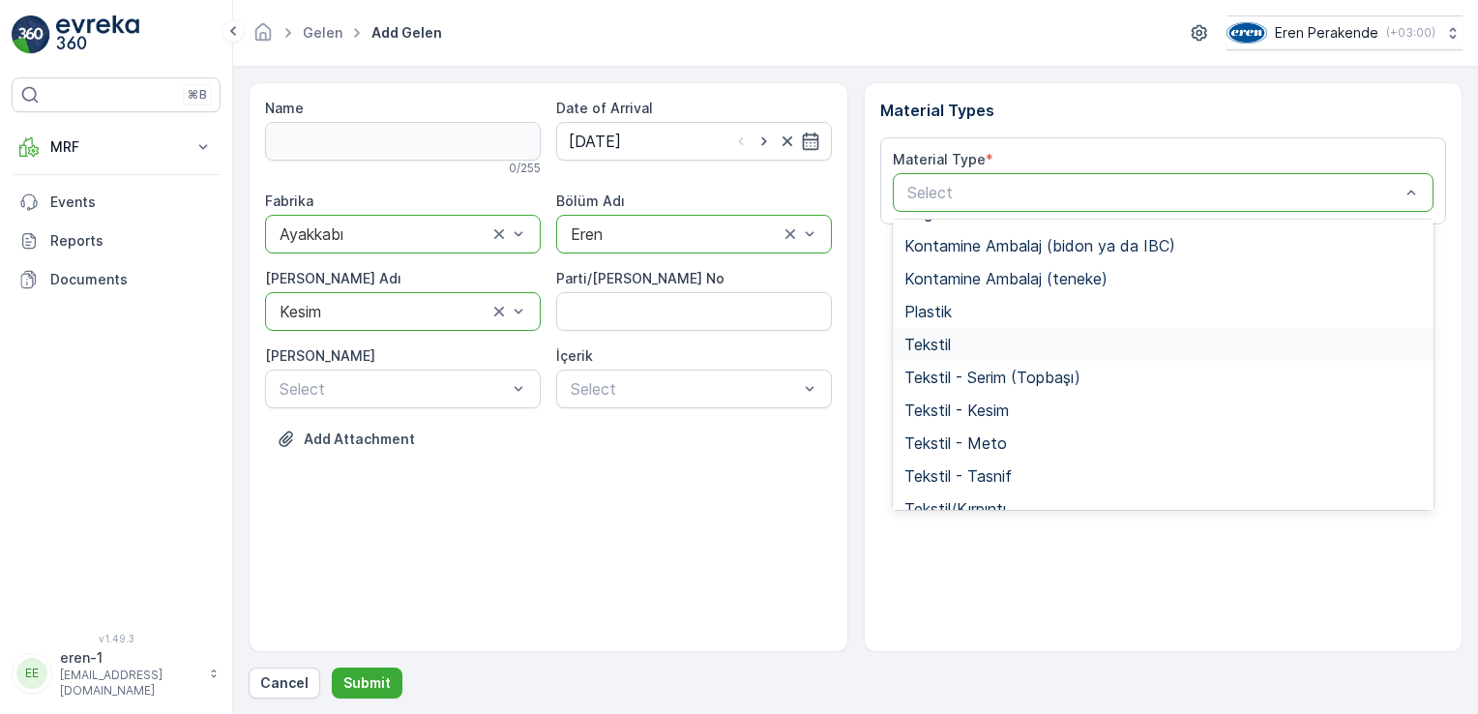
click at [960, 328] on div "Tekstil" at bounding box center [1164, 344] width 542 height 33
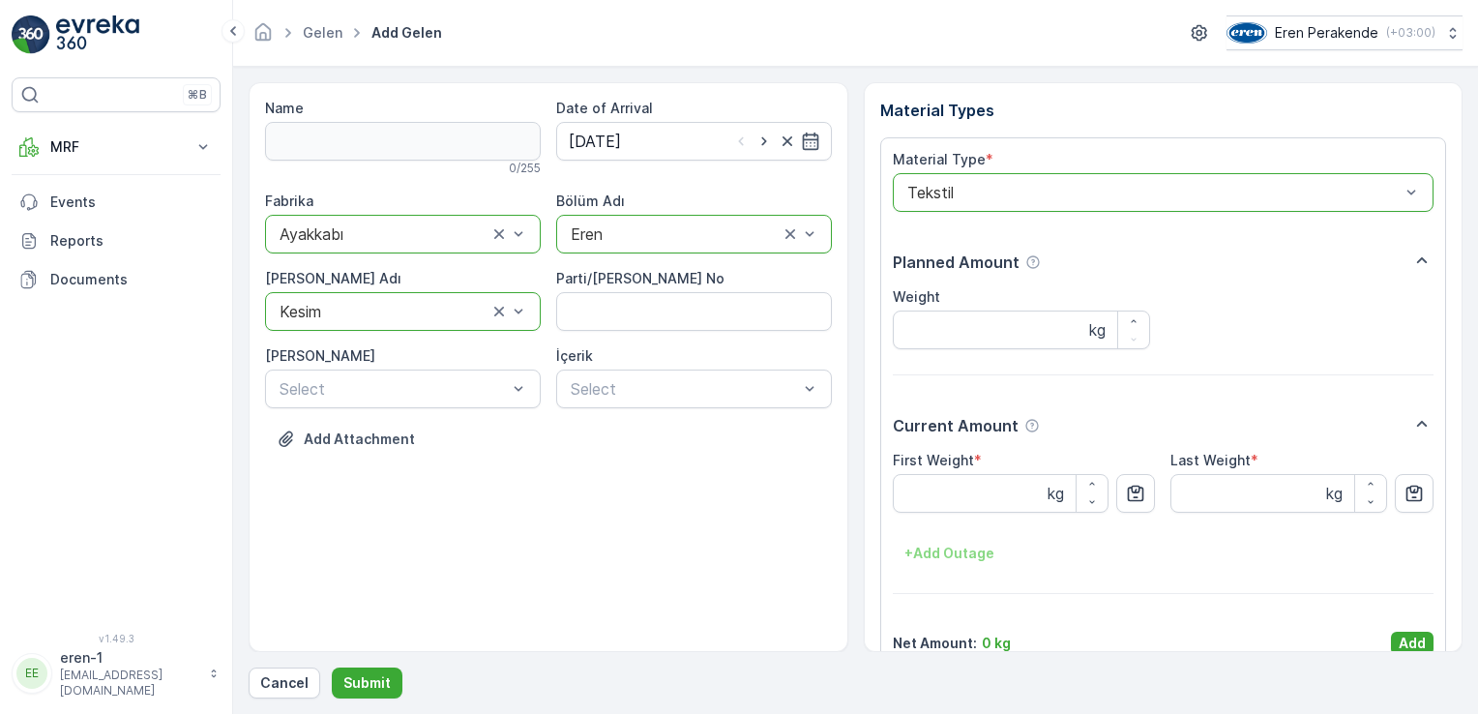
click at [1436, 660] on div "Name 0 / 255 Date of Arrival [DATE] Fabrika option Ayakkabı, selected. Ayakkabı…" at bounding box center [856, 390] width 1214 height 616
drag, startPoint x: 1436, startPoint y: 659, endPoint x: 1401, endPoint y: 627, distance: 47.2
click at [1431, 653] on div "Name 0 / 255 Date of Arrival [DATE] Fabrika option Ayakkabı, selected. Ayakkabı…" at bounding box center [856, 390] width 1214 height 616
click at [1380, 608] on div "Material Type * option Tekstil, selected. Tekstil Planned Amount Weight kg Curr…" at bounding box center [1164, 402] width 542 height 505
click at [1428, 644] on button "Add" at bounding box center [1412, 643] width 43 height 23
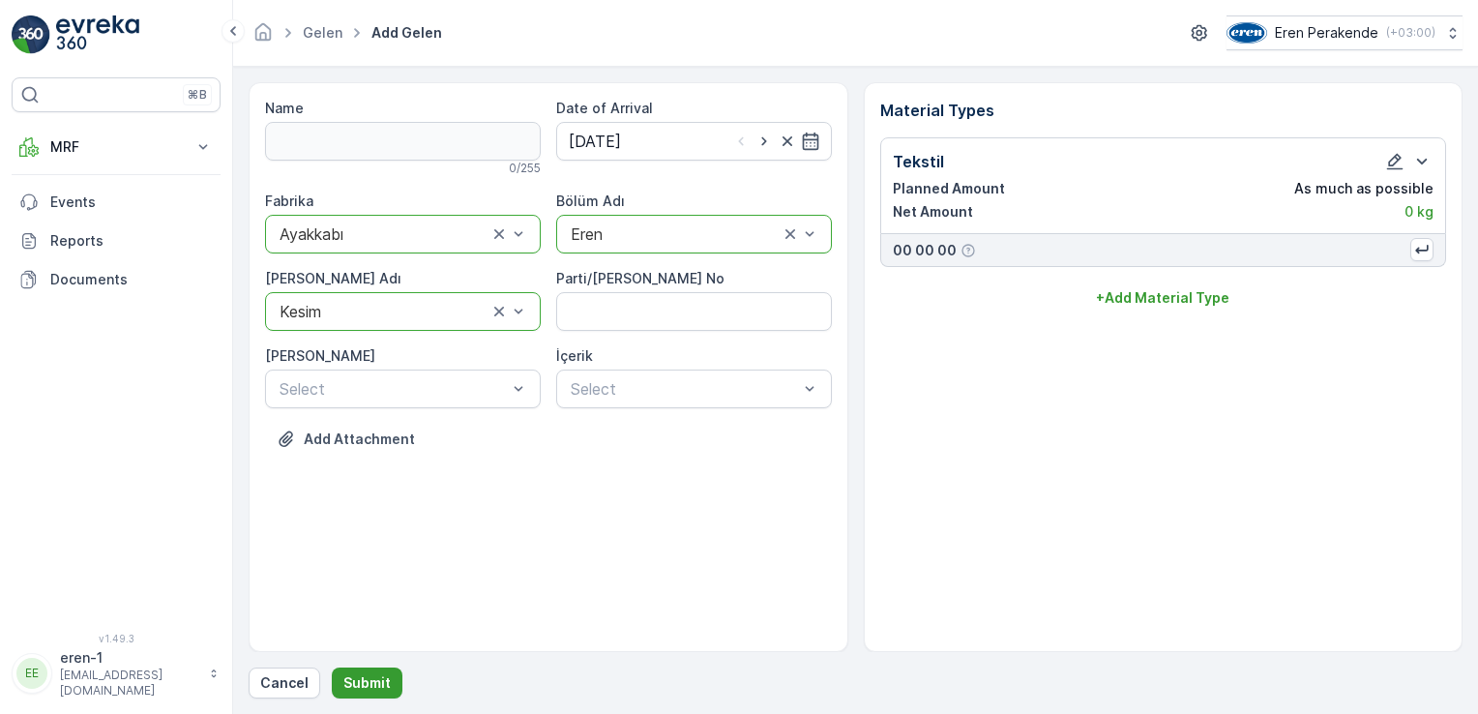
click at [384, 676] on p "Submit" at bounding box center [366, 682] width 47 height 19
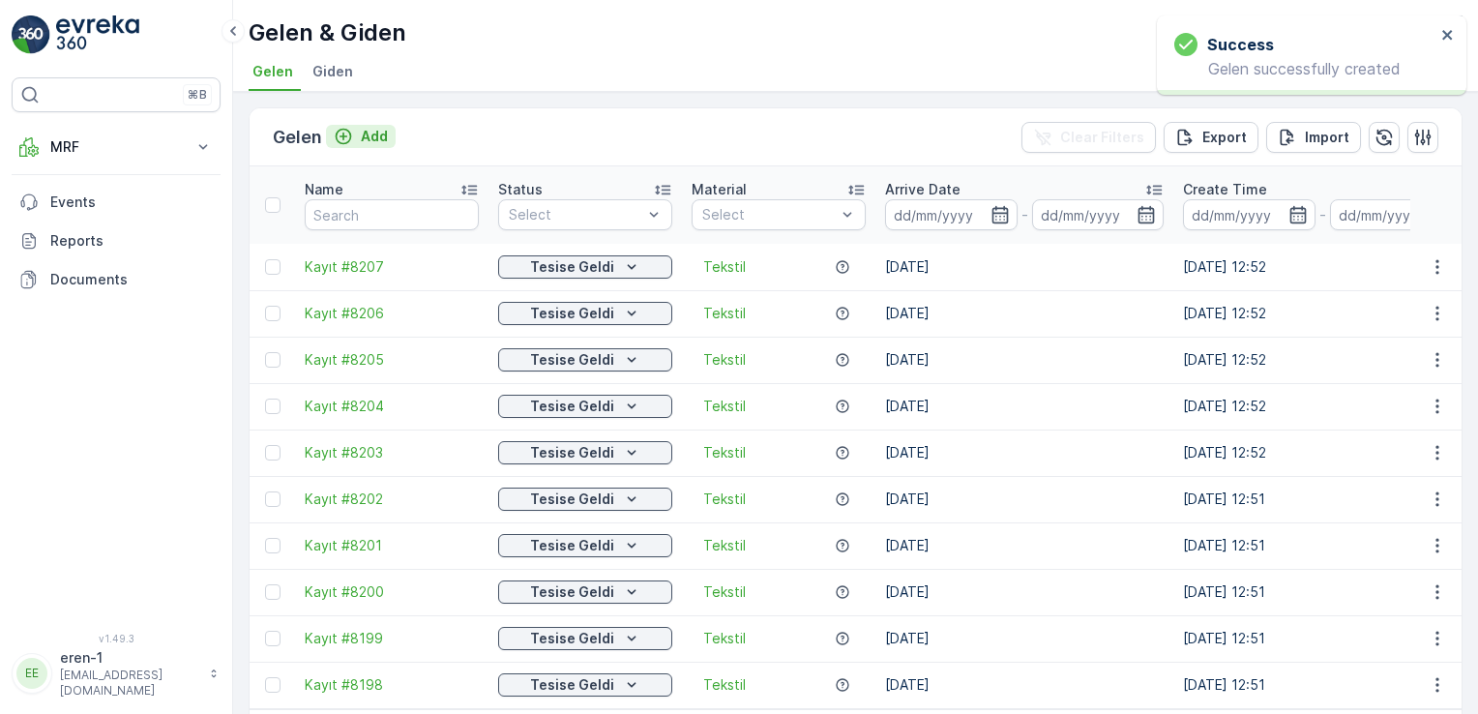
click at [352, 141] on div "Add" at bounding box center [361, 136] width 54 height 19
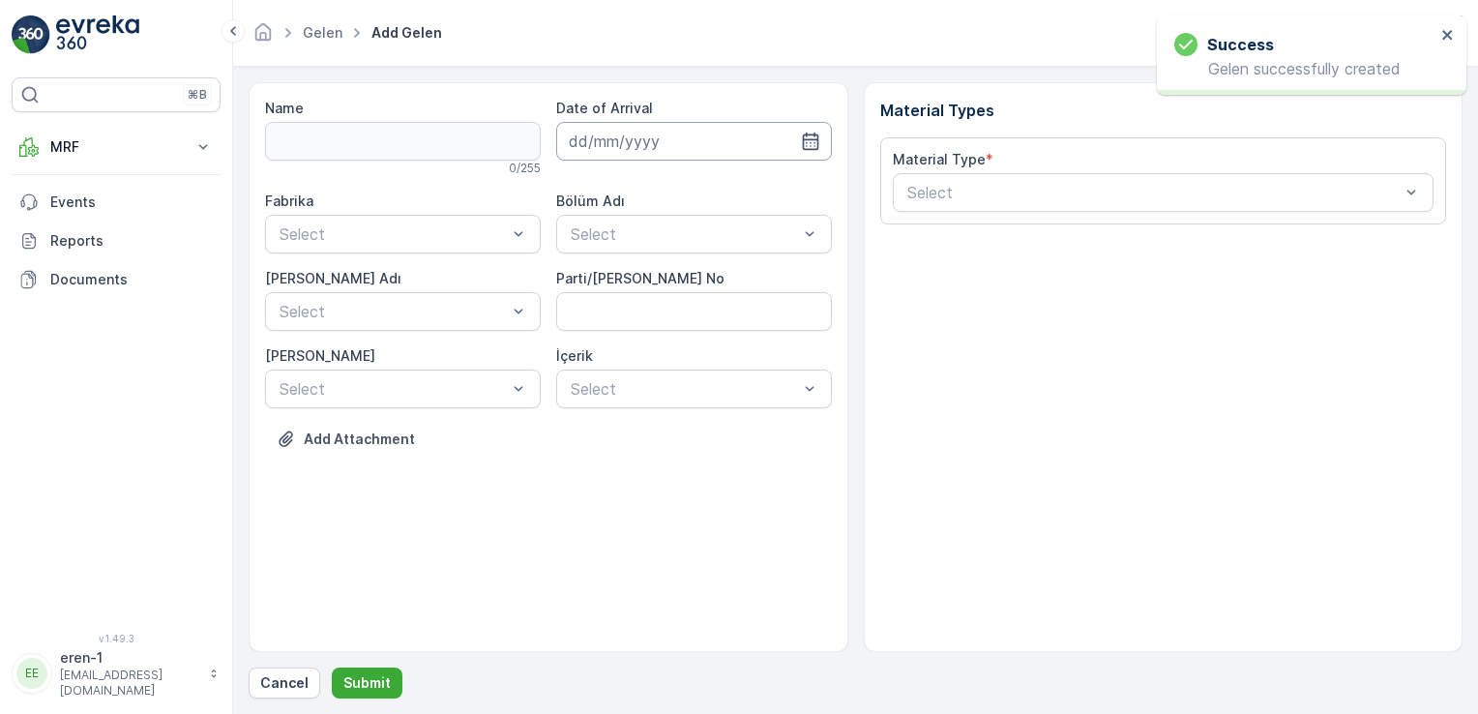
click at [682, 152] on input at bounding box center [694, 141] width 276 height 39
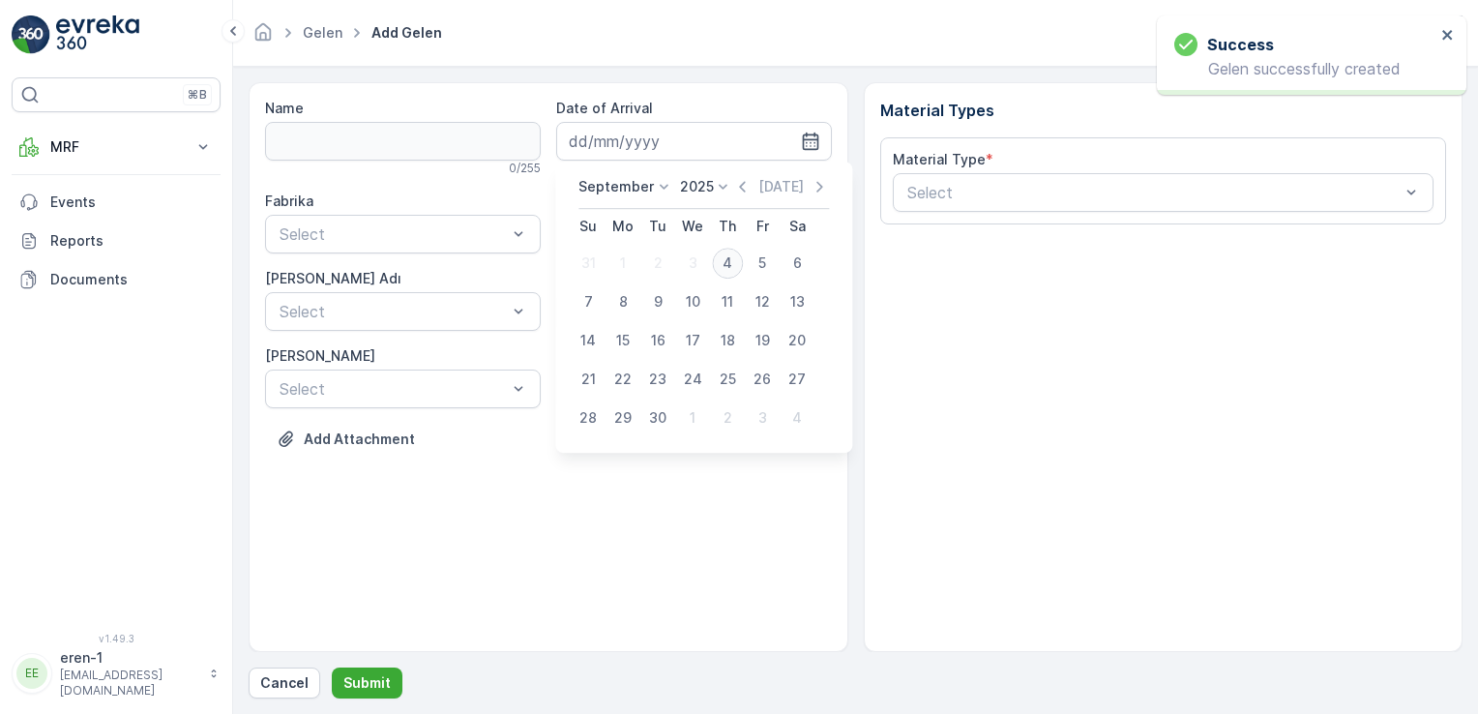
click at [720, 273] on div "4" at bounding box center [727, 263] width 31 height 31
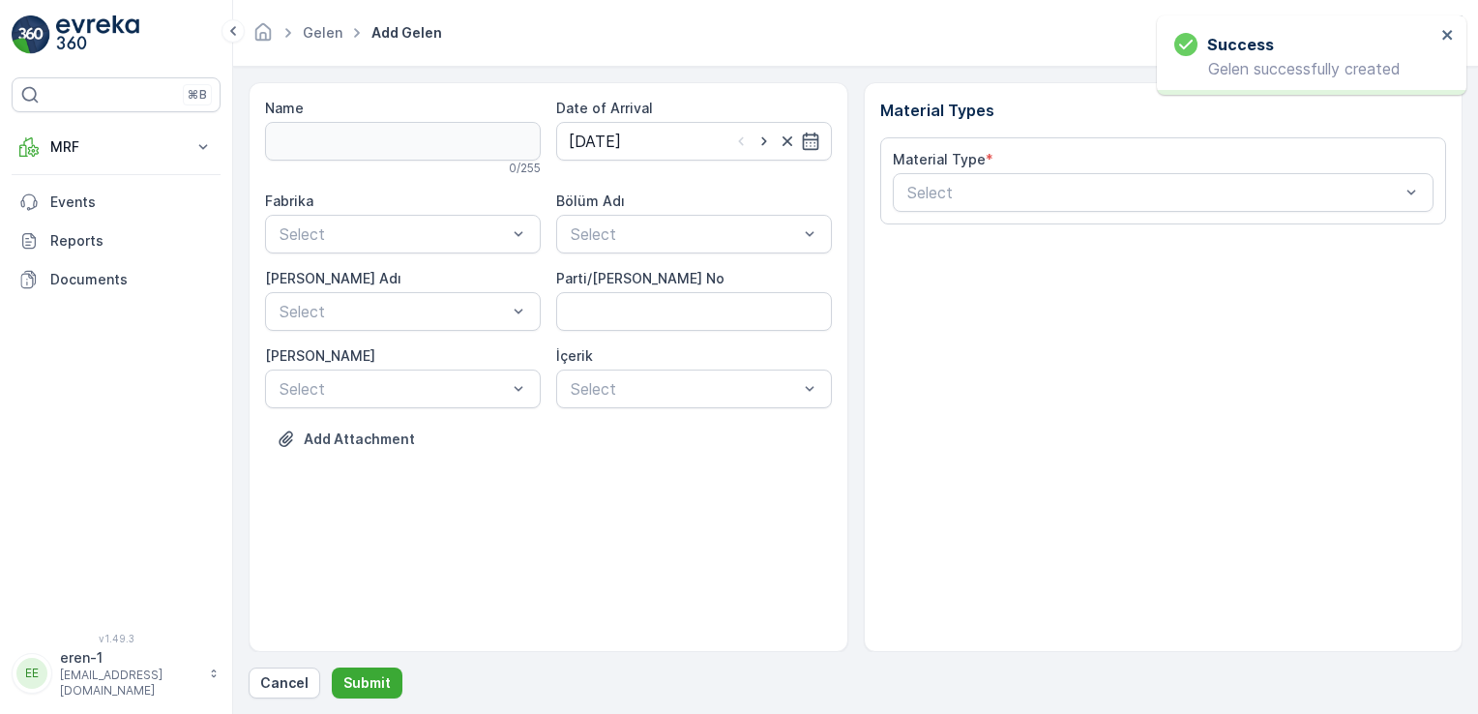
type input "[DATE]"
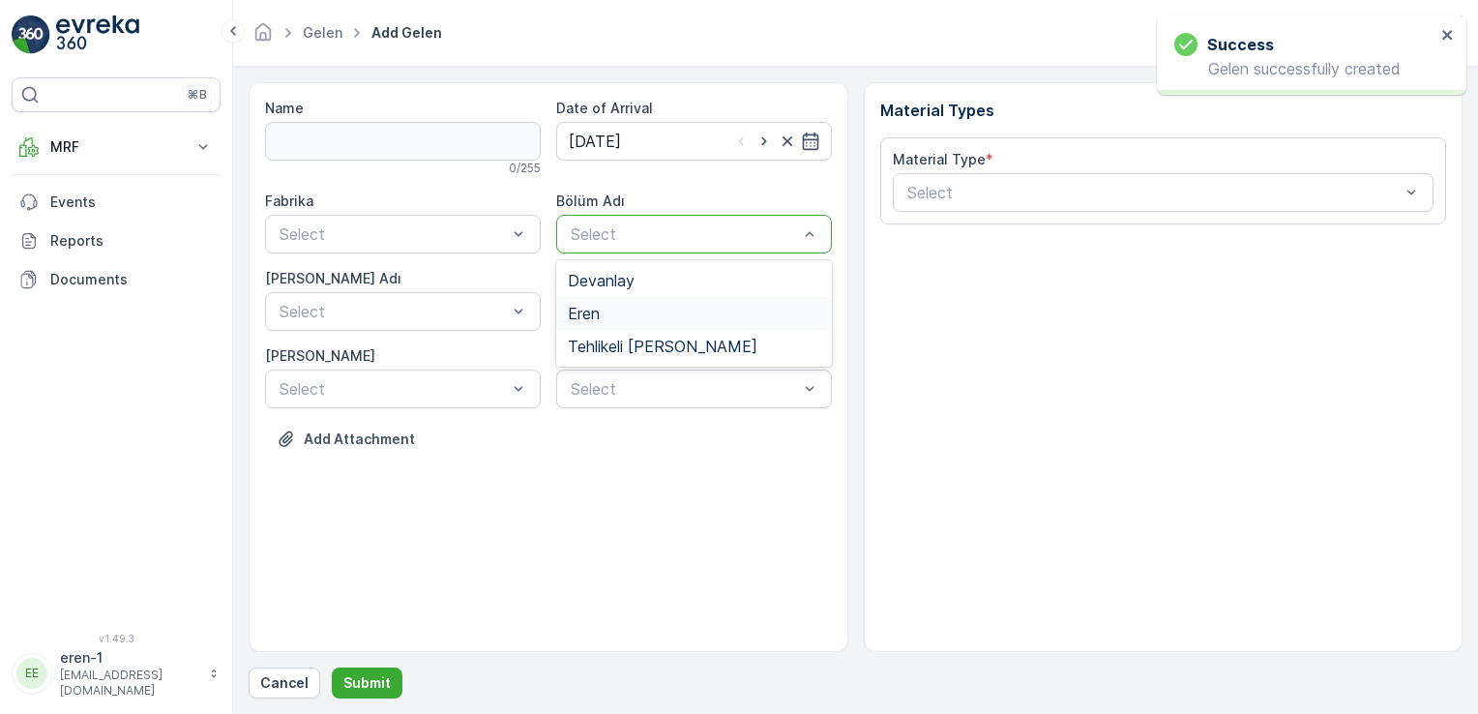
click at [604, 308] on div "Eren" at bounding box center [694, 313] width 252 height 17
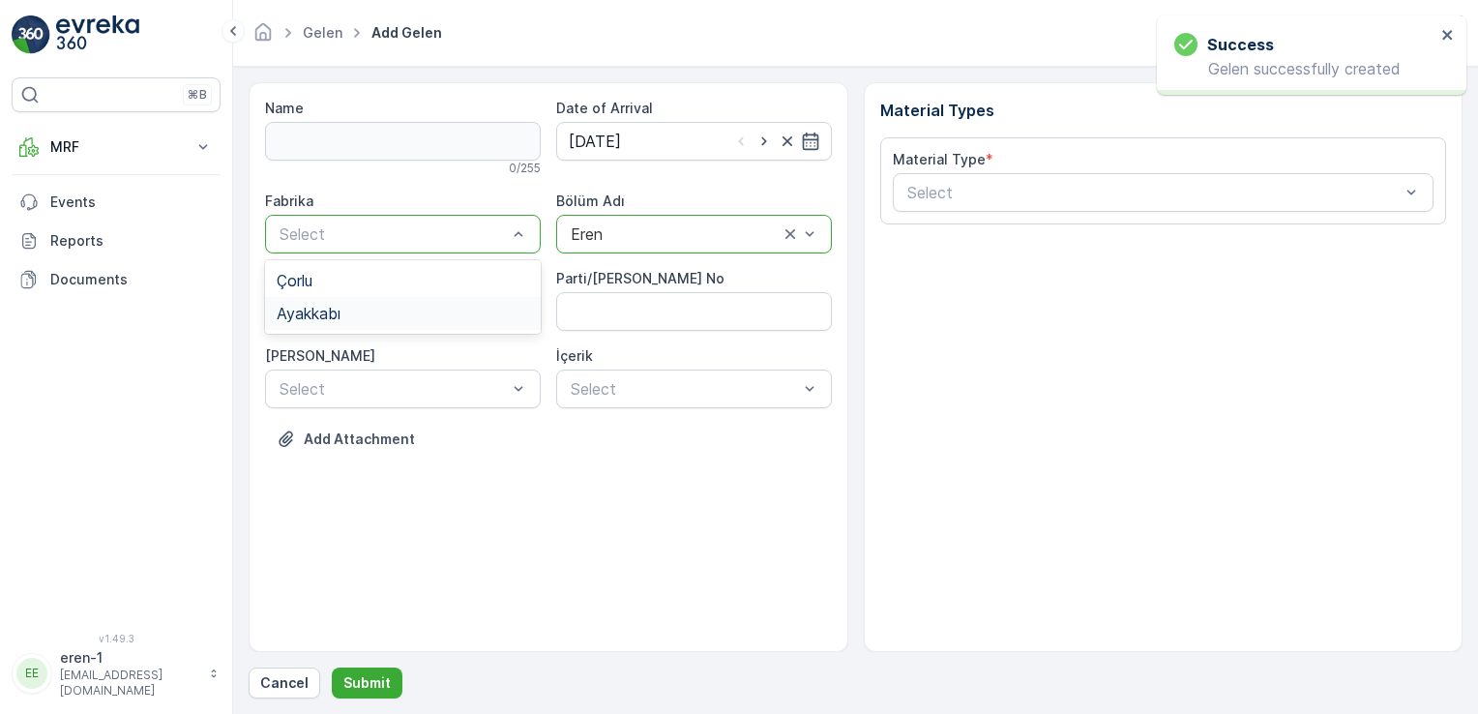
click at [356, 329] on div "Ayakkabı" at bounding box center [403, 313] width 276 height 33
click at [355, 327] on div "Select" at bounding box center [403, 311] width 276 height 39
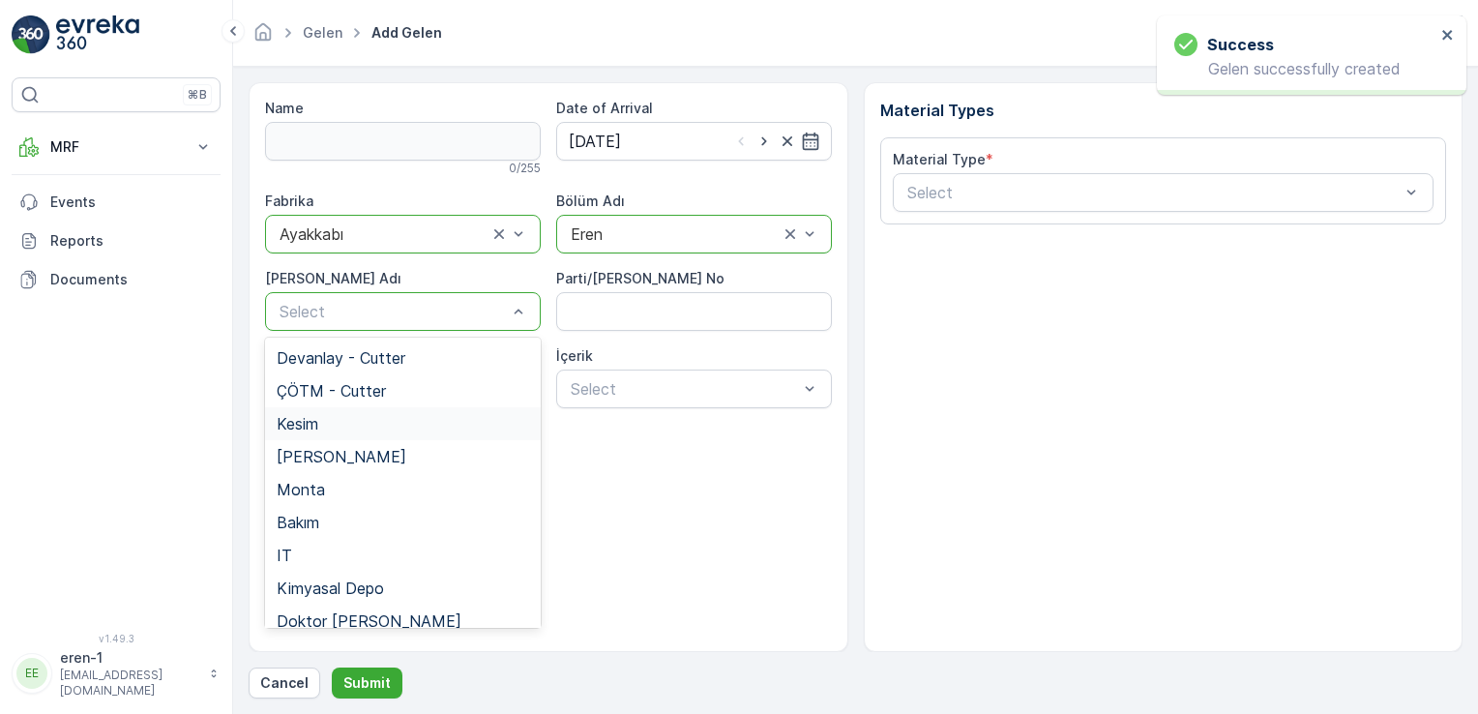
click at [360, 416] on div "Kesim" at bounding box center [403, 423] width 252 height 17
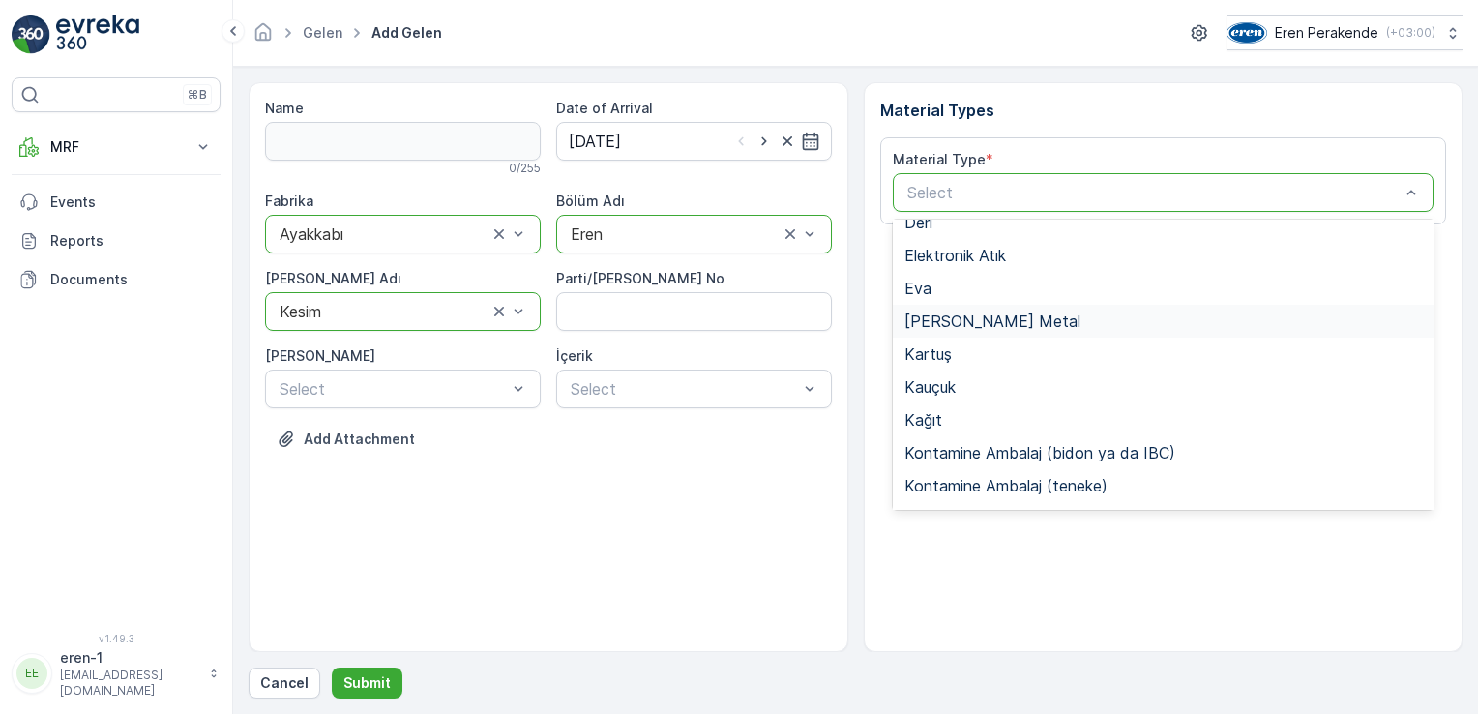
scroll to position [257, 0]
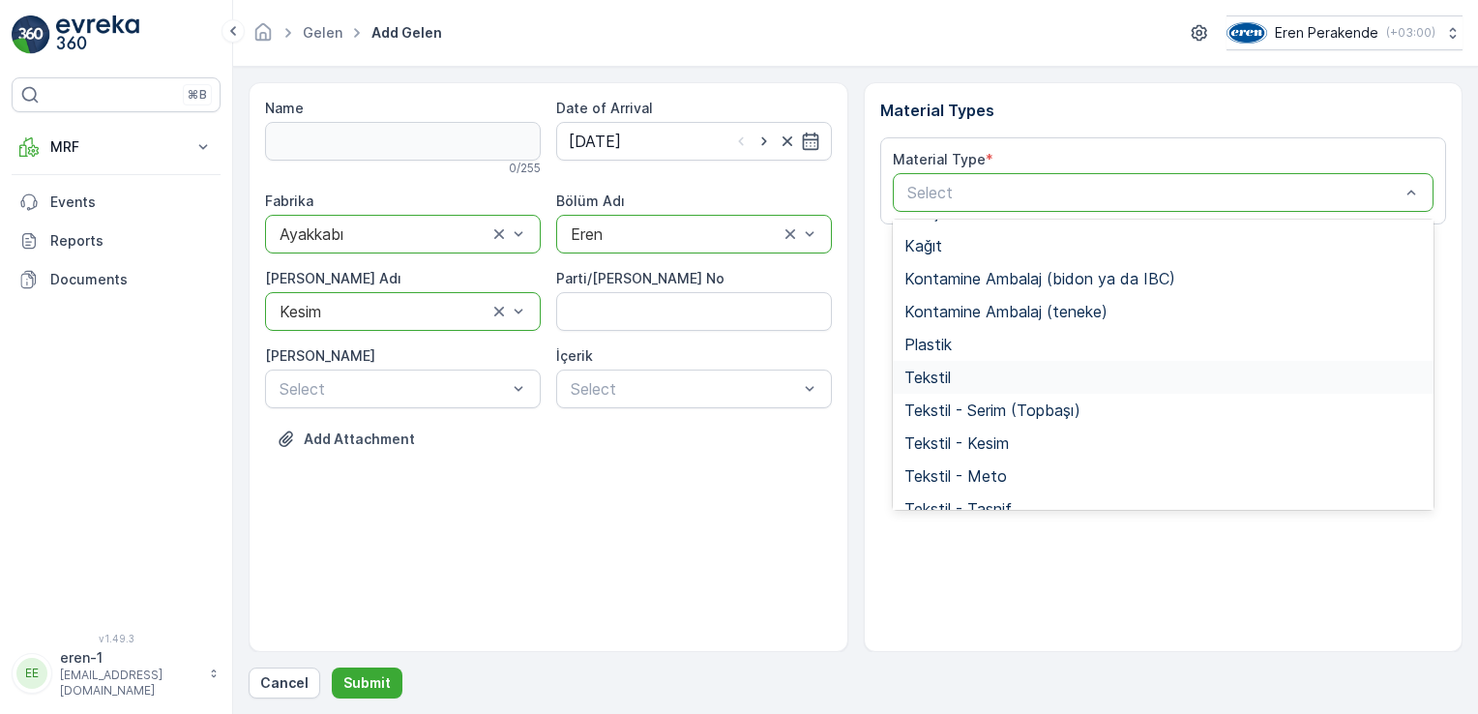
click at [960, 382] on div "Tekstil" at bounding box center [1163, 377] width 518 height 17
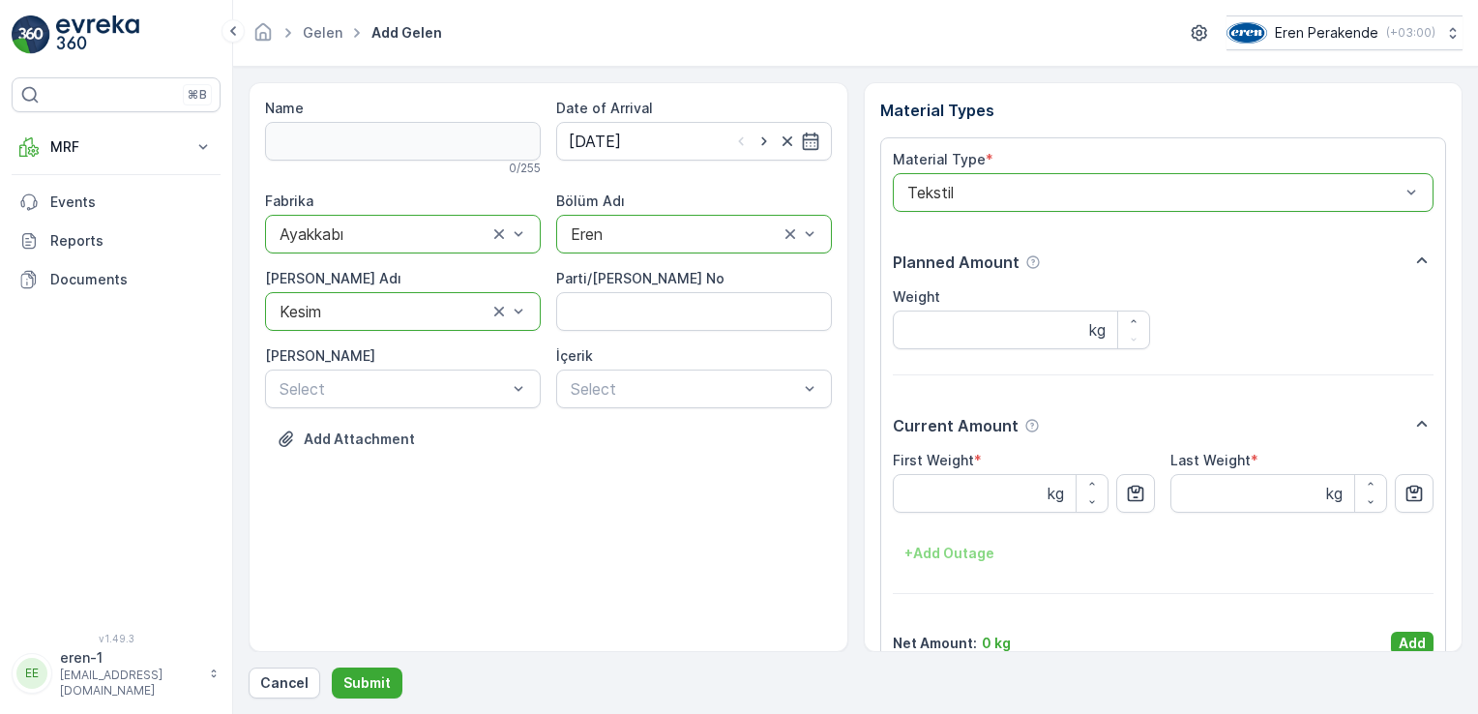
click at [1433, 659] on div "Name 0 / 255 Date of Arrival [DATE] Fabrika option Ayakkabı, selected. Ayakkabı…" at bounding box center [856, 390] width 1214 height 616
click at [1424, 650] on button "Add" at bounding box center [1412, 643] width 43 height 23
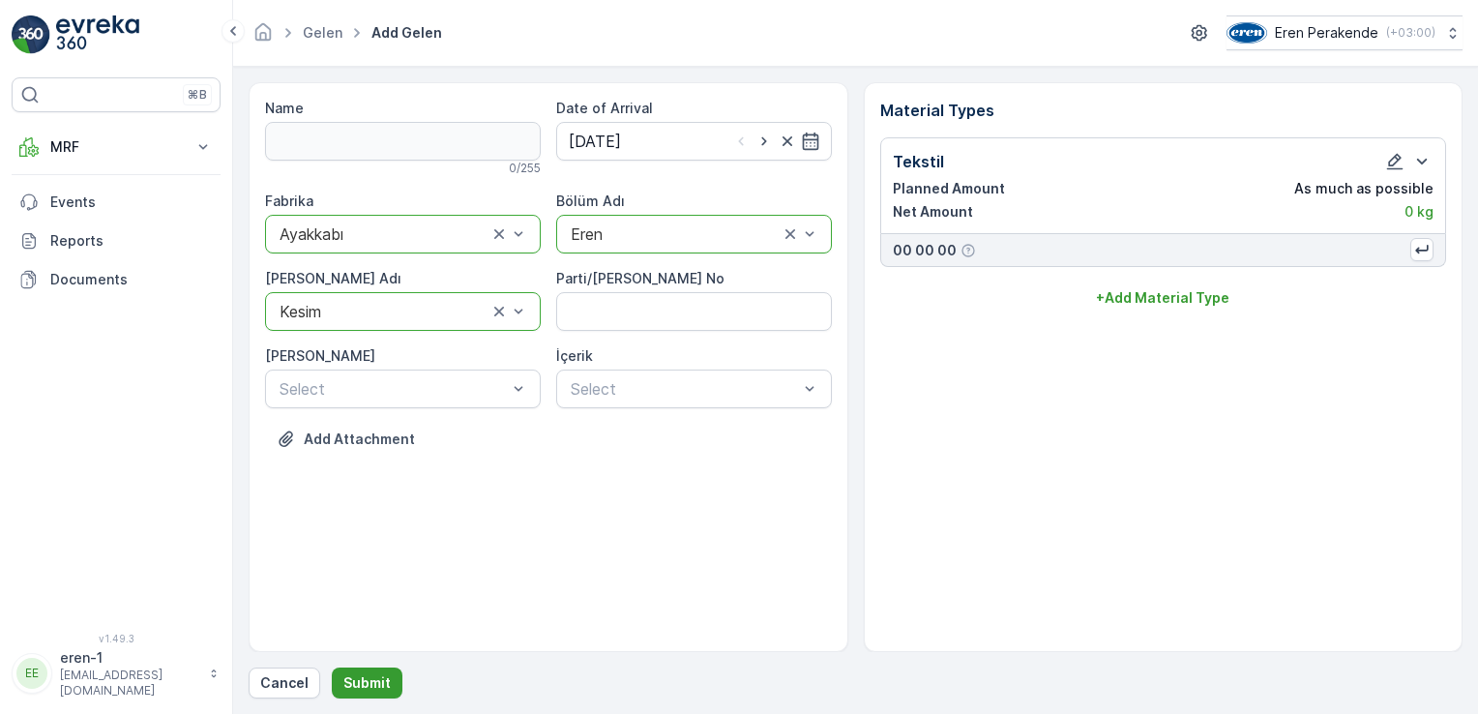
click at [366, 685] on p "Submit" at bounding box center [366, 682] width 47 height 19
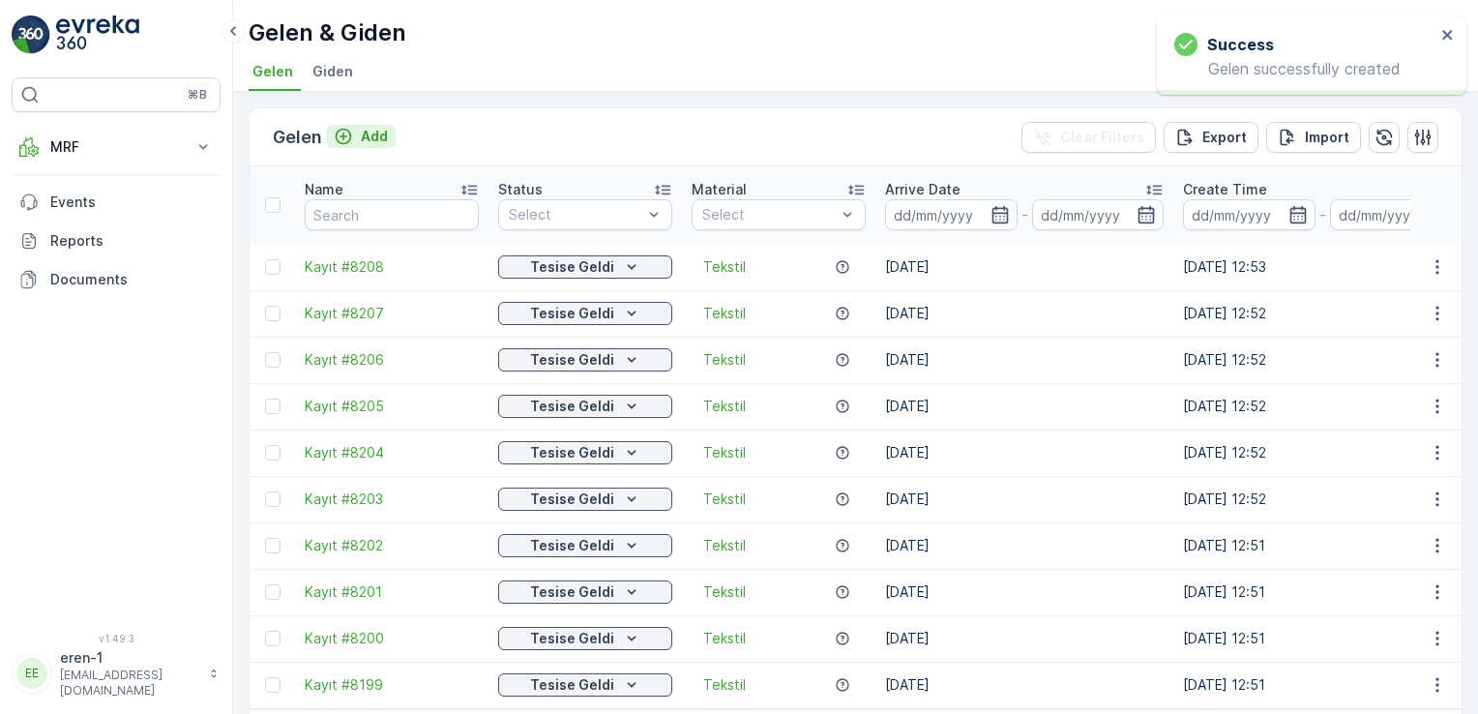
click at [349, 130] on icon "Add" at bounding box center [343, 136] width 19 height 19
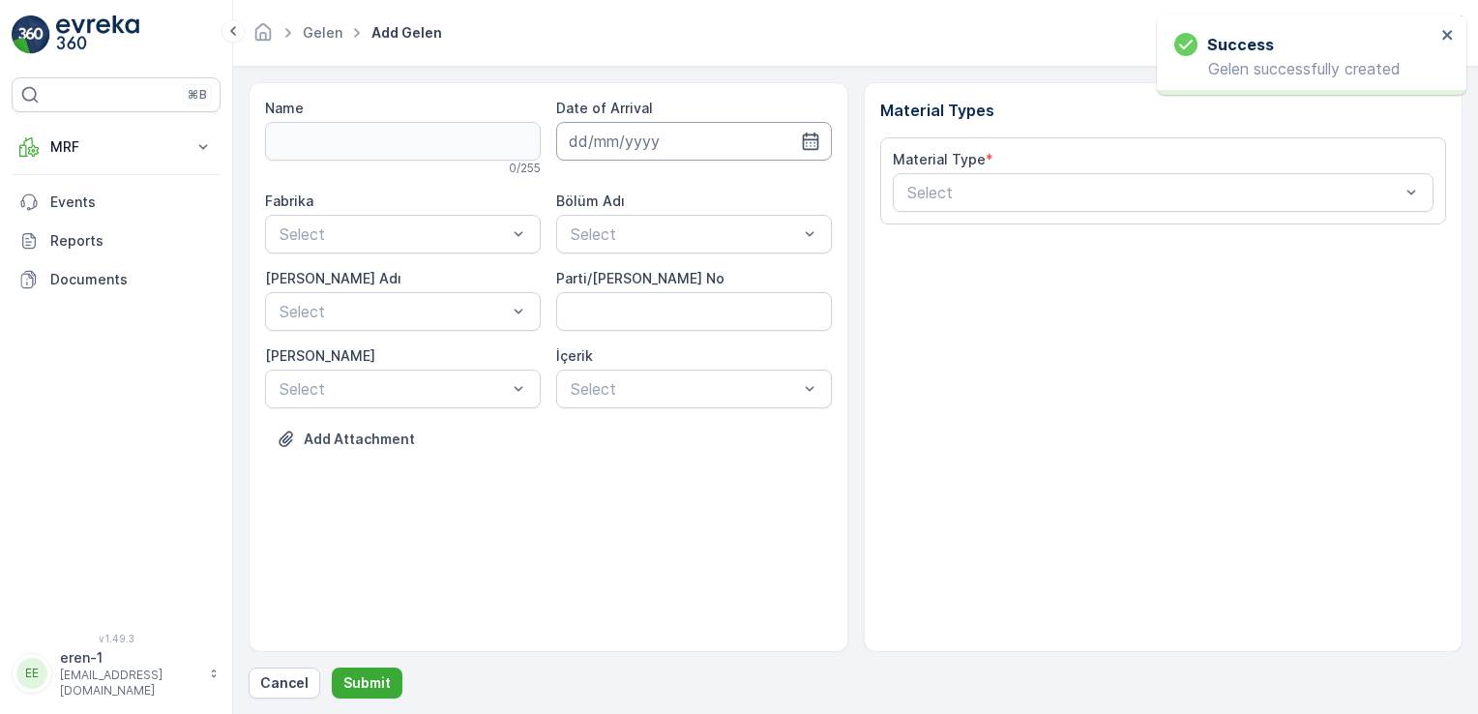
click at [654, 137] on input at bounding box center [694, 141] width 276 height 39
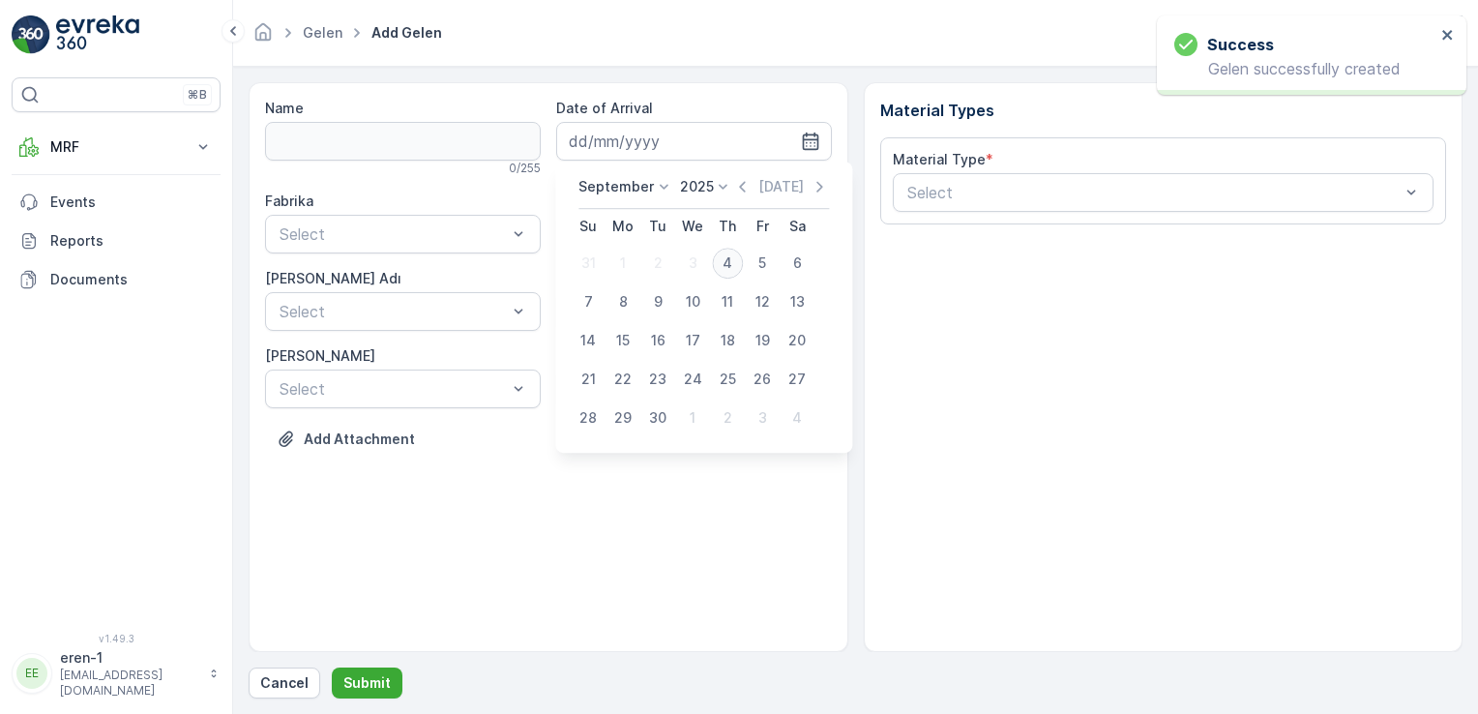
click at [725, 265] on div "4" at bounding box center [727, 263] width 31 height 31
type input "[DATE]"
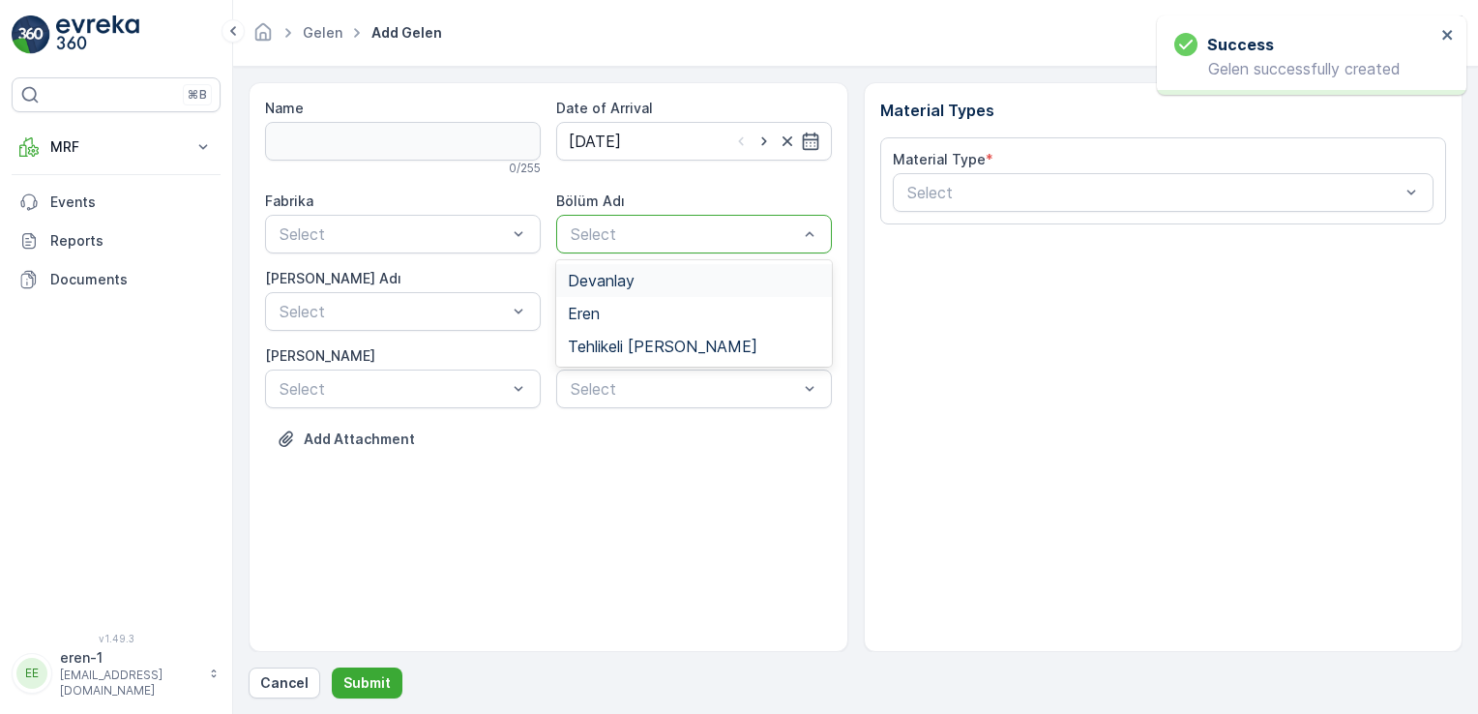
click at [588, 217] on div "Select" at bounding box center [694, 234] width 276 height 39
click at [604, 311] on div "Eren" at bounding box center [694, 313] width 252 height 17
click at [391, 262] on div "Fabrika Select Bölüm Adı option Eren, selected. Eren [PERSON_NAME] Adı Select P…" at bounding box center [548, 300] width 567 height 217
click at [364, 212] on div "Fabrika Select" at bounding box center [403, 223] width 276 height 62
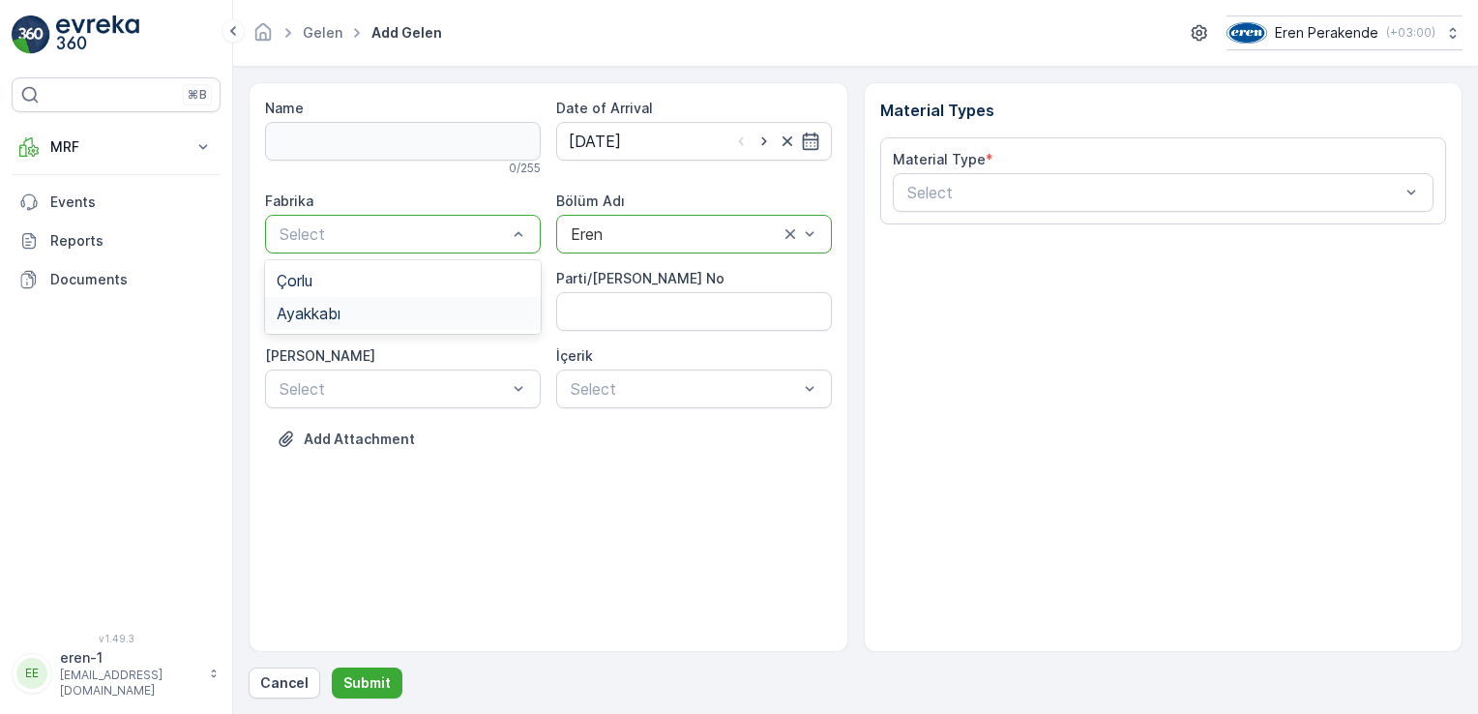
click at [384, 304] on div "Ayakkabı" at bounding box center [403, 313] width 276 height 33
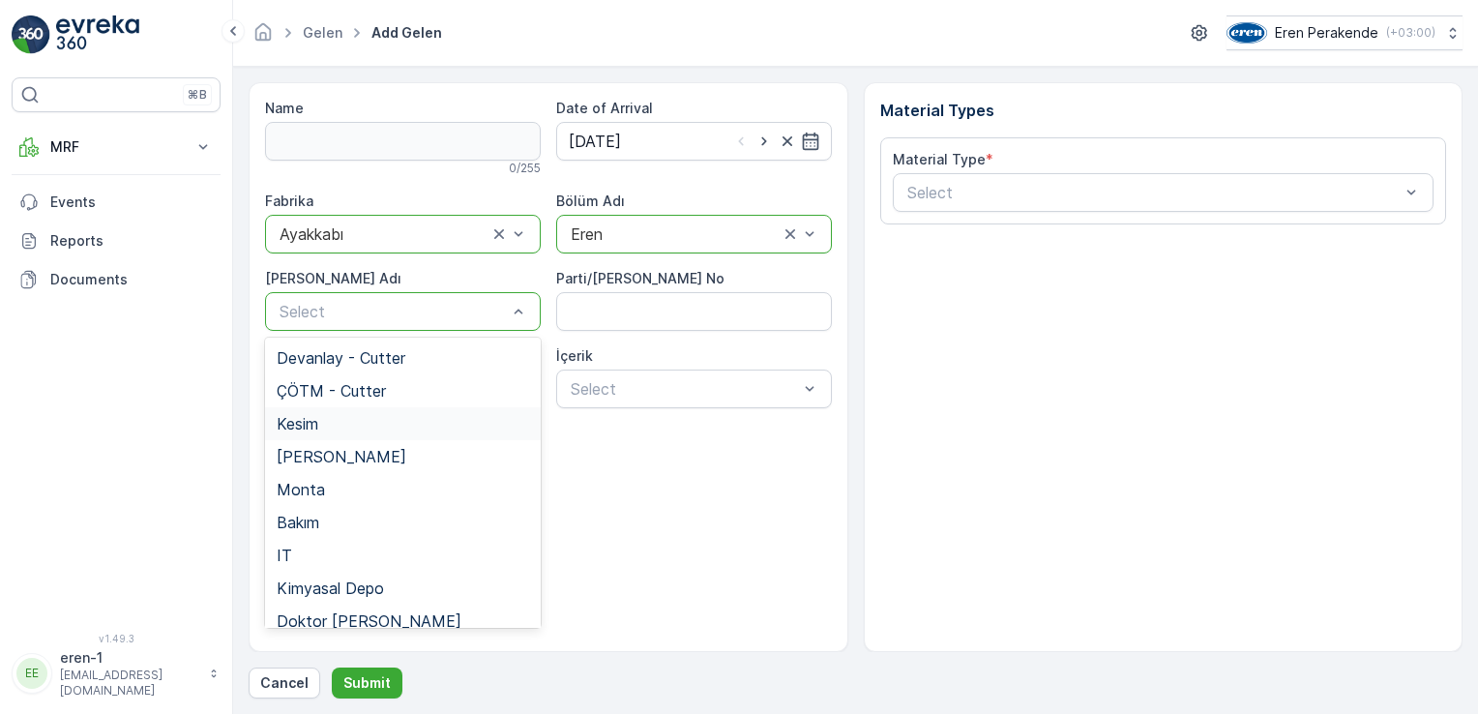
click at [392, 425] on div "Kesim" at bounding box center [403, 423] width 252 height 17
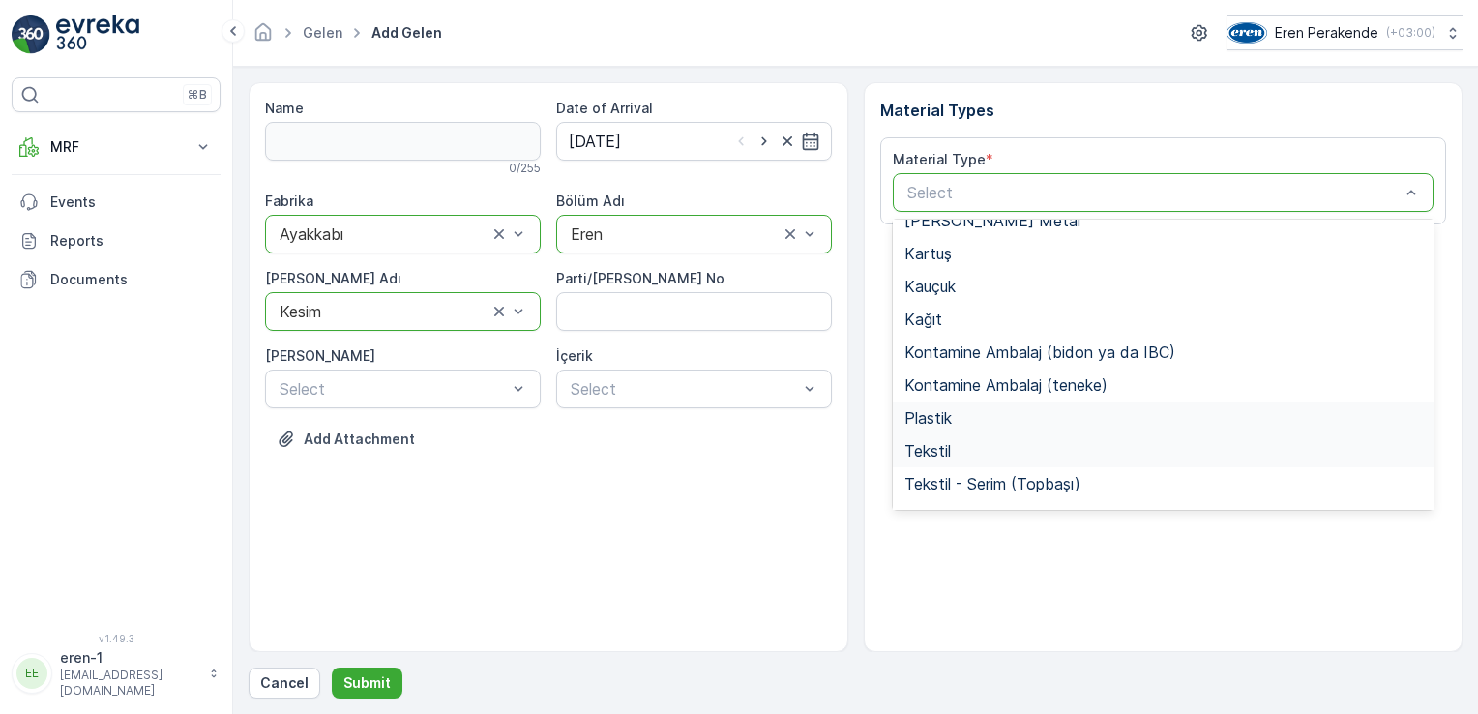
scroll to position [290, 0]
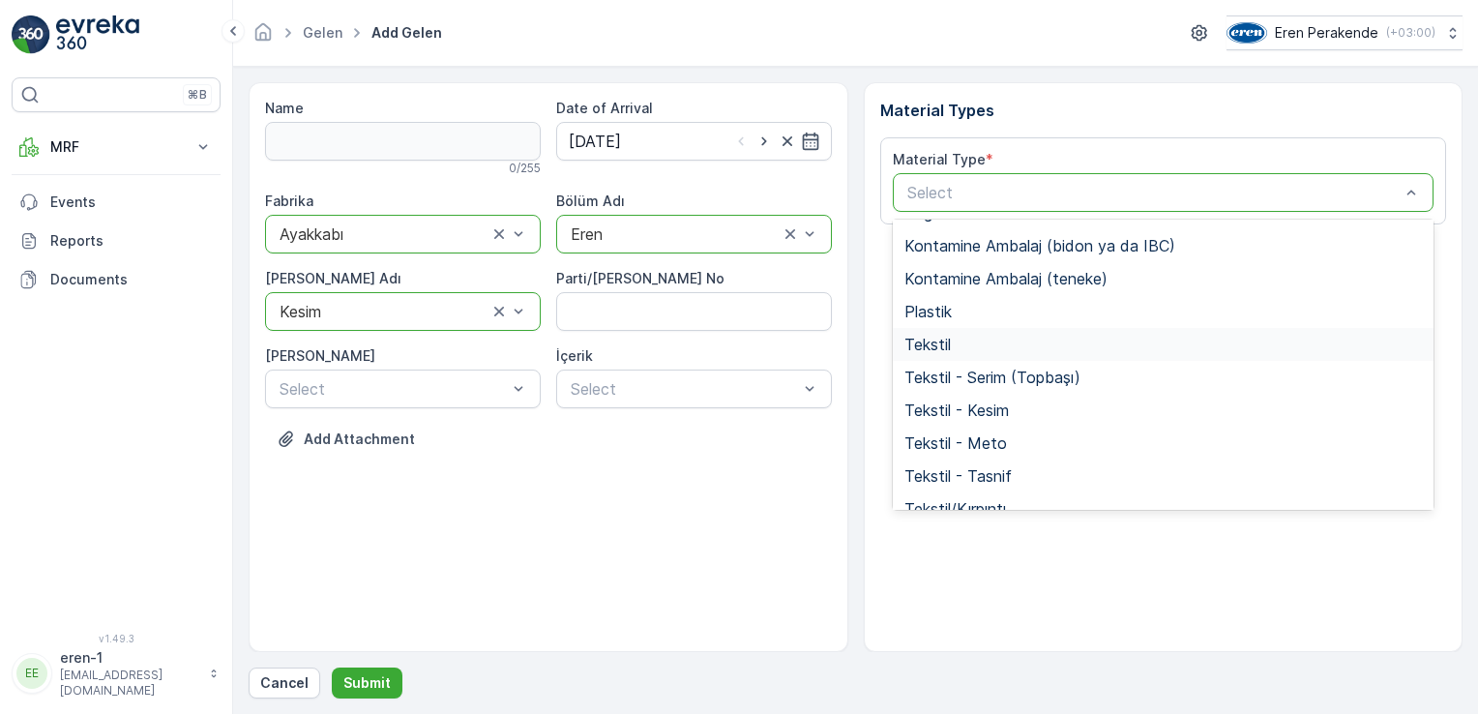
click at [963, 343] on div "Tekstil" at bounding box center [1163, 344] width 518 height 17
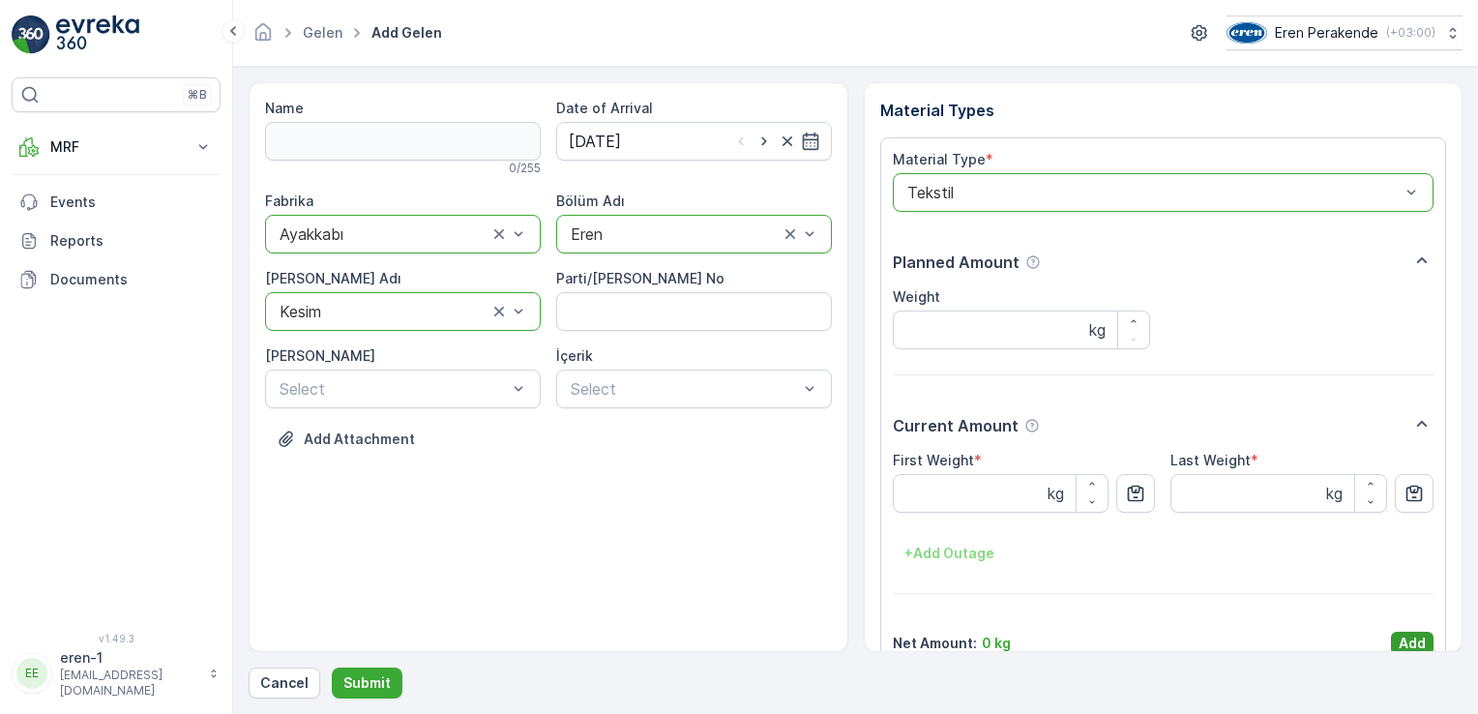
click at [1391, 648] on button "Add" at bounding box center [1412, 643] width 43 height 23
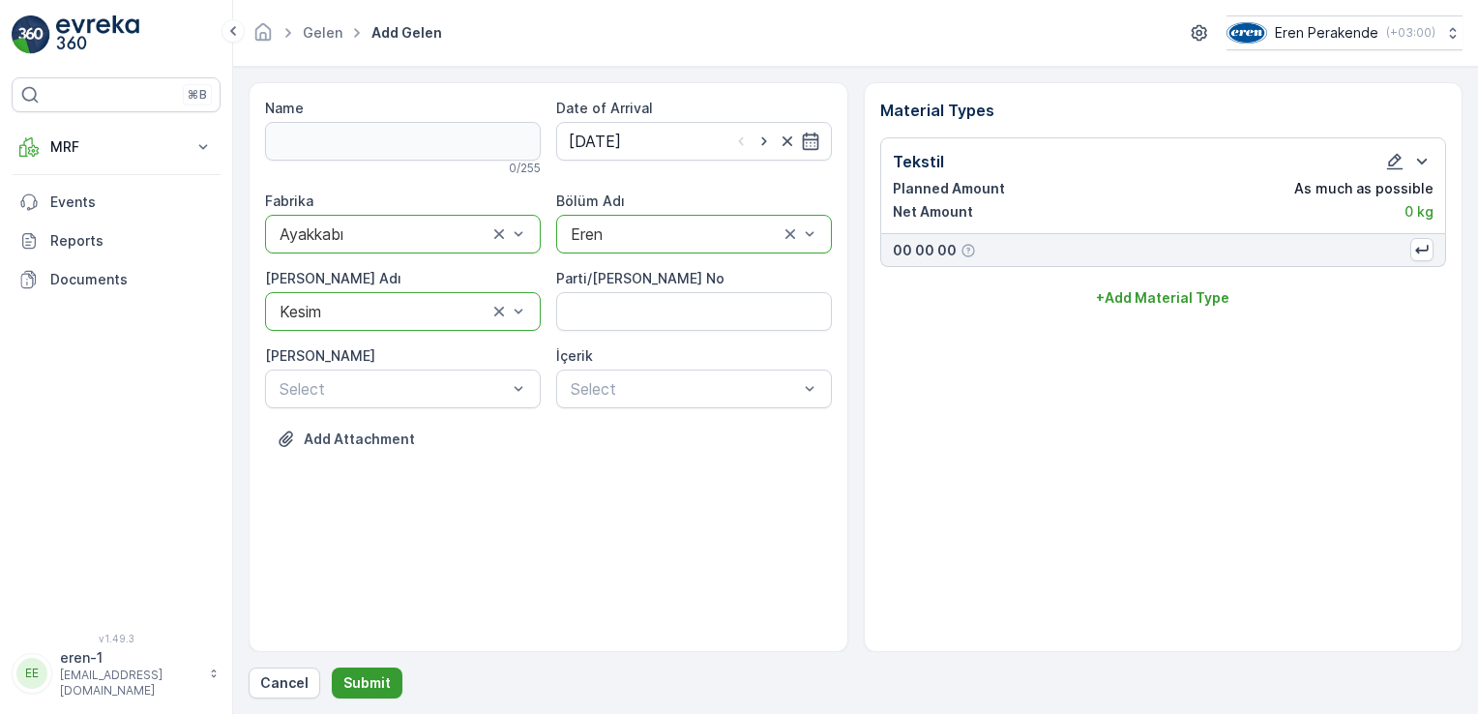
click at [363, 685] on p "Submit" at bounding box center [366, 682] width 47 height 19
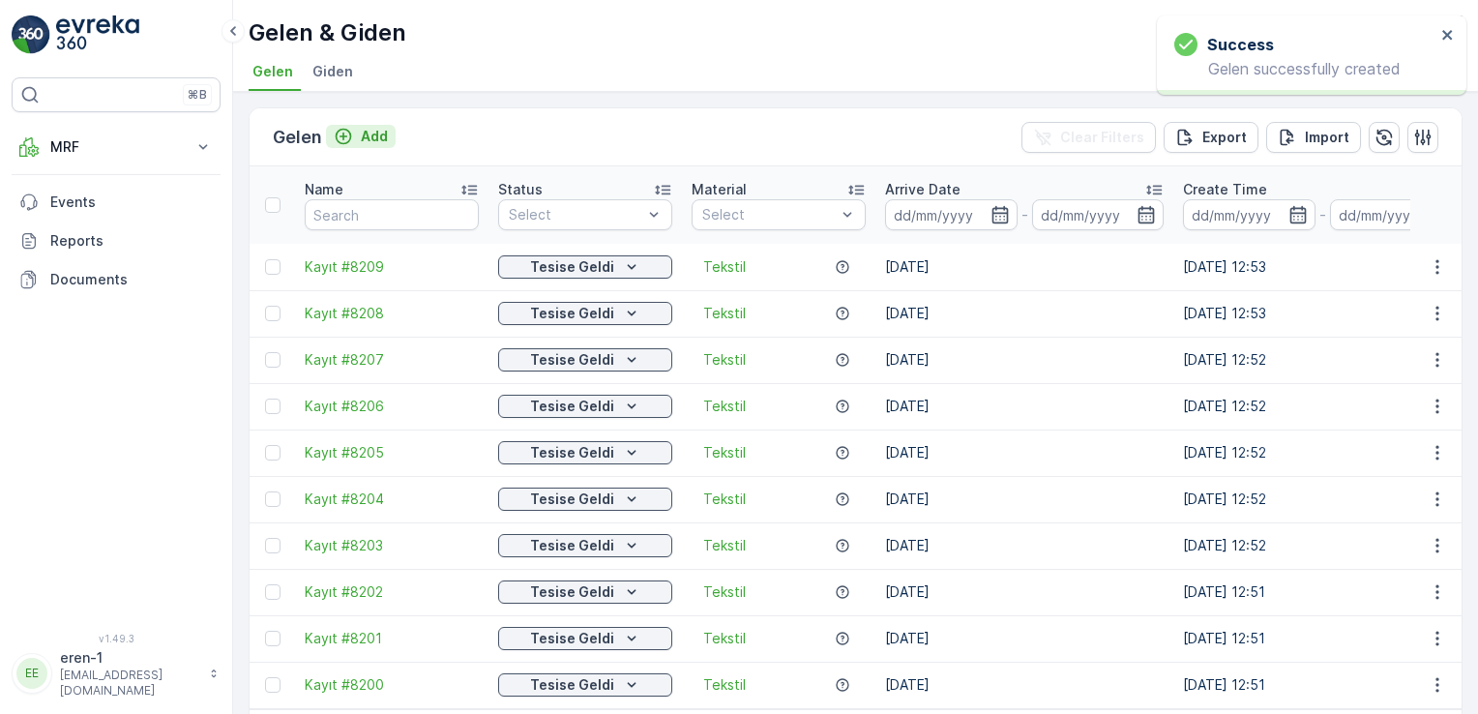
click at [361, 138] on p "Add" at bounding box center [374, 136] width 27 height 19
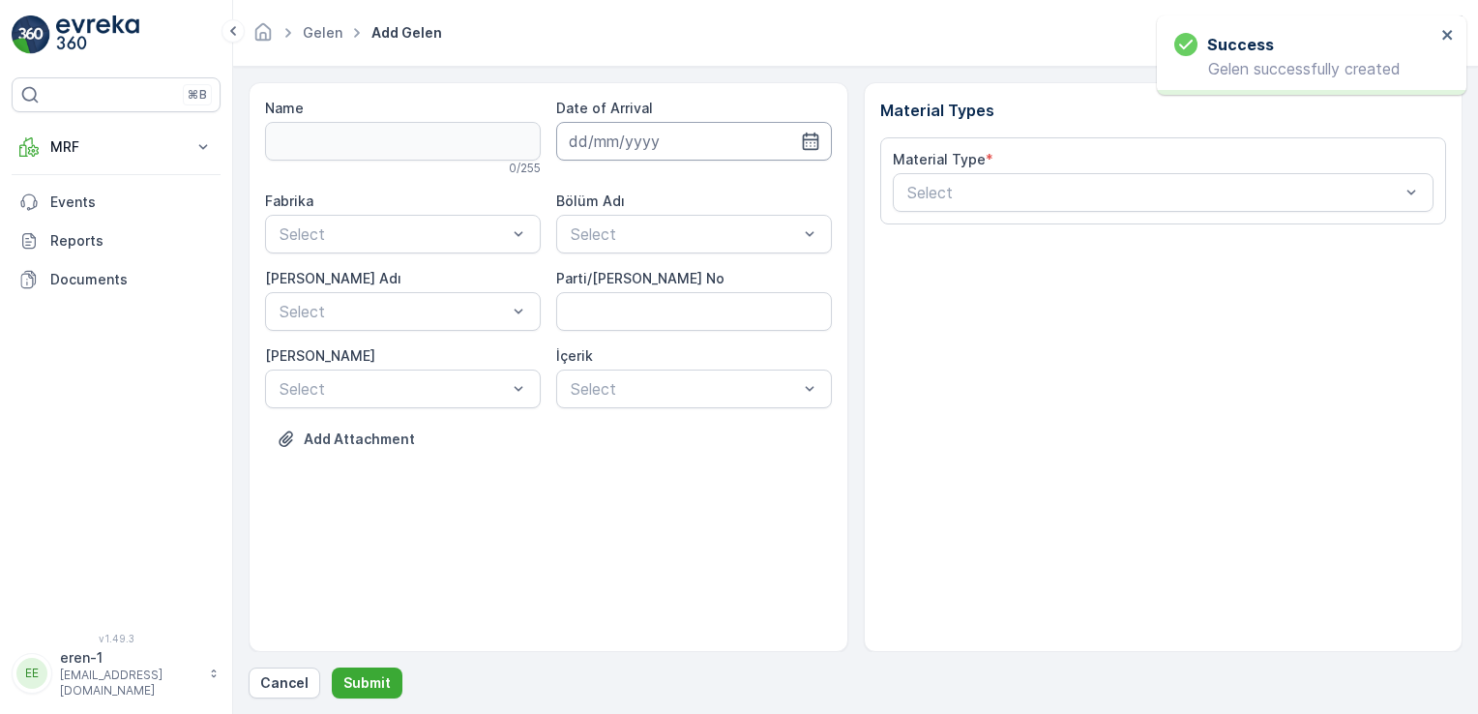
click at [618, 143] on input at bounding box center [694, 141] width 276 height 39
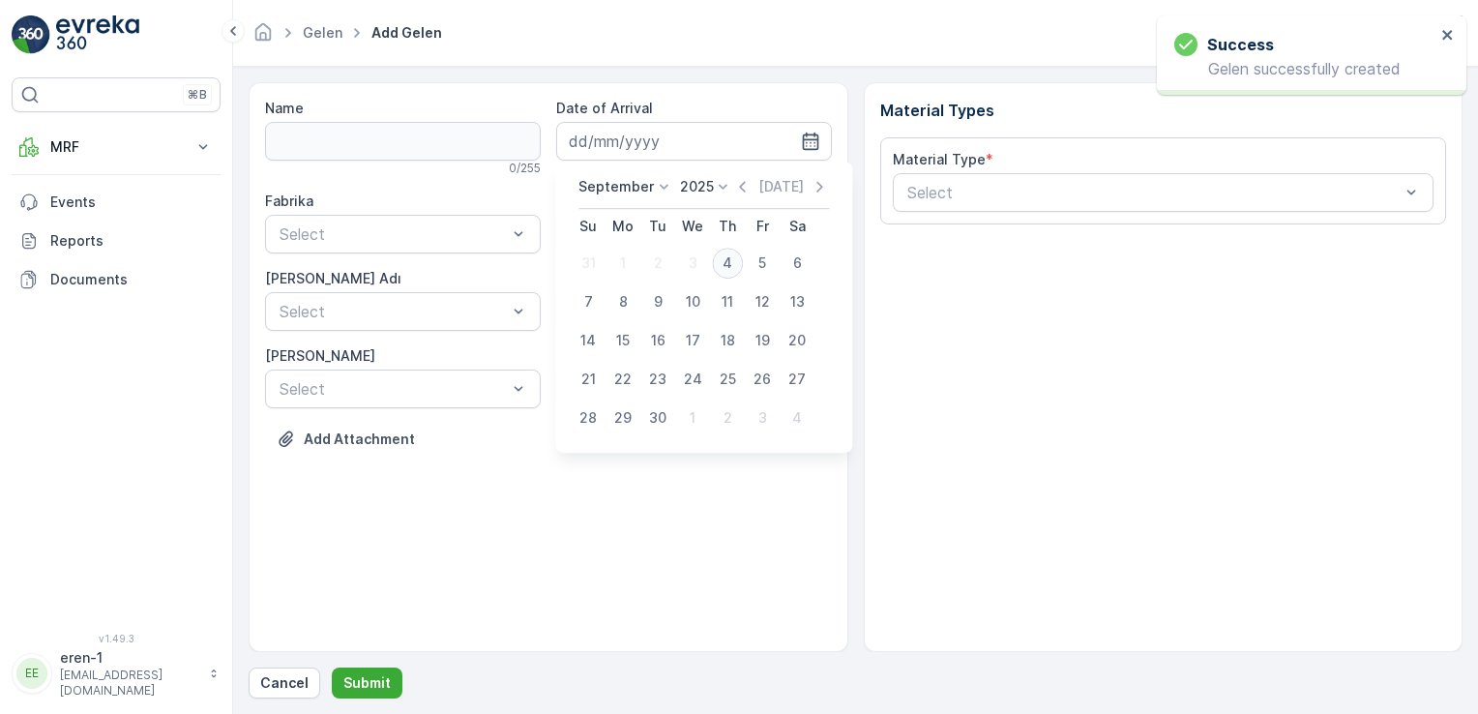
click at [727, 261] on div "4" at bounding box center [727, 263] width 31 height 31
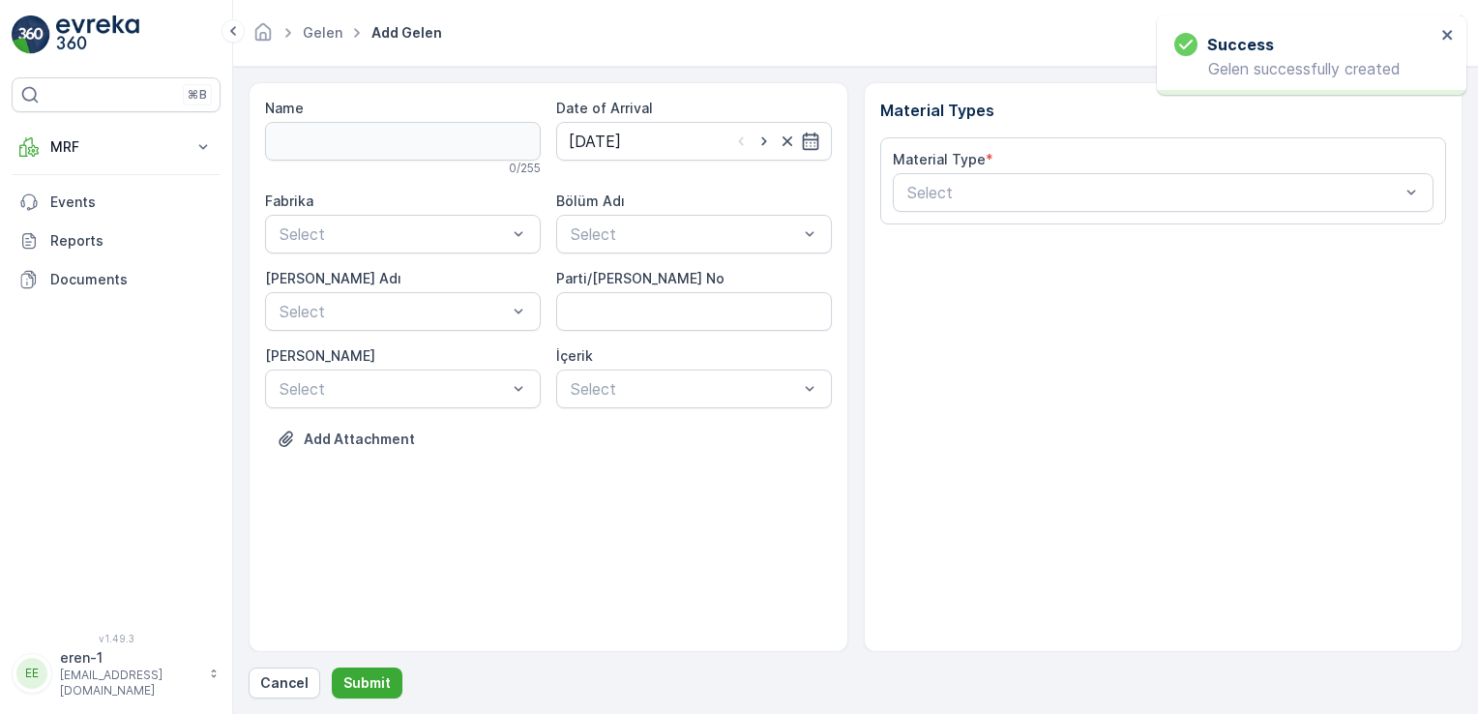
type input "[DATE]"
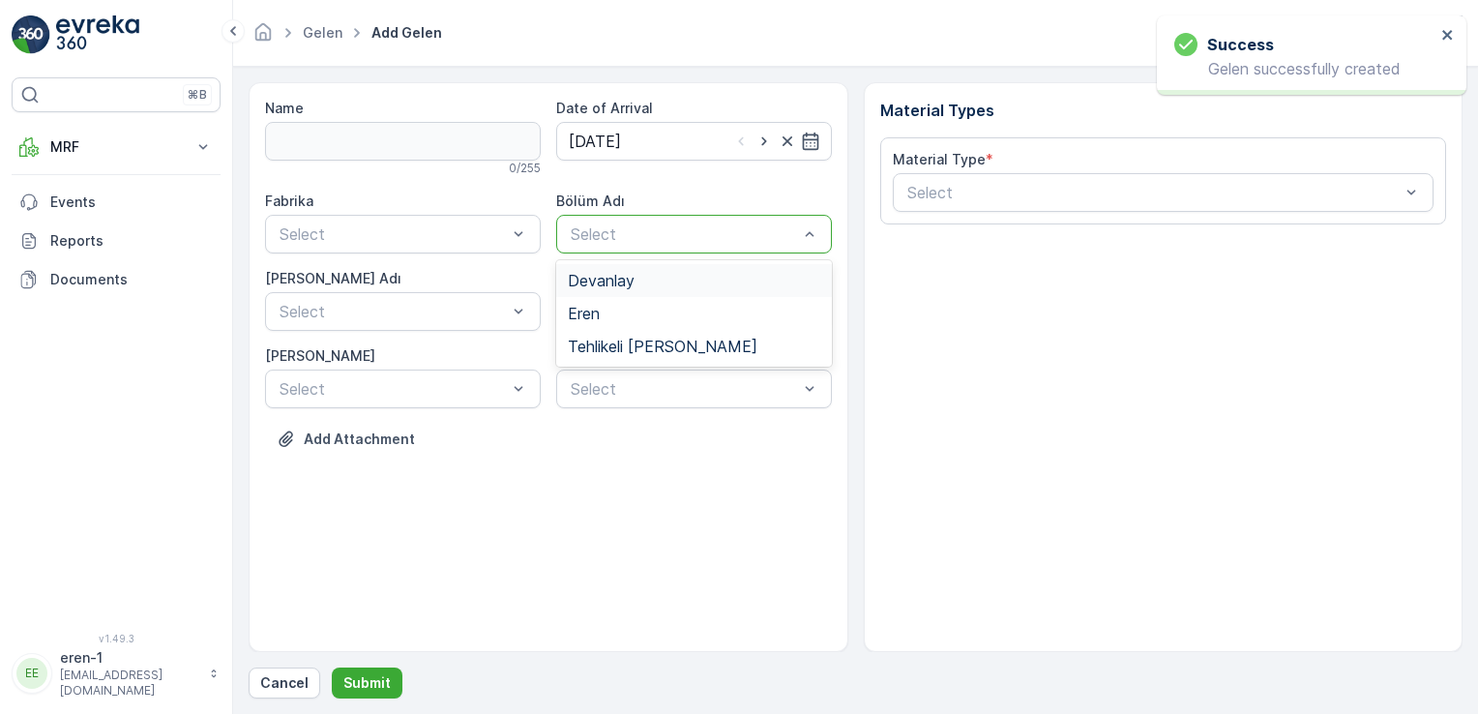
click at [577, 221] on div "Select" at bounding box center [694, 234] width 276 height 39
click at [595, 315] on span "Eren" at bounding box center [584, 313] width 32 height 17
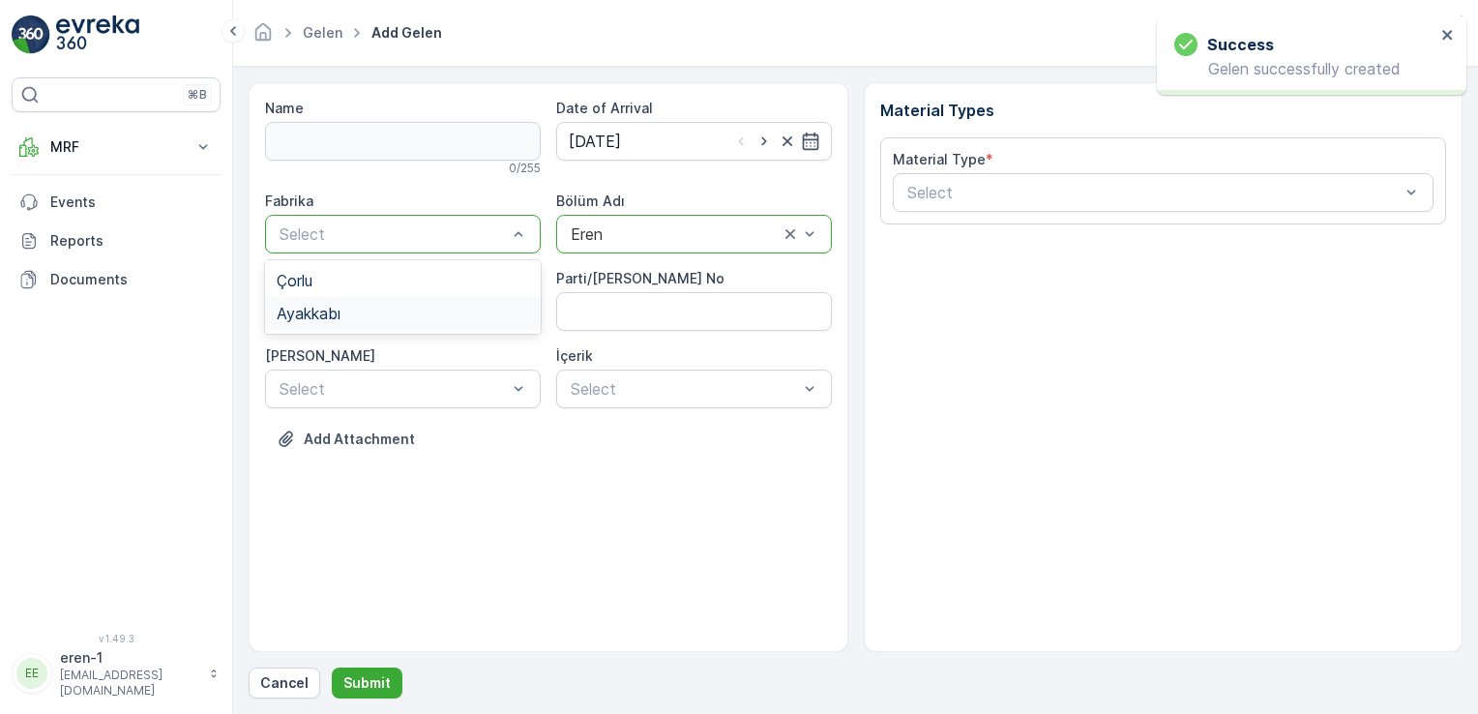
click at [399, 321] on div "Ayakkabı" at bounding box center [403, 313] width 276 height 33
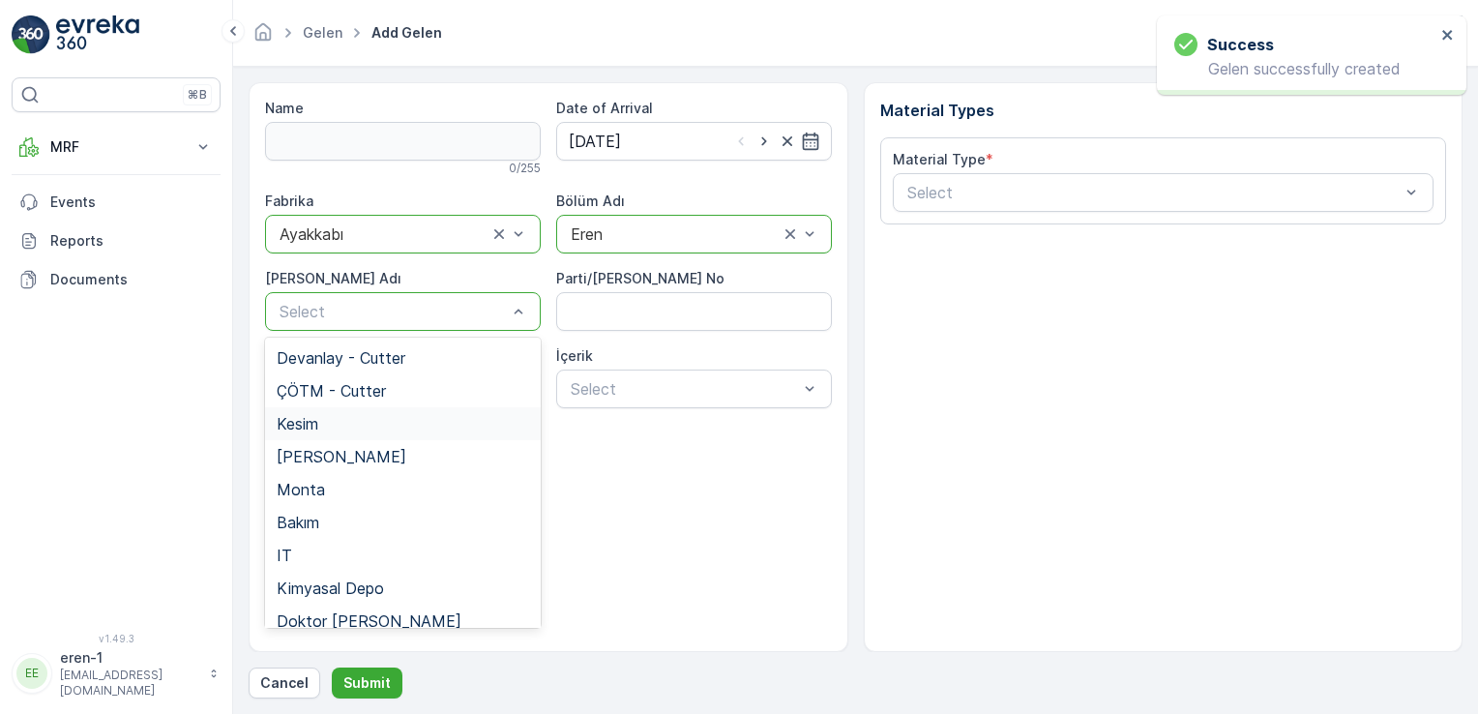
click at [426, 418] on div "Kesim" at bounding box center [403, 423] width 252 height 17
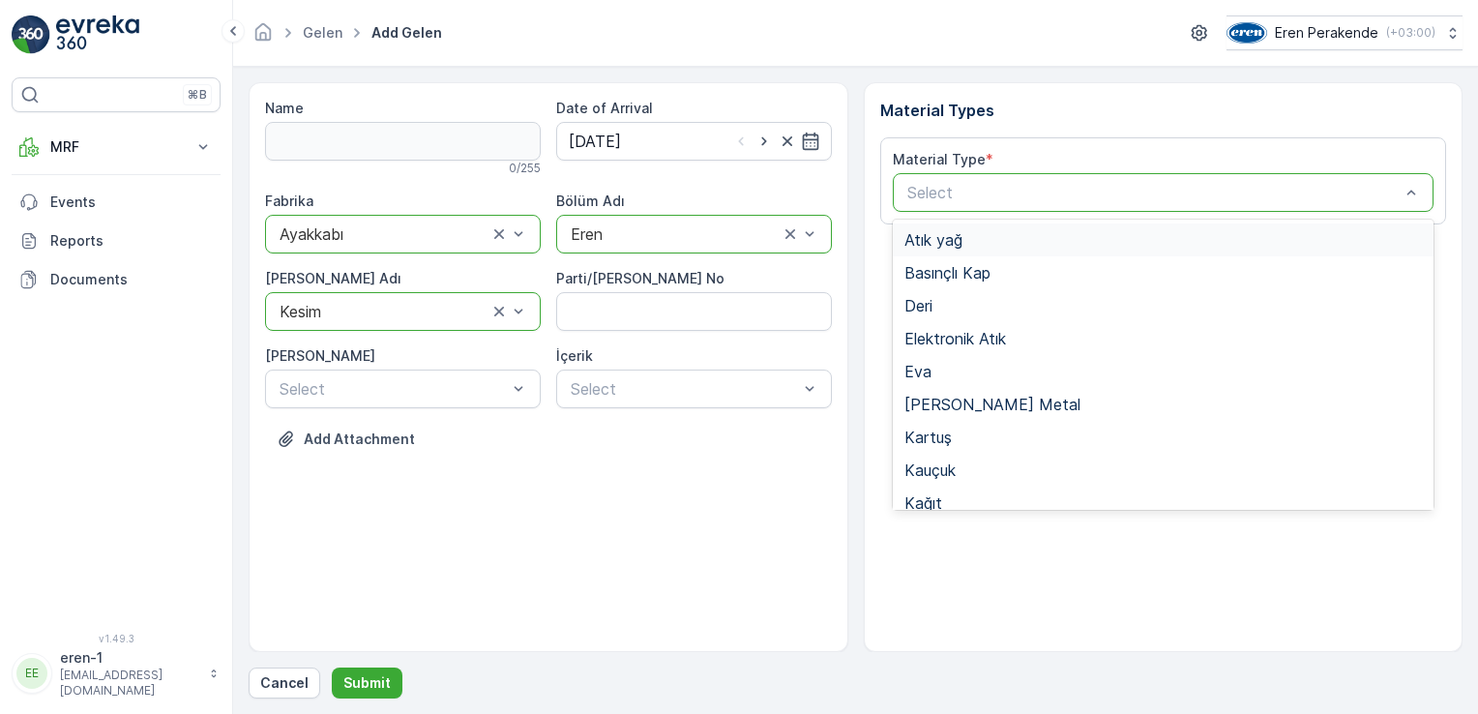
click at [935, 180] on div "Select" at bounding box center [1164, 192] width 542 height 39
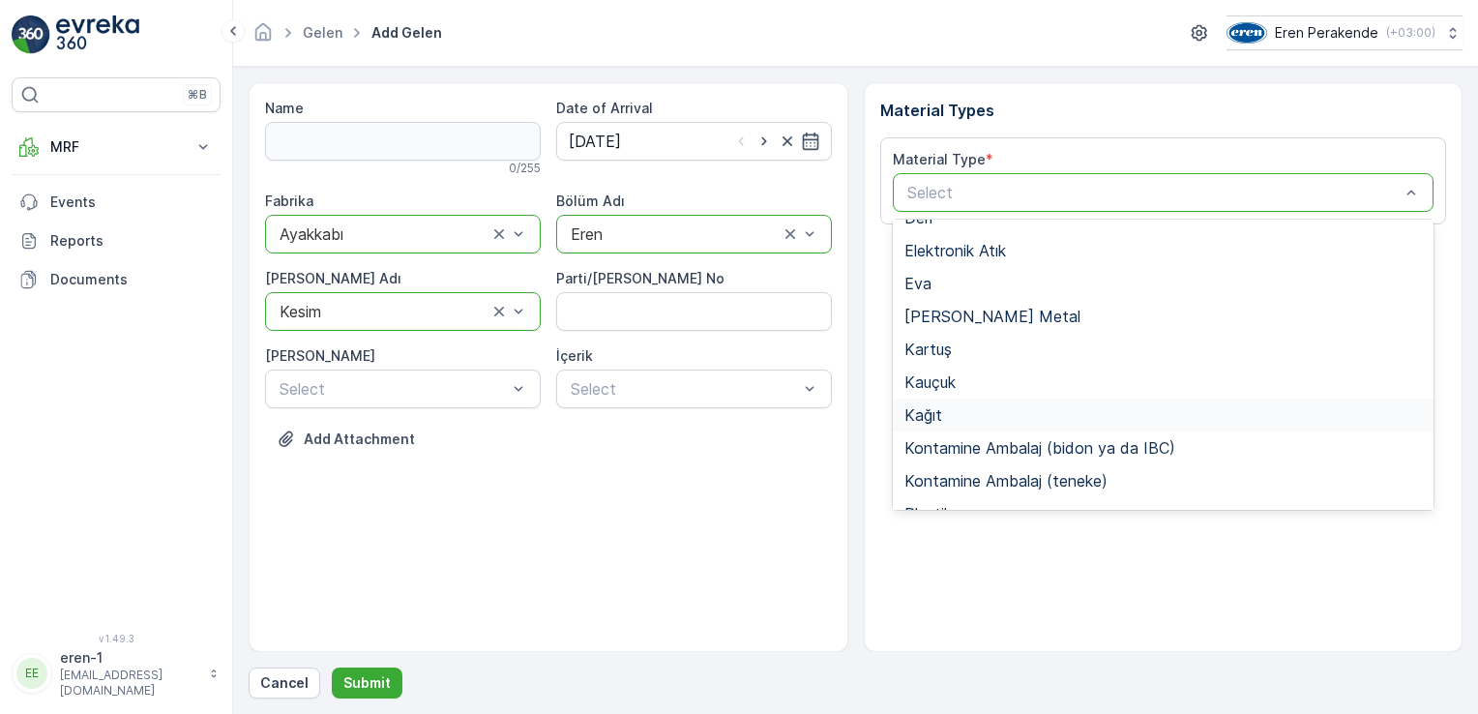
scroll to position [225, 0]
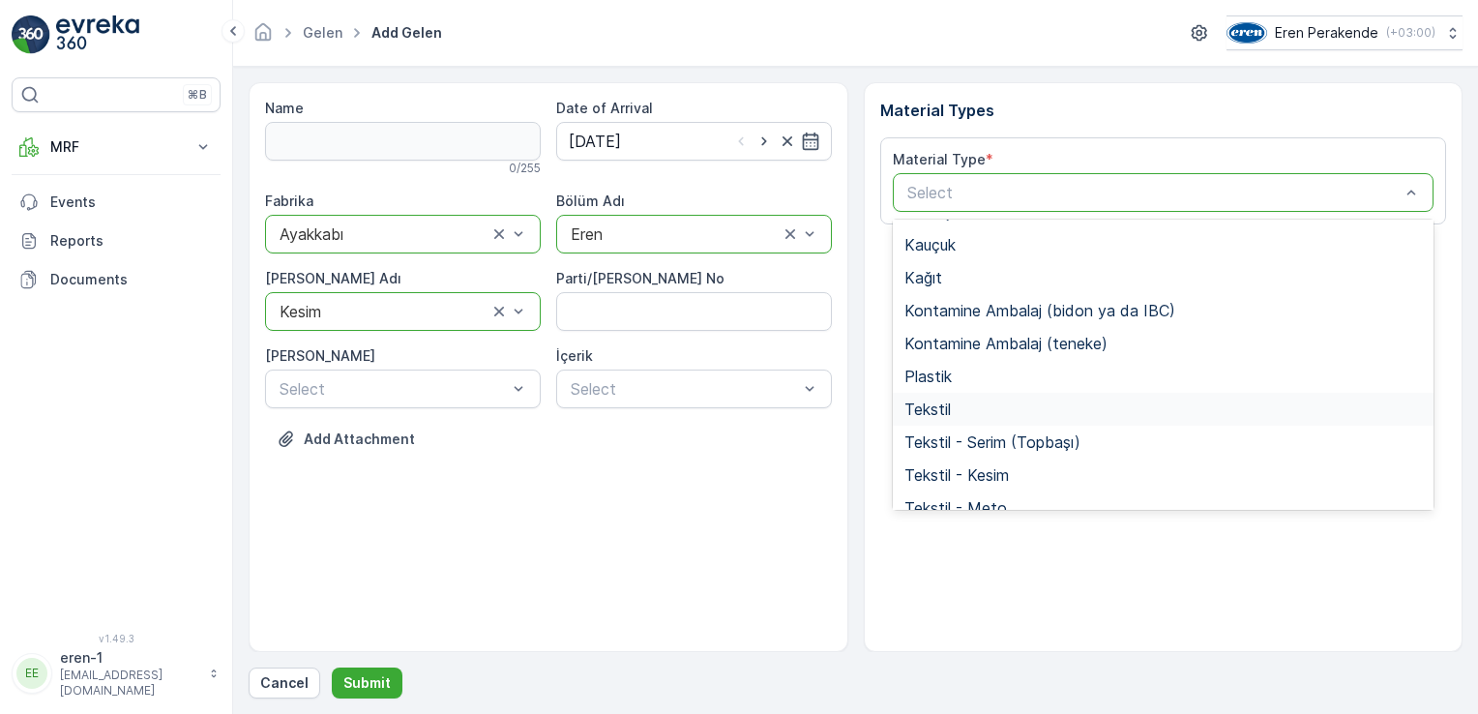
click at [915, 413] on span "Tekstil" at bounding box center [927, 408] width 46 height 17
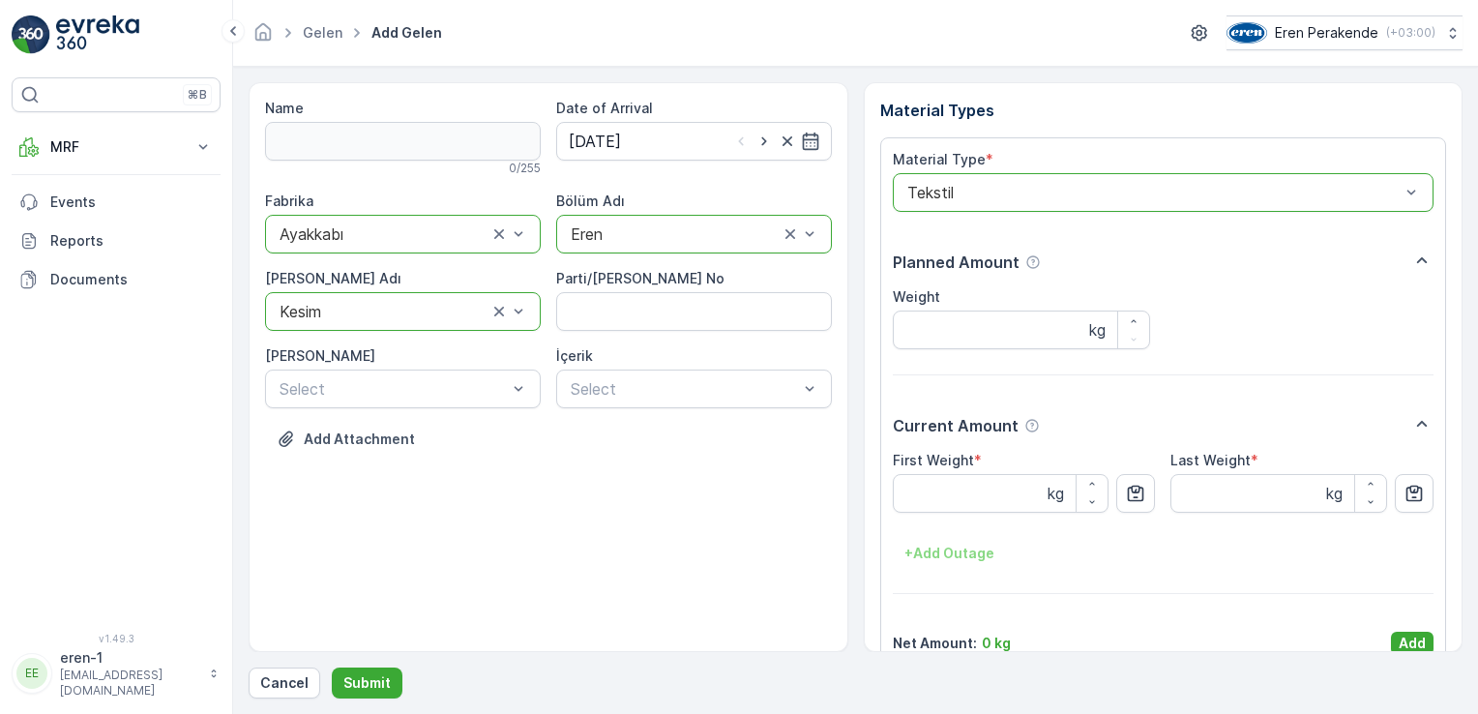
click at [1408, 643] on p "Add" at bounding box center [1412, 643] width 27 height 19
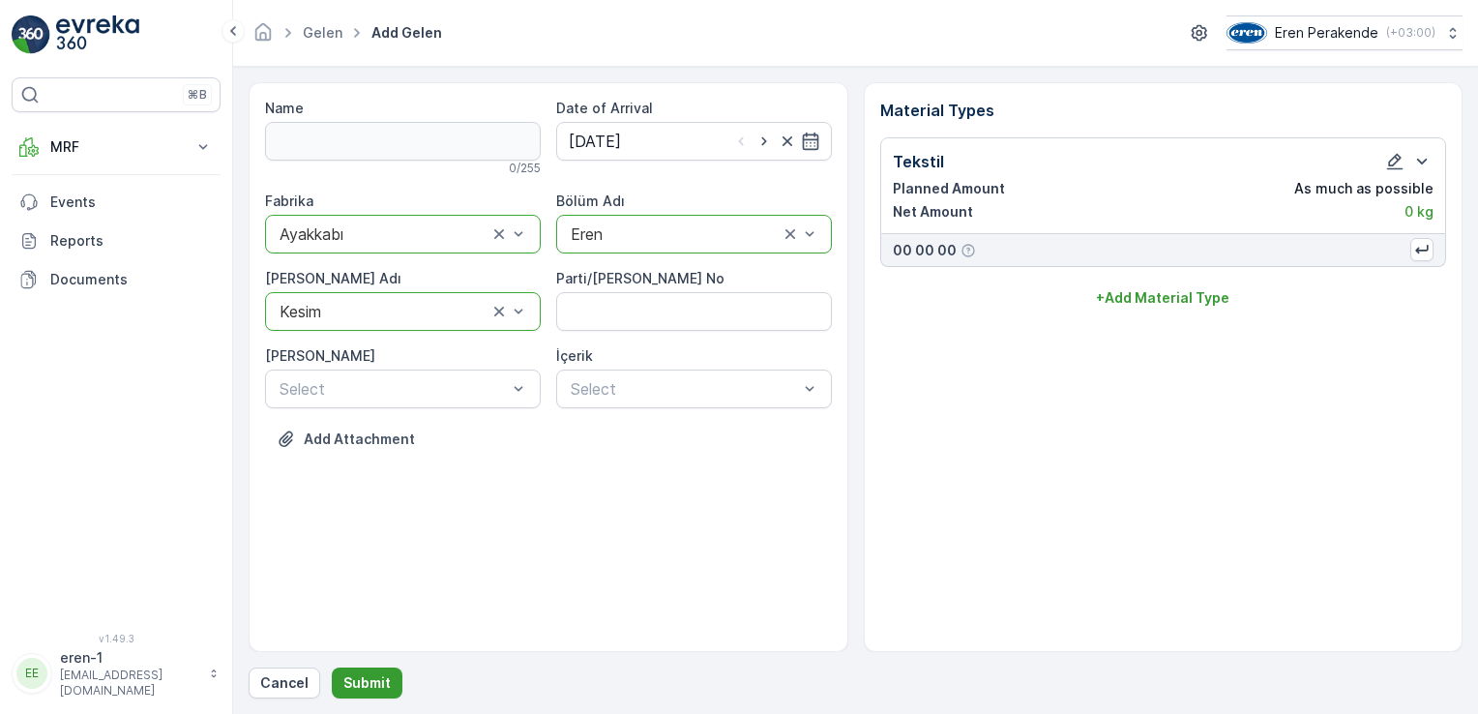
click at [365, 686] on p "Submit" at bounding box center [366, 682] width 47 height 19
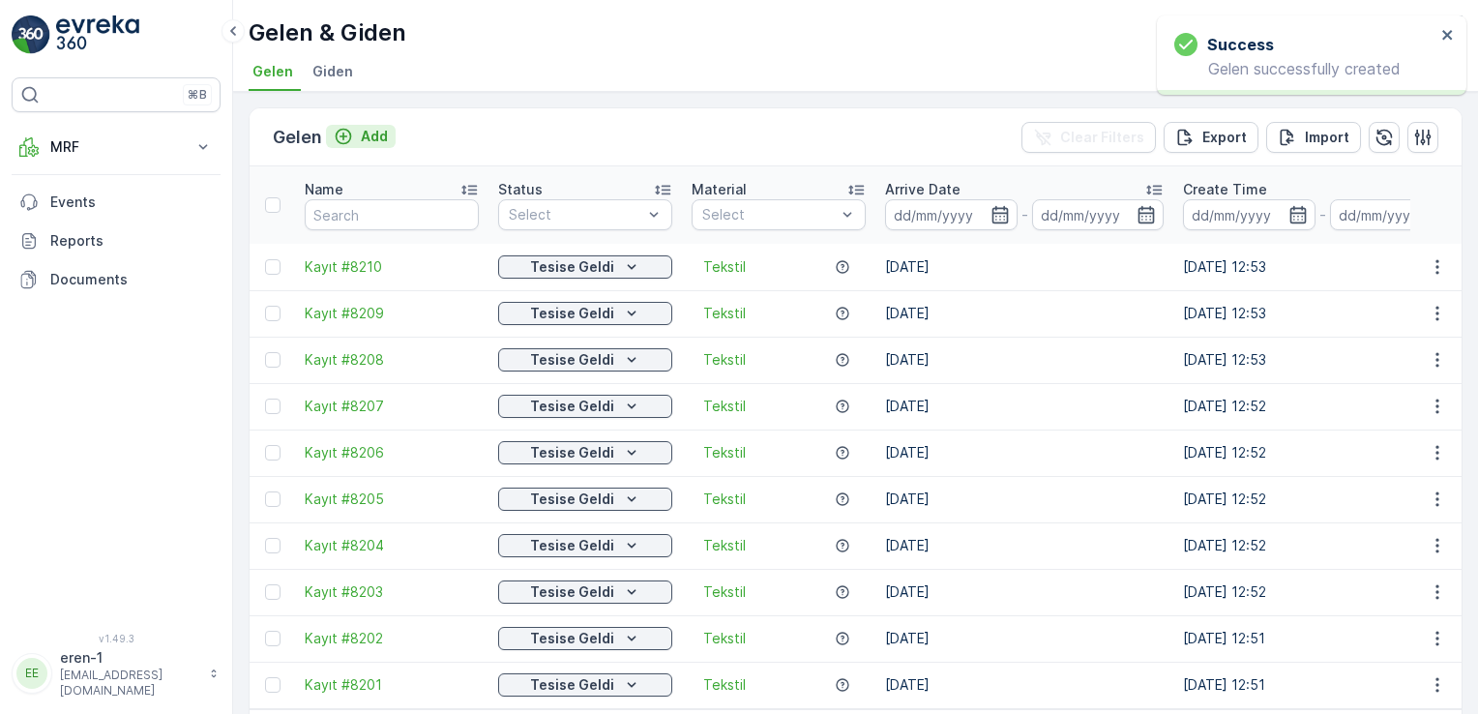
click at [342, 127] on icon "Add" at bounding box center [343, 136] width 19 height 19
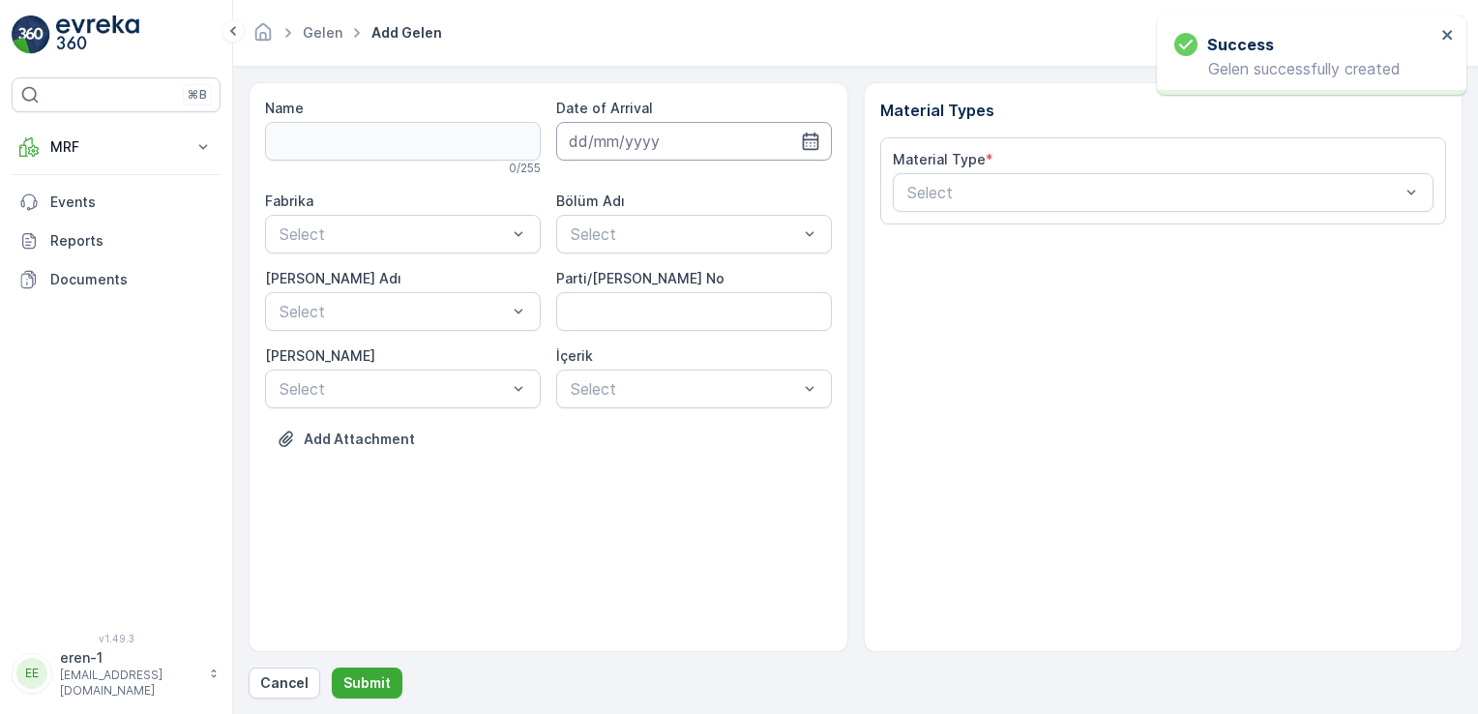
click at [673, 137] on input at bounding box center [694, 141] width 276 height 39
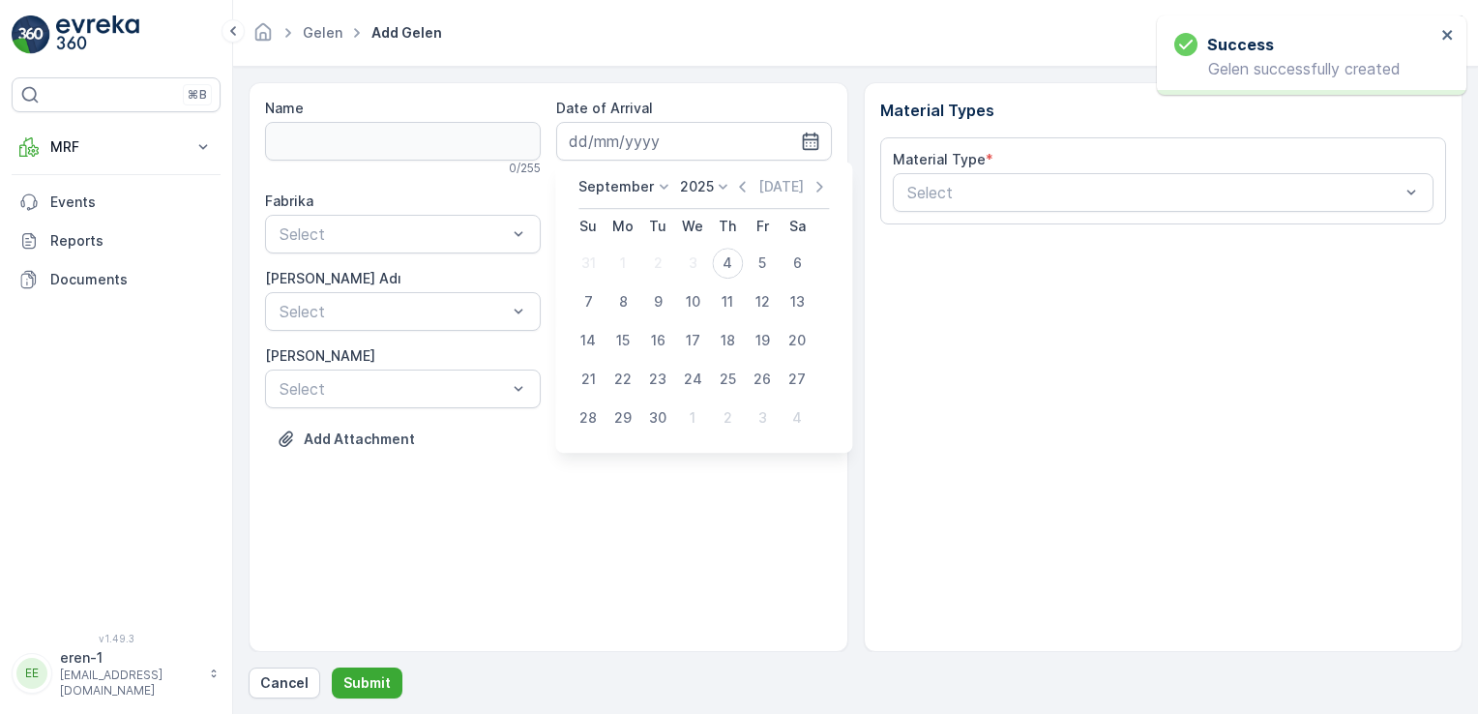
drag, startPoint x: 720, startPoint y: 262, endPoint x: 716, endPoint y: 250, distance: 13.2
click at [720, 263] on div "4" at bounding box center [727, 263] width 31 height 31
type input "[DATE]"
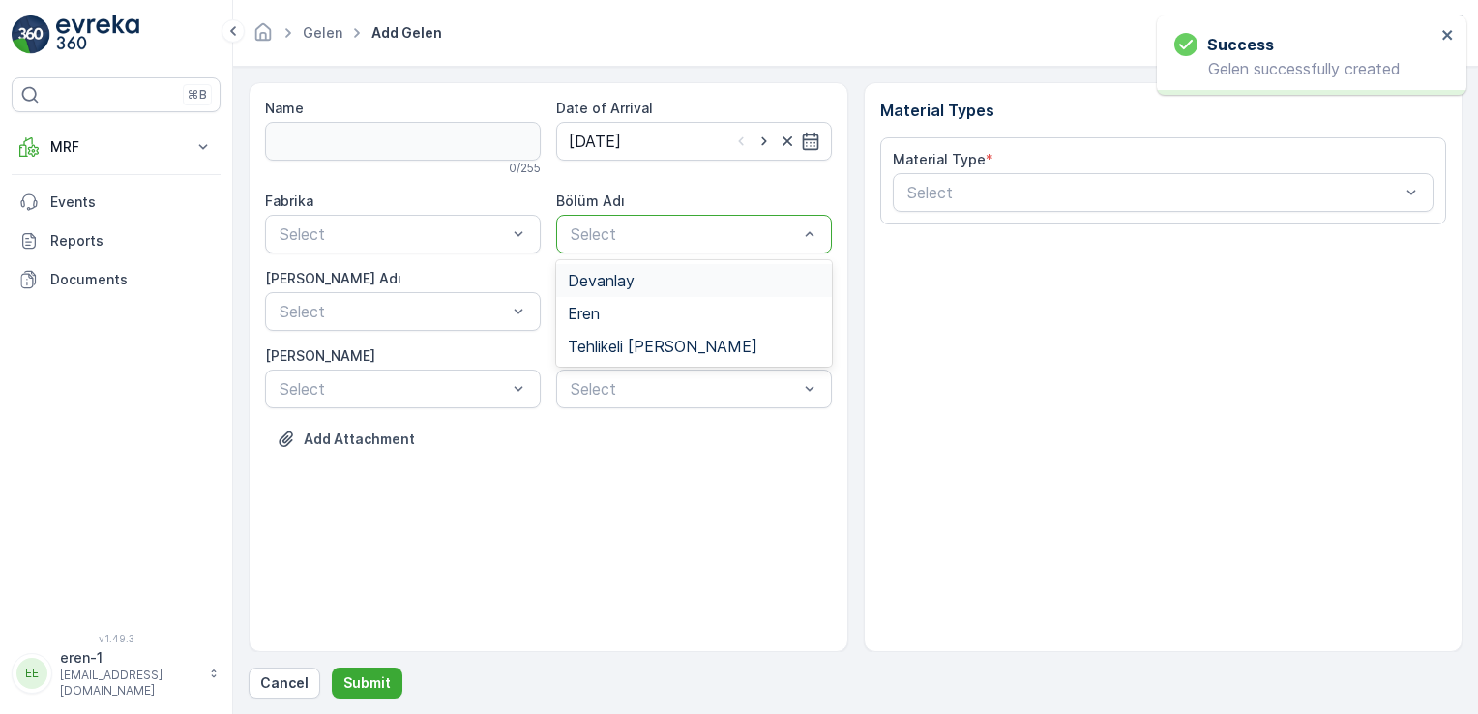
click at [702, 221] on div "Select" at bounding box center [694, 234] width 276 height 39
click at [621, 332] on div "Tehlikeli [PERSON_NAME]" at bounding box center [694, 346] width 276 height 33
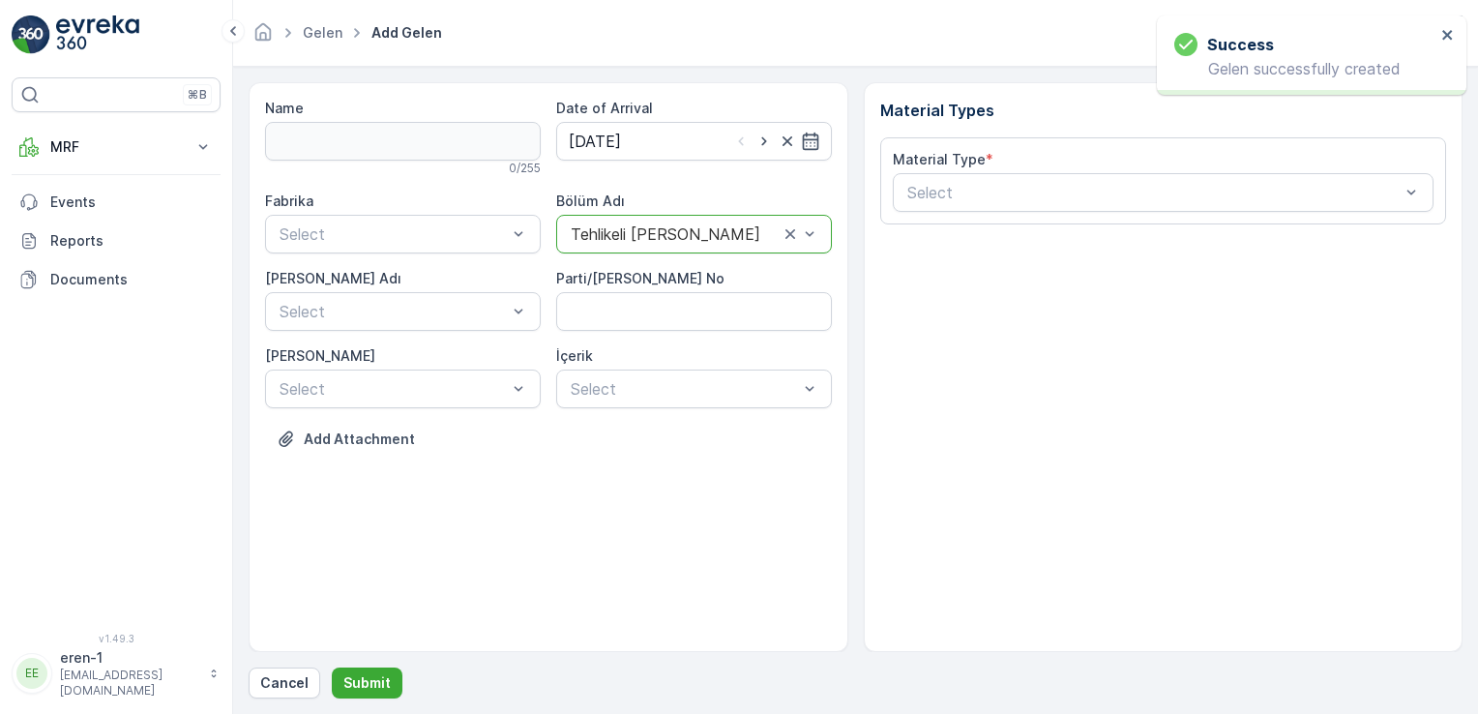
click at [600, 246] on div "Tehlikeli [PERSON_NAME]" at bounding box center [694, 234] width 276 height 39
click at [596, 325] on div "Eren" at bounding box center [694, 313] width 276 height 33
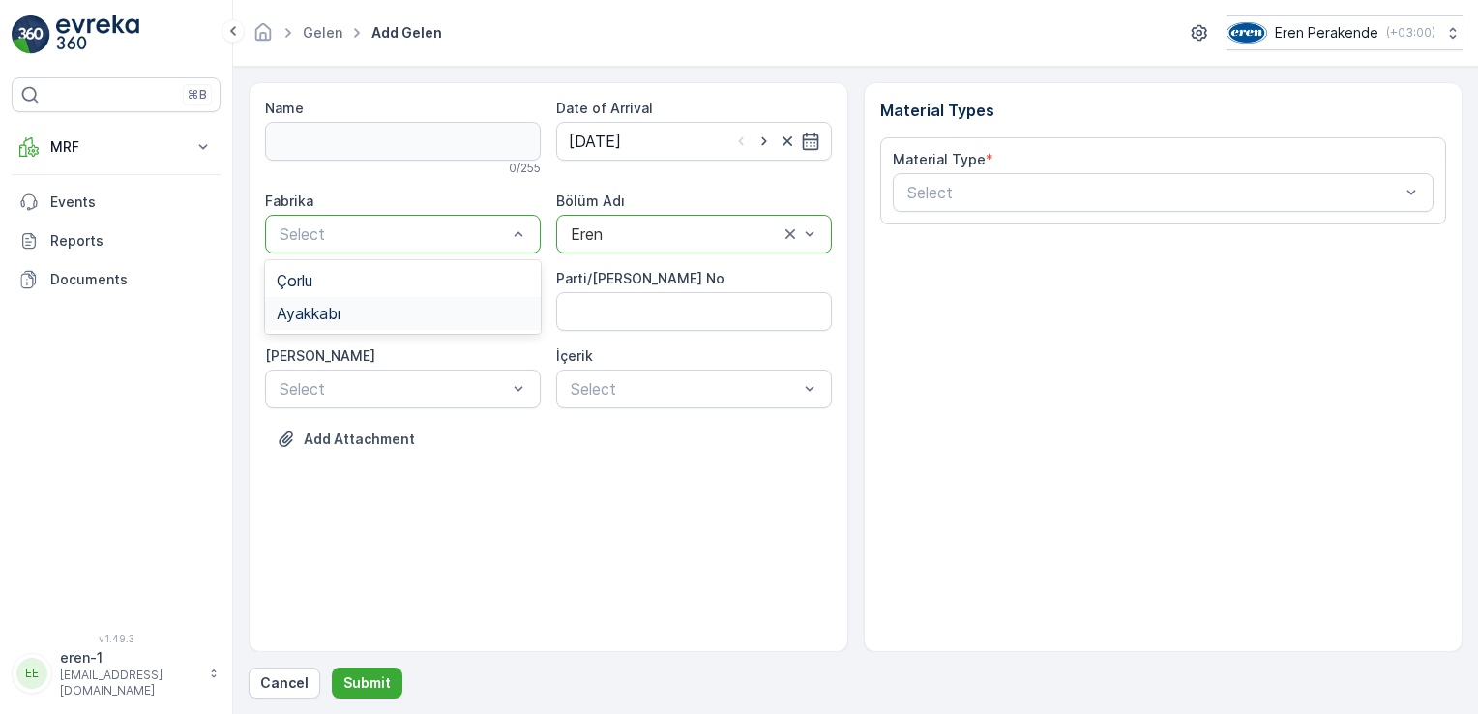
click at [467, 324] on div "Ayakkabı" at bounding box center [403, 313] width 276 height 33
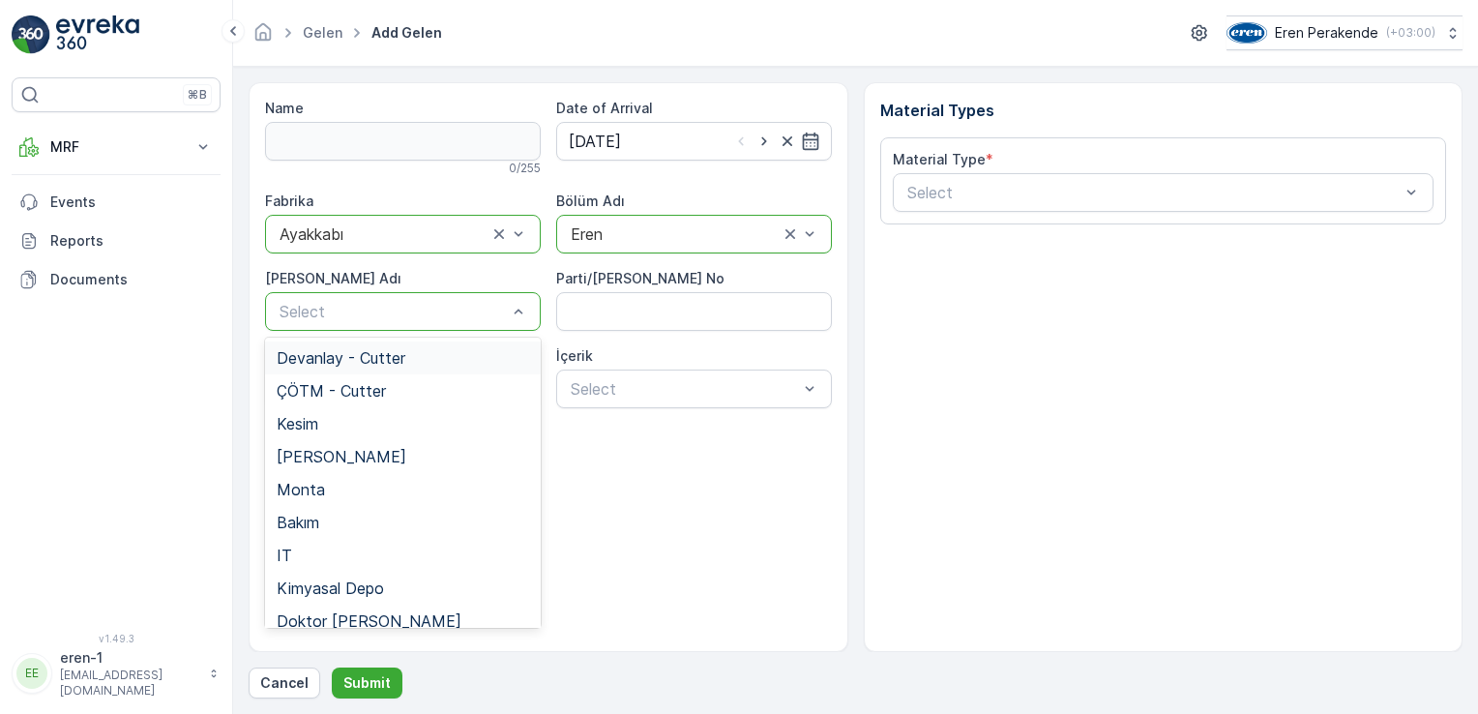
drag, startPoint x: 442, startPoint y: 323, endPoint x: 426, endPoint y: 346, distance: 28.5
click at [441, 323] on div "Select" at bounding box center [403, 311] width 276 height 39
drag, startPoint x: 373, startPoint y: 439, endPoint x: 701, endPoint y: 359, distance: 337.6
click at [372, 440] on div "[PERSON_NAME]" at bounding box center [403, 456] width 276 height 33
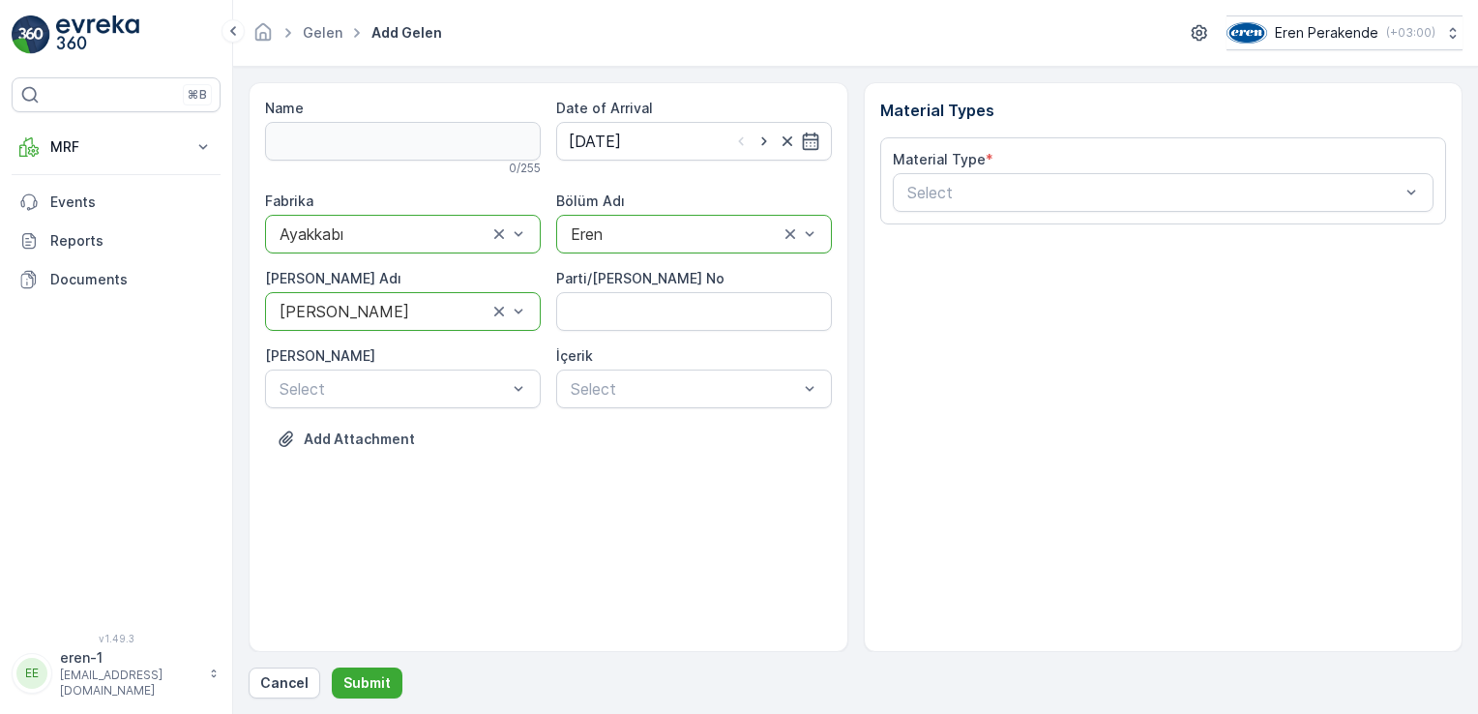
click at [386, 303] on div at bounding box center [384, 311] width 212 height 17
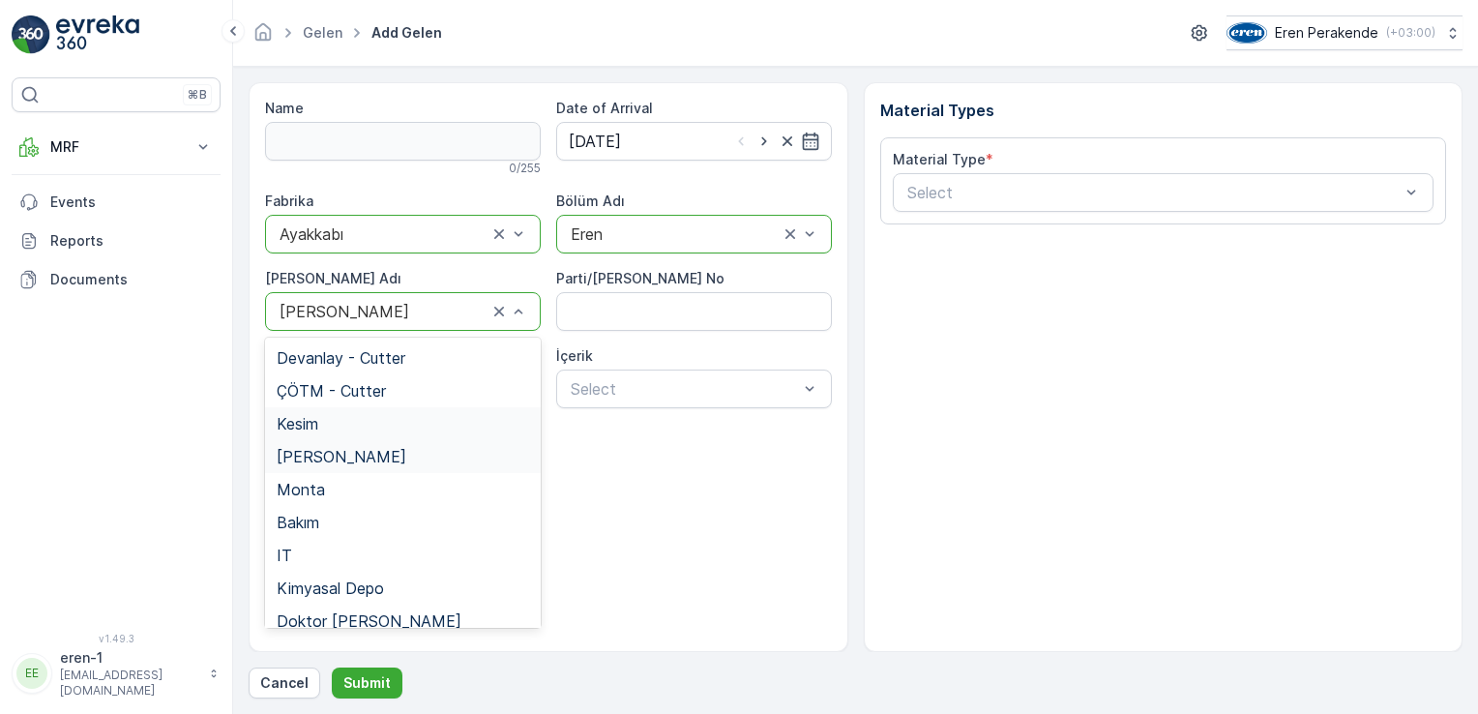
drag, startPoint x: 380, startPoint y: 426, endPoint x: 776, endPoint y: 323, distance: 408.7
click at [379, 425] on div "Kesim" at bounding box center [403, 423] width 252 height 17
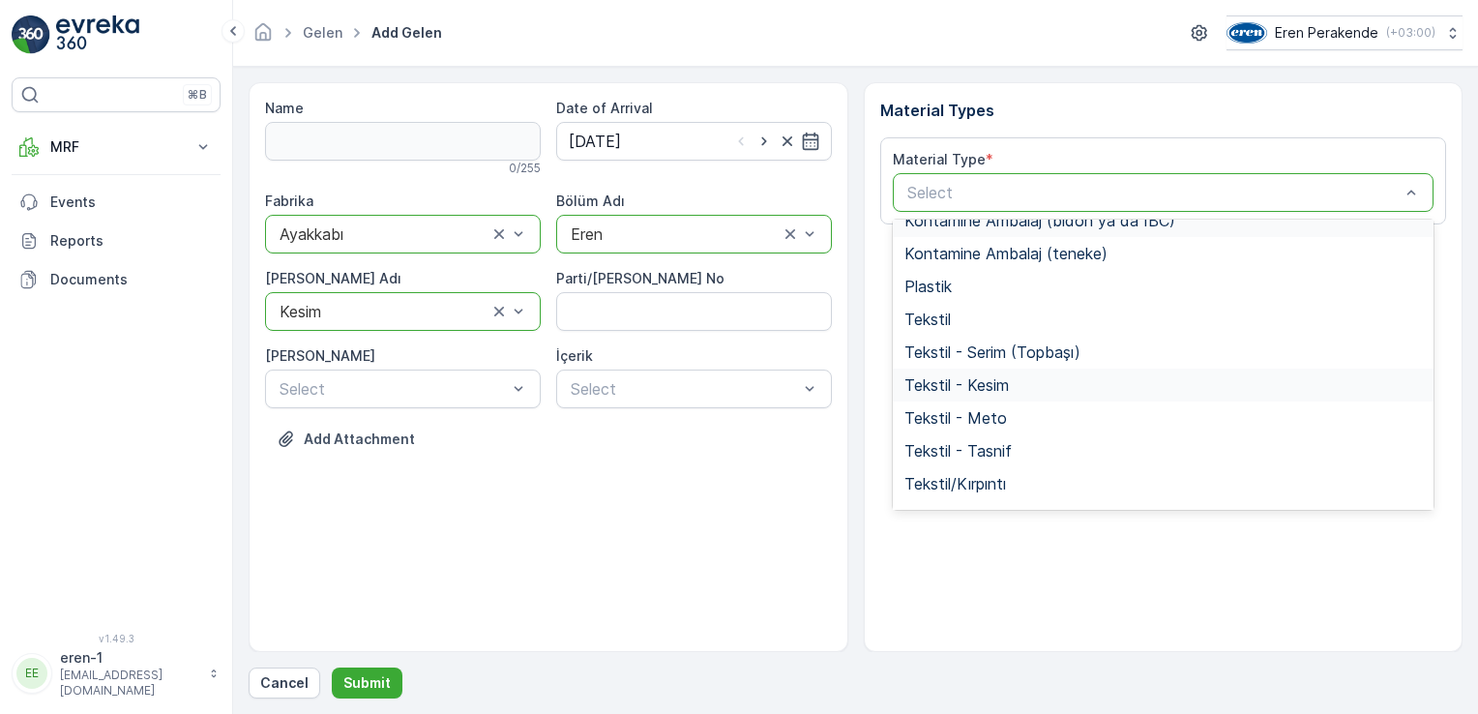
scroll to position [322, 0]
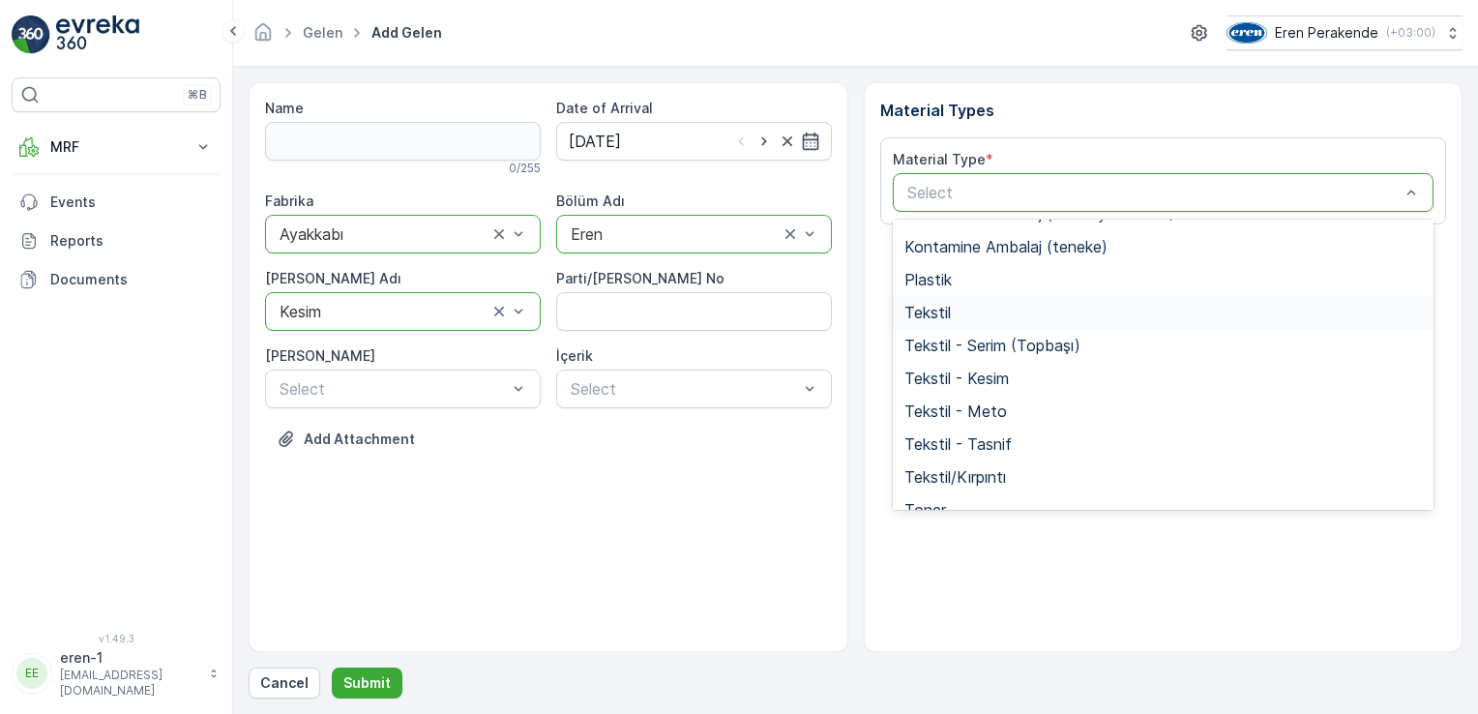
click at [943, 323] on div "Tekstil" at bounding box center [1164, 312] width 542 height 33
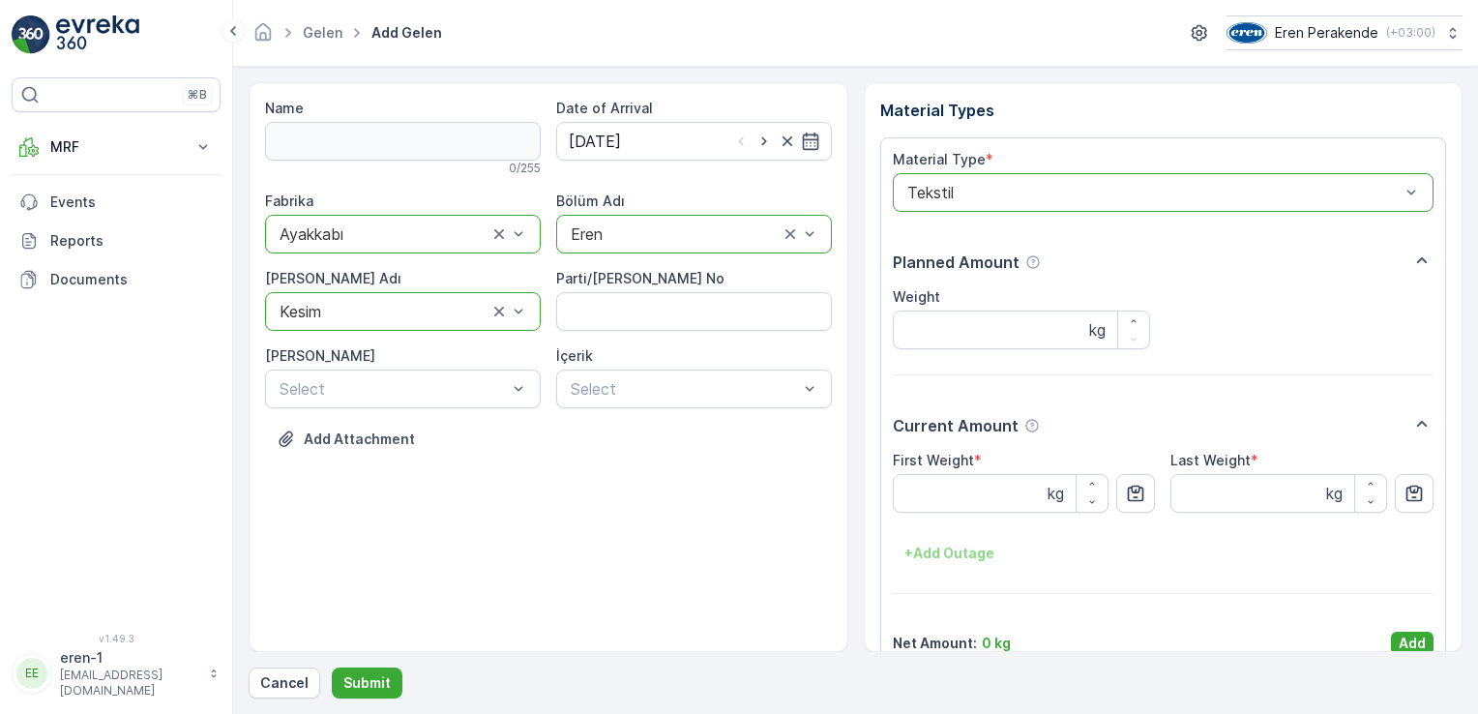
drag, startPoint x: 1401, startPoint y: 648, endPoint x: 1356, endPoint y: 633, distance: 47.1
click at [1401, 647] on p "Add" at bounding box center [1412, 643] width 27 height 19
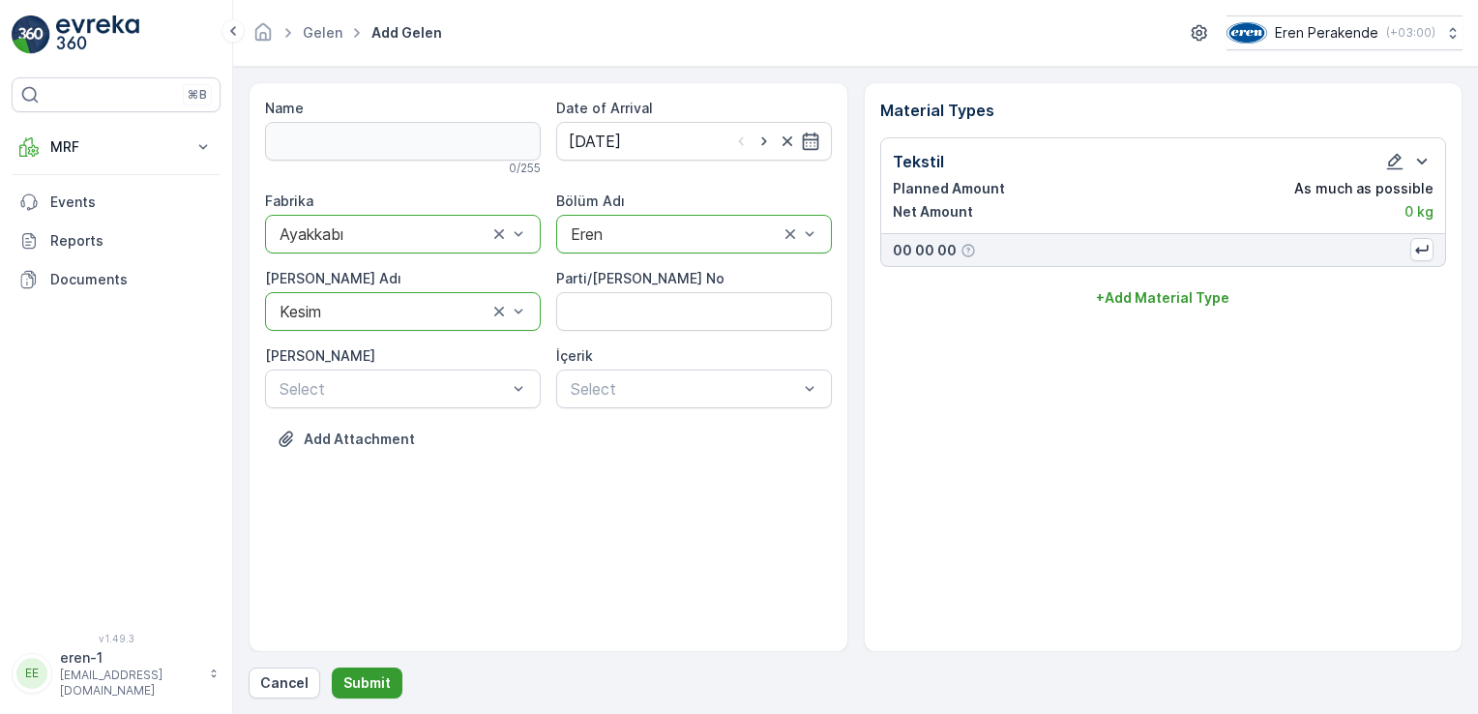
click at [375, 696] on button "Submit" at bounding box center [367, 682] width 71 height 31
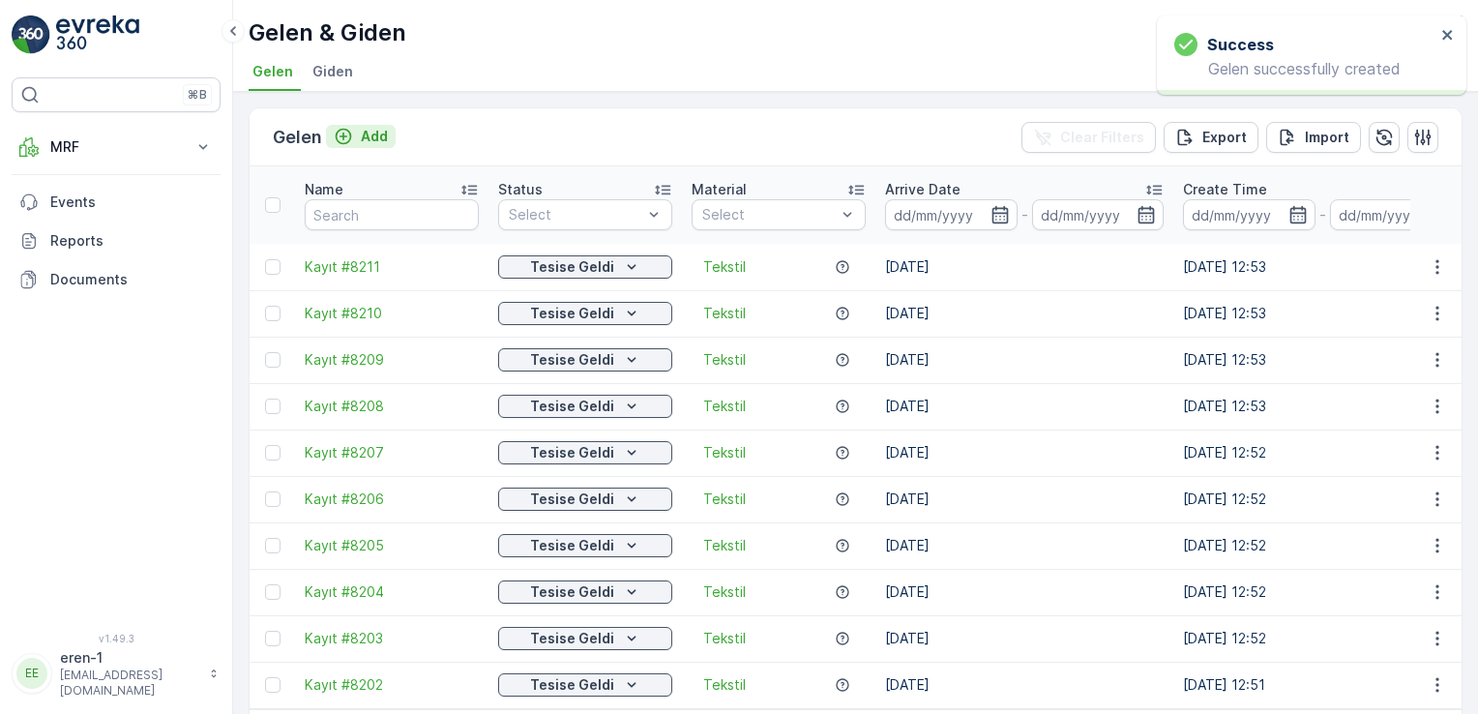
click at [340, 143] on icon "Add" at bounding box center [343, 136] width 19 height 19
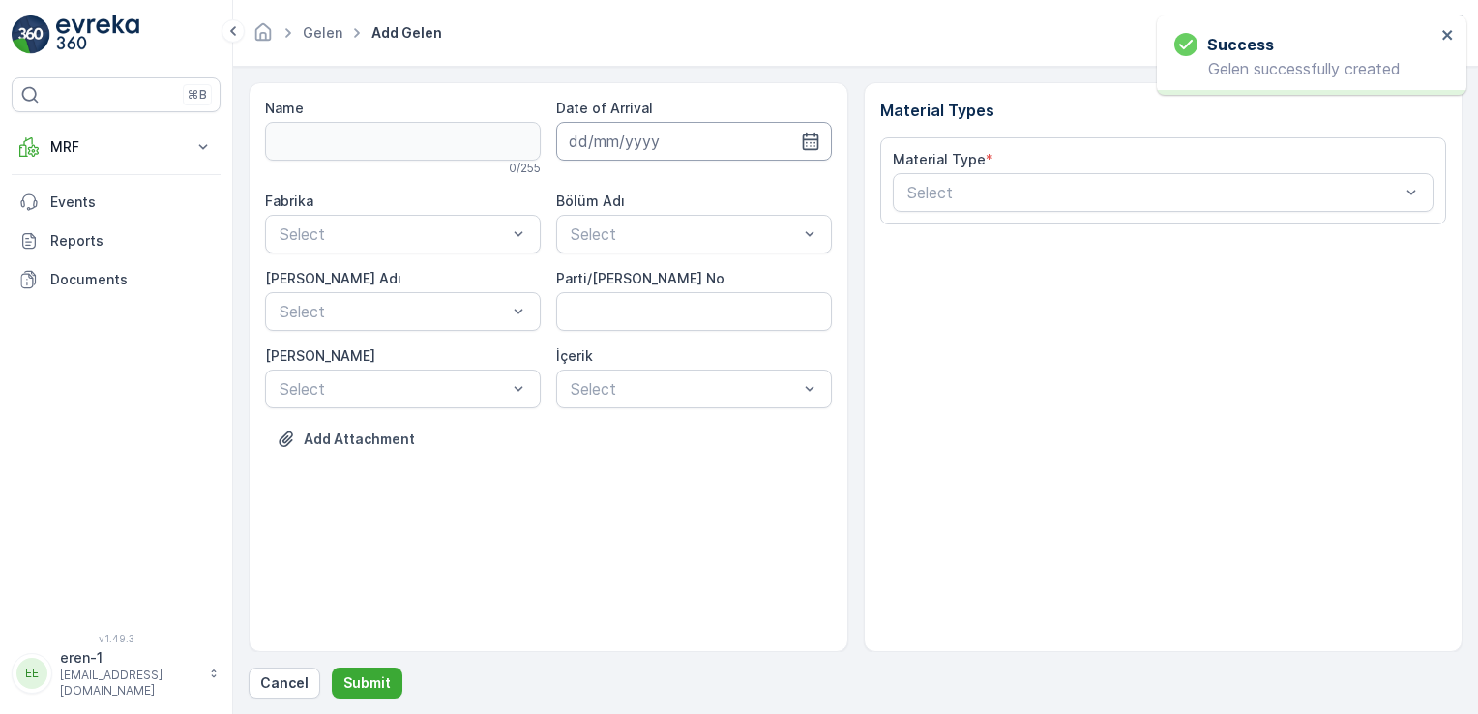
click at [651, 145] on input at bounding box center [694, 141] width 276 height 39
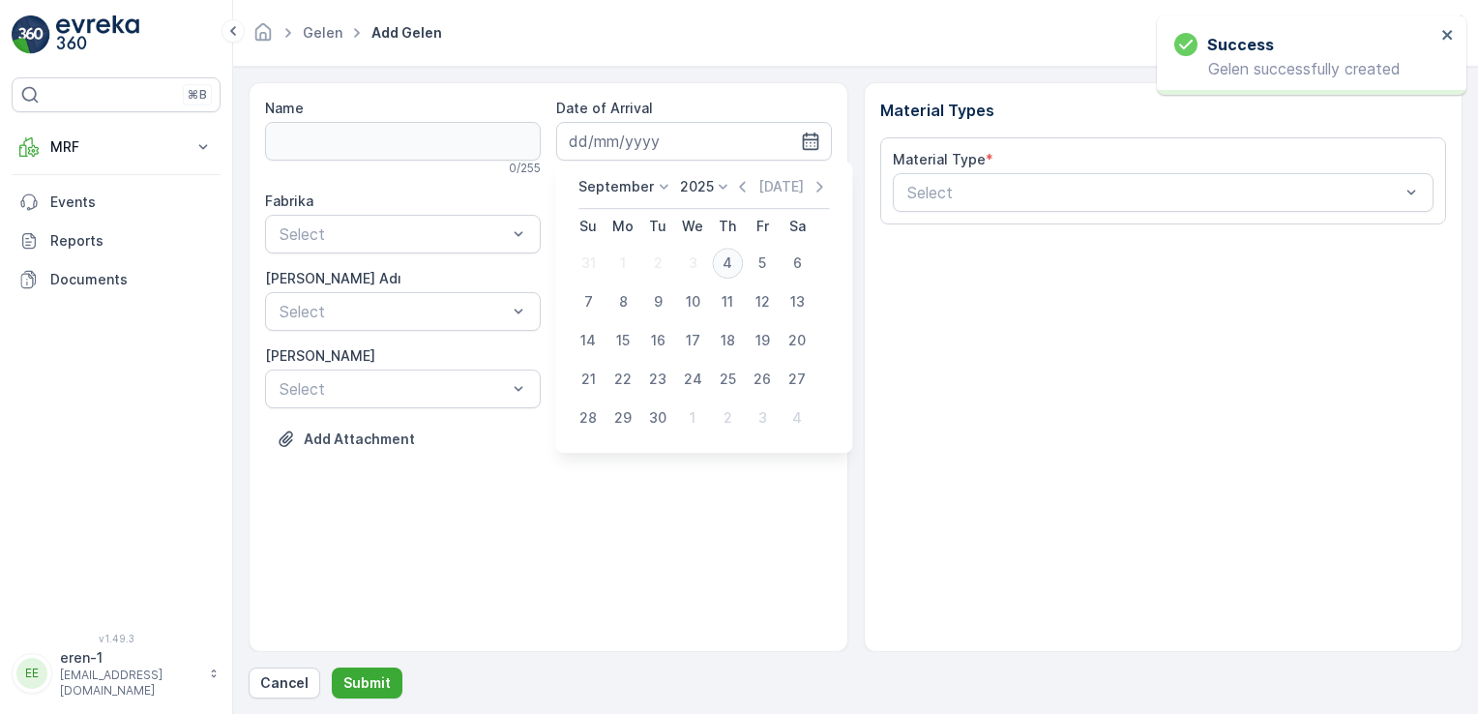
click at [720, 273] on div "4" at bounding box center [727, 263] width 31 height 31
type input "[DATE]"
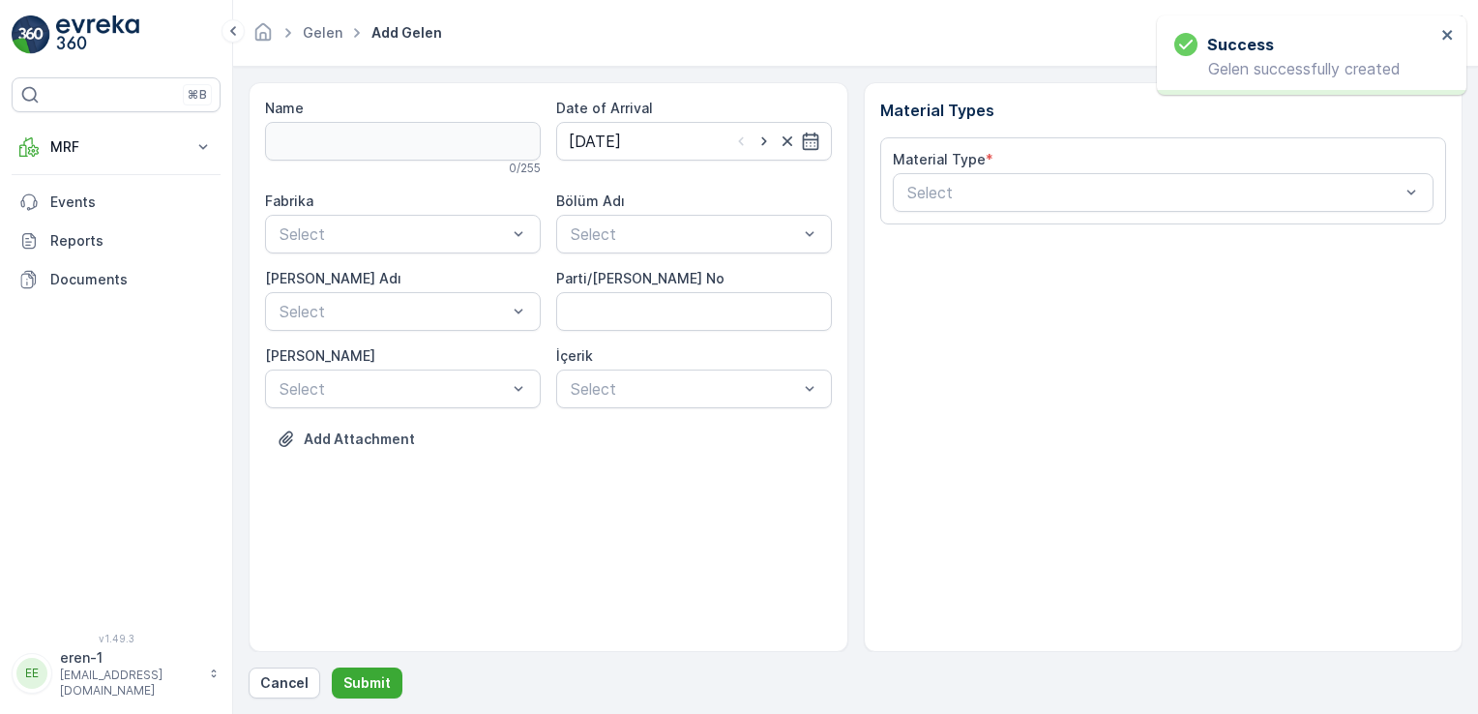
drag, startPoint x: 371, startPoint y: 196, endPoint x: 373, endPoint y: 212, distance: 15.6
click at [371, 202] on div "Fabrika" at bounding box center [403, 201] width 276 height 19
click at [385, 311] on div "Ayakkabı" at bounding box center [403, 313] width 252 height 17
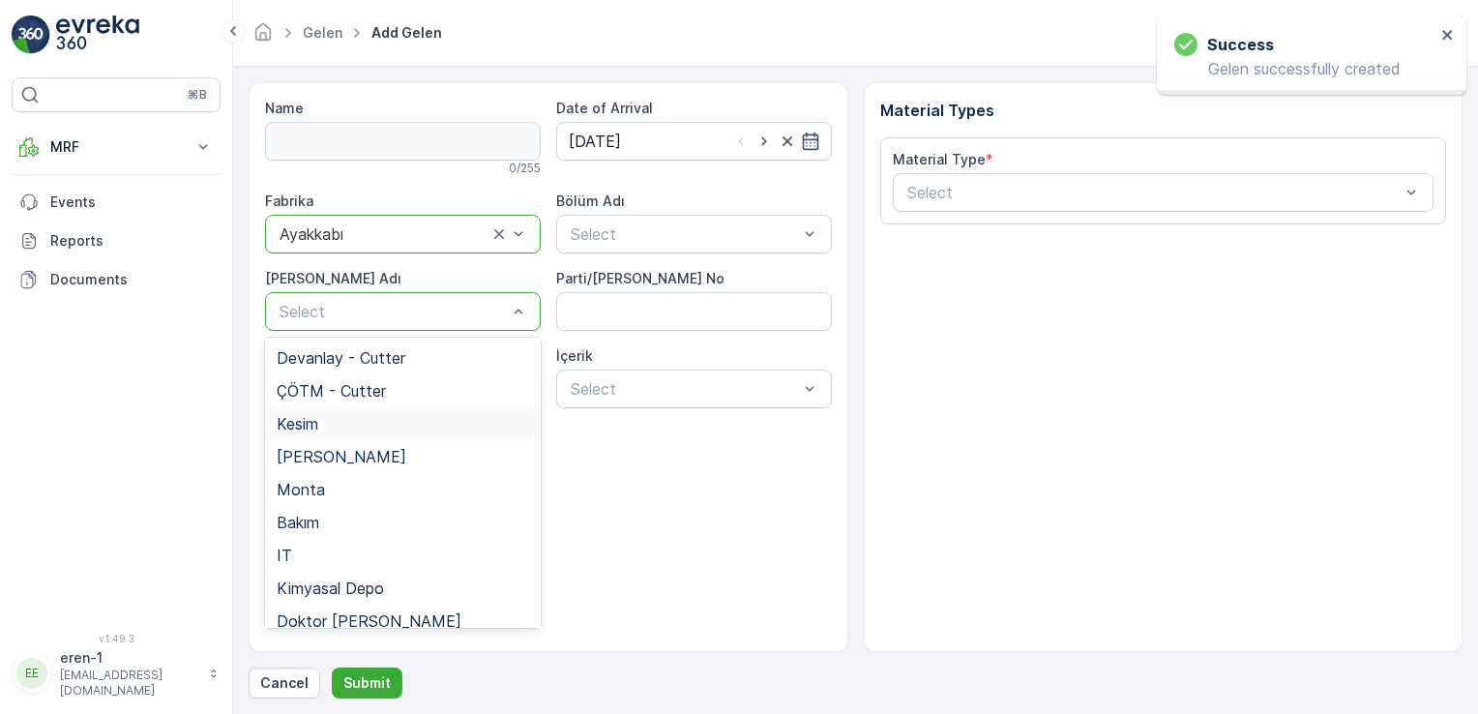
click at [352, 421] on div "Kesim" at bounding box center [403, 423] width 252 height 17
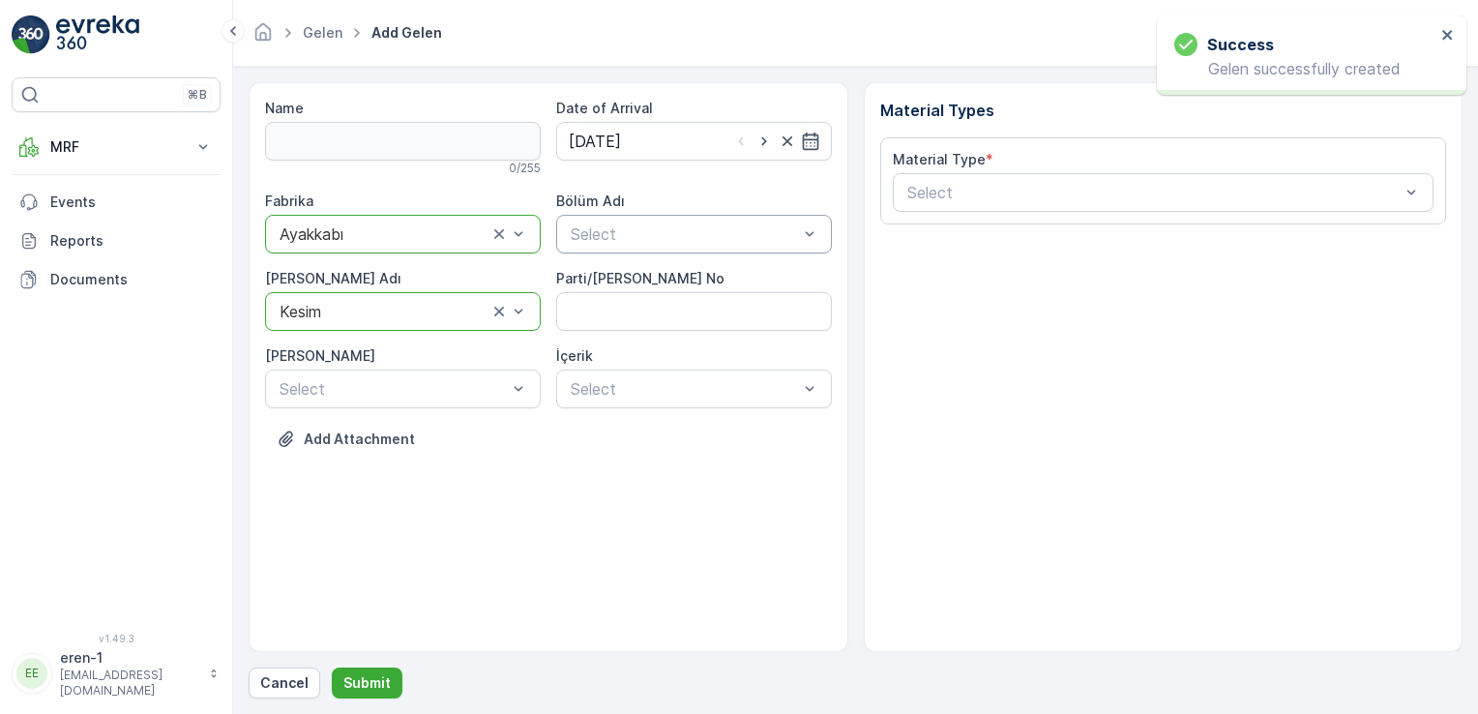
drag, startPoint x: 586, startPoint y: 273, endPoint x: 586, endPoint y: 249, distance: 24.2
click at [586, 250] on div "Fabrika option Ayakkabı, selected. Ayakkabı Bölüm Adı Select [PERSON_NAME] Adı …" at bounding box center [548, 300] width 567 height 217
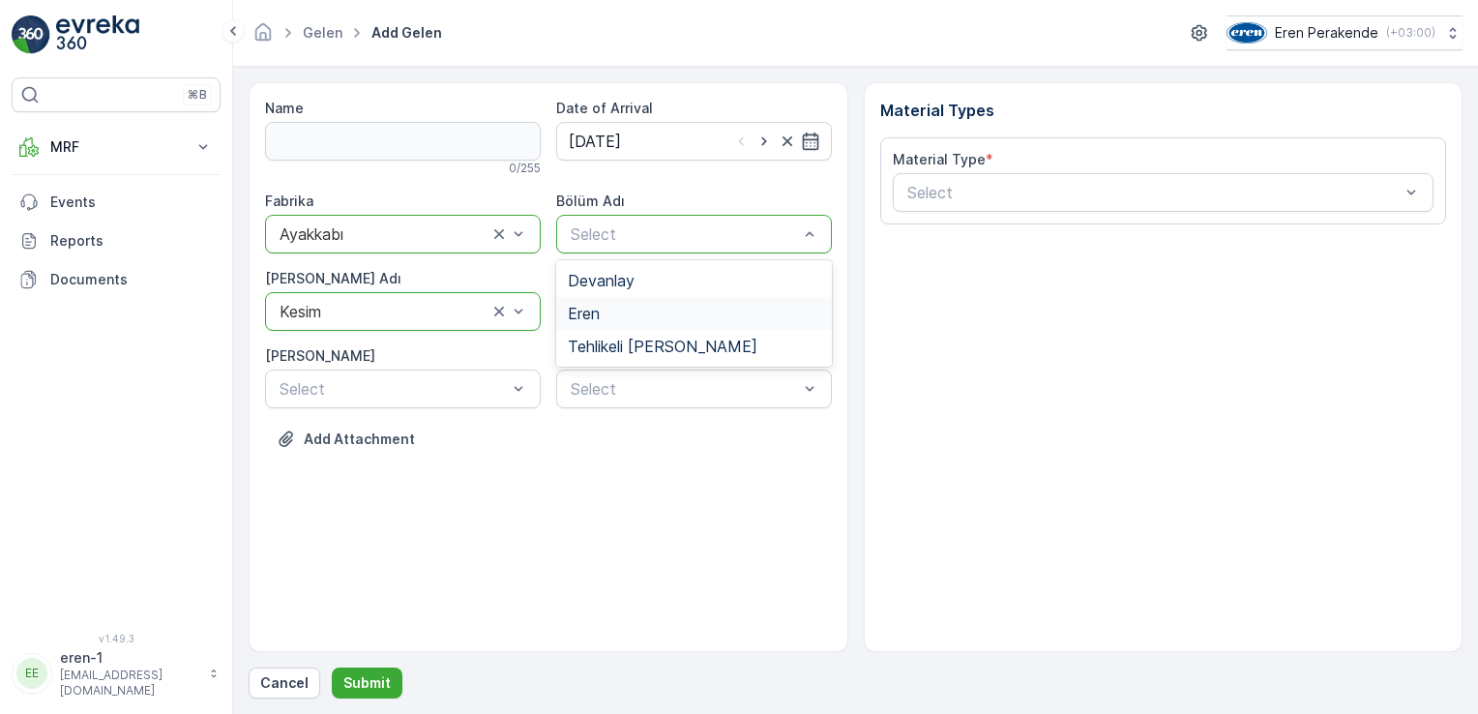
click at [581, 309] on span "Eren" at bounding box center [584, 313] width 32 height 17
click at [1055, 162] on div "Material Type *" at bounding box center [1164, 159] width 542 height 19
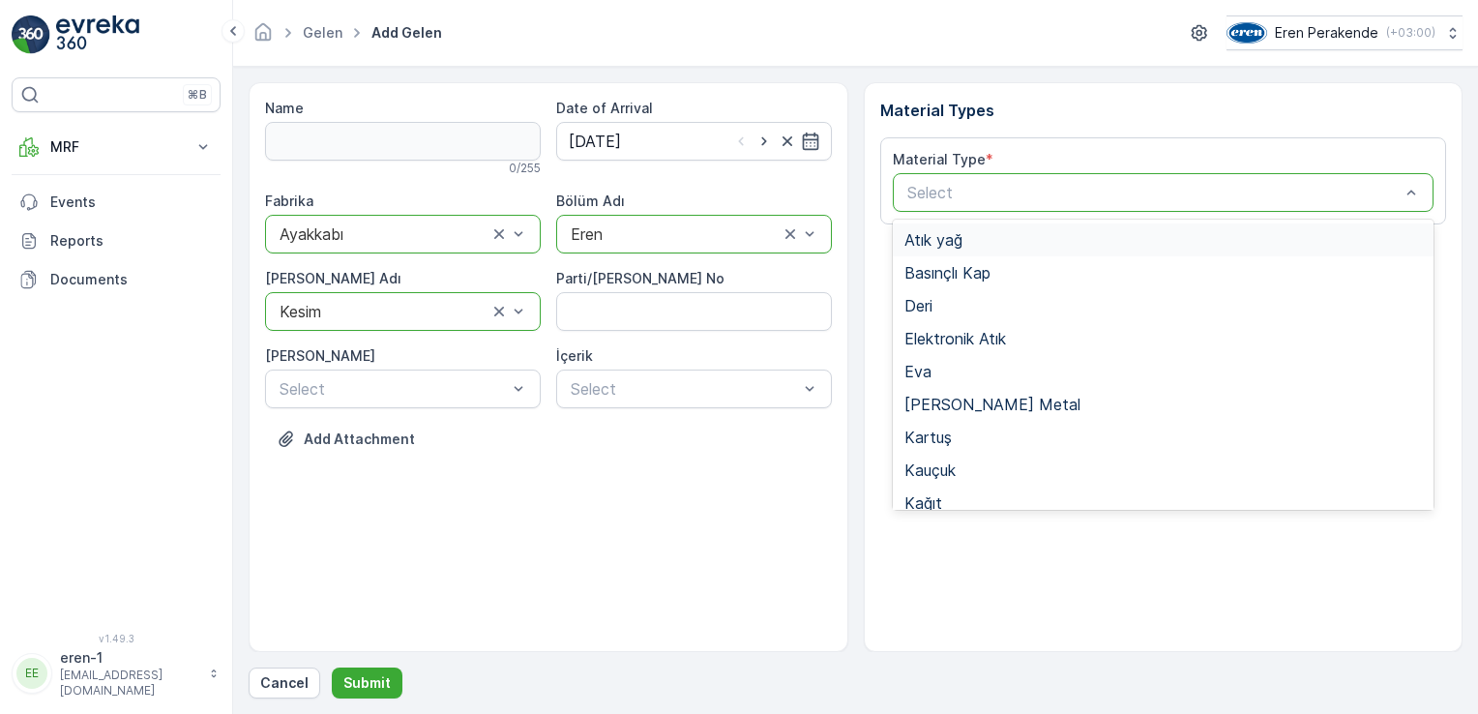
click at [1055, 180] on div "Select" at bounding box center [1164, 192] width 542 height 39
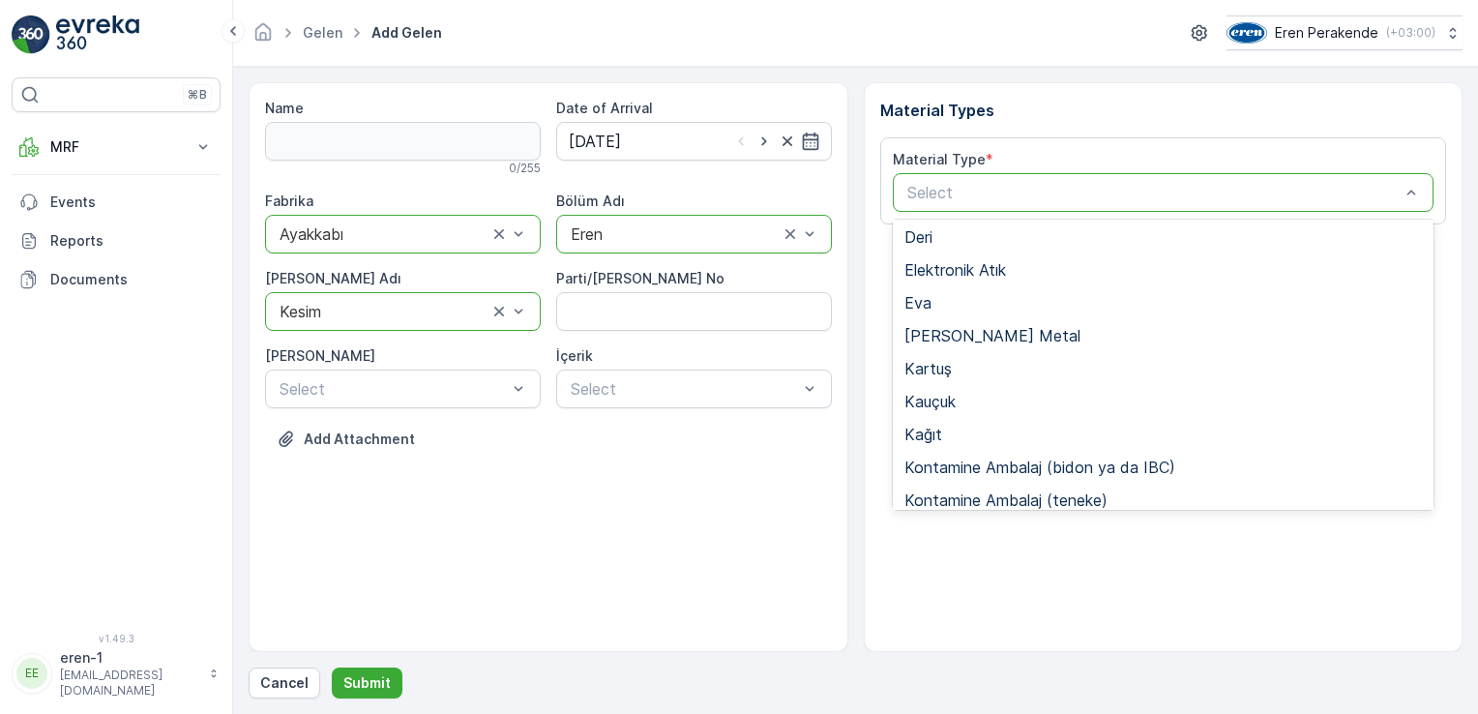
scroll to position [290, 0]
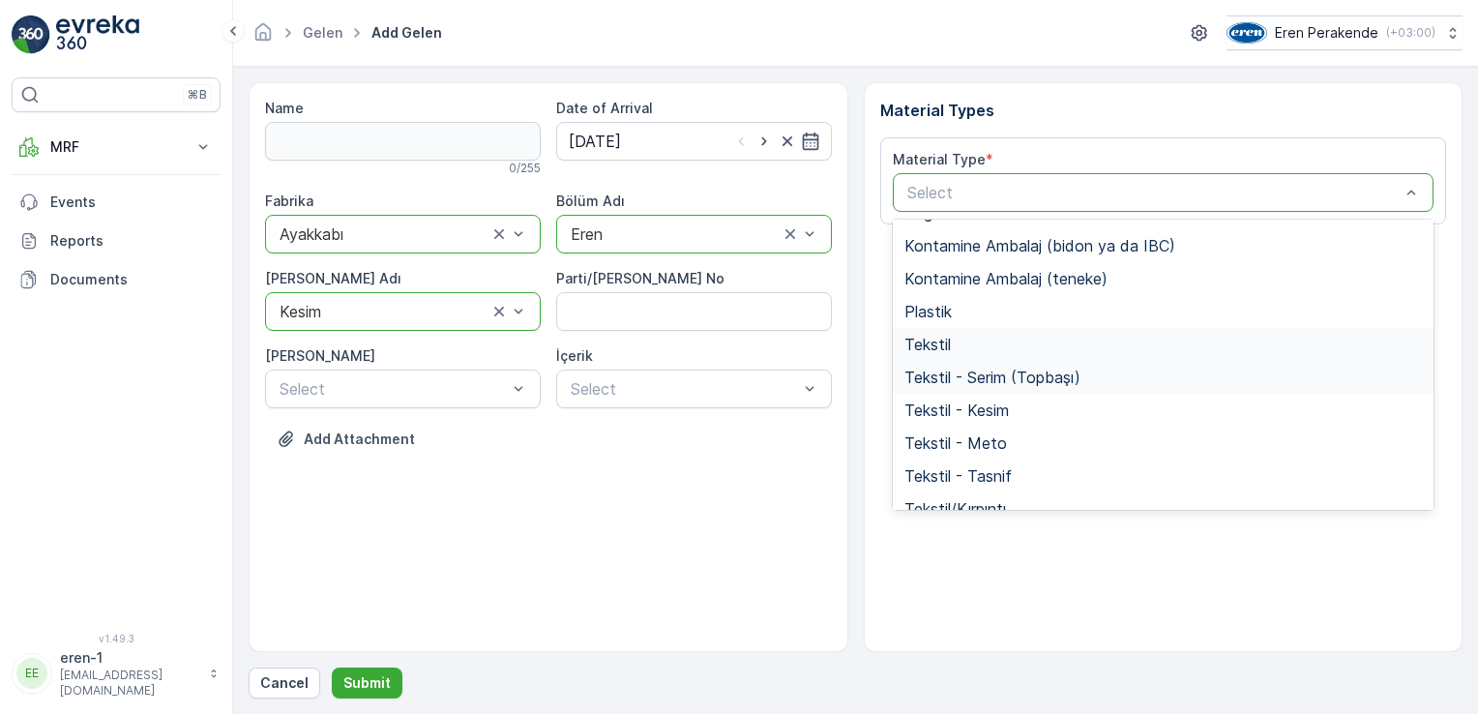
click at [923, 341] on span "Tekstil" at bounding box center [927, 344] width 46 height 17
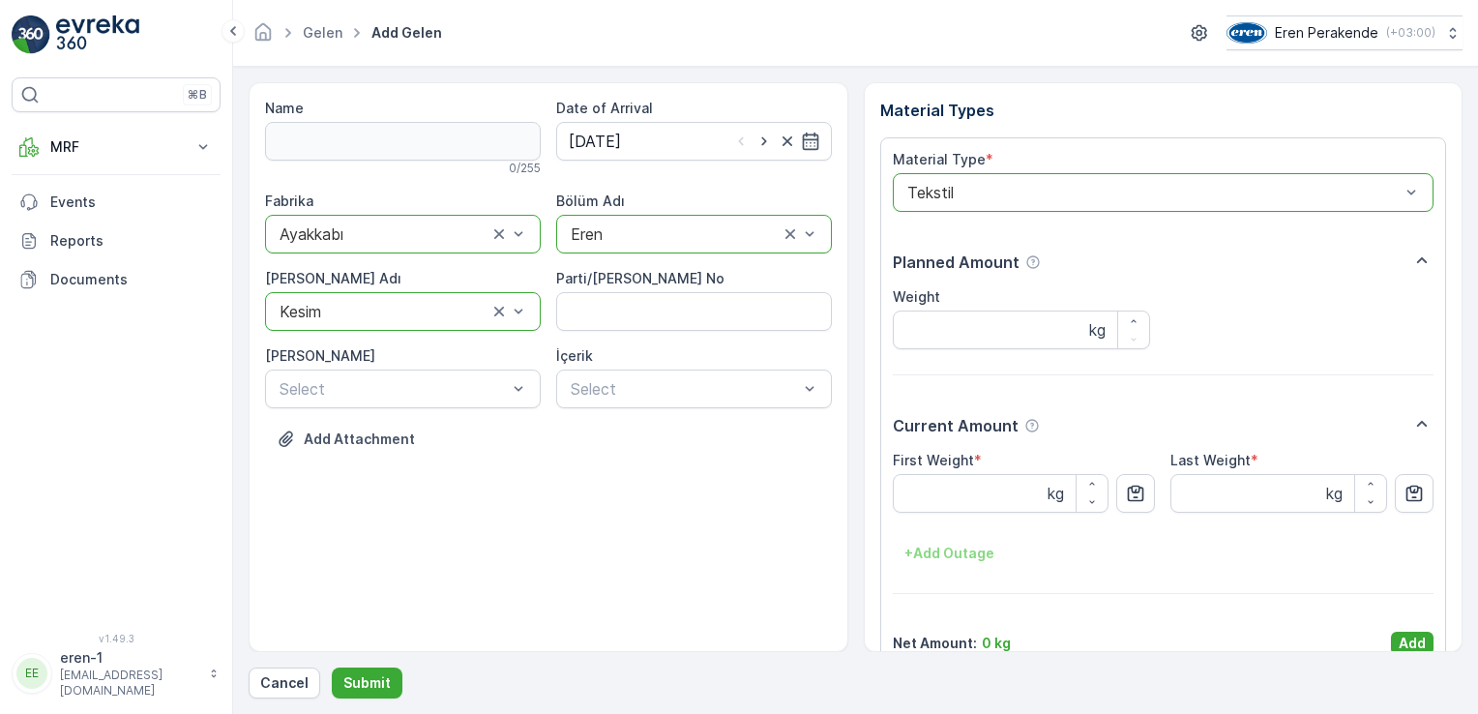
click at [1424, 654] on div "Name 0 / 255 Date of Arrival [DATE] Fabrika option Ayakkabı, selected. Ayakkabı…" at bounding box center [856, 390] width 1214 height 616
click at [1405, 647] on p "Add" at bounding box center [1412, 643] width 27 height 19
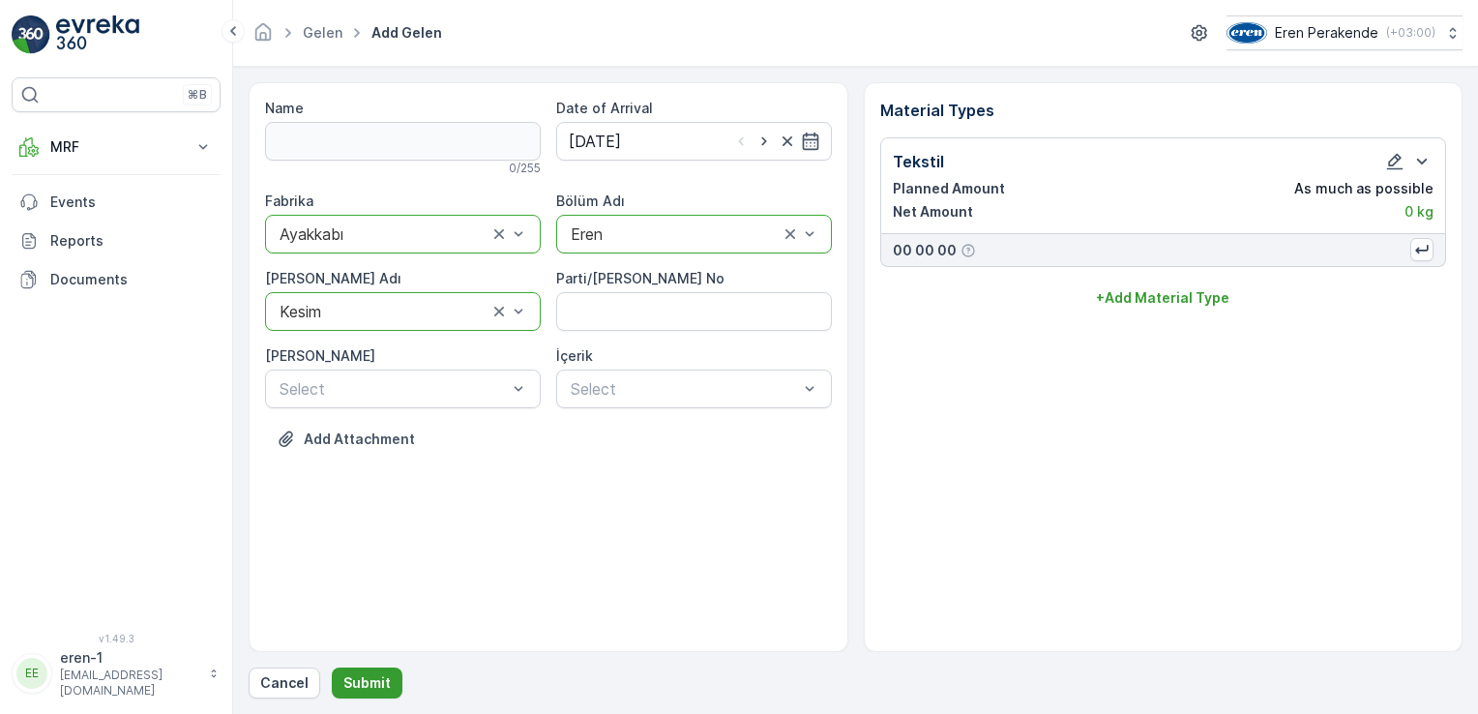
click at [365, 681] on p "Submit" at bounding box center [366, 682] width 47 height 19
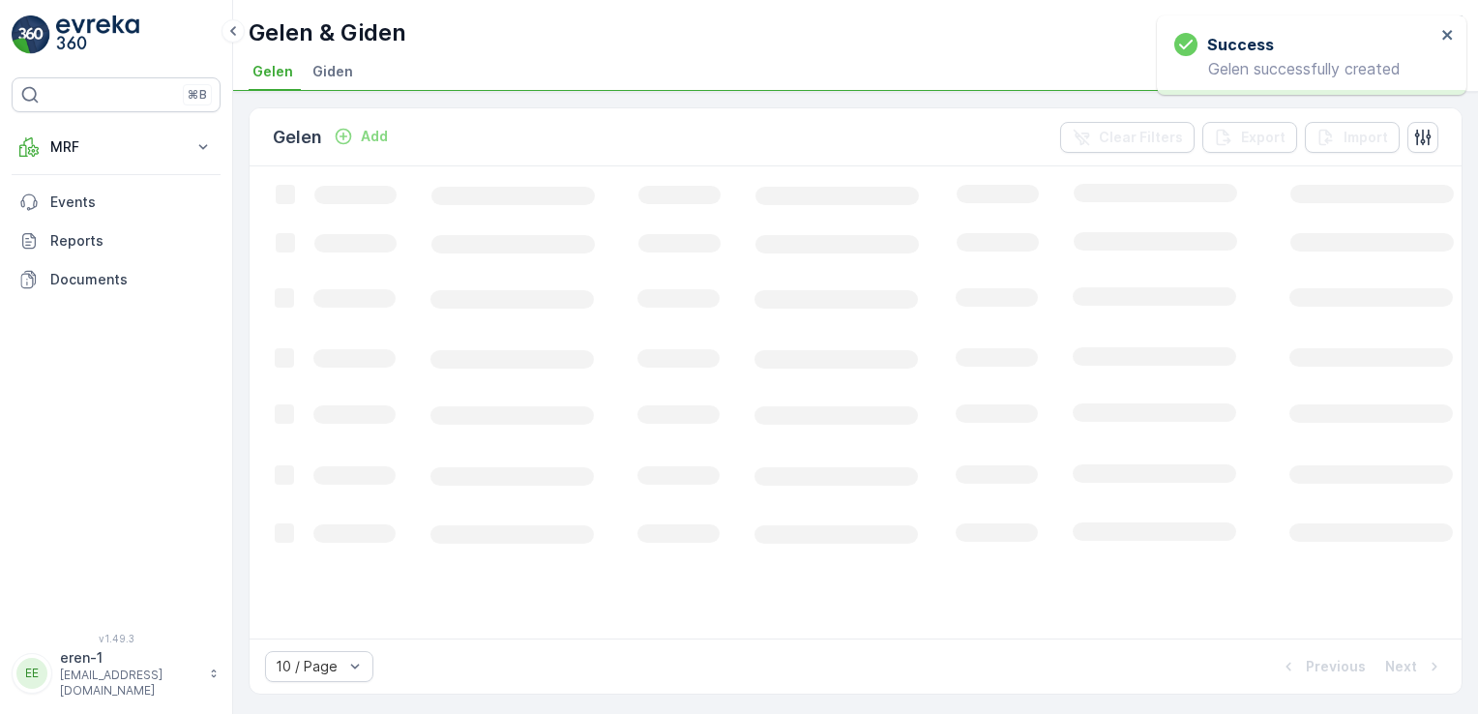
click at [368, 137] on p "Add" at bounding box center [374, 136] width 27 height 19
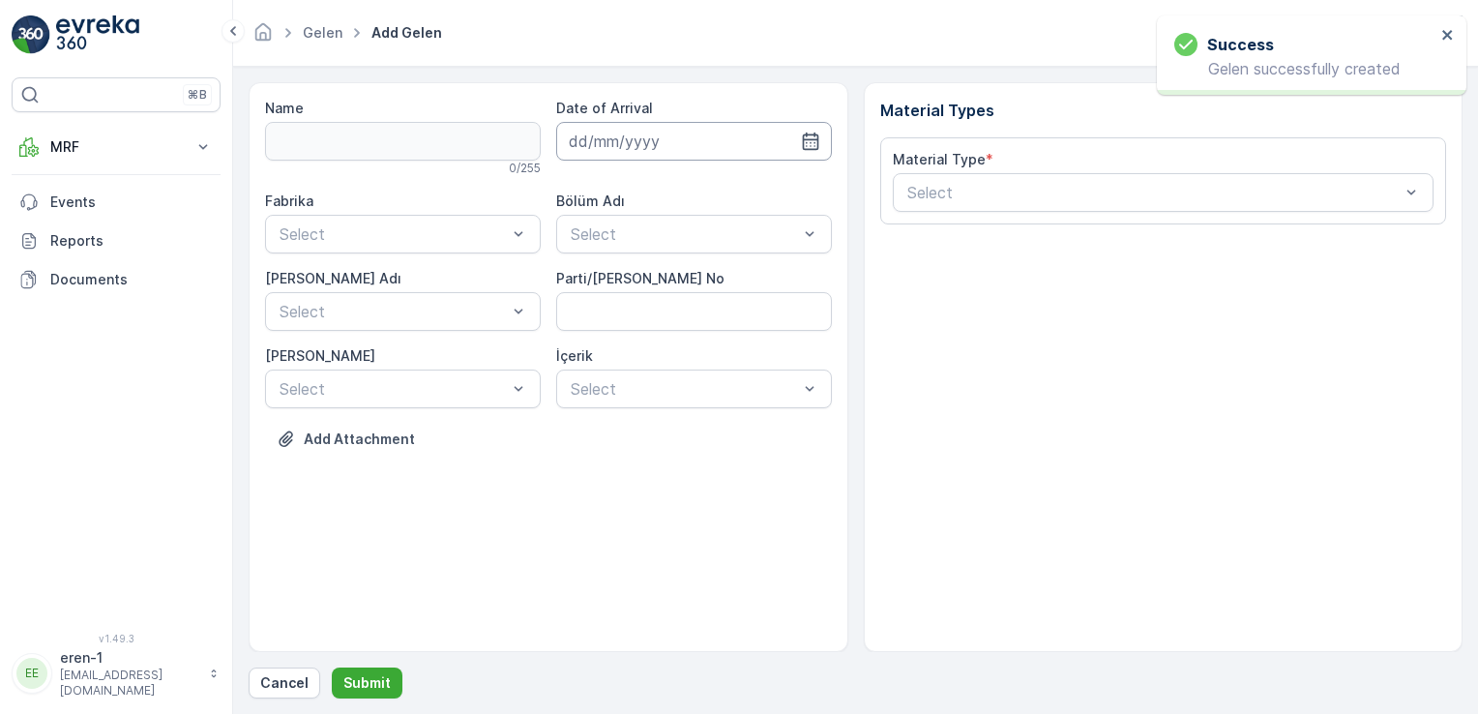
click at [583, 151] on input at bounding box center [694, 141] width 276 height 39
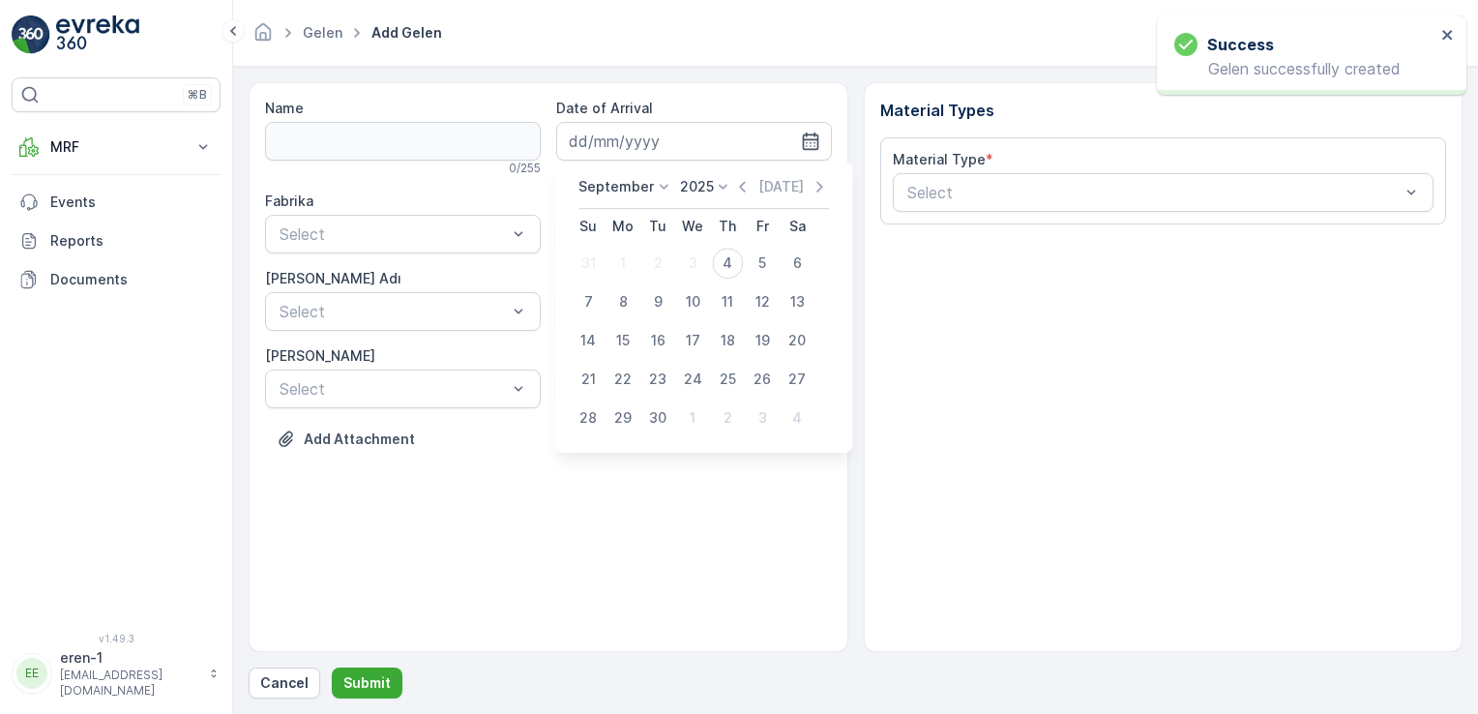
drag, startPoint x: 724, startPoint y: 272, endPoint x: 553, endPoint y: 233, distance: 174.6
click at [724, 270] on div "4" at bounding box center [727, 263] width 31 height 31
type input "[DATE]"
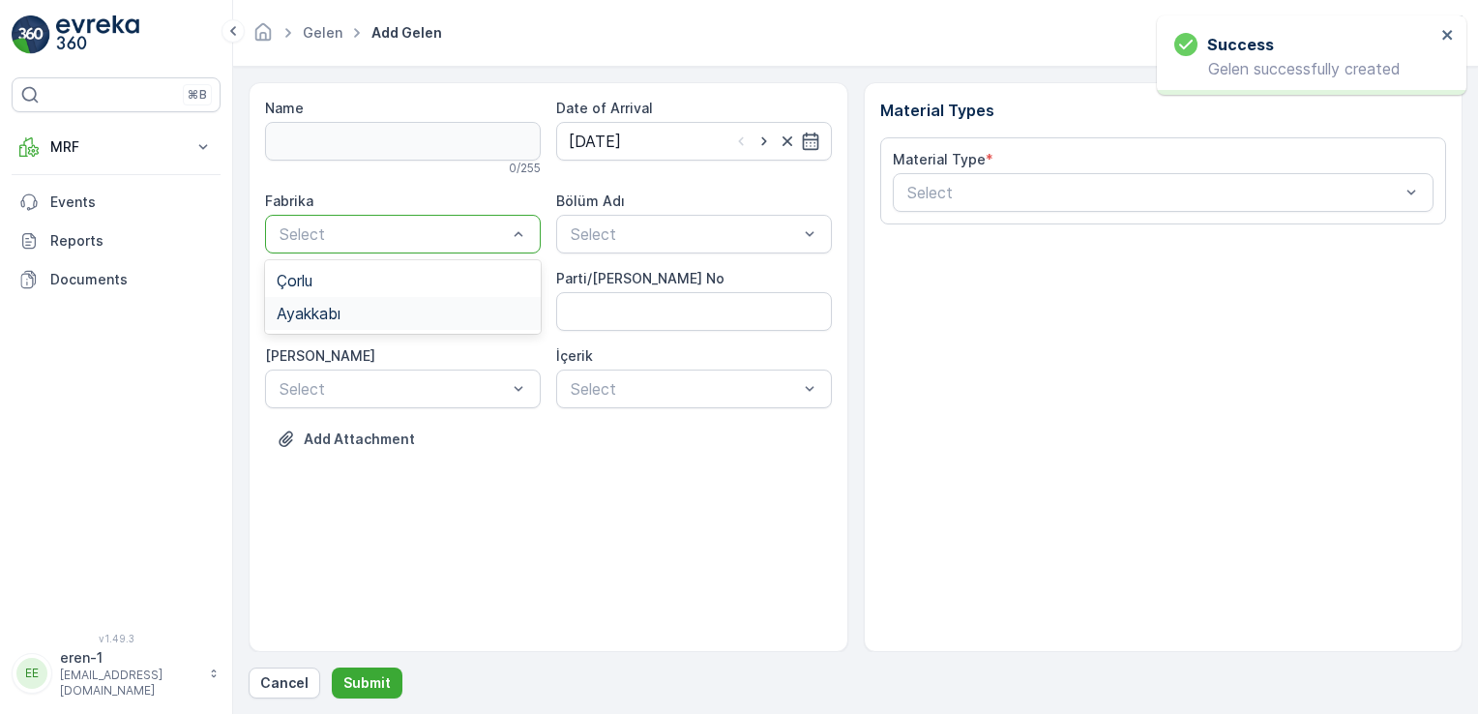
click at [409, 310] on div "Ayakkabı" at bounding box center [403, 313] width 252 height 17
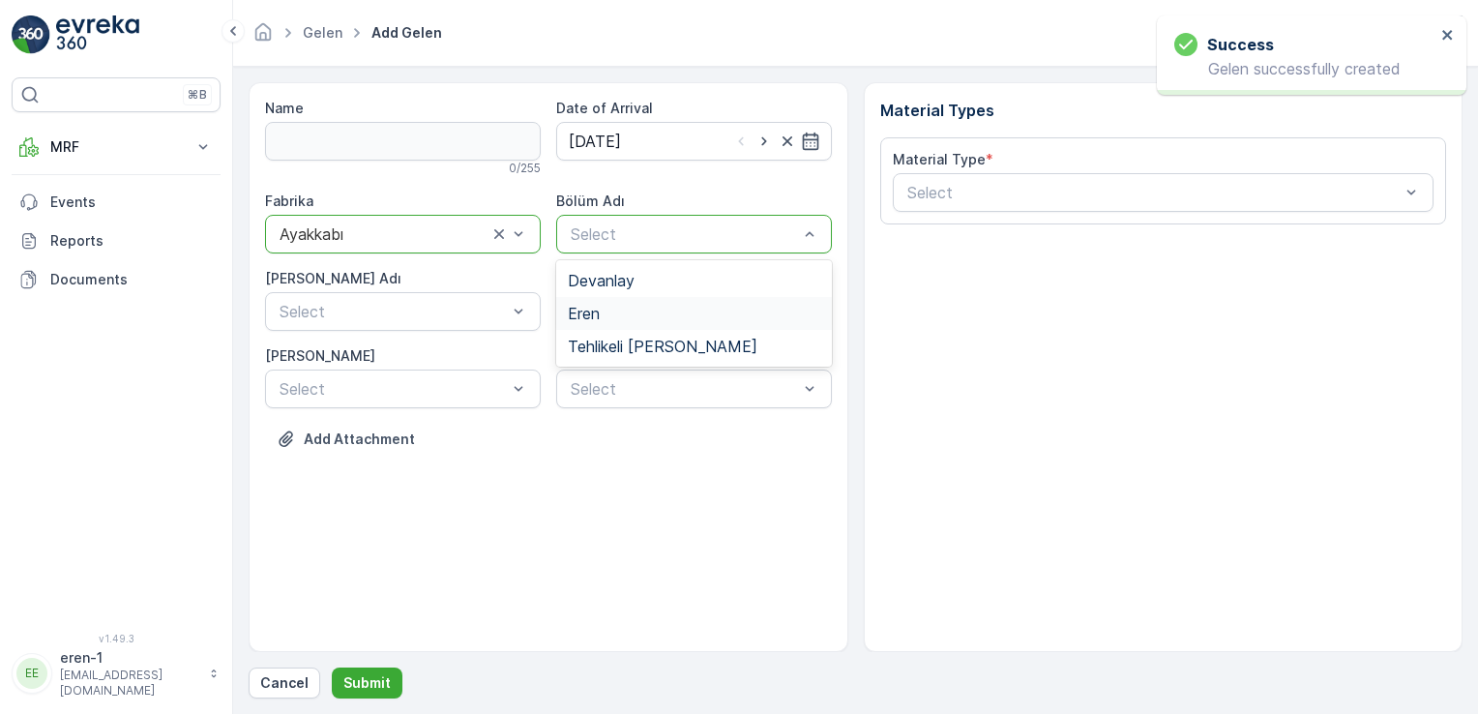
click at [607, 311] on div "Eren" at bounding box center [694, 313] width 252 height 17
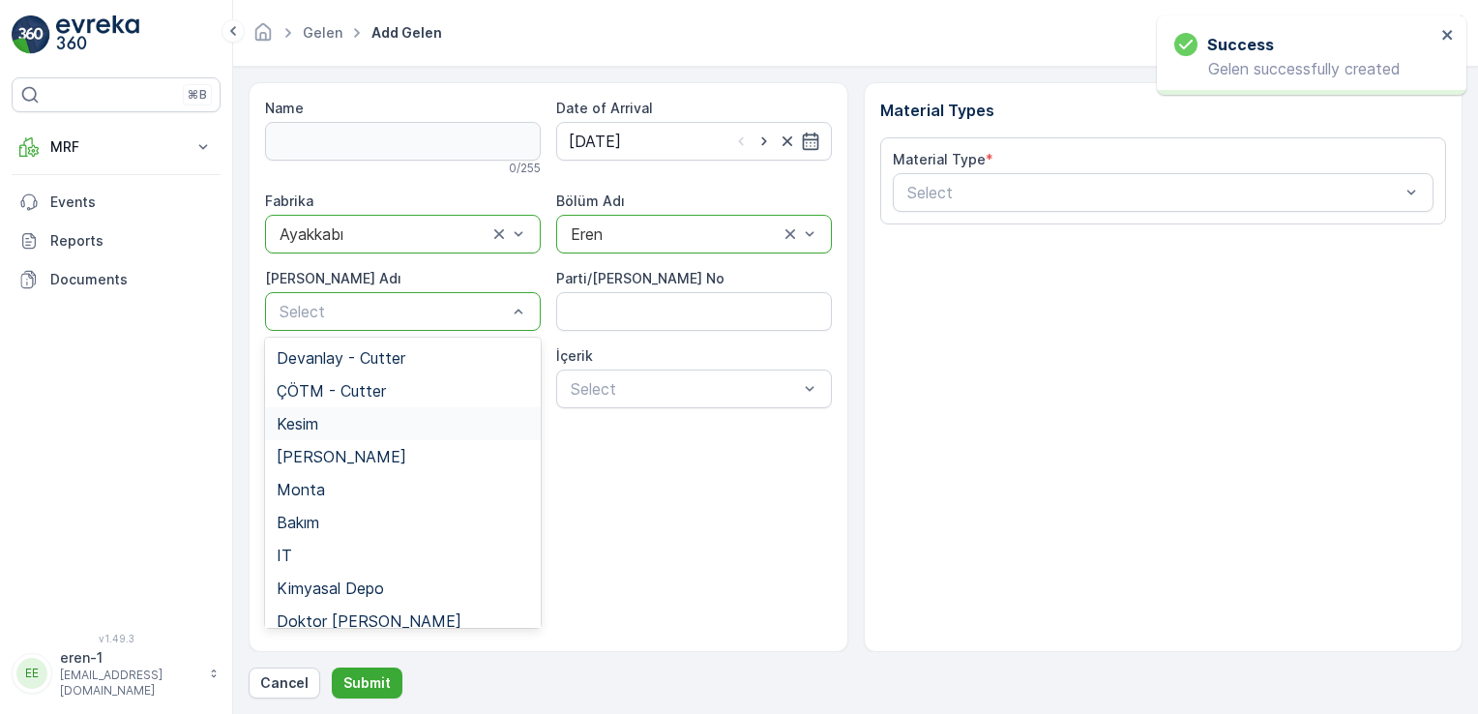
click at [337, 430] on div "Kesim" at bounding box center [403, 423] width 252 height 17
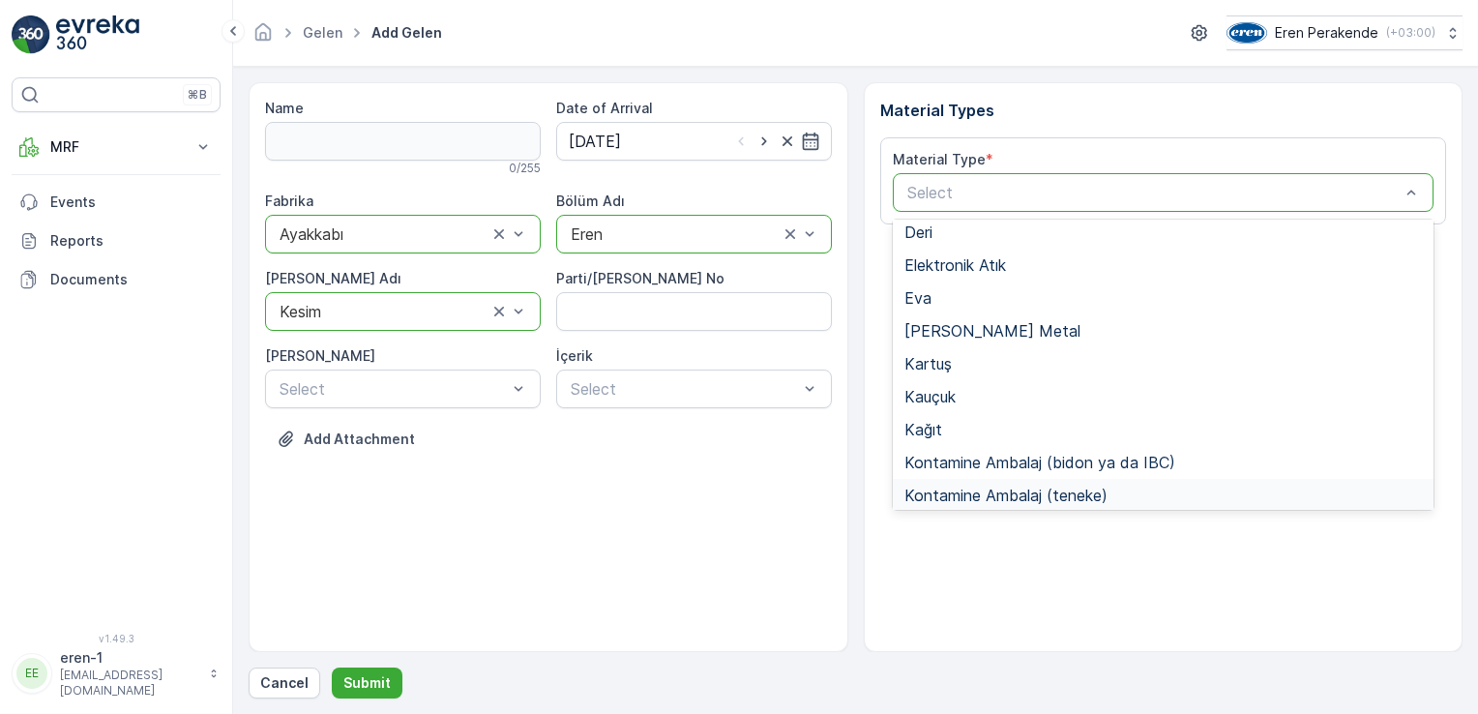
scroll to position [257, 0]
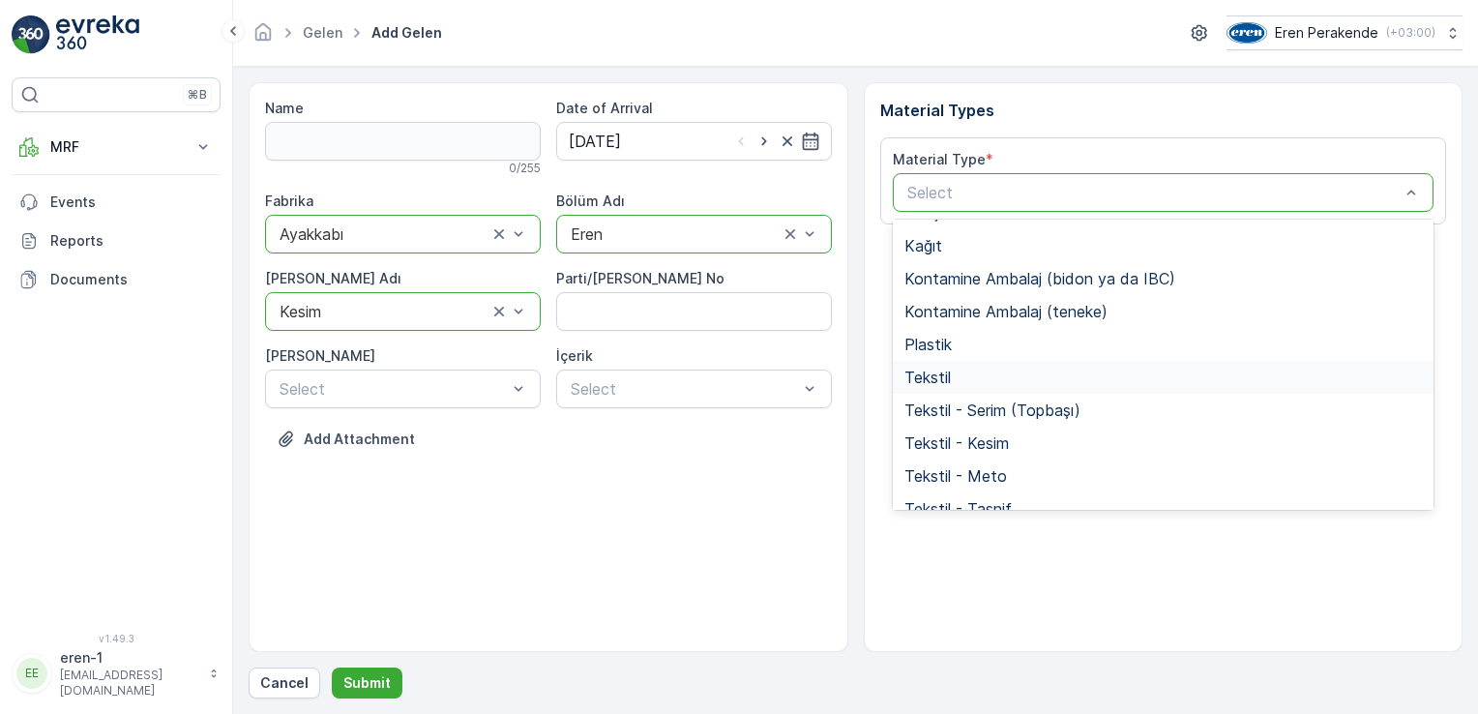
click at [958, 374] on div "Tekstil" at bounding box center [1163, 377] width 518 height 17
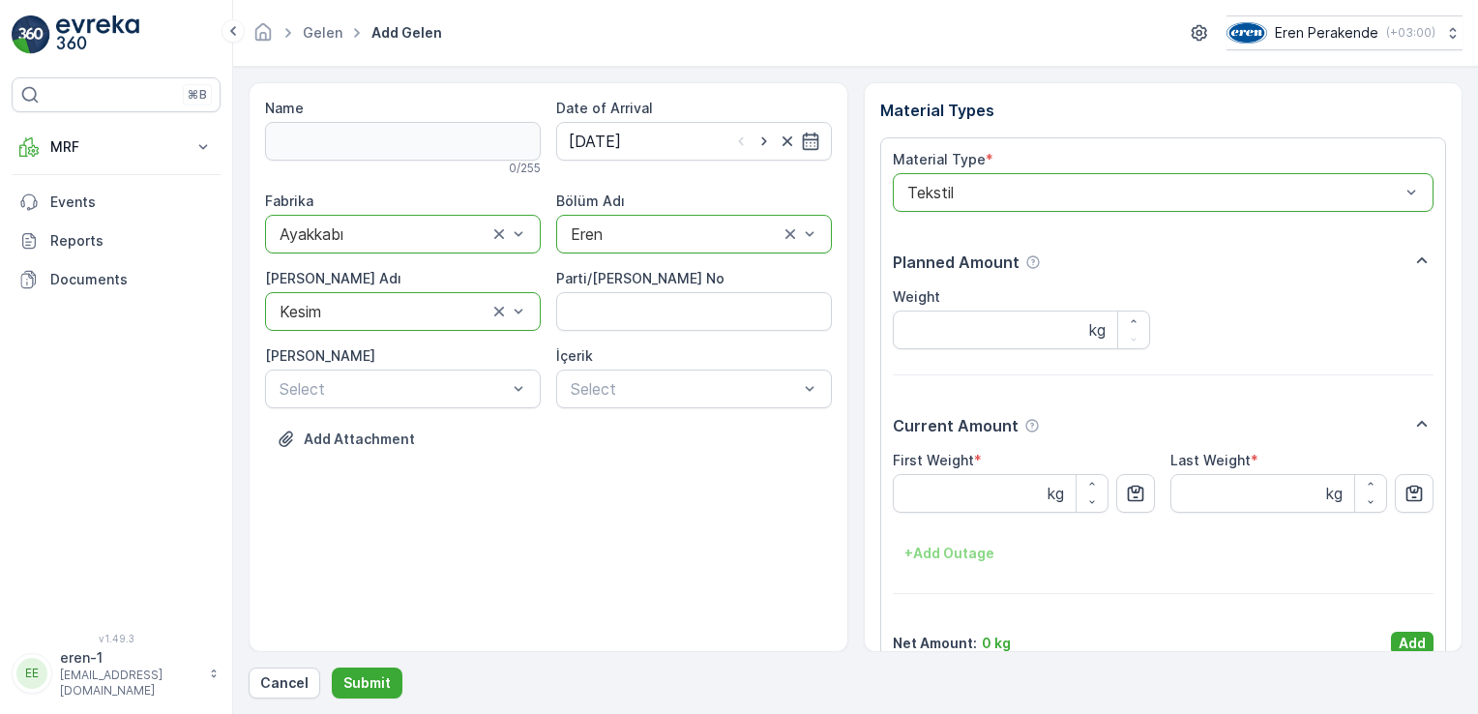
drag, startPoint x: 1418, startPoint y: 640, endPoint x: 1366, endPoint y: 636, distance: 52.5
click at [1420, 641] on p "Add" at bounding box center [1412, 643] width 27 height 19
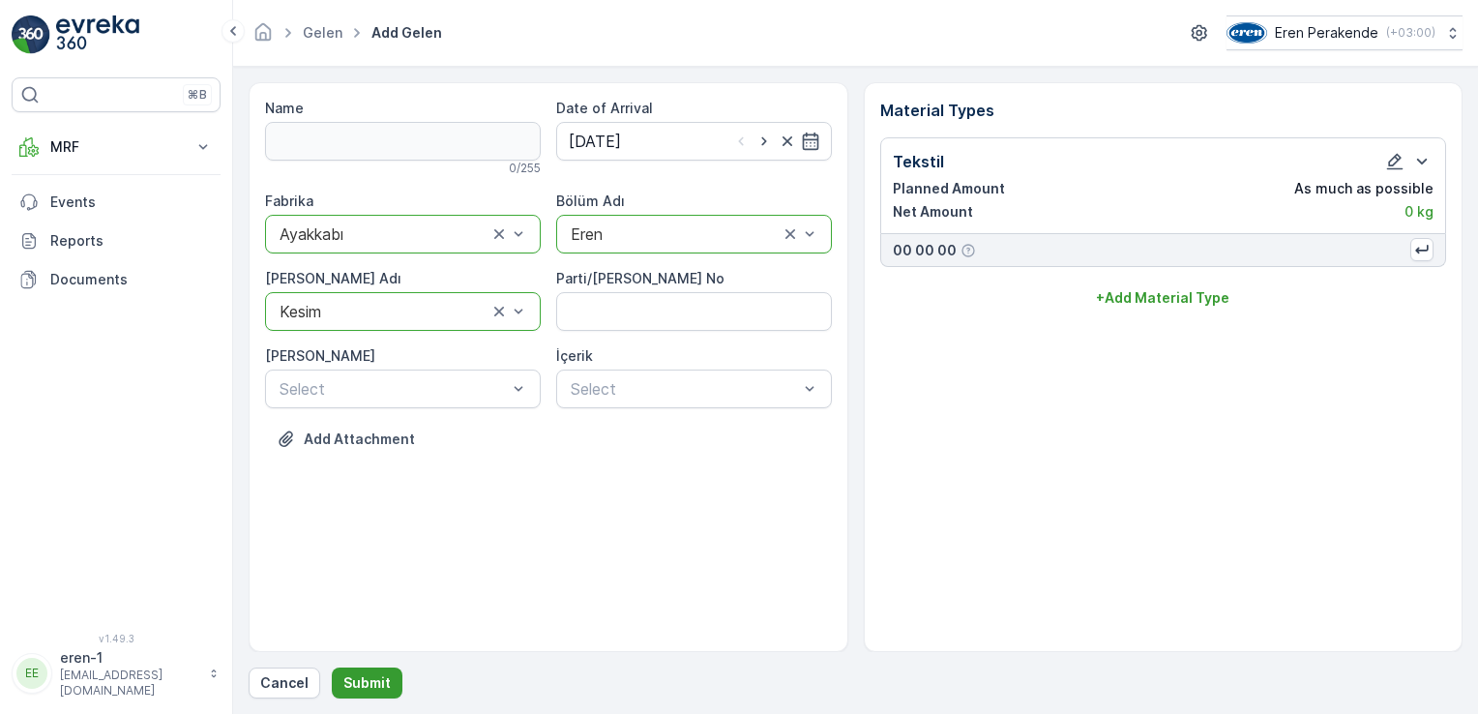
click at [350, 683] on p "Submit" at bounding box center [366, 682] width 47 height 19
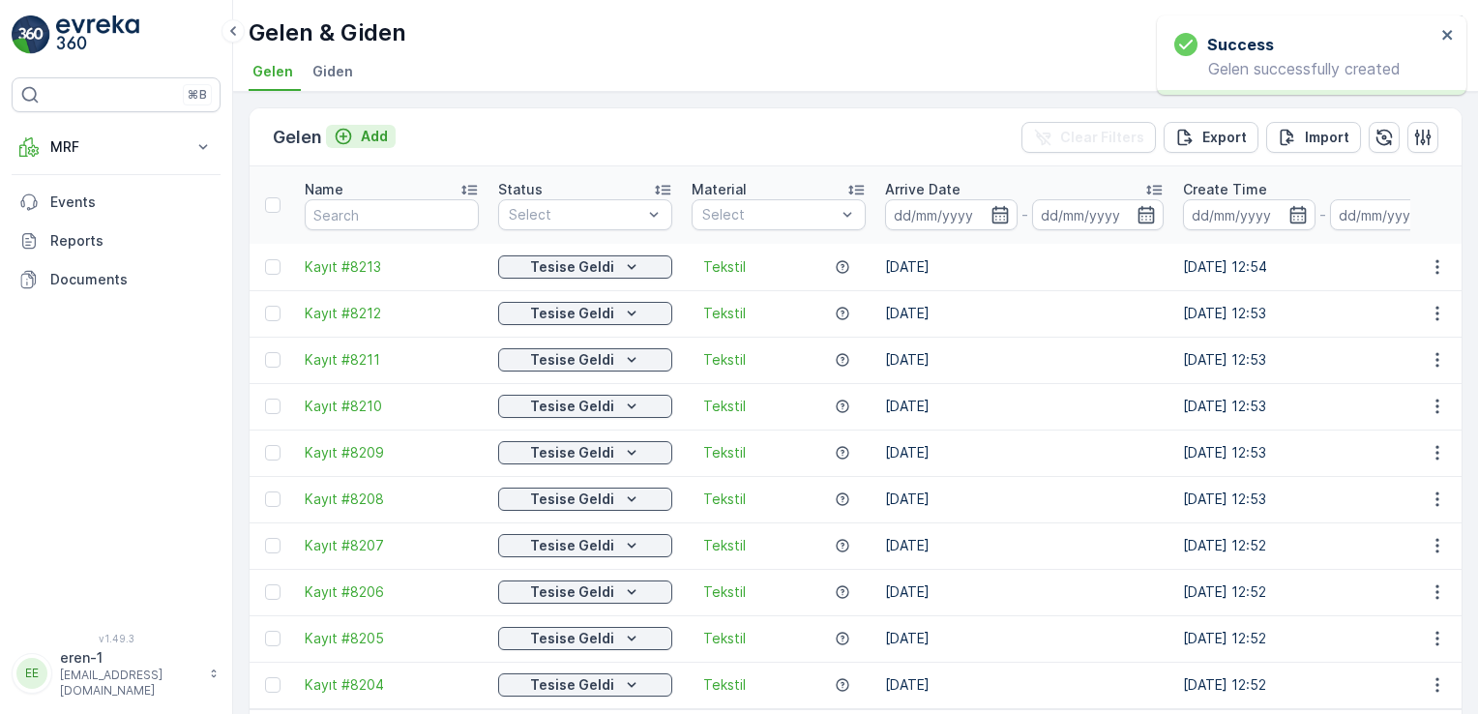
click at [373, 130] on p "Add" at bounding box center [374, 136] width 27 height 19
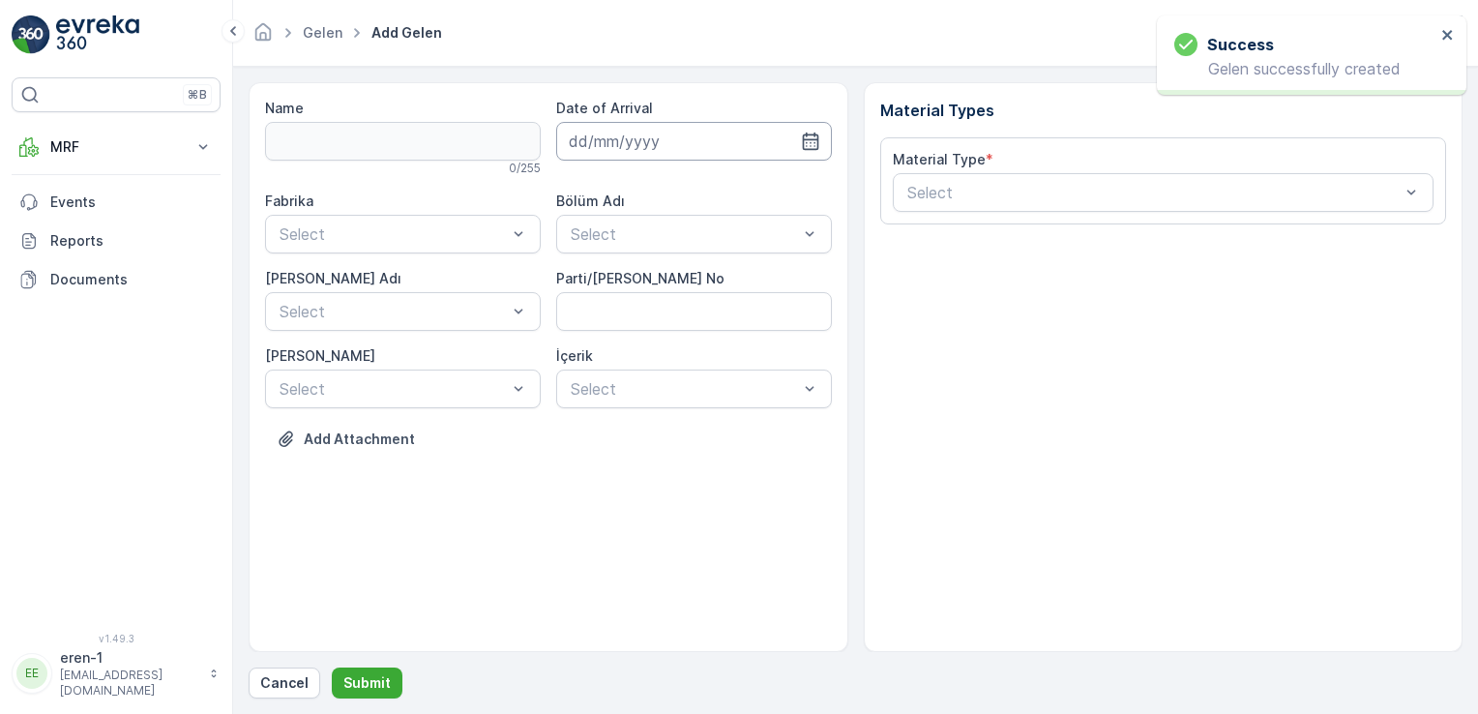
click at [640, 134] on input at bounding box center [694, 141] width 276 height 39
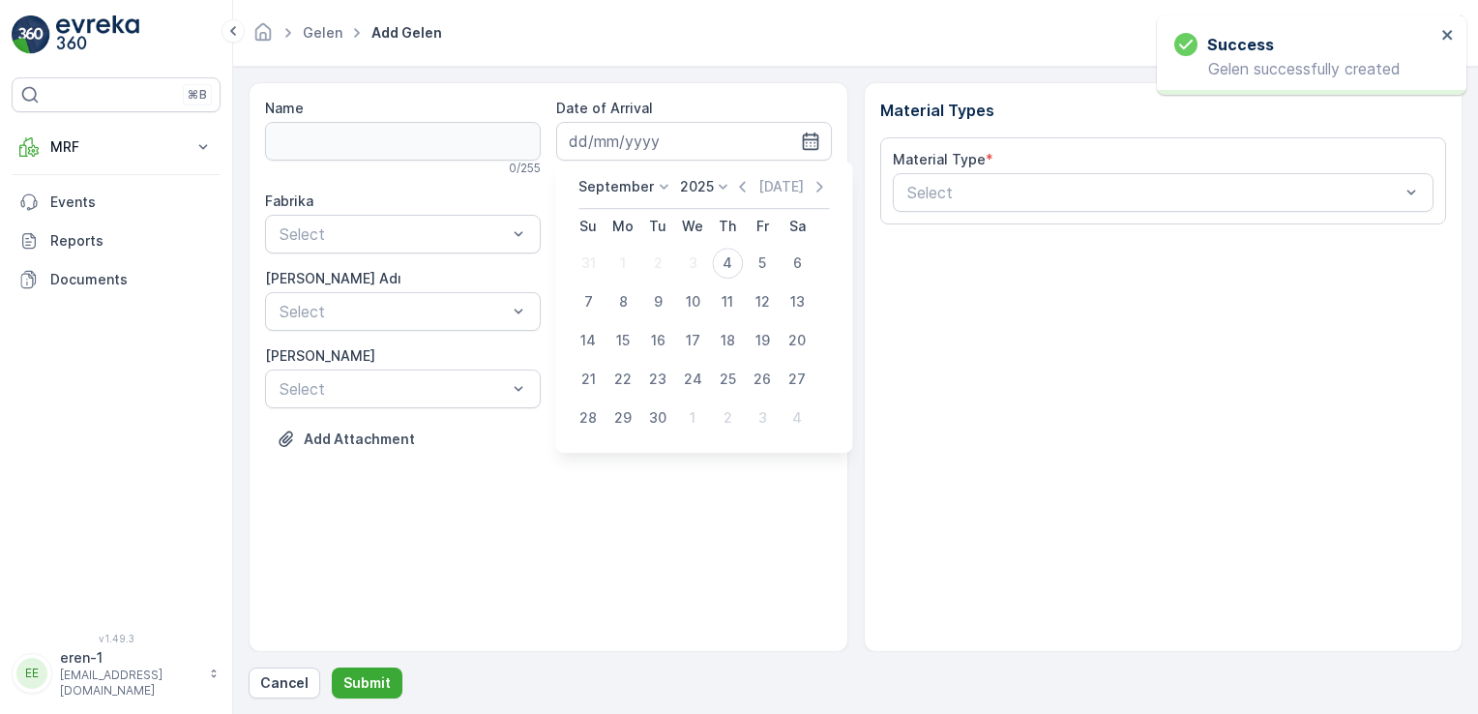
click at [739, 266] on div "4" at bounding box center [727, 263] width 31 height 31
type input "[DATE]"
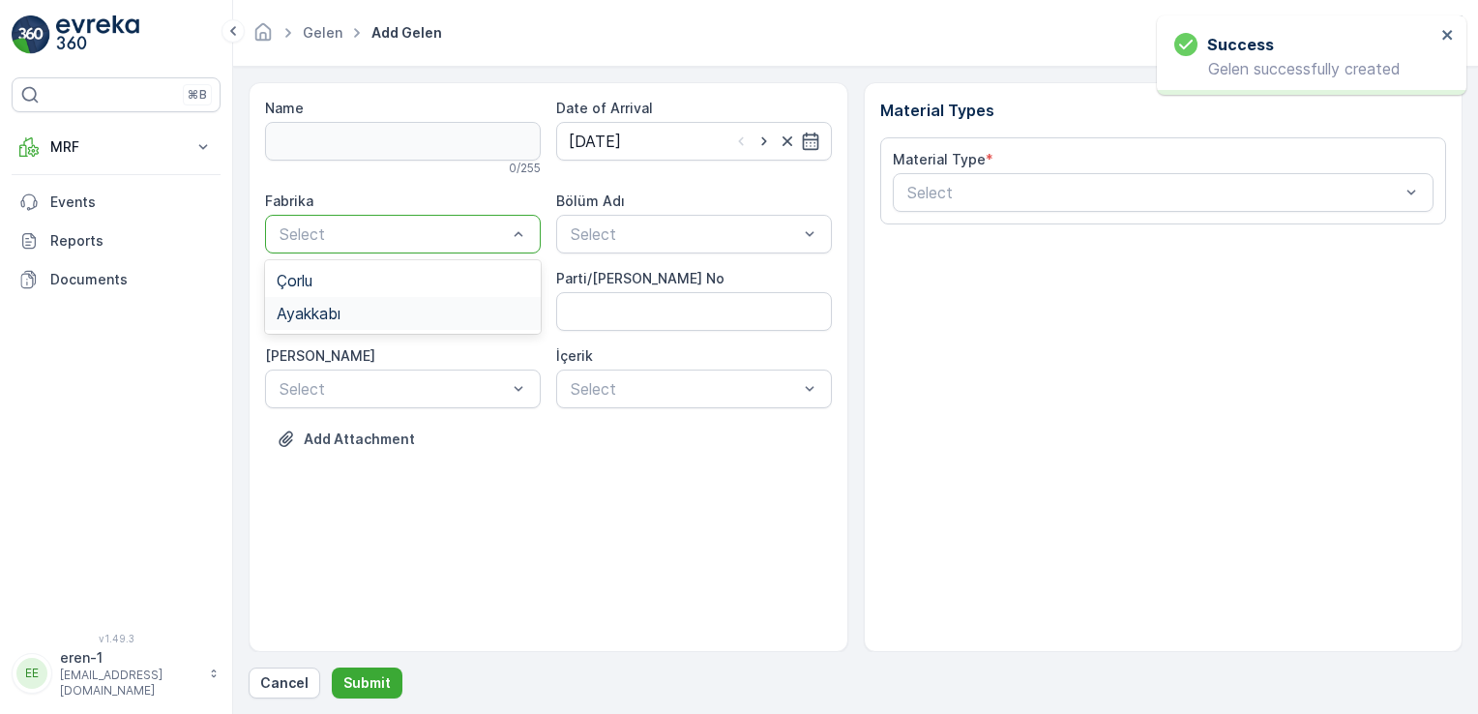
click at [437, 314] on div "Ayakkabı" at bounding box center [403, 313] width 252 height 17
click at [719, 246] on div "Select" at bounding box center [694, 234] width 276 height 39
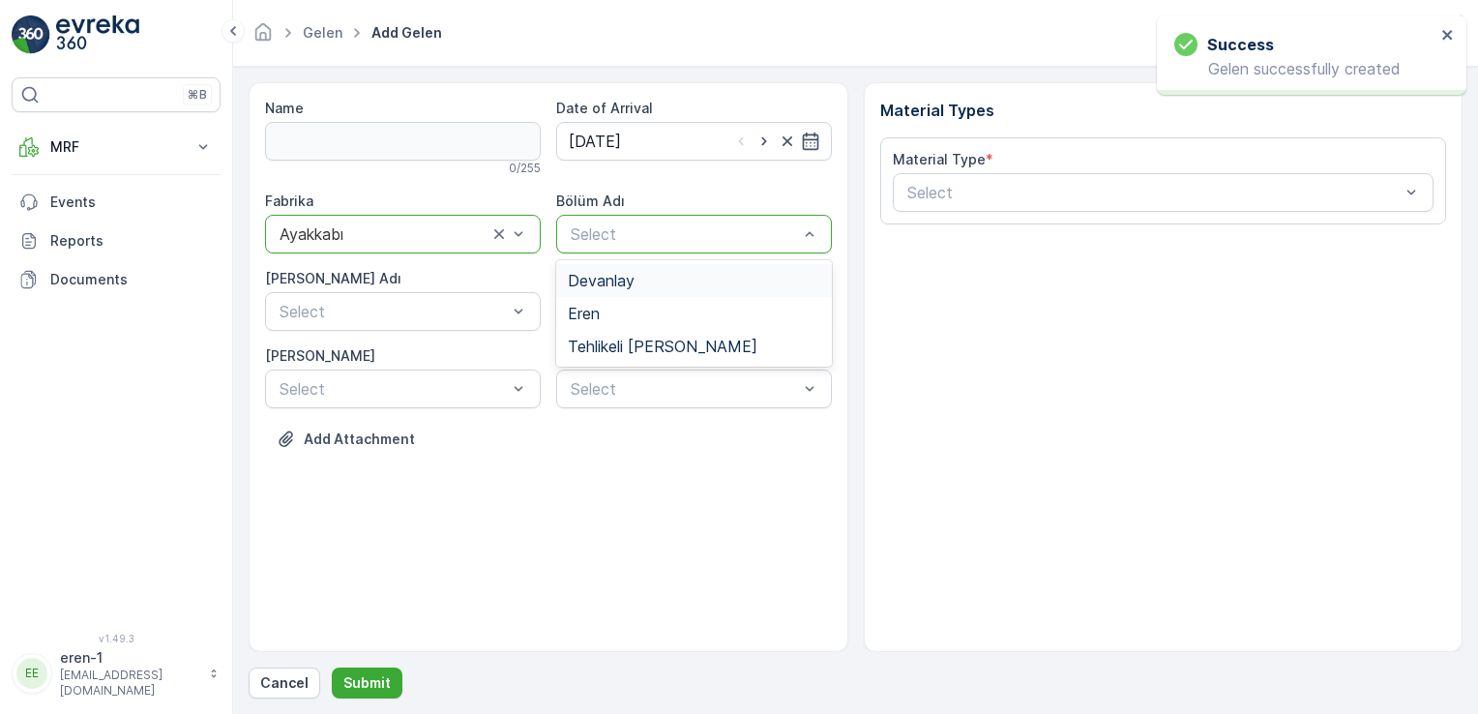
click at [675, 292] on div "Devanlay" at bounding box center [694, 280] width 276 height 33
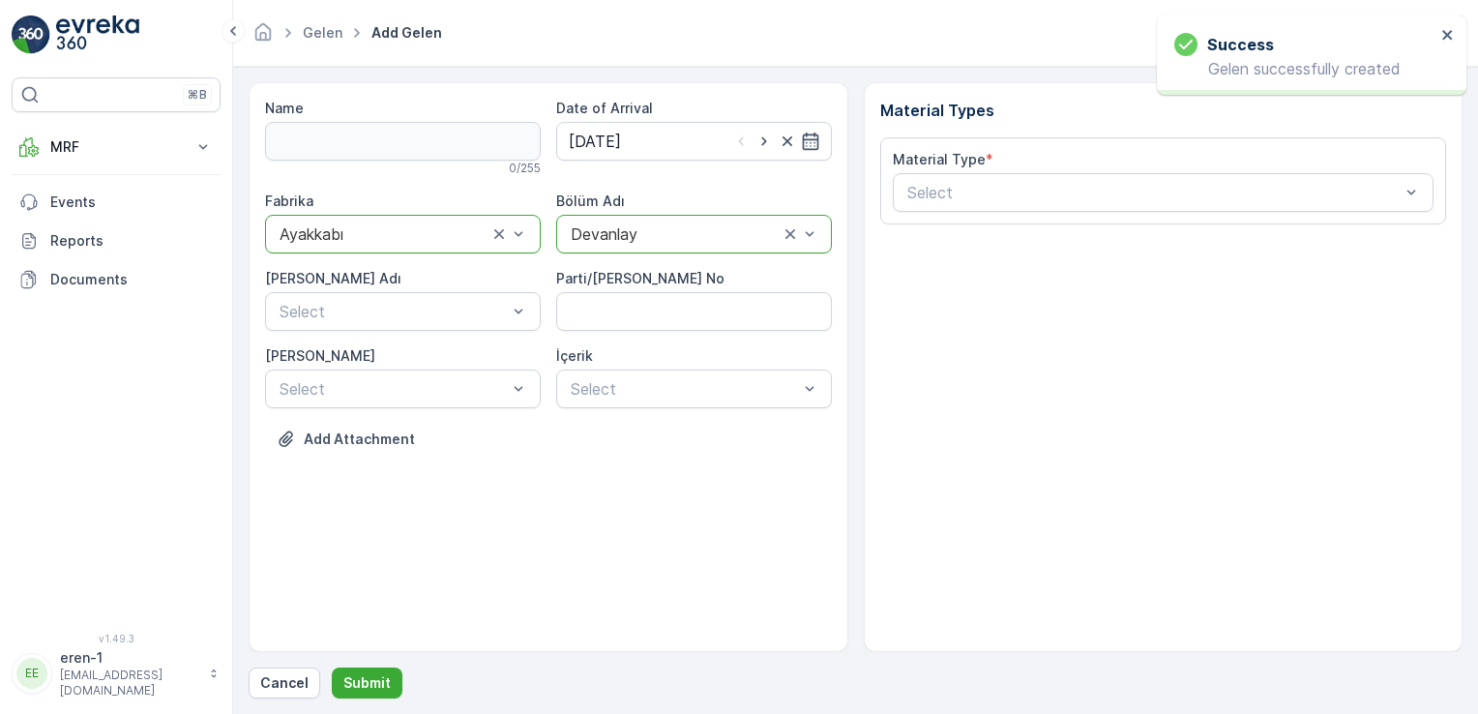
click at [609, 219] on div "Devanlay" at bounding box center [694, 234] width 276 height 39
click at [606, 311] on div "Eren" at bounding box center [694, 313] width 252 height 17
drag, startPoint x: 371, startPoint y: 276, endPoint x: 365, endPoint y: 298, distance: 23.3
click at [371, 280] on div "[PERSON_NAME] Adı" at bounding box center [403, 278] width 276 height 19
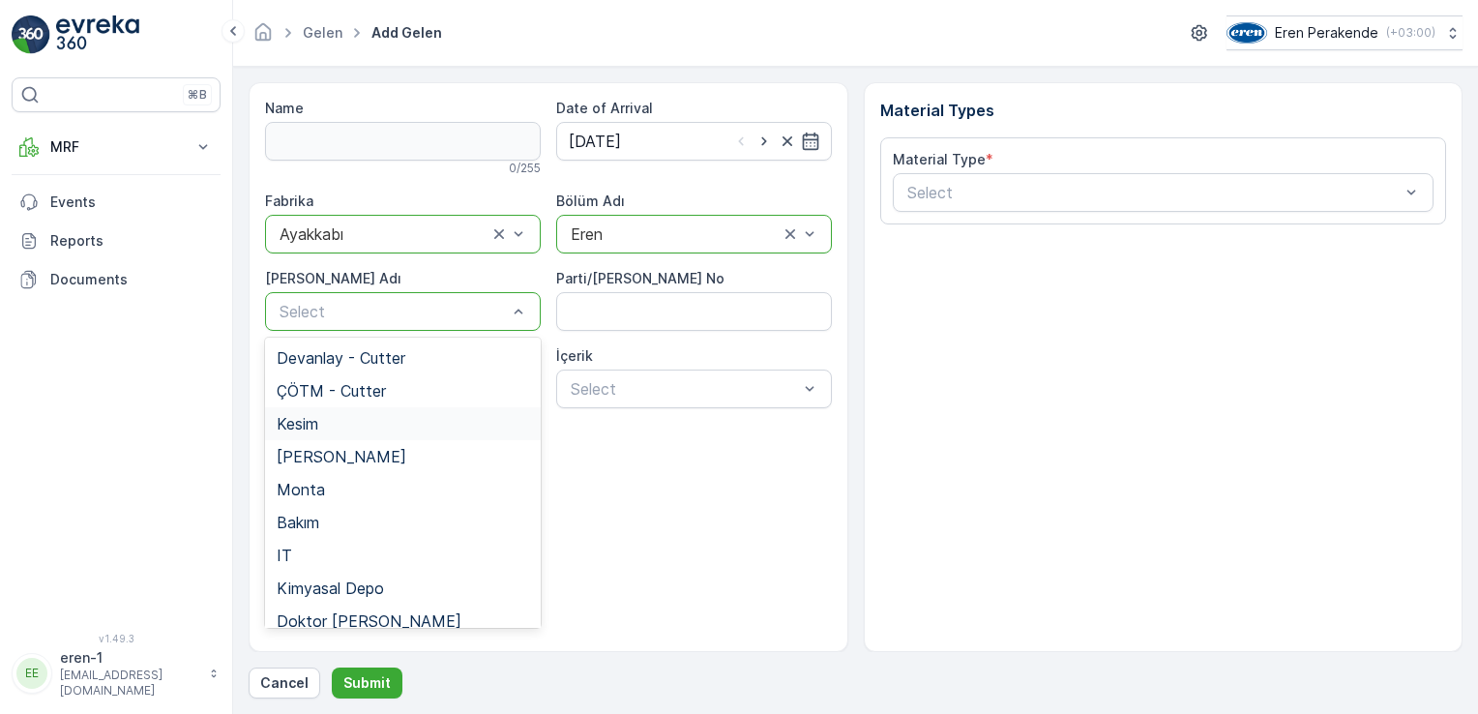
click at [314, 429] on span "Kesim" at bounding box center [298, 423] width 42 height 17
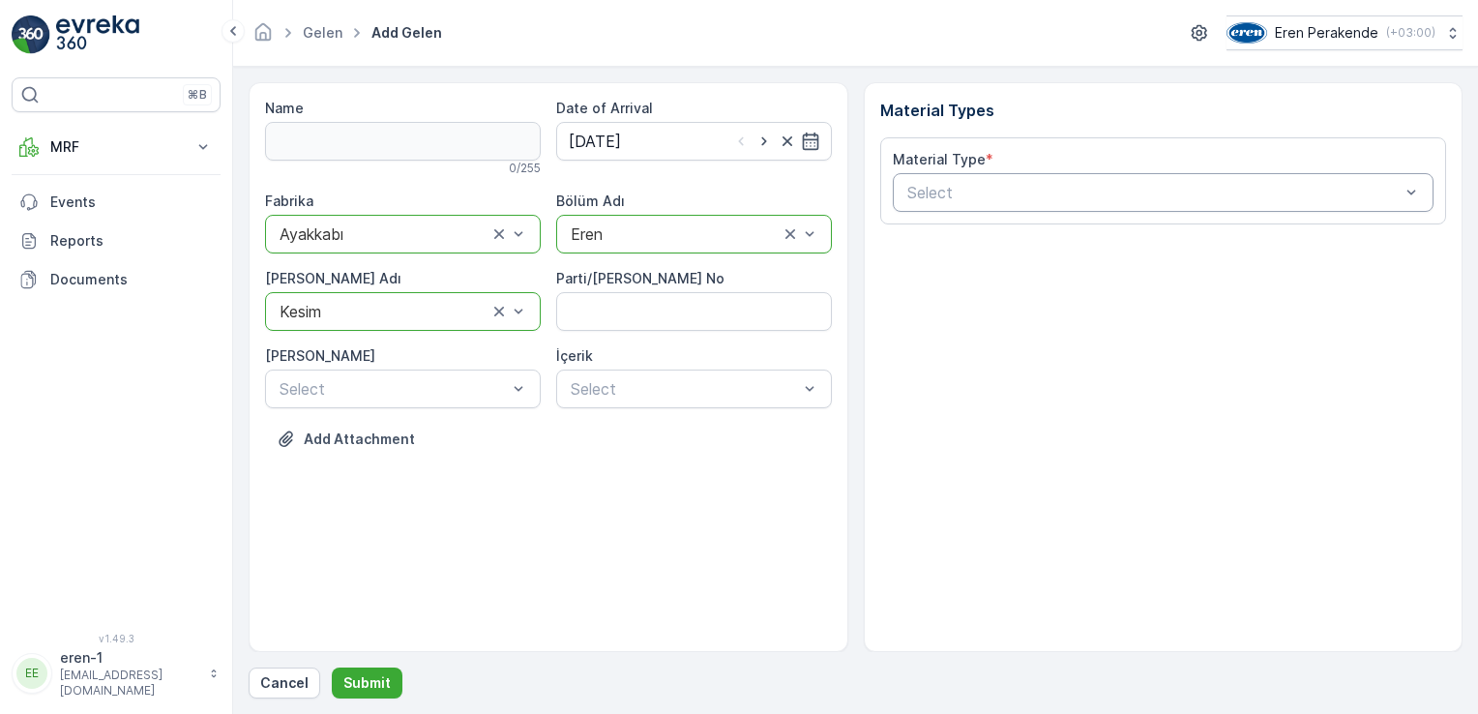
click at [955, 176] on div "Select" at bounding box center [1164, 192] width 542 height 39
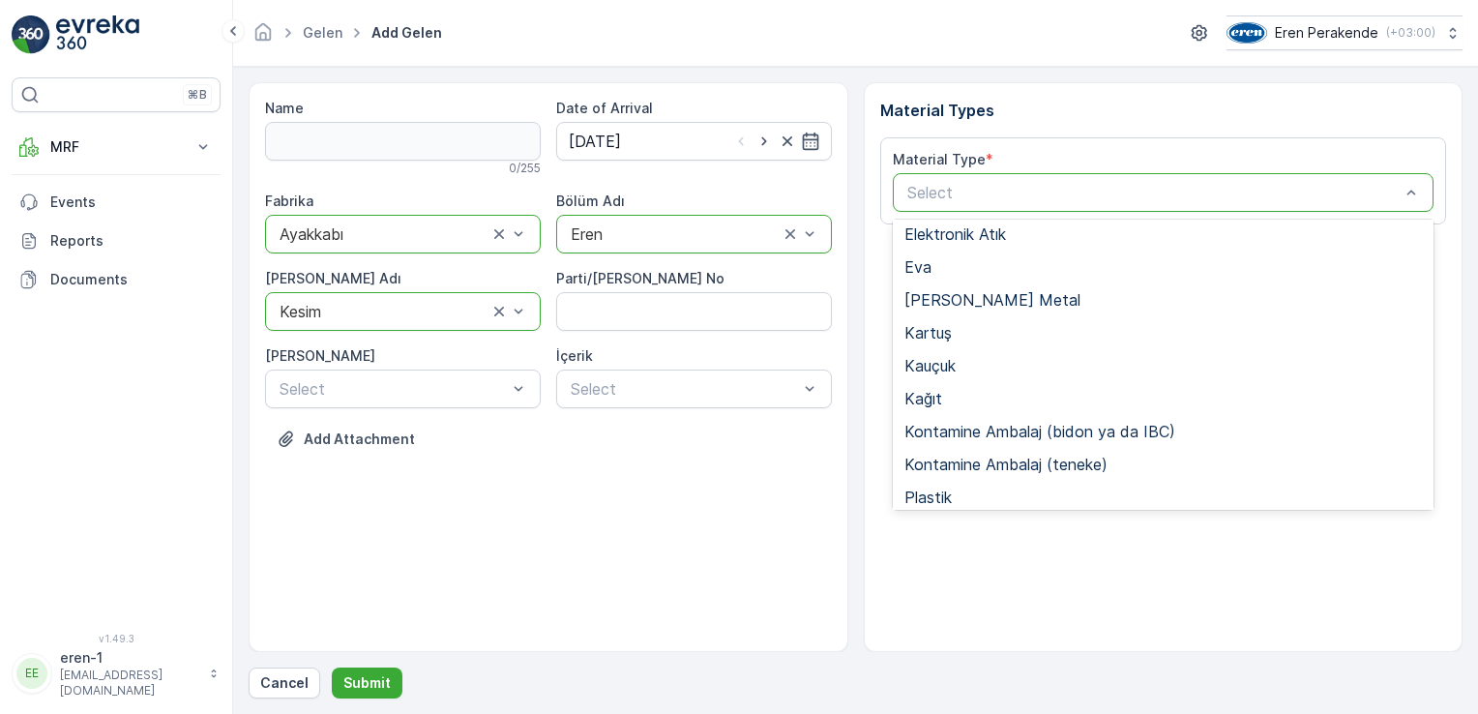
scroll to position [290, 0]
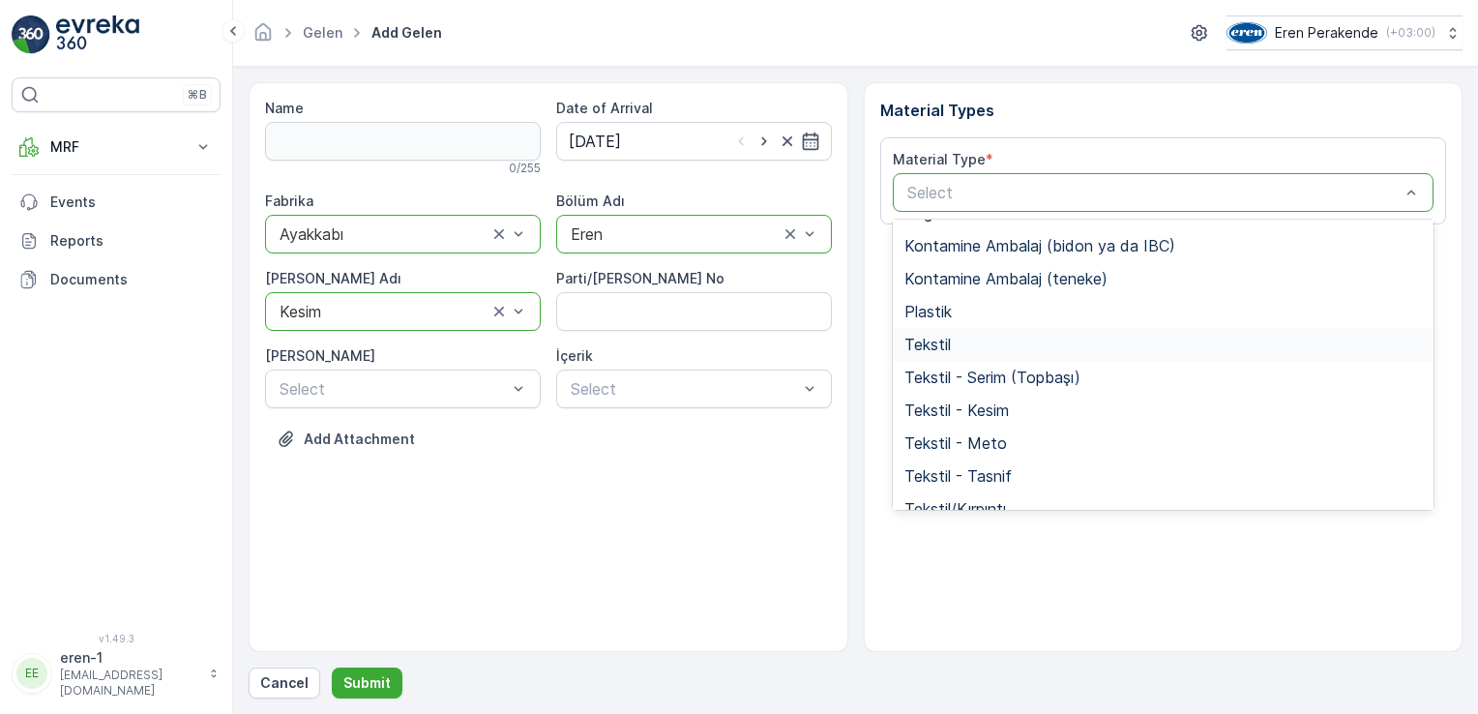
click at [967, 346] on div "Tekstil" at bounding box center [1163, 344] width 518 height 17
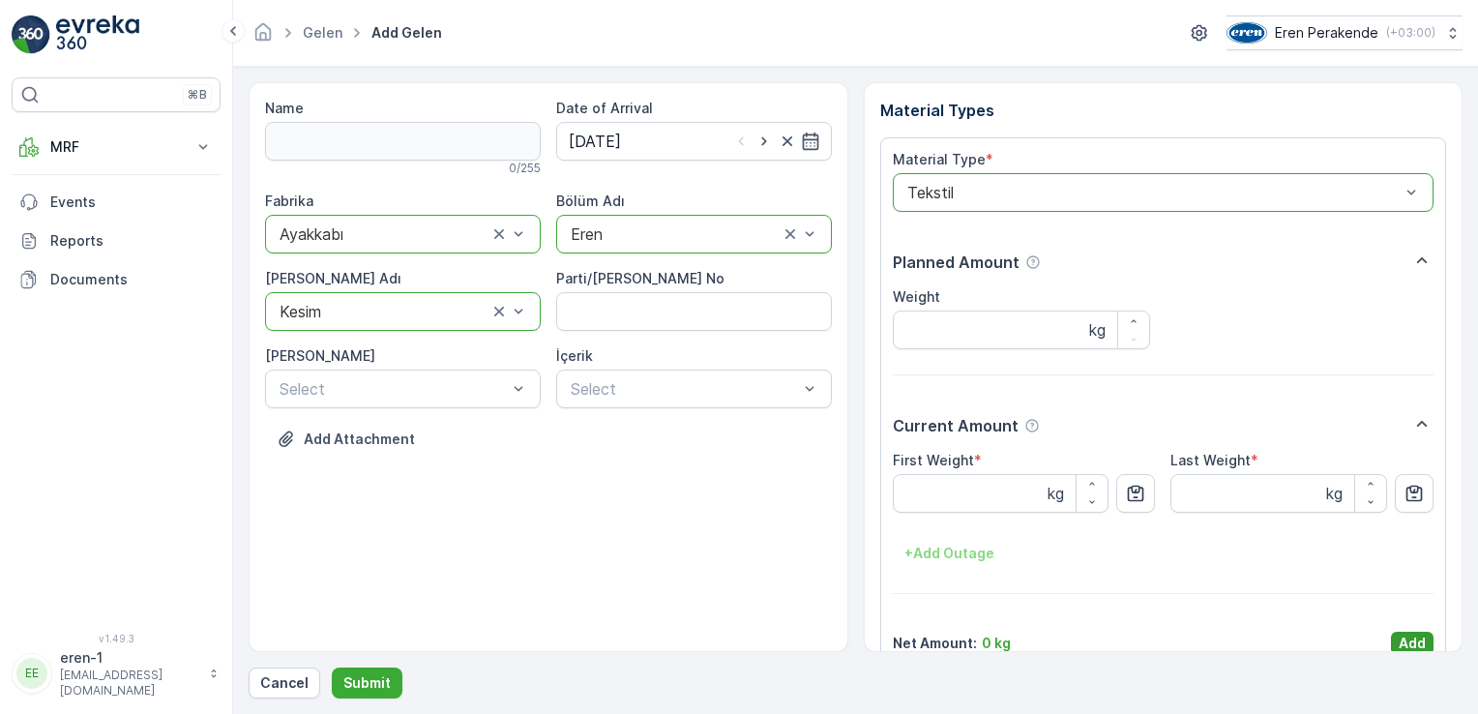
click at [1404, 644] on p "Add" at bounding box center [1412, 643] width 27 height 19
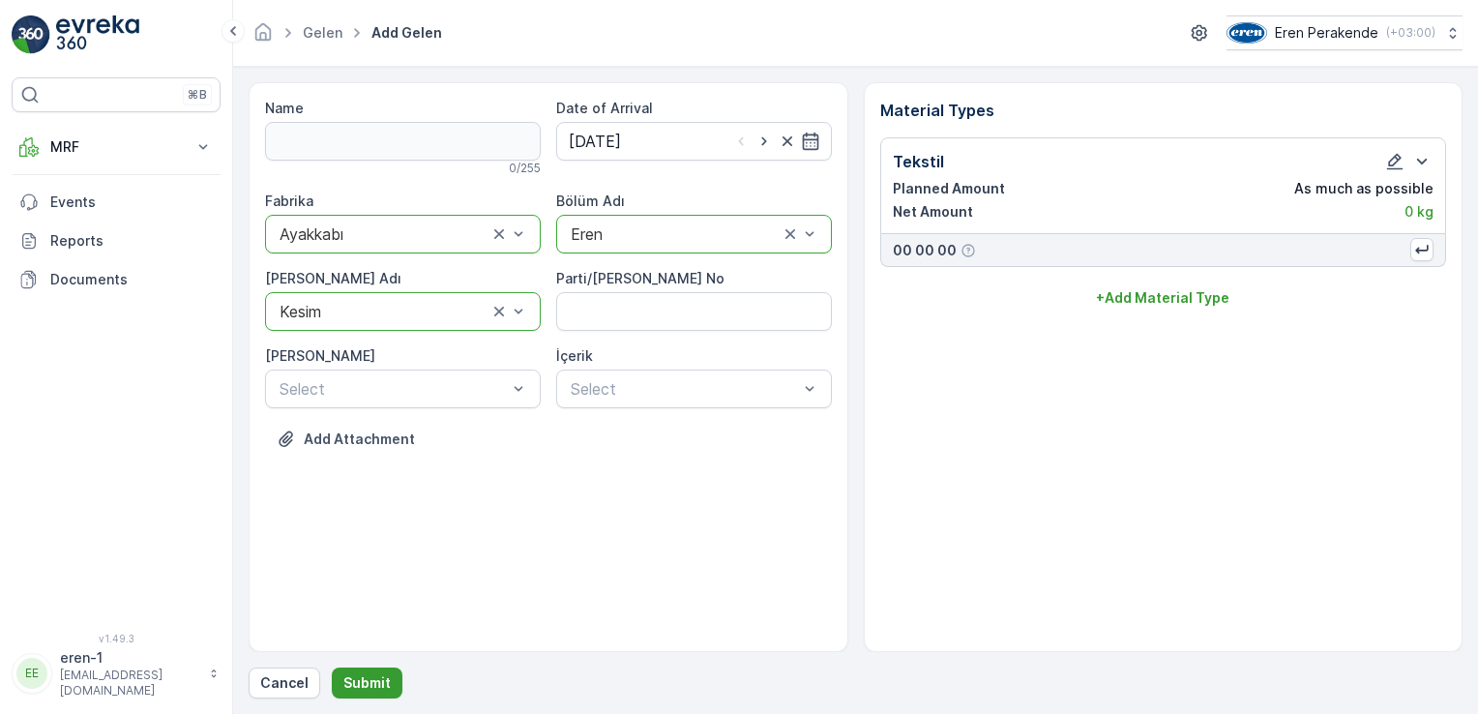
click at [396, 678] on button "Submit" at bounding box center [367, 682] width 71 height 31
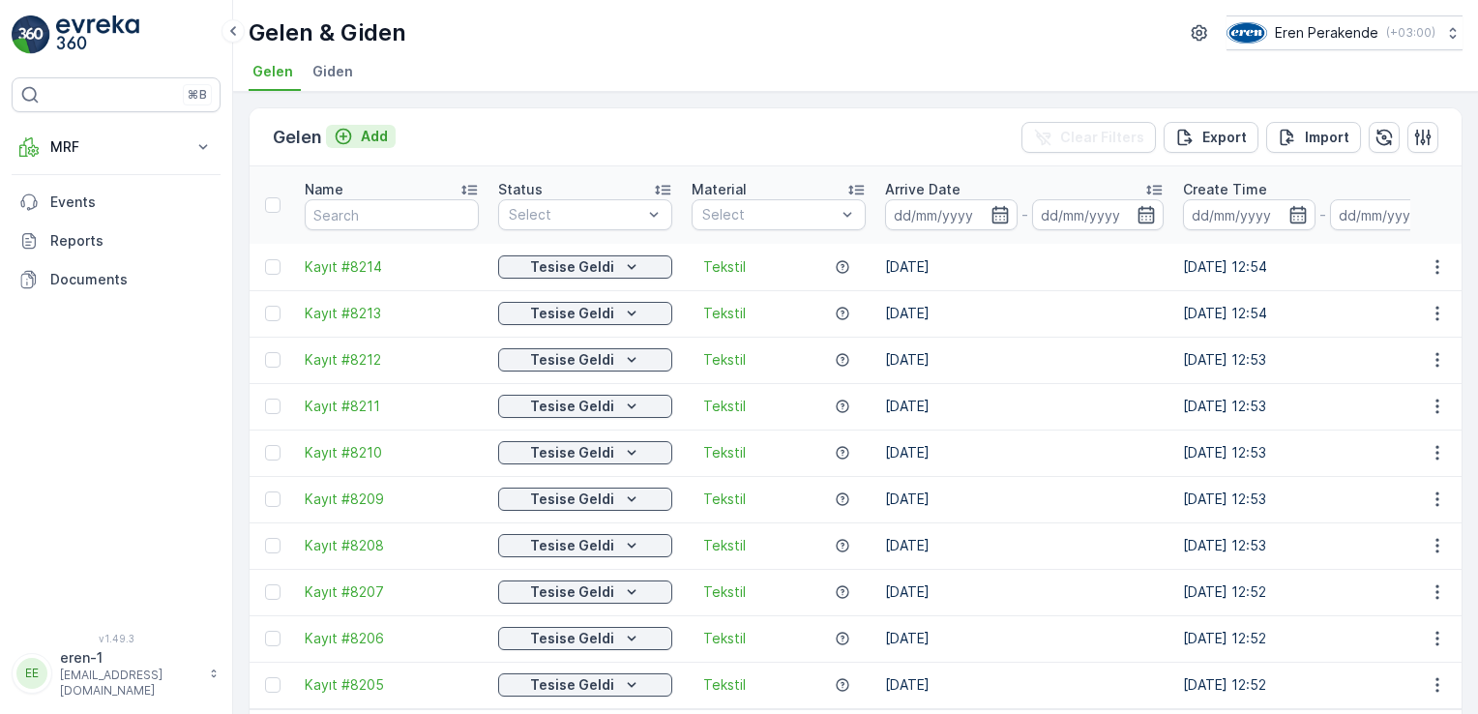
click at [361, 140] on p "Add" at bounding box center [374, 136] width 27 height 19
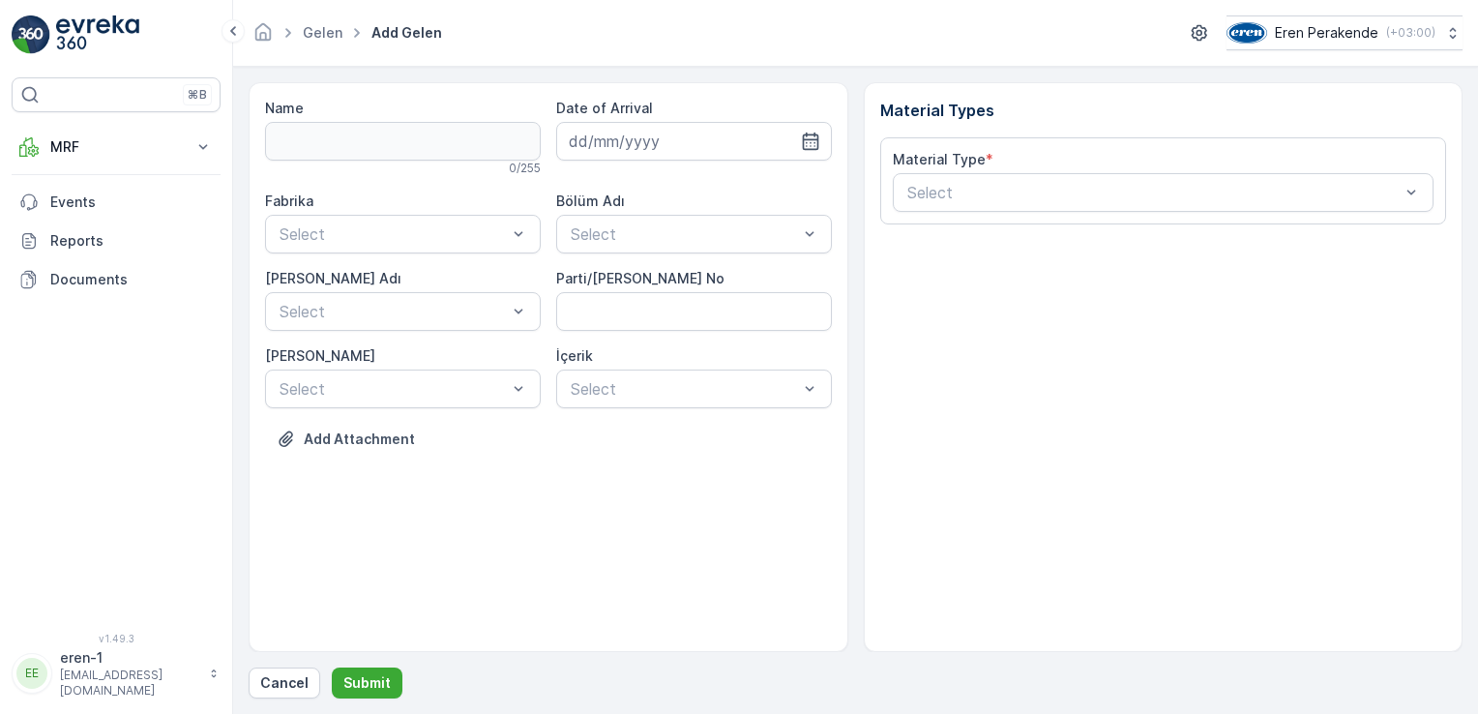
click at [642, 153] on input at bounding box center [694, 141] width 276 height 39
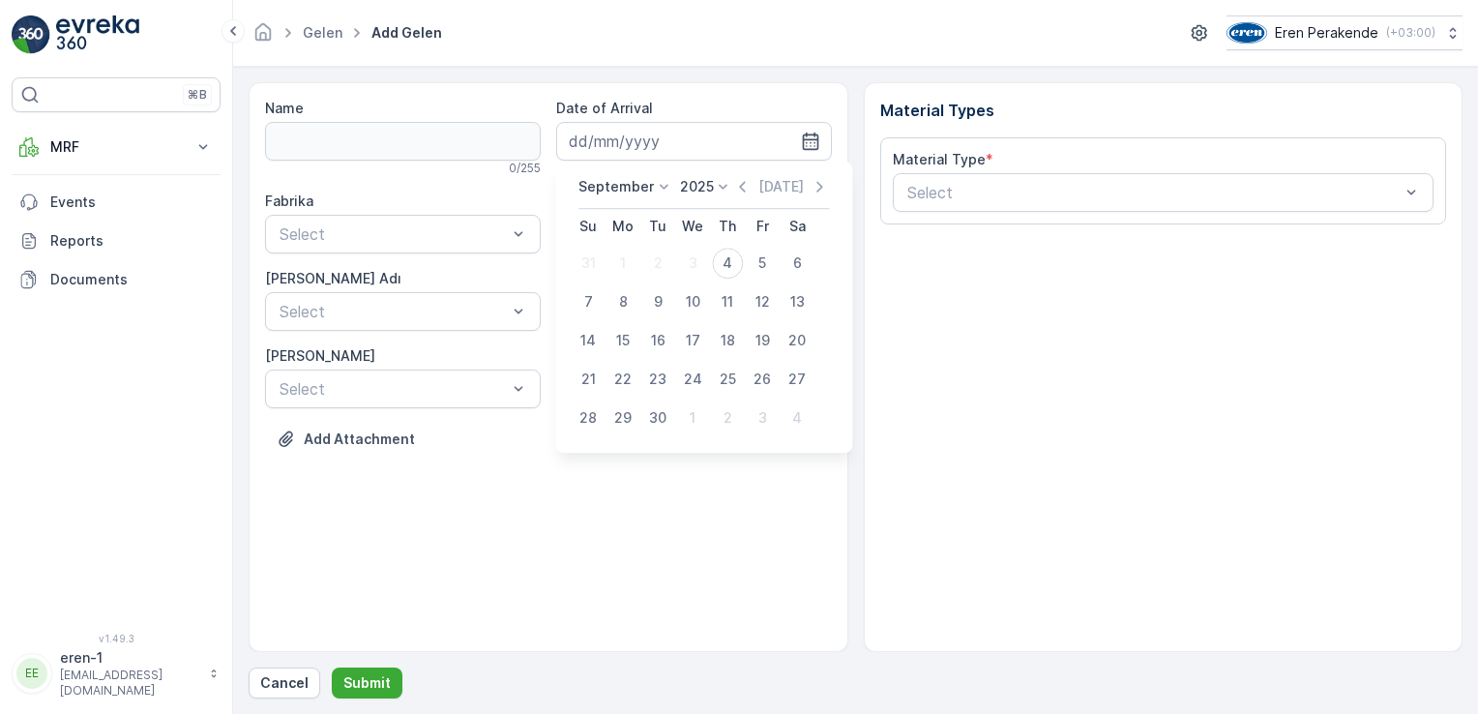
click at [729, 281] on td "4" at bounding box center [727, 263] width 35 height 39
click at [726, 272] on div "4" at bounding box center [727, 263] width 31 height 31
type input "[DATE]"
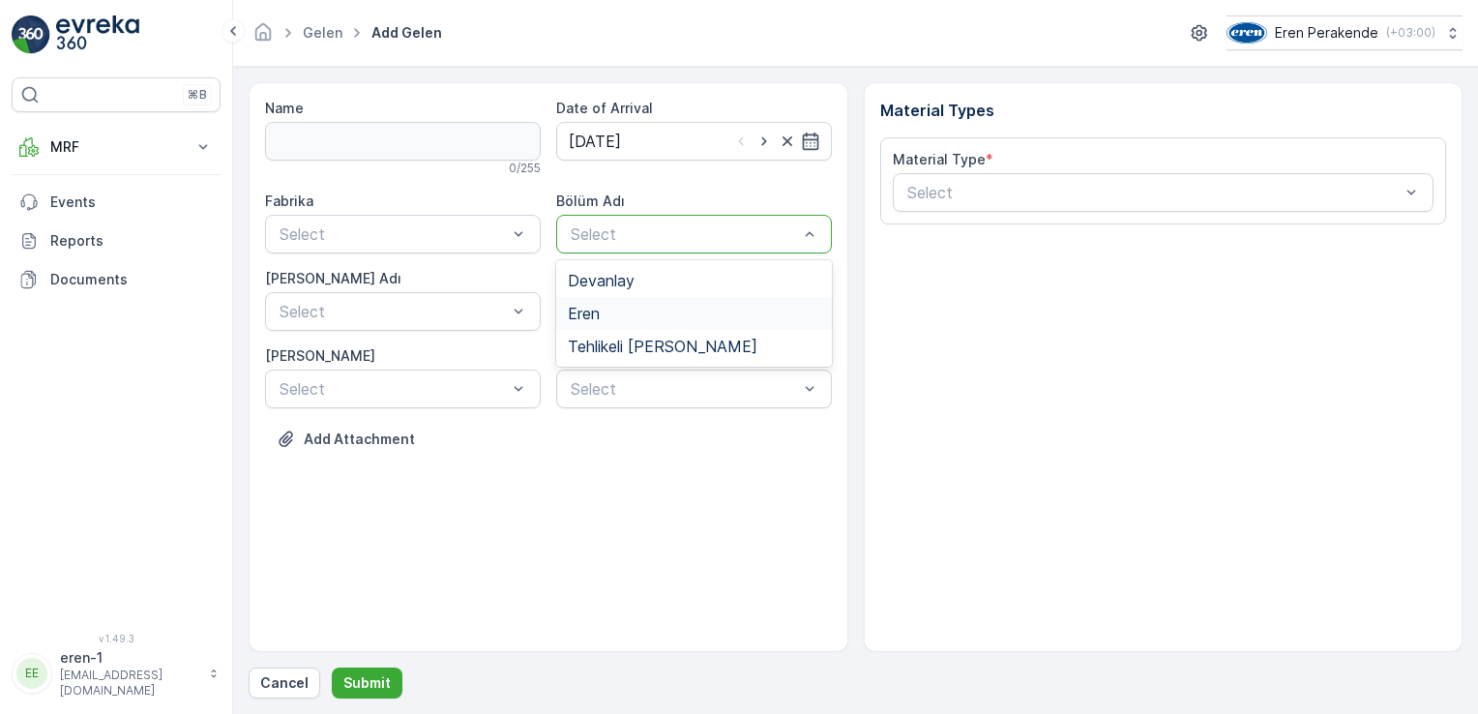
click at [601, 305] on div "Eren" at bounding box center [694, 313] width 252 height 17
click at [394, 202] on div "Fabrika" at bounding box center [403, 201] width 276 height 19
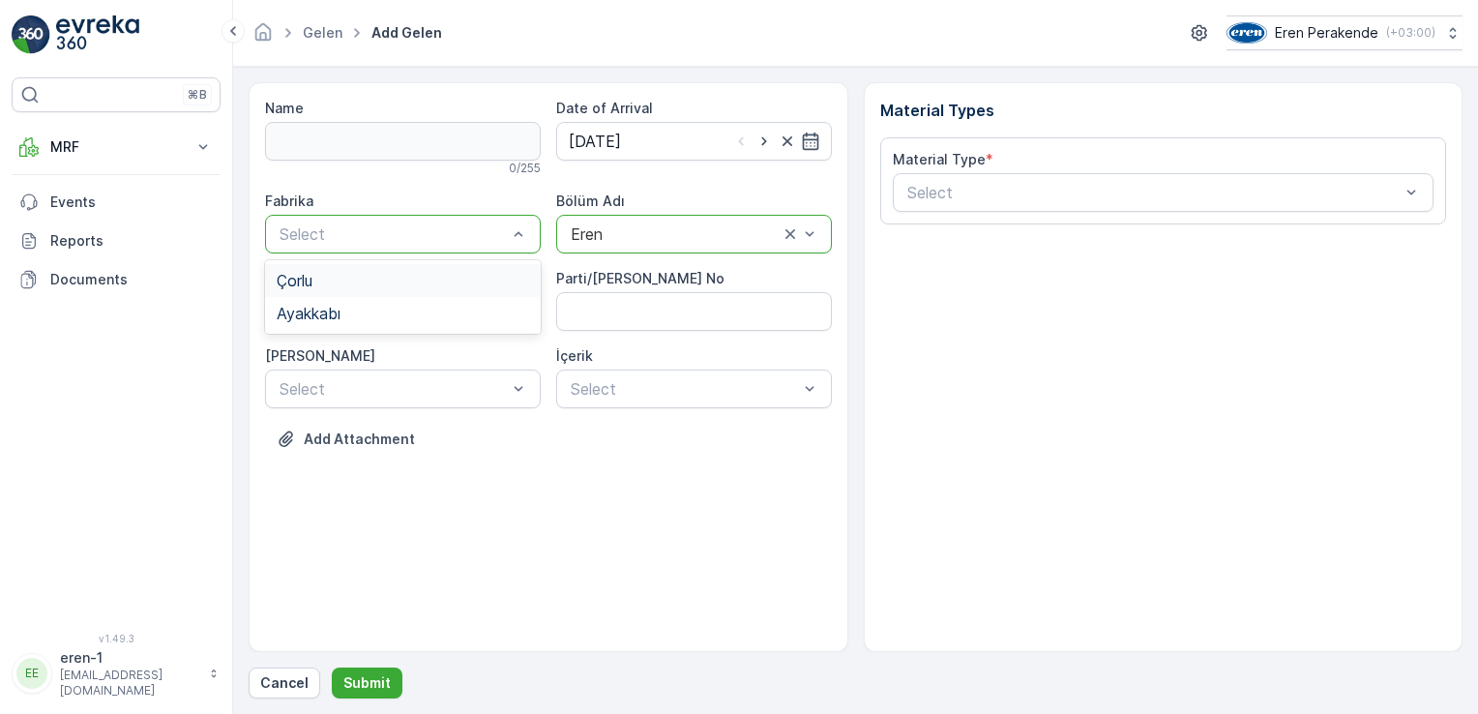
drag, startPoint x: 388, startPoint y: 230, endPoint x: 341, endPoint y: 326, distance: 106.4
click at [341, 326] on div "Ayakkabı" at bounding box center [403, 313] width 276 height 33
click at [341, 326] on div "Select" at bounding box center [403, 311] width 276 height 39
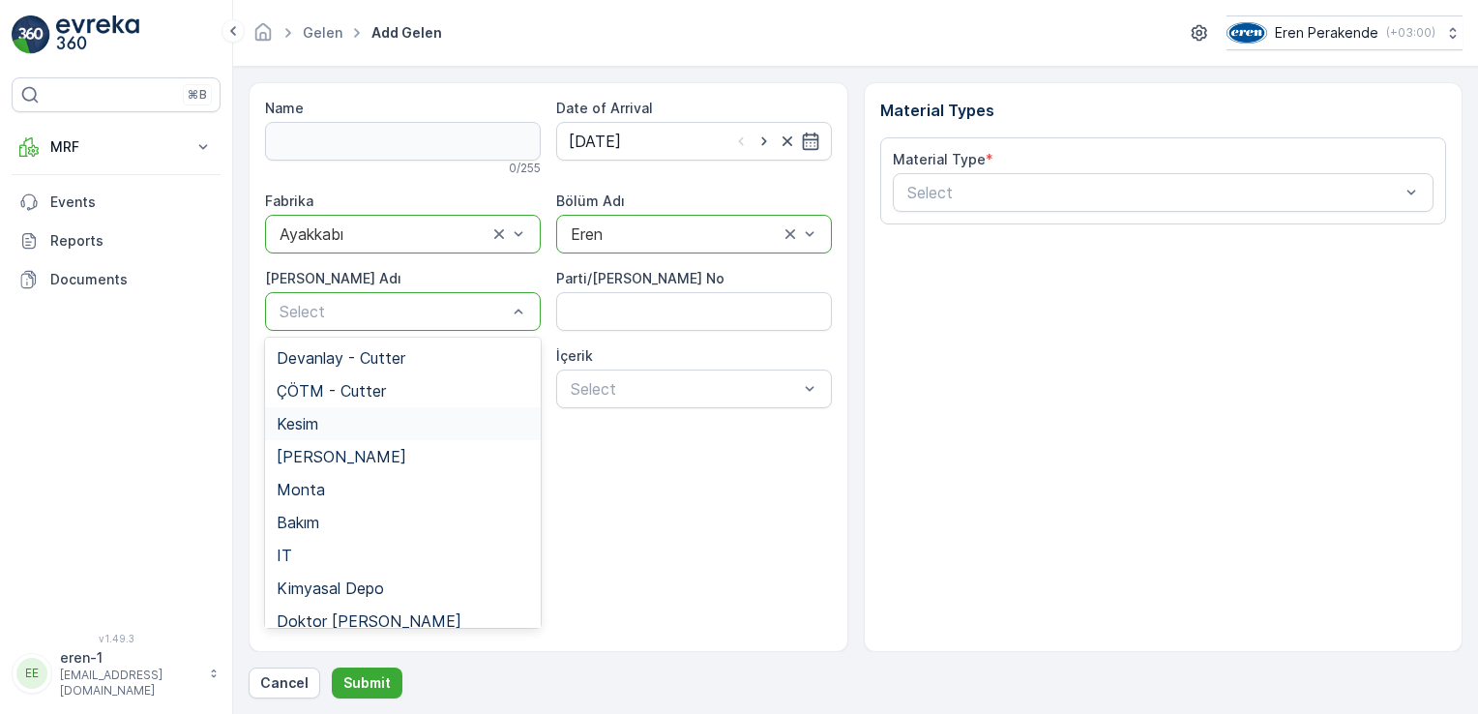
click at [294, 424] on span "Kesim" at bounding box center [298, 423] width 42 height 17
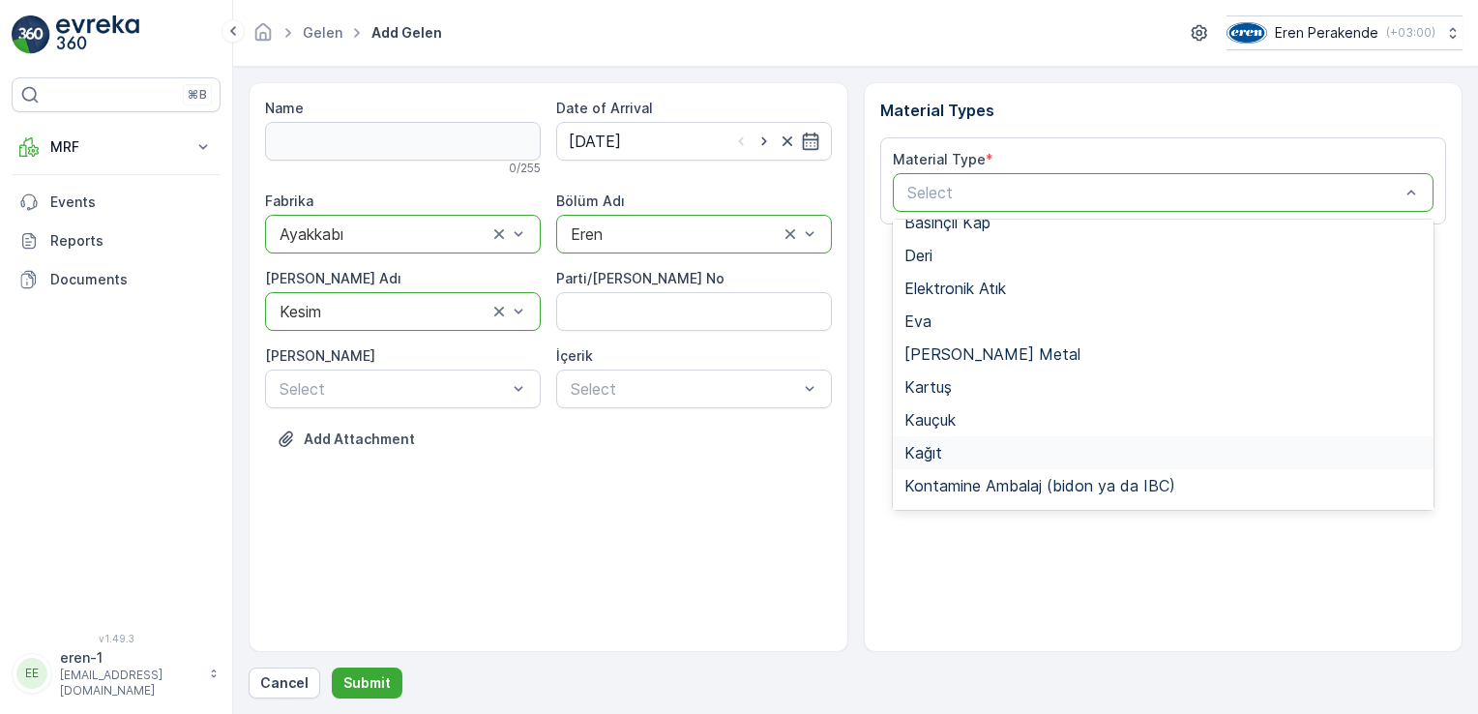
scroll to position [290, 0]
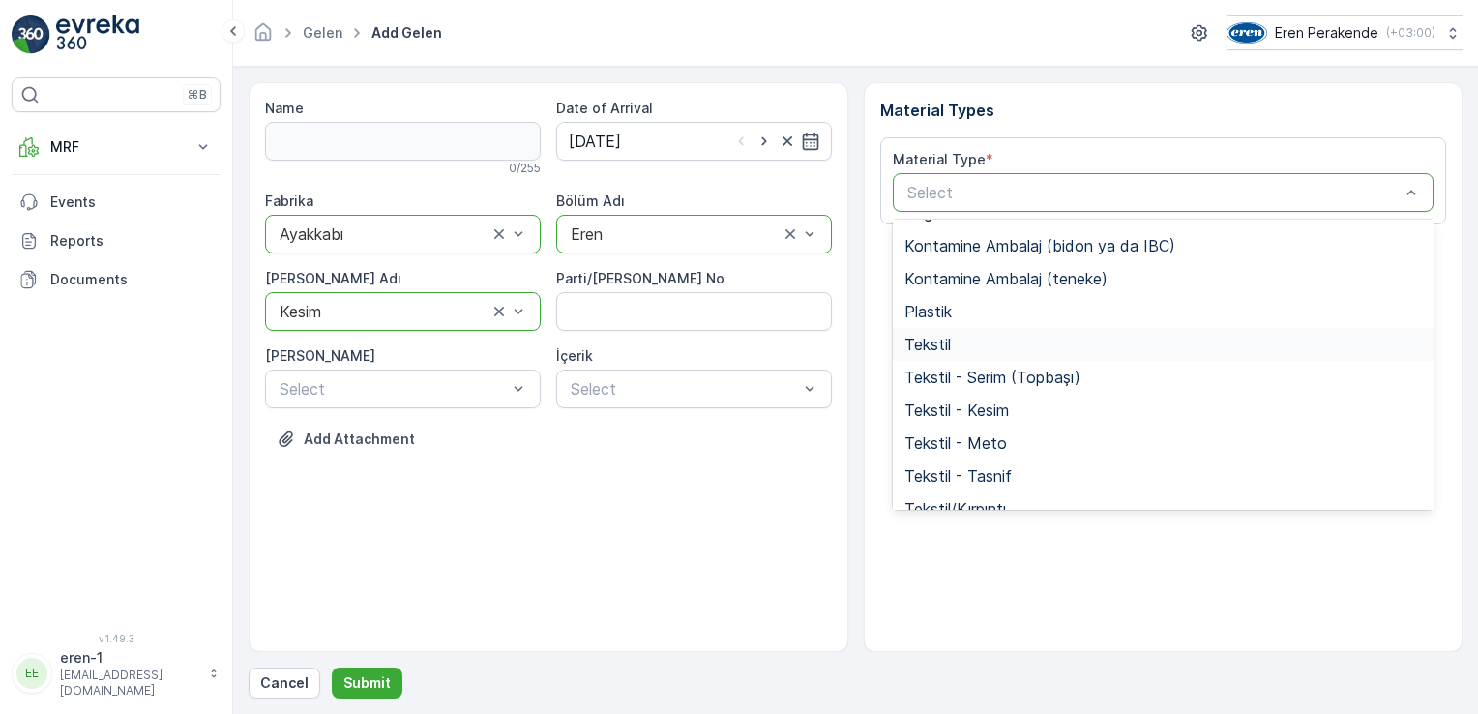
click at [944, 346] on span "Tekstil" at bounding box center [927, 344] width 46 height 17
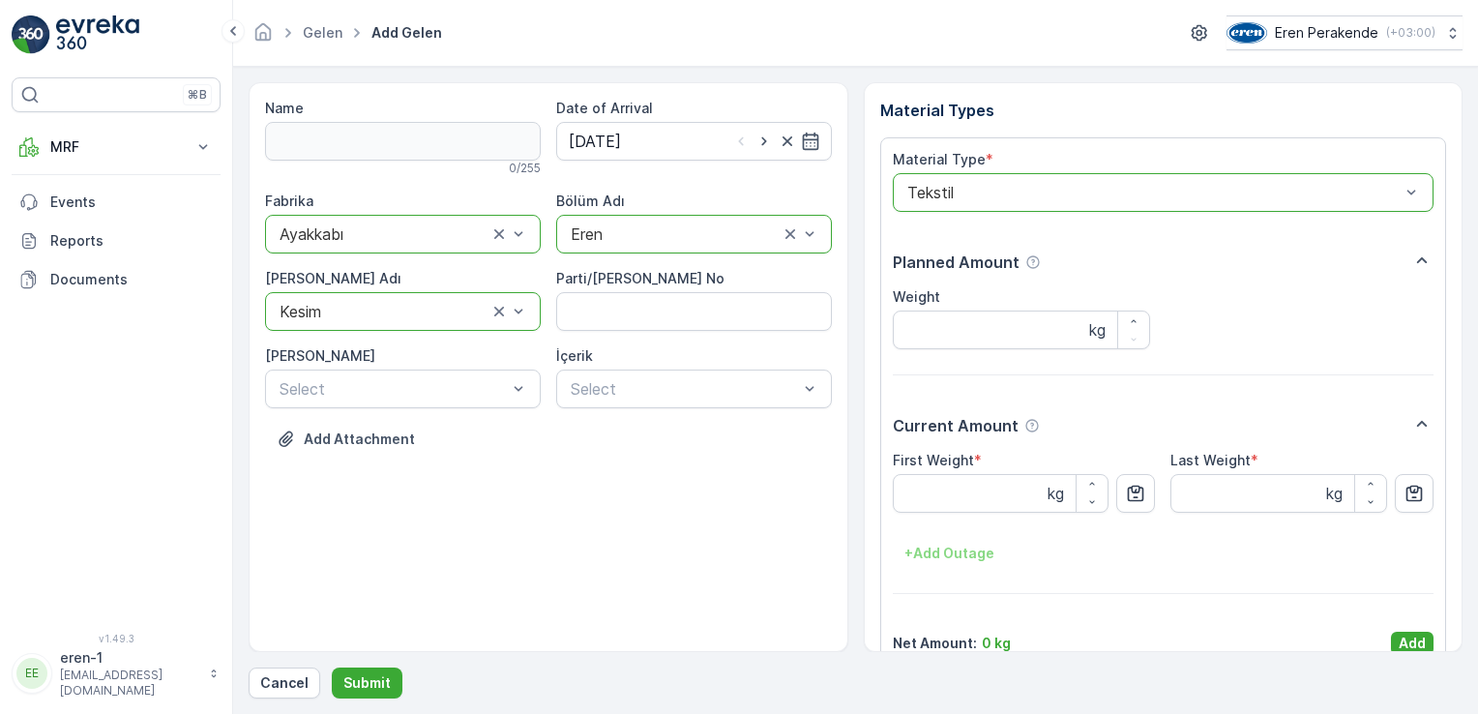
click at [1410, 649] on p "Add" at bounding box center [1412, 643] width 27 height 19
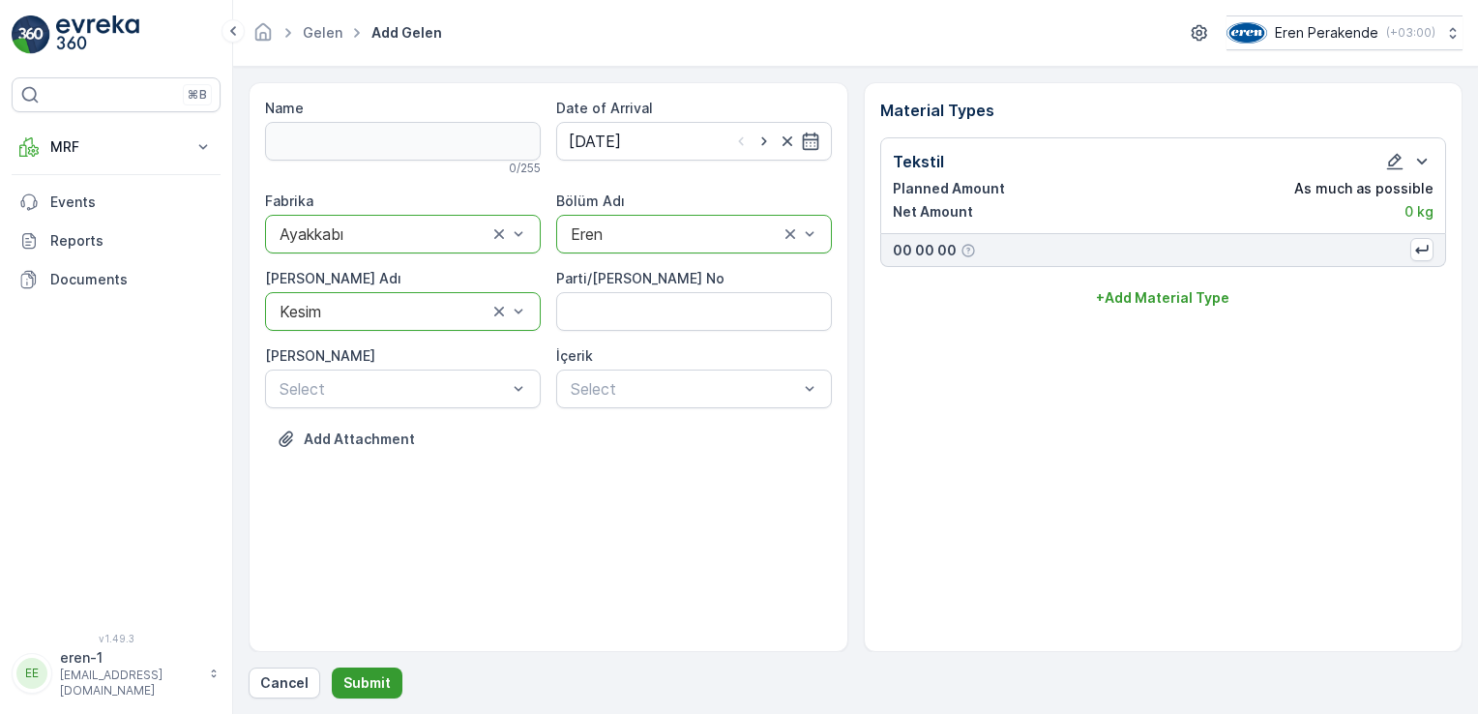
click at [338, 674] on button "Submit" at bounding box center [367, 682] width 71 height 31
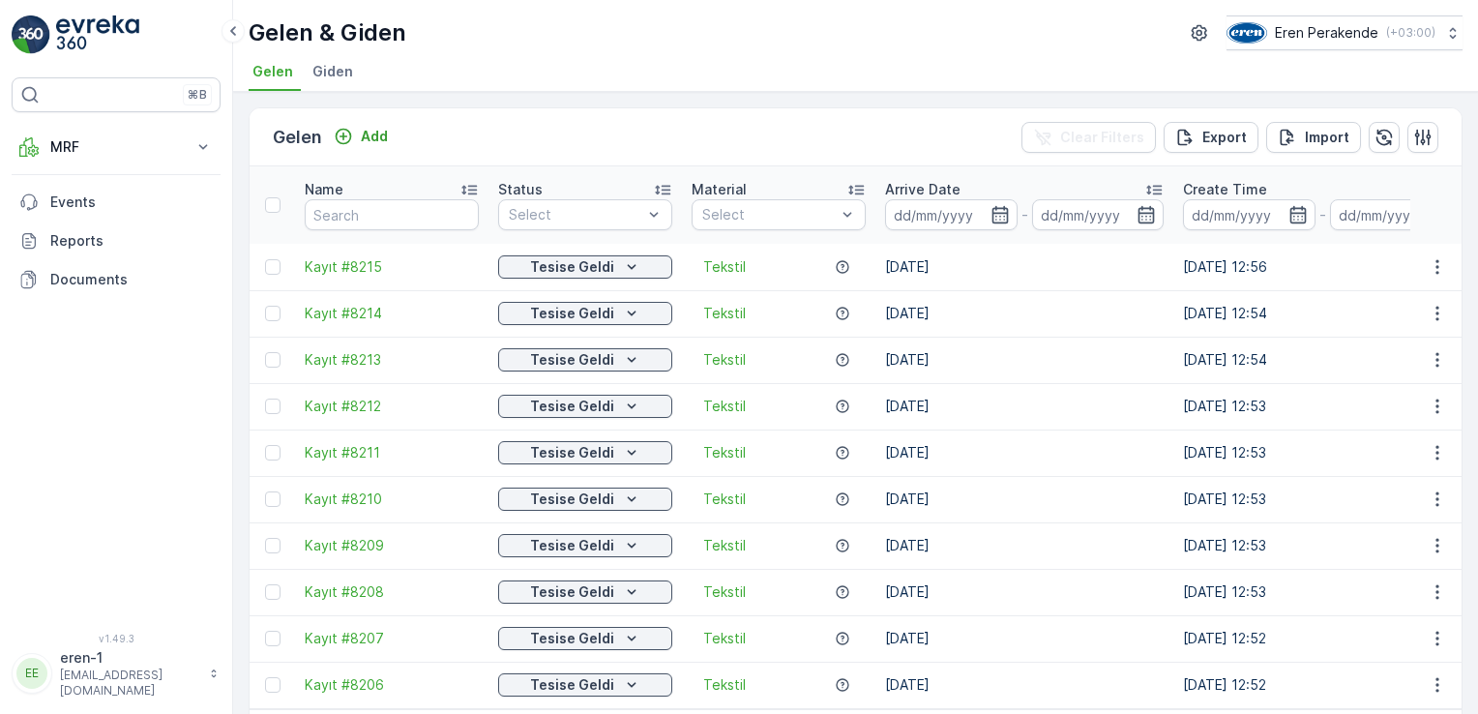
click at [383, 180] on div "Name" at bounding box center [392, 189] width 174 height 19
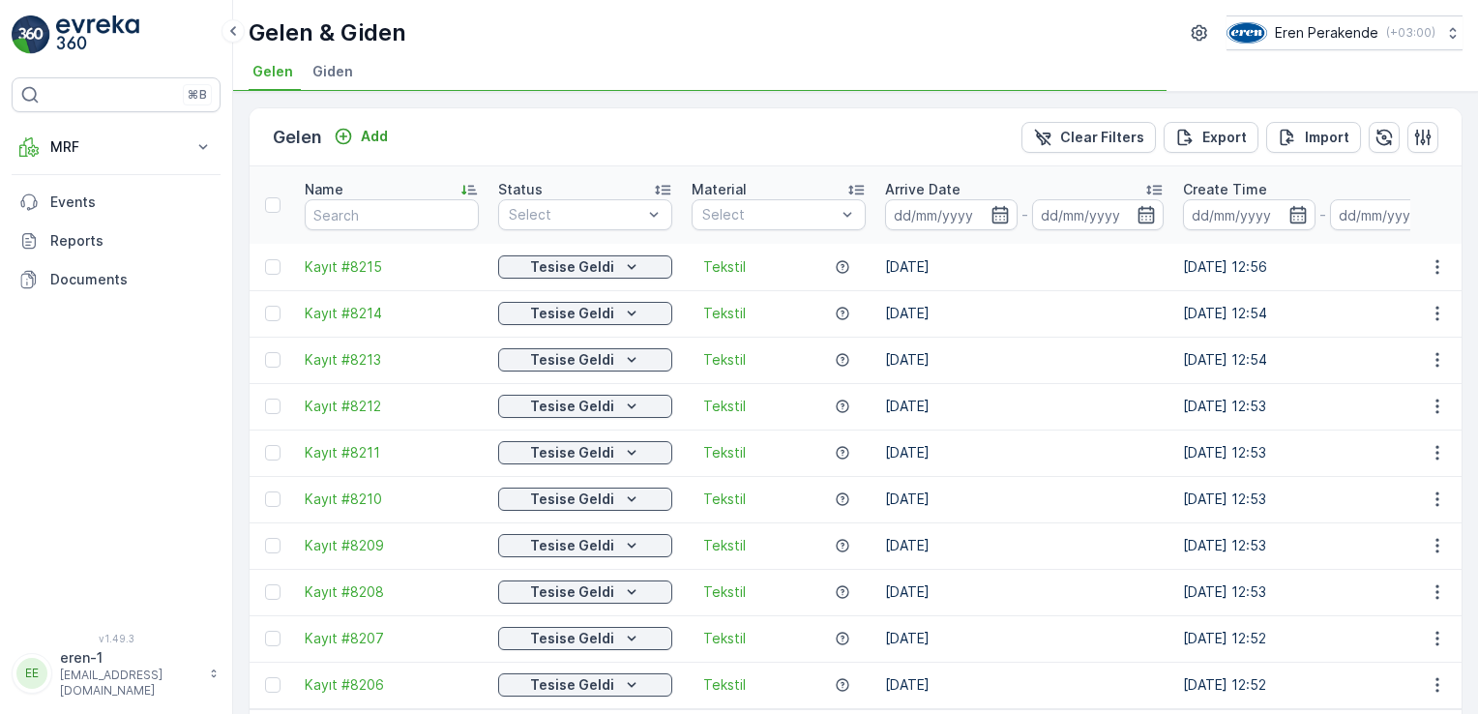
click at [377, 150] on div "Gelen Add Clear Filters Export Import" at bounding box center [856, 137] width 1212 height 58
click at [378, 145] on button "Add" at bounding box center [361, 136] width 70 height 23
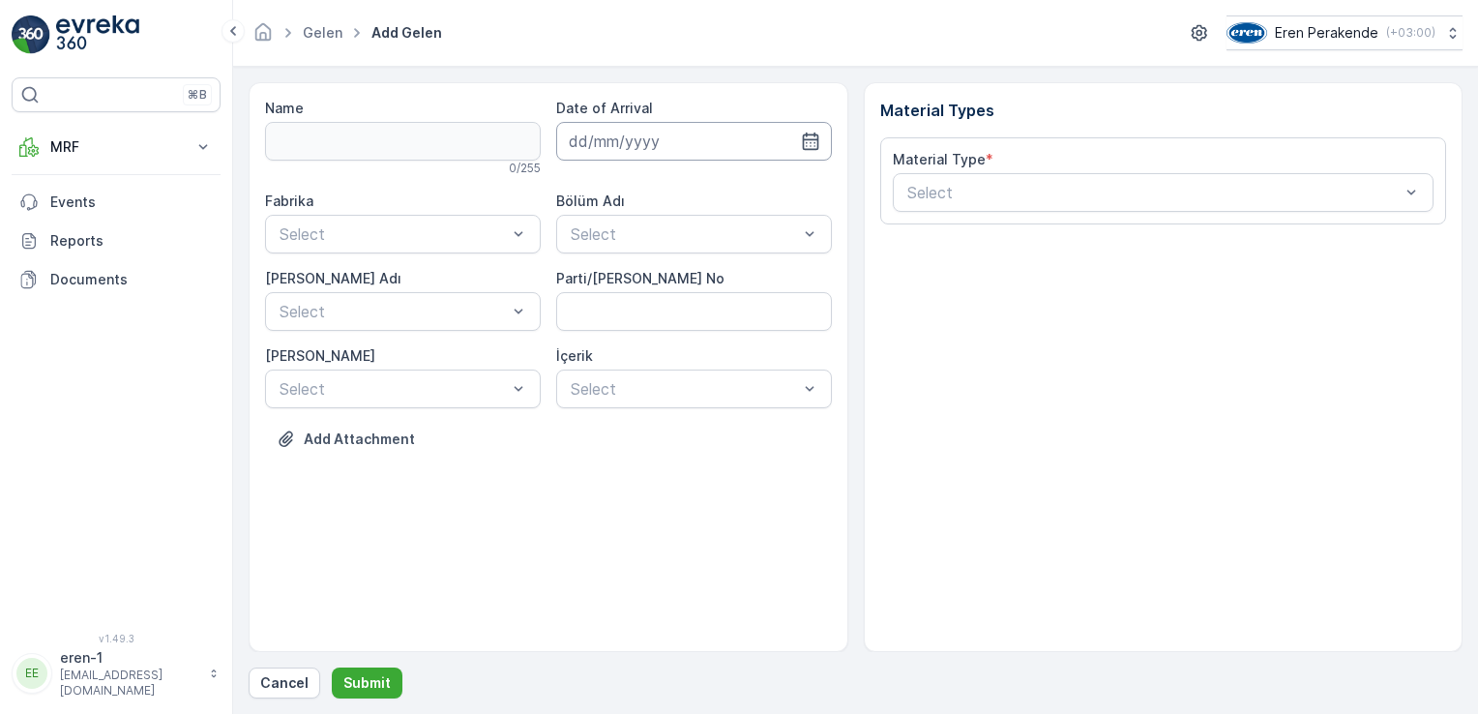
click at [621, 146] on input at bounding box center [694, 141] width 276 height 39
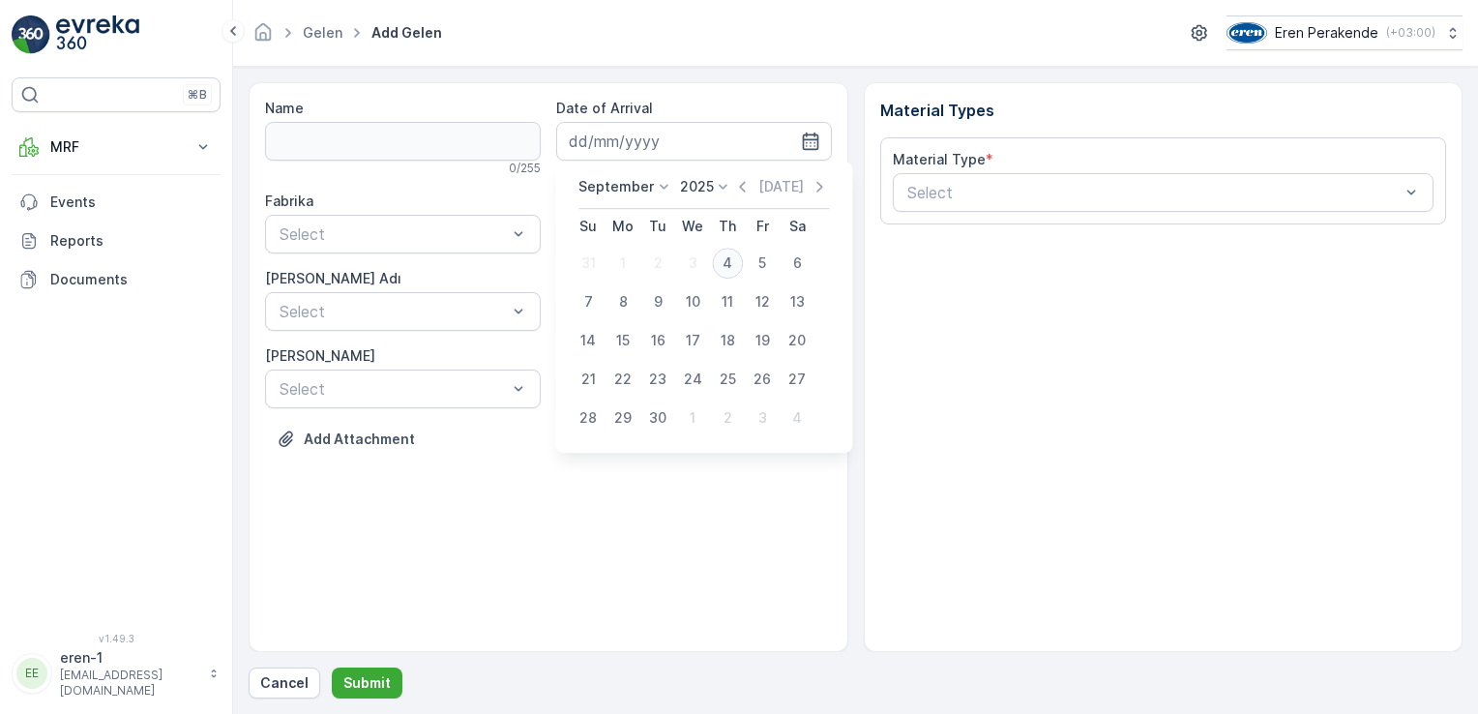
click at [731, 262] on div "4" at bounding box center [727, 263] width 31 height 31
type input "[DATE]"
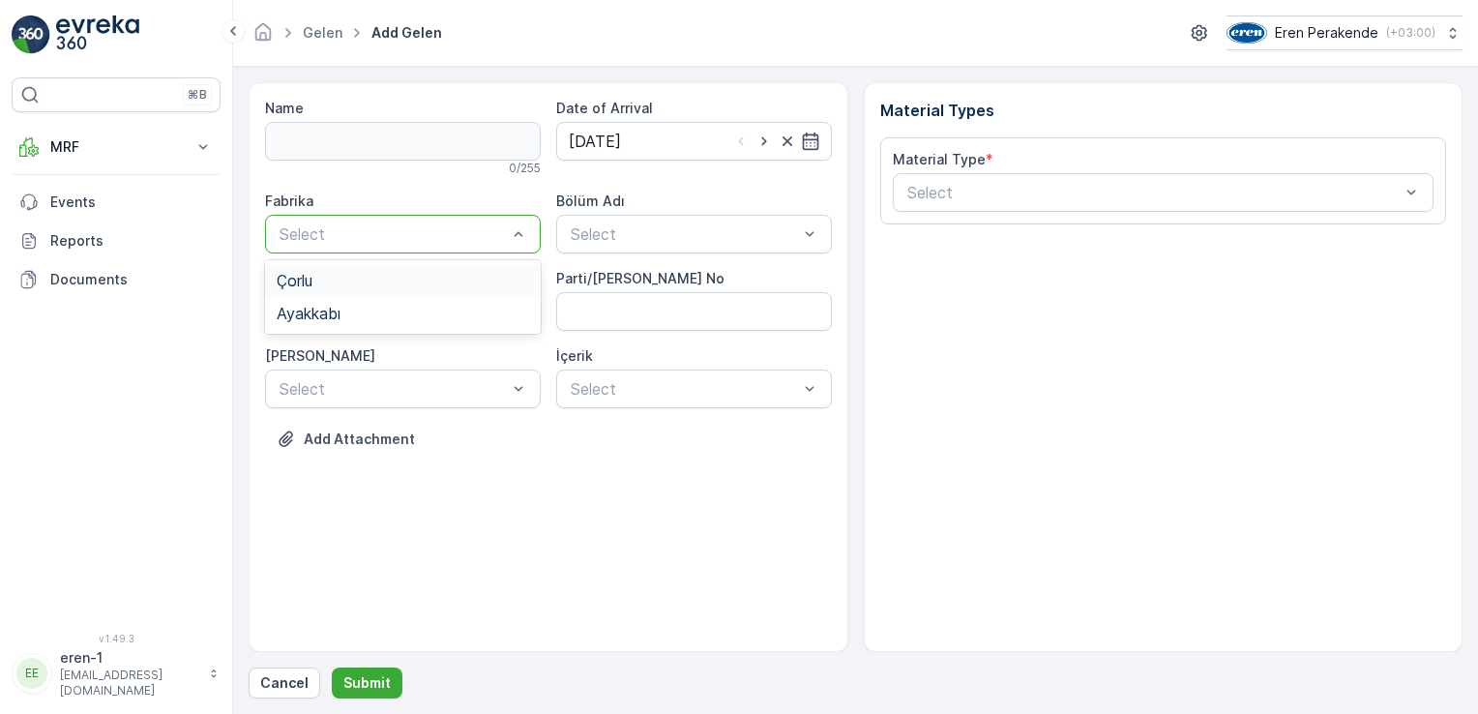
click at [434, 245] on div "Select" at bounding box center [403, 234] width 276 height 39
drag, startPoint x: 377, startPoint y: 312, endPoint x: 423, endPoint y: 309, distance: 45.6
click at [376, 312] on div "Ayakkabı" at bounding box center [403, 313] width 252 height 17
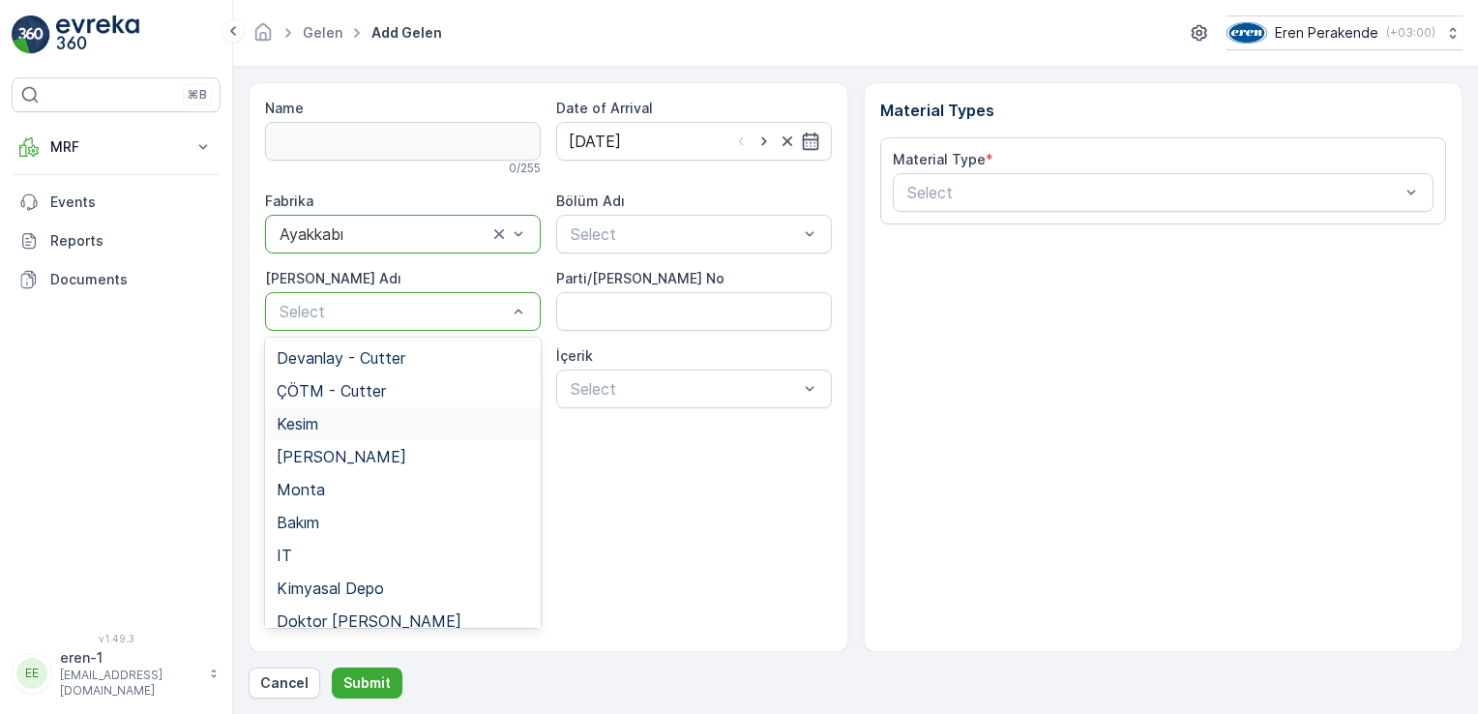
click at [354, 412] on div "Kesim" at bounding box center [403, 423] width 276 height 33
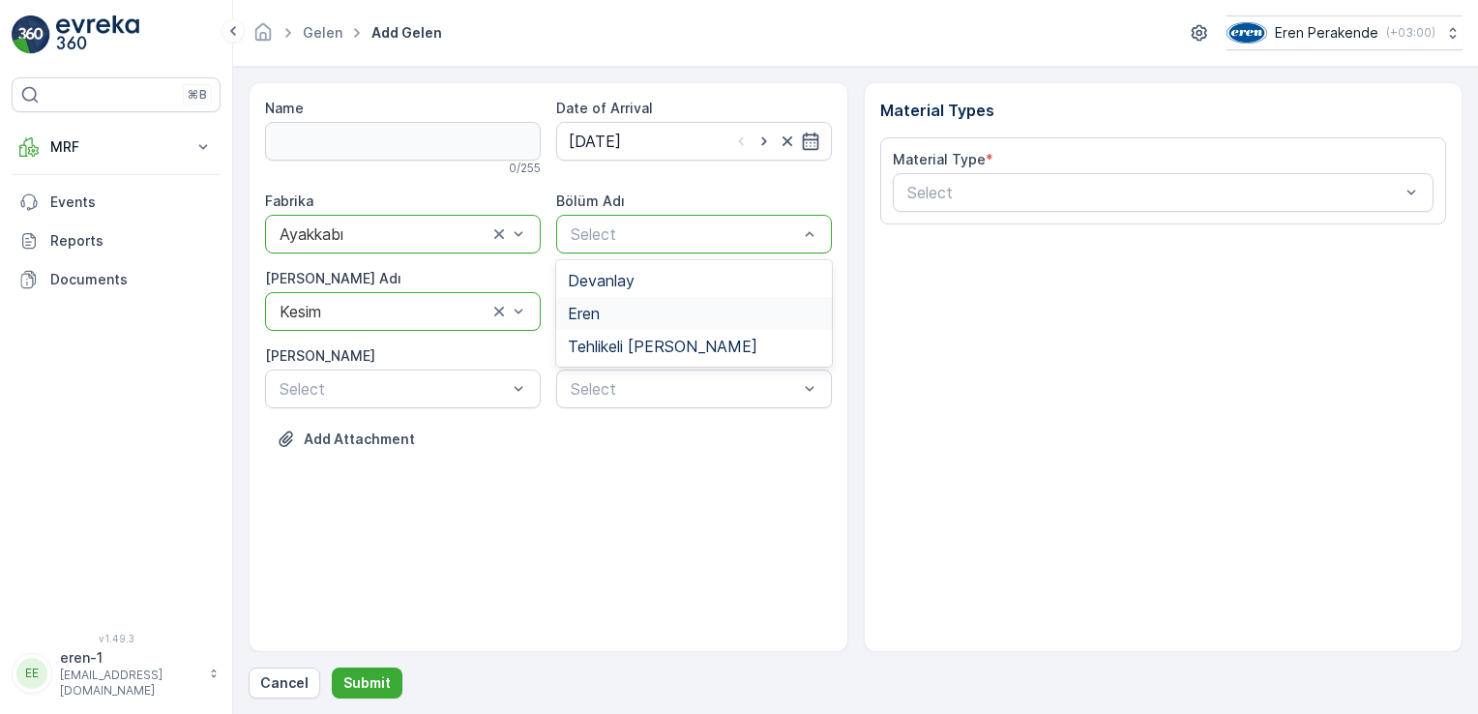
click at [604, 314] on div "Eren" at bounding box center [694, 313] width 252 height 17
click at [1022, 173] on div "Material Type * Select" at bounding box center [1164, 181] width 542 height 62
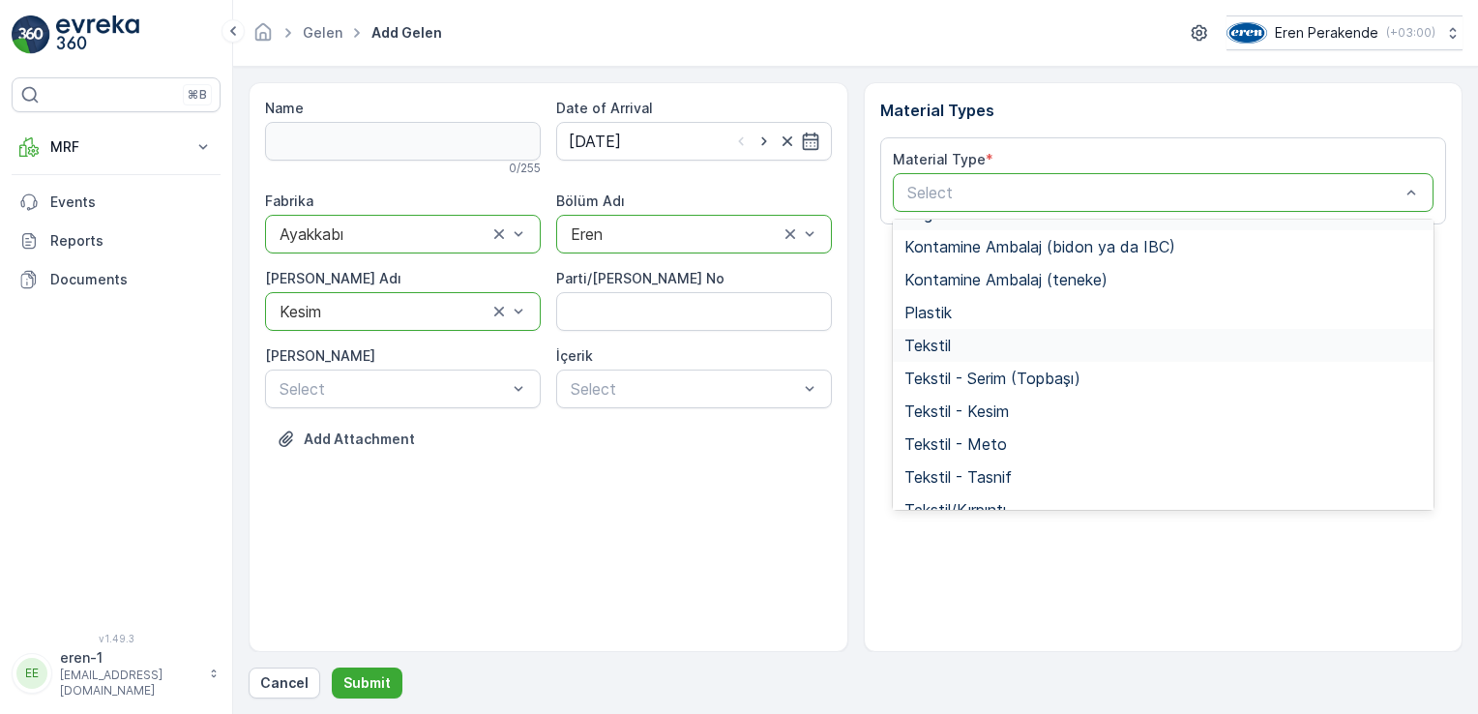
scroll to position [290, 0]
click at [957, 342] on div "Tekstil" at bounding box center [1163, 344] width 518 height 17
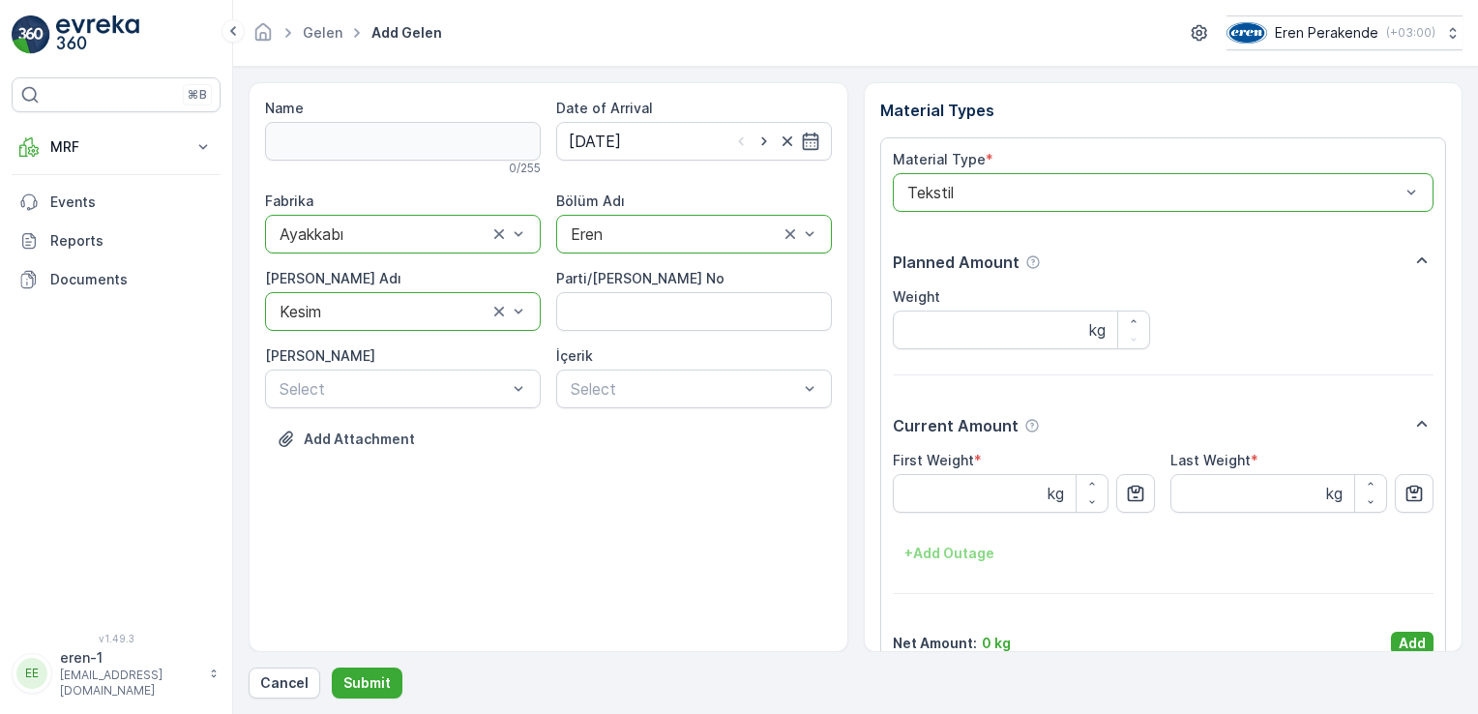
click at [1413, 634] on p "Add" at bounding box center [1412, 643] width 27 height 19
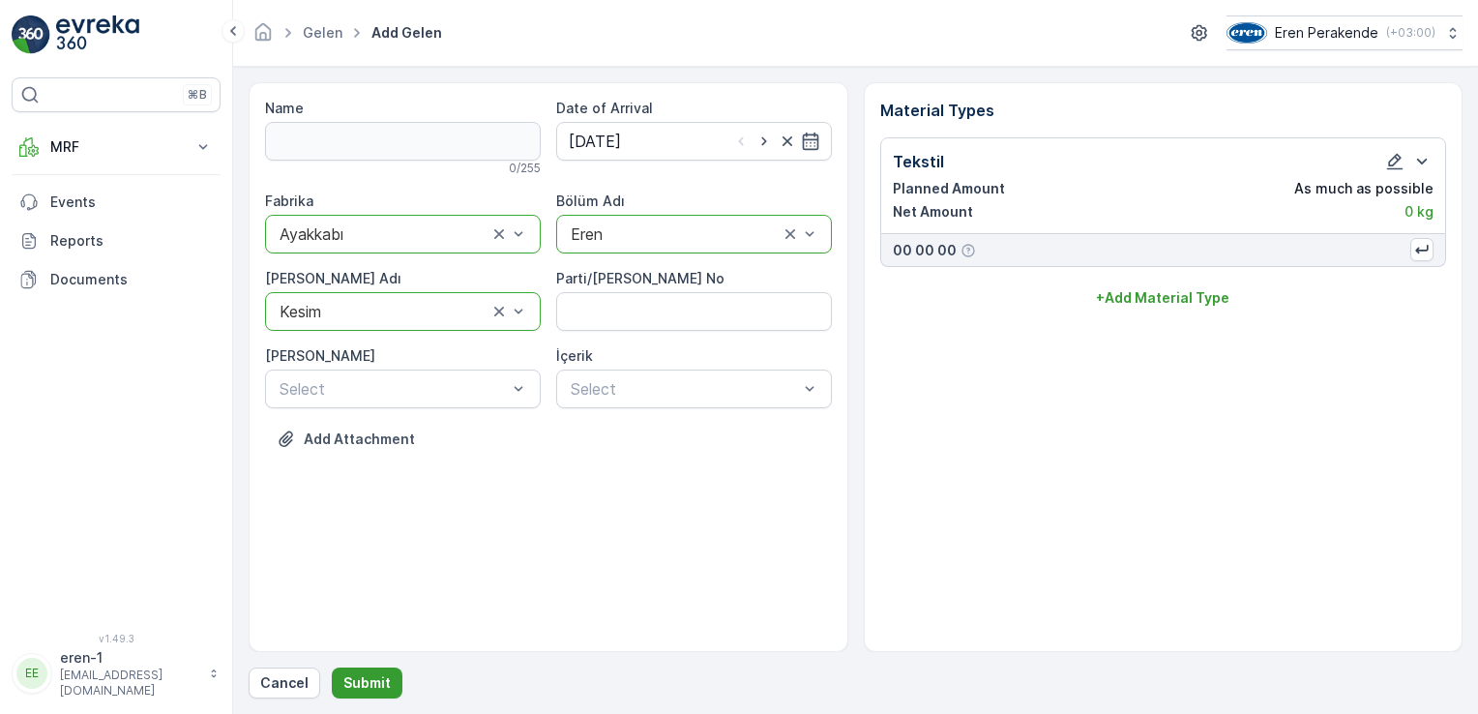
click at [368, 670] on button "Submit" at bounding box center [367, 682] width 71 height 31
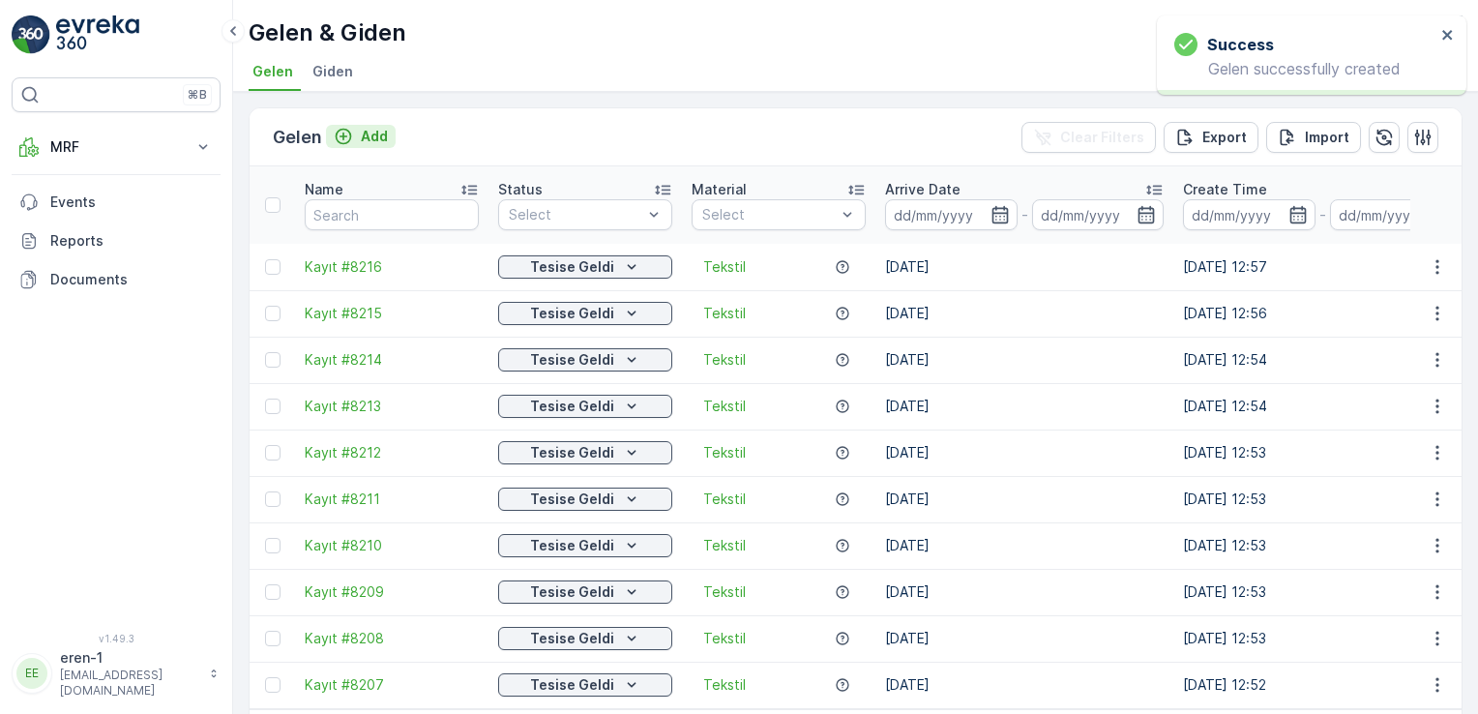
click at [368, 133] on p "Add" at bounding box center [374, 136] width 27 height 19
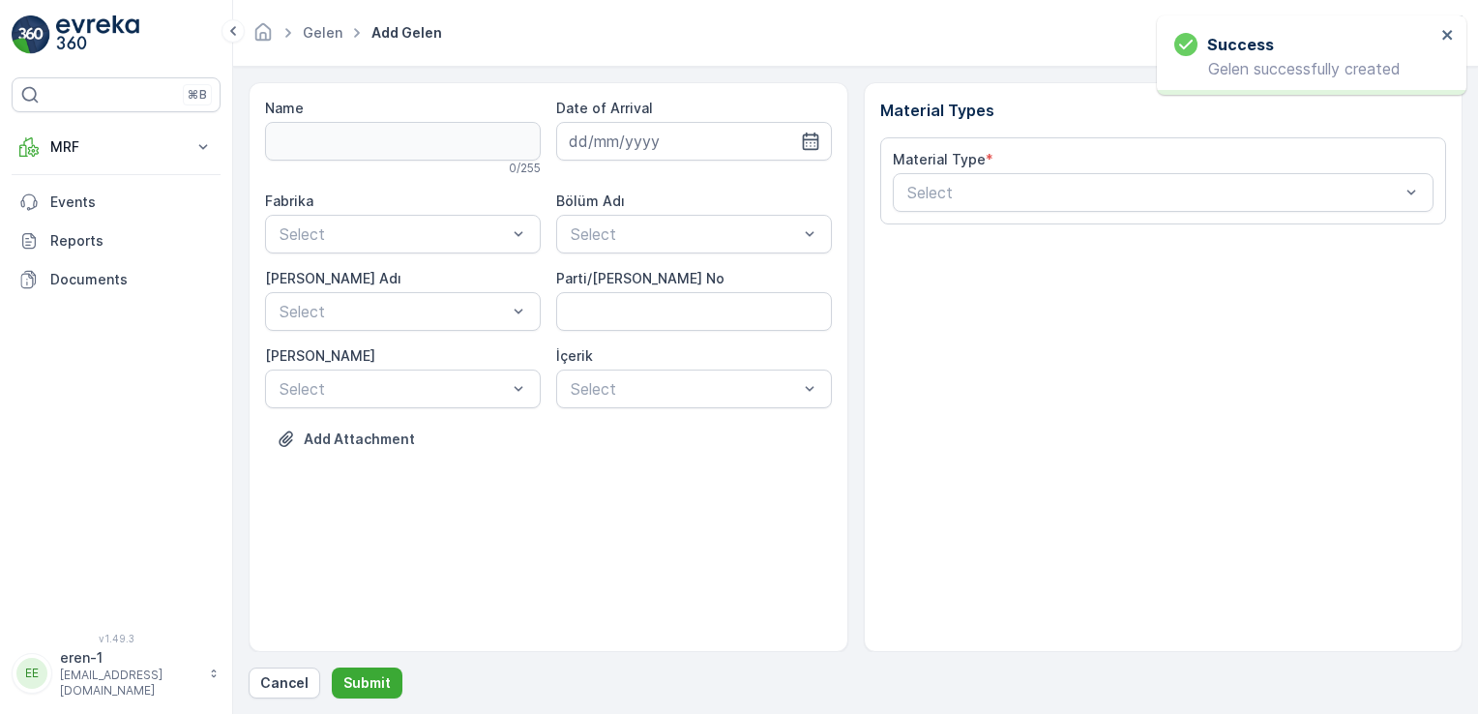
click at [706, 114] on div "Date of Arrival" at bounding box center [694, 108] width 276 height 19
click at [701, 133] on input at bounding box center [694, 141] width 276 height 39
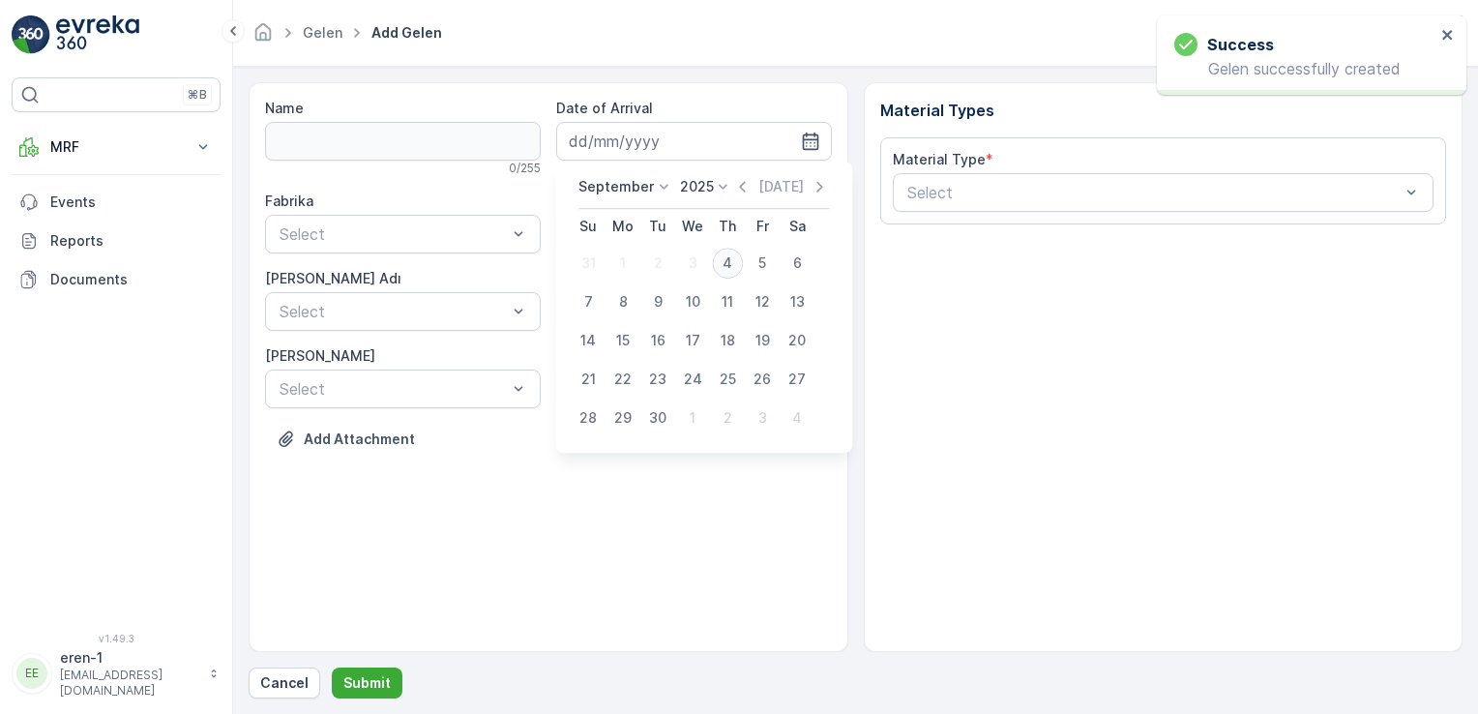
click at [724, 264] on div "4" at bounding box center [727, 263] width 31 height 31
type input "[DATE]"
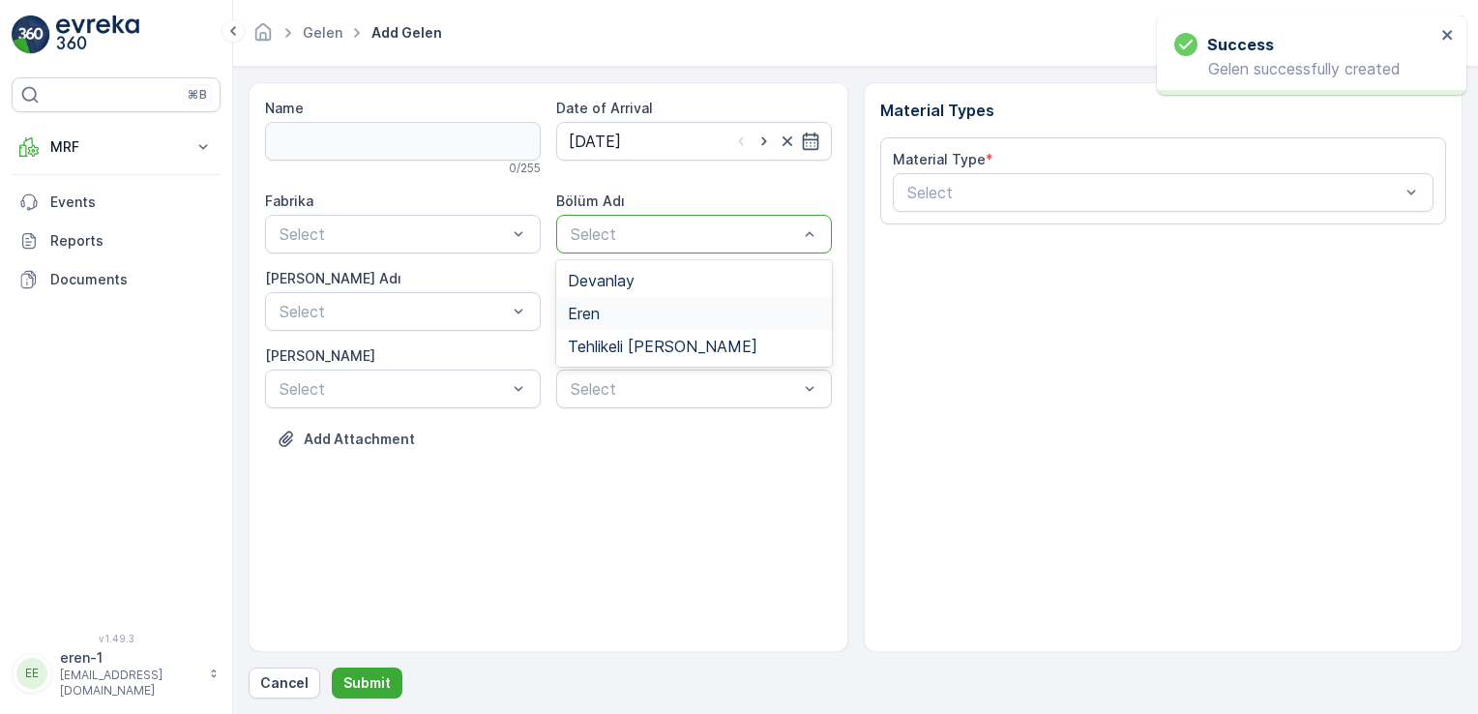
click at [582, 316] on span "Eren" at bounding box center [584, 313] width 32 height 17
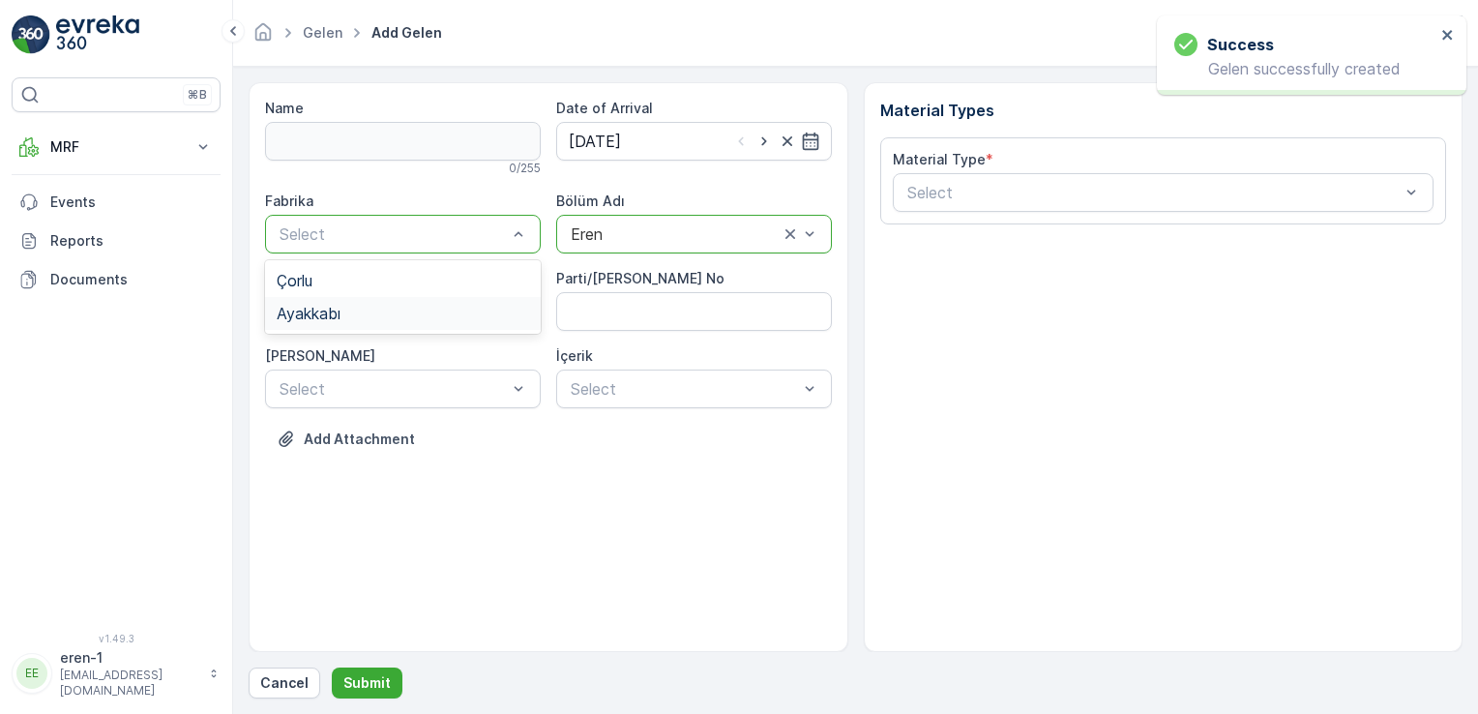
click at [353, 317] on div "Ayakkabı" at bounding box center [403, 313] width 252 height 17
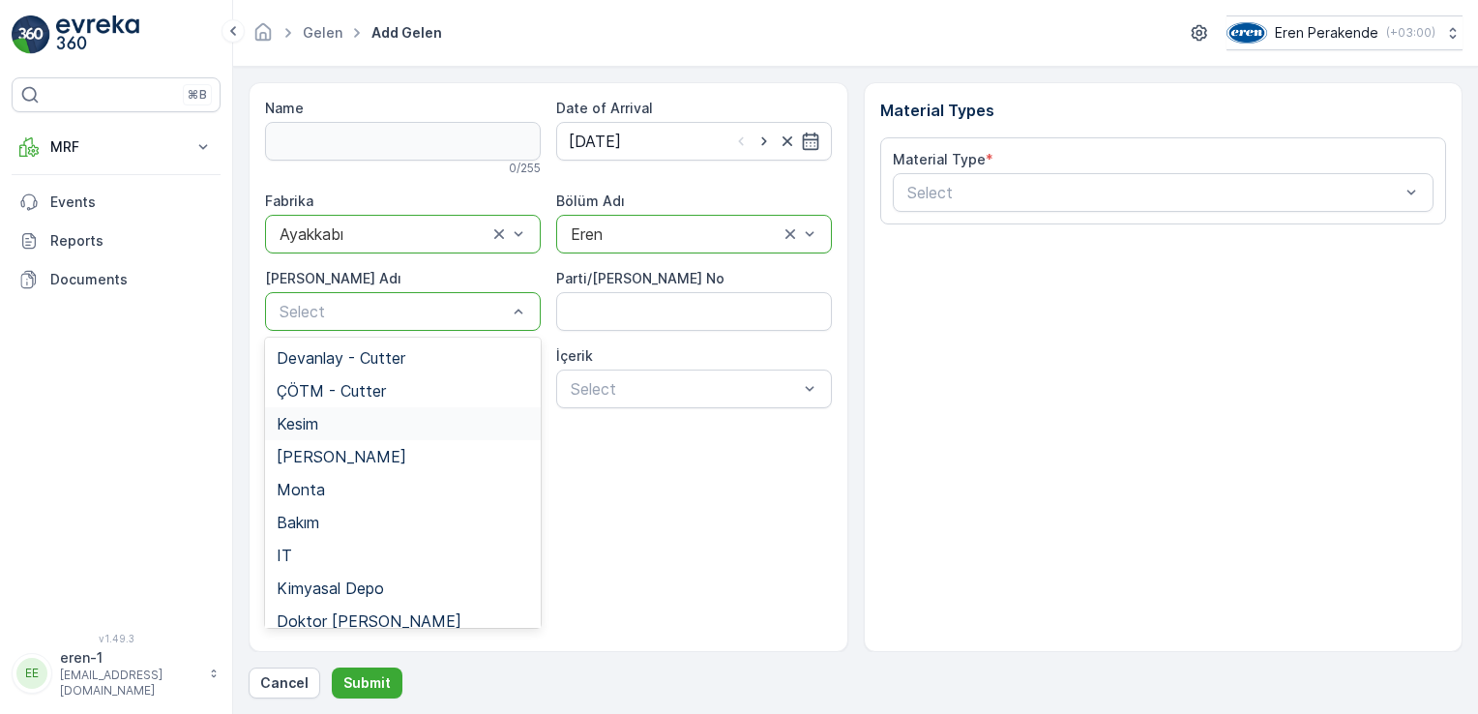
click at [347, 429] on div "Kesim" at bounding box center [403, 423] width 252 height 17
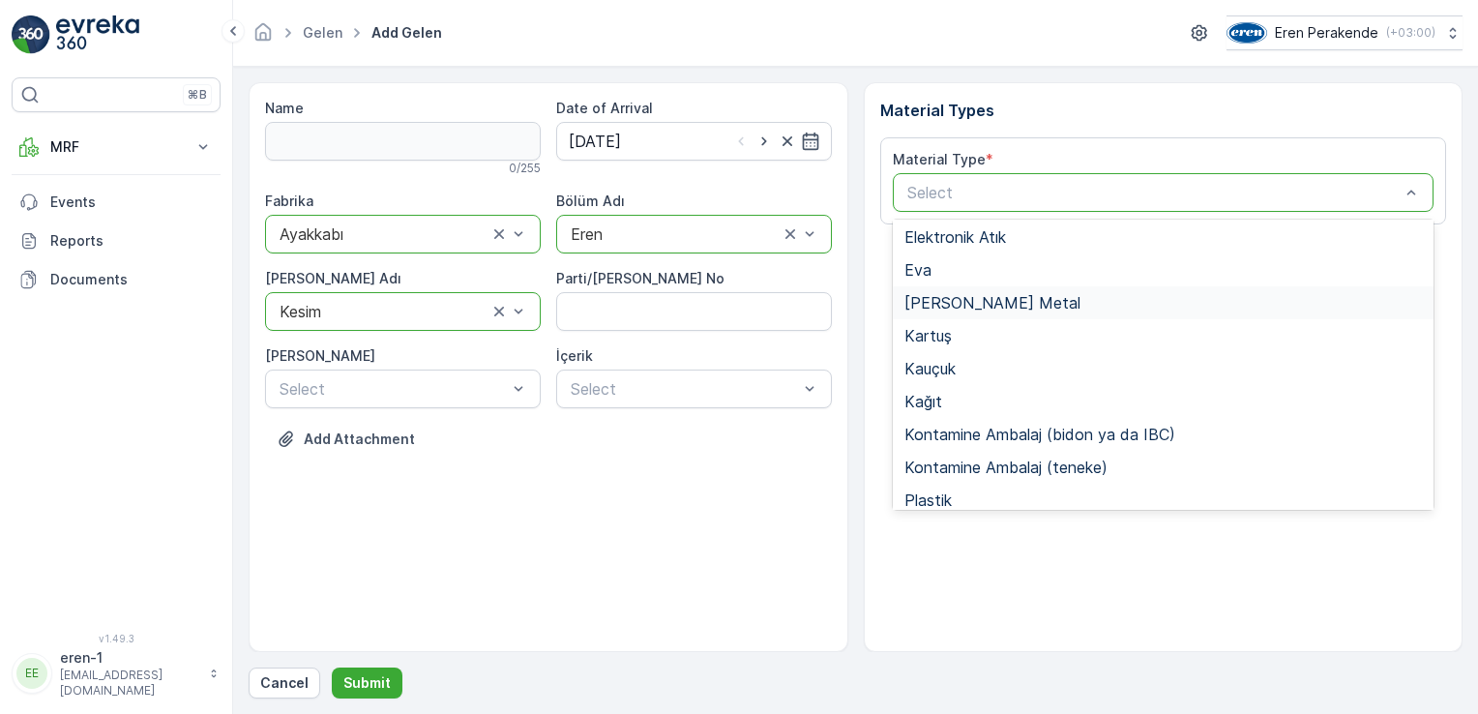
scroll to position [290, 0]
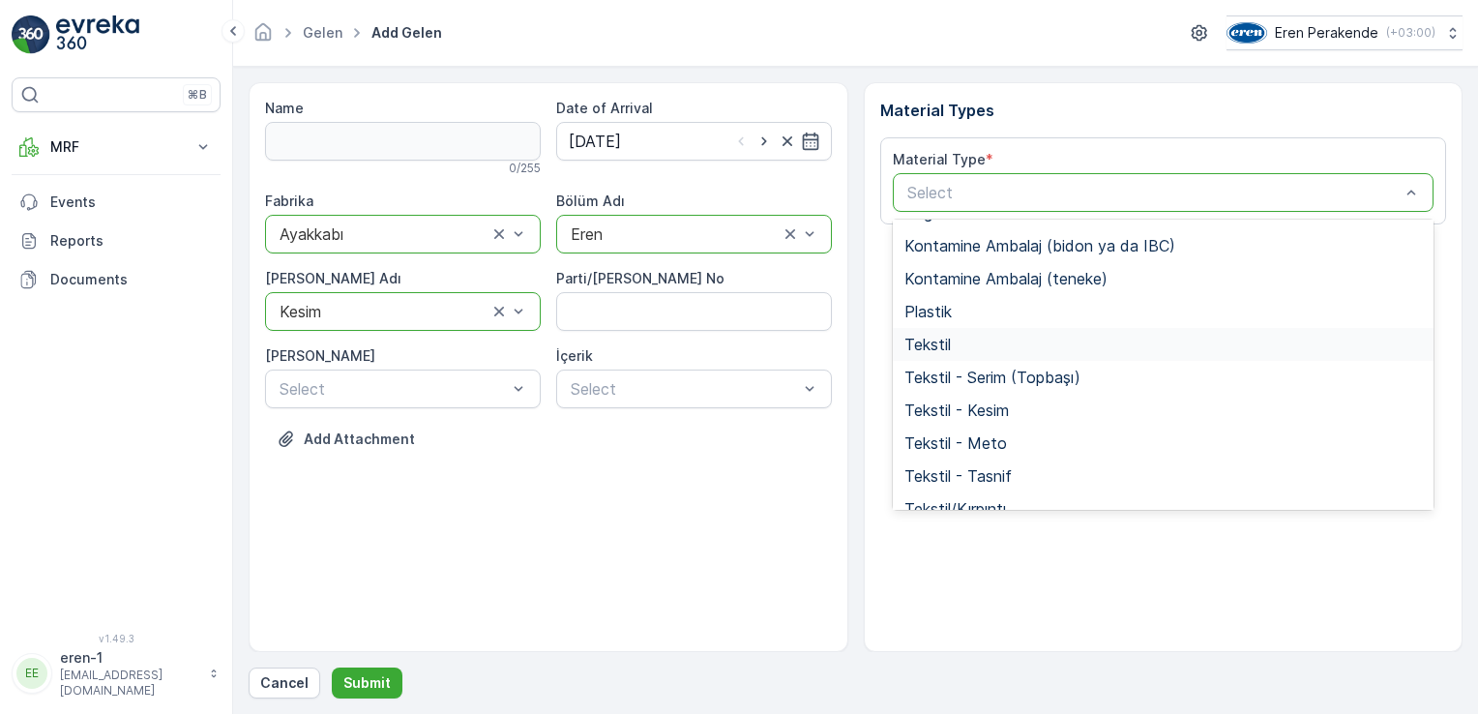
click at [971, 338] on div "Tekstil" at bounding box center [1163, 344] width 518 height 17
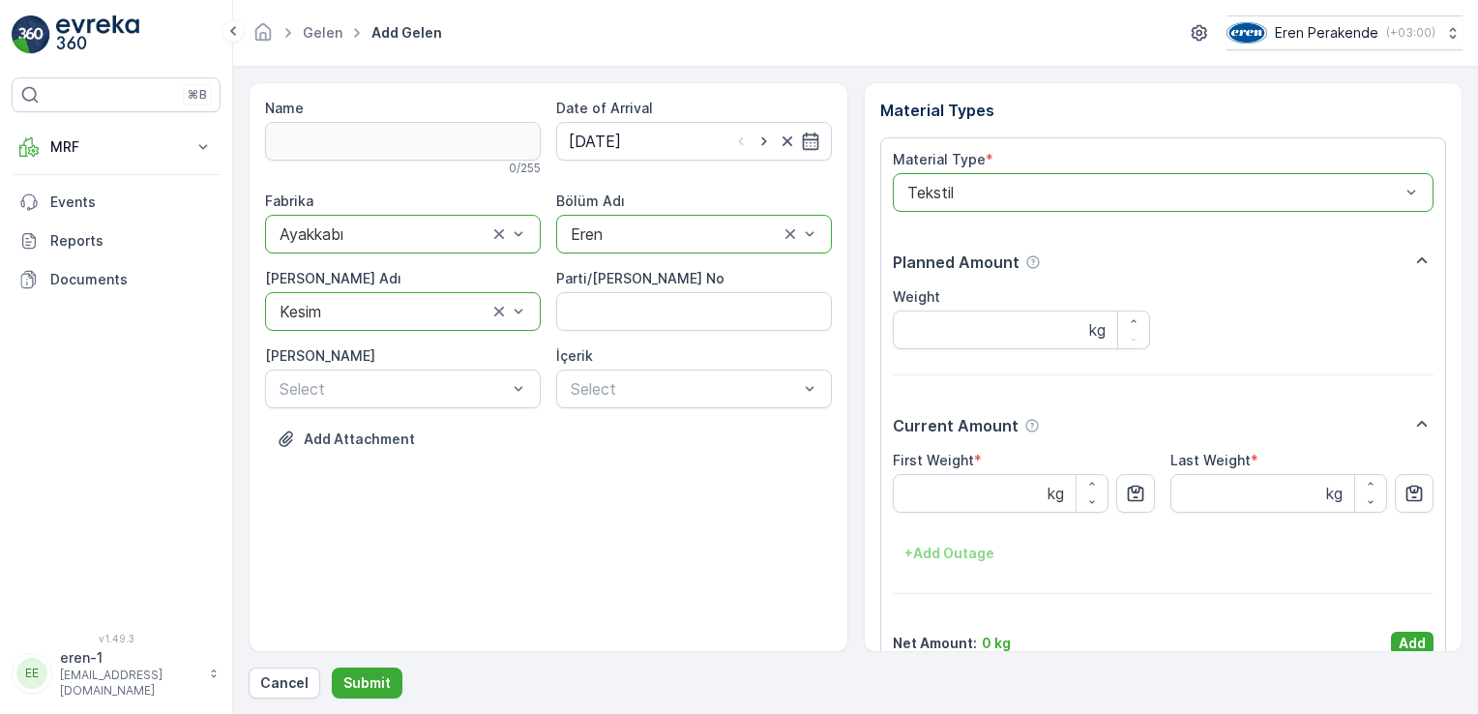
click at [1399, 640] on p "Add" at bounding box center [1412, 643] width 27 height 19
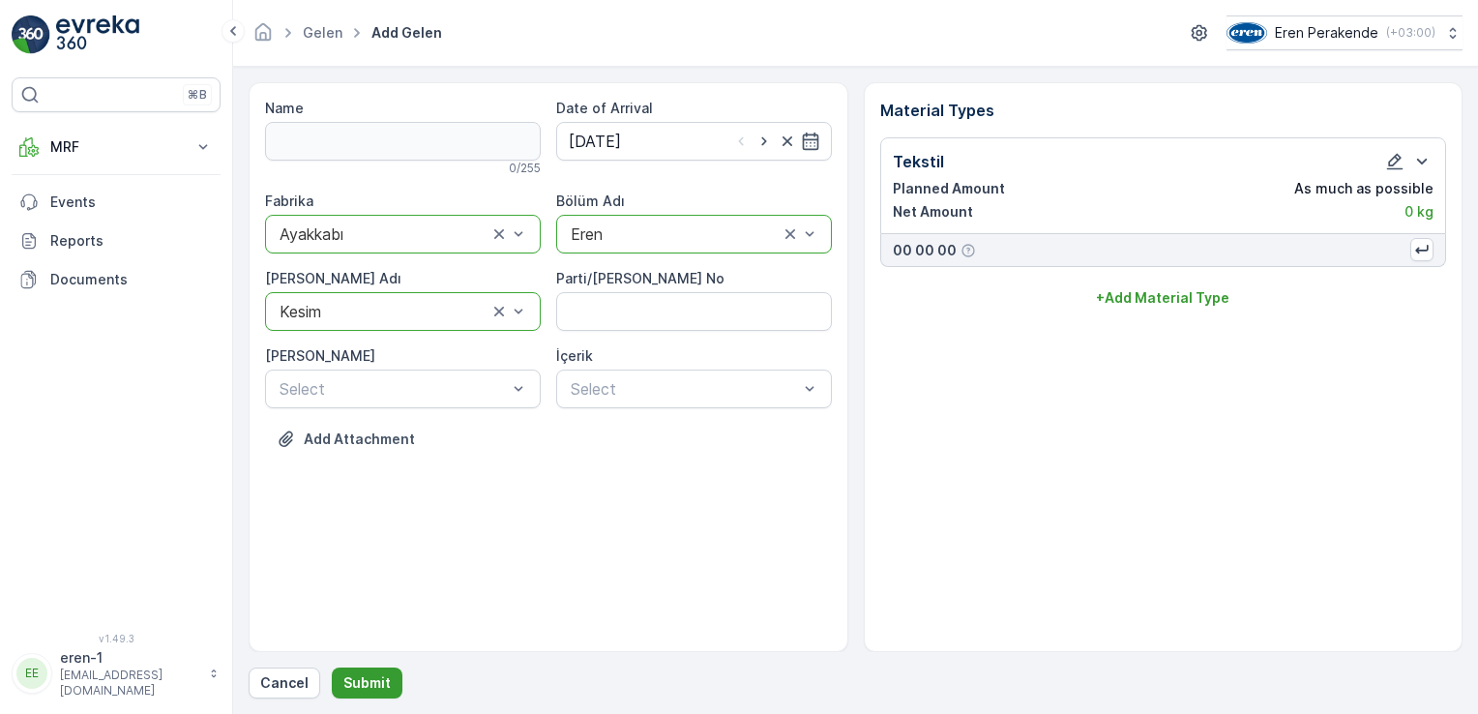
click at [370, 684] on p "Submit" at bounding box center [366, 682] width 47 height 19
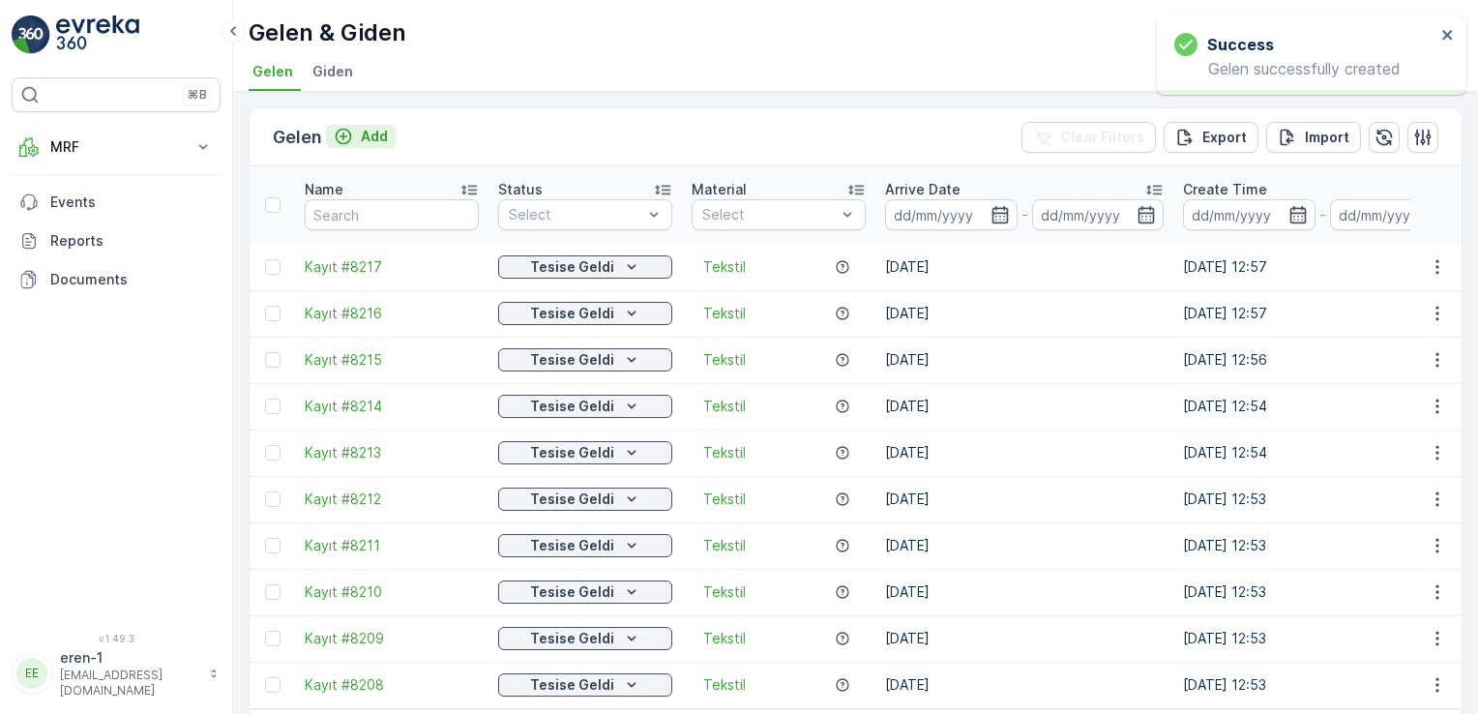
click at [358, 133] on div "Add" at bounding box center [361, 136] width 54 height 19
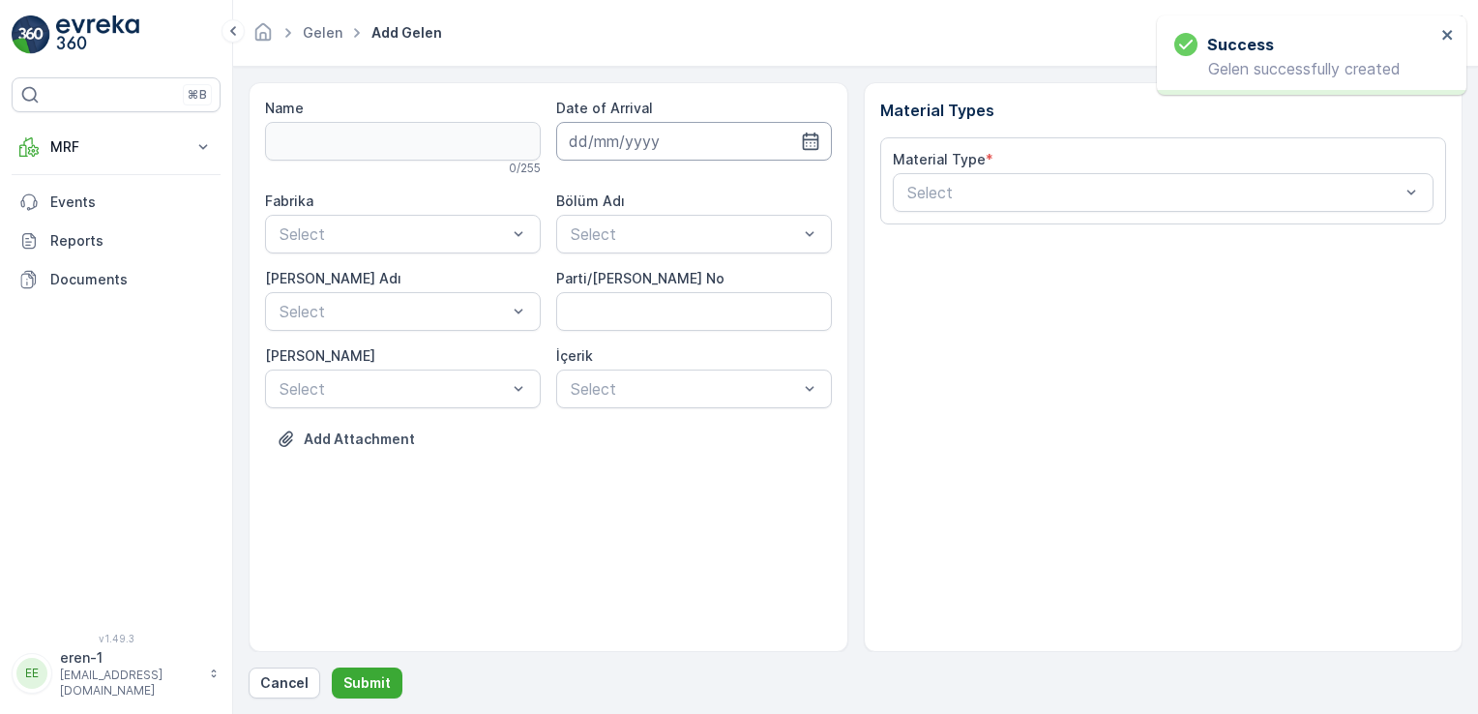
click at [746, 156] on input at bounding box center [694, 141] width 276 height 39
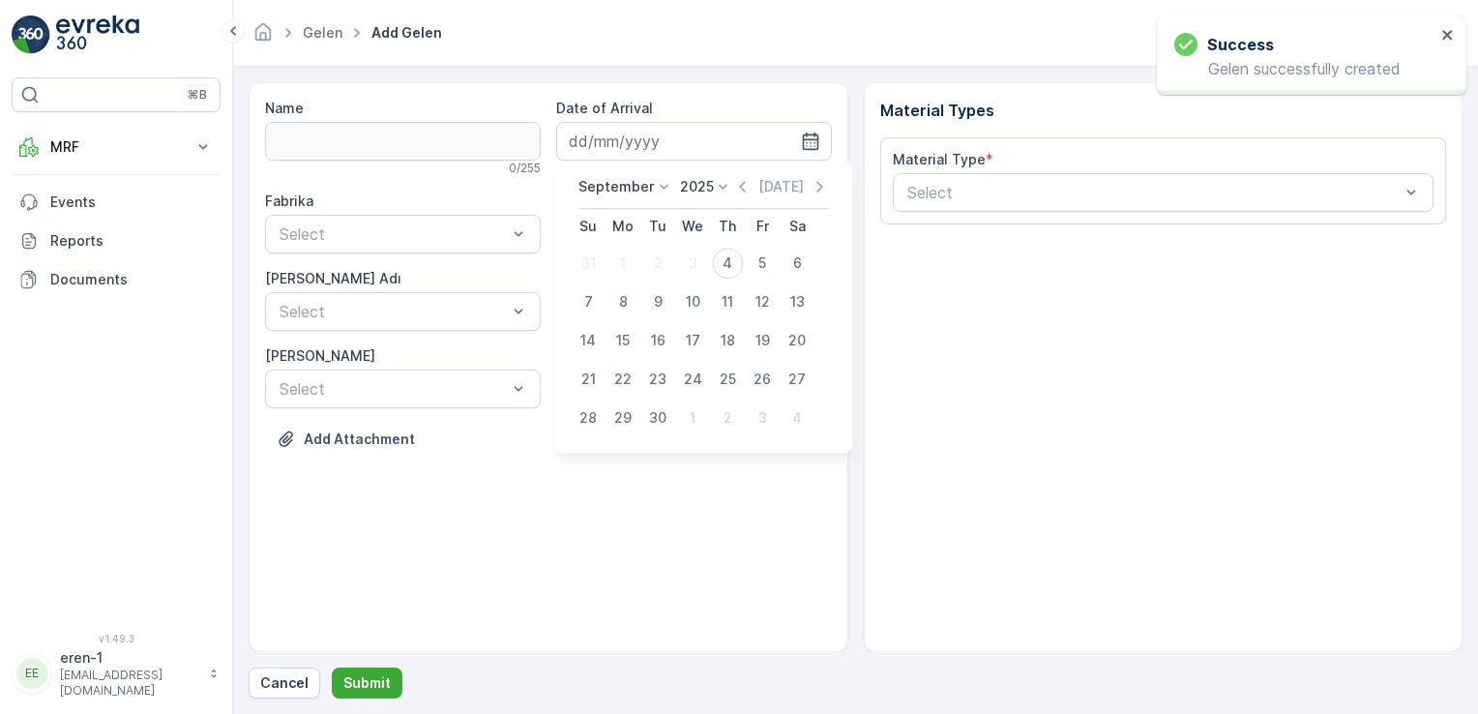
click at [725, 262] on div "4" at bounding box center [727, 263] width 31 height 31
type input "[DATE]"
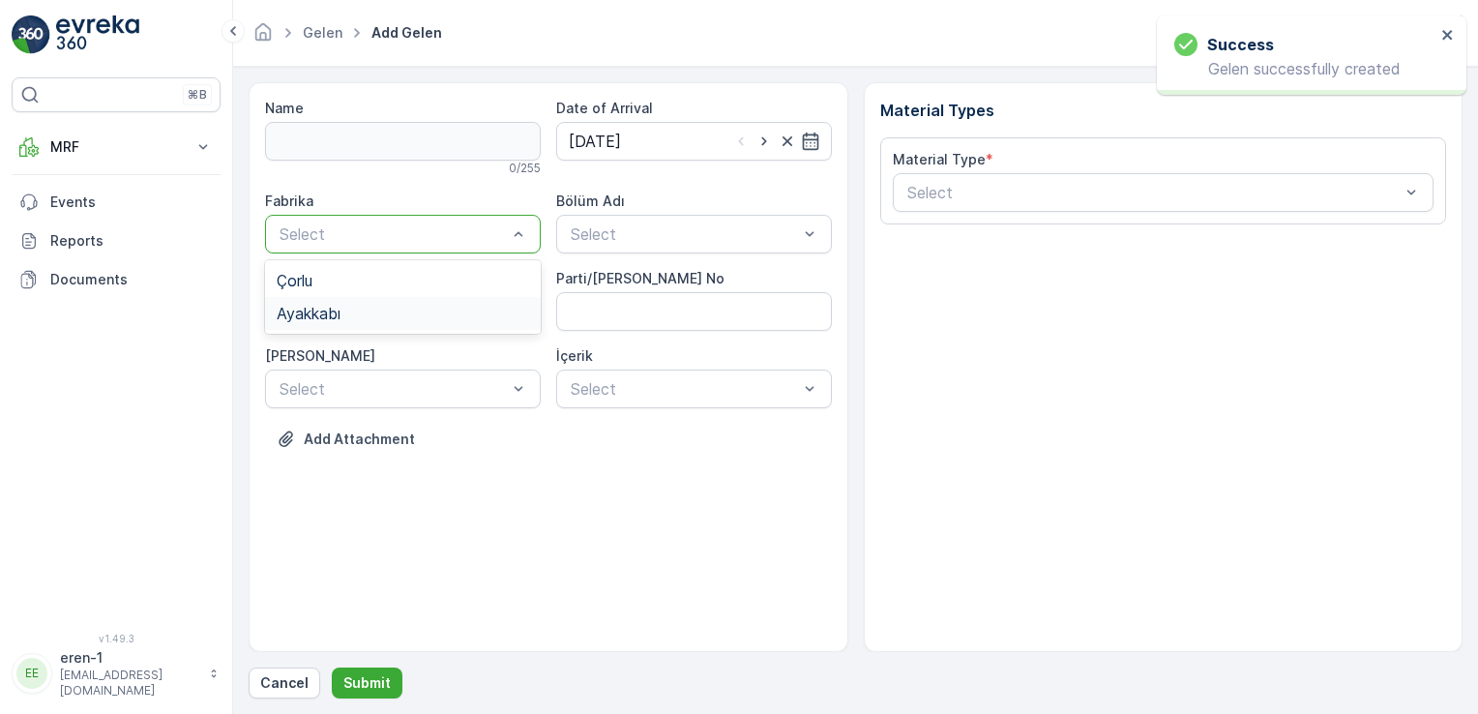
click at [446, 307] on div "Ayakkabı" at bounding box center [403, 313] width 252 height 17
click at [686, 252] on div "Fabrika option Ayakkabı, selected. Ayakkabı Bölüm Adı Select [PERSON_NAME] Adı …" at bounding box center [548, 300] width 567 height 217
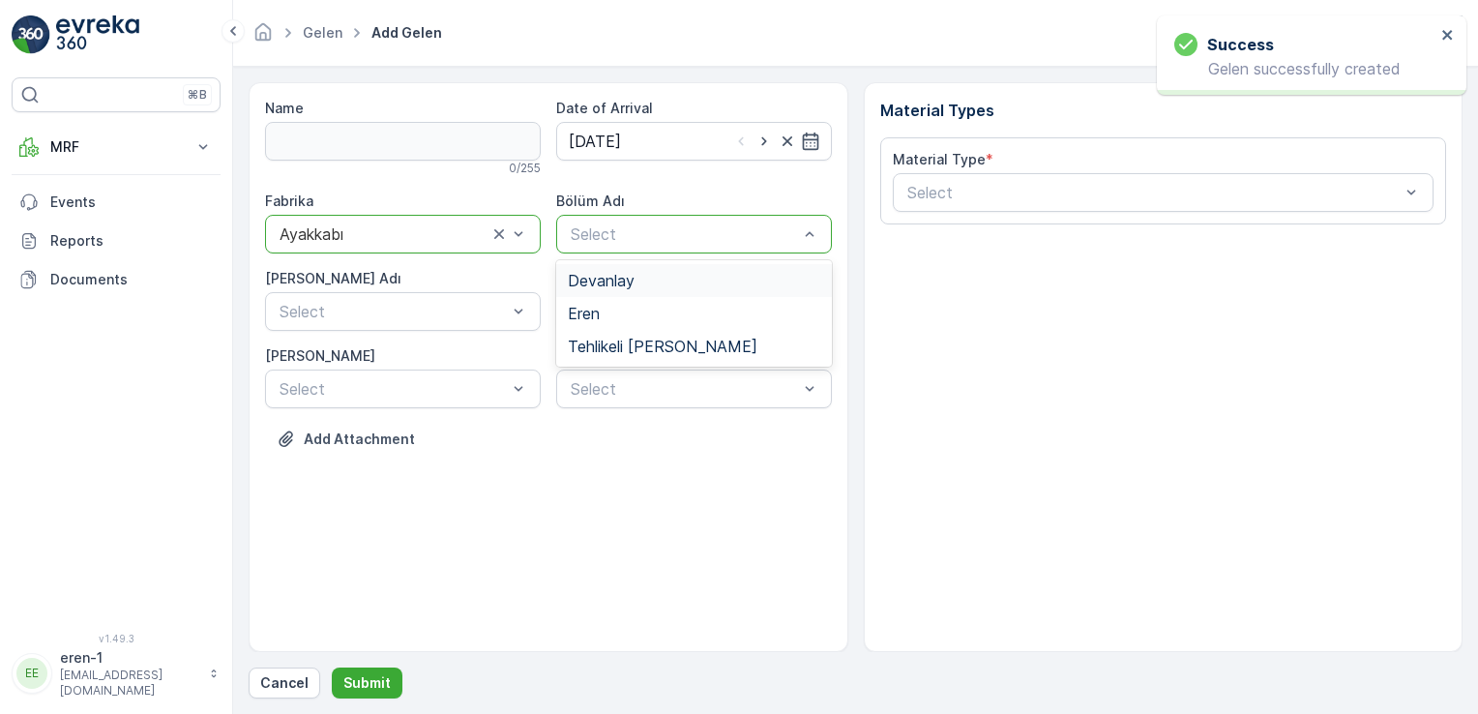
click at [609, 298] on div "Eren" at bounding box center [694, 313] width 276 height 33
click at [602, 221] on div "Eren" at bounding box center [694, 234] width 276 height 39
click at [575, 305] on span "Eren" at bounding box center [584, 313] width 32 height 17
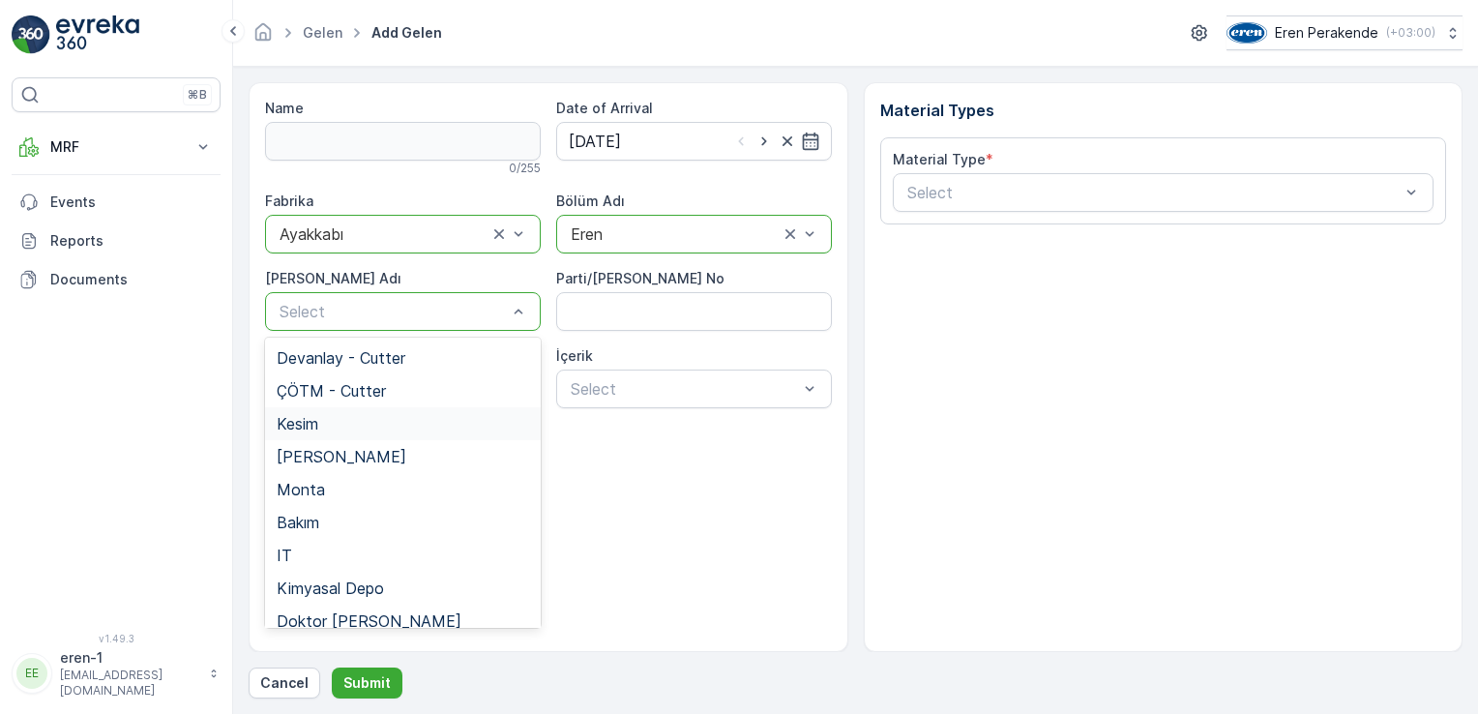
click at [327, 427] on div "Kesim" at bounding box center [403, 423] width 252 height 17
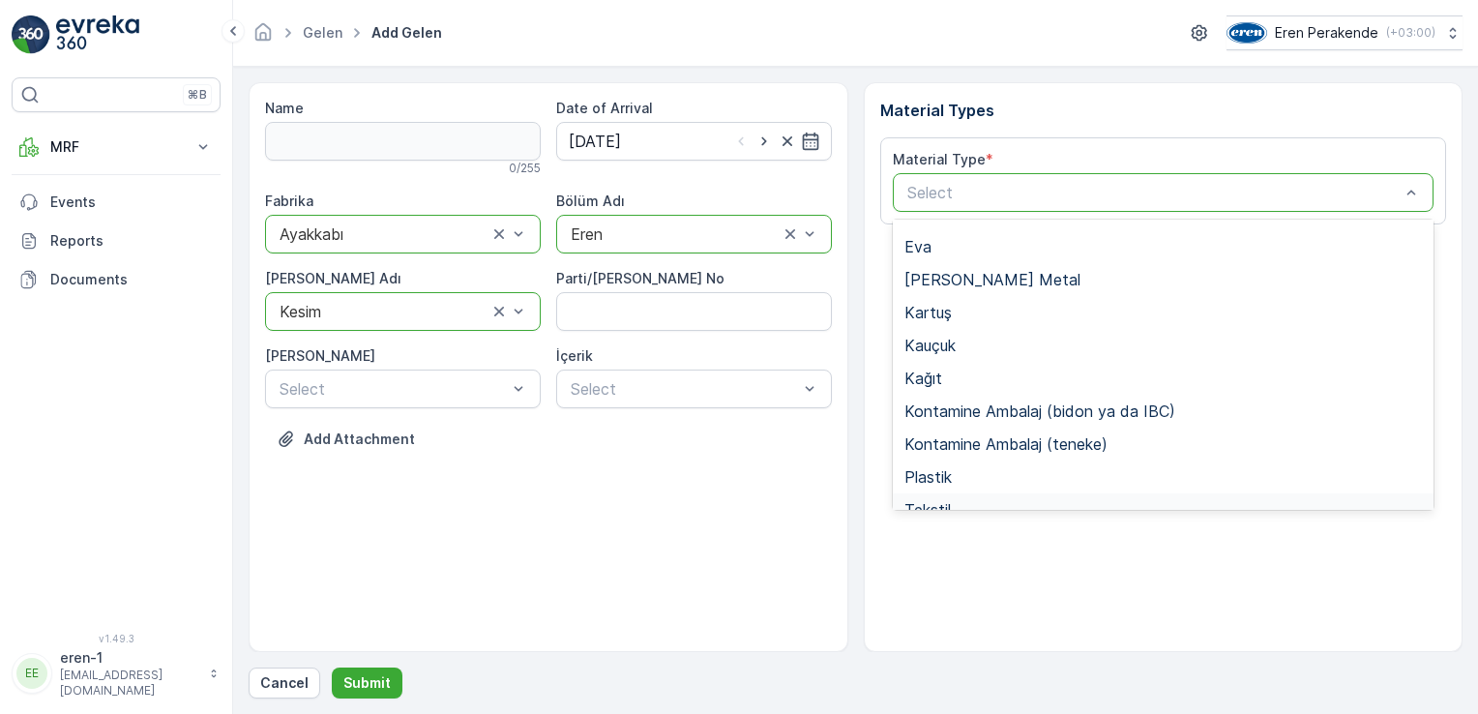
scroll to position [290, 0]
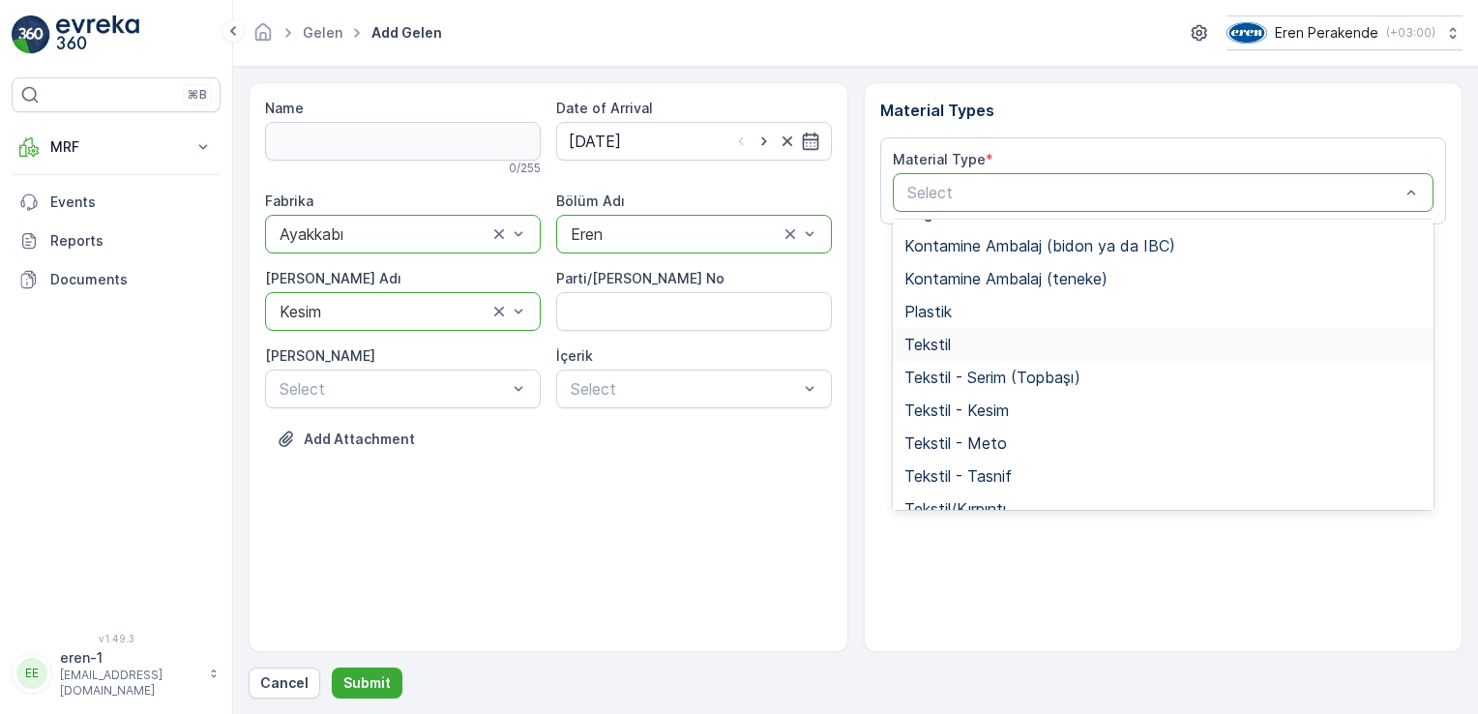
click at [948, 339] on span "Tekstil" at bounding box center [927, 344] width 46 height 17
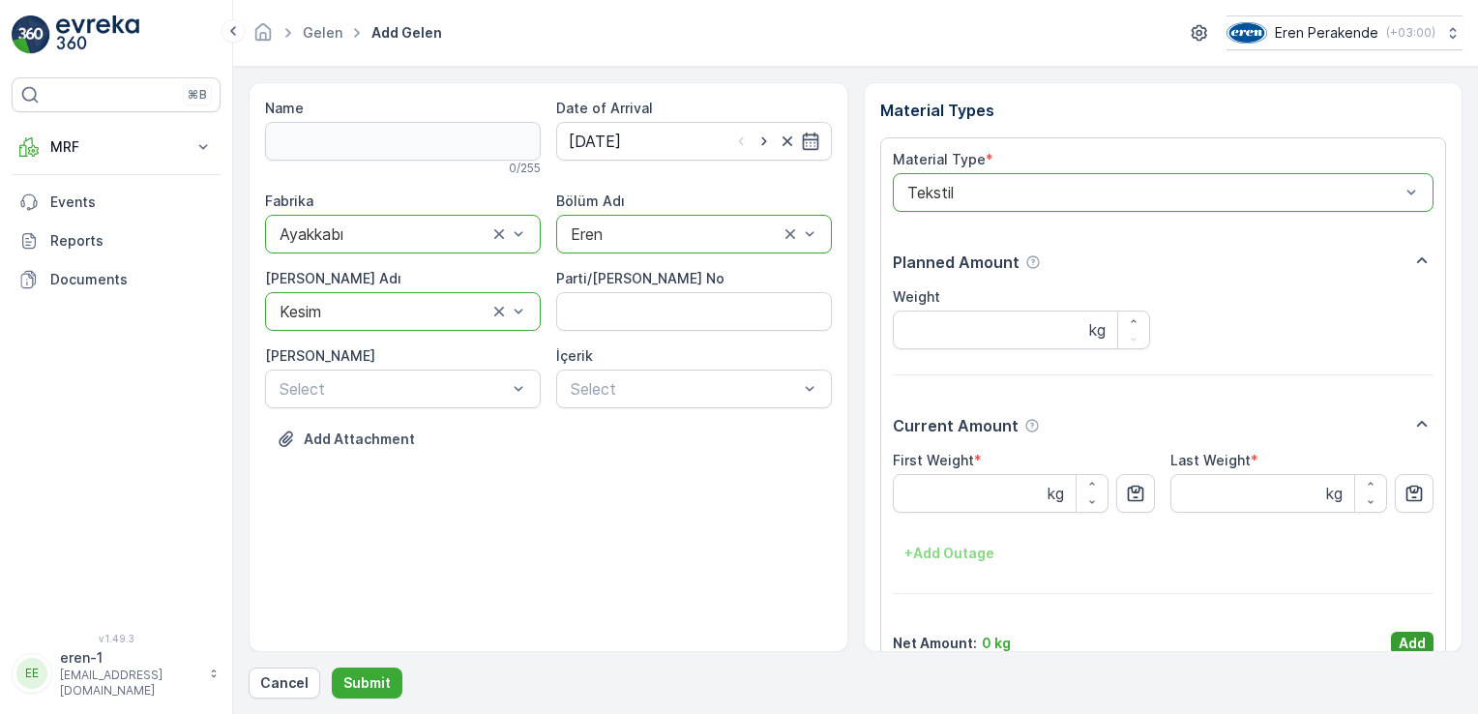
click at [1391, 642] on button "Add" at bounding box center [1412, 643] width 43 height 23
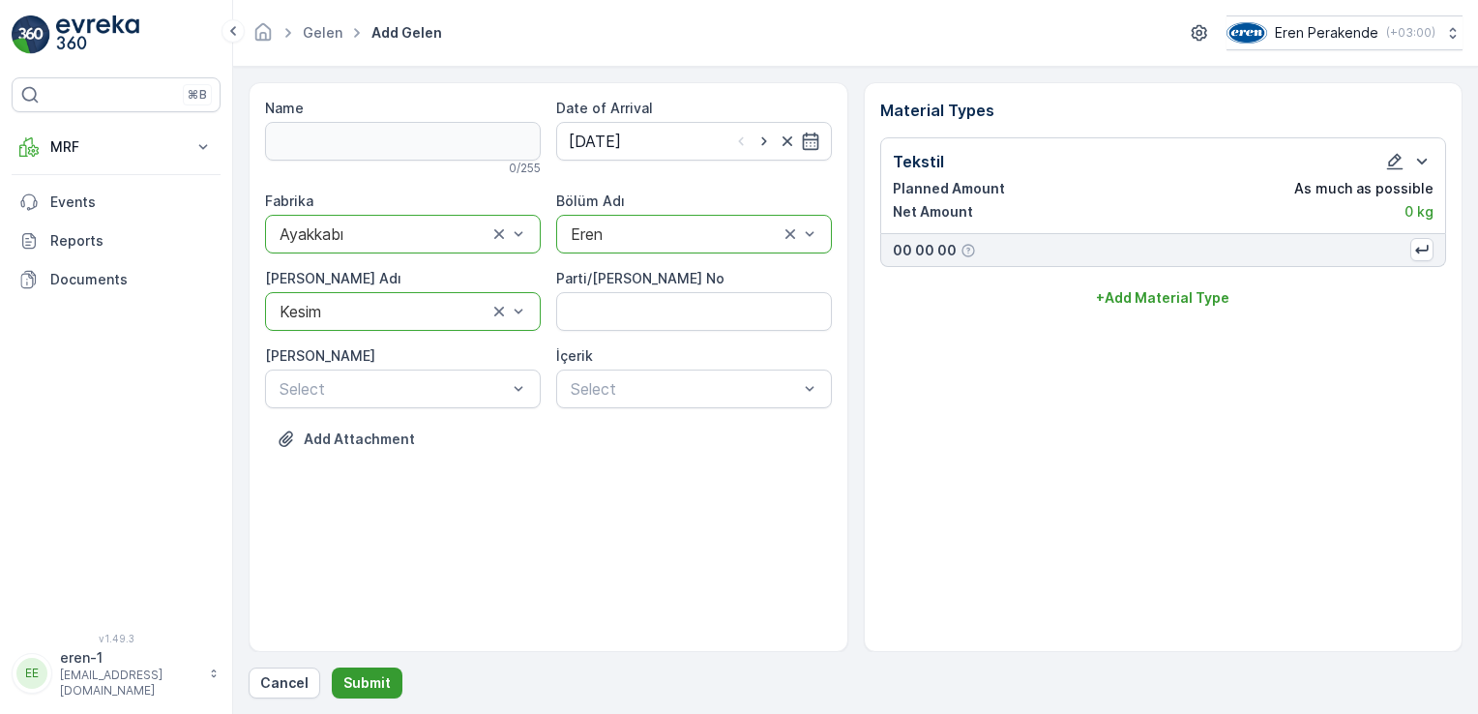
click at [376, 671] on button "Submit" at bounding box center [367, 682] width 71 height 31
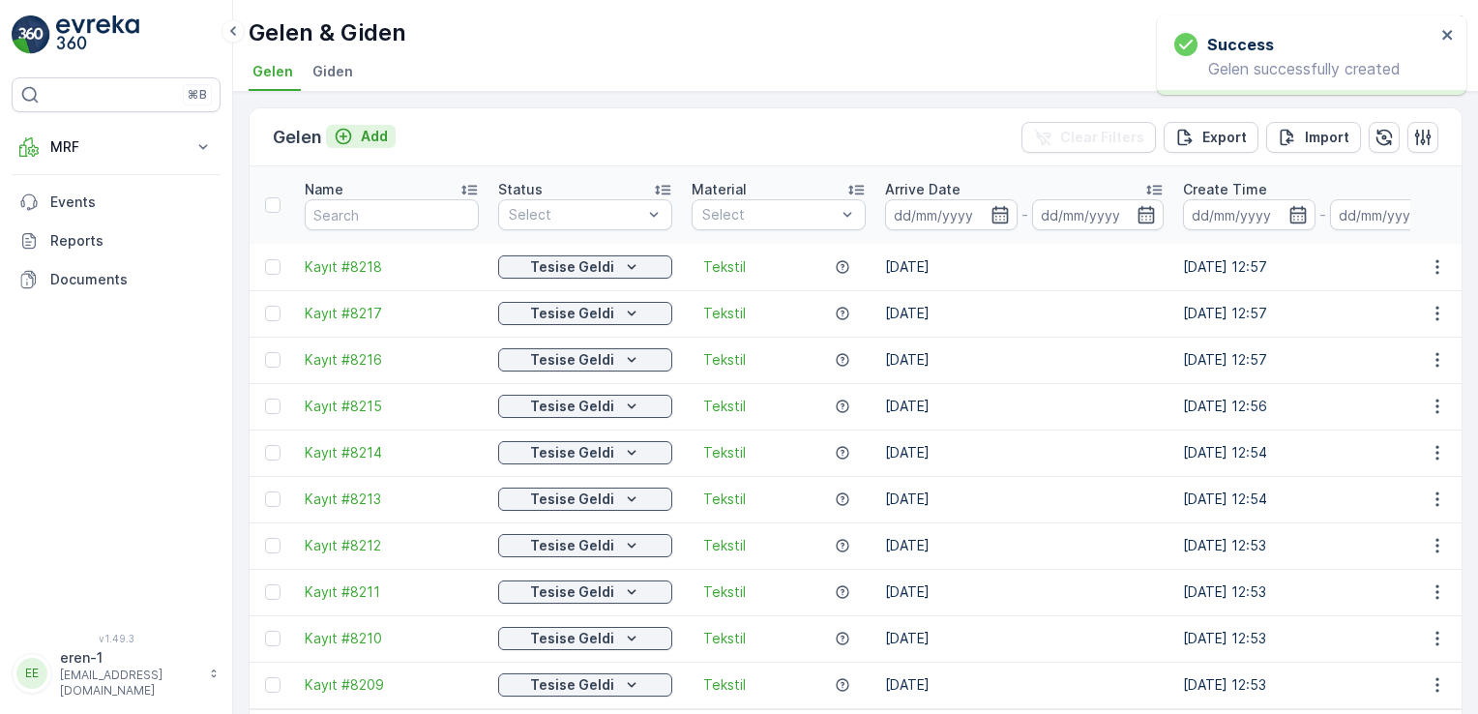
click at [354, 141] on div "Add" at bounding box center [361, 136] width 54 height 19
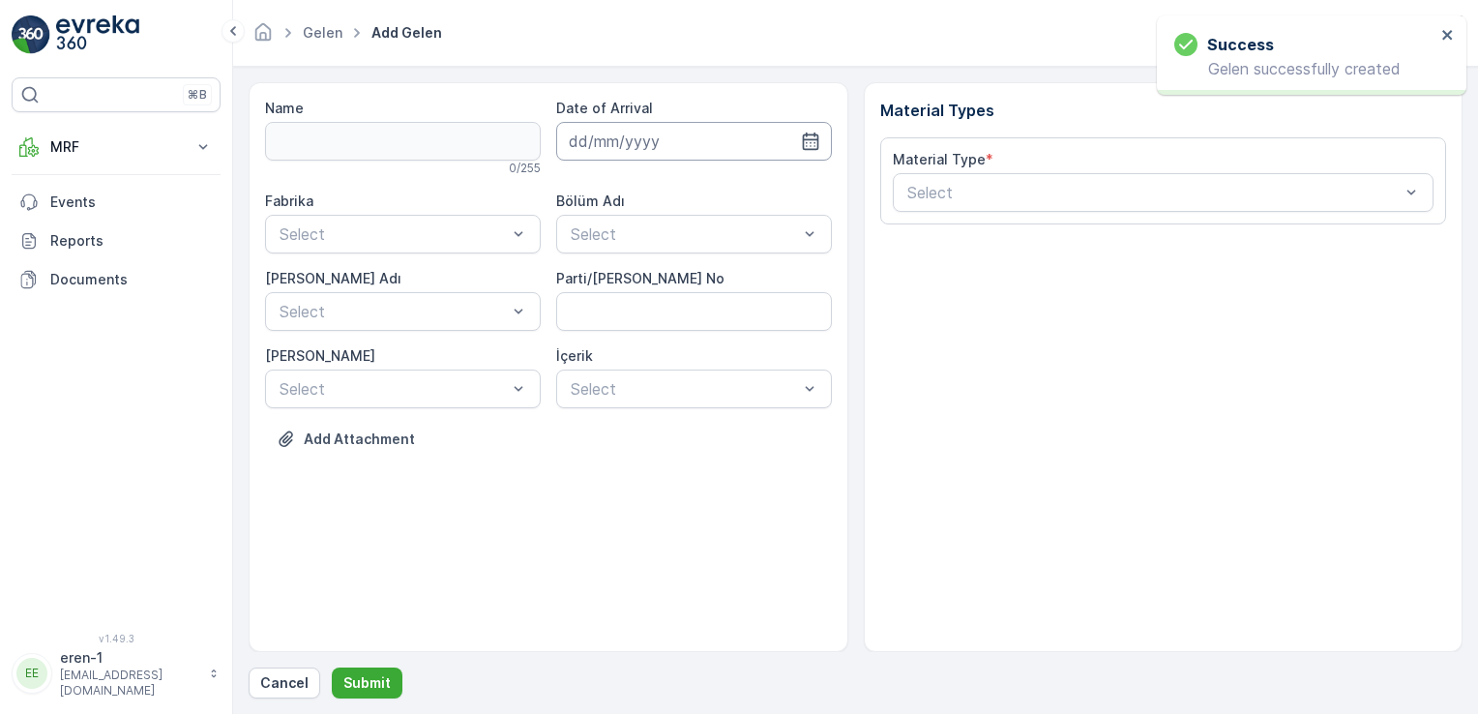
click at [693, 151] on input at bounding box center [694, 141] width 276 height 39
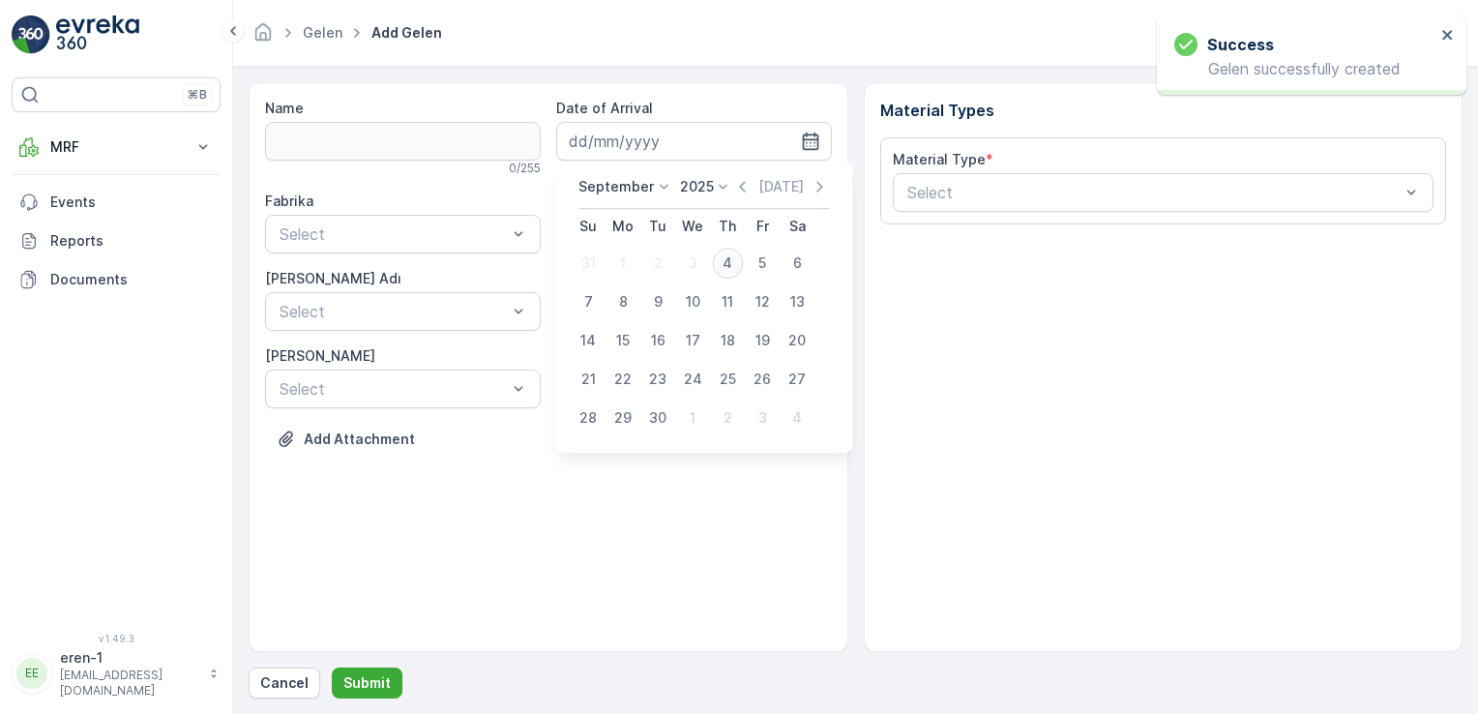
click at [731, 264] on div "4" at bounding box center [727, 263] width 31 height 31
type input "[DATE]"
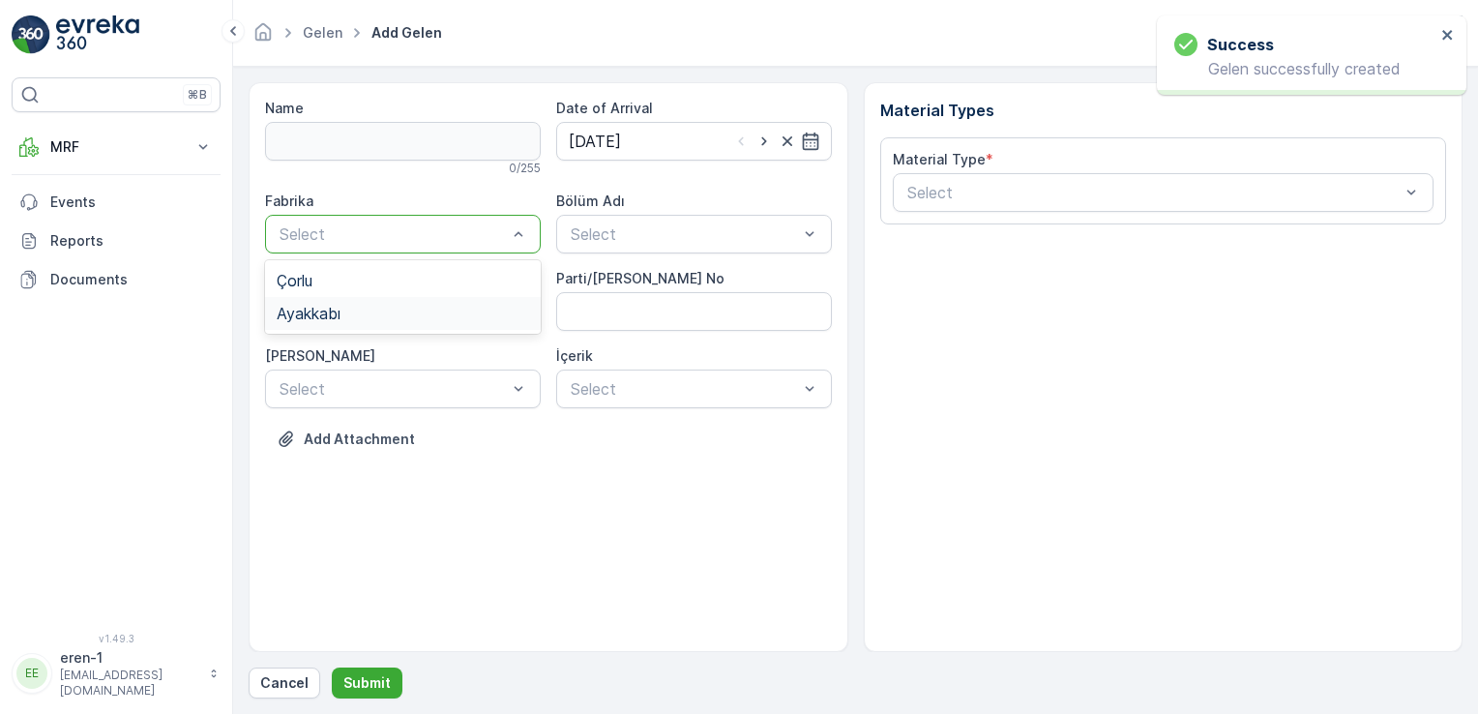
drag, startPoint x: 397, startPoint y: 308, endPoint x: 421, endPoint y: 306, distance: 24.3
click at [397, 309] on div "Ayakkabı" at bounding box center [403, 313] width 252 height 17
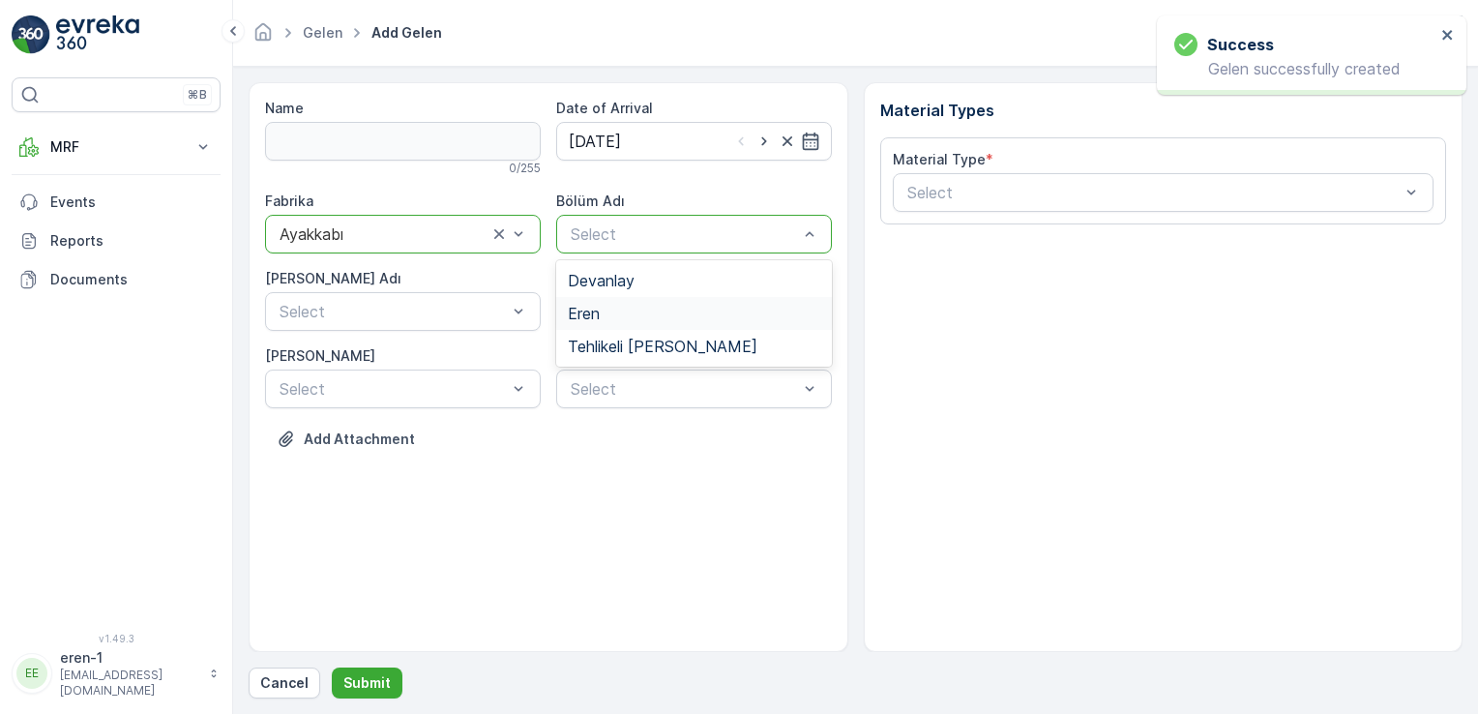
click at [631, 306] on div "Eren" at bounding box center [694, 313] width 252 height 17
click at [459, 286] on div "[PERSON_NAME] Adı" at bounding box center [403, 278] width 276 height 19
click at [452, 339] on div "Fabrika option Ayakkabı, selected. Ayakkabı Bölüm Adı option Eren, selected. Er…" at bounding box center [548, 300] width 567 height 217
click at [450, 323] on div "Select" at bounding box center [403, 311] width 276 height 39
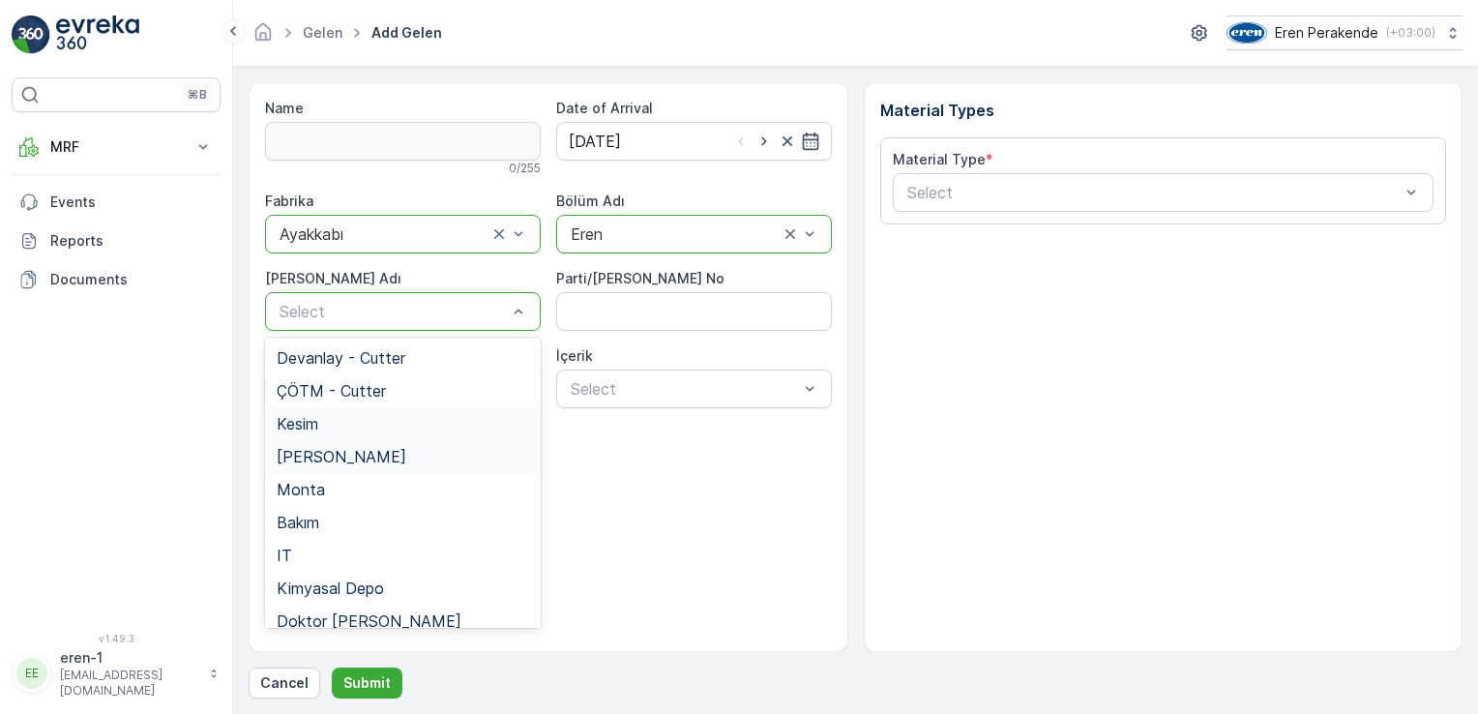
click at [311, 422] on span "Kesim" at bounding box center [298, 423] width 42 height 17
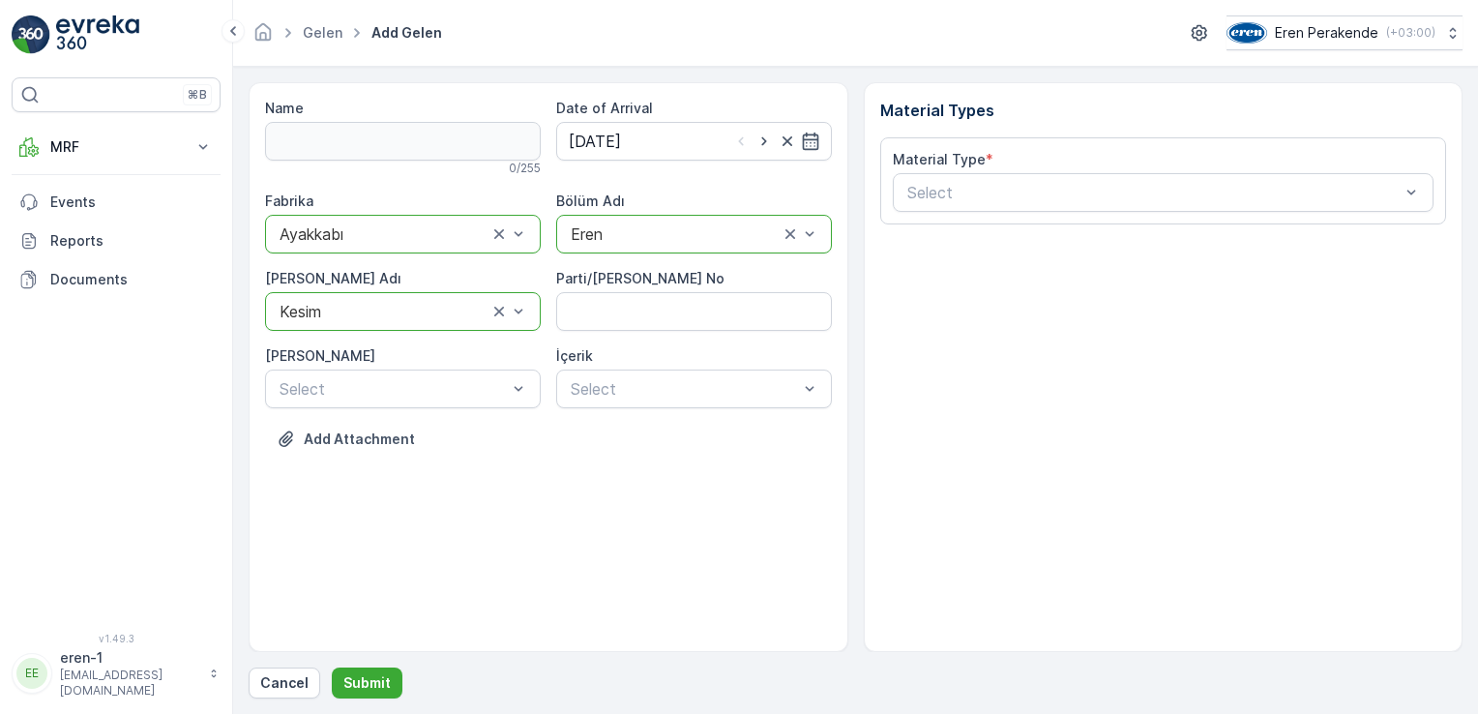
click at [950, 211] on div "Material Type * Select" at bounding box center [1163, 180] width 567 height 87
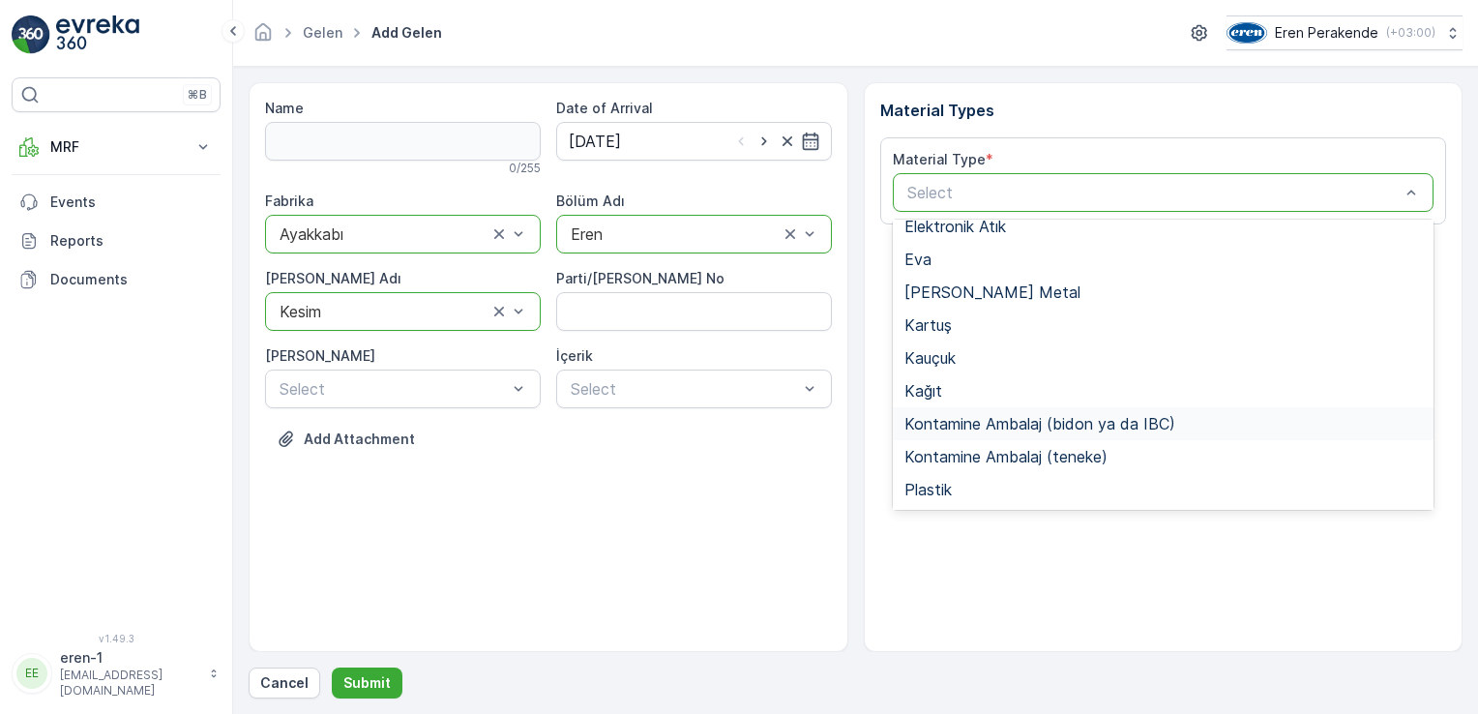
scroll to position [290, 0]
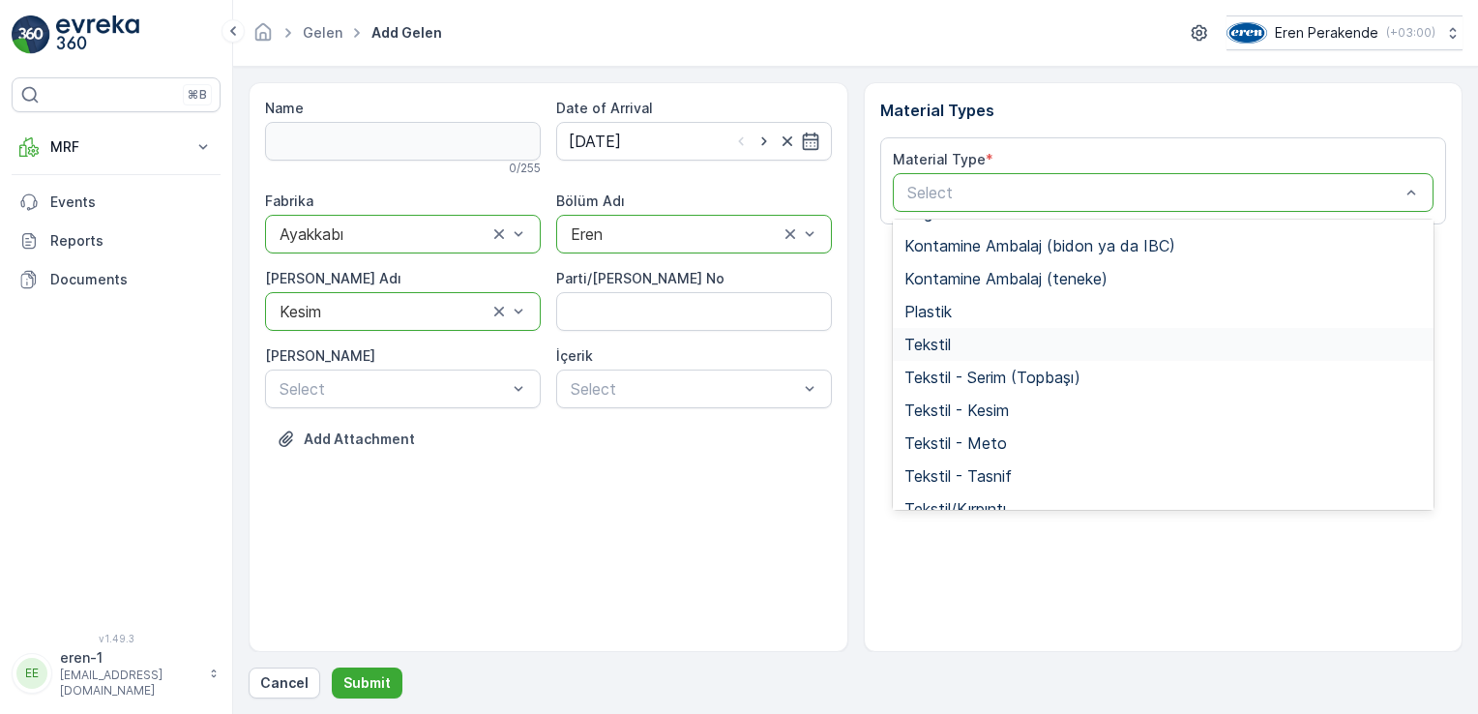
click at [960, 353] on div "Tekstil" at bounding box center [1164, 344] width 542 height 33
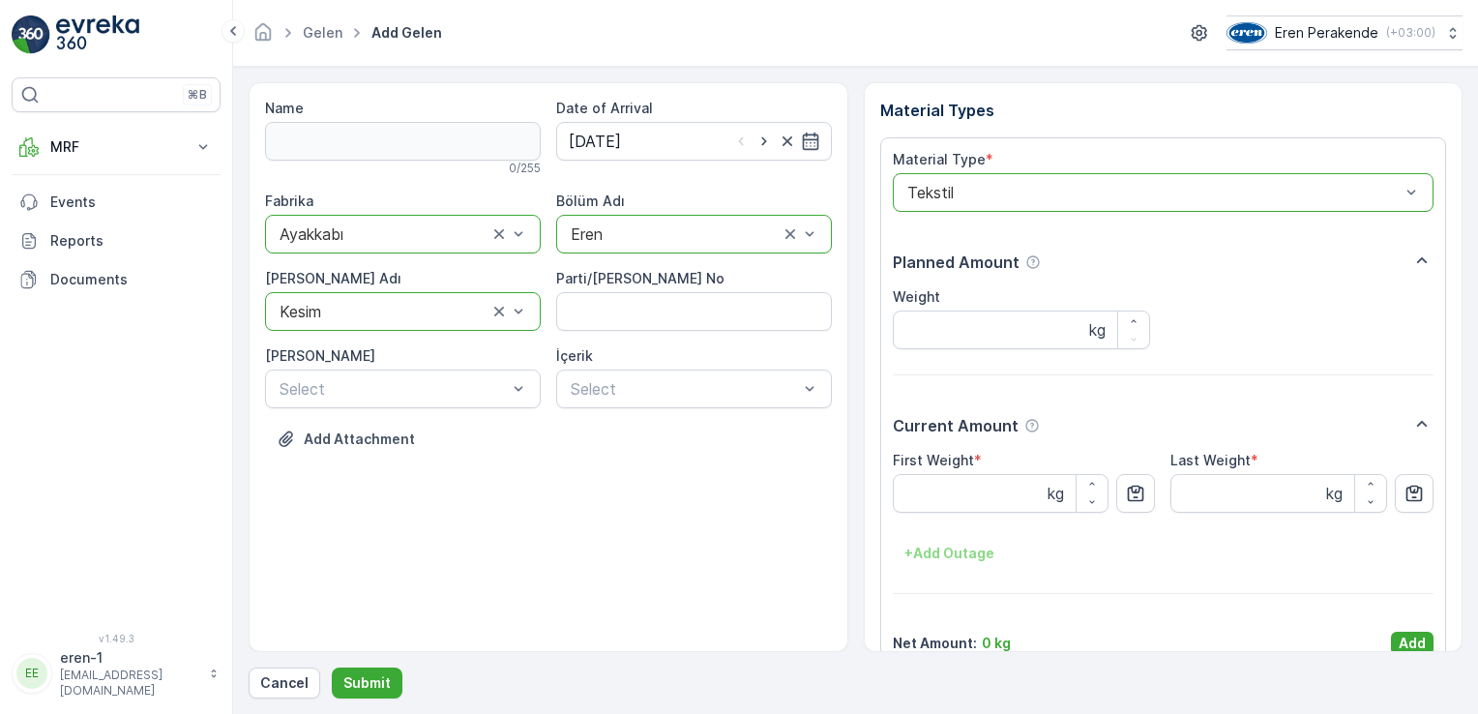
click at [1414, 639] on p "Add" at bounding box center [1412, 643] width 27 height 19
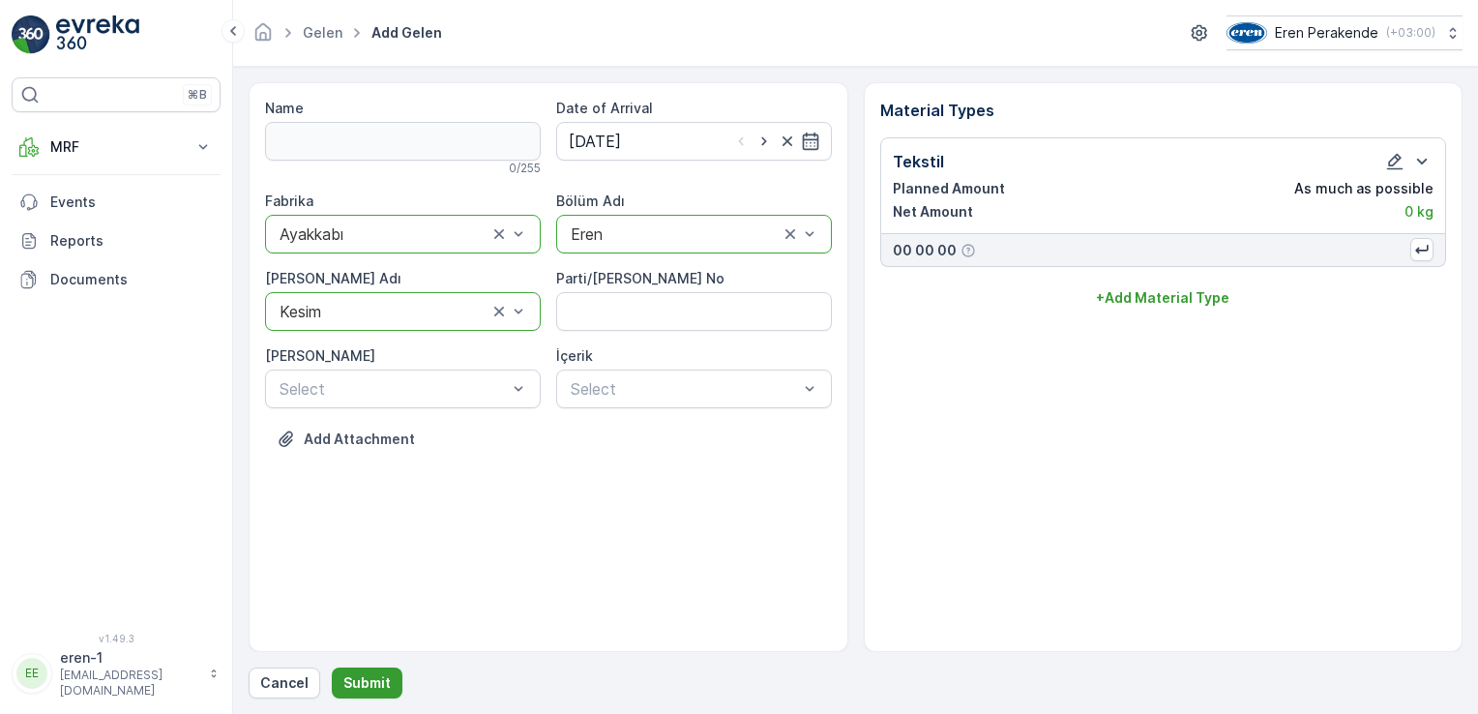
click at [364, 671] on button "Submit" at bounding box center [367, 682] width 71 height 31
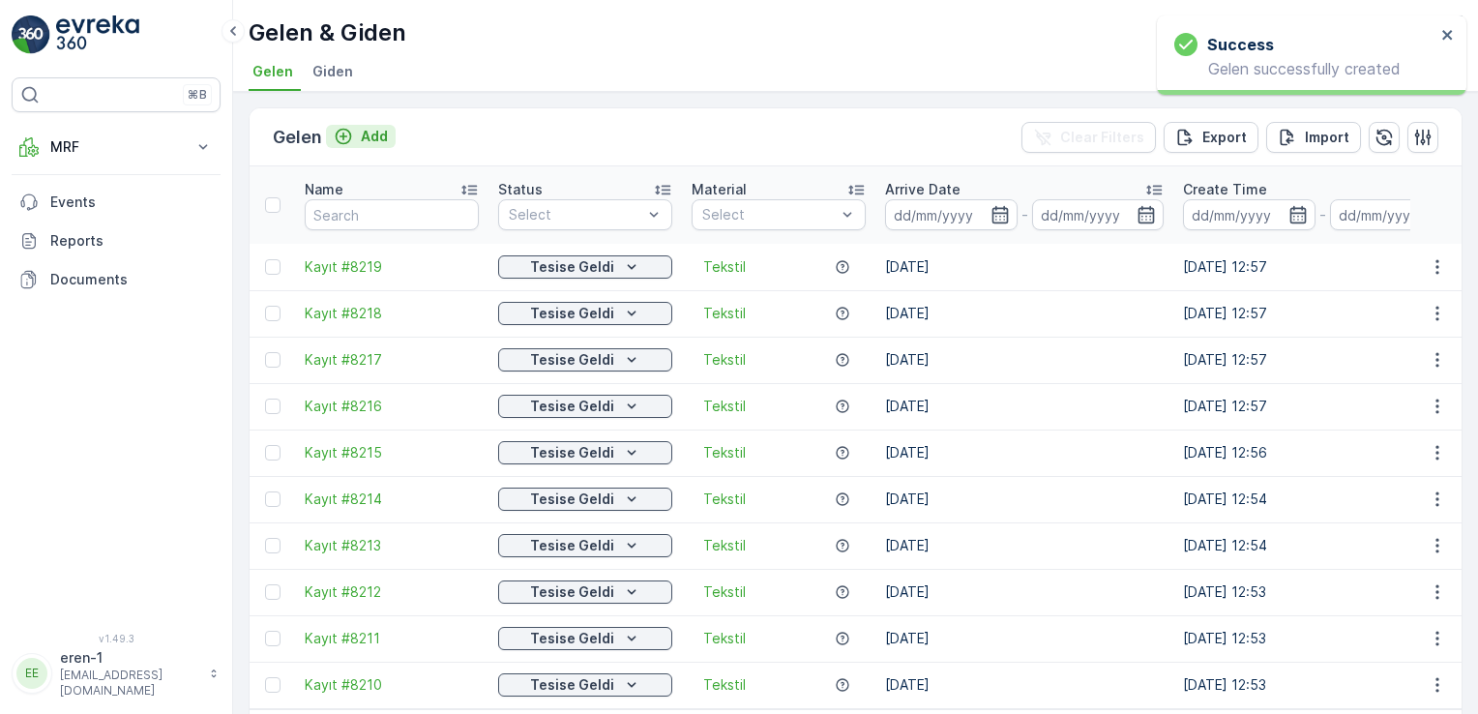
click at [339, 135] on icon "Add" at bounding box center [343, 136] width 19 height 19
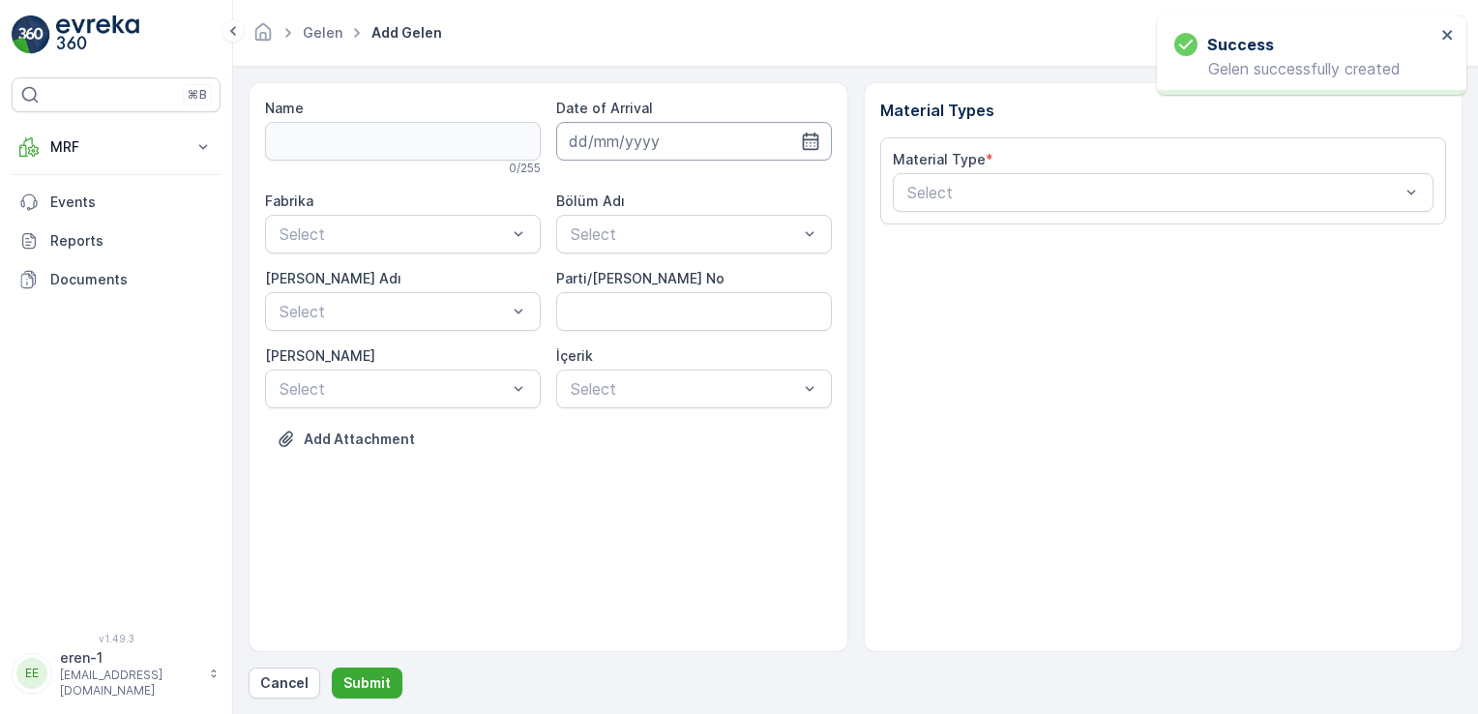
click at [583, 137] on input at bounding box center [694, 141] width 276 height 39
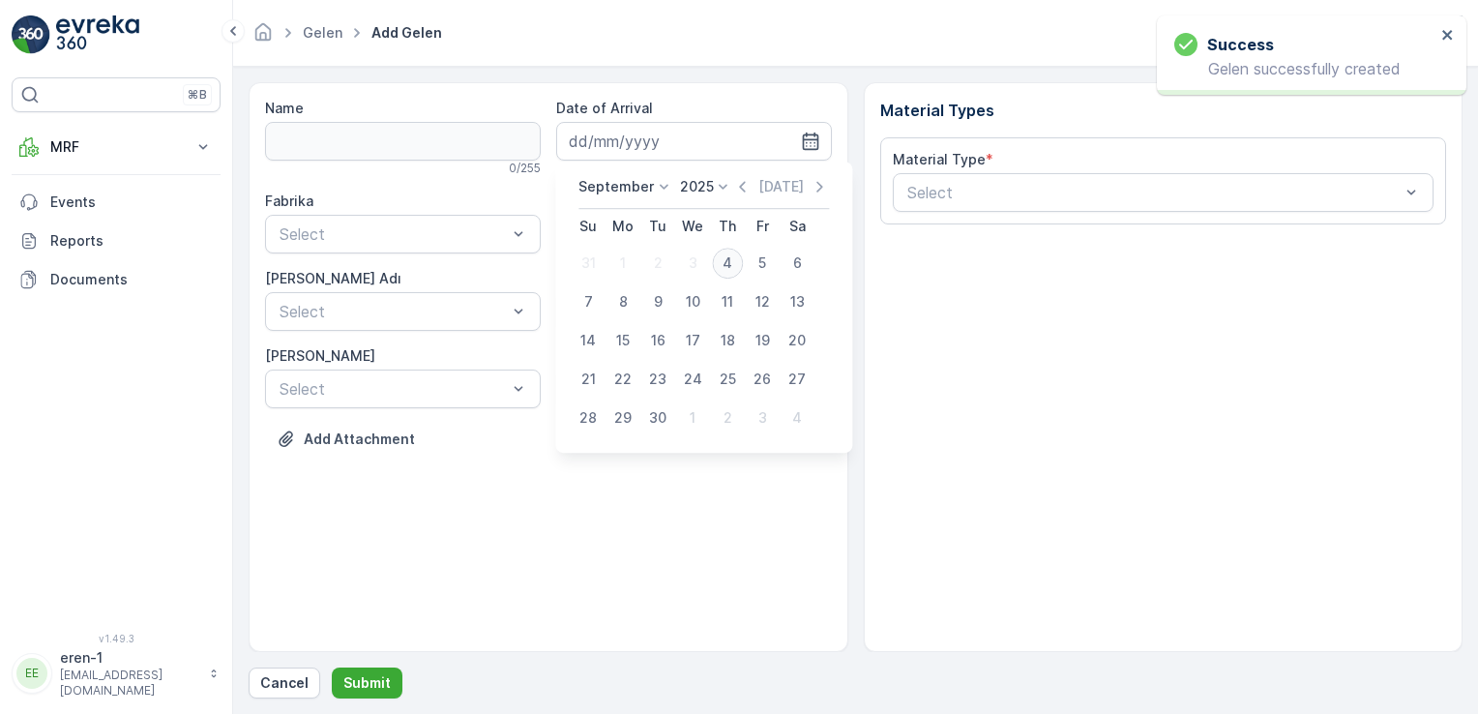
click at [719, 269] on div "4" at bounding box center [727, 263] width 31 height 31
type input "[DATE]"
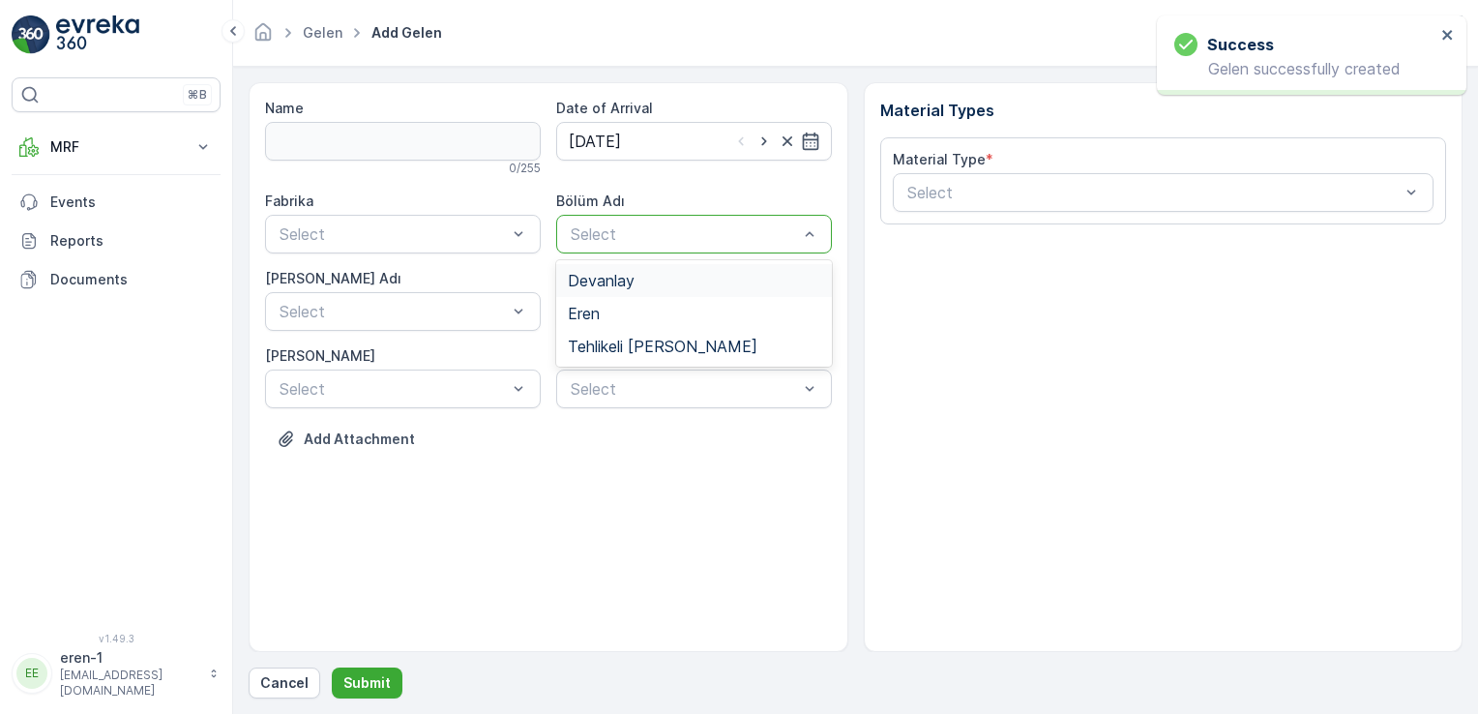
click at [635, 221] on div "Select" at bounding box center [694, 234] width 276 height 39
click at [596, 303] on div "Eren" at bounding box center [694, 313] width 276 height 33
click at [397, 264] on div "Fabrika Select Bölüm Adı option Eren, selected. Eren [PERSON_NAME] Adı Select P…" at bounding box center [548, 300] width 567 height 217
click at [386, 208] on div "Fabrika" at bounding box center [403, 201] width 276 height 19
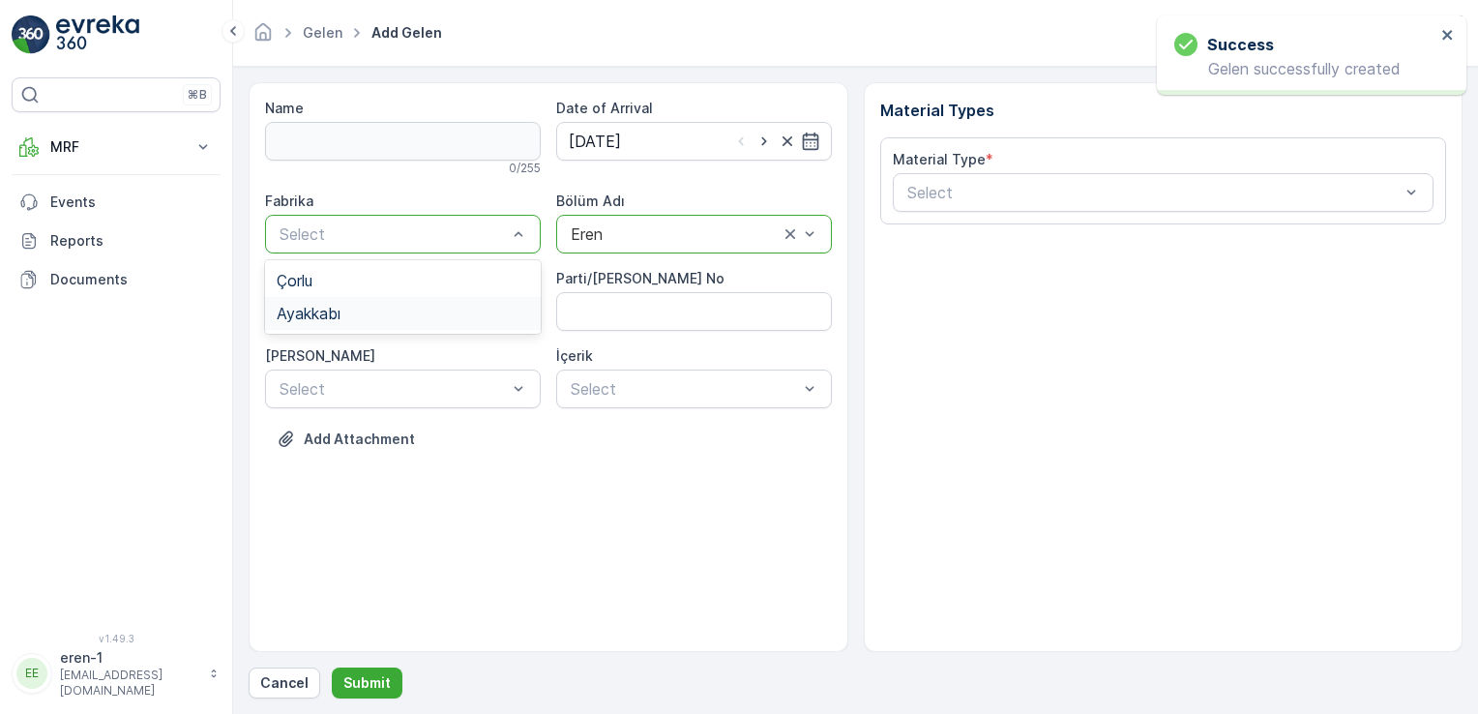
click at [377, 304] on div "Ayakkabı" at bounding box center [403, 313] width 276 height 33
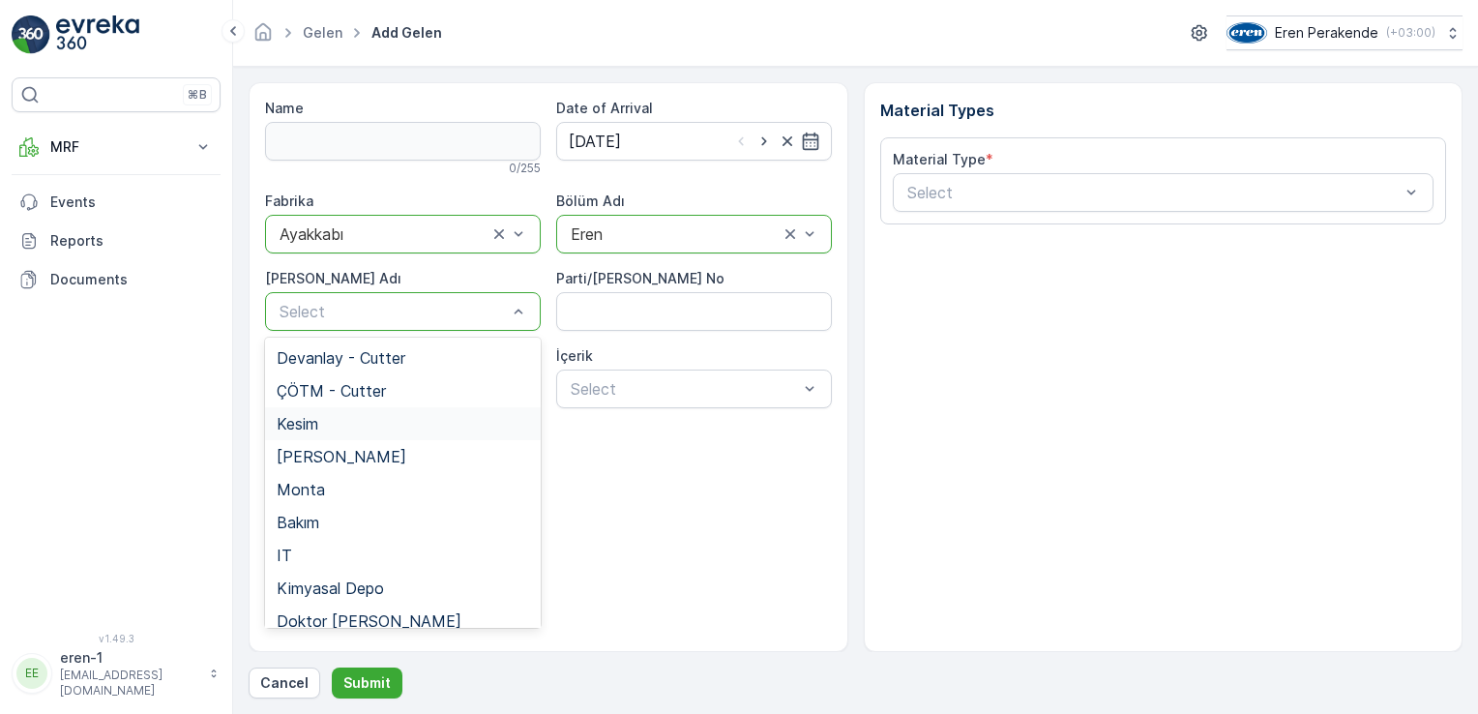
click at [360, 414] on div "Kesim" at bounding box center [403, 423] width 276 height 33
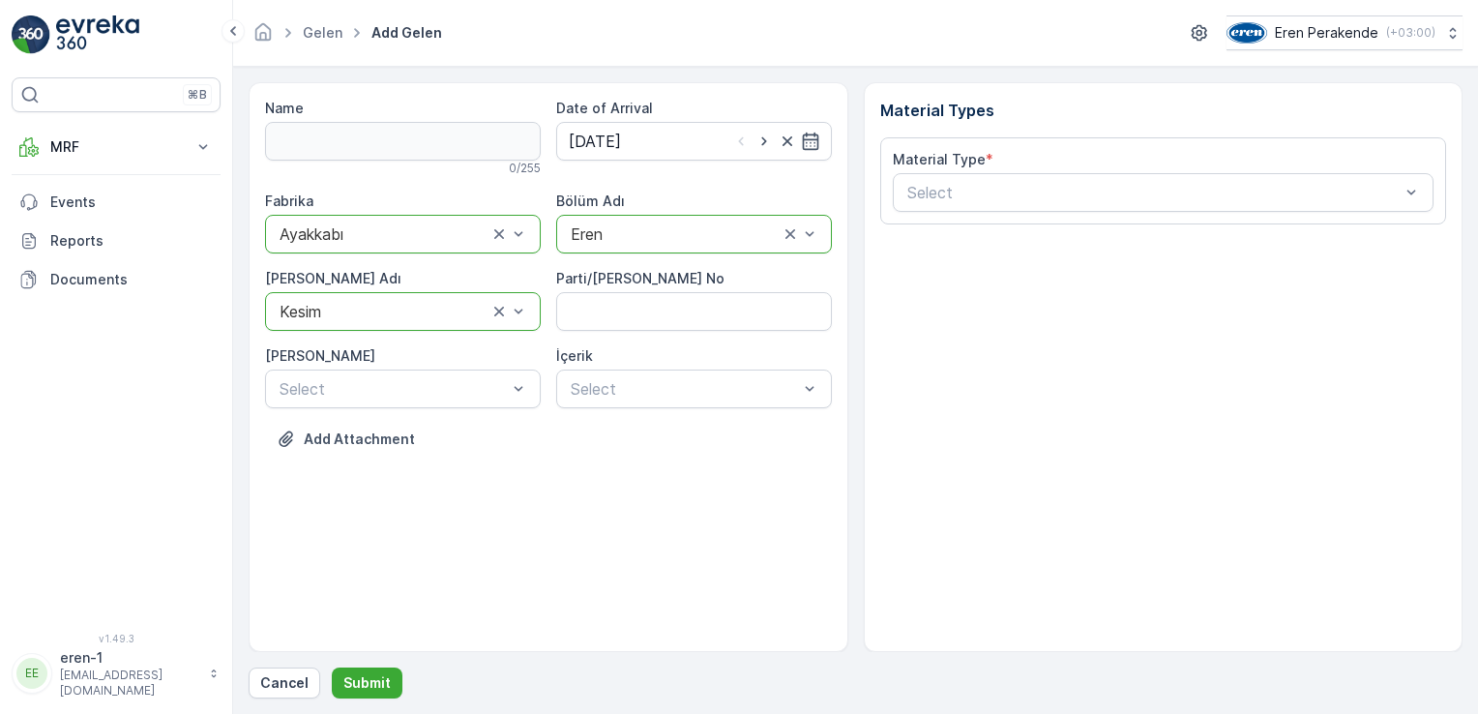
click at [932, 211] on div "Material Type * Select" at bounding box center [1163, 180] width 567 height 87
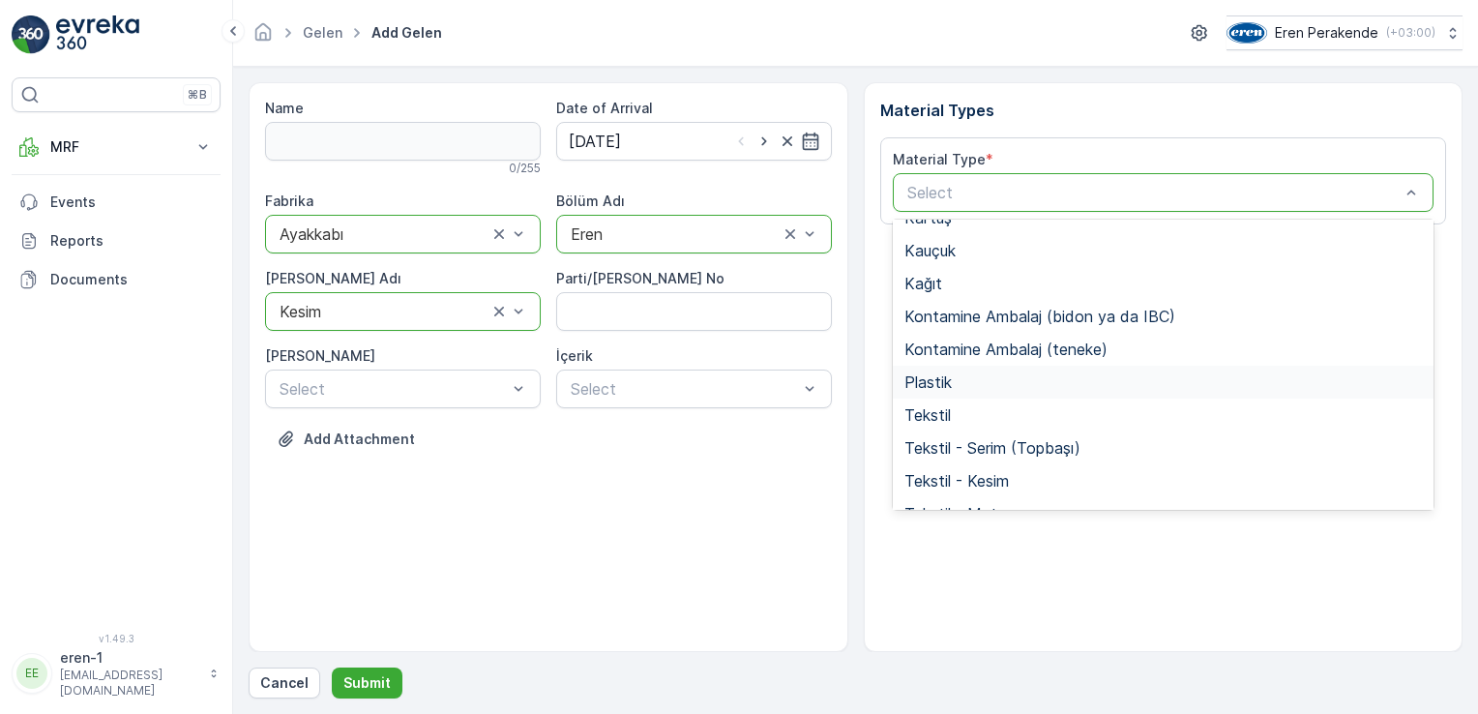
scroll to position [225, 0]
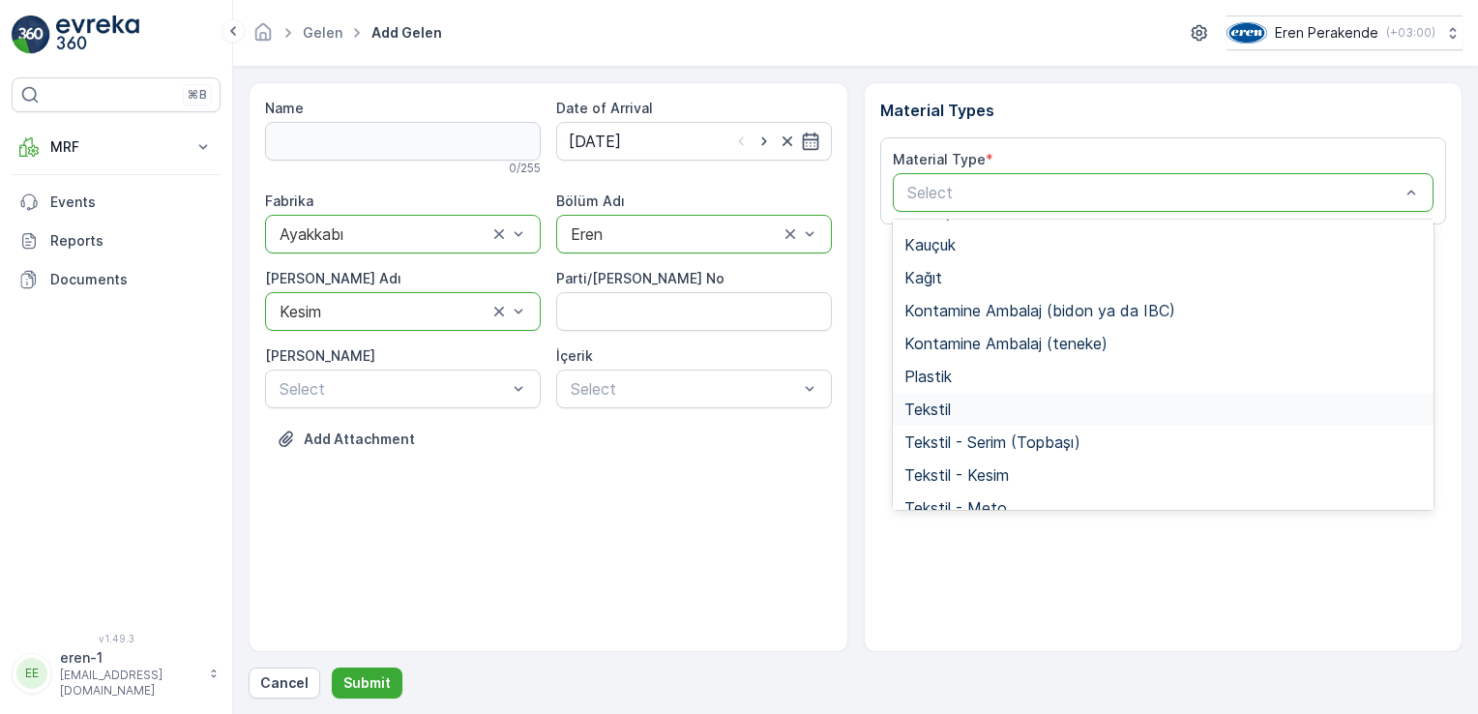
click at [987, 403] on div "Tekstil" at bounding box center [1163, 408] width 518 height 17
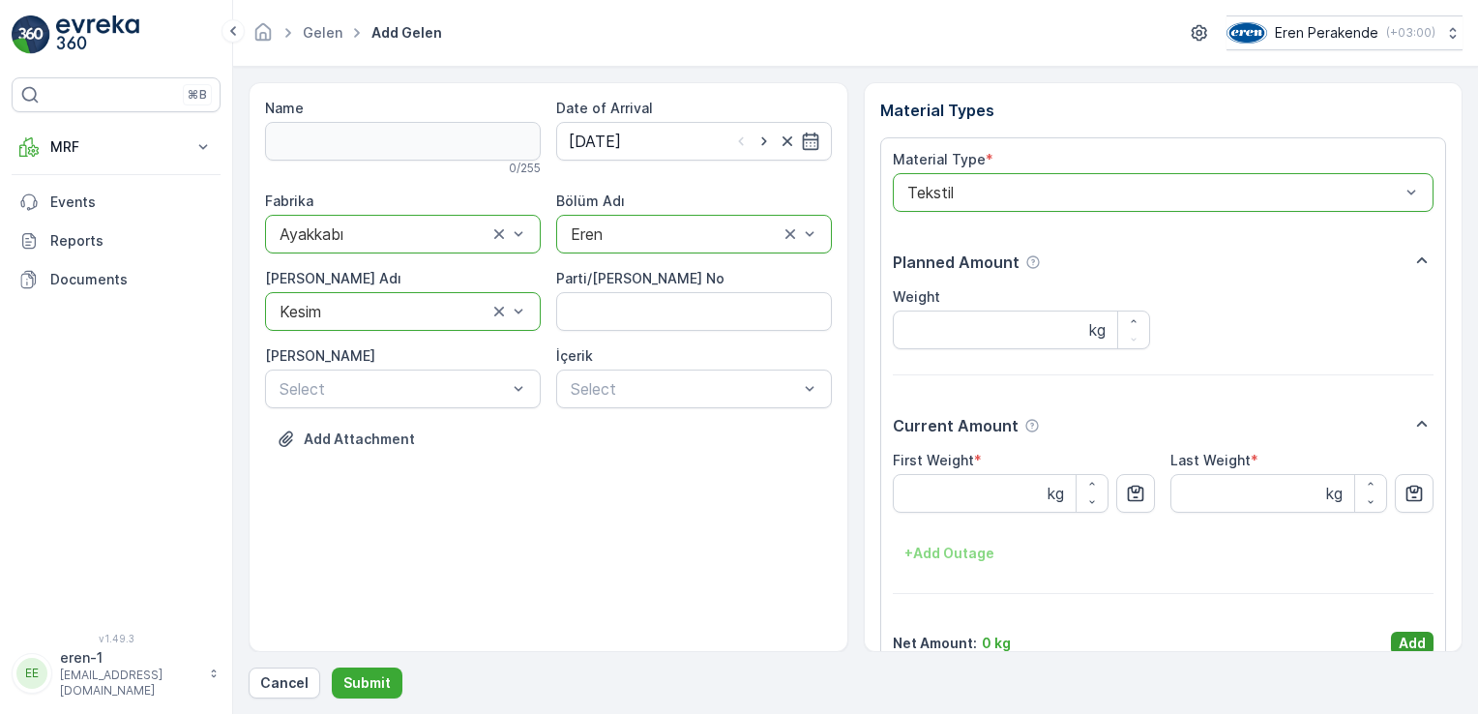
click at [1399, 651] on p "Add" at bounding box center [1412, 643] width 27 height 19
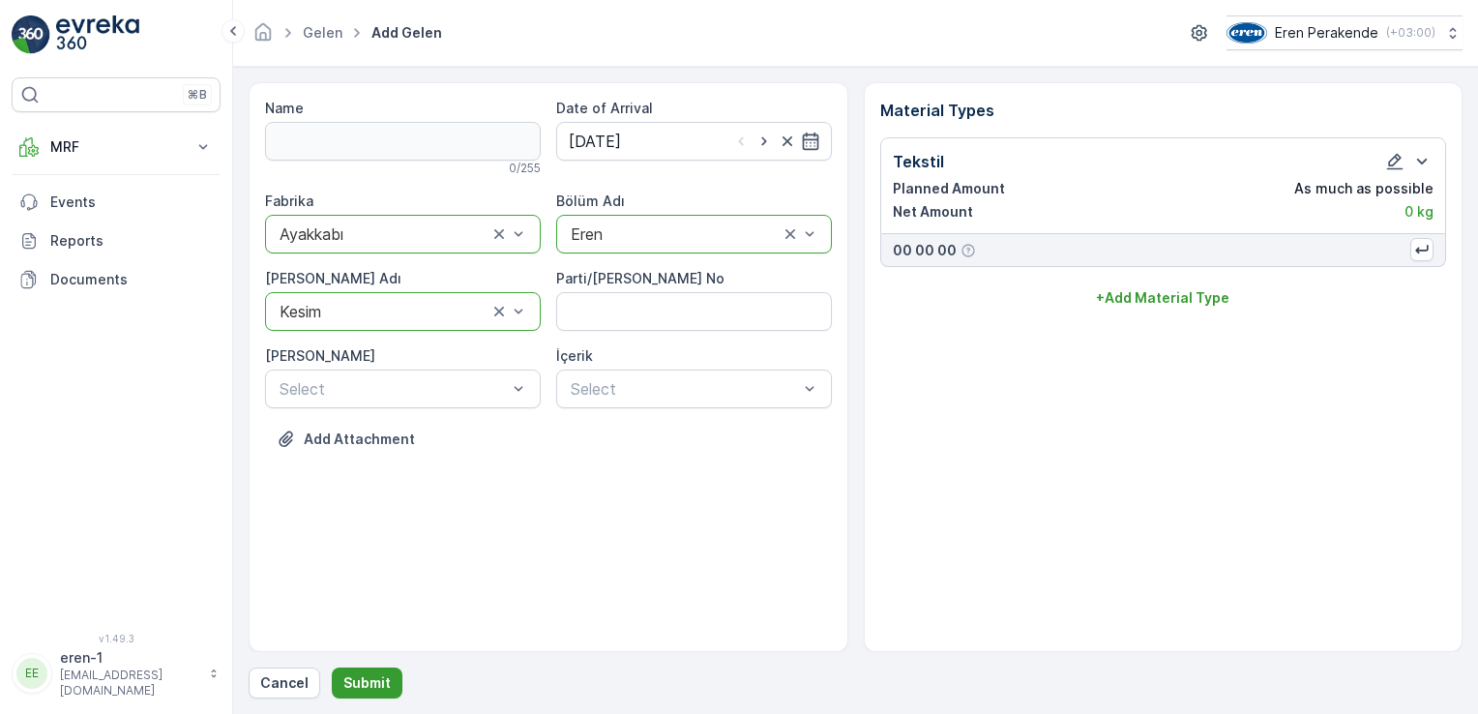
click at [364, 683] on p "Submit" at bounding box center [366, 682] width 47 height 19
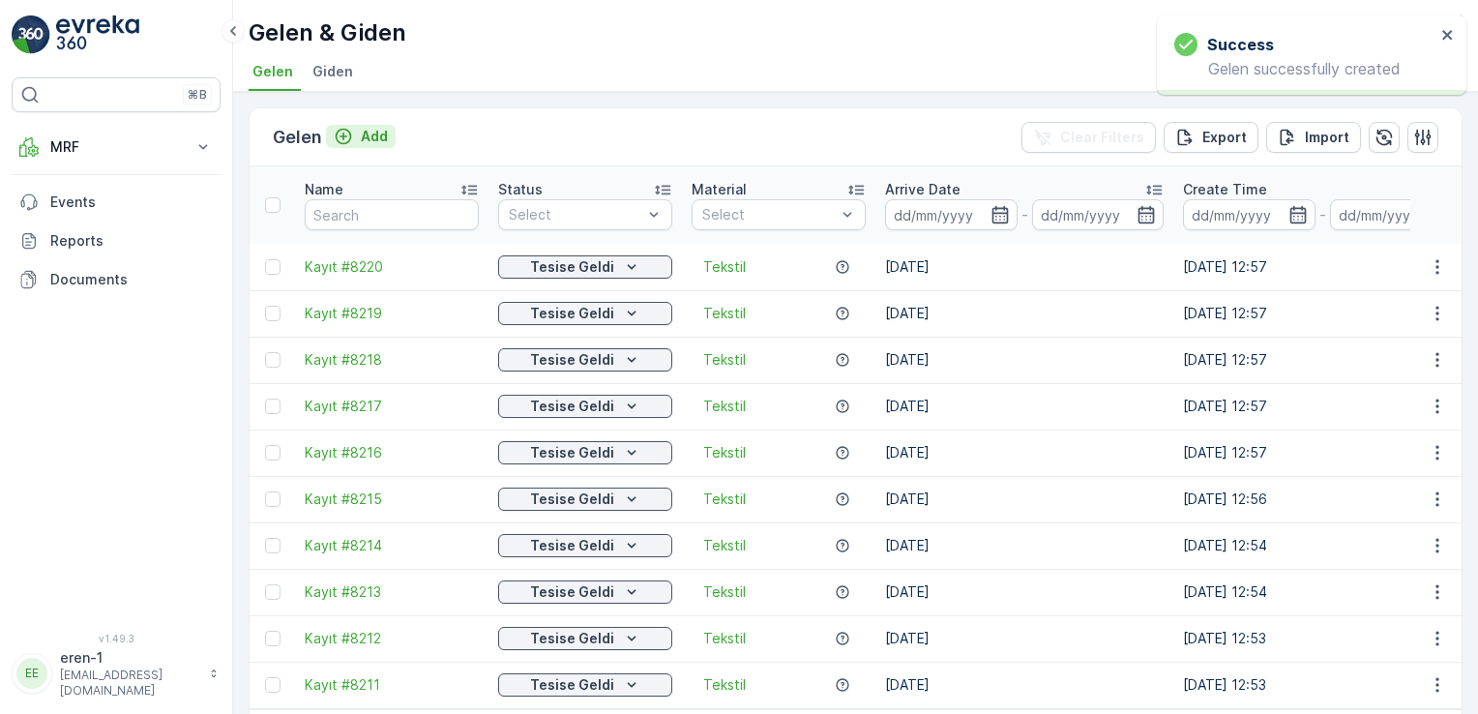
click at [352, 133] on div "Add" at bounding box center [361, 136] width 54 height 19
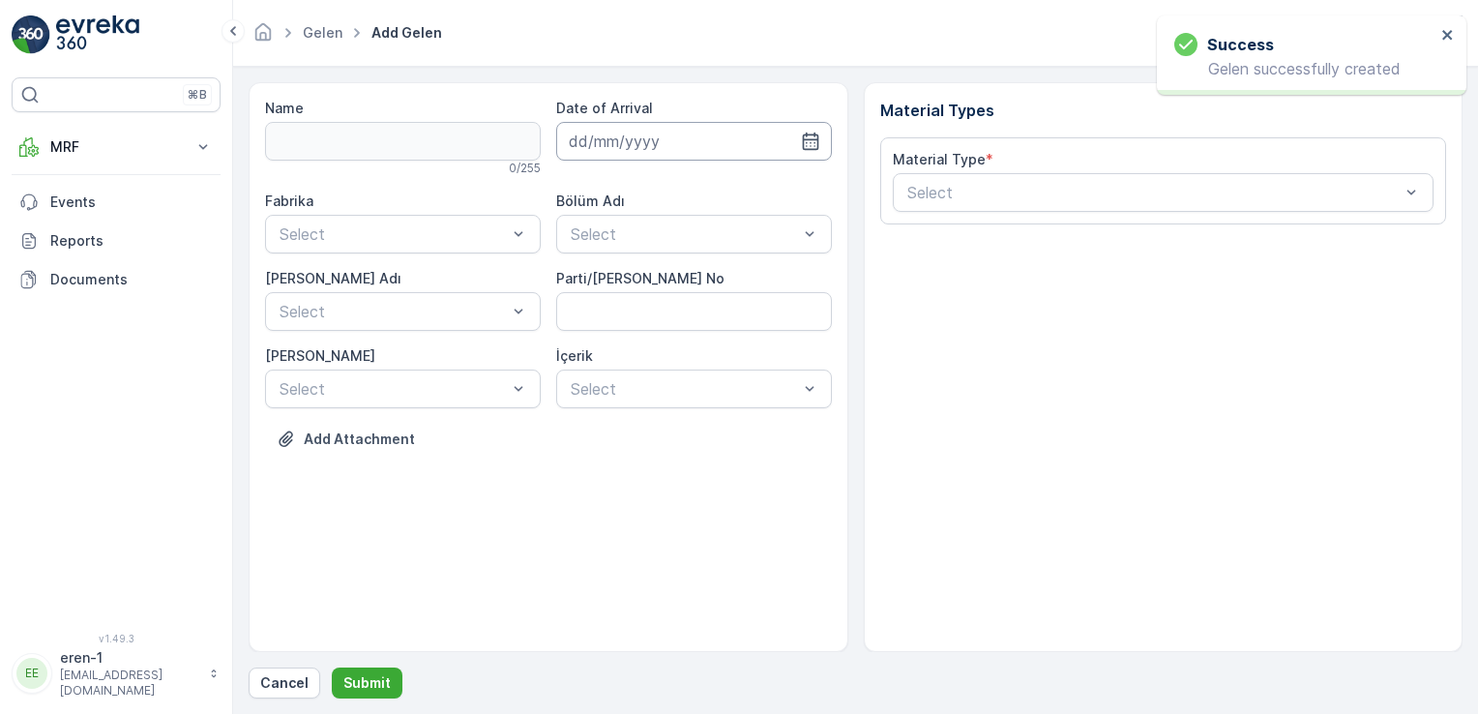
click at [680, 157] on input at bounding box center [694, 141] width 276 height 39
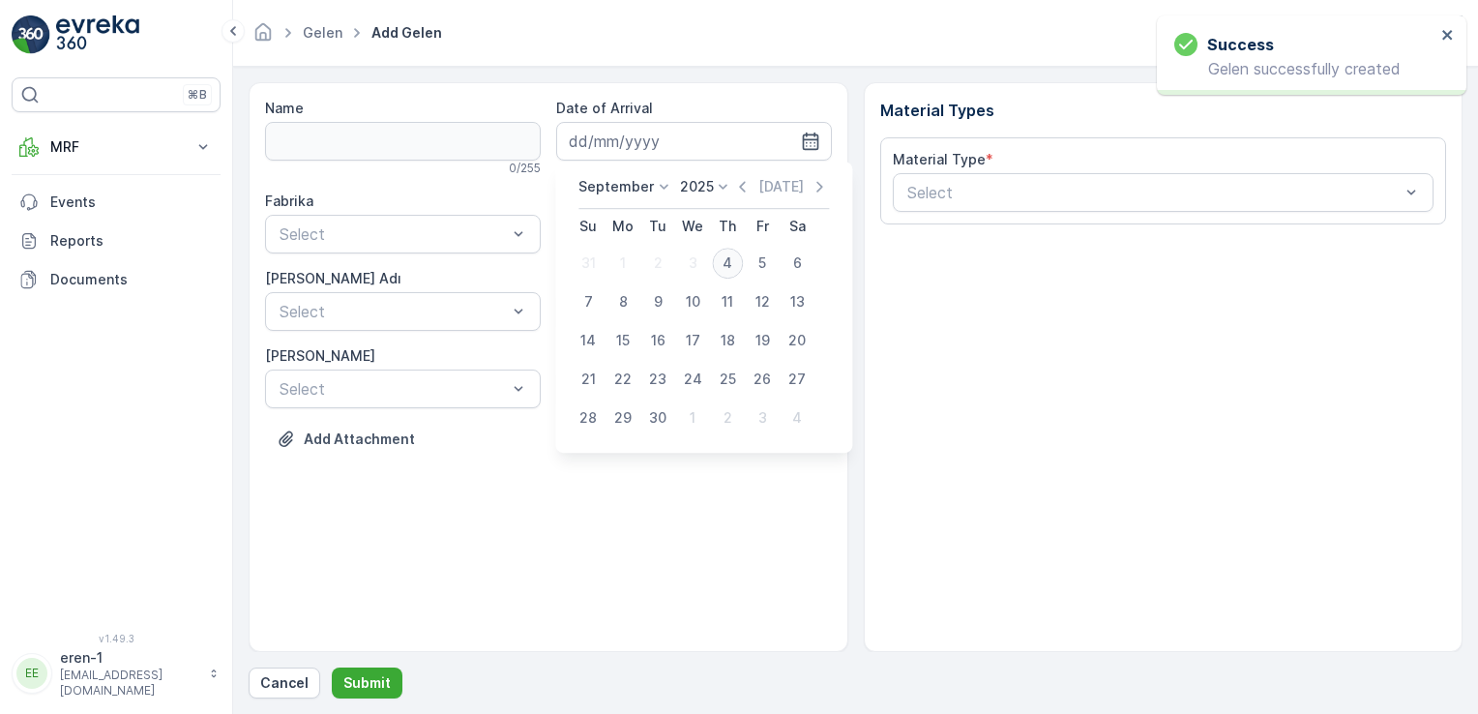
click at [720, 265] on div "4" at bounding box center [727, 263] width 31 height 31
type input "[DATE]"
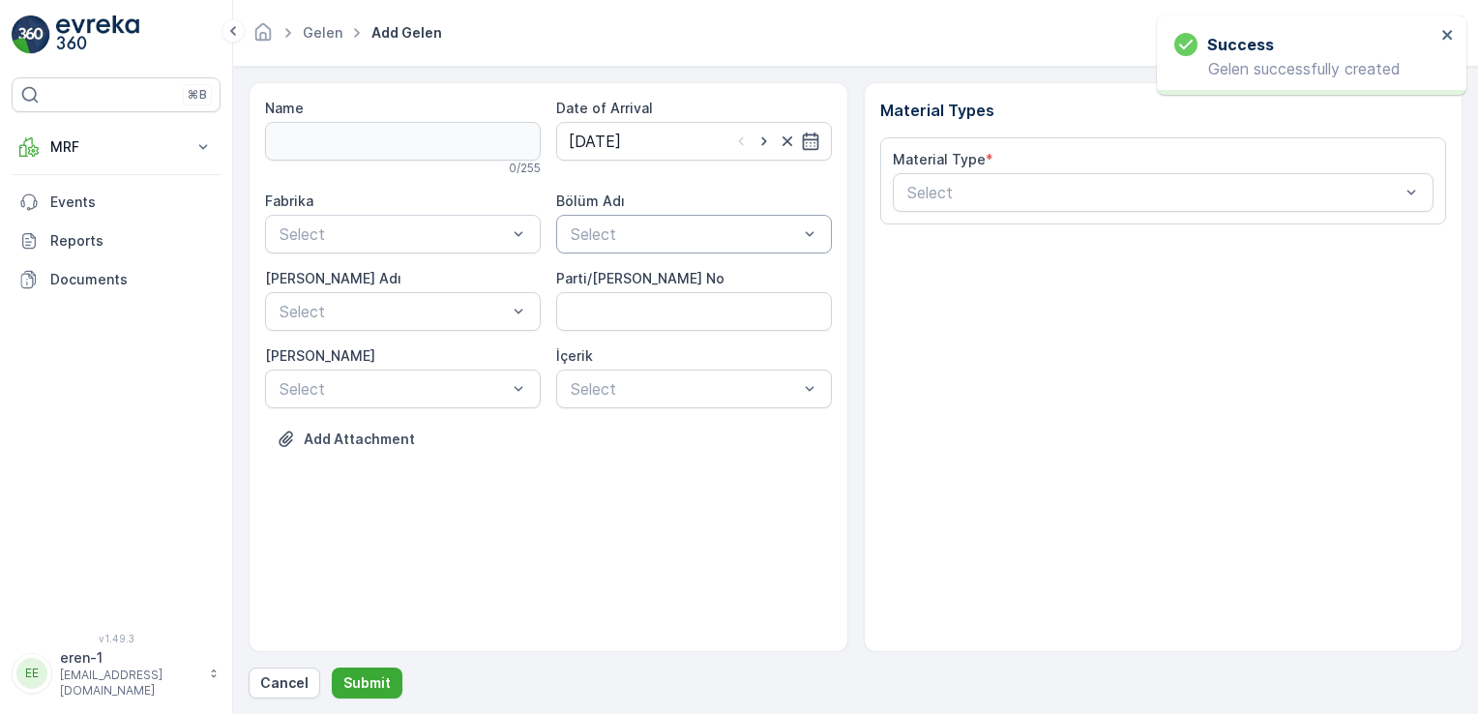
click at [645, 219] on div "Select" at bounding box center [694, 234] width 276 height 39
drag, startPoint x: 607, startPoint y: 316, endPoint x: 575, endPoint y: 311, distance: 32.3
click at [606, 316] on div "Eren" at bounding box center [694, 313] width 252 height 17
click at [310, 314] on span "Ayakkabı" at bounding box center [309, 313] width 64 height 17
click at [321, 331] on div "Fabrika option Ayakkabı, selected. Ayakkabı Bölüm Adı option Eren, selected. Er…" at bounding box center [548, 300] width 567 height 217
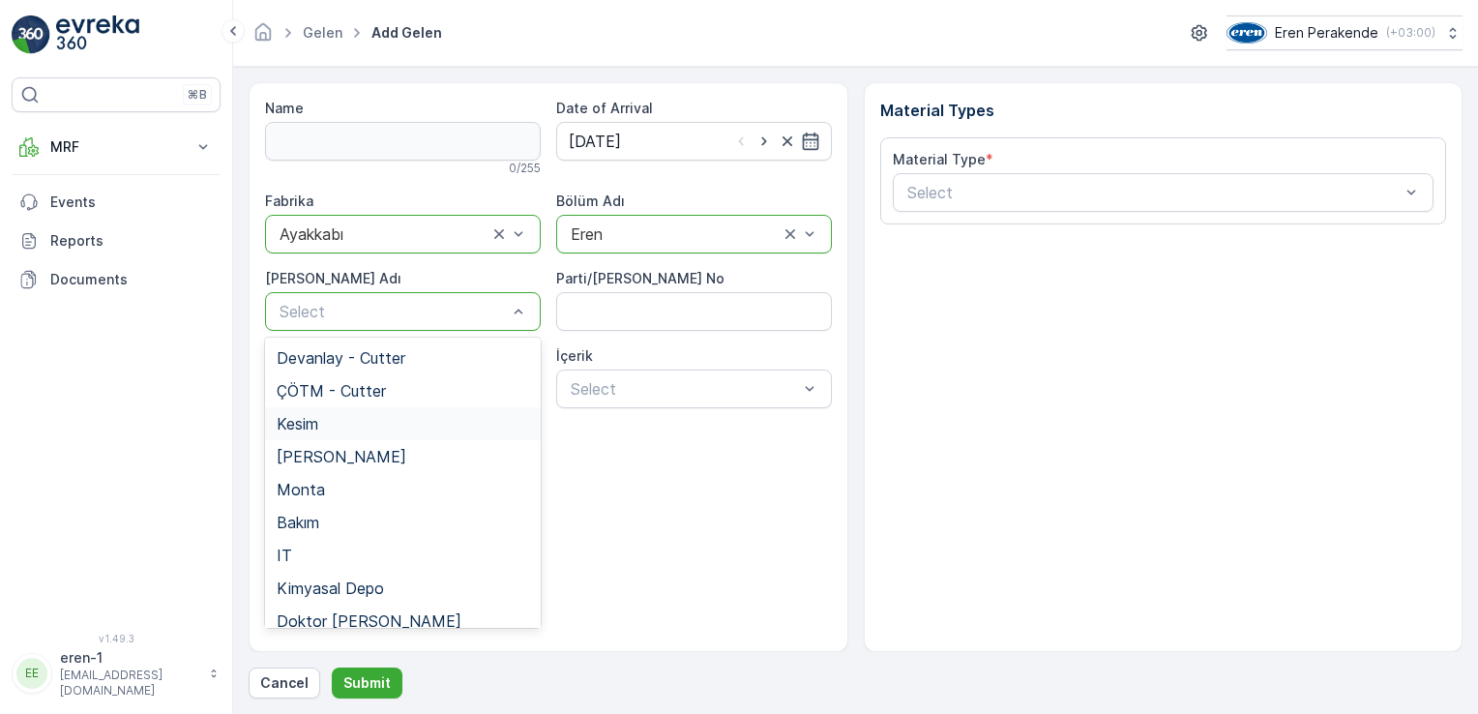
click at [323, 429] on div "Kesim" at bounding box center [403, 423] width 252 height 17
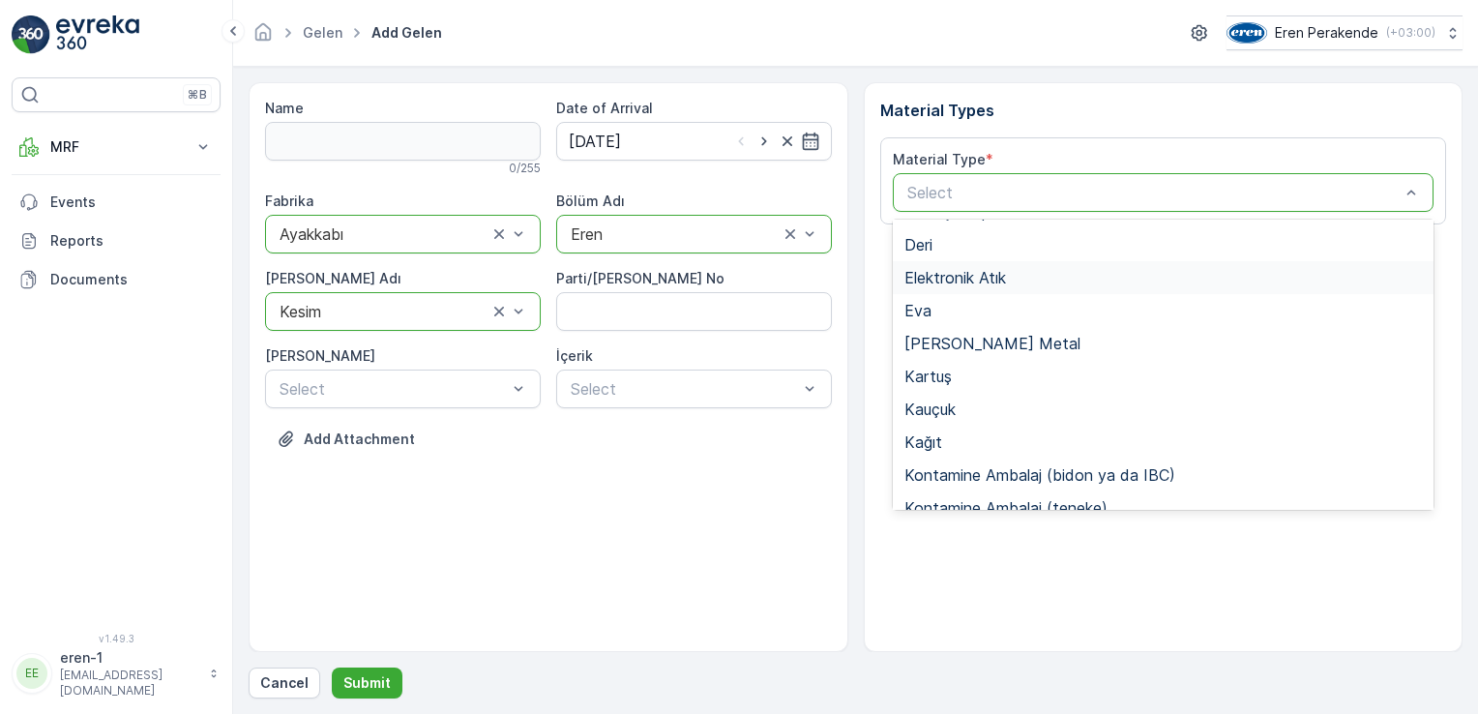
scroll to position [290, 0]
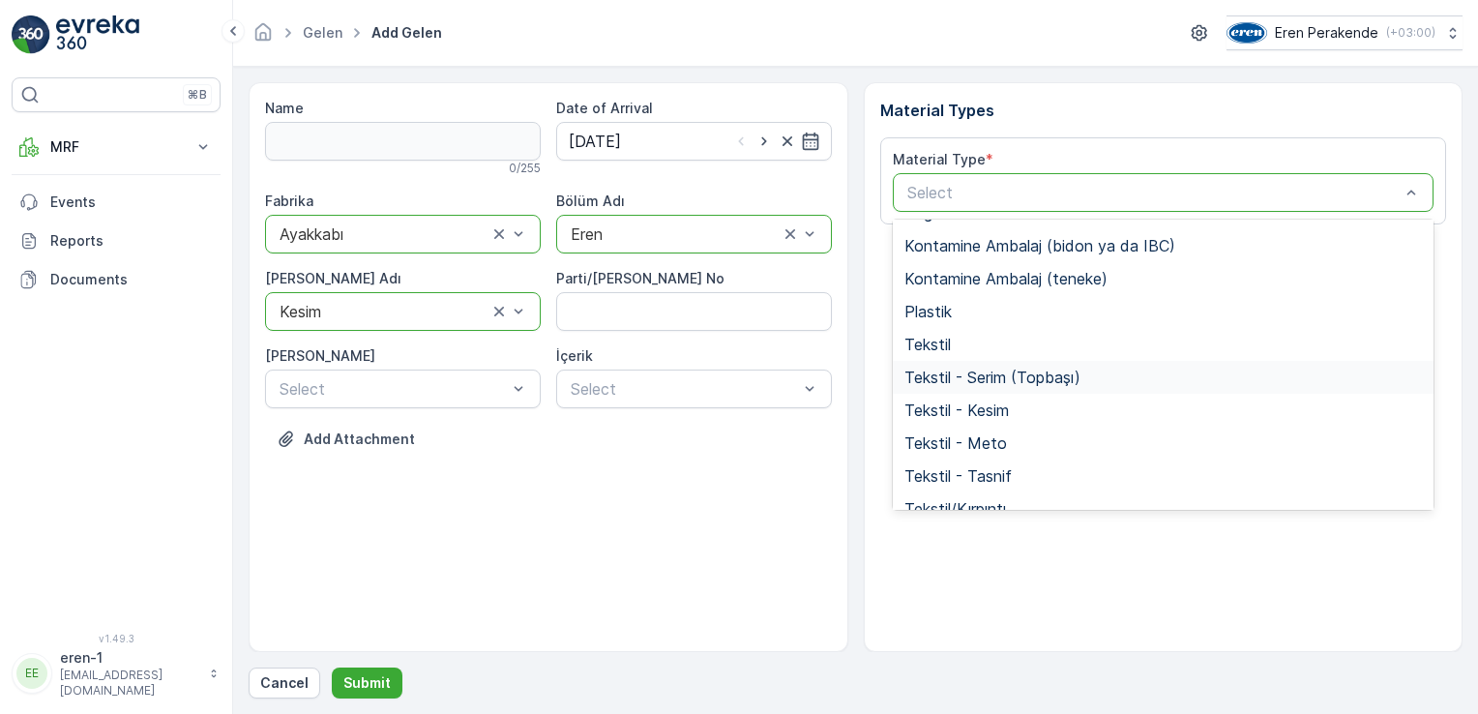
click at [997, 362] on div "Tekstil - Serim (Topbaşı)" at bounding box center [1164, 377] width 542 height 33
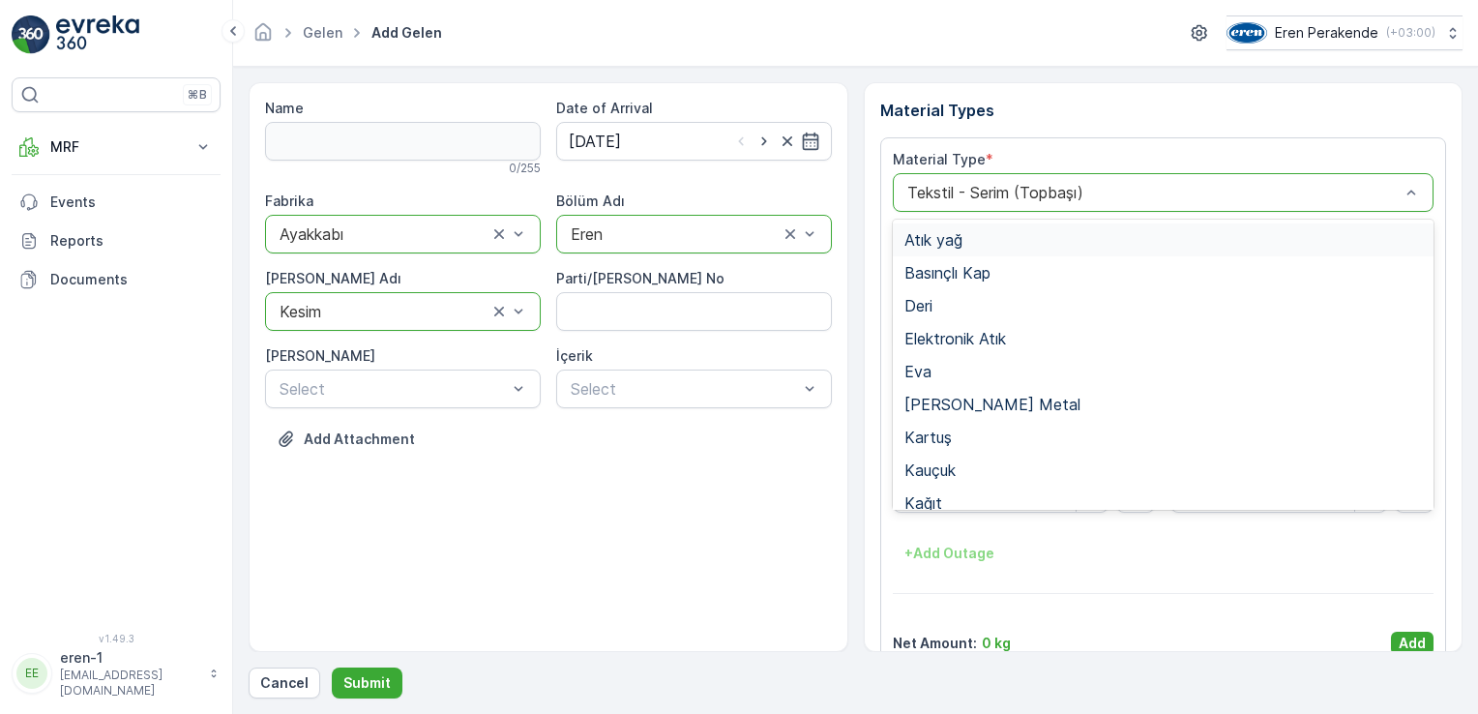
click at [964, 191] on div at bounding box center [1153, 192] width 497 height 17
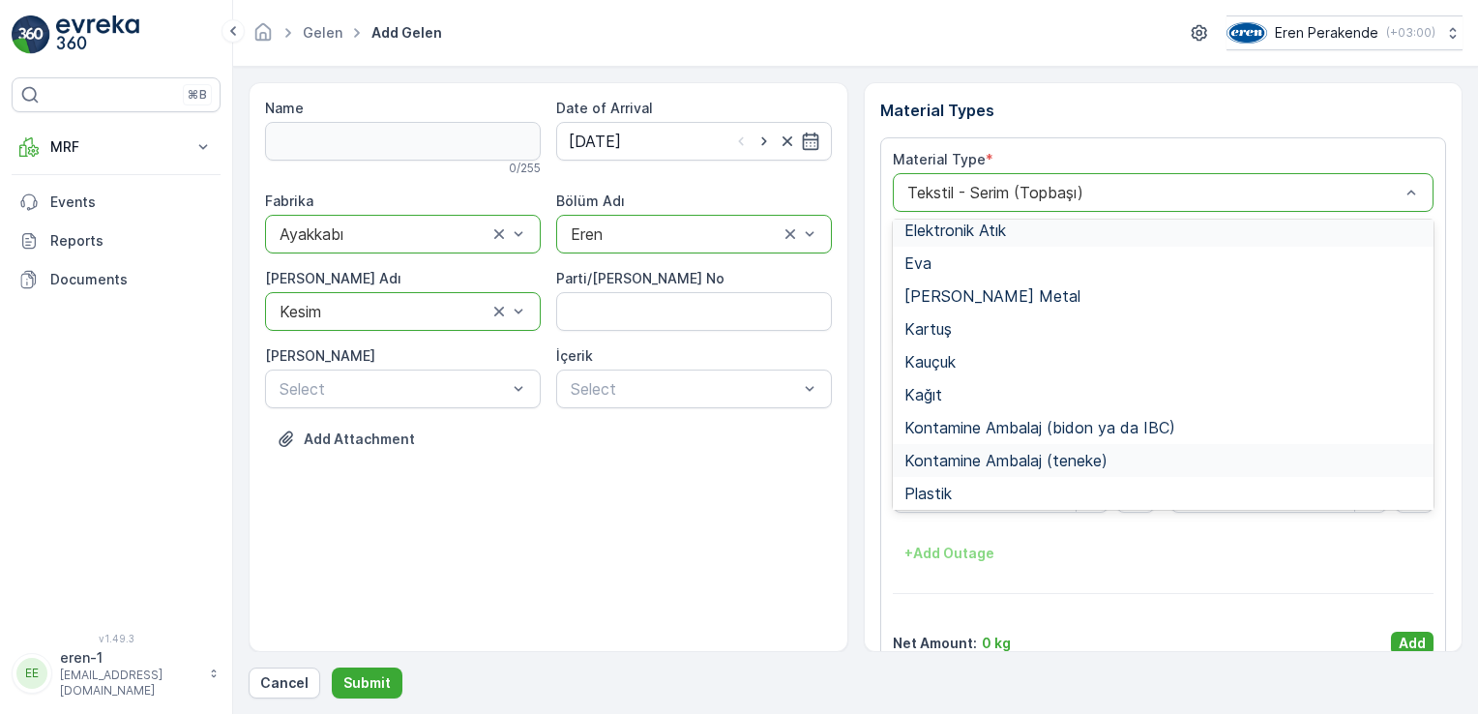
scroll to position [257, 0]
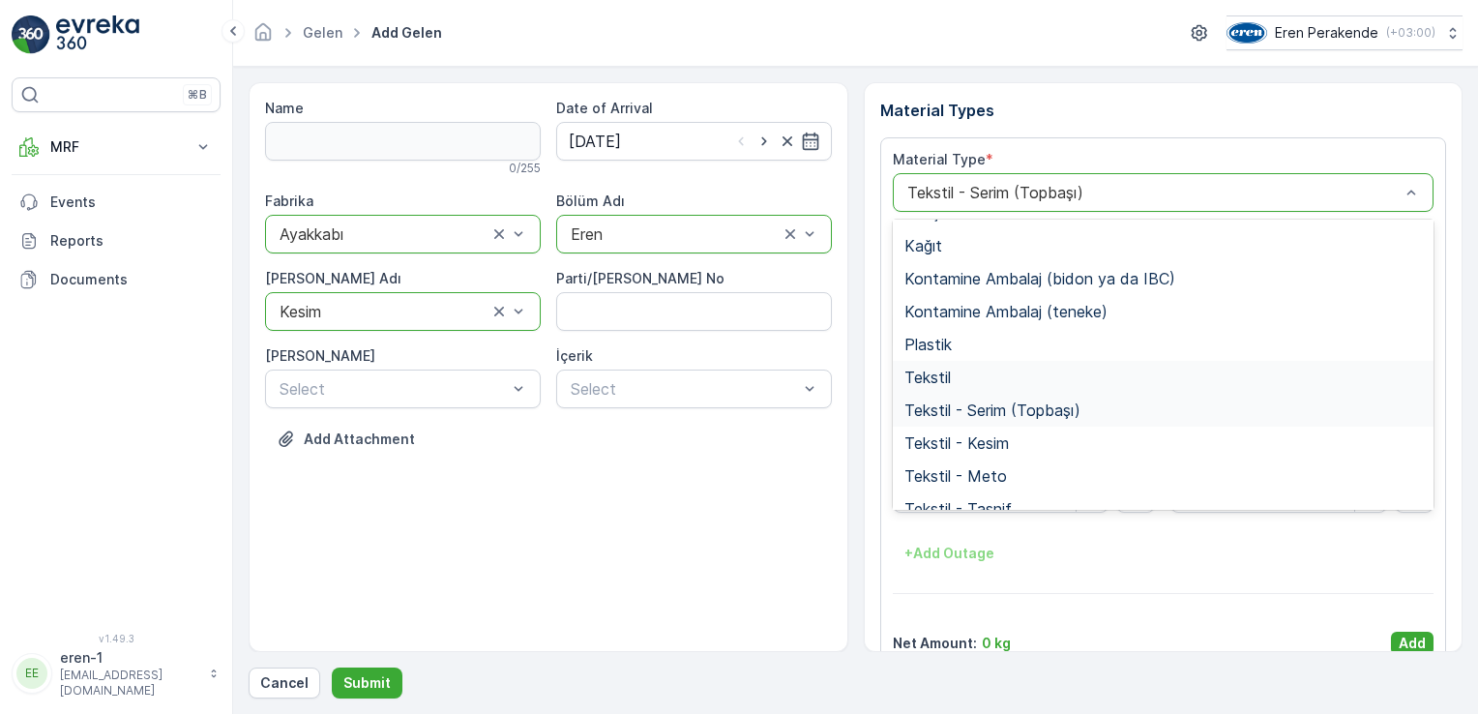
click at [968, 377] on div "Tekstil" at bounding box center [1163, 377] width 518 height 17
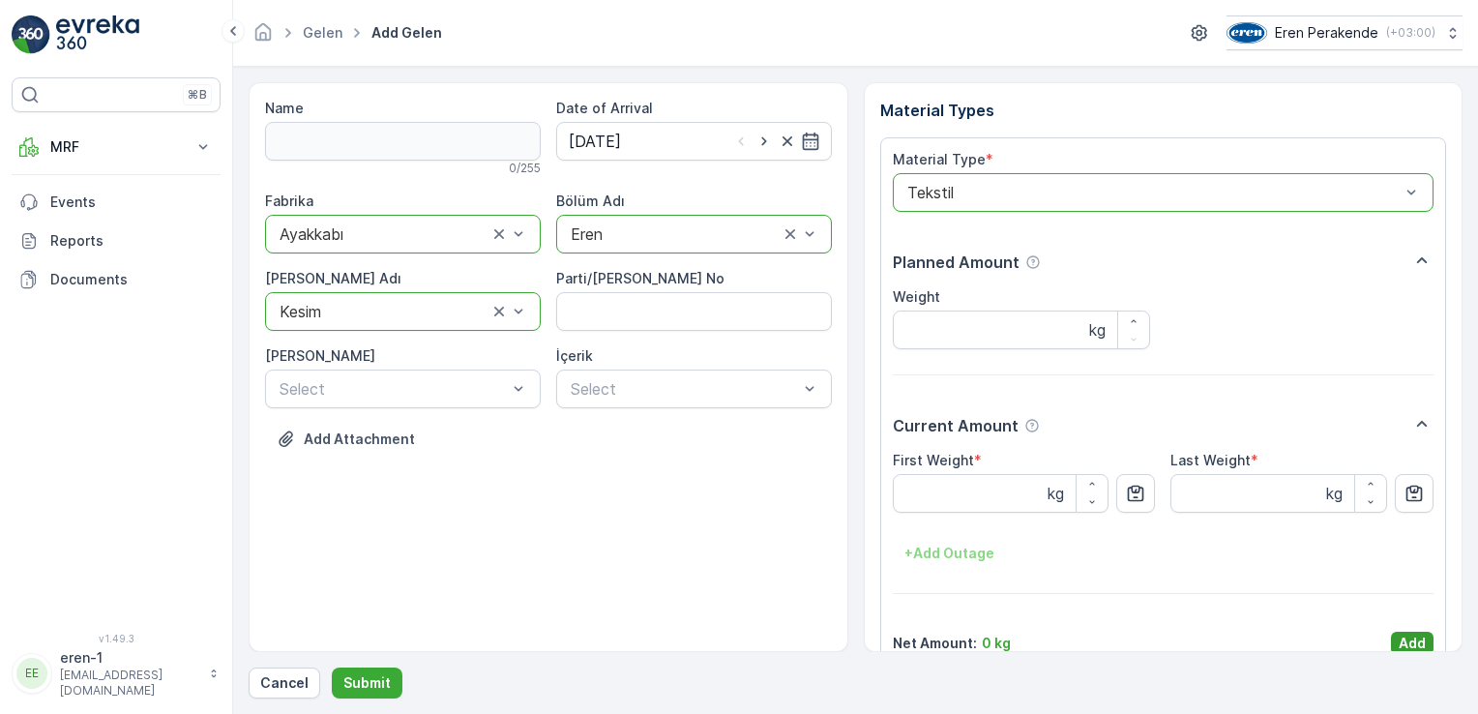
click at [1408, 648] on p "Add" at bounding box center [1412, 643] width 27 height 19
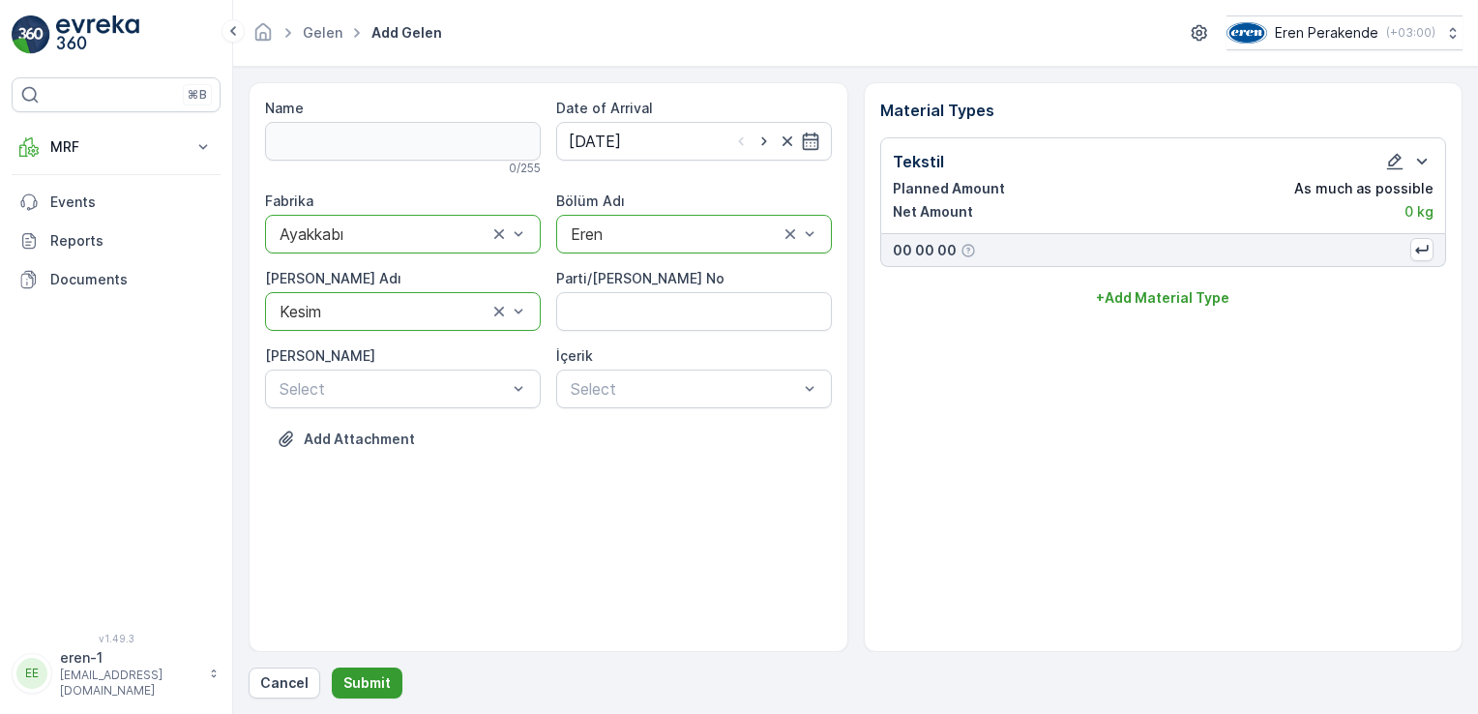
click at [379, 678] on p "Submit" at bounding box center [366, 682] width 47 height 19
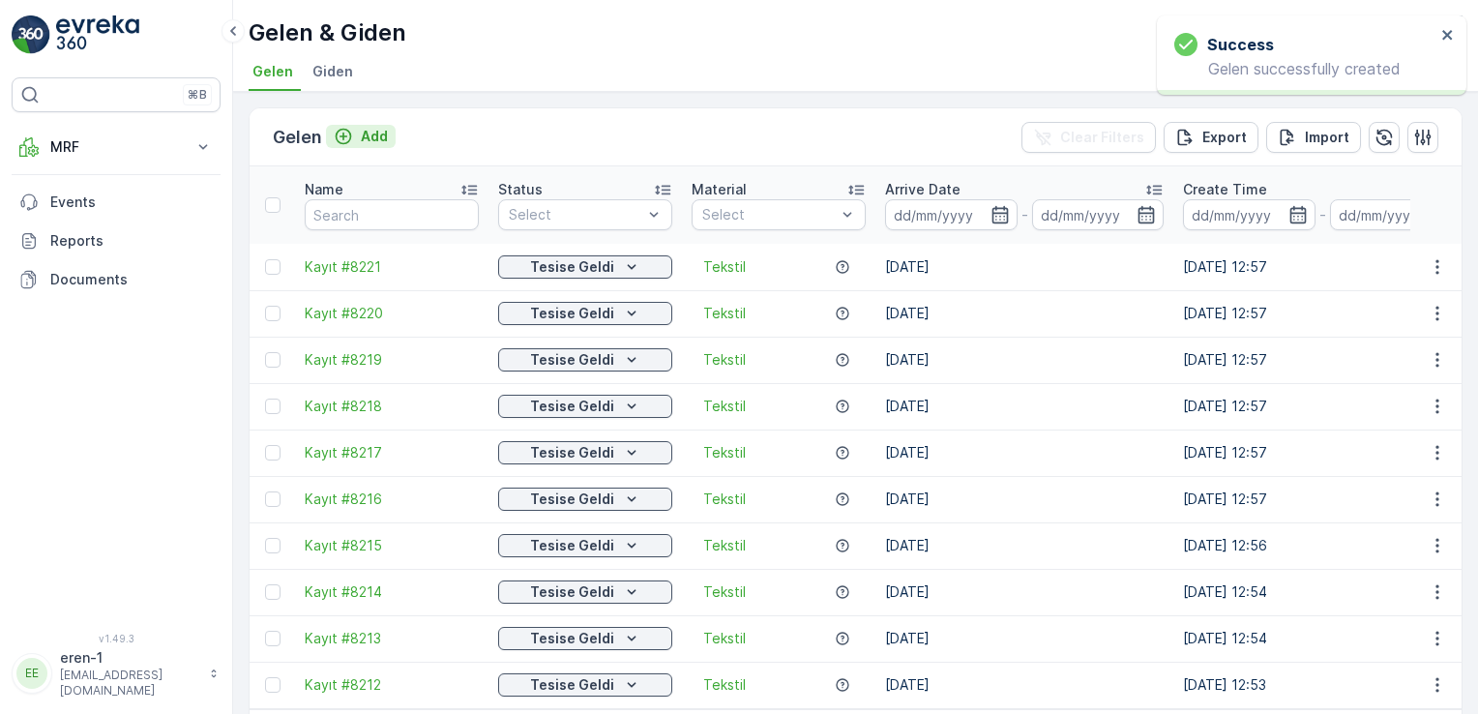
click at [365, 130] on p "Add" at bounding box center [374, 136] width 27 height 19
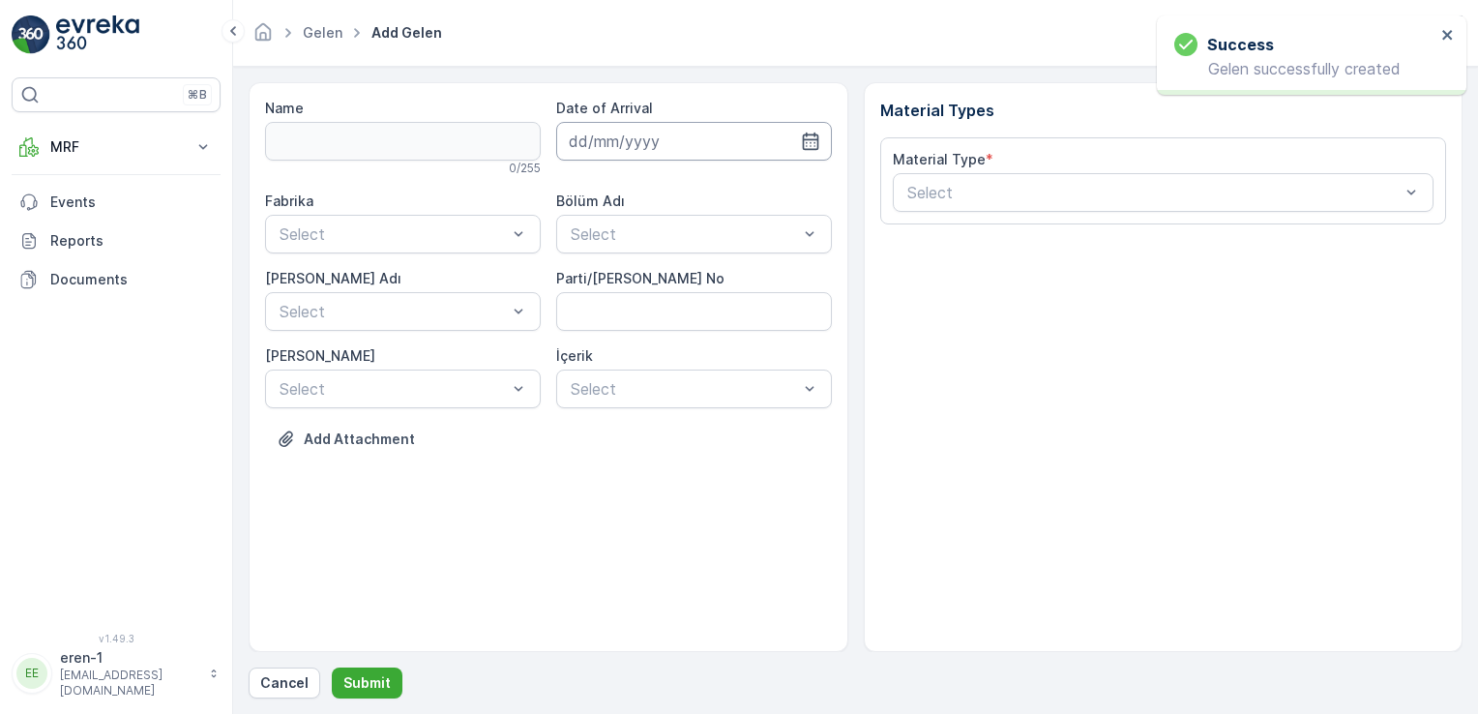
click at [619, 133] on input at bounding box center [694, 141] width 276 height 39
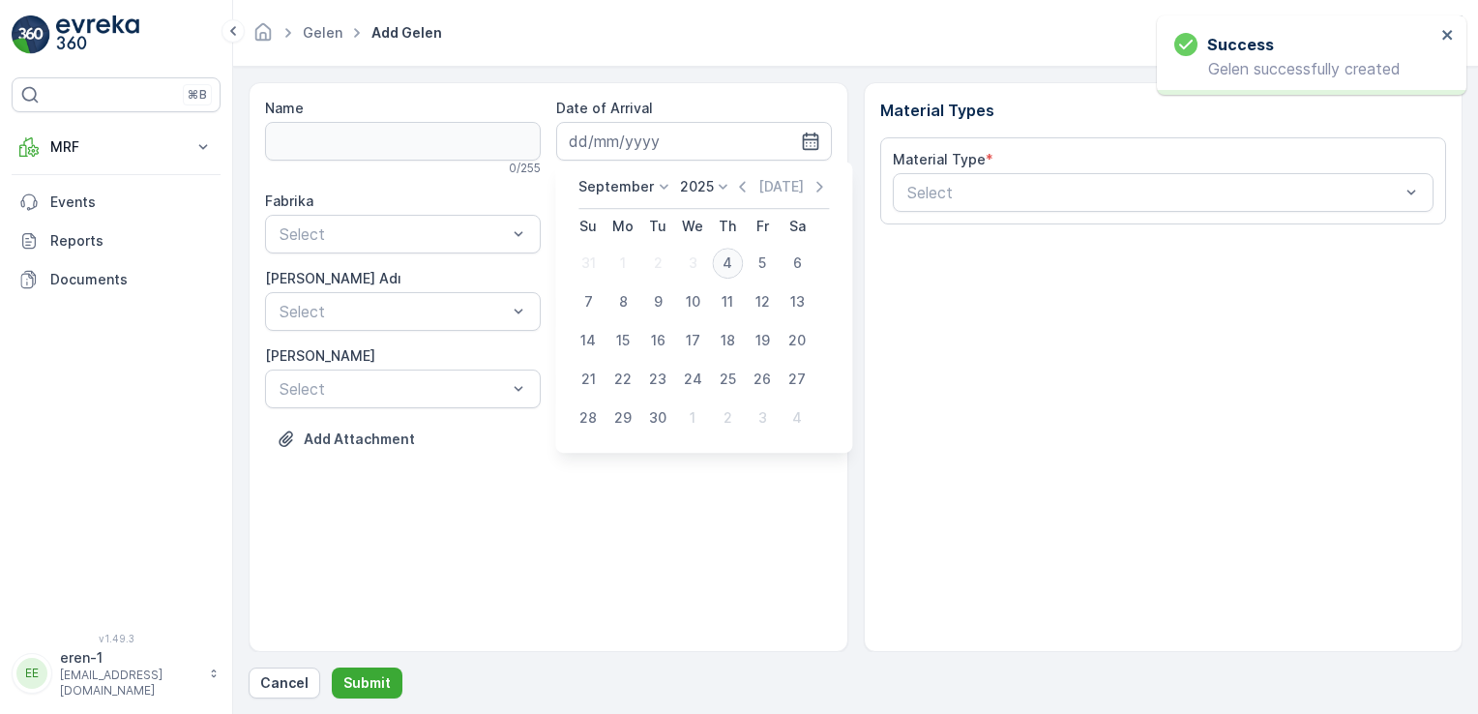
click at [721, 273] on div "4" at bounding box center [727, 263] width 31 height 31
type input "[DATE]"
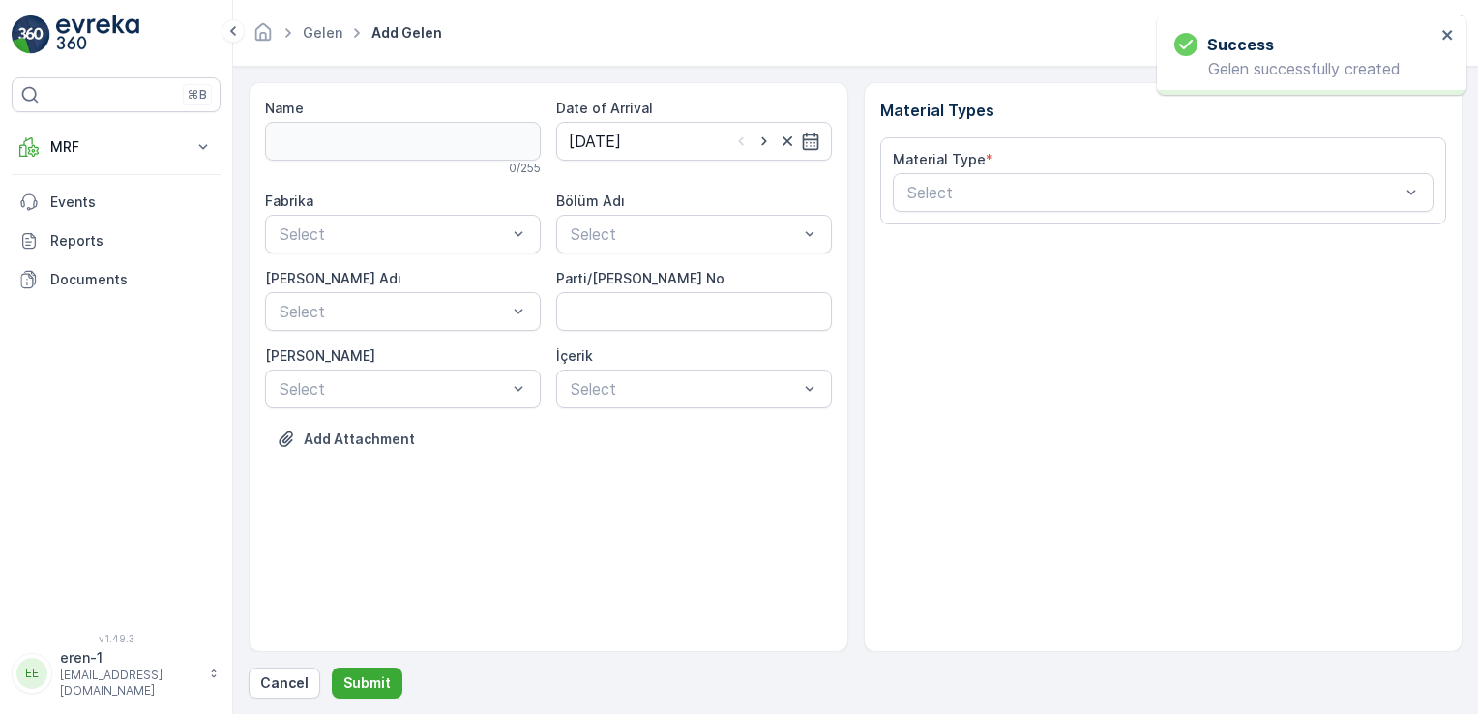
click at [673, 259] on div "Fabrika Select Bölüm Adı Select [PERSON_NAME] Adı Select Parti/Kesim Föyü No [P…" at bounding box center [548, 300] width 567 height 217
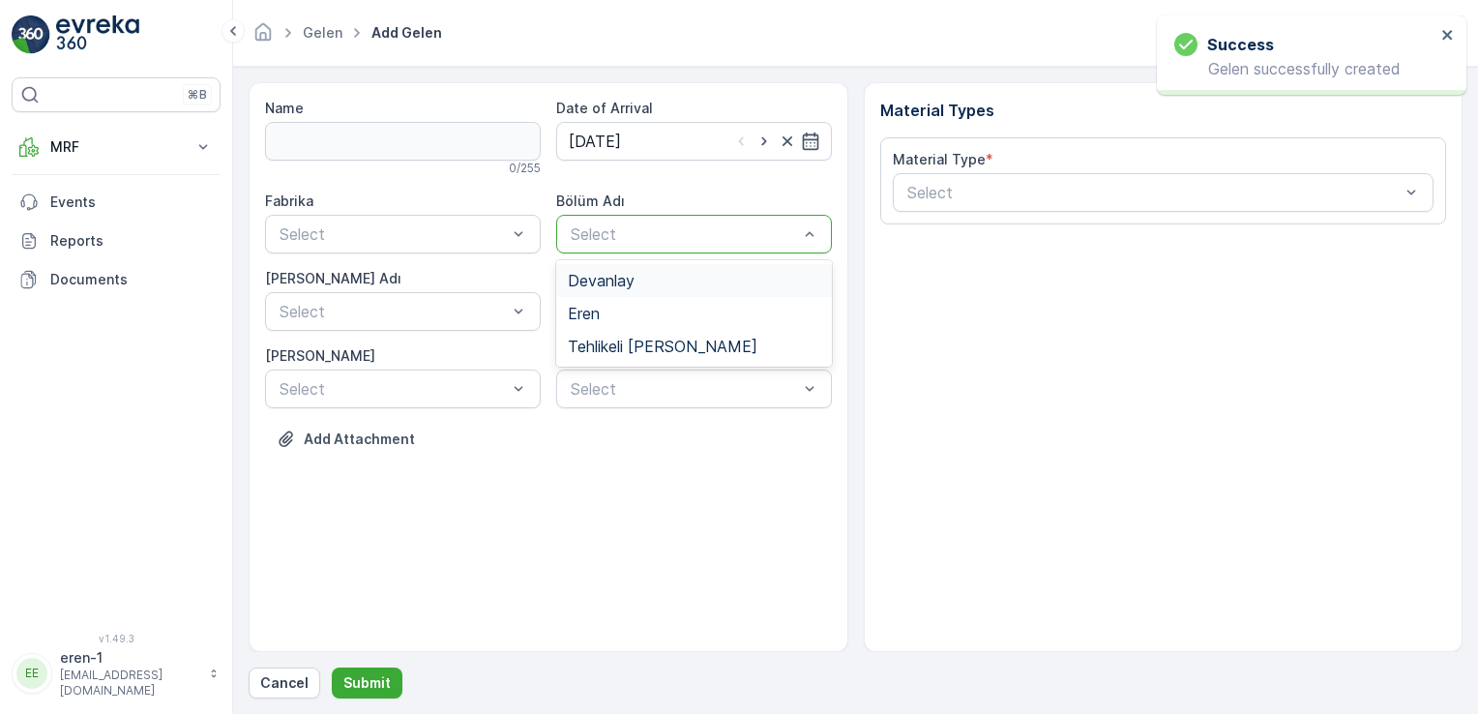
click
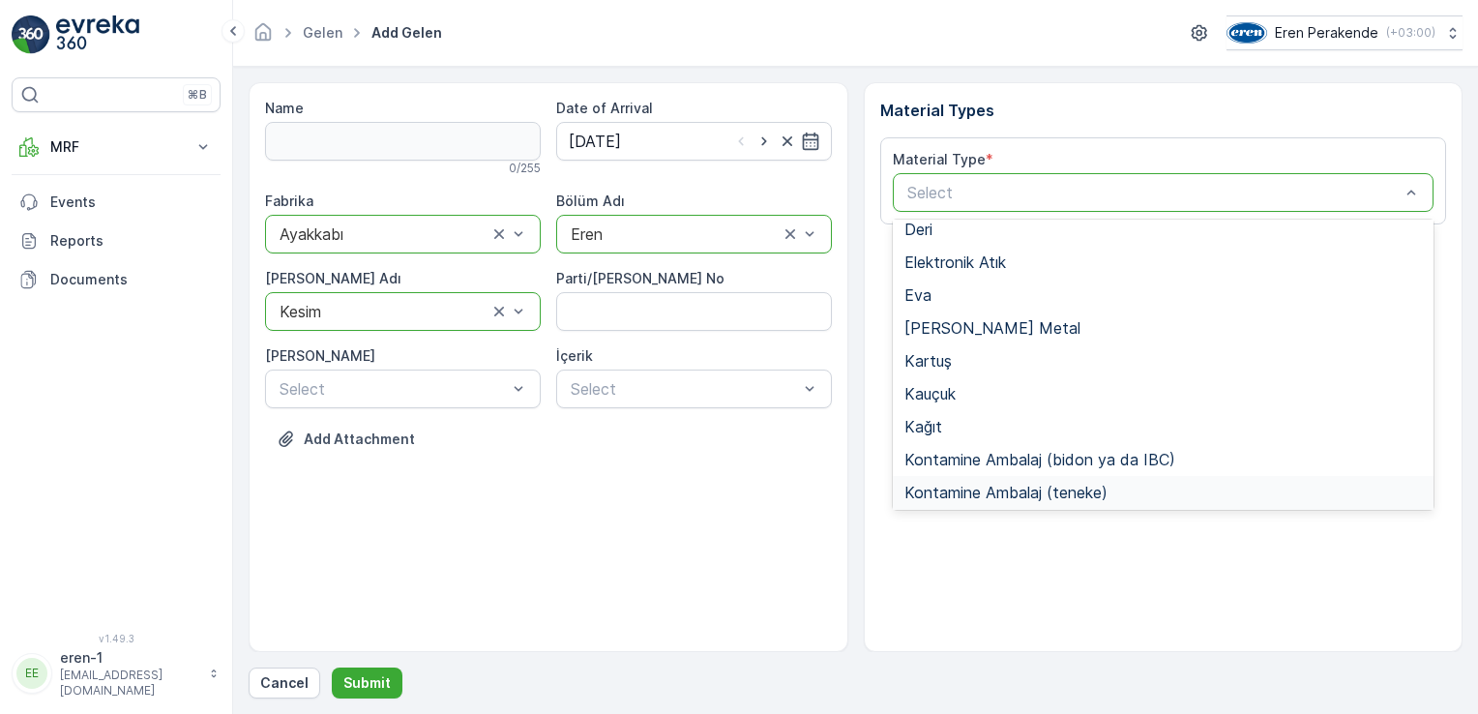
scroll to position [290, 0]
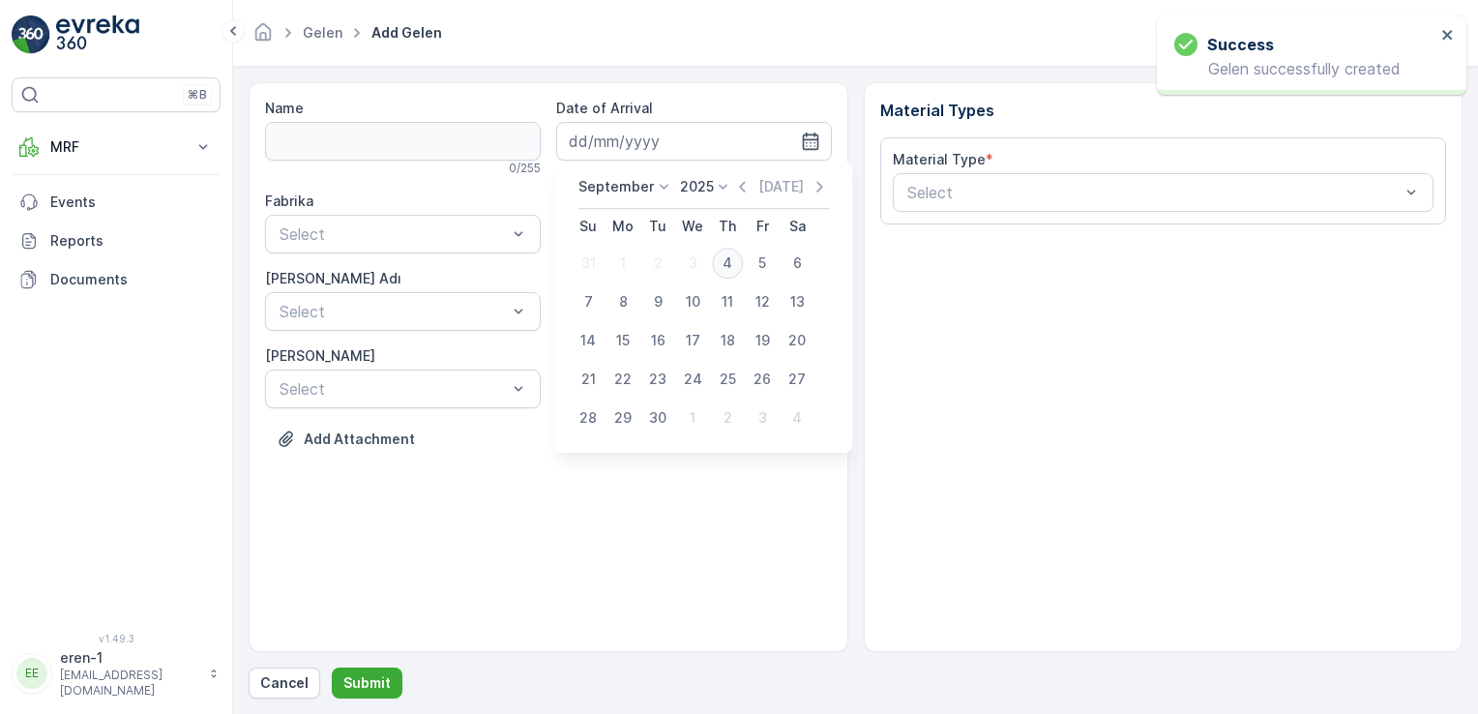
type input "[DATE]"
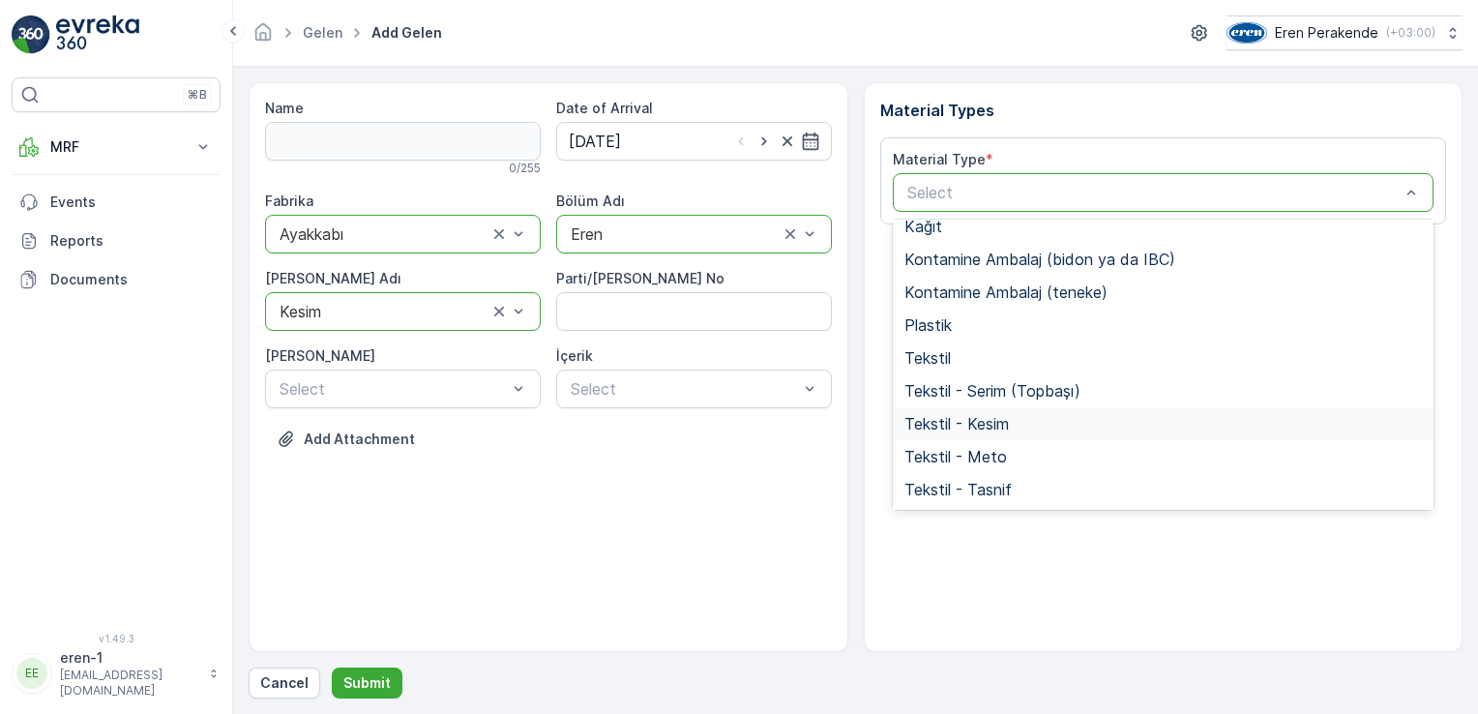
scroll to position [290, 0]
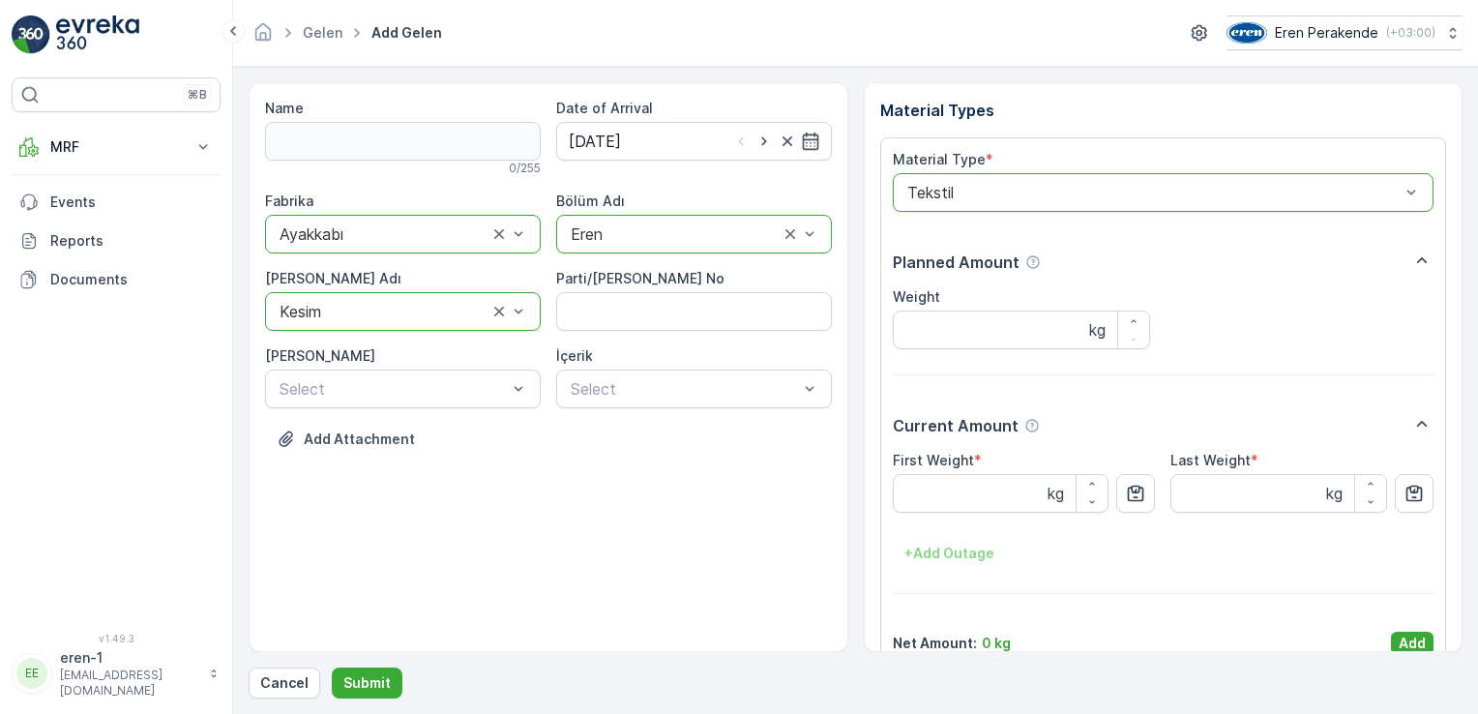
drag, startPoint x: 1401, startPoint y: 644, endPoint x: 1377, endPoint y: 625, distance: 30.2
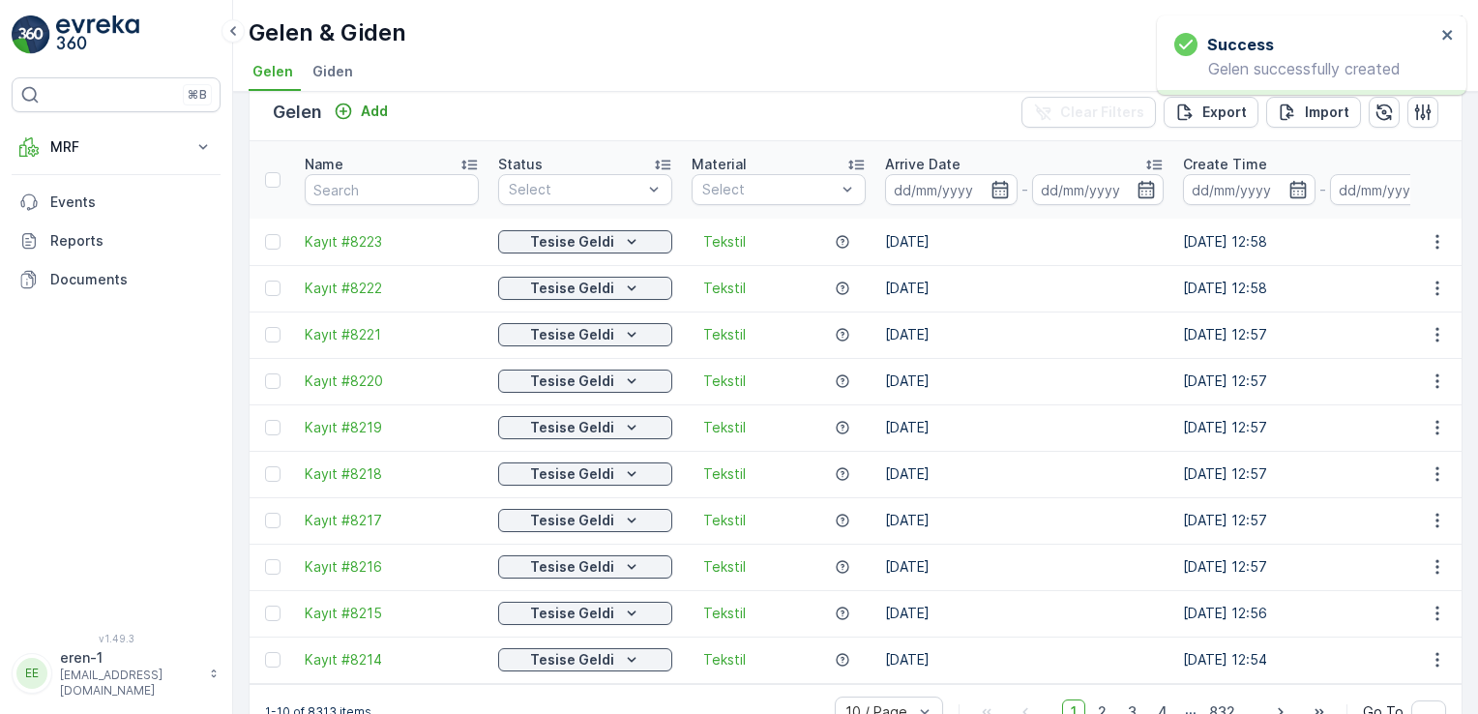
scroll to position [54, 0]
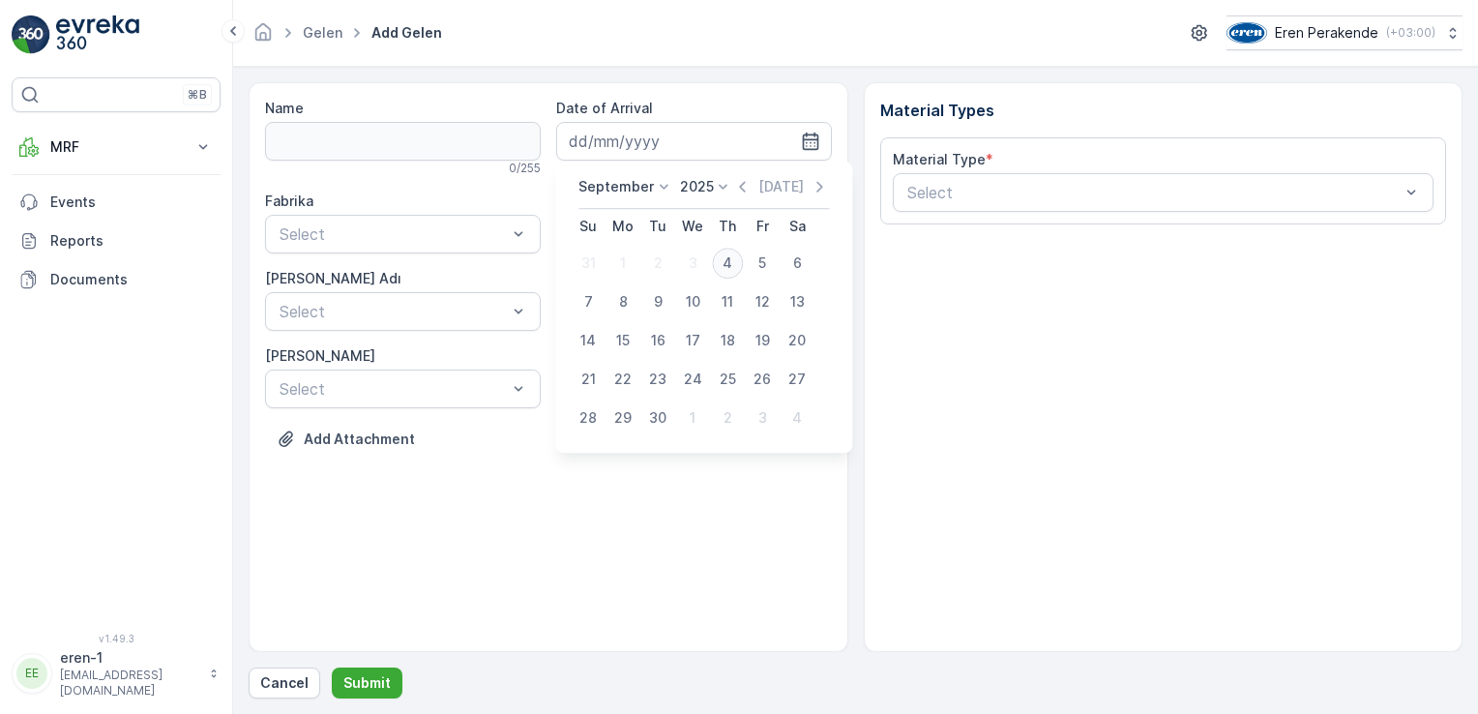
type input "[DATE]"
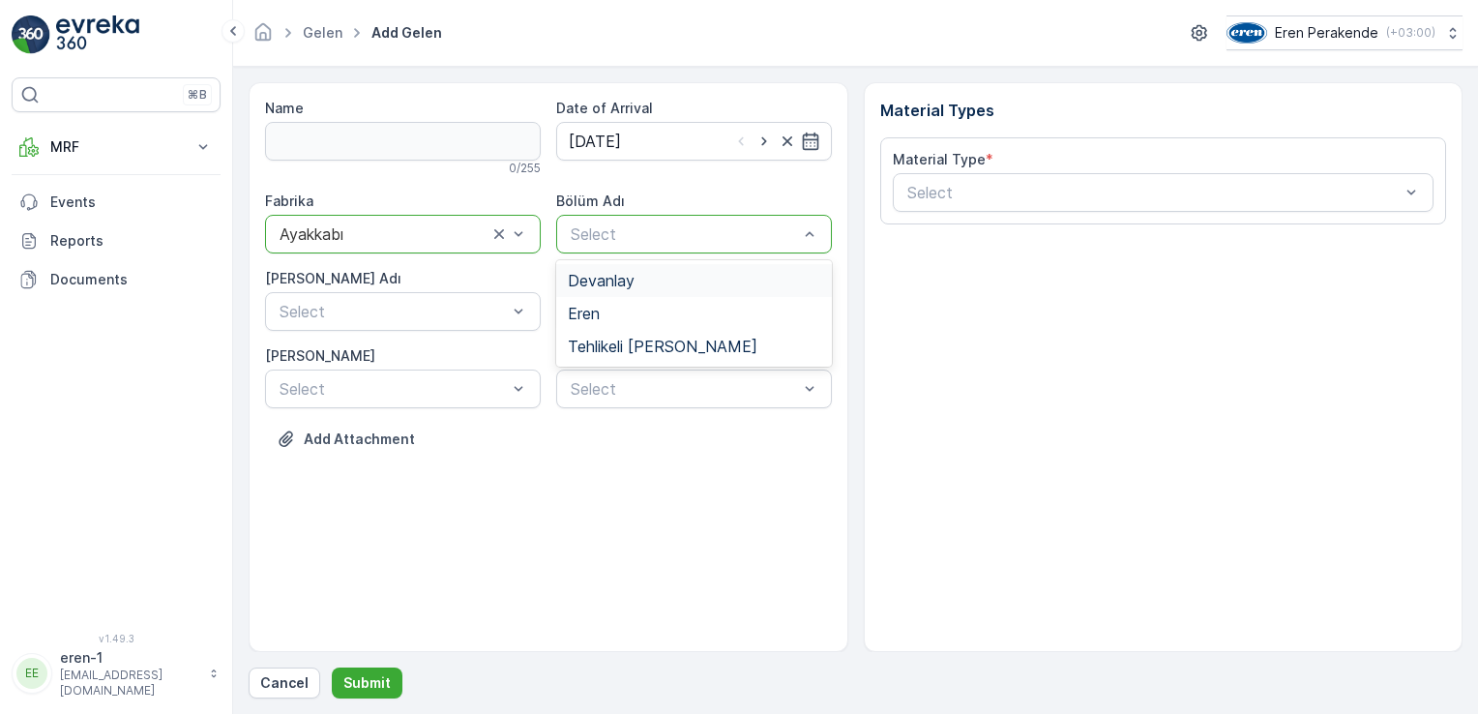
drag, startPoint x: 662, startPoint y: 281, endPoint x: 599, endPoint y: 287, distance: 63.2
drag, startPoint x: 626, startPoint y: 309, endPoint x: 611, endPoint y: 312, distance: 15.0
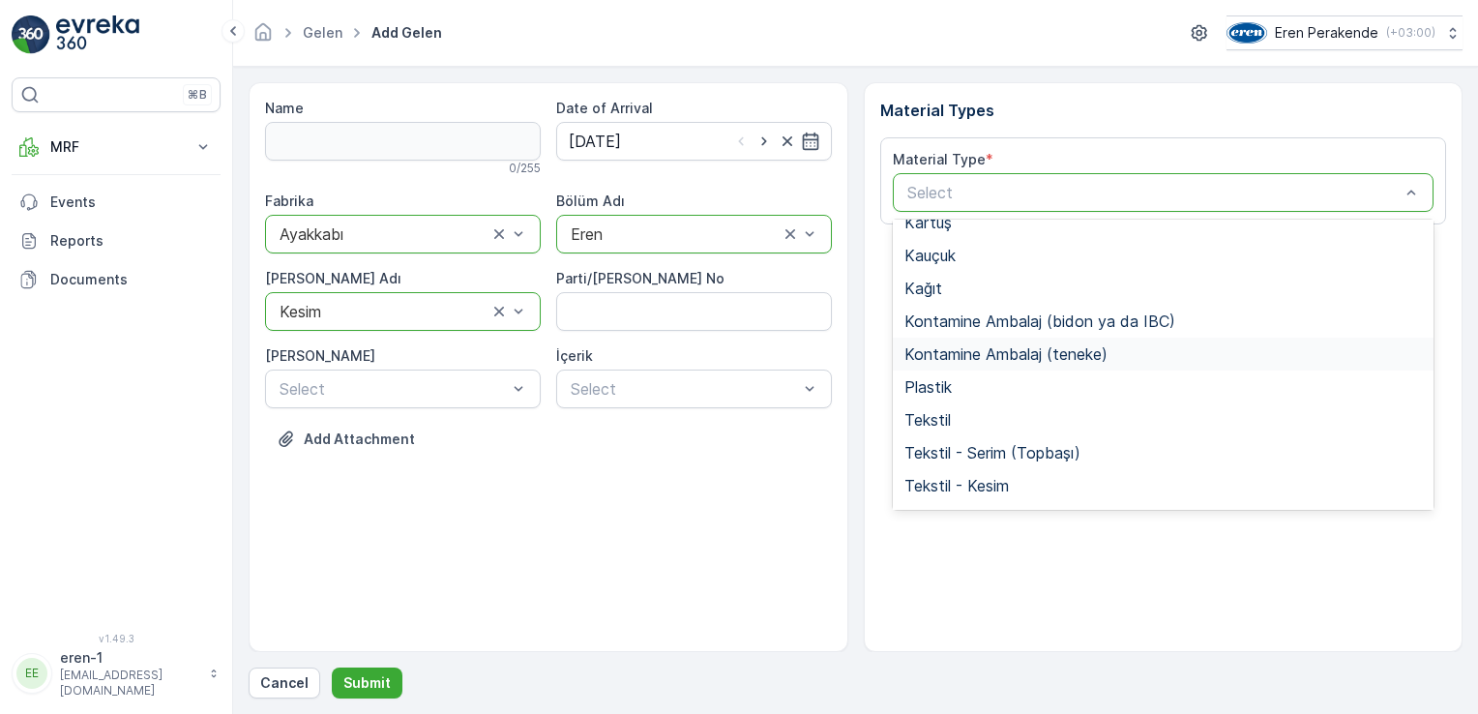
scroll to position [225, 0]
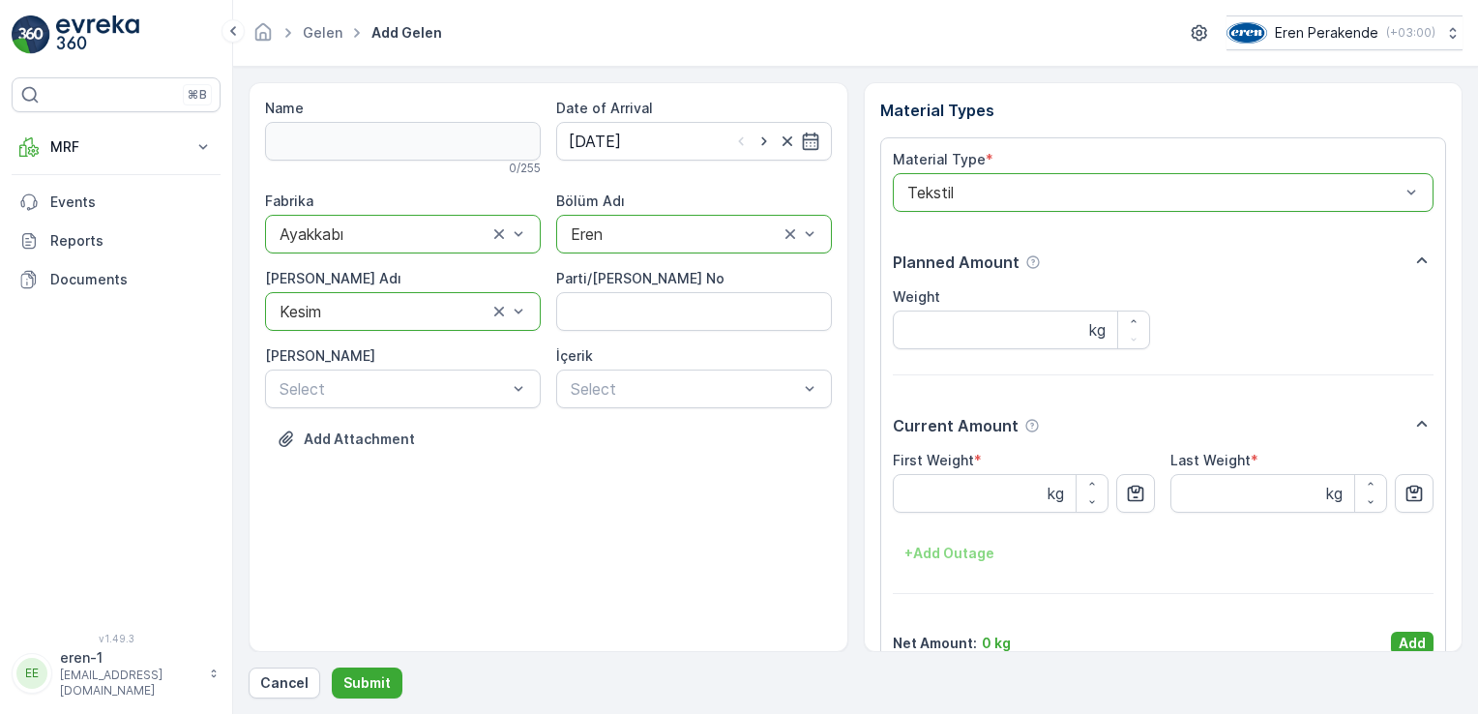
drag, startPoint x: 1409, startPoint y: 639, endPoint x: 1303, endPoint y: 674, distance: 112.0
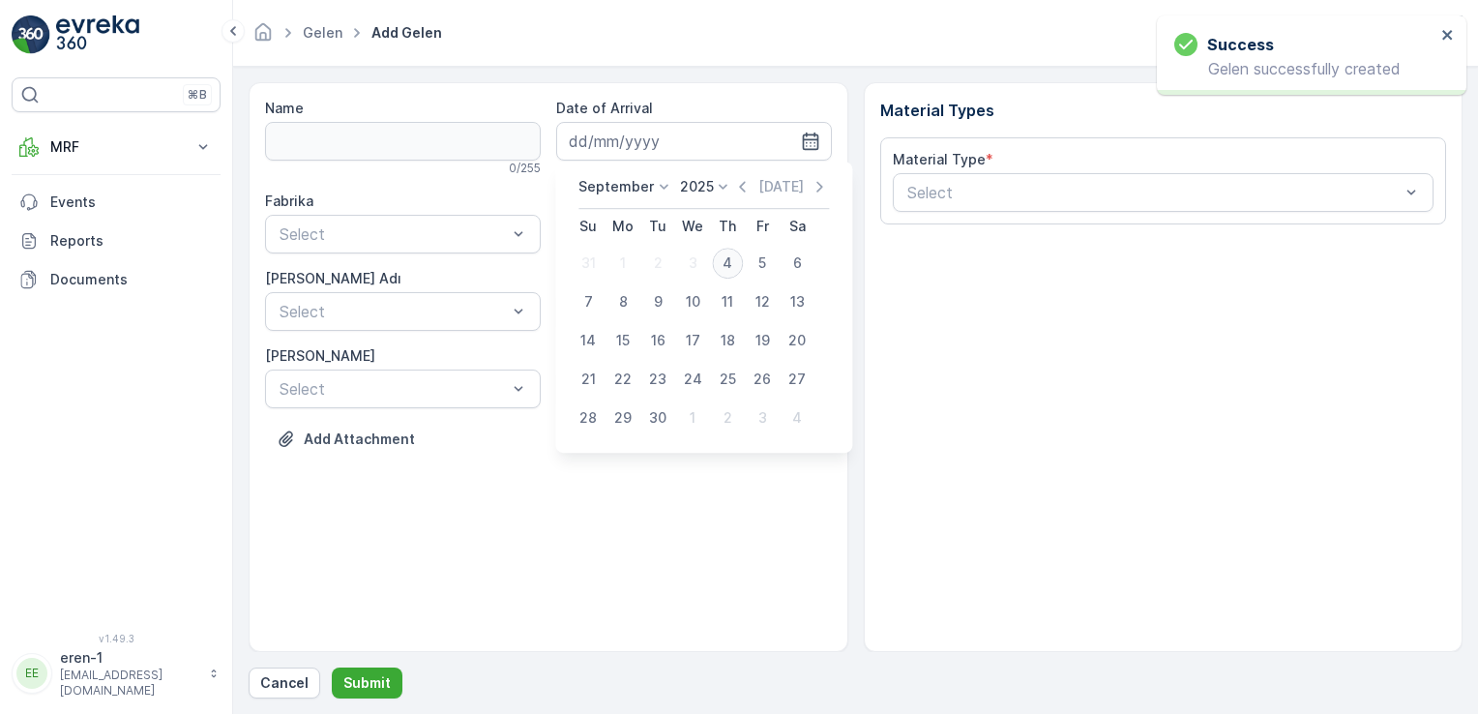
type input "[DATE]"
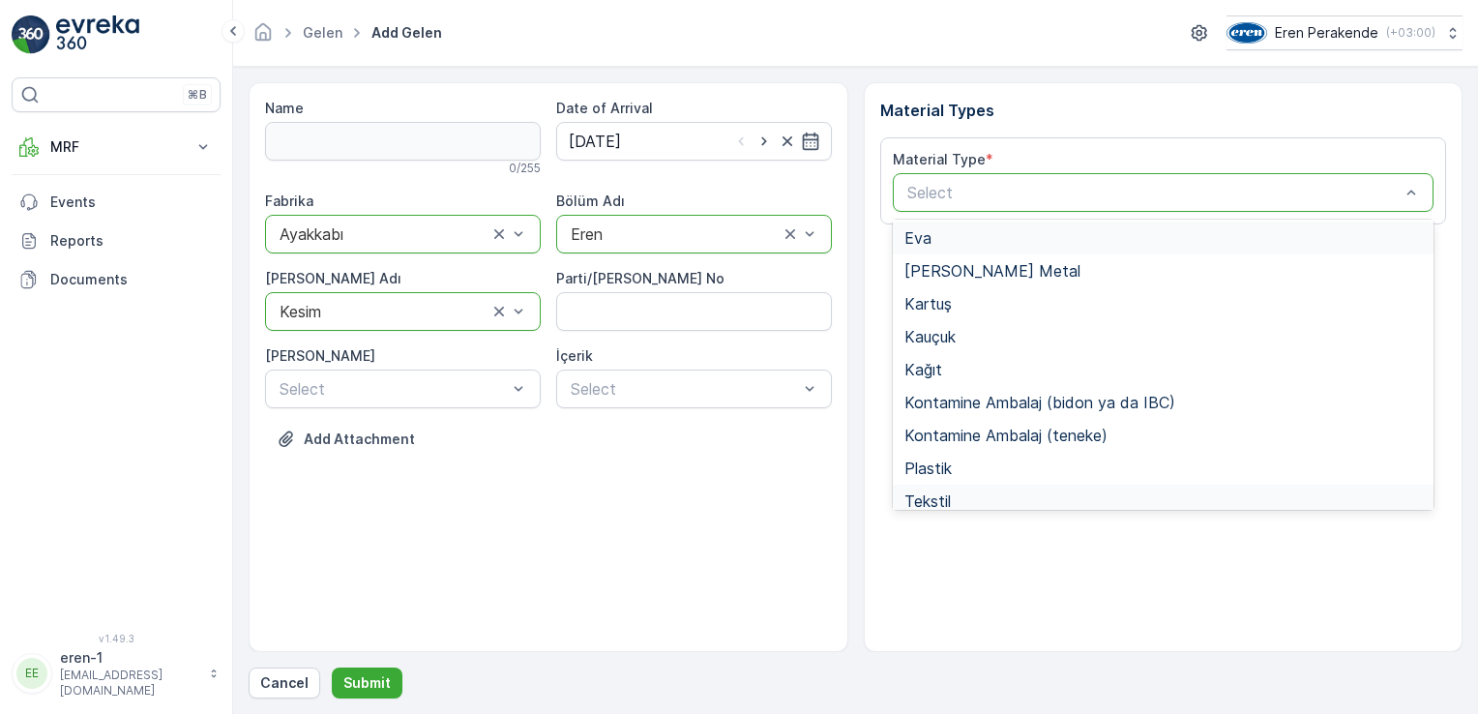
scroll to position [290, 0]
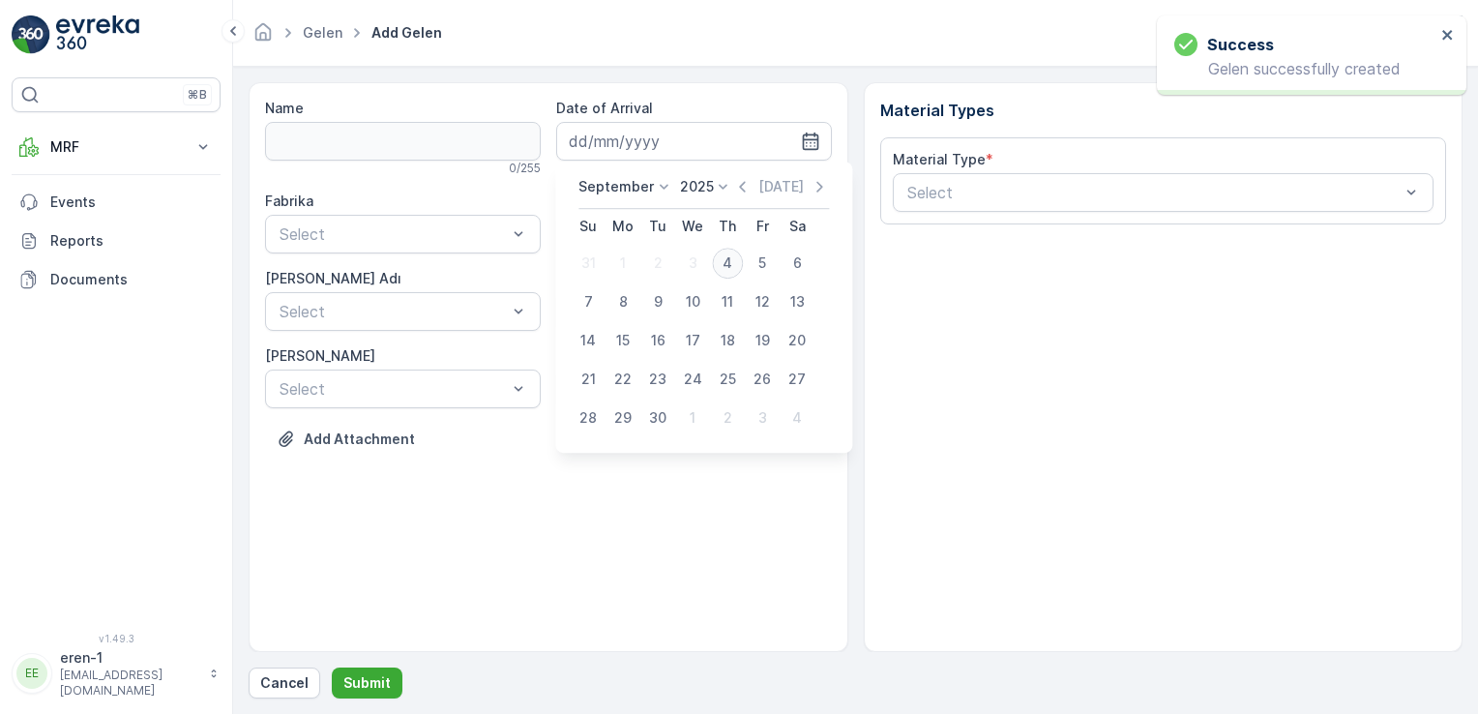
type input "[DATE]"
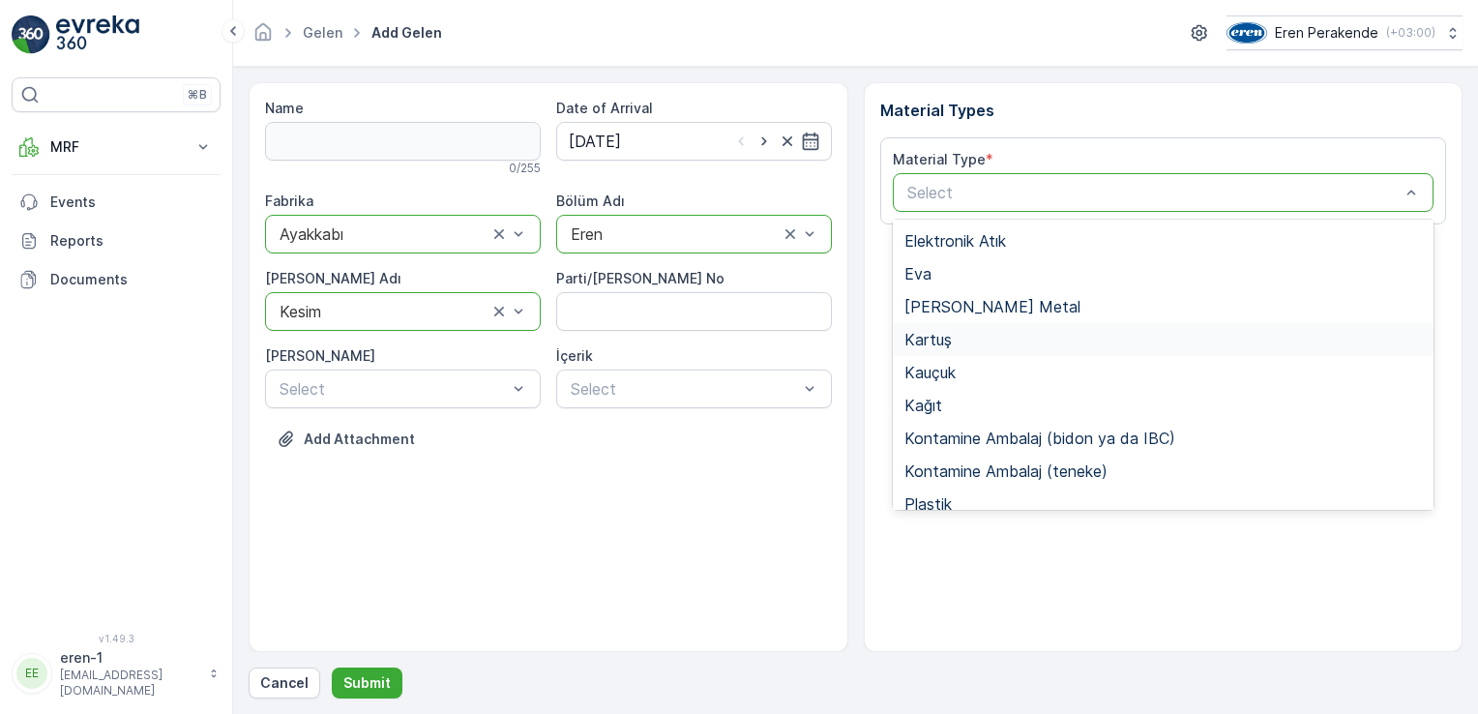
scroll to position [257, 0]
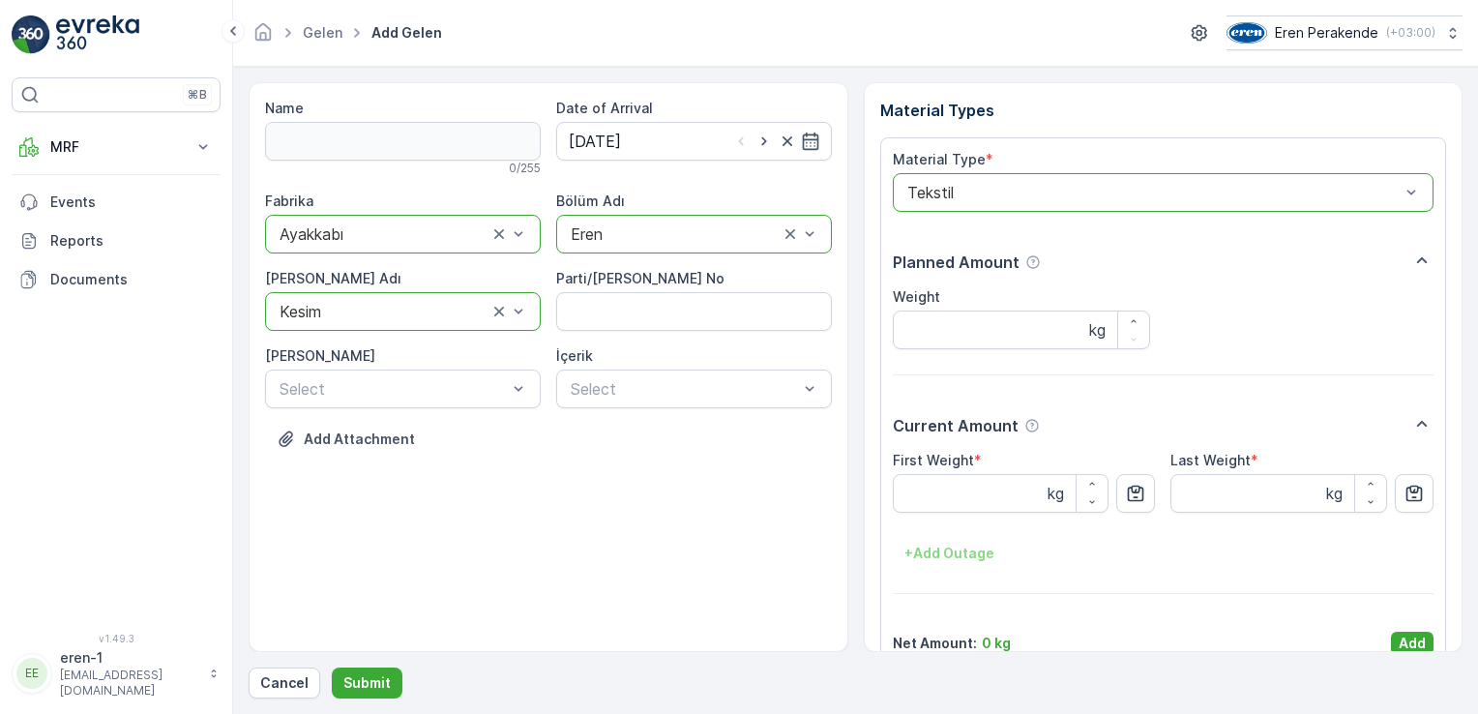
drag, startPoint x: 1406, startPoint y: 636, endPoint x: 1362, endPoint y: 609, distance: 50.8
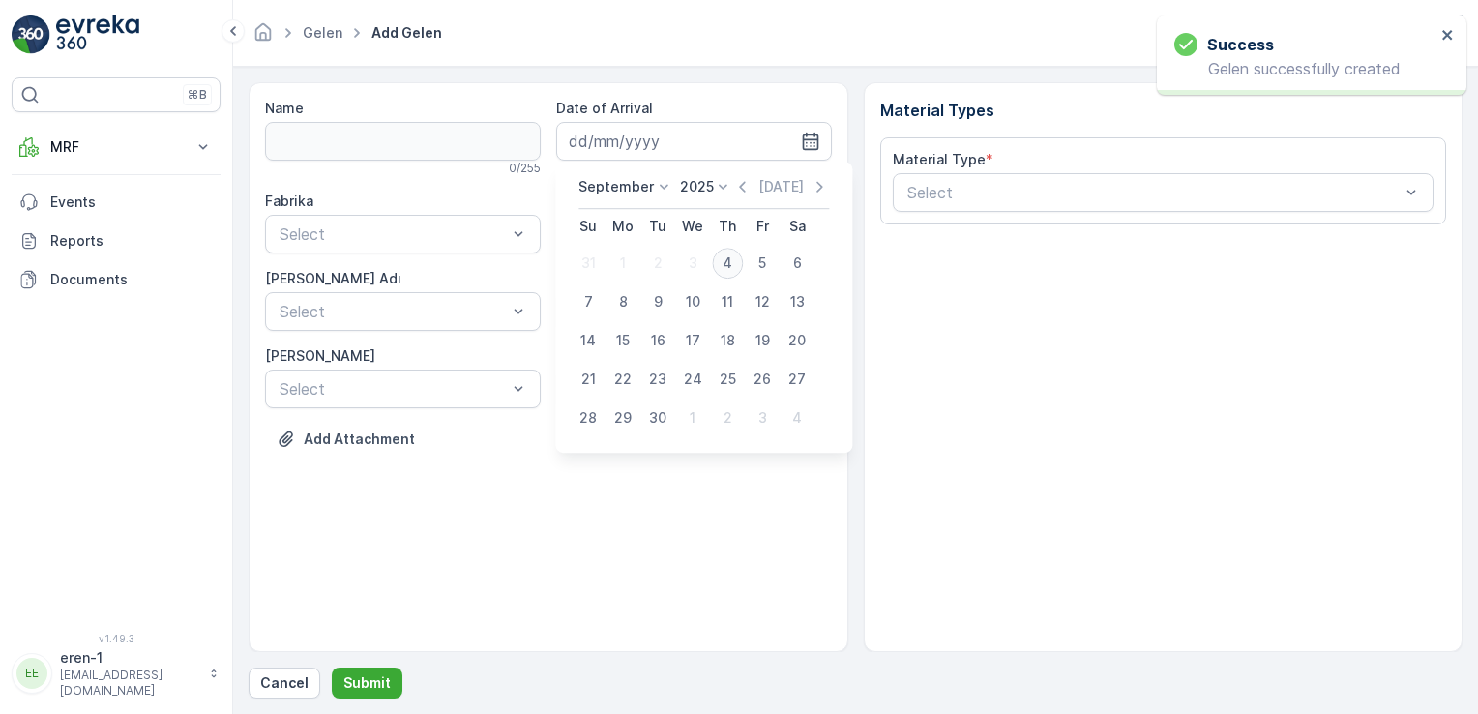
type input "[DATE]"
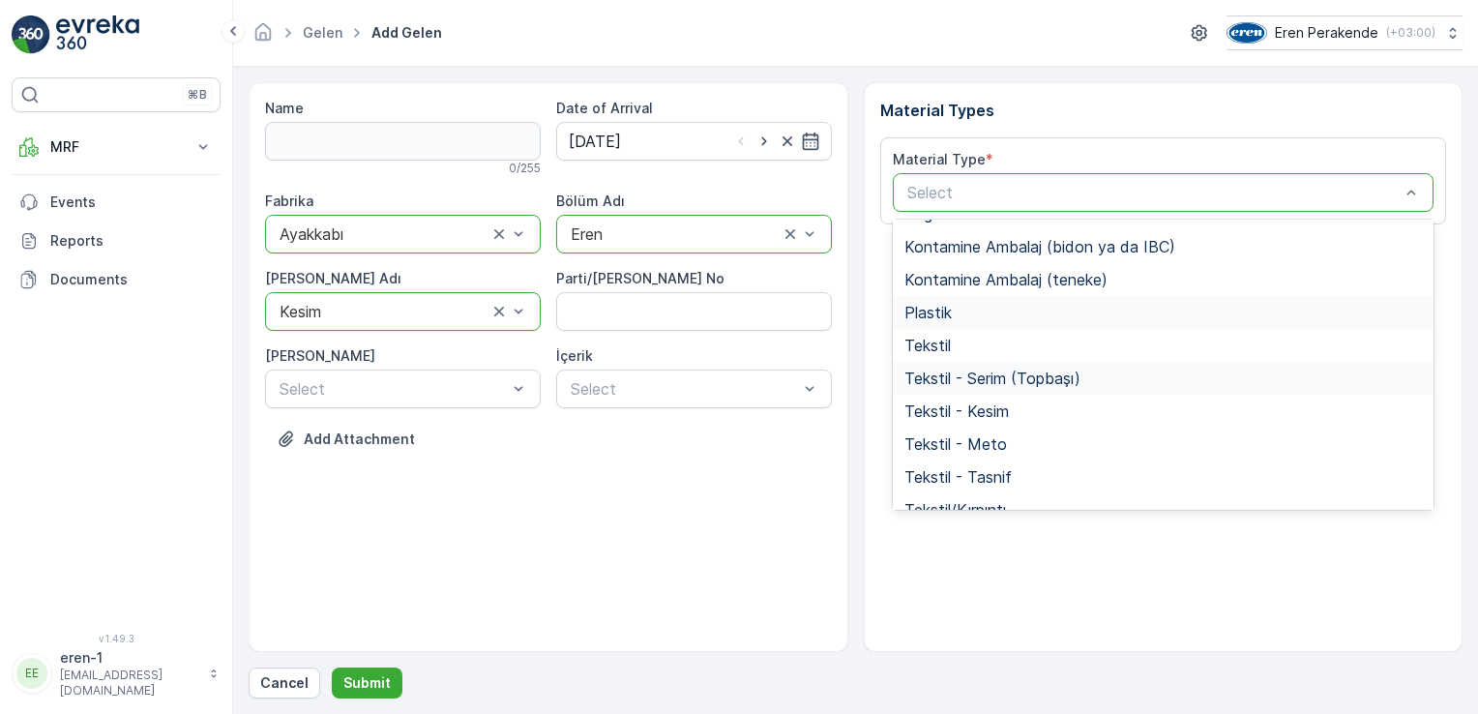
scroll to position [290, 0]
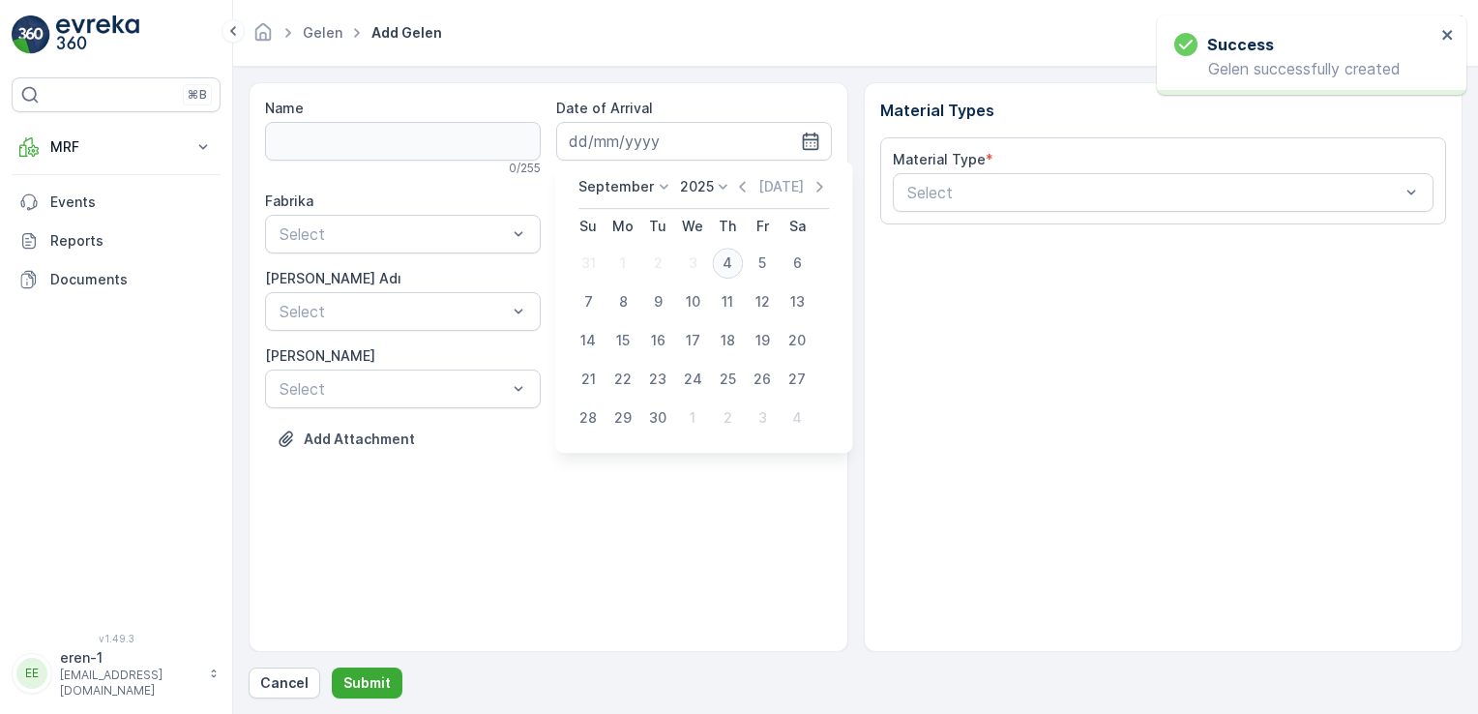
type input "[DATE]"
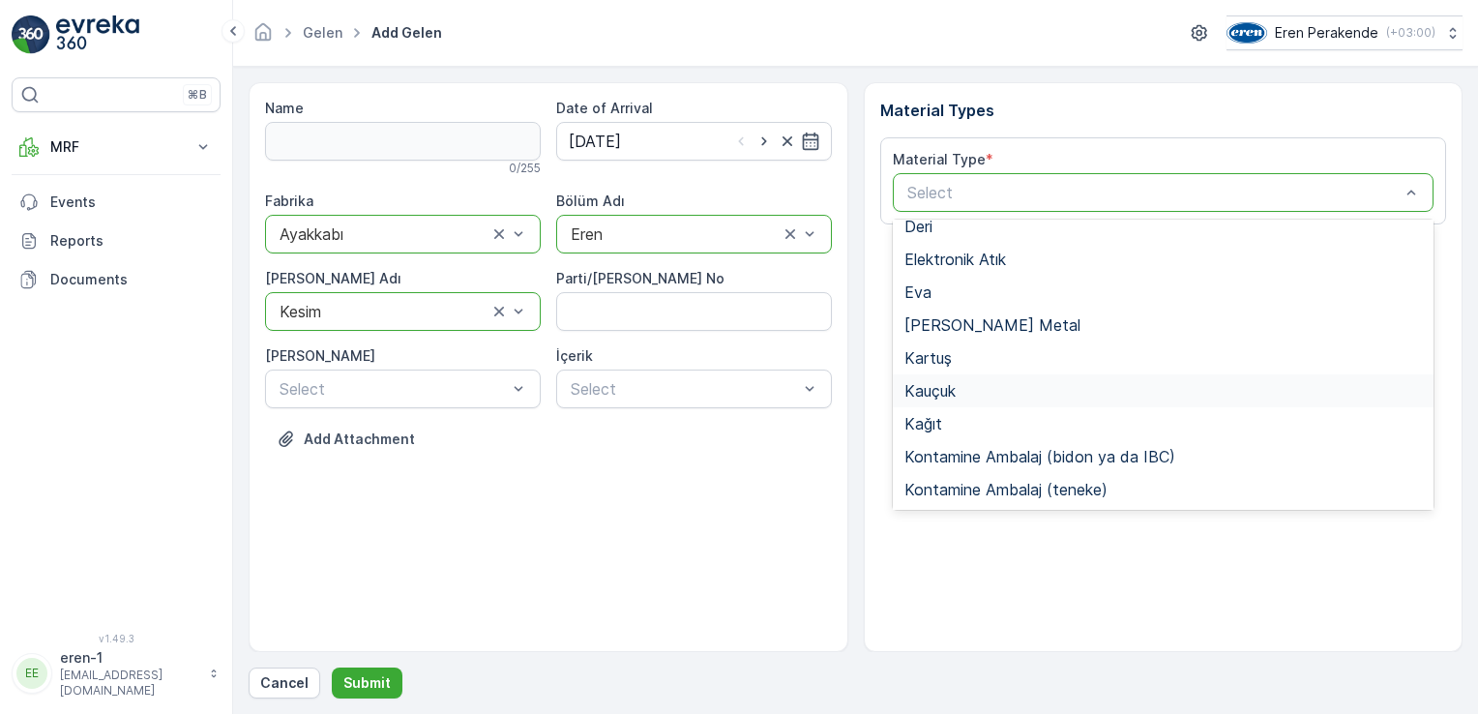
scroll to position [290, 0]
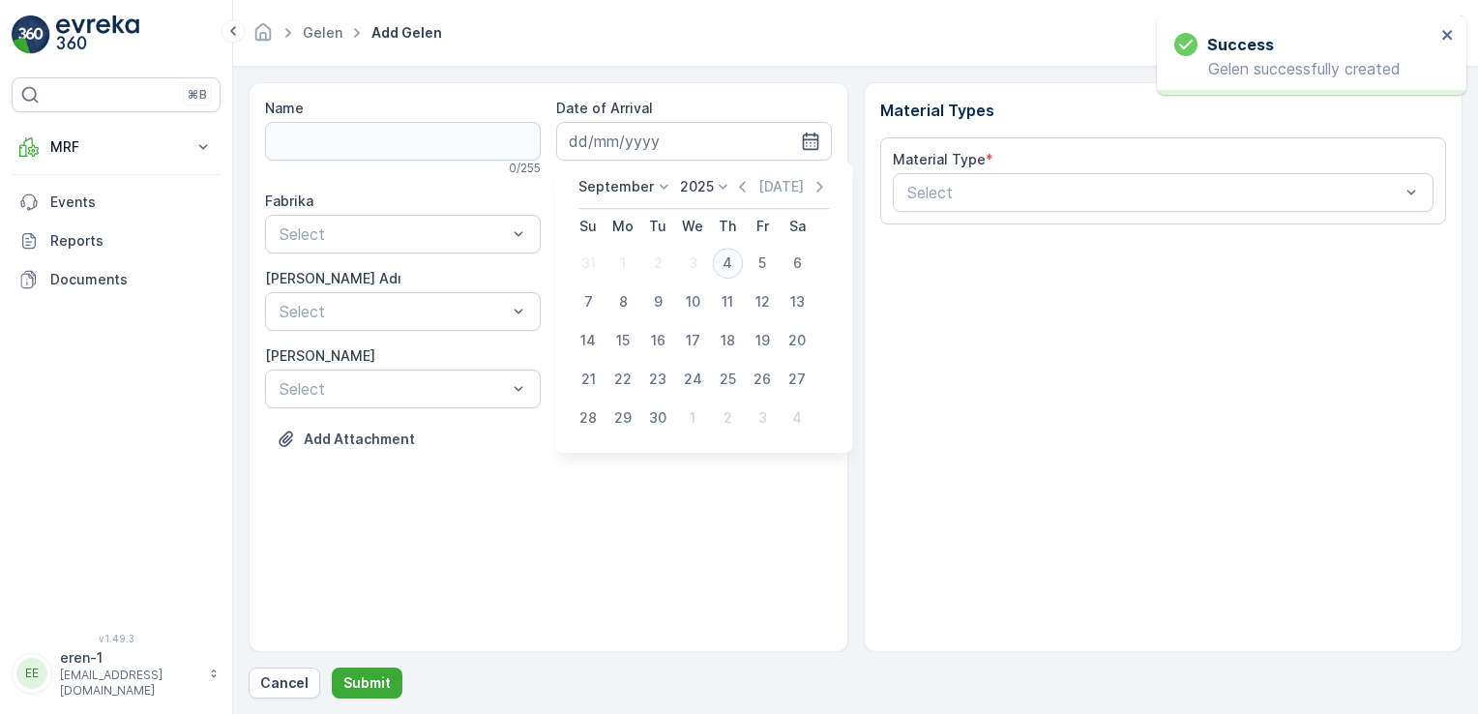
type input "[DATE]"
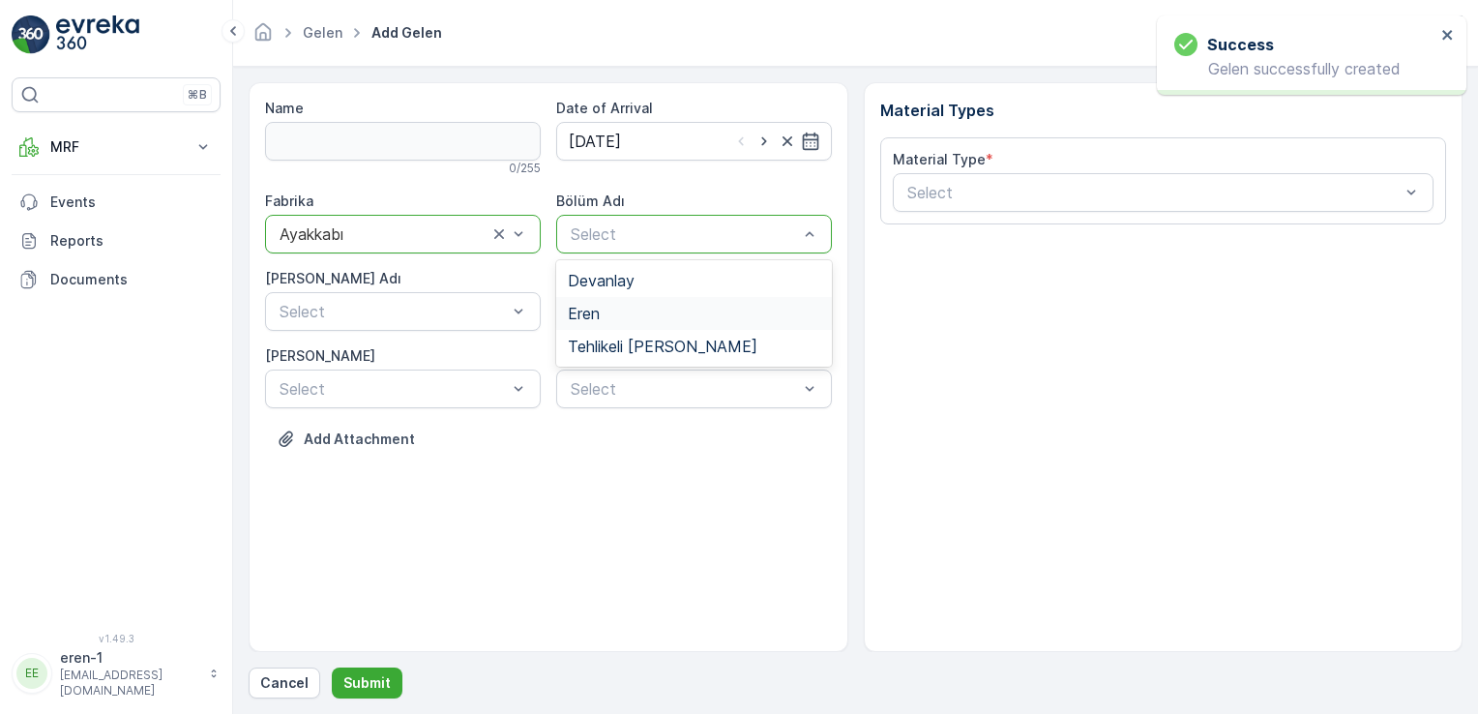
drag, startPoint x: 609, startPoint y: 305, endPoint x: 596, endPoint y: 304, distance: 13.6
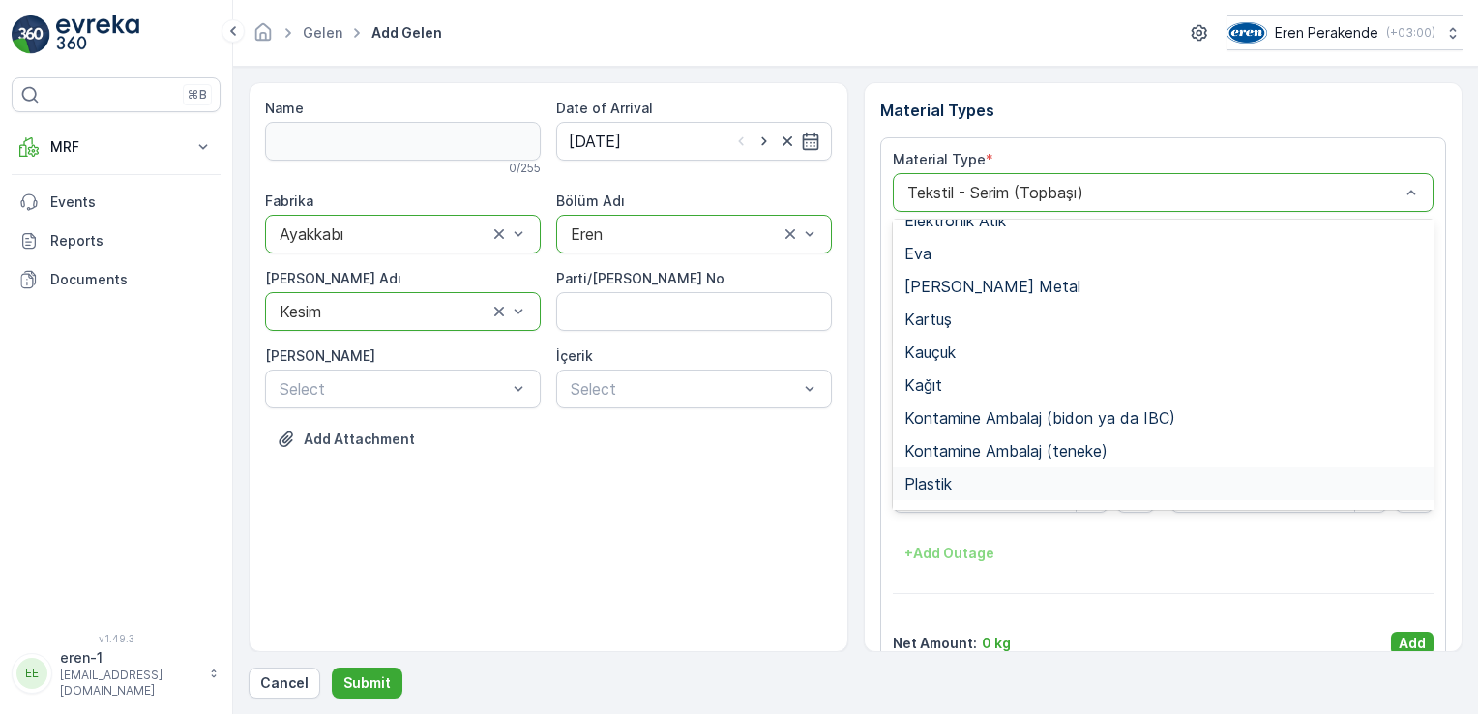
scroll to position [290, 0]
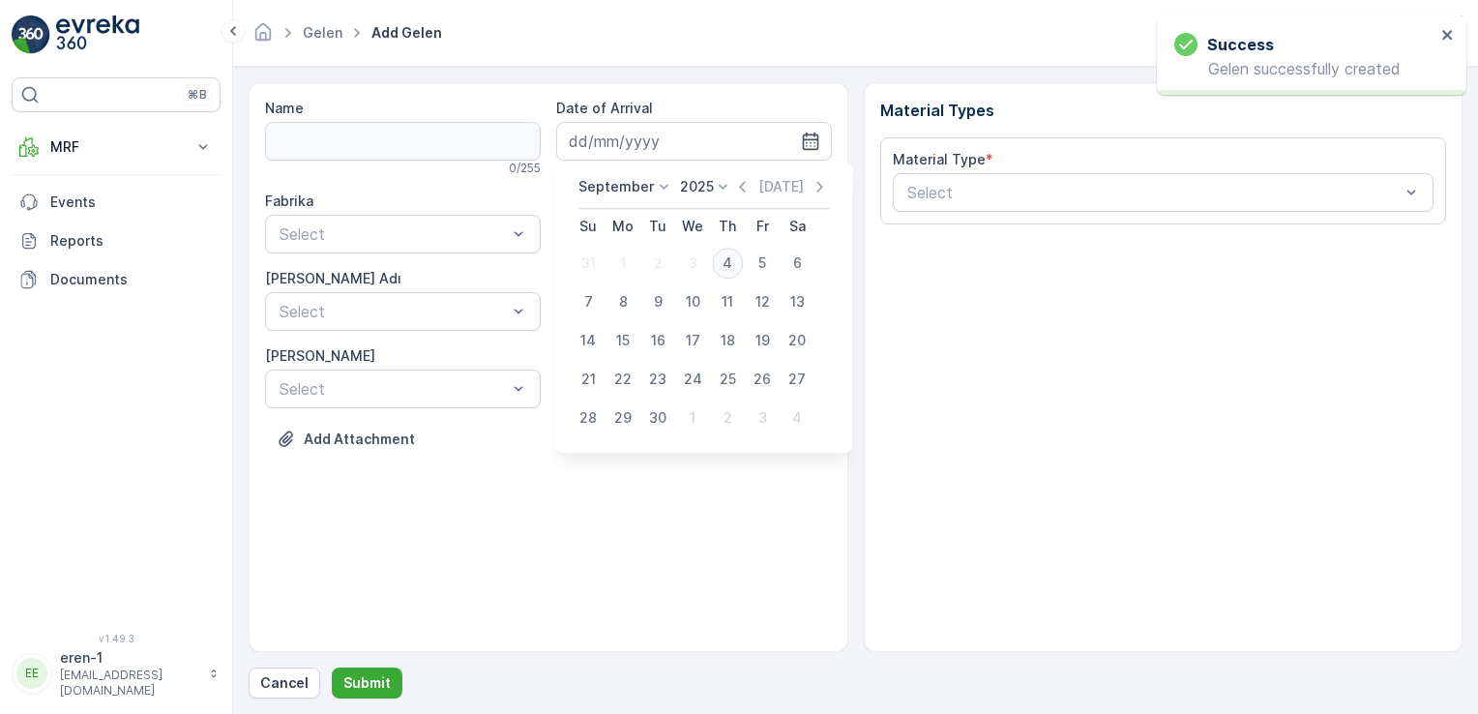
type input "[DATE]"
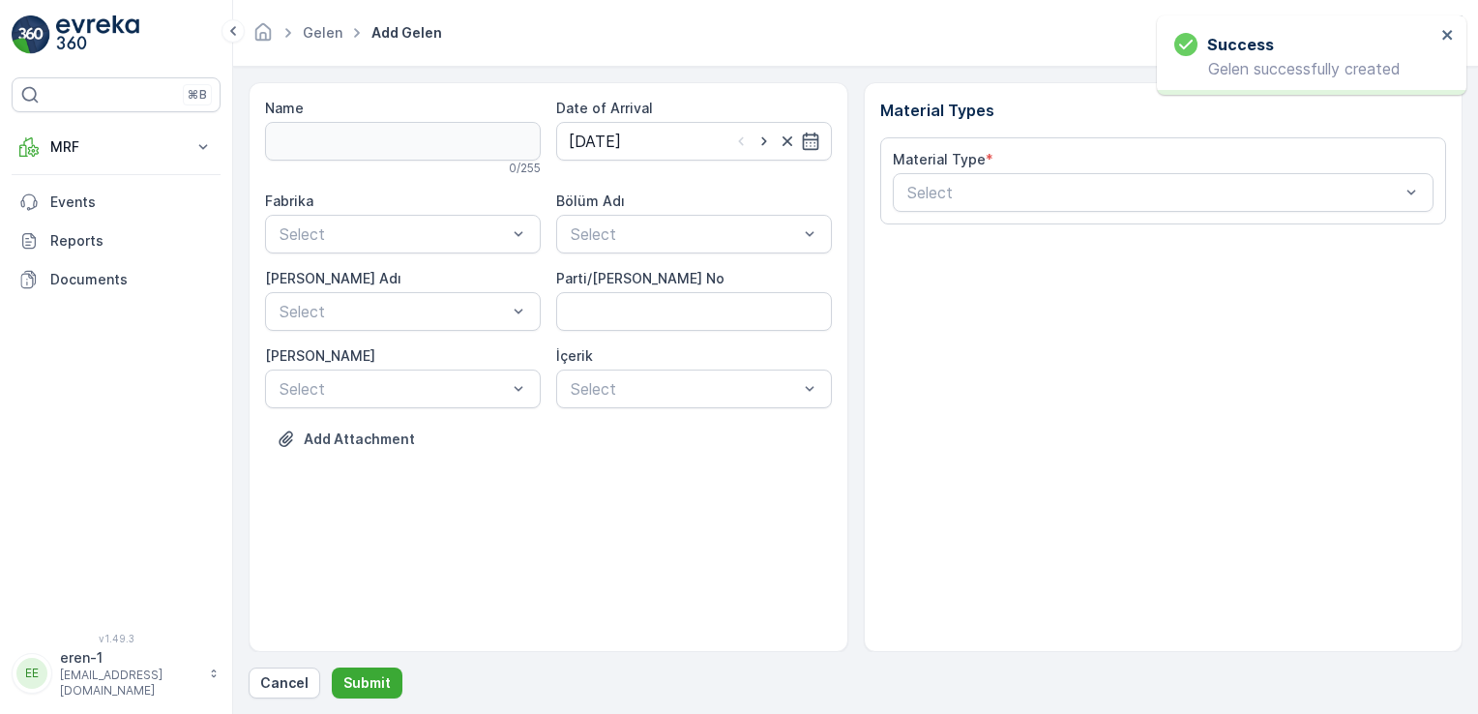
drag, startPoint x: 460, startPoint y: 247, endPoint x: 449, endPoint y: 255, distance: 14.5
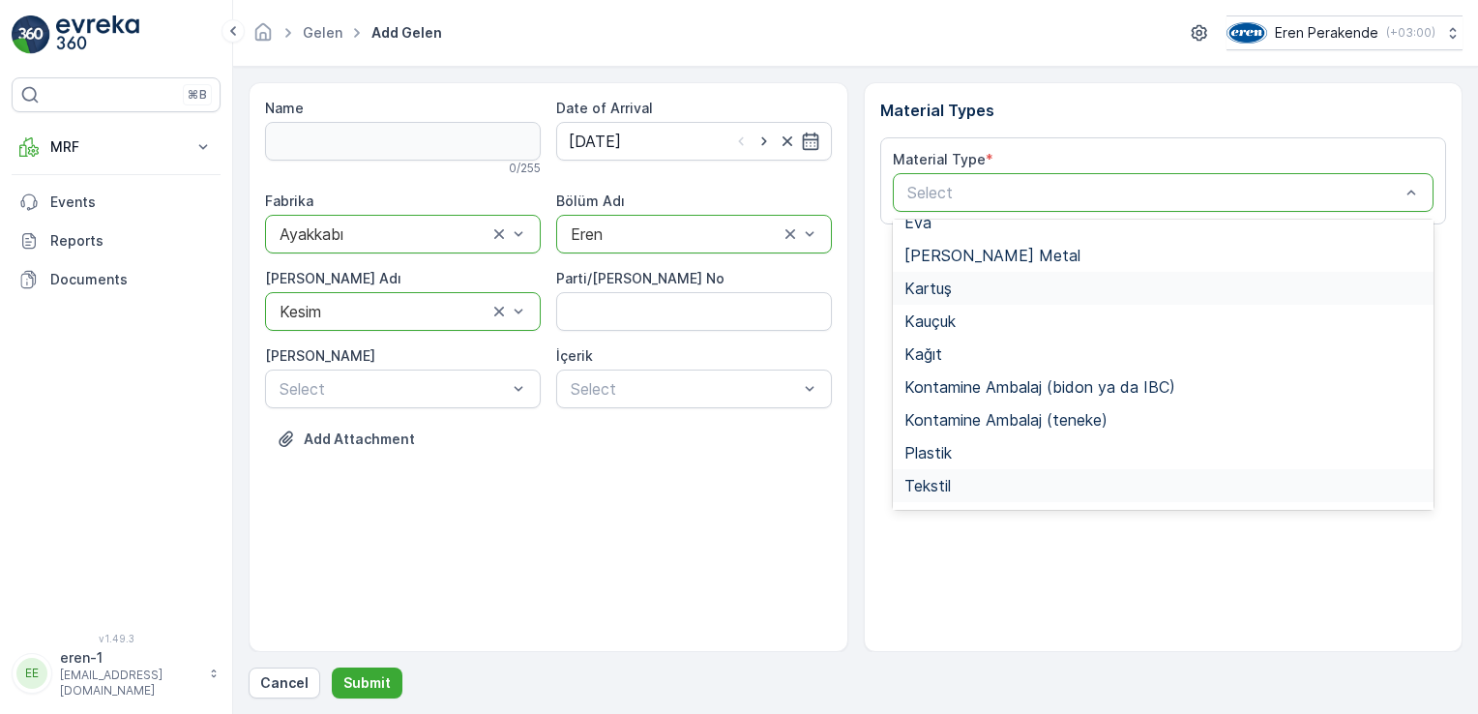
scroll to position [290, 0]
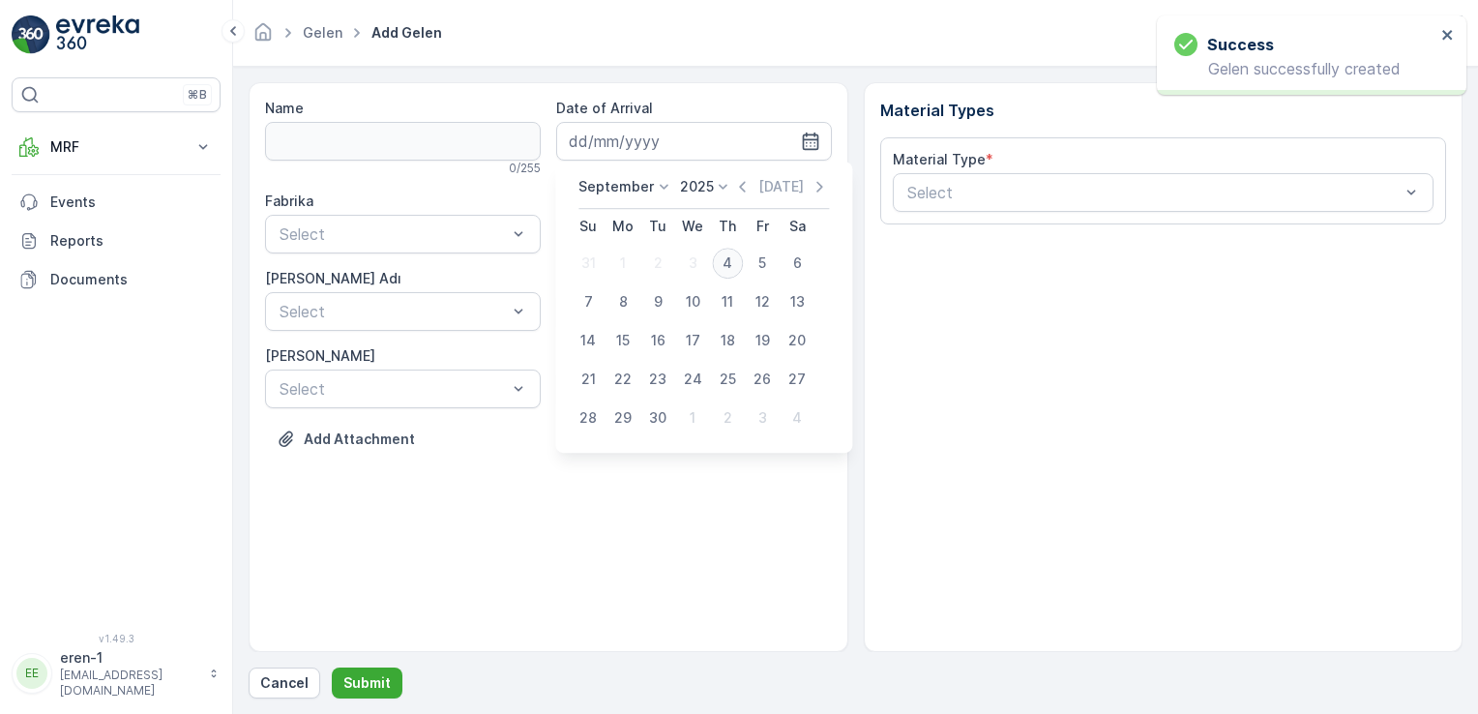
type input "[DATE]"
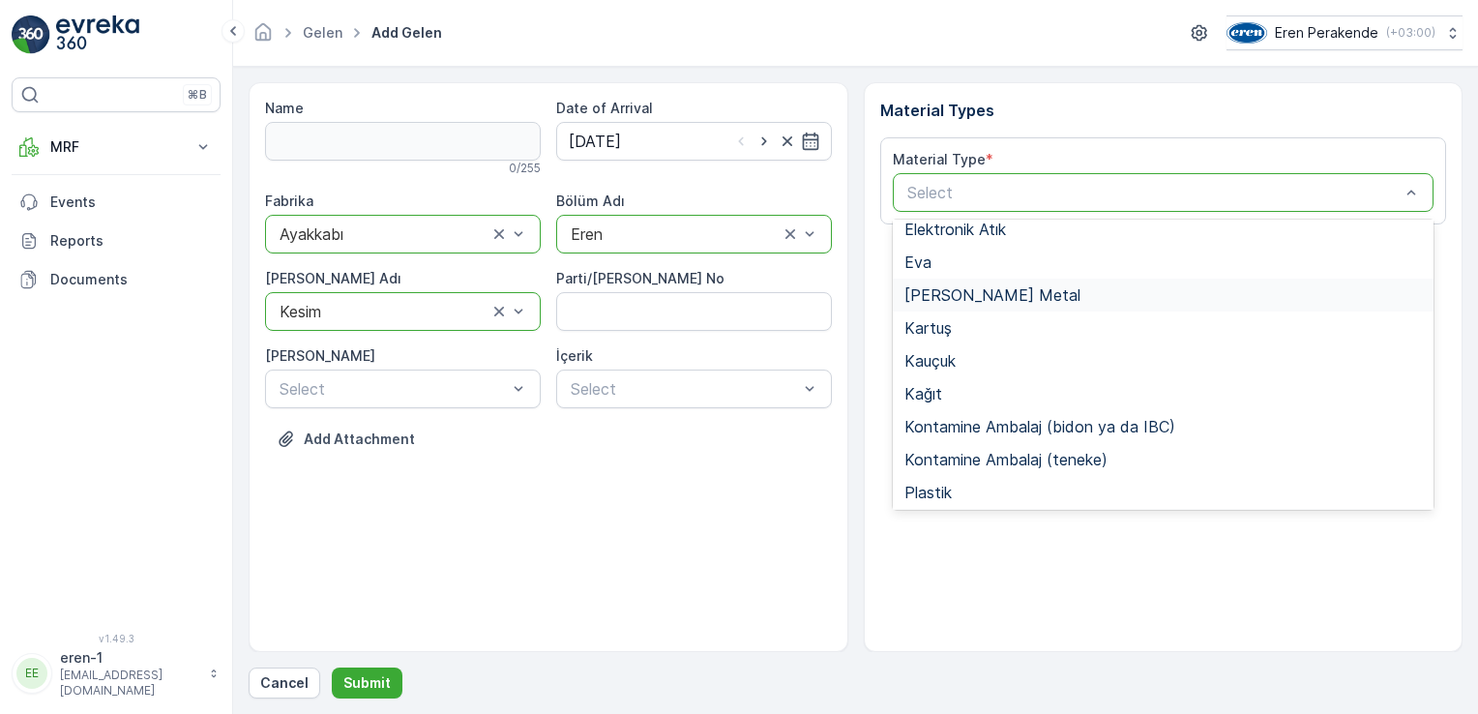
scroll to position [225, 0]
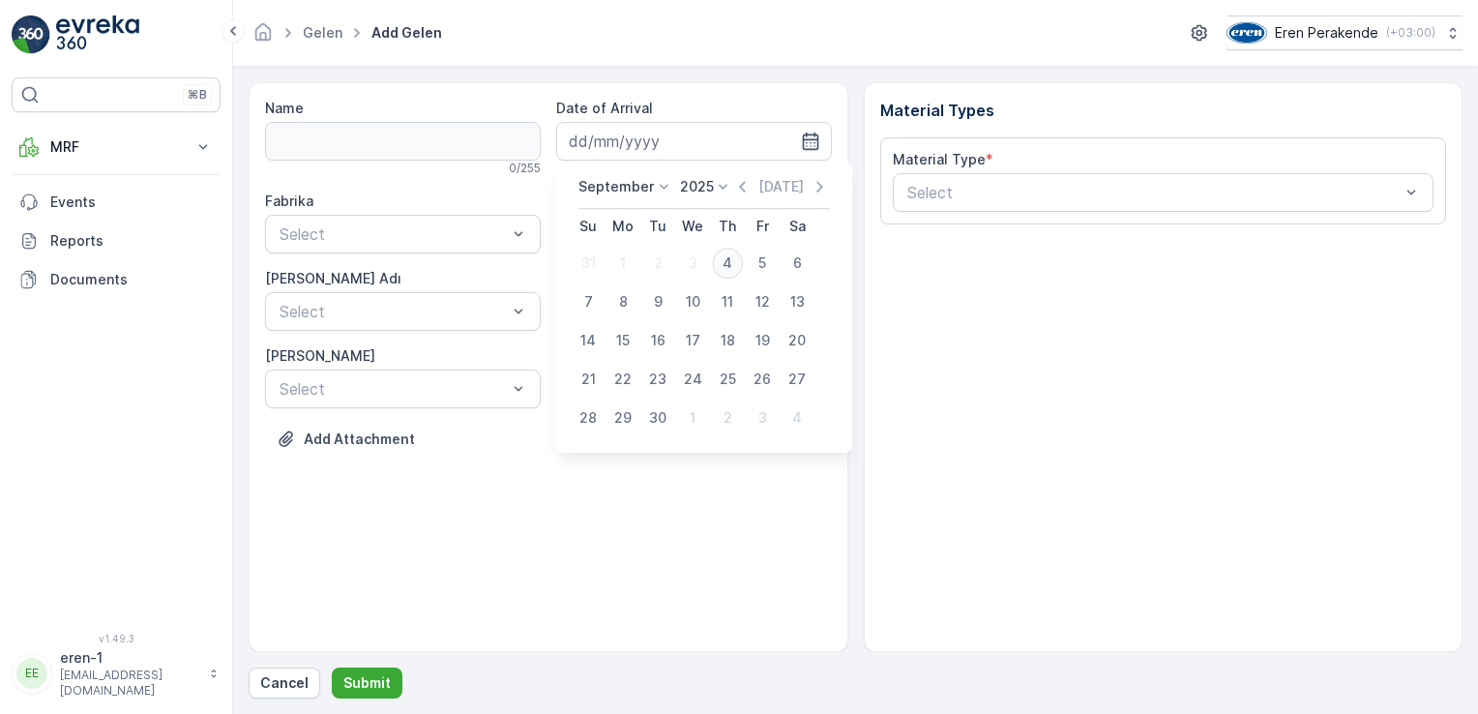
type input "[DATE]"
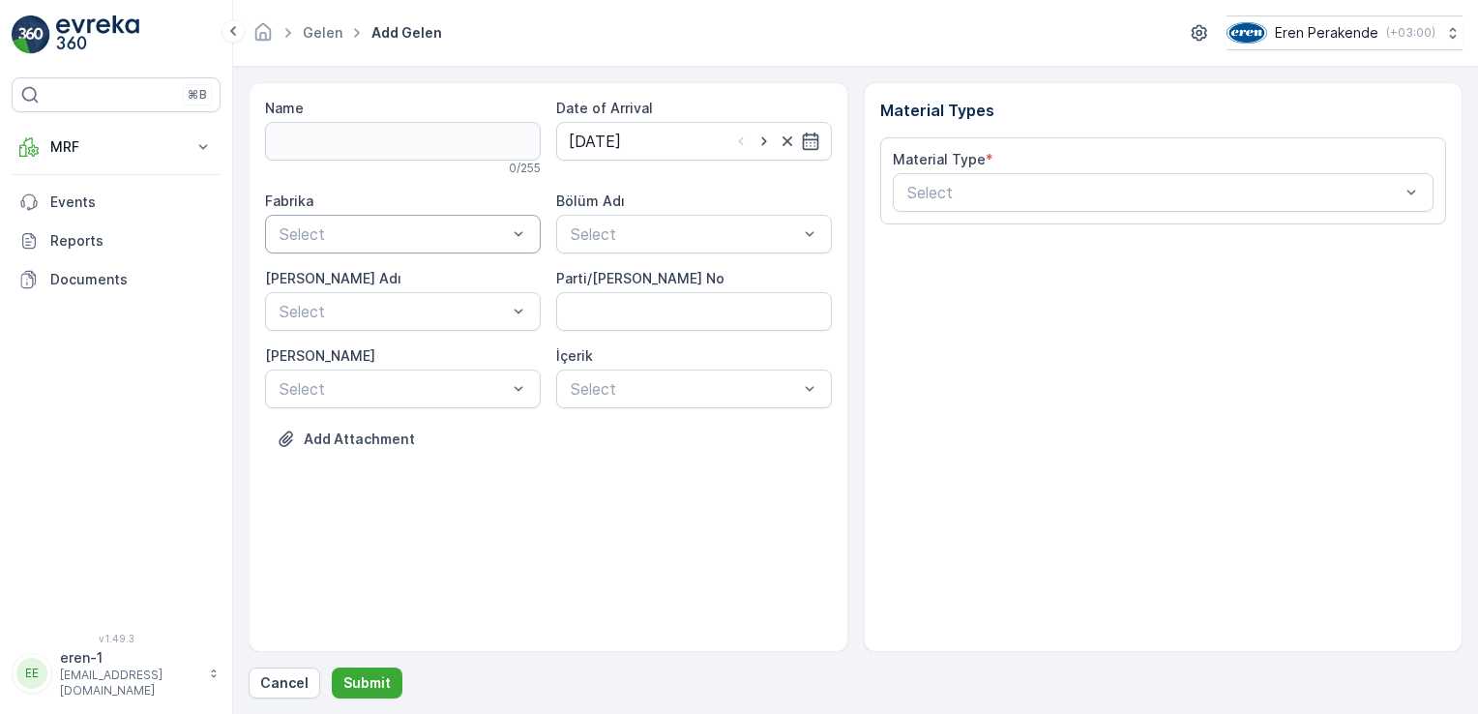
drag, startPoint x: 395, startPoint y: 209, endPoint x: 391, endPoint y: 223, distance: 15.0
drag, startPoint x: 369, startPoint y: 327, endPoint x: 416, endPoint y: 296, distance: 56.6
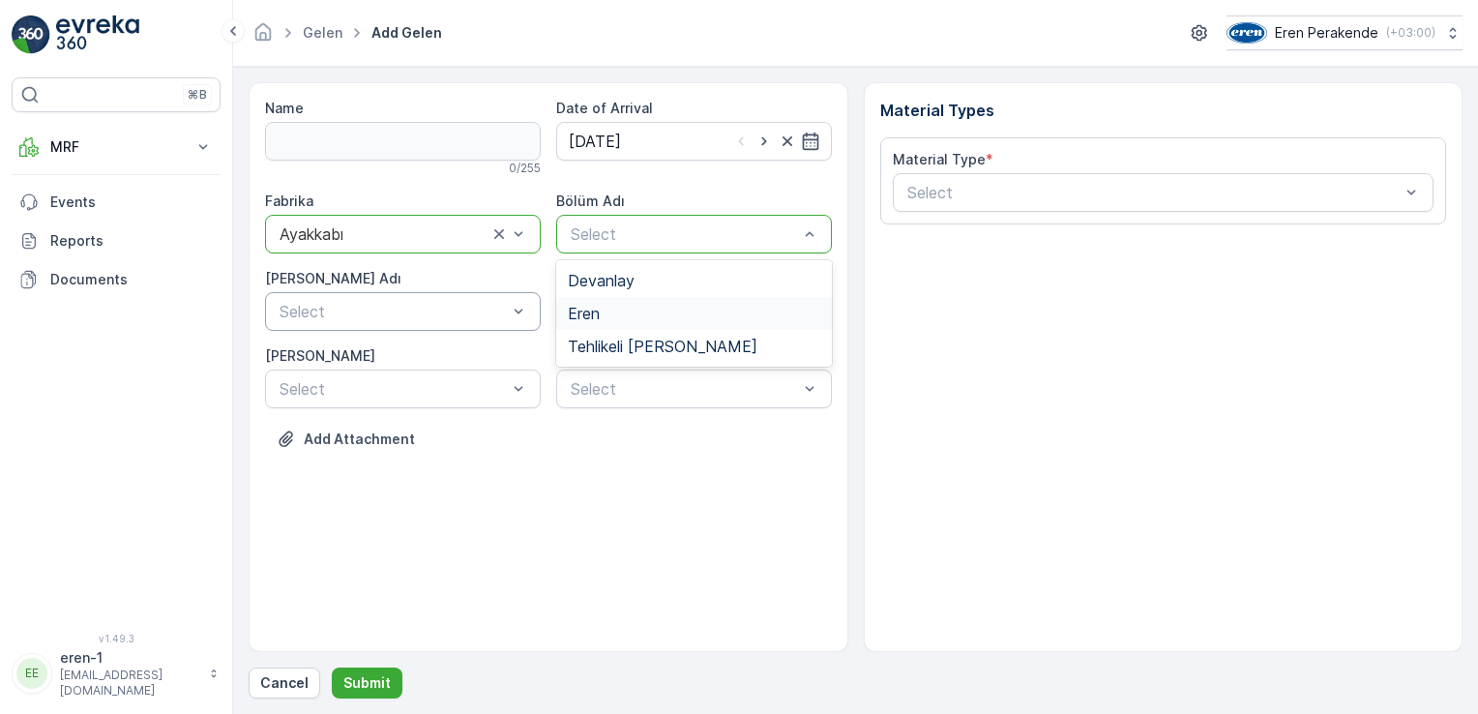
drag, startPoint x: 612, startPoint y: 319, endPoint x: 470, endPoint y: 293, distance: 144.6
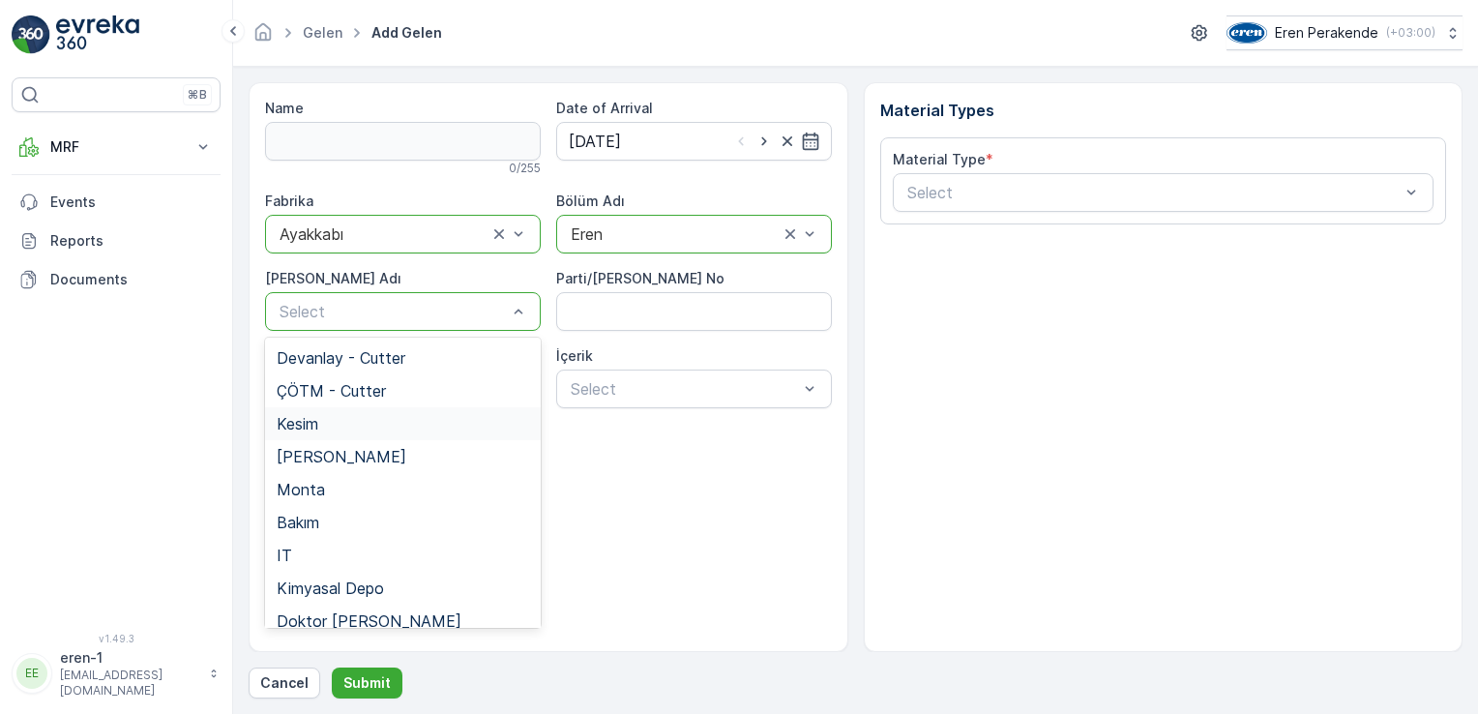
drag, startPoint x: 337, startPoint y: 438, endPoint x: 516, endPoint y: 381, distance: 187.8
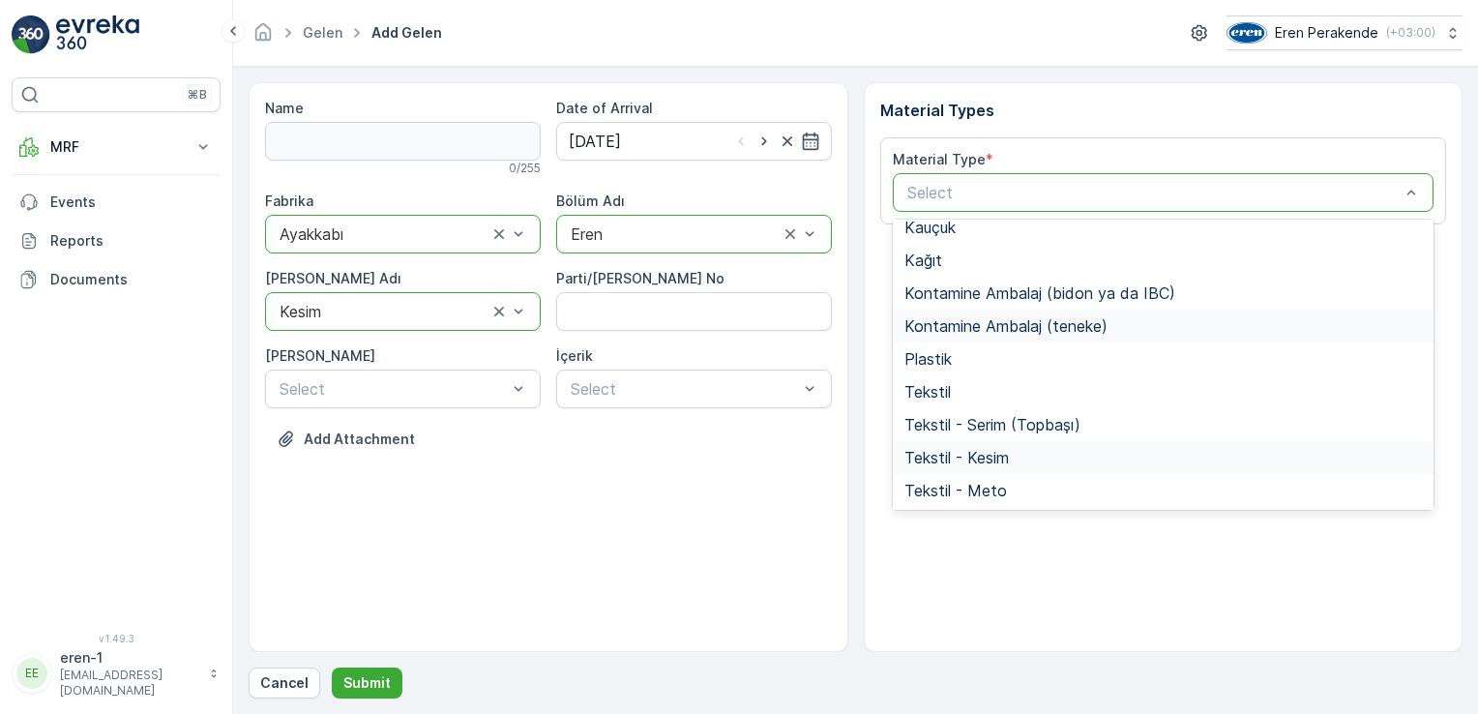
scroll to position [257, 0]
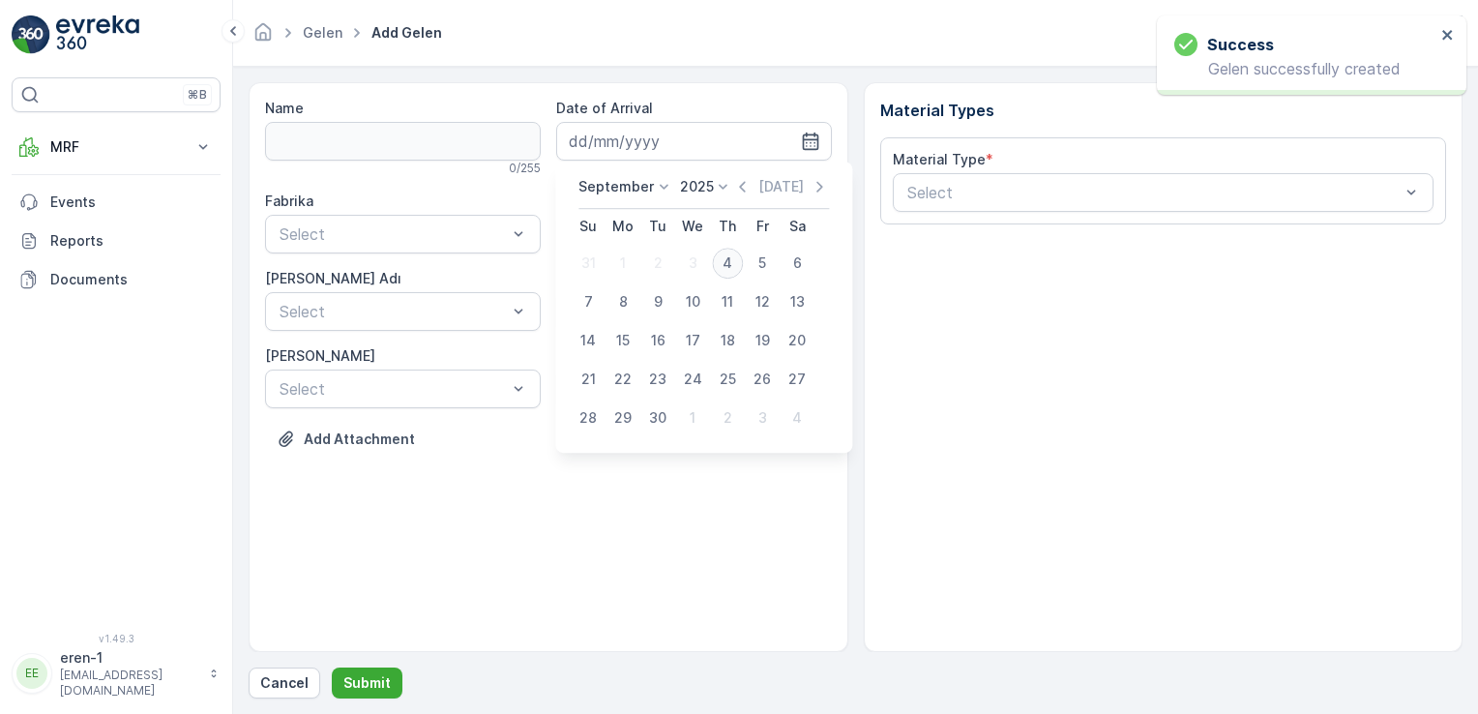
type input "[DATE]"
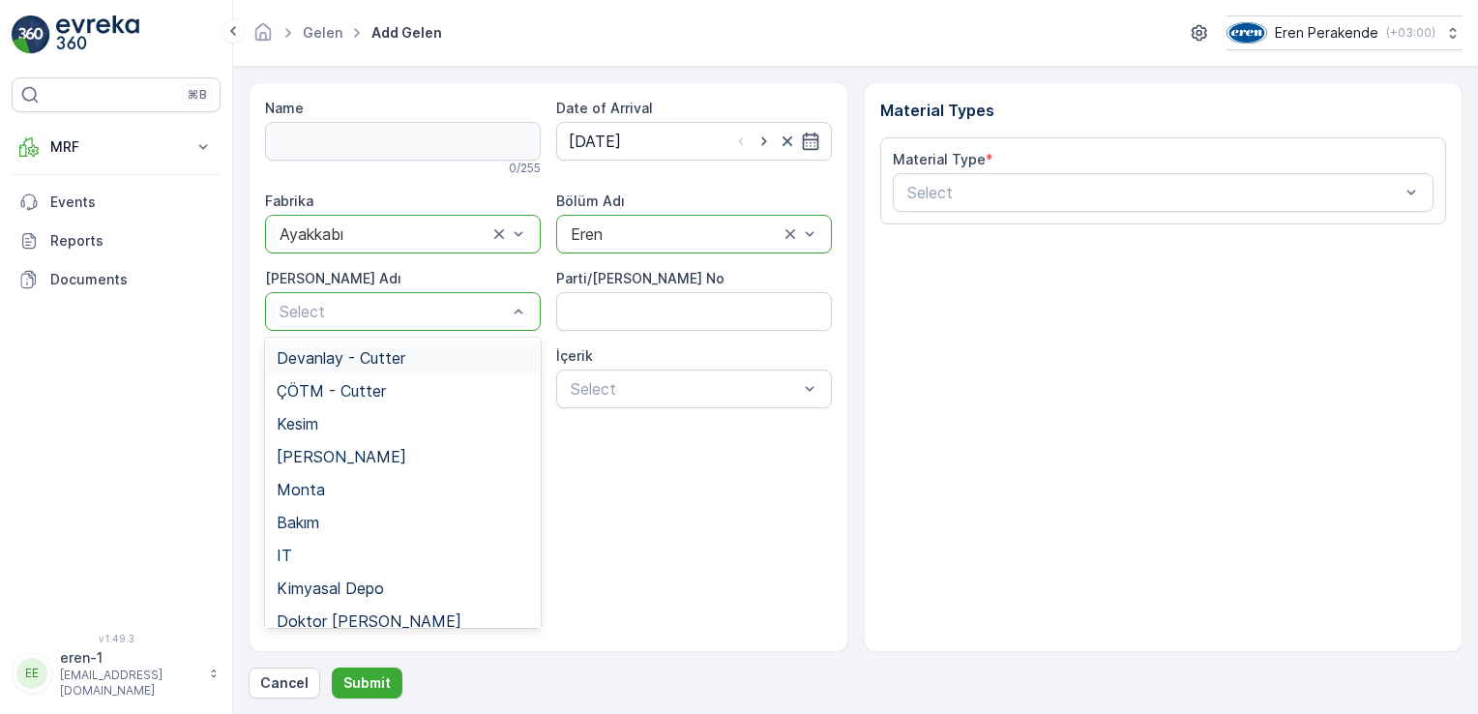
drag, startPoint x: 412, startPoint y: 321, endPoint x: 384, endPoint y: 354, distance: 43.2
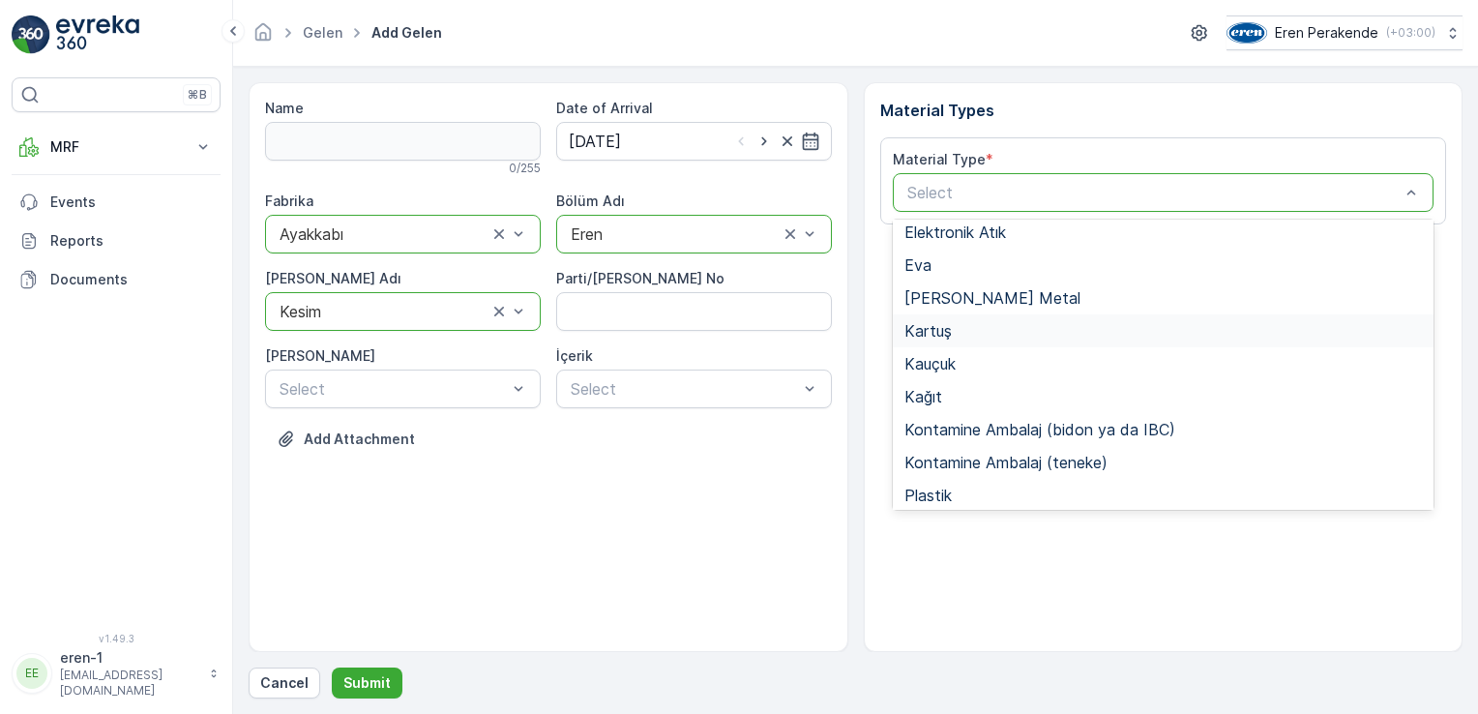
scroll to position [257, 0]
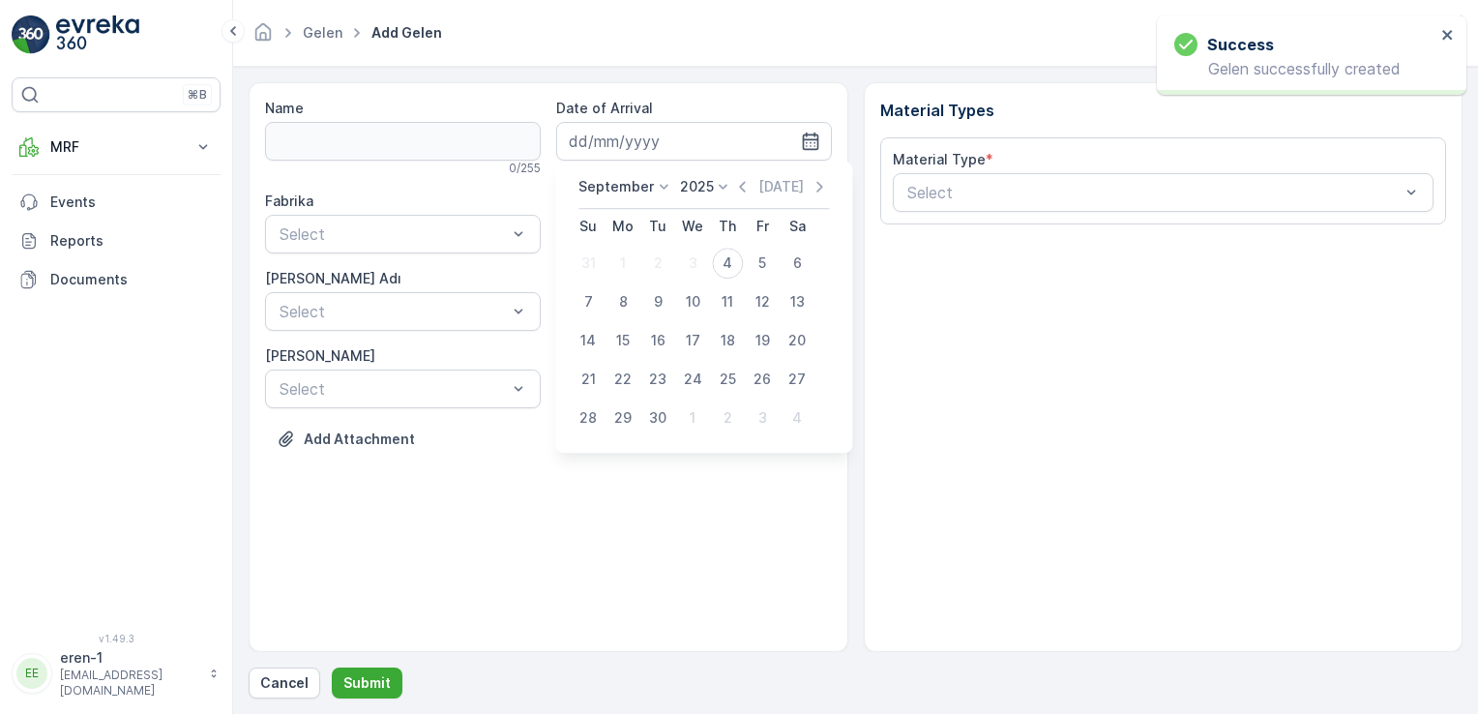
drag, startPoint x: 729, startPoint y: 269, endPoint x: 696, endPoint y: 247, distance: 39.7
type input "[DATE]"
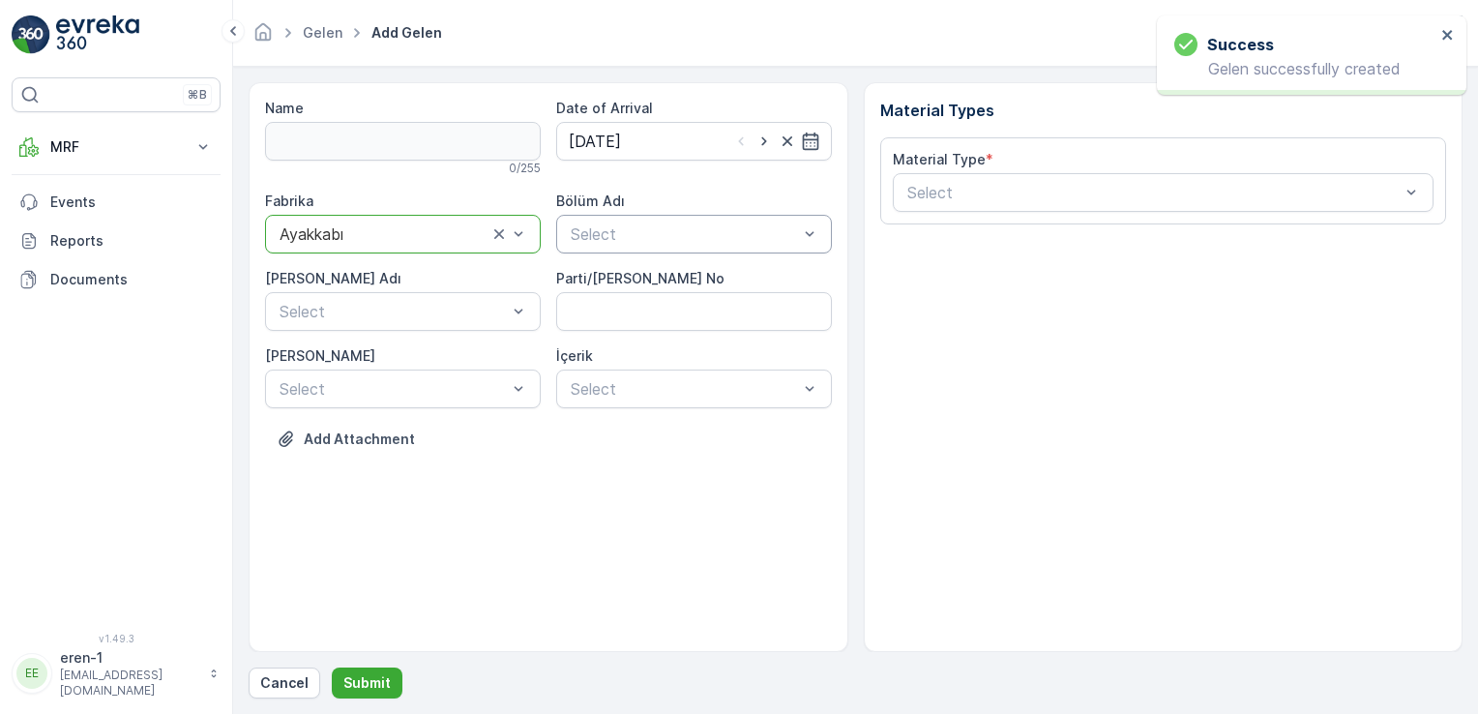
drag, startPoint x: 637, startPoint y: 260, endPoint x: 628, endPoint y: 219, distance: 42.5
drag, startPoint x: 603, startPoint y: 311, endPoint x: 421, endPoint y: 323, distance: 182.2
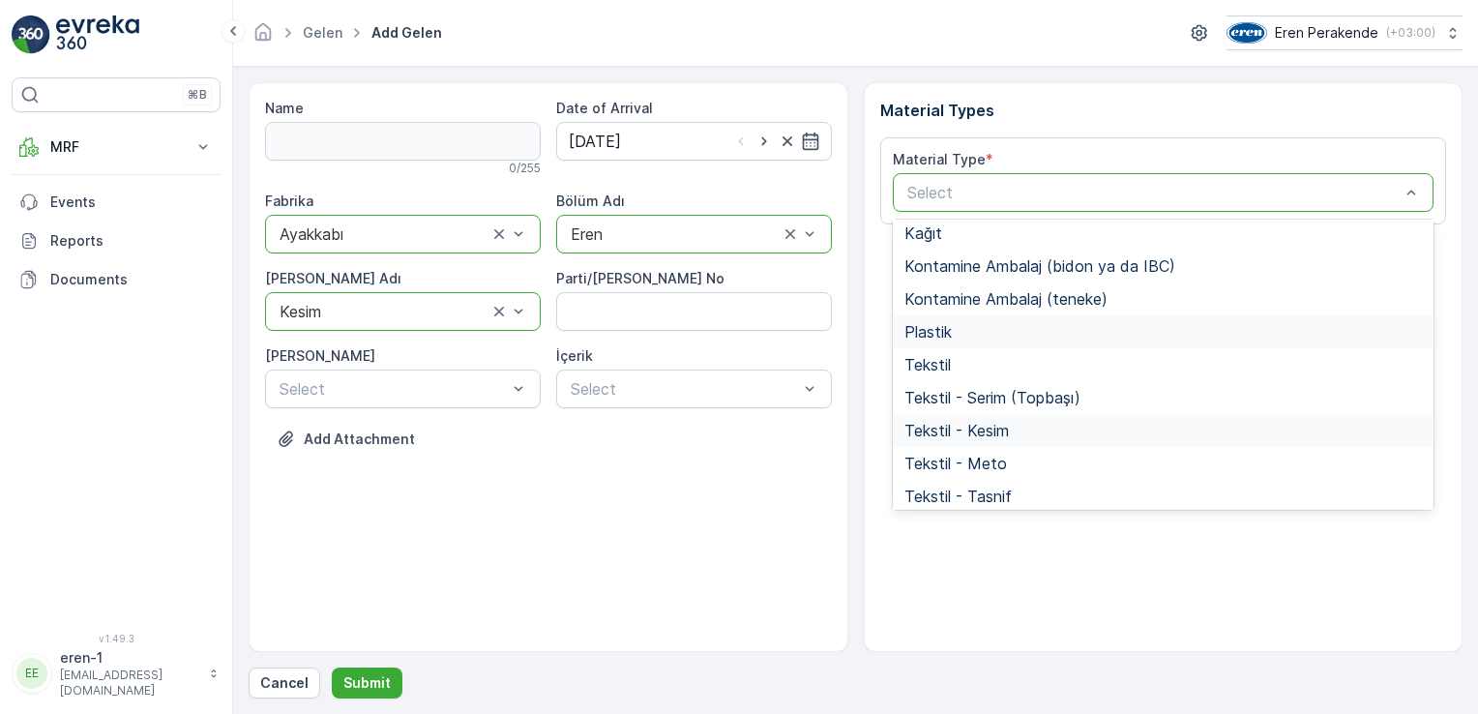
scroll to position [290, 0]
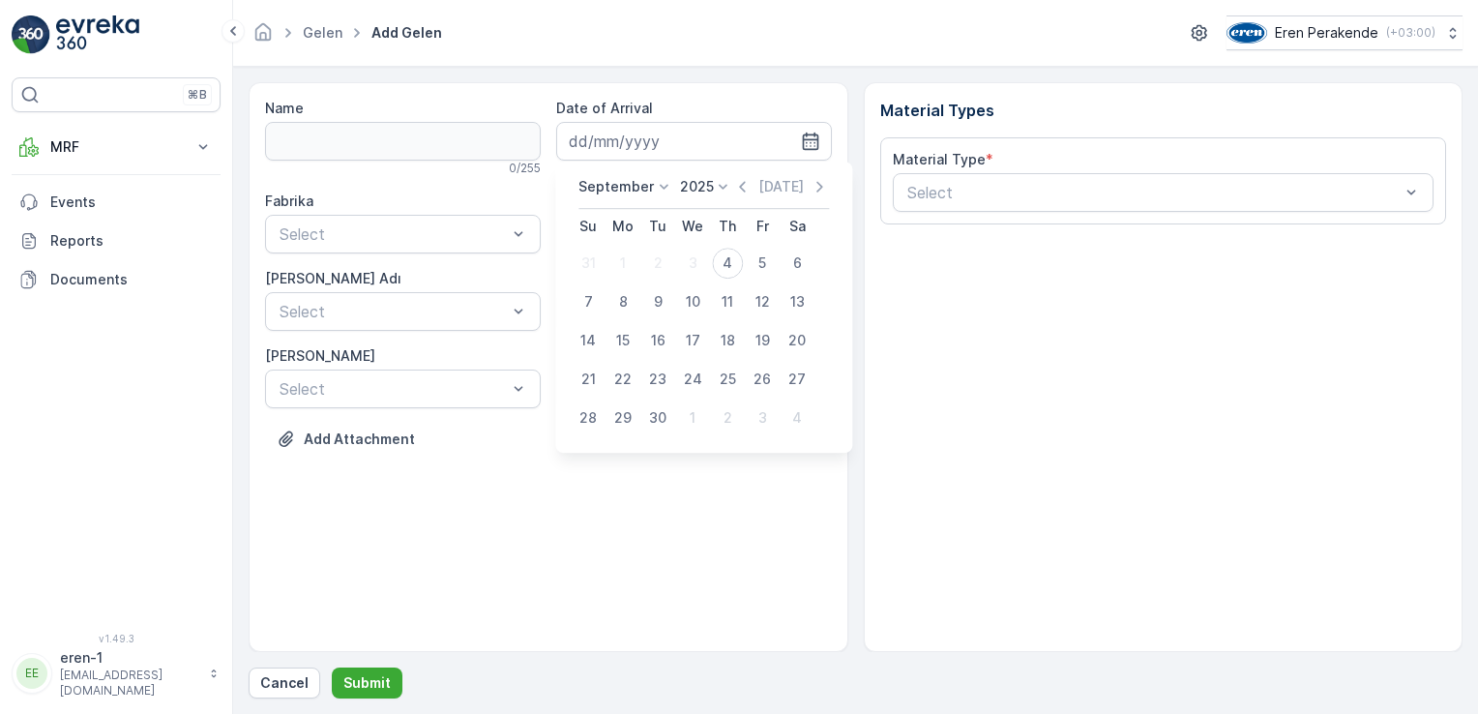
type input "[DATE]"
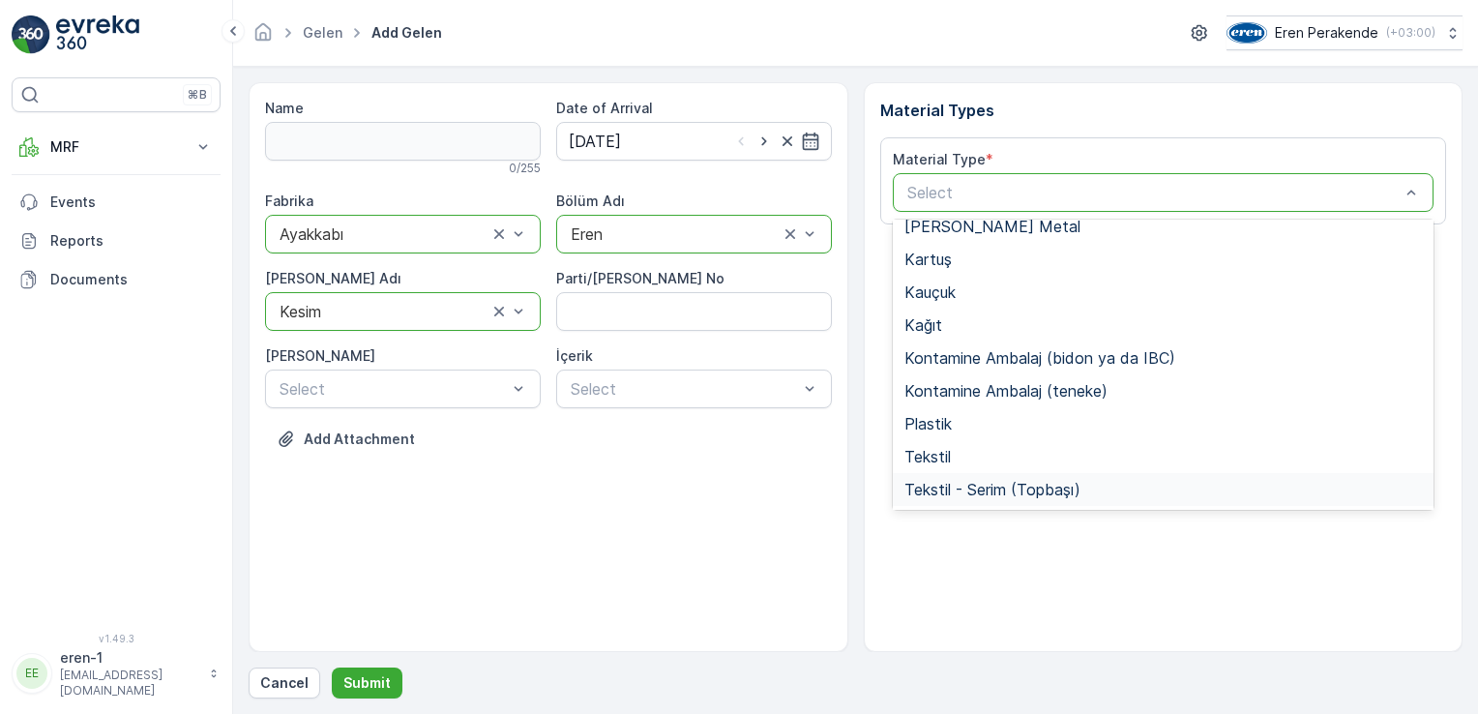
scroll to position [290, 0]
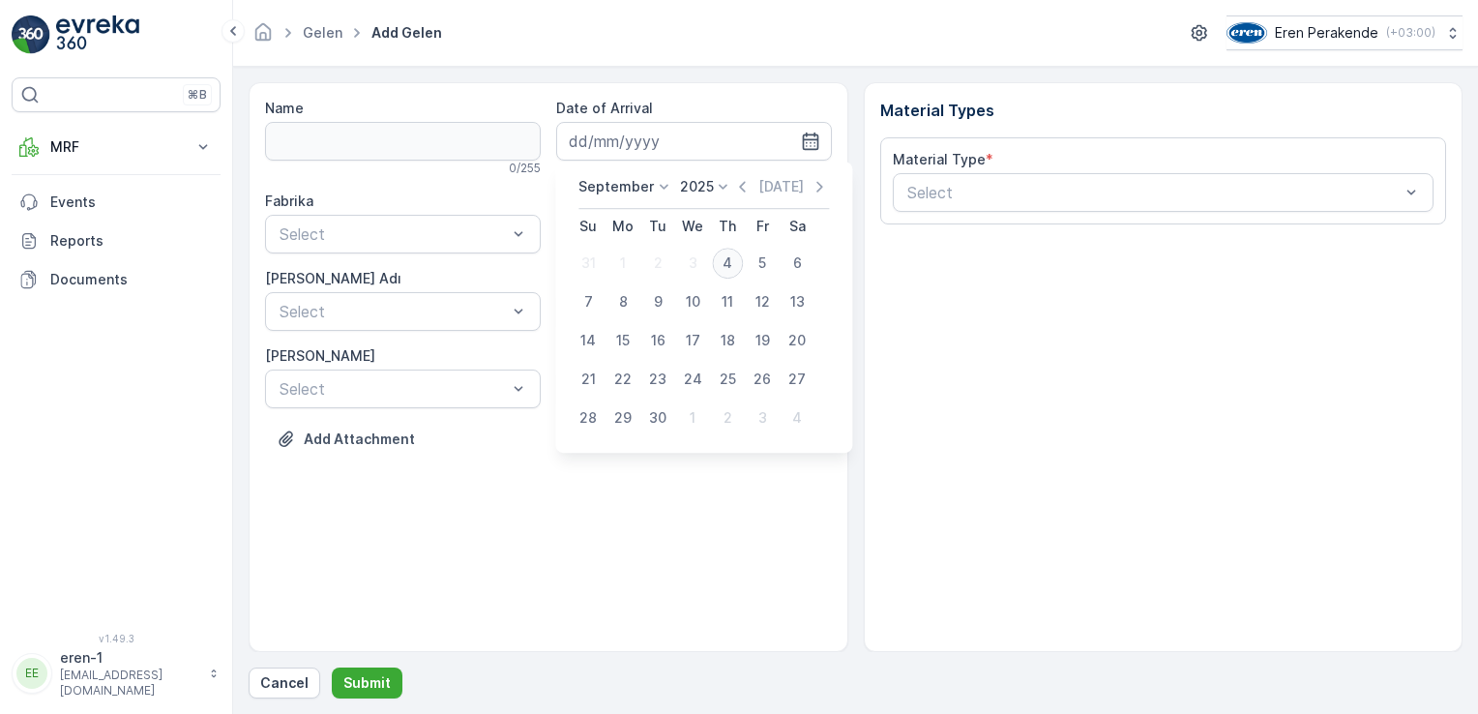
type input "[DATE]"
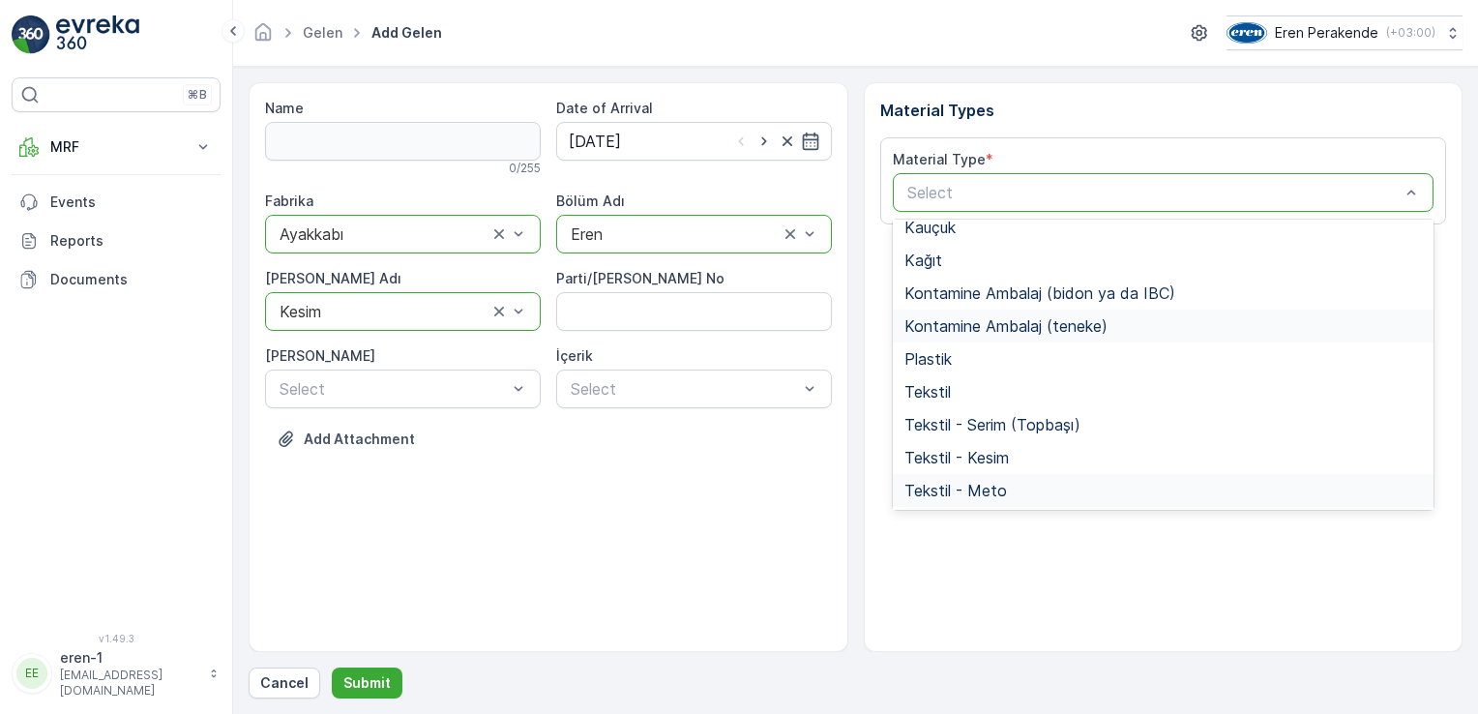
scroll to position [290, 0]
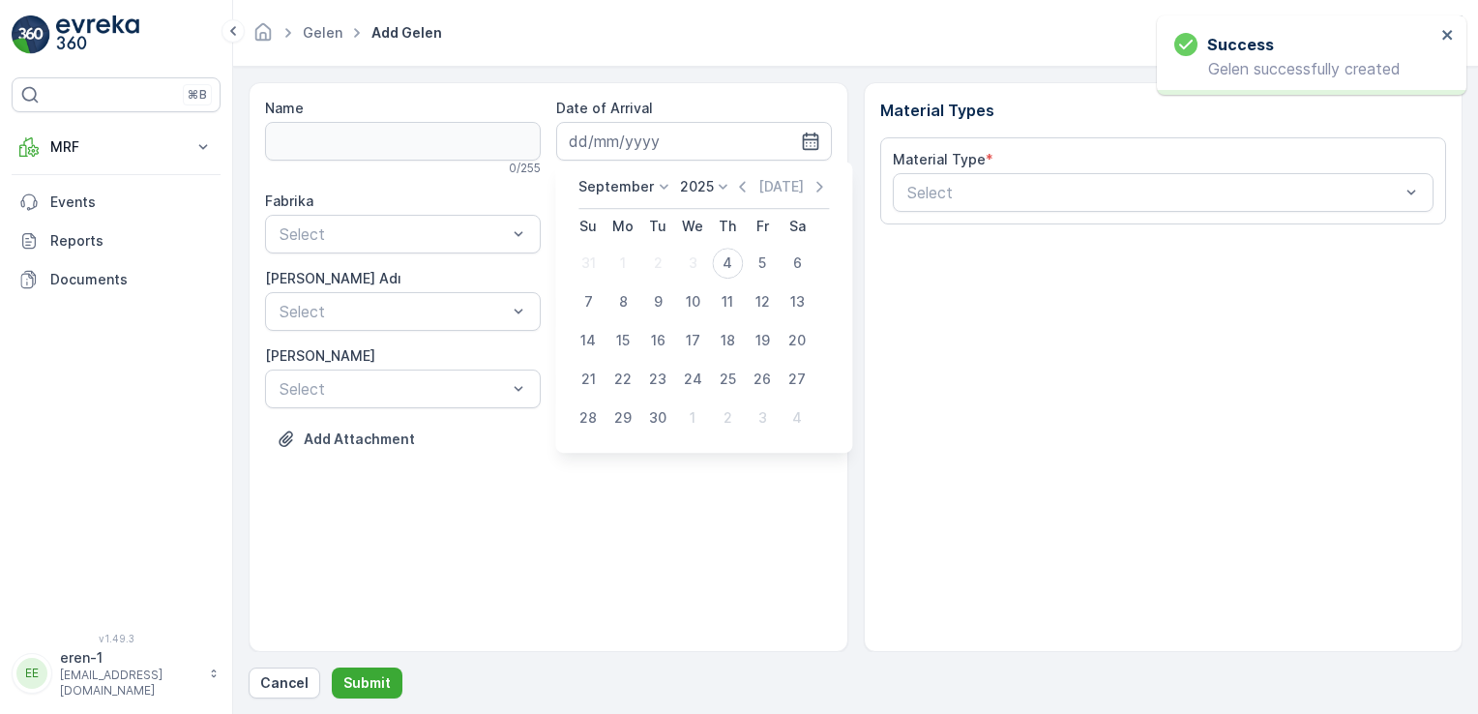
type input "[DATE]"
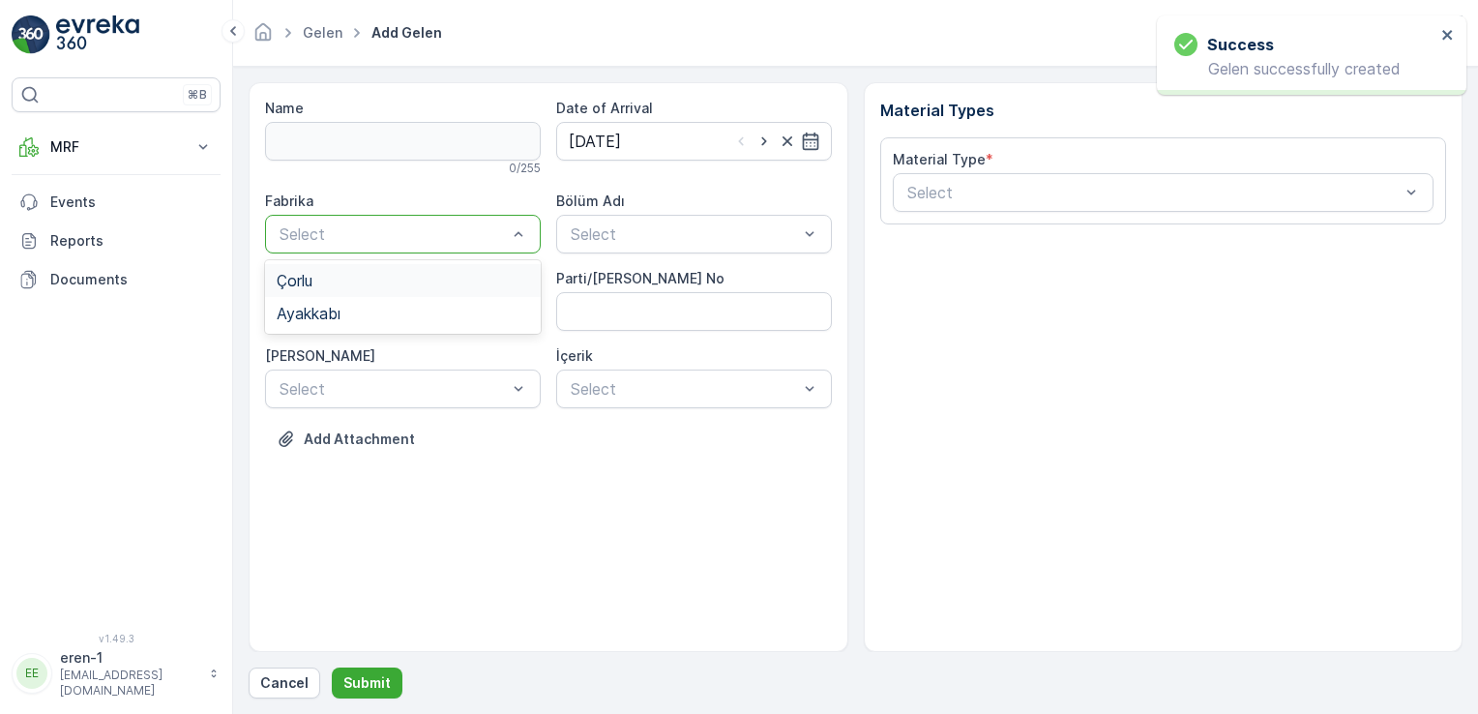
drag, startPoint x: 472, startPoint y: 235, endPoint x: 440, endPoint y: 272, distance: 48.7
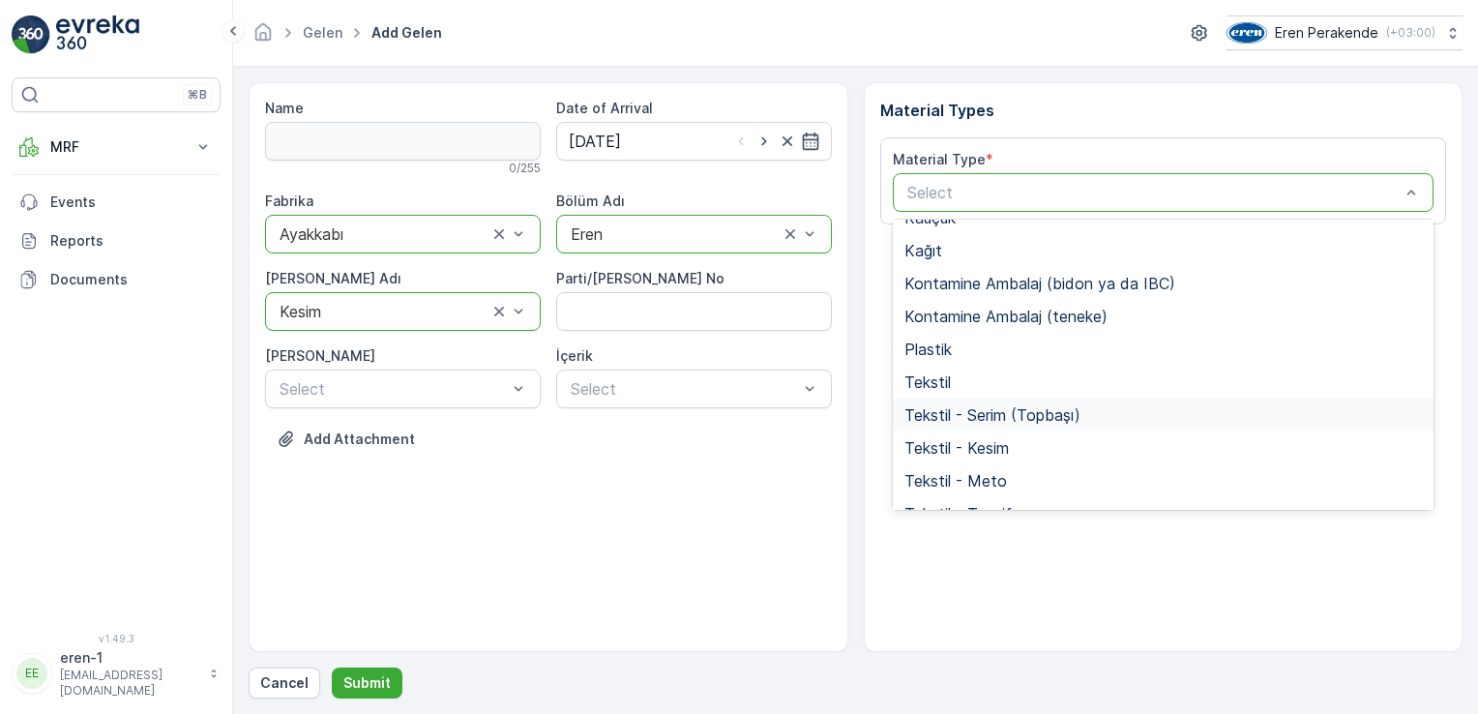
scroll to position [257, 0]
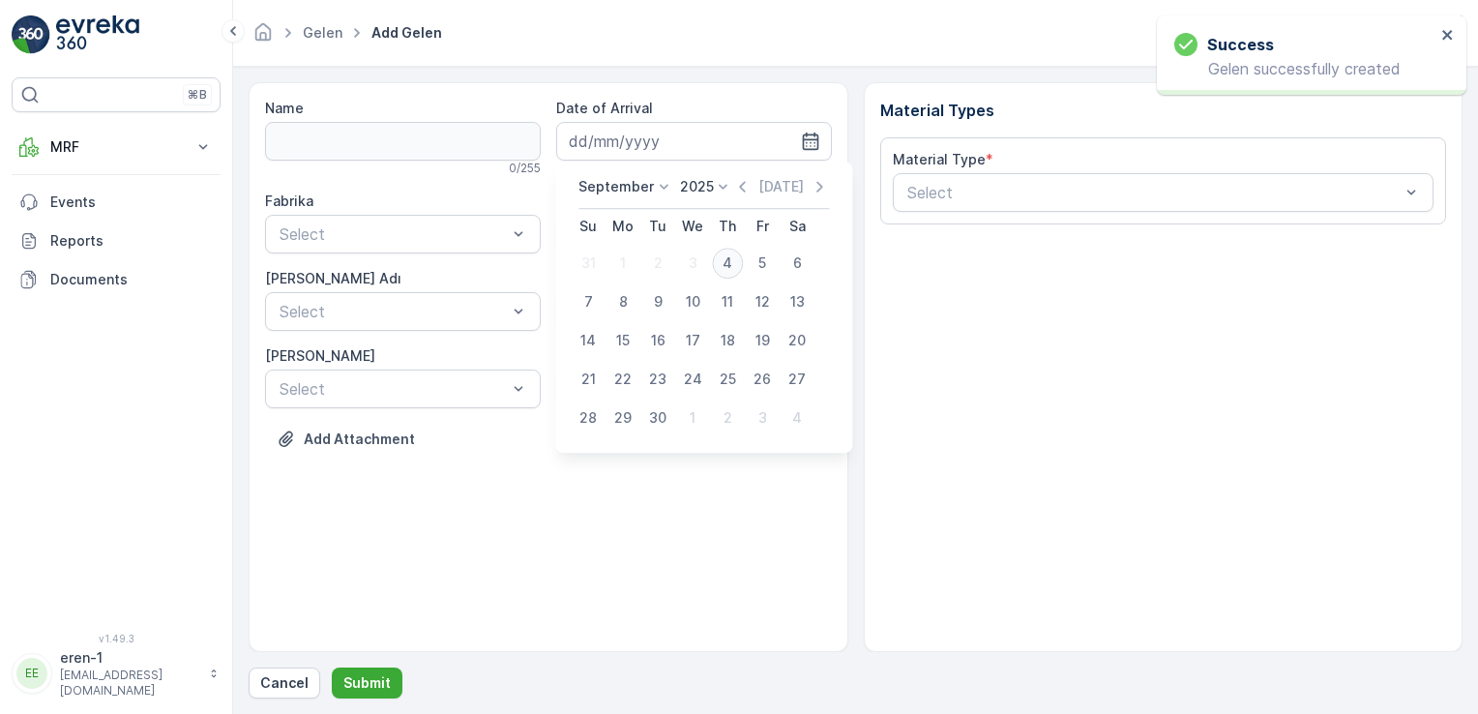
type input "[DATE]"
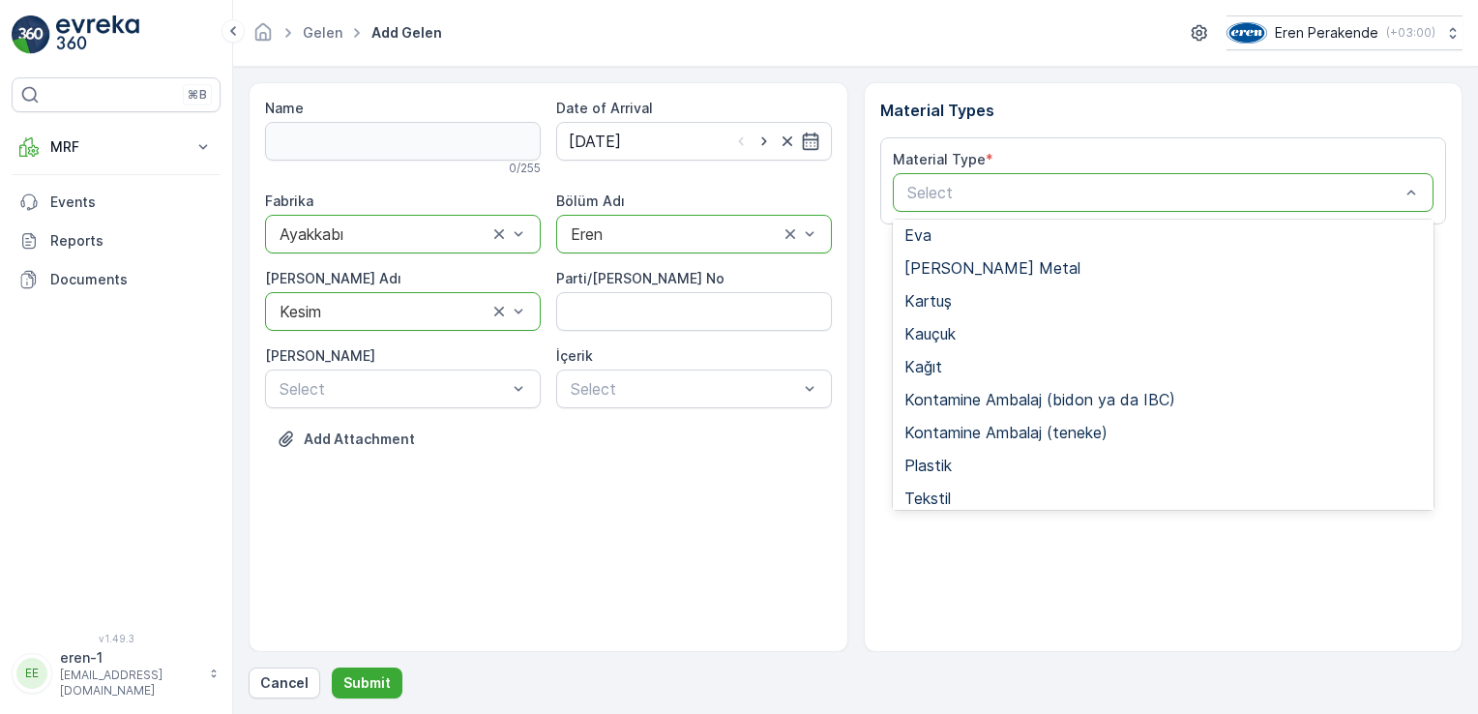
scroll to position [290, 0]
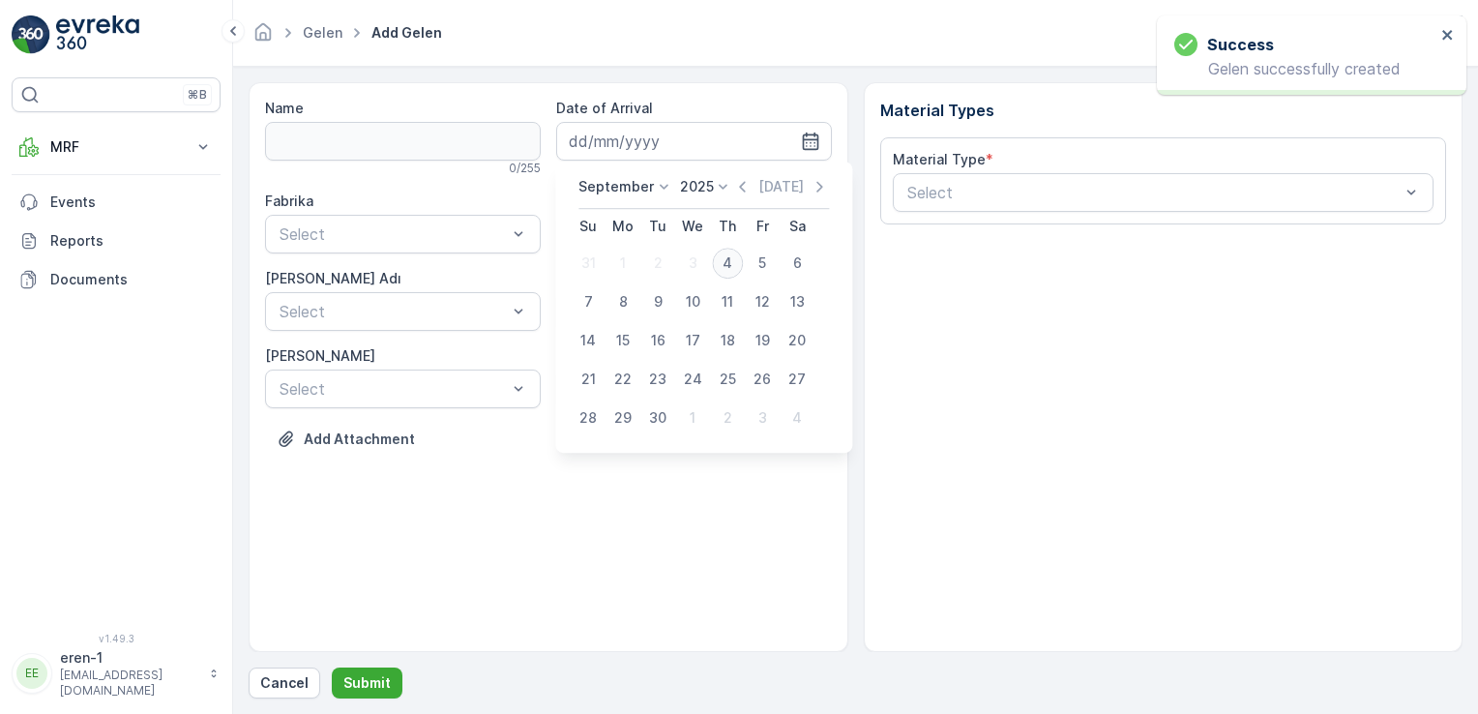
type input "[DATE]"
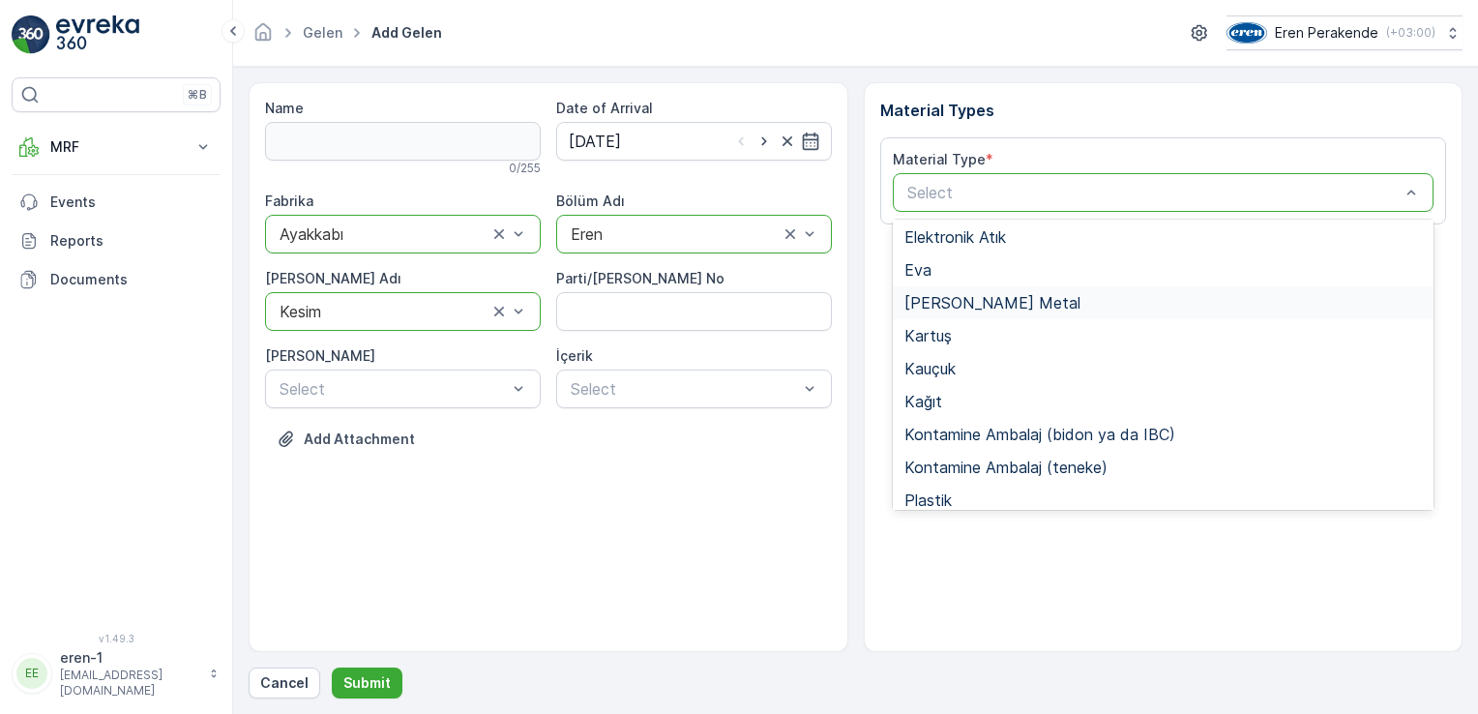
scroll to position [290, 0]
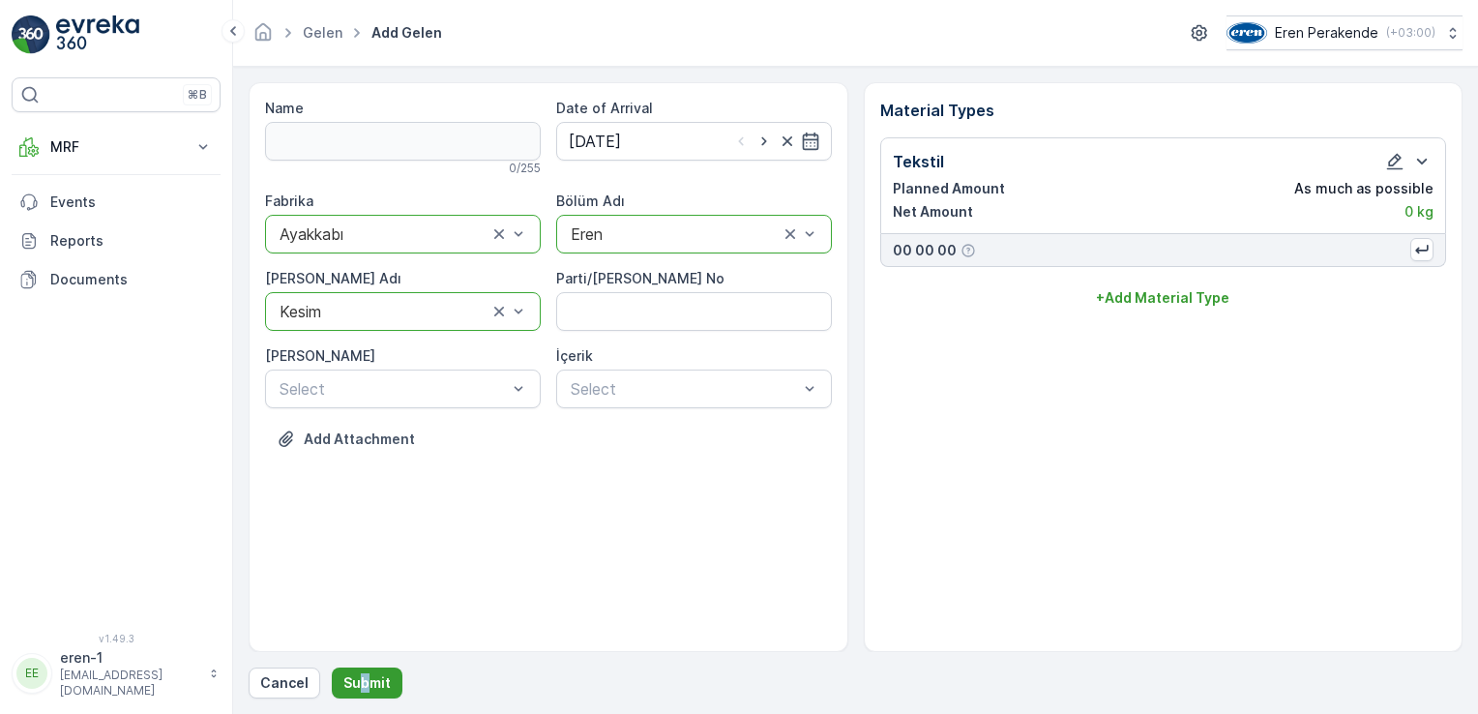
drag, startPoint x: 362, startPoint y: 700, endPoint x: 360, endPoint y: 688, distance: 12.7
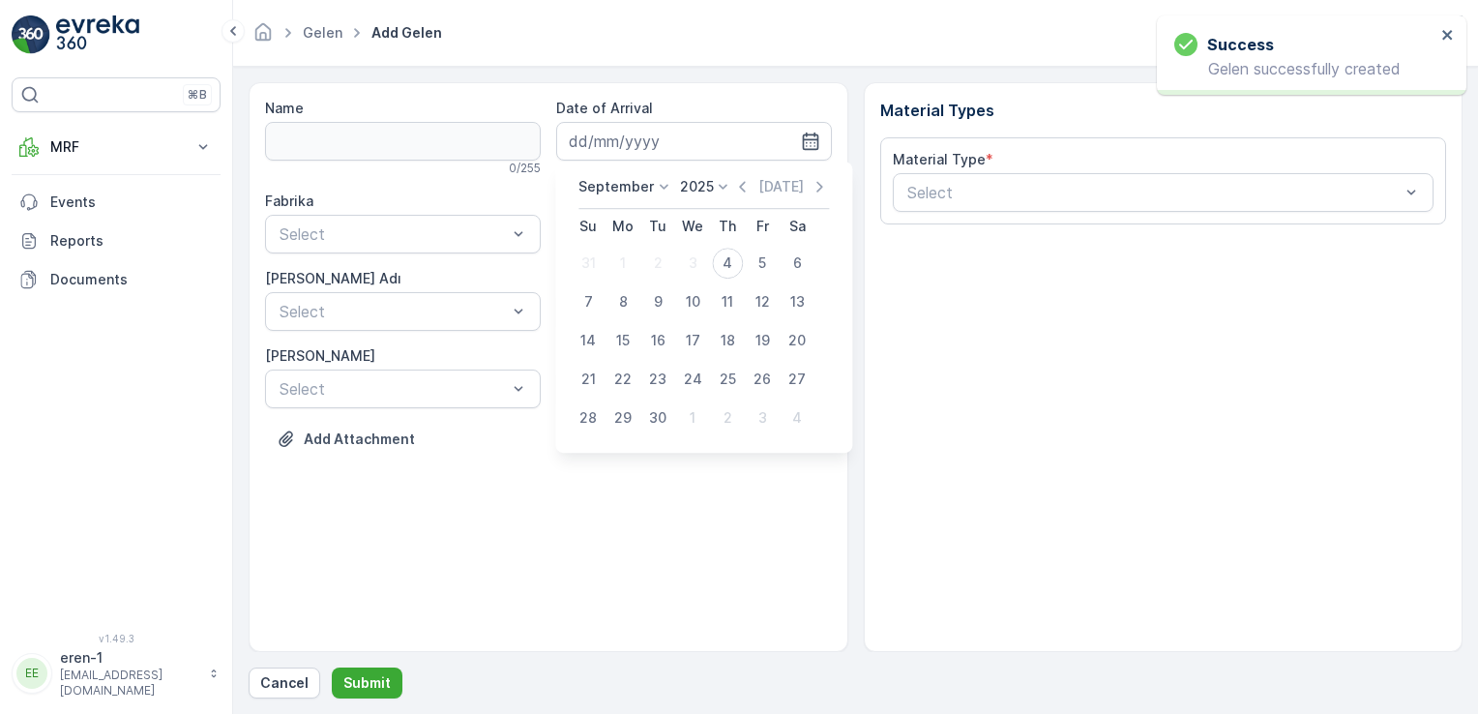
type input "[DATE]"
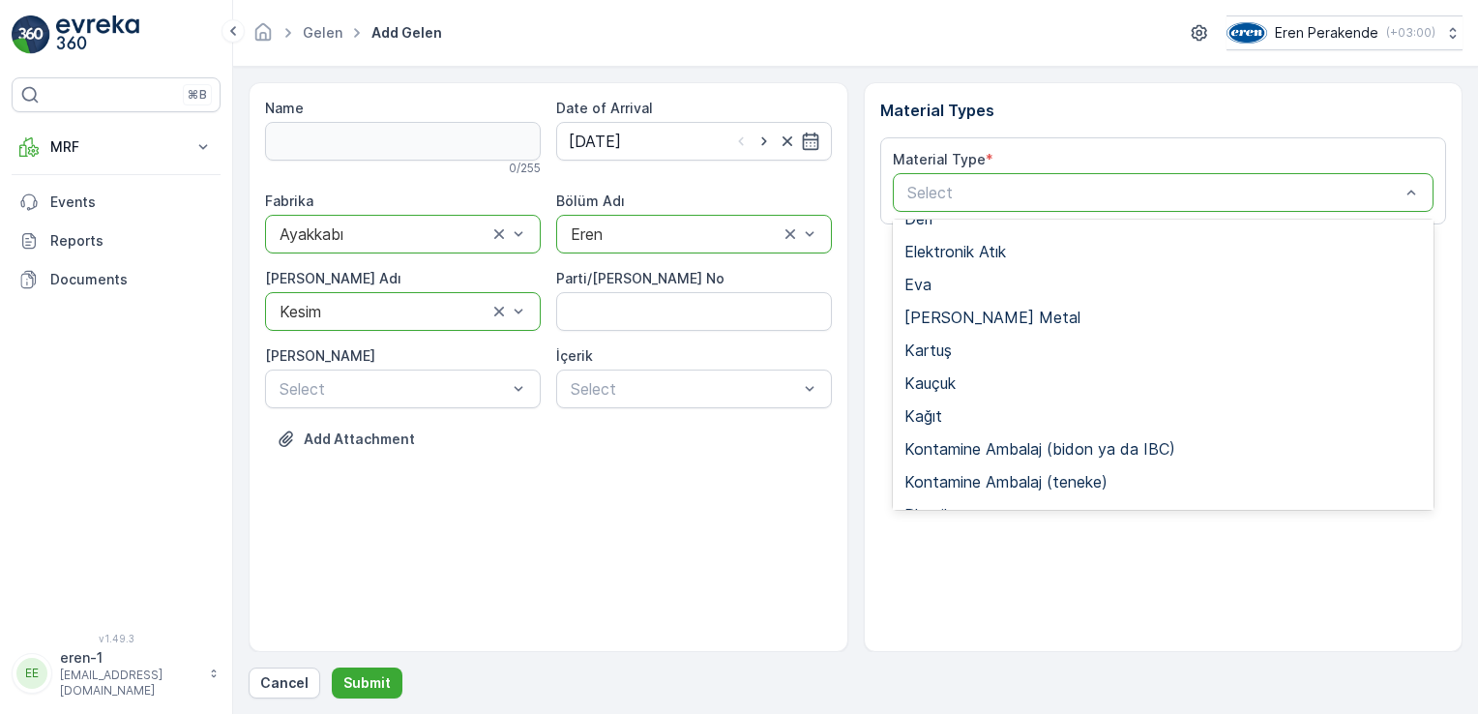
scroll to position [257, 0]
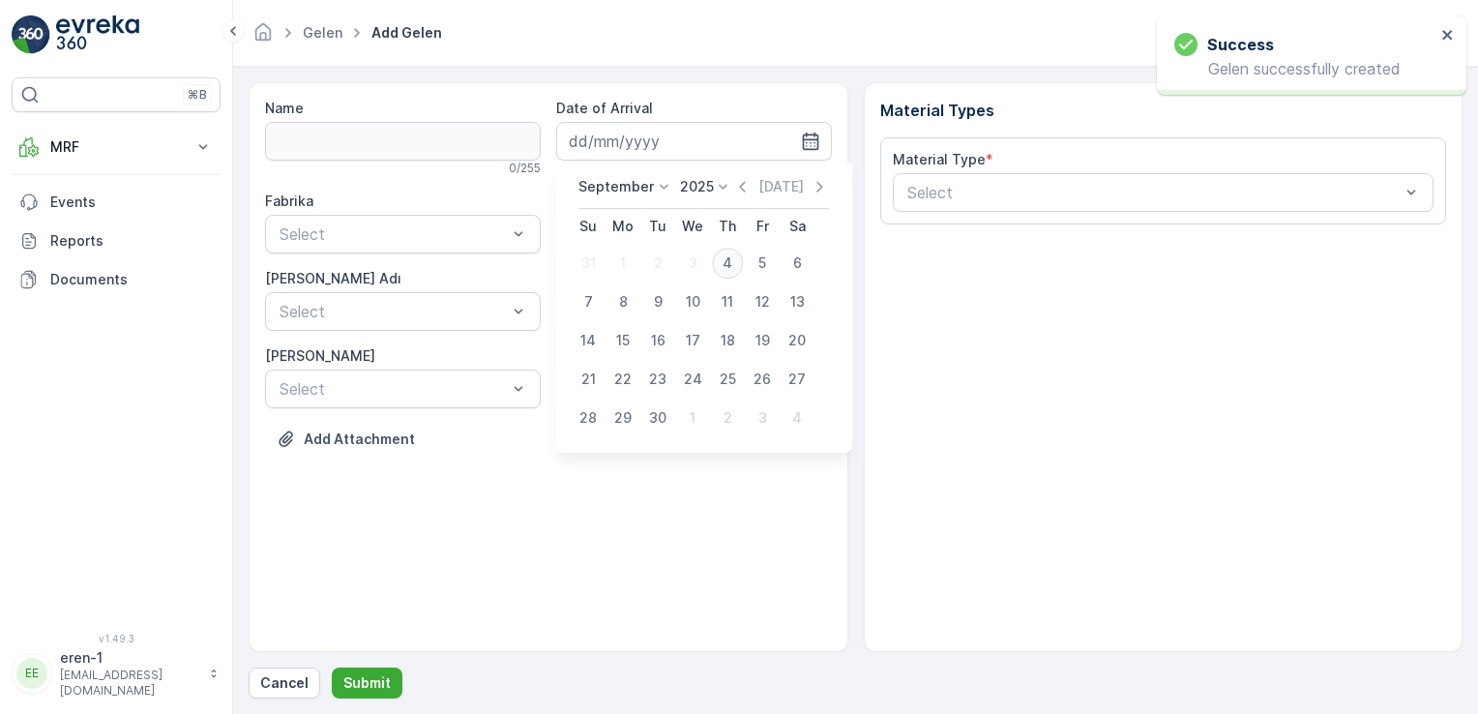
type input "[DATE]"
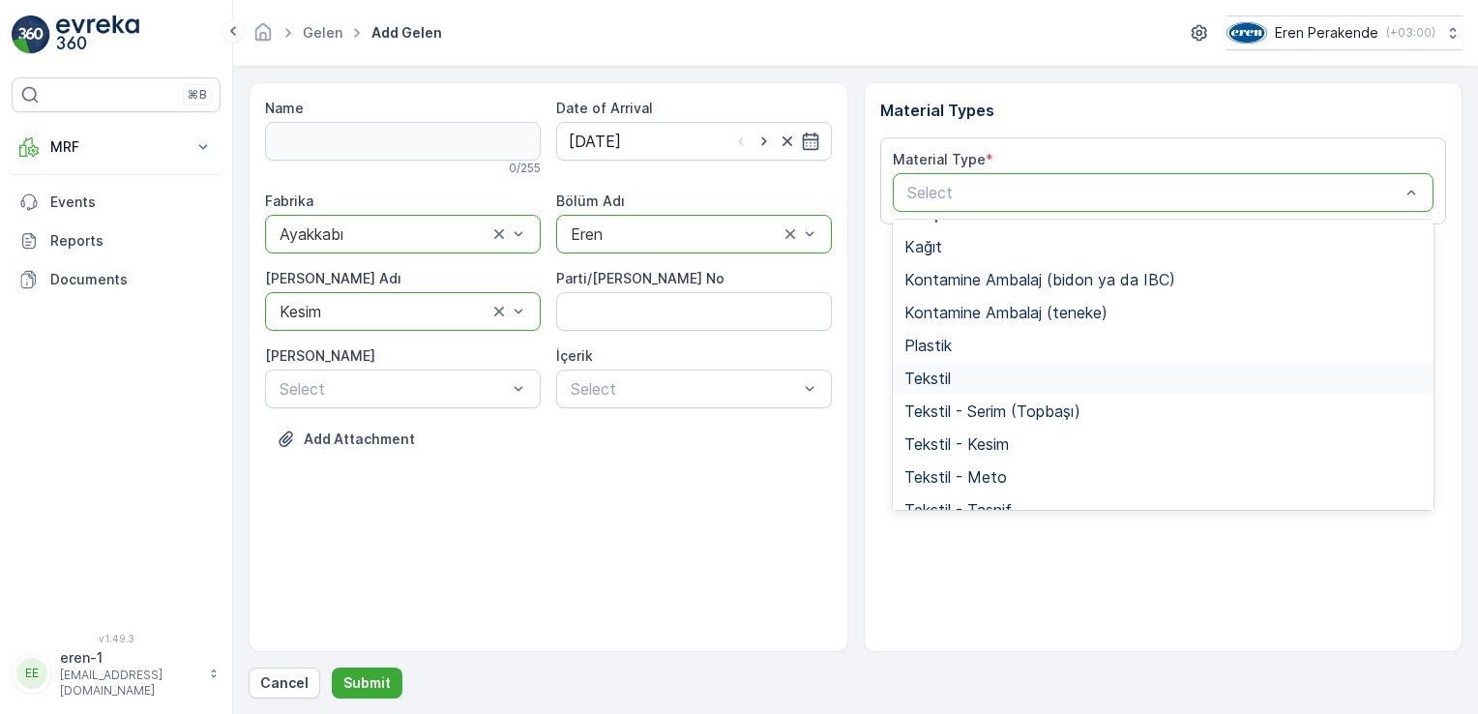
scroll to position [257, 0]
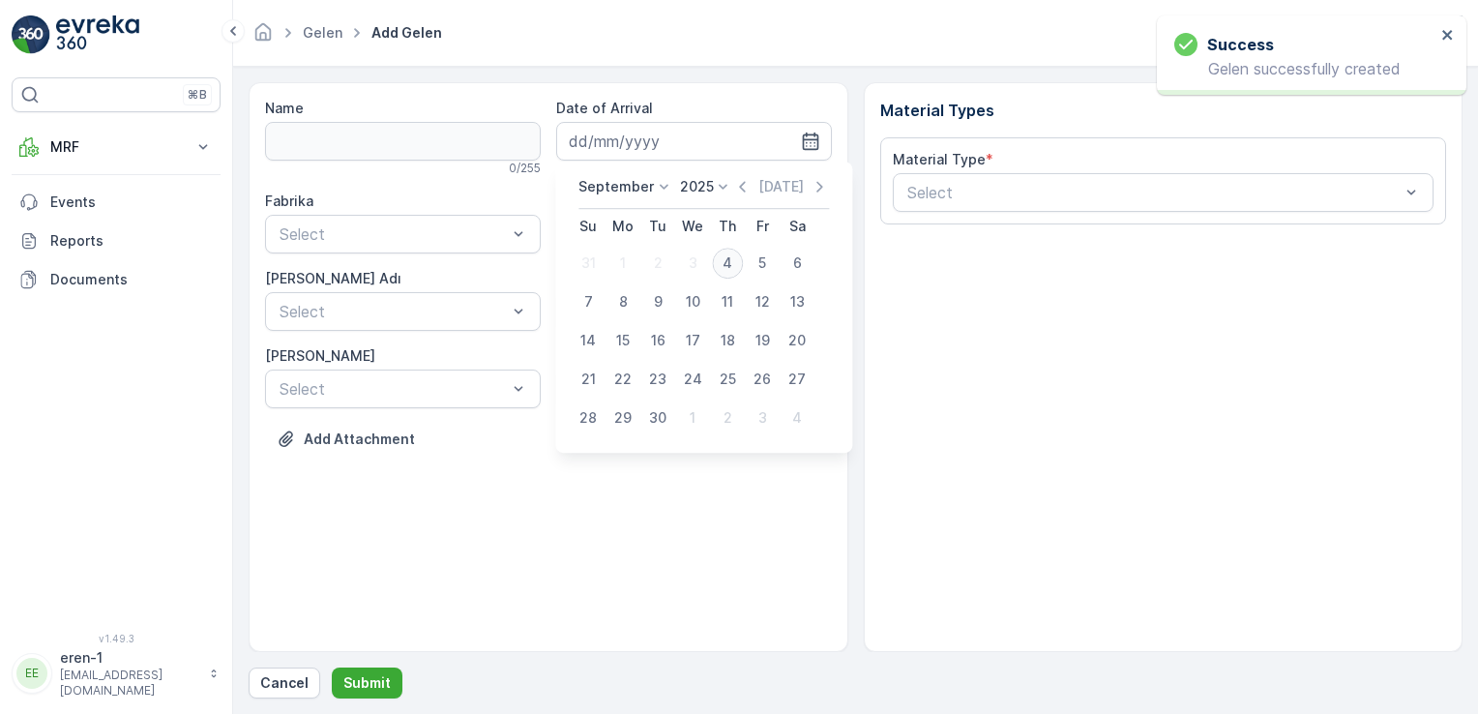
type input "[DATE]"
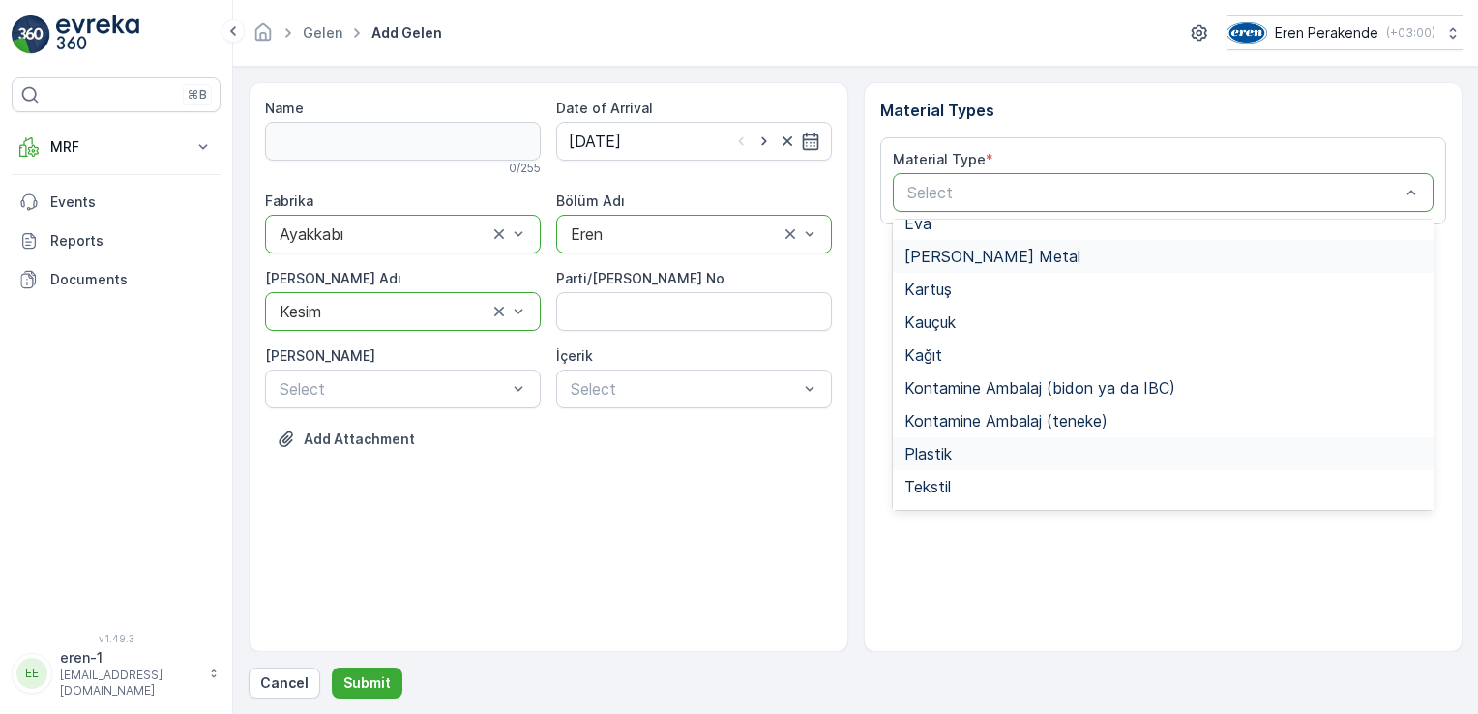
scroll to position [257, 0]
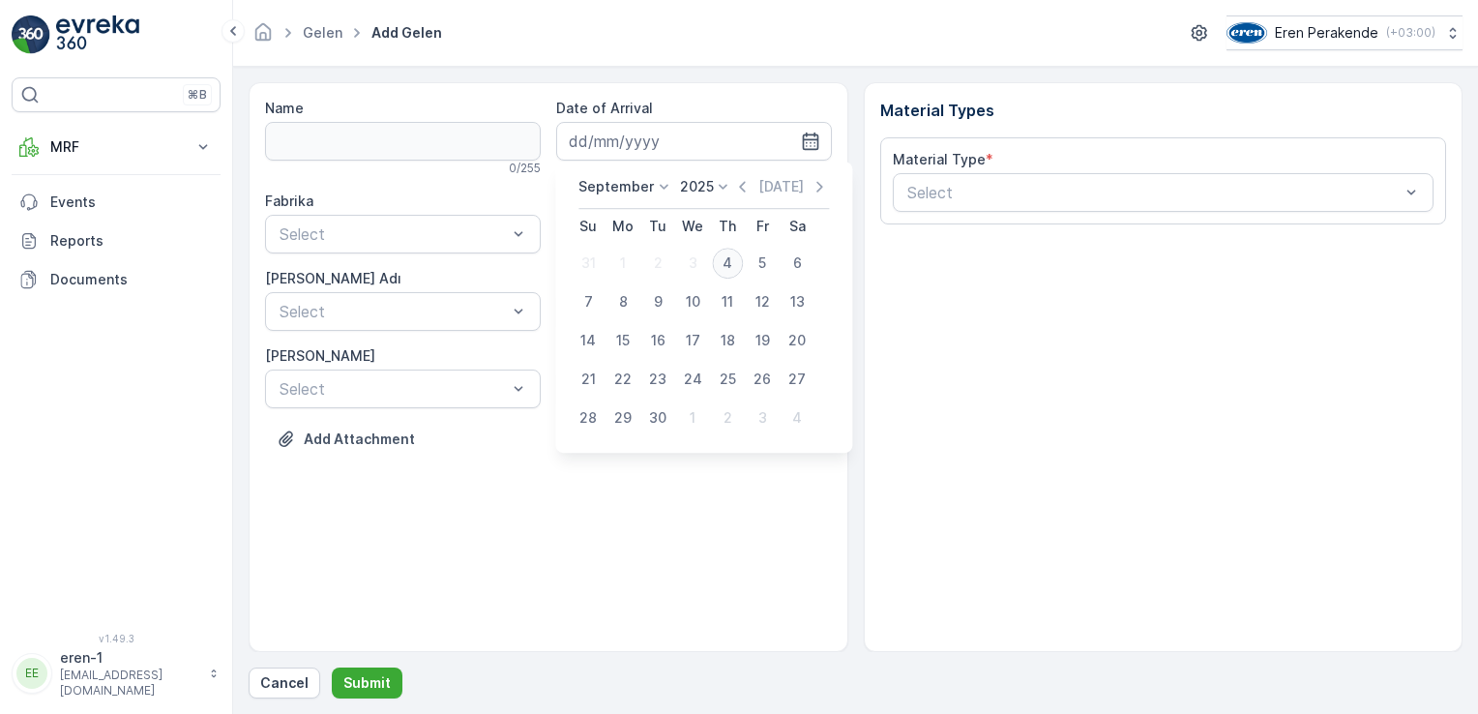
type input "[DATE]"
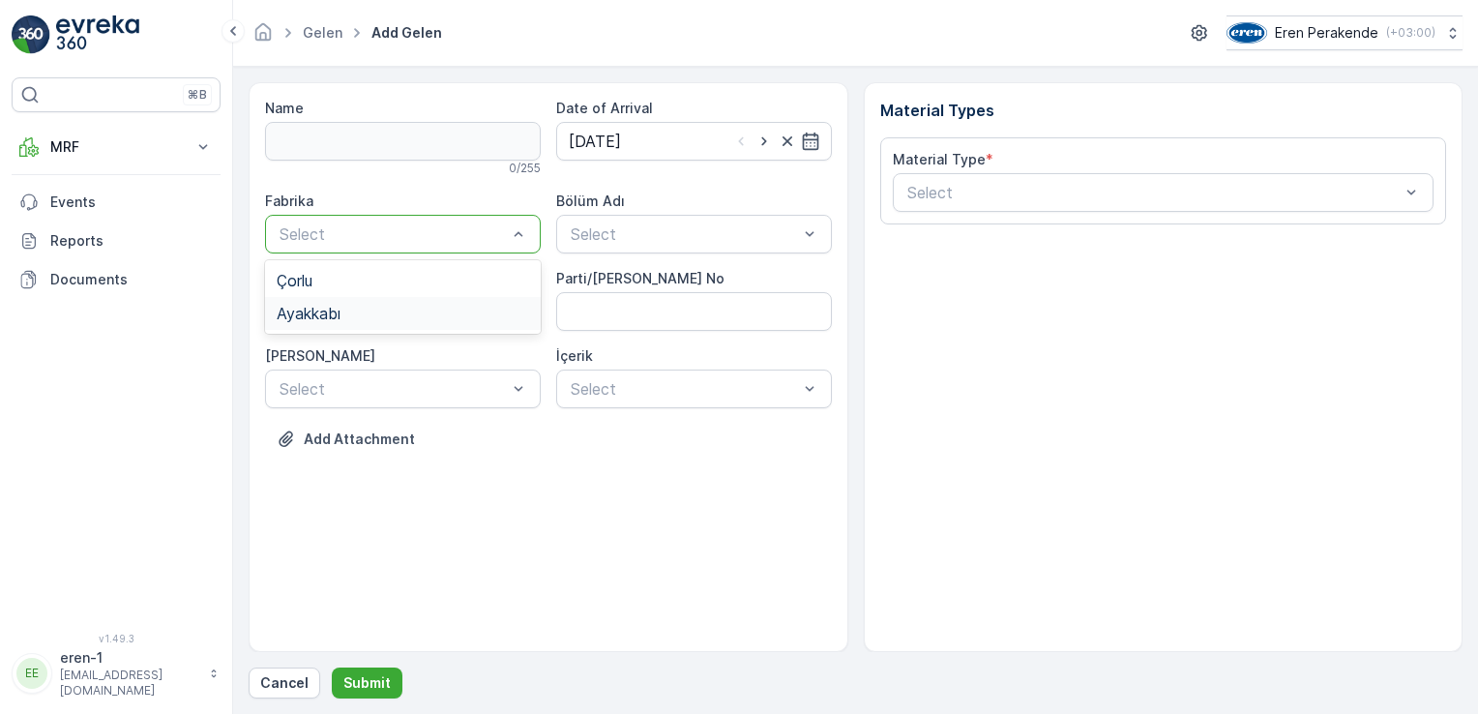
drag, startPoint x: 484, startPoint y: 304, endPoint x: 540, endPoint y: 279, distance: 61.5
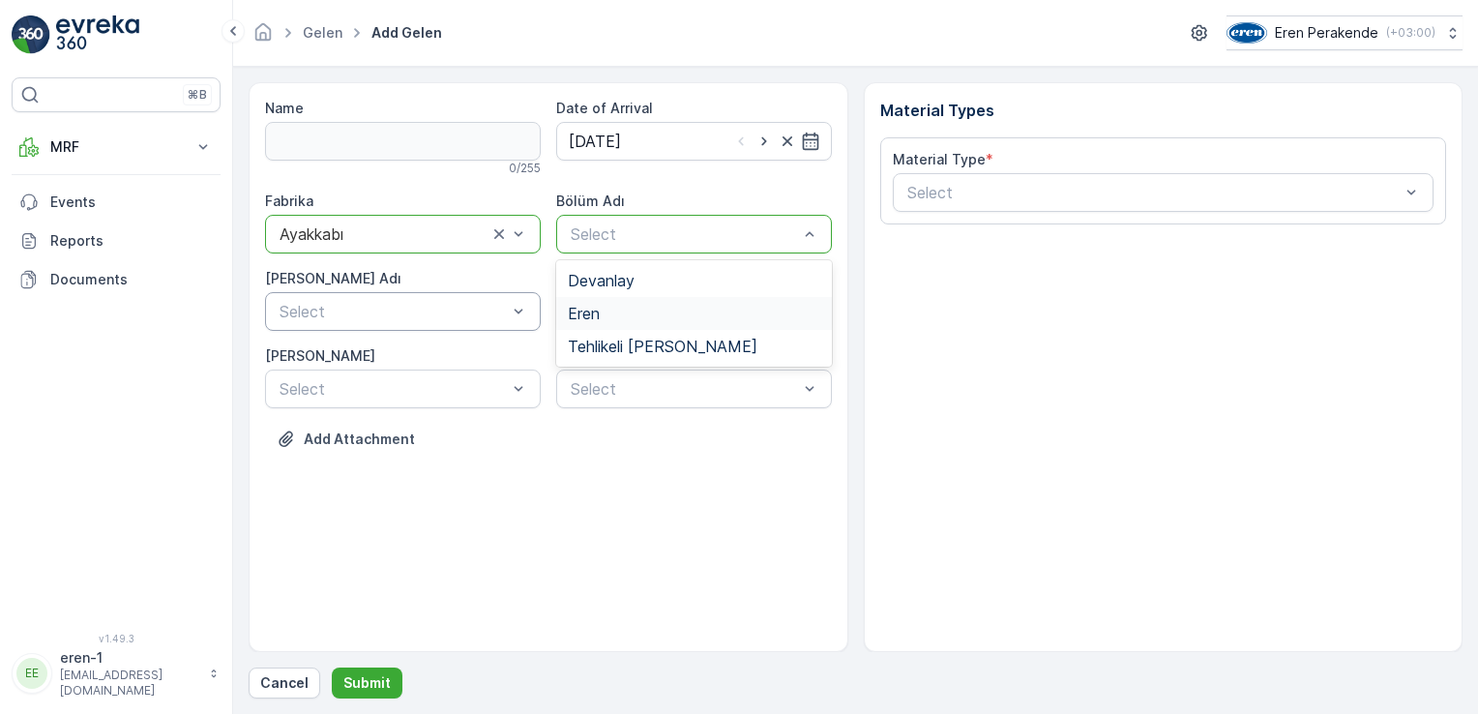
drag, startPoint x: 601, startPoint y: 302, endPoint x: 395, endPoint y: 315, distance: 206.5
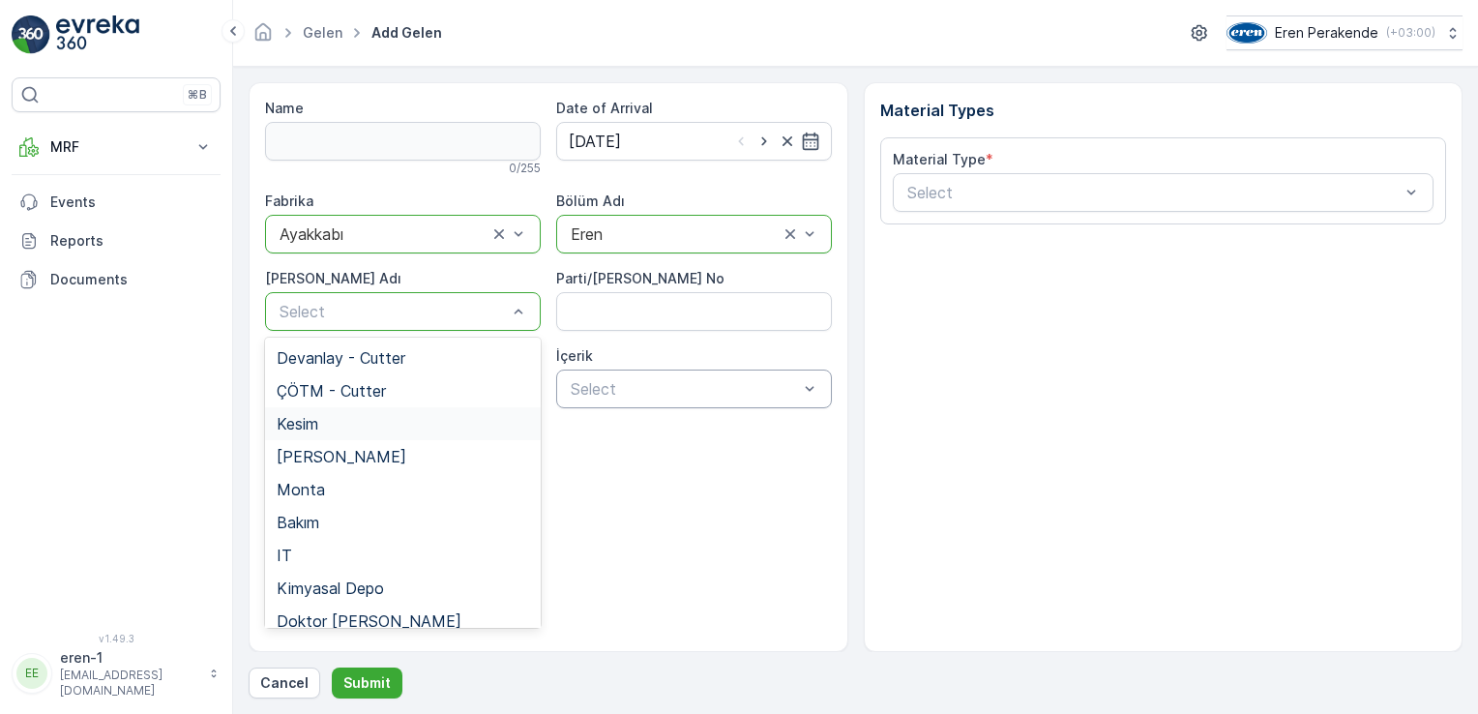
drag, startPoint x: 329, startPoint y: 424, endPoint x: 775, endPoint y: 400, distance: 446.5
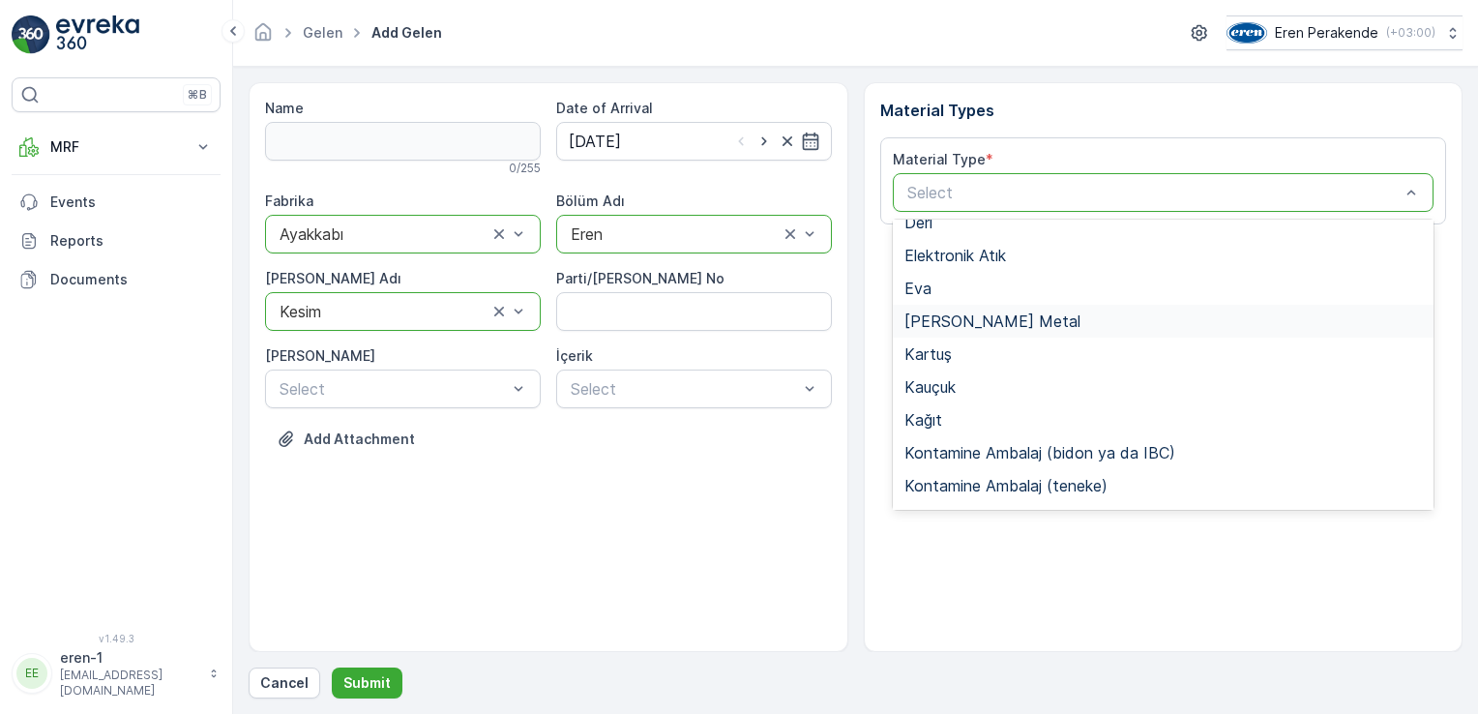
scroll to position [290, 0]
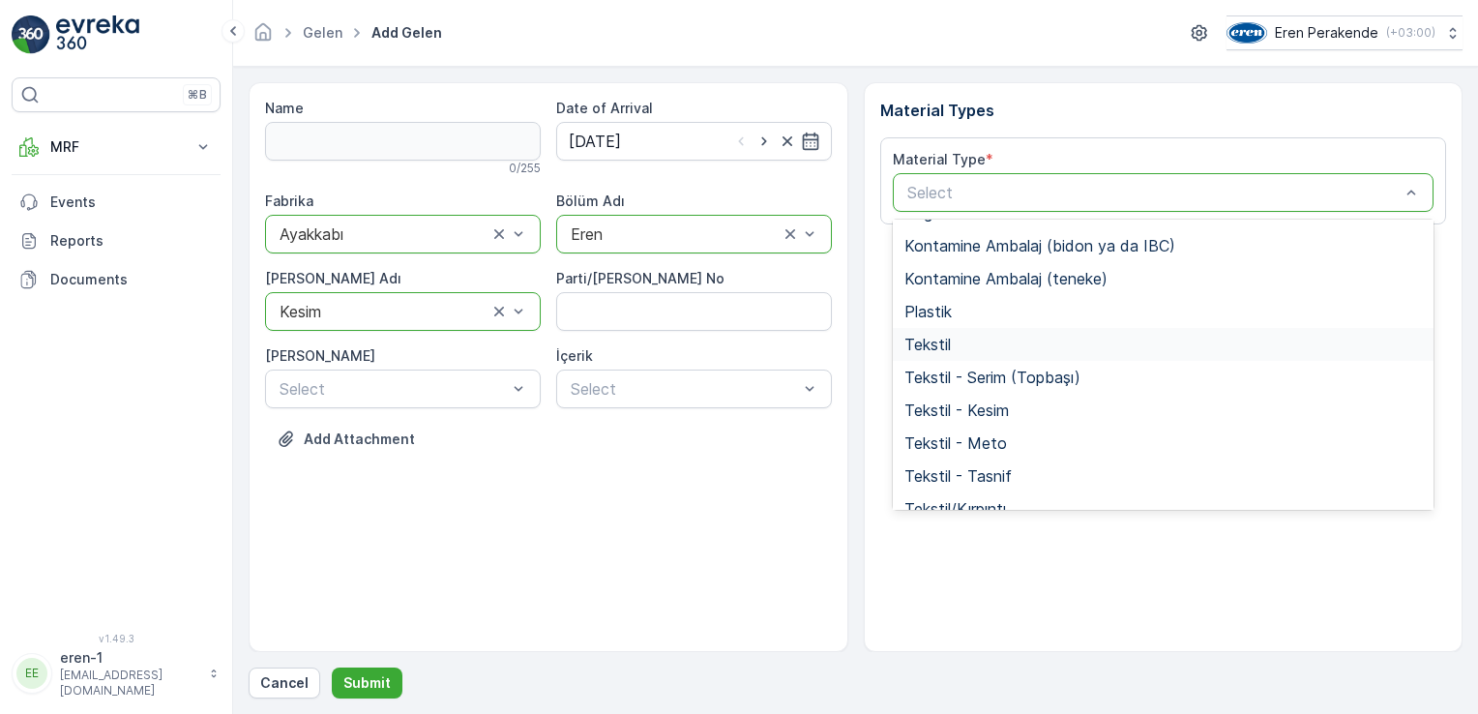
drag, startPoint x: 926, startPoint y: 331, endPoint x: 1064, endPoint y: 381, distance: 147.2
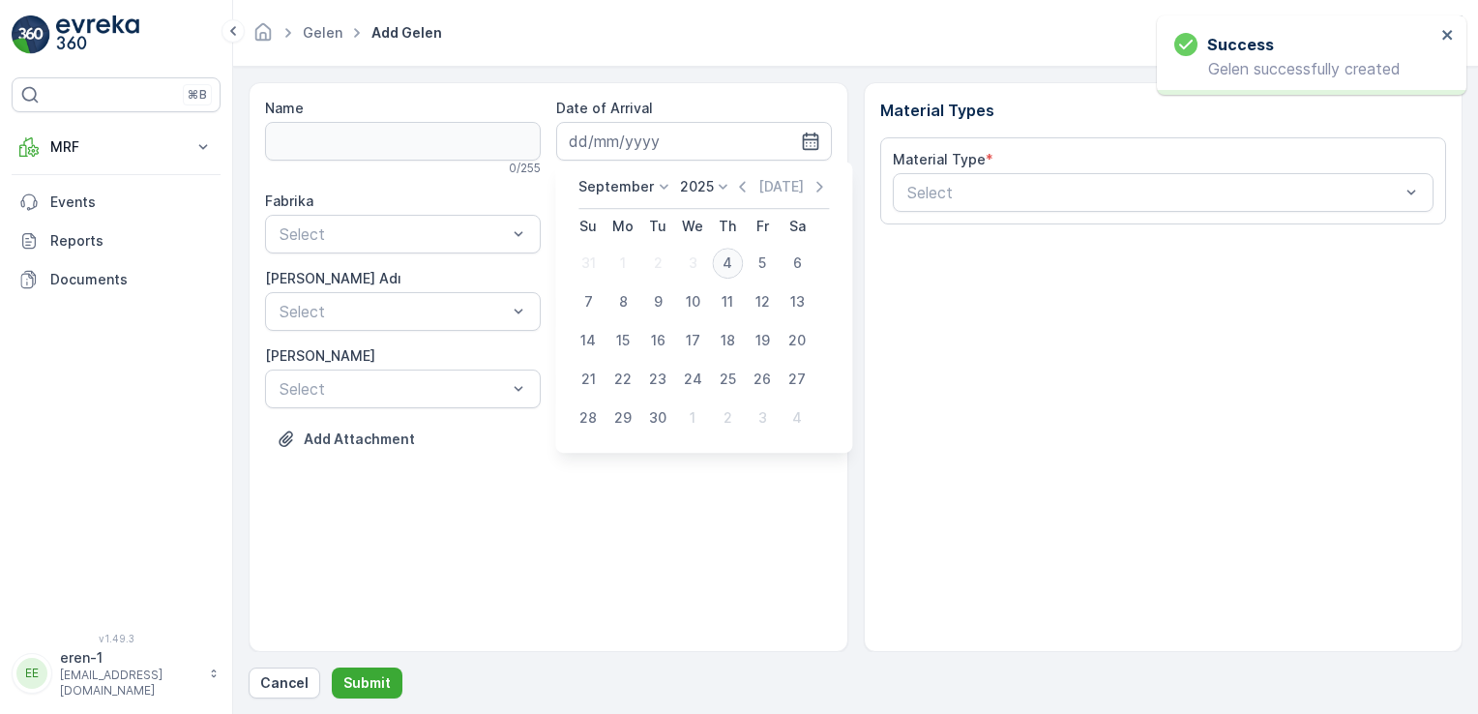
type input "[DATE]"
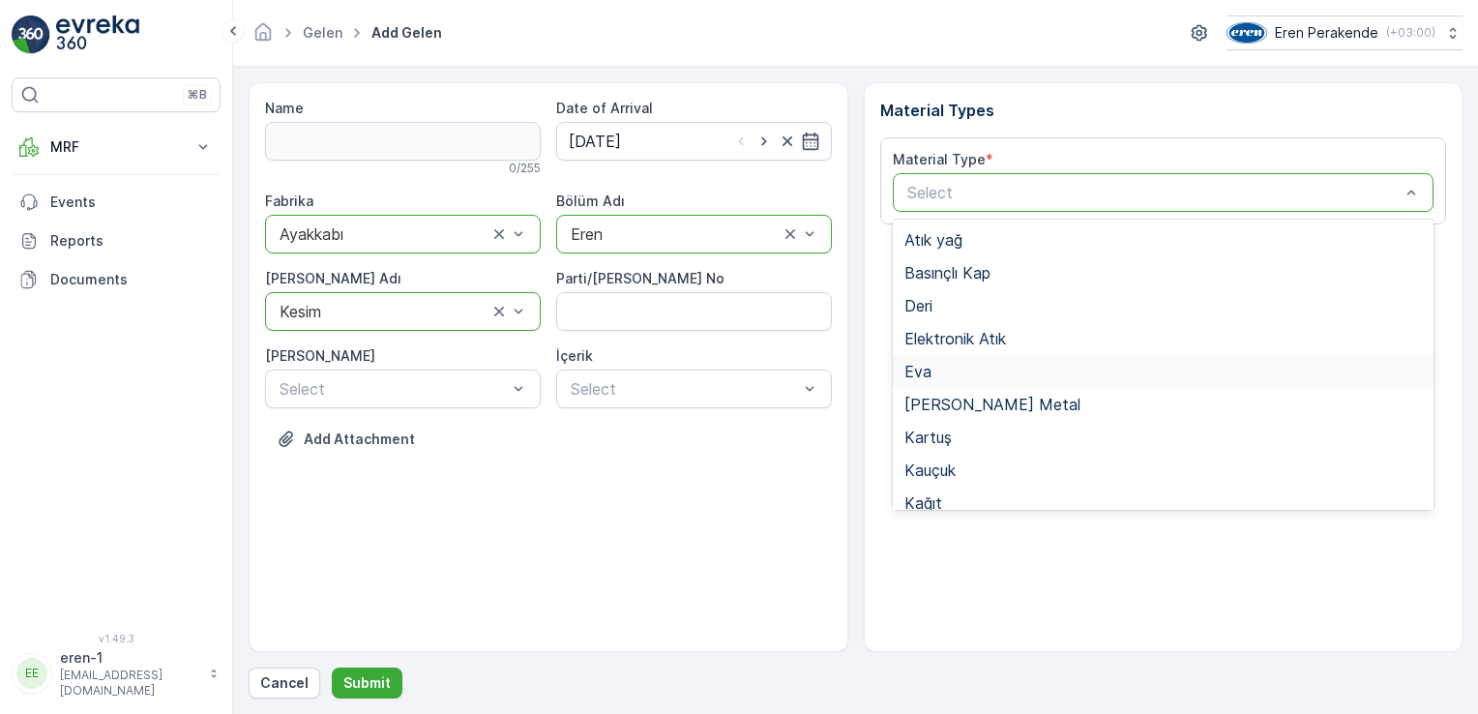
scroll to position [257, 0]
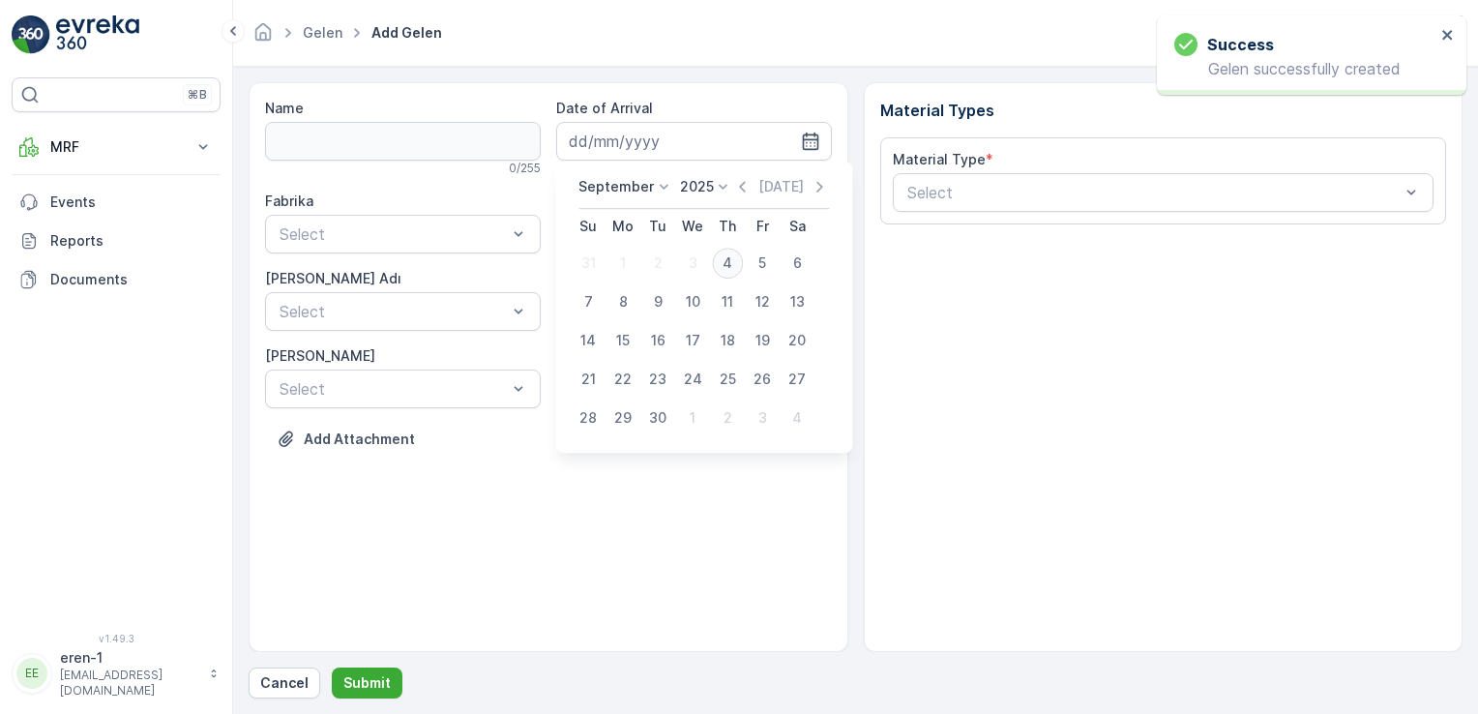
type input "[DATE]"
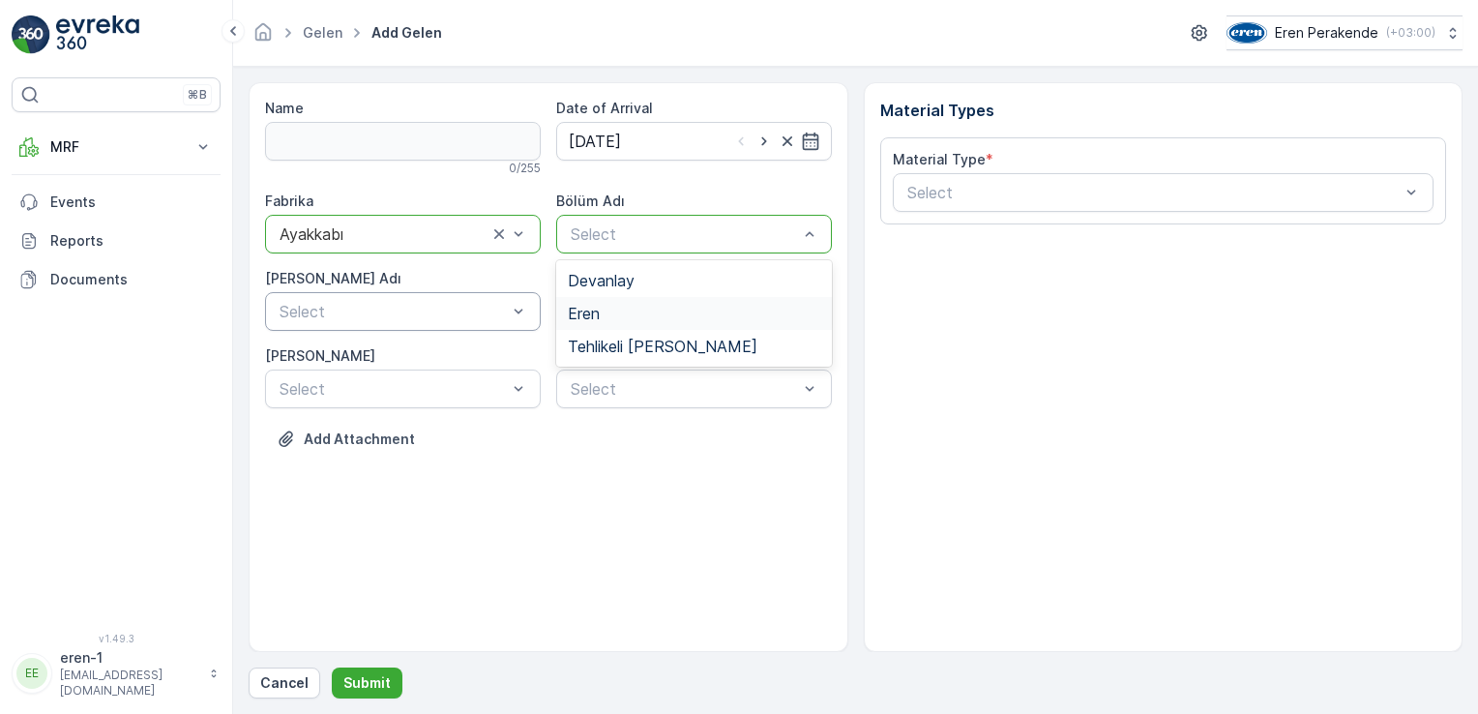
drag, startPoint x: 650, startPoint y: 301, endPoint x: 501, endPoint y: 320, distance: 150.2
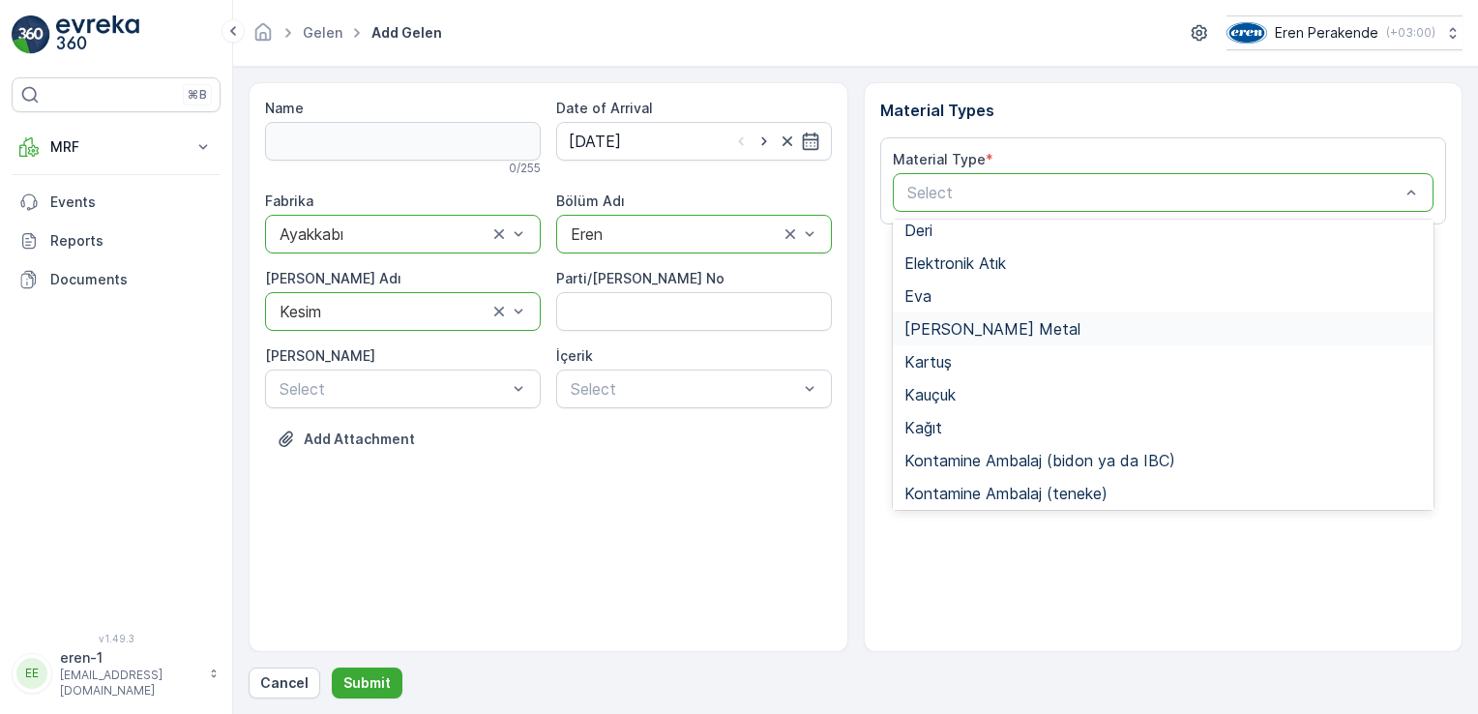
scroll to position [257, 0]
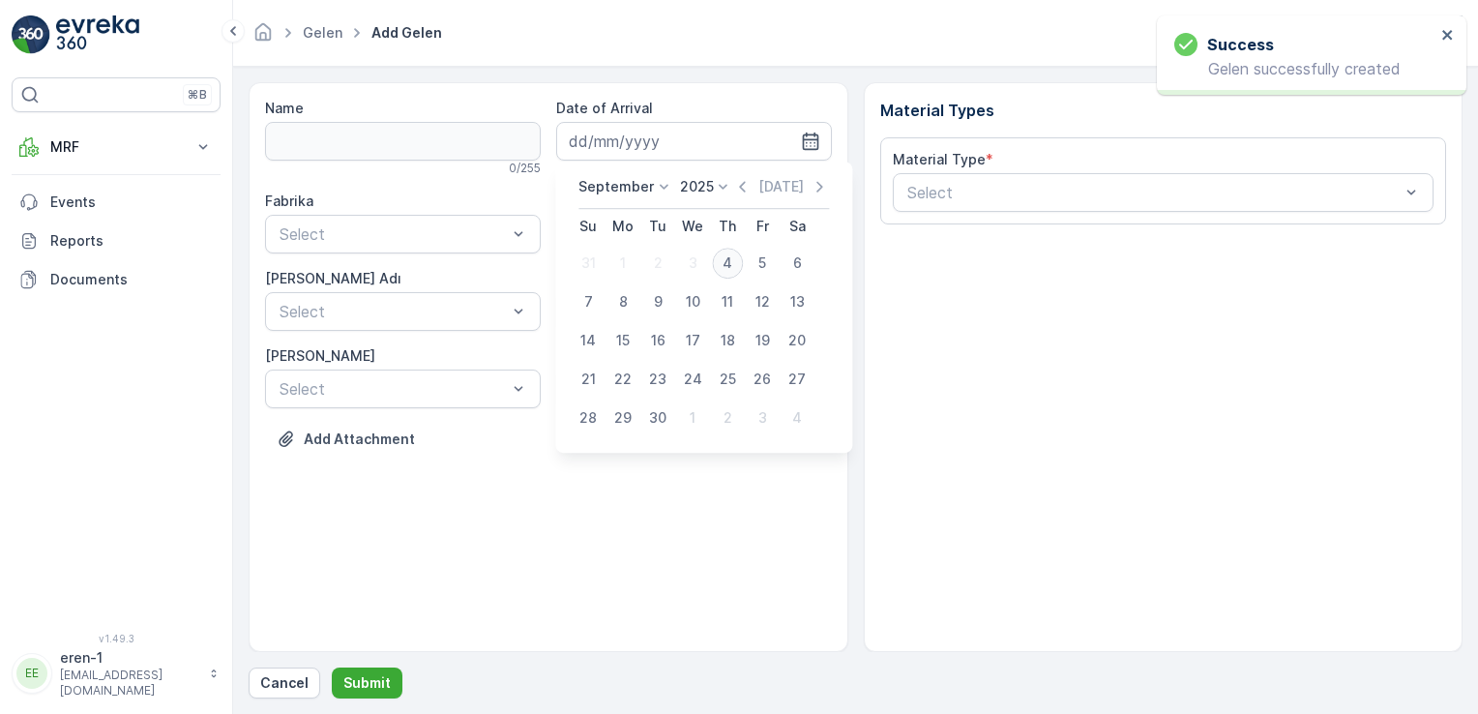
type input "[DATE]"
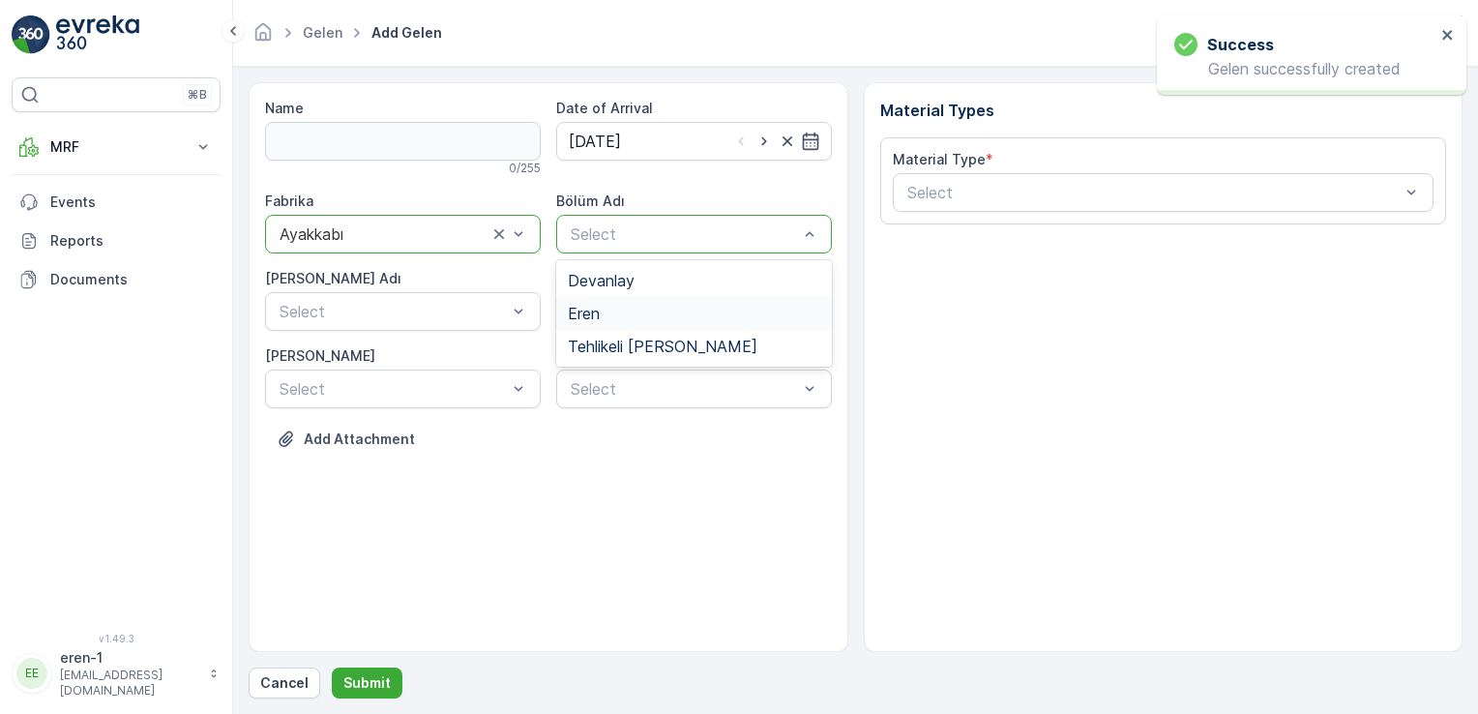
drag, startPoint x: 600, startPoint y: 311, endPoint x: 588, endPoint y: 315, distance: 12.2
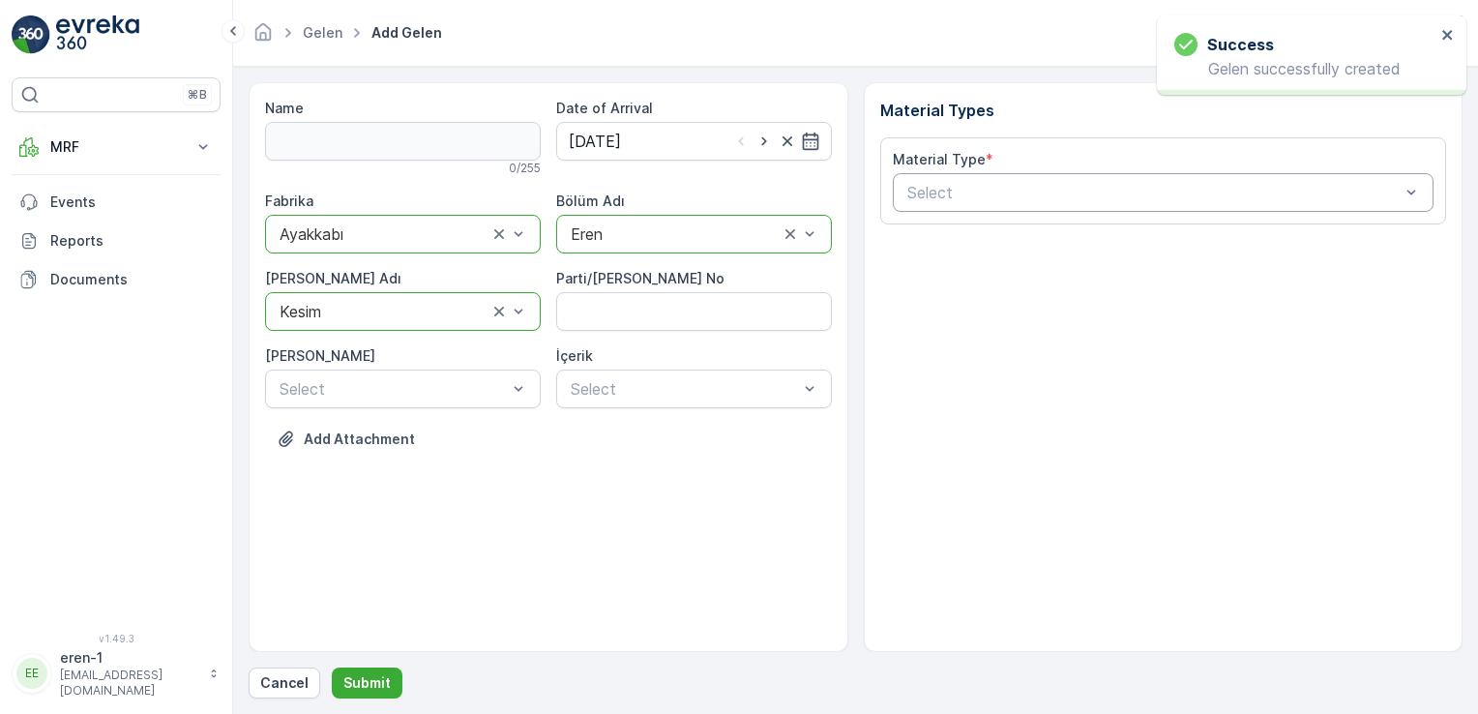
drag, startPoint x: 1073, startPoint y: 212, endPoint x: 1008, endPoint y: 203, distance: 65.4
